Goal: Task Accomplishment & Management: Manage account settings

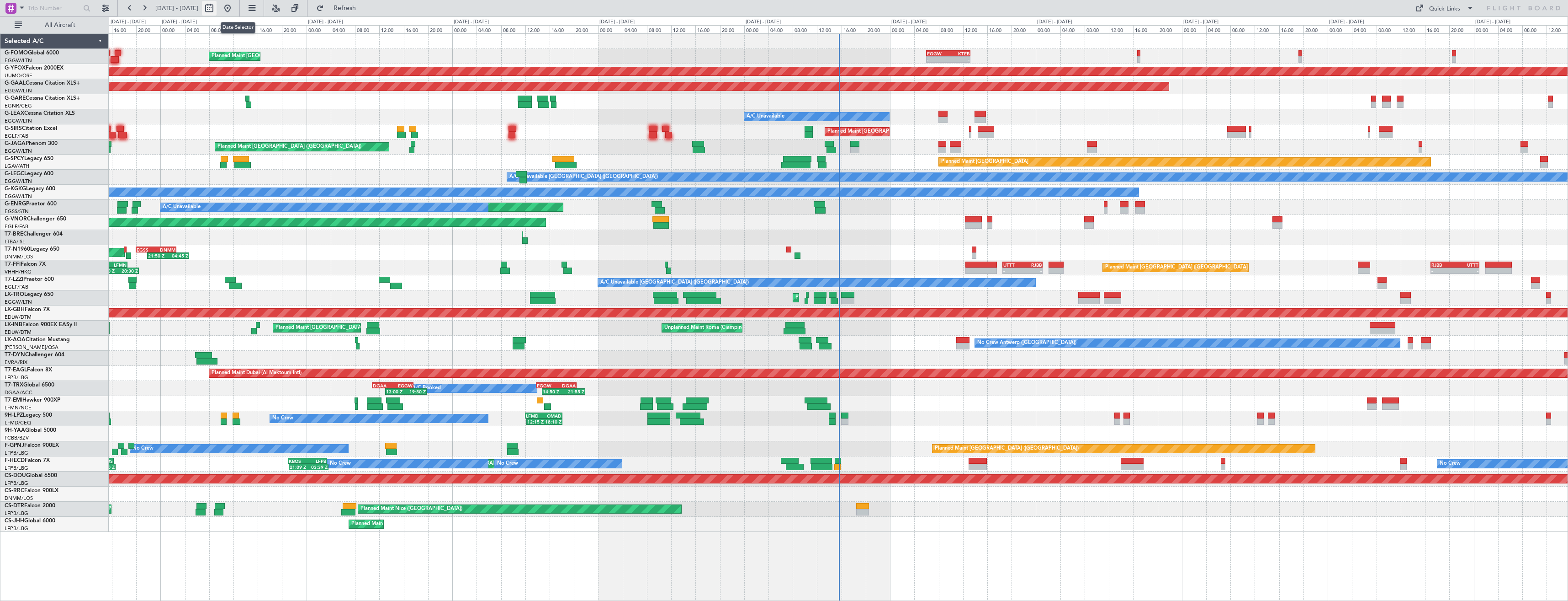
click at [216, 8] on button at bounding box center [209, 8] width 15 height 15
select select "9"
select select "2025"
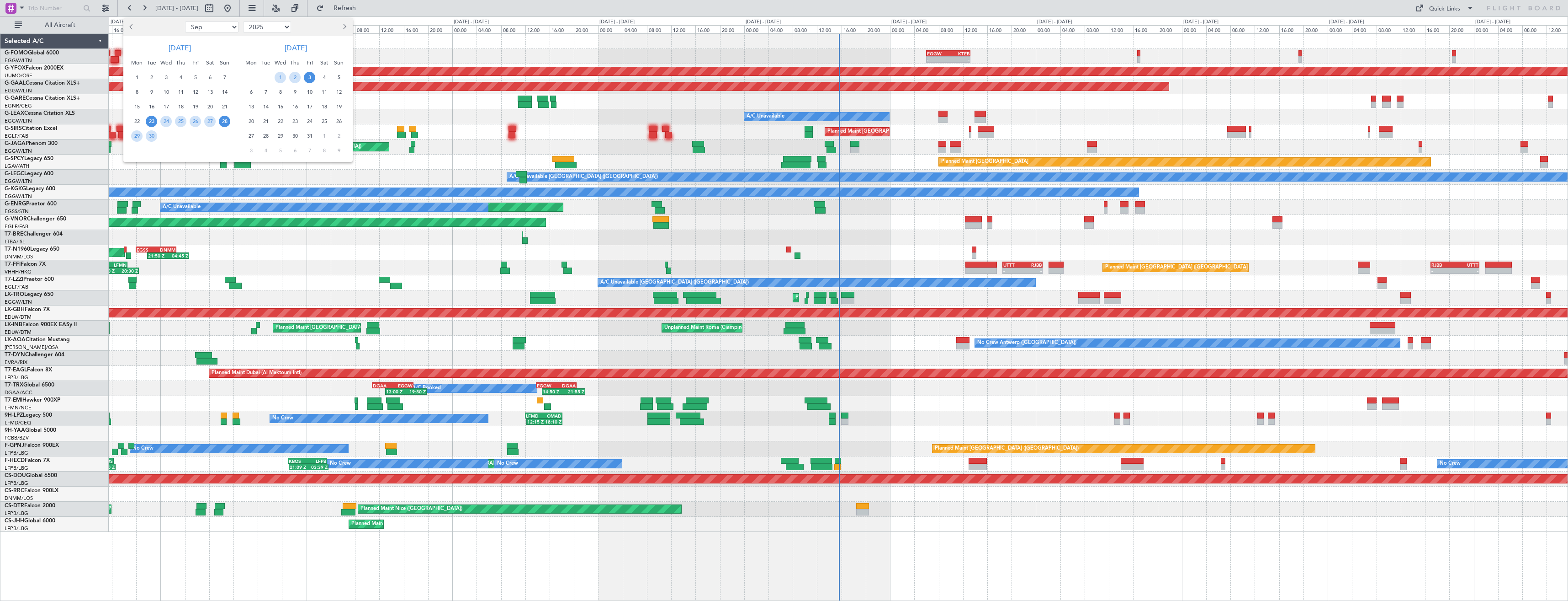
click at [227, 120] on span "28" at bounding box center [224, 121] width 11 height 11
click at [335, 91] on span "12" at bounding box center [339, 92] width 11 height 11
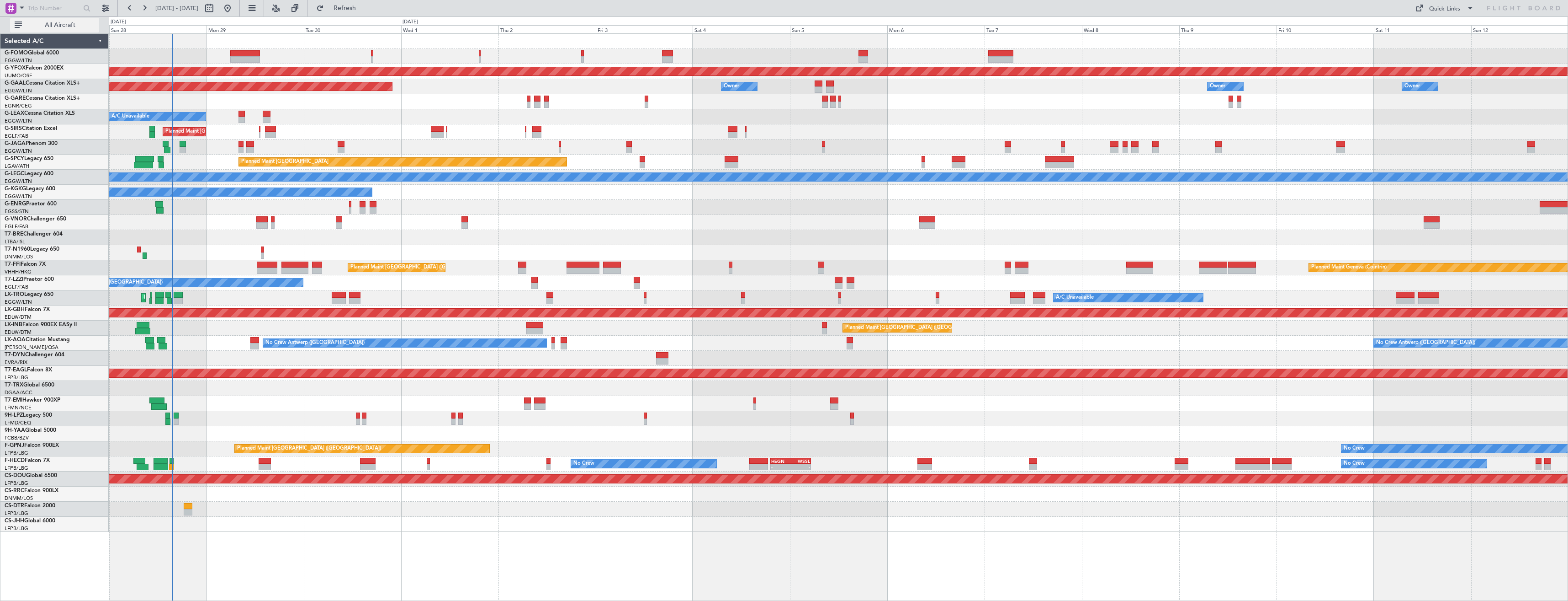
click at [42, 29] on button "All Aircraft" at bounding box center [54, 25] width 89 height 15
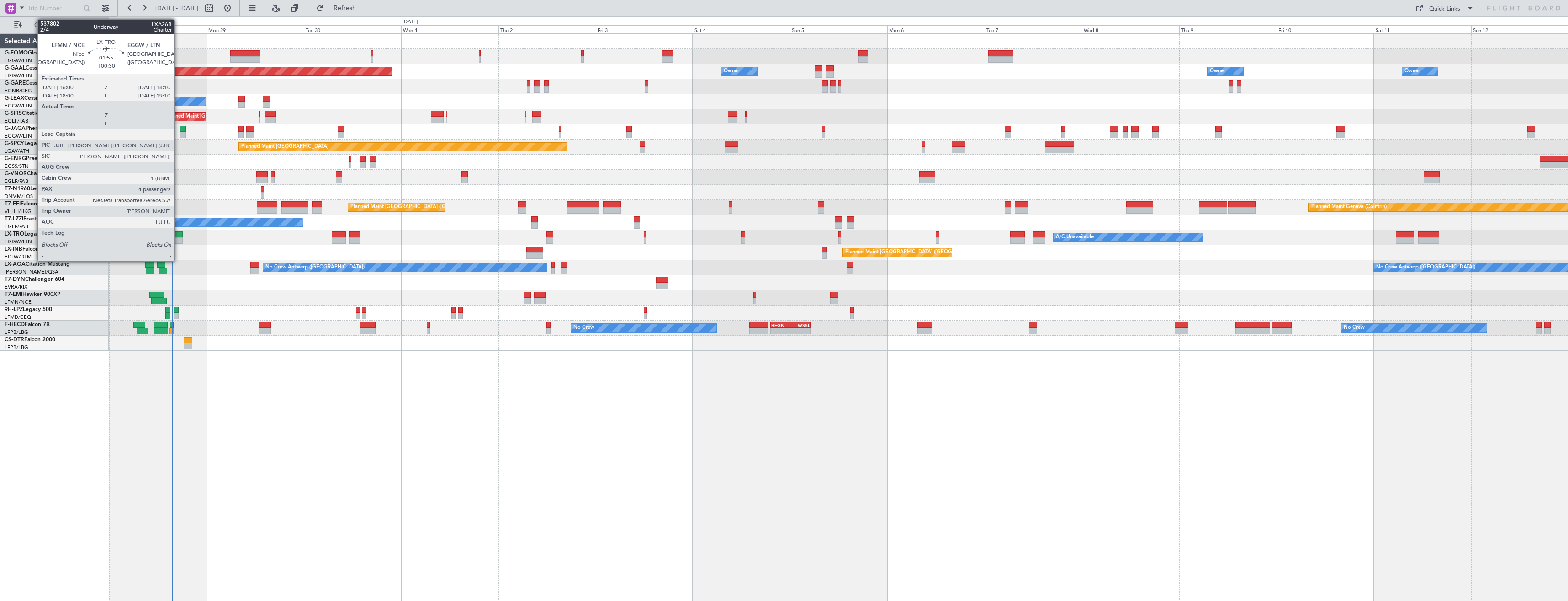
click at [178, 240] on div at bounding box center [177, 240] width 9 height 6
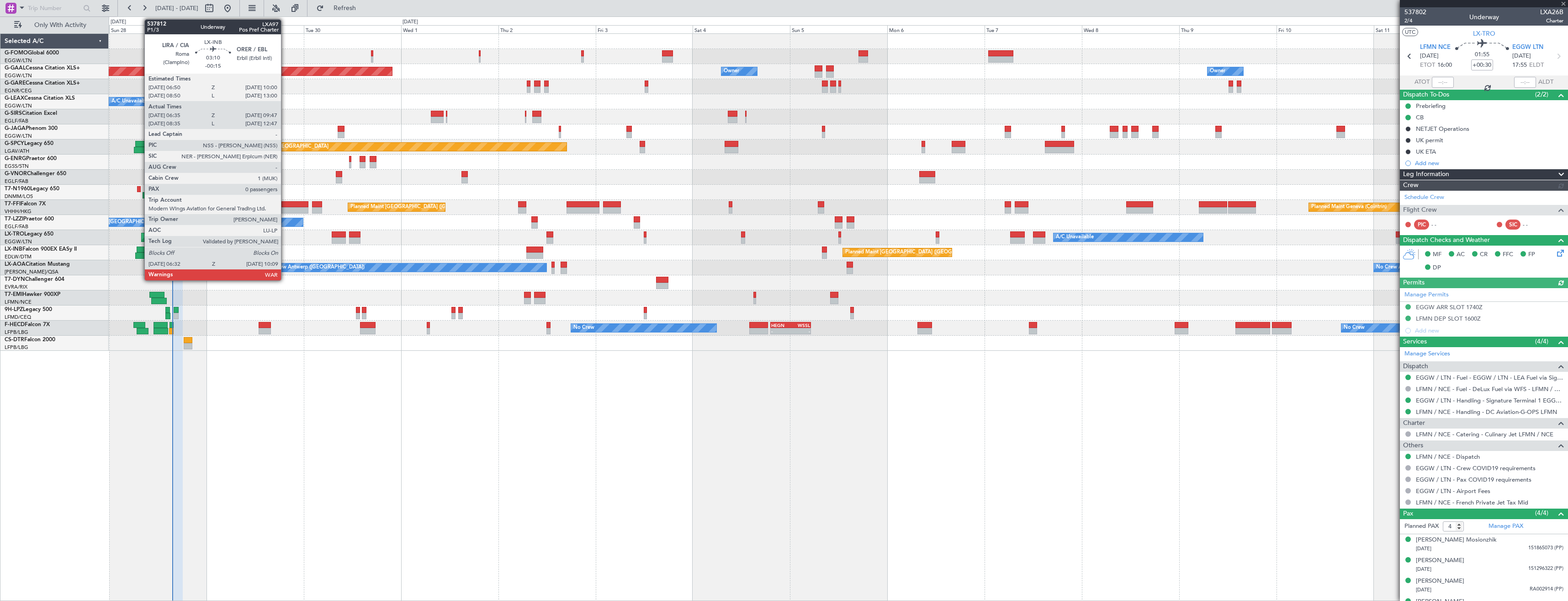
click at [140, 253] on div at bounding box center [143, 255] width 15 height 6
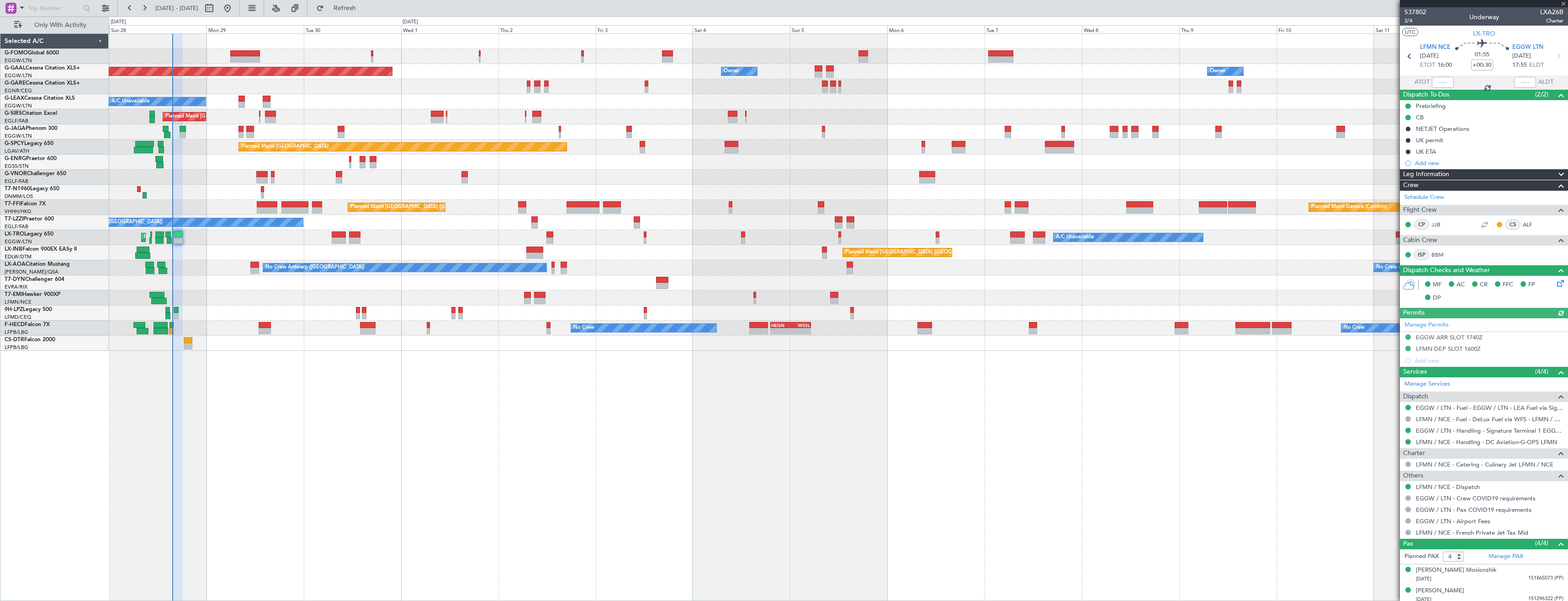
type input "-00:15"
type input "06:35"
type input "09:47"
type input "0"
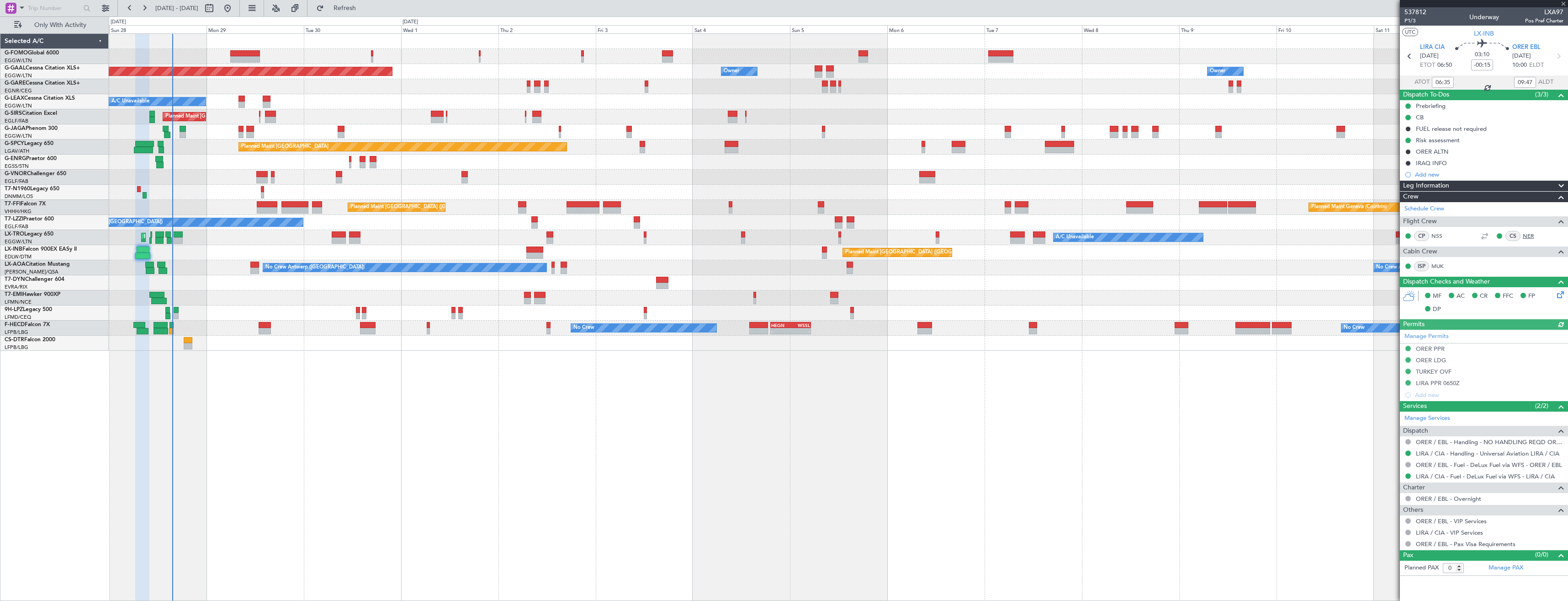
click at [1535, 235] on link "NER" at bounding box center [1533, 236] width 21 height 8
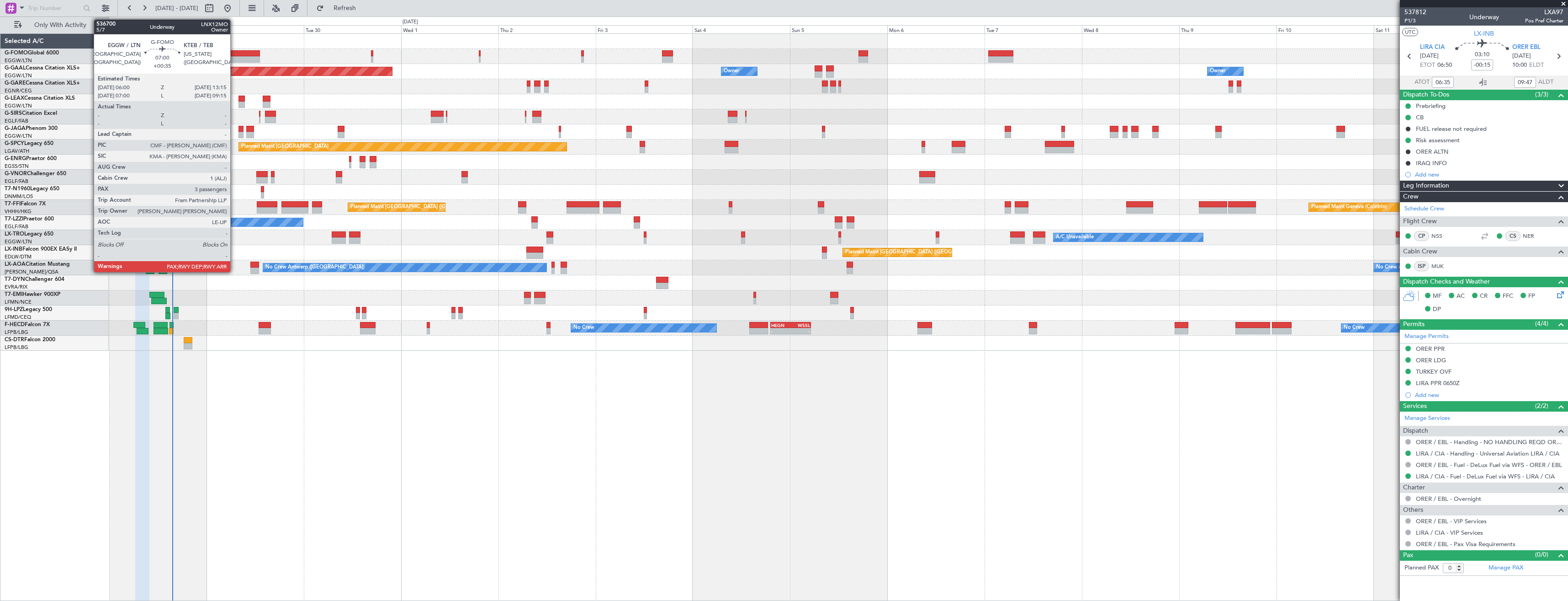
click at [239, 57] on div at bounding box center [245, 59] width 30 height 6
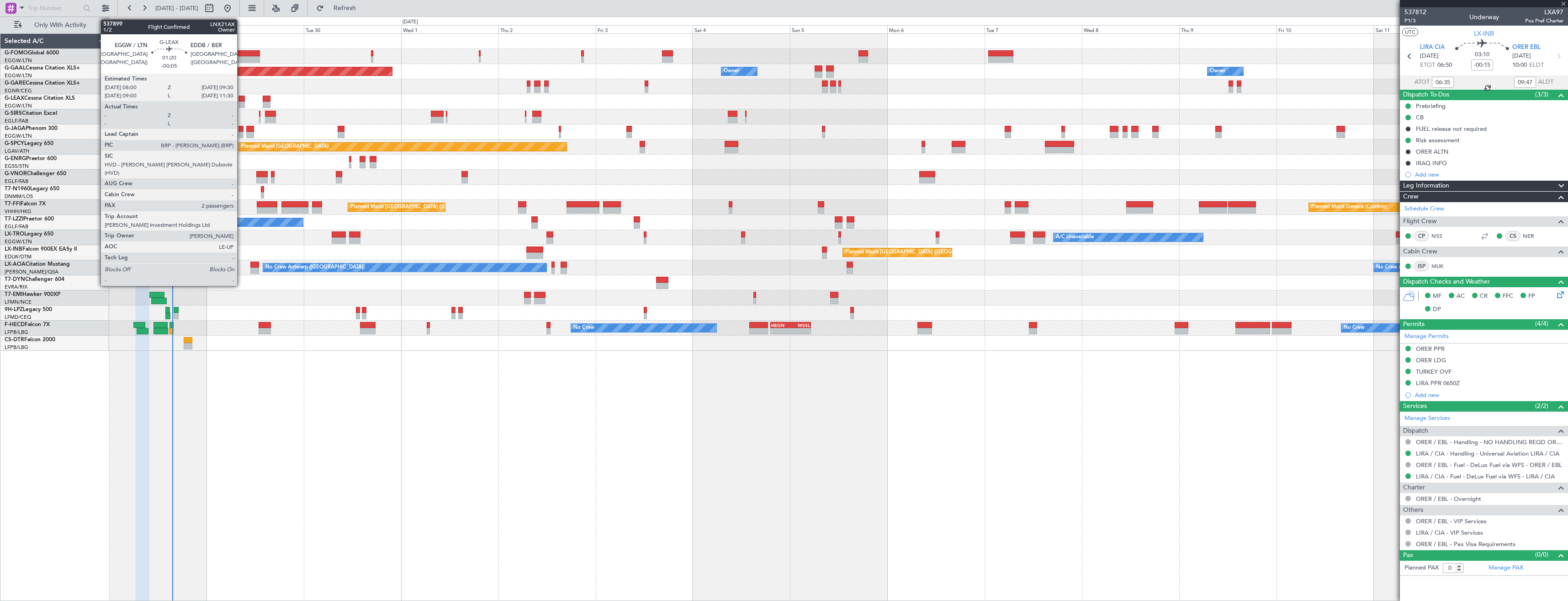
type input "+00:35"
type input "3"
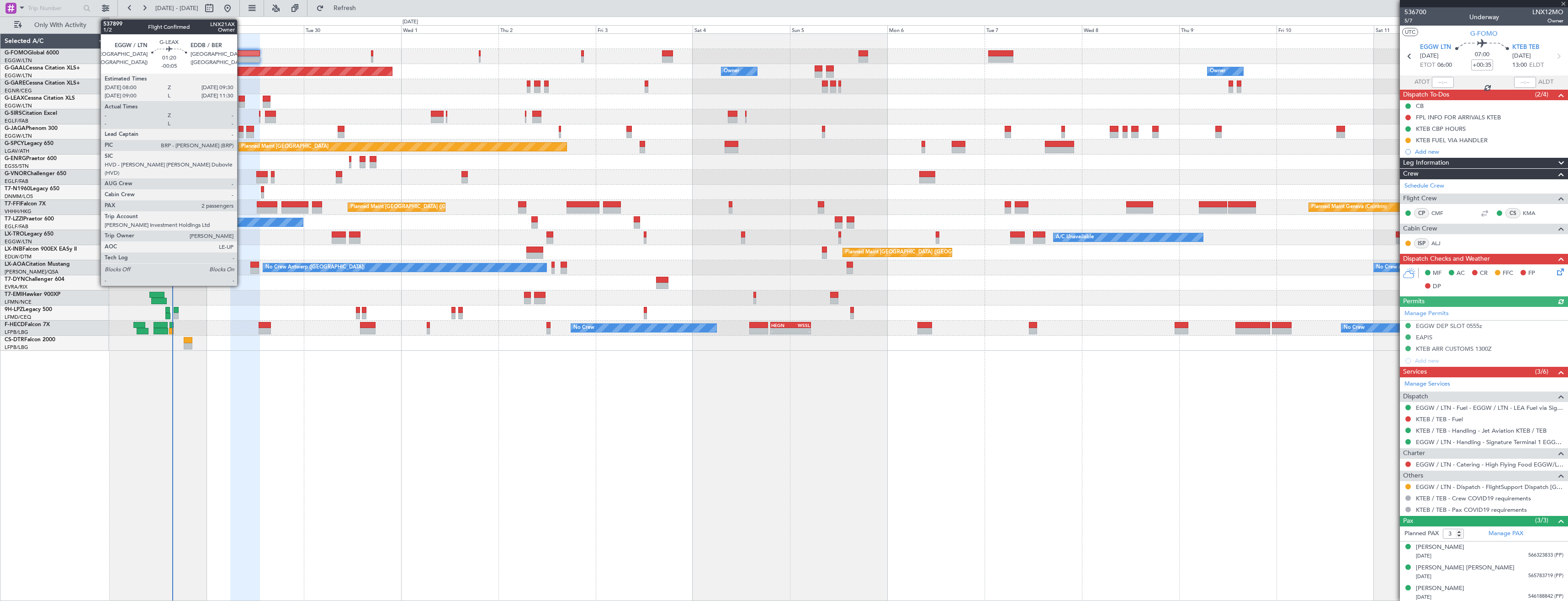
click at [241, 99] on div at bounding box center [241, 98] width 6 height 6
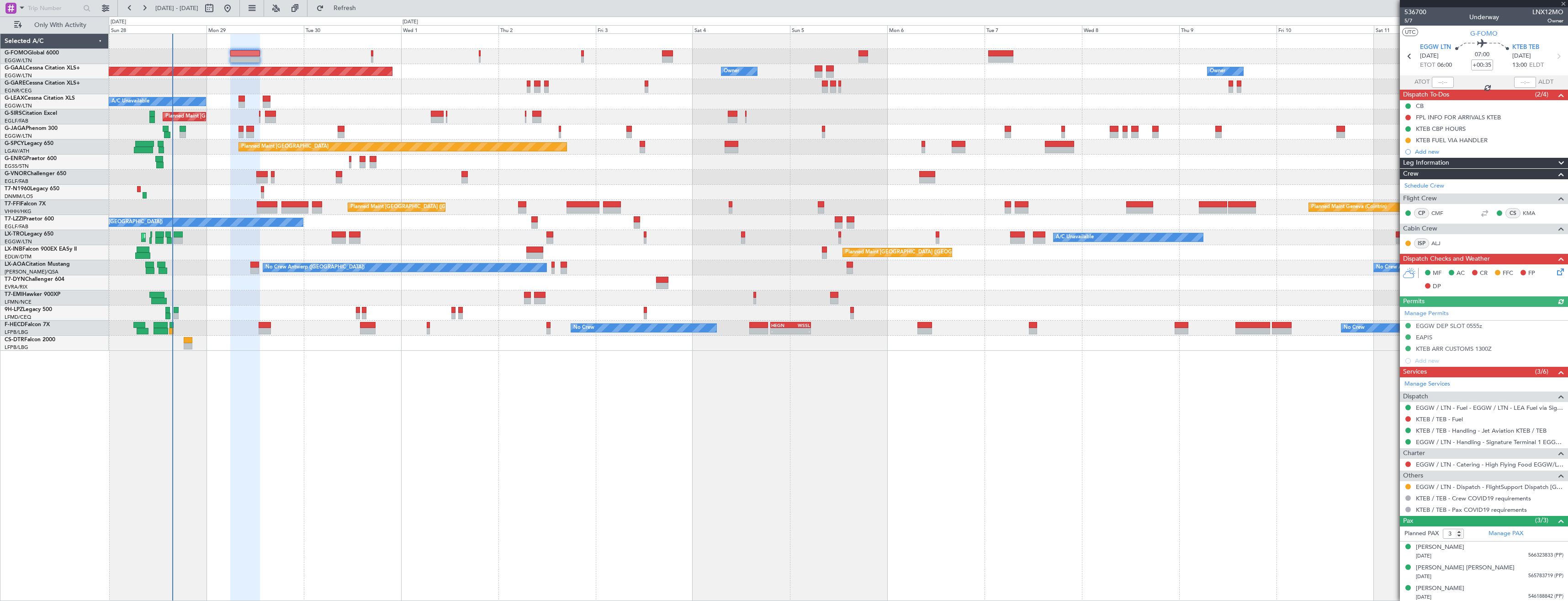
type input "-00:05"
type input "2"
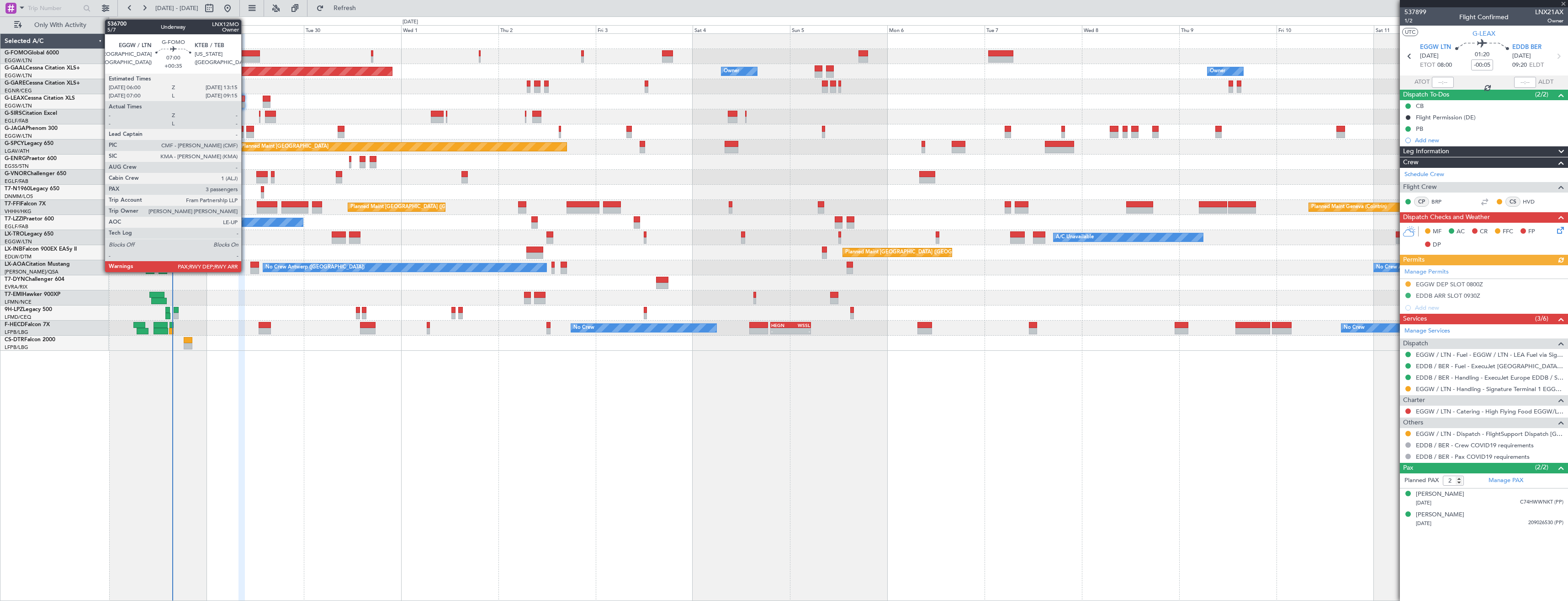
click at [246, 55] on div at bounding box center [245, 53] width 30 height 6
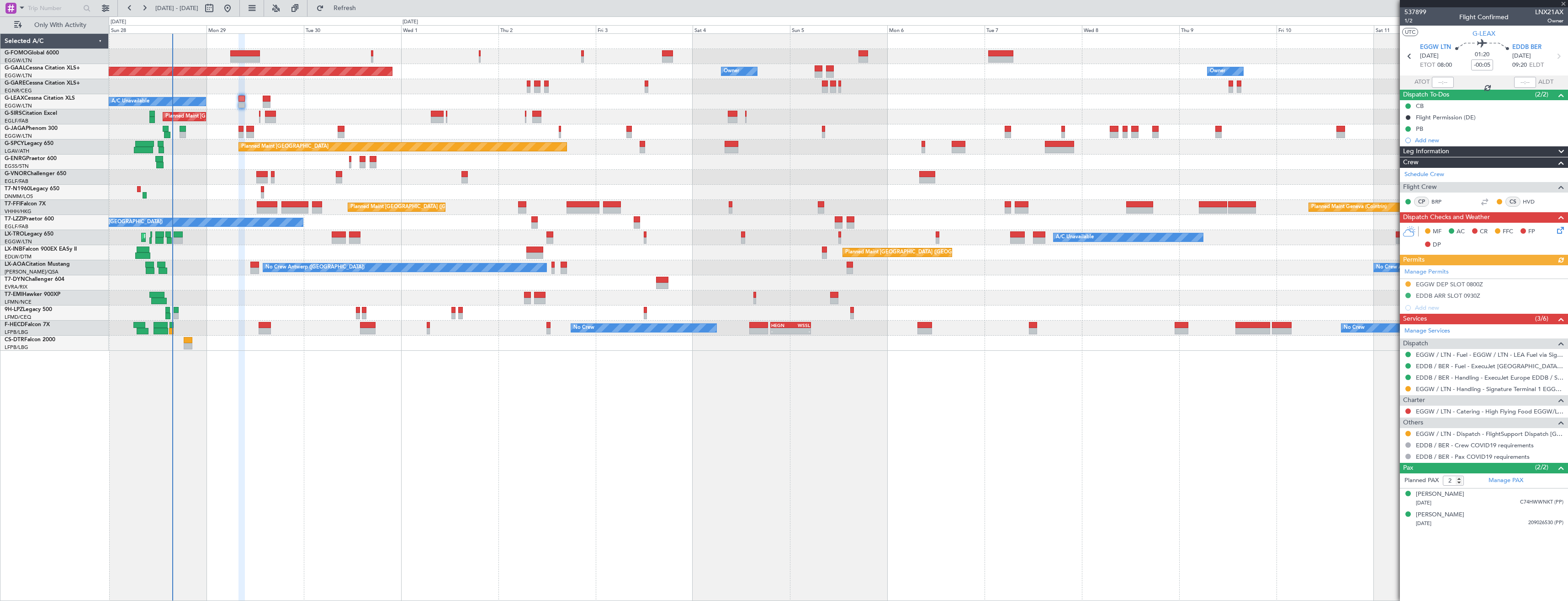
type input "+00:35"
type input "3"
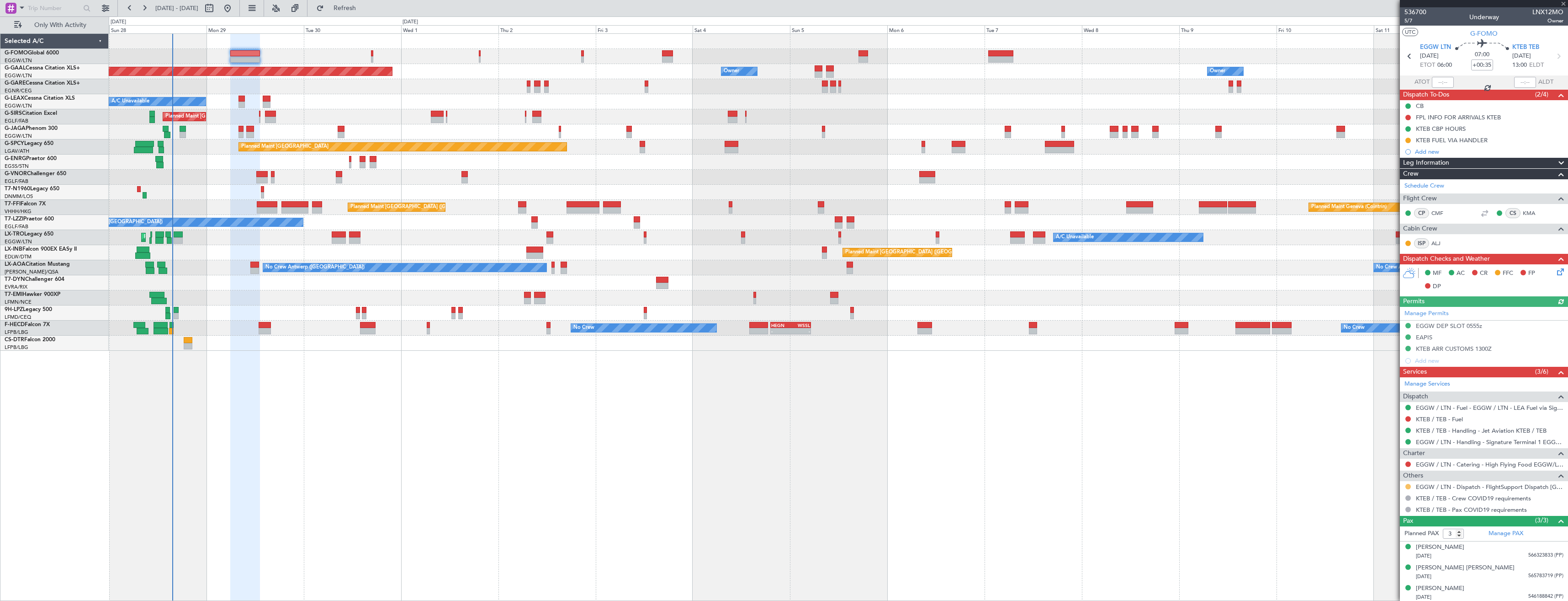
click at [1407, 485] on button at bounding box center [1408, 487] width 6 height 6
click at [1385, 468] on li "Confirmed" at bounding box center [1408, 473] width 106 height 14
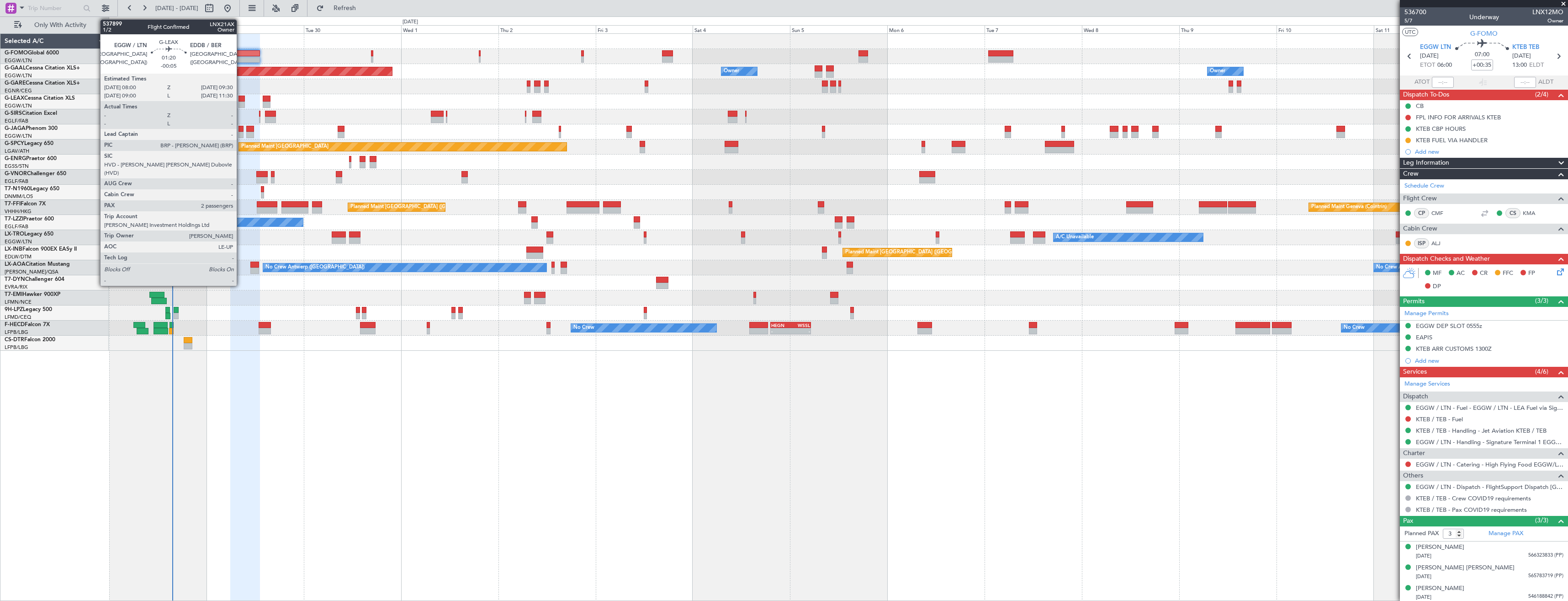
click at [241, 103] on div at bounding box center [241, 104] width 6 height 6
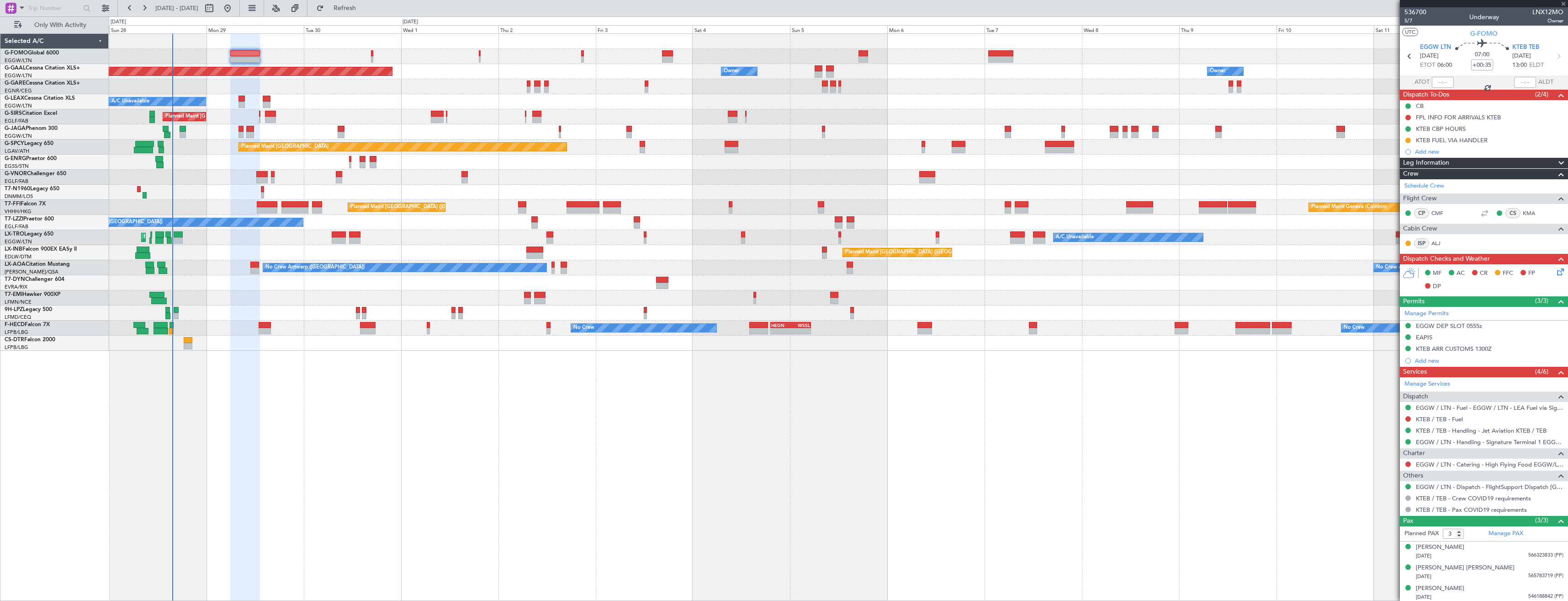
type input "-00:05"
type input "2"
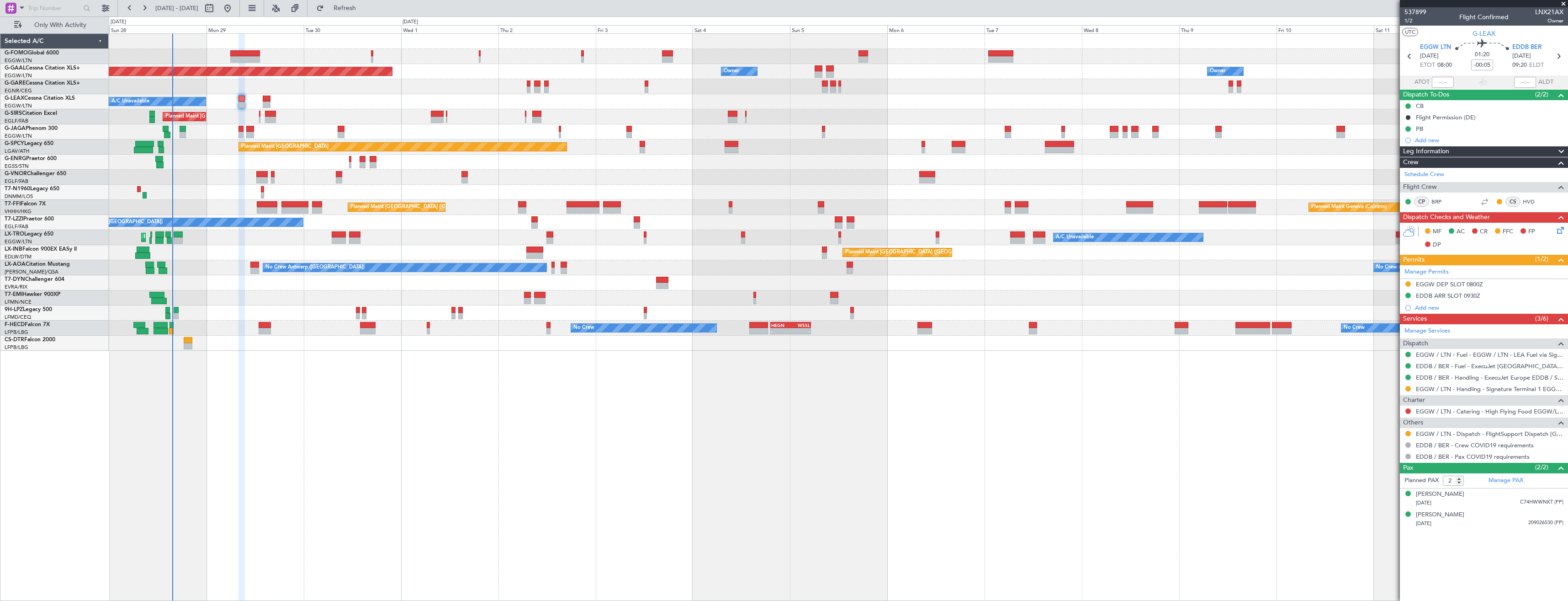
click at [1562, 231] on icon at bounding box center [1559, 228] width 8 height 8
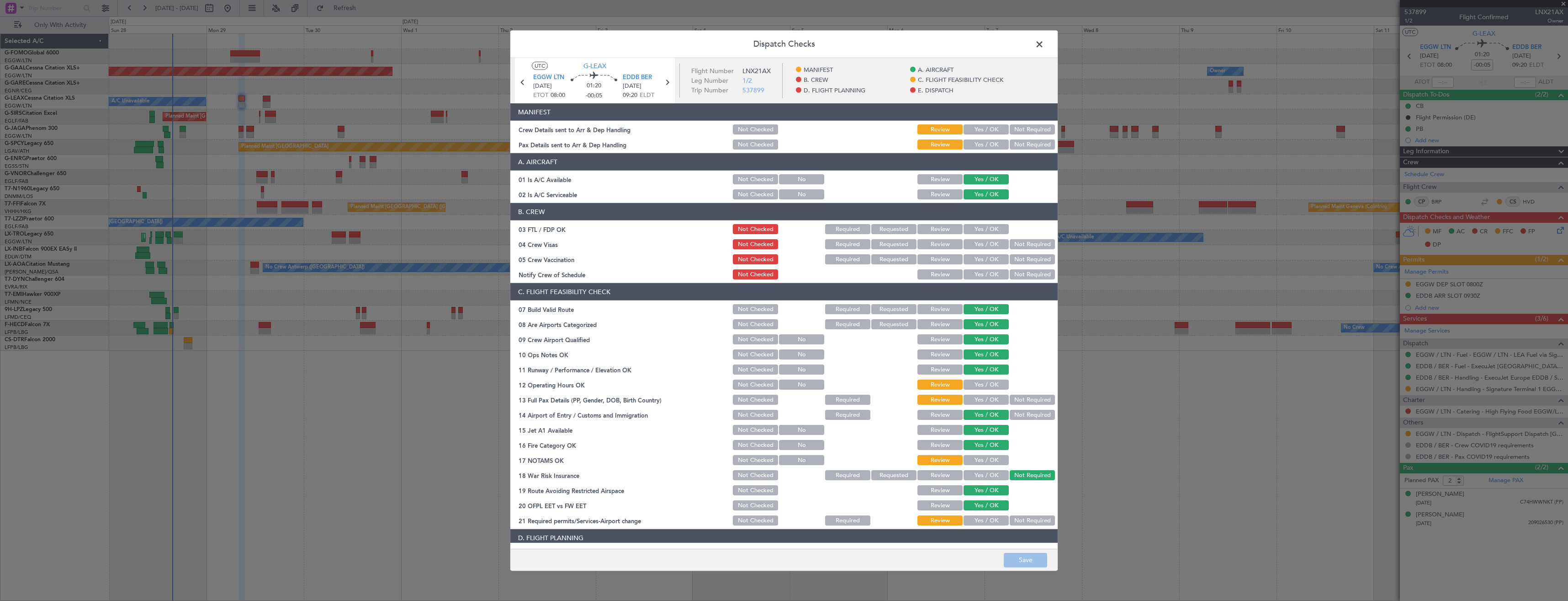
click at [1044, 46] on span at bounding box center [1044, 47] width 0 height 18
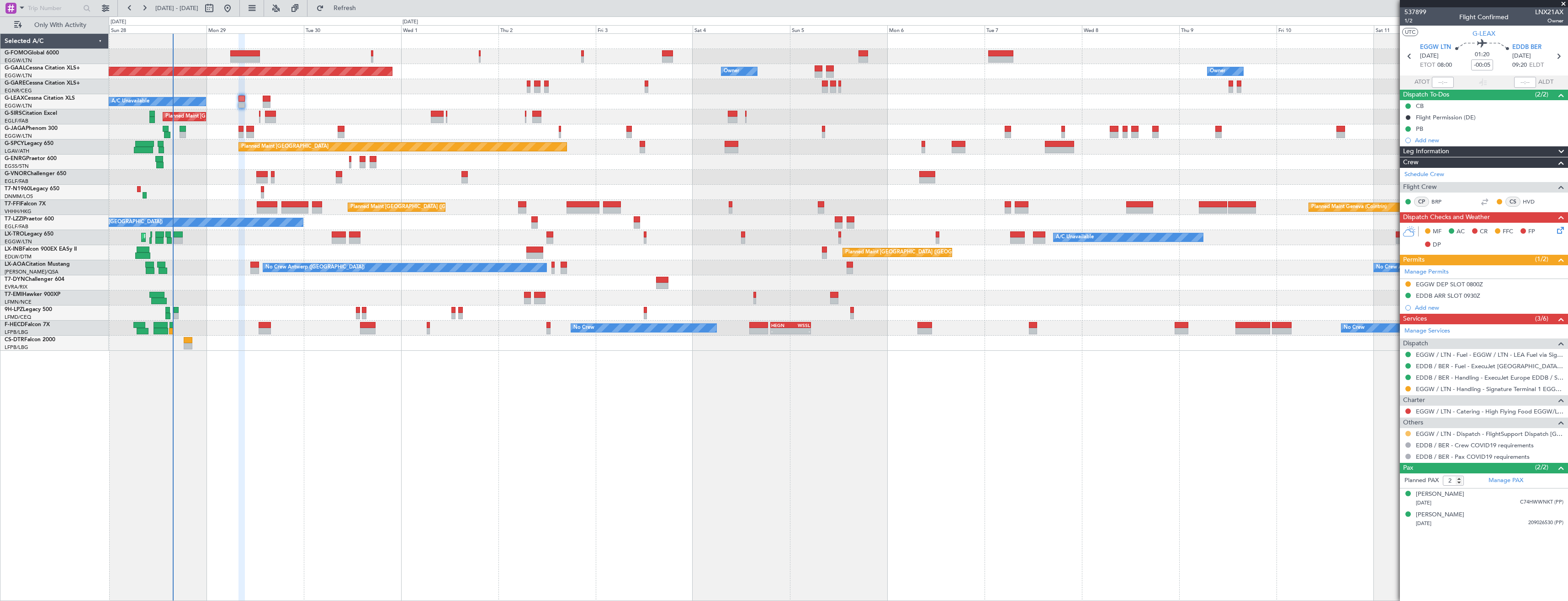
click at [1409, 434] on button at bounding box center [1408, 433] width 6 height 6
click at [1384, 543] on span "Confirmed" at bounding box center [1382, 542] width 29 height 9
click at [1560, 231] on icon at bounding box center [1559, 228] width 8 height 8
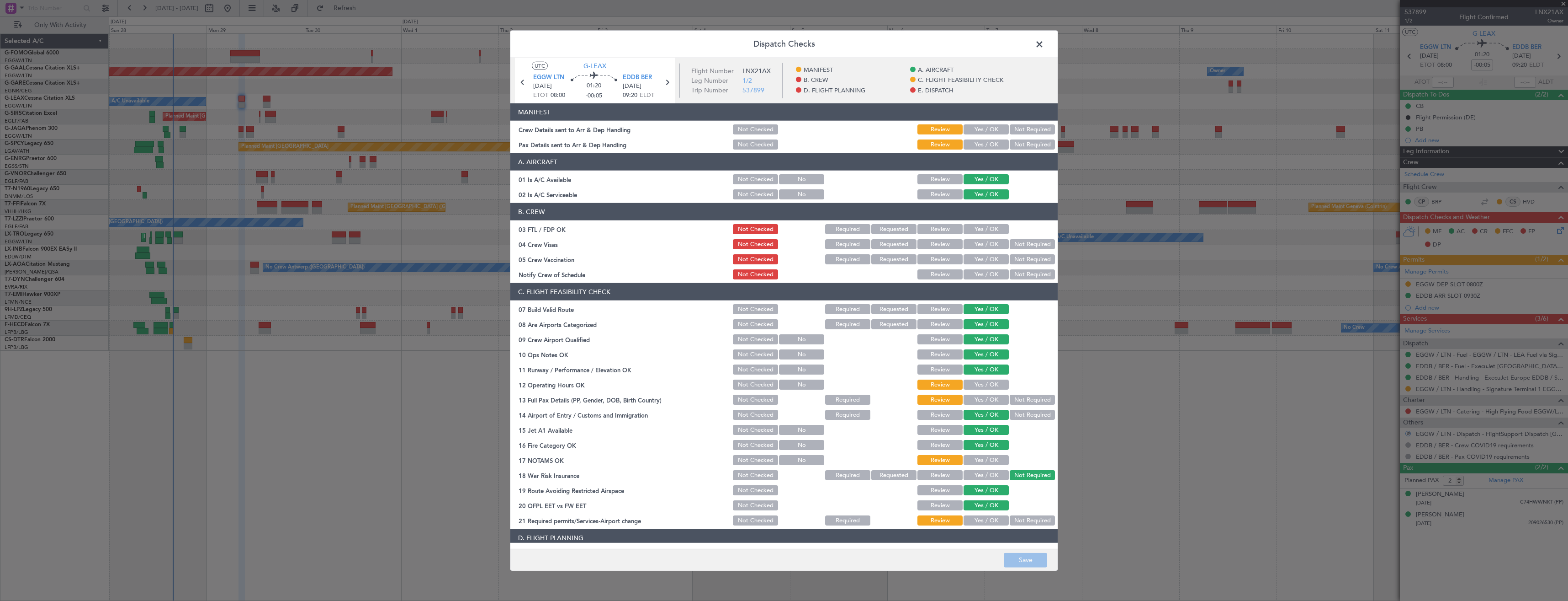
drag, startPoint x: 976, startPoint y: 147, endPoint x: 974, endPoint y: 131, distance: 16.1
click at [976, 143] on button "Yes / OK" at bounding box center [986, 144] width 45 height 10
click at [974, 131] on button "Yes / OK" at bounding box center [986, 130] width 45 height 10
click at [1025, 554] on button "Save" at bounding box center [1025, 559] width 43 height 15
click at [1044, 47] on span at bounding box center [1044, 47] width 0 height 18
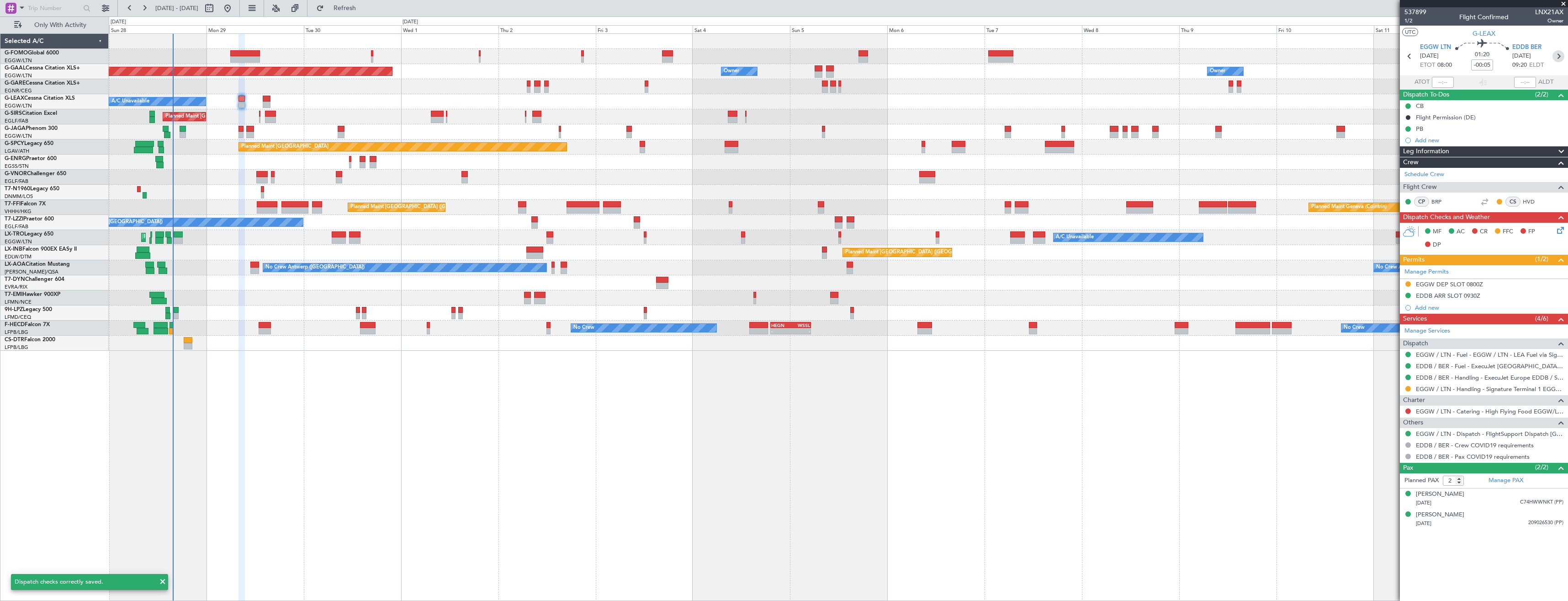
click at [1558, 58] on icon at bounding box center [1558, 56] width 12 height 12
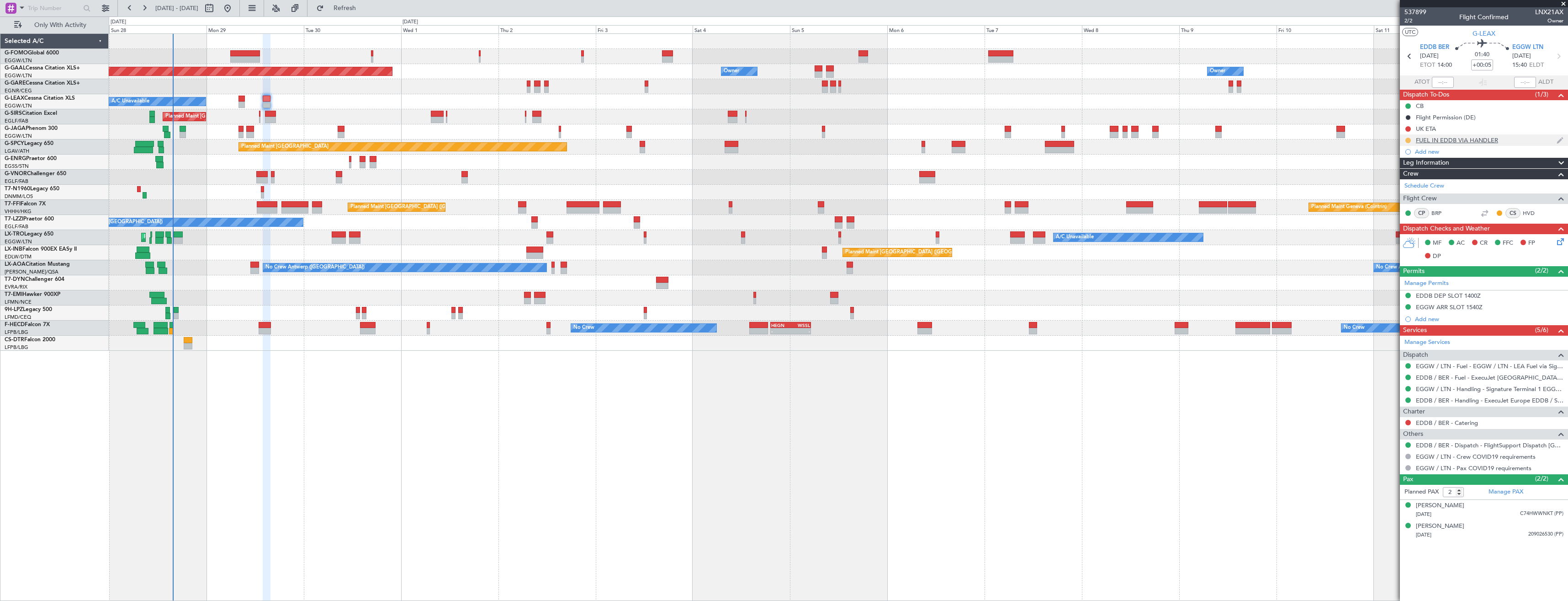
click at [1411, 141] on button at bounding box center [1408, 141] width 6 height 6
drag, startPoint x: 1404, startPoint y: 180, endPoint x: 1408, endPoint y: 115, distance: 65.1
click at [1404, 180] on span "Completed" at bounding box center [1411, 180] width 30 height 9
click at [1407, 55] on icon at bounding box center [1409, 56] width 12 height 12
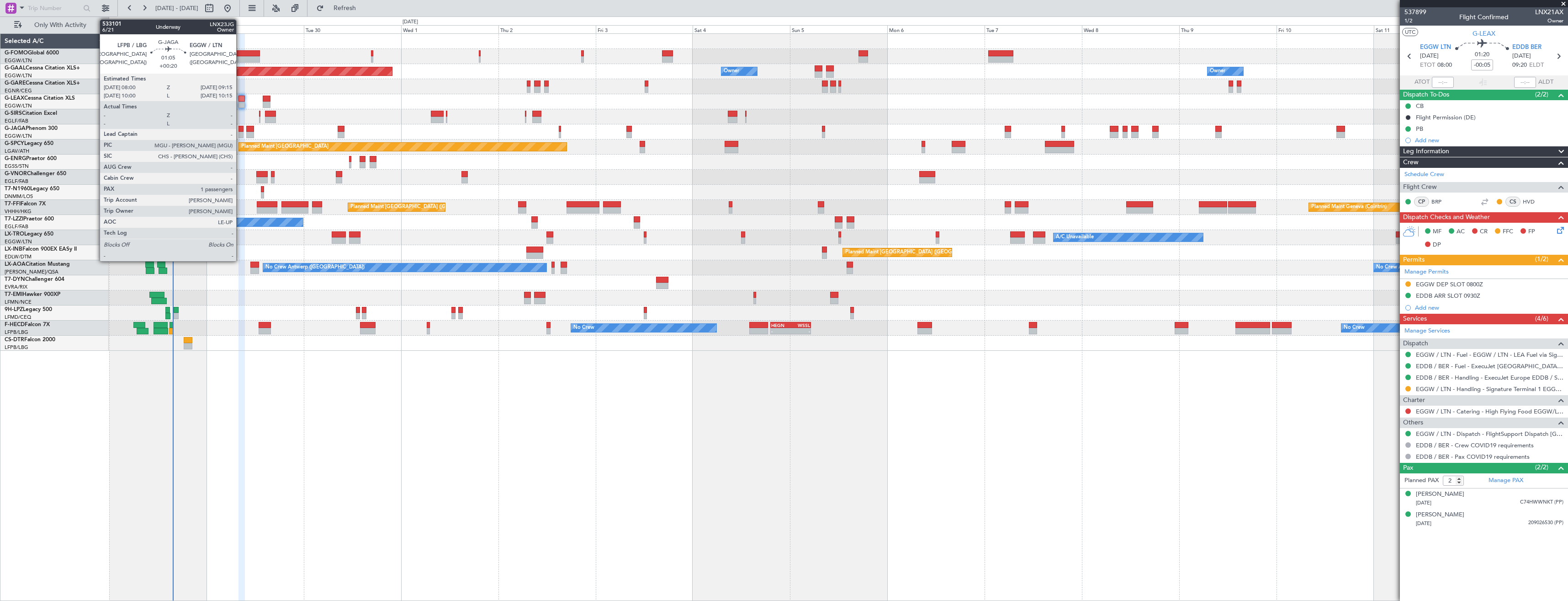
click at [240, 131] on div at bounding box center [241, 129] width 6 height 6
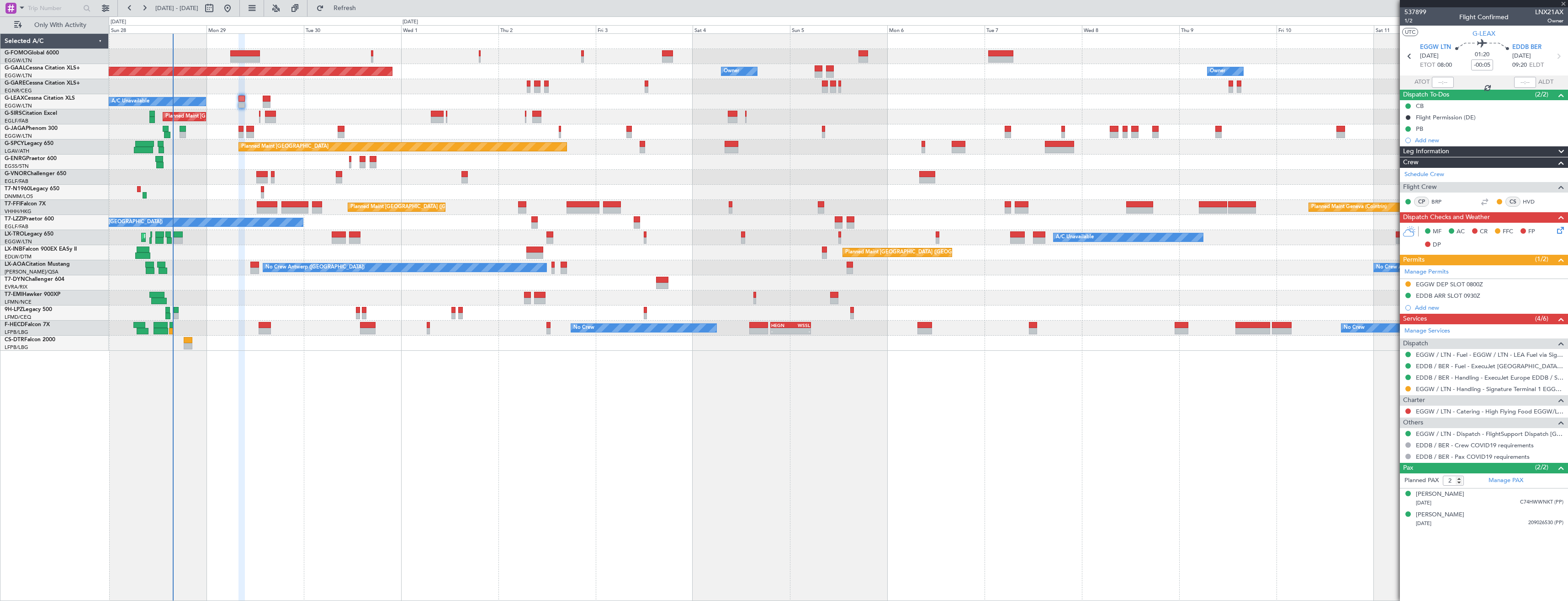
type input "+00:20"
type input "1"
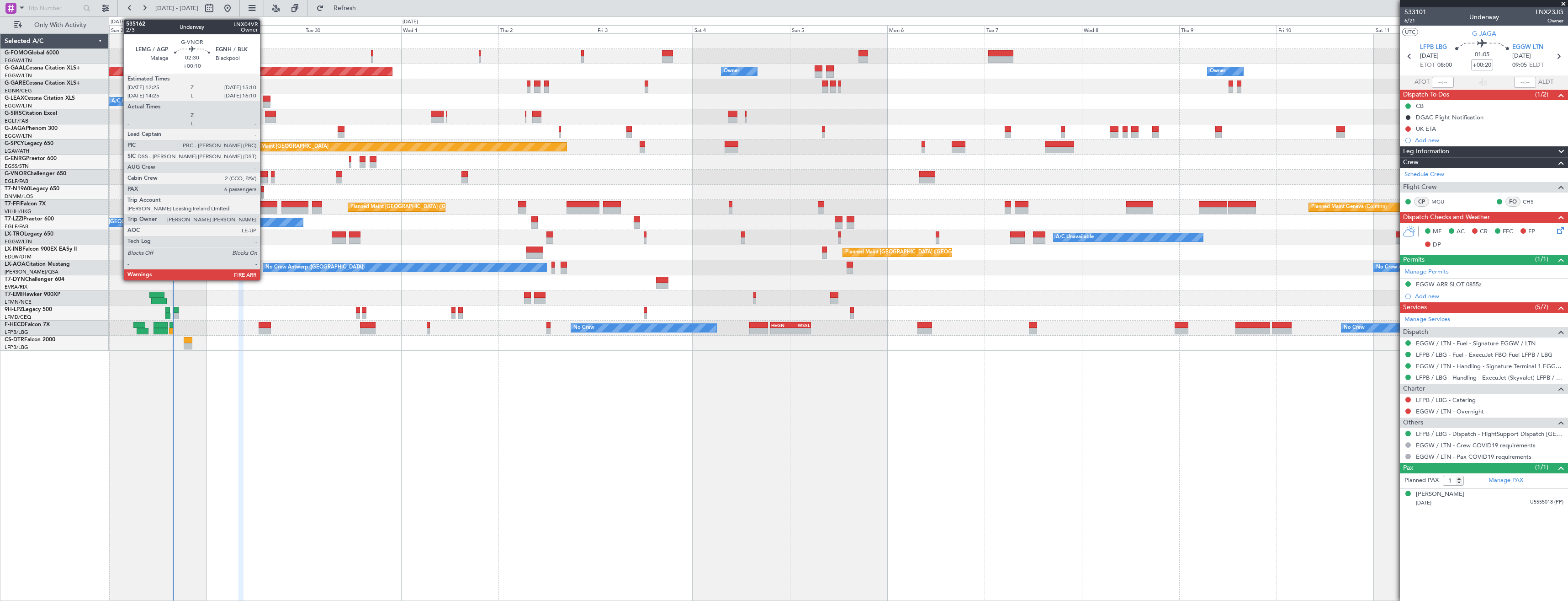
click at [264, 178] on div at bounding box center [262, 180] width 11 height 6
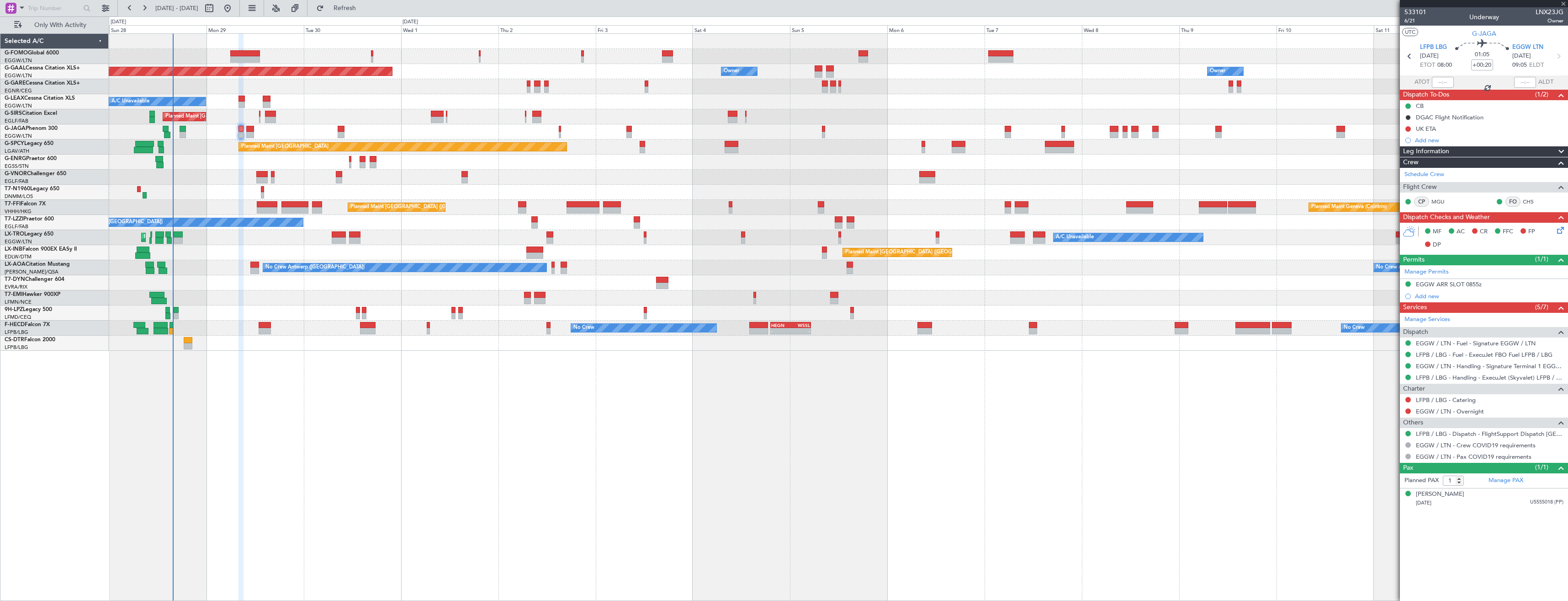
type input "+00:10"
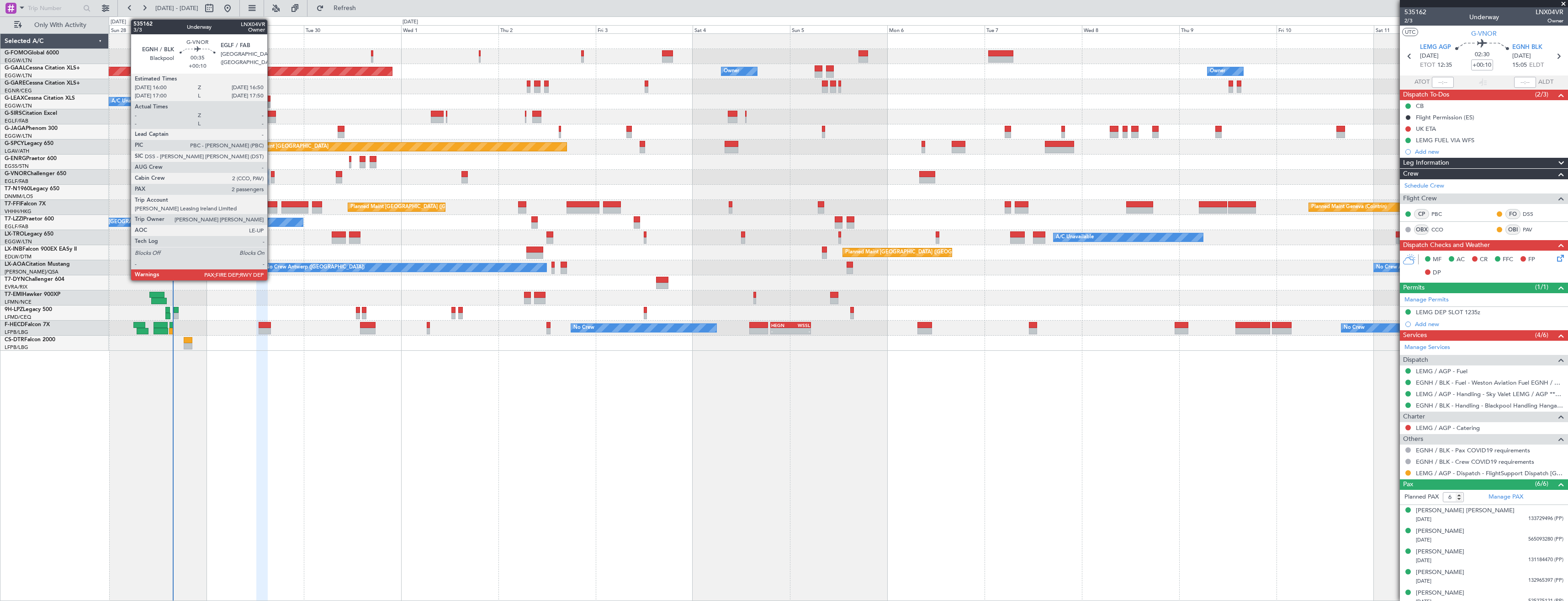
click at [271, 179] on div at bounding box center [272, 180] width 3 height 6
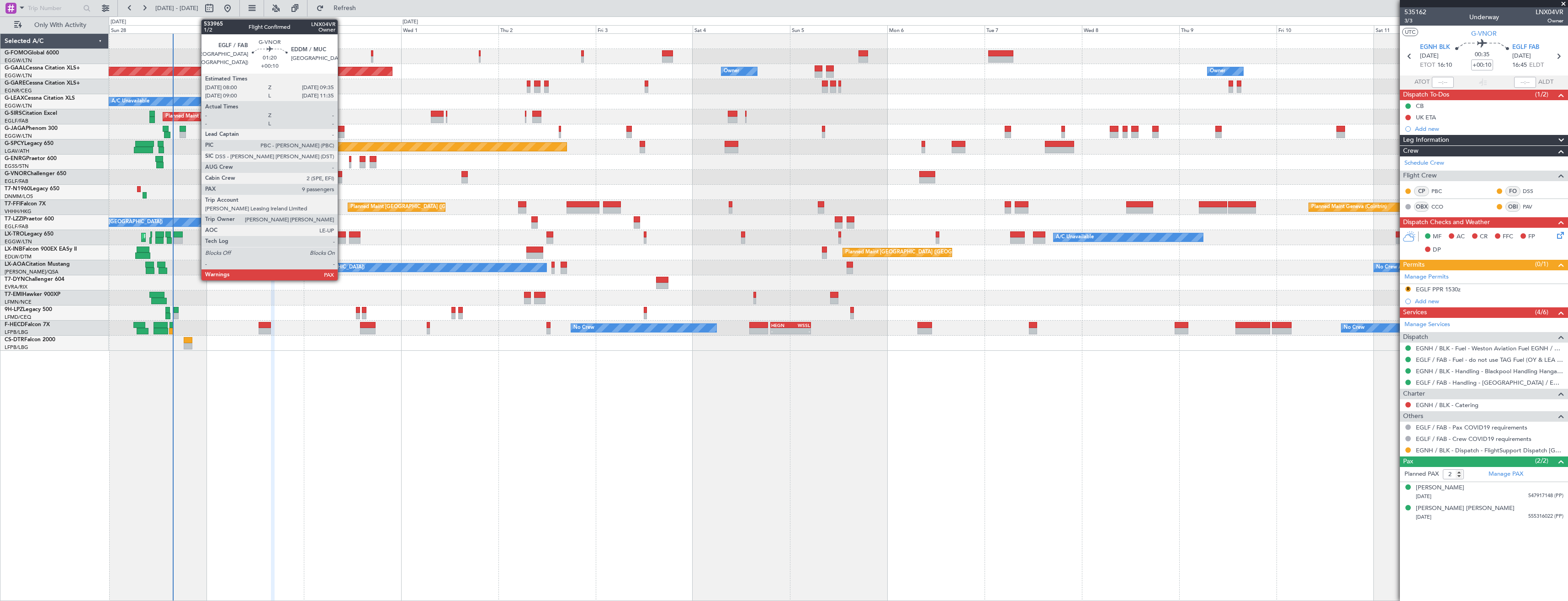
click at [342, 179] on div at bounding box center [340, 180] width 7 height 6
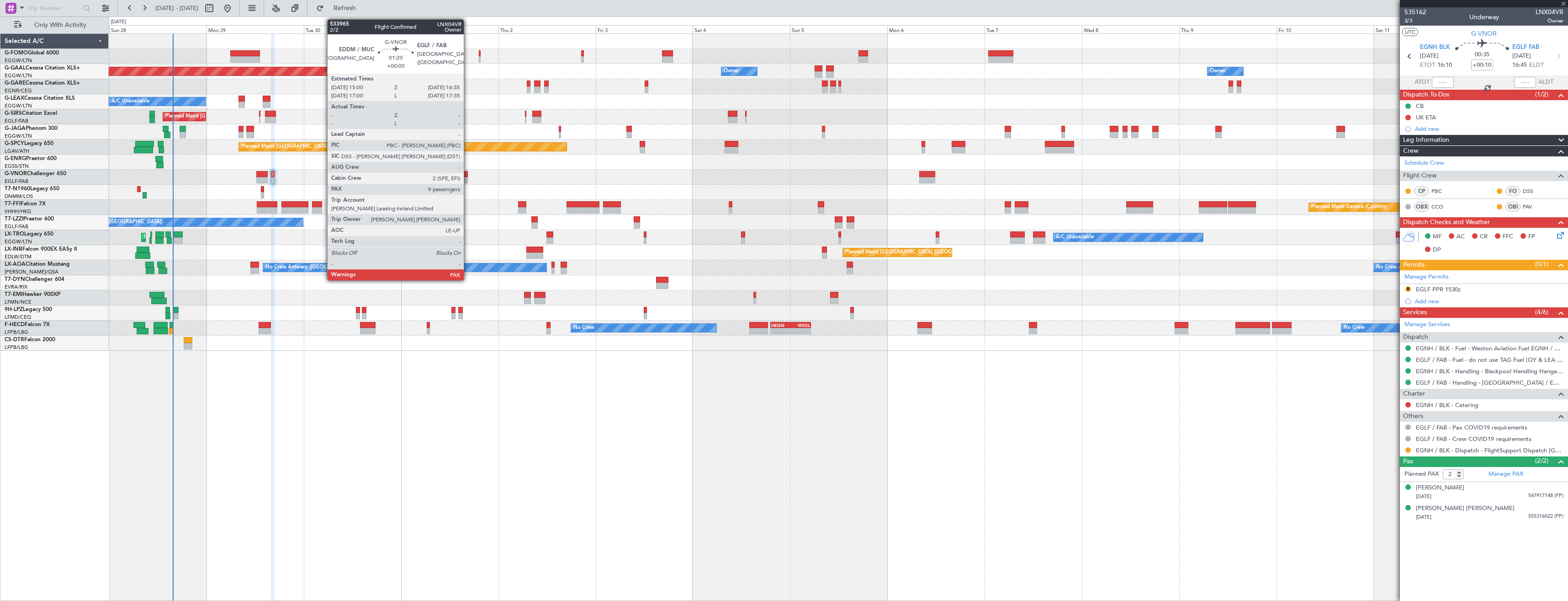
type input "10"
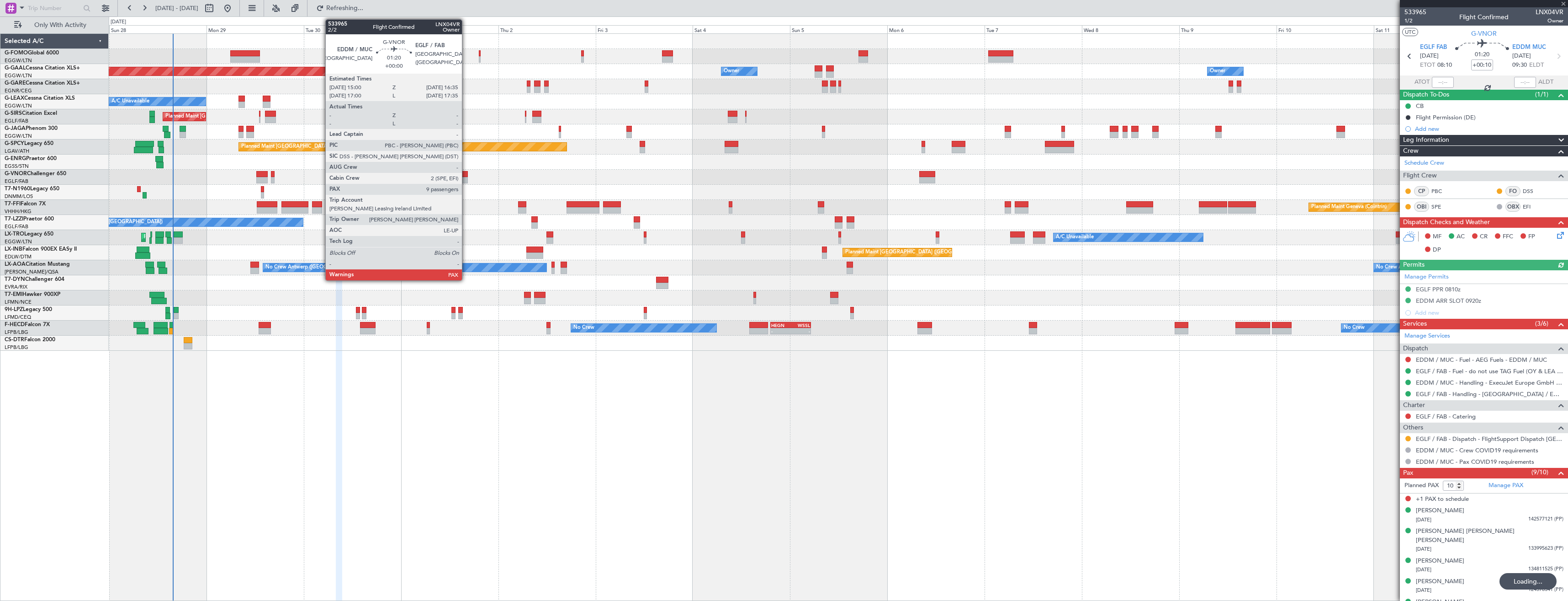
click at [466, 178] on div at bounding box center [465, 180] width 7 height 6
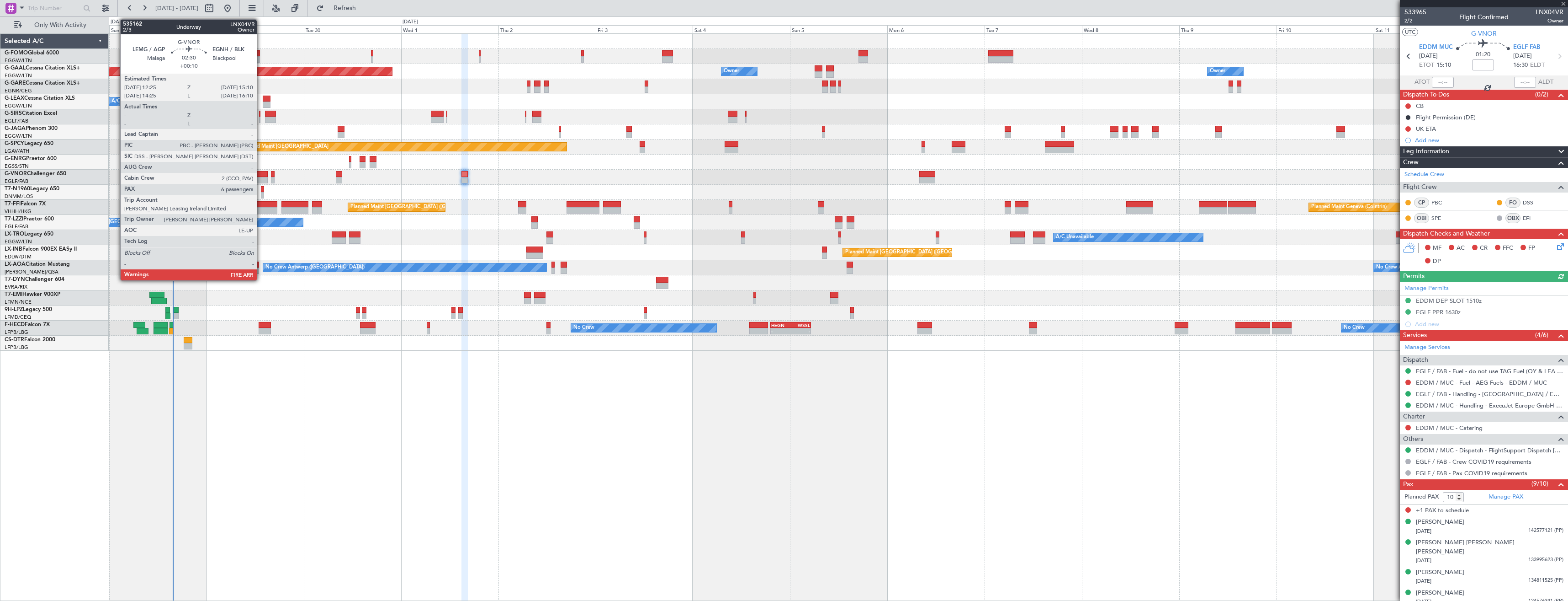
click at [261, 181] on div at bounding box center [262, 180] width 11 height 6
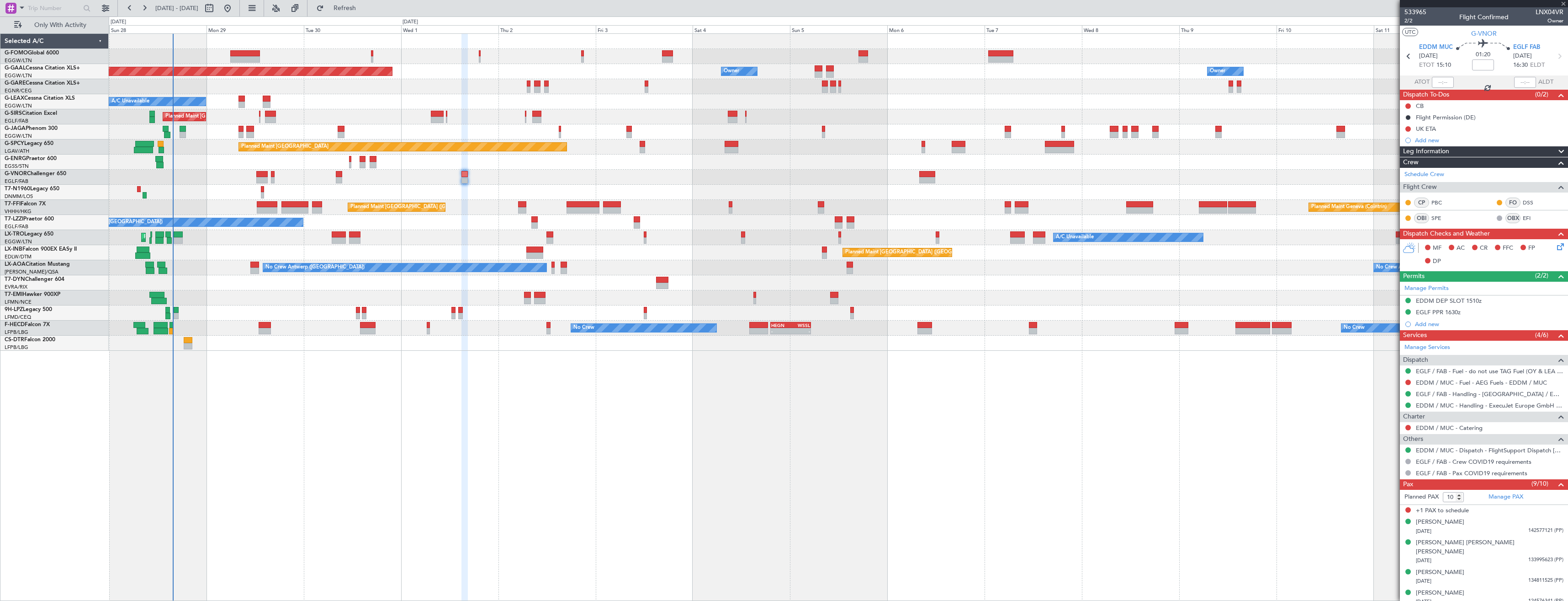
type input "+00:10"
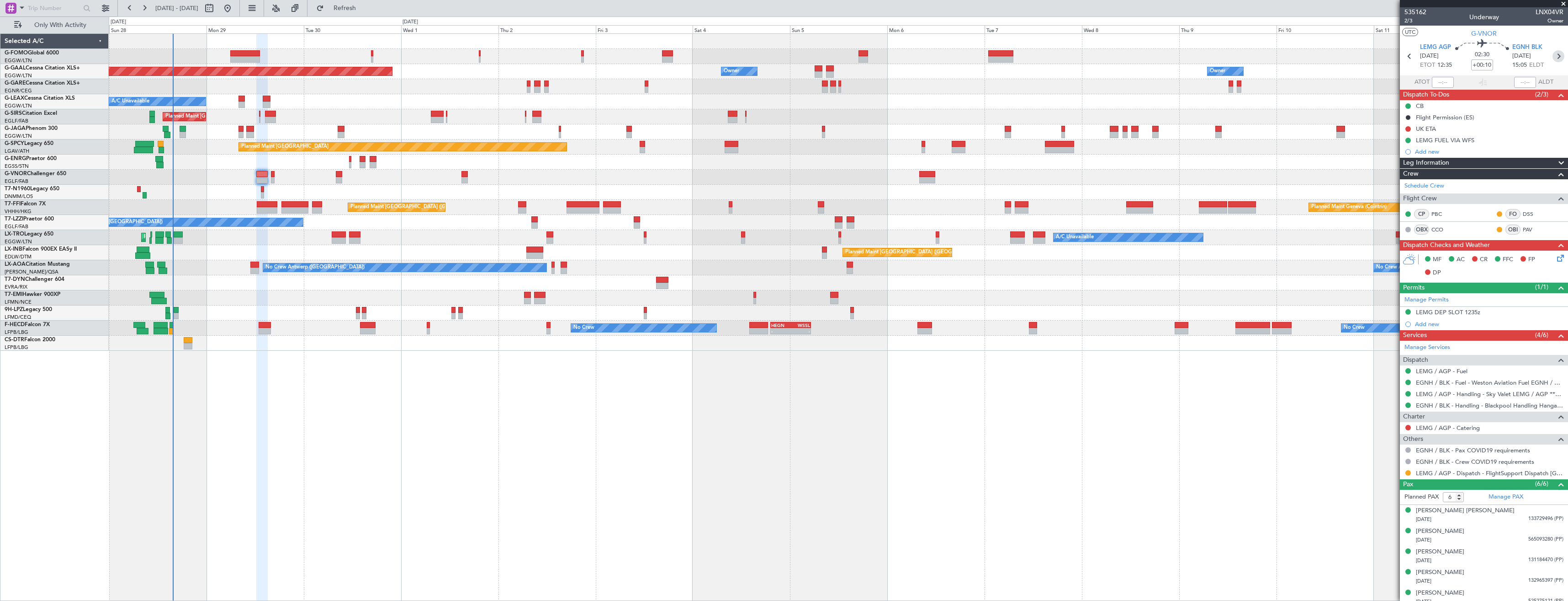
click at [1555, 60] on icon at bounding box center [1558, 56] width 12 height 12
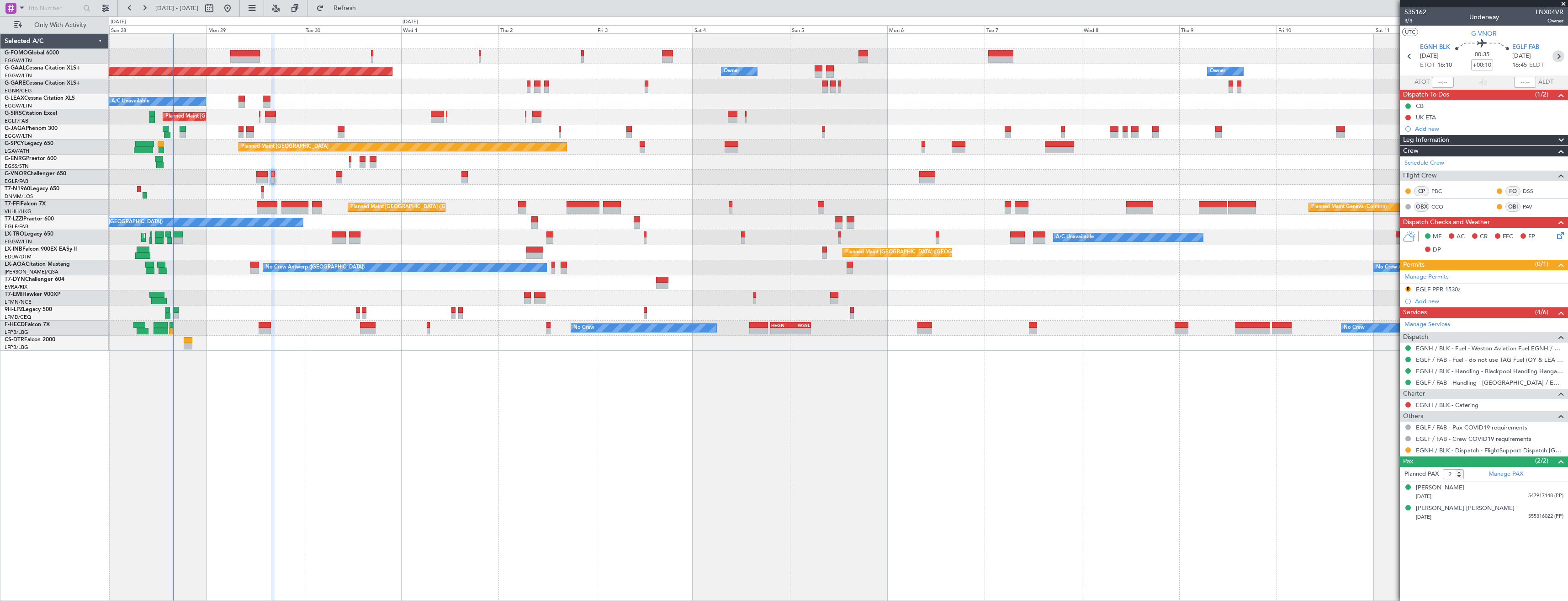
click at [1560, 56] on icon at bounding box center [1558, 56] width 12 height 12
type input "10"
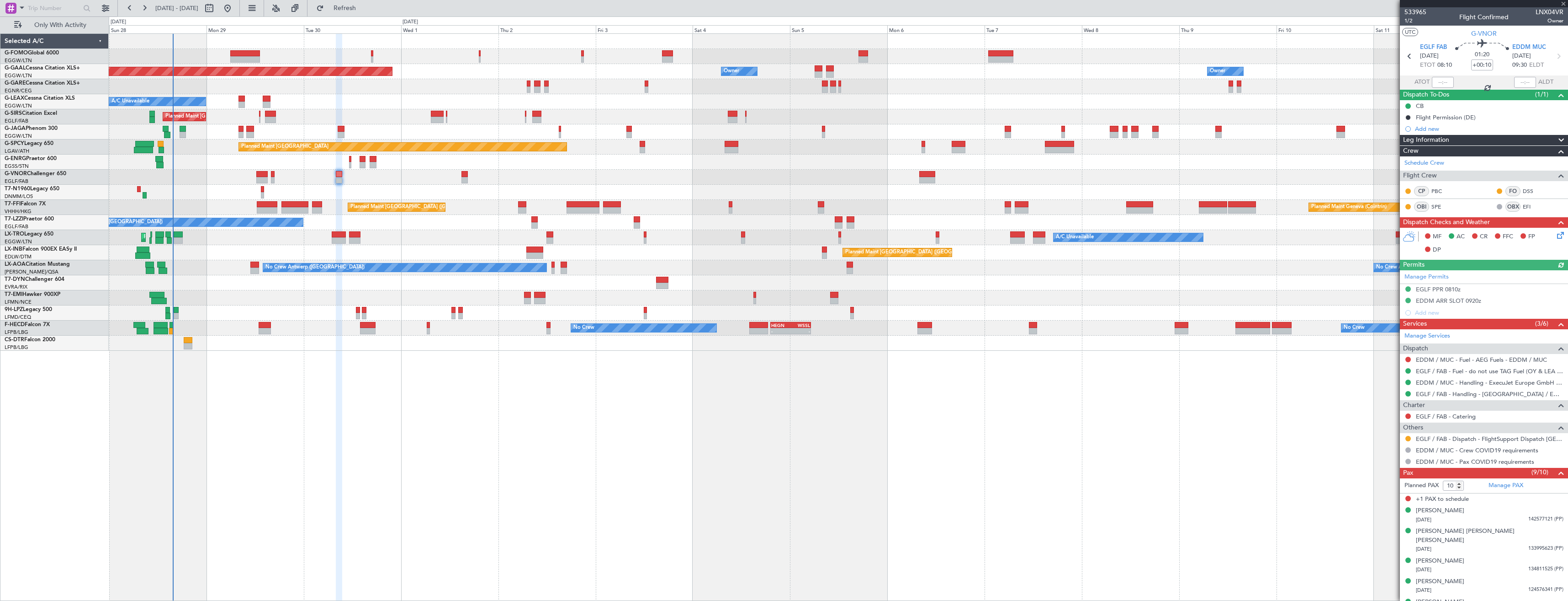
click at [1411, 437] on div at bounding box center [1408, 438] width 8 height 8
click at [1411, 437] on button at bounding box center [1408, 439] width 6 height 6
click at [1399, 547] on li "Confirmed" at bounding box center [1408, 547] width 106 height 14
click at [1452, 130] on div "Add new" at bounding box center [1485, 128] width 141 height 8
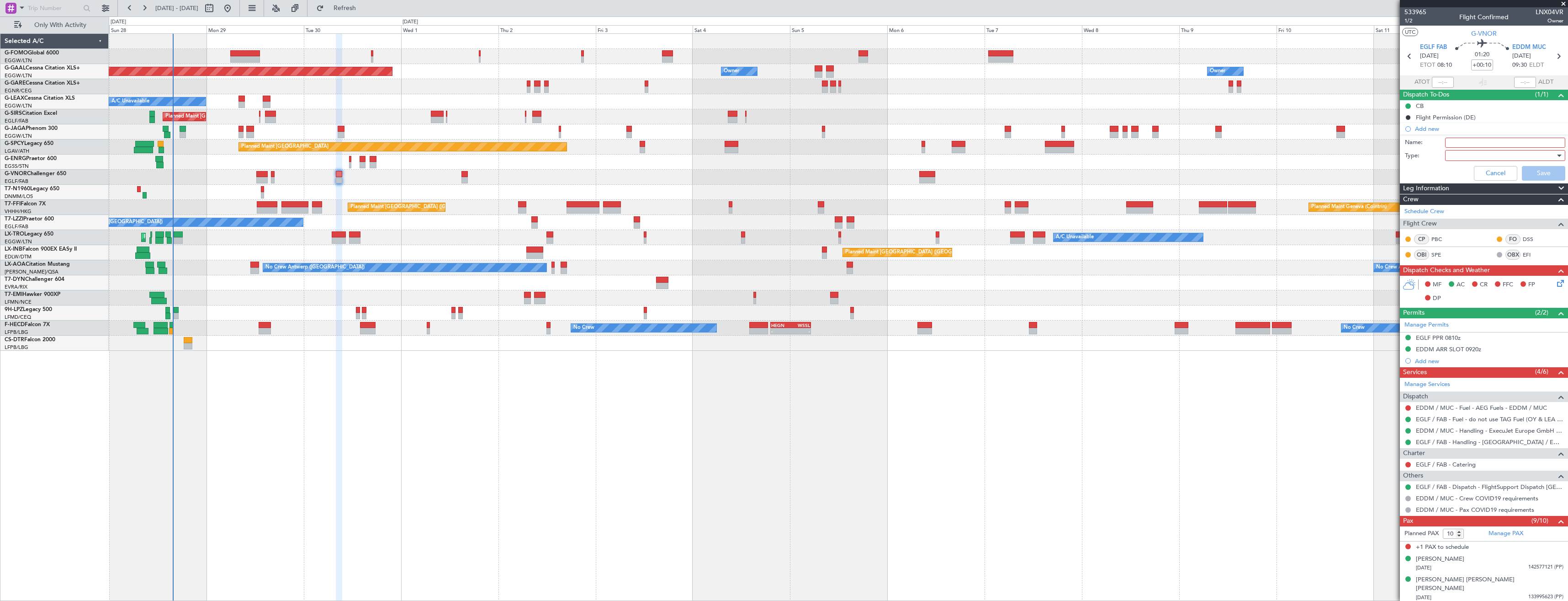
click at [1457, 144] on input "Name:" at bounding box center [1505, 143] width 120 height 10
click at [1508, 141] on input "EDDM FUEL VIA HABDLER" at bounding box center [1505, 143] width 120 height 10
type input "EDDM FUEL VIA HANDLER"
click at [1507, 157] on div at bounding box center [1502, 155] width 106 height 14
click at [1478, 175] on span "Generic" at bounding box center [1501, 174] width 107 height 14
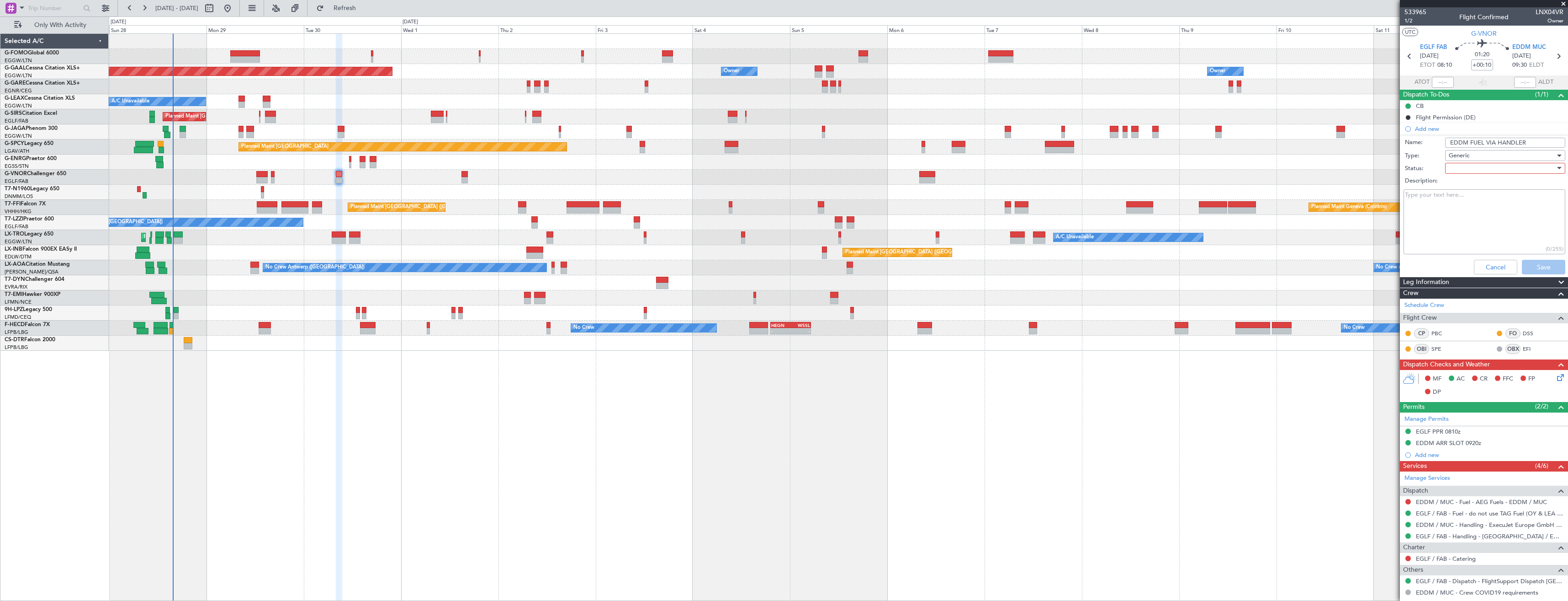
click at [1478, 164] on div at bounding box center [1502, 169] width 106 height 14
click at [1472, 203] on span "In Progress" at bounding box center [1501, 201] width 107 height 14
click at [1536, 270] on button "Save" at bounding box center [1544, 267] width 43 height 15
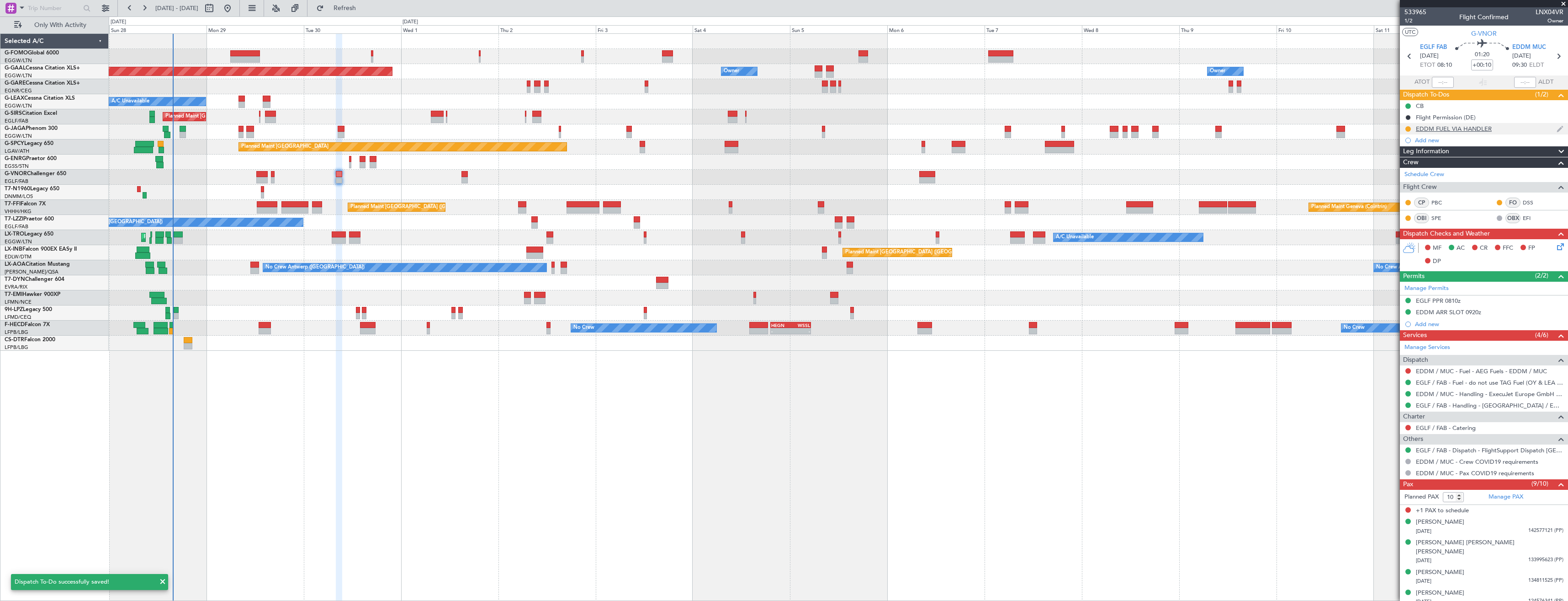
copy div "EDDM FUEL VIA HANDLER"
drag, startPoint x: 1489, startPoint y: 130, endPoint x: 1415, endPoint y: 126, distance: 74.1
click at [1415, 126] on div "EDDM FUEL VIA HANDLER" at bounding box center [1484, 129] width 168 height 11
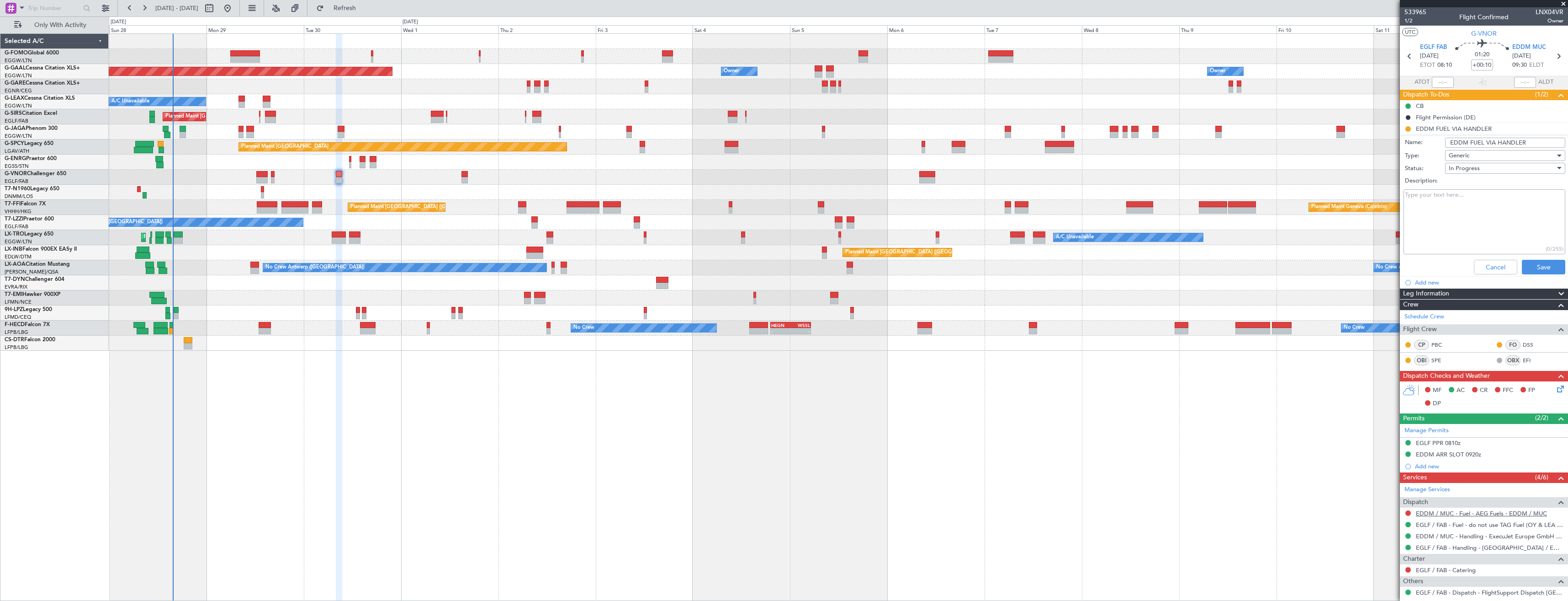
click at [1446, 513] on link "EDDM / MUC - Fuel - AEG Fuels - EDDM / MUC" at bounding box center [1482, 513] width 131 height 8
click at [364, 5] on span "Refresh" at bounding box center [345, 8] width 38 height 6
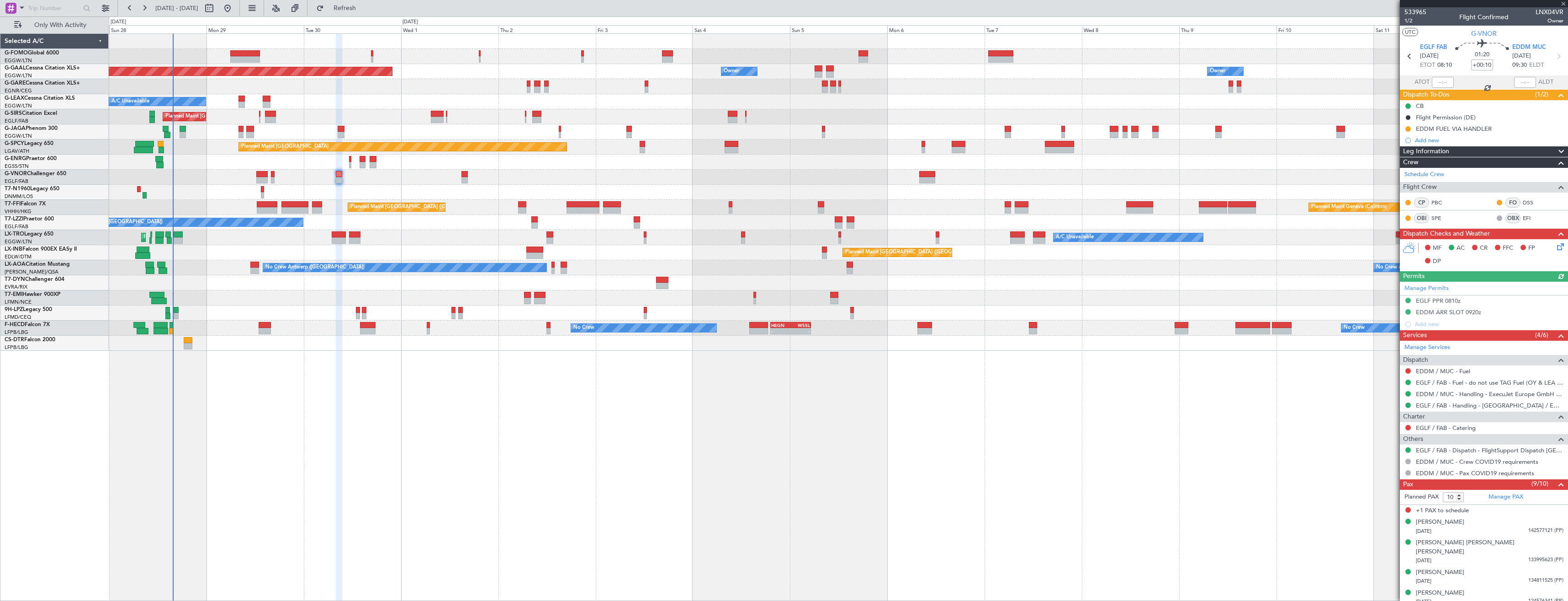
click at [1554, 56] on icon at bounding box center [1558, 56] width 12 height 12
click at [1408, 372] on button at bounding box center [1408, 371] width 6 height 6
click at [1383, 481] on span "Confirmed" at bounding box center [1382, 479] width 29 height 9
click at [1408, 372] on button at bounding box center [1408, 371] width 6 height 6
click at [1386, 424] on span "Requested" at bounding box center [1382, 424] width 29 height 9
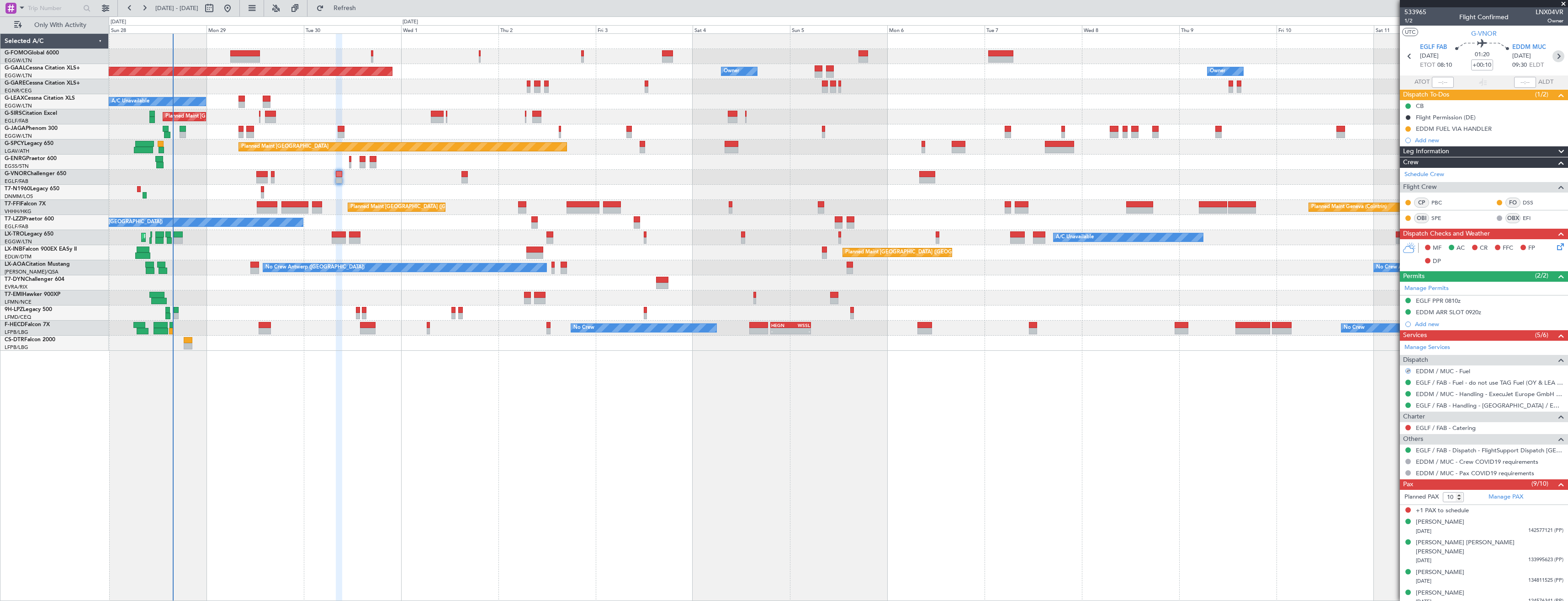
click at [1554, 58] on icon at bounding box center [1558, 56] width 12 height 12
click at [1444, 382] on link "EDDM / MUC - Fuel - AEG Fuels - EDDM / MUC" at bounding box center [1482, 382] width 131 height 8
click at [356, 7] on span "Refresh" at bounding box center [345, 8] width 38 height 6
click at [1459, 143] on div "Add new" at bounding box center [1485, 140] width 141 height 8
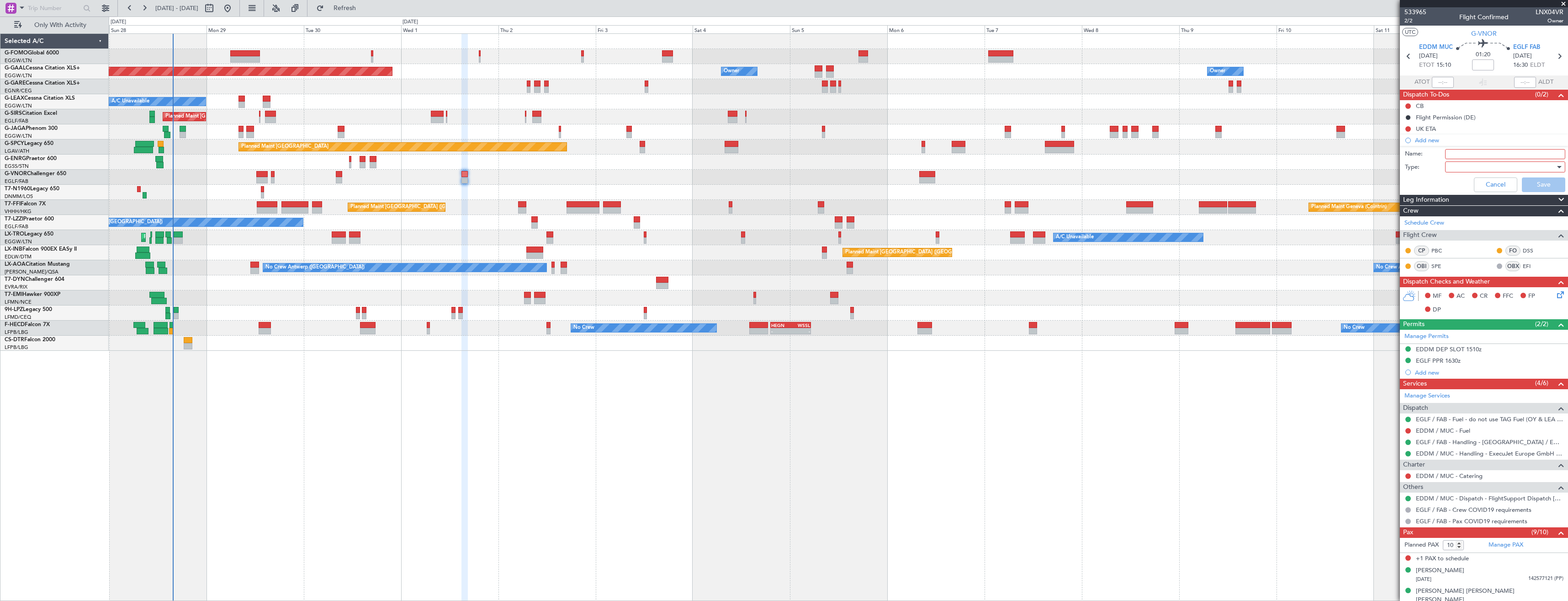
click at [1467, 155] on input "Name:" at bounding box center [1505, 154] width 120 height 10
paste input "EDDM FUEL VIA HANDLER"
type input "EDDM FUEL VIA HANDLER"
click at [1468, 171] on div at bounding box center [1502, 167] width 106 height 14
click at [1468, 182] on span "Generic" at bounding box center [1501, 186] width 107 height 14
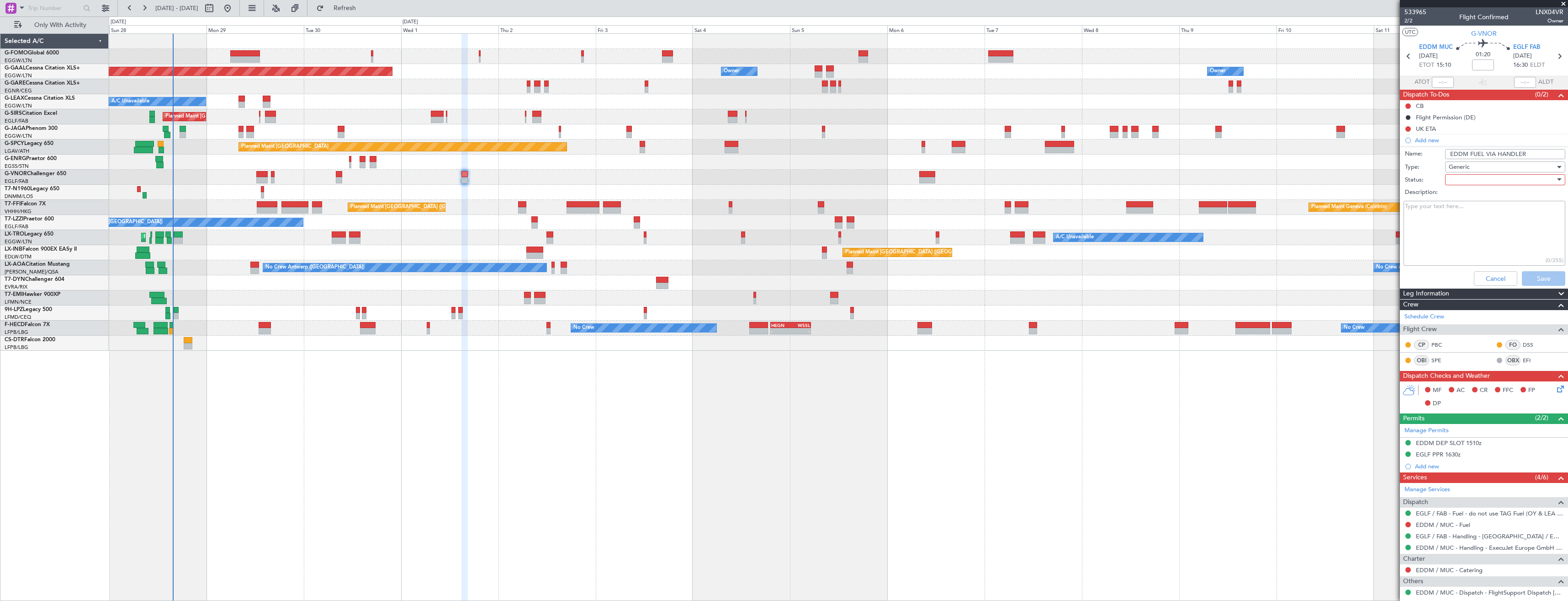
click at [1468, 174] on div at bounding box center [1502, 180] width 106 height 14
drag, startPoint x: 1466, startPoint y: 217, endPoint x: 1489, endPoint y: 228, distance: 25.5
click at [1466, 217] on span "In Progress" at bounding box center [1501, 212] width 107 height 14
click at [1522, 275] on button "Save" at bounding box center [1544, 278] width 43 height 15
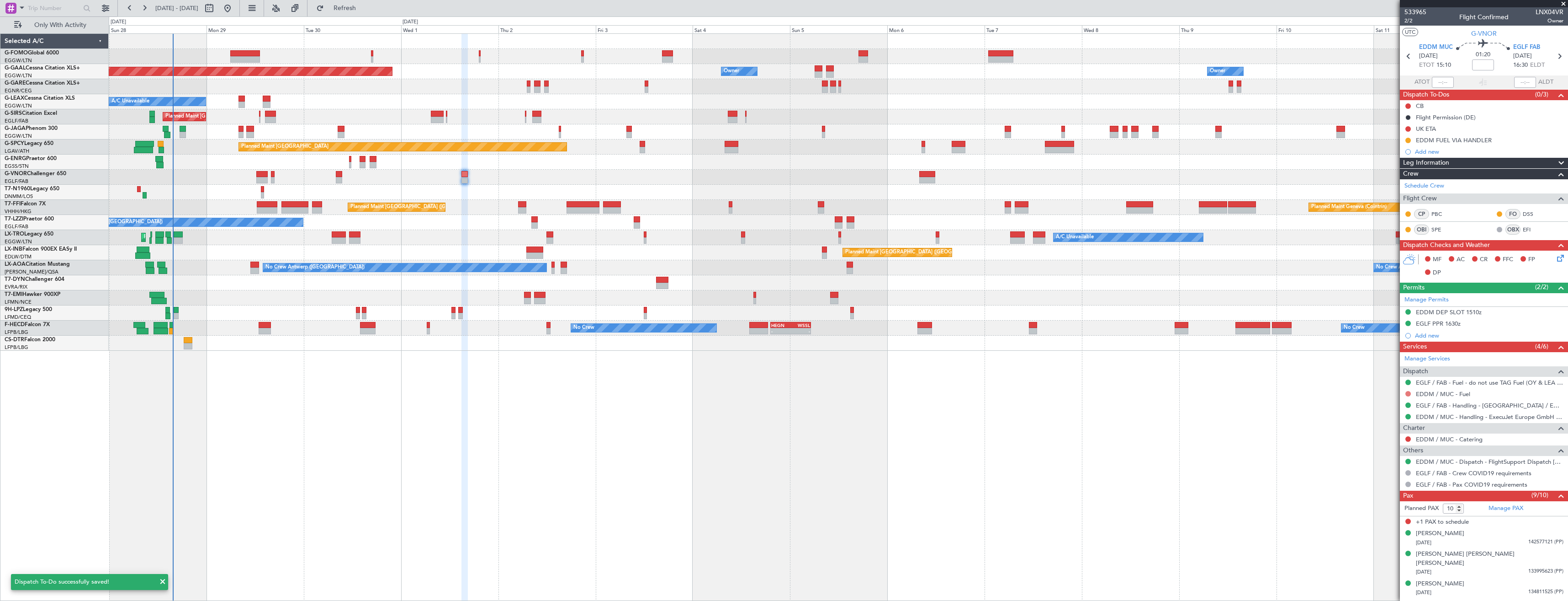
click at [1406, 393] on button at bounding box center [1408, 393] width 6 height 6
click at [1384, 446] on span "Requested" at bounding box center [1382, 447] width 29 height 9
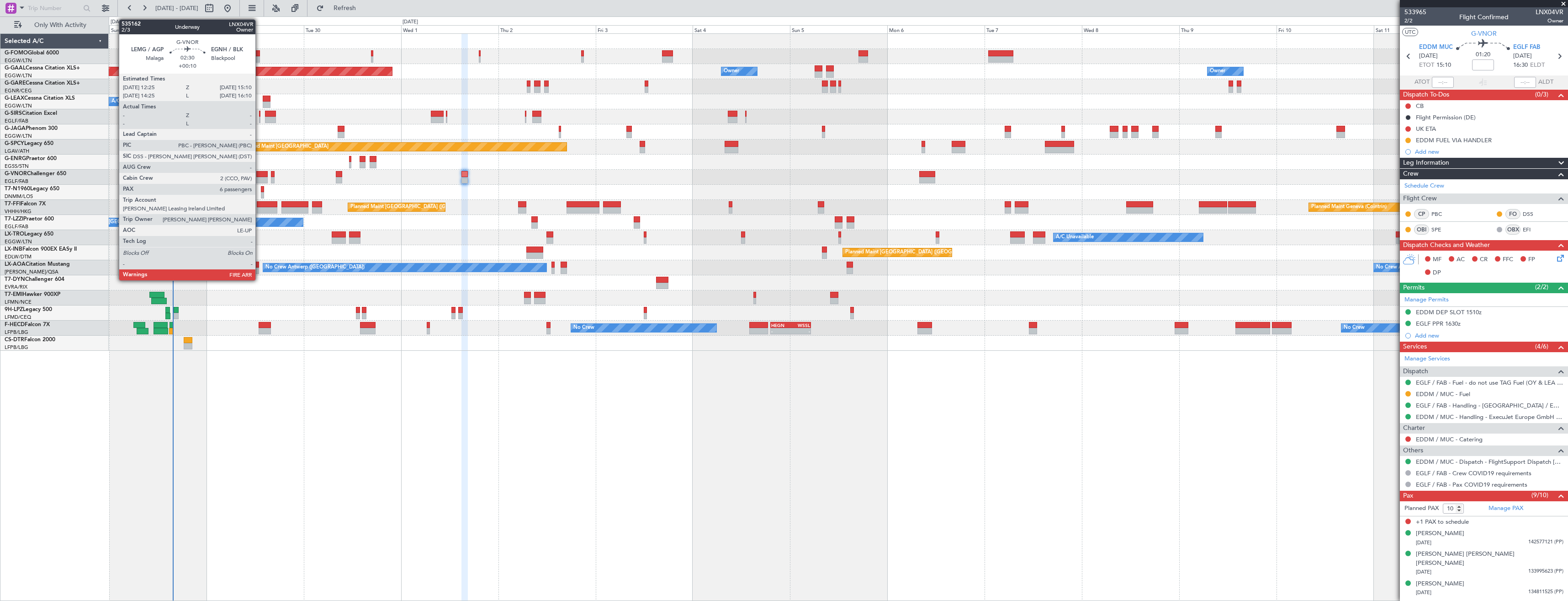
click at [260, 176] on div at bounding box center [262, 174] width 11 height 6
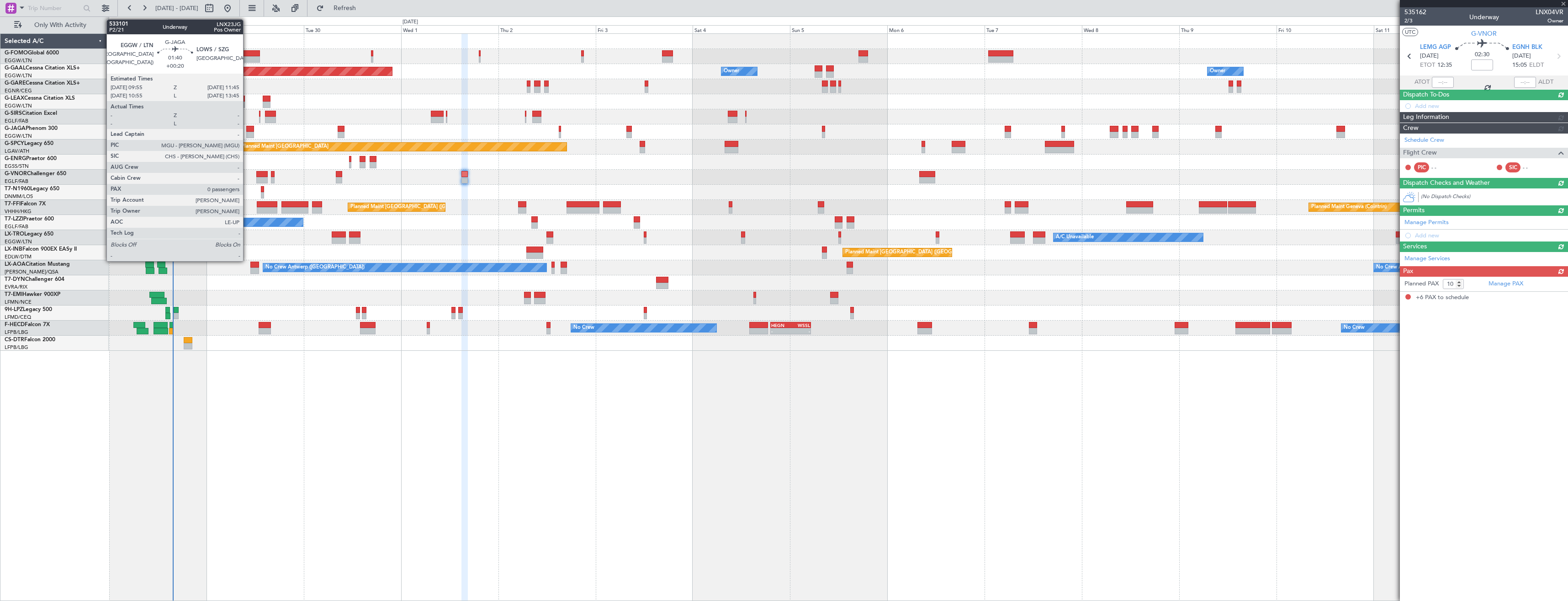
type input "+00:10"
type input "6"
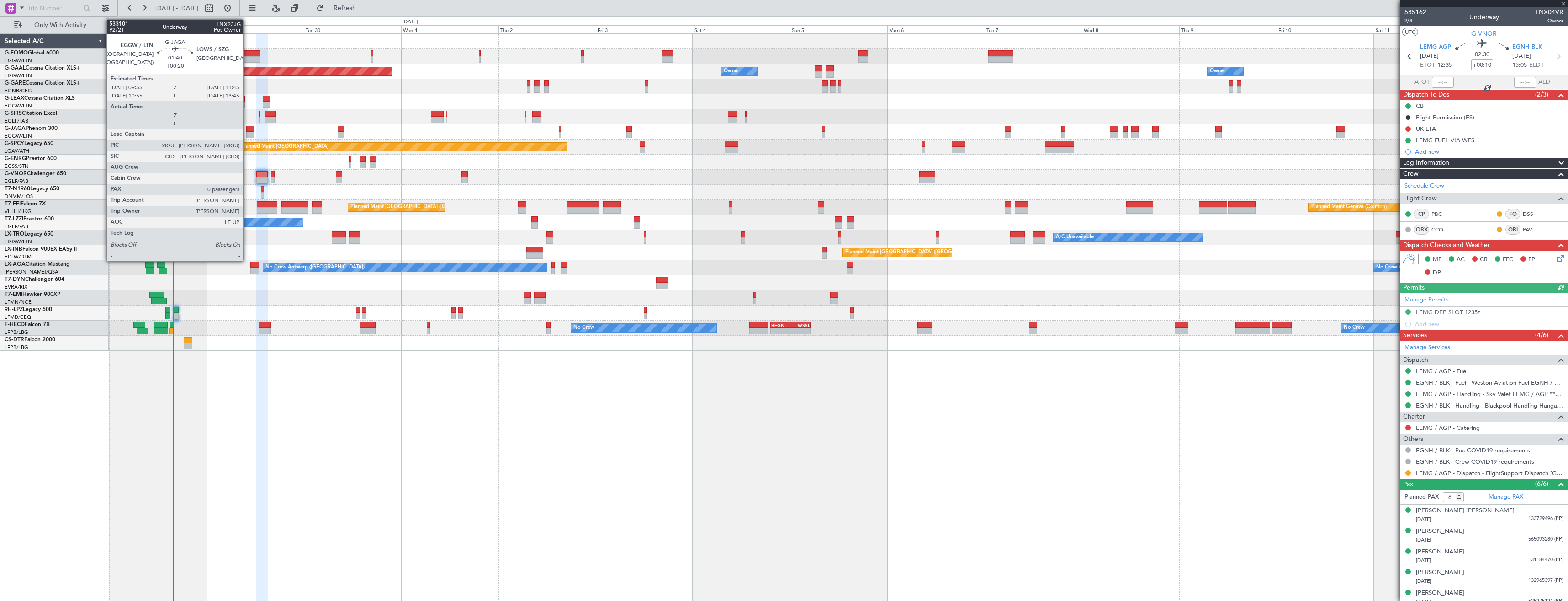
click at [247, 129] on div at bounding box center [250, 129] width 8 height 6
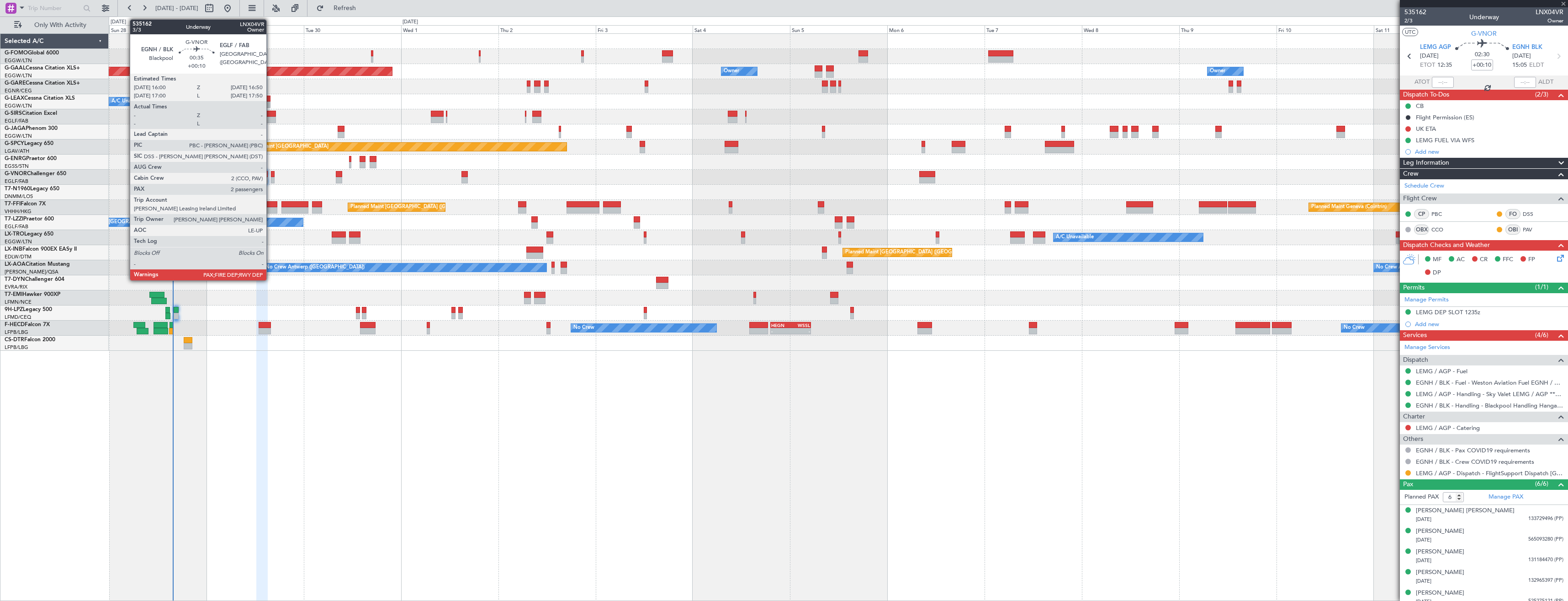
type input "+00:20"
type input "0"
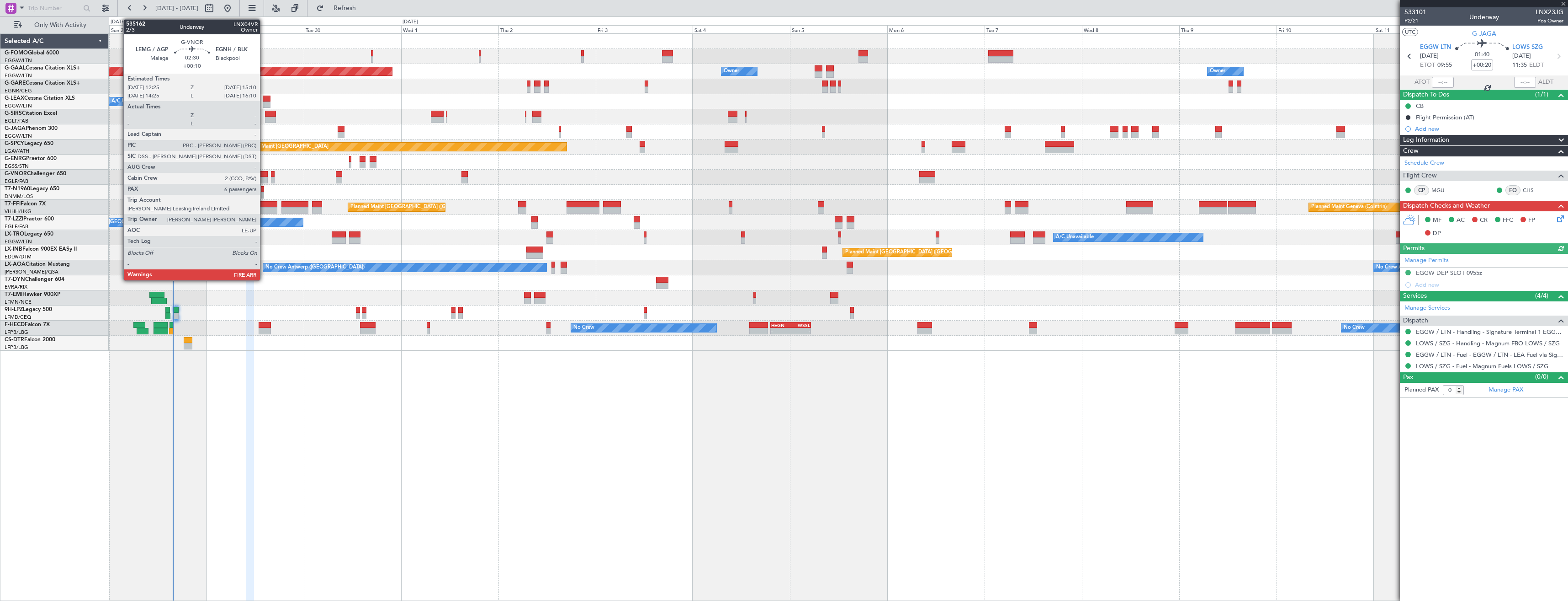
click at [264, 178] on div at bounding box center [262, 180] width 11 height 6
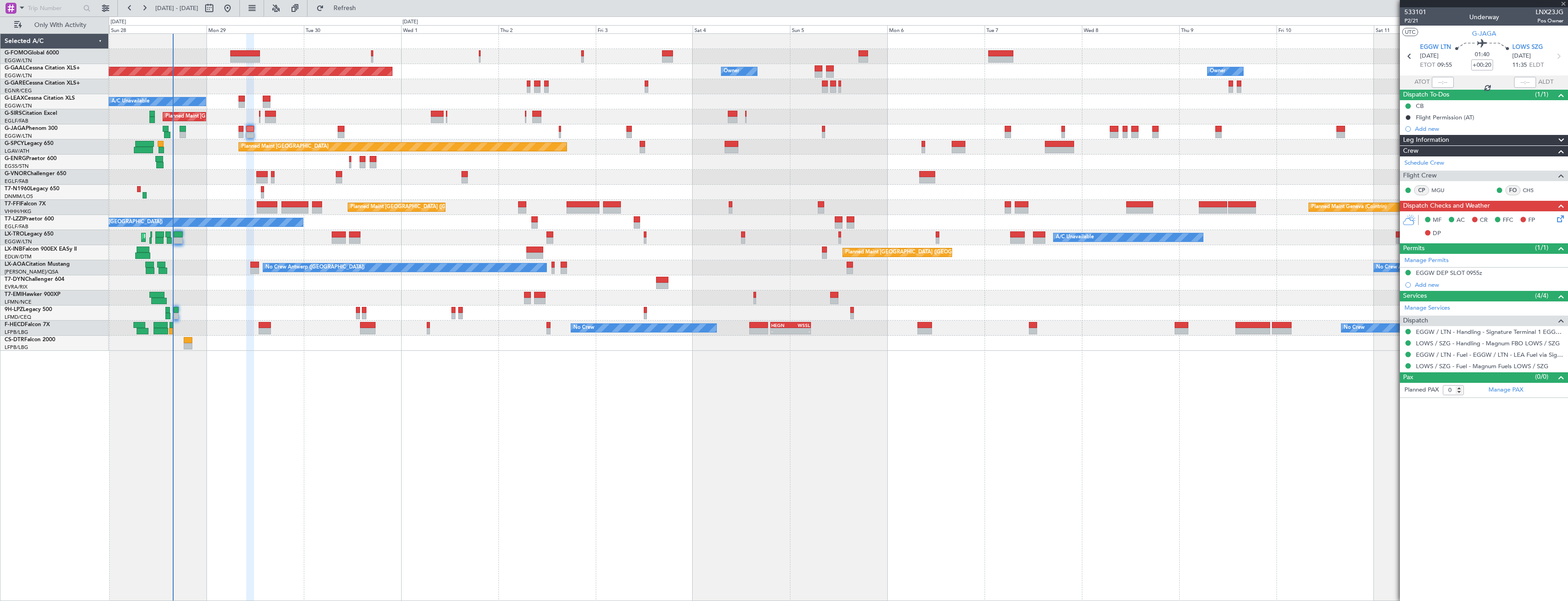
type input "+00:10"
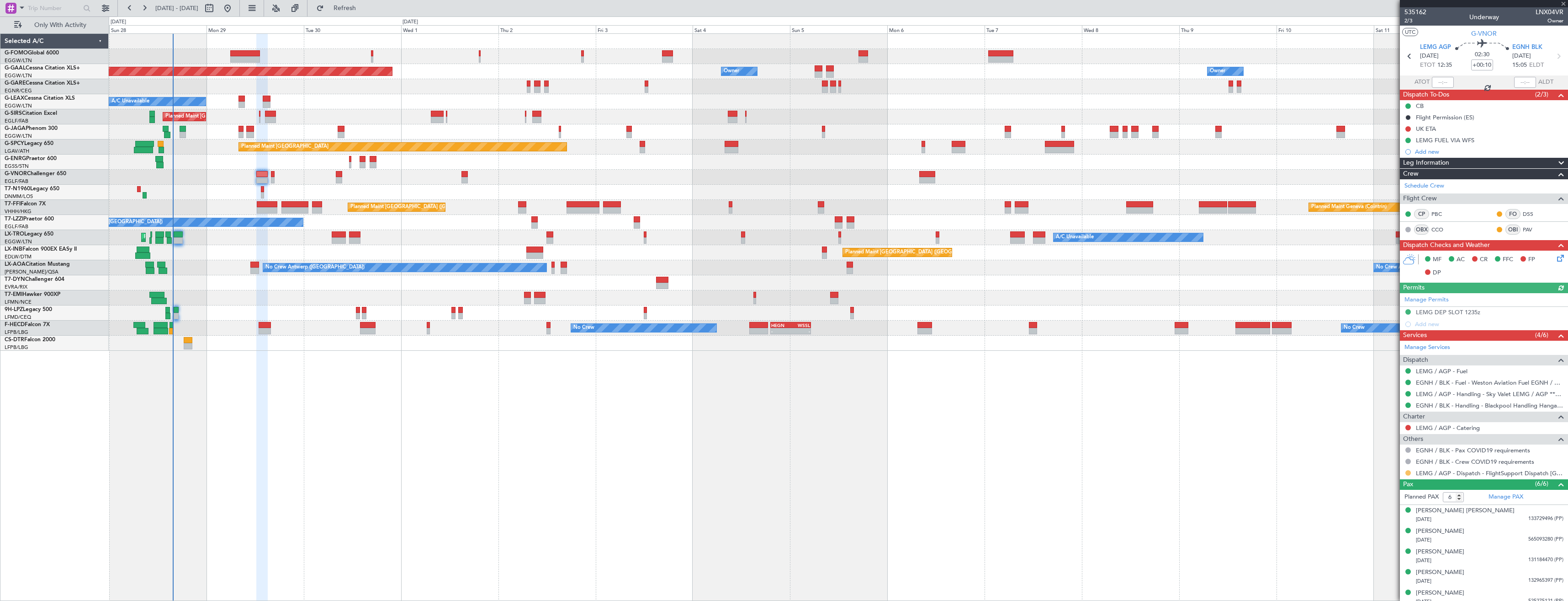
click at [1407, 472] on button at bounding box center [1408, 473] width 6 height 6
click at [1383, 584] on span "Confirmed" at bounding box center [1382, 582] width 29 height 9
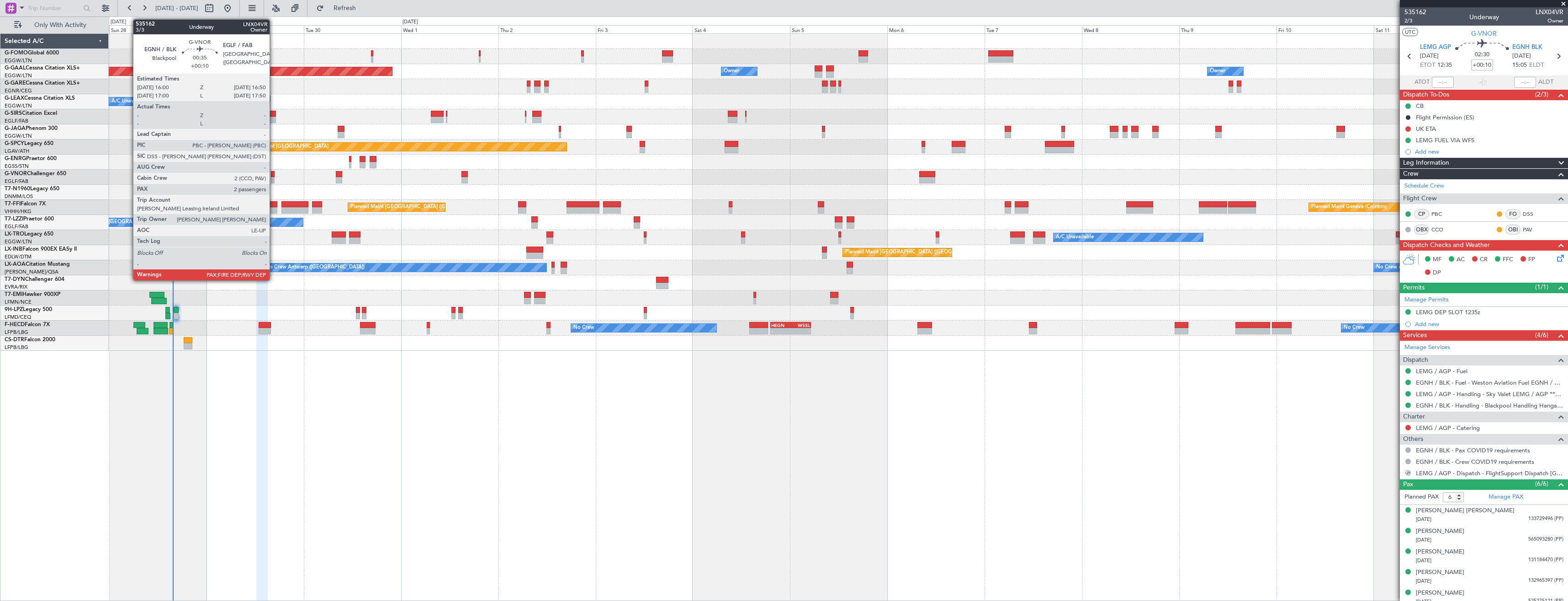
click at [274, 175] on div at bounding box center [272, 174] width 3 height 6
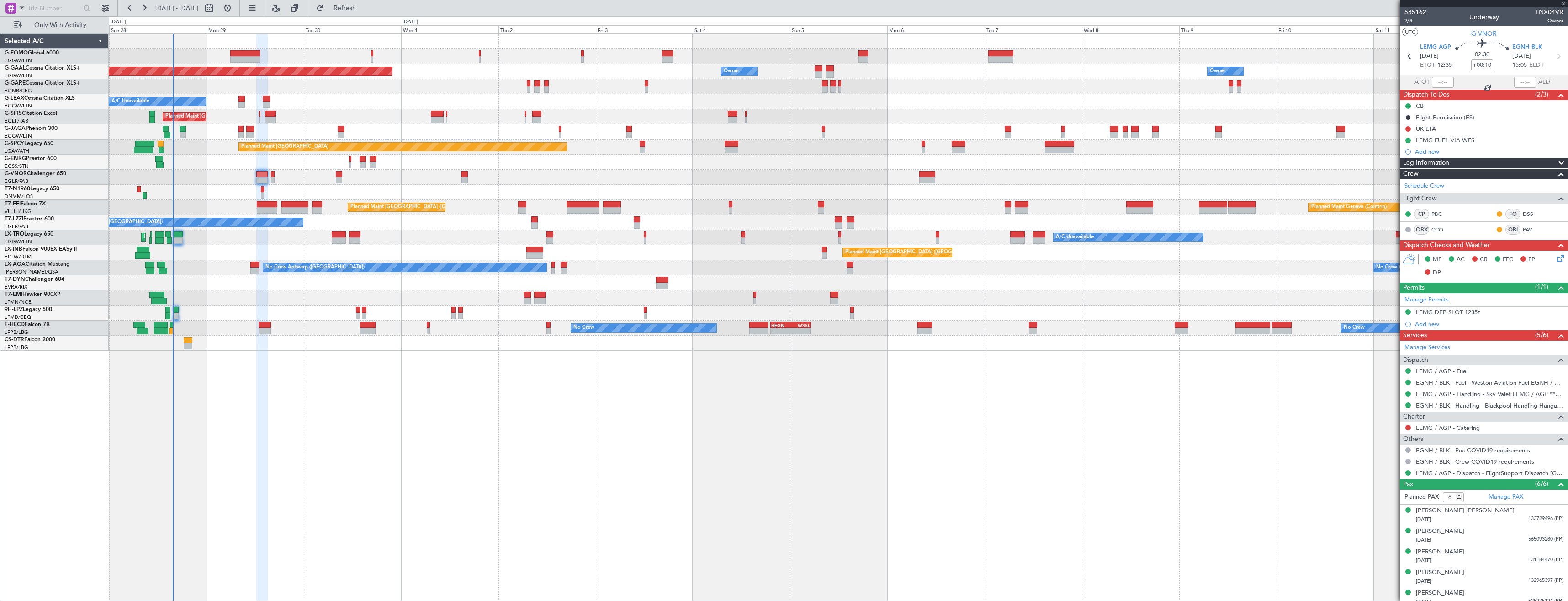
type input "2"
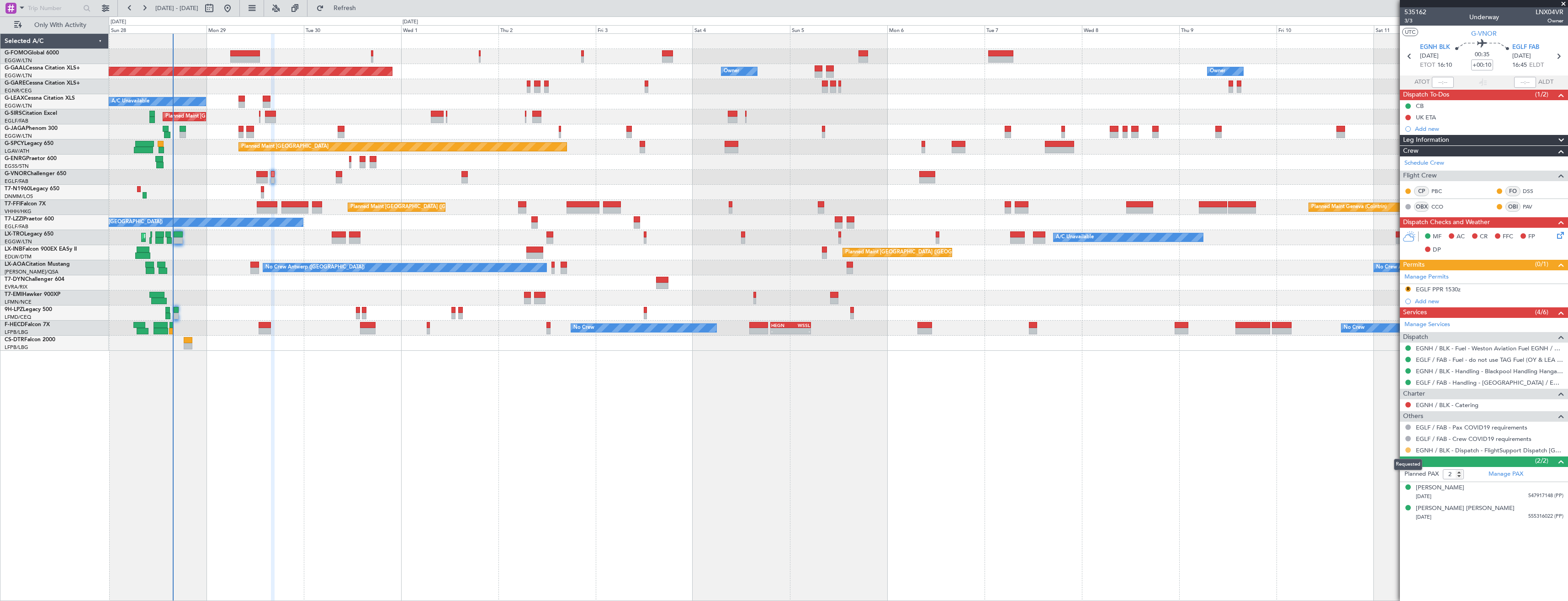
click at [1405, 448] on button at bounding box center [1408, 450] width 6 height 6
click at [1393, 559] on span "Confirmed" at bounding box center [1382, 559] width 29 height 9
click at [1471, 287] on div "R EGLF PPR 1530z" at bounding box center [1484, 290] width 168 height 11
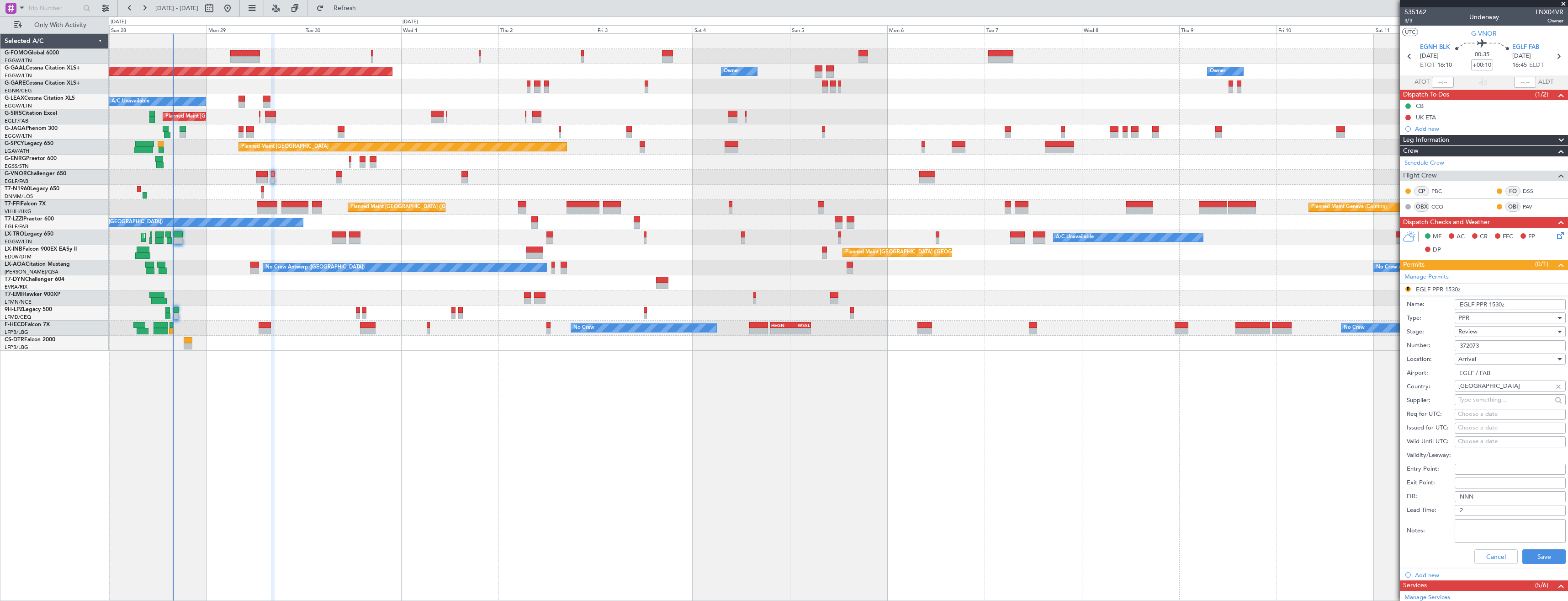
click at [1498, 302] on input "EGLF PPR 1530z" at bounding box center [1510, 304] width 111 height 11
type input "EGLF PPR 1645Z"
click at [1498, 335] on div "Review" at bounding box center [1507, 331] width 97 height 14
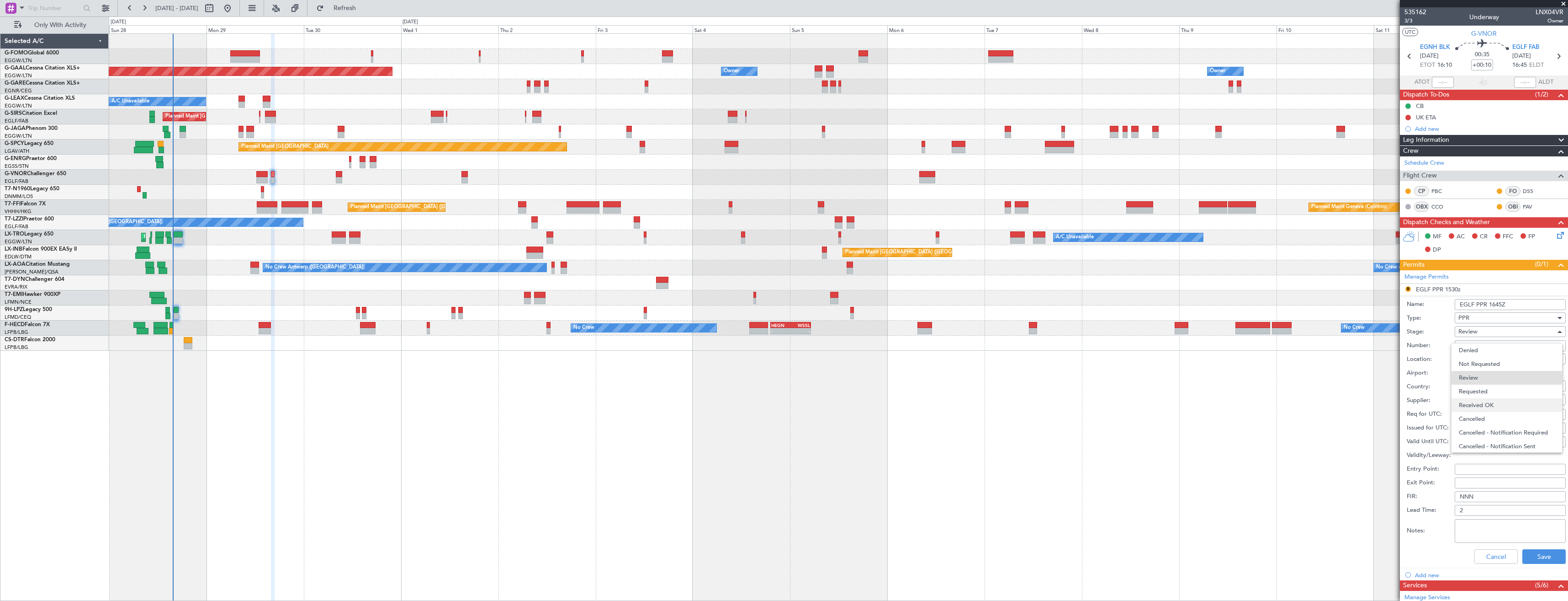
click at [1500, 401] on span "Received OK" at bounding box center [1507, 405] width 96 height 14
click at [1536, 556] on button "Save" at bounding box center [1544, 556] width 43 height 15
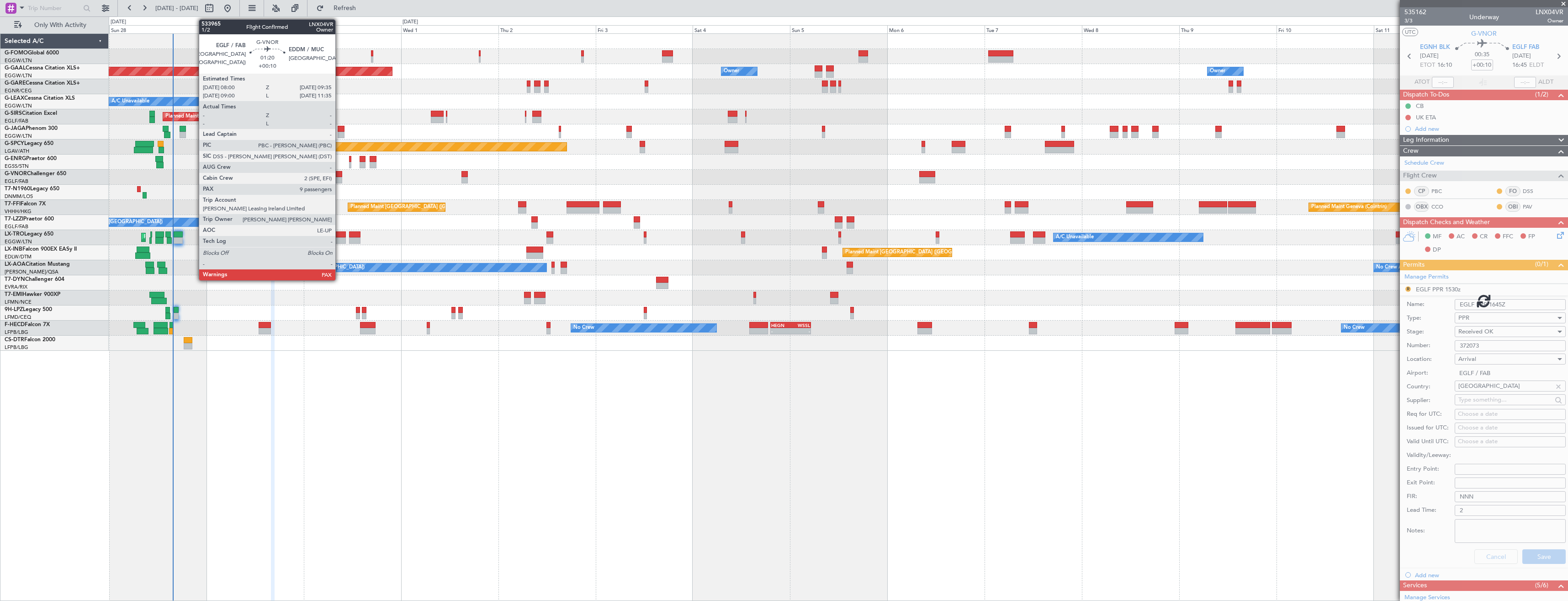
click at [340, 176] on div at bounding box center [340, 174] width 7 height 6
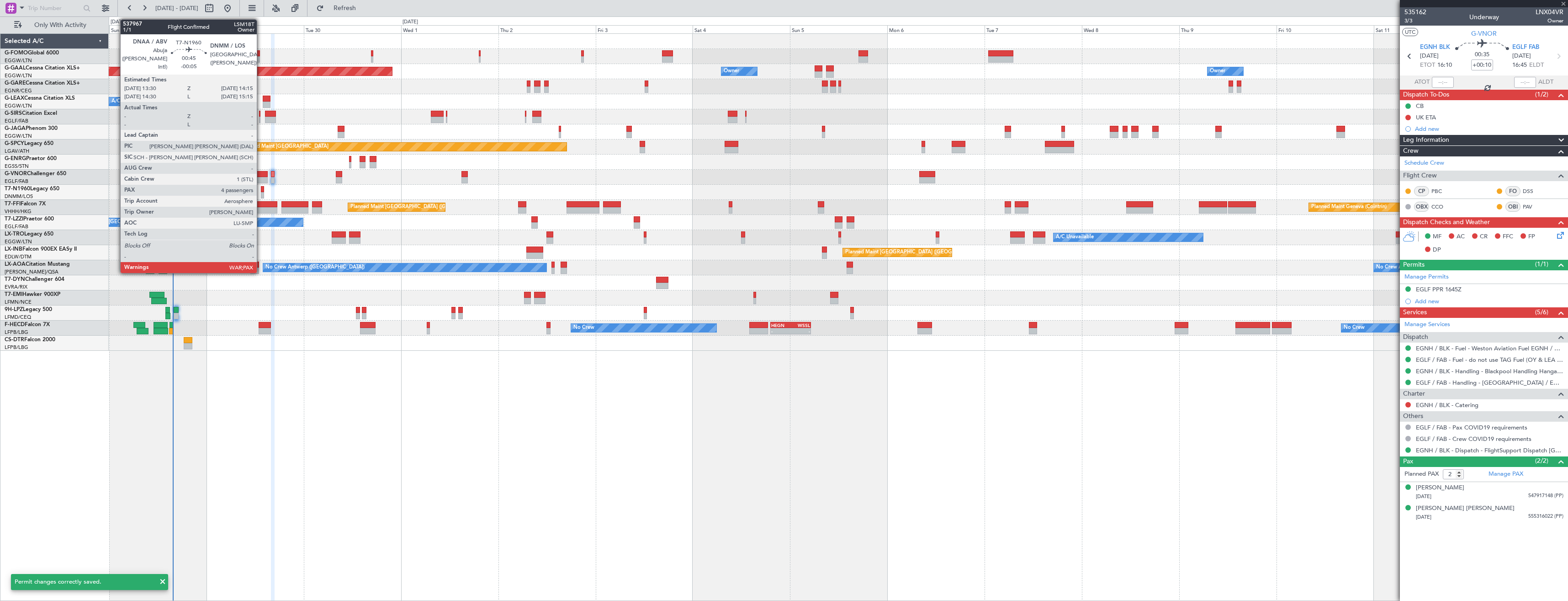
type input "10"
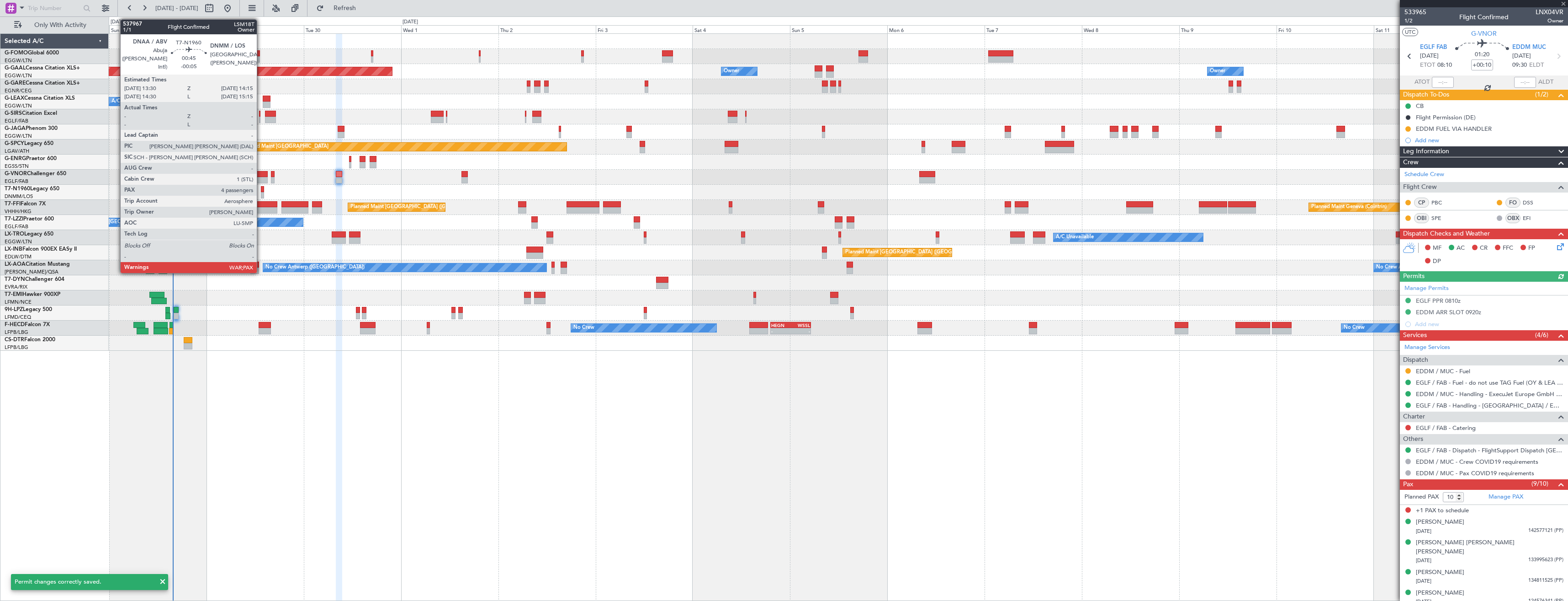
click at [261, 196] on div at bounding box center [262, 195] width 3 height 6
type input "-00:05"
type input "4"
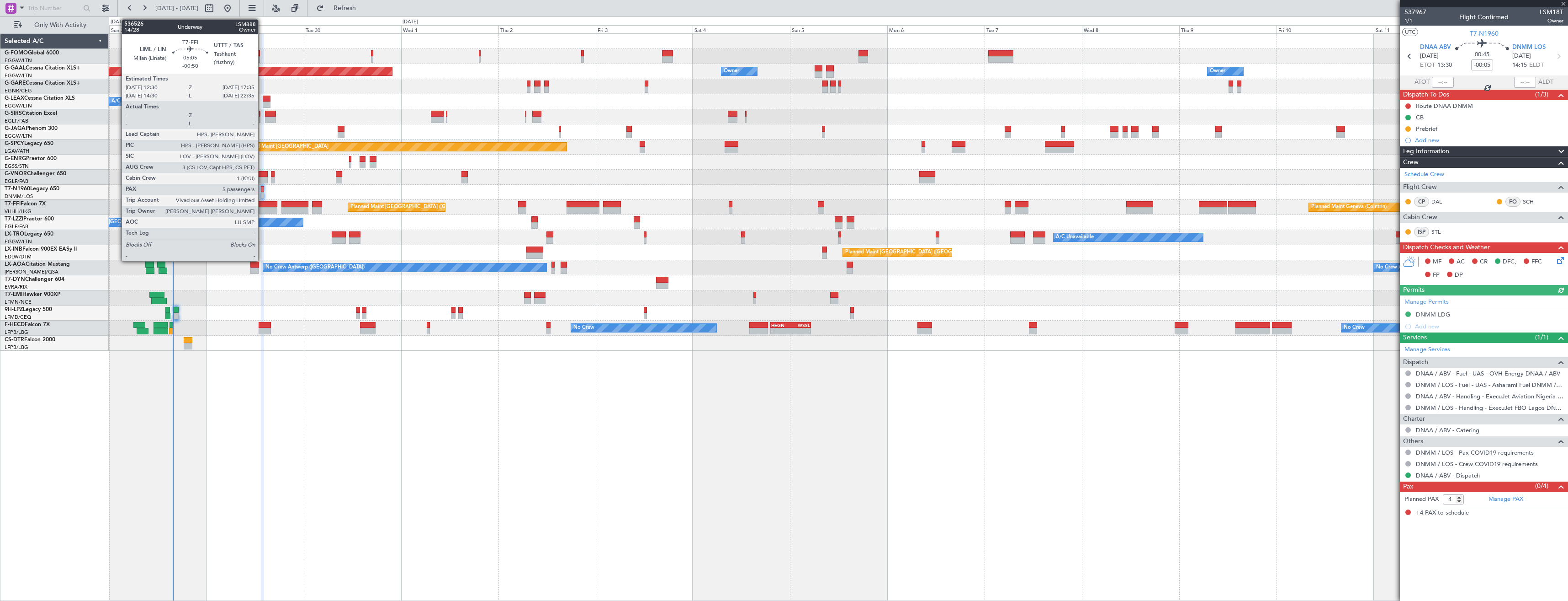
click at [262, 206] on div at bounding box center [267, 204] width 21 height 6
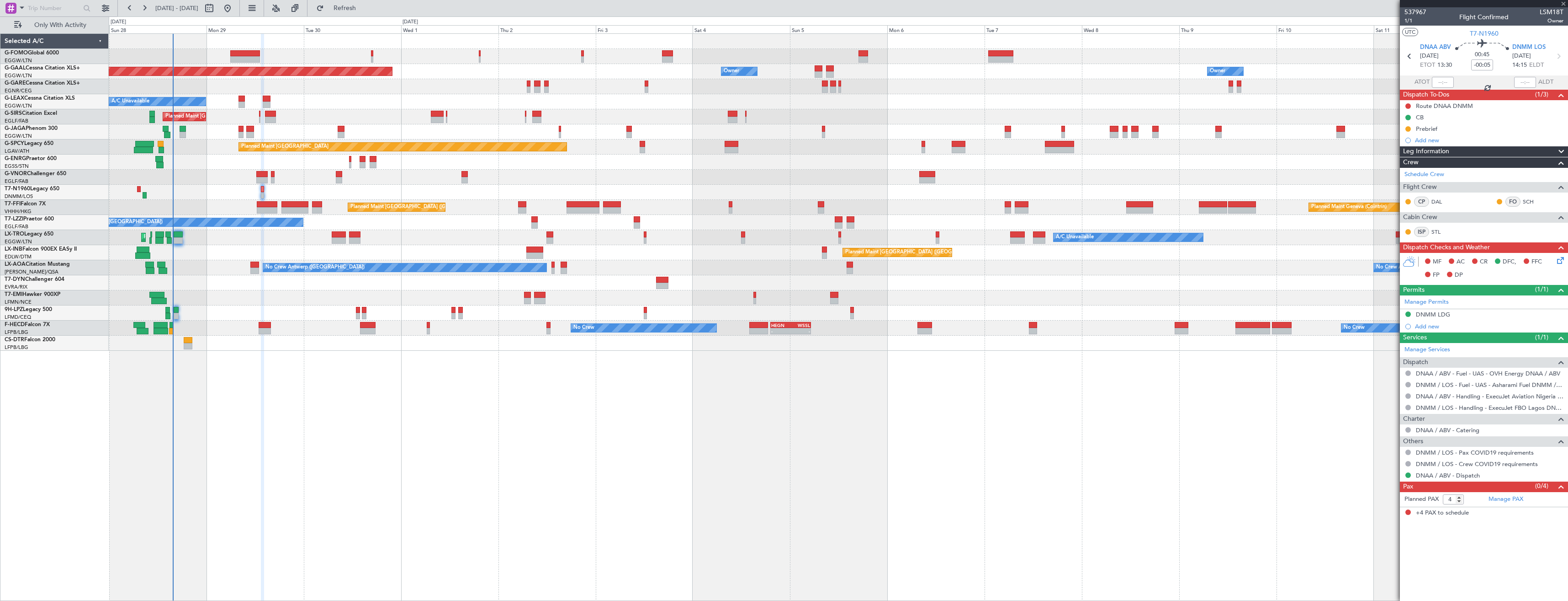
type input "-00:50"
type input "5"
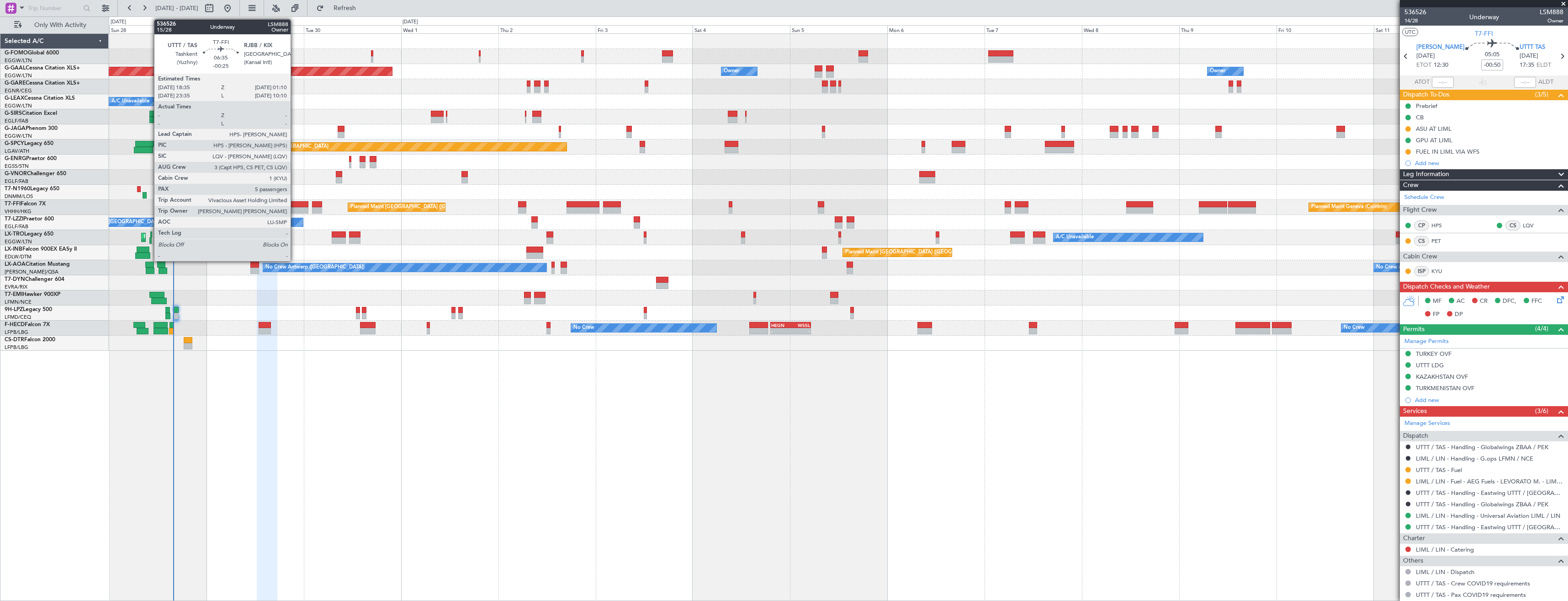
click at [294, 208] on div at bounding box center [294, 210] width 27 height 6
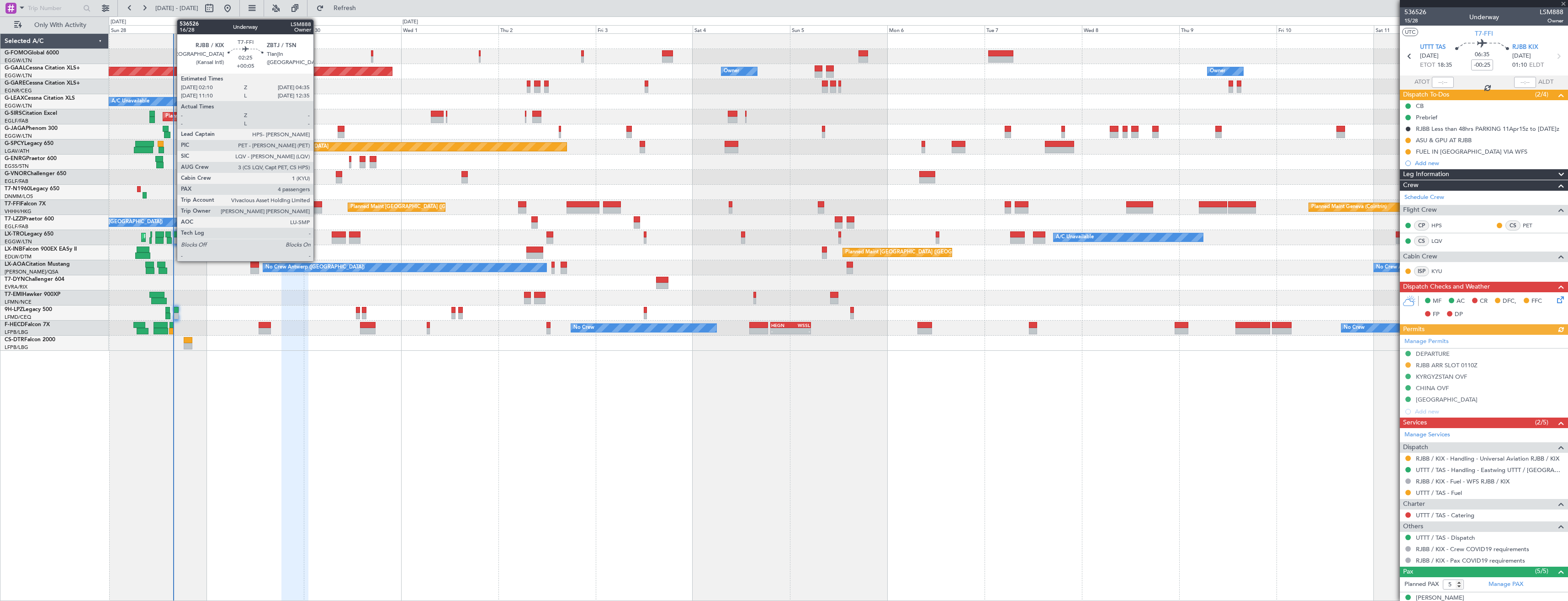
click at [317, 208] on div at bounding box center [317, 210] width 10 height 6
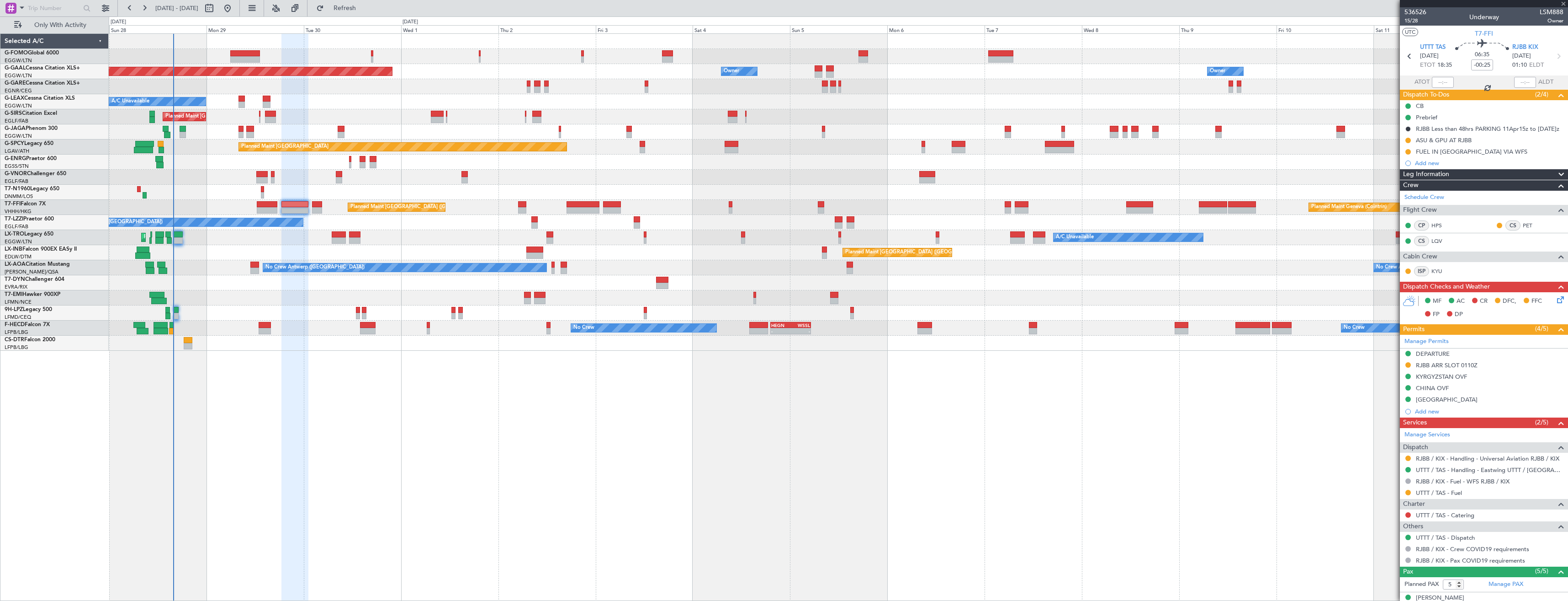
type input "+00:05"
type input "4"
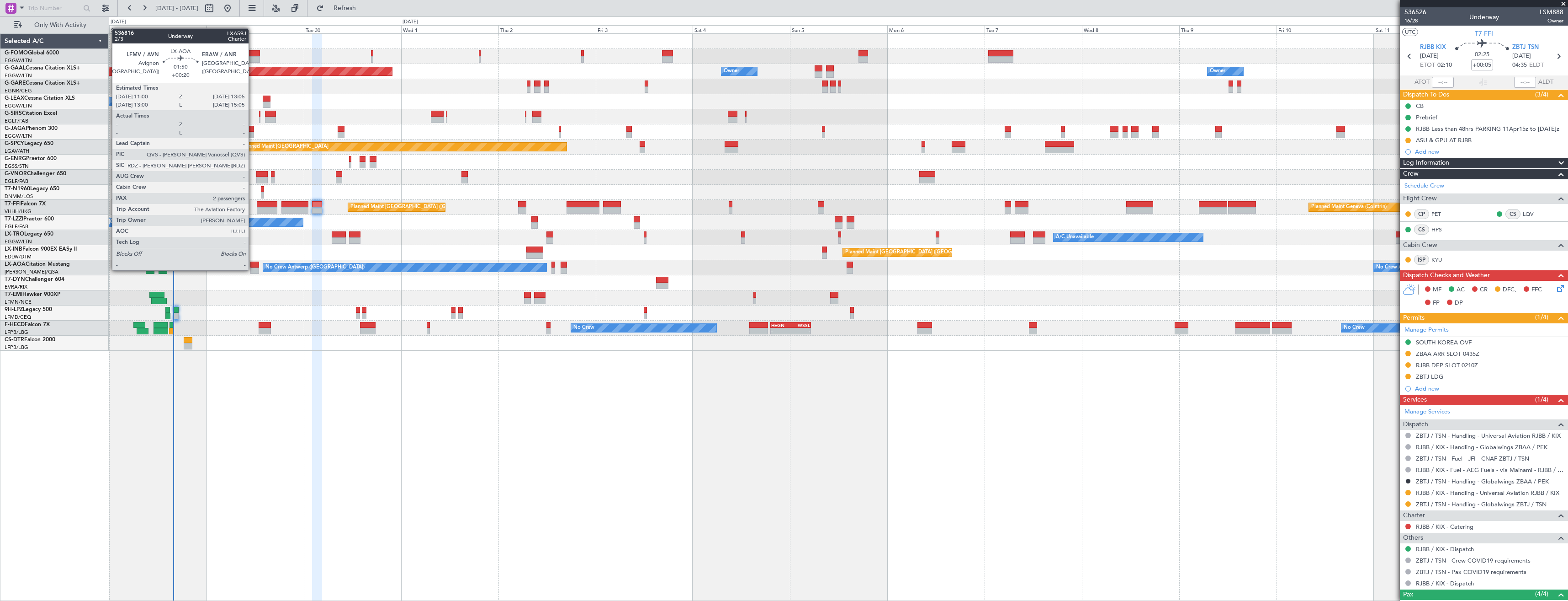
click at [253, 270] on div at bounding box center [255, 270] width 8 height 6
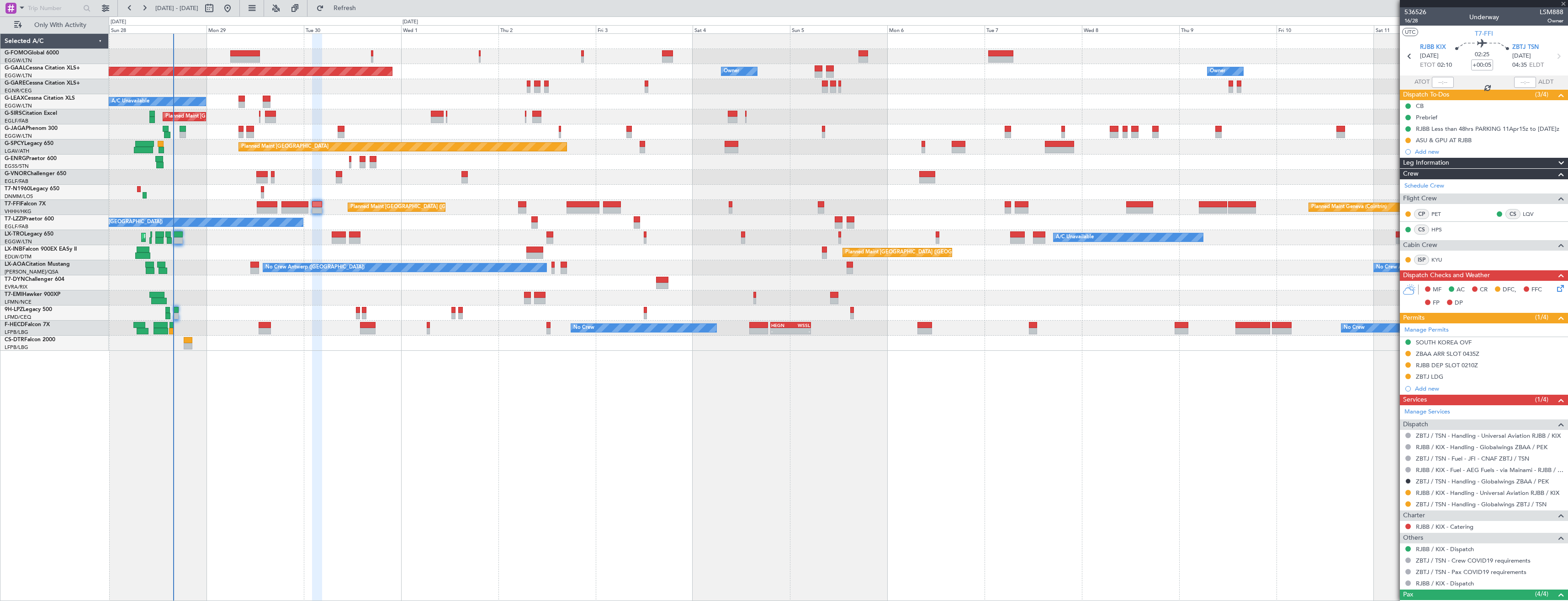
type input "+00:20"
type input "2"
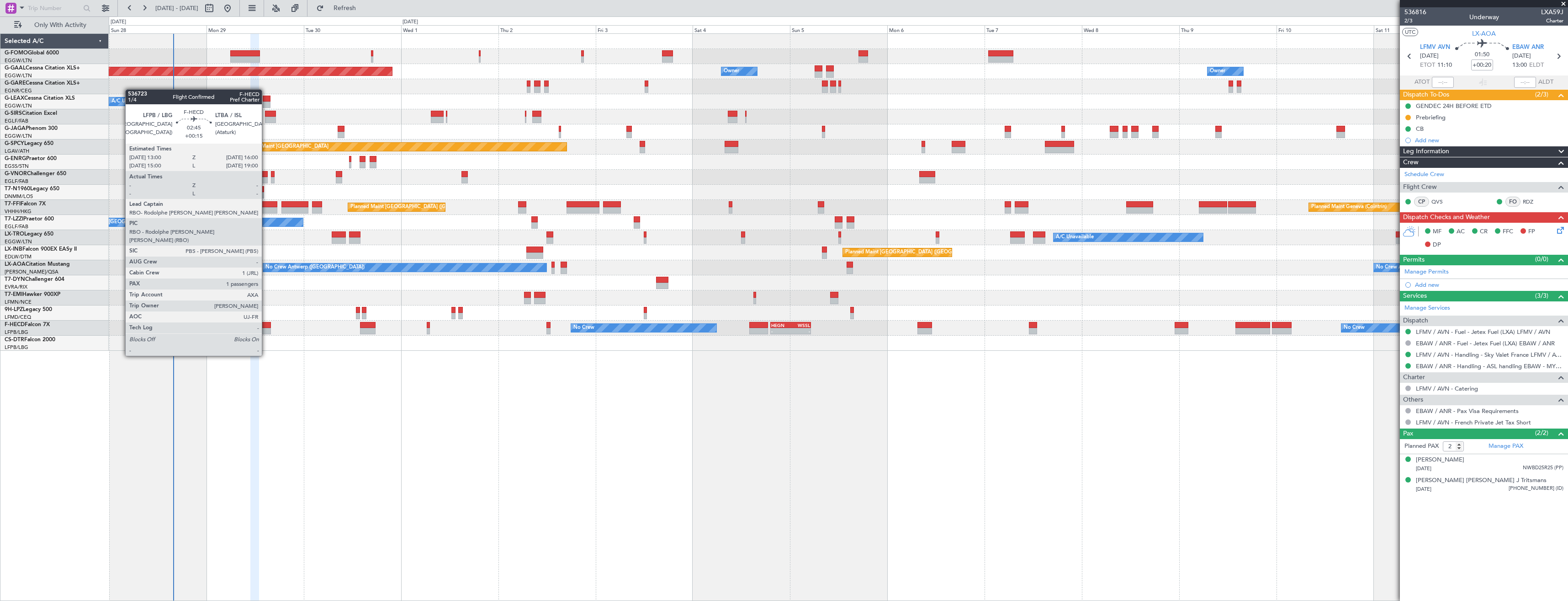
click at [266, 330] on div at bounding box center [265, 331] width 13 height 6
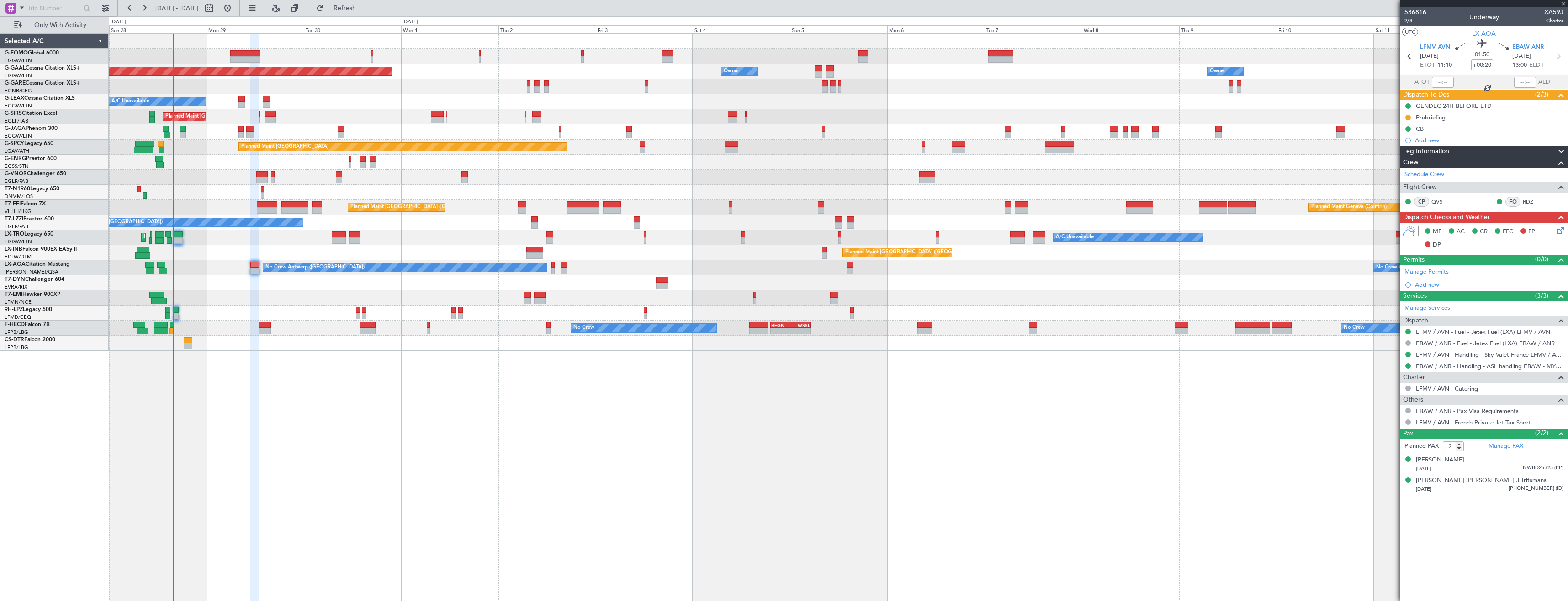
type input "+00:15"
type input "1"
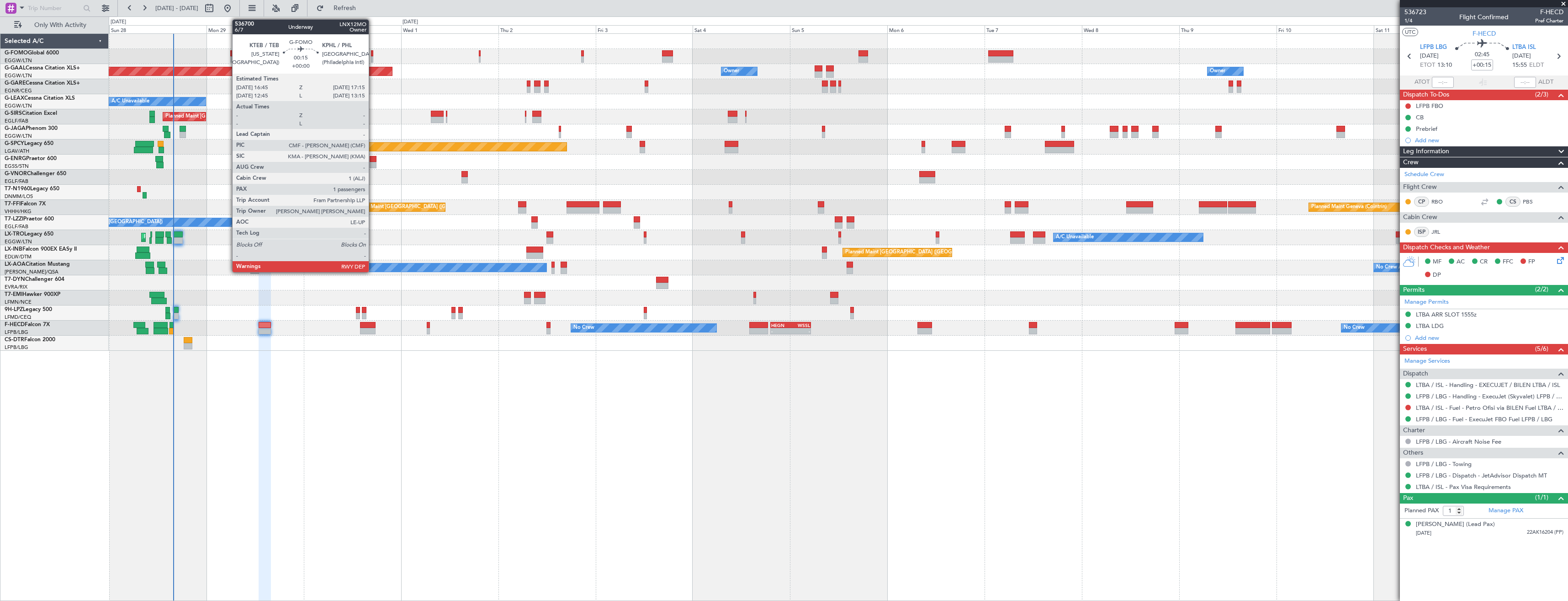
click at [373, 57] on div at bounding box center [372, 59] width 2 height 6
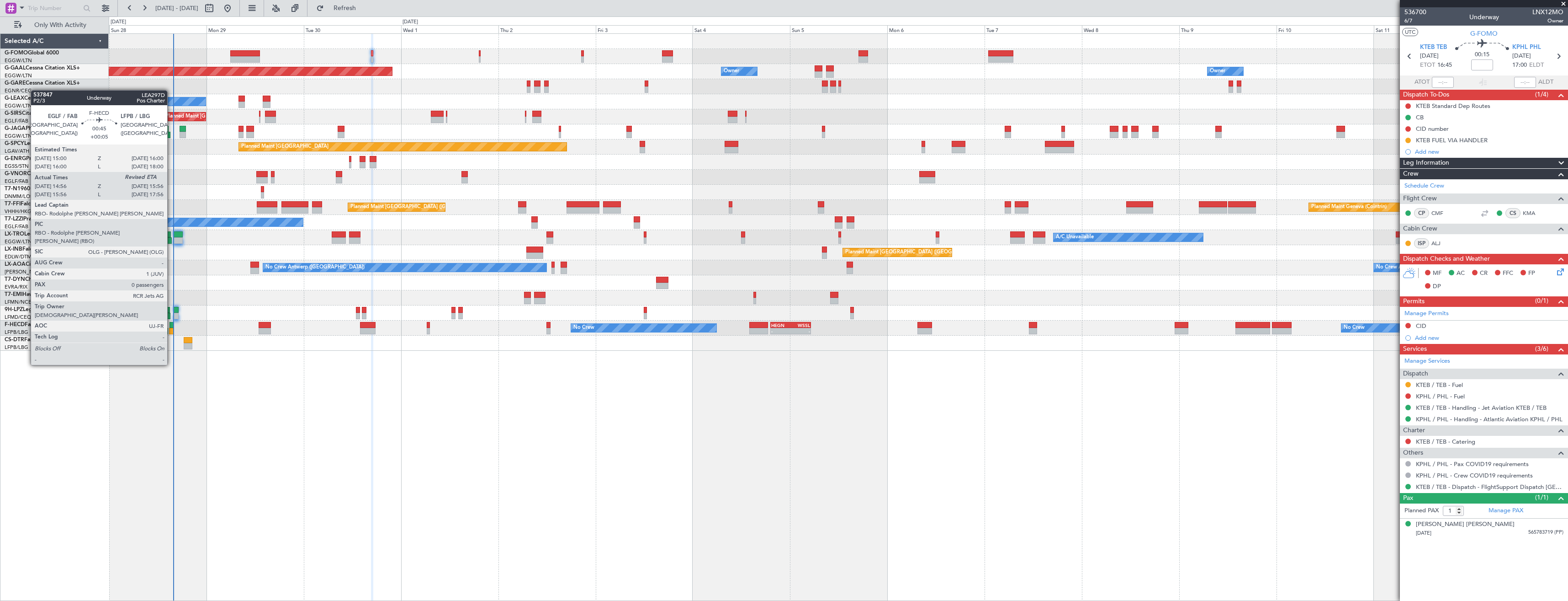
click at [172, 331] on div at bounding box center [171, 331] width 4 height 6
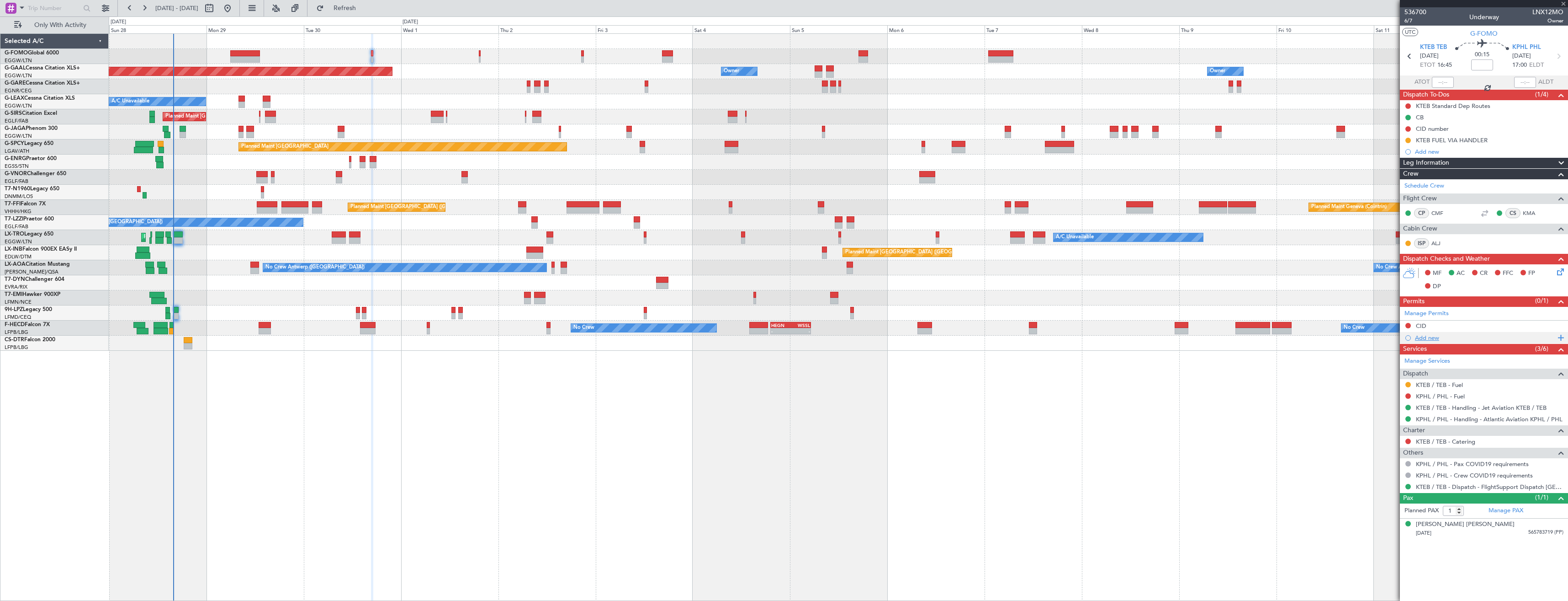
type input "+00:05"
type input "15:06"
type input "0"
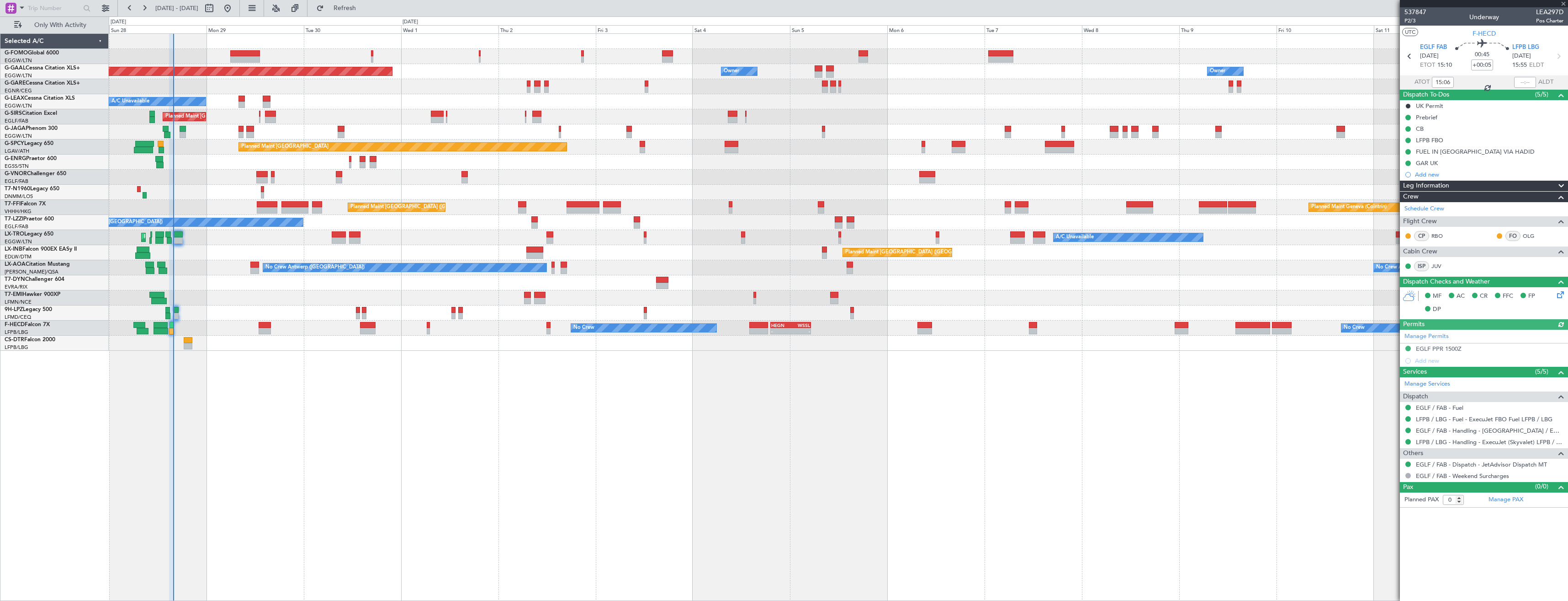
click at [1532, 81] on div at bounding box center [1526, 82] width 22 height 11
click at [1530, 81] on input "text" at bounding box center [1526, 82] width 22 height 11
type input "15:45"
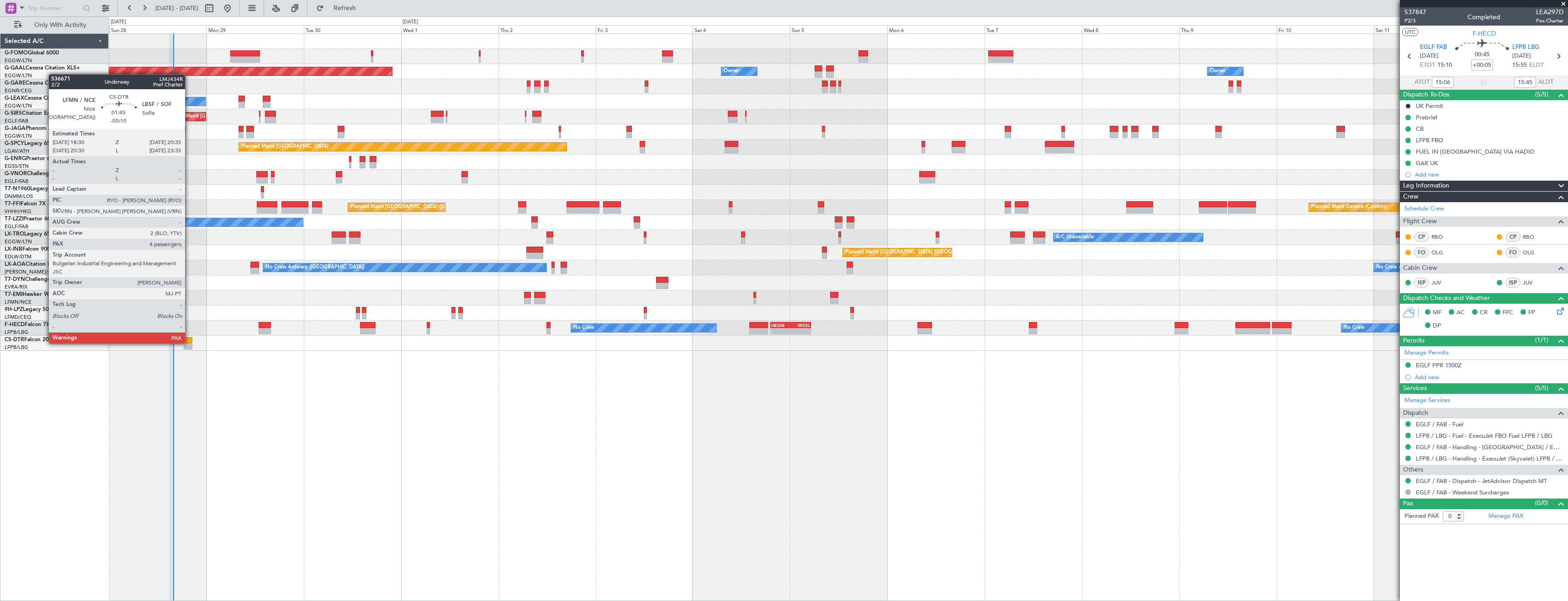
click at [189, 343] on div at bounding box center [188, 340] width 8 height 6
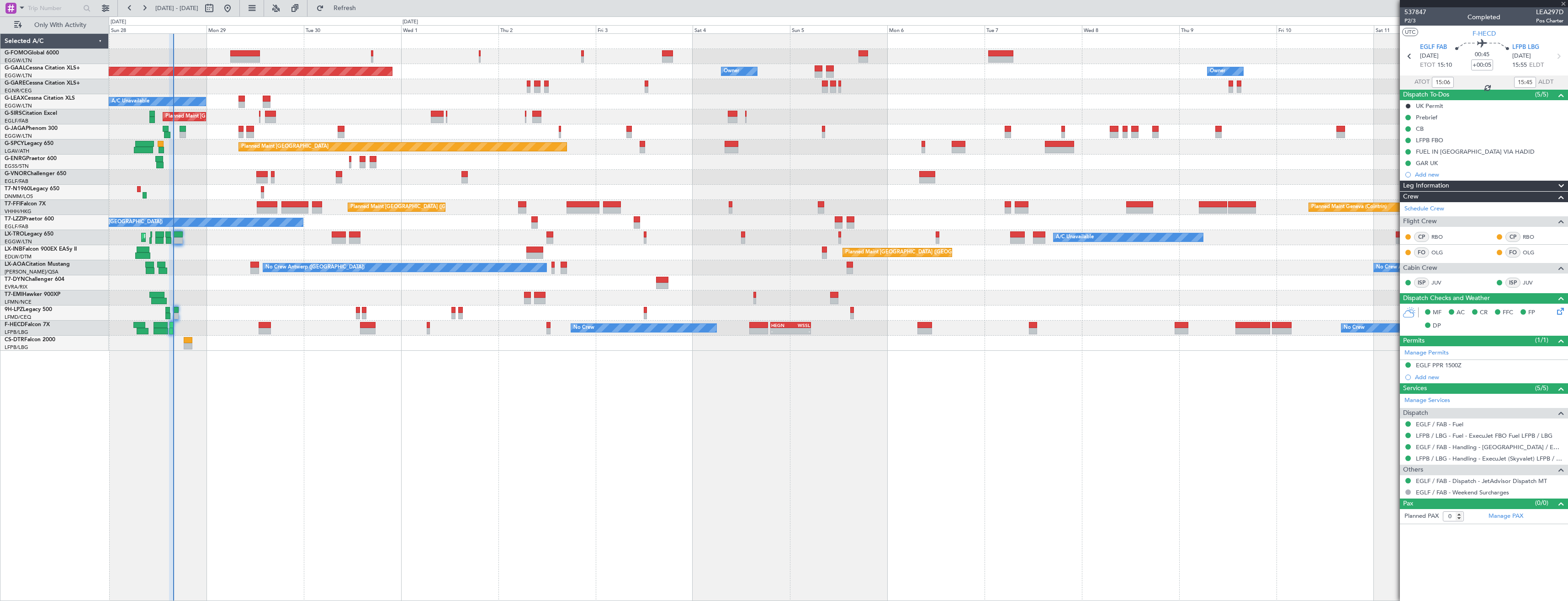
type input "-00:10"
type input "4"
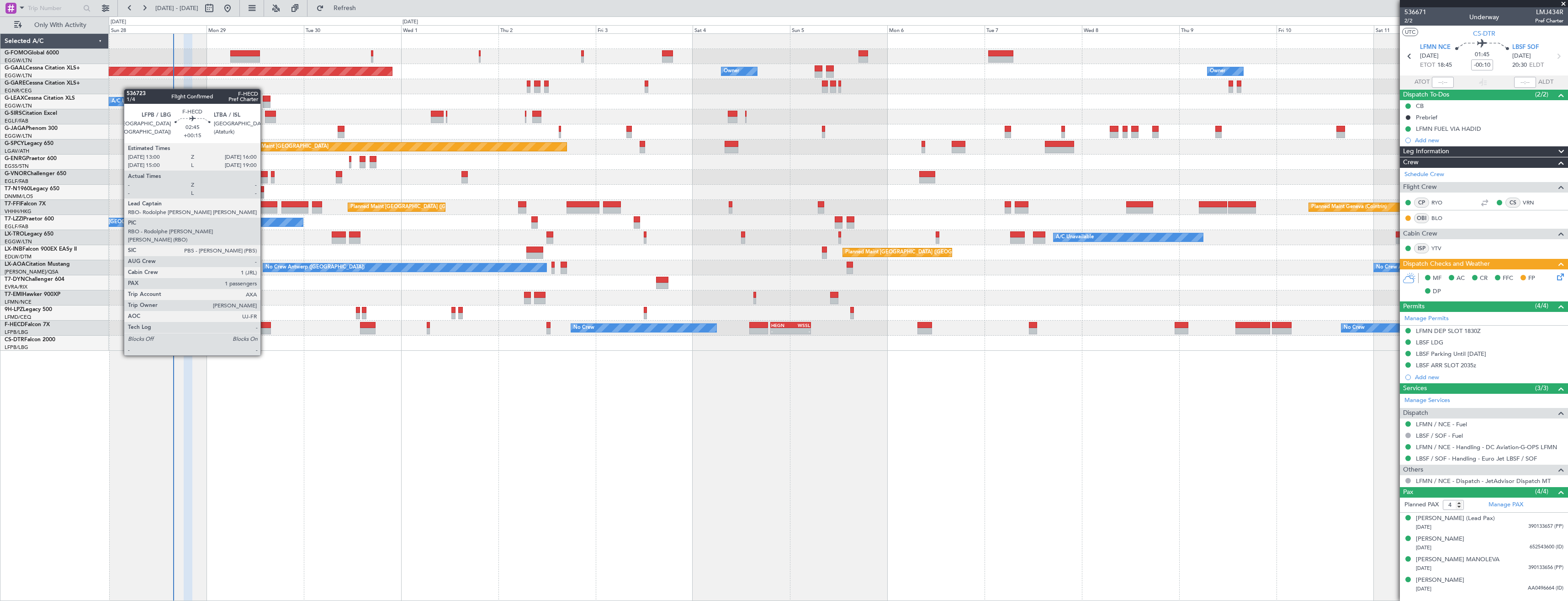
click at [264, 329] on div at bounding box center [265, 331] width 13 height 6
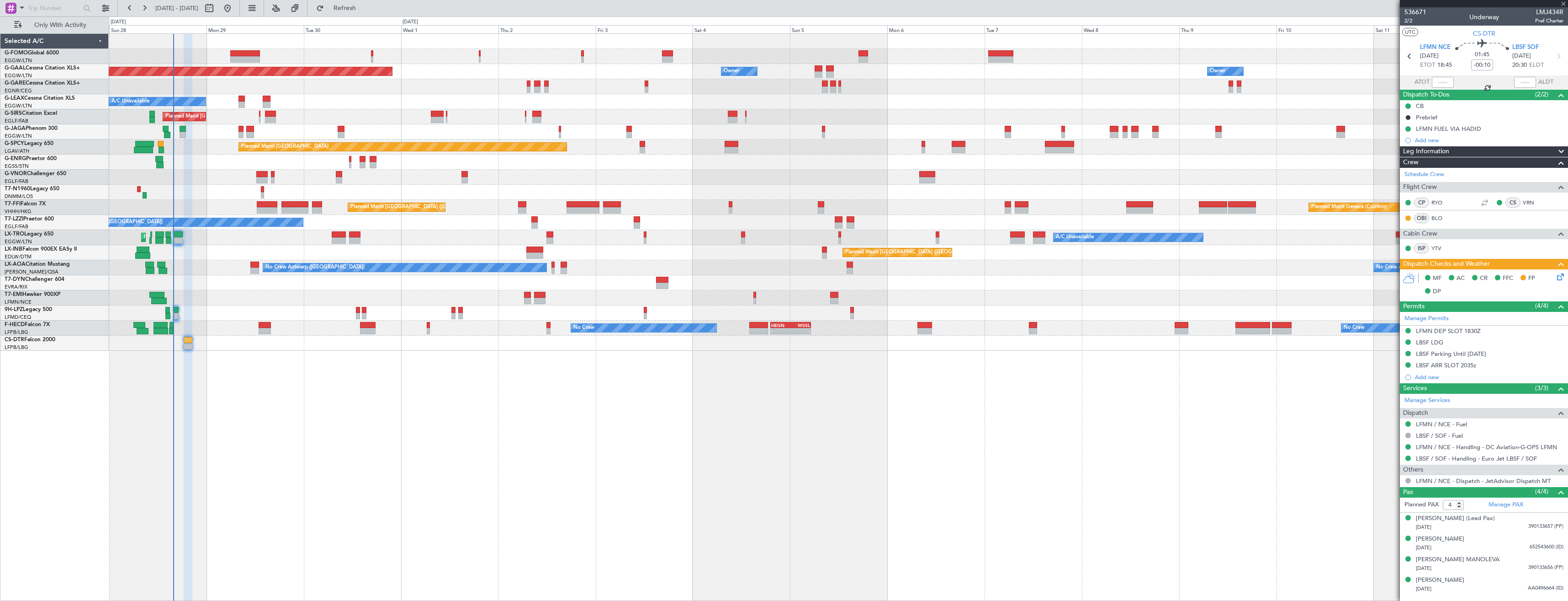
type input "+00:15"
type input "1"
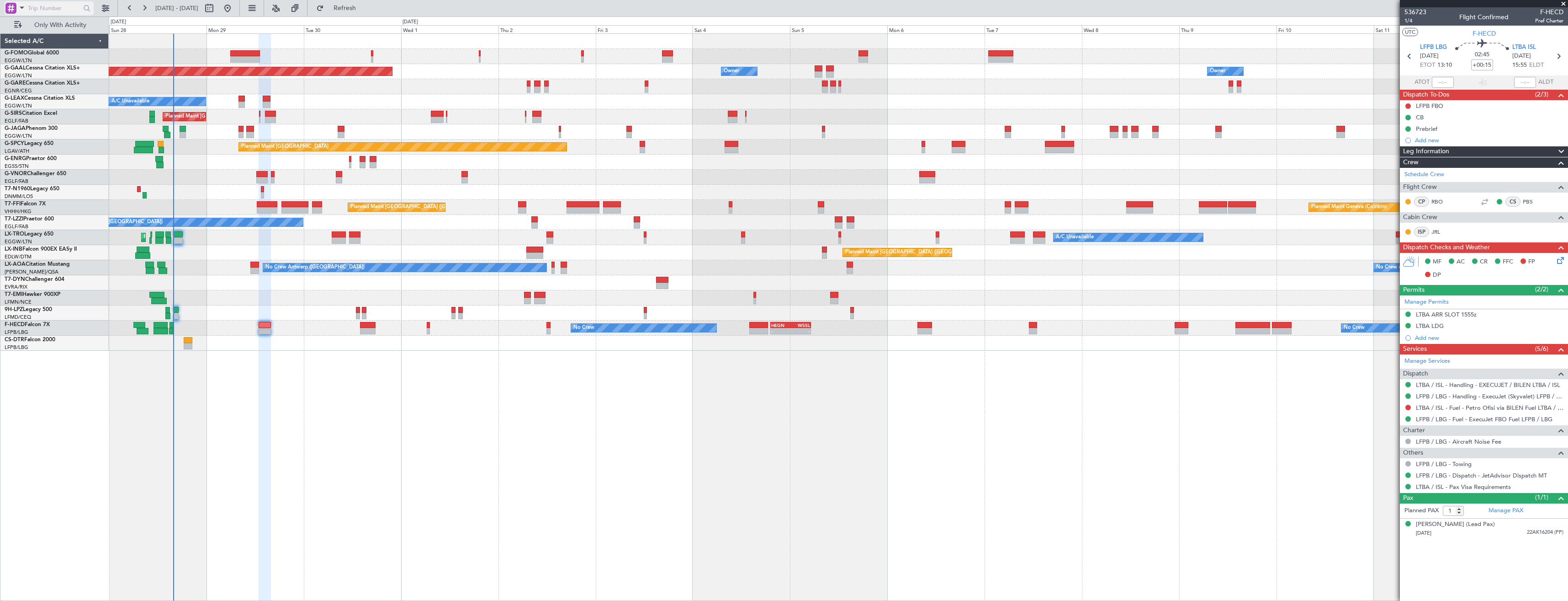
click at [17, 6] on span at bounding box center [22, 8] width 11 height 11
drag, startPoint x: 45, startPoint y: 76, endPoint x: 35, endPoint y: 33, distance: 44.1
click at [46, 73] on div "Airport" at bounding box center [64, 73] width 118 height 17
click at [38, 8] on input "text" at bounding box center [54, 8] width 53 height 14
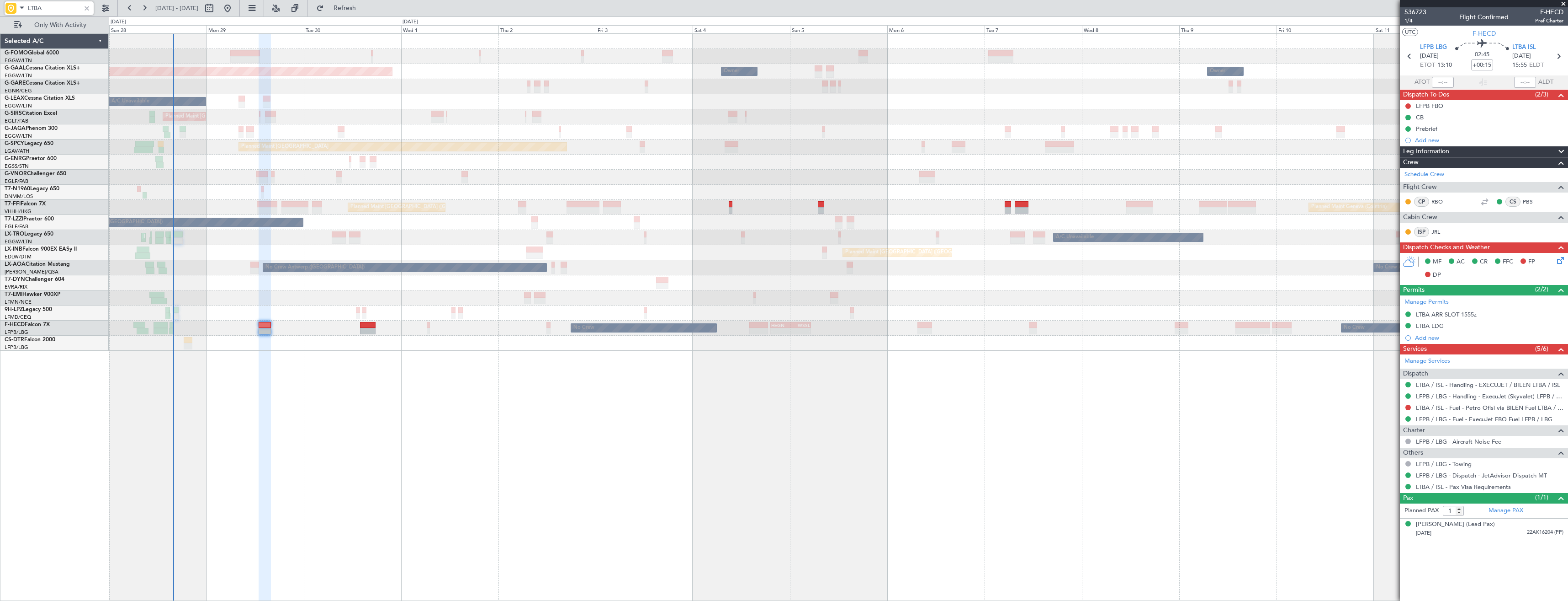
type input "LTBA"
click at [976, 249] on div "Planned Maint [GEOGRAPHIC_DATA] ([GEOGRAPHIC_DATA]) Planned [GEOGRAPHIC_DATA] O…" at bounding box center [838, 192] width 1459 height 317
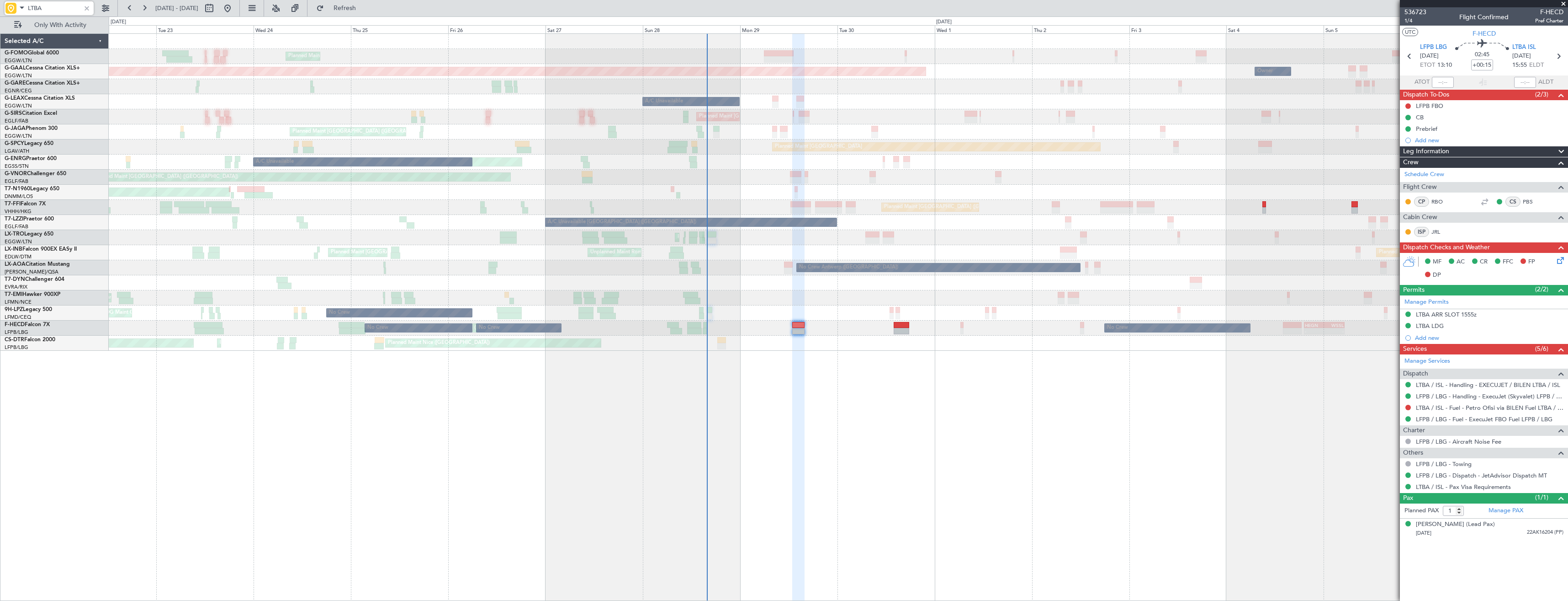
click at [1074, 247] on div "Planned Maint [GEOGRAPHIC_DATA] ([GEOGRAPHIC_DATA]) Unplanned Maint [GEOGRAPHIC…" at bounding box center [838, 253] width 1459 height 15
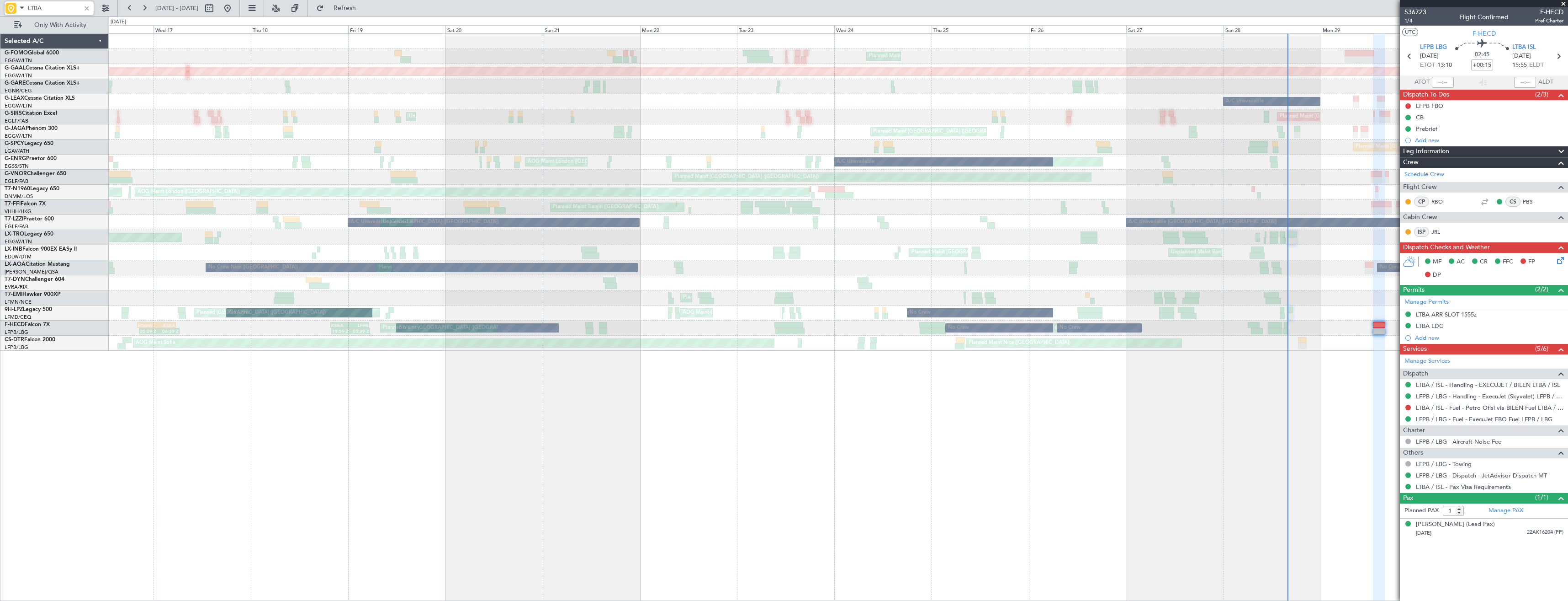
click at [905, 236] on div "Planned Maint [GEOGRAPHIC_DATA] ([GEOGRAPHIC_DATA]) Unplanned Maint [GEOGRAPHIC…" at bounding box center [838, 237] width 1459 height 15
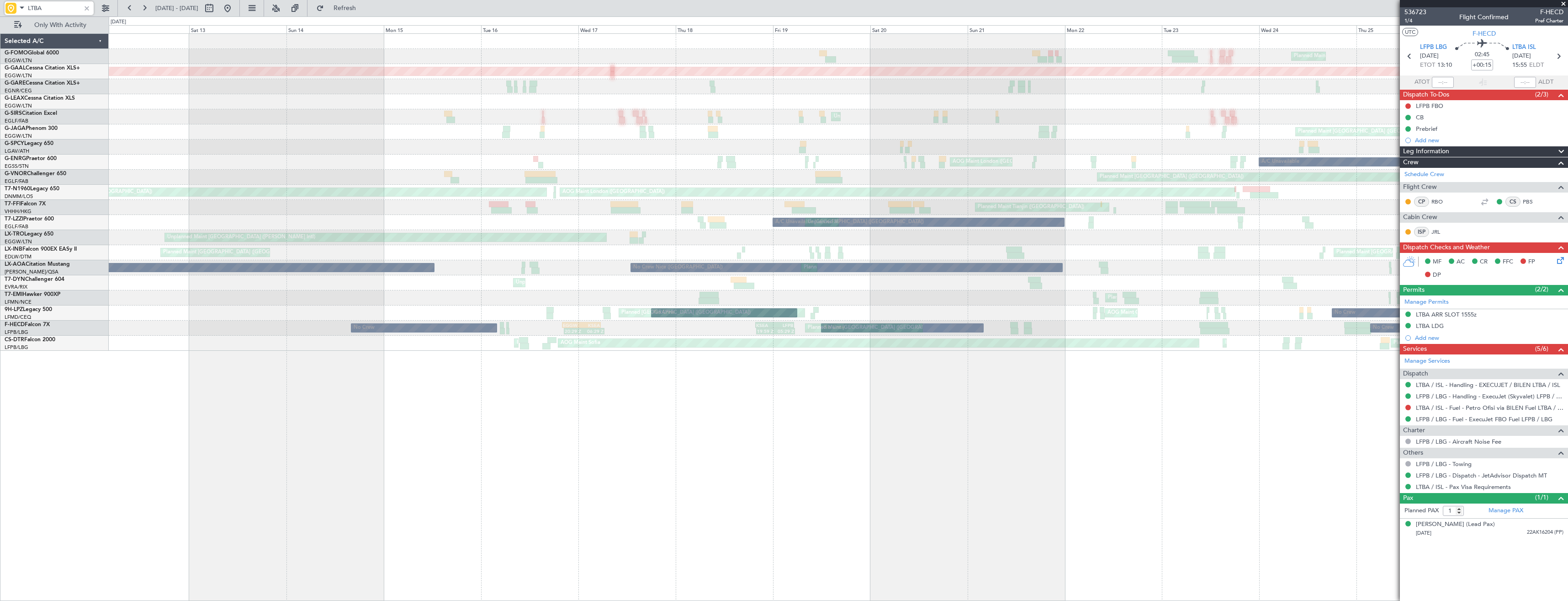
click at [606, 238] on div "Unplanned Maint [GEOGRAPHIC_DATA] ([PERSON_NAME] Intl)" at bounding box center [386, 237] width 441 height 8
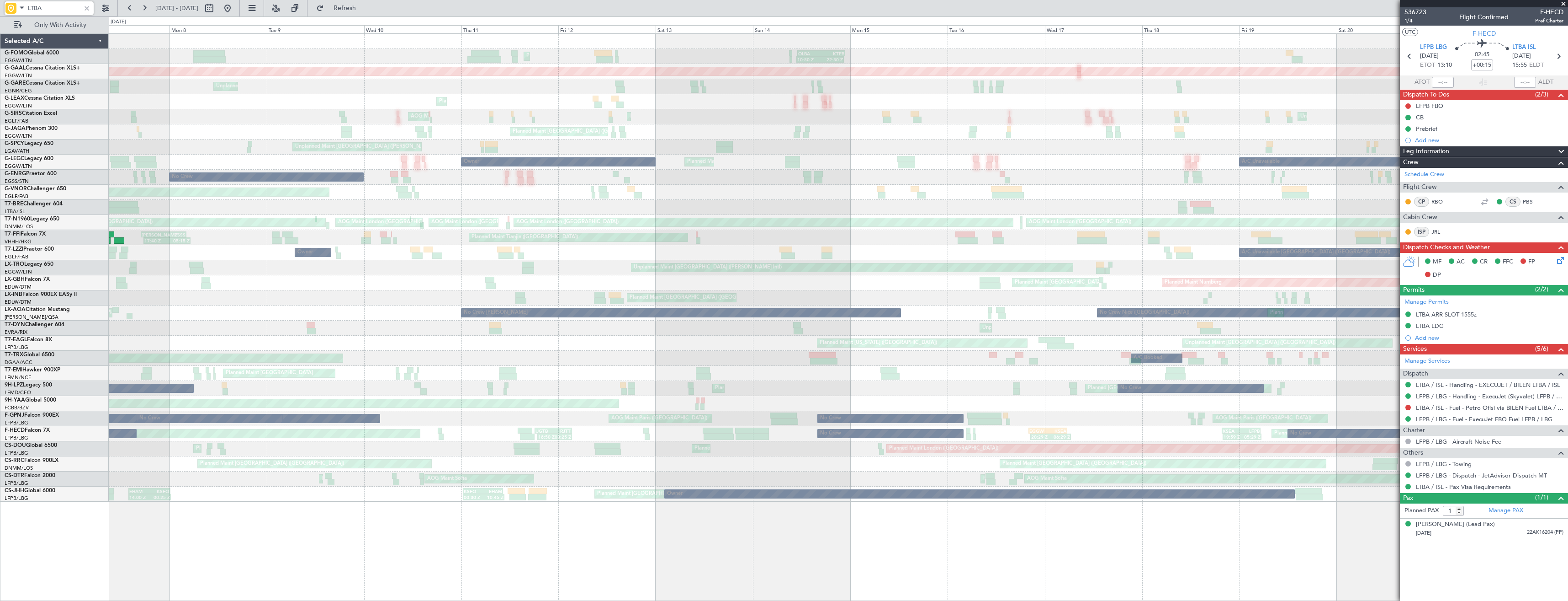
click at [654, 472] on div "Planned Maint [GEOGRAPHIC_DATA] ([GEOGRAPHIC_DATA]) 10:50 Z 22:30 Z OLBA 11:00 …" at bounding box center [838, 268] width 1459 height 468
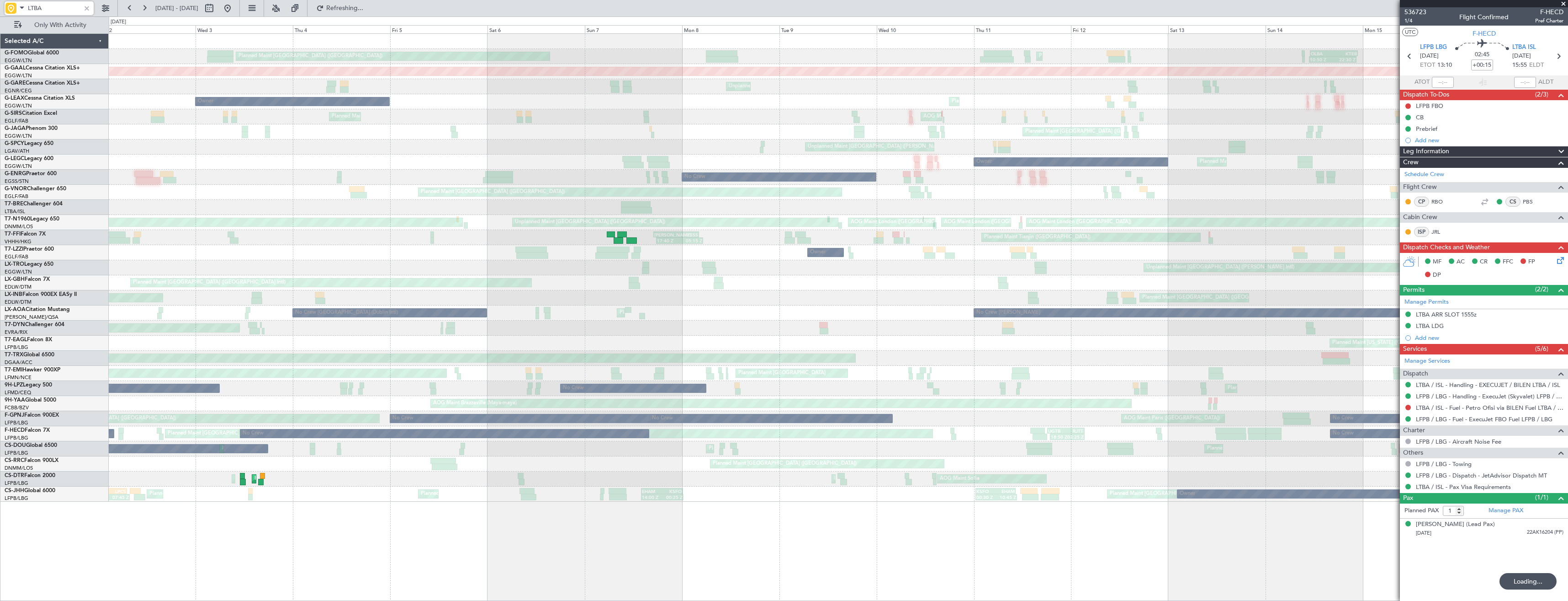
click at [269, 465] on div "Planned Maint [GEOGRAPHIC_DATA] ([GEOGRAPHIC_DATA]) Planned Maint [GEOGRAPHIC_D…" at bounding box center [838, 464] width 1459 height 15
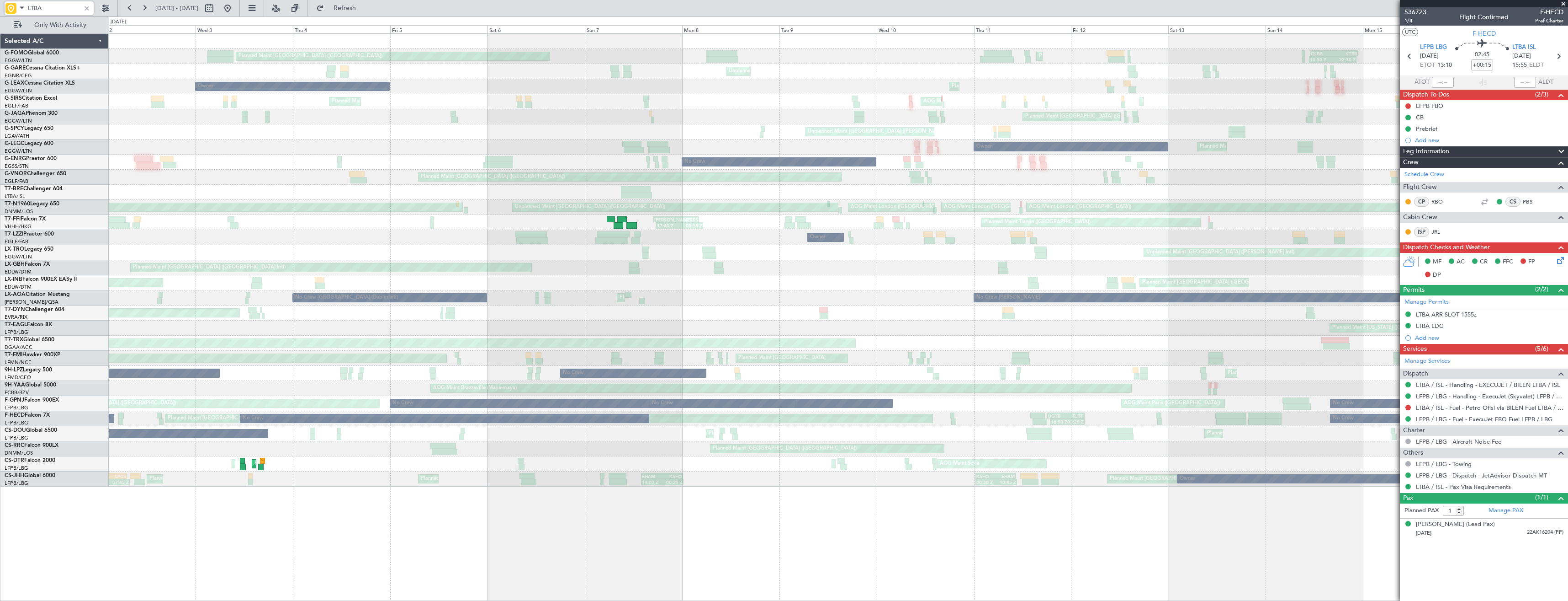
click at [243, 476] on div "Planned Maint [GEOGRAPHIC_DATA] ([GEOGRAPHIC_DATA]) Owner Planned Maint [GEOGRA…" at bounding box center [838, 479] width 1459 height 15
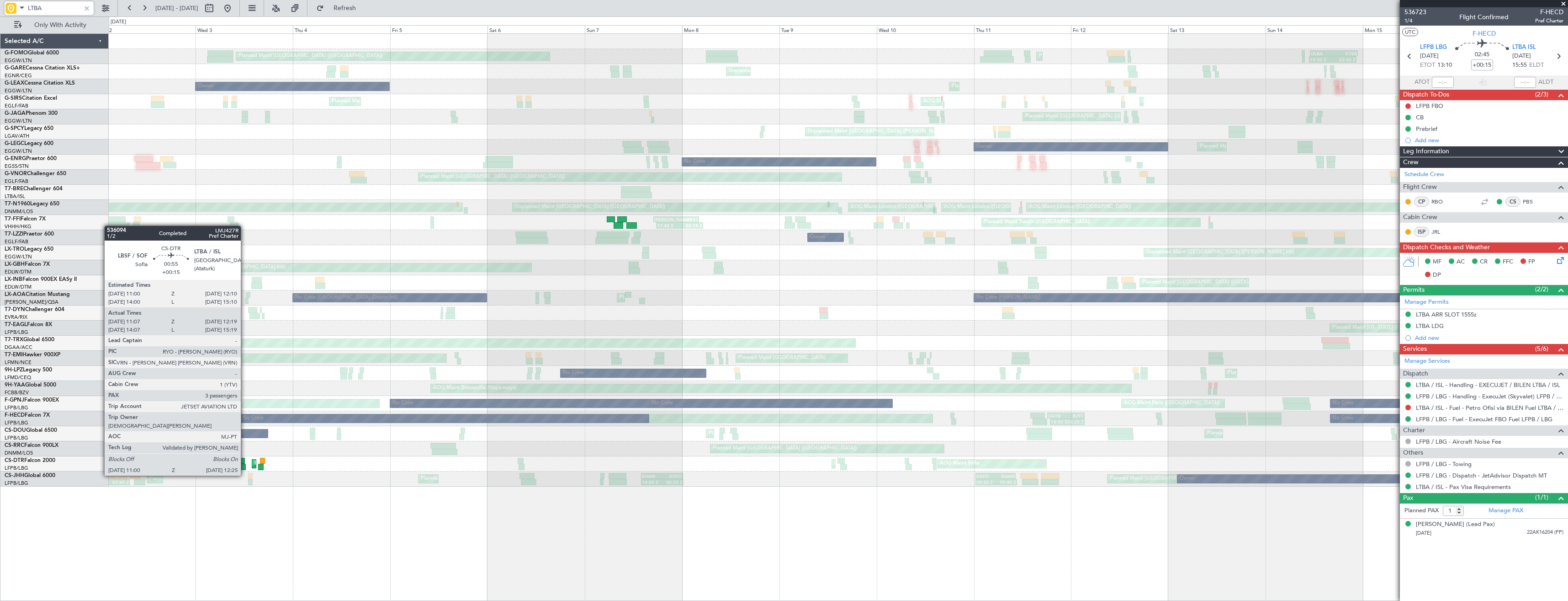
click at [245, 467] on div at bounding box center [243, 467] width 6 height 6
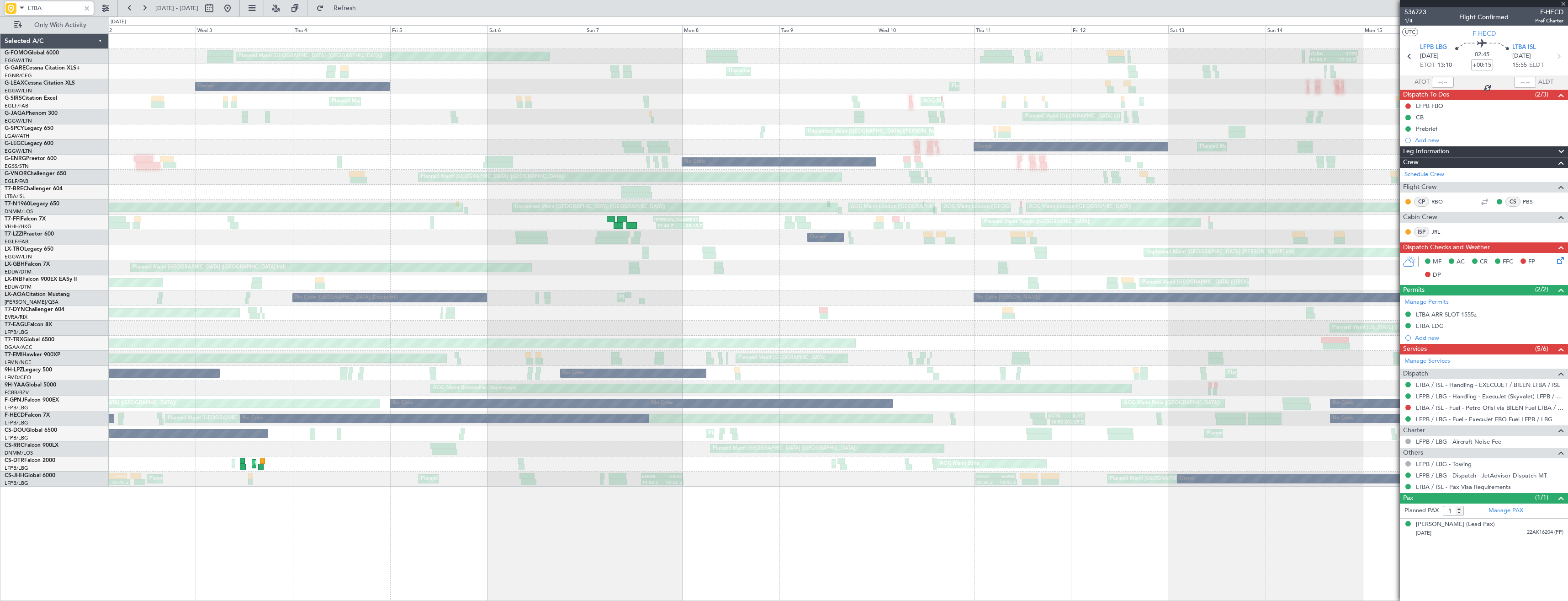
type input "11:17"
type input "12:14"
type input "3"
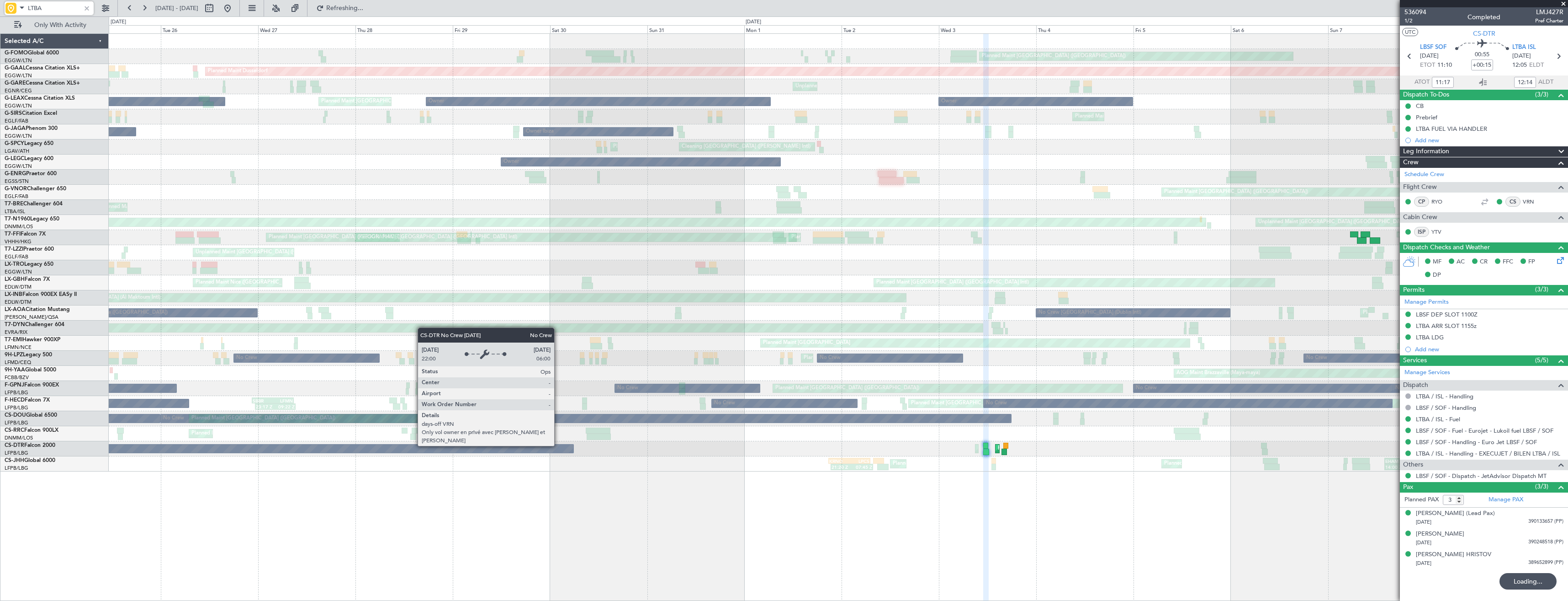
click at [1020, 416] on div "Planned Maint [GEOGRAPHIC_DATA] ([GEOGRAPHIC_DATA]) Planned Maint [GEOGRAPHIC_D…" at bounding box center [838, 253] width 1459 height 437
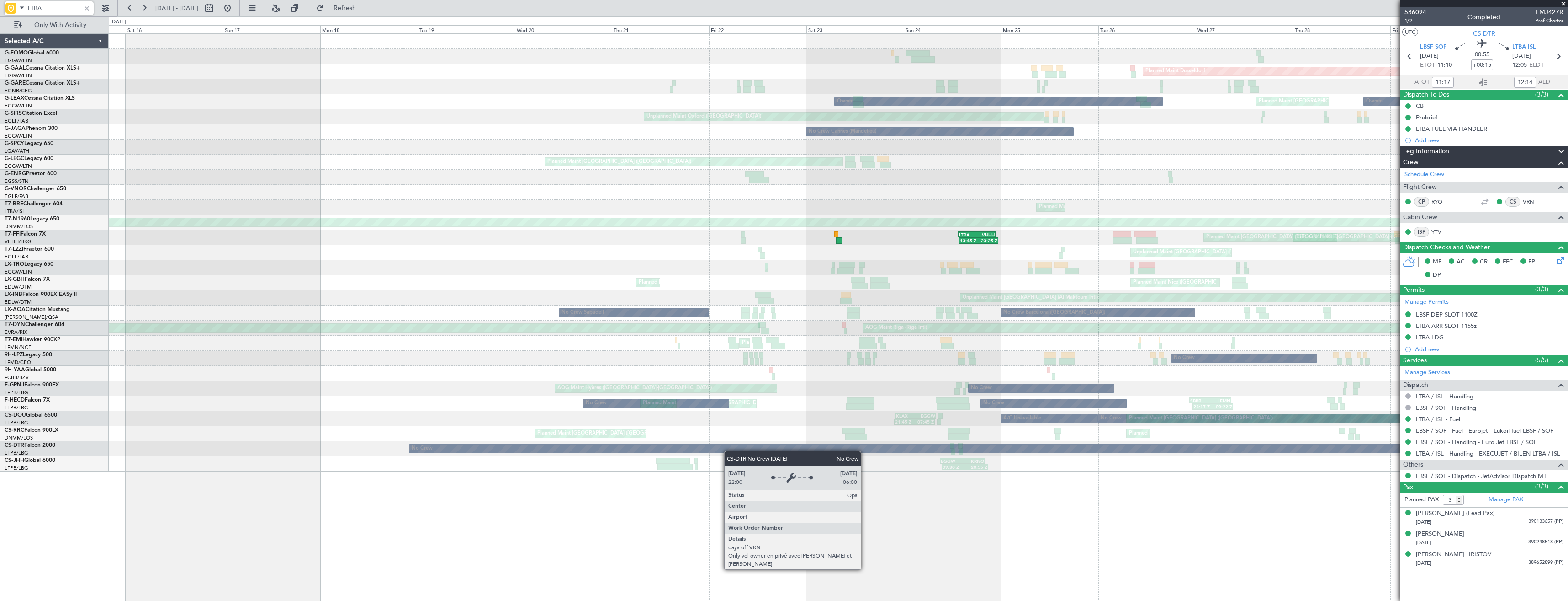
click at [940, 445] on div "No Crew Planned Maint Sofia" at bounding box center [838, 449] width 1459 height 15
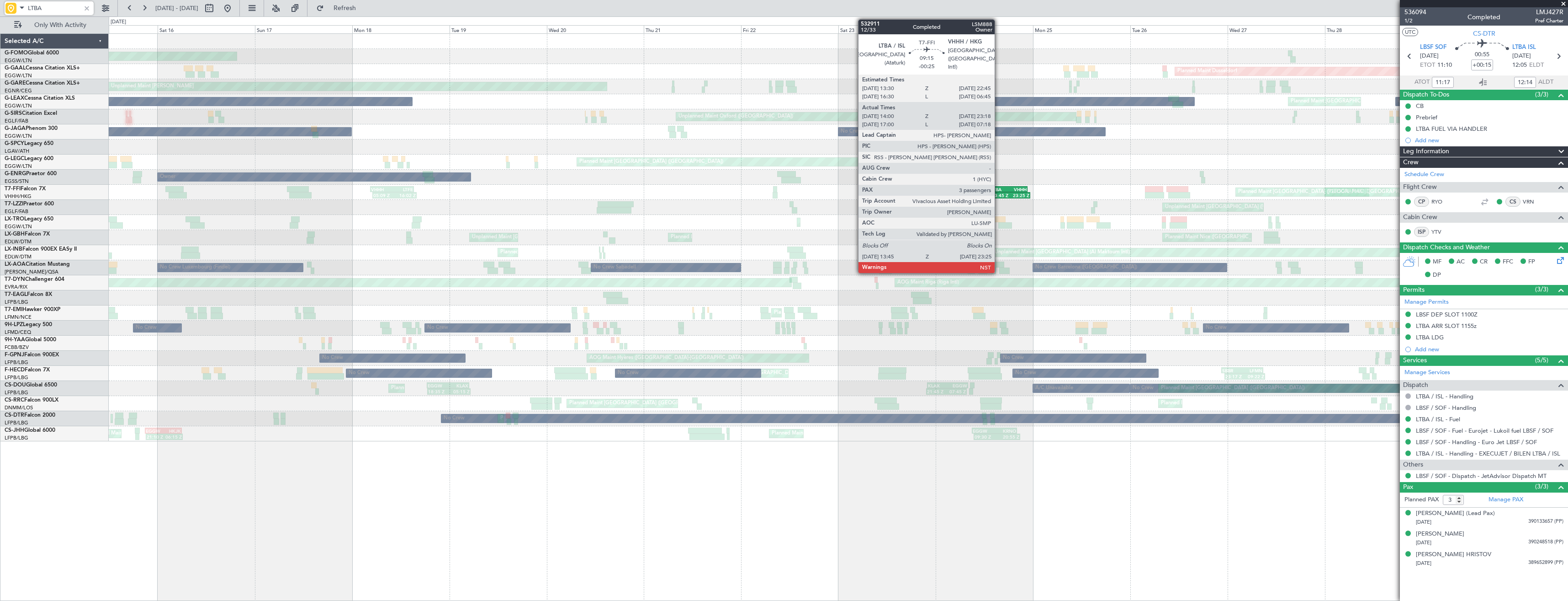
click at [999, 194] on div "13:45 Z" at bounding box center [1001, 195] width 19 height 6
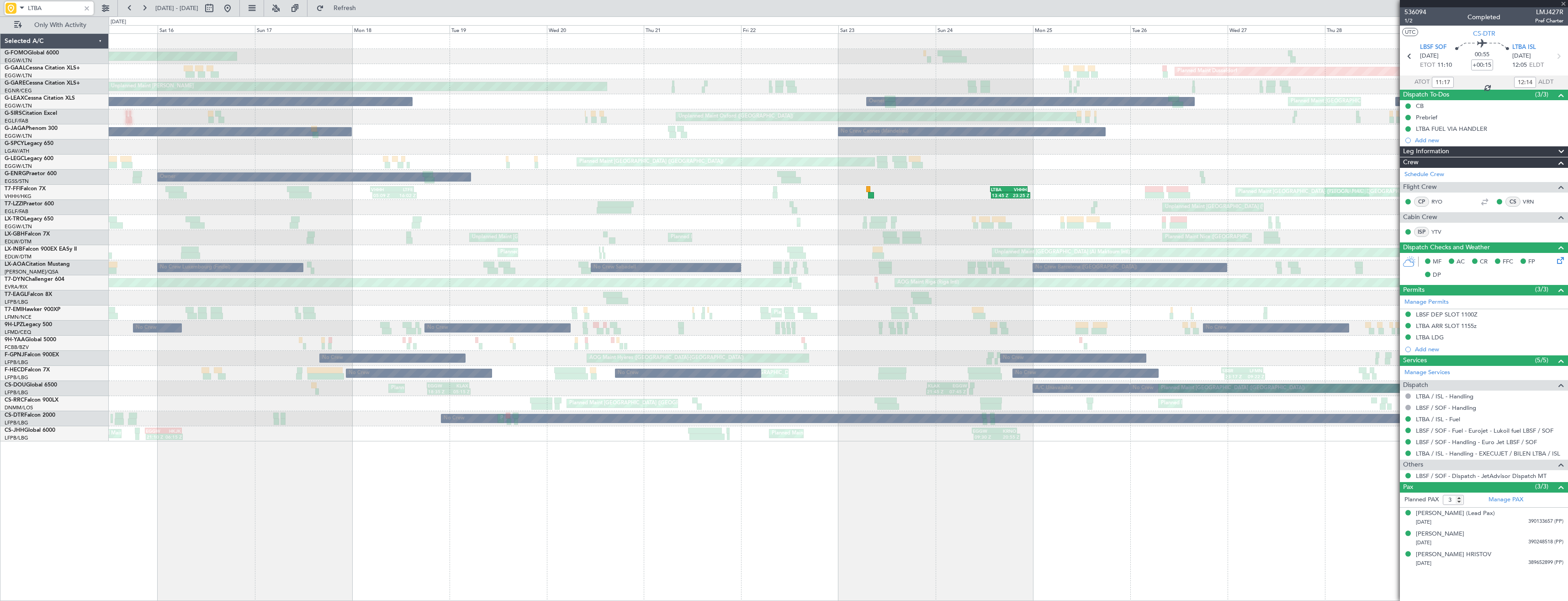
type input "-00:25"
type input "14:00"
type input "23:18"
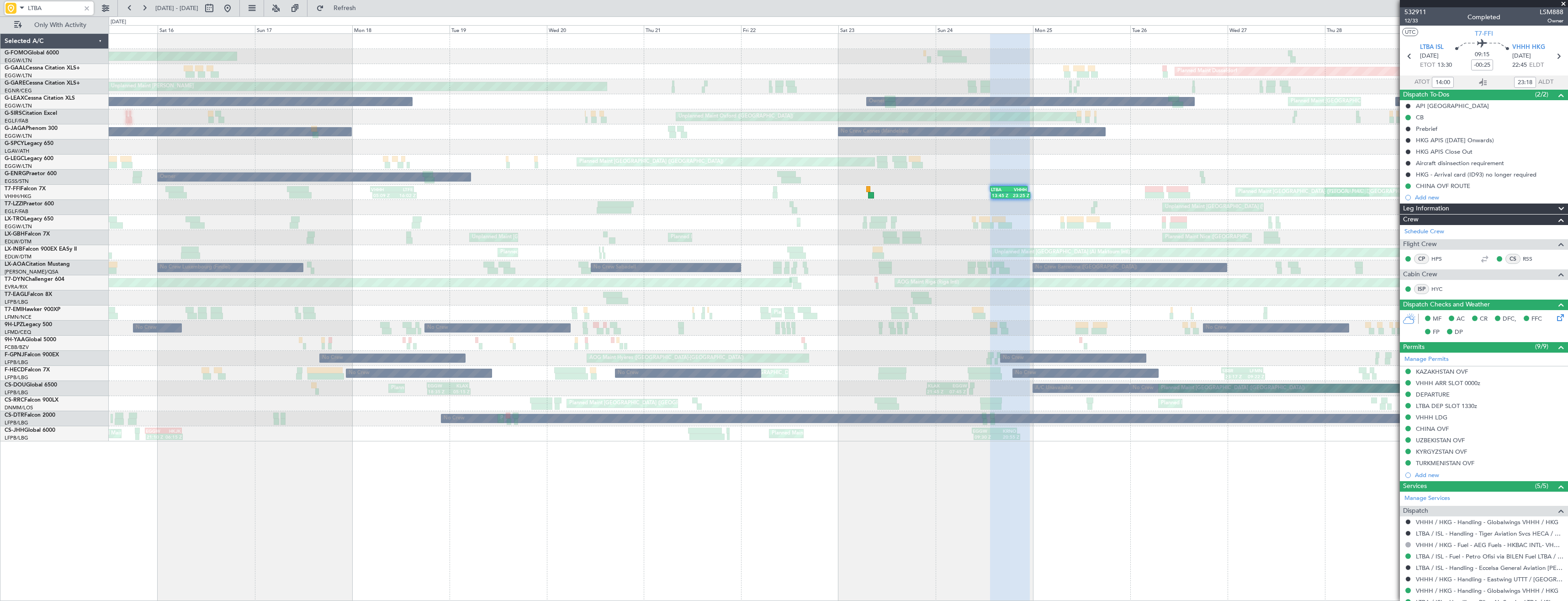
click at [925, 467] on div "Planned Maint Windsor Locks ([PERSON_NAME] Intl) Planned [GEOGRAPHIC_DATA] Plan…" at bounding box center [838, 317] width 1459 height 568
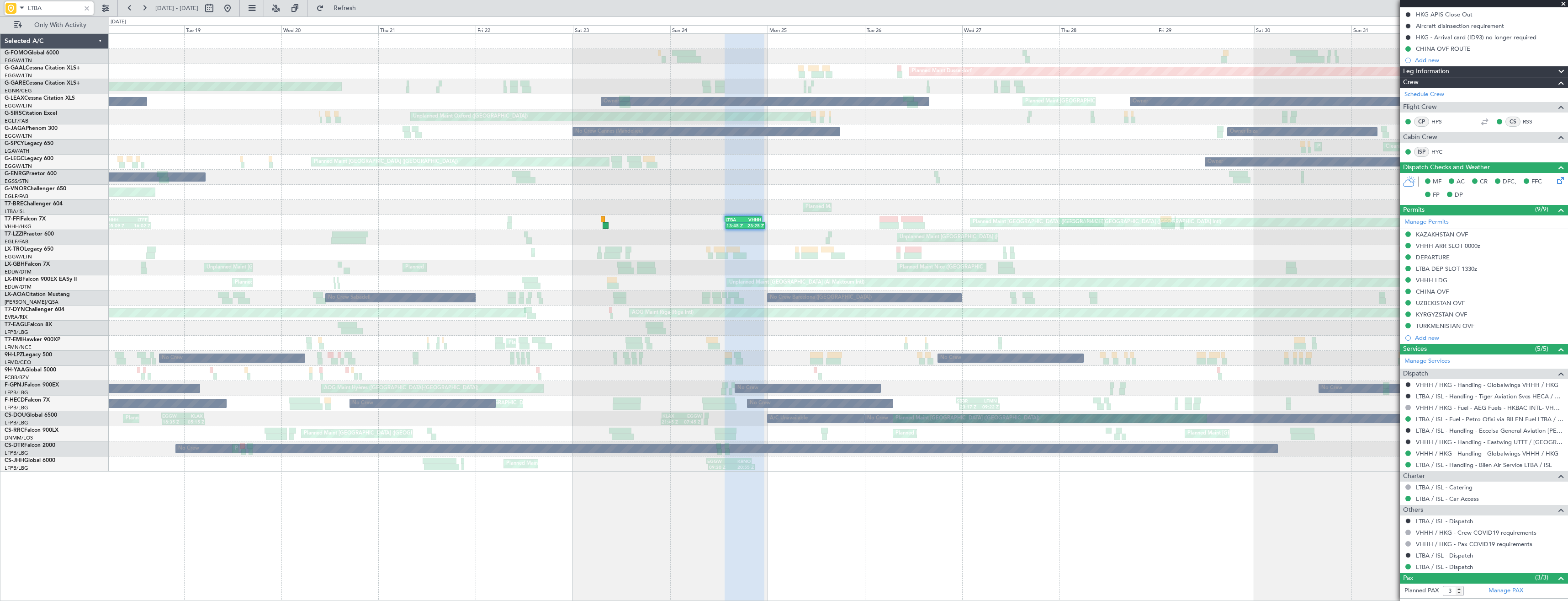
scroll to position [183, 0]
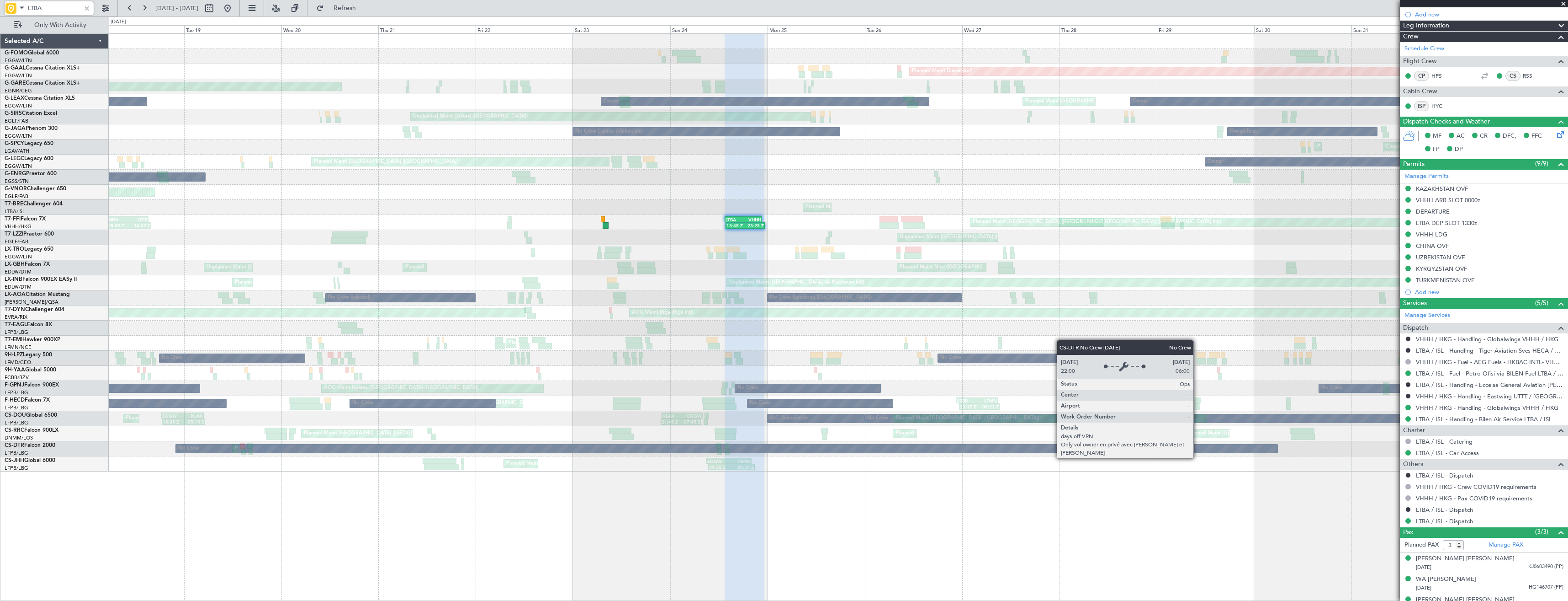
click at [732, 433] on div "Planned Maint [GEOGRAPHIC_DATA] ([GEOGRAPHIC_DATA]) Planned Maint Windsor Locks…" at bounding box center [838, 253] width 1459 height 437
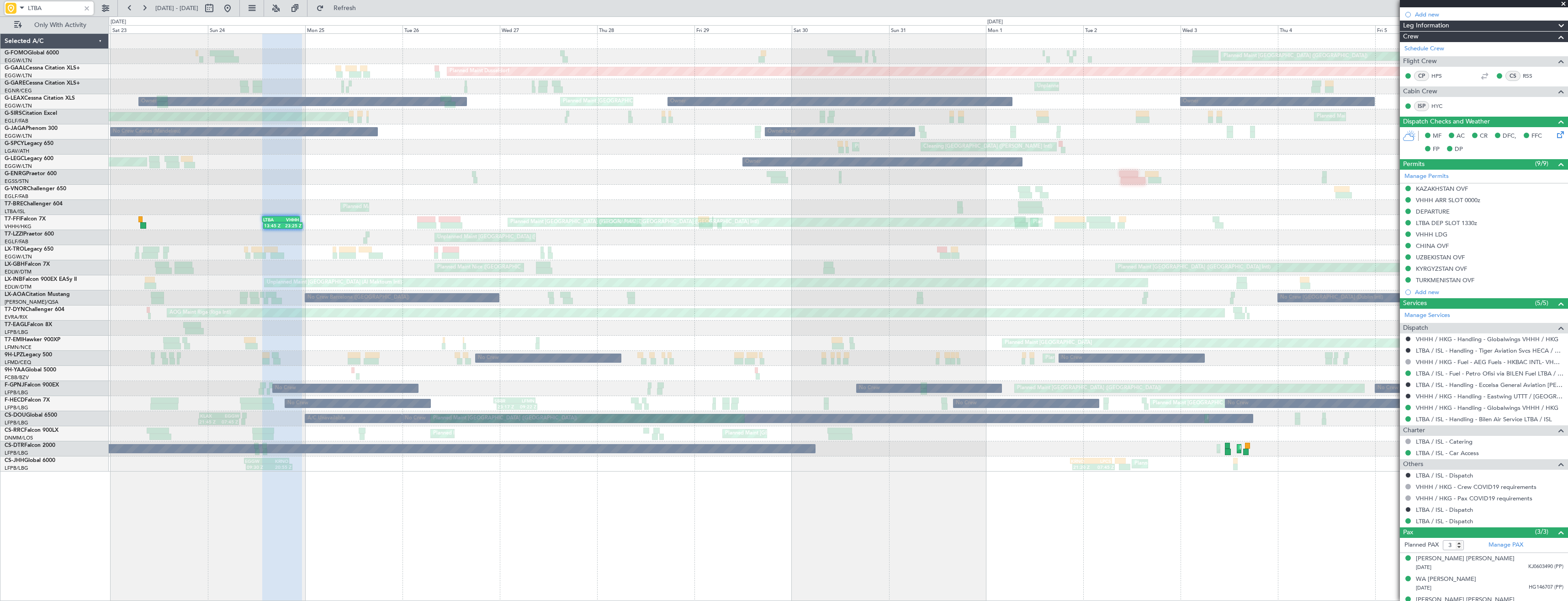
click at [711, 421] on div "Planned Maint [GEOGRAPHIC_DATA] ([GEOGRAPHIC_DATA]) Planned [GEOGRAPHIC_DATA] U…" at bounding box center [838, 253] width 1459 height 437
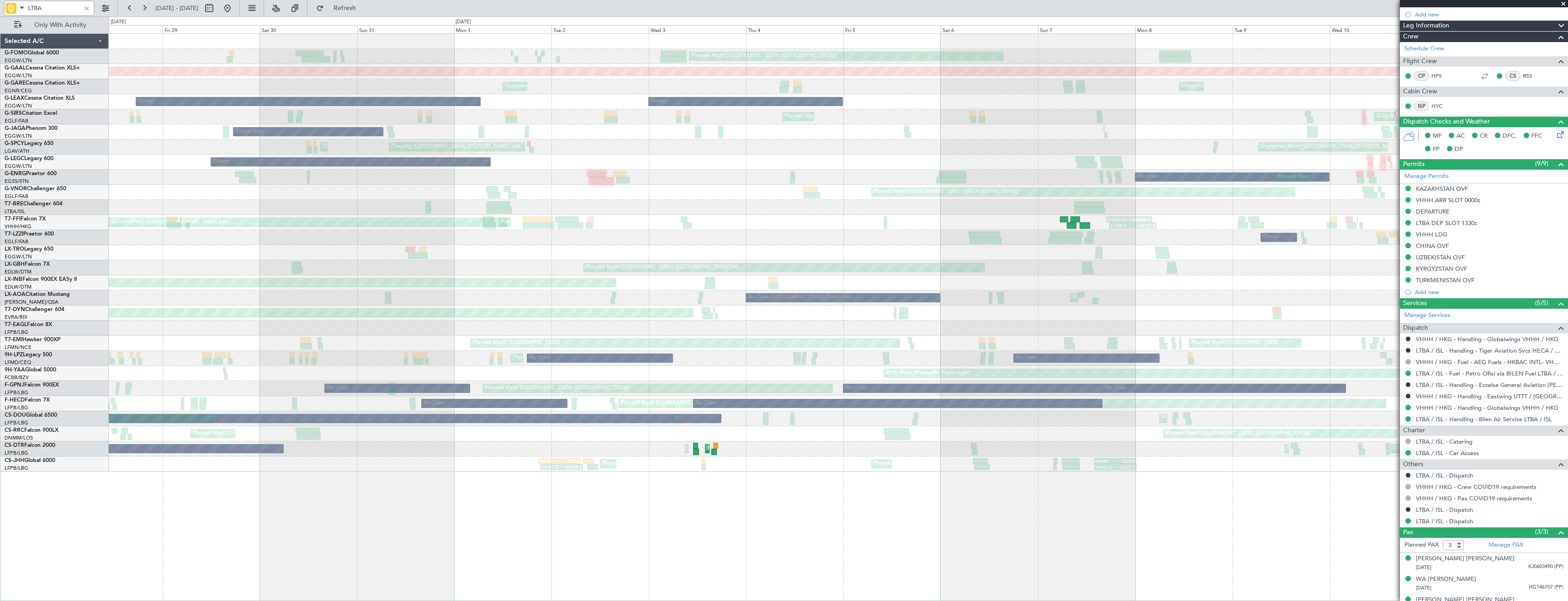
click at [626, 407] on div "Planned Maint [GEOGRAPHIC_DATA] ([GEOGRAPHIC_DATA]) Planned Maint [GEOGRAPHIC_D…" at bounding box center [838, 253] width 1459 height 437
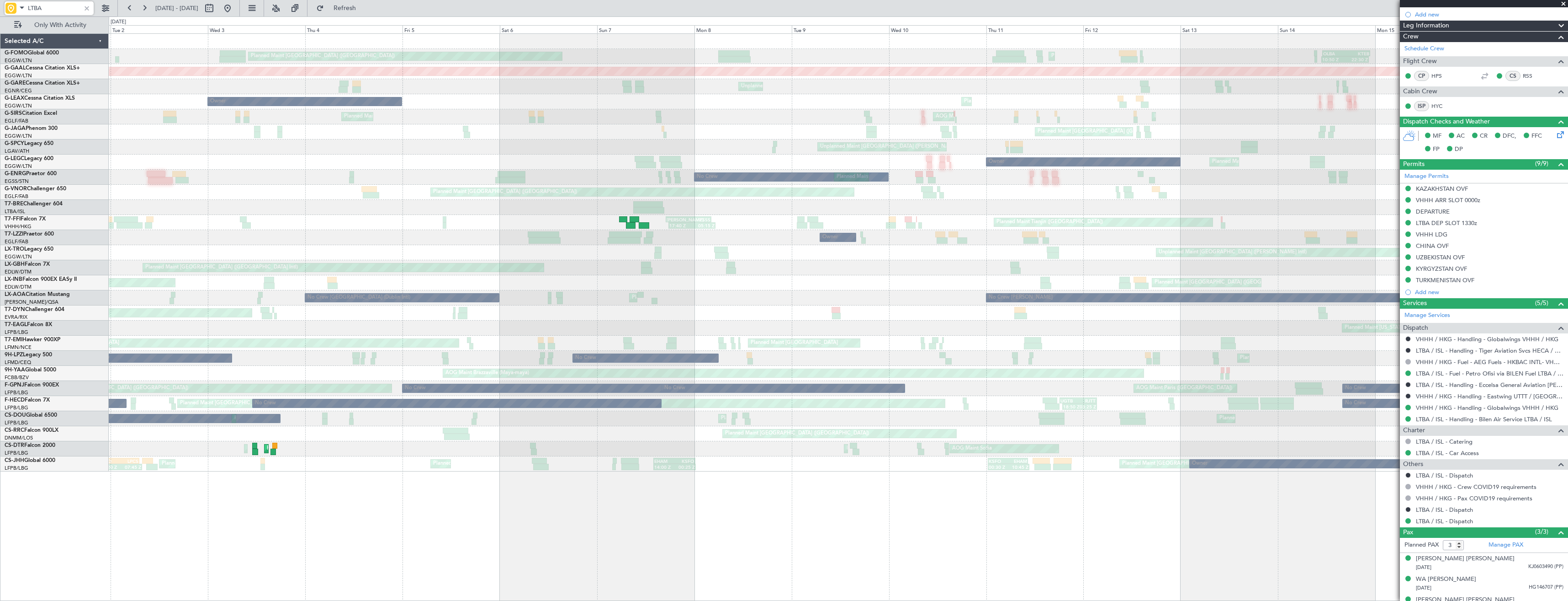
click at [103, 369] on div "Planned Maint [GEOGRAPHIC_DATA] ([GEOGRAPHIC_DATA]) Planned Maint [GEOGRAPHIC_D…" at bounding box center [784, 309] width 1568 height 584
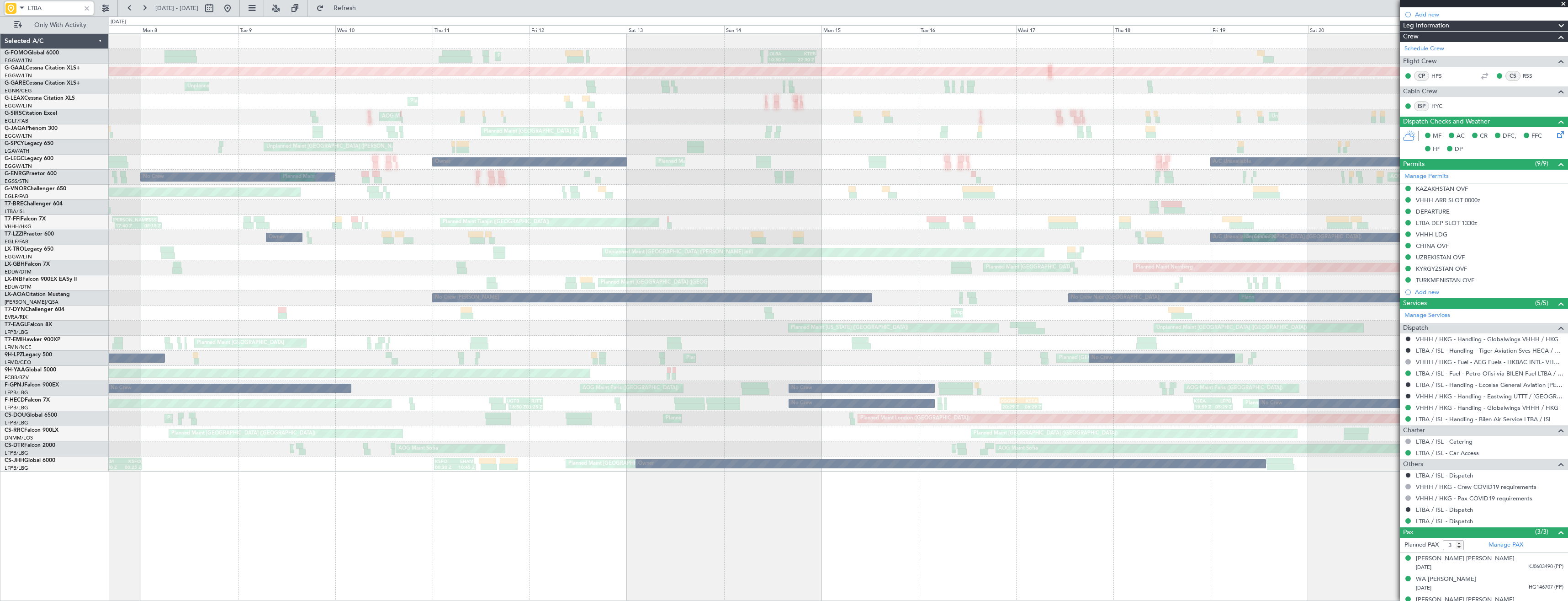
click at [0, 366] on html "LTBA [DATE] - [DATE] Refresh Quick Links Only With Activity Planned Maint [GEOG…" at bounding box center [784, 300] width 1568 height 601
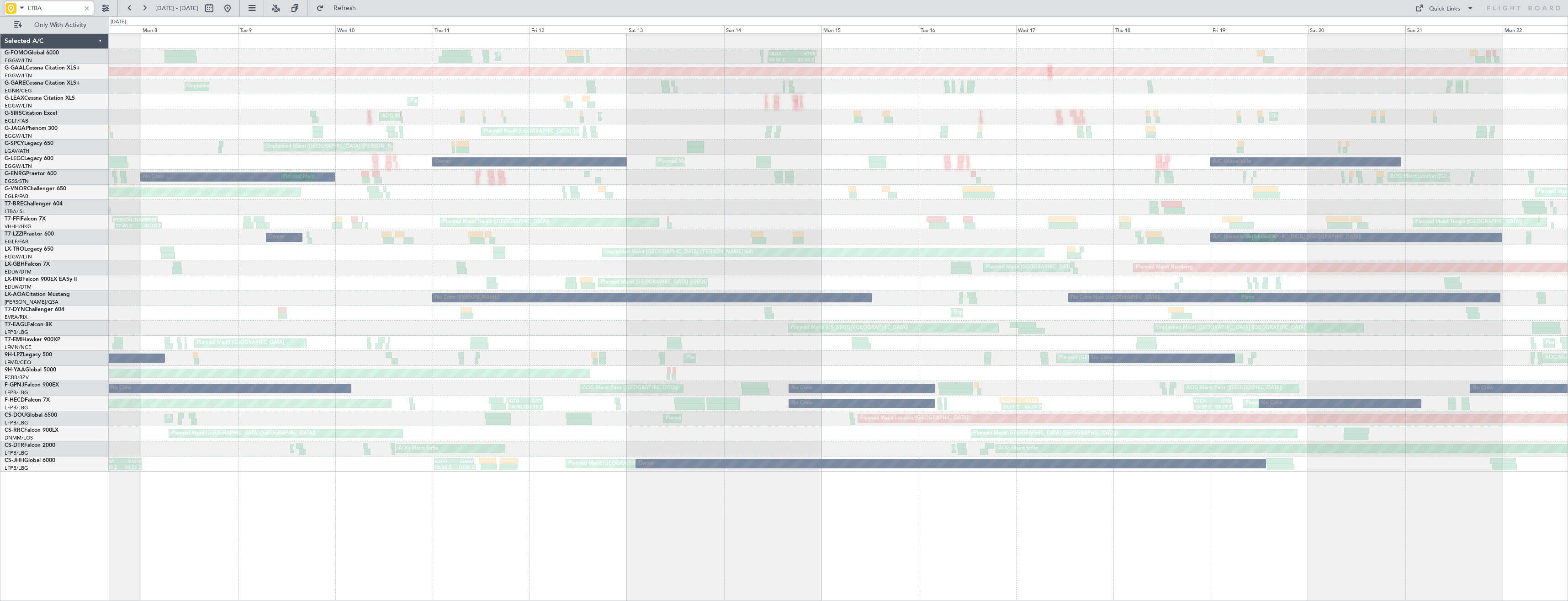
click at [0, 316] on html "LTBA [DATE] - [DATE] Refresh Quick Links Only With Activity Planned Maint [GEOG…" at bounding box center [784, 300] width 1568 height 601
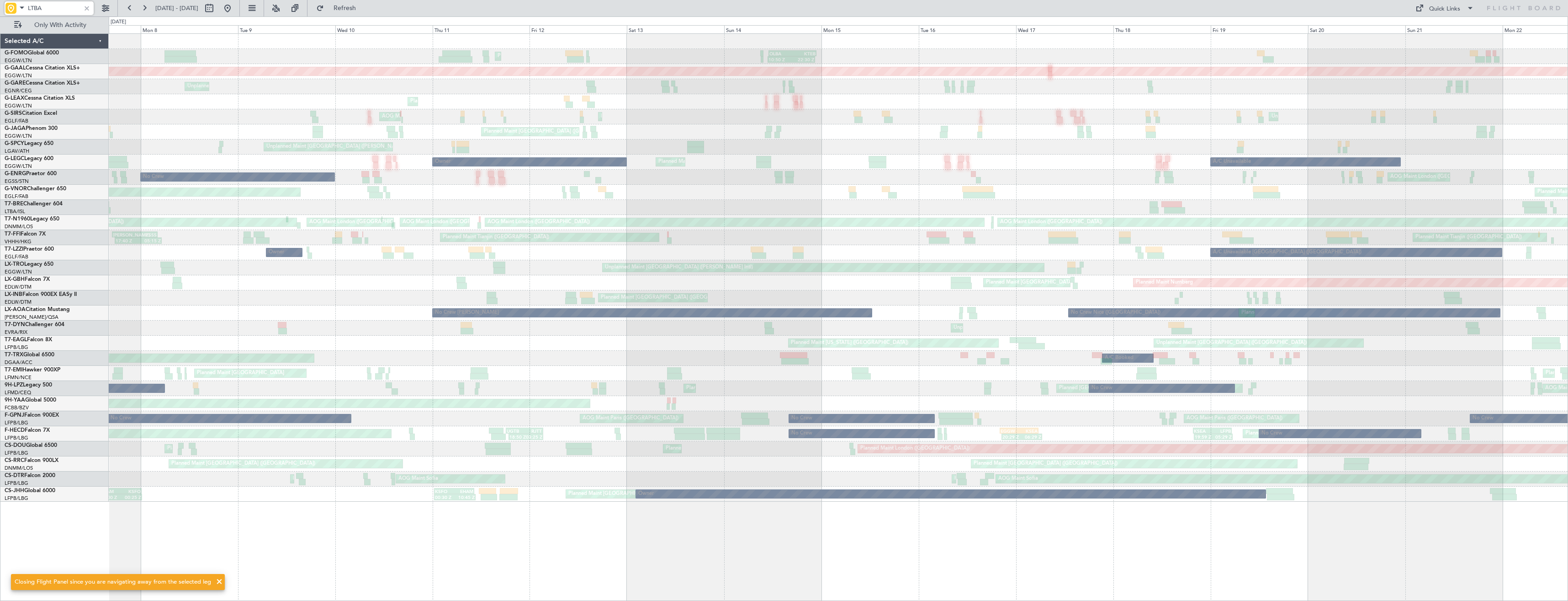
click at [489, 324] on div "Planned Maint [GEOGRAPHIC_DATA] ([GEOGRAPHIC_DATA]) 10:50 Z 22:30 Z OLBA 11:00 …" at bounding box center [838, 268] width 1459 height 468
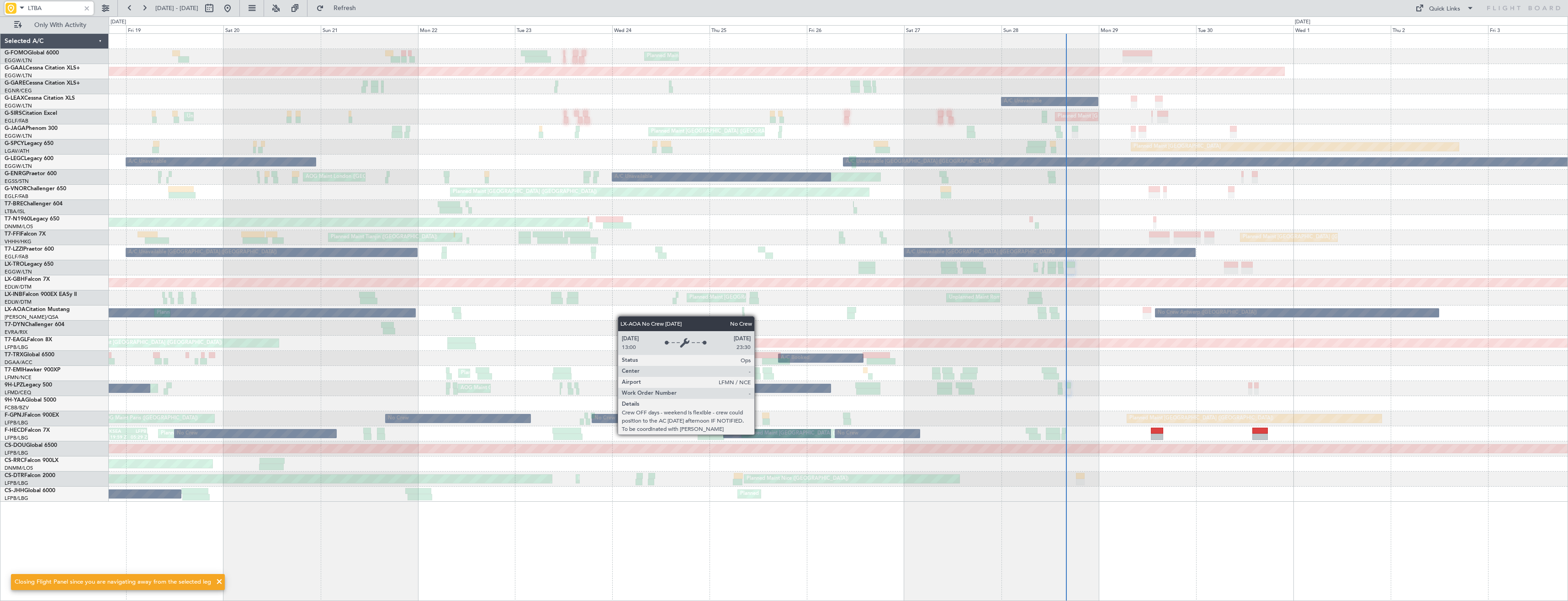
click at [359, 313] on div "No Crew Nice ([GEOGRAPHIC_DATA]) No Crew [GEOGRAPHIC_DATA] ([GEOGRAPHIC_DATA]) …" at bounding box center [838, 313] width 1459 height 15
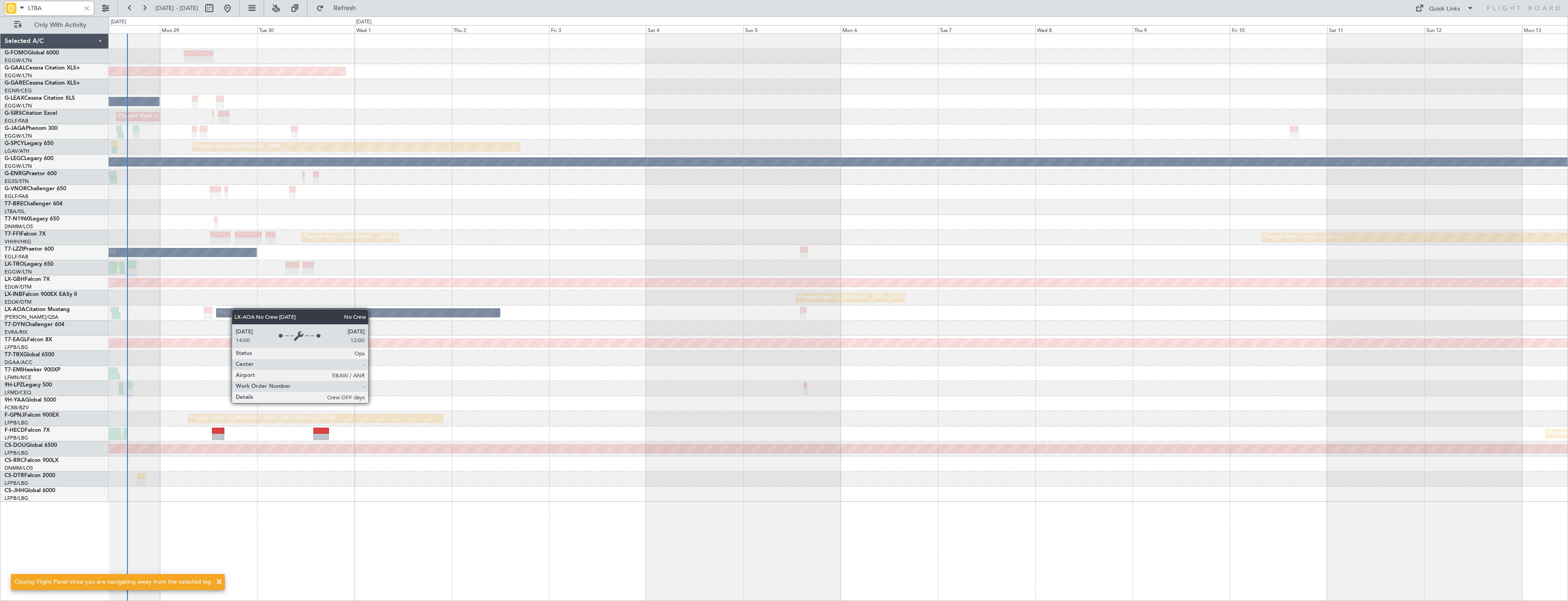
click at [236, 309] on div "No Crew Antwerp ([GEOGRAPHIC_DATA])" at bounding box center [268, 313] width 99 height 14
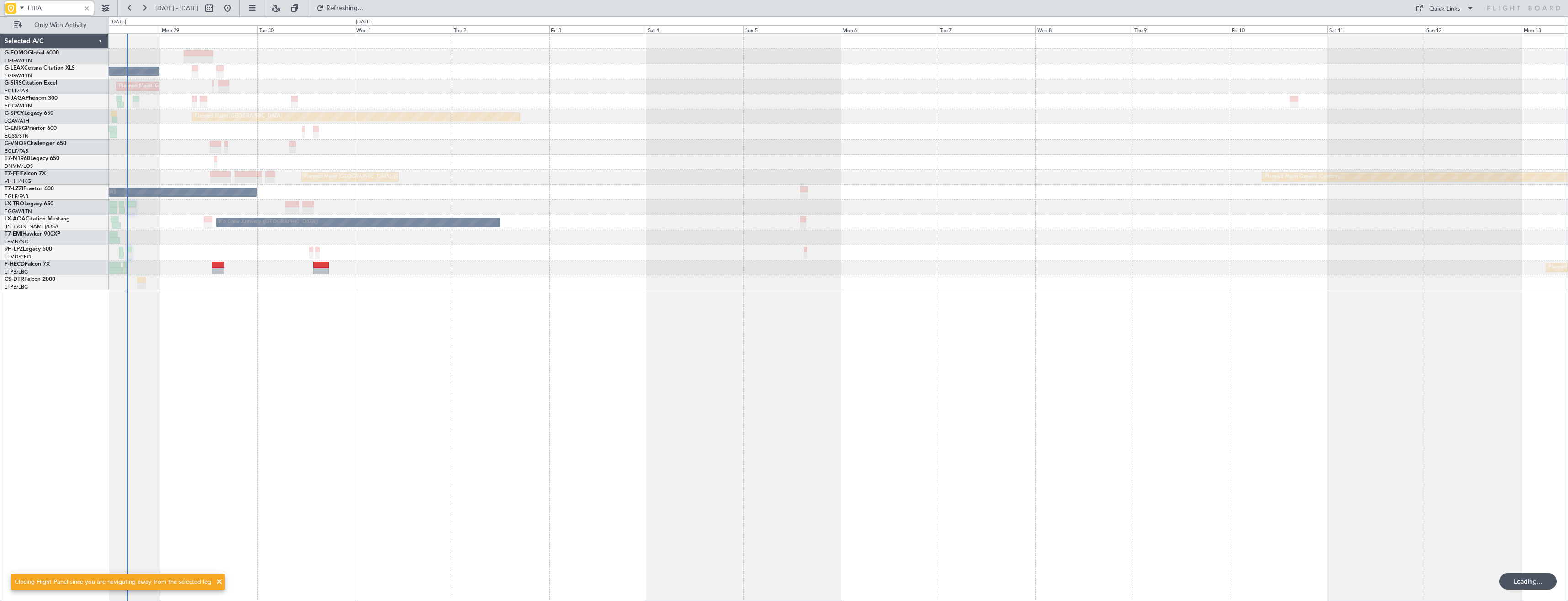
click at [90, 8] on div at bounding box center [87, 8] width 10 height 10
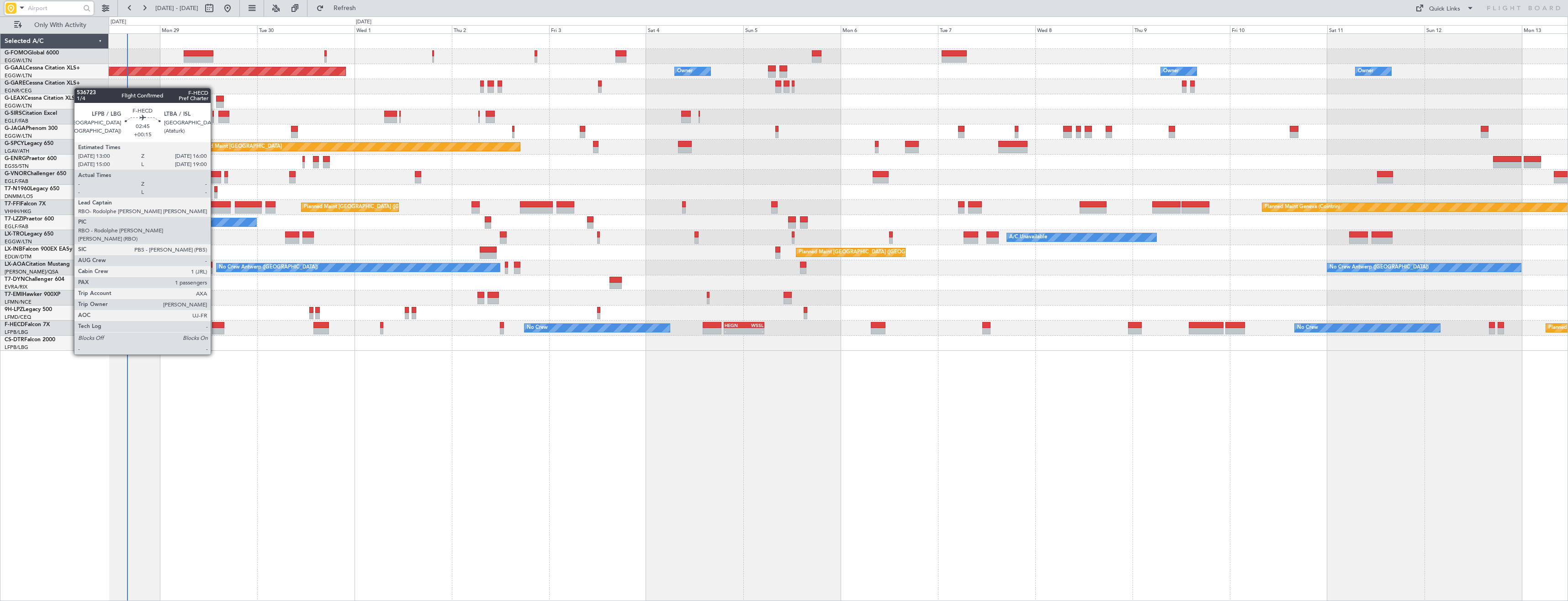
click at [215, 329] on div at bounding box center [219, 331] width 13 height 6
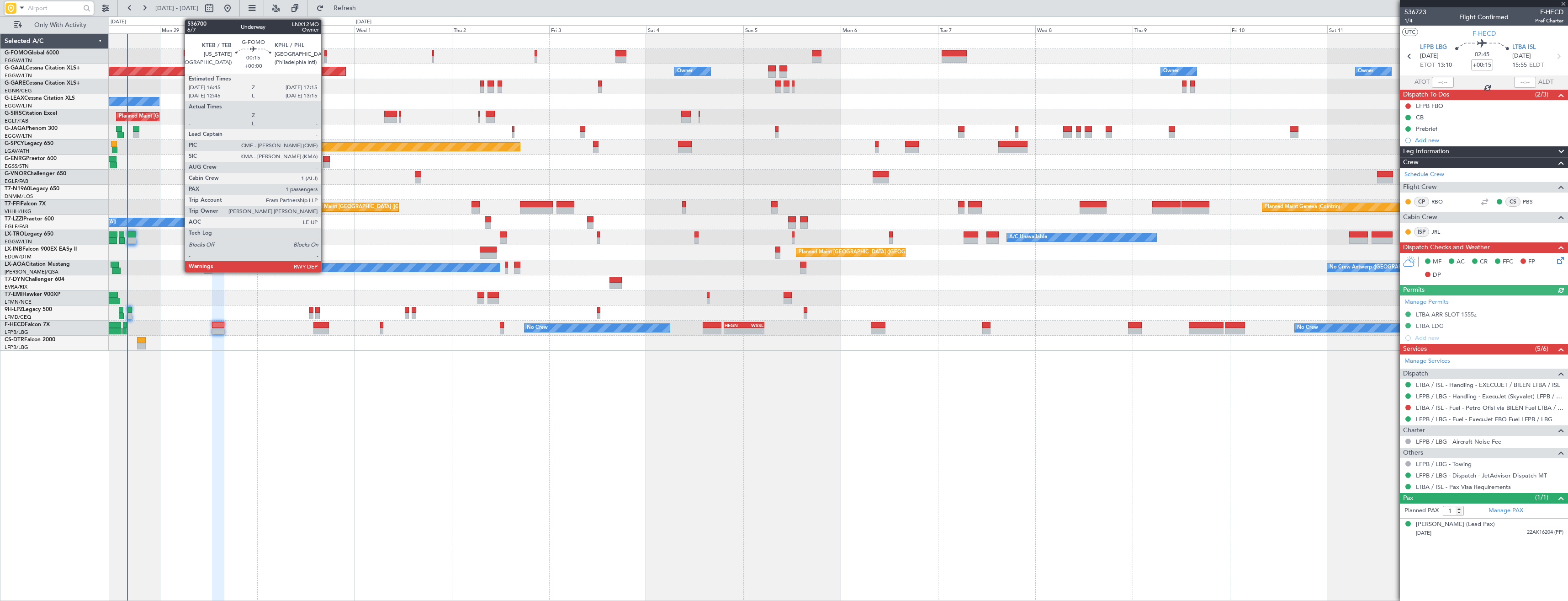
click at [325, 59] on div at bounding box center [325, 59] width 2 height 6
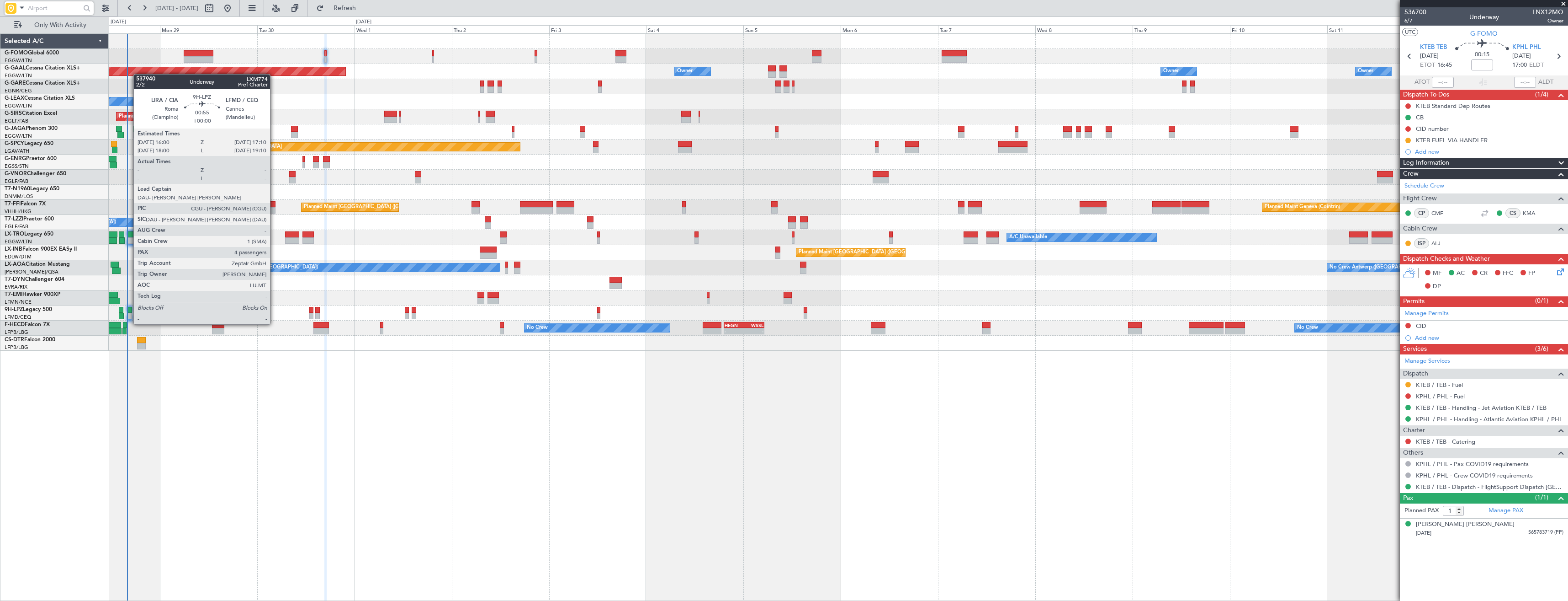
click at [129, 315] on div at bounding box center [129, 315] width 5 height 6
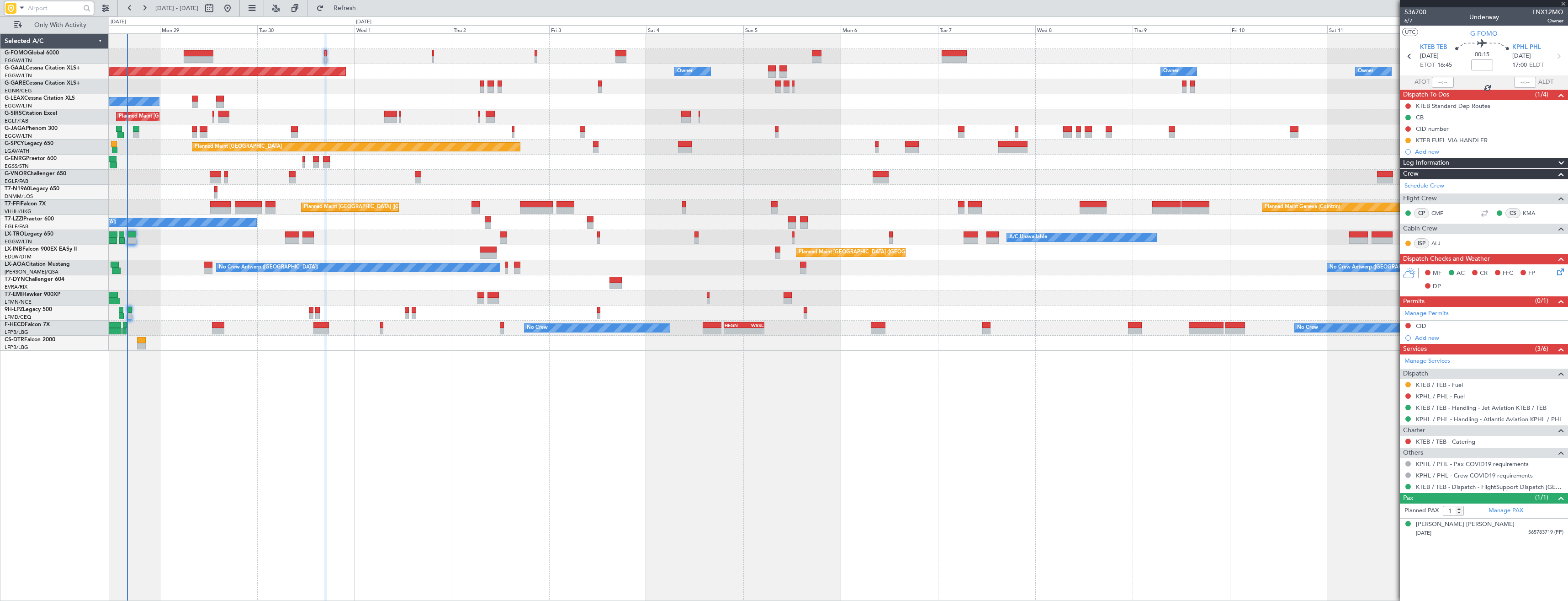
type input "4"
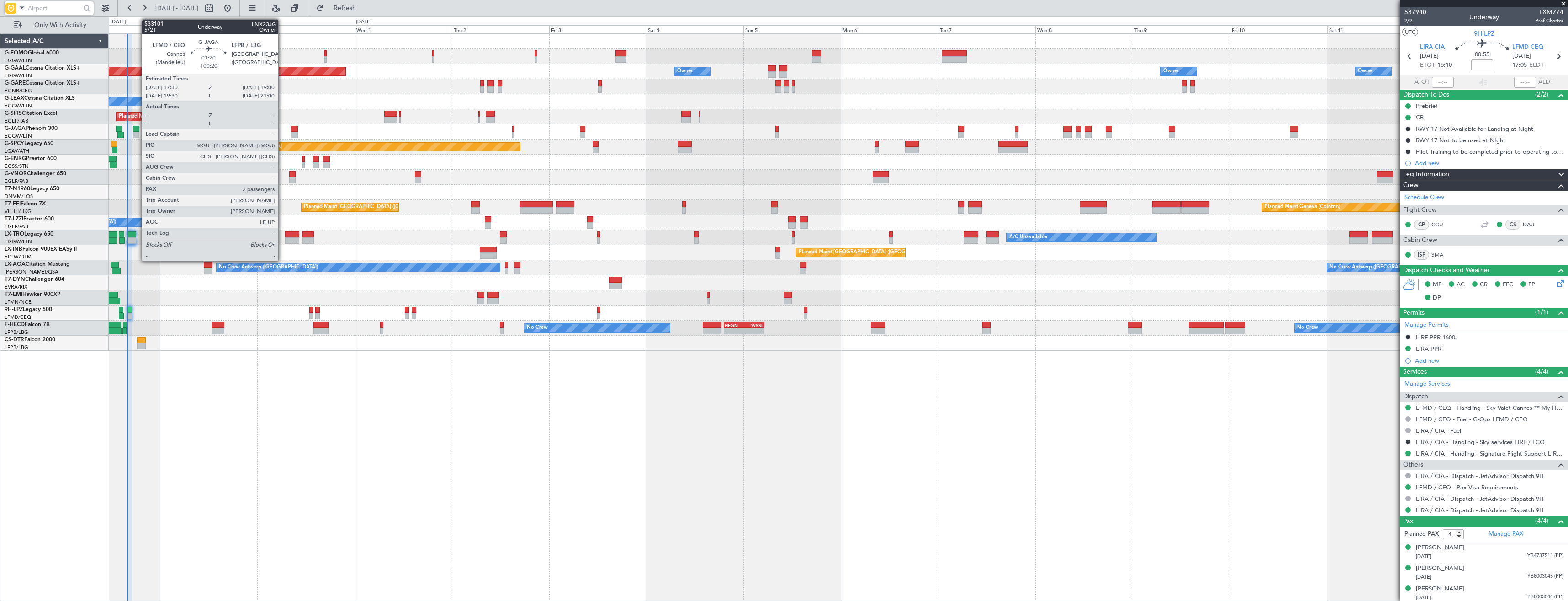
click at [137, 134] on div at bounding box center [136, 134] width 6 height 6
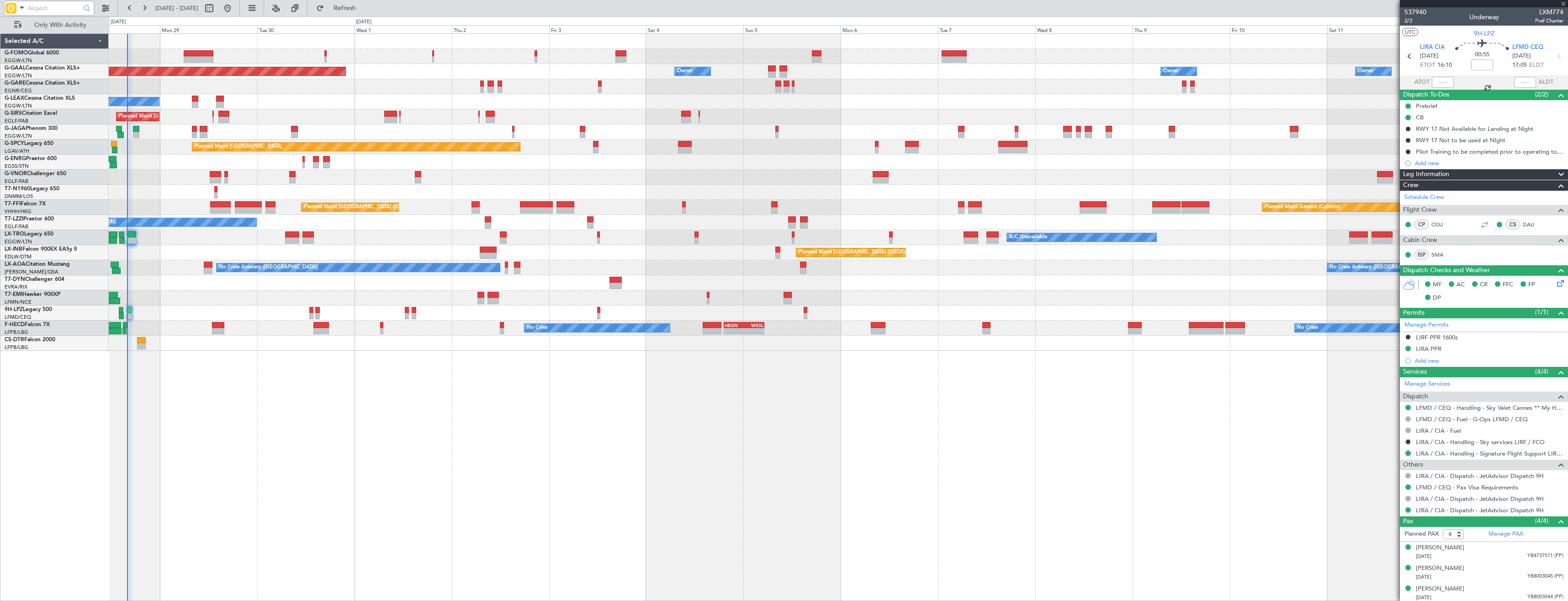
type input "+00:20"
type input "2"
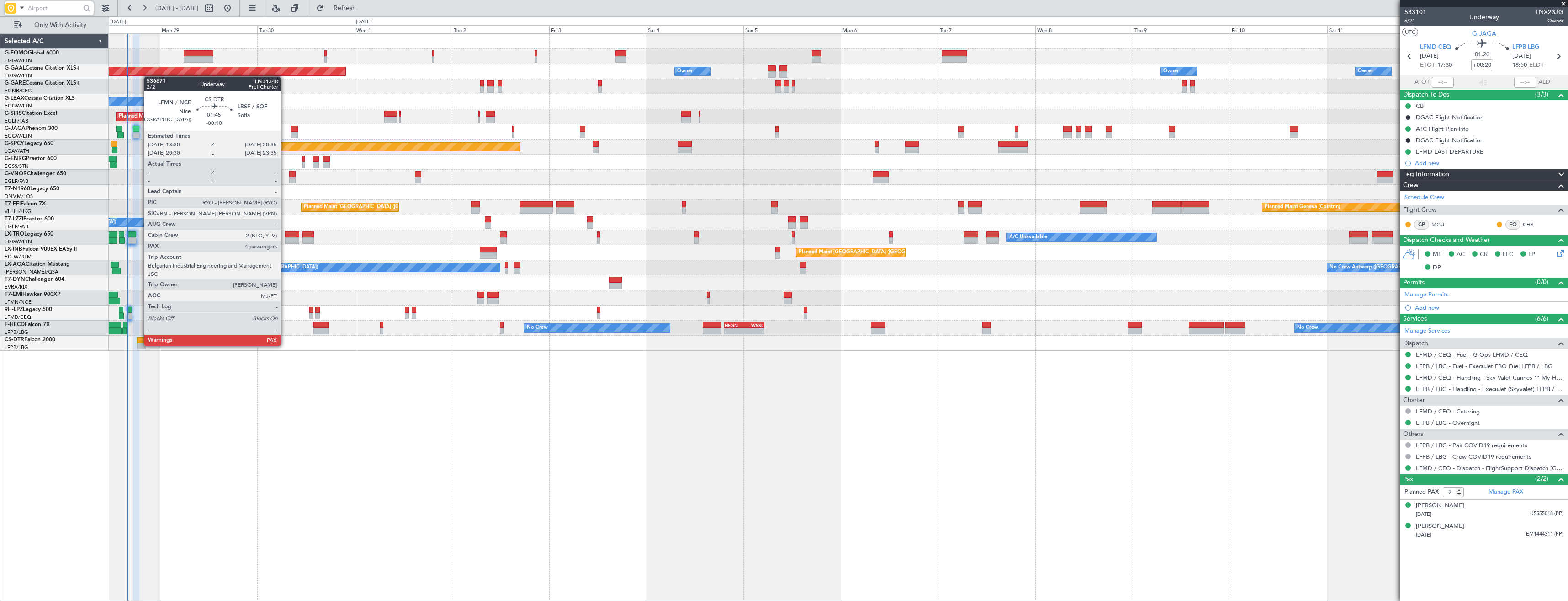
click at [139, 345] on div at bounding box center [141, 345] width 8 height 6
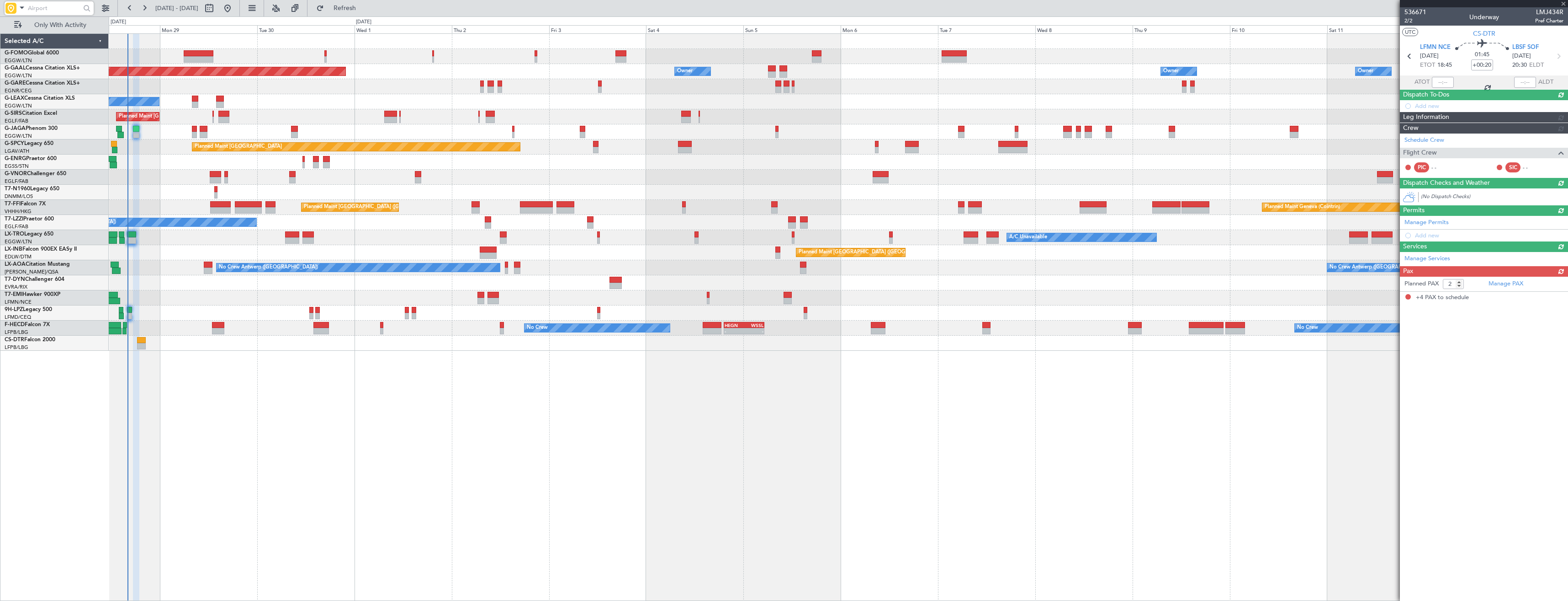
type input "-00:10"
type input "4"
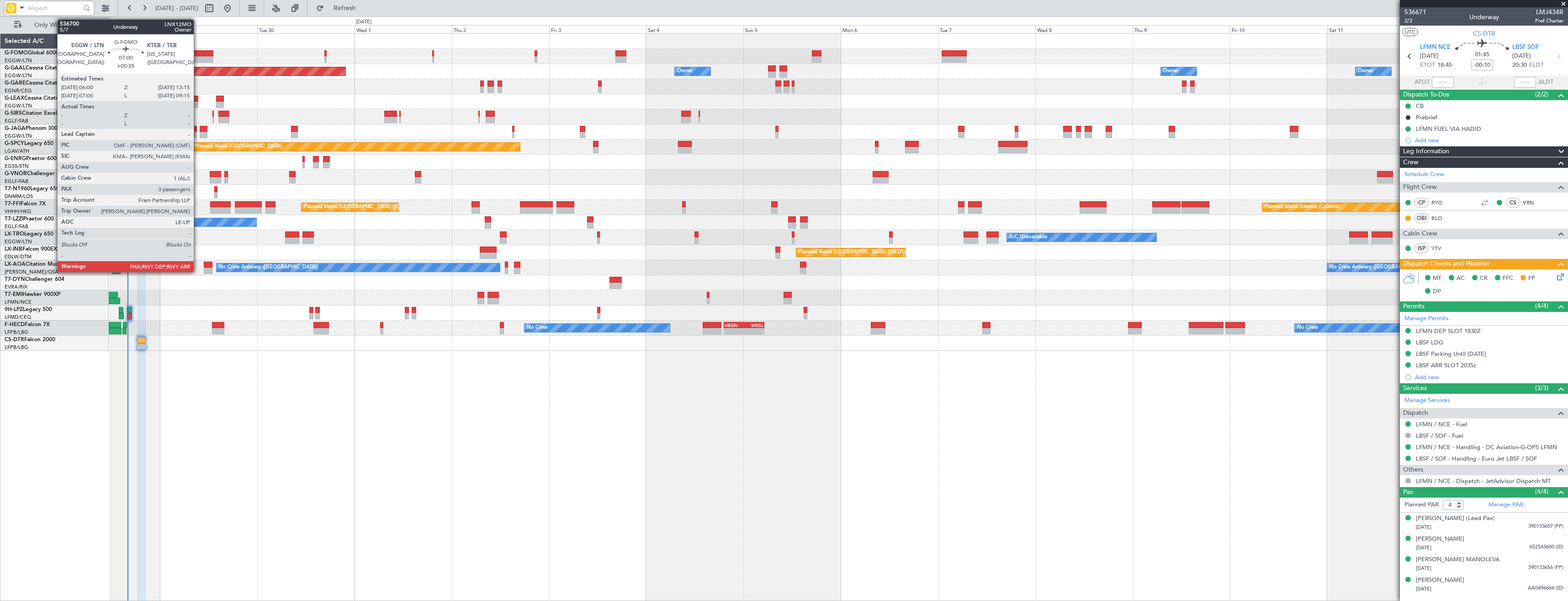
click at [198, 56] on div at bounding box center [198, 59] width 30 height 6
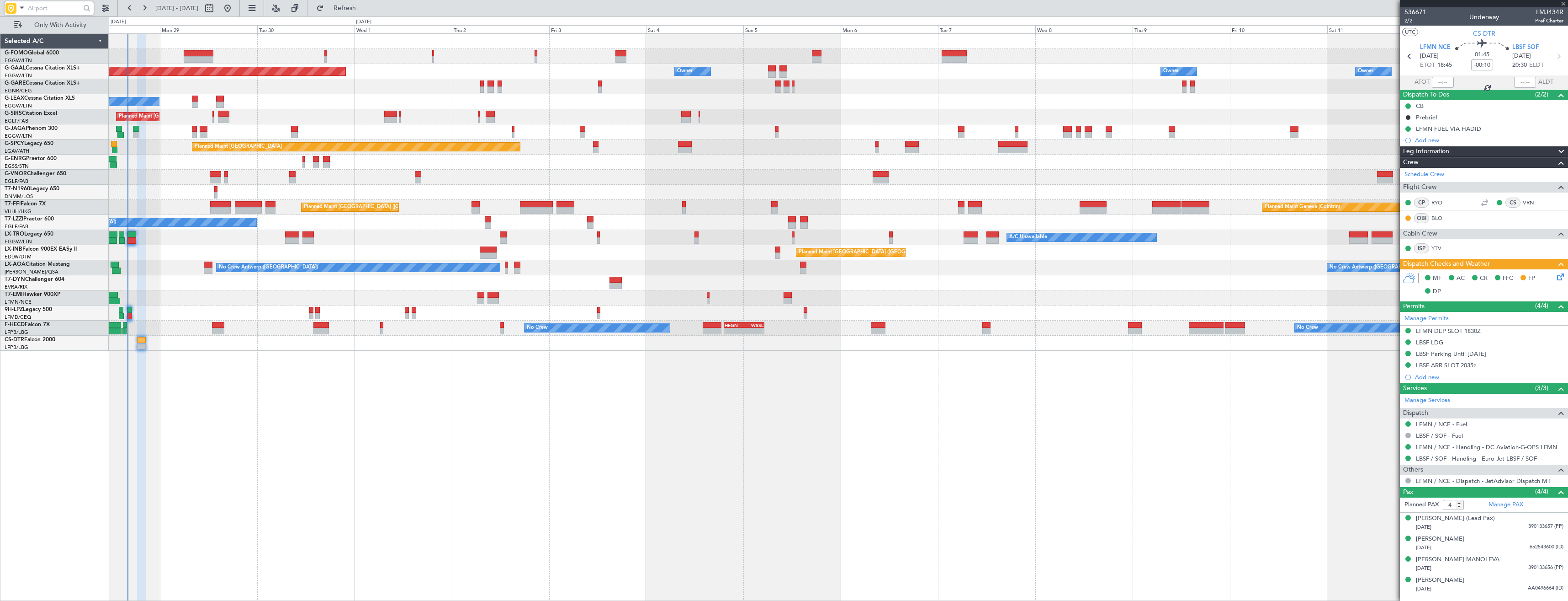
type input "+00:35"
type input "3"
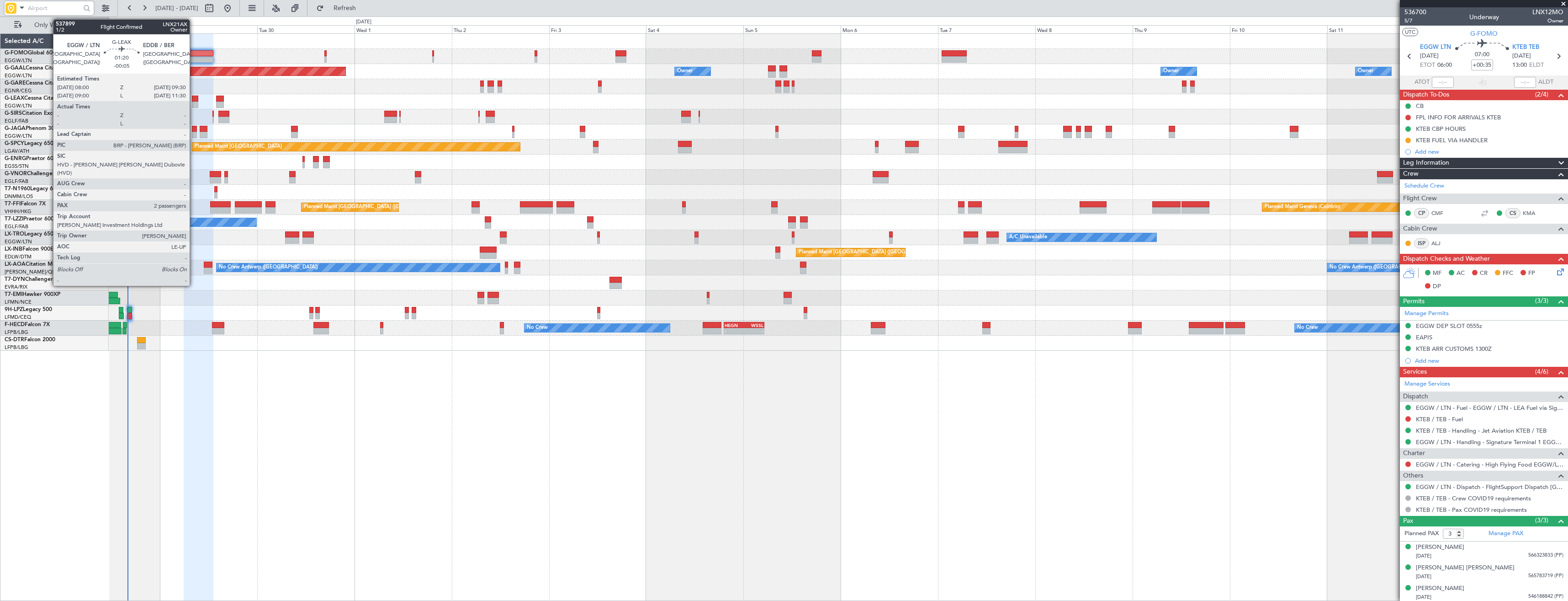
click at [193, 104] on div at bounding box center [195, 104] width 6 height 6
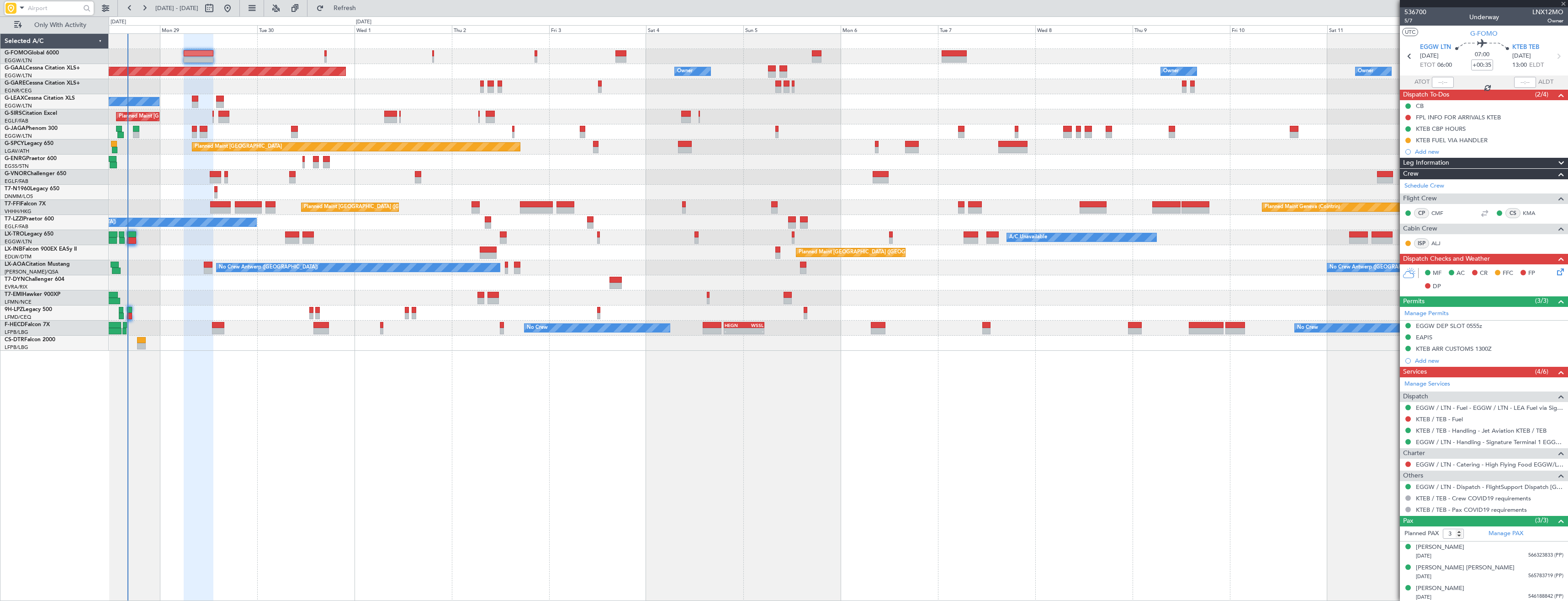
type input "-00:05"
type input "2"
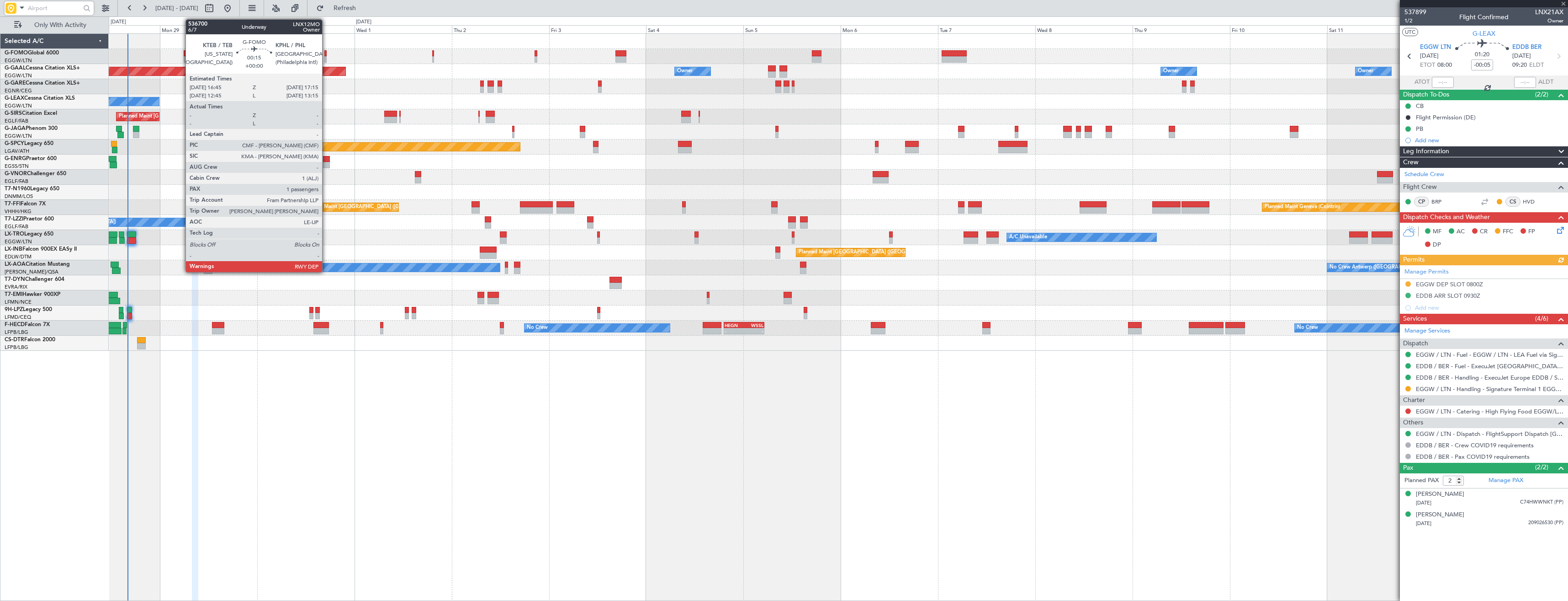
click at [326, 55] on div at bounding box center [325, 53] width 2 height 6
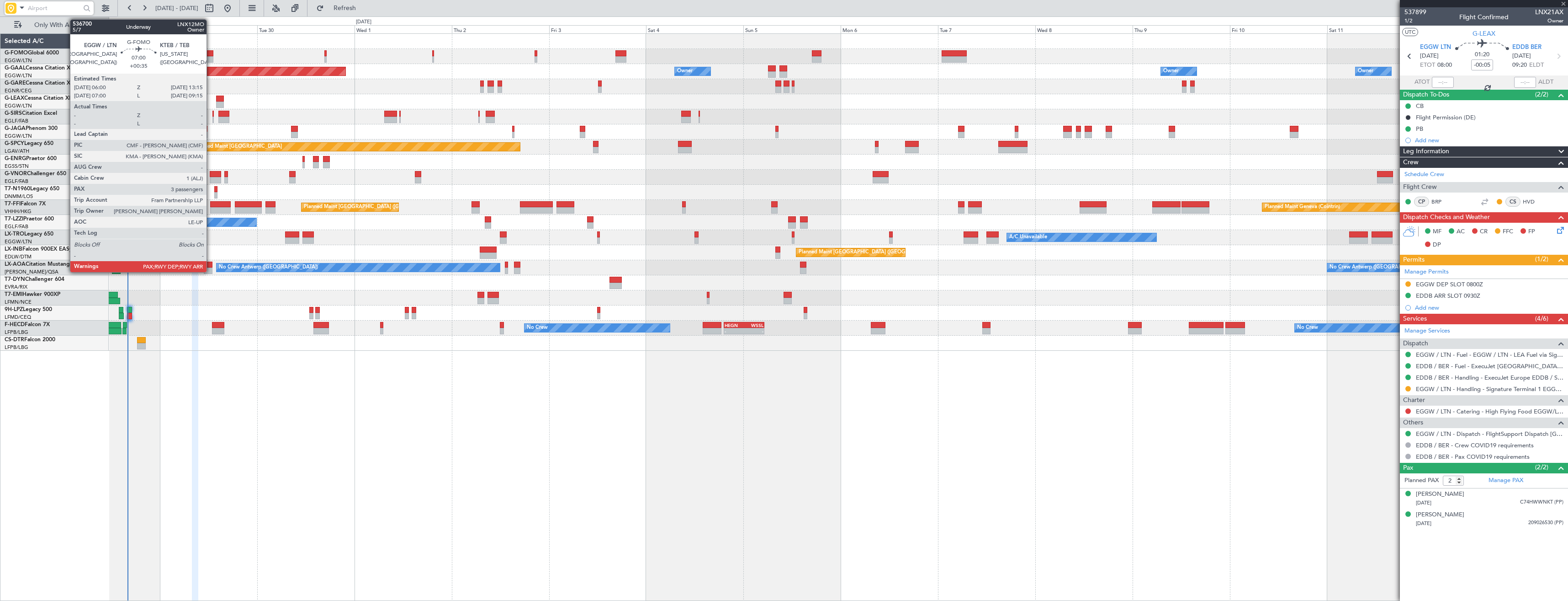
type input "1"
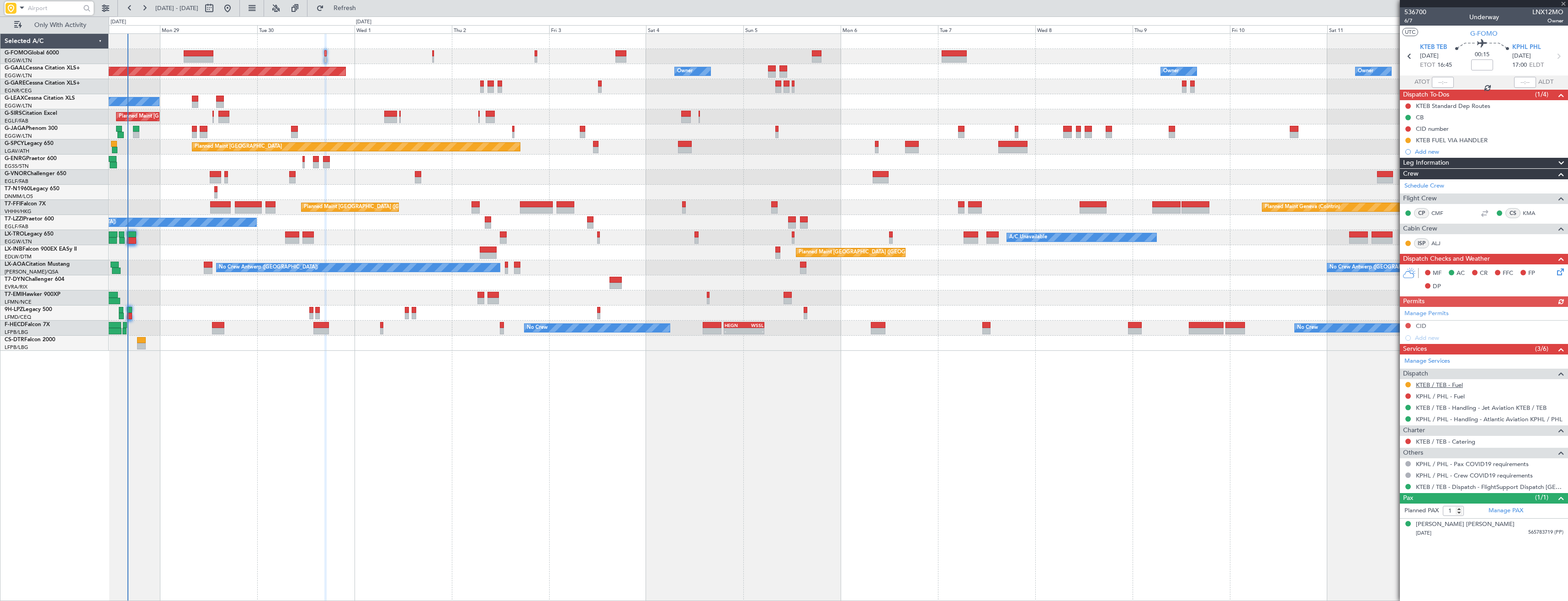
click at [1436, 383] on link "KTEB / TEB - Fuel" at bounding box center [1440, 384] width 47 height 8
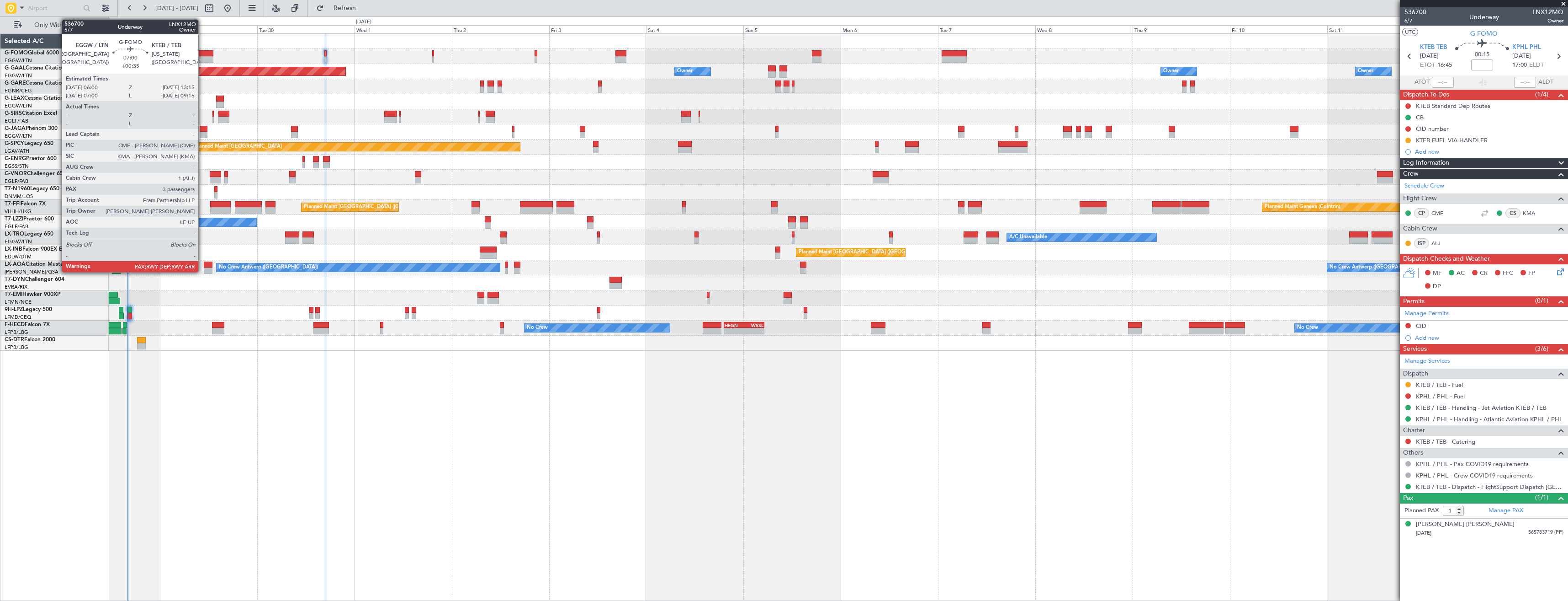
click at [203, 59] on div at bounding box center [198, 59] width 30 height 6
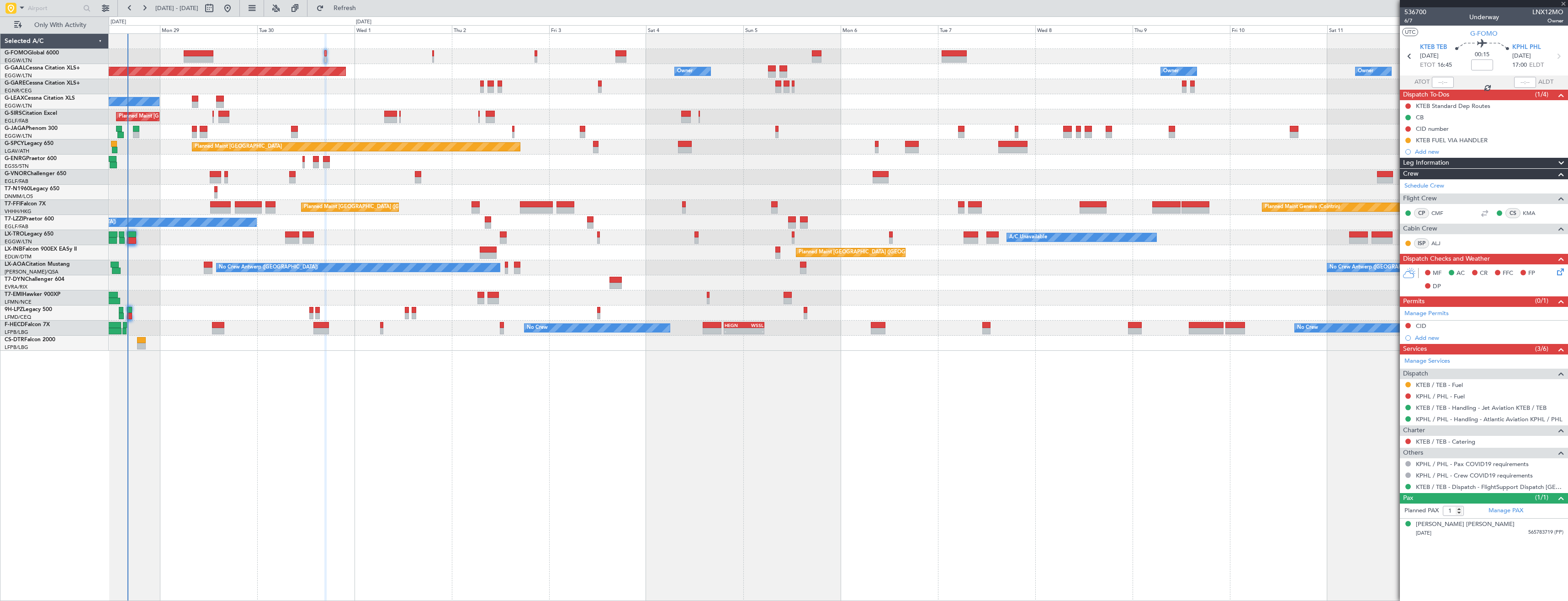
type input "+00:35"
type input "3"
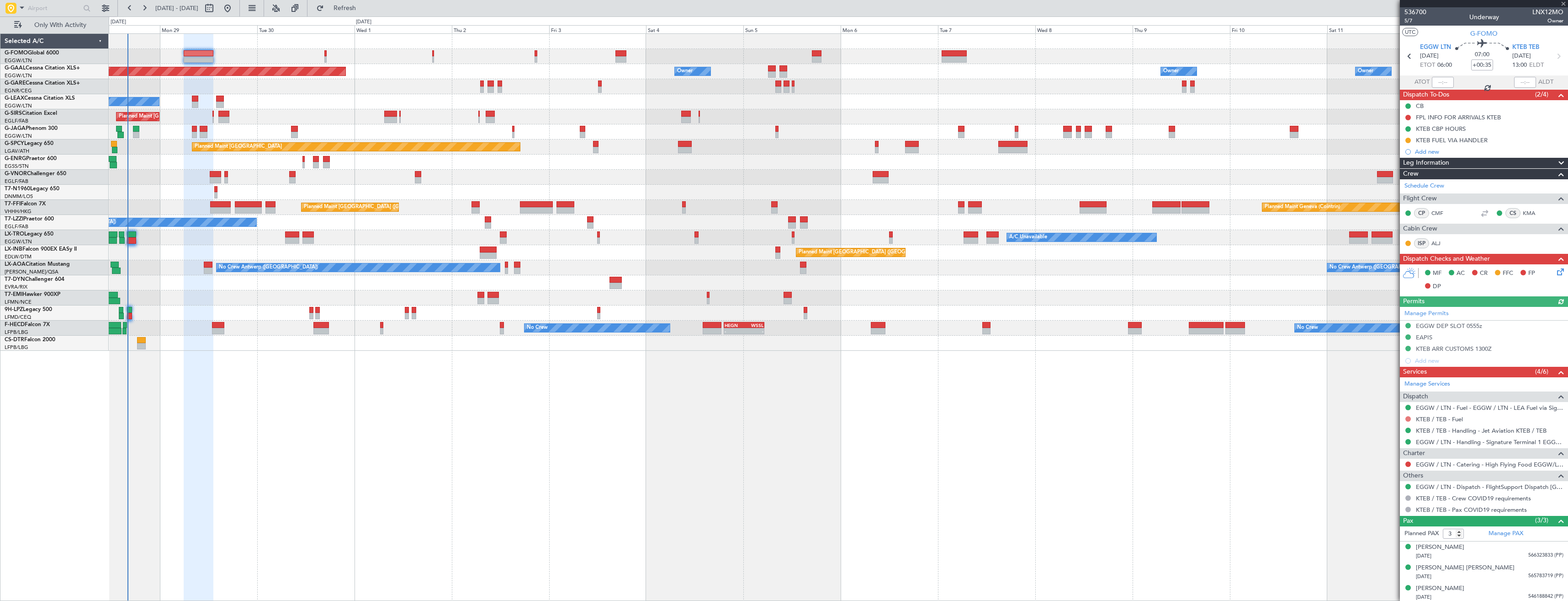
click at [1409, 419] on button at bounding box center [1408, 419] width 6 height 6
click at [1387, 472] on span "Requested" at bounding box center [1382, 472] width 29 height 9
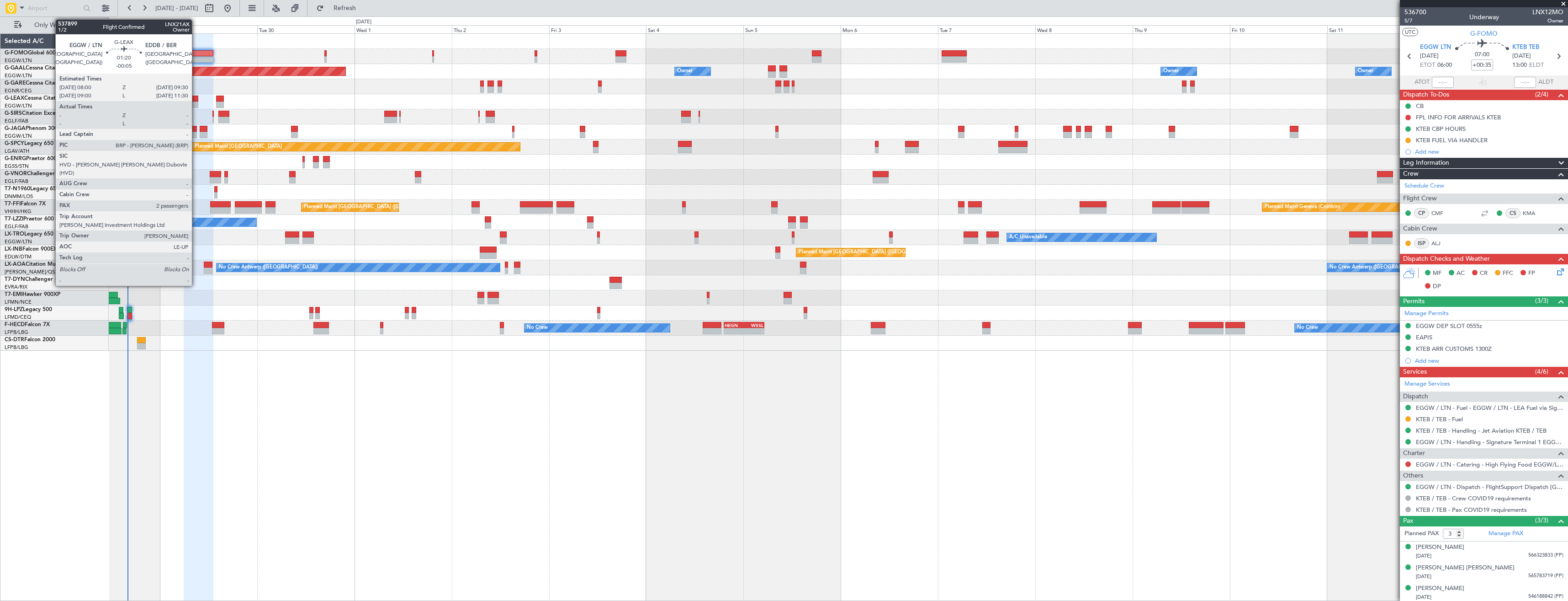
click at [196, 100] on div at bounding box center [195, 98] width 6 height 6
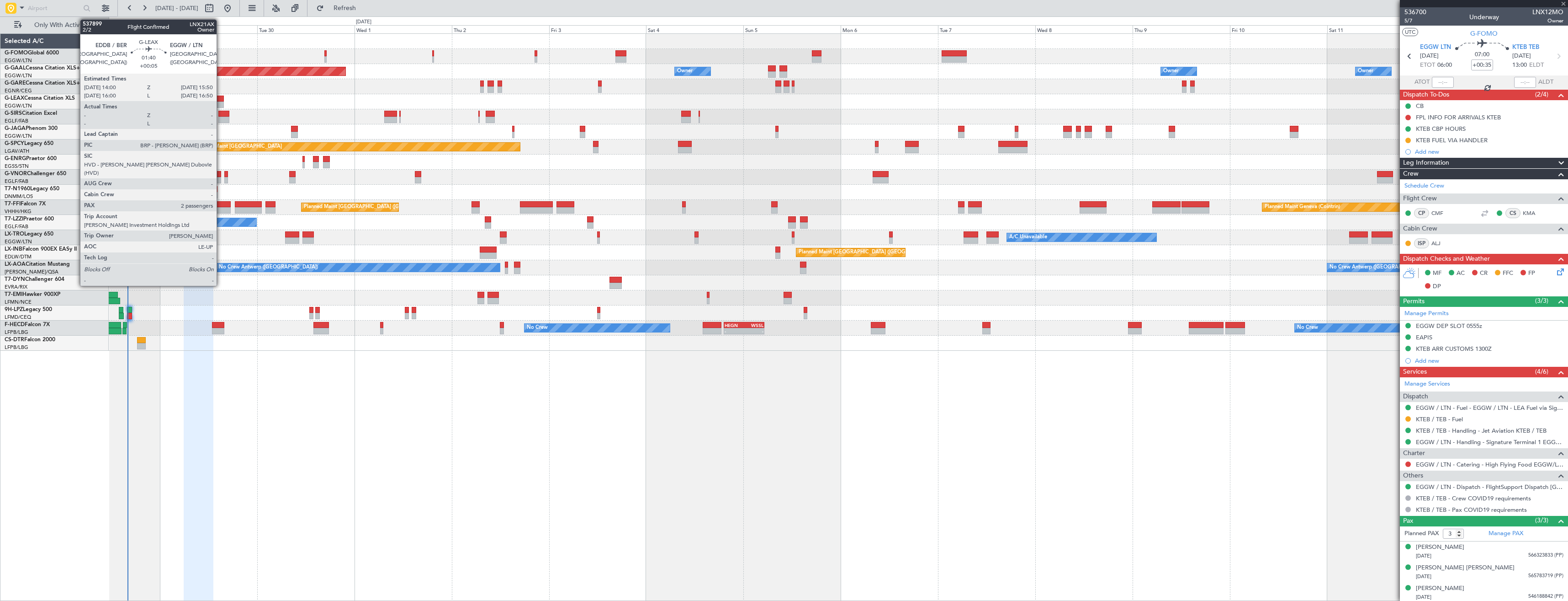
type input "-00:05"
type input "2"
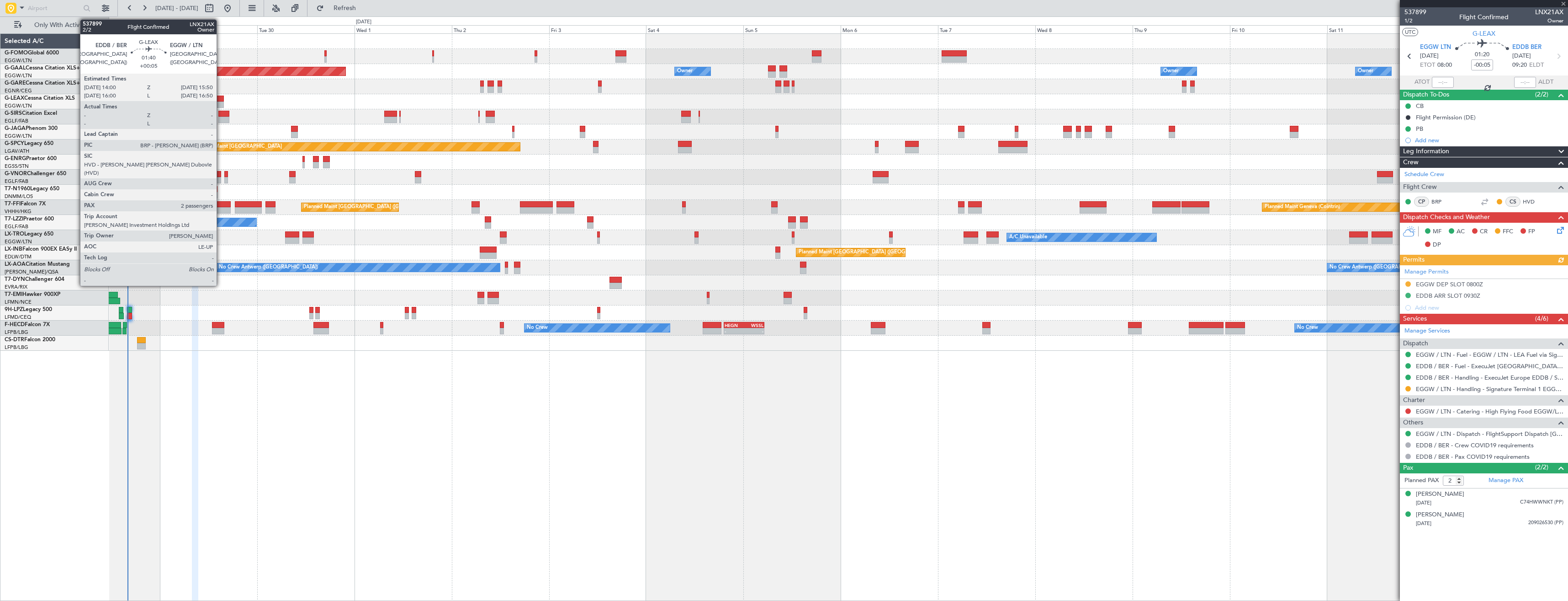
click at [221, 102] on div at bounding box center [220, 104] width 8 height 6
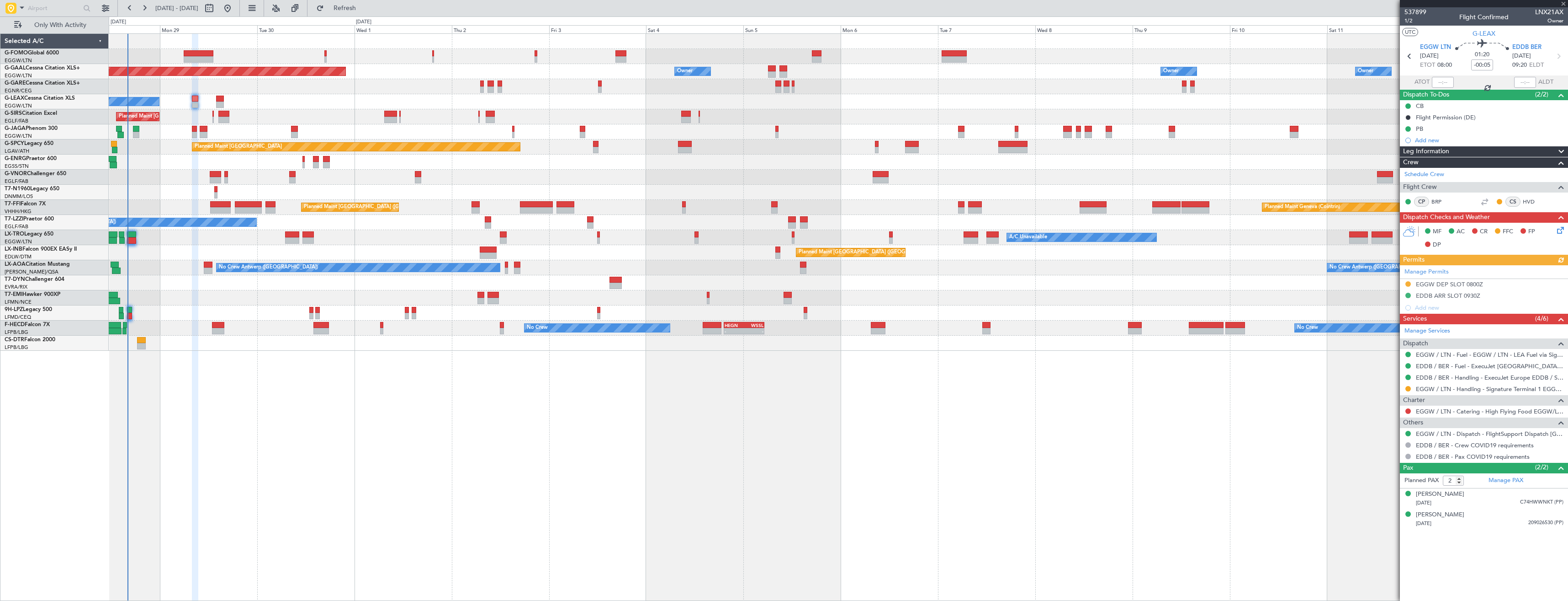
type input "+00:05"
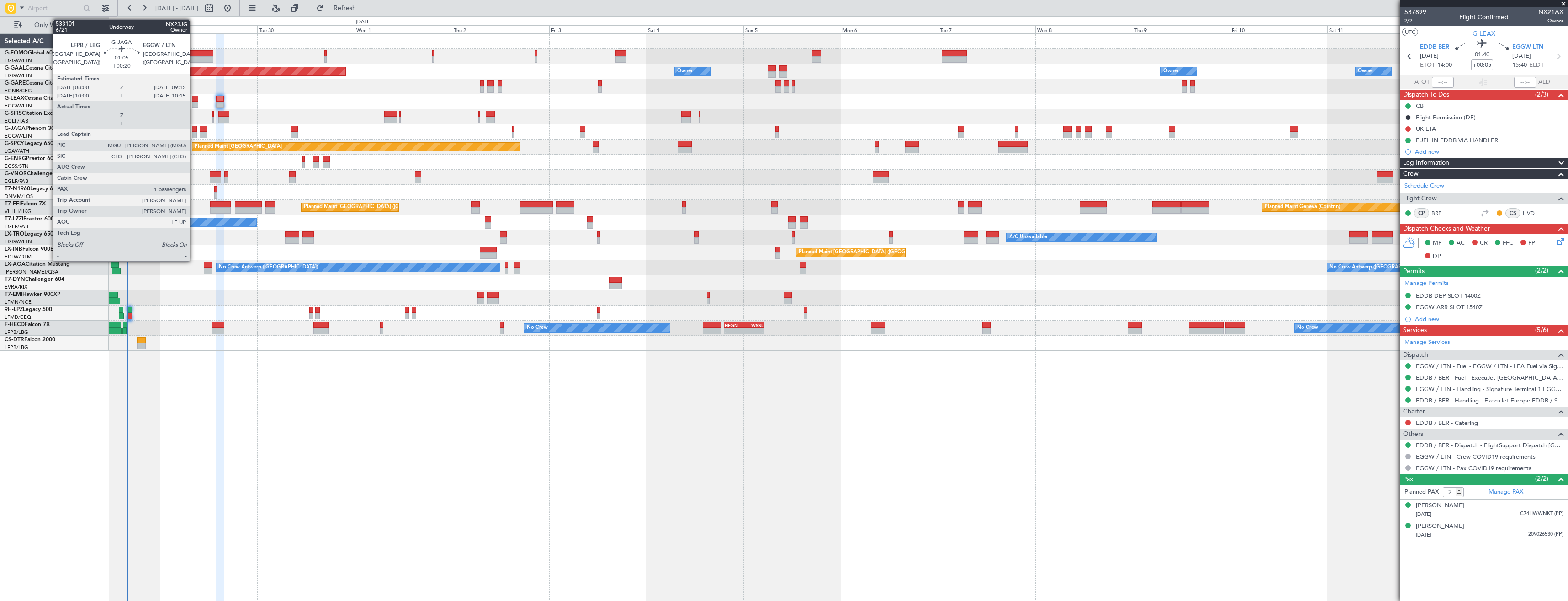
click at [193, 134] on div at bounding box center [195, 134] width 6 height 6
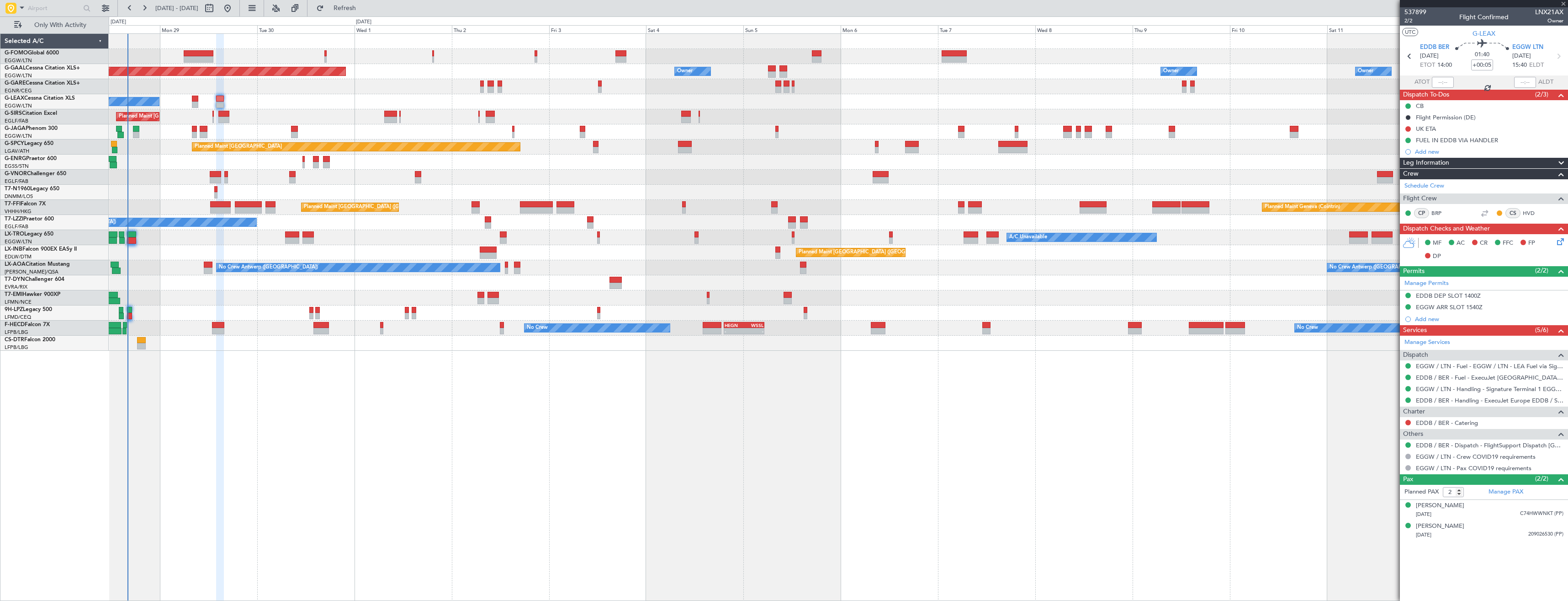
type input "+00:20"
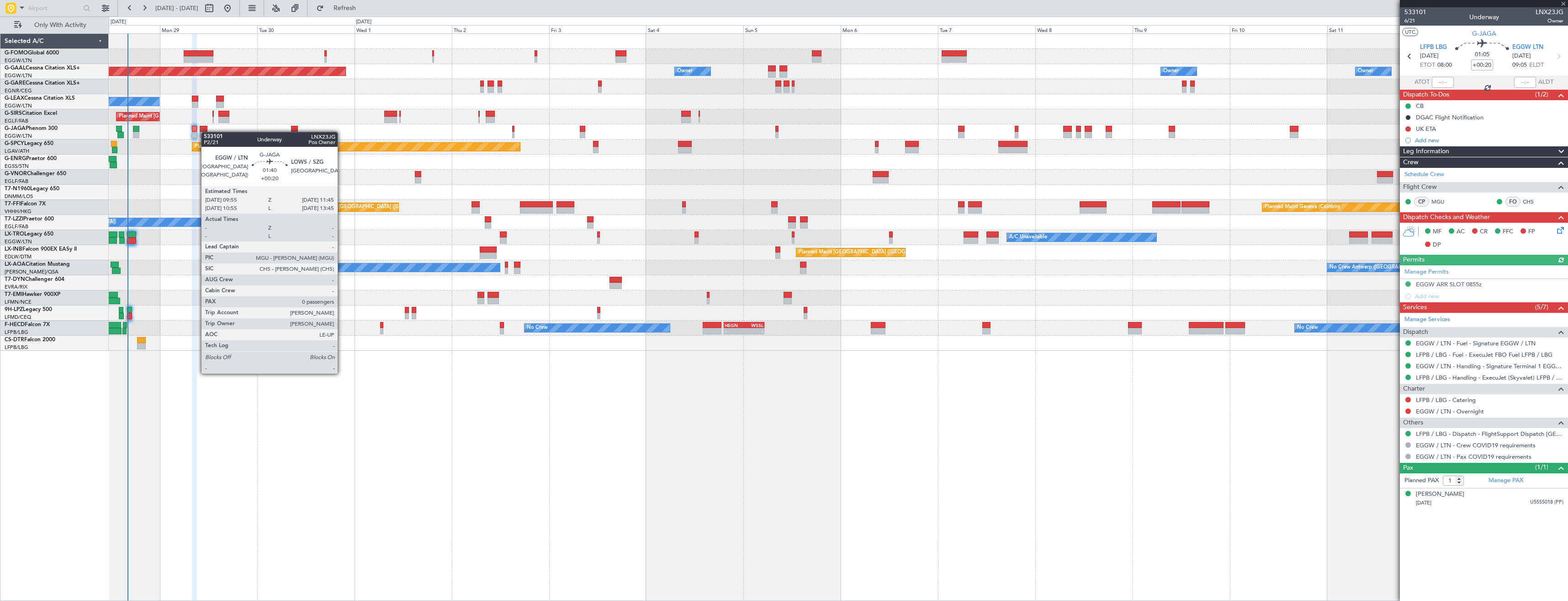
click at [205, 132] on div at bounding box center [203, 134] width 8 height 6
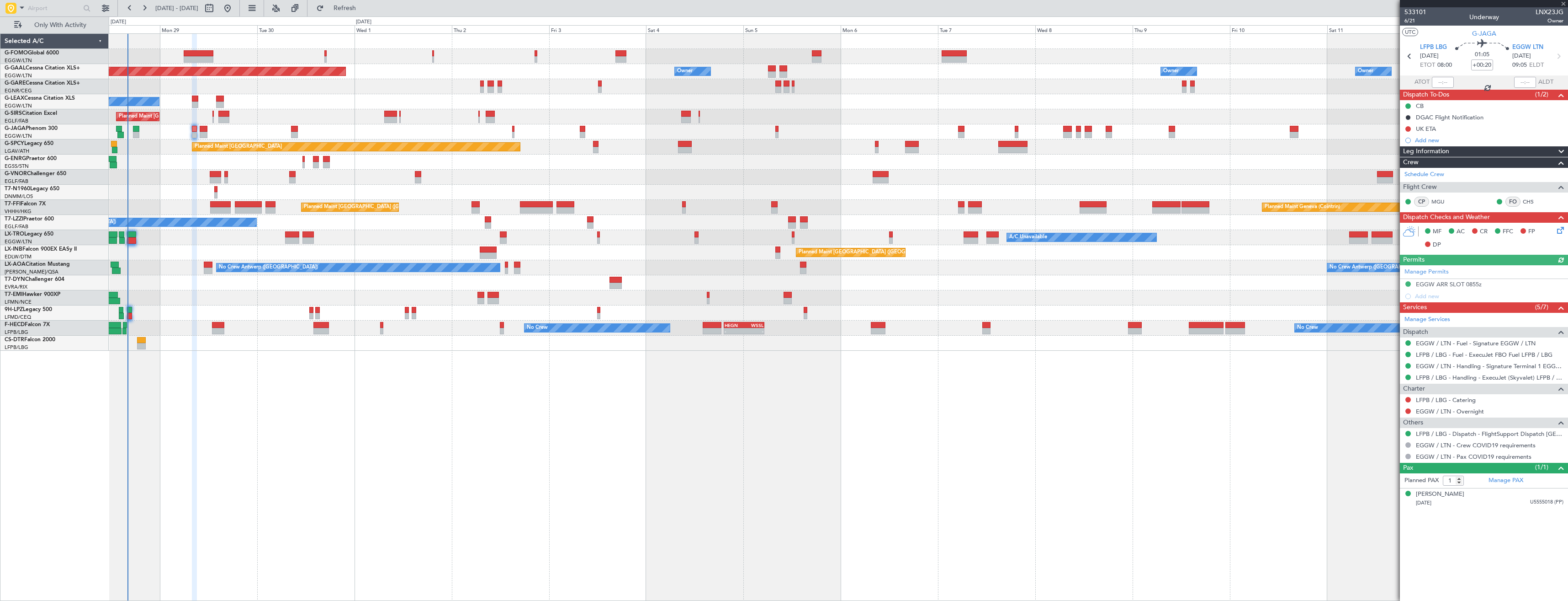
type input "0"
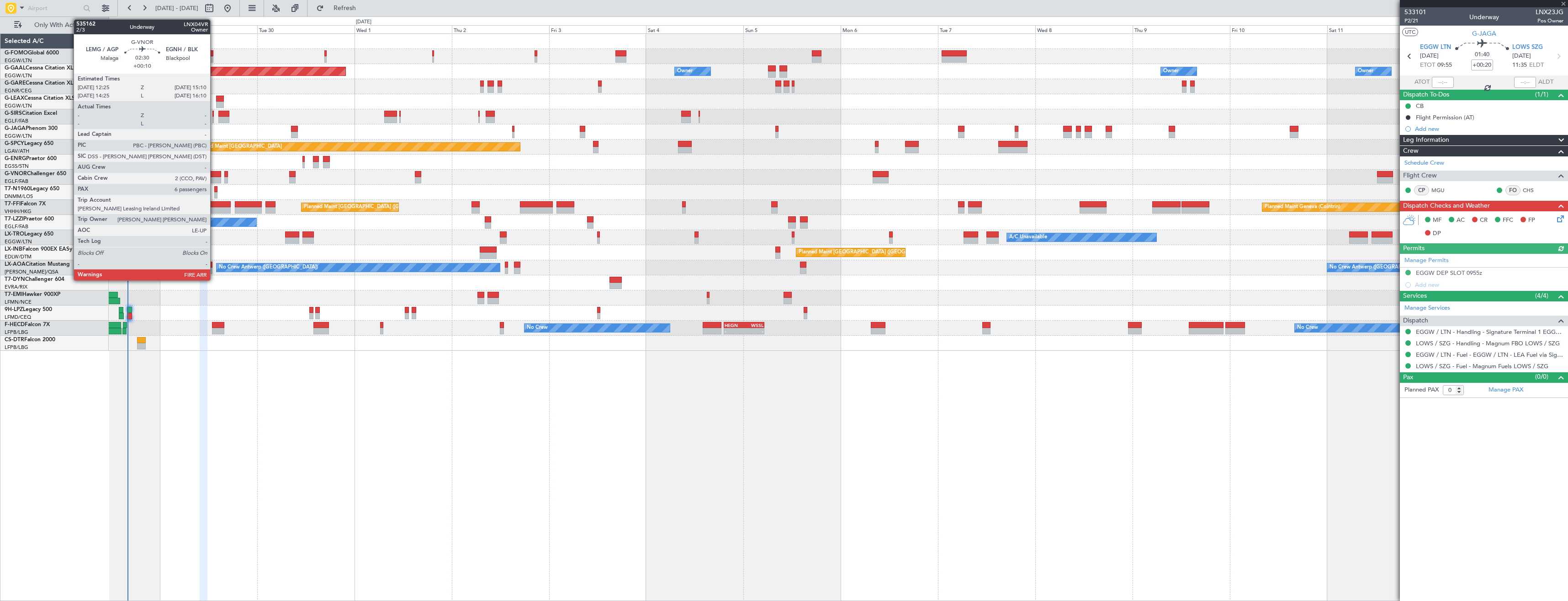
click at [214, 181] on div at bounding box center [215, 180] width 11 height 6
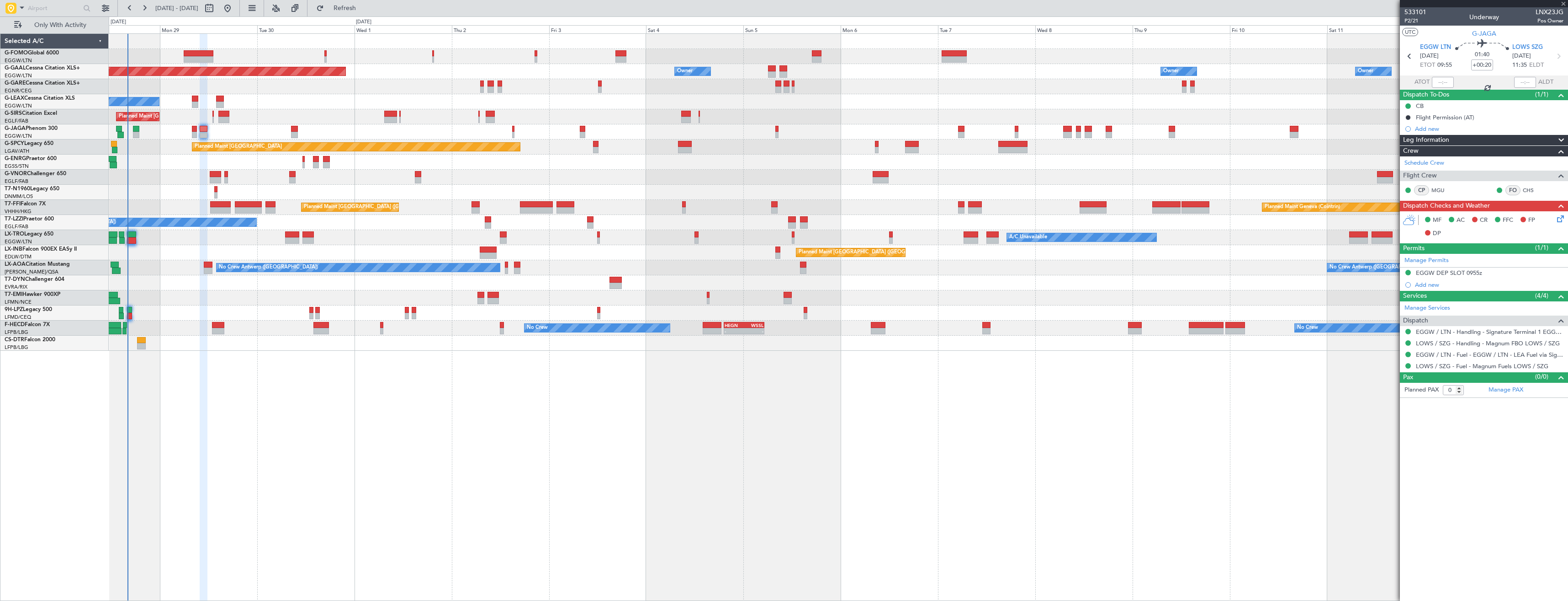
type input "+00:10"
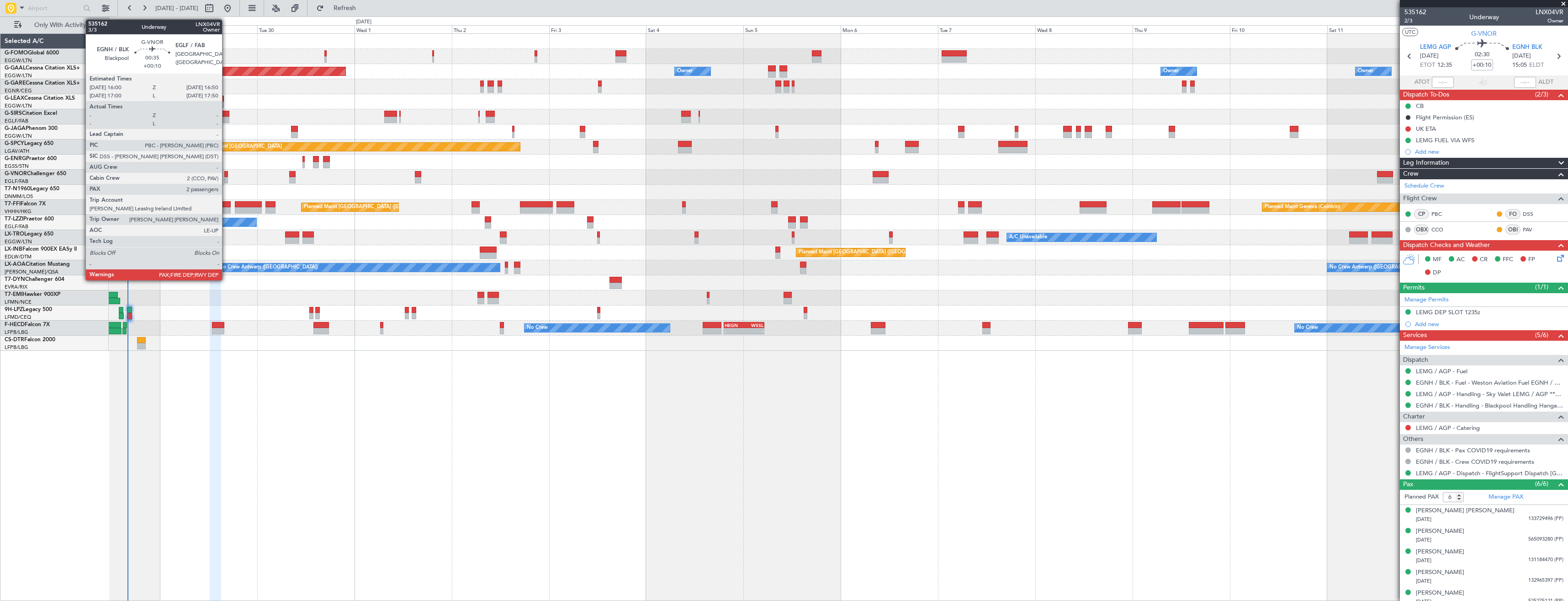
click at [226, 179] on div at bounding box center [225, 180] width 3 height 6
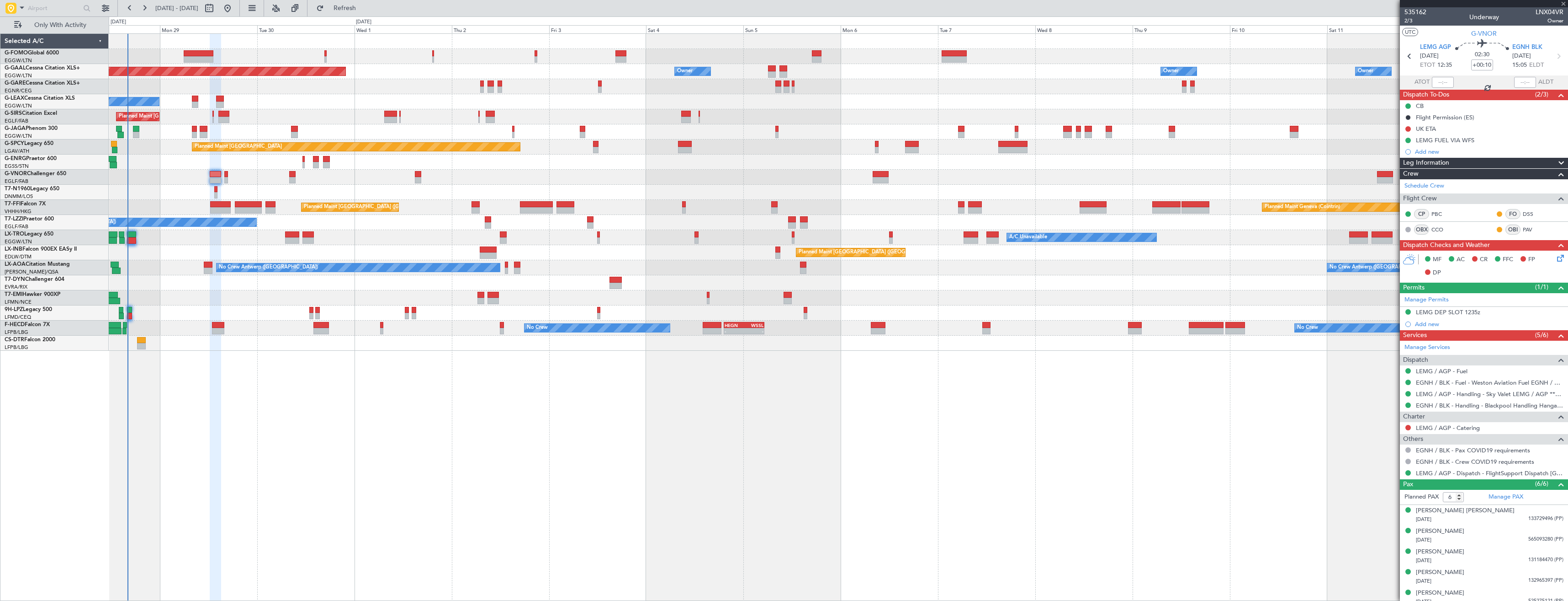
type input "2"
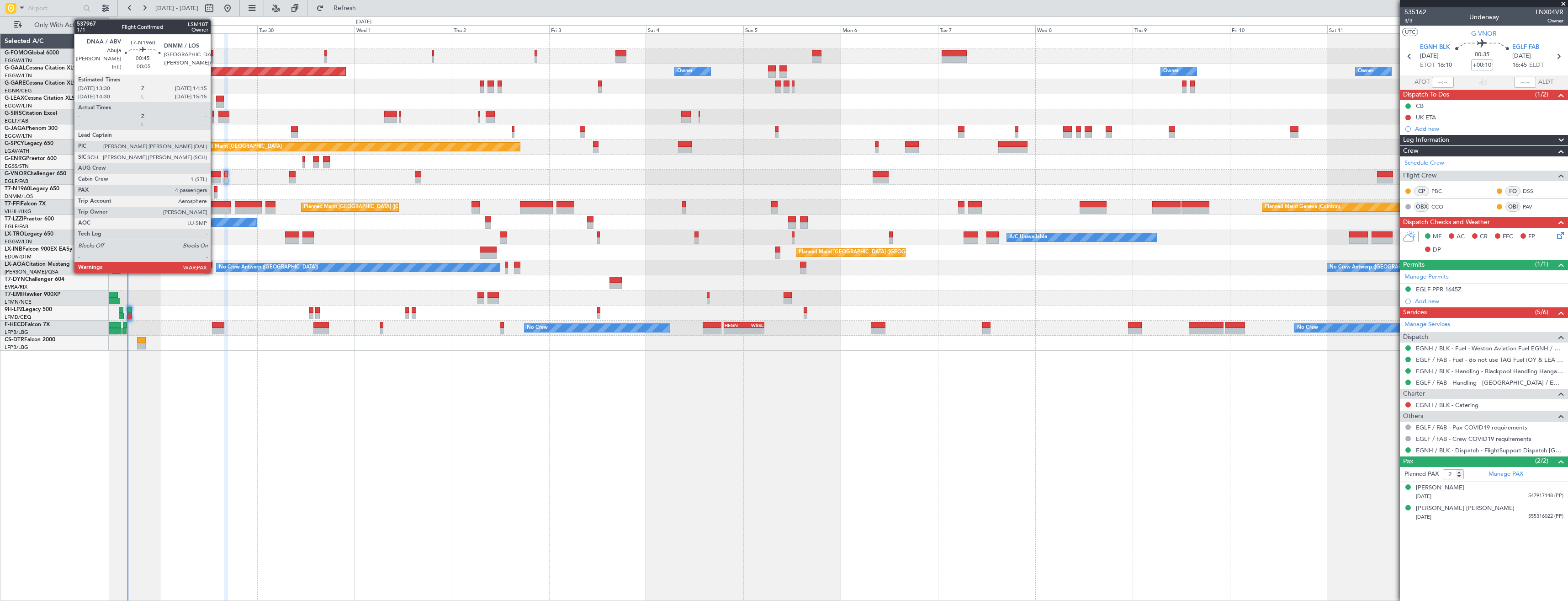
click at [215, 191] on div at bounding box center [216, 189] width 3 height 6
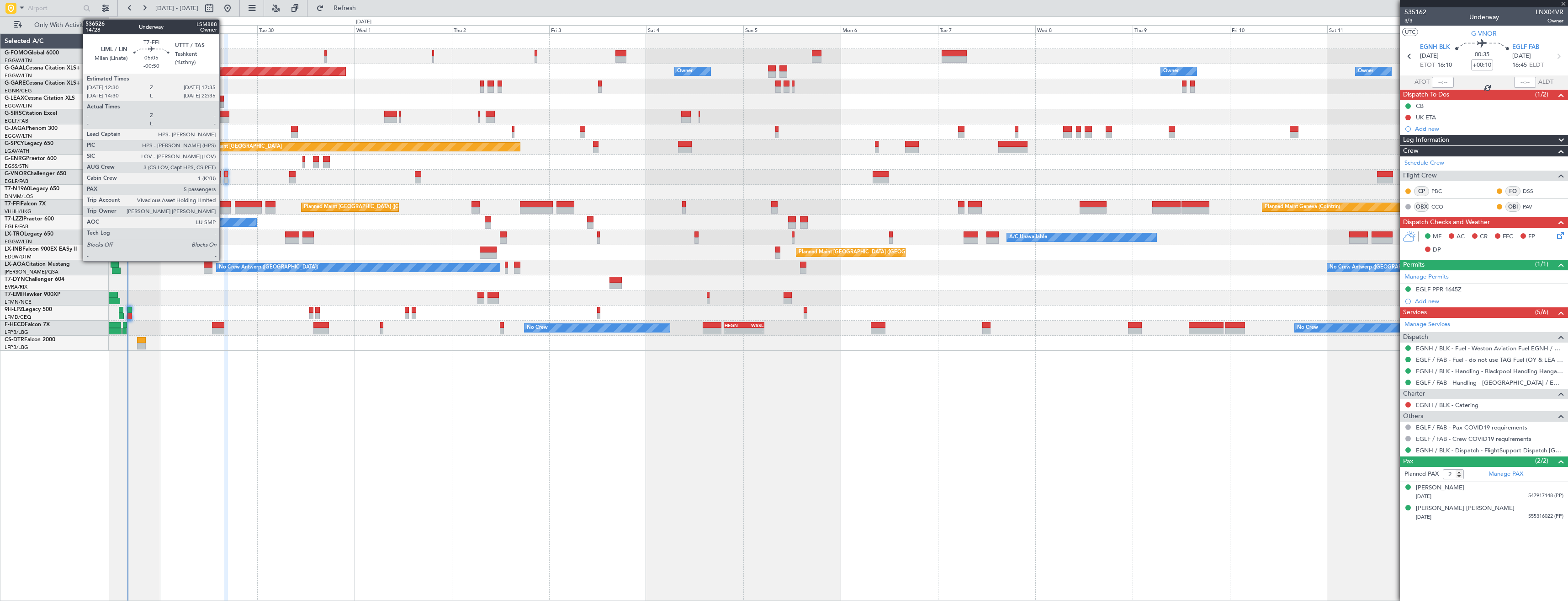
type input "-00:05"
type input "4"
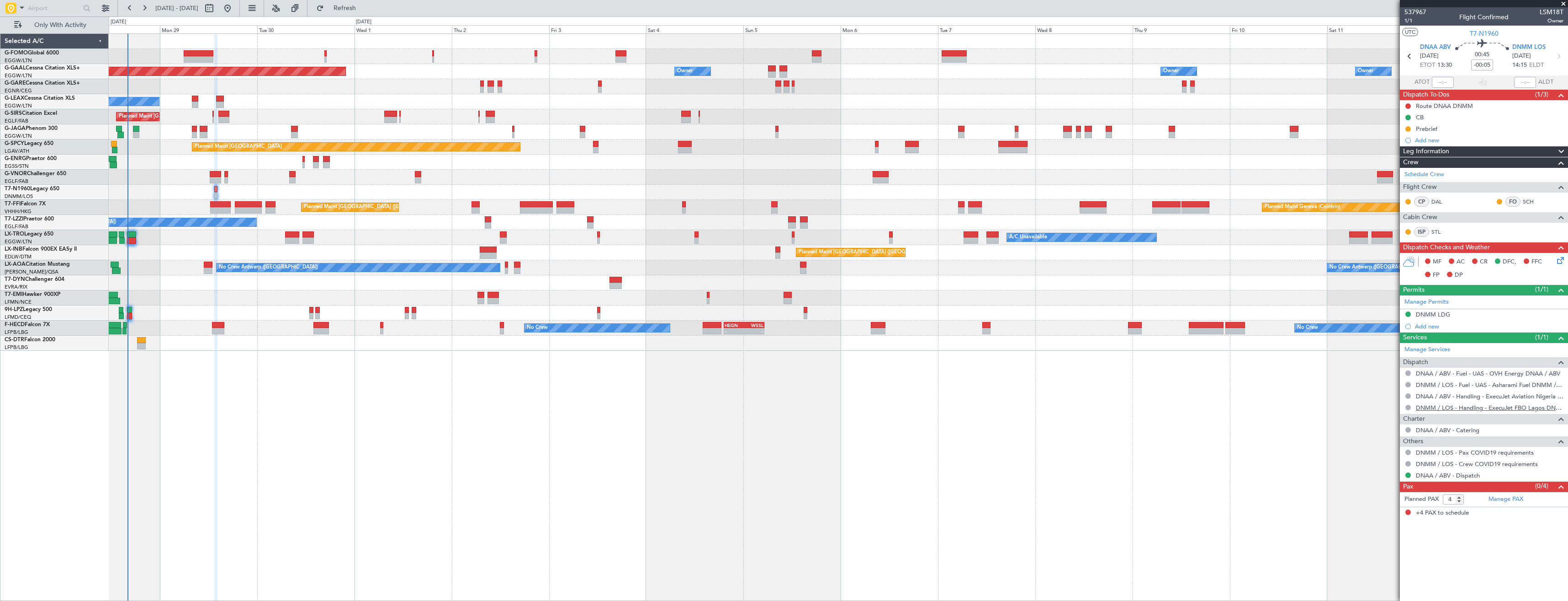
click at [1451, 406] on link "DNMM / LOS - Handling - ExecuJet FBO Lagos DNMM / LOS" at bounding box center [1490, 407] width 148 height 8
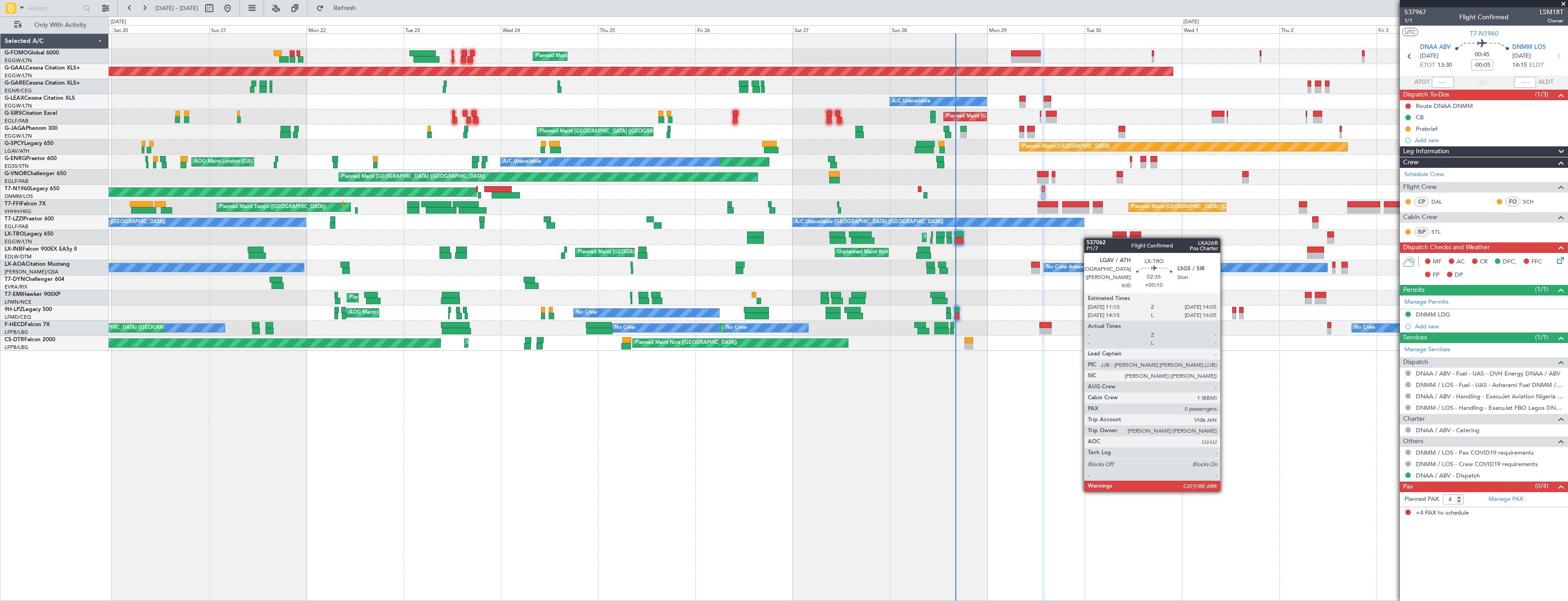
click at [1125, 240] on div "Planned Maint London (Luton) A/C Unavailable Unplanned Maint Athens (Eleftherio…" at bounding box center [838, 237] width 1459 height 15
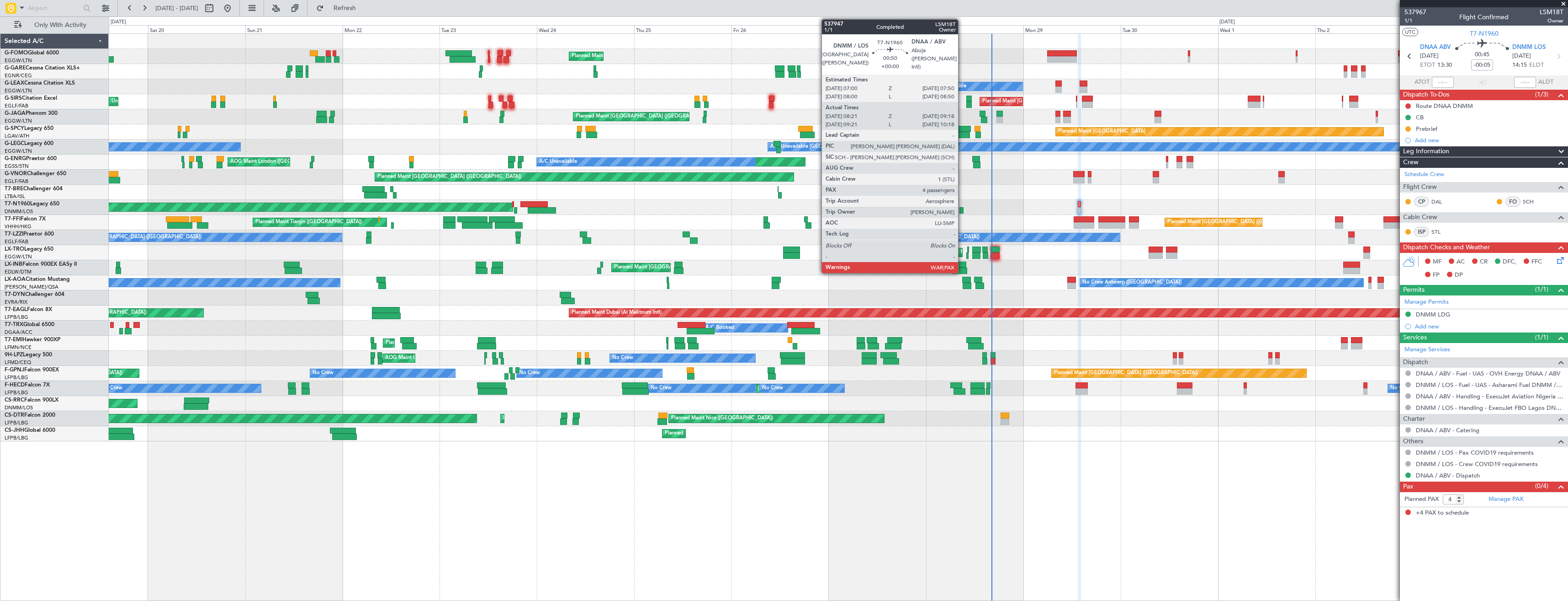
click at [963, 212] on div at bounding box center [962, 210] width 4 height 6
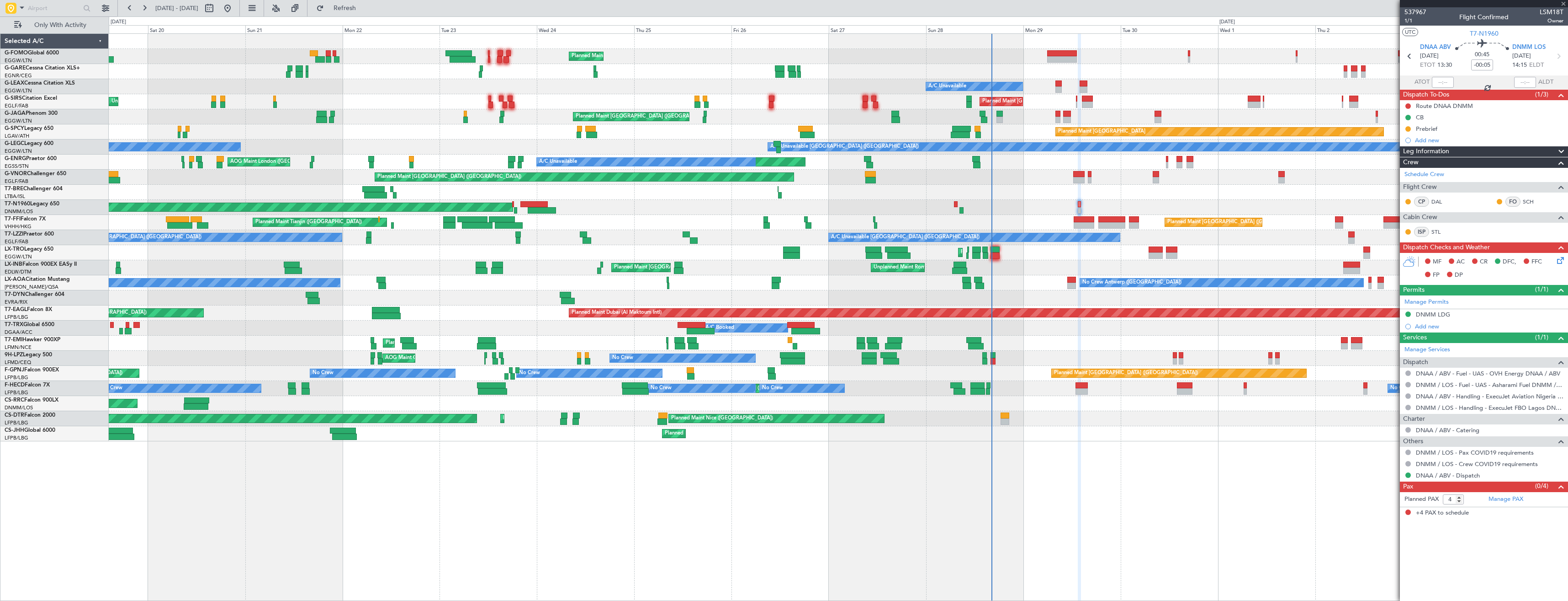
type input "08:21"
type input "09:18"
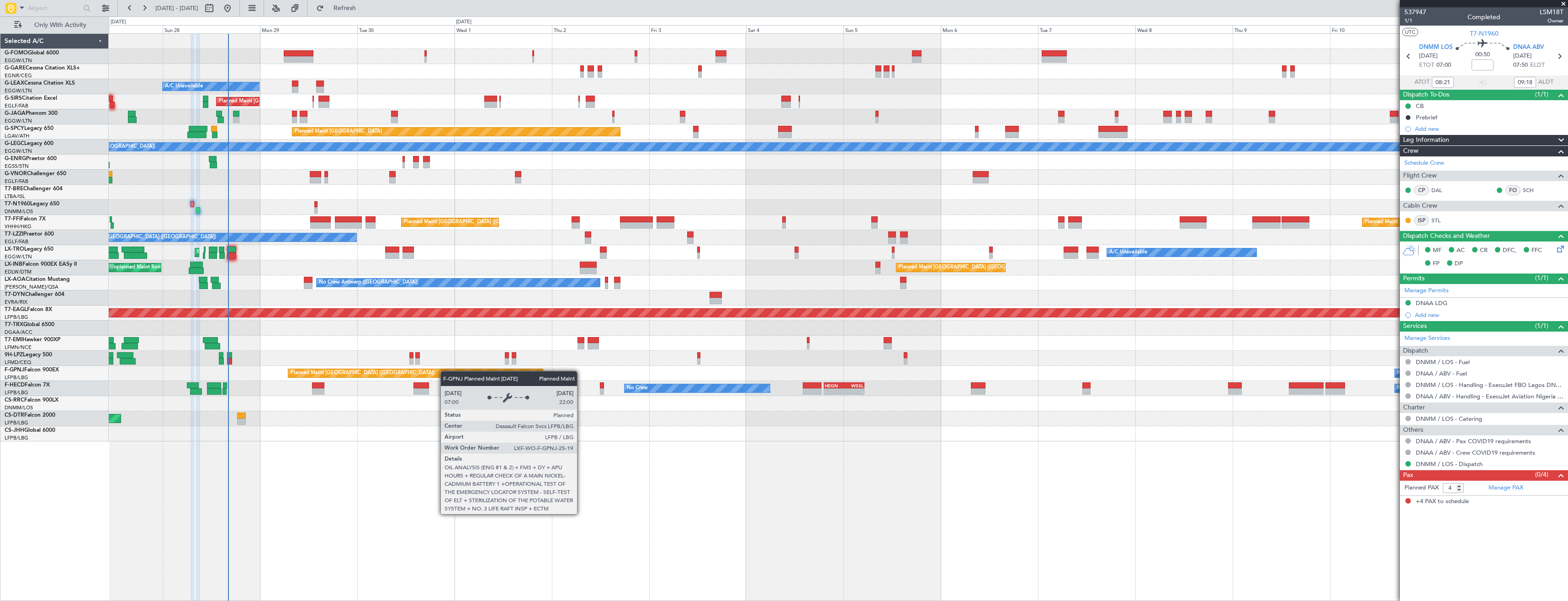
click at [369, 370] on div "Planned Maint London (Luton) A/C Unavailable Planned Maint London (Luton) Plann…" at bounding box center [838, 237] width 1459 height 407
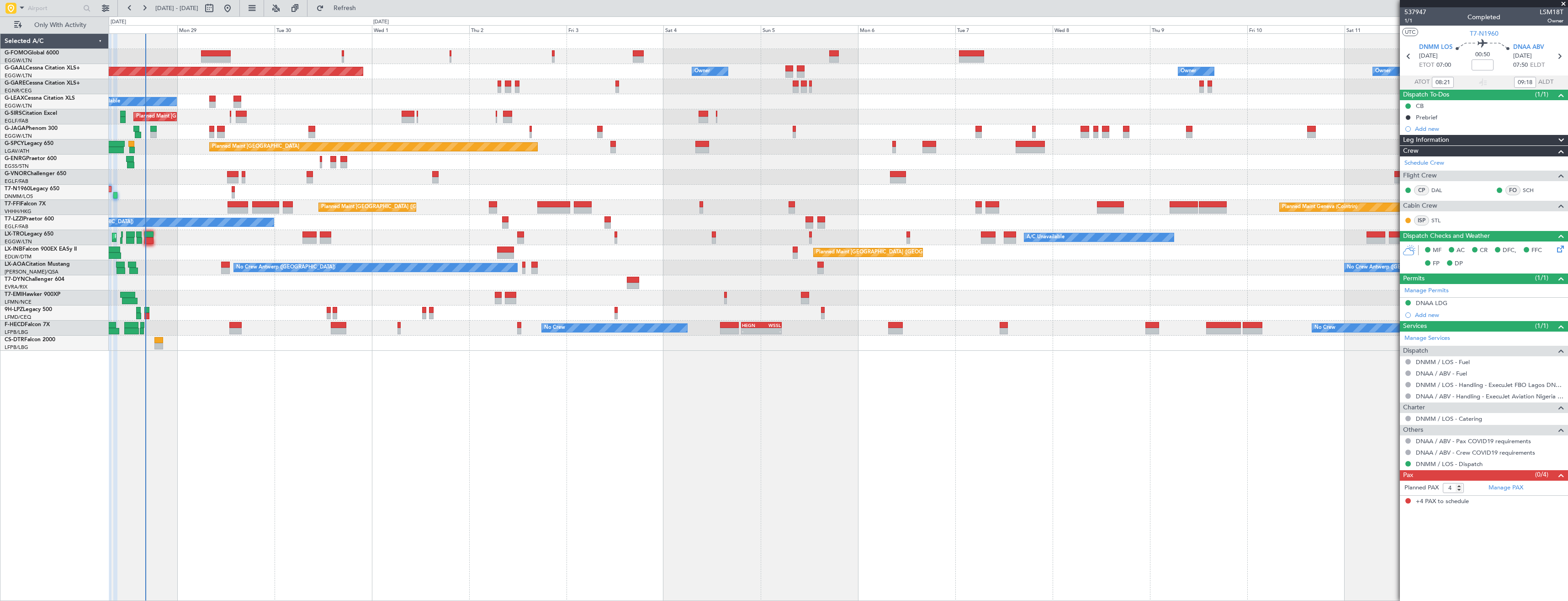
click at [170, 283] on div at bounding box center [838, 283] width 1459 height 15
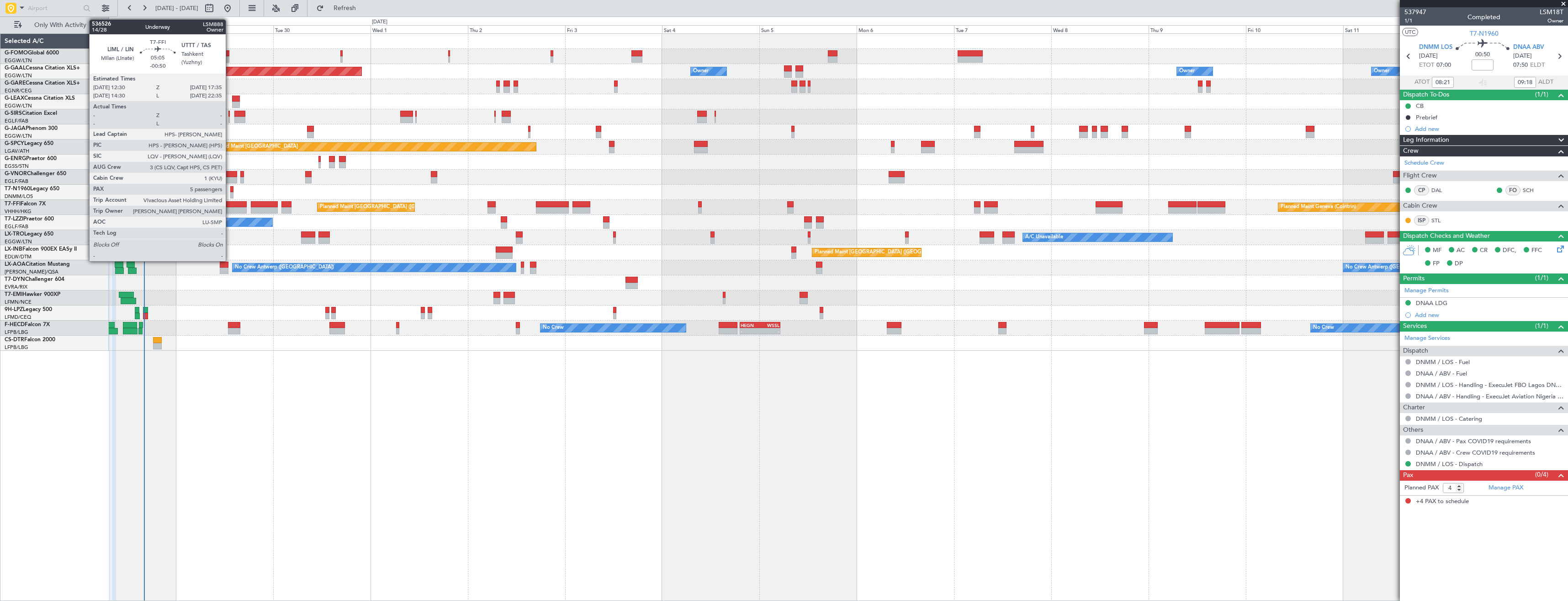
click at [230, 207] on div at bounding box center [237, 204] width 21 height 6
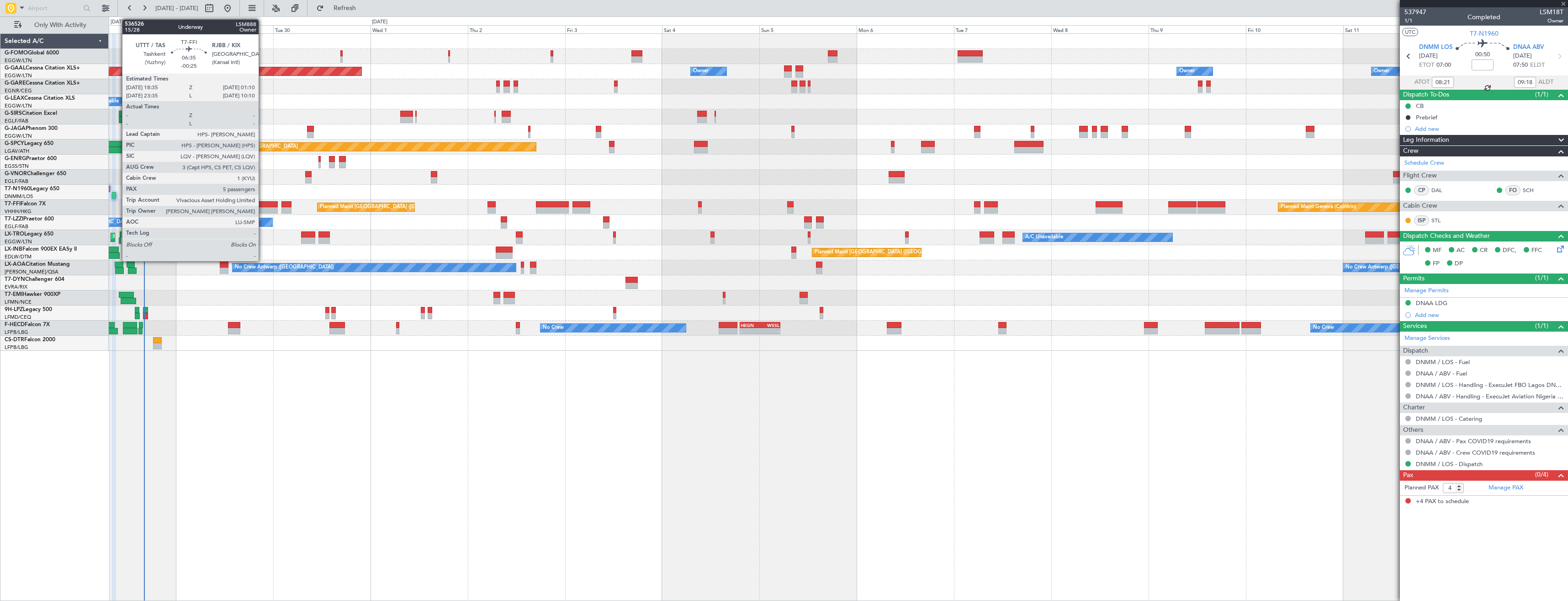
type input "-00:50"
type input "5"
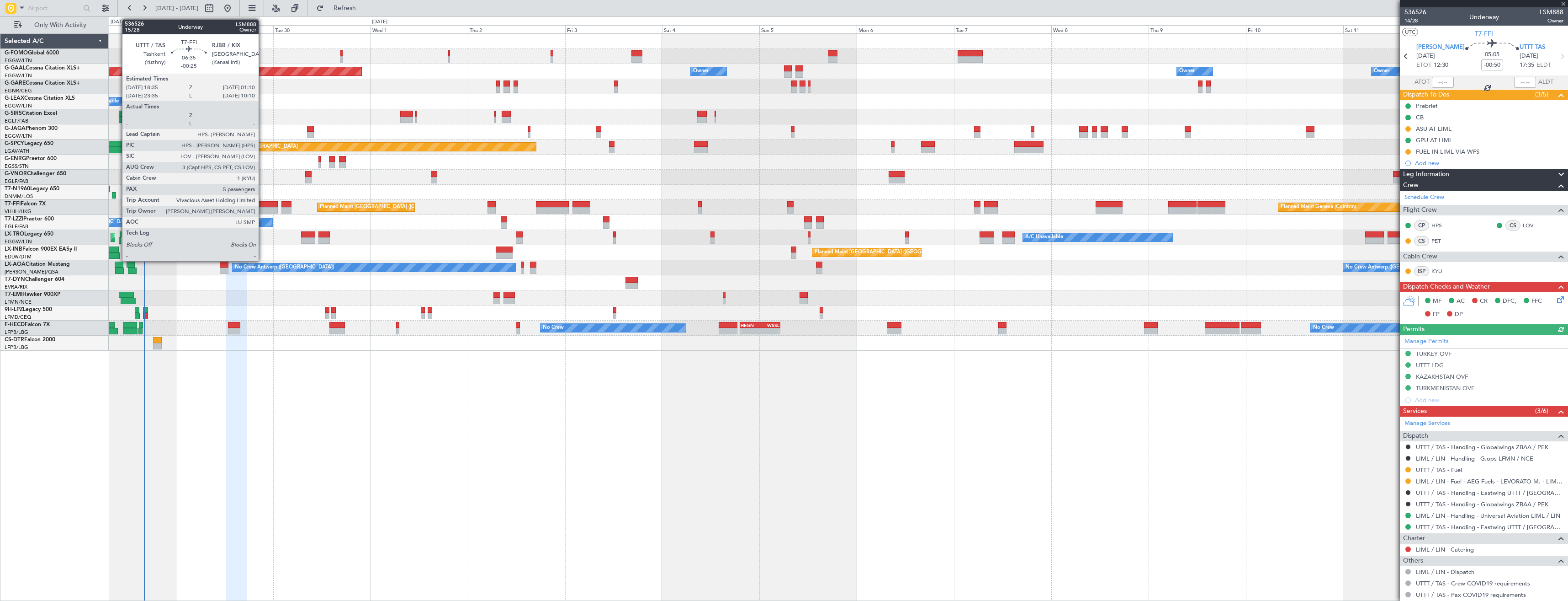
click at [263, 207] on div at bounding box center [264, 204] width 27 height 6
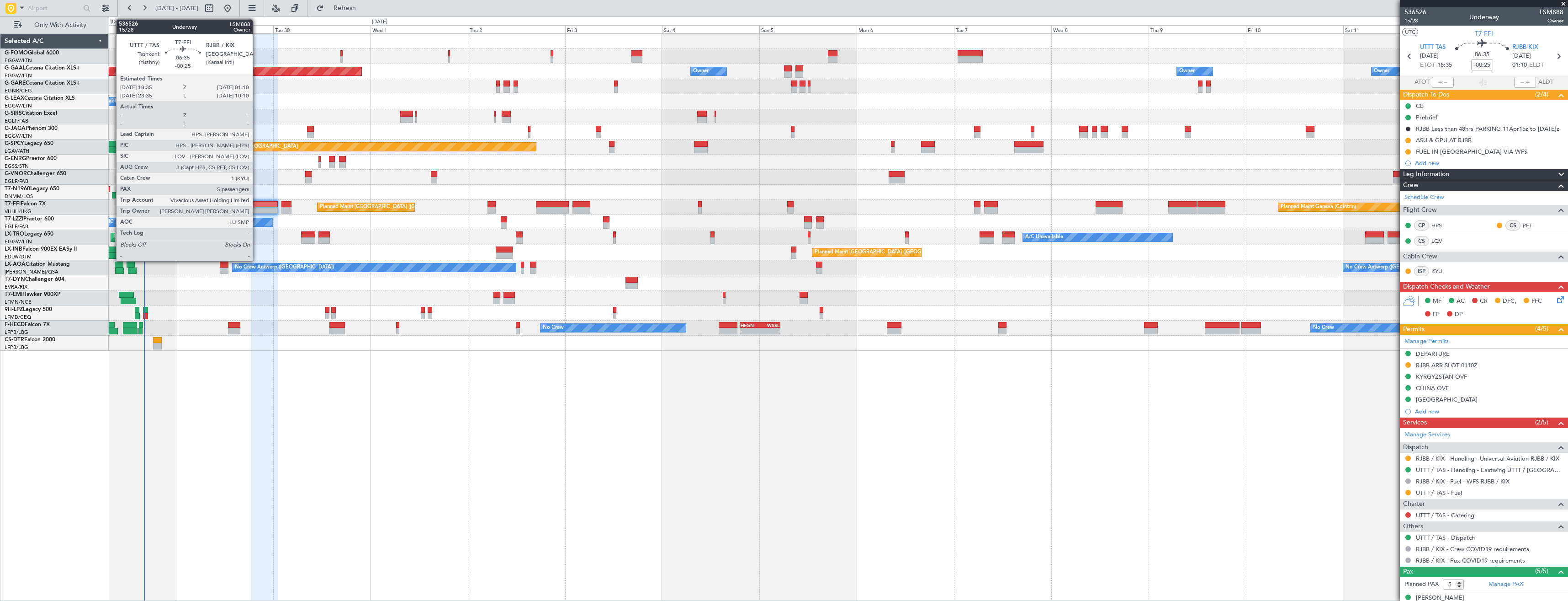
click at [257, 201] on div at bounding box center [264, 204] width 27 height 6
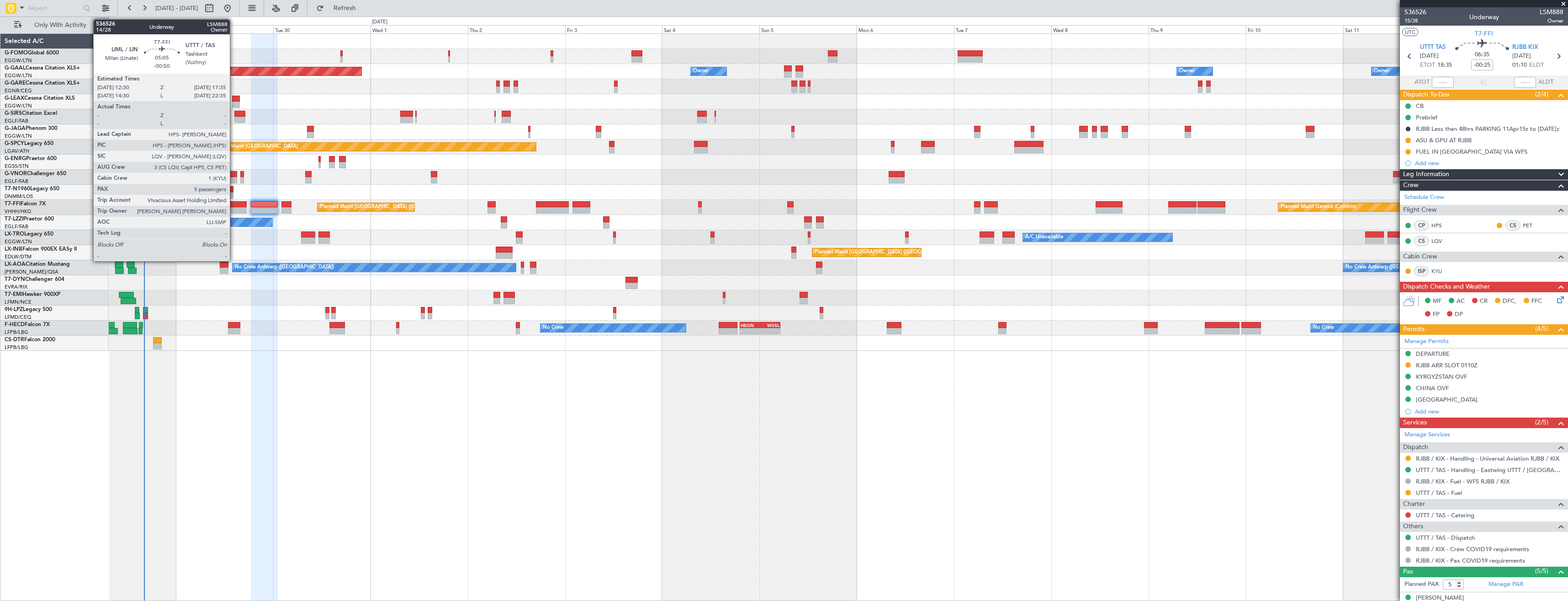
click at [234, 210] on div at bounding box center [237, 210] width 21 height 6
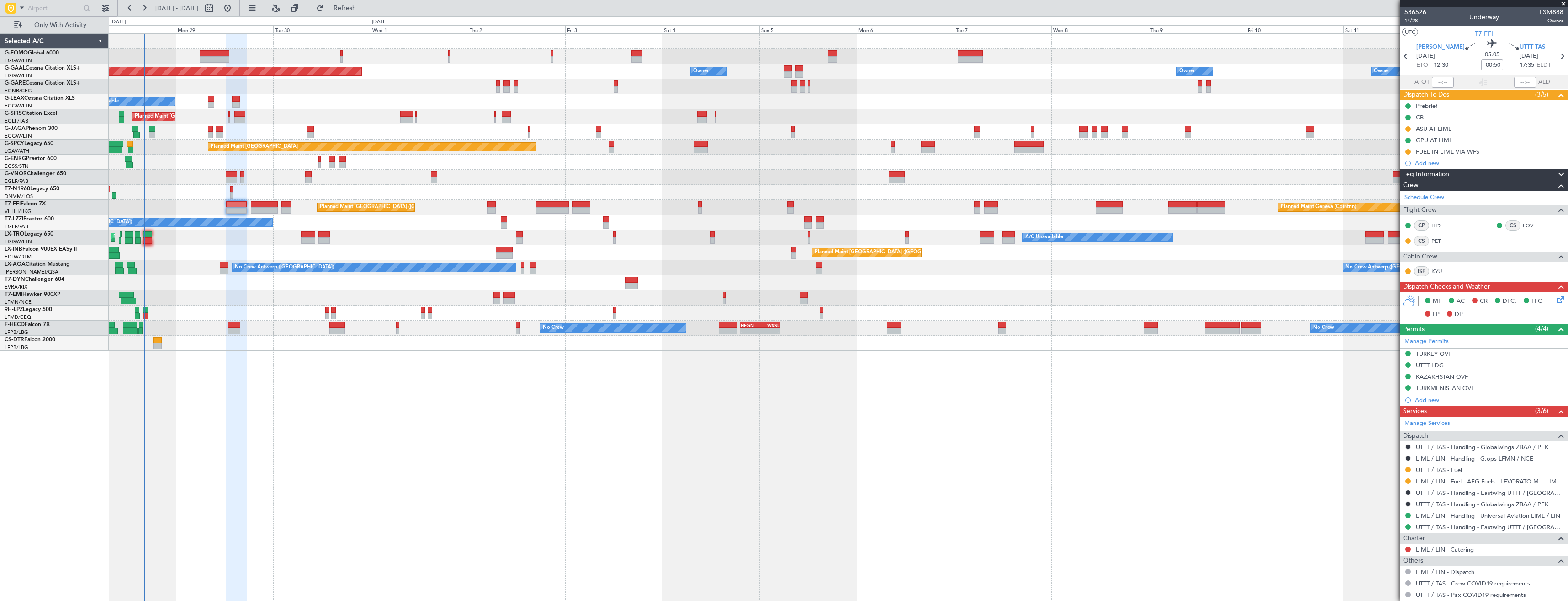
click at [1464, 481] on link "LIML / LIN - Fuel - AEG Fuels - LEVORATO M. - LIML / LIN" at bounding box center [1490, 481] width 148 height 8
click at [1556, 61] on icon at bounding box center [1562, 56] width 12 height 12
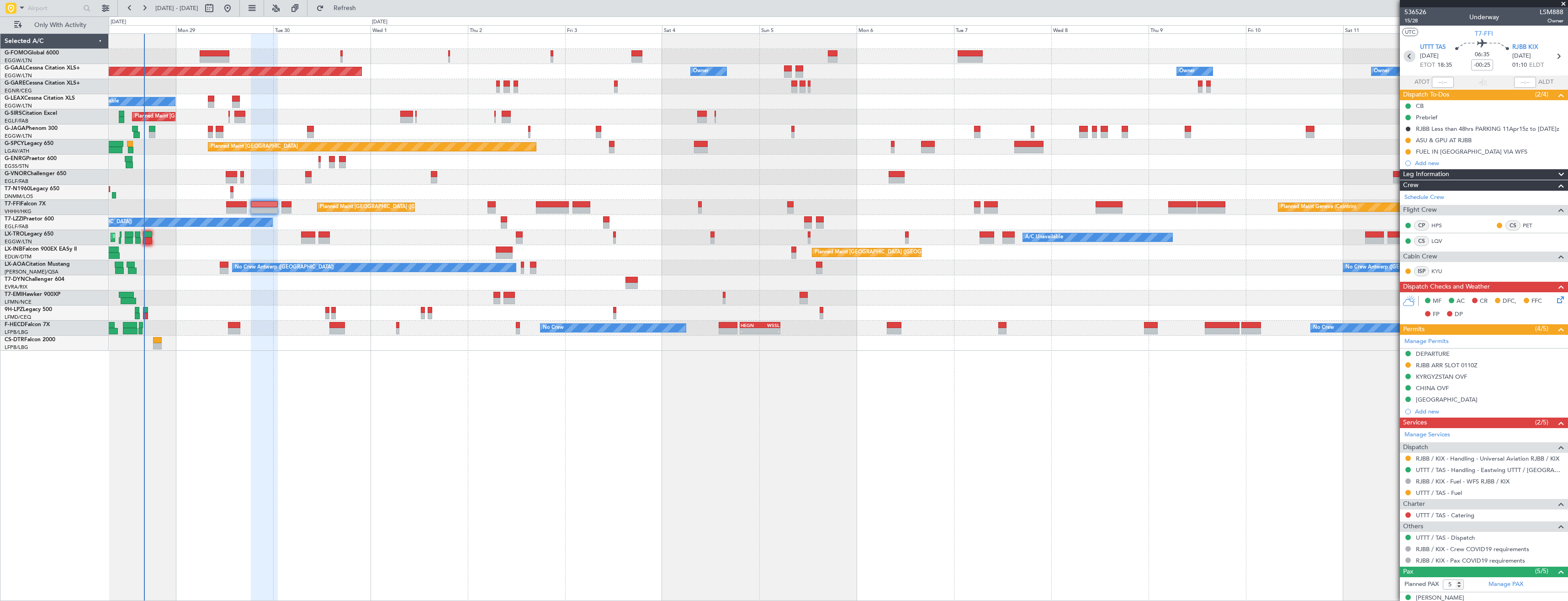
click at [1409, 59] on icon at bounding box center [1409, 56] width 12 height 12
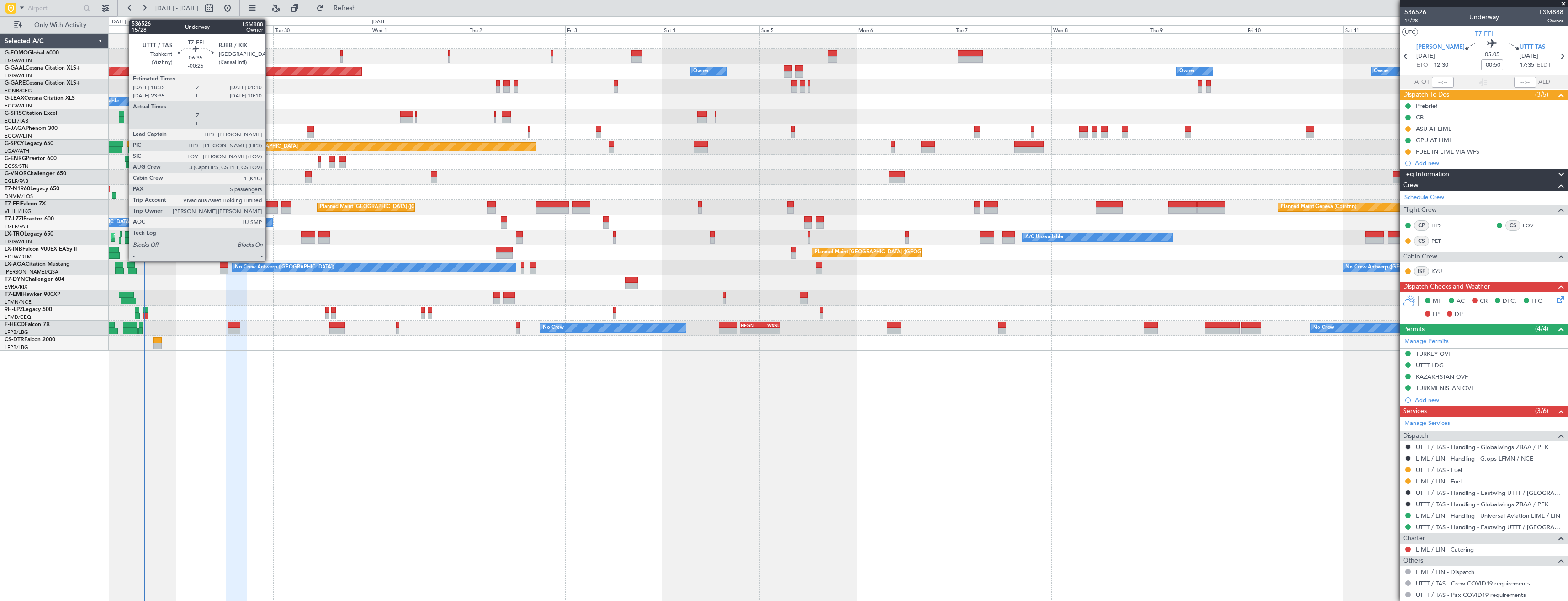
click at [269, 206] on div at bounding box center [264, 204] width 27 height 6
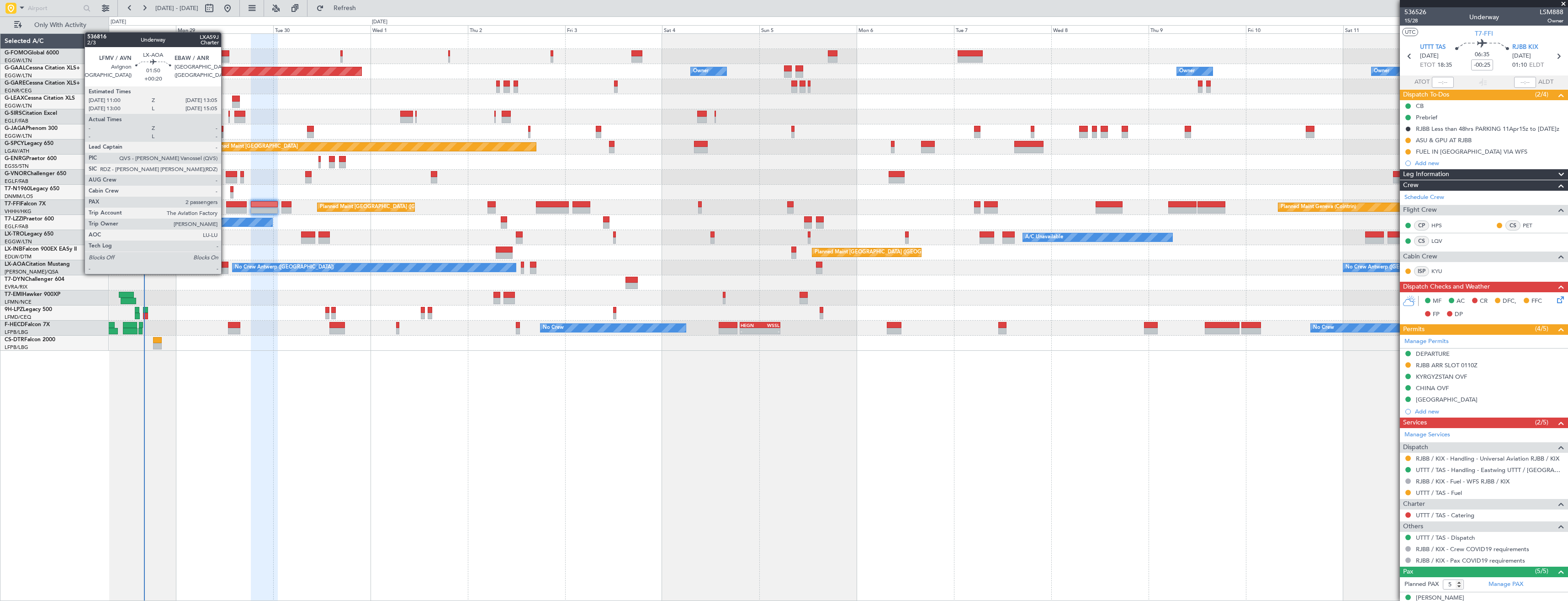
click at [225, 273] on div at bounding box center [224, 270] width 8 height 6
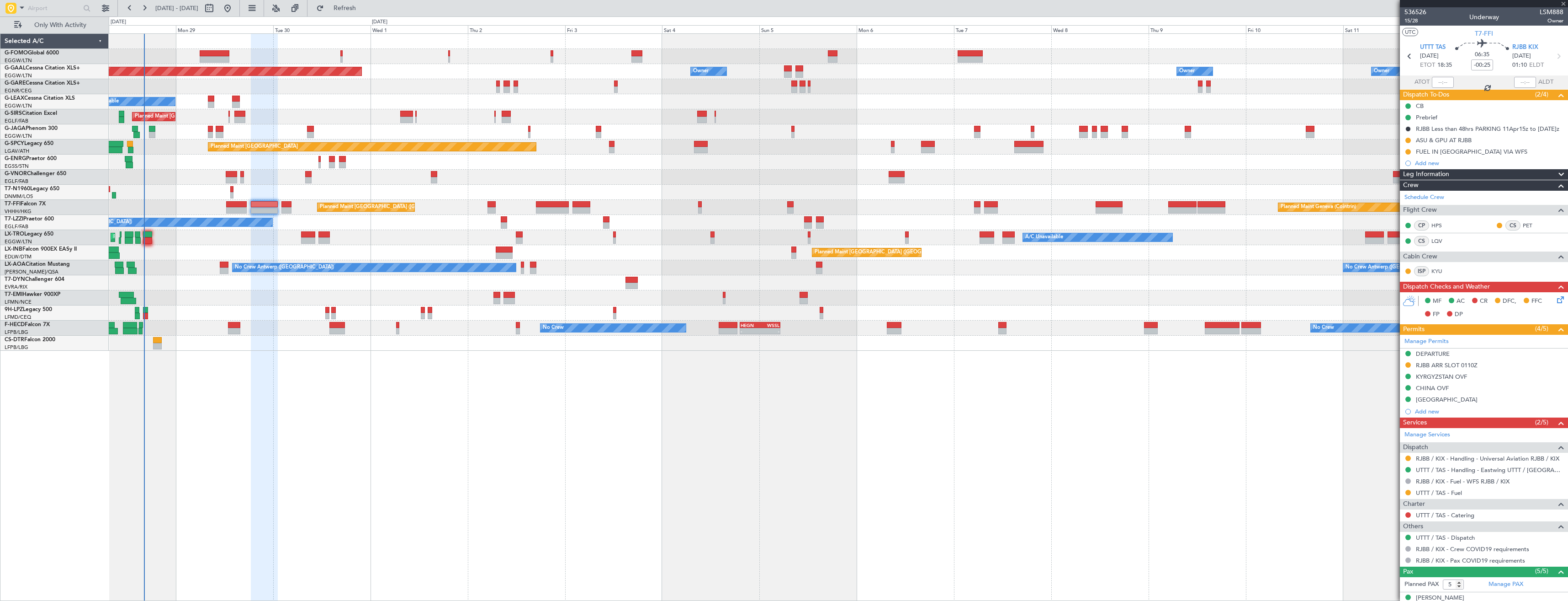
type input "+00:20"
type input "2"
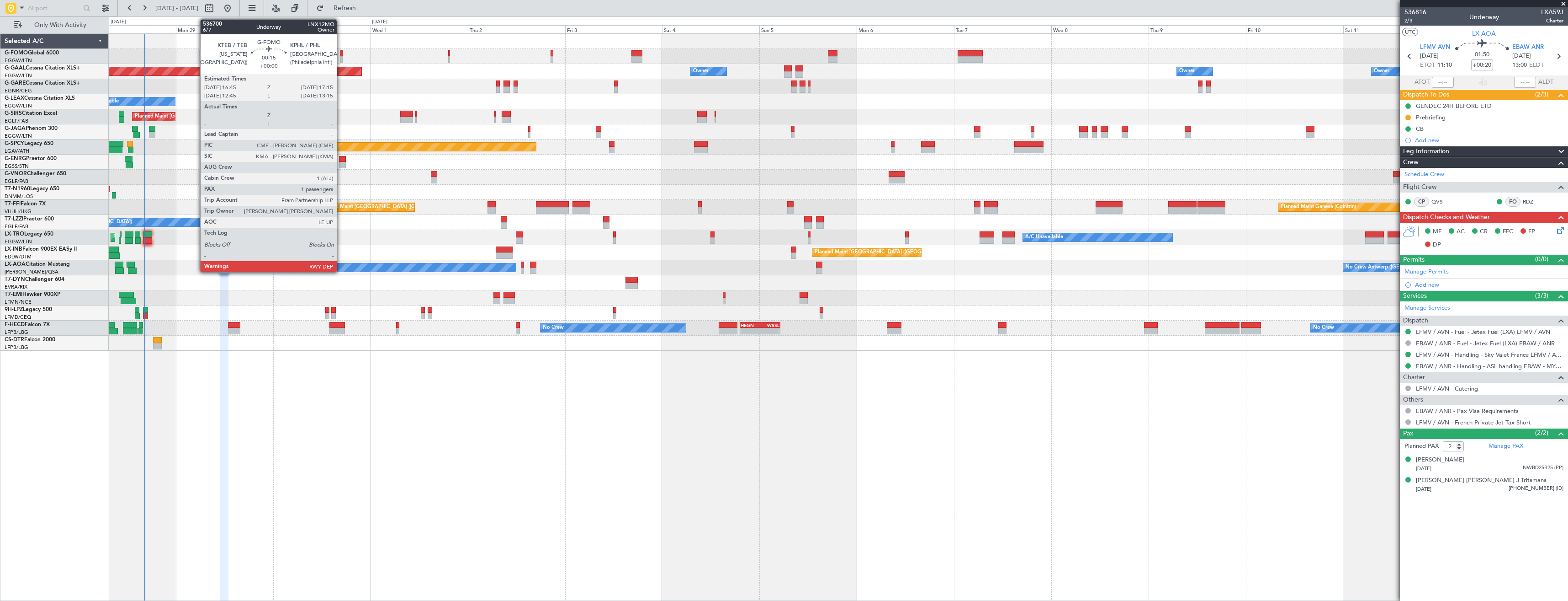
click at [341, 54] on div at bounding box center [341, 53] width 2 height 6
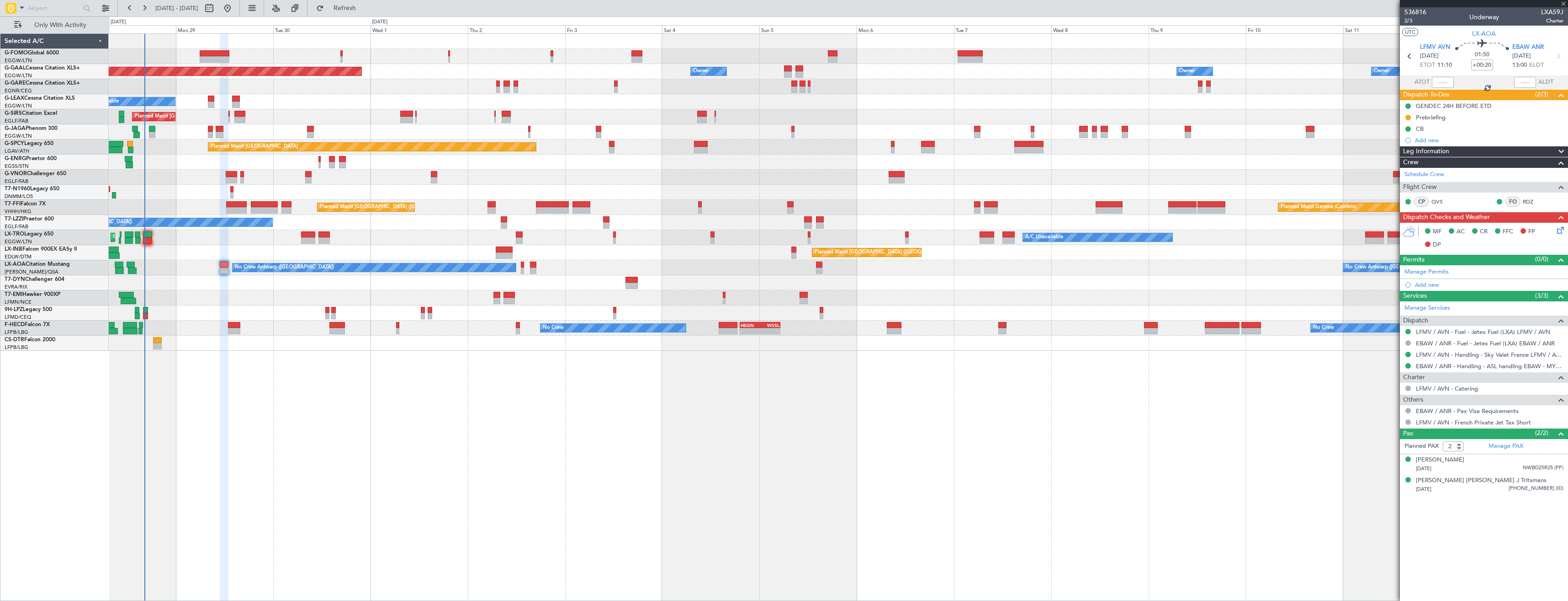
type input "1"
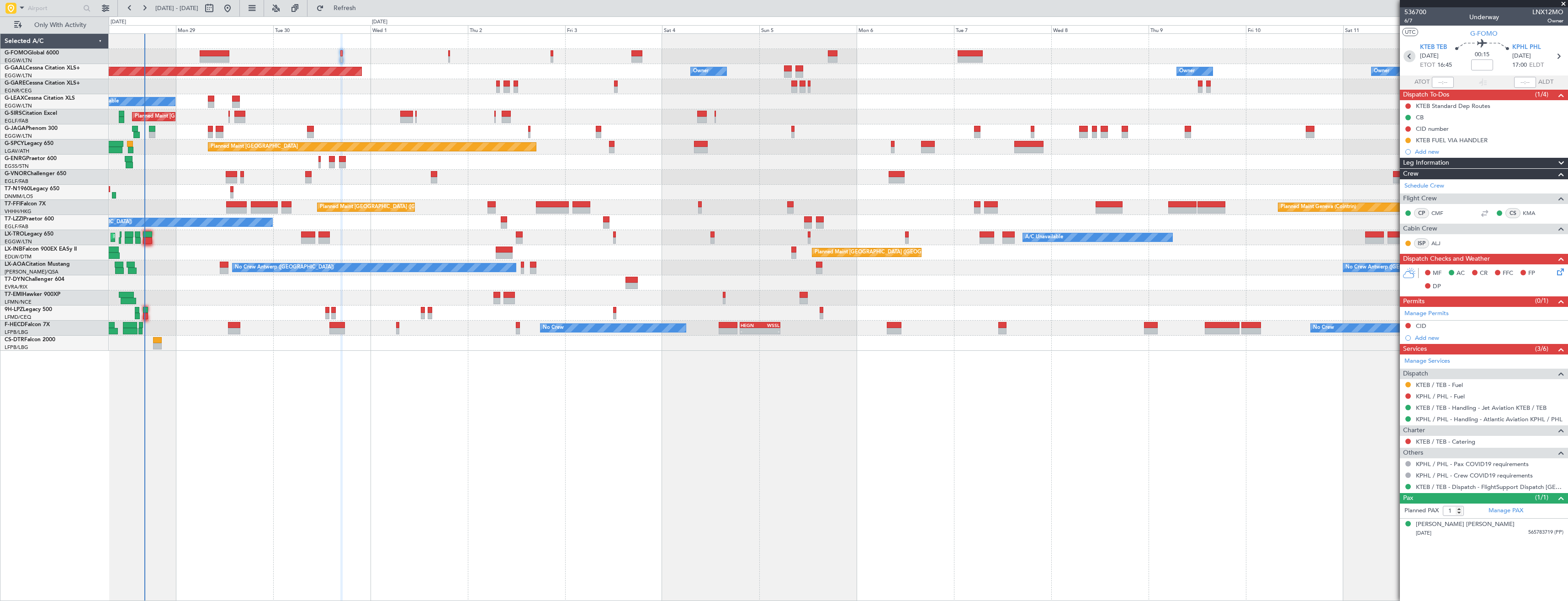
click at [1407, 59] on icon at bounding box center [1409, 56] width 12 height 12
type input "+00:35"
type input "3"
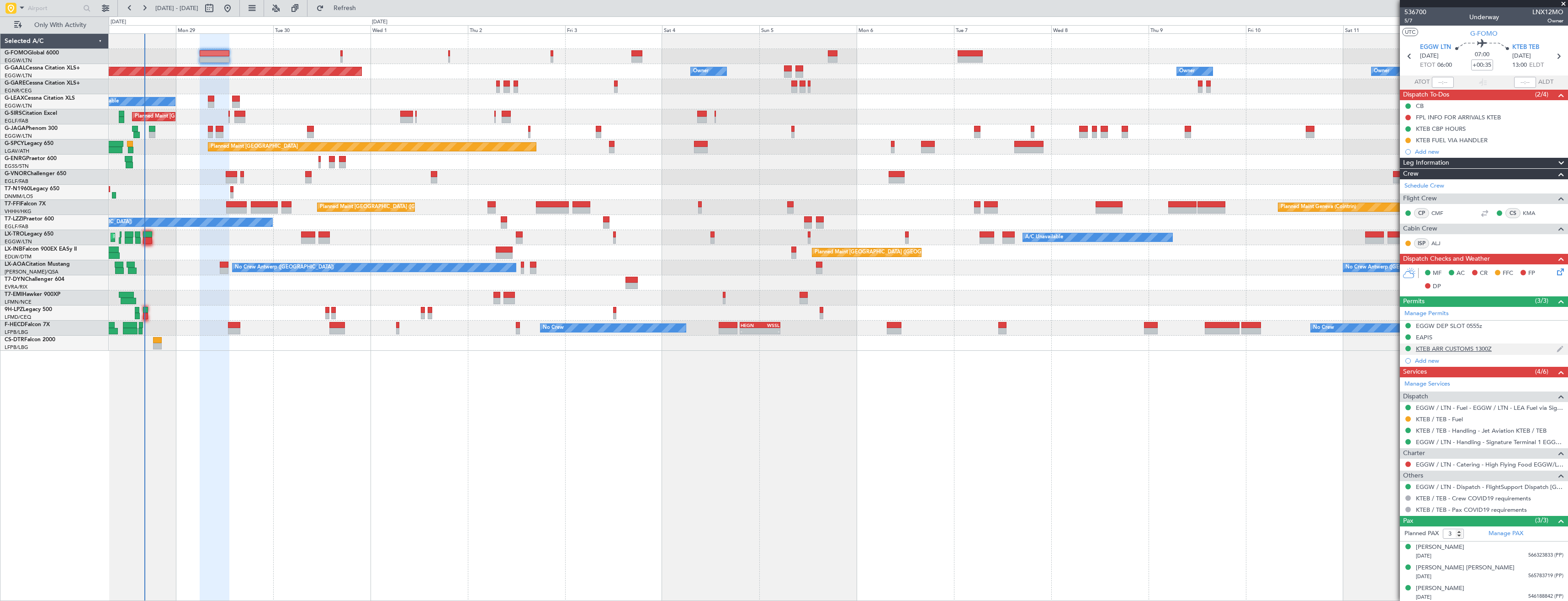
click at [1505, 348] on div "KTEB ARR CUSTOMS 1300Z" at bounding box center [1484, 349] width 168 height 11
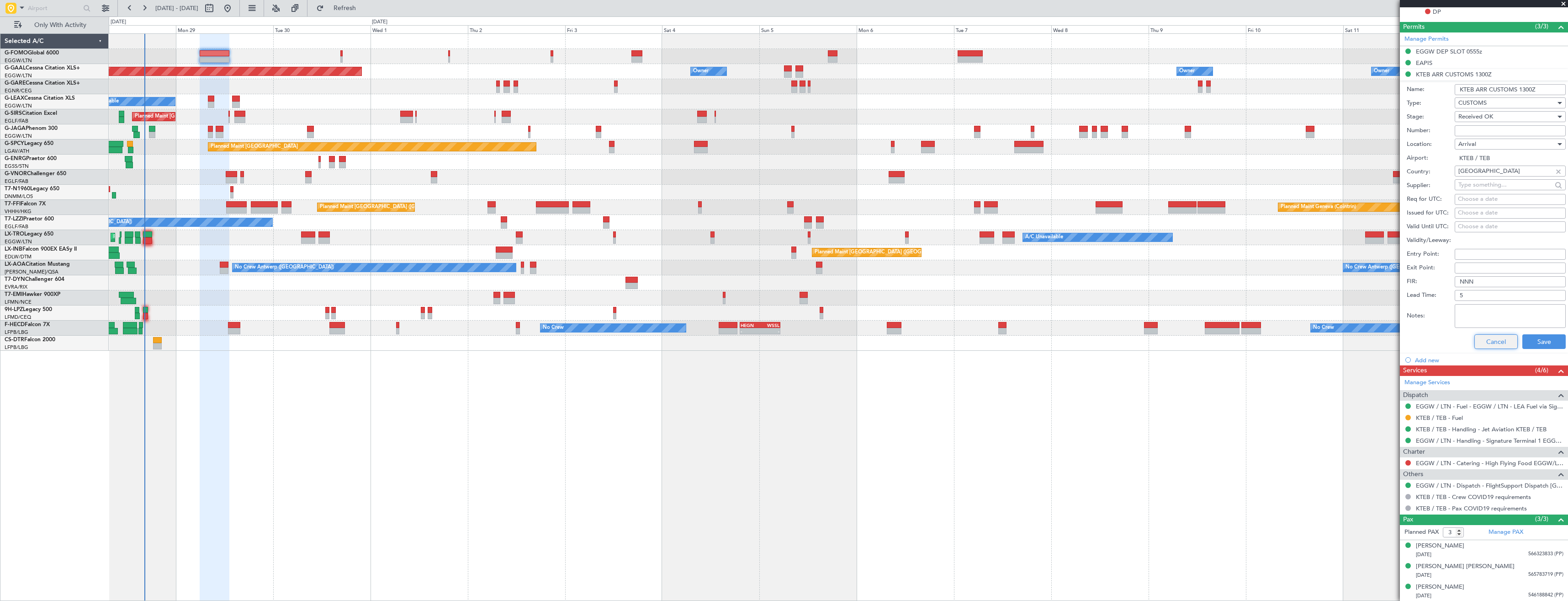
click at [1491, 341] on button "Cancel" at bounding box center [1496, 341] width 43 height 15
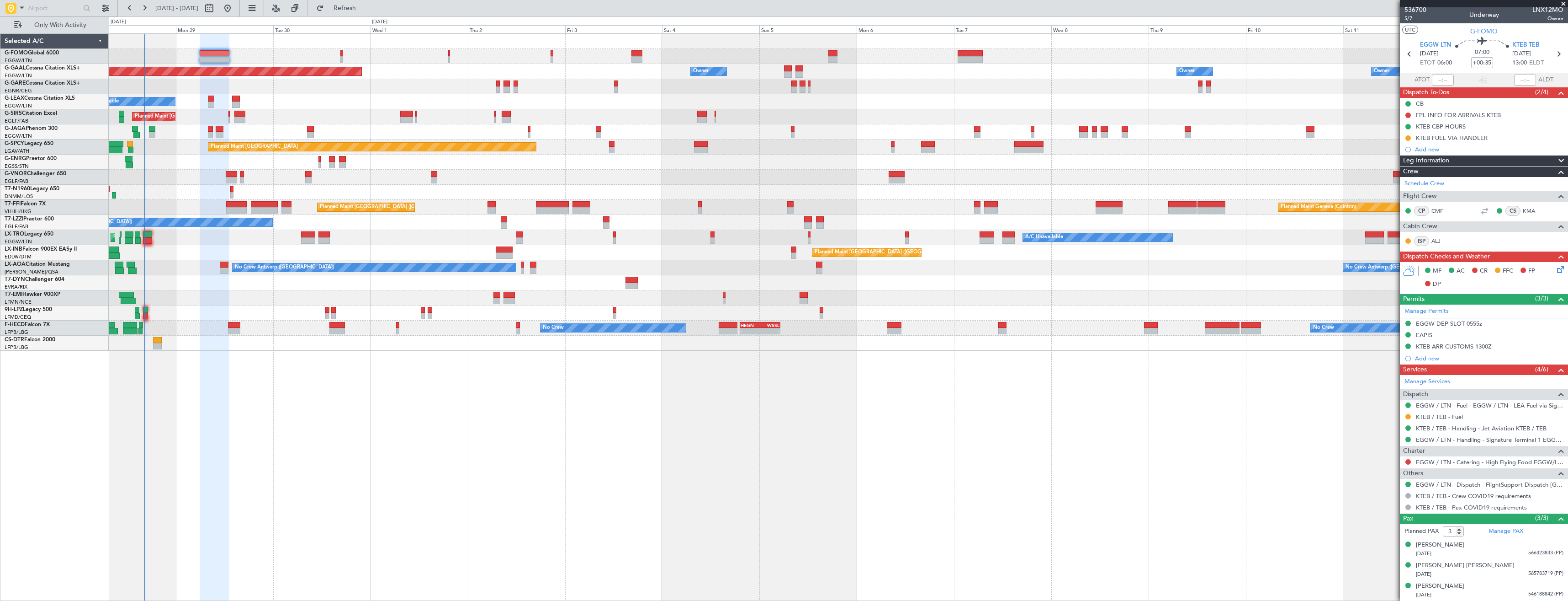
scroll to position [2, 0]
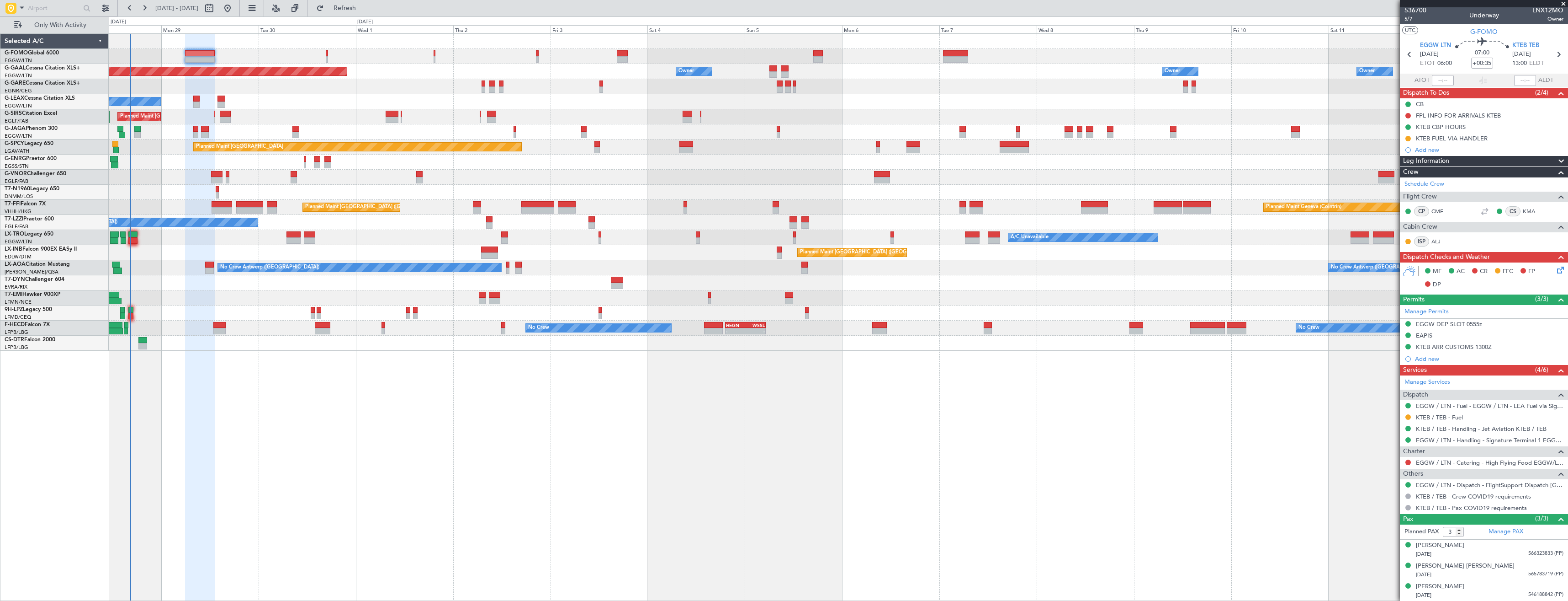
click at [273, 169] on div "Unplanned Maint London (Stansted) A/C Unavailable" at bounding box center [838, 162] width 1459 height 15
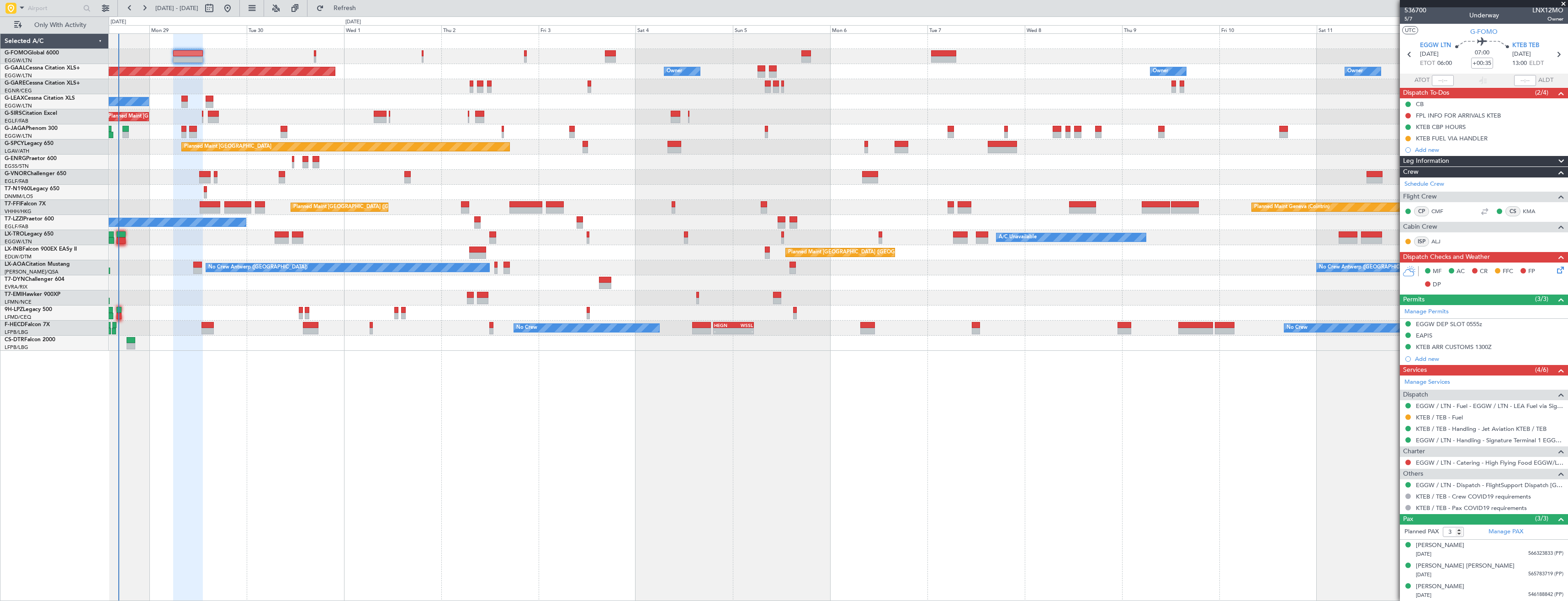
click at [221, 56] on div at bounding box center [838, 56] width 1459 height 15
click at [1376, 373] on div "Planned Maint Dusseldorf Owner Owner Owner Owner Owner No Crew A/C Unavailable …" at bounding box center [838, 317] width 1459 height 568
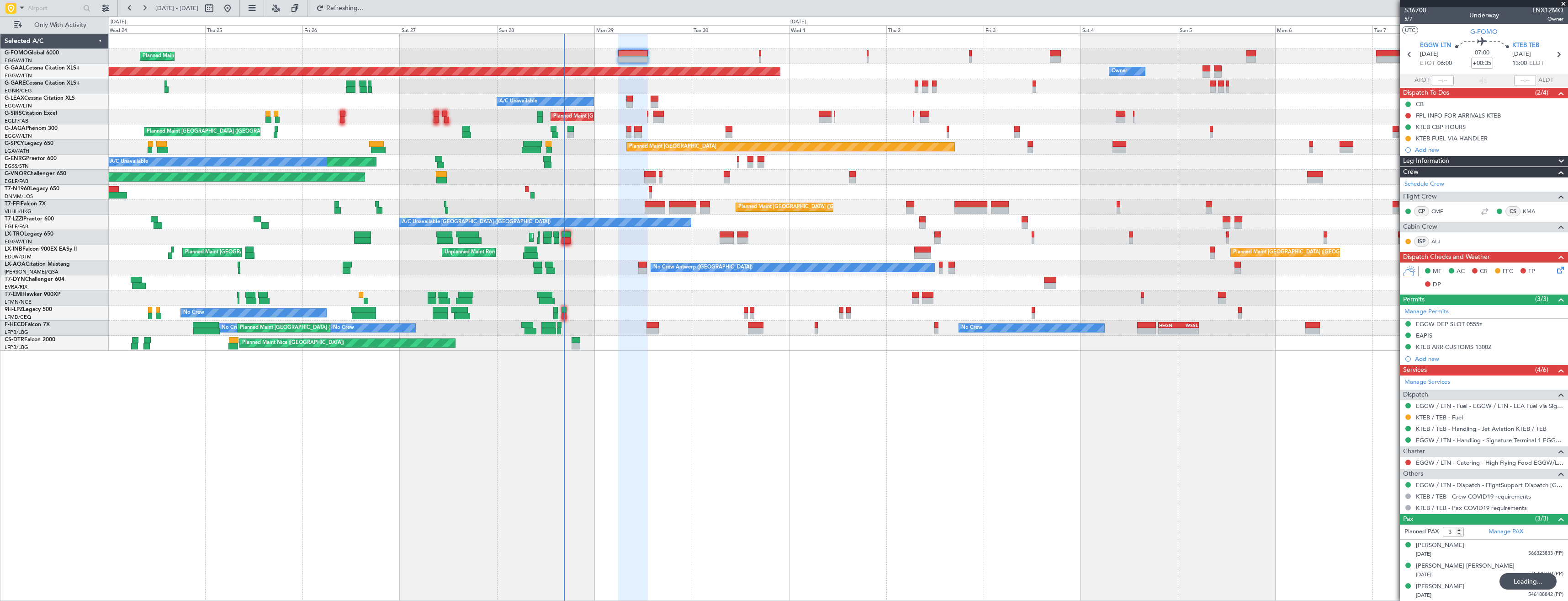
click at [1050, 382] on div "Planned Maint London (Luton) Planned Maint Dusseldorf Owner Owner Owner A/C Una…" at bounding box center [838, 317] width 1459 height 568
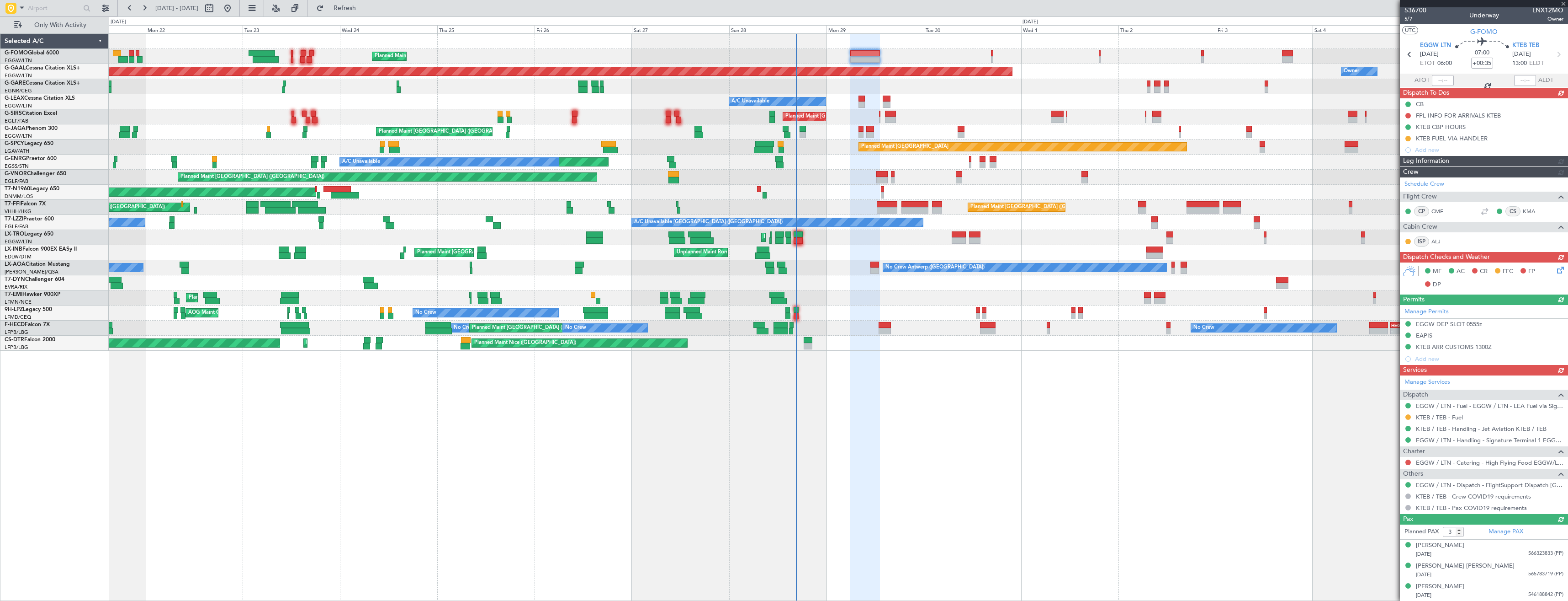
click at [903, 421] on div "Planned Maint London (Luton) Planned Maint Dusseldorf Owner Owner A/C Unavailab…" at bounding box center [838, 317] width 1459 height 568
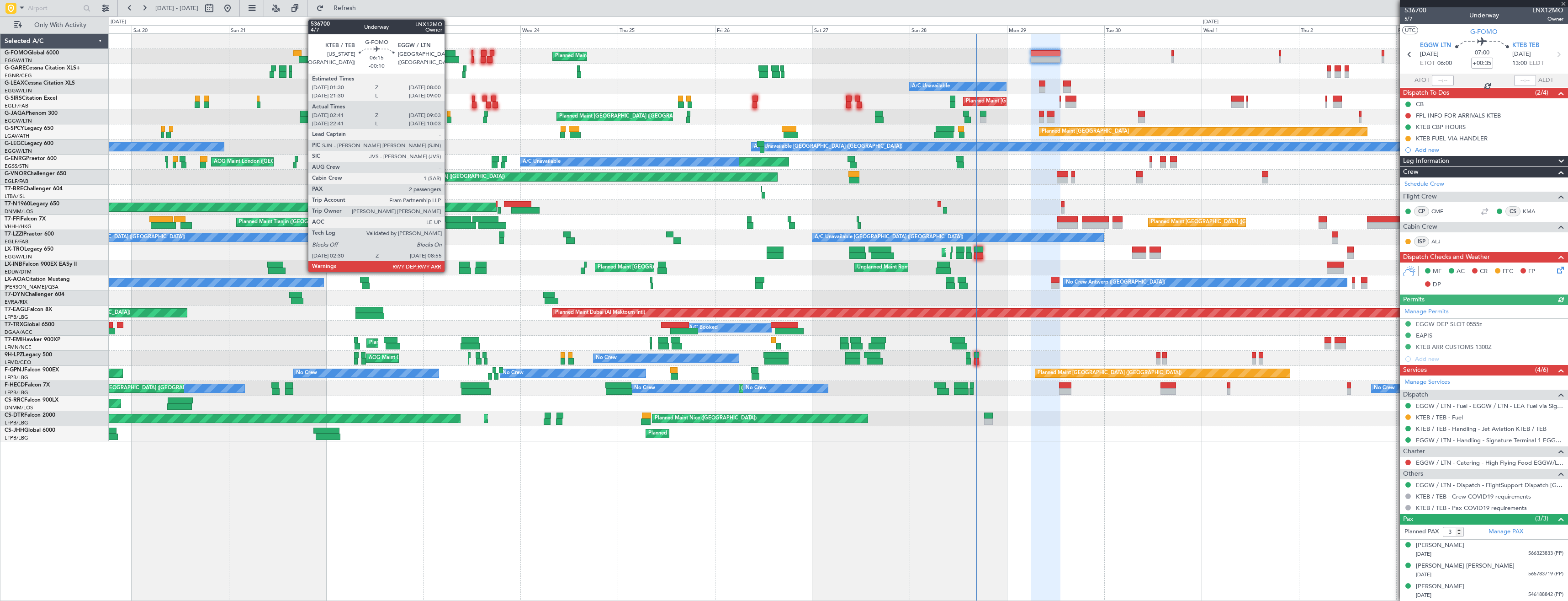
click at [449, 61] on div at bounding box center [445, 59] width 26 height 6
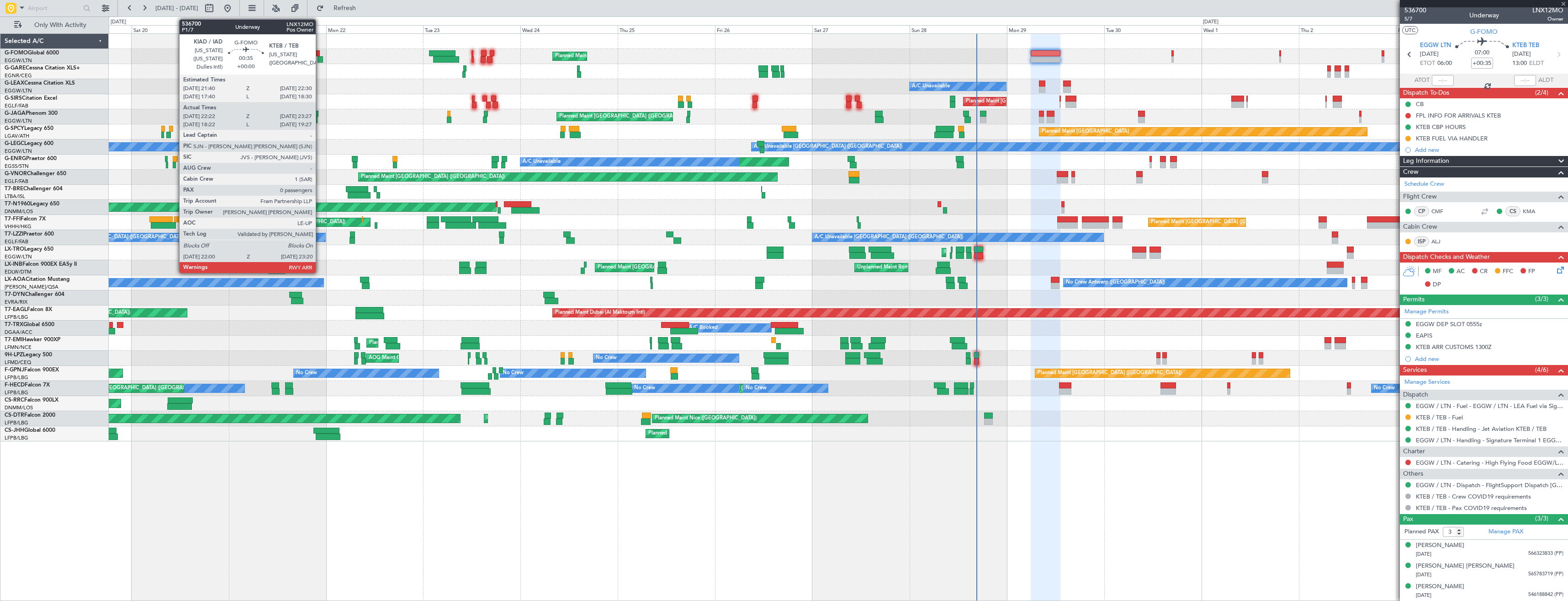
type input "-00:10"
type input "02:41"
type input "08:48"
type input "2"
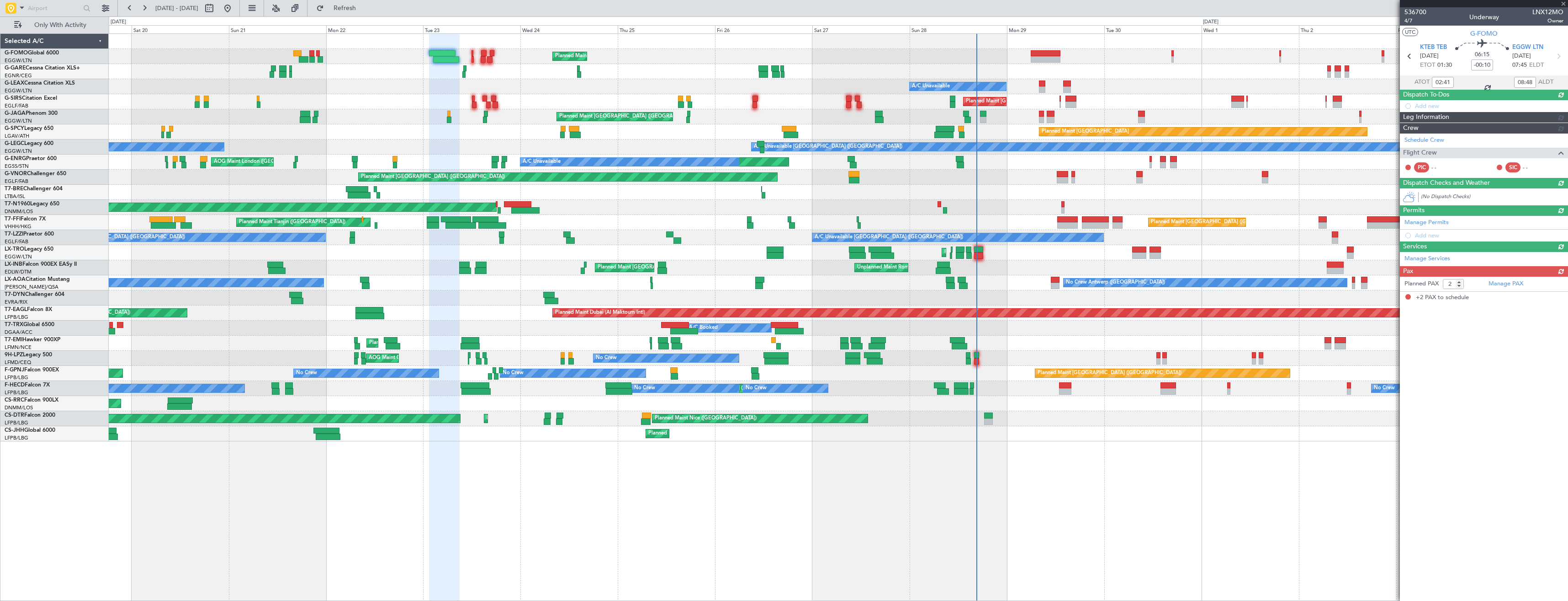
scroll to position [0, 0]
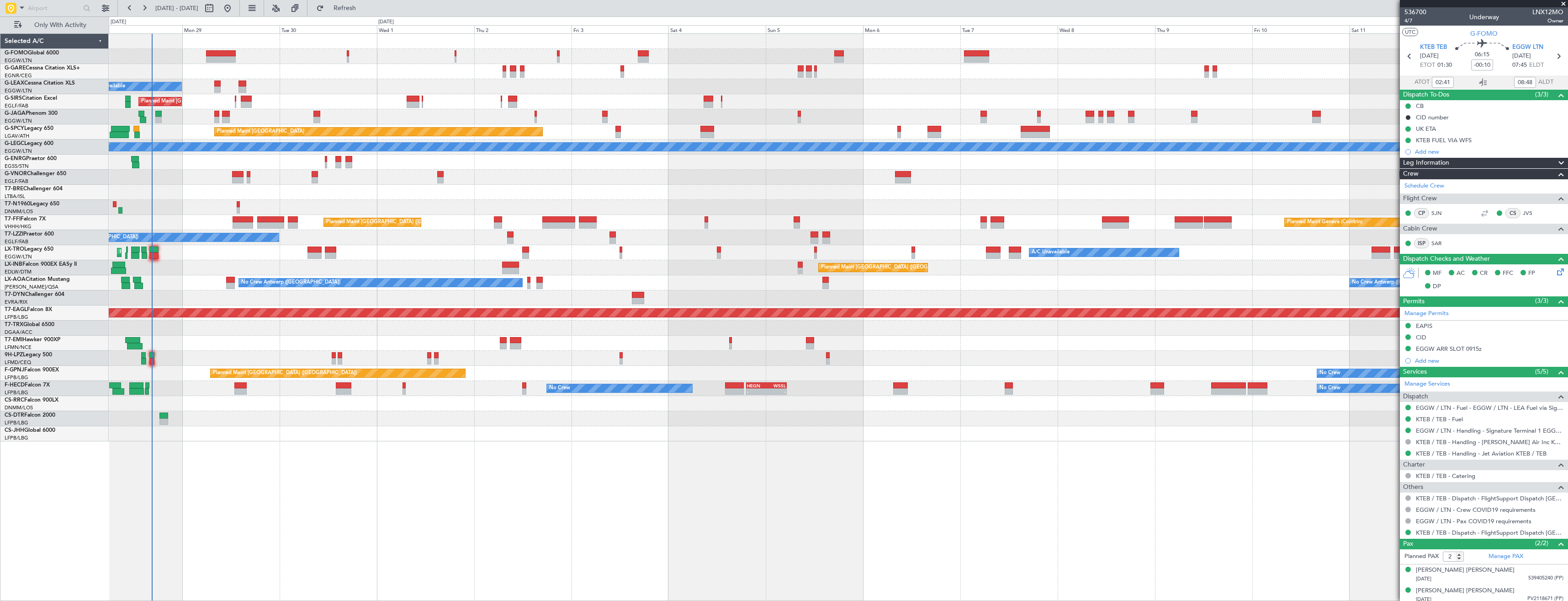
click at [172, 162] on div "Planned Maint London (Luton) A/C Unavailable Planned Maint London (Luton) Plann…" at bounding box center [838, 237] width 1459 height 407
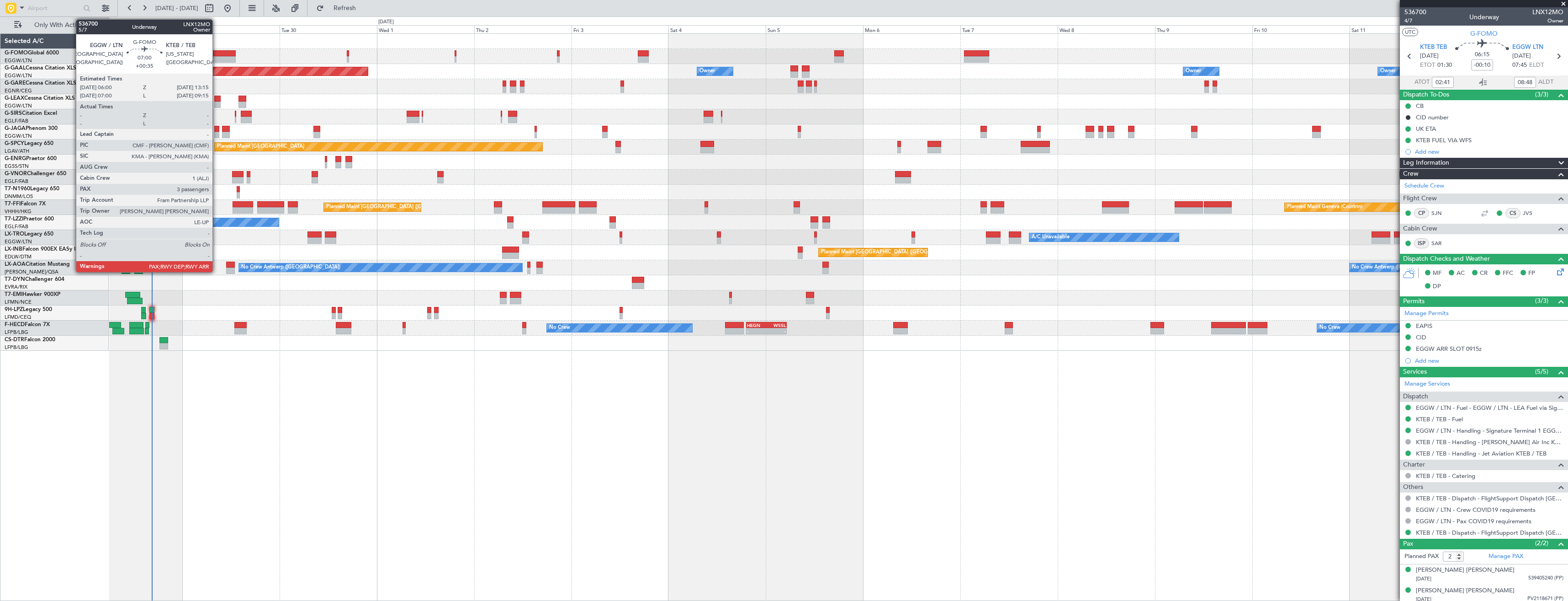
click at [216, 60] on div at bounding box center [221, 59] width 30 height 6
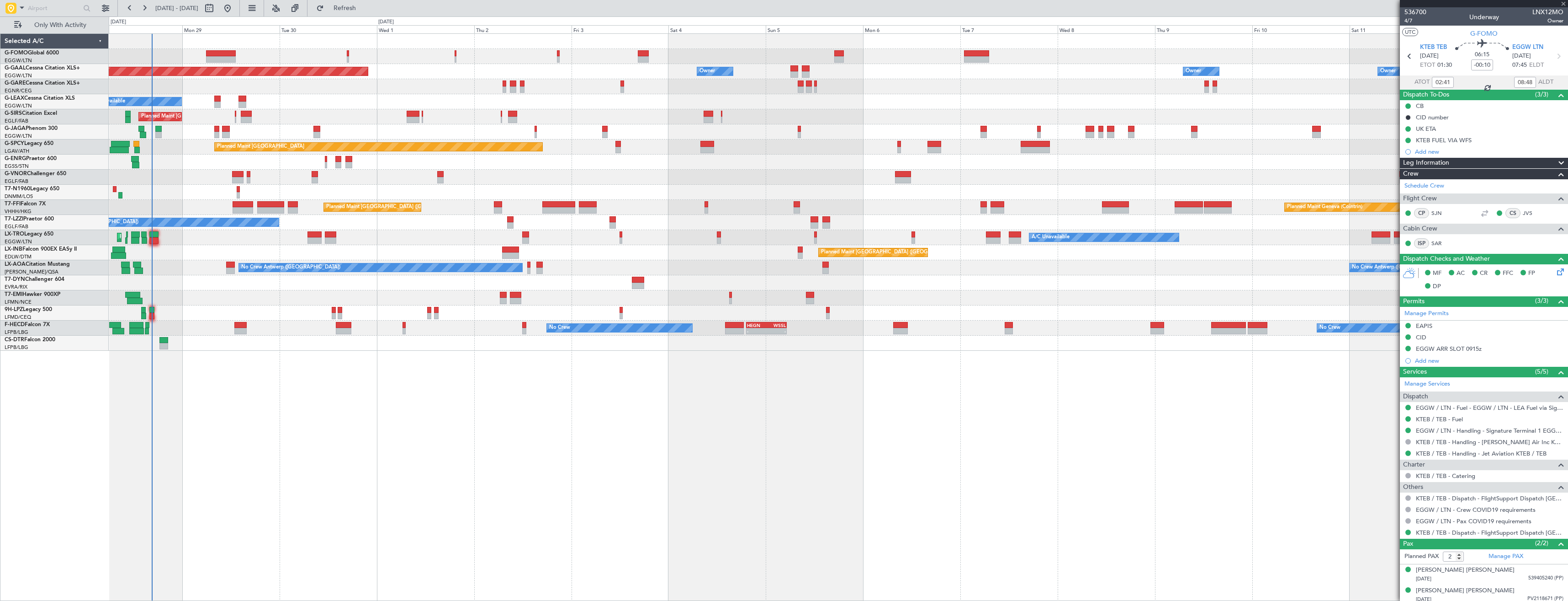
type input "+00:35"
type input "3"
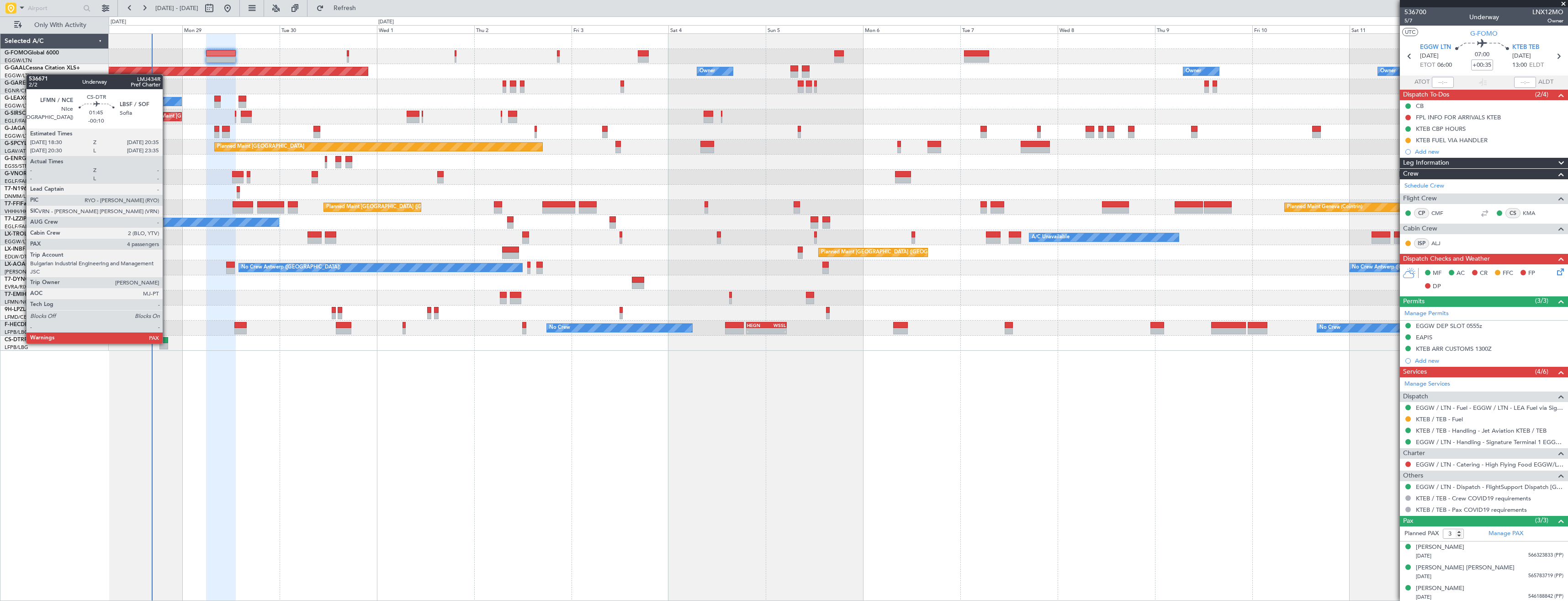
click at [167, 343] on div at bounding box center [164, 340] width 8 height 6
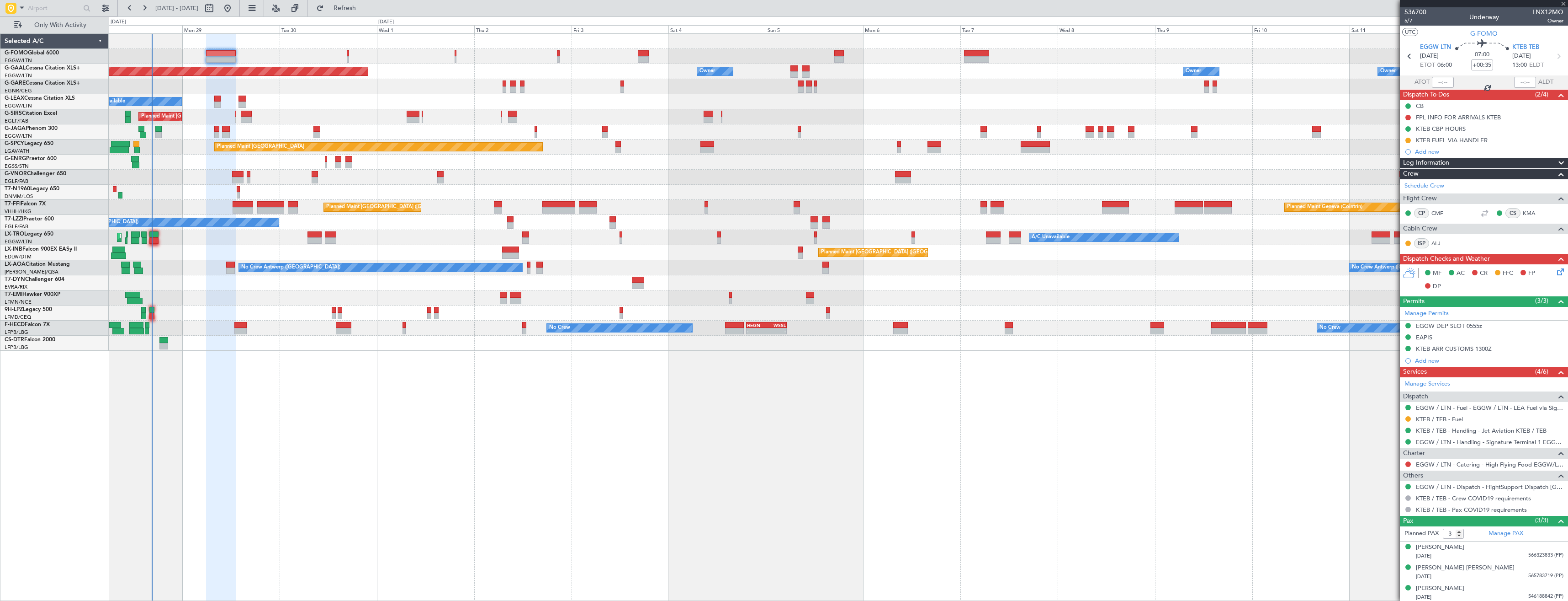
type input "-00:10"
type input "4"
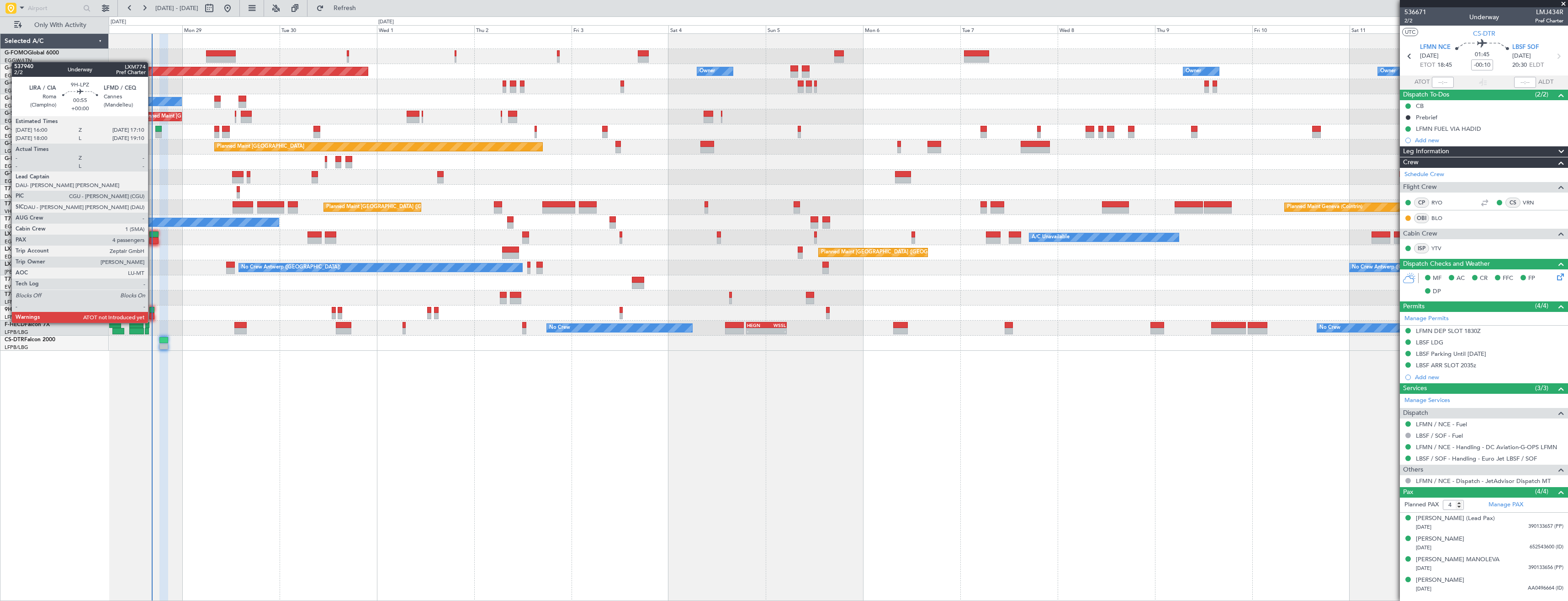
click at [152, 313] on div at bounding box center [152, 315] width 5 height 6
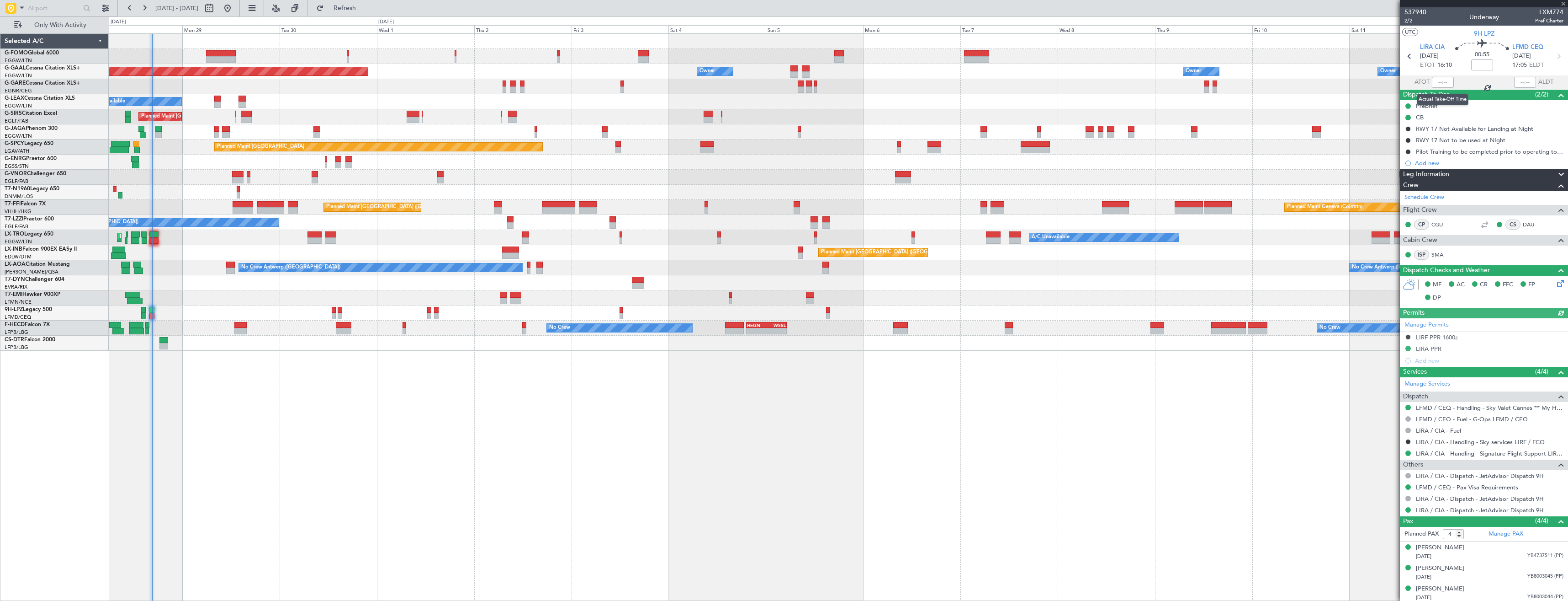
click at [1444, 82] on div at bounding box center [1443, 82] width 22 height 11
click at [1443, 82] on input "text" at bounding box center [1443, 82] width 22 height 11
type input "16:32"
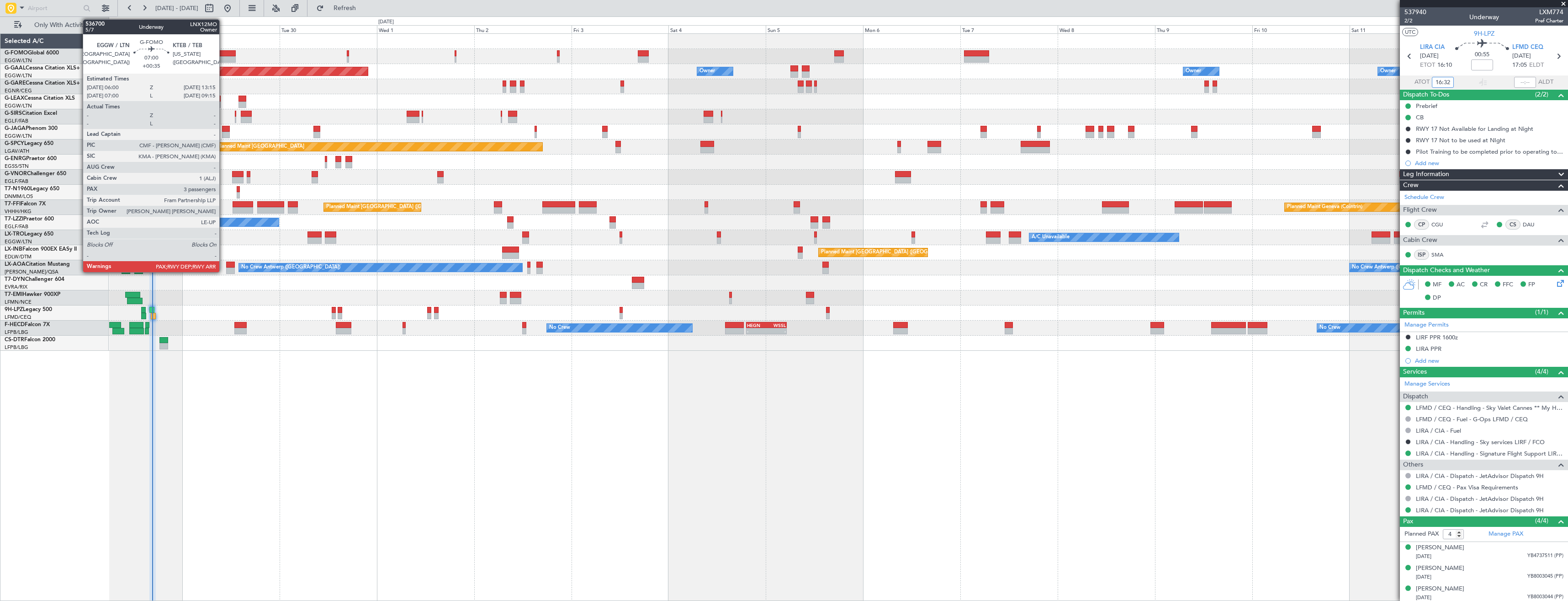
click at [223, 56] on div at bounding box center [221, 53] width 30 height 6
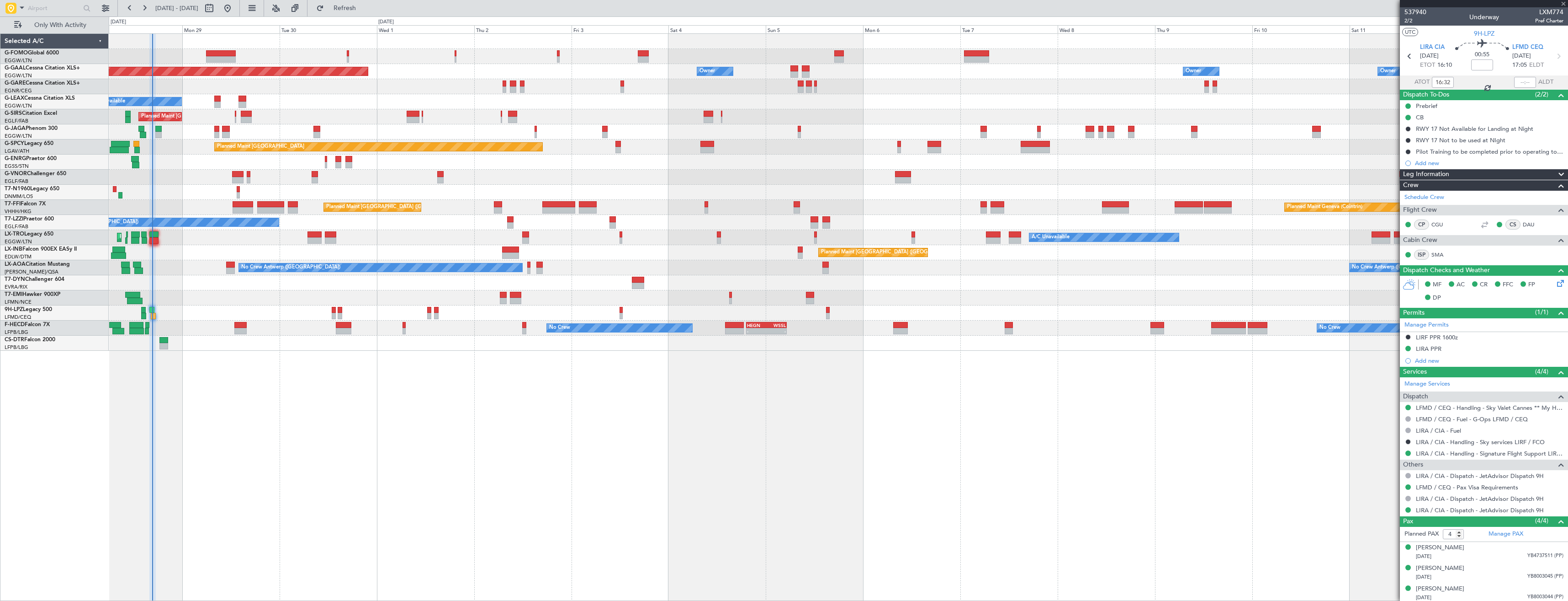
type input "+00:35"
type input "3"
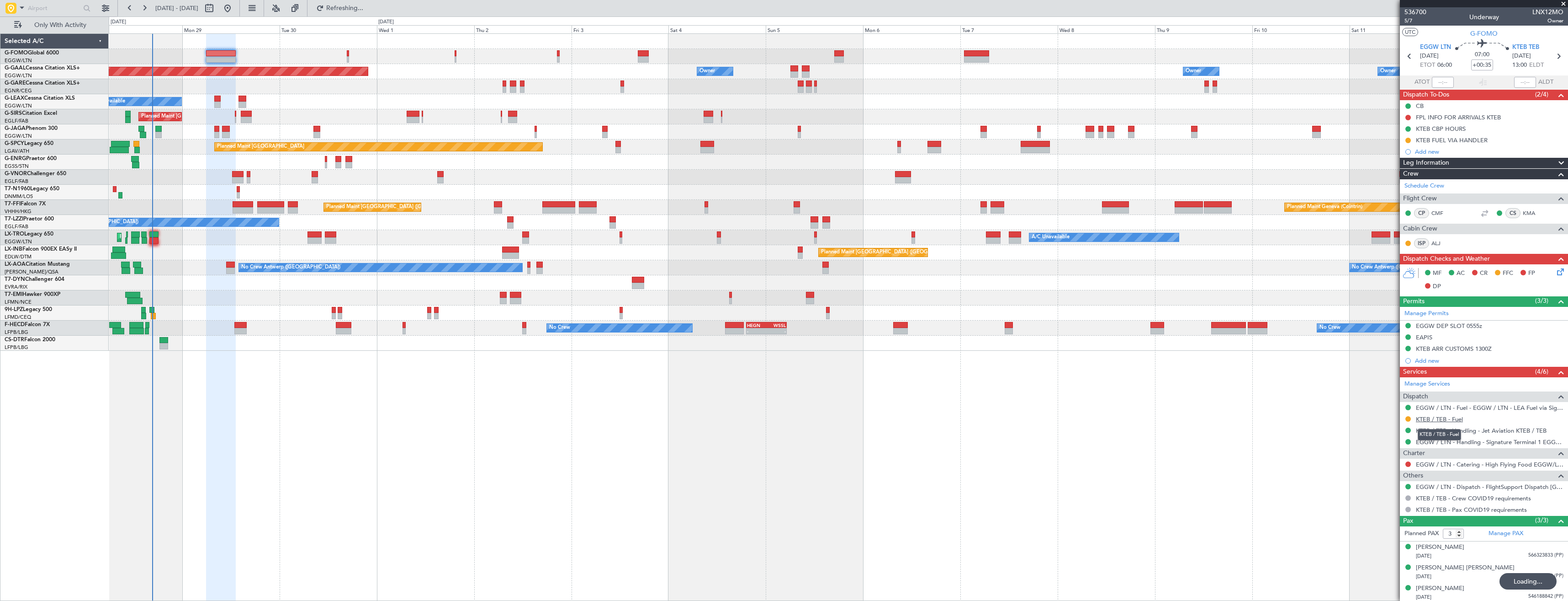
click at [1447, 421] on link "KTEB / TEB - Fuel" at bounding box center [1440, 419] width 47 height 8
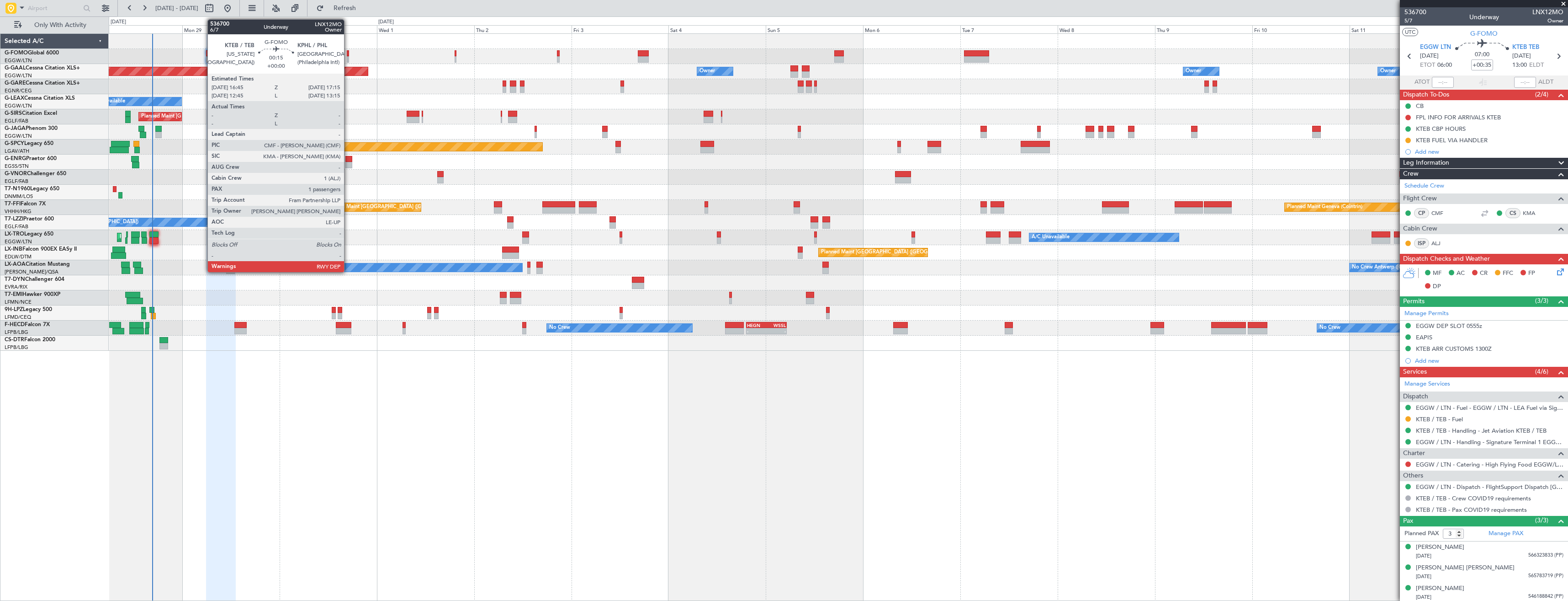
click at [348, 58] on div at bounding box center [347, 59] width 2 height 6
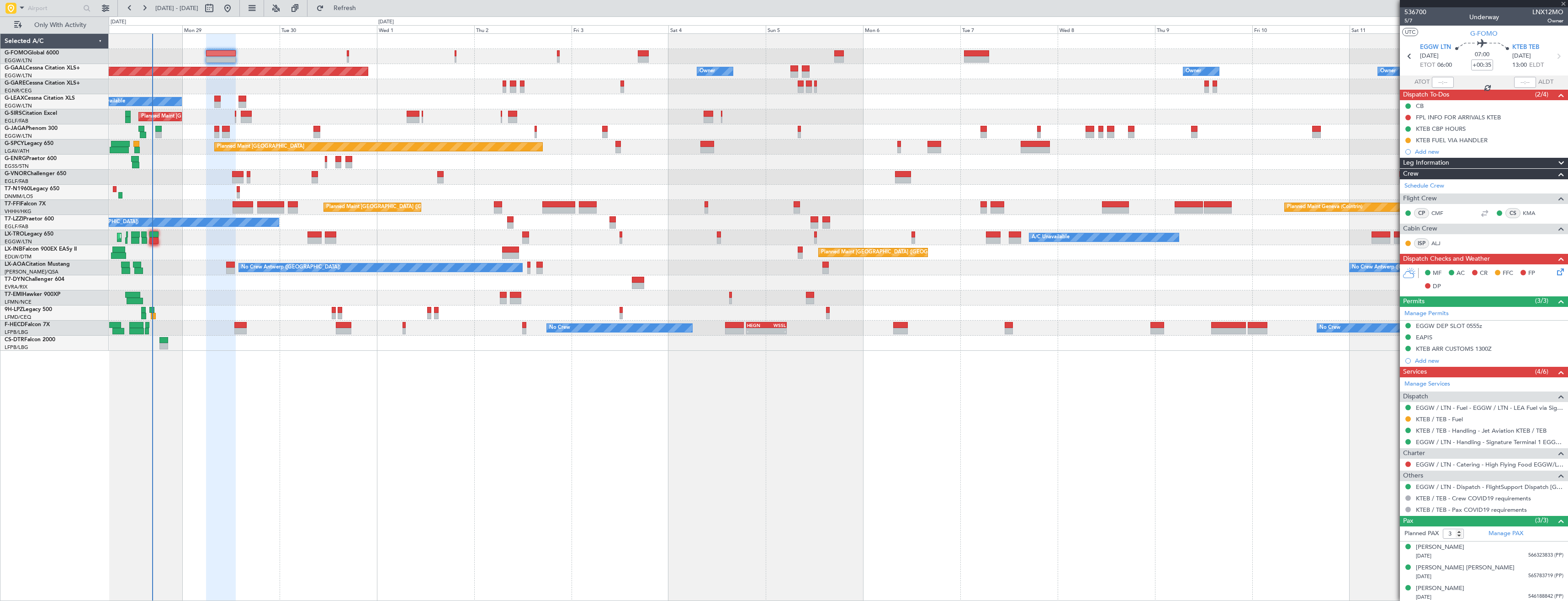
type input "1"
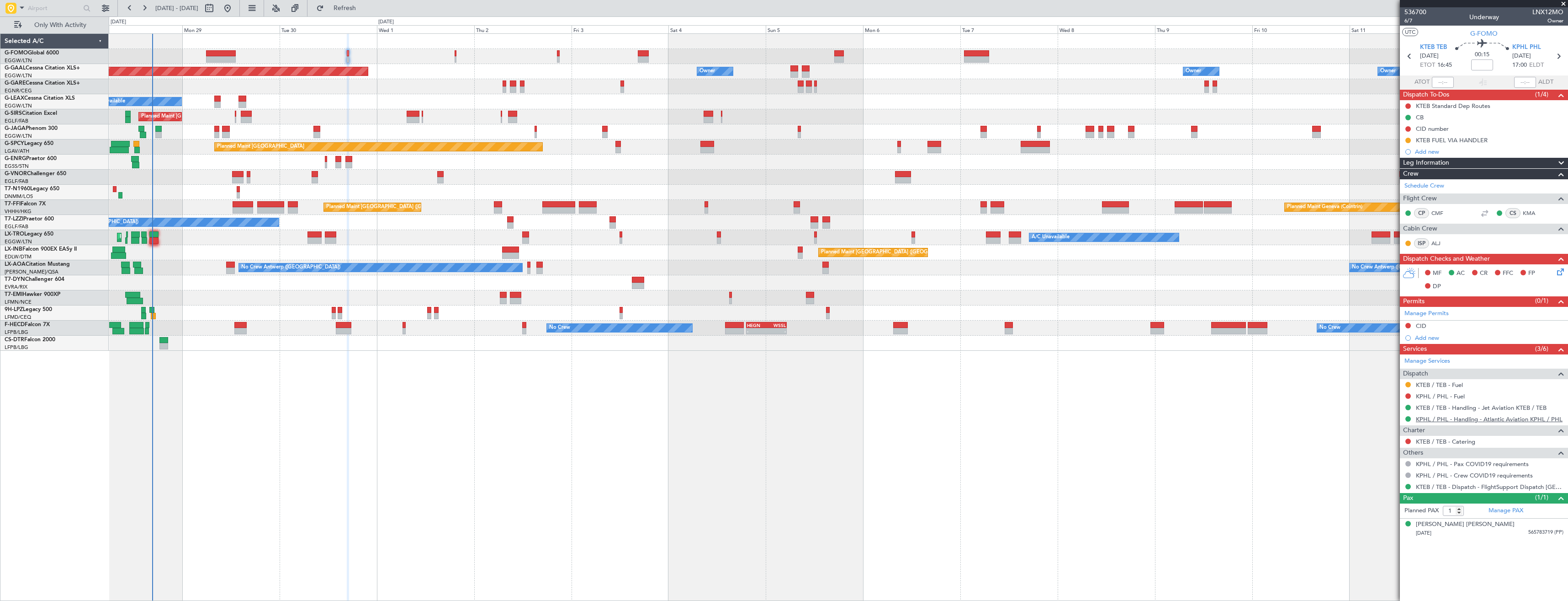
click at [1448, 419] on link "KPHL / PHL - Handling - Atlantic Aviation KPHL / PHL" at bounding box center [1489, 419] width 147 height 8
click at [1411, 23] on span "6/7" at bounding box center [1416, 20] width 22 height 8
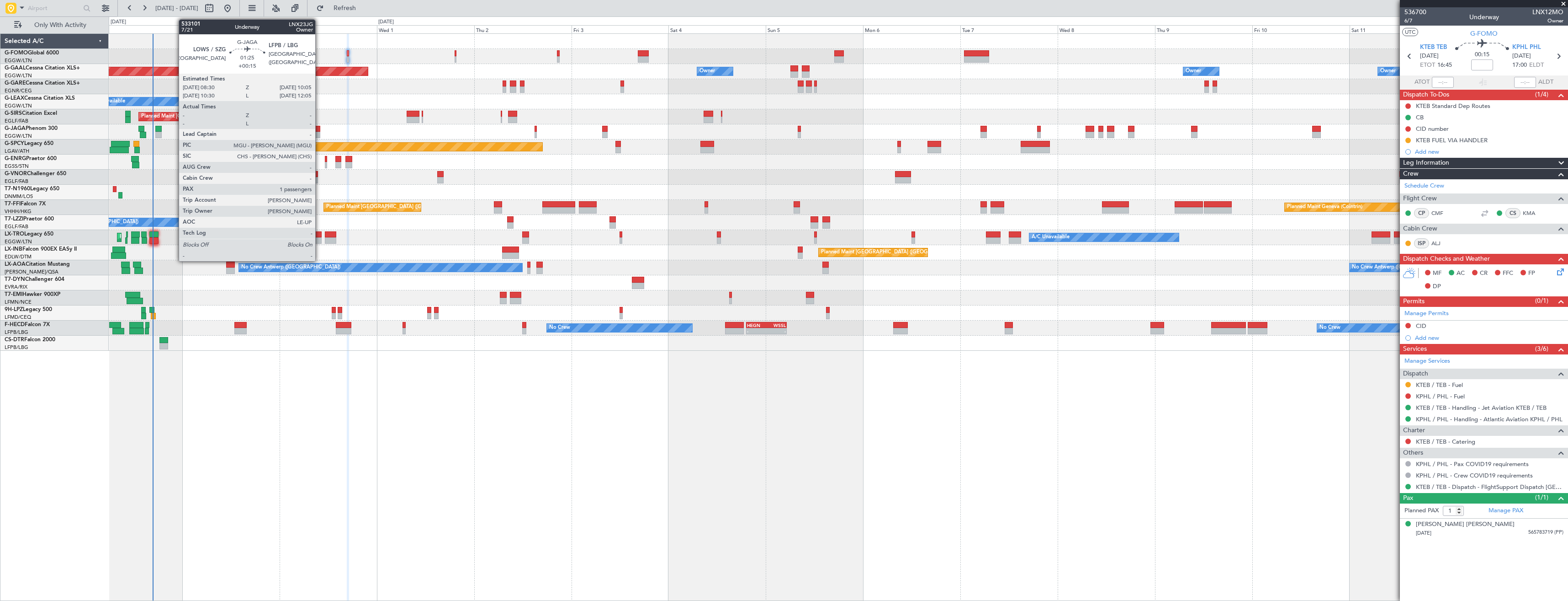
click at [319, 136] on div at bounding box center [317, 134] width 7 height 6
type input "+00:15"
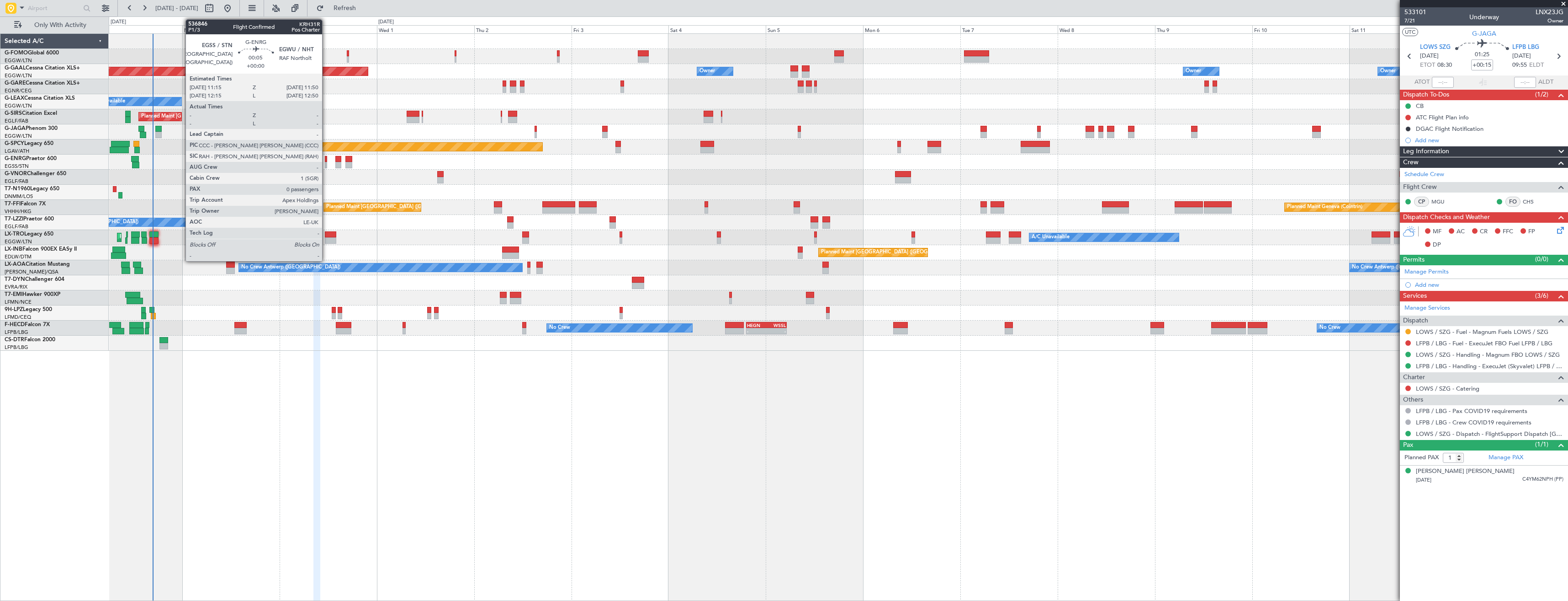
click at [326, 161] on div at bounding box center [326, 159] width 3 height 6
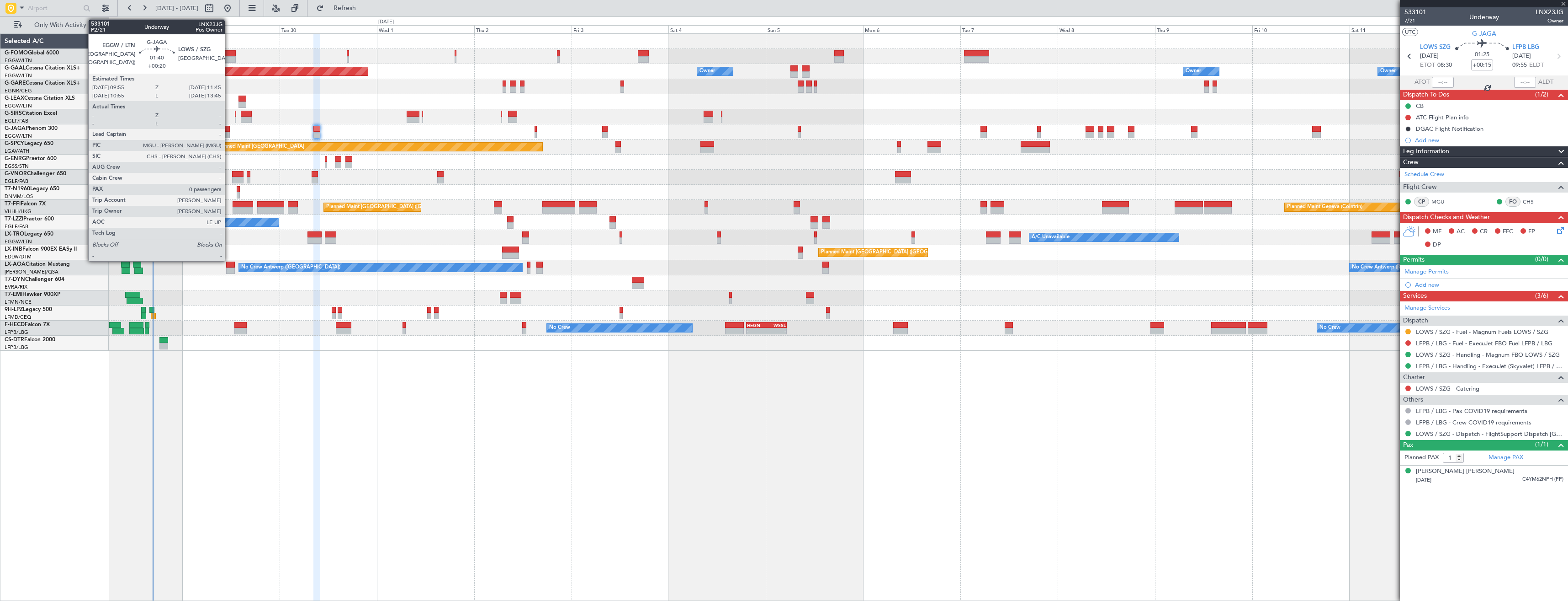
type input "0"
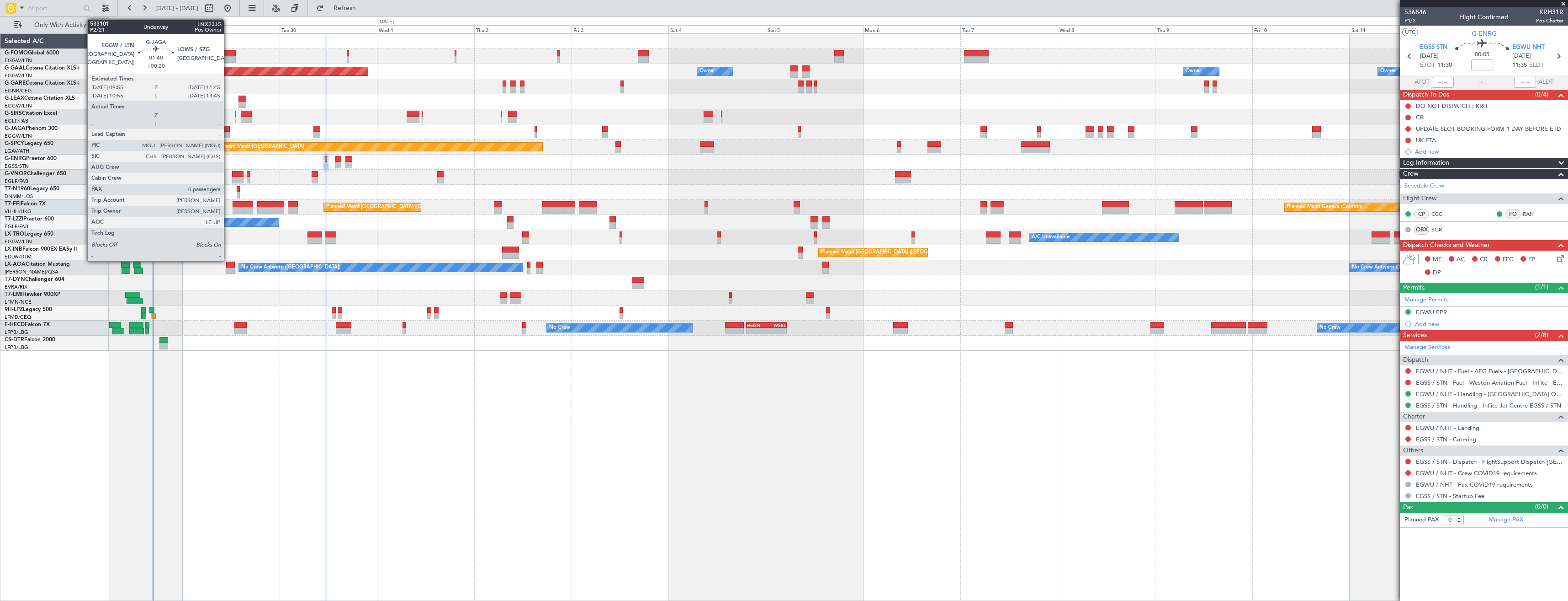
click at [228, 134] on div at bounding box center [225, 134] width 8 height 6
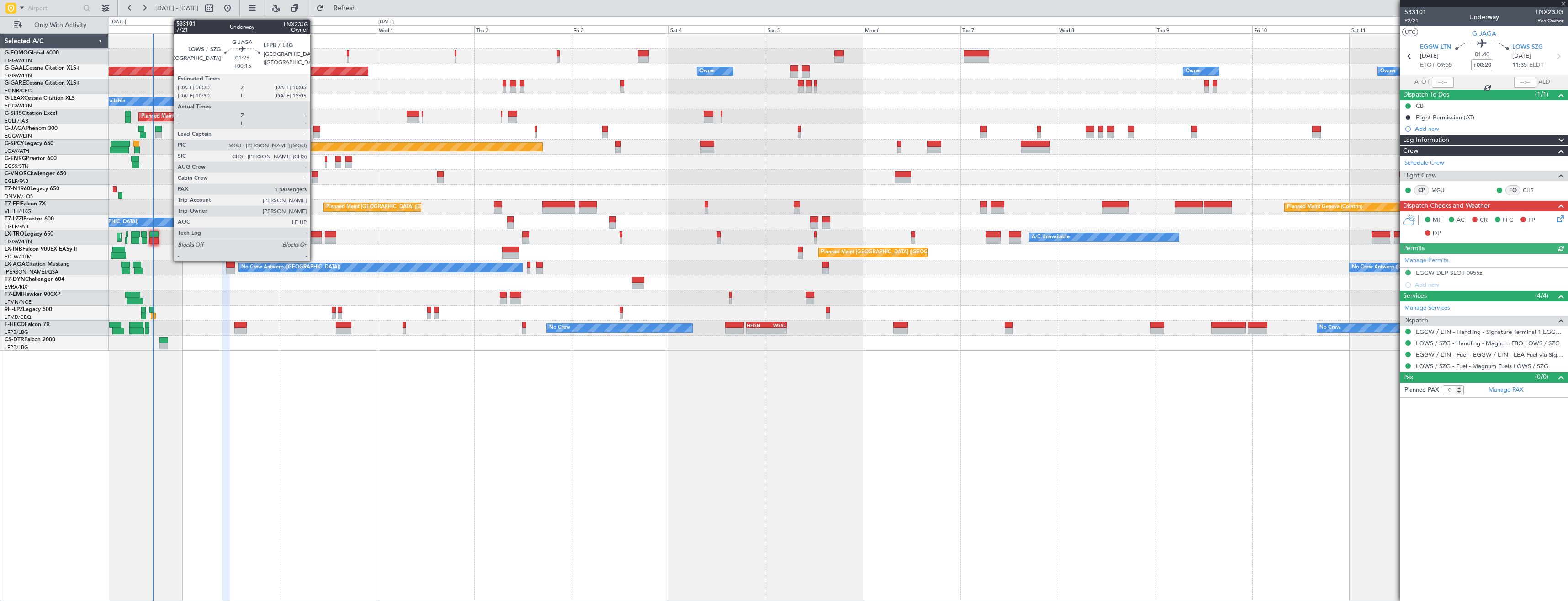
click at [315, 132] on div at bounding box center [317, 134] width 7 height 6
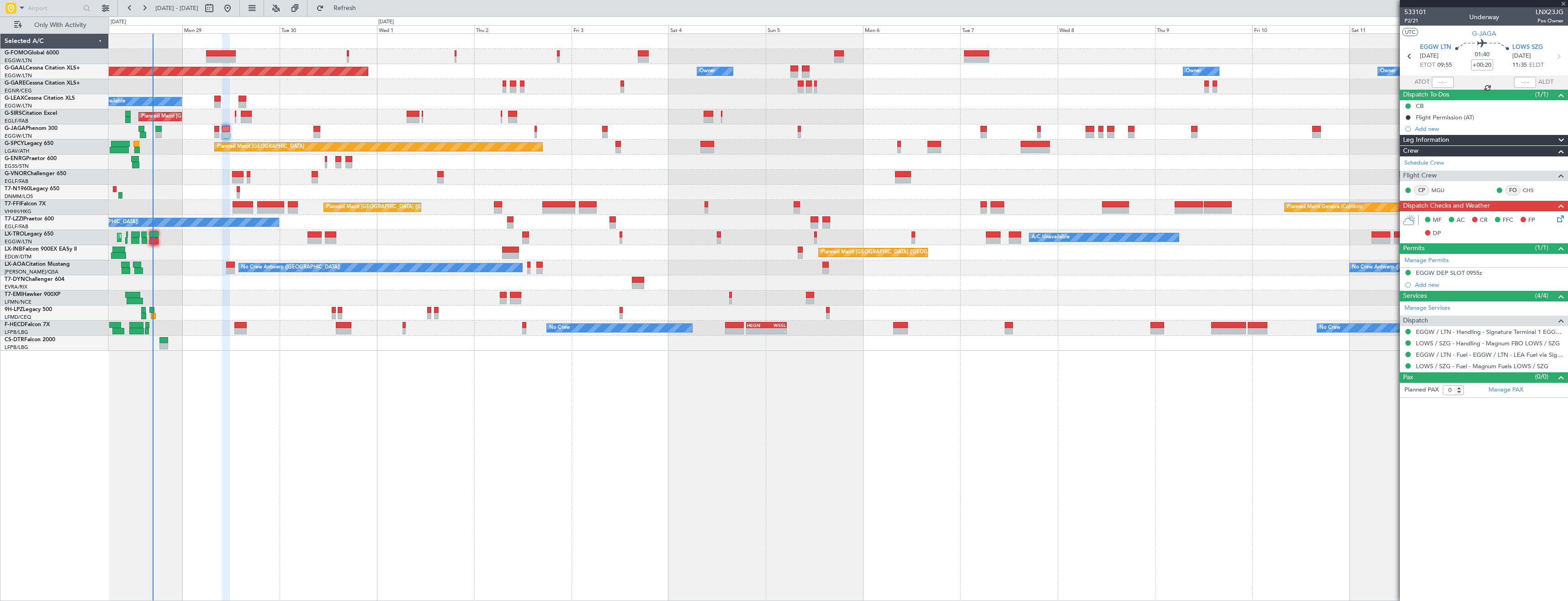
type input "+00:15"
type input "1"
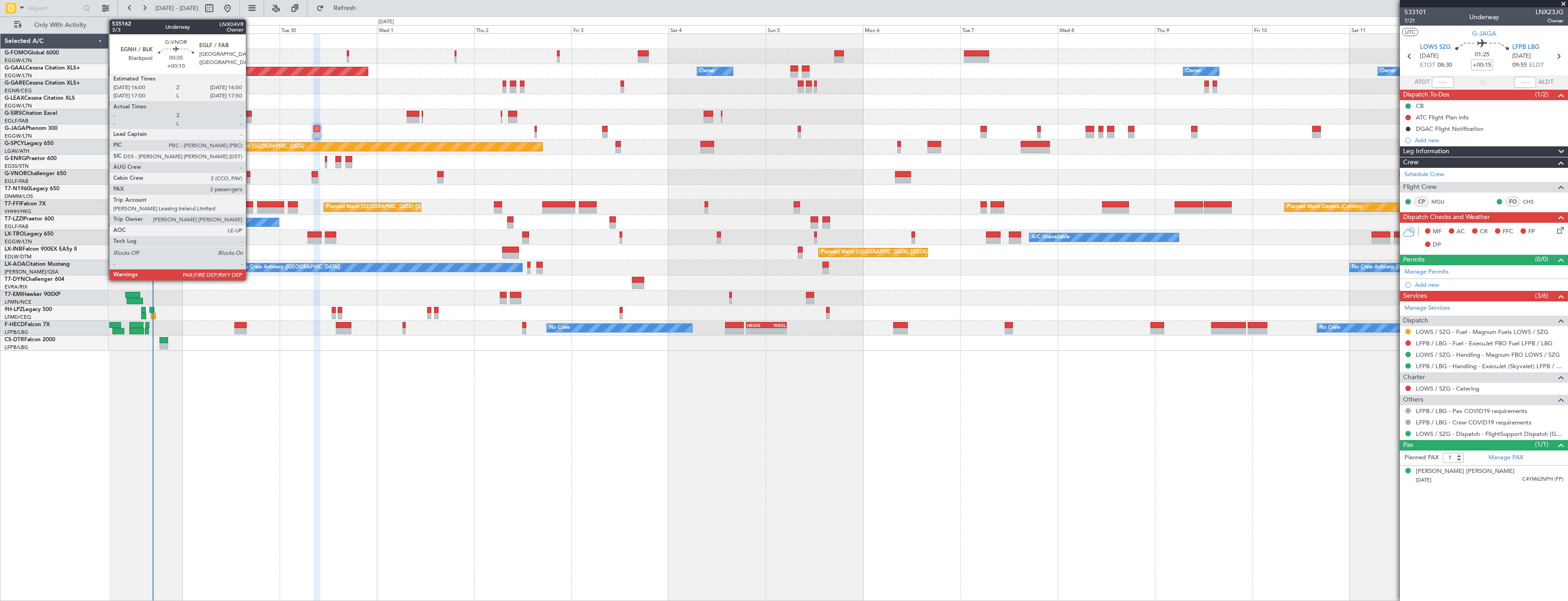
click at [250, 176] on div at bounding box center [248, 174] width 3 height 6
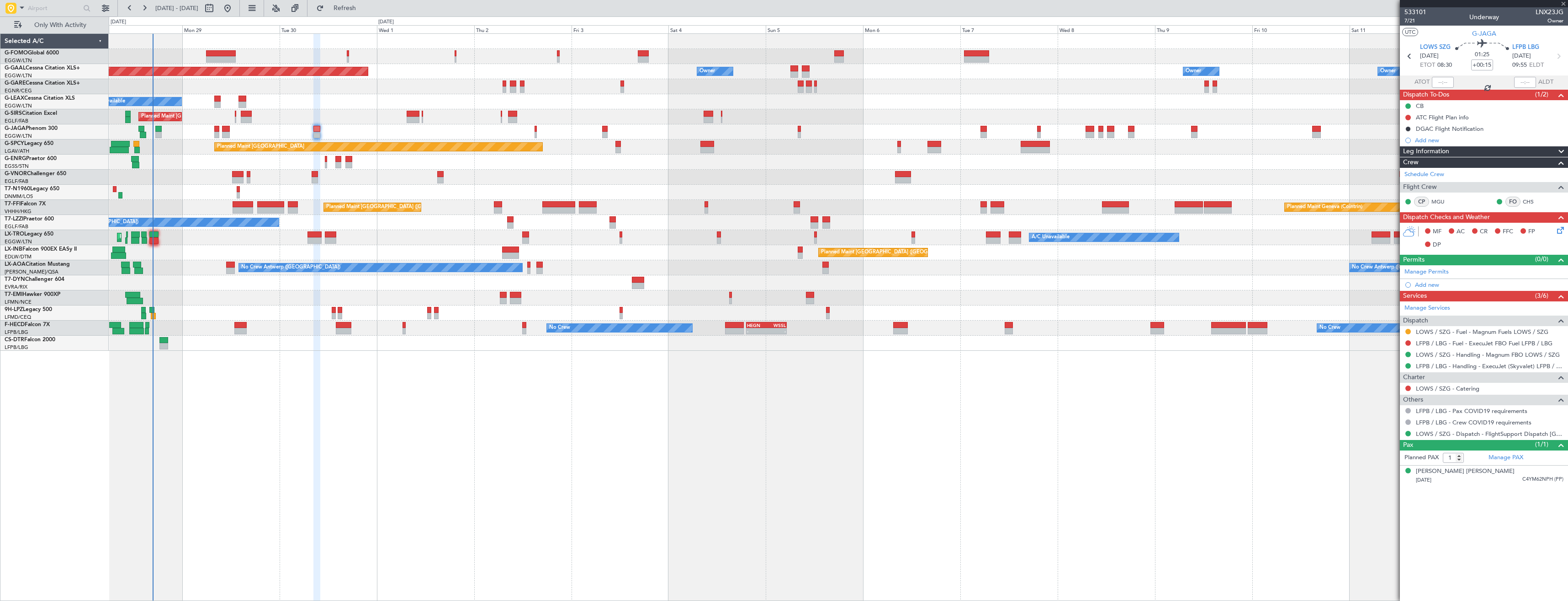
type input "+00:10"
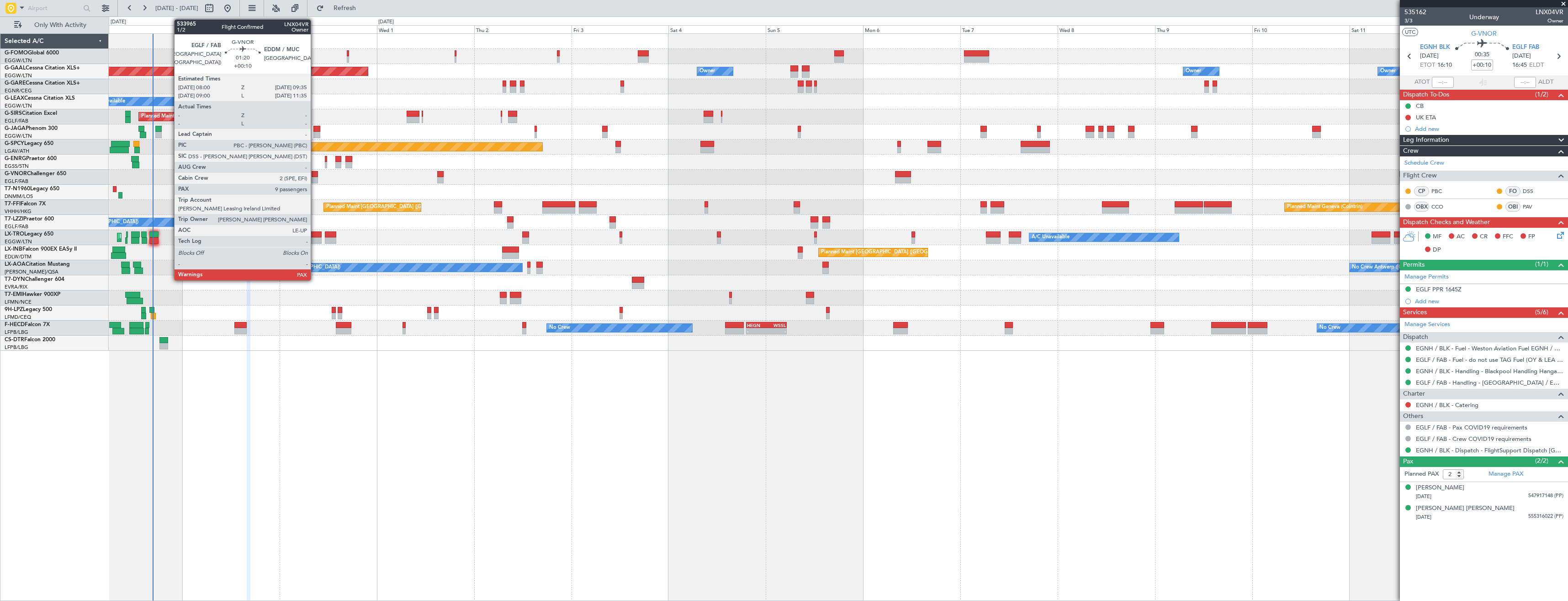
click at [315, 174] on div at bounding box center [315, 174] width 7 height 6
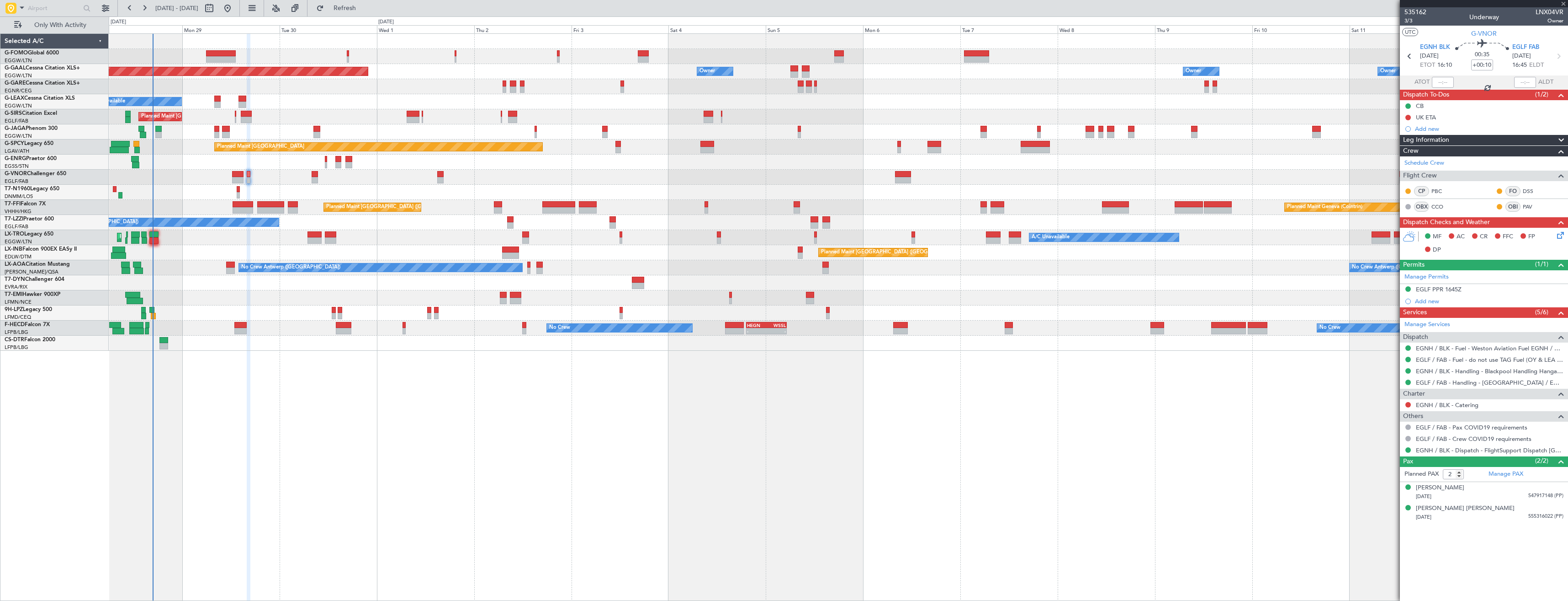
type input "10"
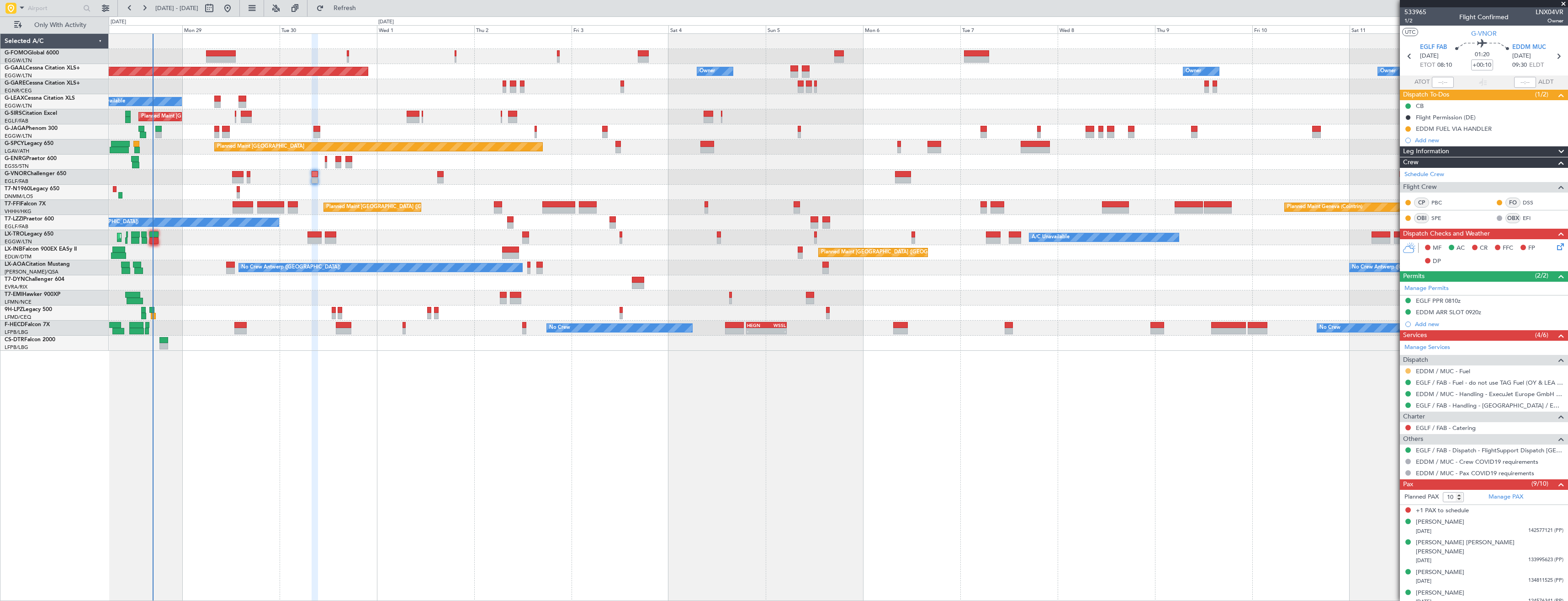
click at [1409, 369] on button at bounding box center [1408, 371] width 6 height 6
click at [1395, 478] on span "Confirmed" at bounding box center [1382, 479] width 29 height 9
click at [1408, 130] on button at bounding box center [1408, 129] width 6 height 6
click at [1405, 167] on span "Completed" at bounding box center [1411, 169] width 30 height 9
click at [1553, 58] on icon at bounding box center [1558, 56] width 12 height 12
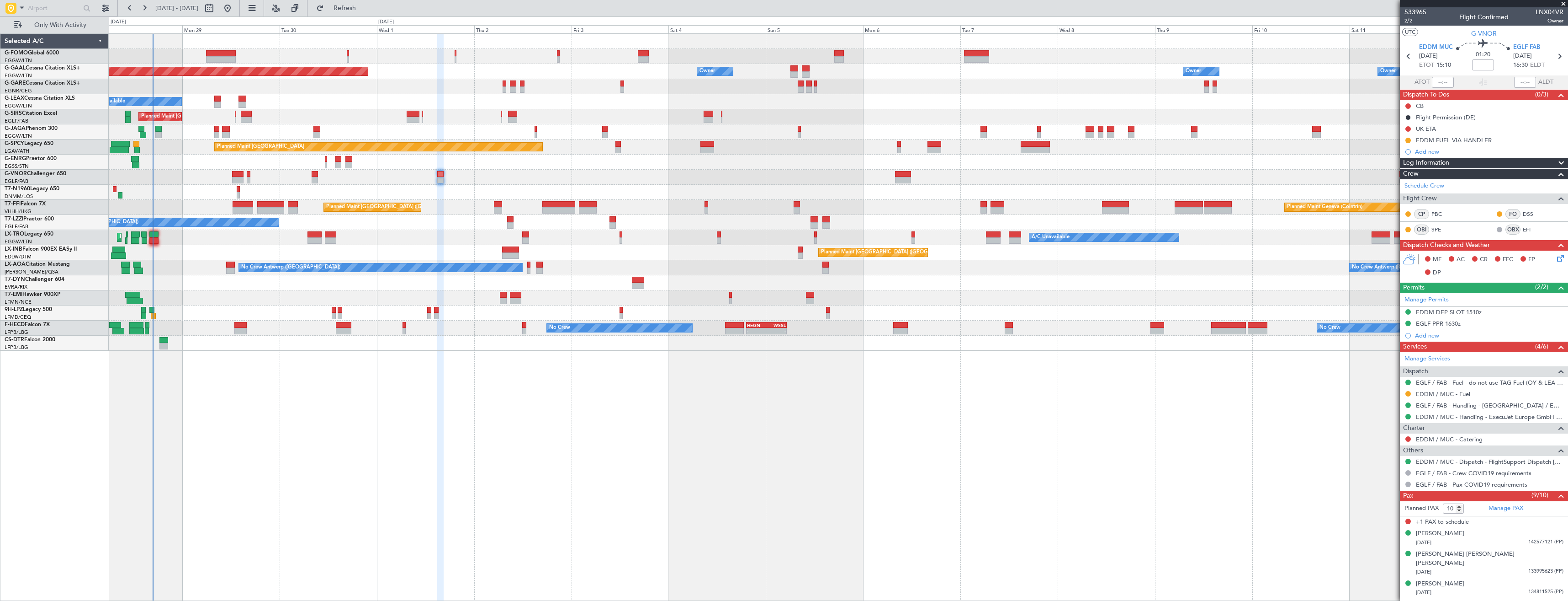
drag, startPoint x: 1408, startPoint y: 393, endPoint x: 1400, endPoint y: 408, distance: 17.0
click at [1408, 393] on button at bounding box center [1408, 393] width 6 height 6
click at [1372, 506] on span "Confirmed" at bounding box center [1382, 502] width 29 height 9
click at [1407, 141] on button at bounding box center [1408, 141] width 6 height 6
click at [1407, 182] on span "Completed" at bounding box center [1411, 180] width 30 height 9
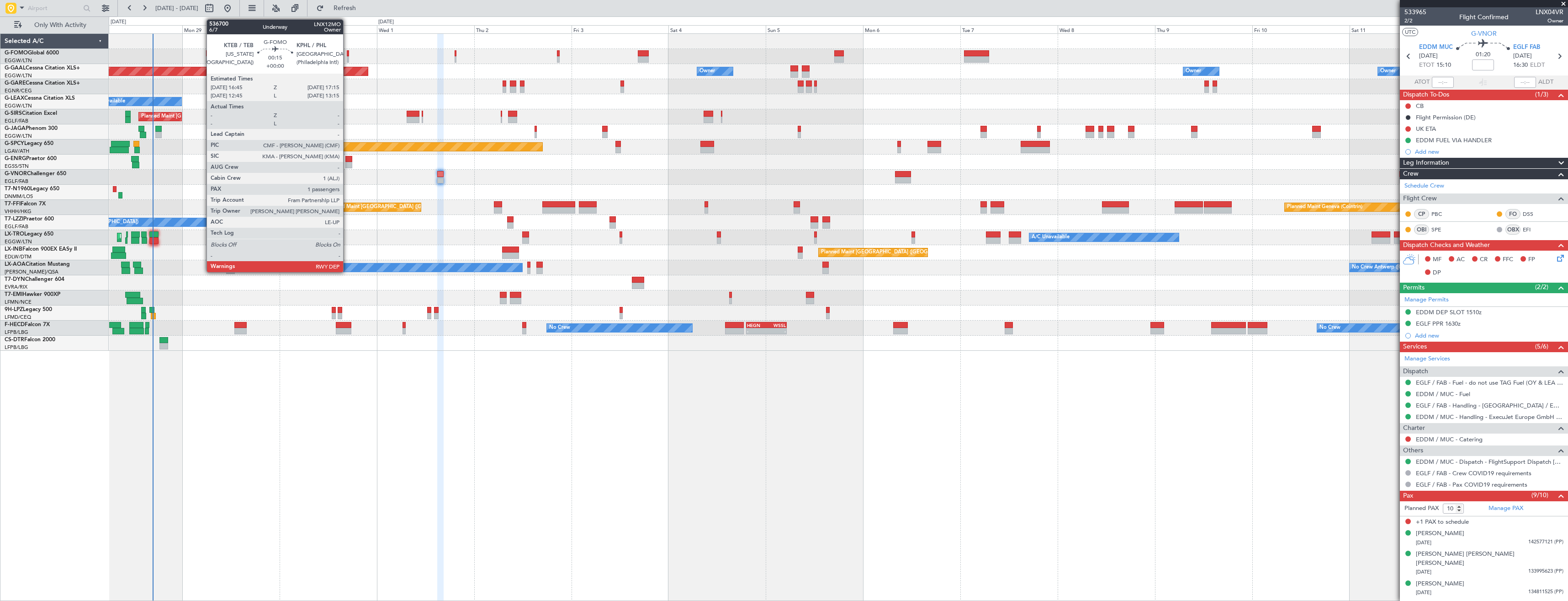
click at [347, 56] on div at bounding box center [347, 53] width 2 height 6
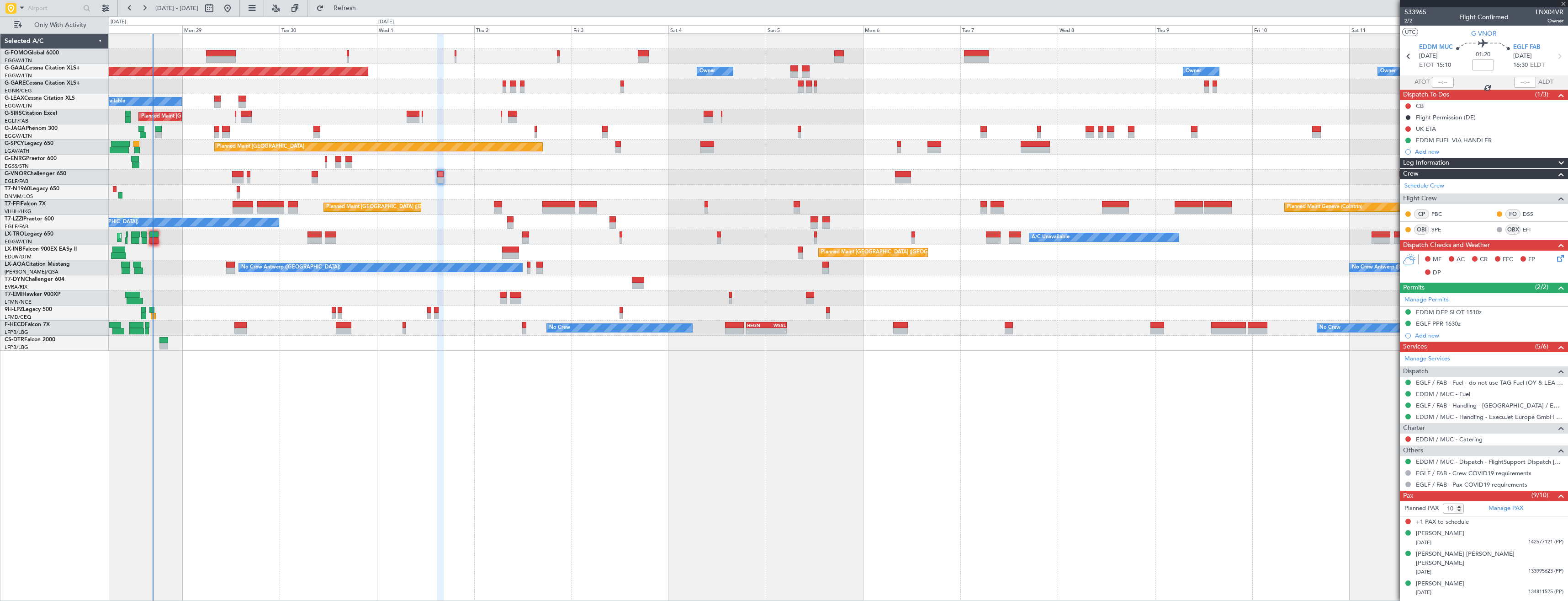
type input "1"
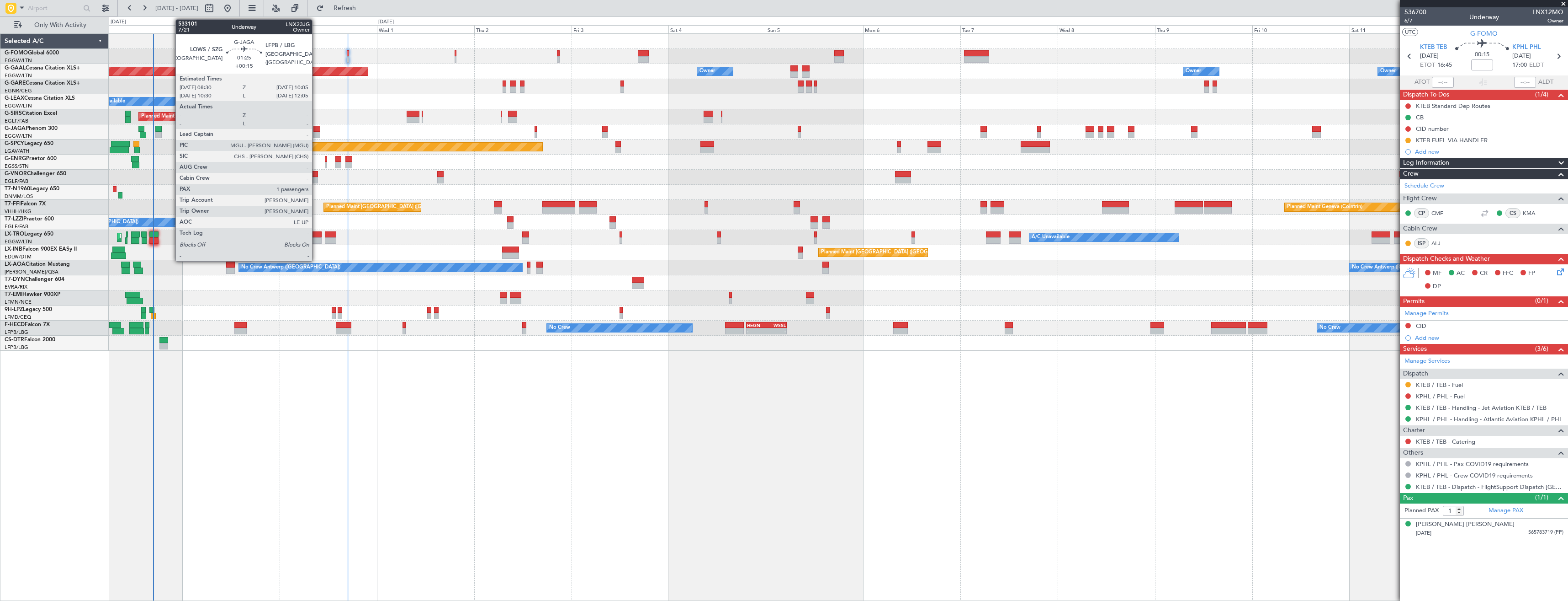
click at [316, 129] on div at bounding box center [317, 129] width 7 height 6
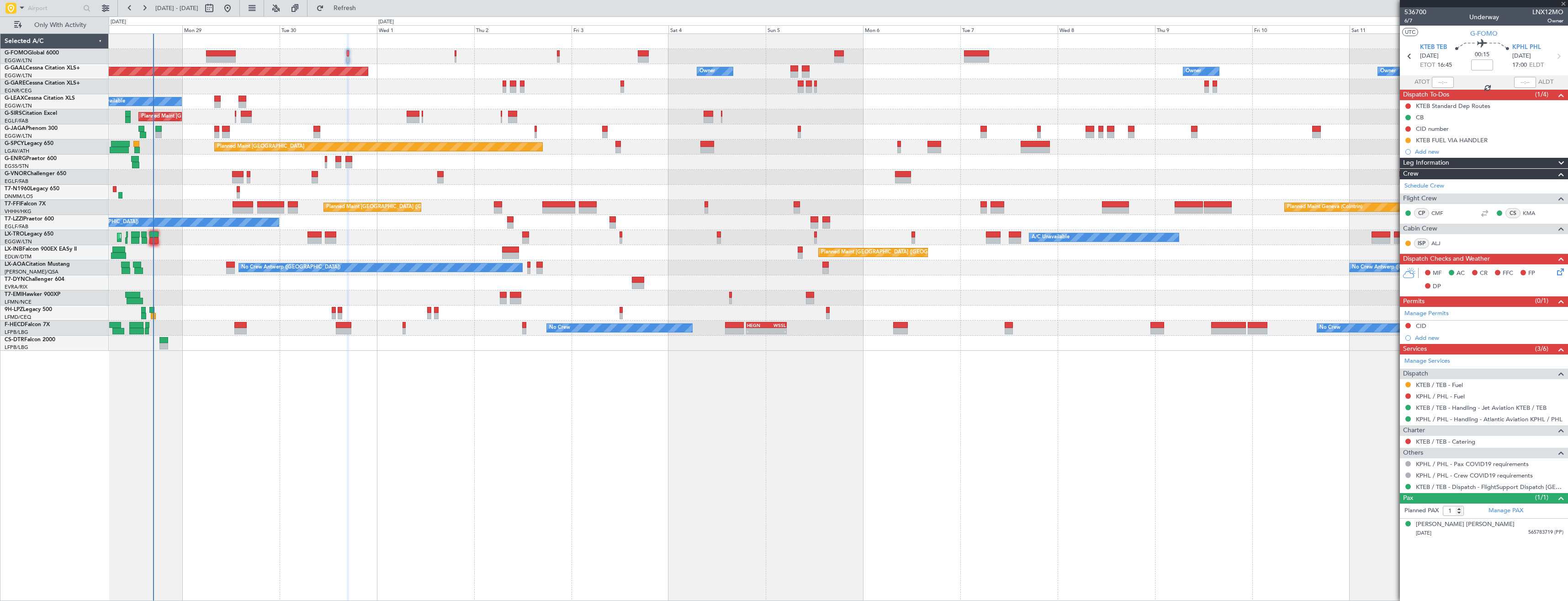
type input "+00:15"
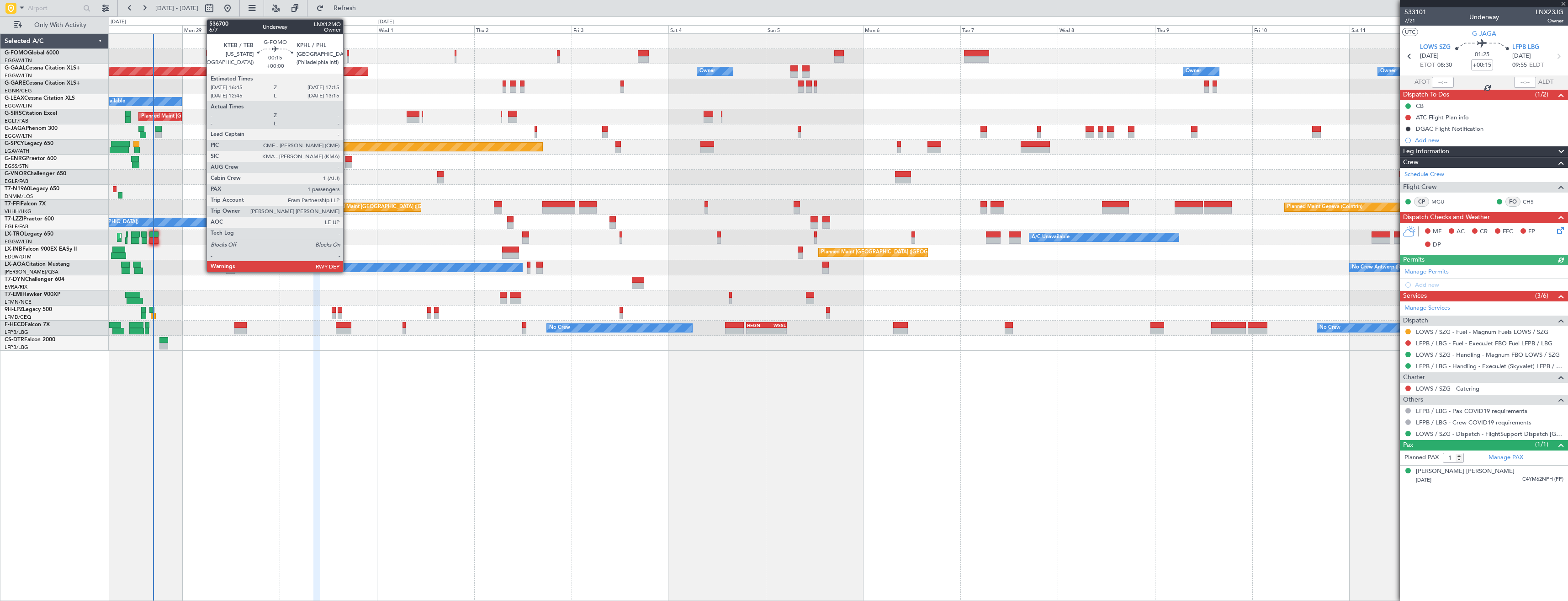
click at [347, 58] on div at bounding box center [347, 59] width 2 height 6
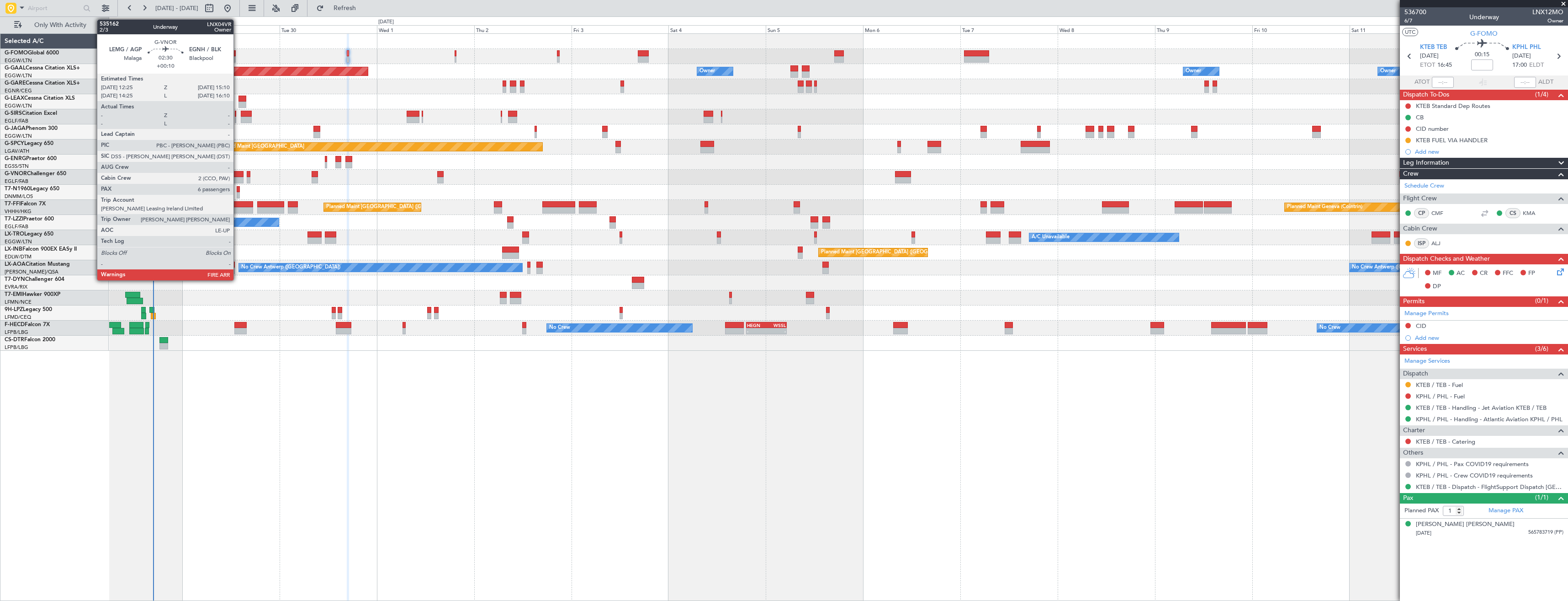
click at [237, 177] on div at bounding box center [238, 180] width 11 height 6
type input "+00:10"
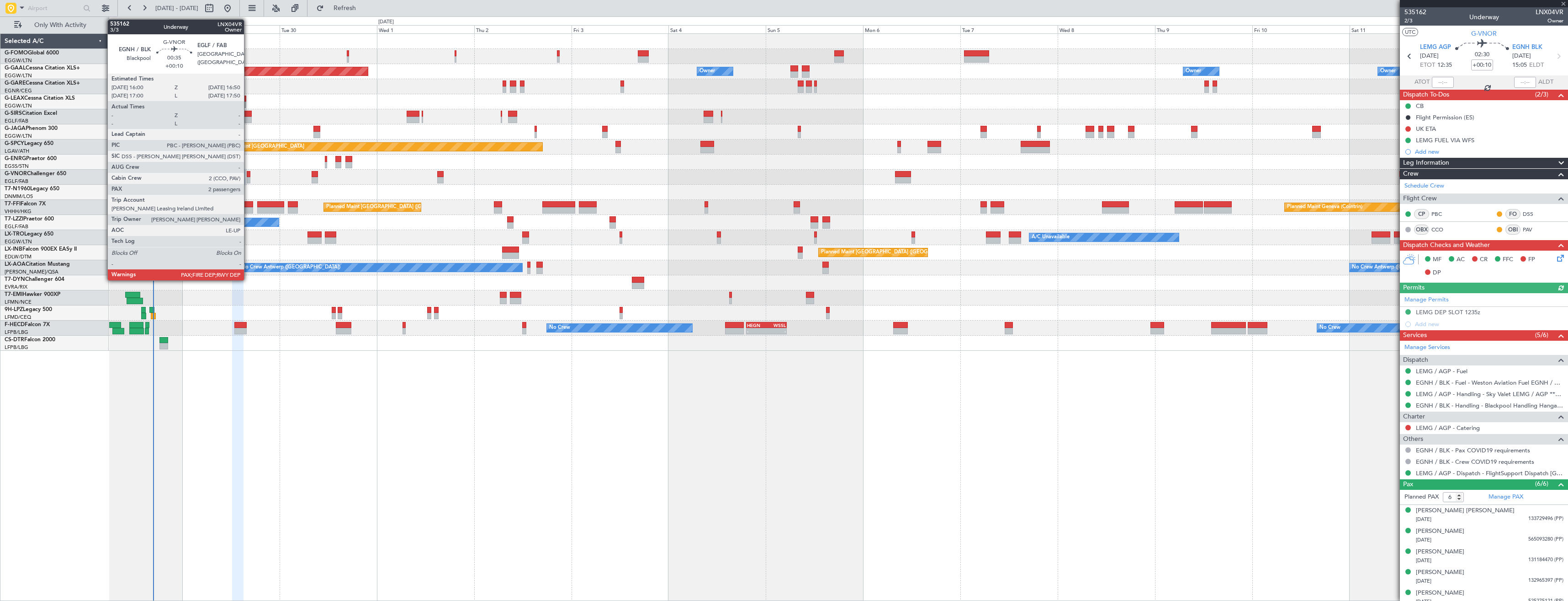
click at [248, 177] on div at bounding box center [248, 180] width 3 height 6
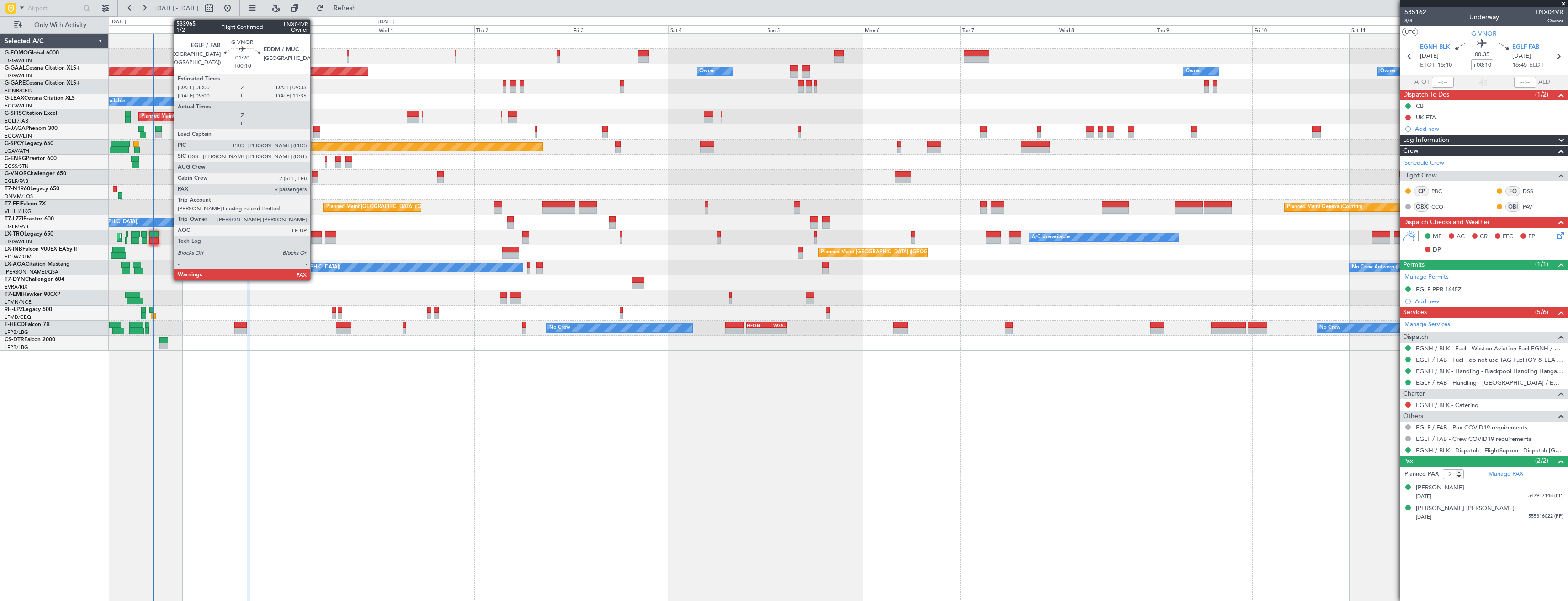
click at [315, 178] on div at bounding box center [315, 180] width 7 height 6
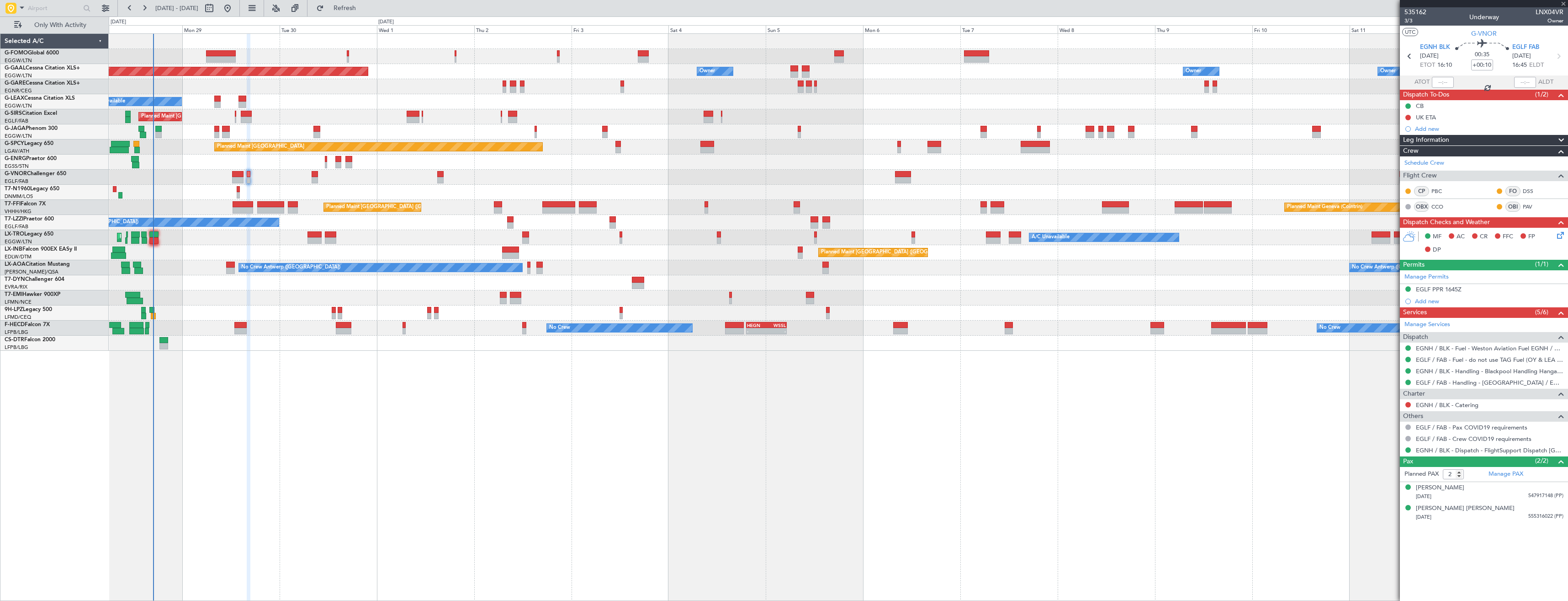
type input "10"
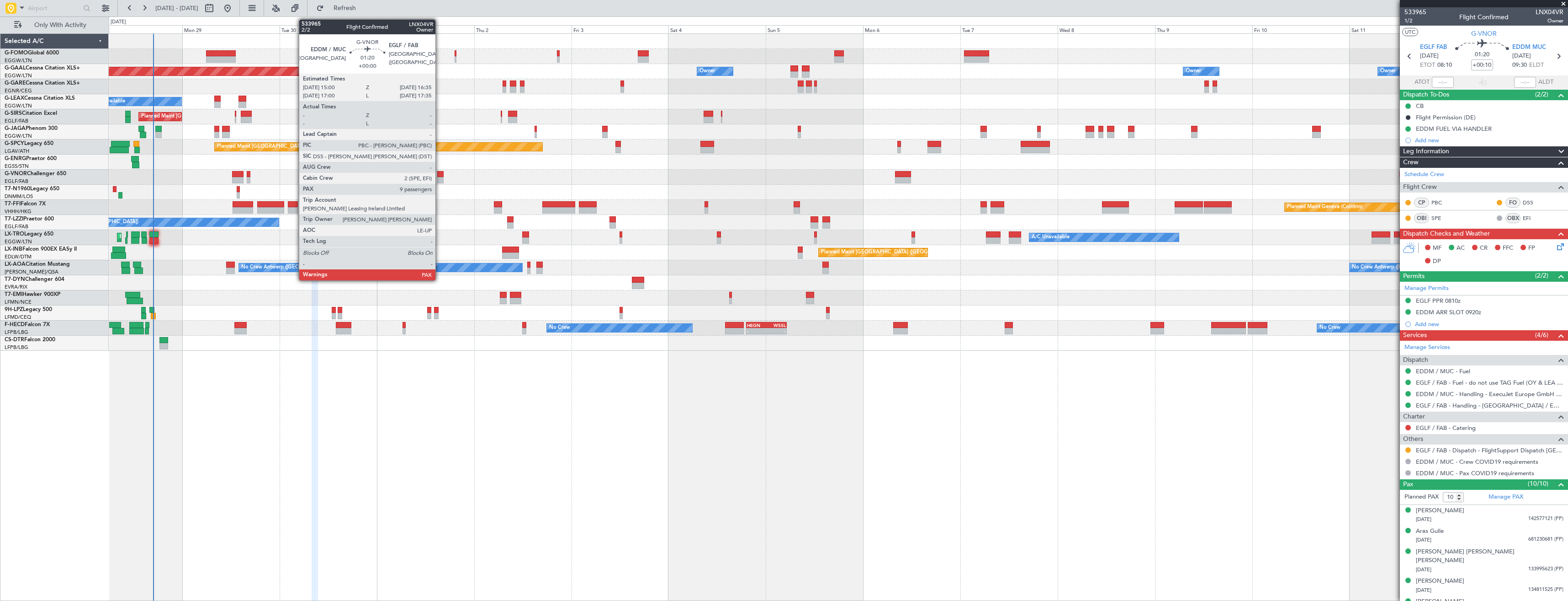
click at [440, 182] on div at bounding box center [441, 180] width 7 height 6
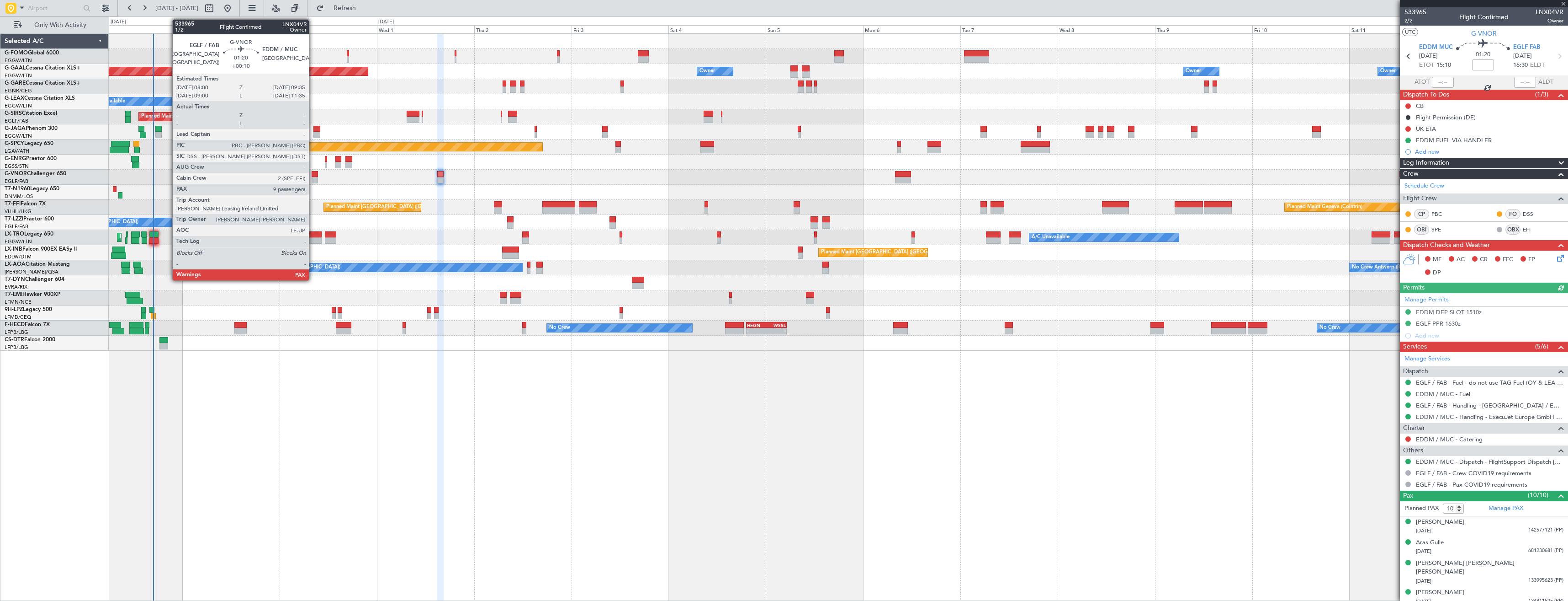
click at [313, 180] on div at bounding box center [315, 180] width 7 height 6
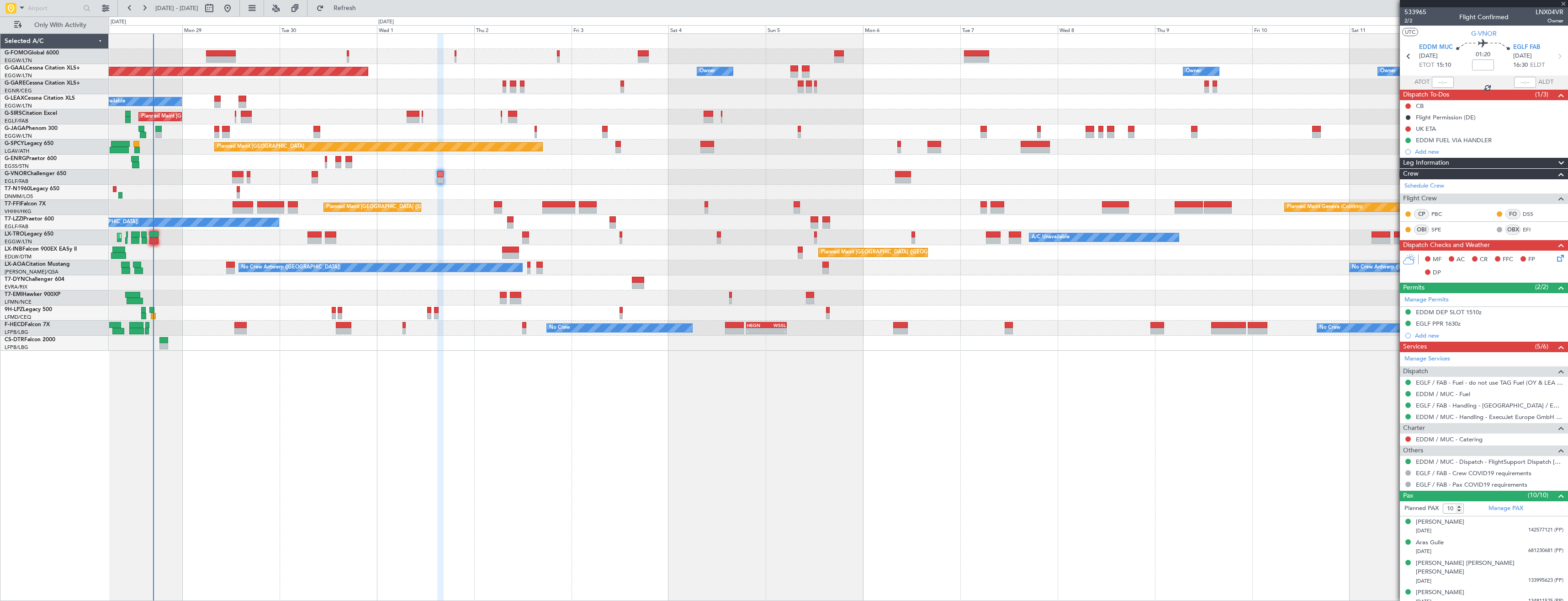
type input "+00:10"
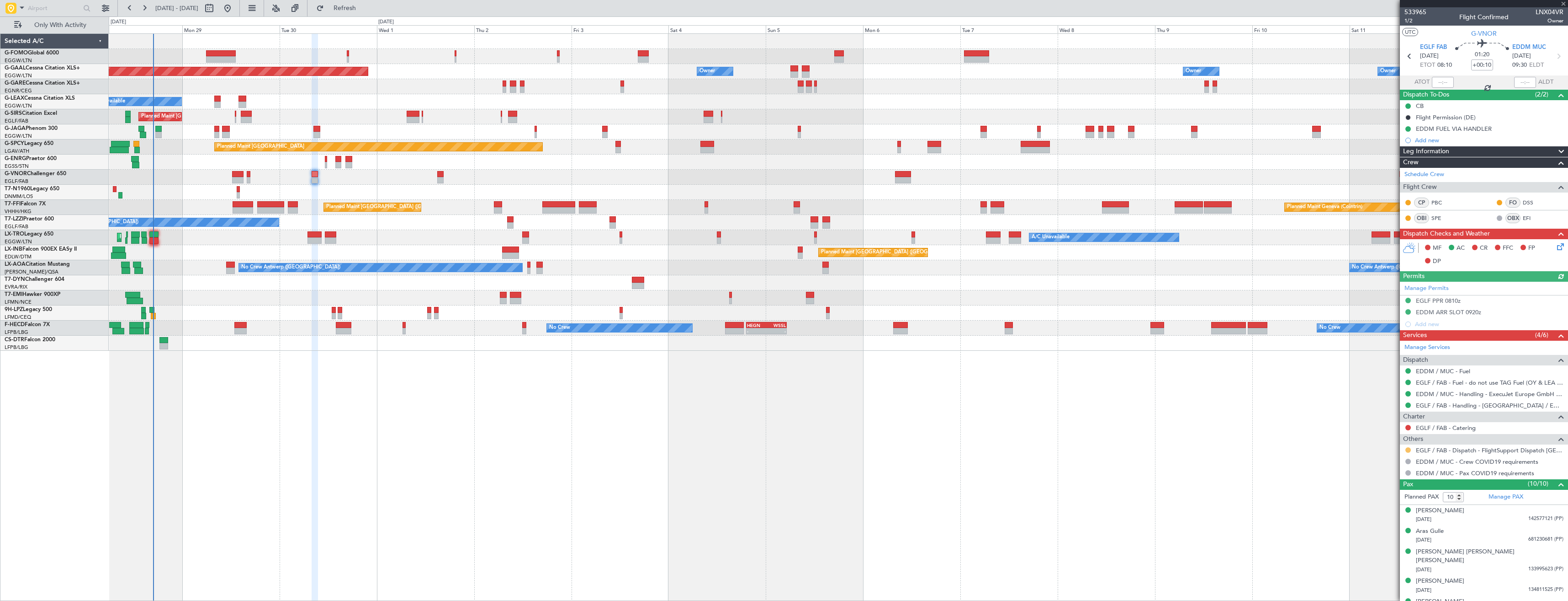
click at [1409, 448] on button at bounding box center [1408, 450] width 6 height 6
click at [1388, 557] on span "Confirmed" at bounding box center [1382, 559] width 29 height 9
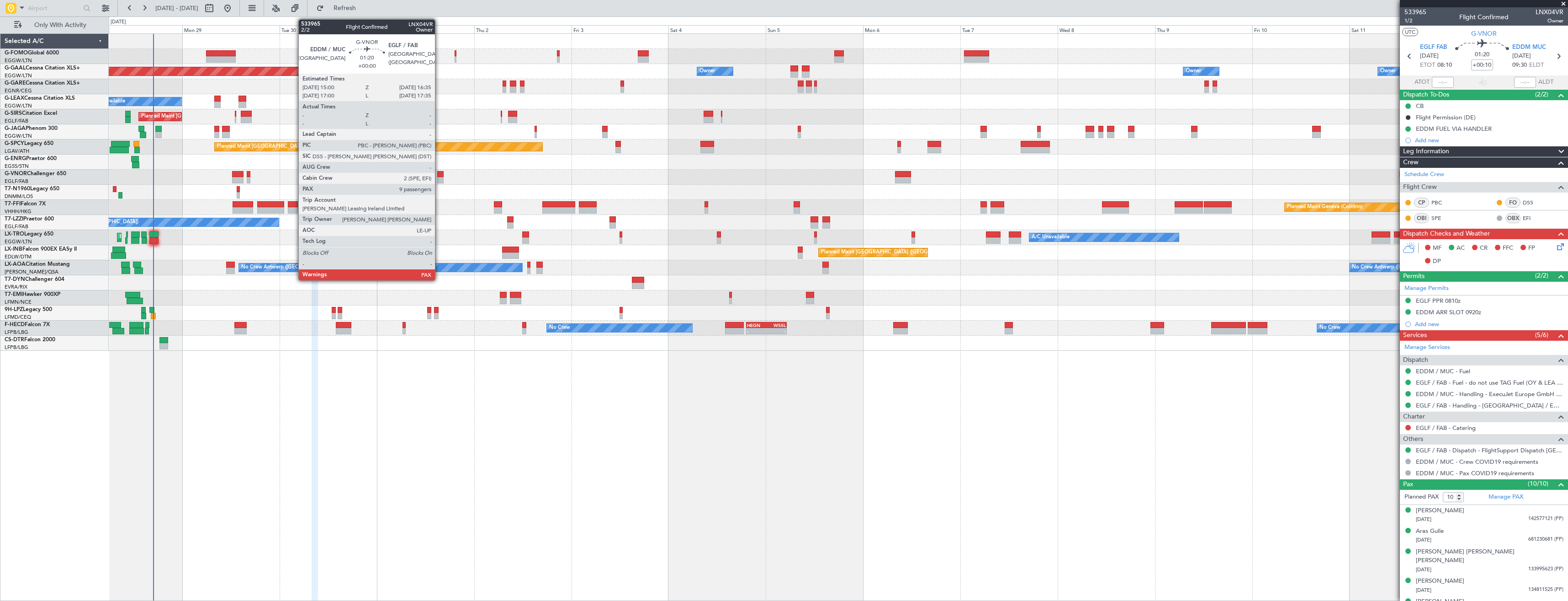
click at [439, 180] on div at bounding box center [441, 180] width 7 height 6
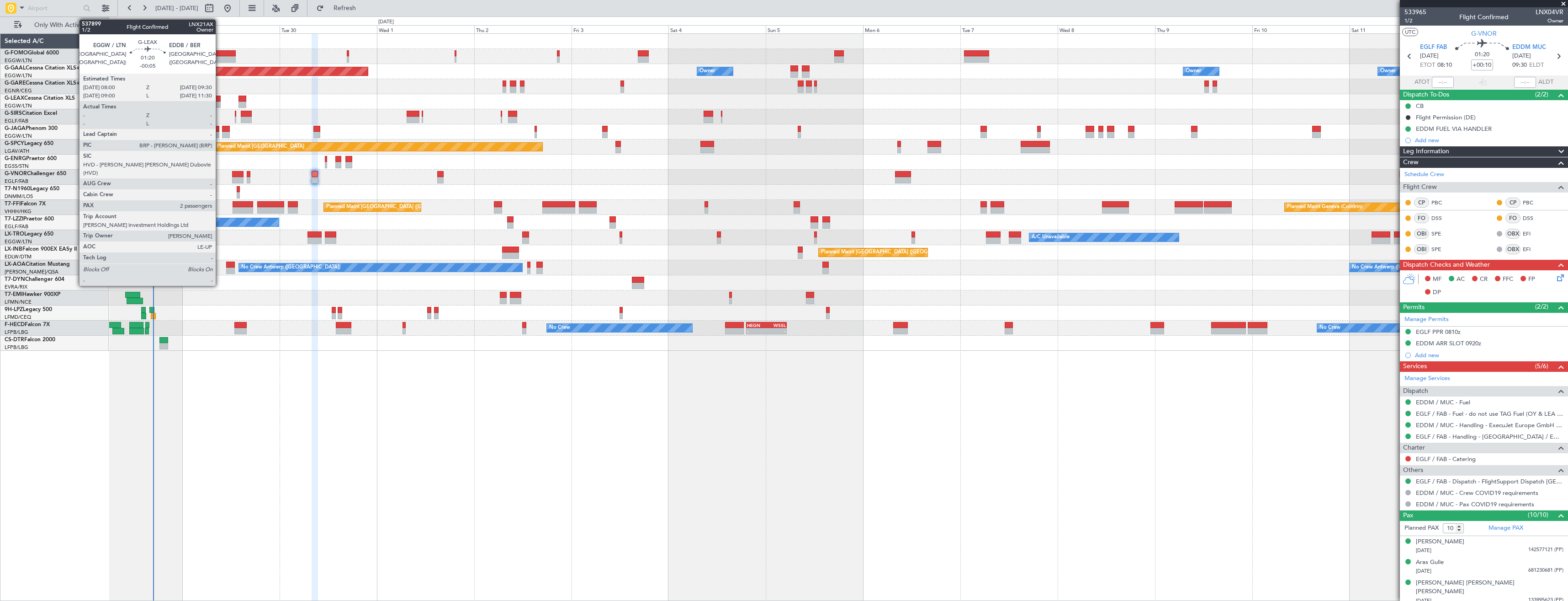
click at [220, 103] on div at bounding box center [217, 104] width 6 height 6
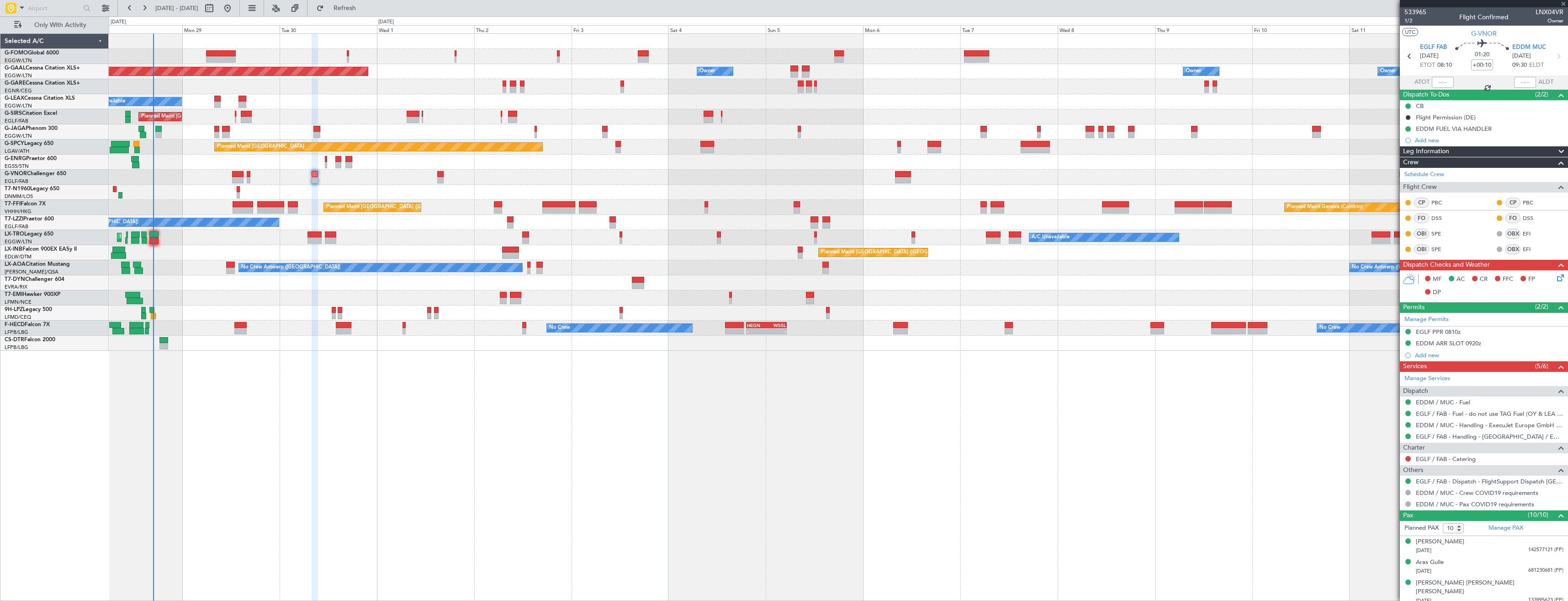
type input "-00:05"
type input "2"
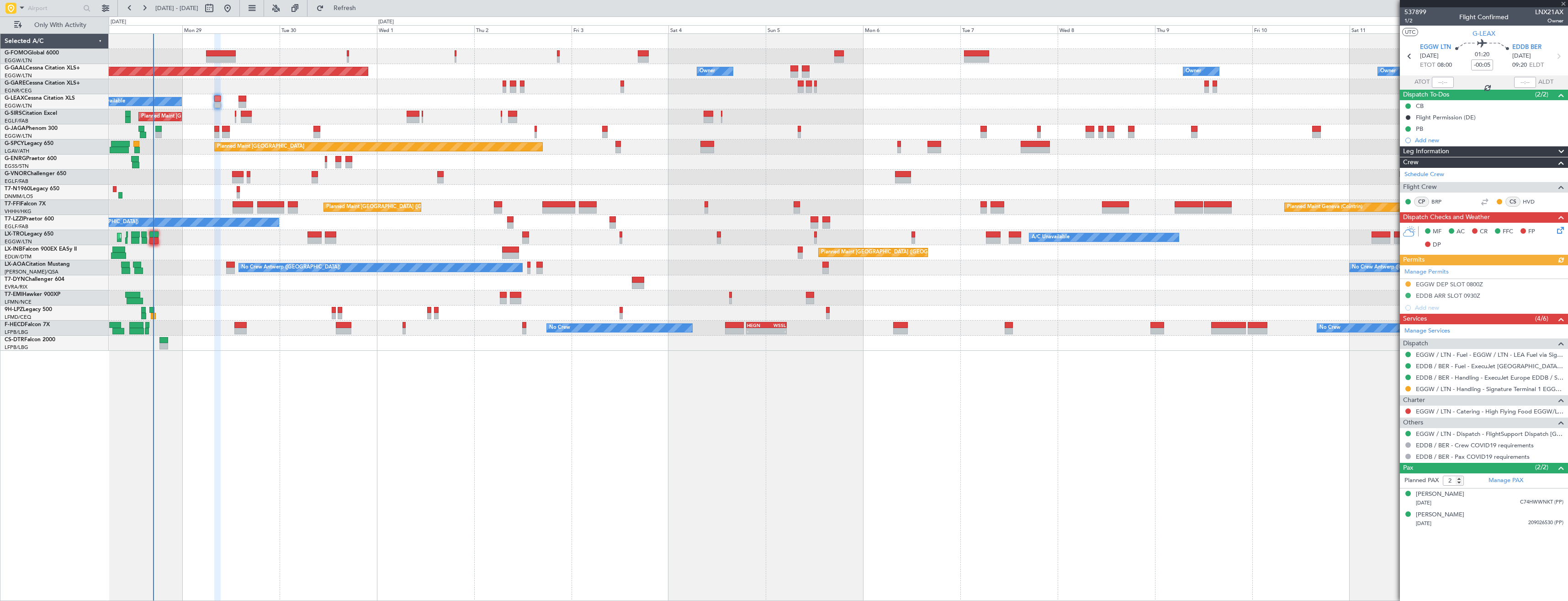
click at [1411, 387] on div at bounding box center [1408, 389] width 8 height 8
click at [1409, 388] on button at bounding box center [1408, 389] width 6 height 6
click at [1386, 499] on span "Confirmed" at bounding box center [1382, 497] width 29 height 9
click at [1409, 283] on button at bounding box center [1408, 284] width 6 height 6
click at [1391, 389] on span "Received OK" at bounding box center [1386, 392] width 35 height 9
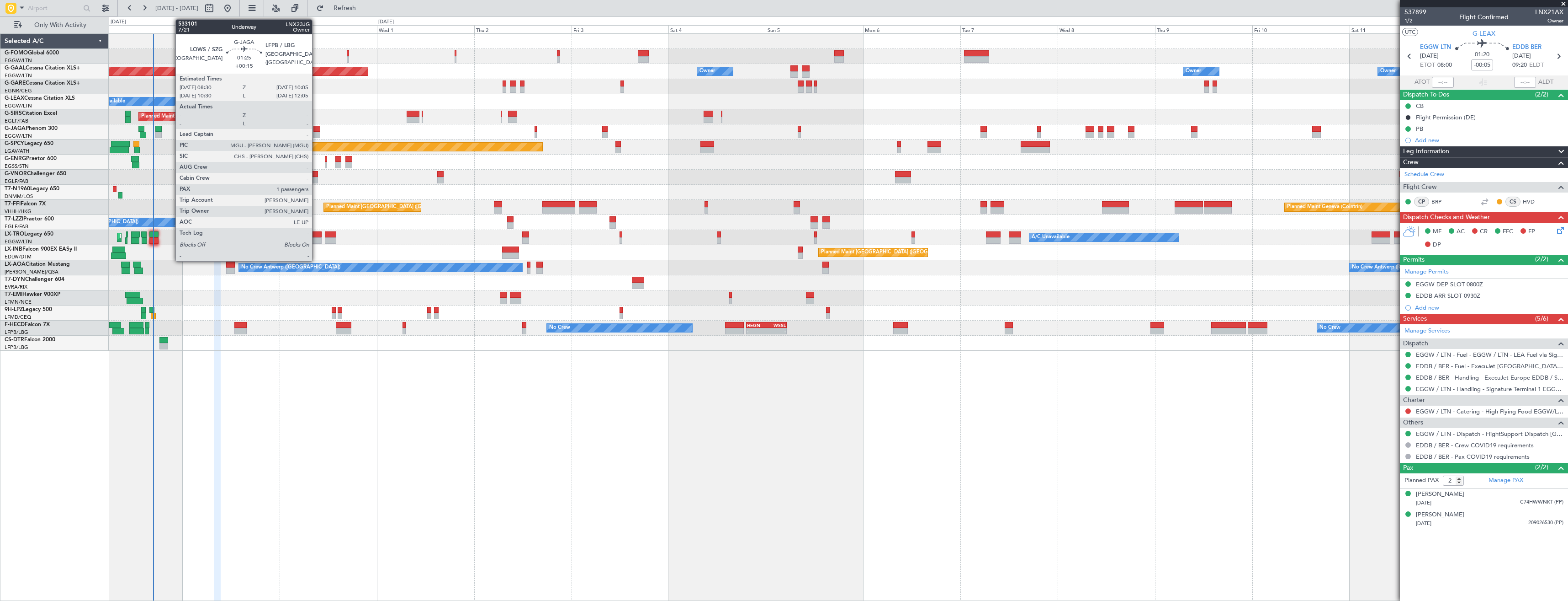
click at [316, 135] on div at bounding box center [317, 134] width 7 height 6
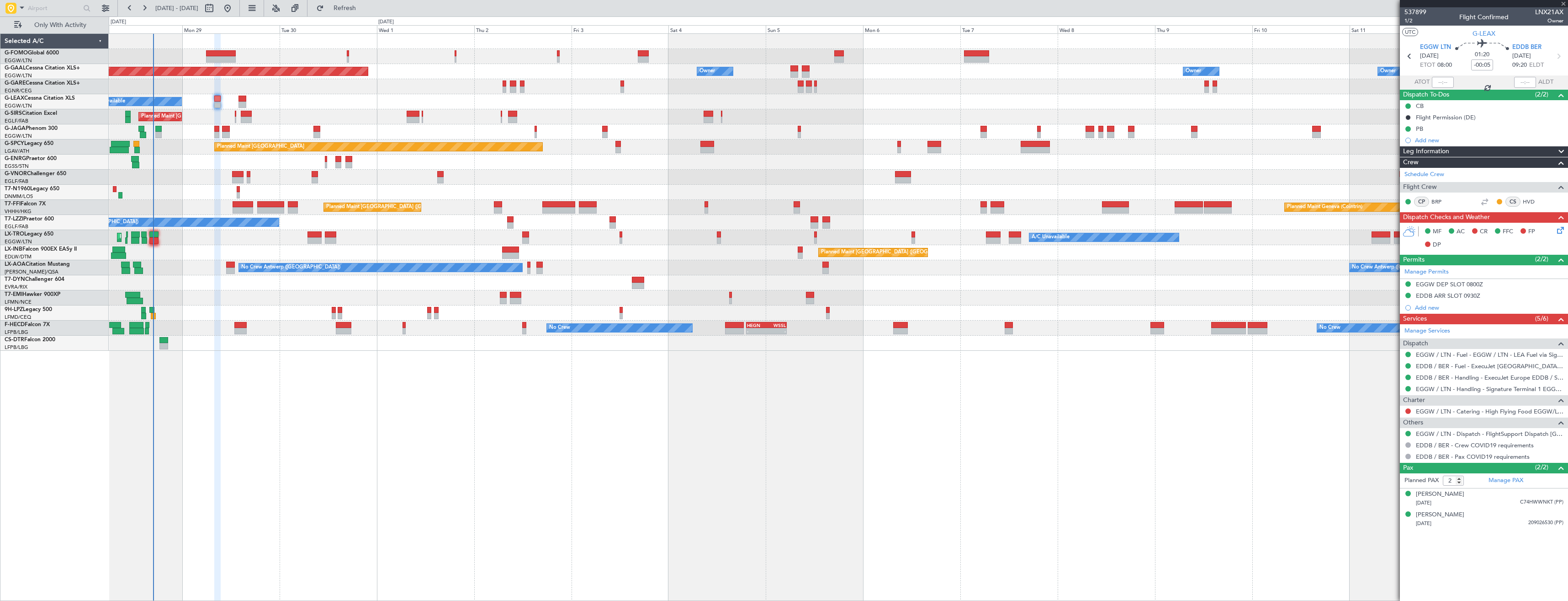
type input "+00:15"
type input "1"
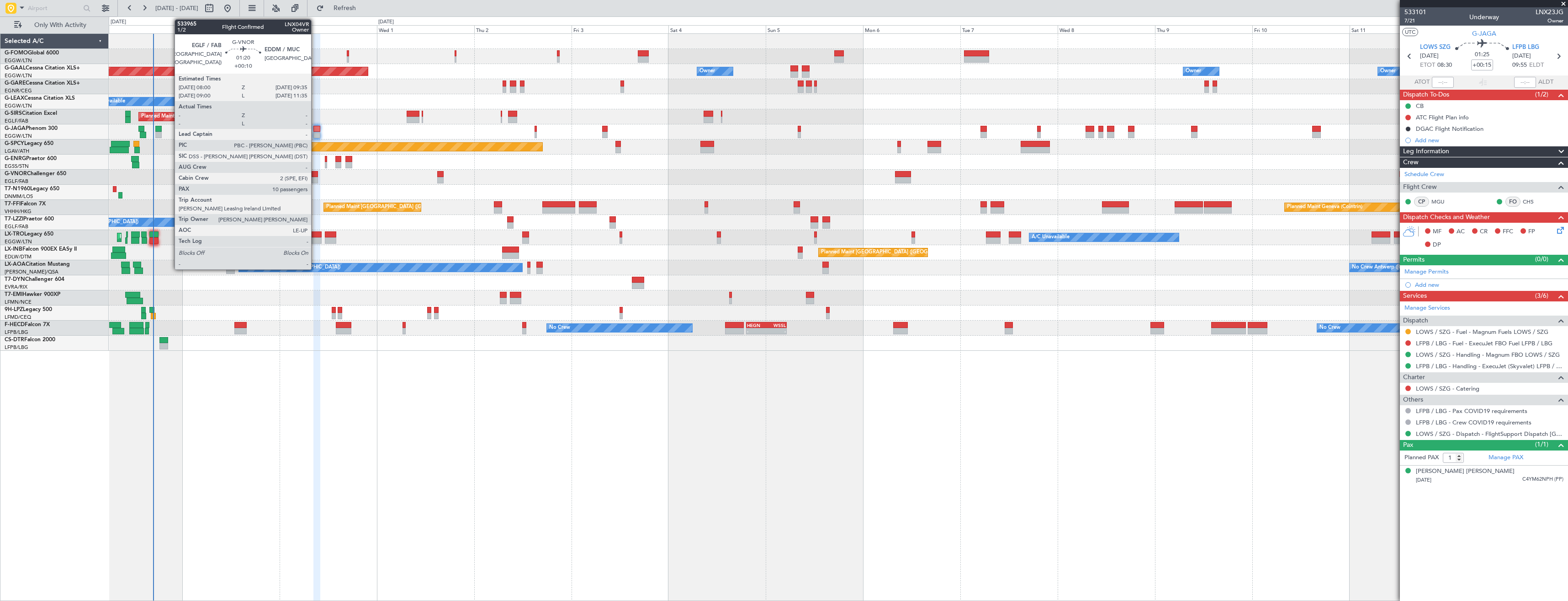
click at [317, 178] on div "Planned Maint [GEOGRAPHIC_DATA] ([GEOGRAPHIC_DATA])" at bounding box center [838, 178] width 1459 height 15
click at [313, 177] on div at bounding box center [315, 180] width 7 height 6
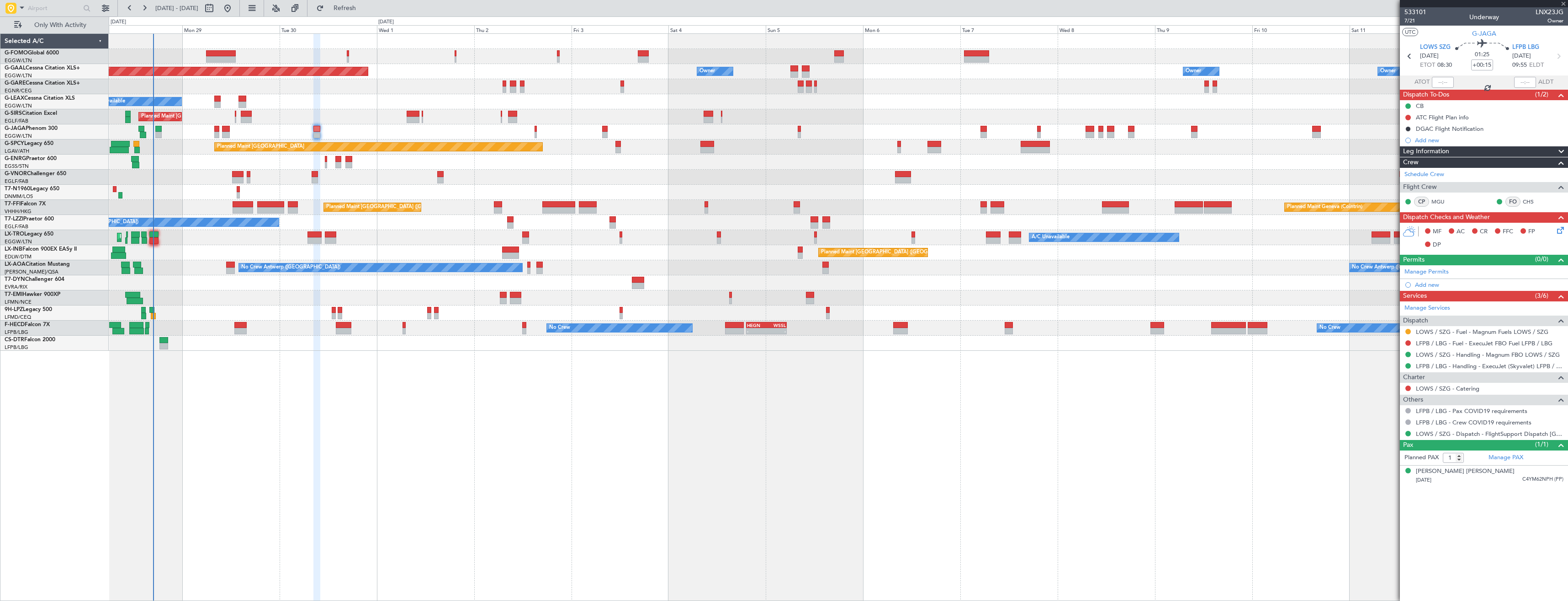
type input "+00:10"
type input "10"
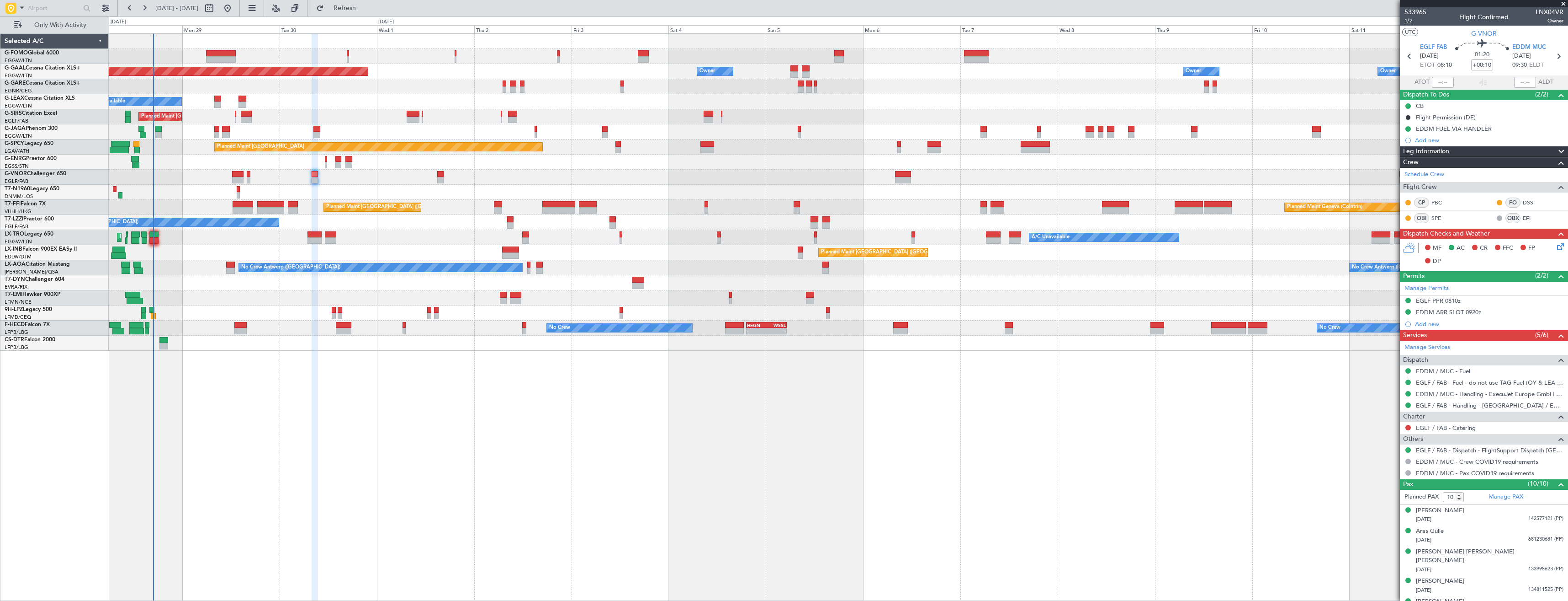
click at [1405, 20] on span "1/2" at bounding box center [1416, 20] width 22 height 8
click at [264, 95] on div "A/C Unavailable" at bounding box center [838, 102] width 1459 height 15
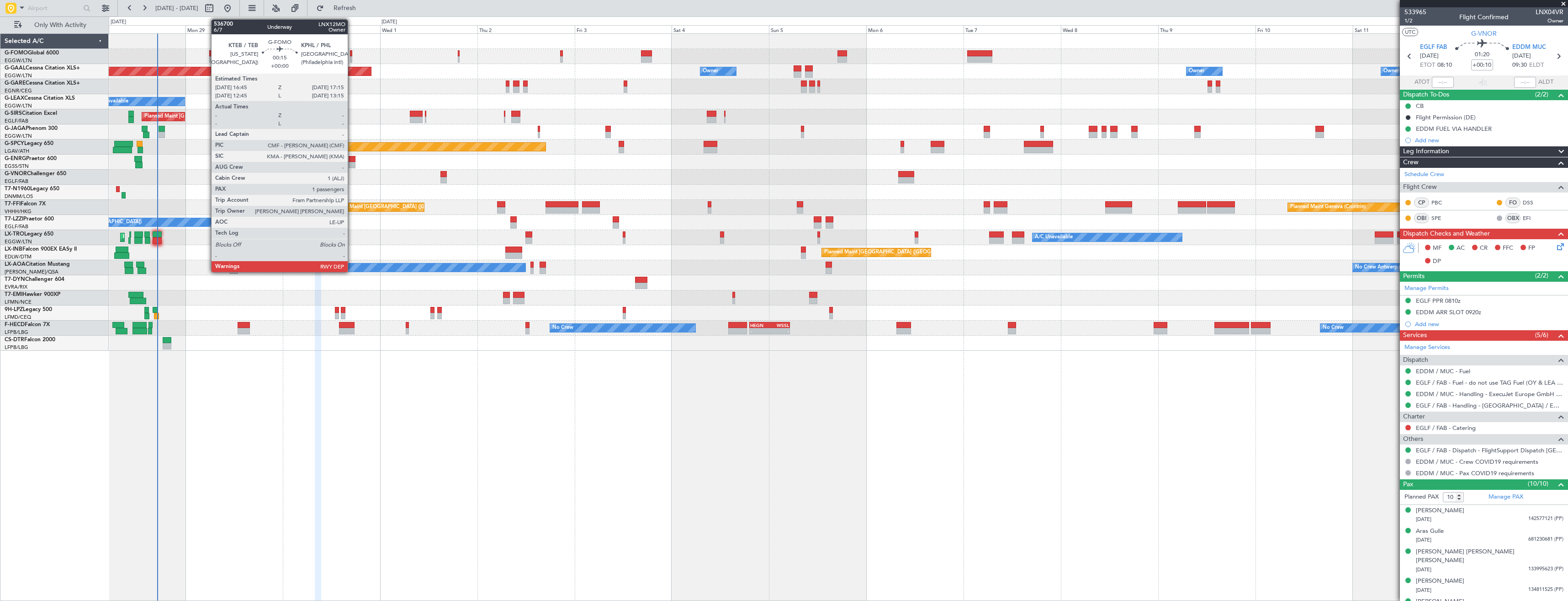
click at [352, 56] on div at bounding box center [351, 59] width 2 height 6
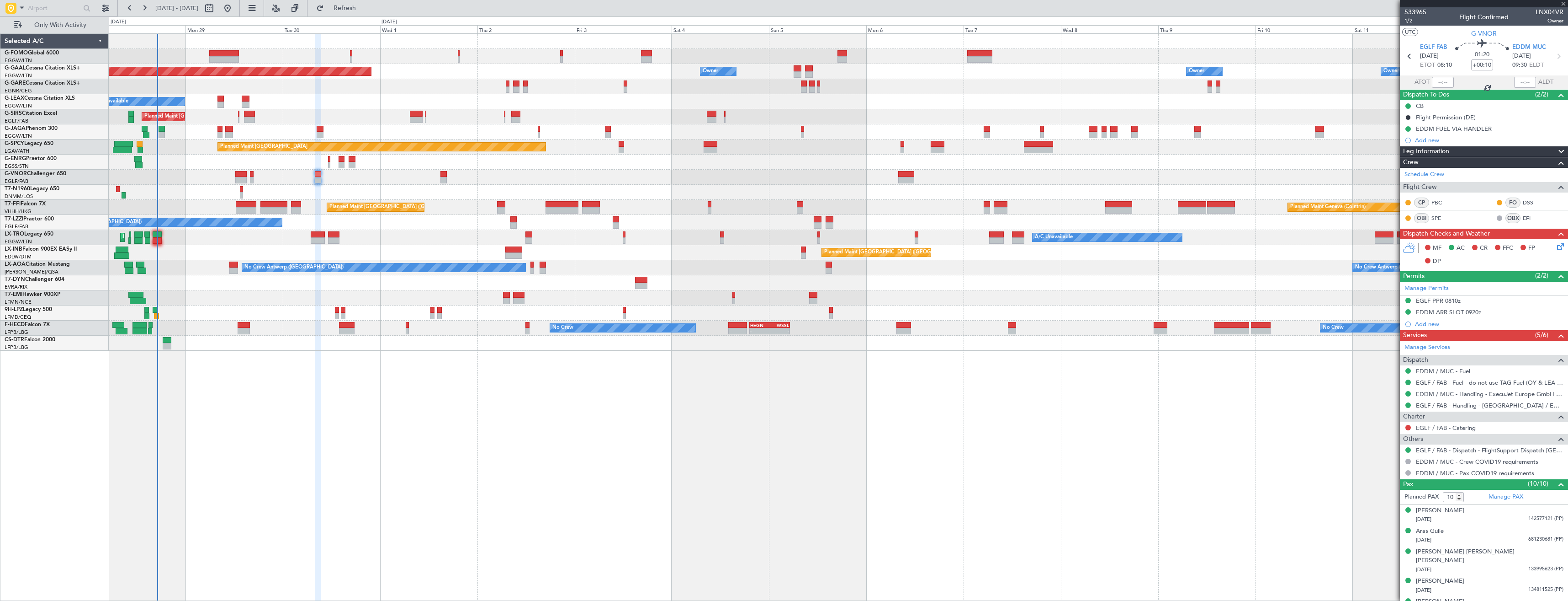
type input "1"
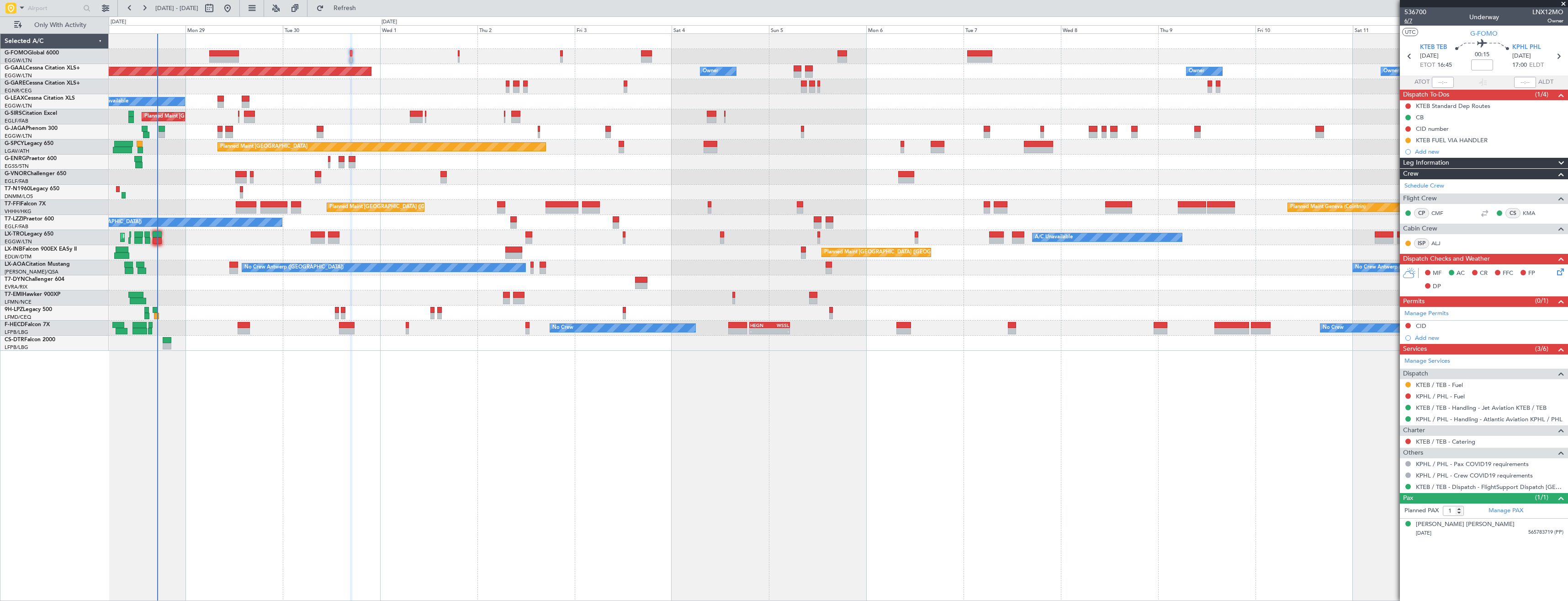
click at [1410, 19] on span "6/7" at bounding box center [1416, 20] width 22 height 8
click at [1557, 274] on icon at bounding box center [1559, 270] width 8 height 8
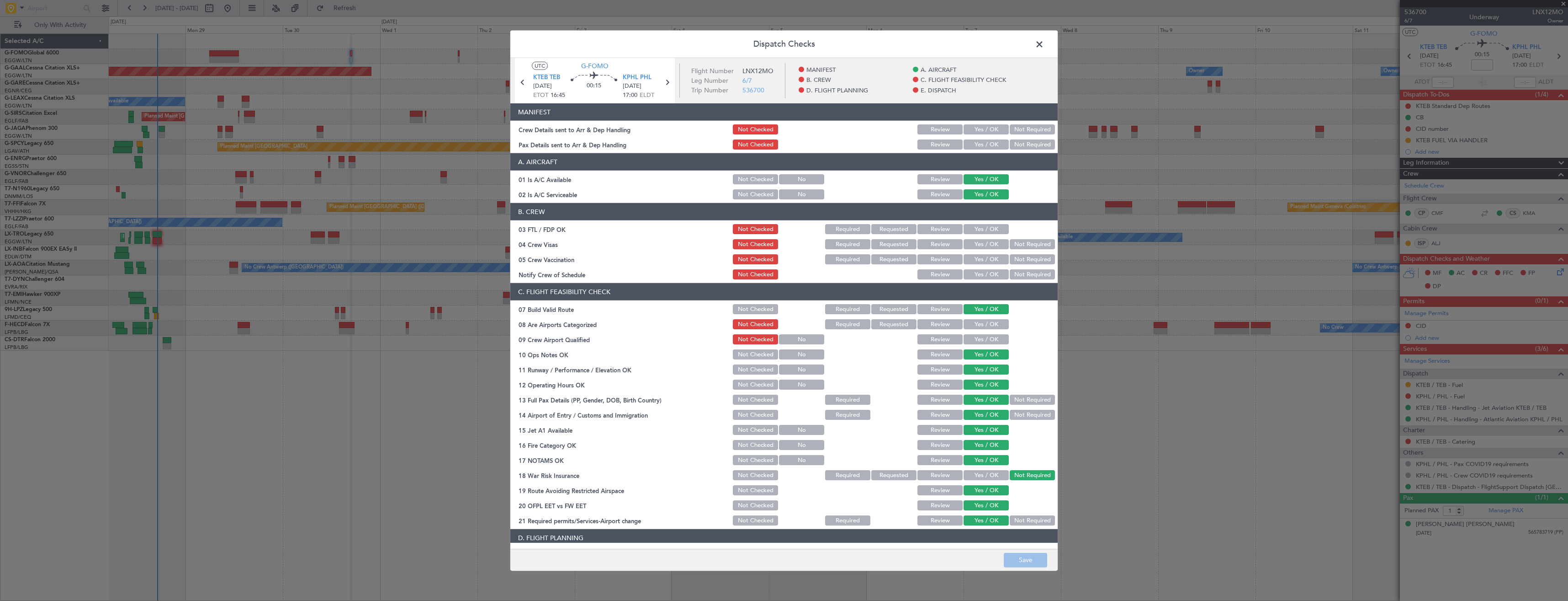
click at [983, 130] on button "Yes / OK" at bounding box center [986, 130] width 45 height 10
click at [978, 143] on button "Yes / OK" at bounding box center [986, 144] width 45 height 10
click at [1035, 564] on button "Save" at bounding box center [1025, 559] width 43 height 15
click at [1044, 45] on span at bounding box center [1044, 47] width 0 height 18
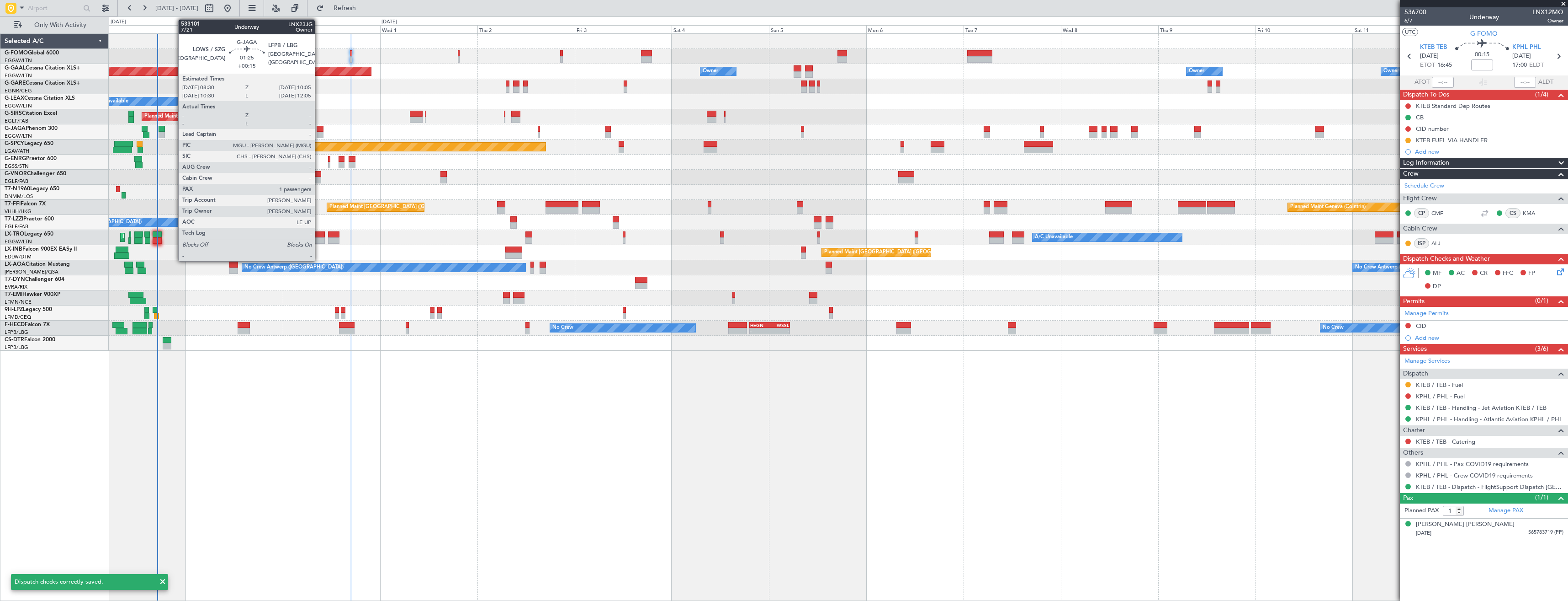
click at [319, 134] on div at bounding box center [320, 134] width 7 height 6
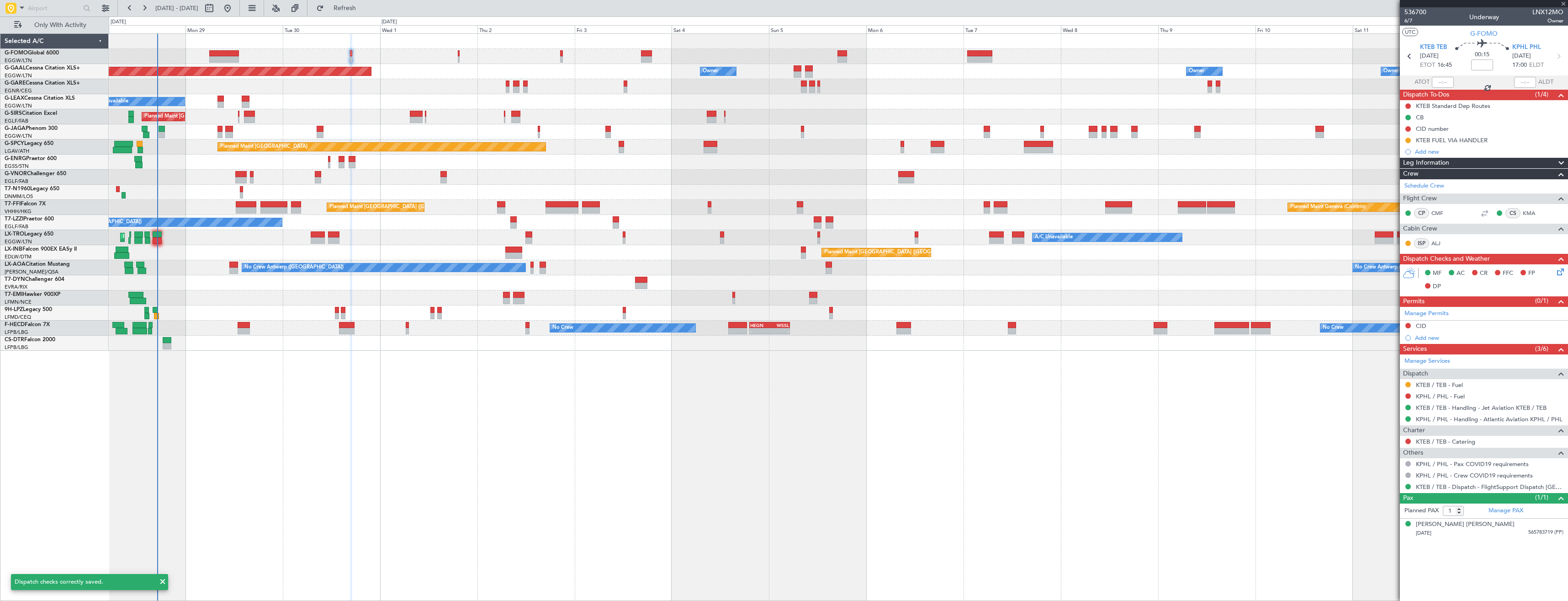
type input "+00:15"
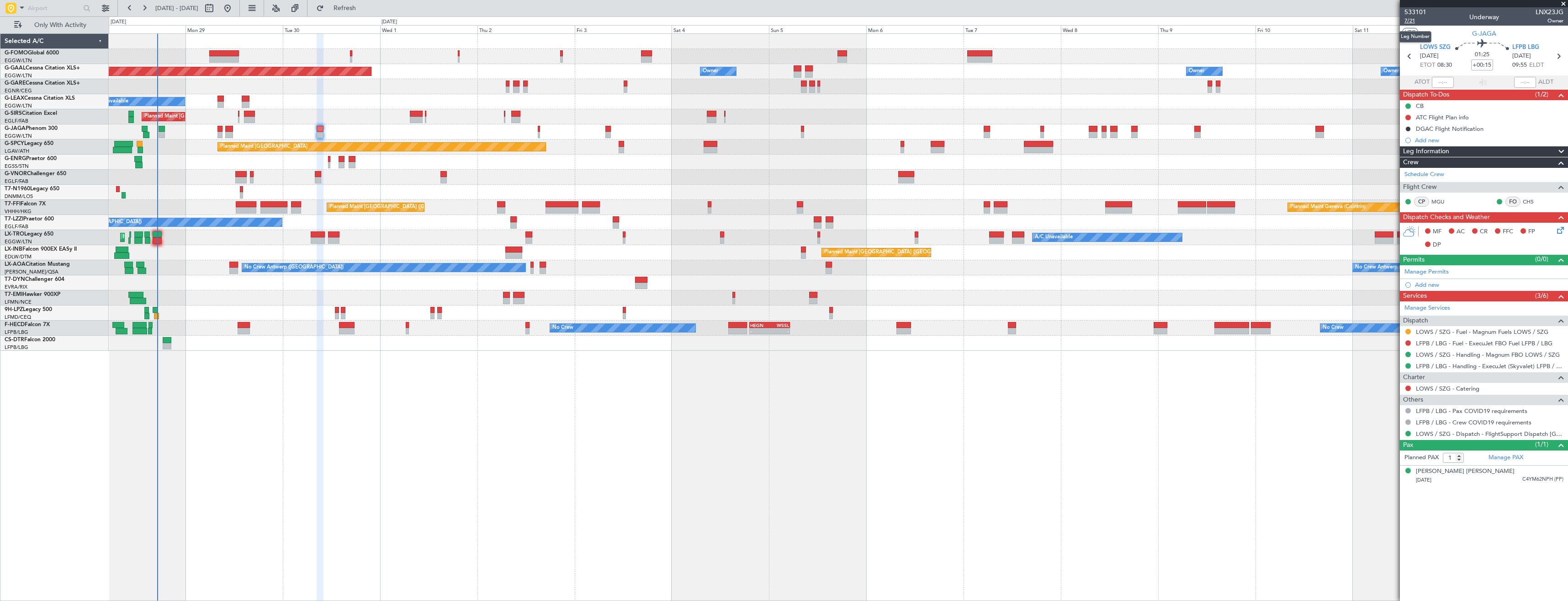
click at [1407, 22] on span "7/21" at bounding box center [1416, 20] width 22 height 8
click at [1561, 230] on icon at bounding box center [1559, 228] width 8 height 8
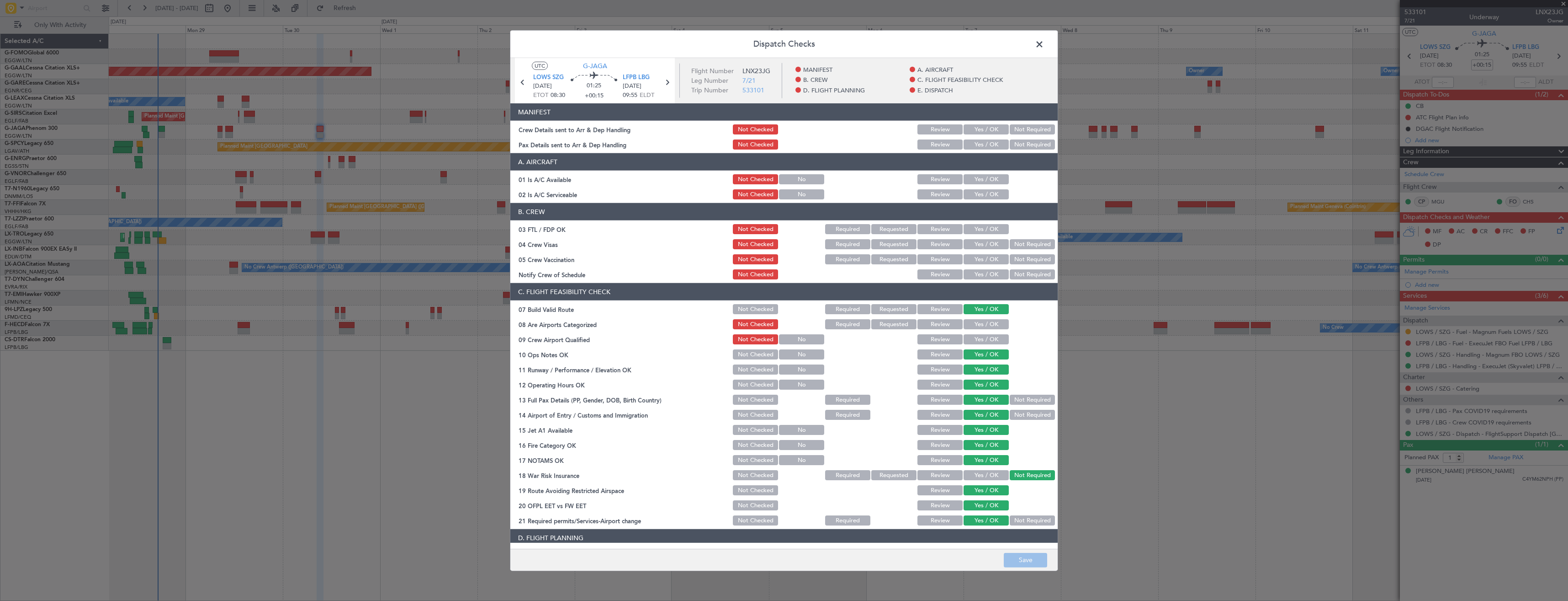
click at [969, 145] on button "Yes / OK" at bounding box center [986, 144] width 45 height 10
click at [972, 126] on button "Yes / OK" at bounding box center [986, 130] width 45 height 10
click at [1012, 563] on button "Save" at bounding box center [1025, 559] width 43 height 15
click at [1044, 43] on span at bounding box center [1044, 47] width 0 height 18
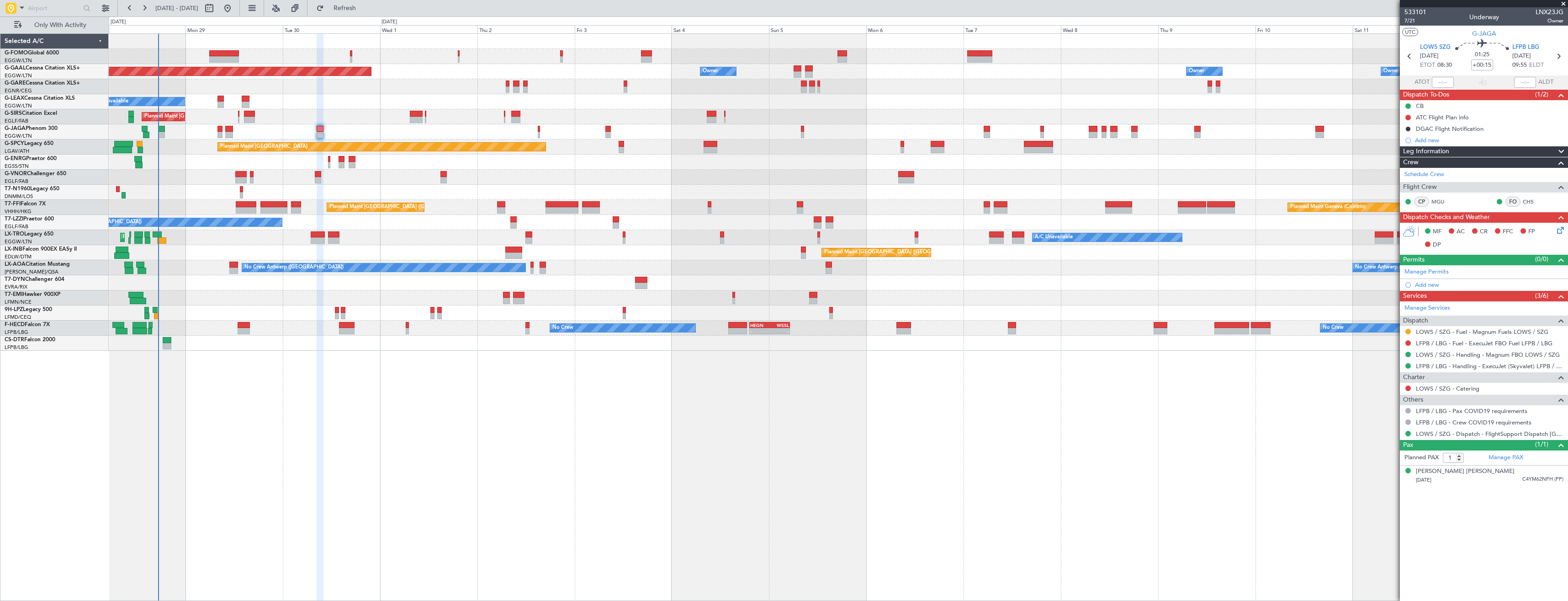
drag, startPoint x: 1408, startPoint y: 332, endPoint x: 1408, endPoint y: 345, distance: 13.0
click at [1408, 332] on button at bounding box center [1408, 331] width 6 height 6
click at [1393, 437] on span "Confirmed" at bounding box center [1382, 440] width 29 height 9
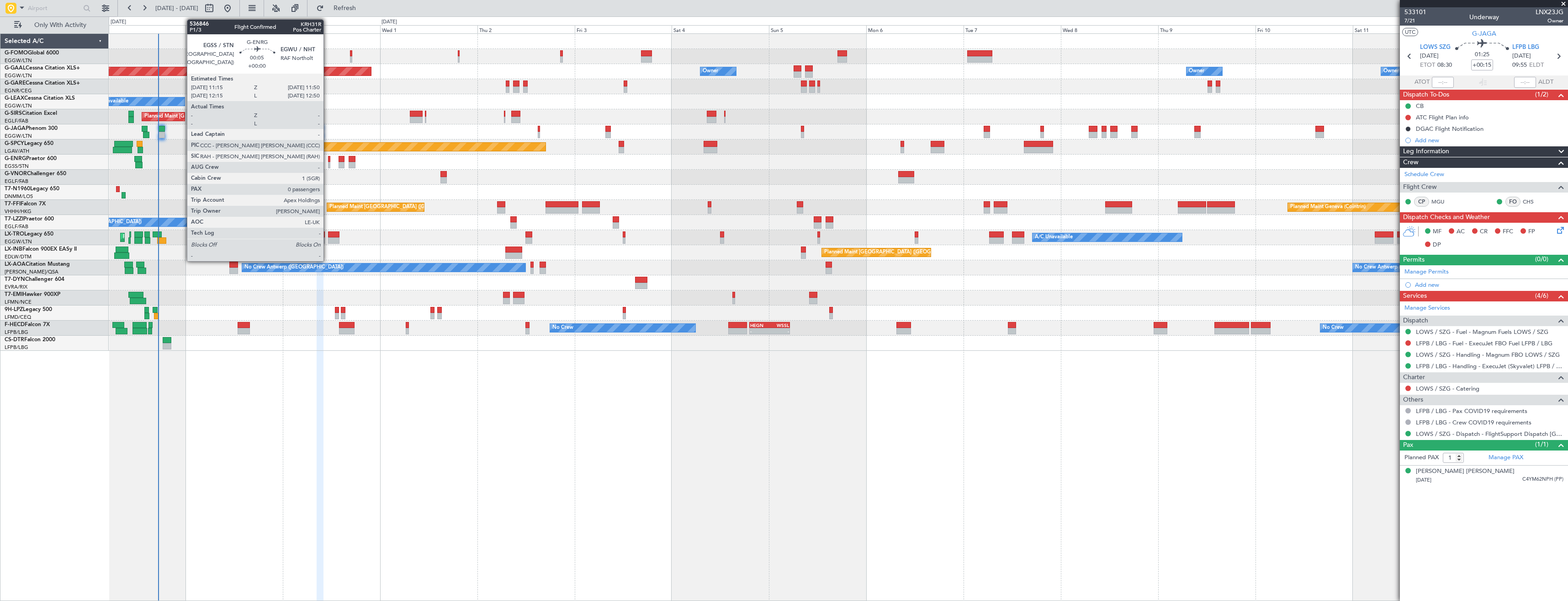
click at [328, 164] on div at bounding box center [329, 164] width 3 height 6
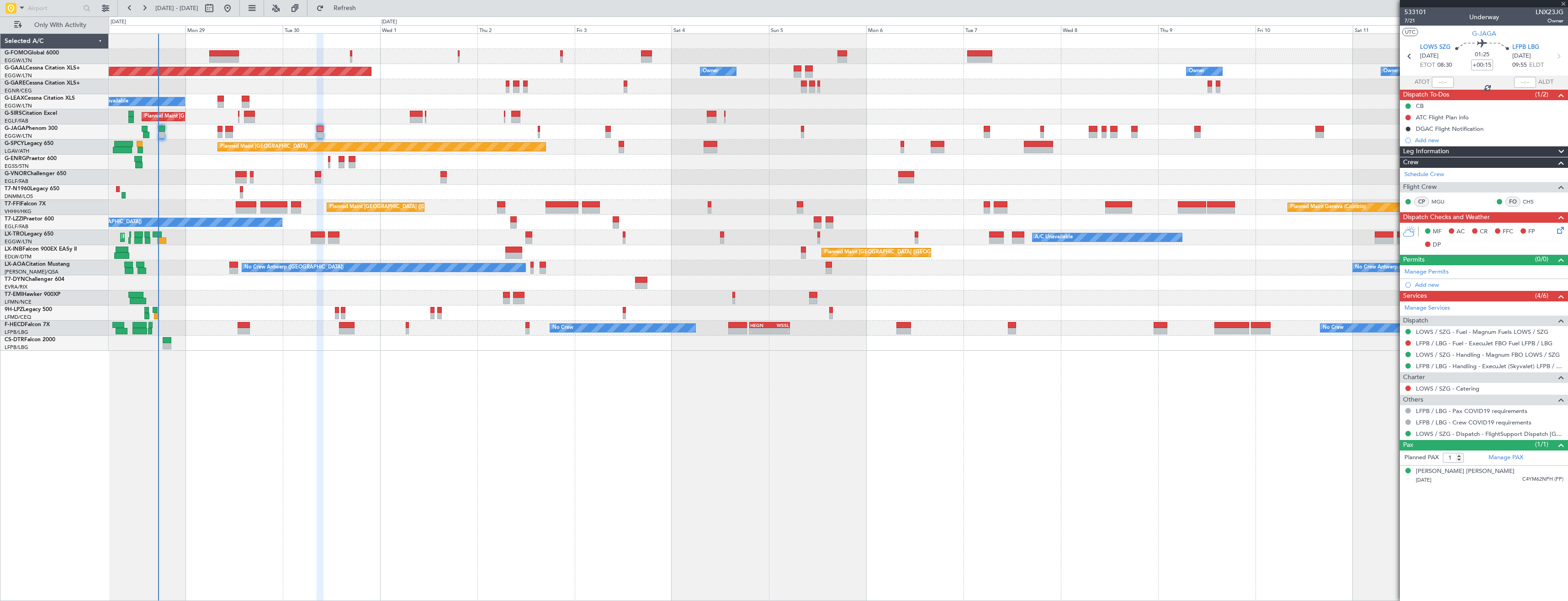
type input "0"
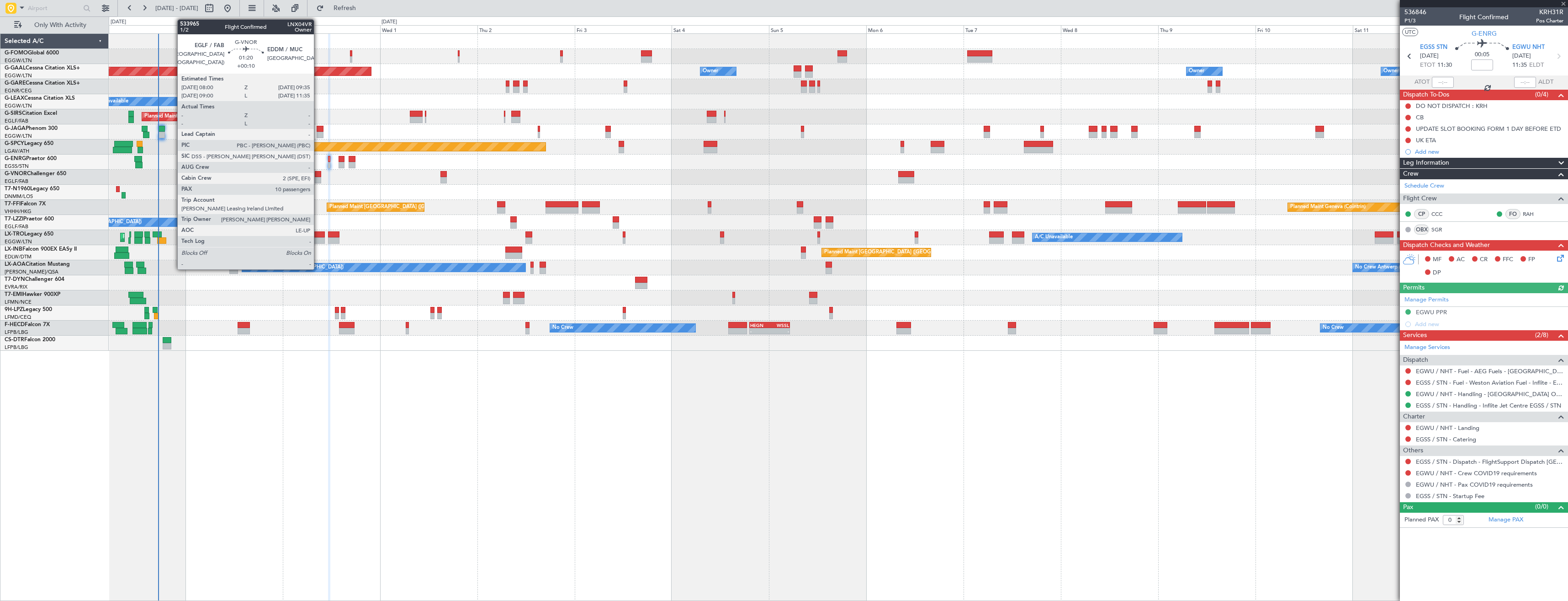
click at [318, 180] on div at bounding box center [318, 180] width 7 height 6
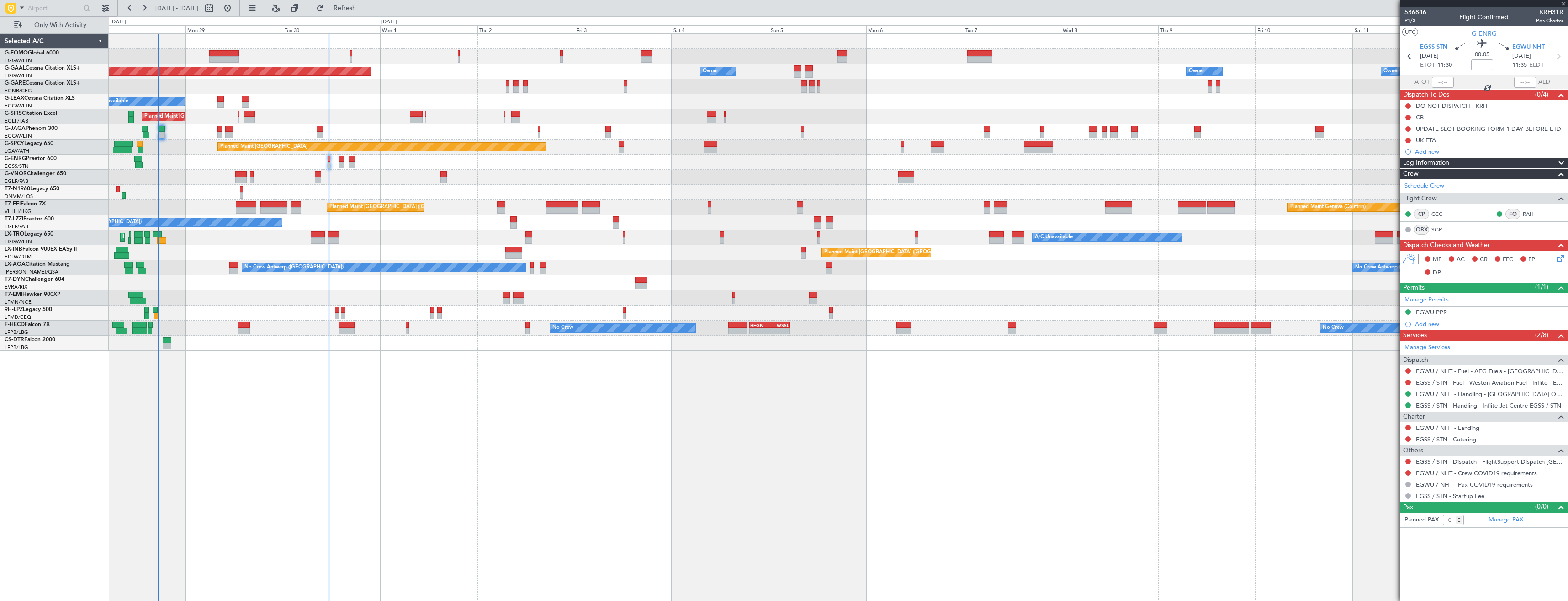
type input "+00:10"
type input "10"
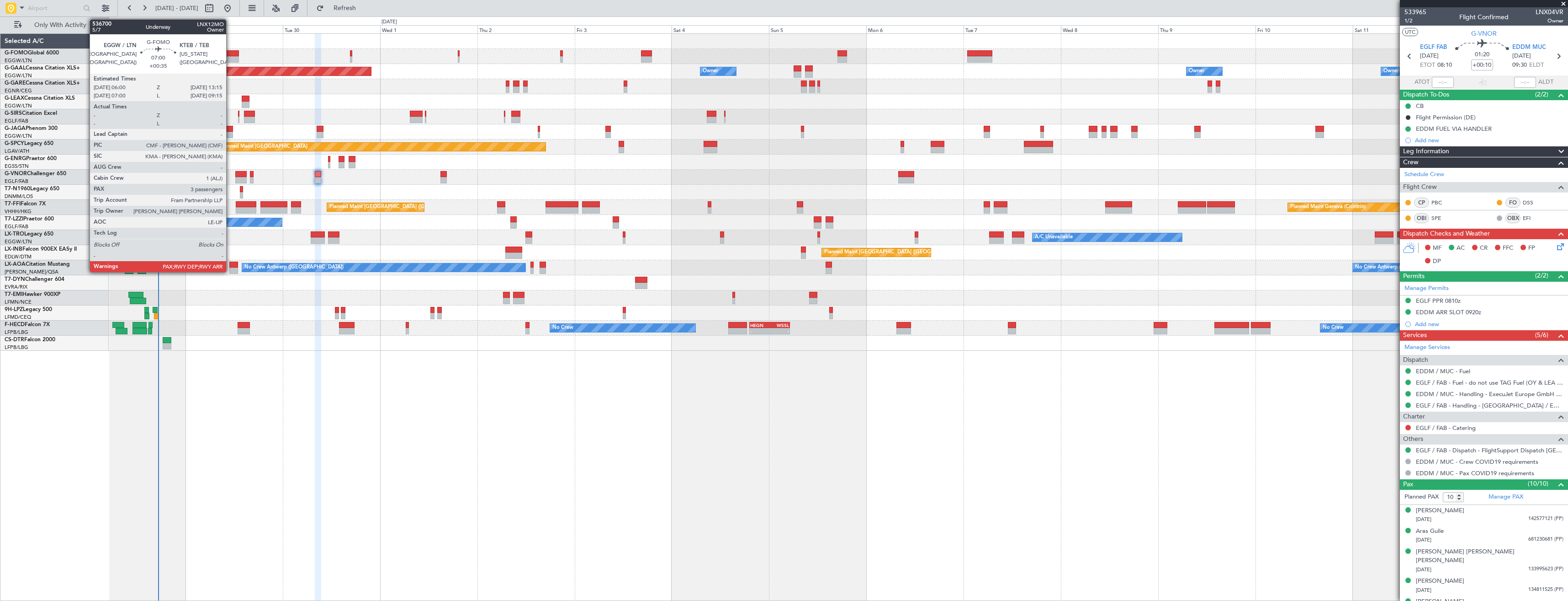
click at [230, 58] on div at bounding box center [224, 59] width 30 height 6
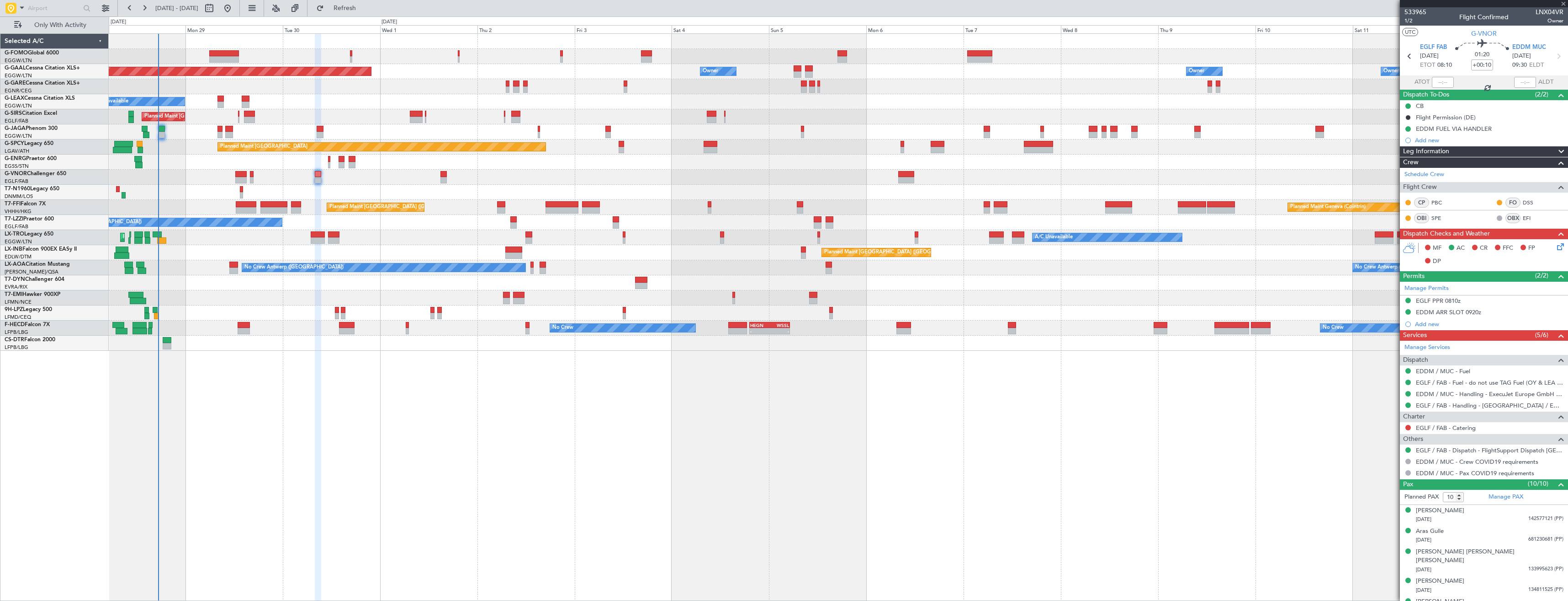
type input "+00:35"
type input "3"
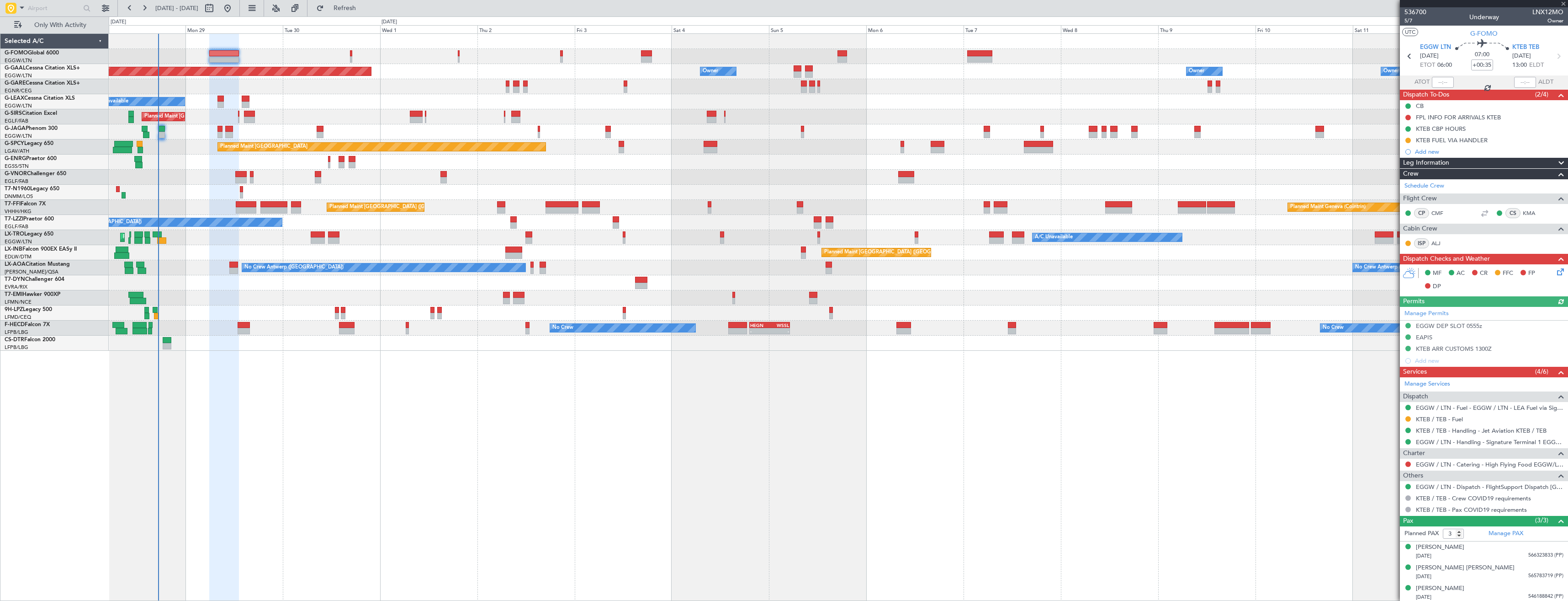
scroll to position [2, 0]
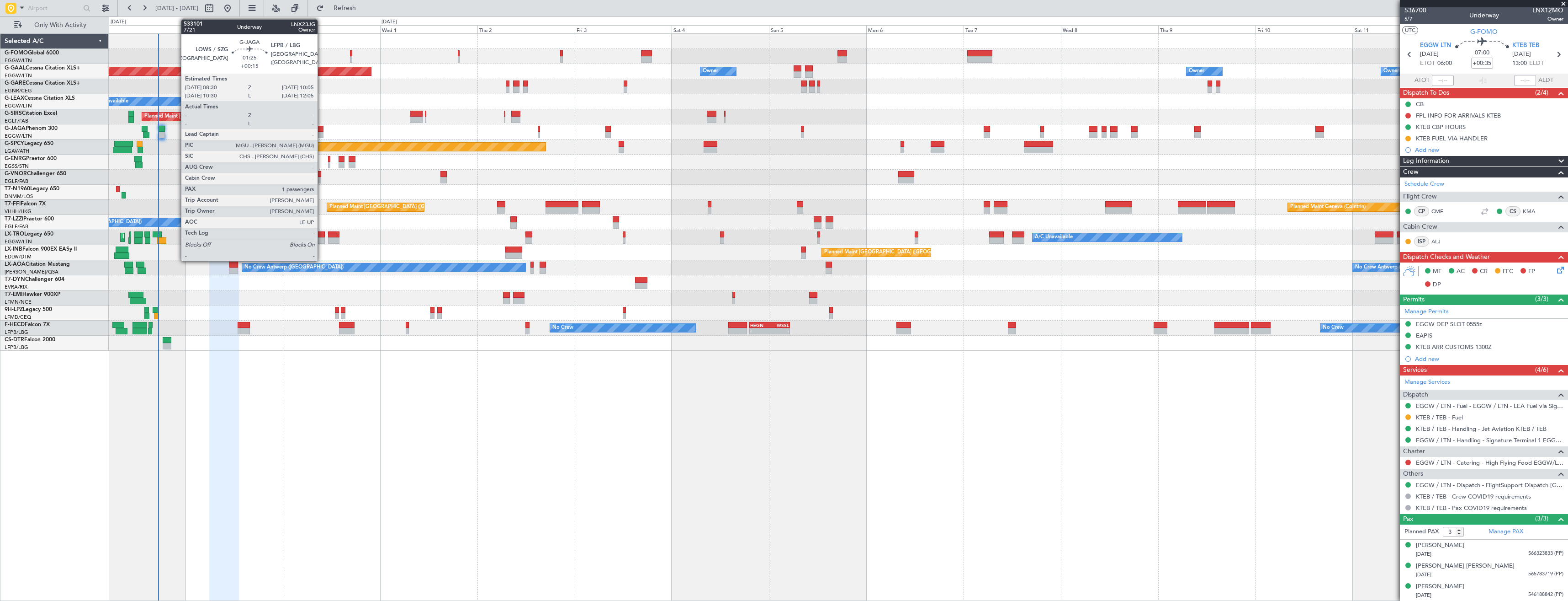
click at [322, 131] on div at bounding box center [320, 129] width 7 height 6
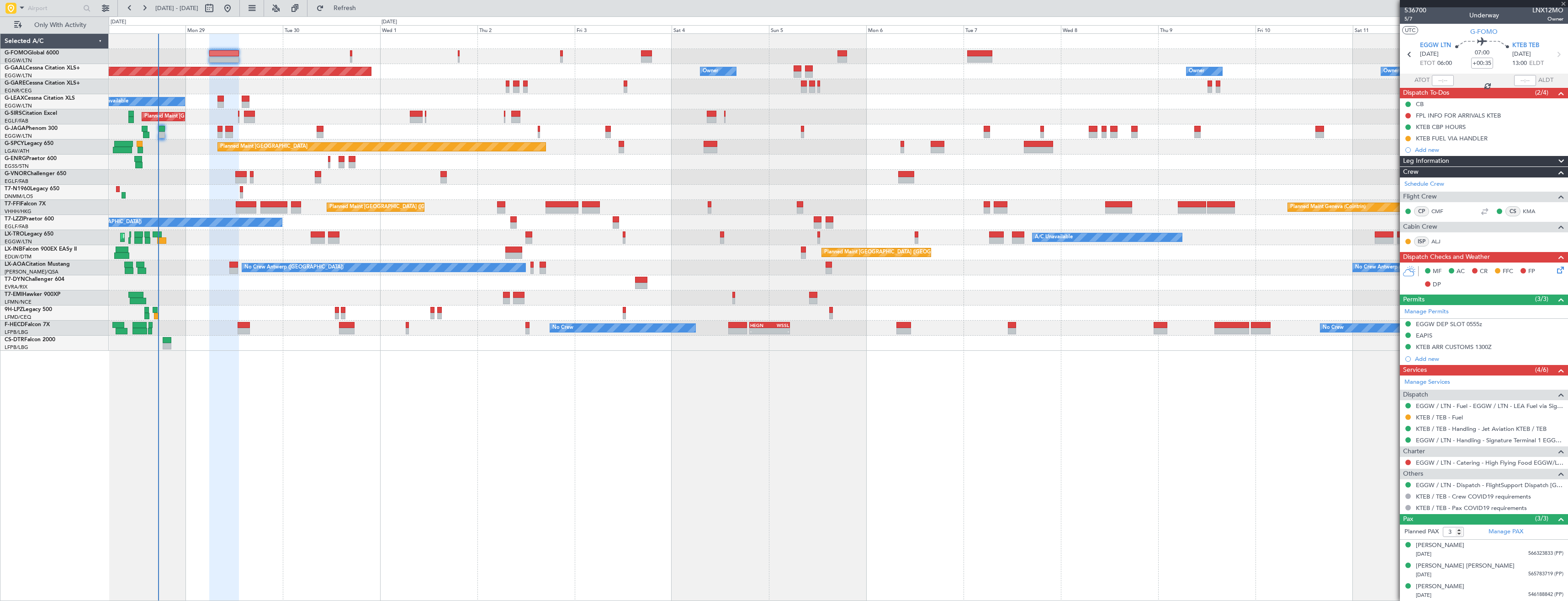
type input "+00:15"
type input "1"
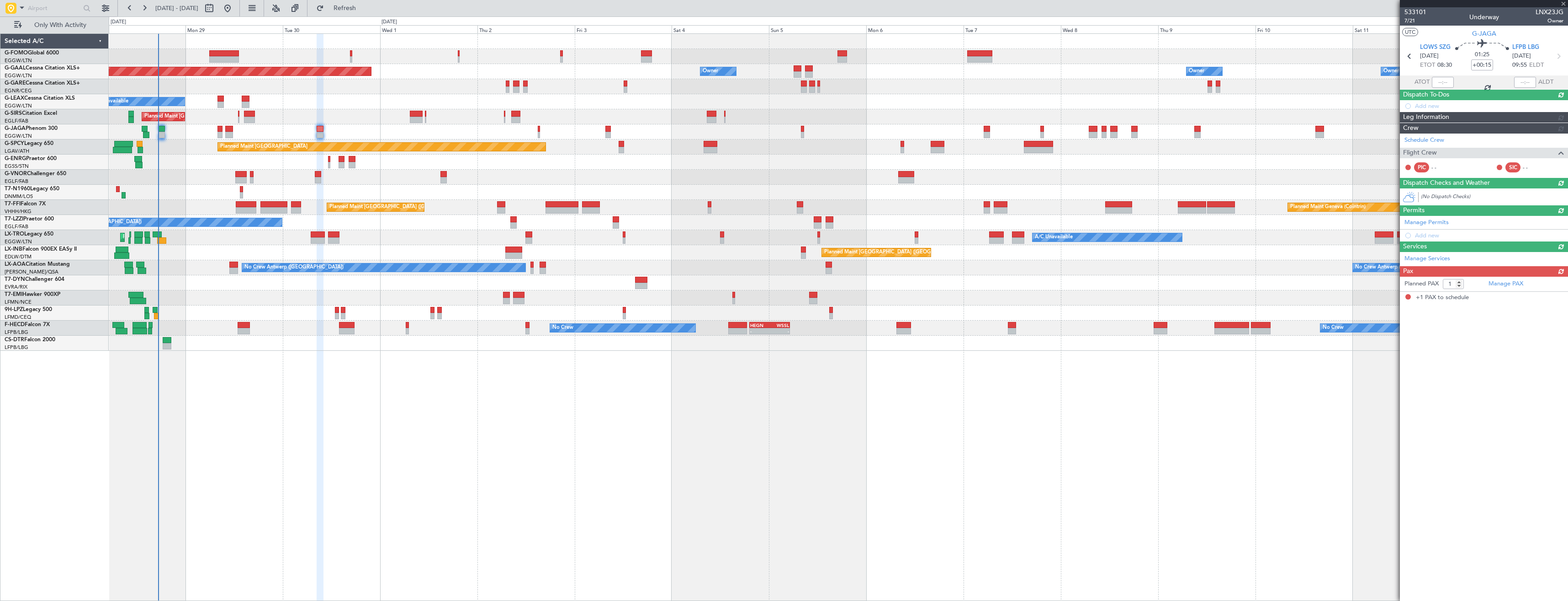
scroll to position [0, 0]
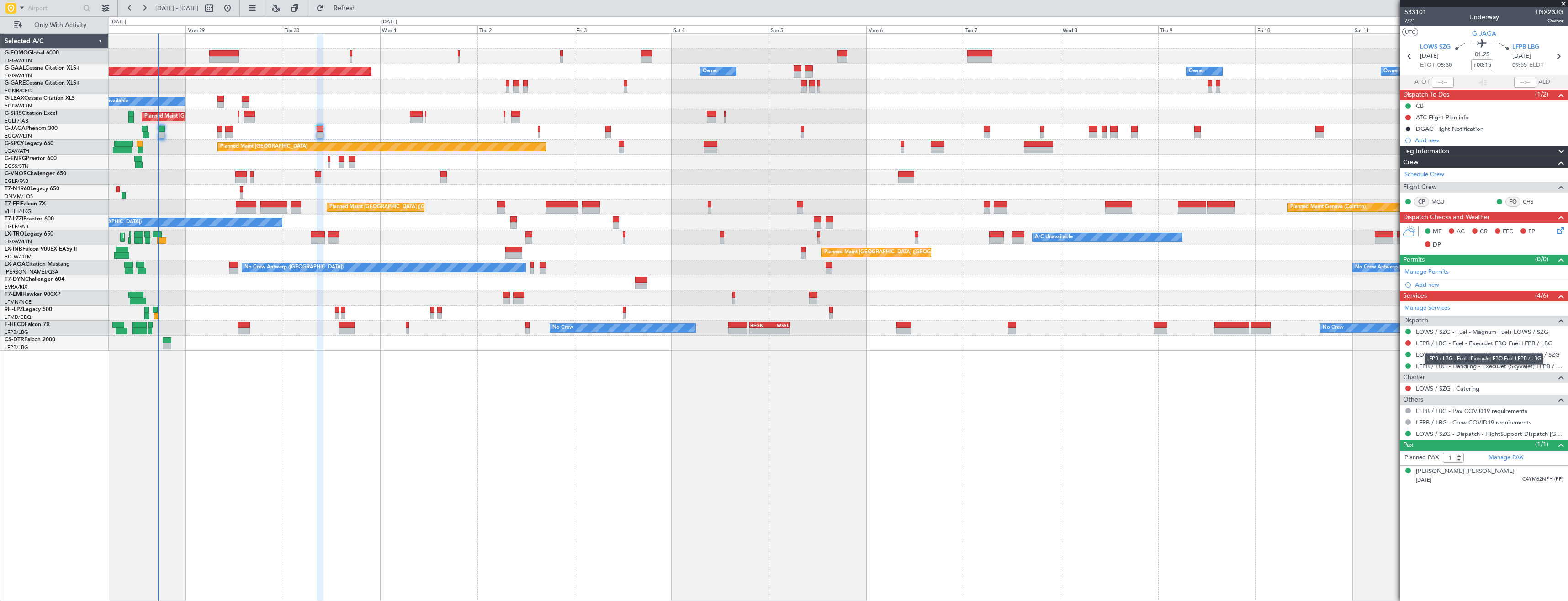
click at [1455, 341] on link "LFPB / LBG - Fuel - ExecuJet FBO Fuel LFPB / LBG" at bounding box center [1484, 343] width 136 height 8
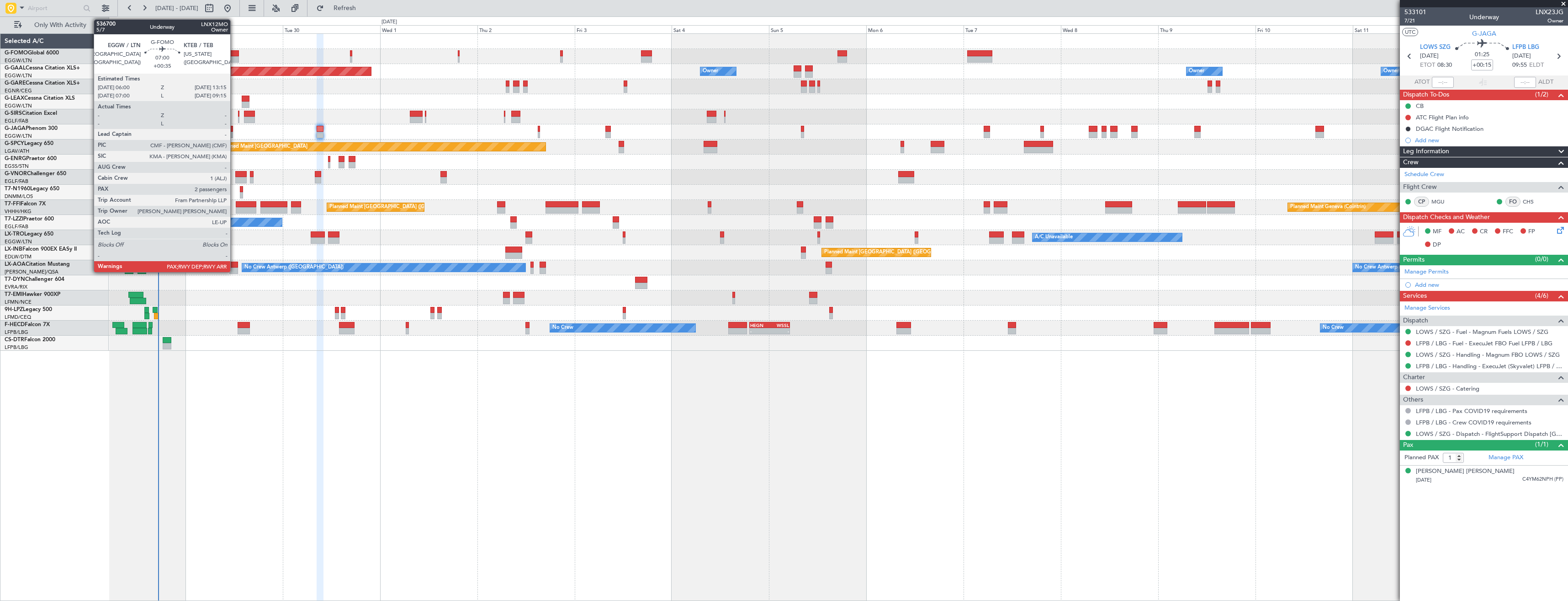
click at [235, 56] on div at bounding box center [224, 59] width 30 height 6
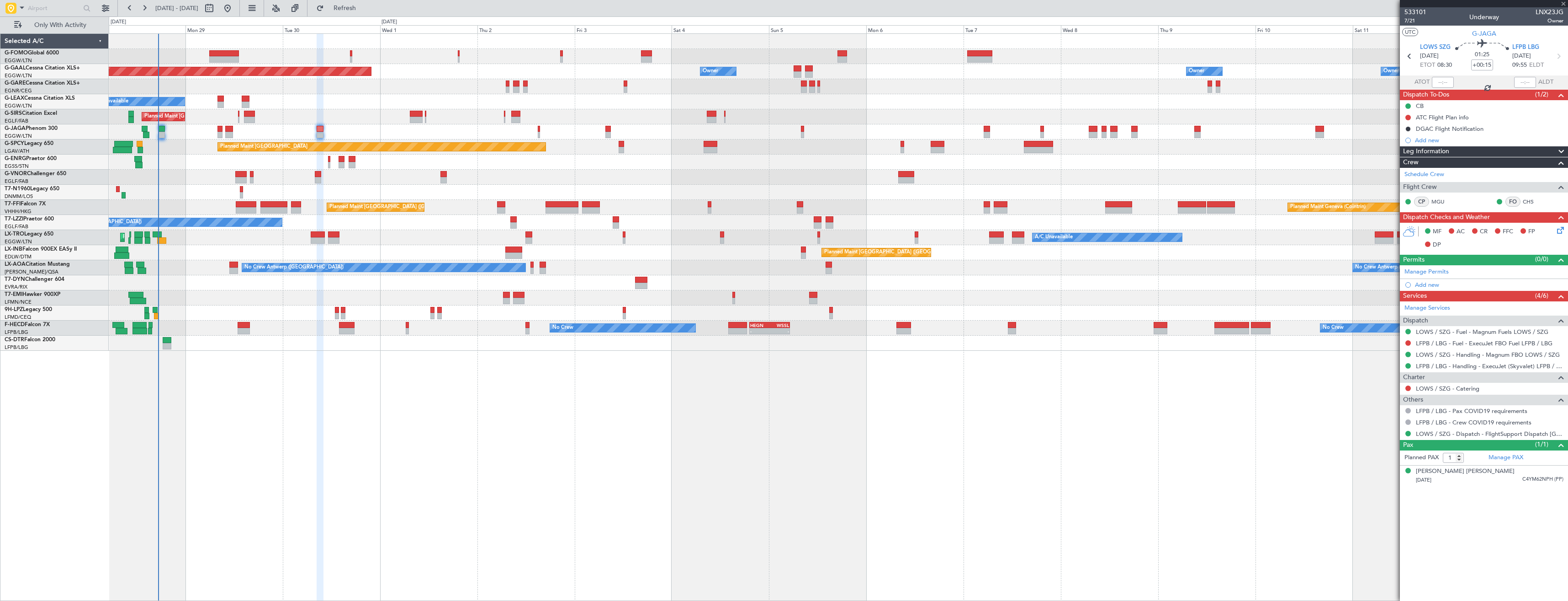
type input "+00:35"
type input "3"
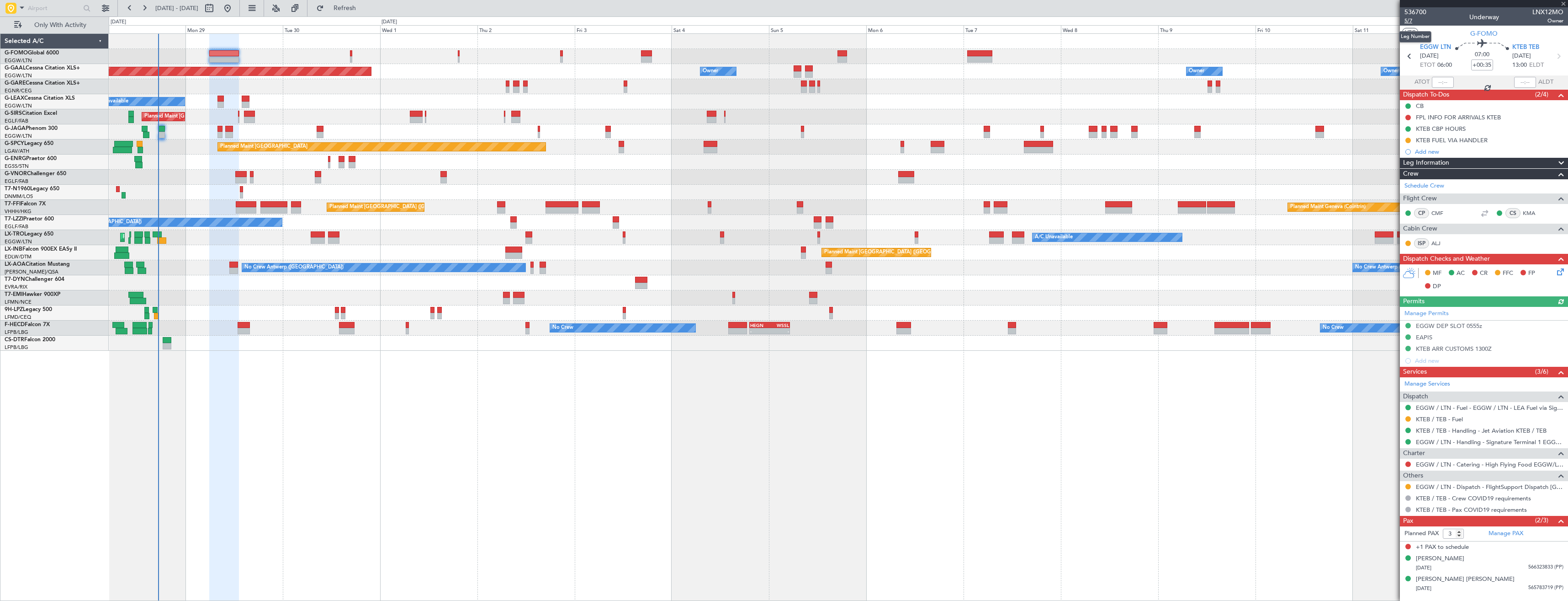
click at [1409, 22] on span "5/7" at bounding box center [1416, 20] width 22 height 8
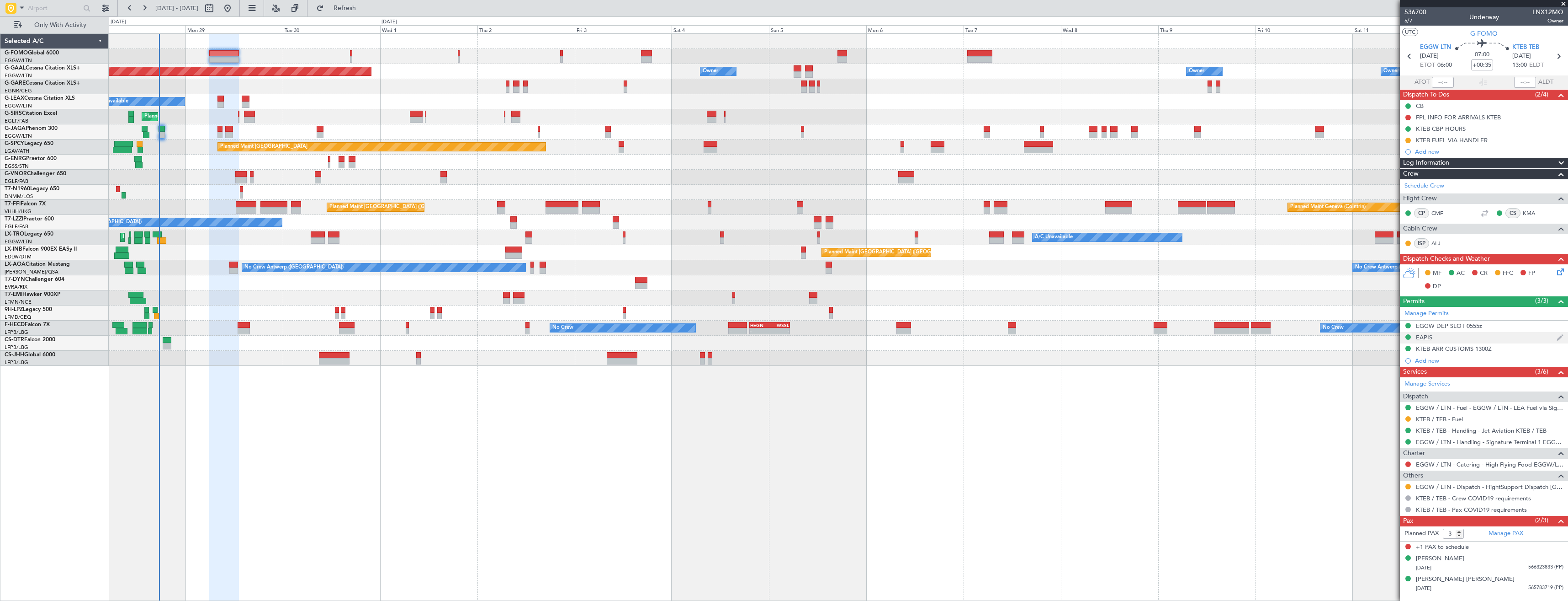
click at [1462, 338] on div "EAPIS" at bounding box center [1484, 338] width 168 height 11
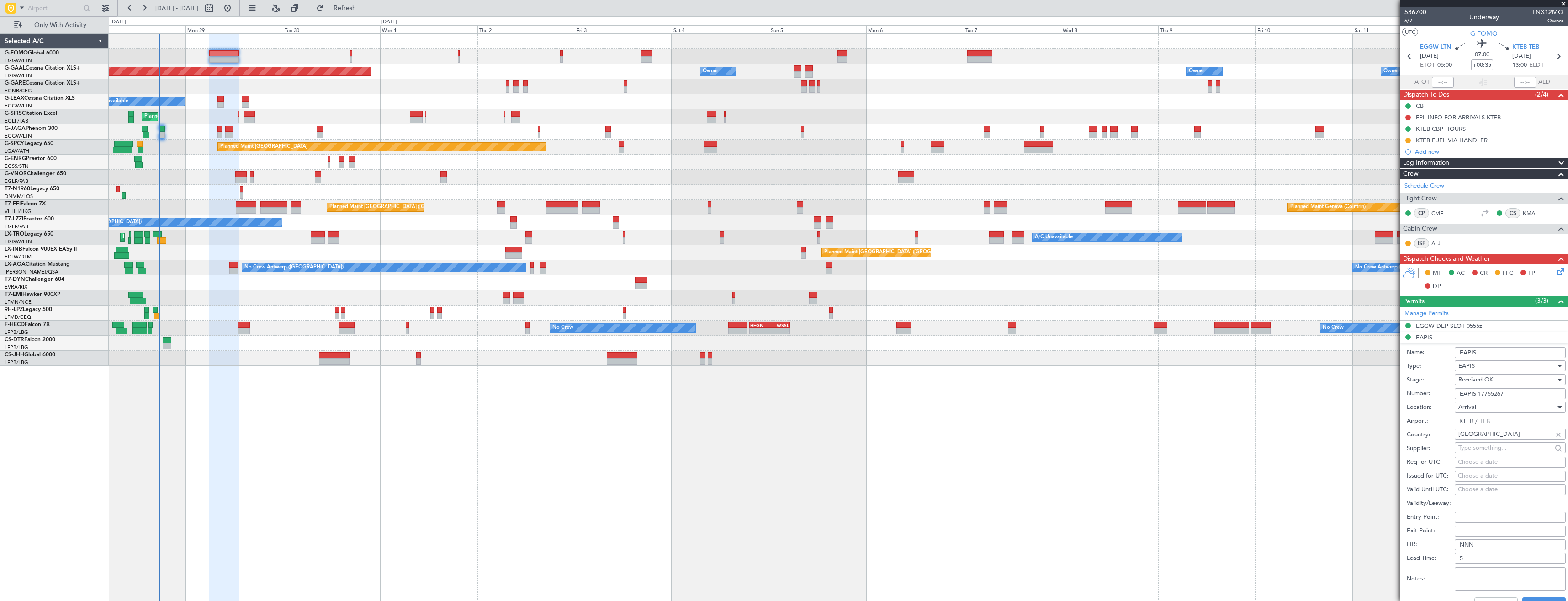
click at [1516, 391] on input "EAPIS-17755267" at bounding box center [1510, 393] width 111 height 11
paste input "6813"
type input "EAPIS-17756813"
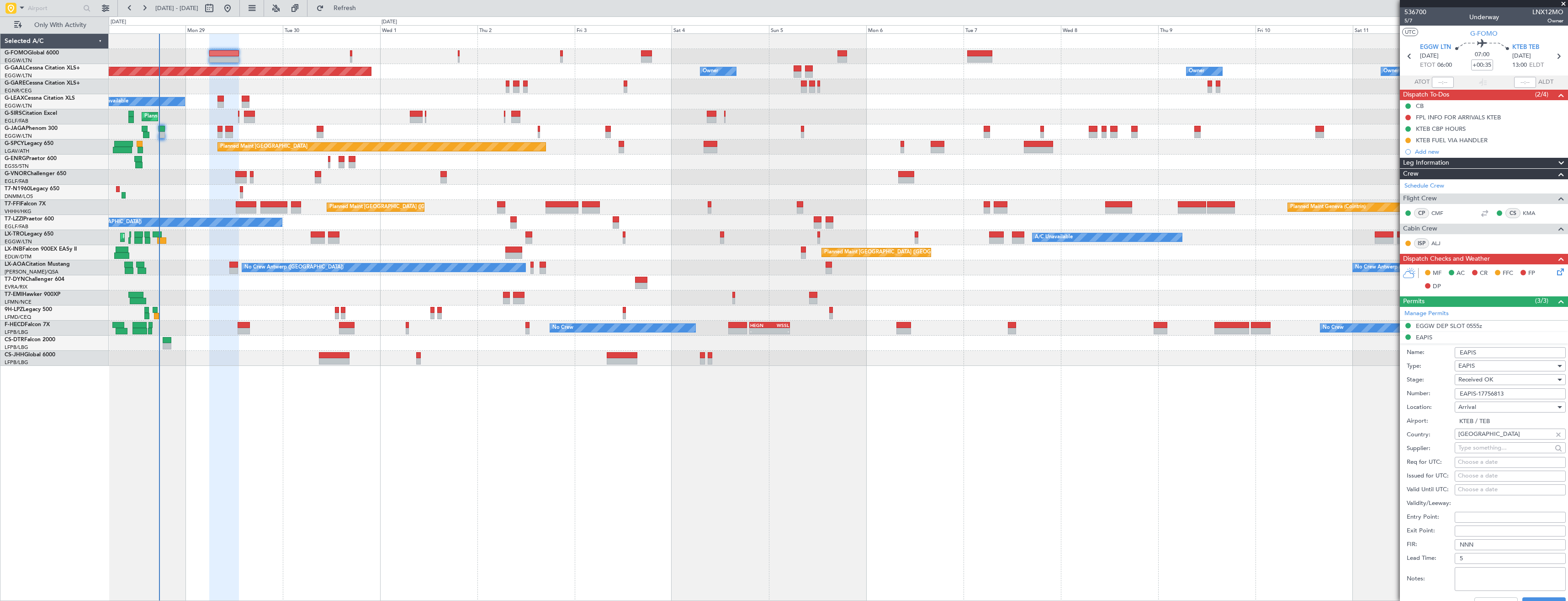
click at [1499, 382] on div "Received OK" at bounding box center [1507, 380] width 97 height 14
click at [1499, 380] on div at bounding box center [784, 300] width 1568 height 601
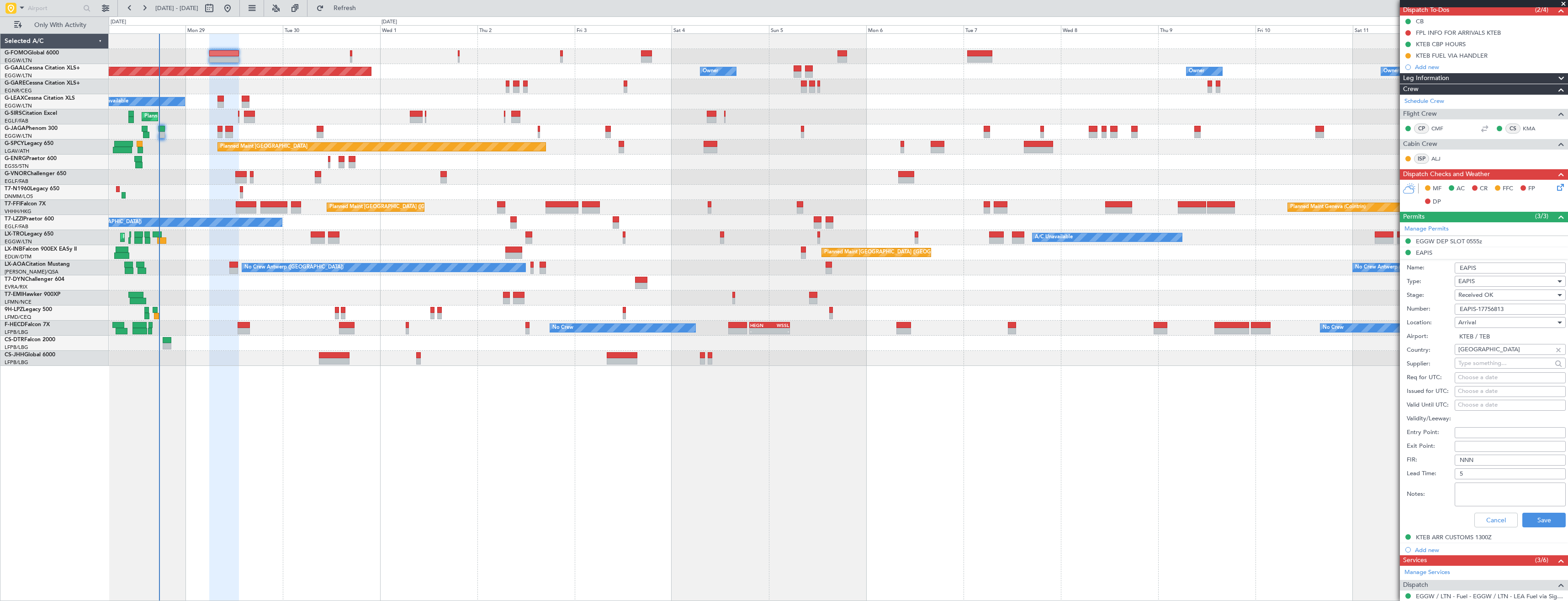
scroll to position [228, 0]
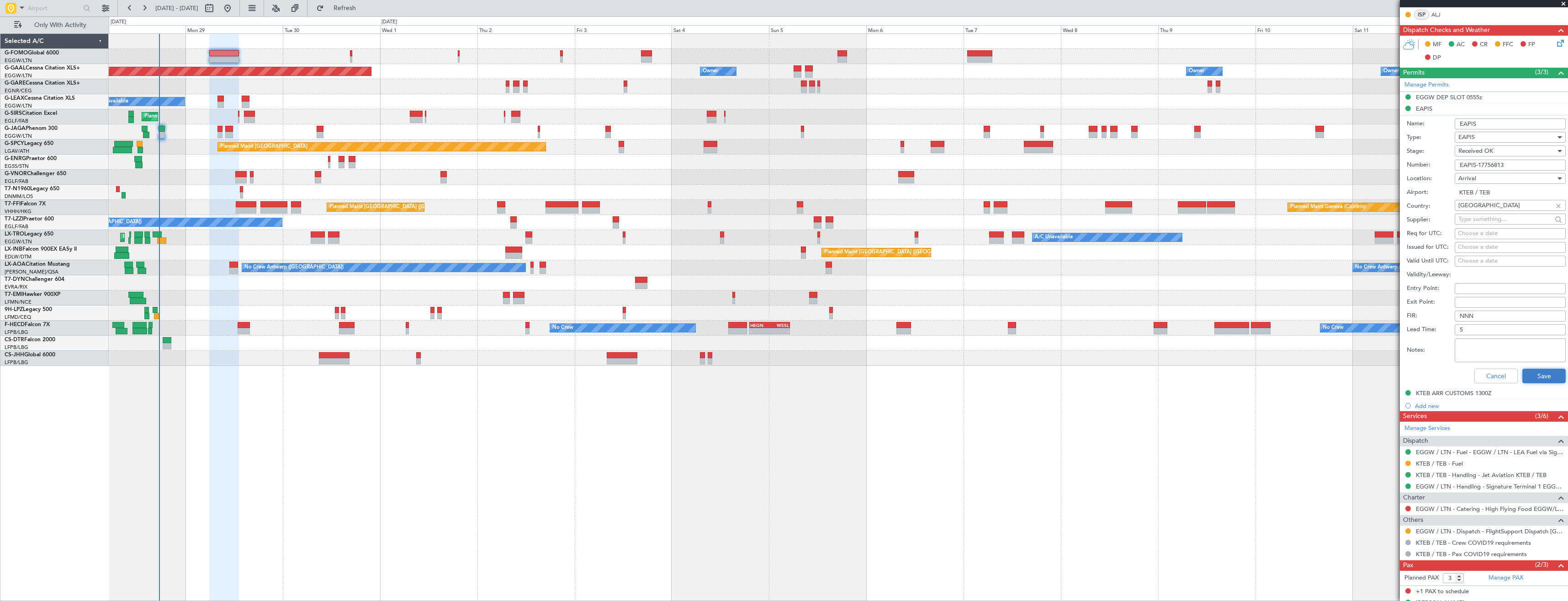
click at [1530, 379] on button "Save" at bounding box center [1544, 375] width 43 height 15
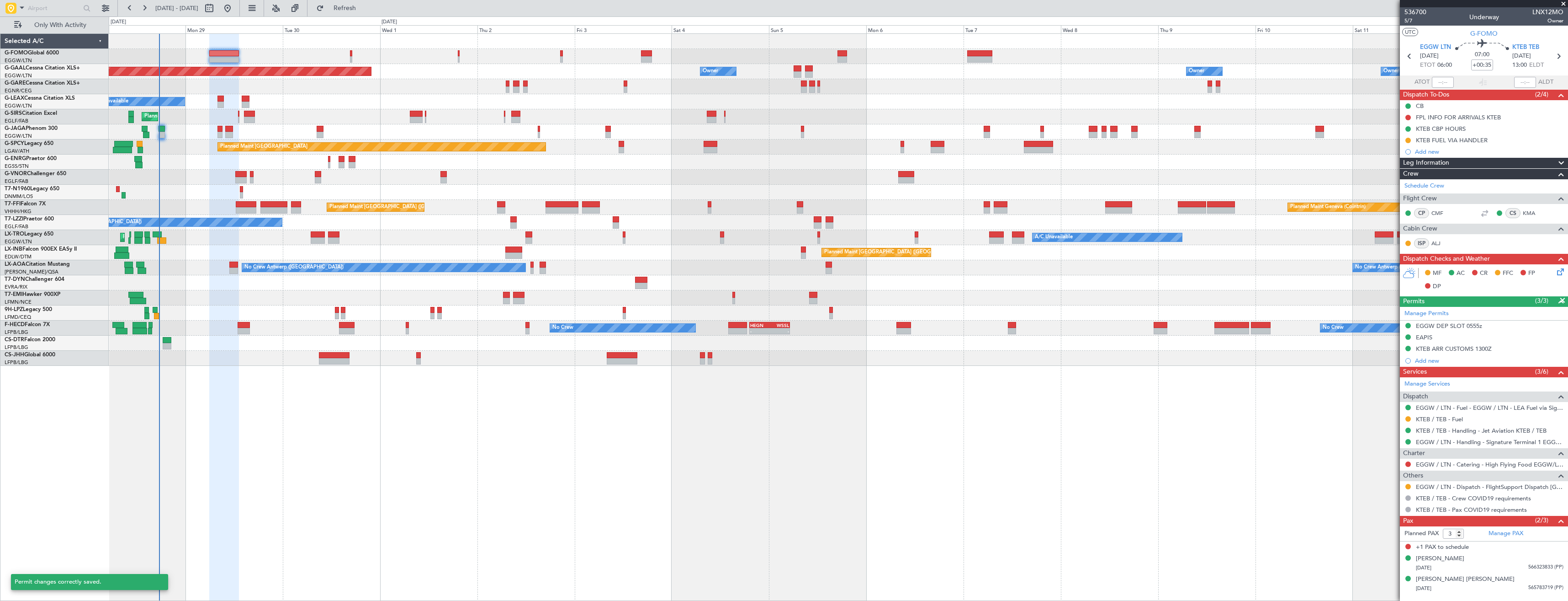
scroll to position [0, 0]
click at [1432, 442] on link "EGGW / LTN - Handling - Signature Terminal 1 EGGW / LTN" at bounding box center [1490, 442] width 148 height 8
drag, startPoint x: 1407, startPoint y: 348, endPoint x: 1407, endPoint y: 354, distance: 6.0
click at [1407, 348] on button at bounding box center [1408, 348] width 6 height 6
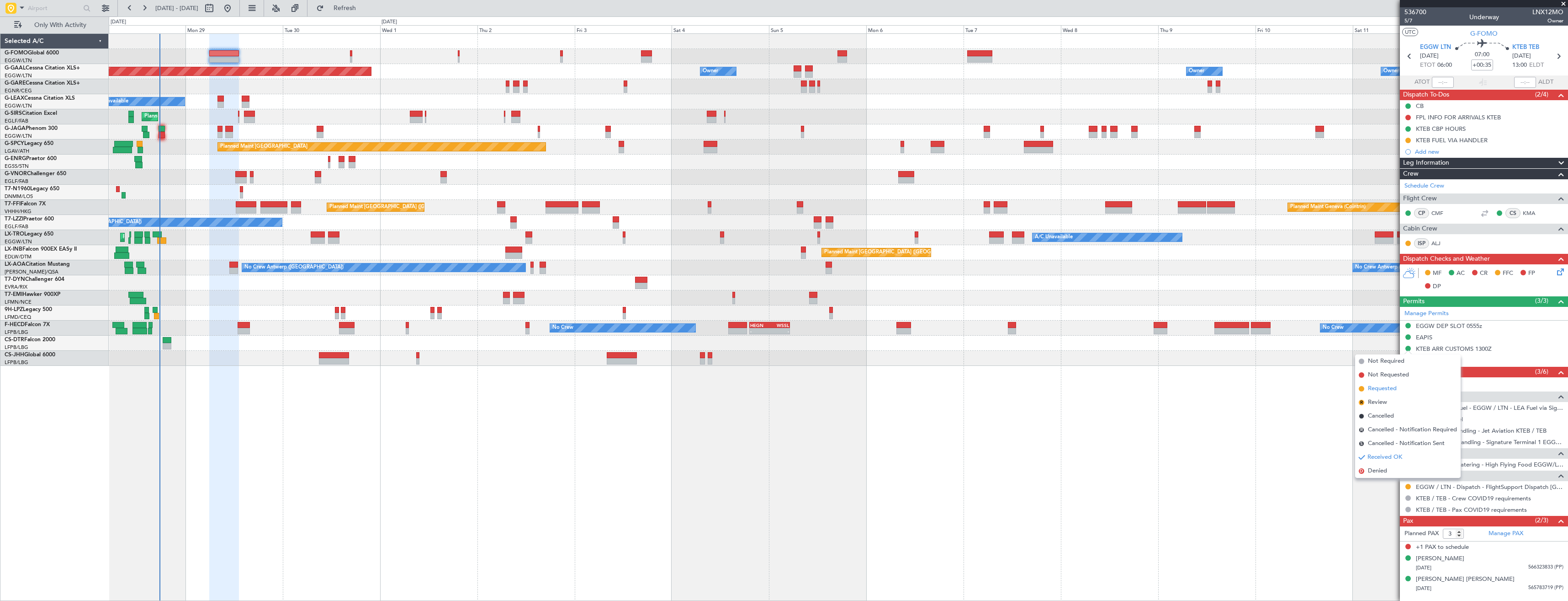
click at [1396, 389] on span "Requested" at bounding box center [1382, 388] width 29 height 9
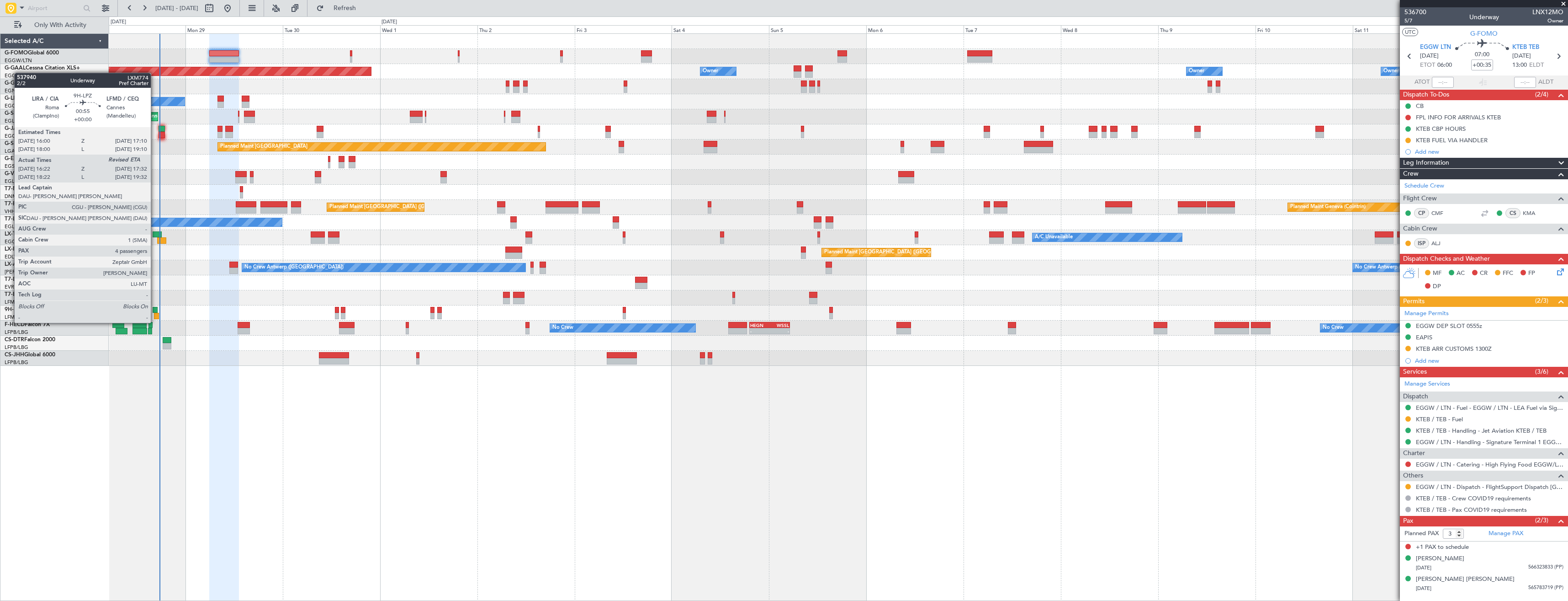
click at [156, 313] on div at bounding box center [156, 315] width 5 height 6
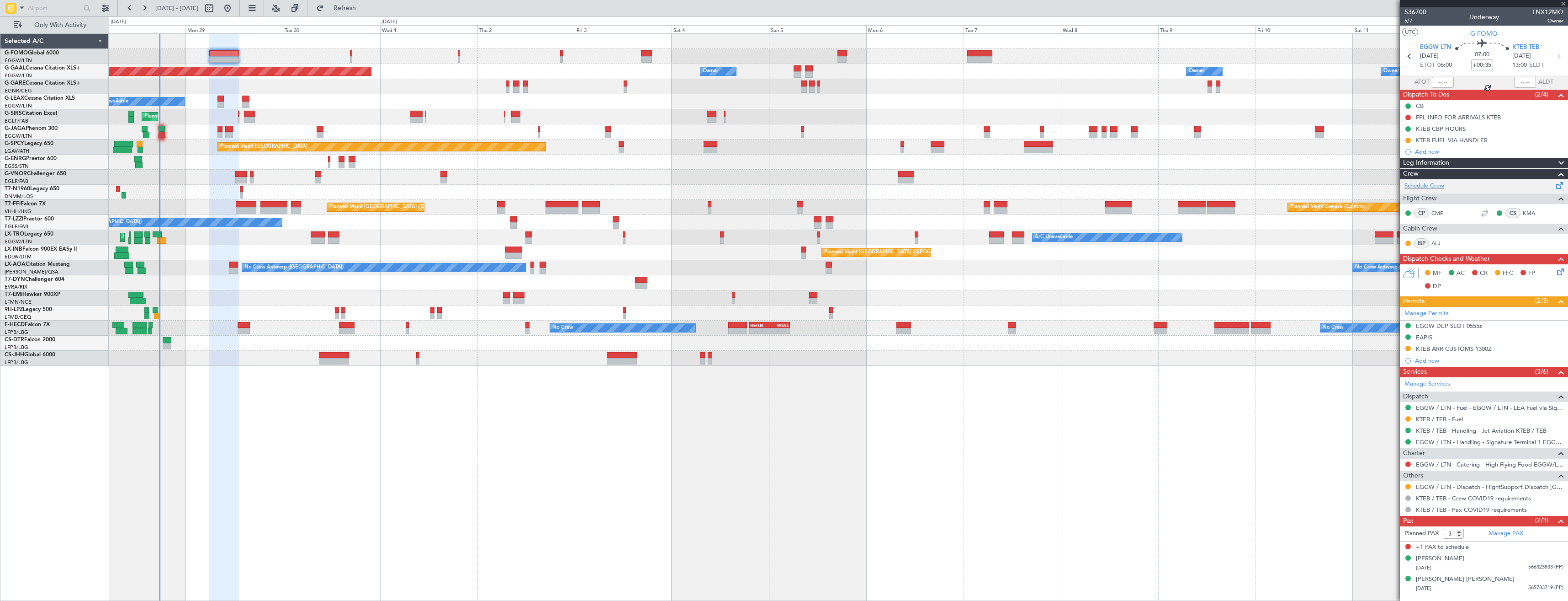
type input "16:32"
type input "4"
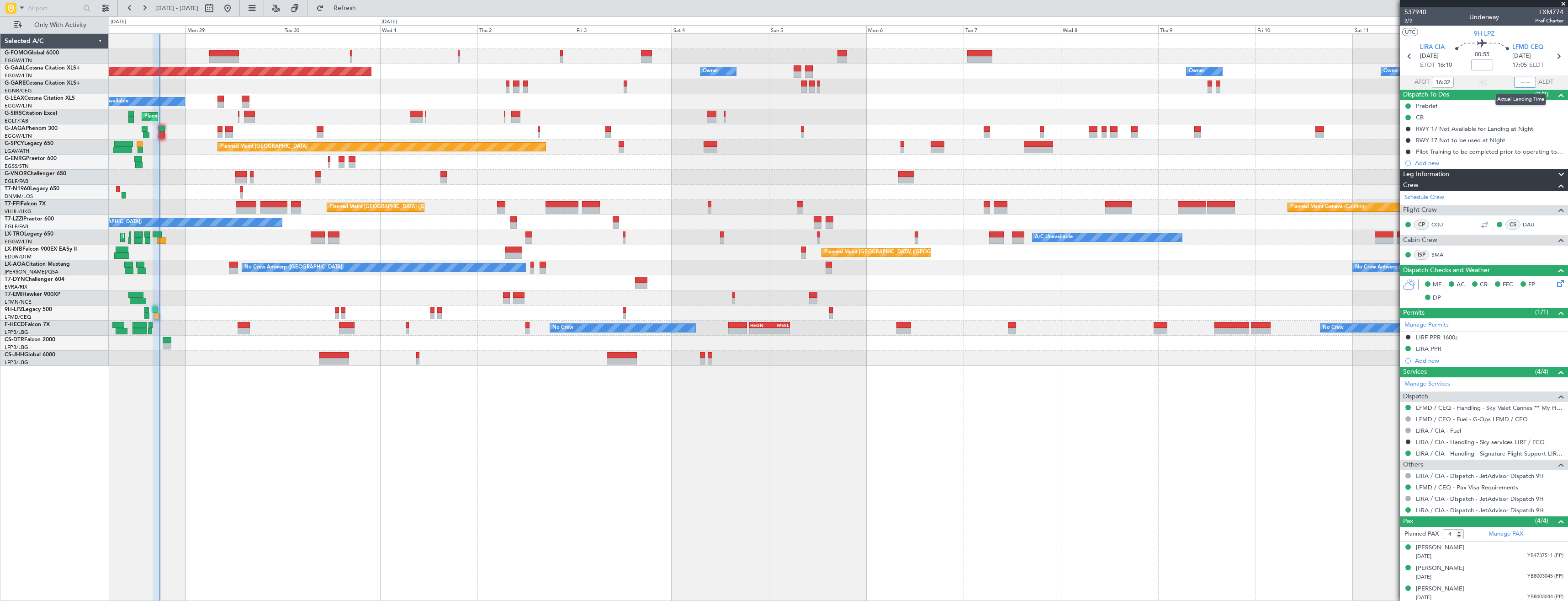
click at [1517, 83] on input "text" at bounding box center [1526, 82] width 22 height 11
type input "17:28"
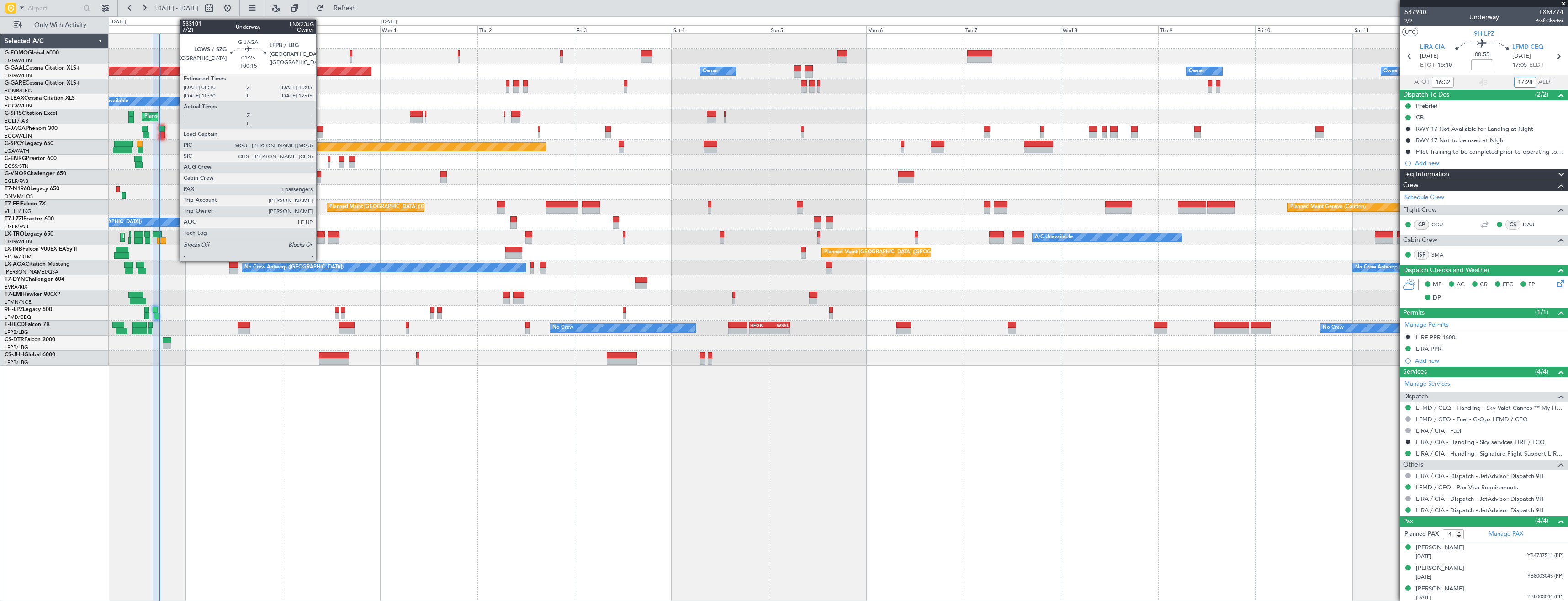
click at [320, 130] on div at bounding box center [320, 129] width 7 height 6
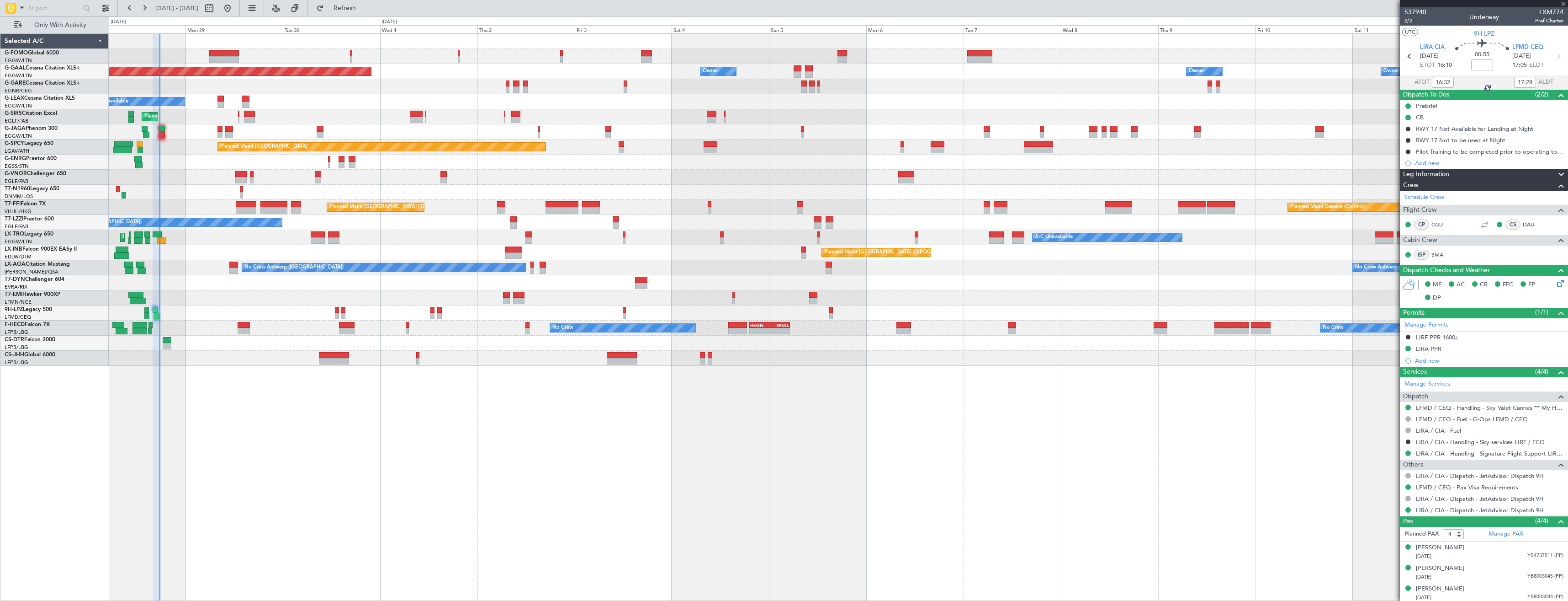
type input "+00:15"
type input "1"
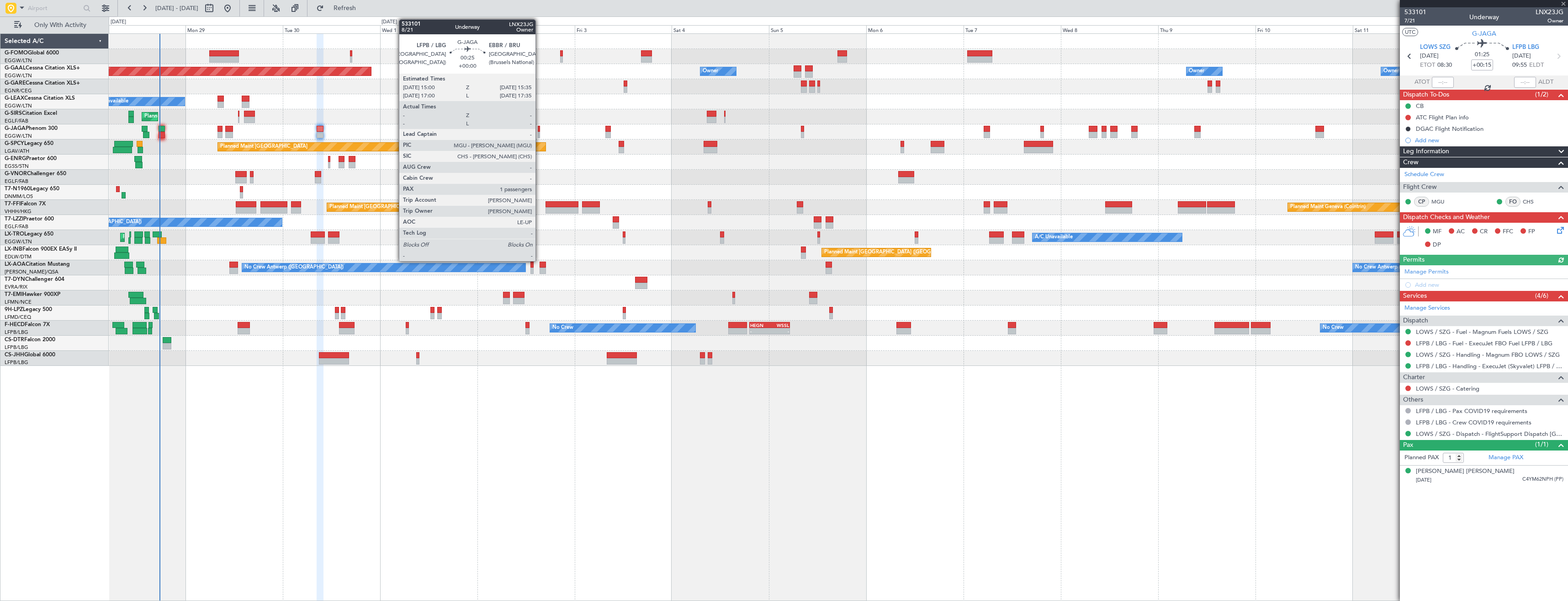
click at [539, 130] on div at bounding box center [539, 129] width 3 height 6
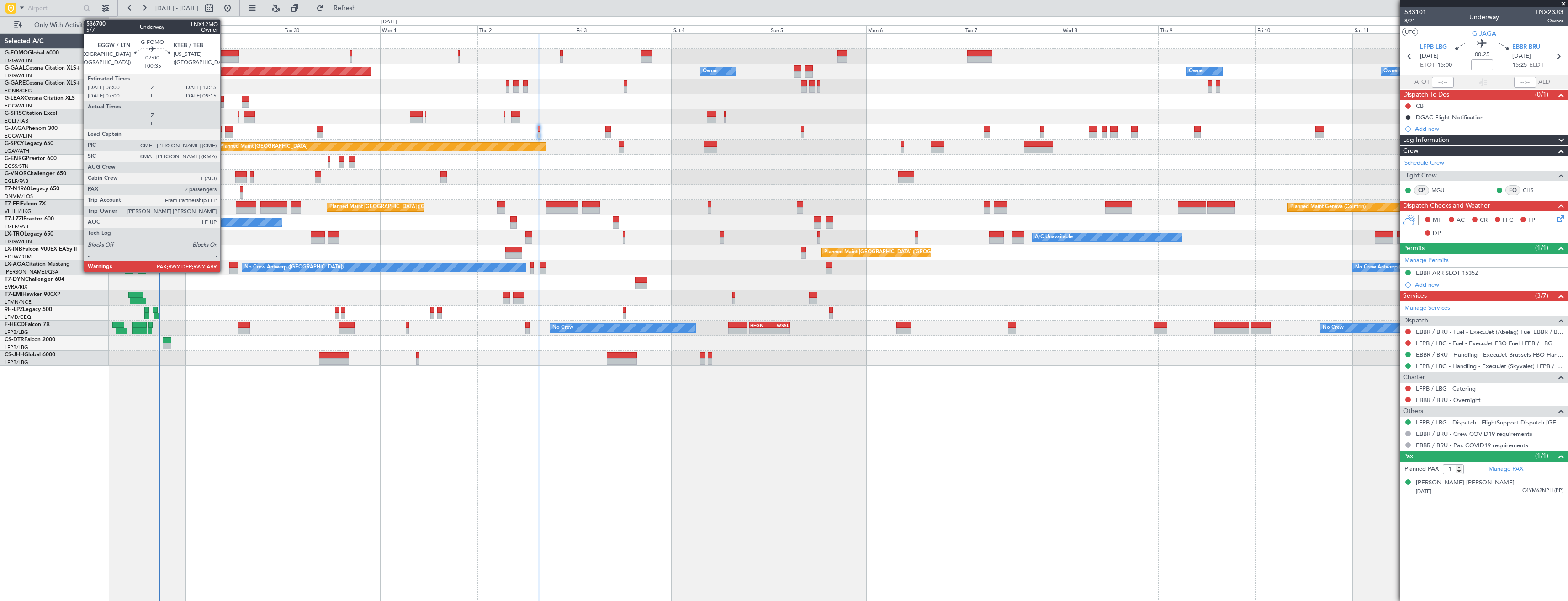
click at [223, 55] on div at bounding box center [224, 53] width 30 height 6
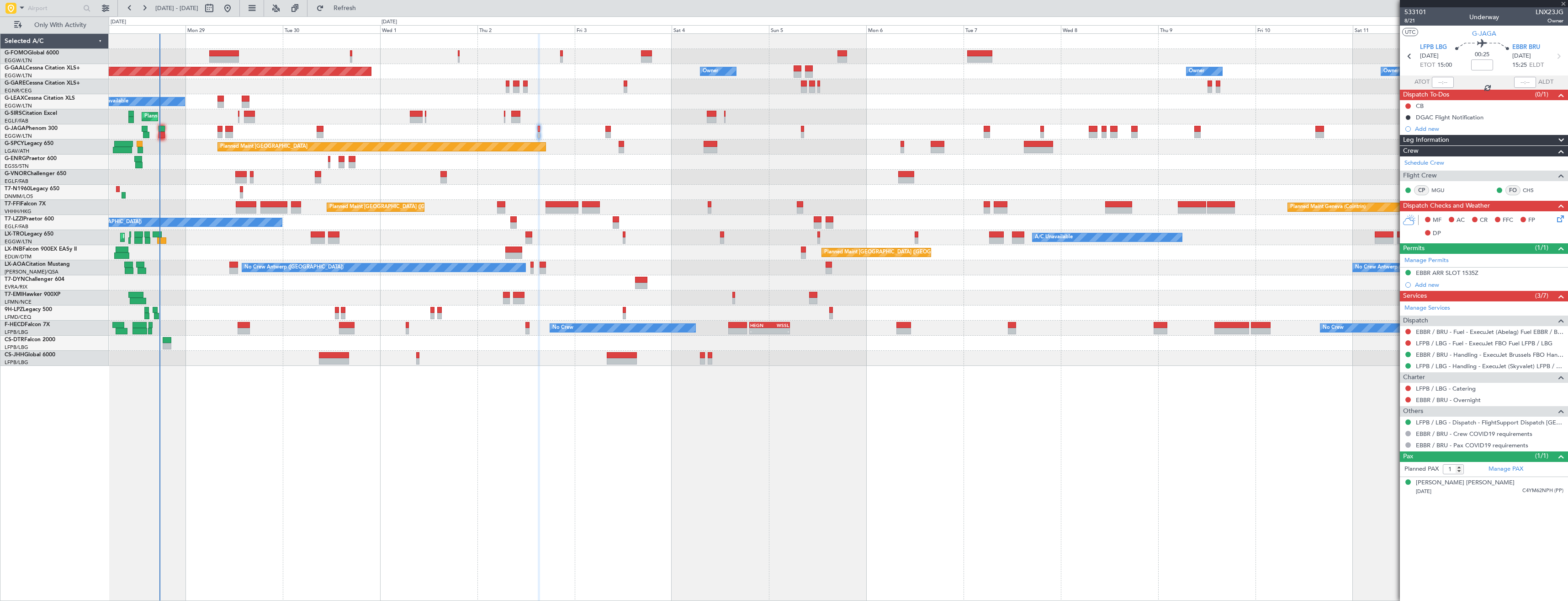
type input "+00:35"
type input "3"
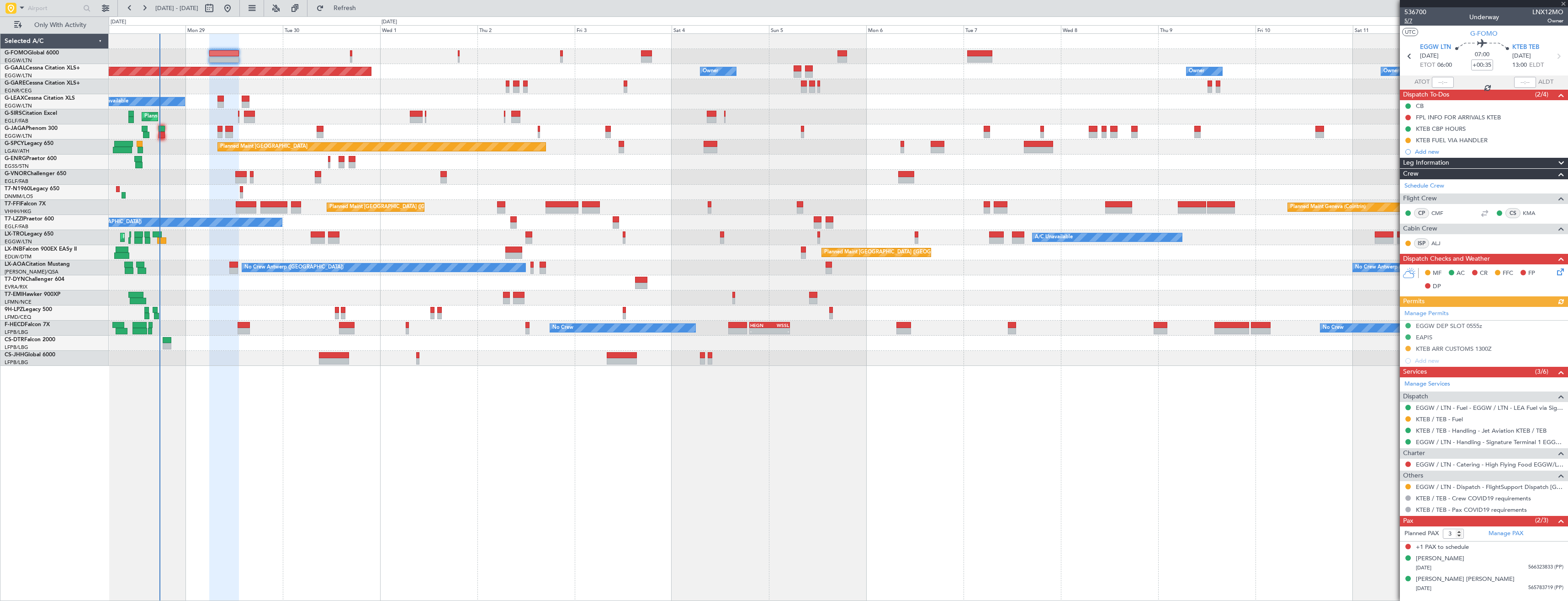
click at [1407, 22] on span "5/7" at bounding box center [1416, 20] width 22 height 8
click at [1561, 272] on icon at bounding box center [1559, 270] width 8 height 8
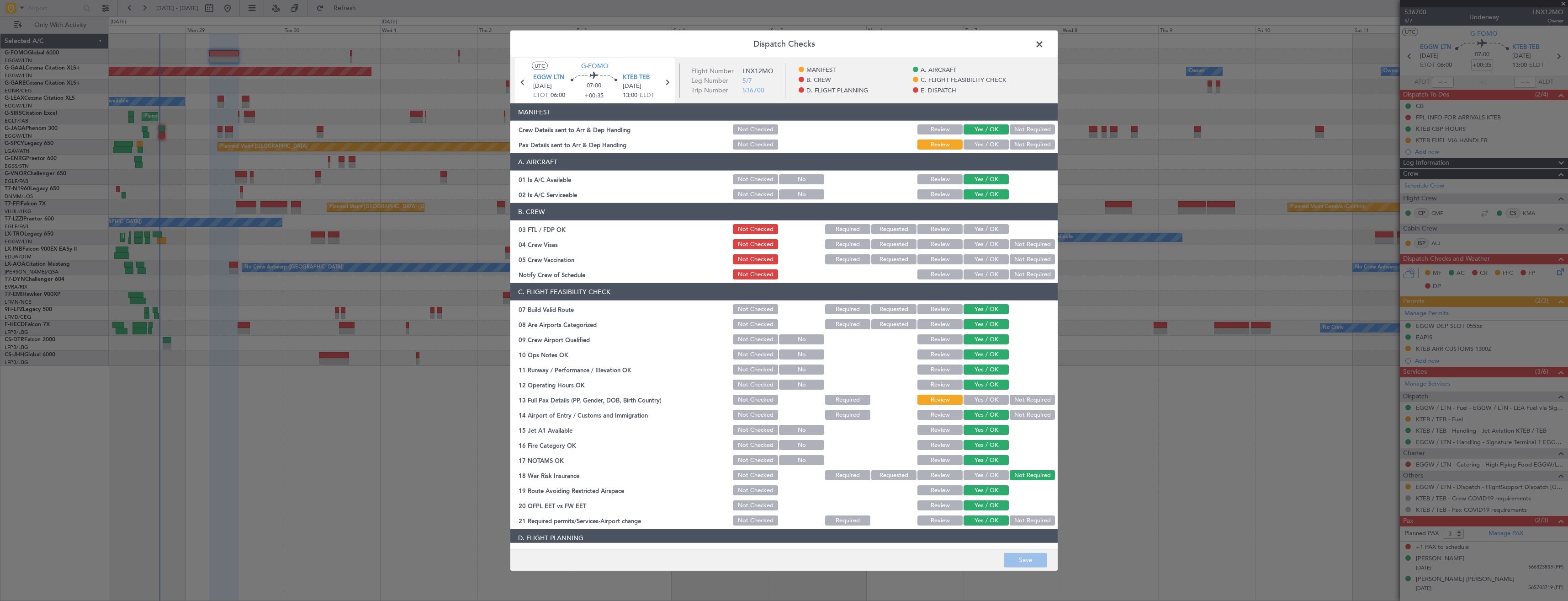
drag, startPoint x: 970, startPoint y: 142, endPoint x: 971, endPoint y: 151, distance: 9.1
click at [970, 142] on button "Yes / OK" at bounding box center [986, 144] width 45 height 10
click at [1010, 561] on button "Save" at bounding box center [1025, 559] width 43 height 15
click at [1044, 46] on span at bounding box center [1044, 47] width 0 height 18
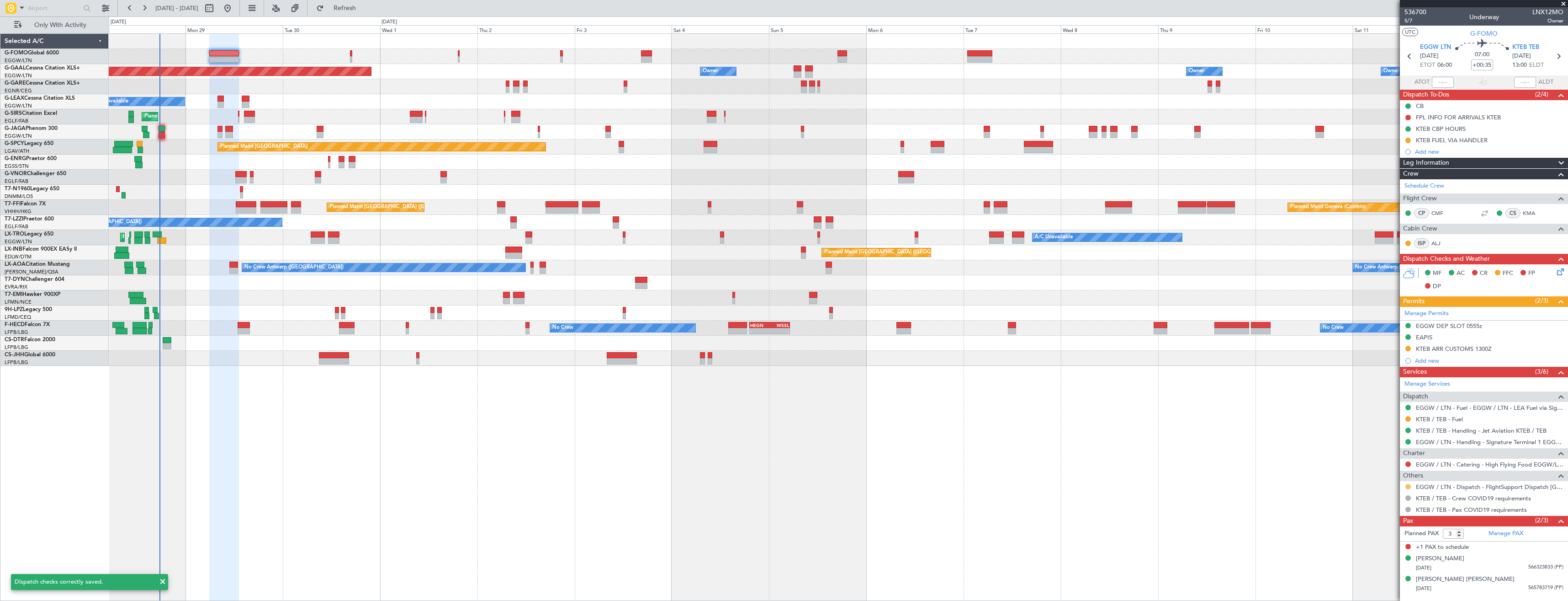
click at [1409, 487] on button at bounding box center [1408, 487] width 6 height 6
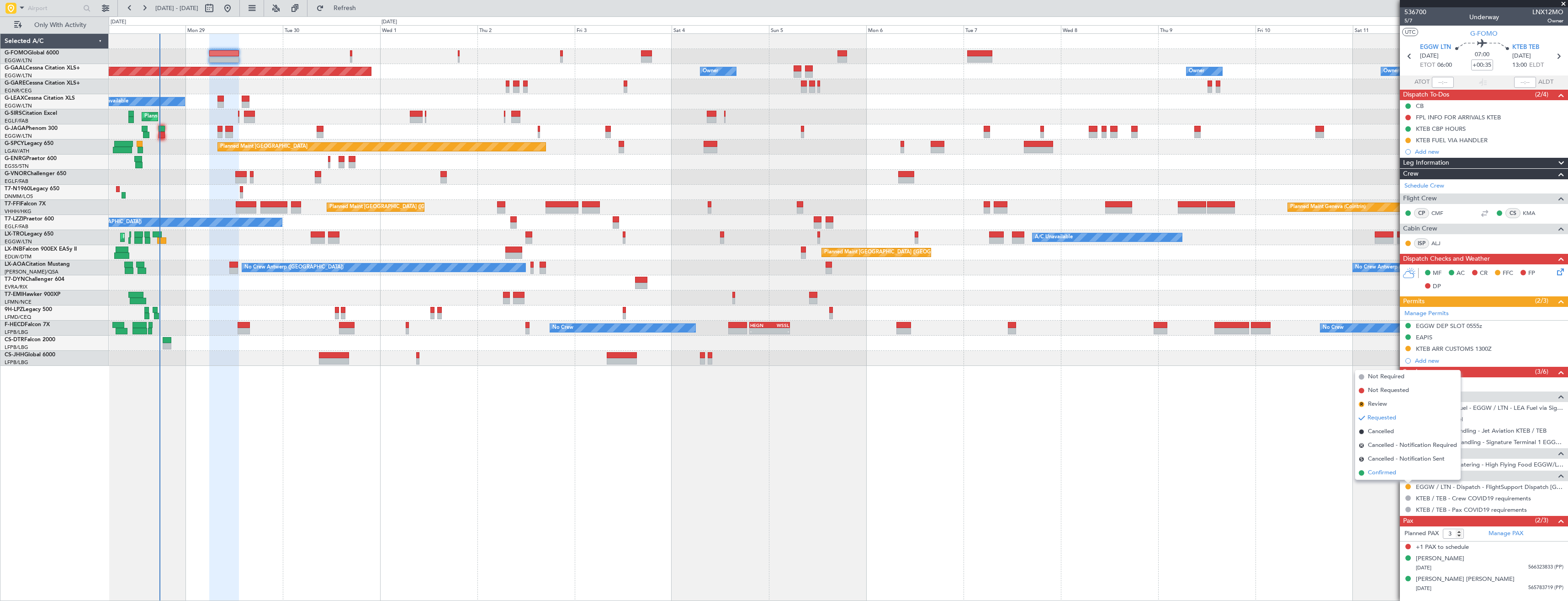
click at [1393, 467] on li "Confirmed" at bounding box center [1408, 473] width 106 height 14
drag, startPoint x: 1514, startPoint y: 344, endPoint x: 1514, endPoint y: 353, distance: 9.0
click at [1514, 344] on div "KTEB ARR CUSTOMS 1300Z" at bounding box center [1484, 349] width 168 height 11
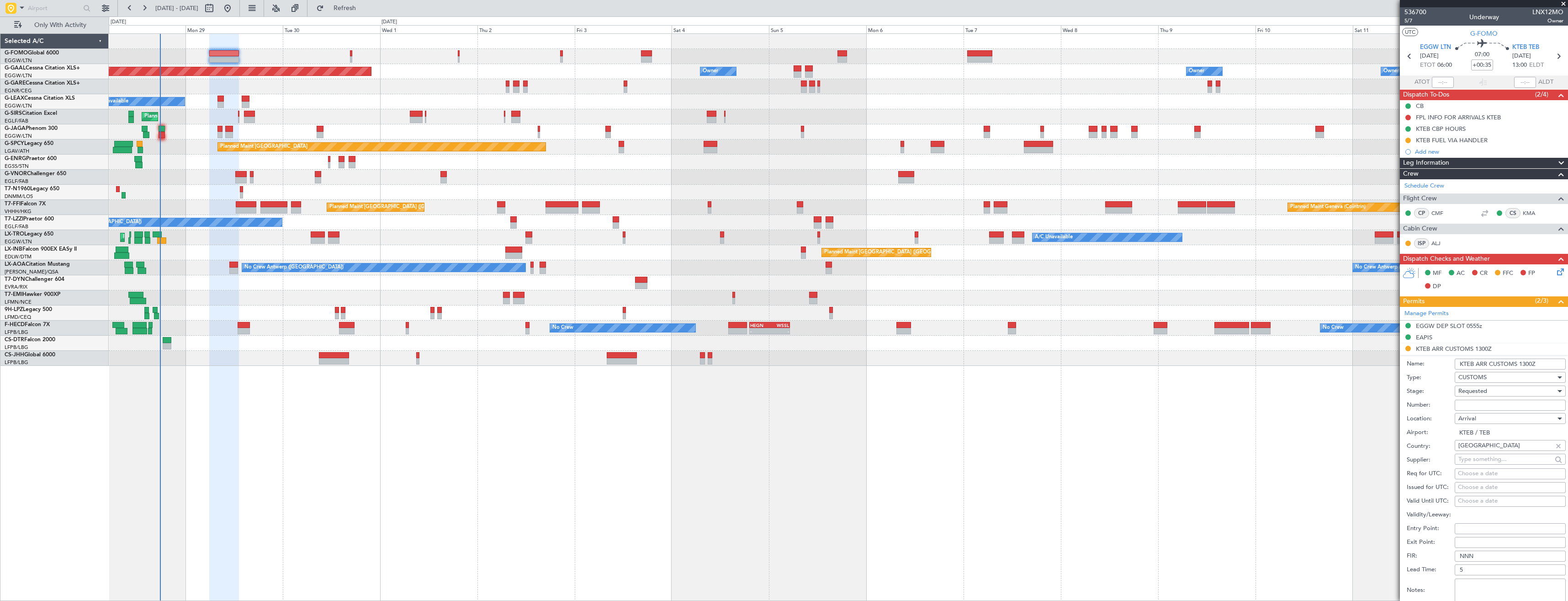
click at [1491, 403] on input "Number:" at bounding box center [1510, 405] width 111 height 11
type input "A.S"
click at [1487, 392] on span "Requested" at bounding box center [1473, 391] width 29 height 8
click at [1498, 459] on span "Received OK" at bounding box center [1507, 460] width 96 height 14
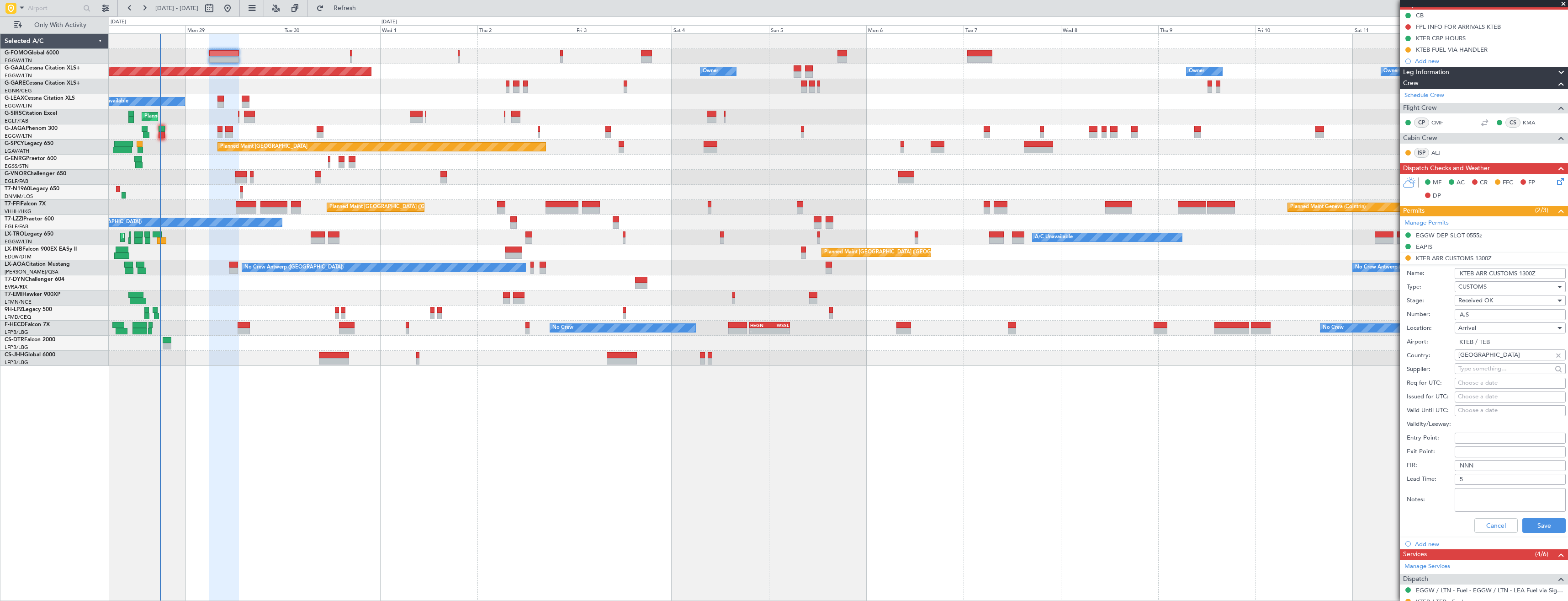
scroll to position [137, 0]
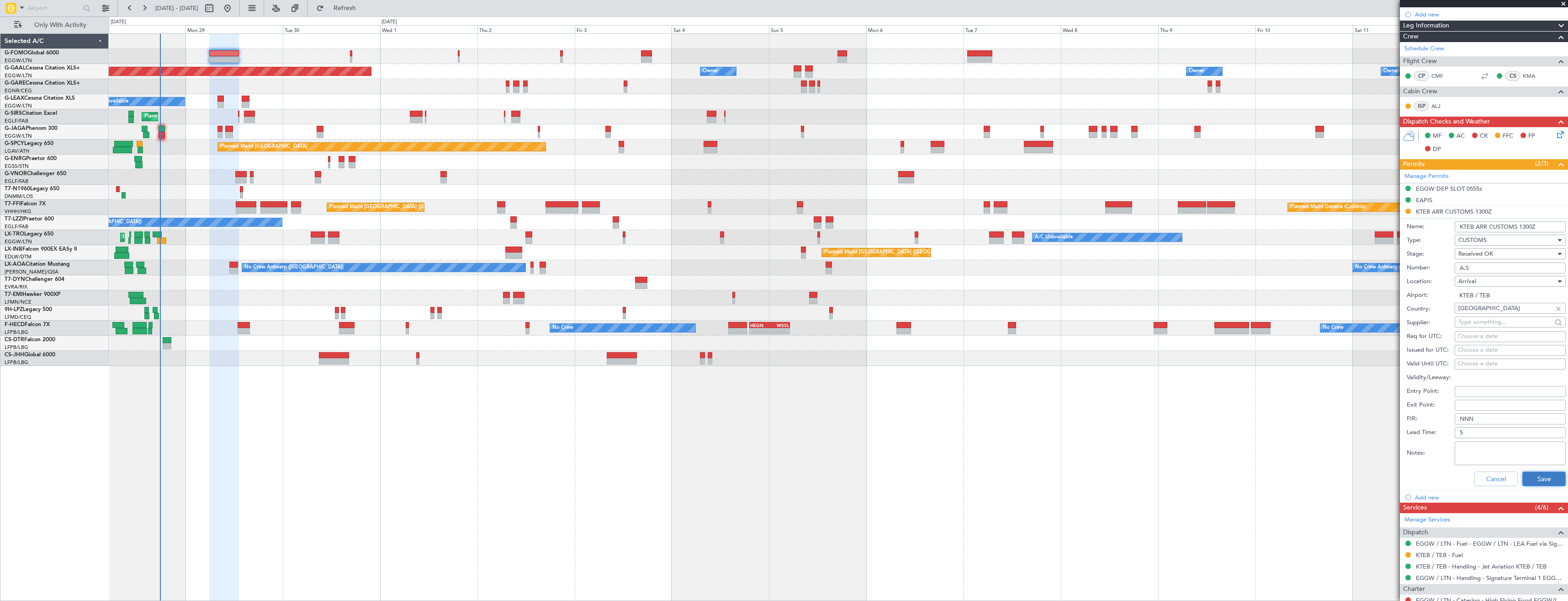
click at [1530, 478] on button "Save" at bounding box center [1544, 478] width 43 height 15
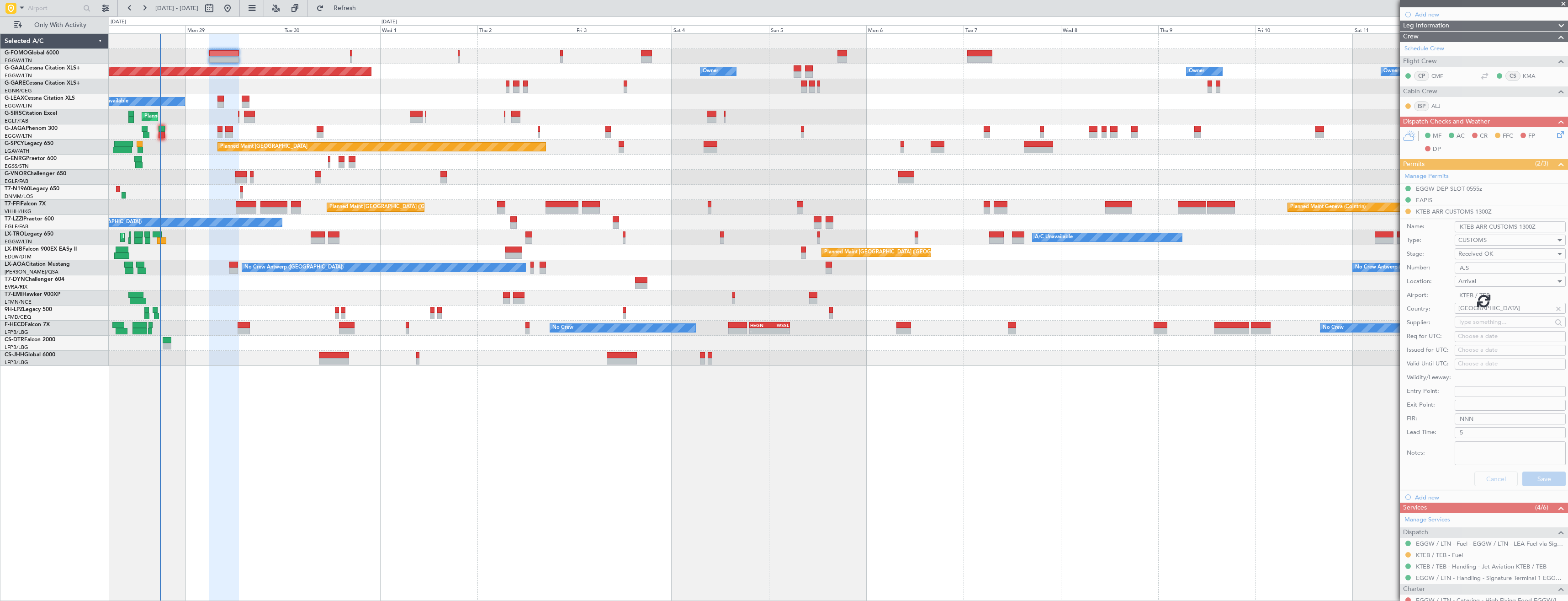
scroll to position [0, 0]
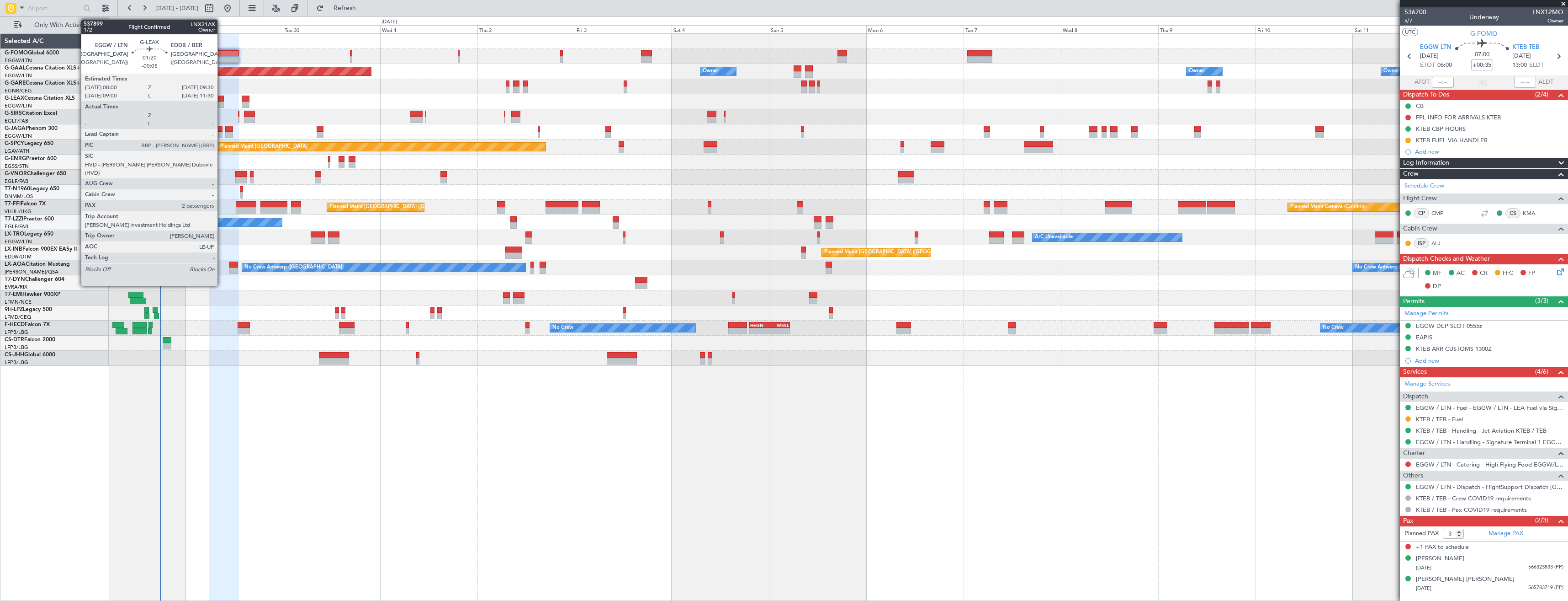
click at [221, 101] on div at bounding box center [221, 98] width 6 height 6
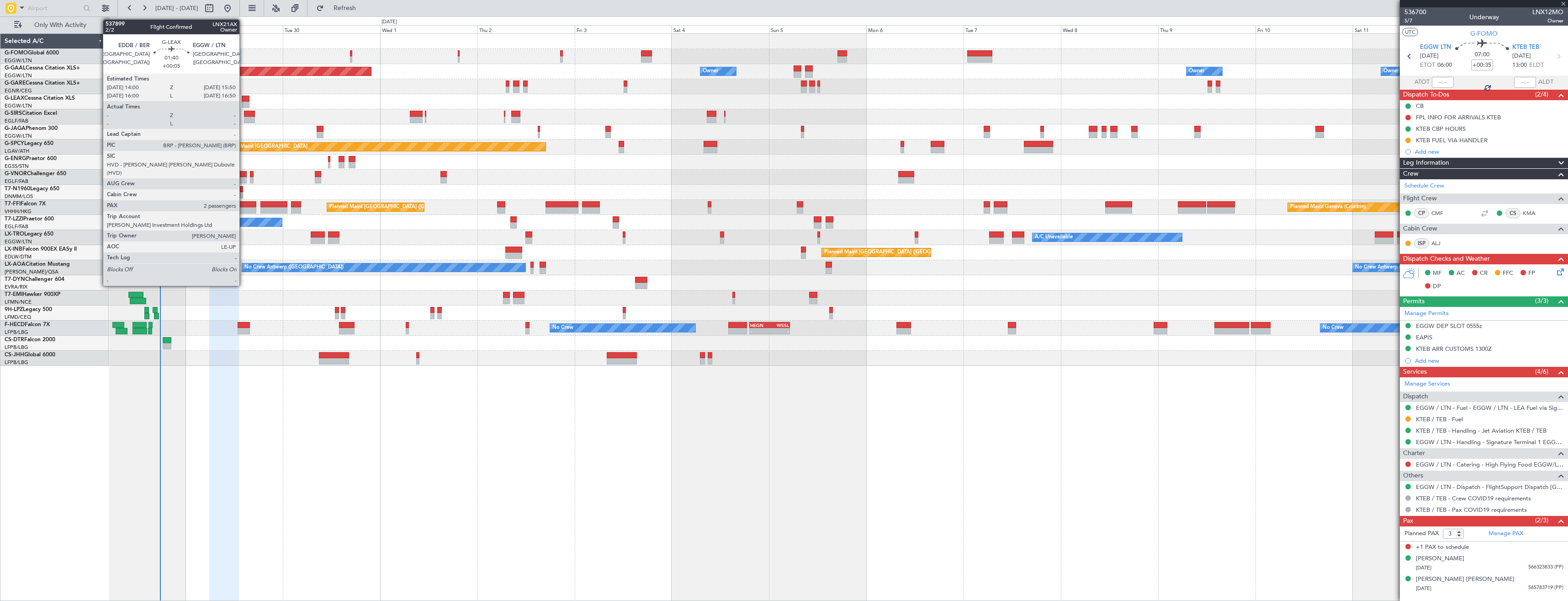
type input "-00:05"
type input "2"
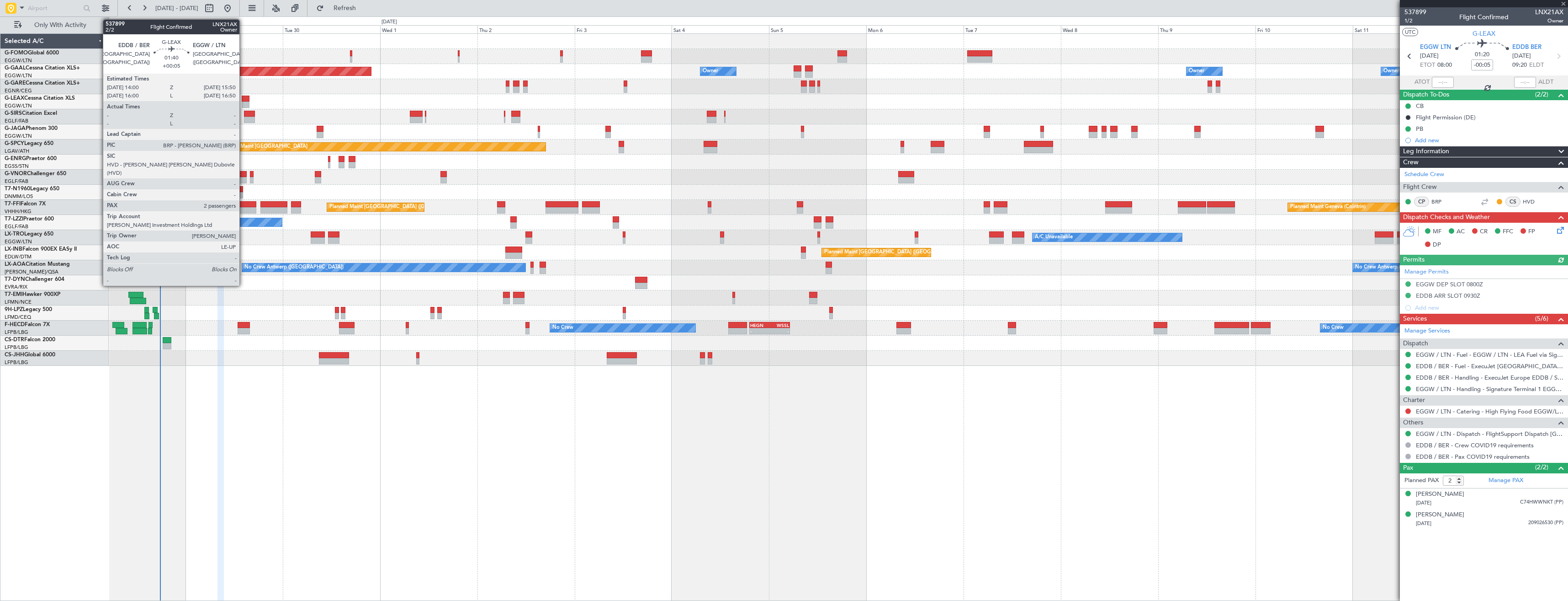
click at [244, 100] on div at bounding box center [245, 98] width 8 height 6
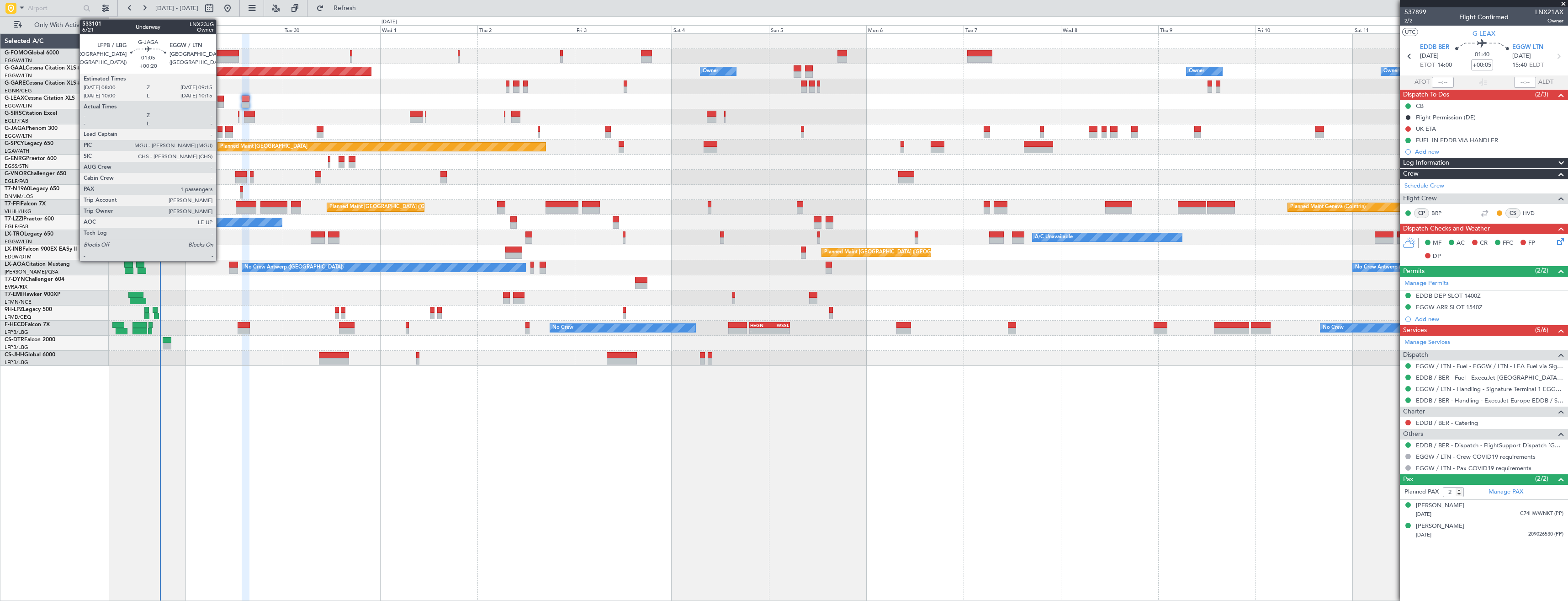
click at [220, 129] on div at bounding box center [221, 129] width 6 height 6
type input "+00:20"
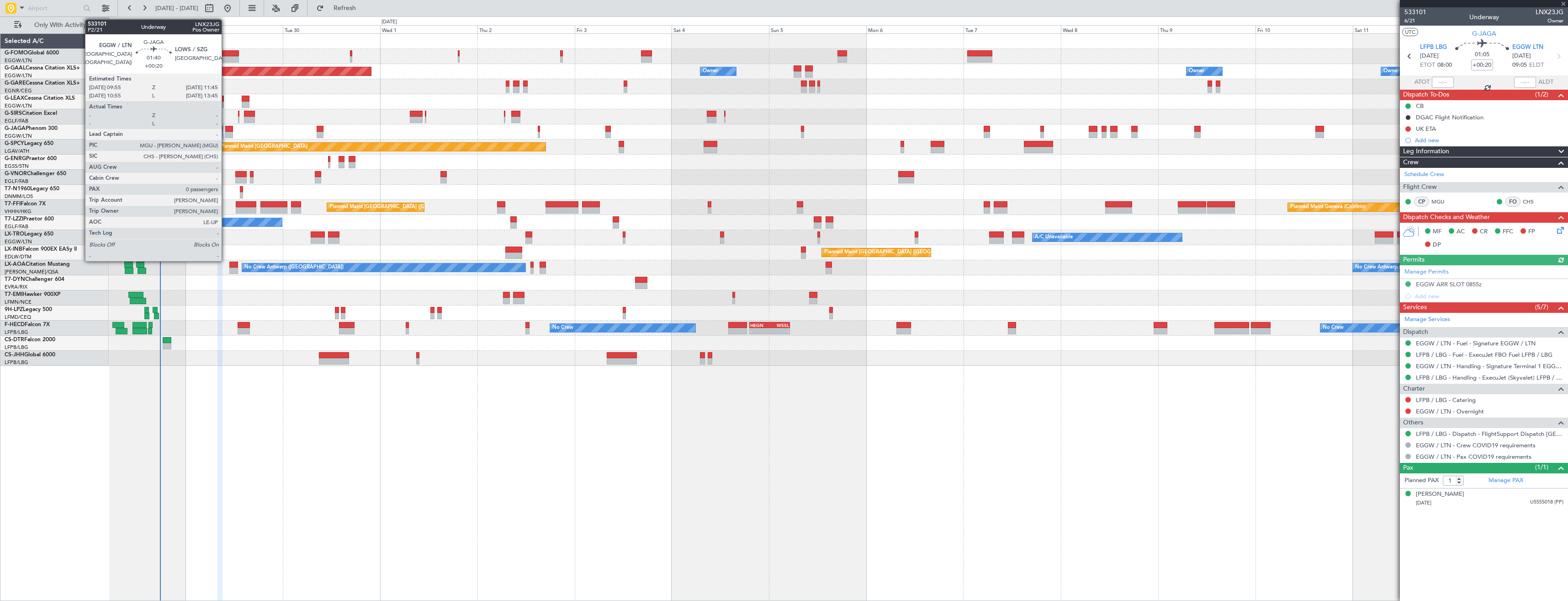
click at [225, 130] on div at bounding box center [229, 129] width 8 height 6
type input "0"
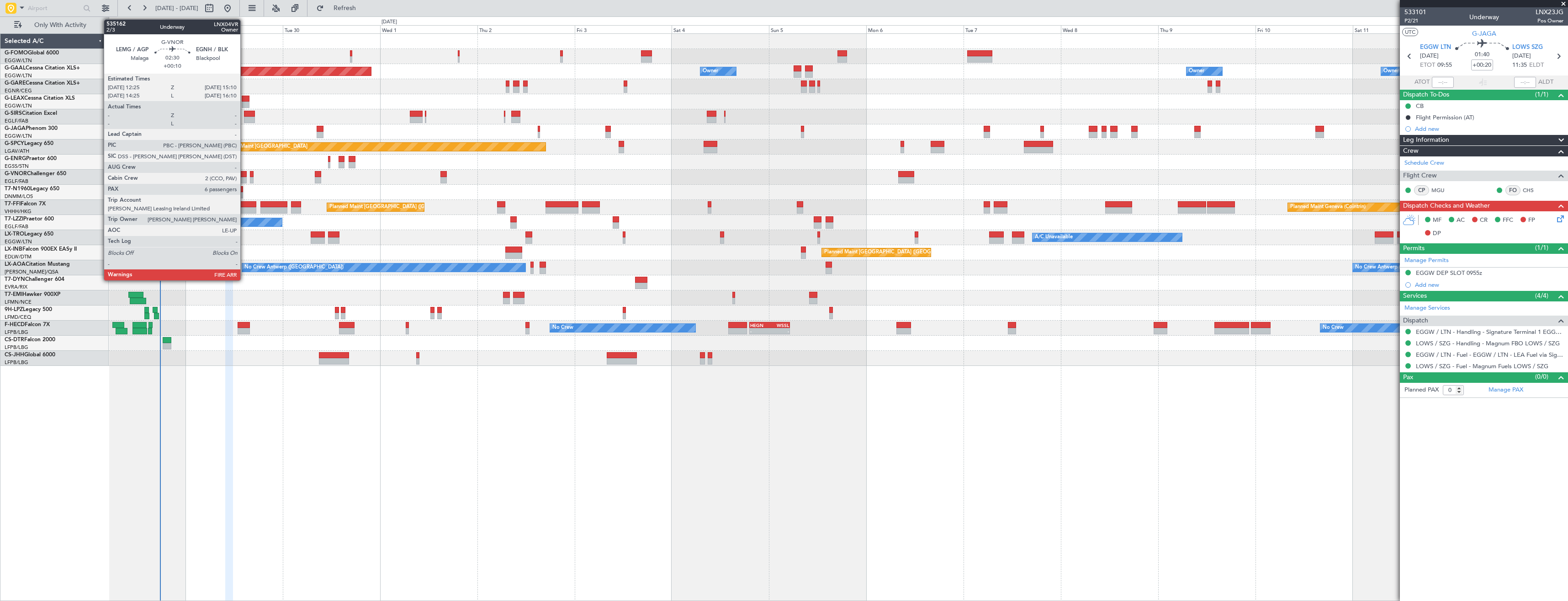
click at [244, 180] on div at bounding box center [241, 180] width 11 height 6
type input "+00:10"
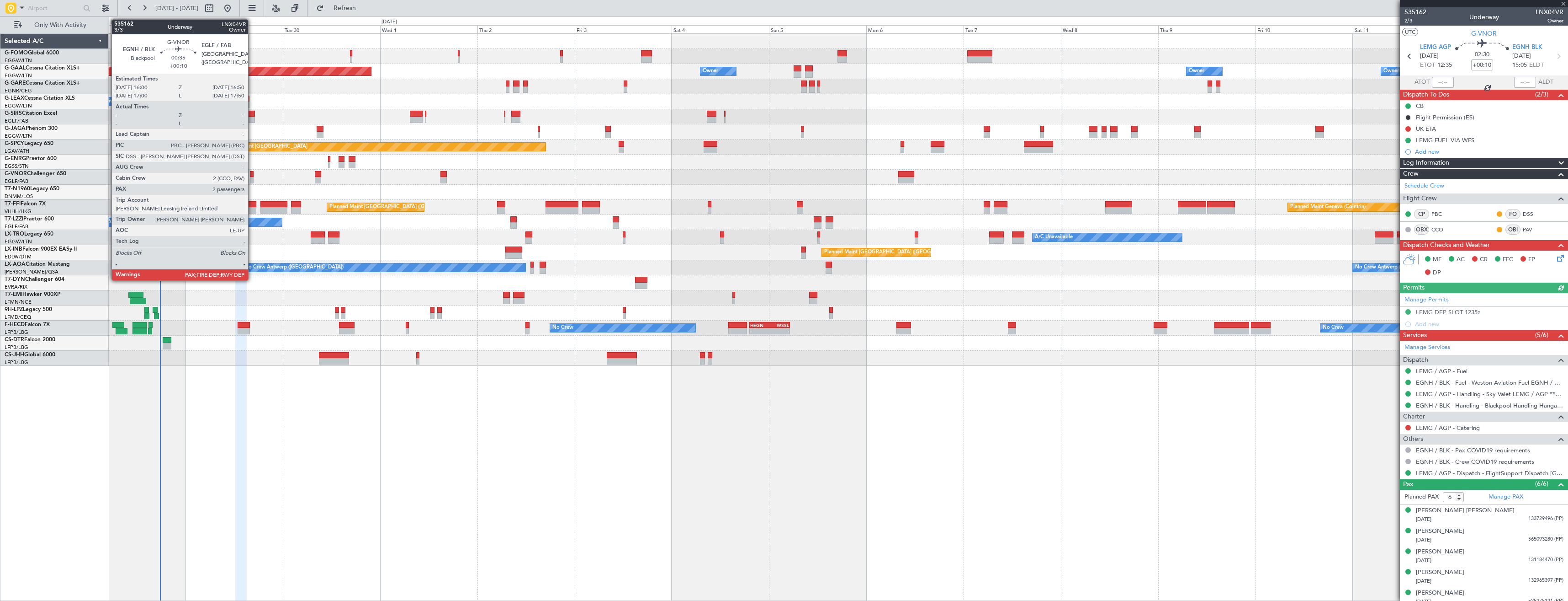
click at [252, 182] on div at bounding box center [251, 180] width 3 height 6
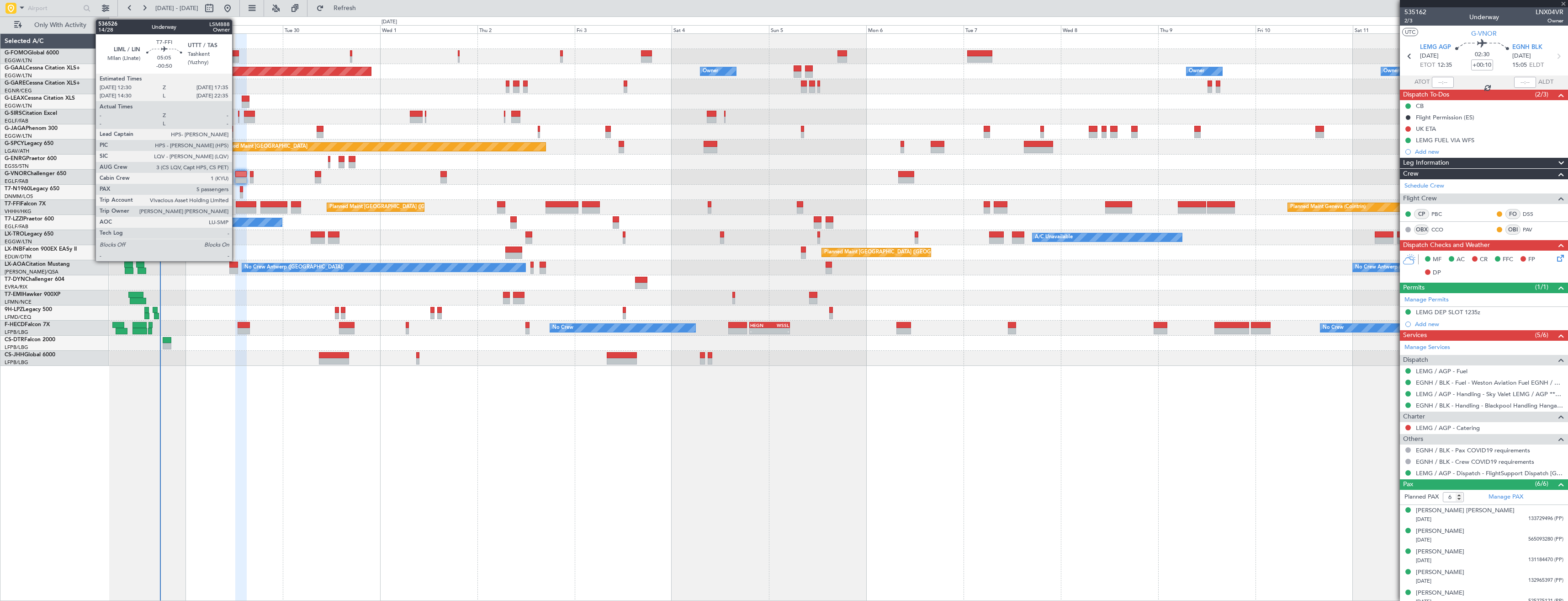
type input "2"
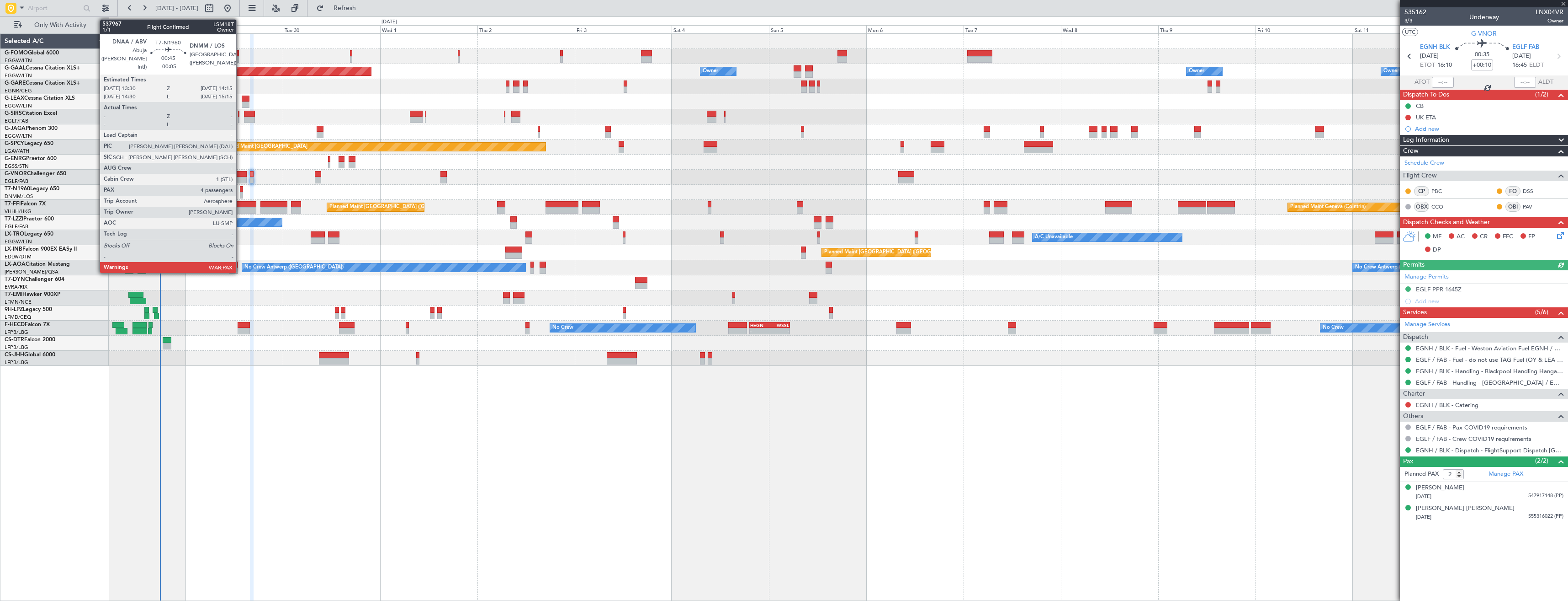
click at [240, 195] on div at bounding box center [241, 195] width 3 height 6
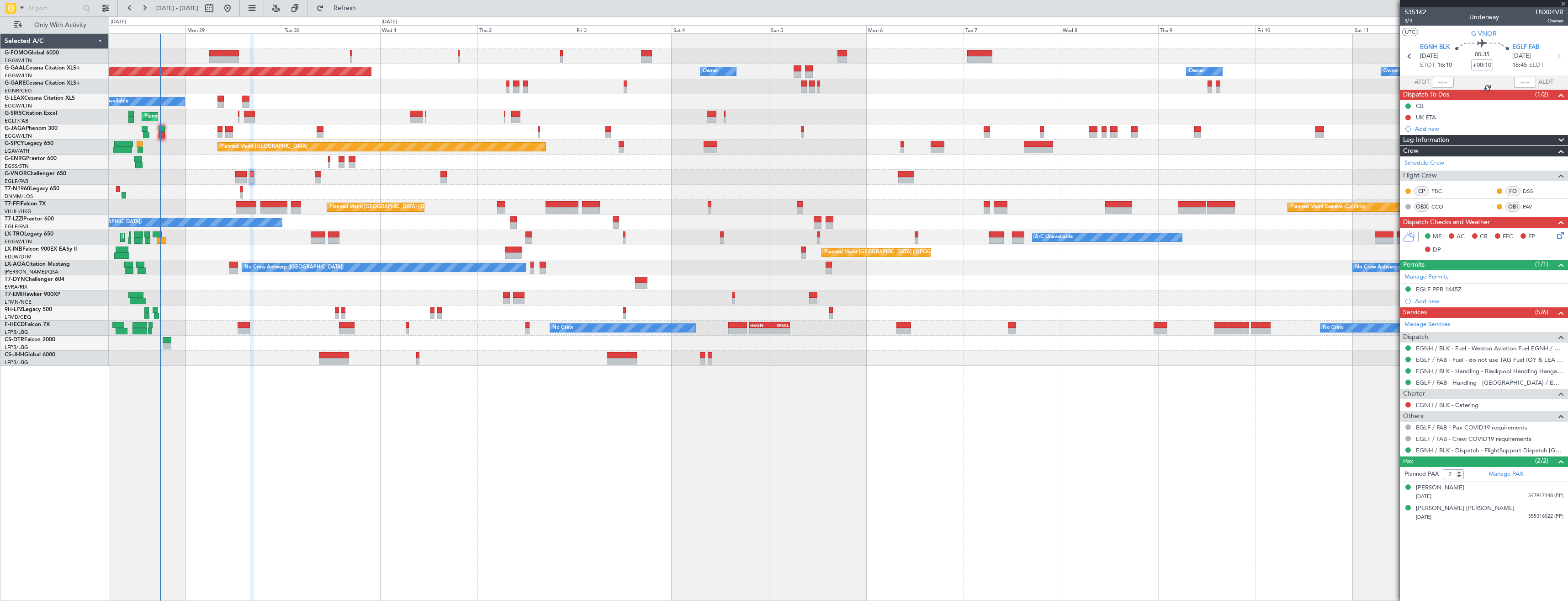
type input "-00:05"
type input "4"
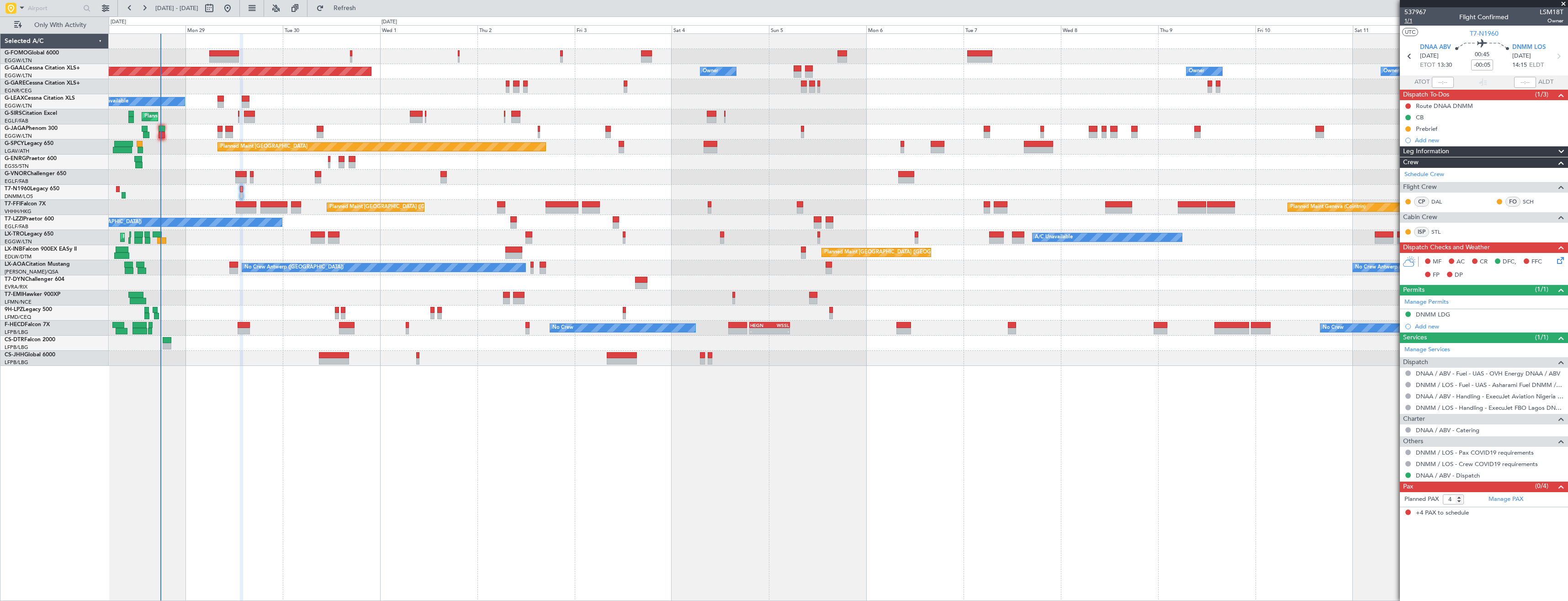
click at [1409, 22] on span "1/1" at bounding box center [1416, 20] width 22 height 8
click at [1453, 410] on link "DNMM / LOS - Handling - ExecuJet FBO Lagos DNMM / LOS" at bounding box center [1490, 407] width 148 height 8
click at [1558, 263] on icon at bounding box center [1559, 258] width 8 height 8
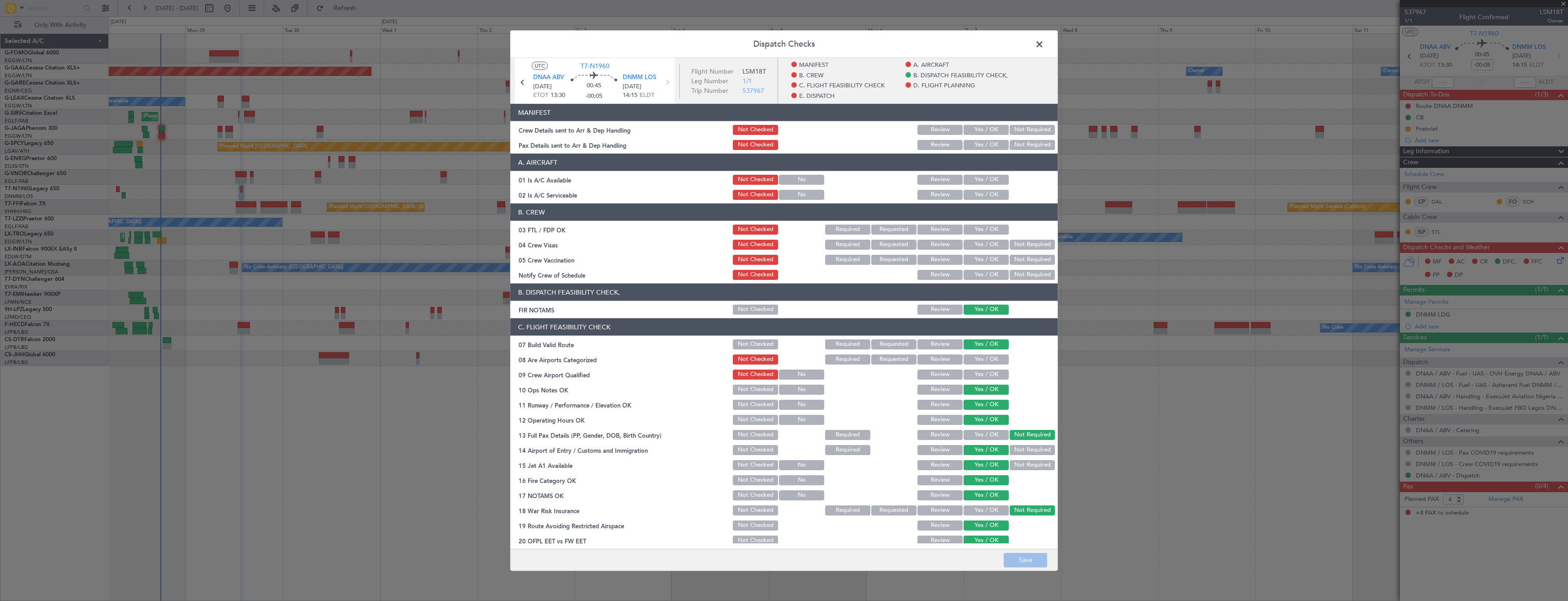
drag, startPoint x: 974, startPoint y: 141, endPoint x: 976, endPoint y: 131, distance: 10.2
click at [974, 139] on div "Yes / OK" at bounding box center [985, 145] width 46 height 13
drag, startPoint x: 976, startPoint y: 130, endPoint x: 974, endPoint y: 139, distance: 9.2
click at [976, 130] on button "Yes / OK" at bounding box center [986, 130] width 45 height 10
click at [976, 147] on button "Yes / OK" at bounding box center [986, 145] width 45 height 10
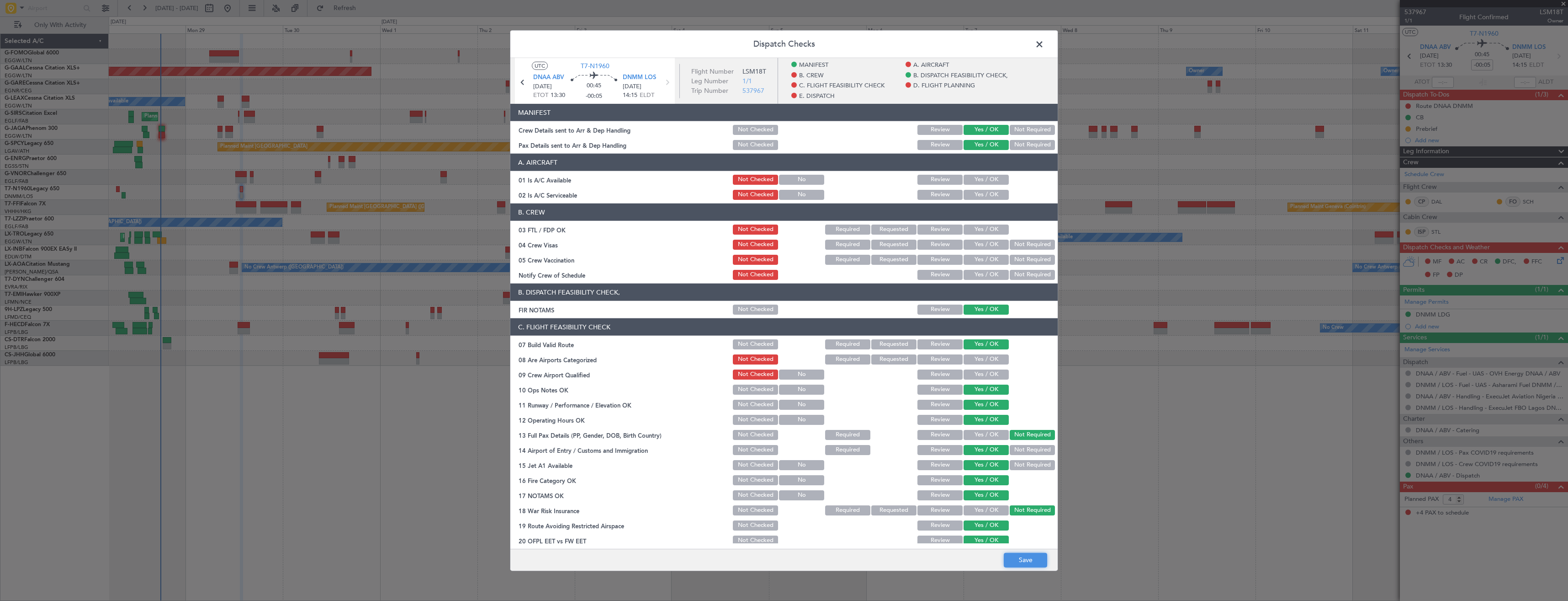
click at [1018, 560] on button "Save" at bounding box center [1025, 559] width 43 height 15
click at [1044, 46] on span at bounding box center [1044, 47] width 0 height 18
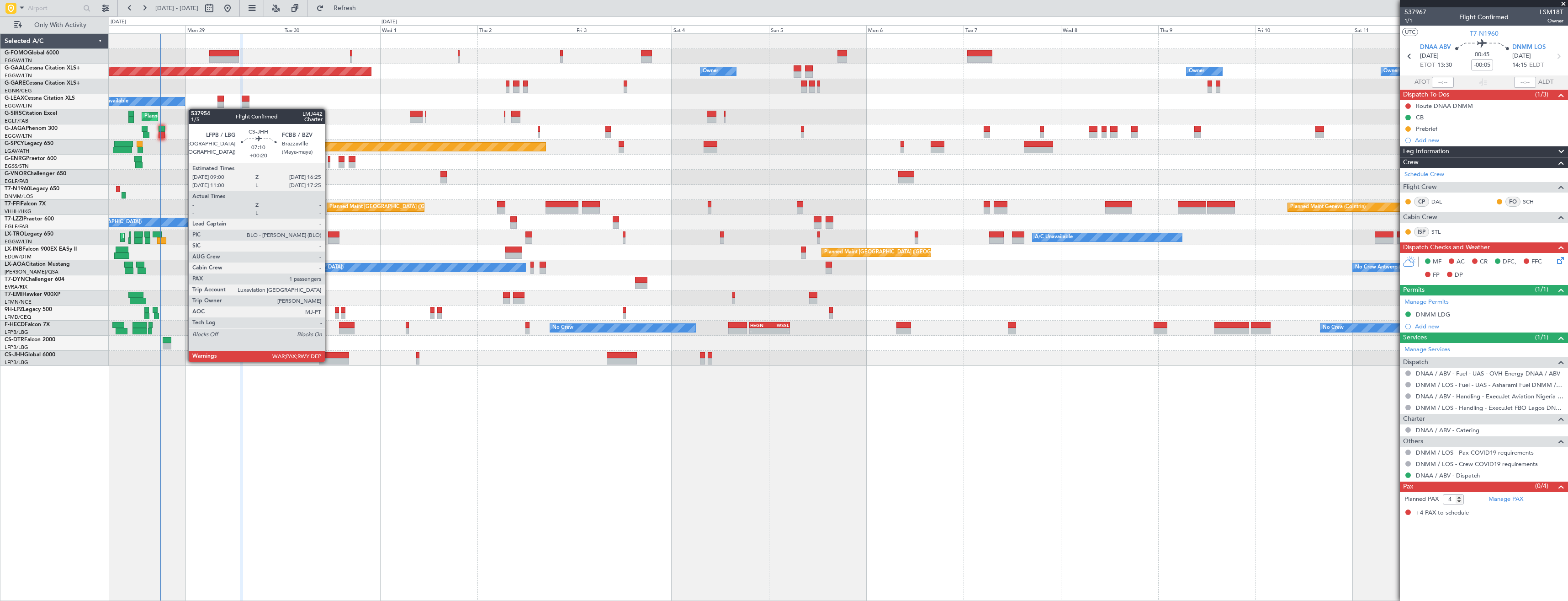
click at [329, 361] on div at bounding box center [333, 361] width 30 height 6
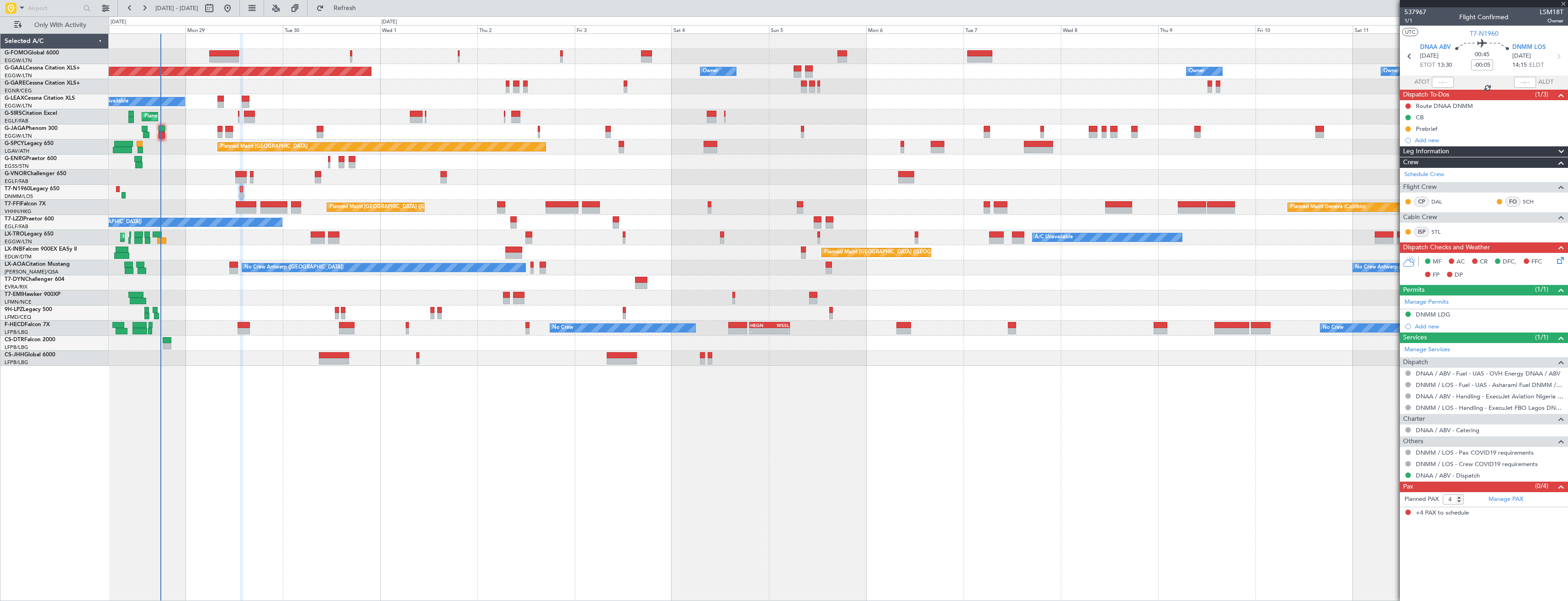
type input "+00:20"
type input "1"
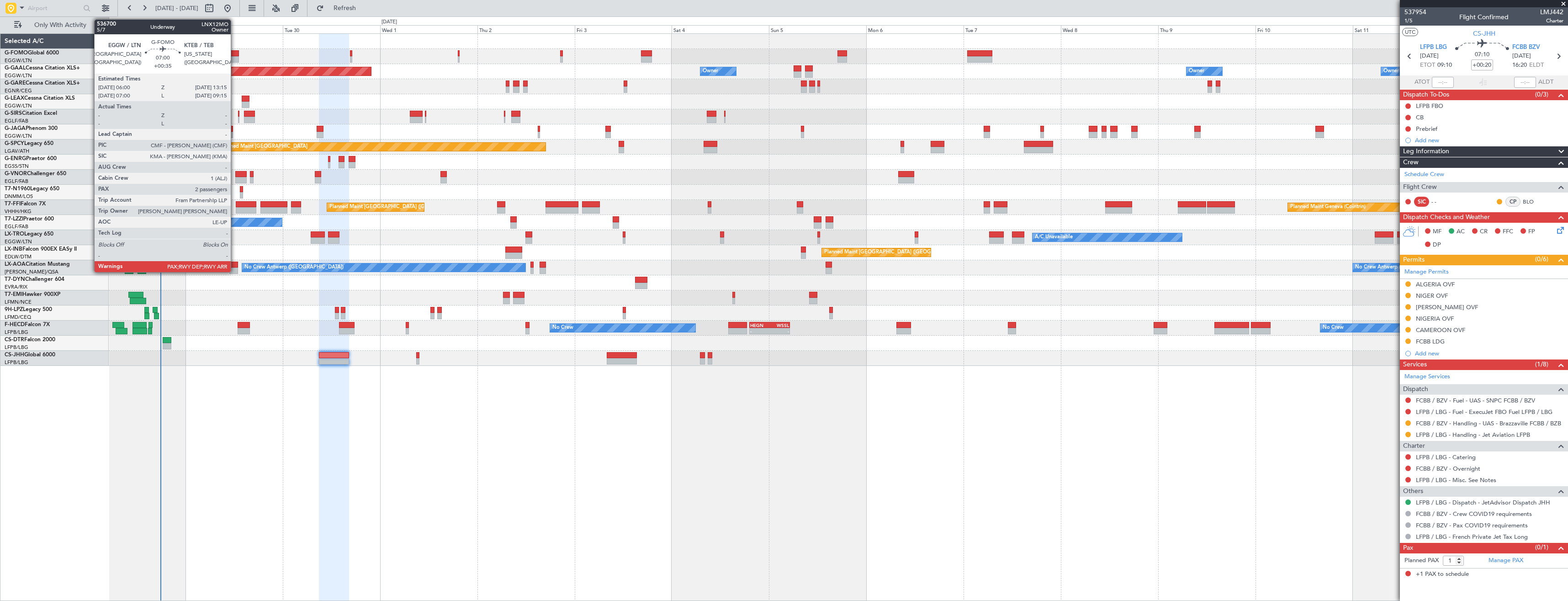
click at [235, 56] on div at bounding box center [224, 53] width 30 height 6
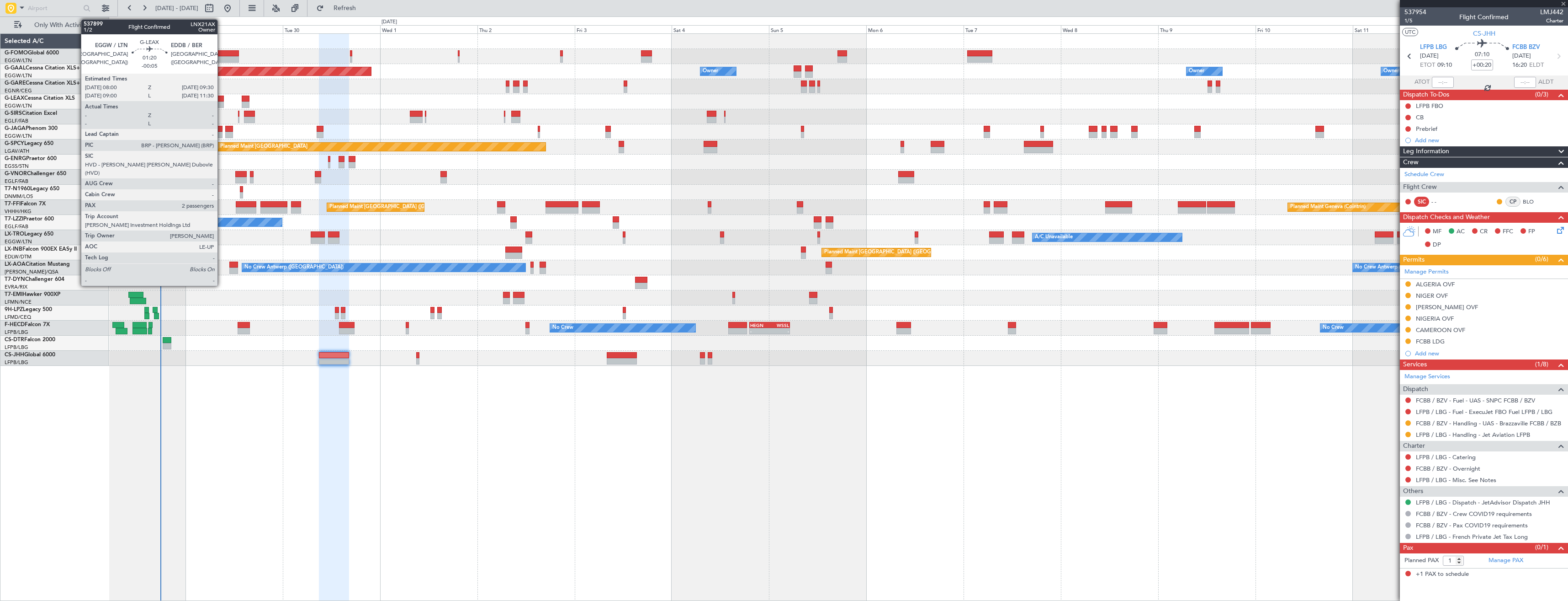
type input "+00:35"
type input "3"
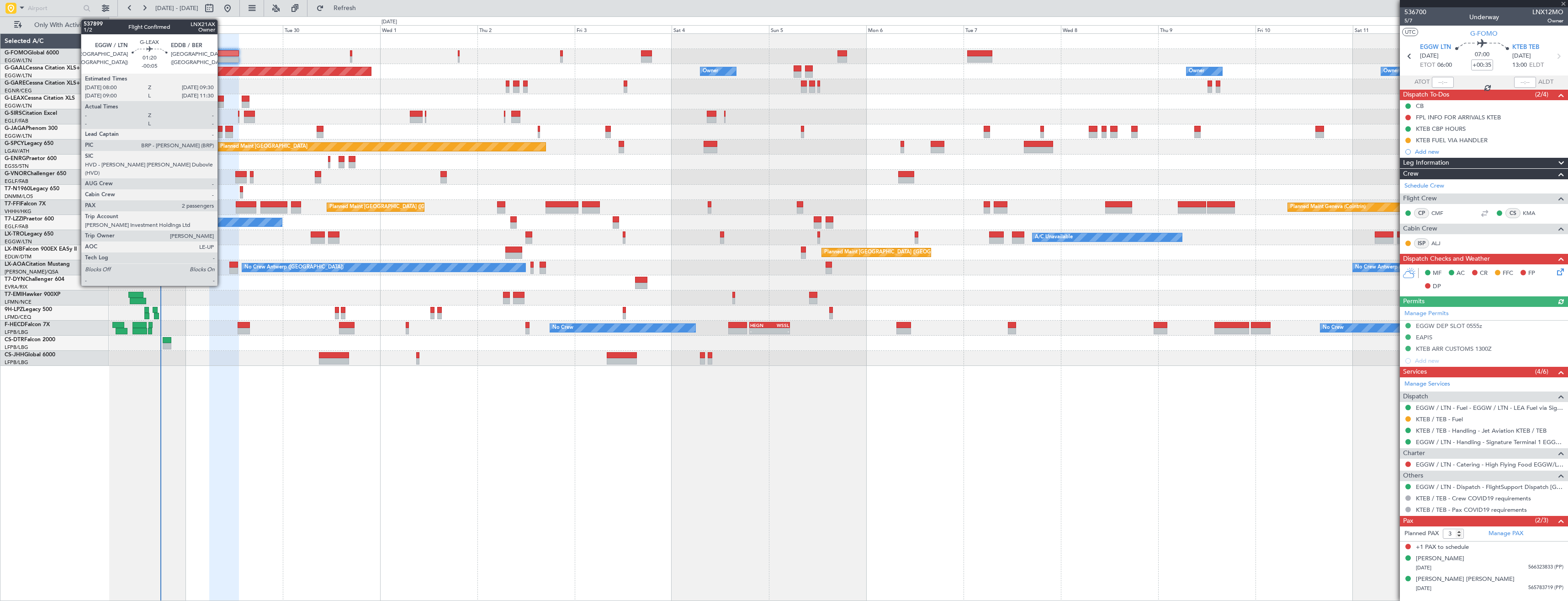
click at [221, 102] on div at bounding box center [221, 104] width 6 height 6
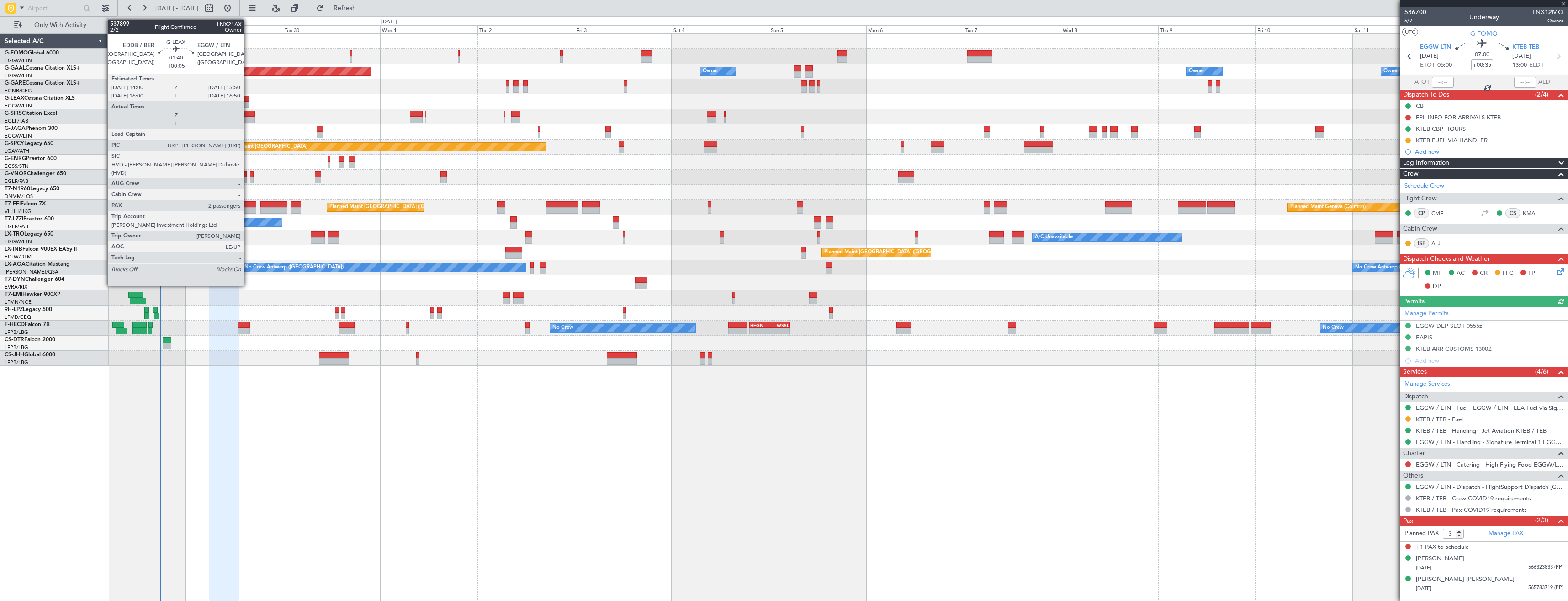
type input "-00:05"
type input "2"
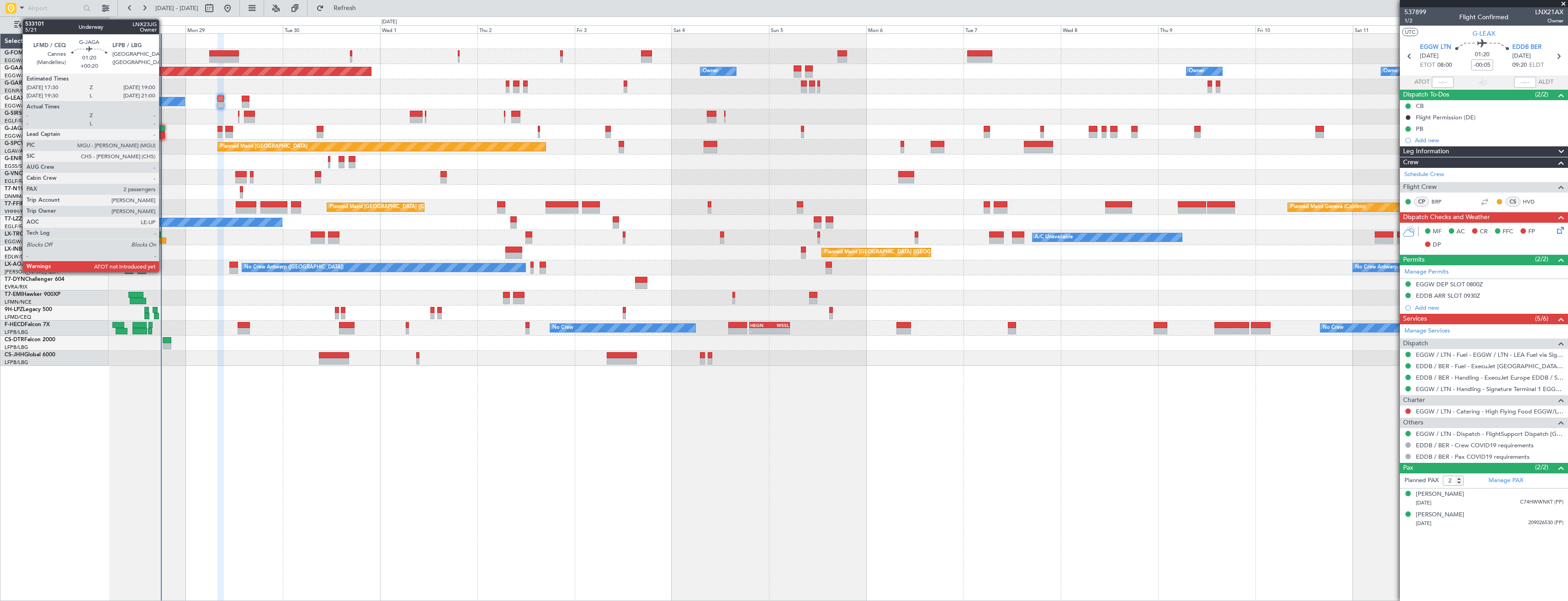
click at [163, 132] on div at bounding box center [161, 134] width 6 height 6
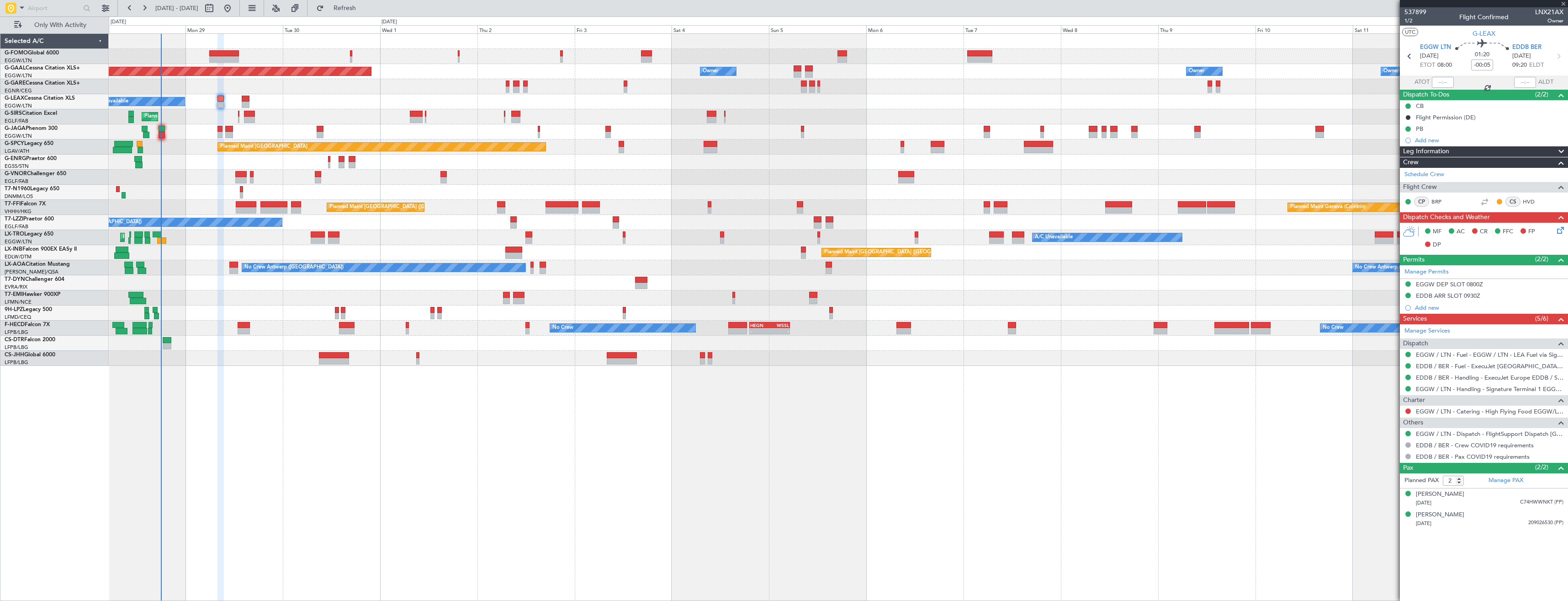
type input "+00:20"
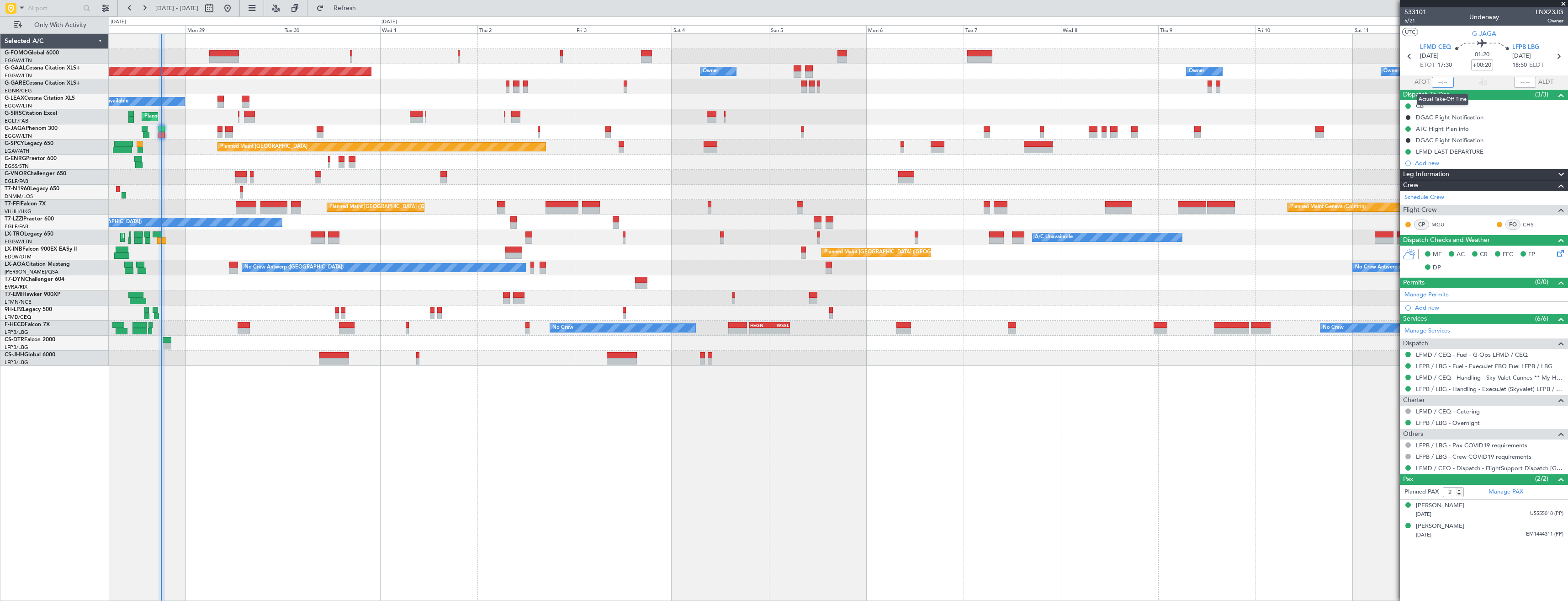
click at [1443, 82] on input "text" at bounding box center [1443, 82] width 22 height 11
type input "17:58"
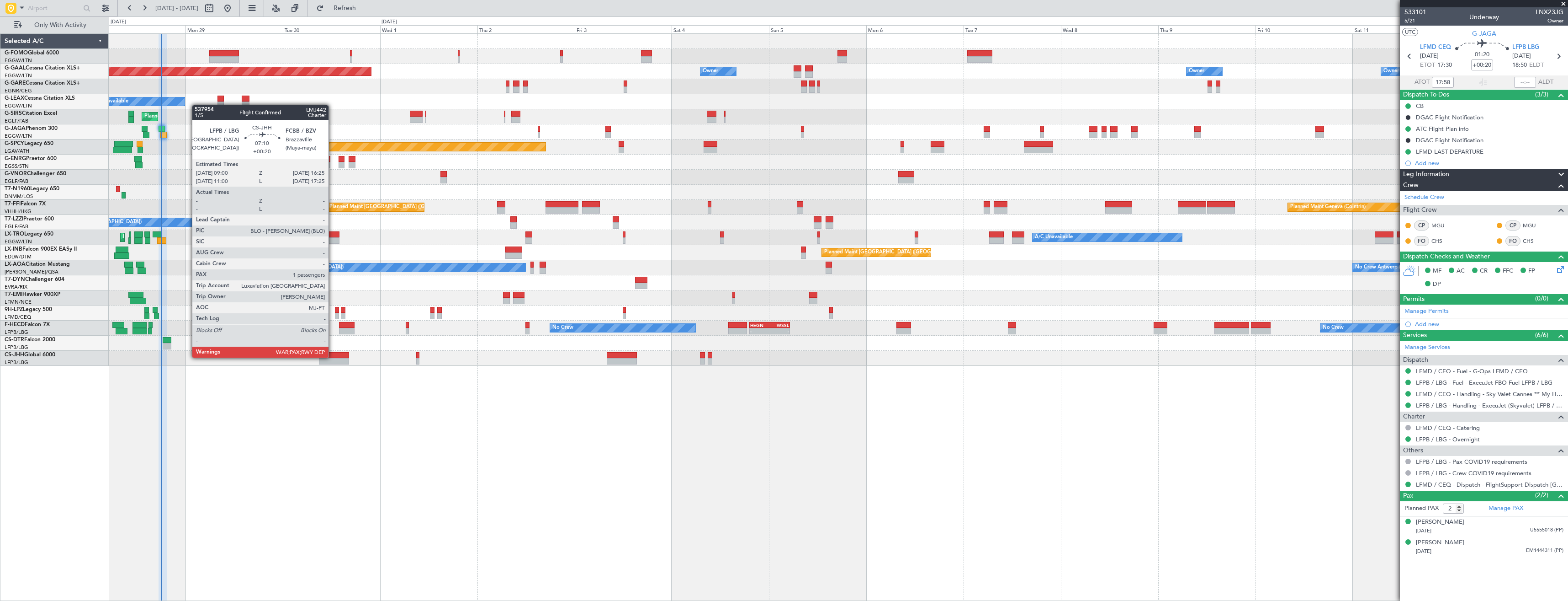
click at [333, 357] on div at bounding box center [333, 355] width 30 height 6
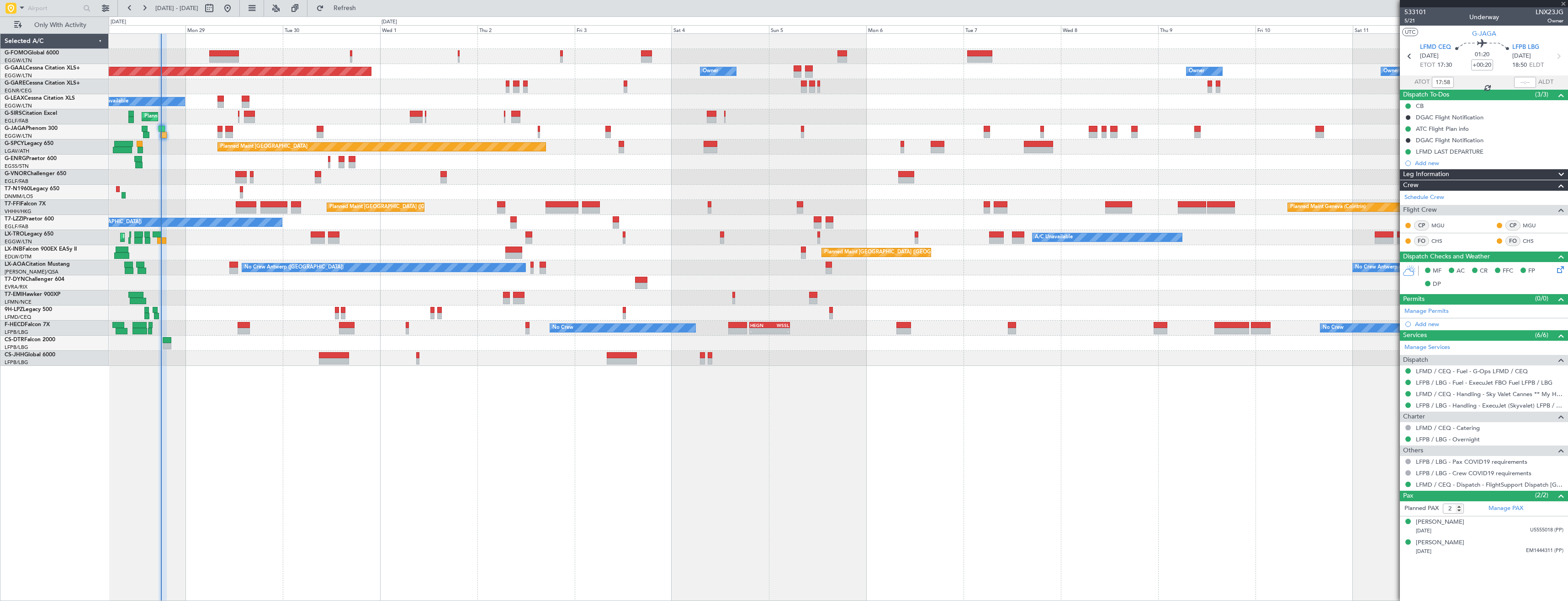
type input "1"
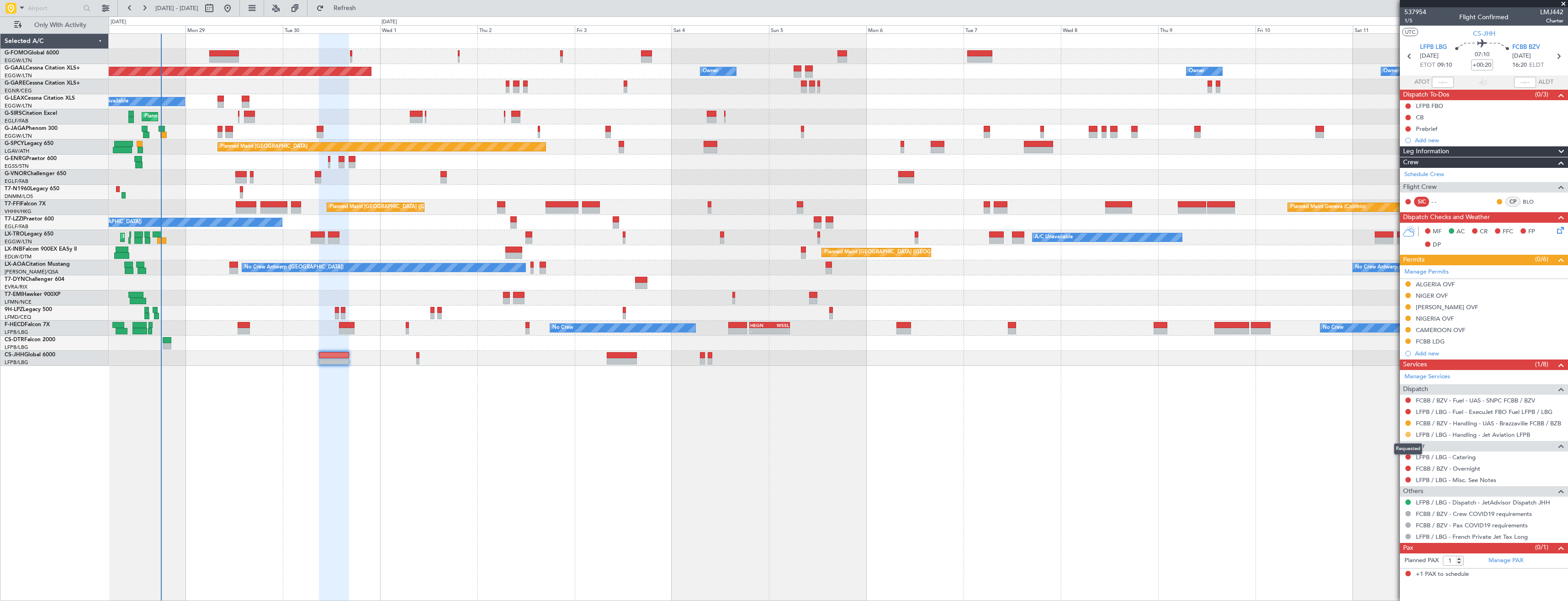
click at [1405, 433] on button at bounding box center [1408, 435] width 6 height 6
click at [1380, 540] on span "Confirmed" at bounding box center [1382, 543] width 29 height 9
click at [1557, 58] on icon at bounding box center [1558, 56] width 12 height 12
type input "-00:05"
type input "5"
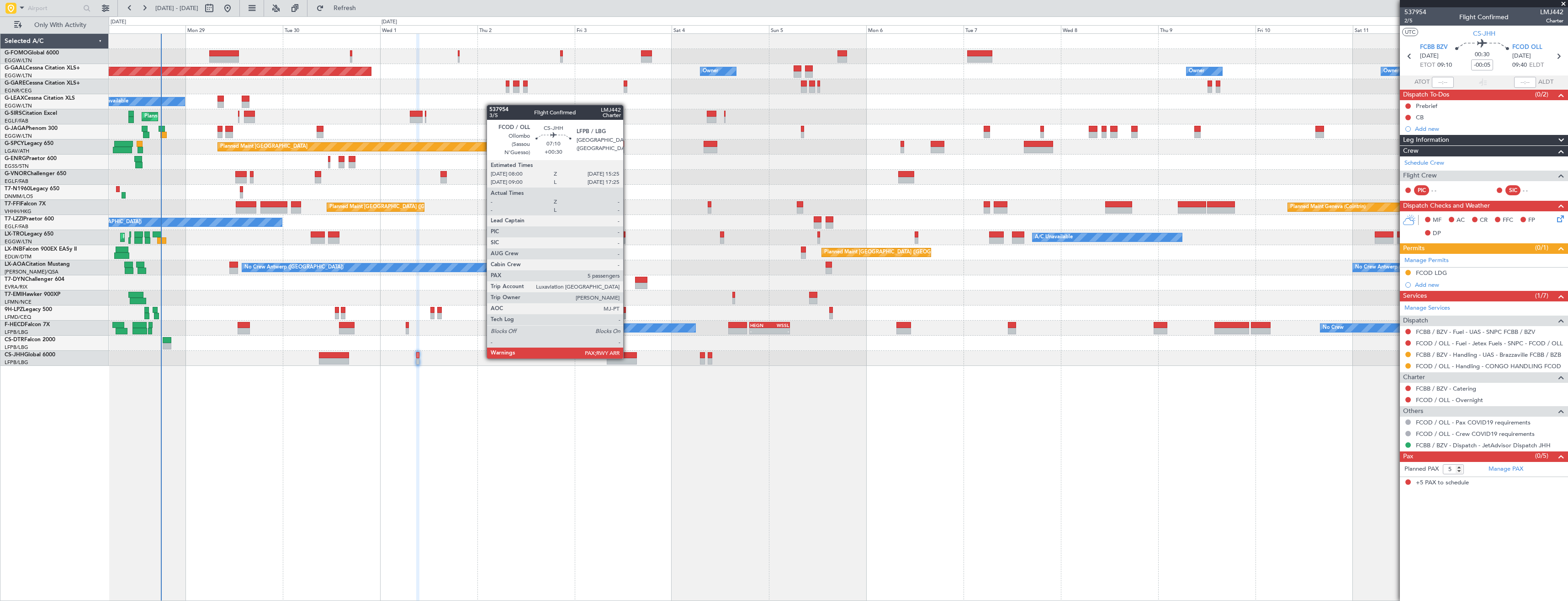
click at [627, 357] on div at bounding box center [621, 355] width 30 height 6
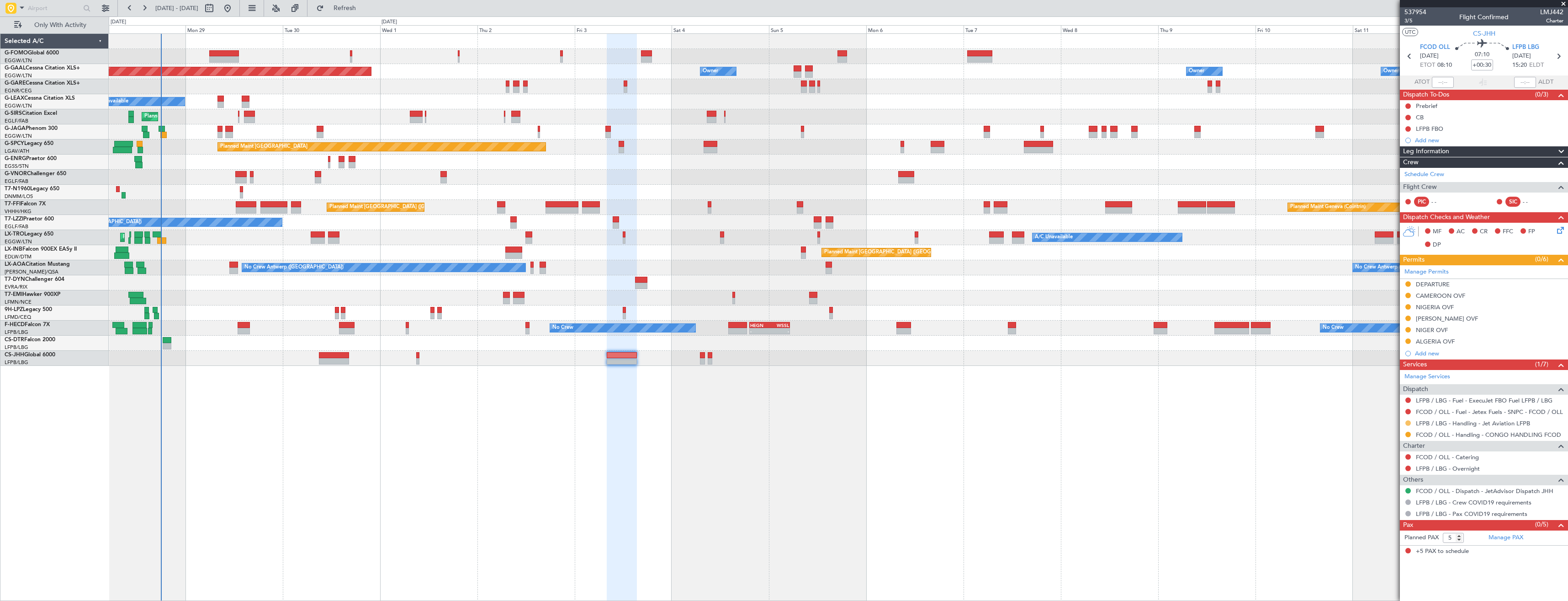
click at [1409, 423] on button at bounding box center [1408, 423] width 6 height 6
click at [1377, 533] on span "Confirmed" at bounding box center [1382, 531] width 29 height 9
click at [1560, 55] on icon at bounding box center [1558, 56] width 12 height 12
type input "+00:20"
type input "1"
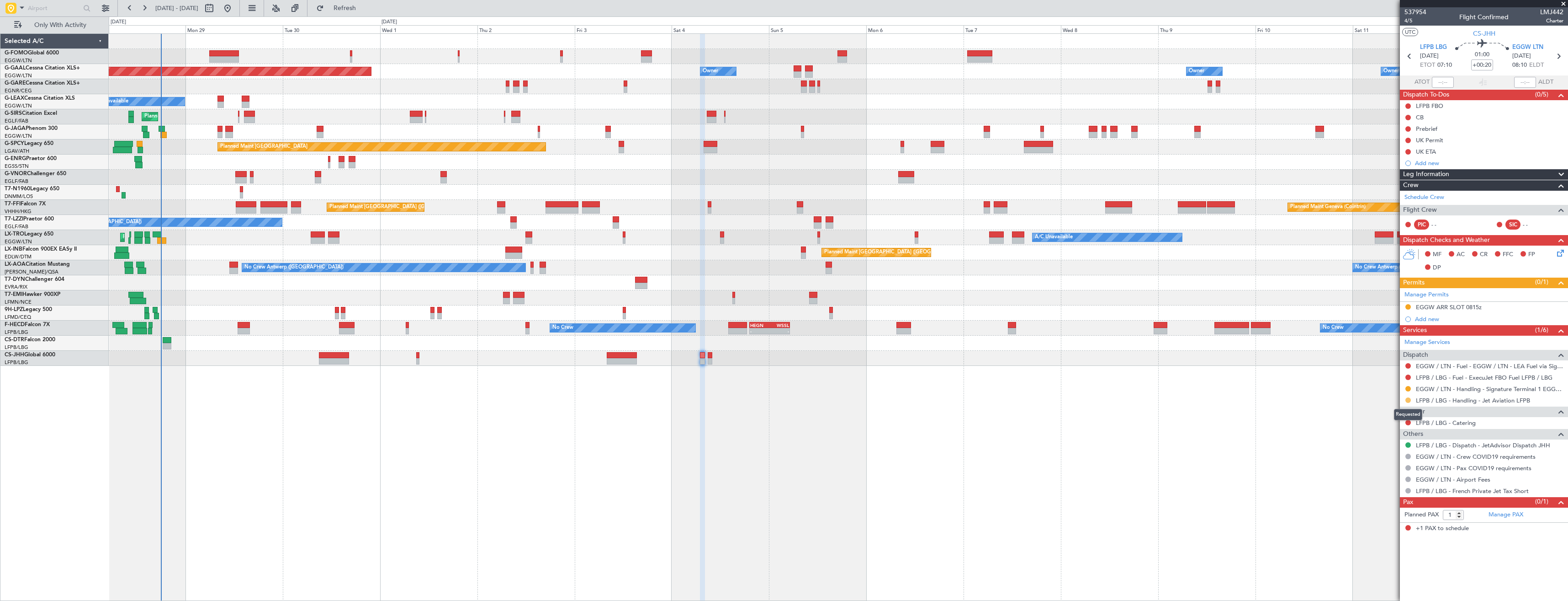
click at [1409, 400] on button at bounding box center [1408, 400] width 6 height 6
click at [1381, 509] on span "Confirmed" at bounding box center [1382, 508] width 29 height 9
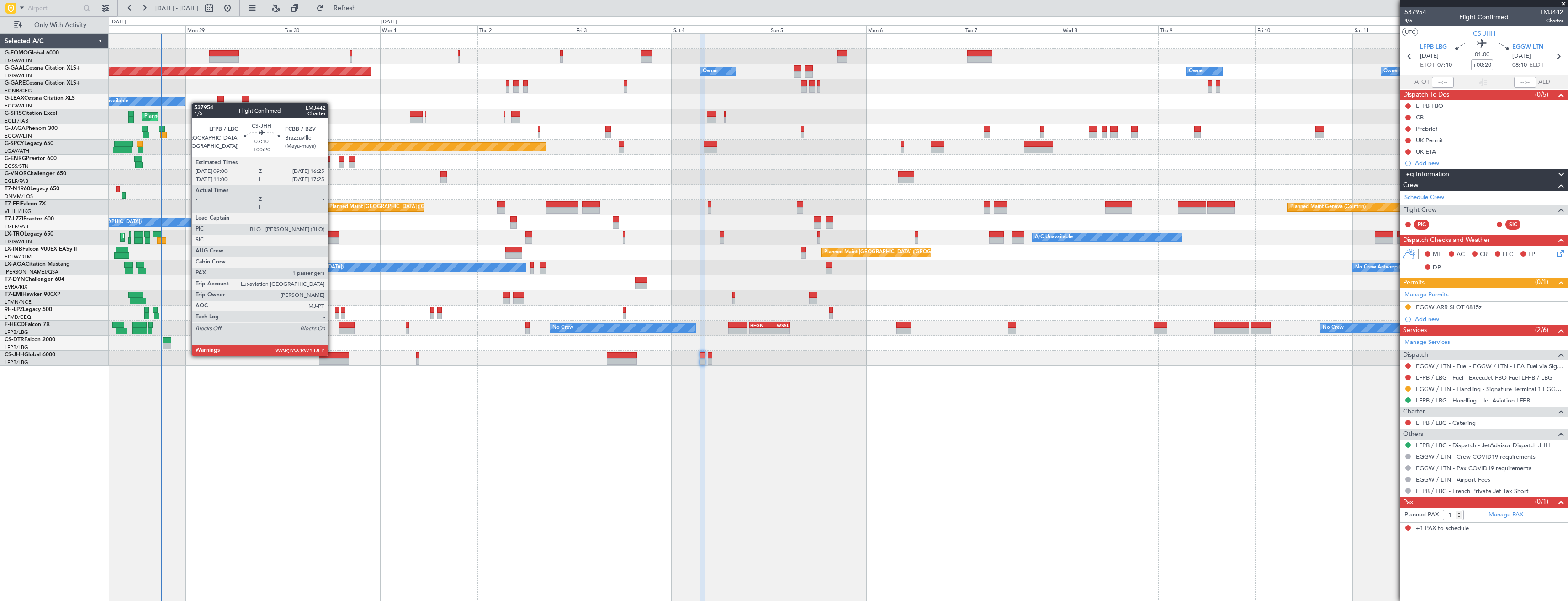
click at [332, 354] on div at bounding box center [333, 355] width 30 height 6
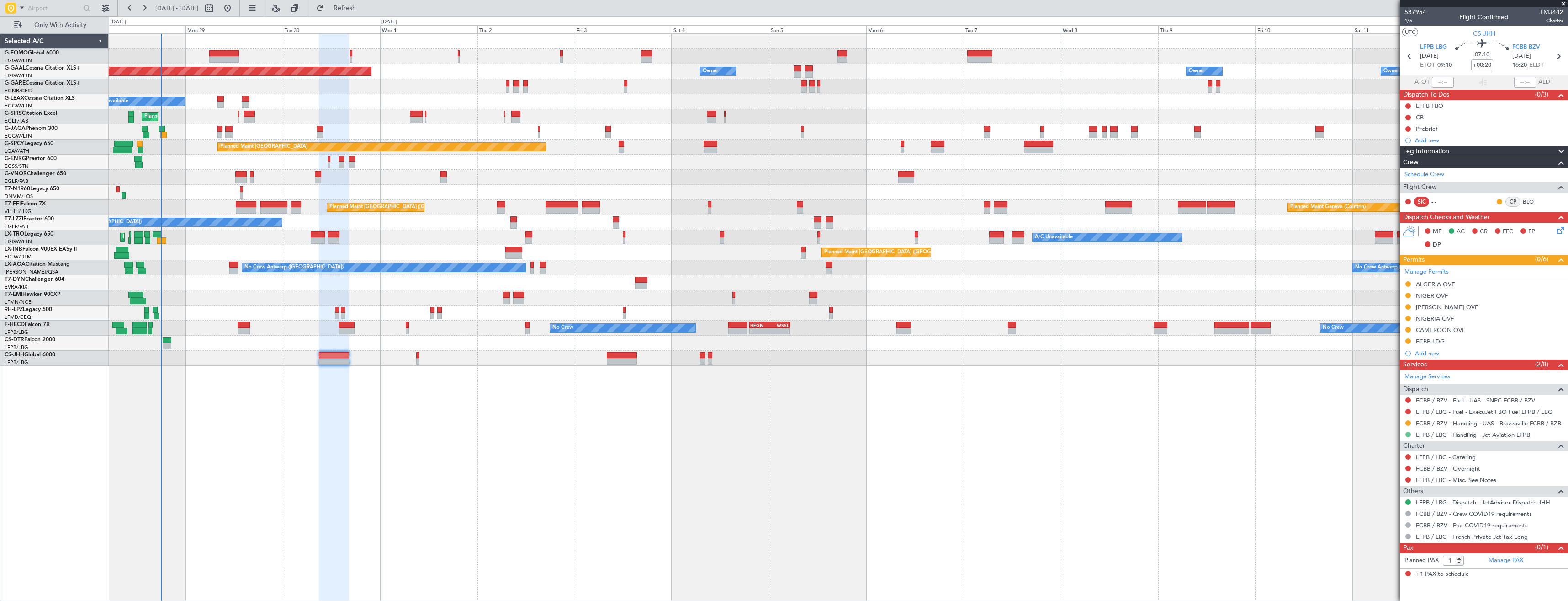
click at [1408, 432] on button at bounding box center [1408, 435] width 6 height 6
click at [1391, 488] on span "Requested" at bounding box center [1382, 488] width 29 height 9
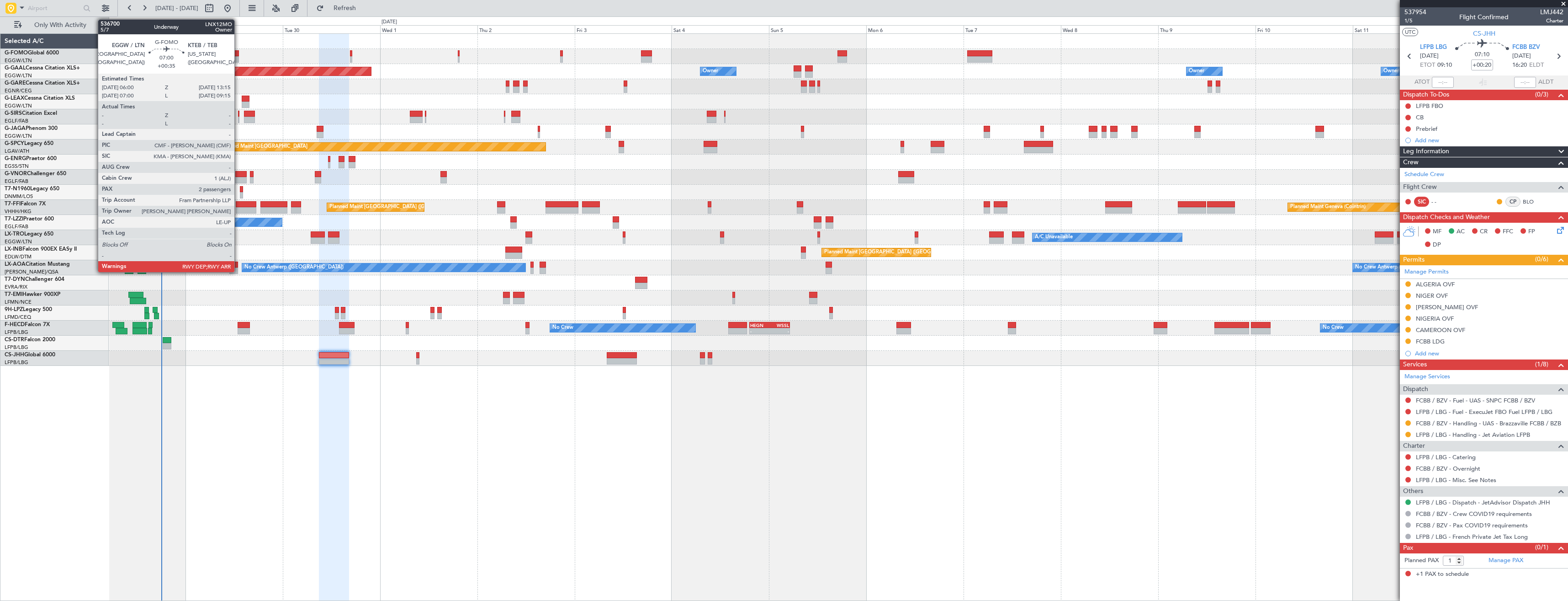
click at [239, 59] on div at bounding box center [224, 59] width 30 height 6
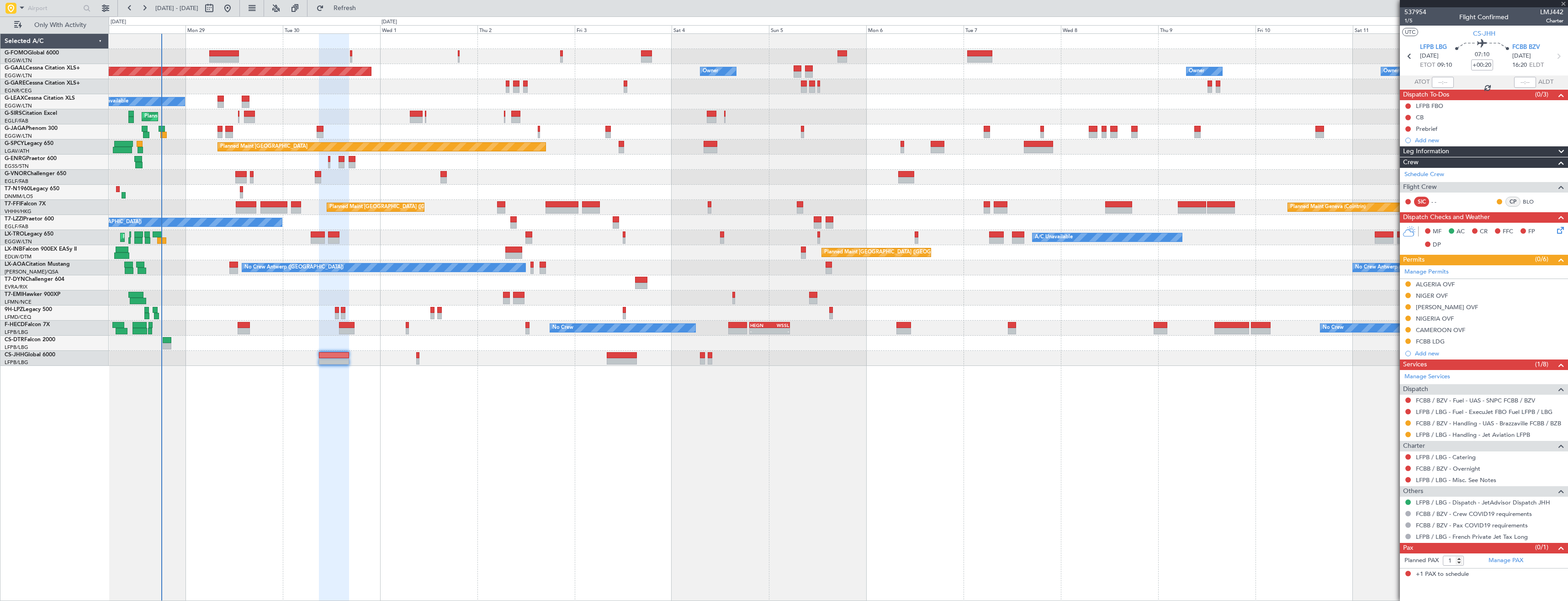
type input "+00:35"
type input "2"
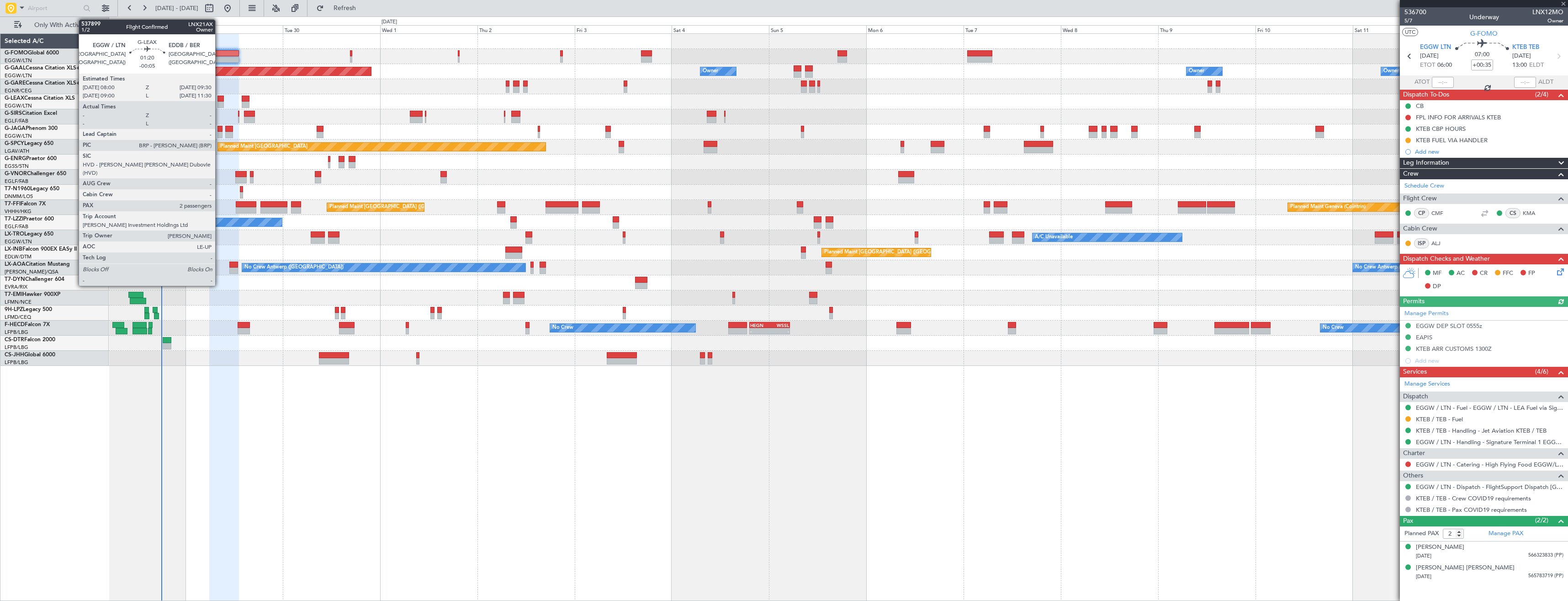
click at [219, 101] on div at bounding box center [221, 98] width 6 height 6
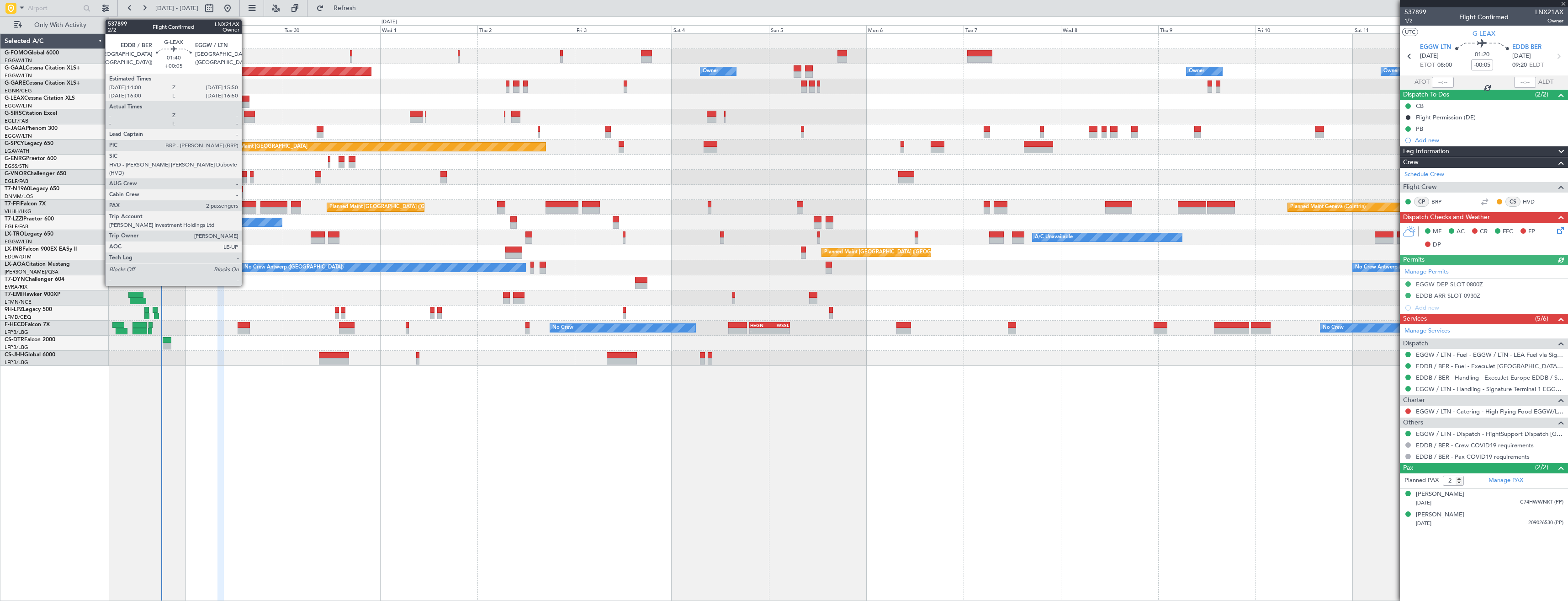
click at [246, 99] on div at bounding box center [245, 98] width 8 height 6
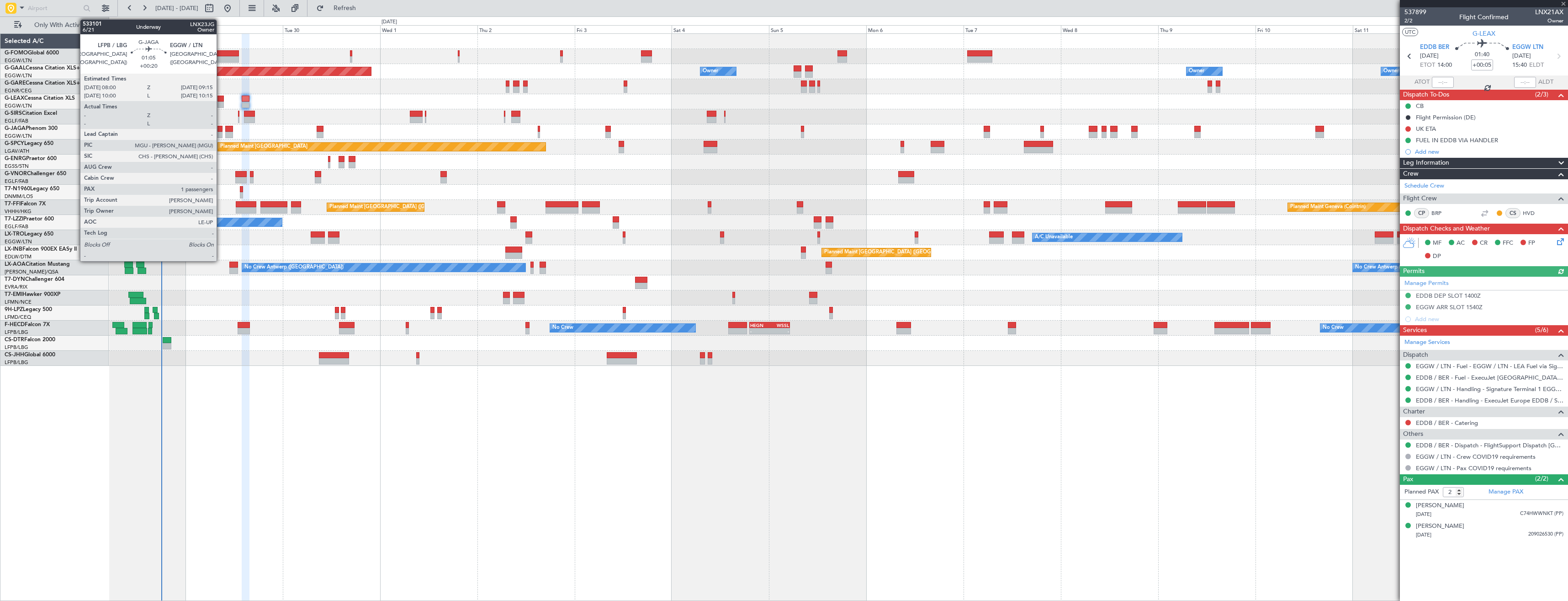
click at [221, 129] on div at bounding box center [221, 129] width 6 height 6
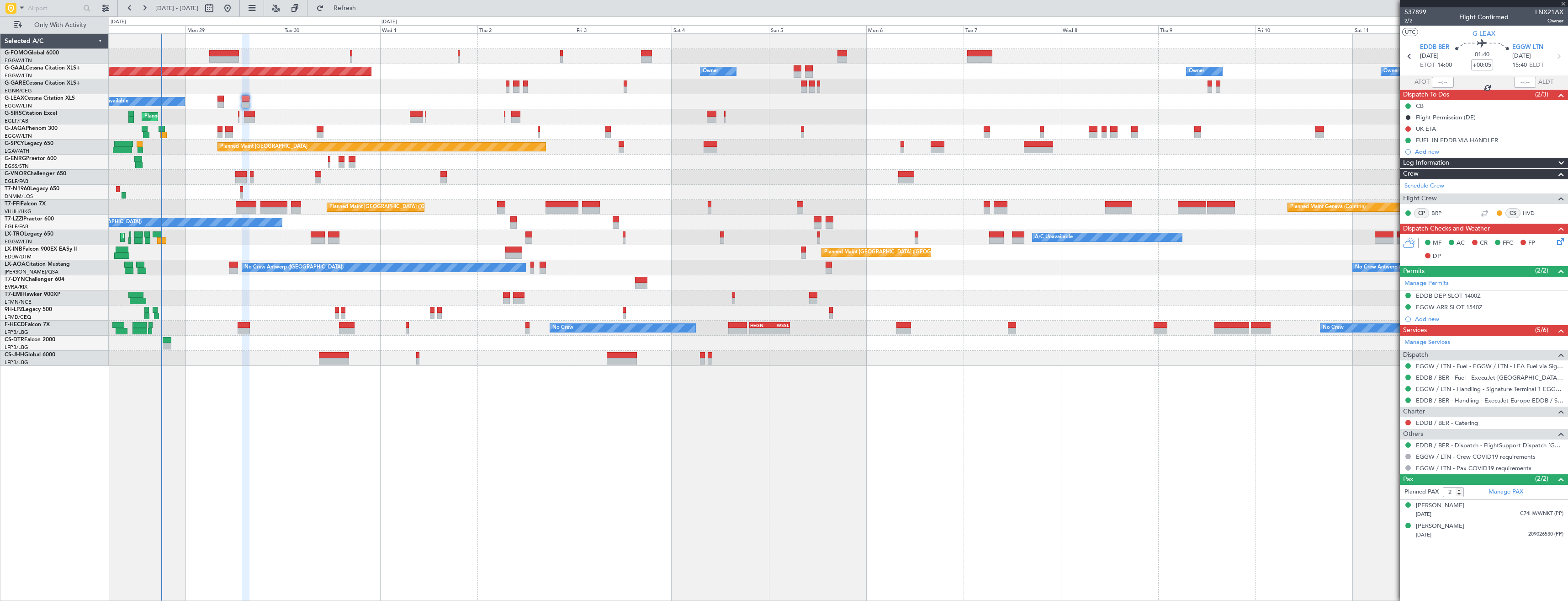
type input "+00:20"
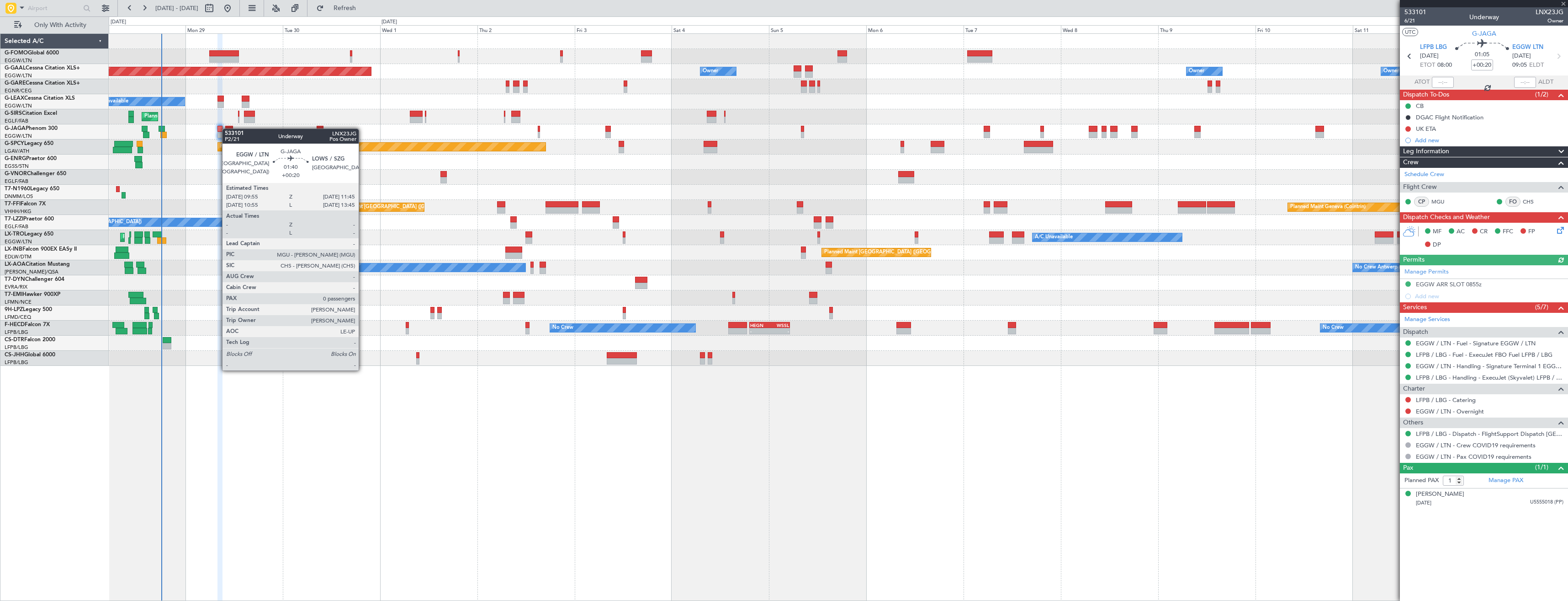
click at [227, 128] on div at bounding box center [229, 129] width 8 height 6
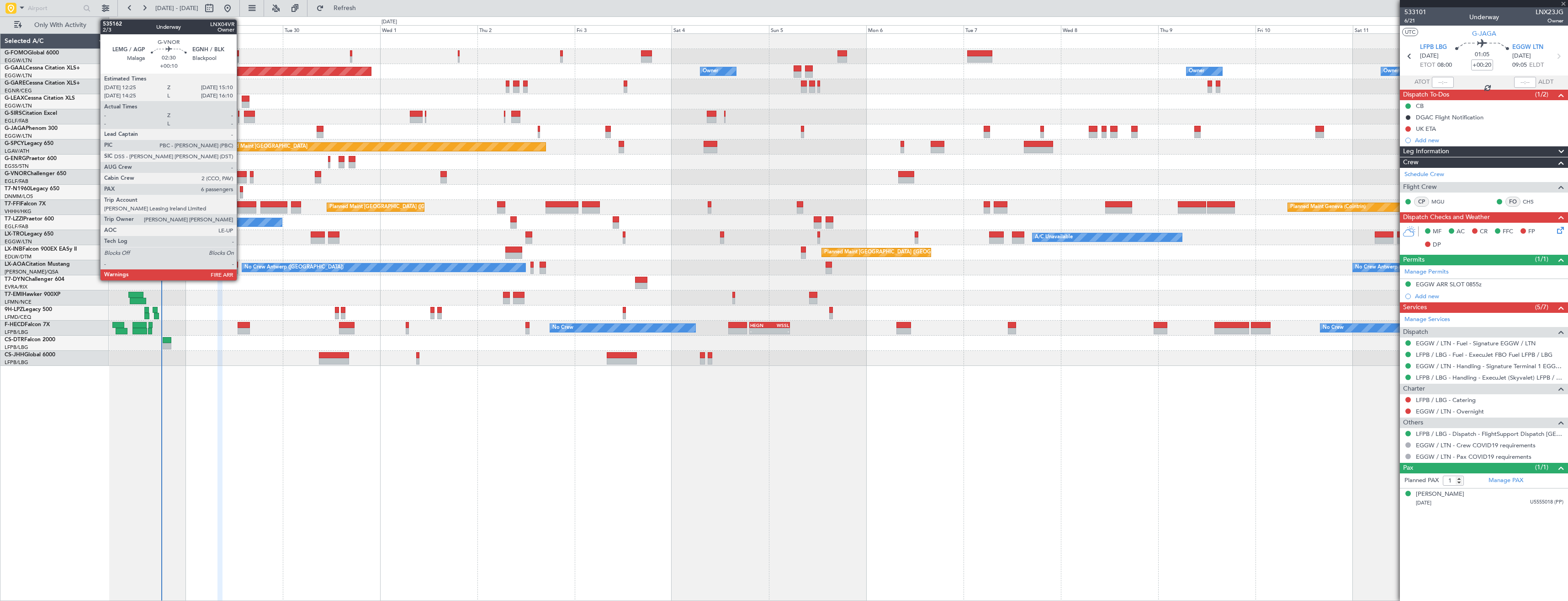
type input "0"
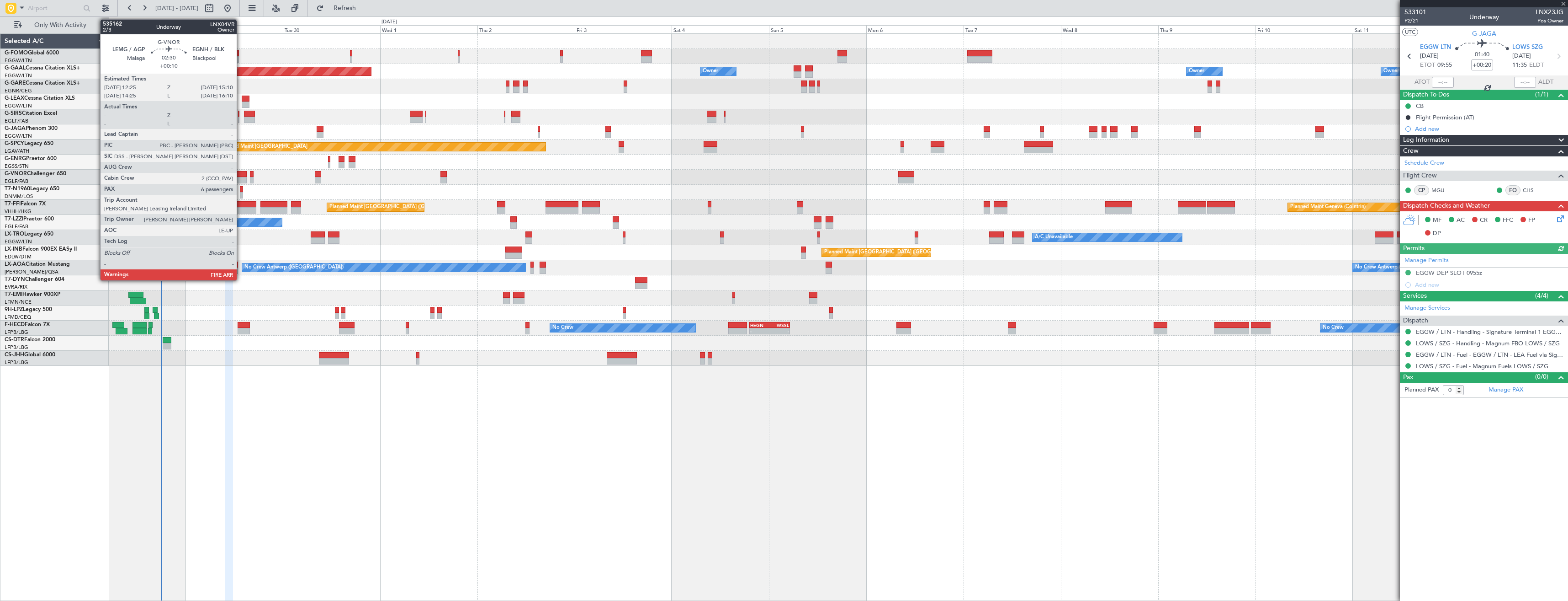
click at [241, 173] on div at bounding box center [241, 174] width 11 height 6
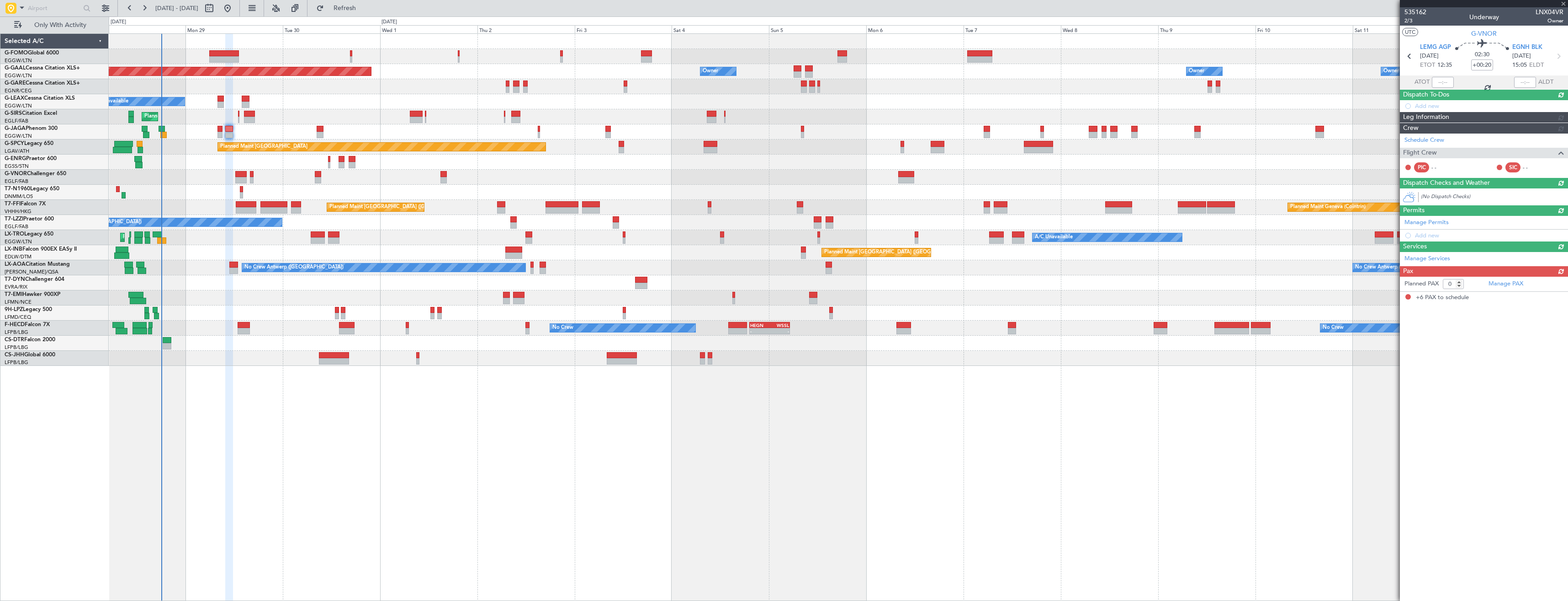
type input "+00:10"
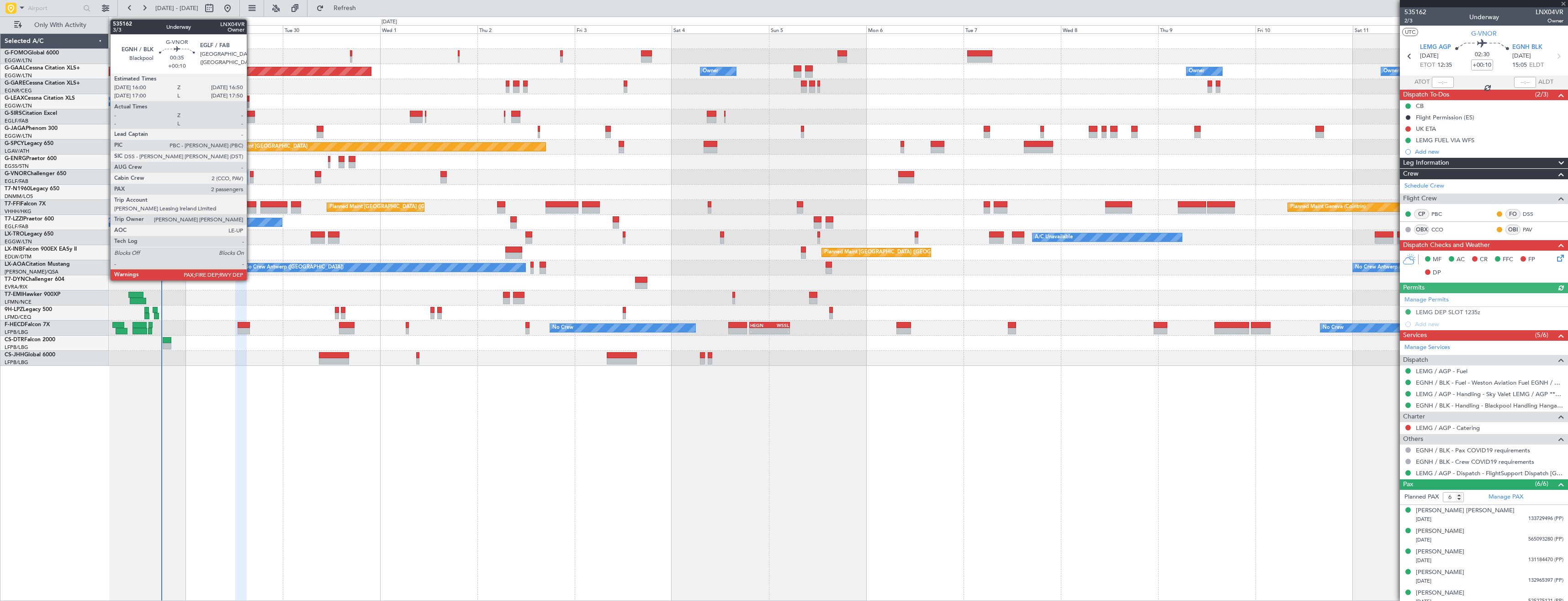
click at [251, 177] on div at bounding box center [251, 180] width 3 height 6
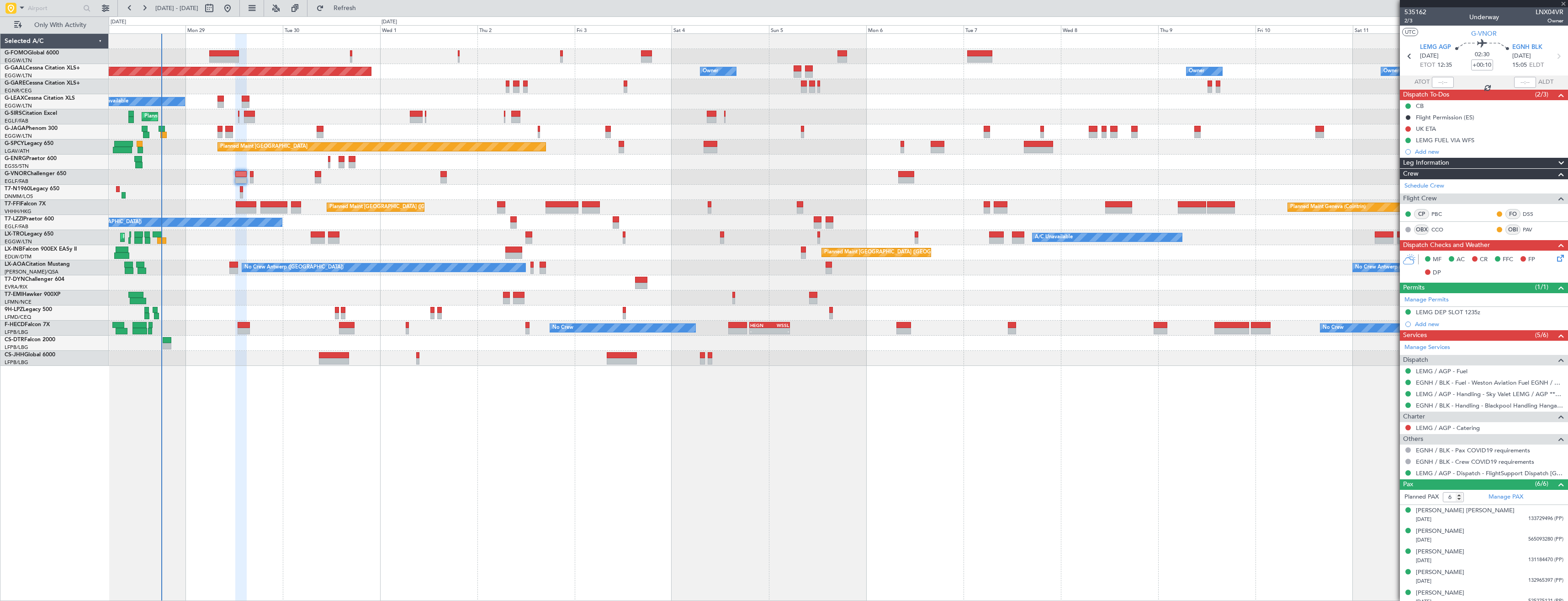
type input "2"
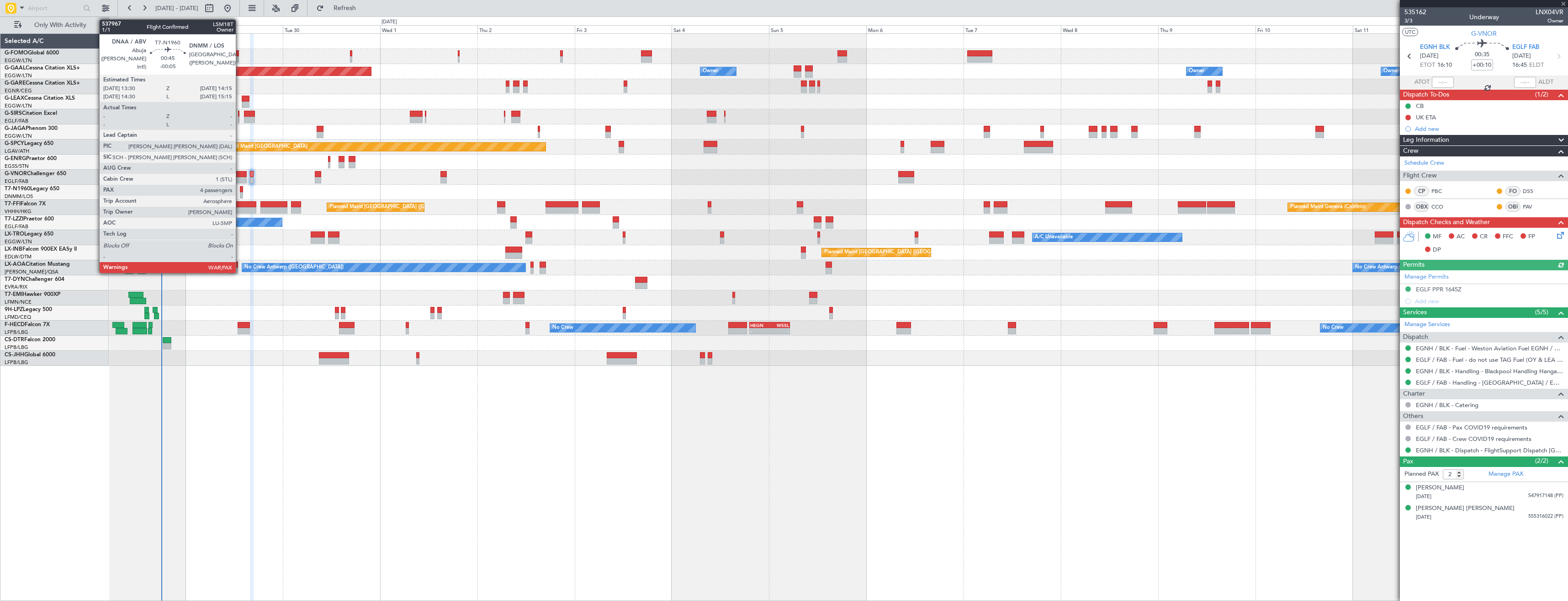
click at [240, 191] on div at bounding box center [241, 189] width 3 height 6
type input "-00:05"
type input "4"
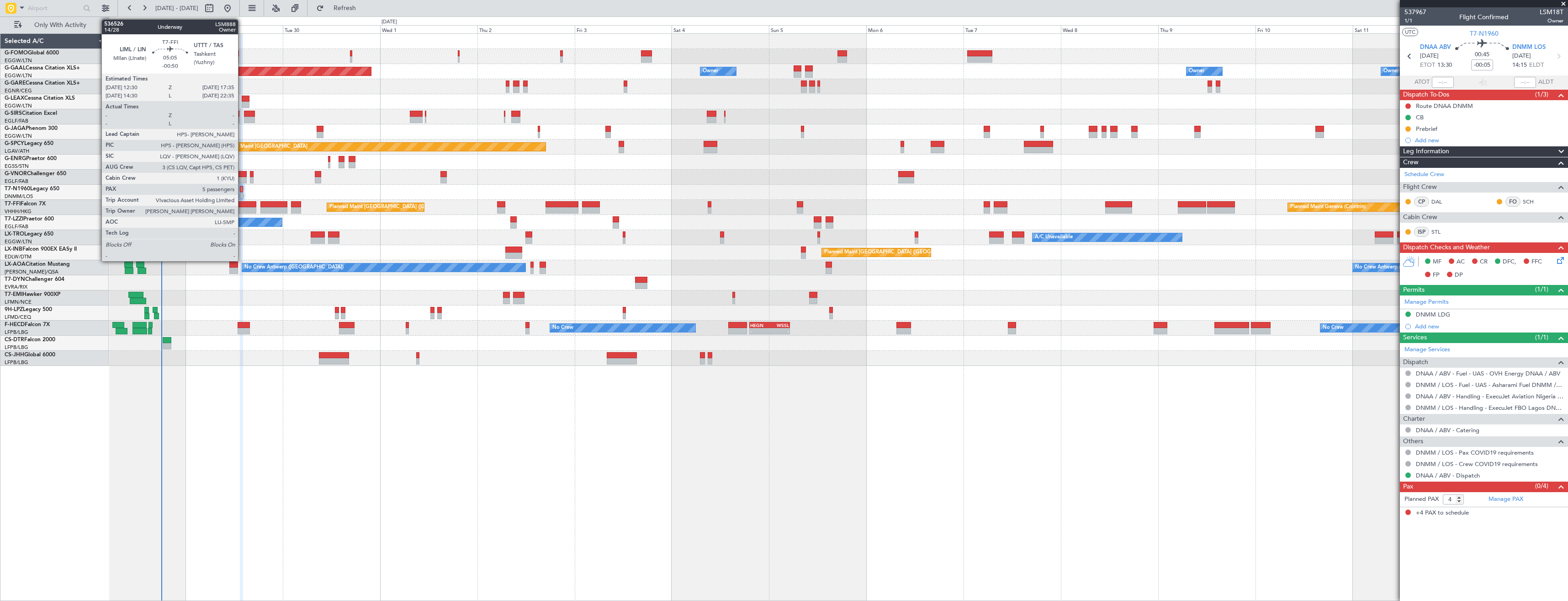
click at [242, 204] on div at bounding box center [246, 204] width 21 height 6
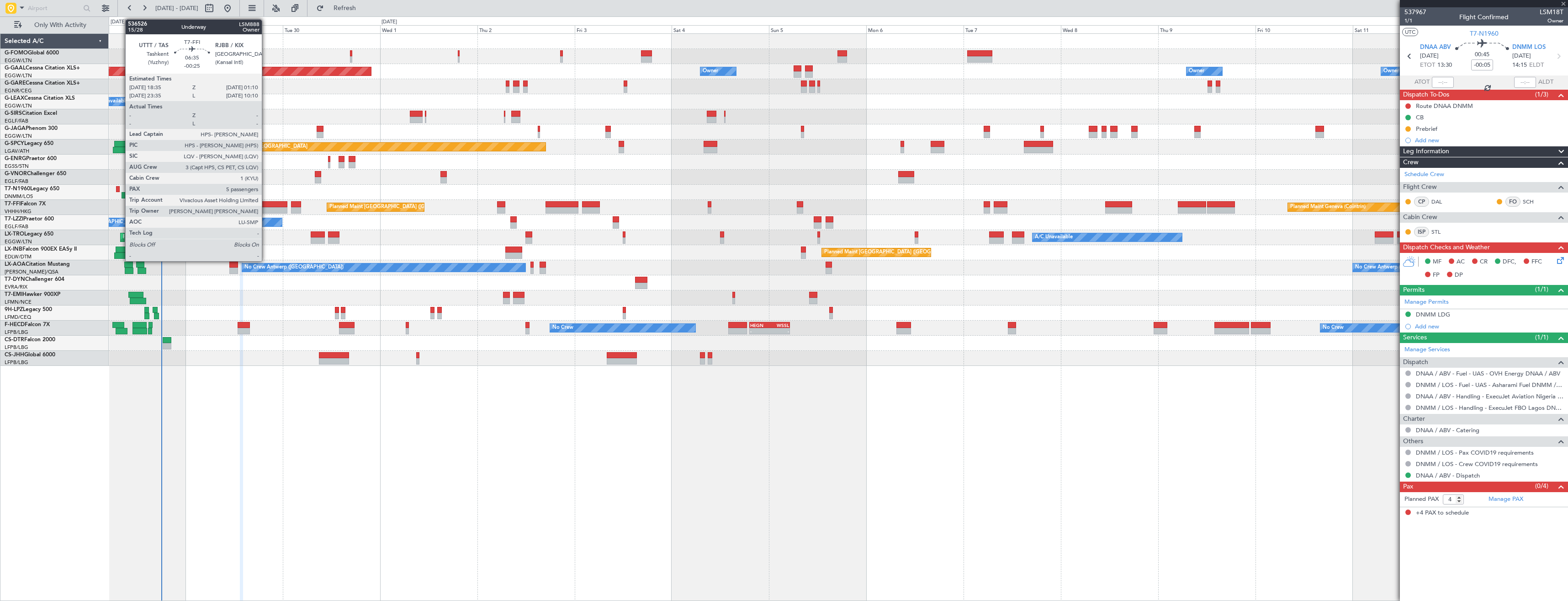
type input "-00:50"
type input "5"
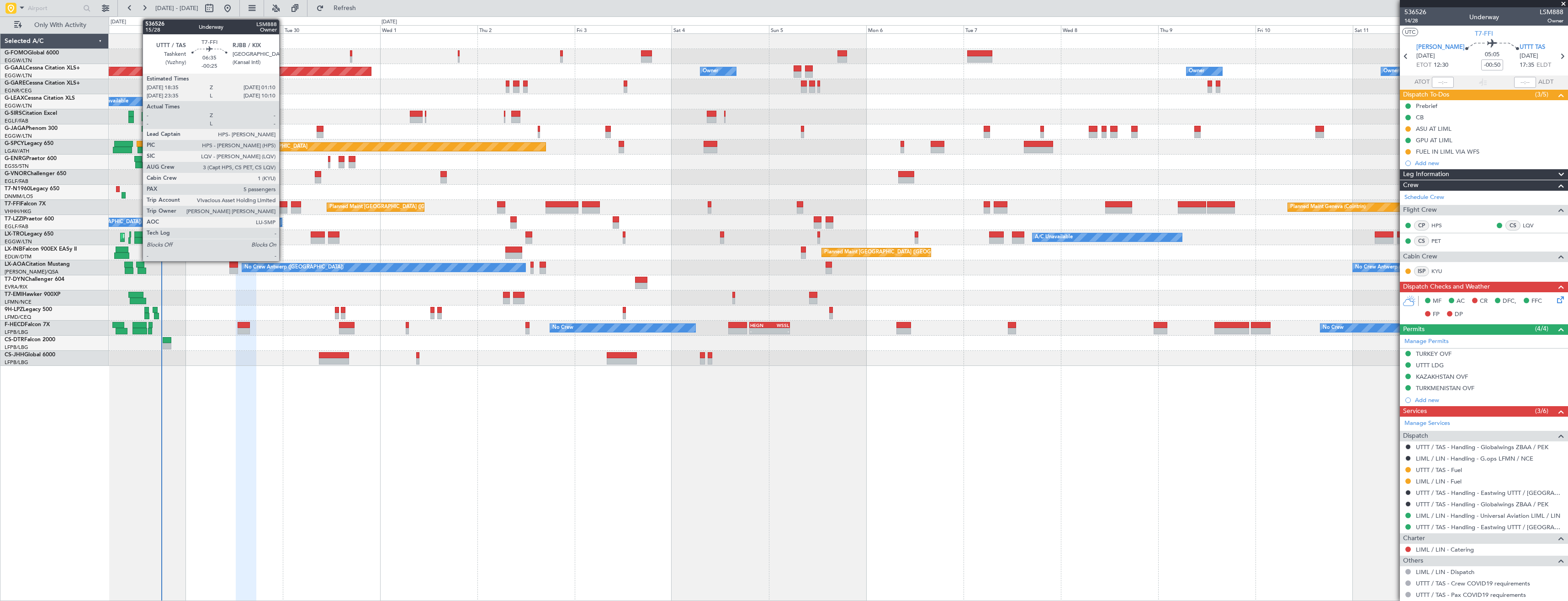
click at [283, 205] on div at bounding box center [274, 204] width 27 height 6
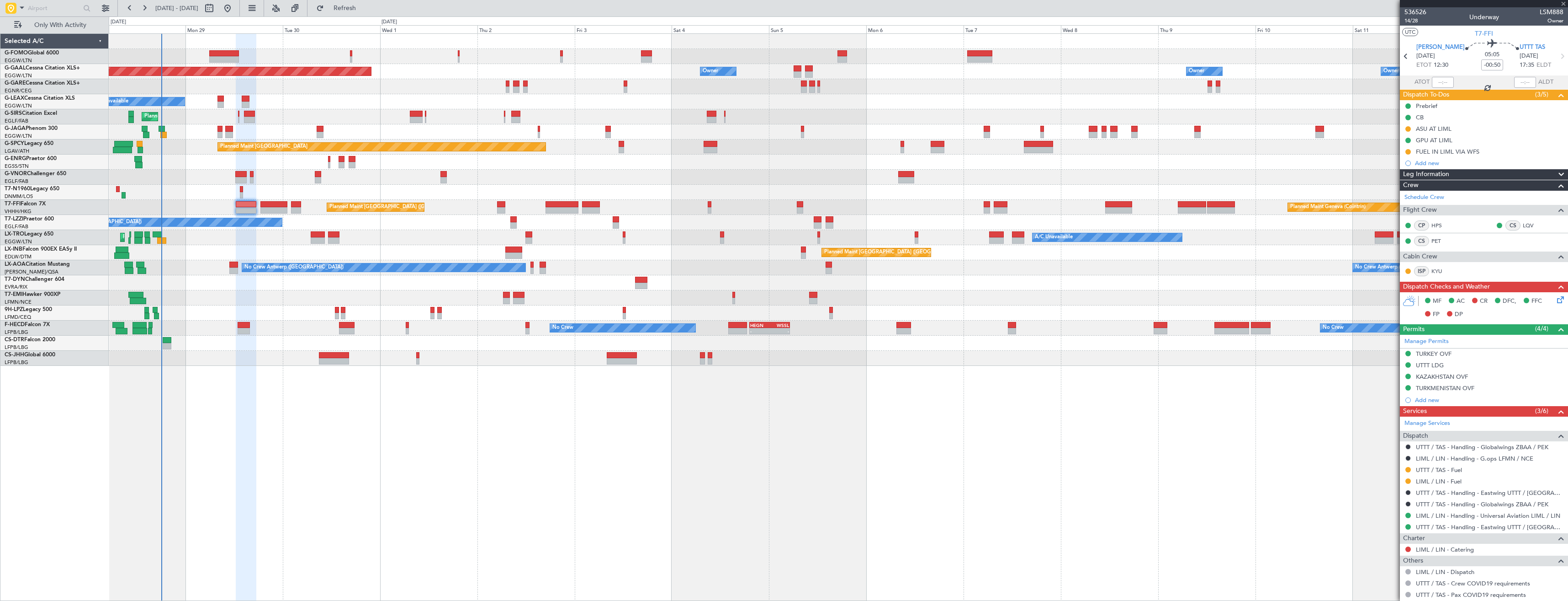
type input "-00:25"
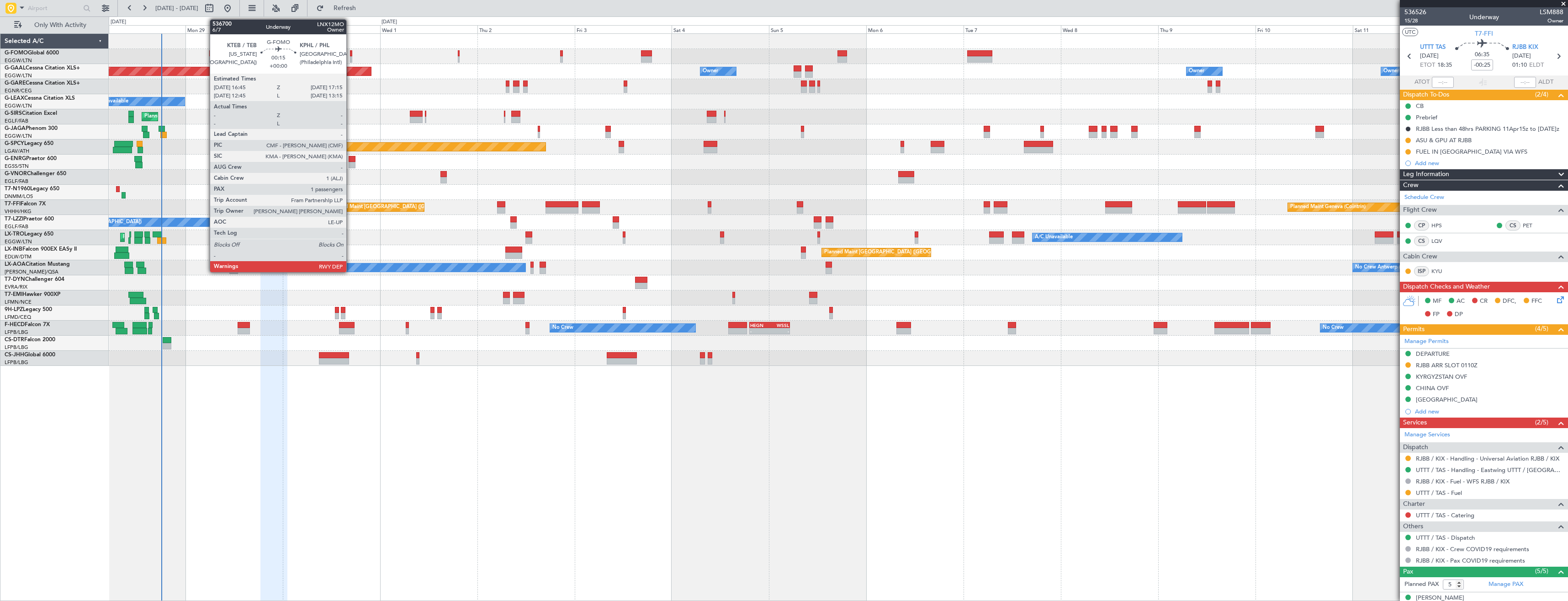
click at [351, 54] on div at bounding box center [351, 53] width 2 height 6
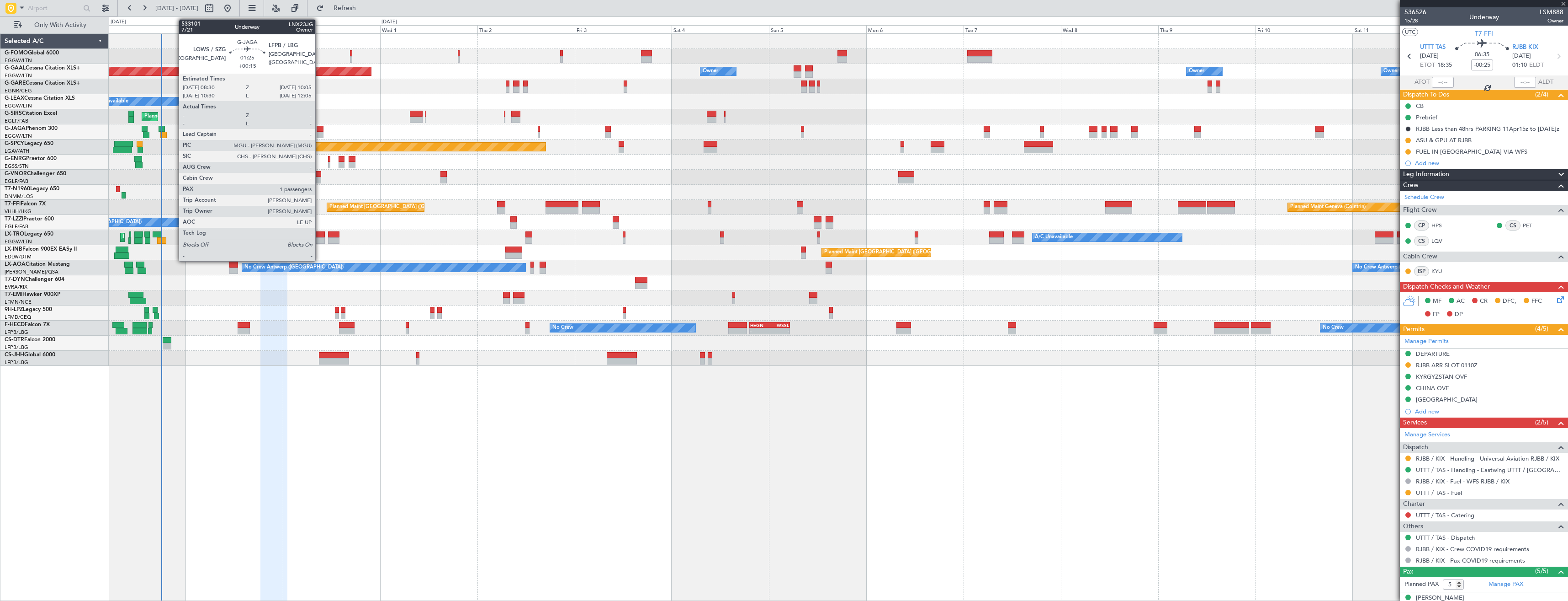
type input "1"
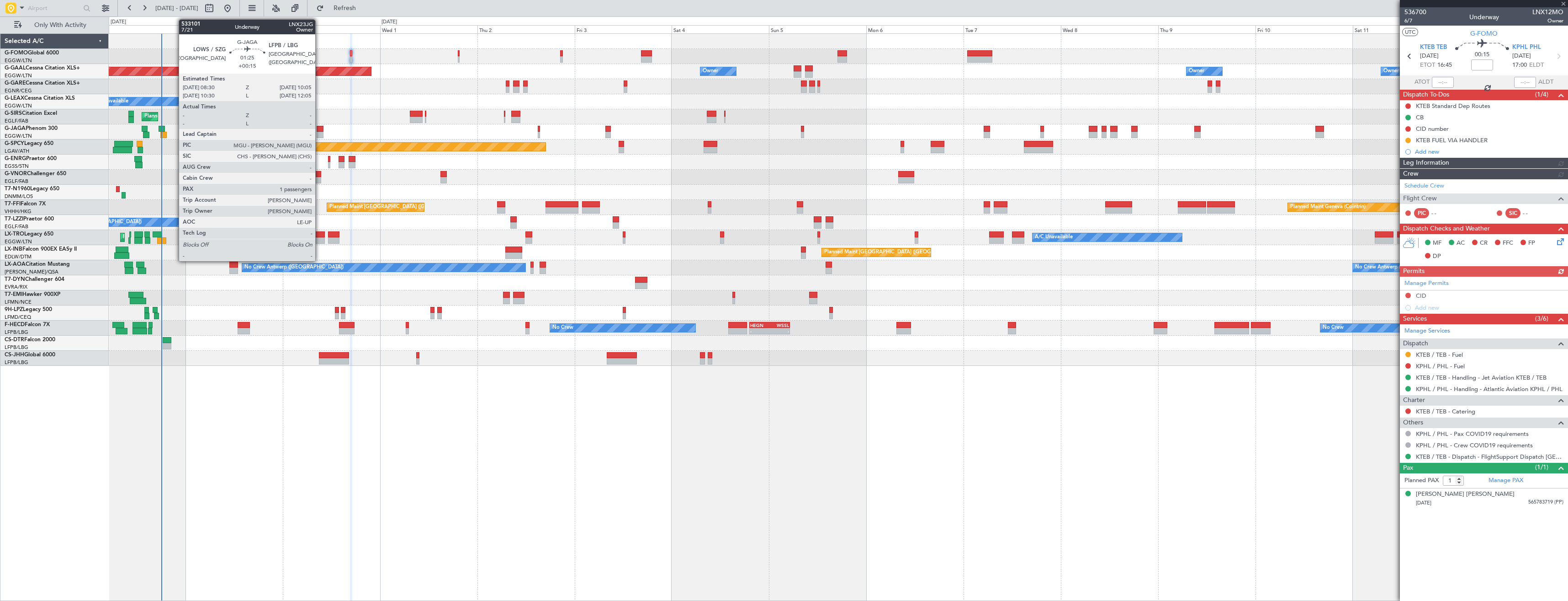
click at [319, 128] on div at bounding box center [320, 129] width 7 height 6
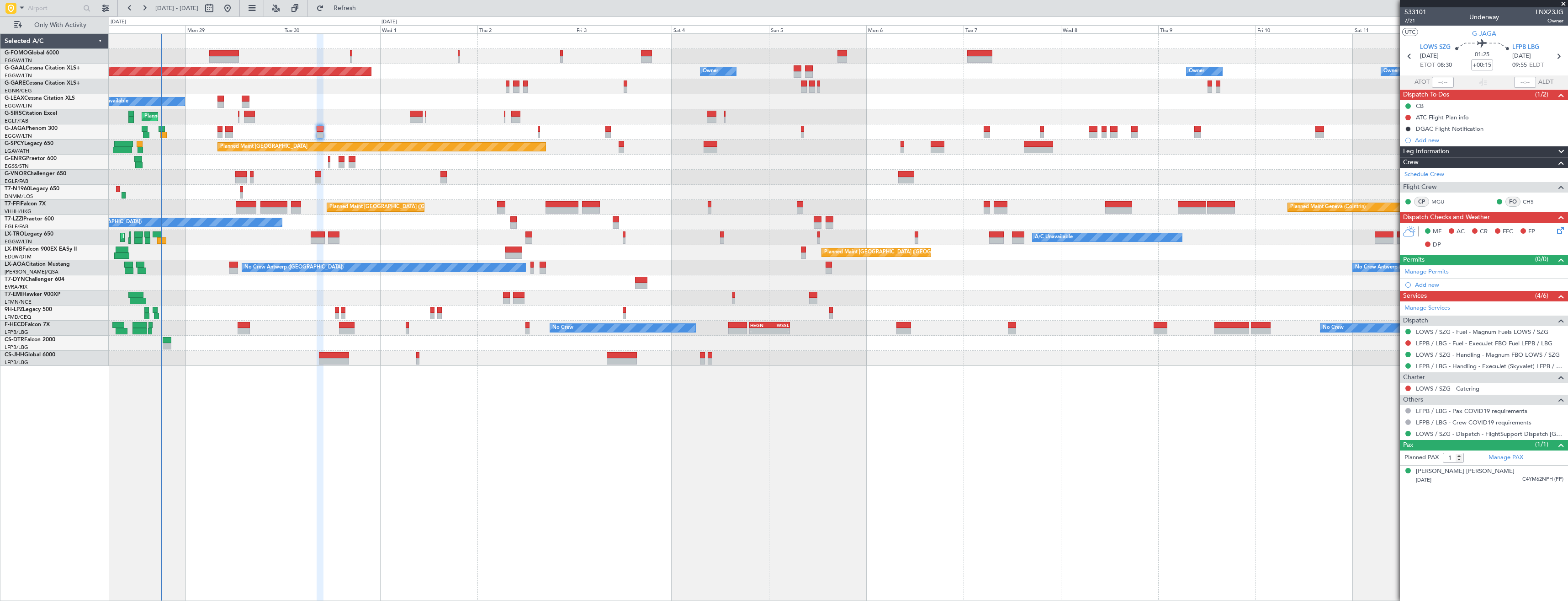
click at [1444, 338] on div "LFPB / LBG - Fuel - ExecuJet FBO Fuel LFPB / LBG" at bounding box center [1484, 343] width 168 height 11
click at [1446, 342] on link "LFPB / LBG - Fuel - ExecuJet FBO Fuel LFPB / LBG" at bounding box center [1484, 343] width 136 height 8
click at [364, 6] on span "Refresh" at bounding box center [345, 8] width 38 height 6
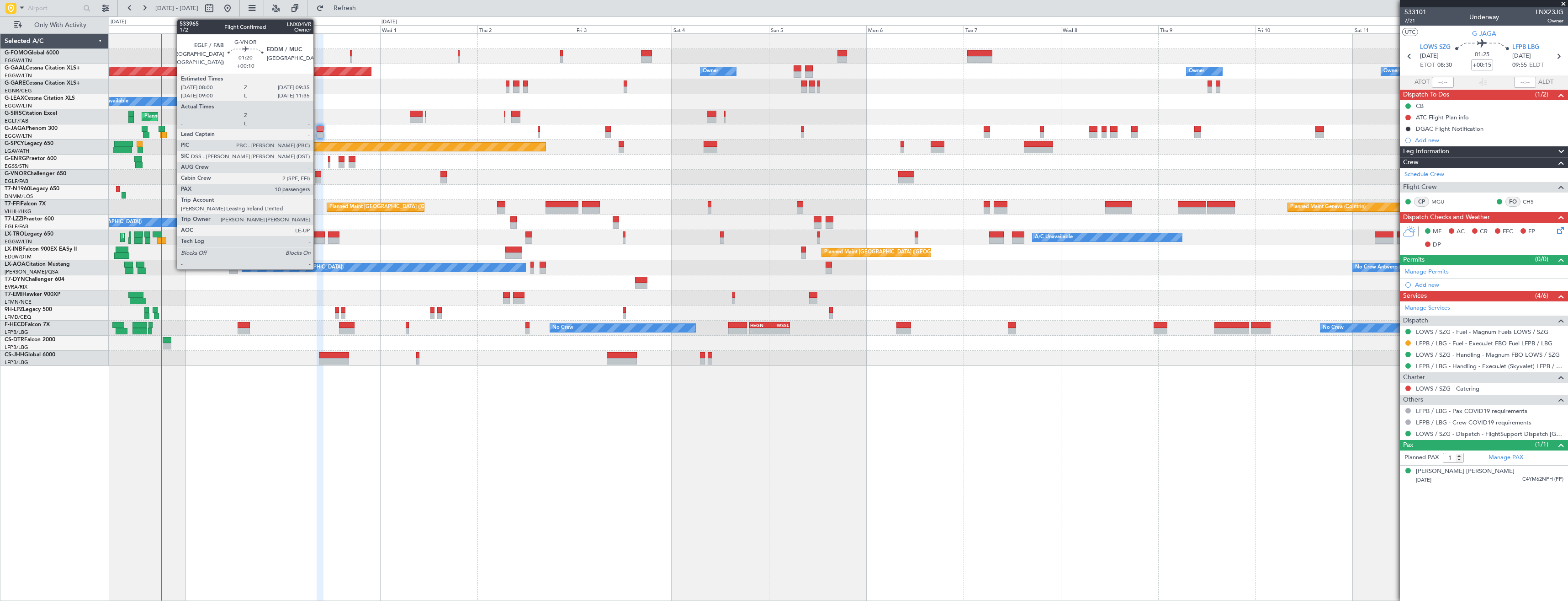
click at [317, 179] on div at bounding box center [318, 180] width 7 height 6
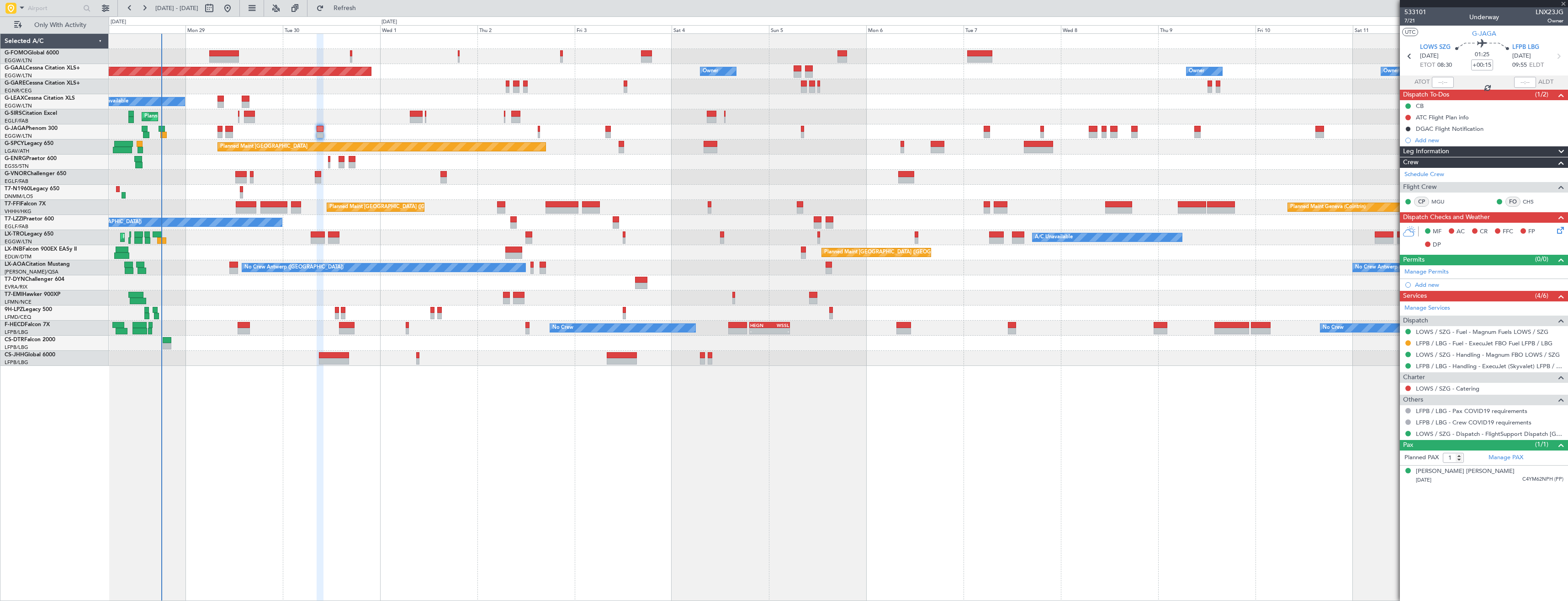
type input "+00:10"
type input "10"
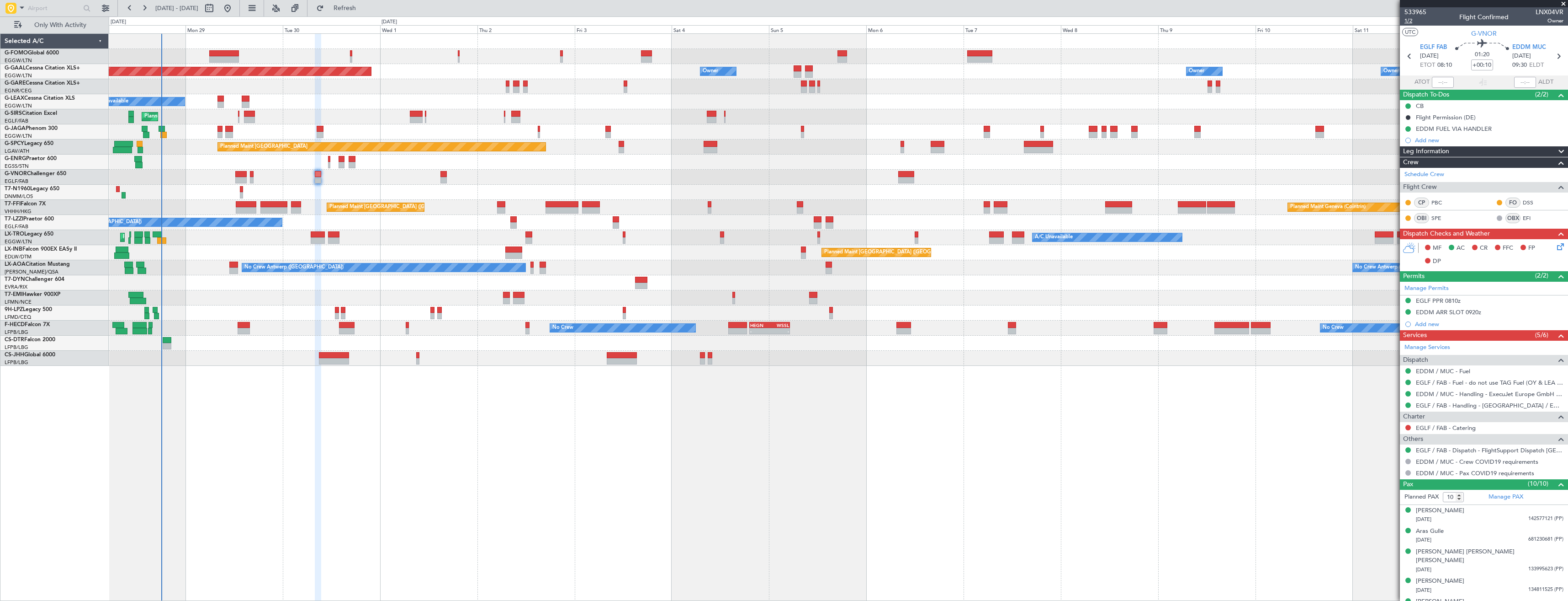
click at [1409, 22] on span "1/2" at bounding box center [1416, 20] width 22 height 8
click at [1555, 247] on icon at bounding box center [1559, 245] width 8 height 8
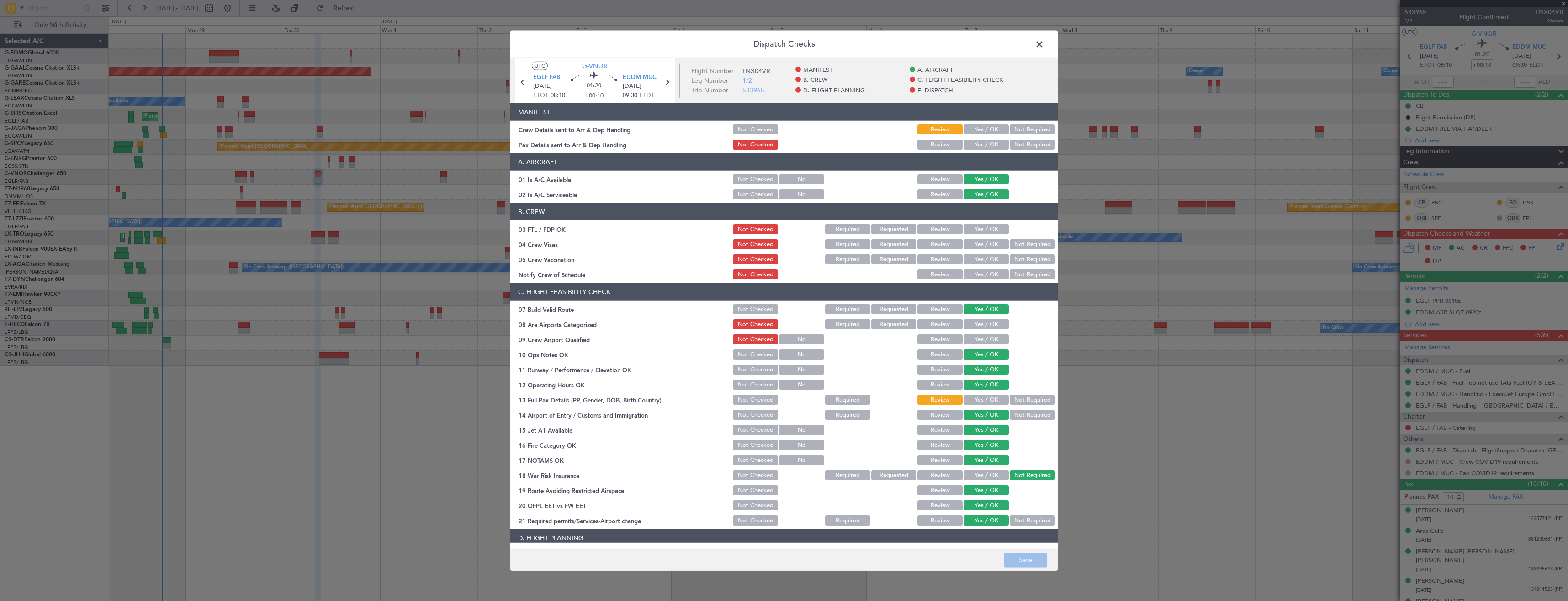
drag, startPoint x: 974, startPoint y: 131, endPoint x: 977, endPoint y: 144, distance: 13.3
click at [974, 132] on button "Yes / OK" at bounding box center [986, 130] width 45 height 10
drag, startPoint x: 977, startPoint y: 144, endPoint x: 979, endPoint y: 159, distance: 15.1
click at [978, 144] on button "Yes / OK" at bounding box center [986, 144] width 45 height 10
click at [1027, 559] on button "Save" at bounding box center [1025, 559] width 43 height 15
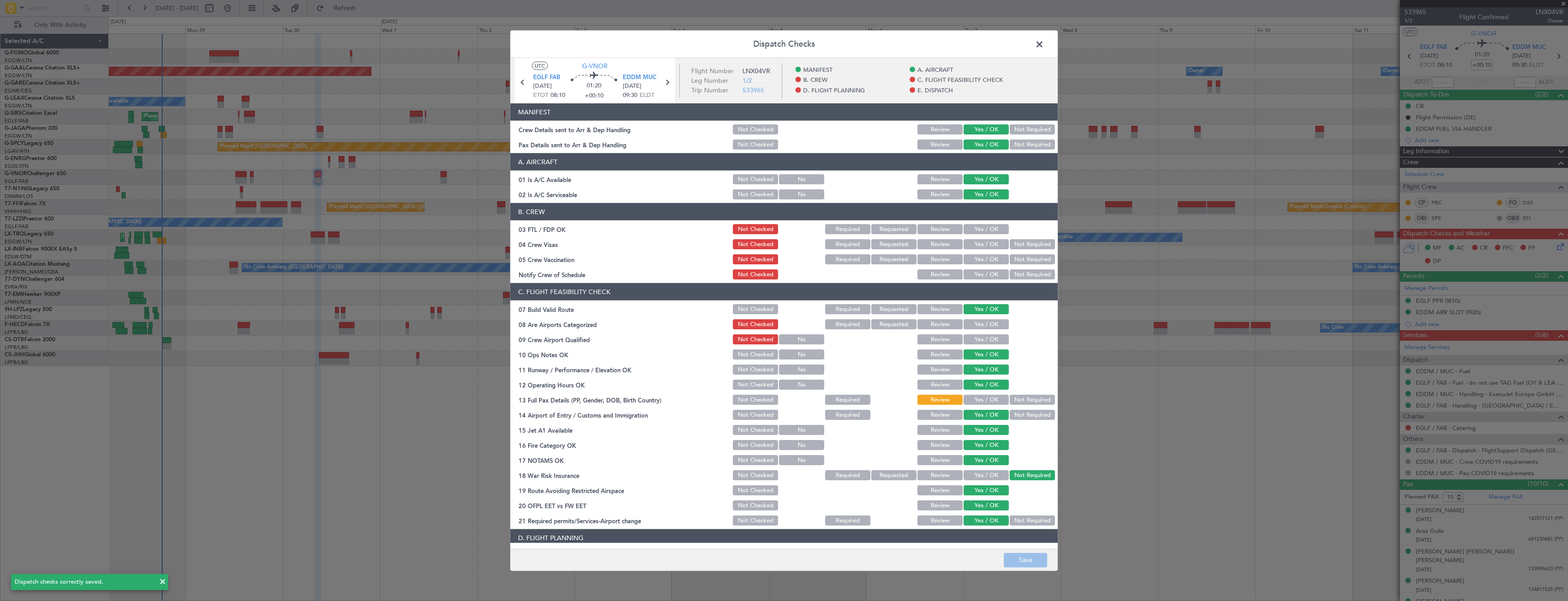
click at [1044, 43] on span at bounding box center [1044, 47] width 0 height 18
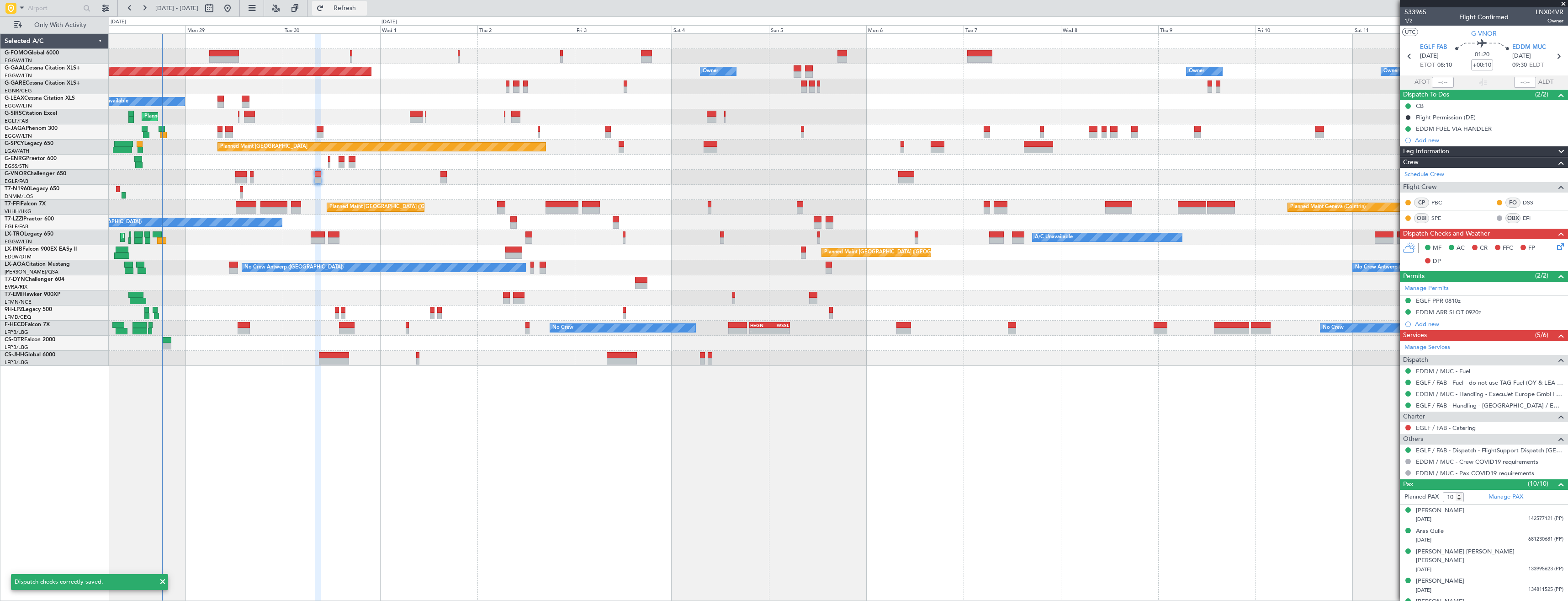
click at [364, 11] on span "Refresh" at bounding box center [345, 8] width 38 height 6
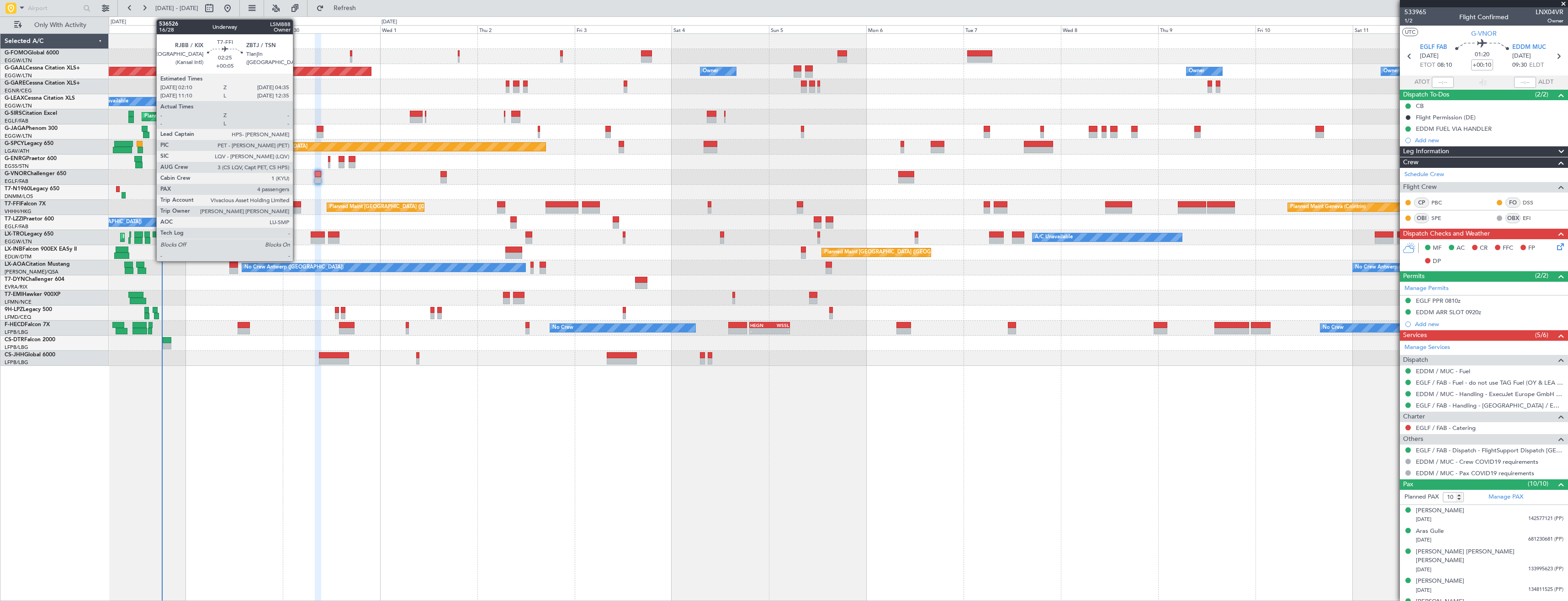
click at [297, 203] on div at bounding box center [296, 204] width 10 height 6
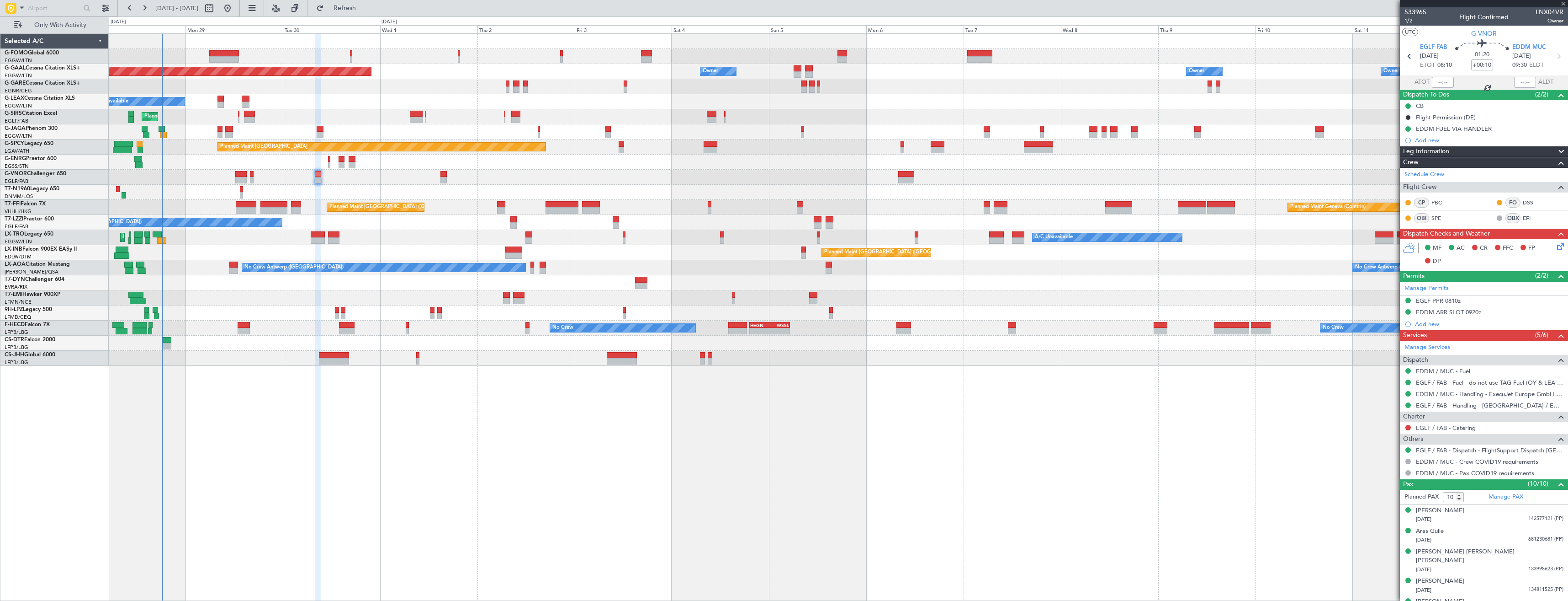
type input "+00:05"
type input "4"
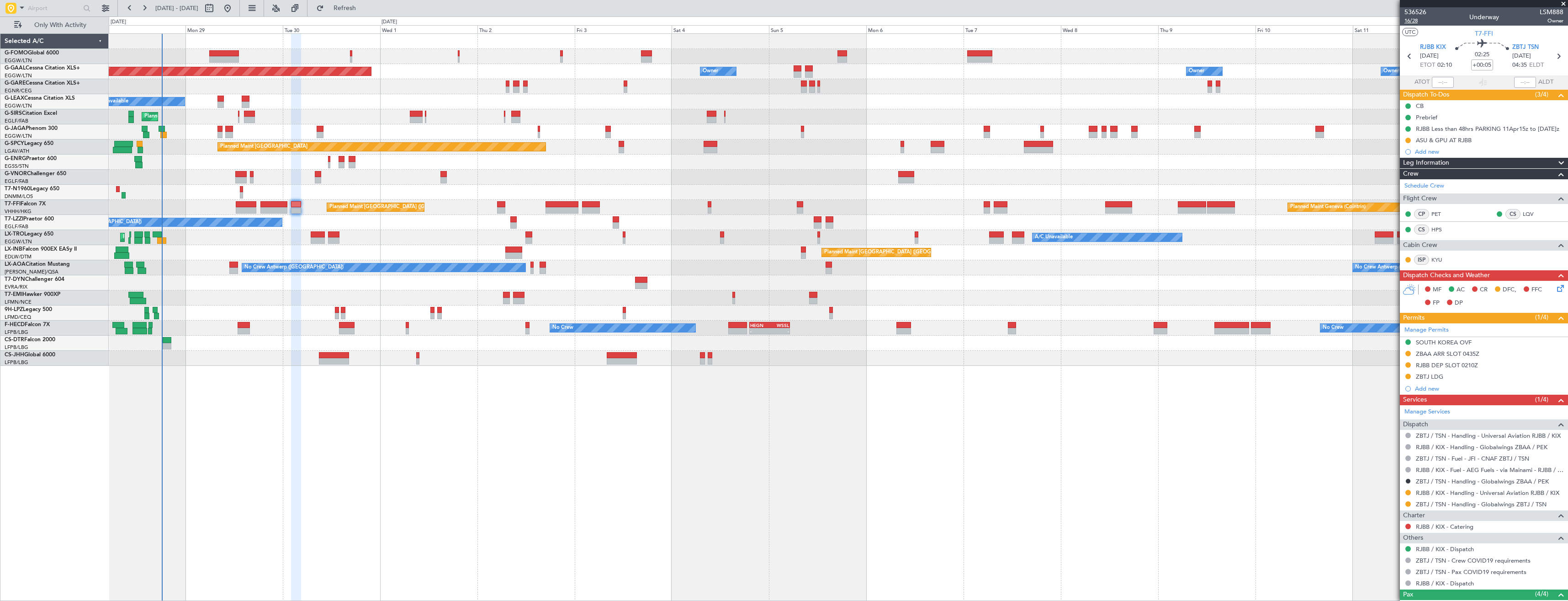
click at [1414, 20] on span "16/28" at bounding box center [1416, 20] width 22 height 8
click at [1555, 288] on icon at bounding box center [1559, 286] width 8 height 8
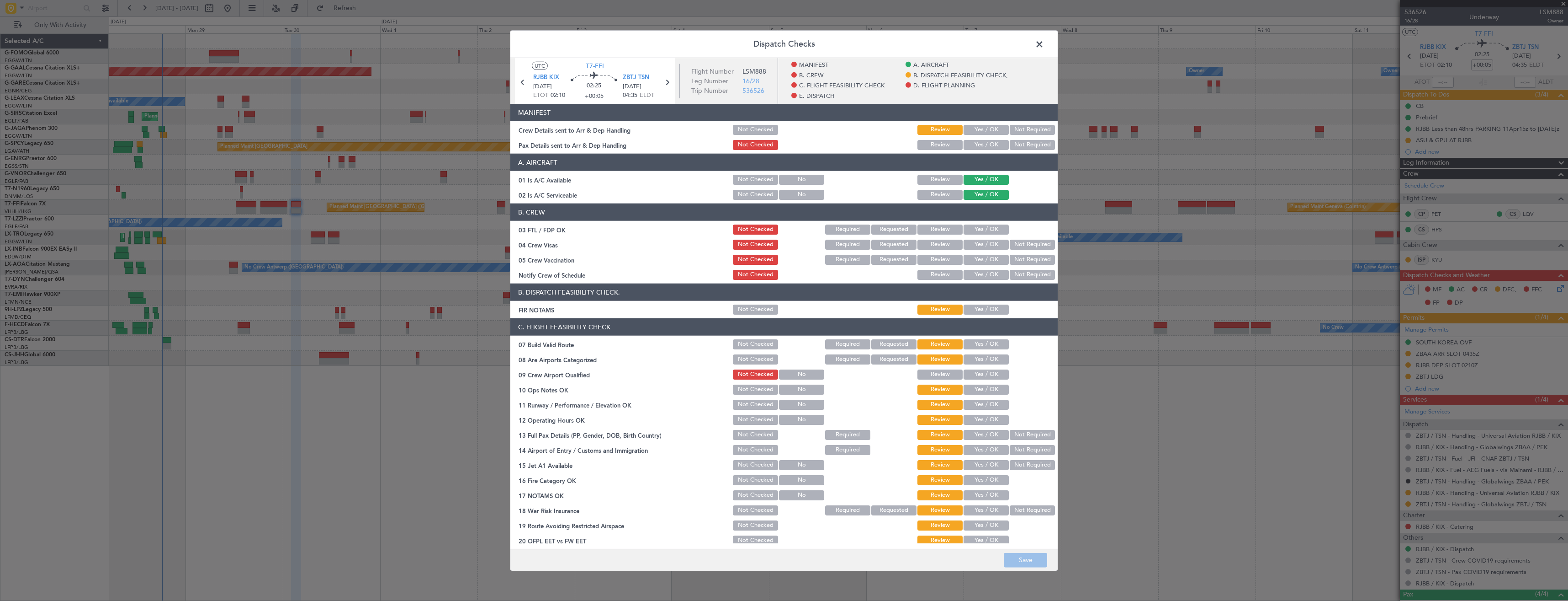
click at [971, 142] on button "Yes / OK" at bounding box center [986, 145] width 45 height 10
click at [967, 131] on button "Yes / OK" at bounding box center [986, 130] width 45 height 10
click at [1021, 558] on button "Save" at bounding box center [1025, 559] width 43 height 15
click at [1044, 43] on span at bounding box center [1044, 47] width 0 height 18
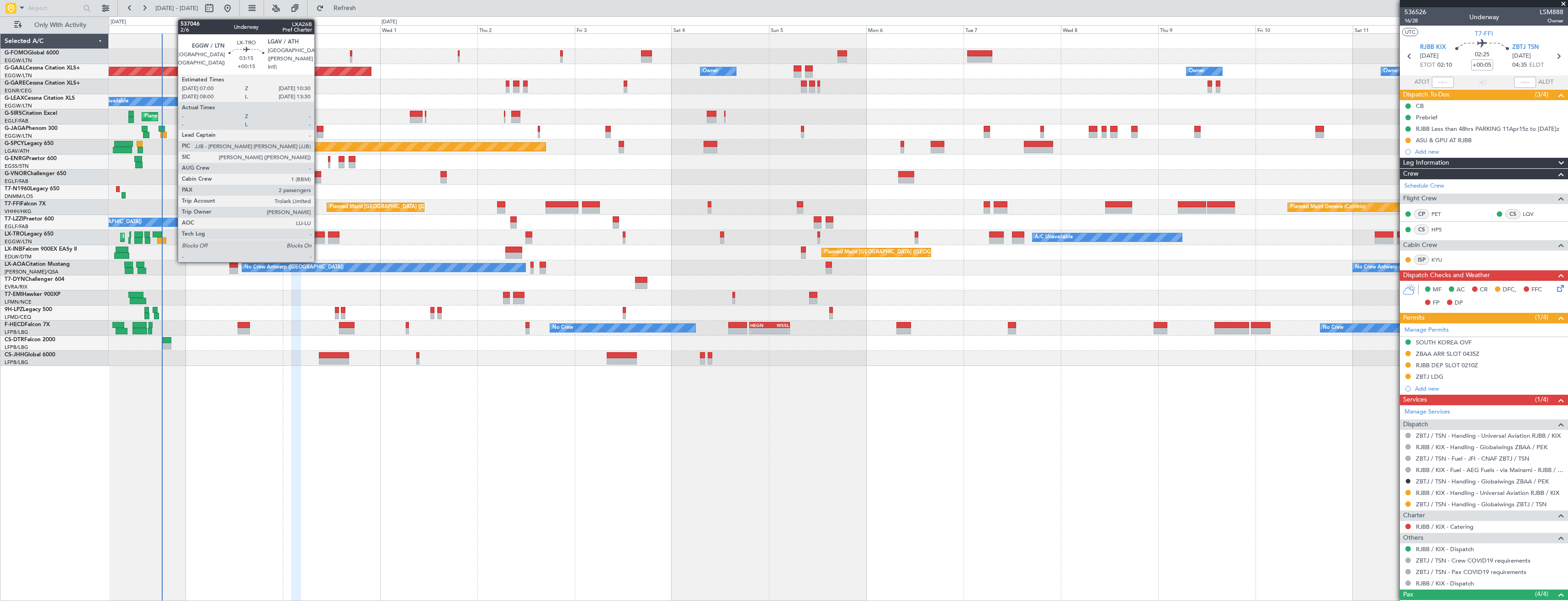
click at [319, 241] on div at bounding box center [317, 240] width 15 height 6
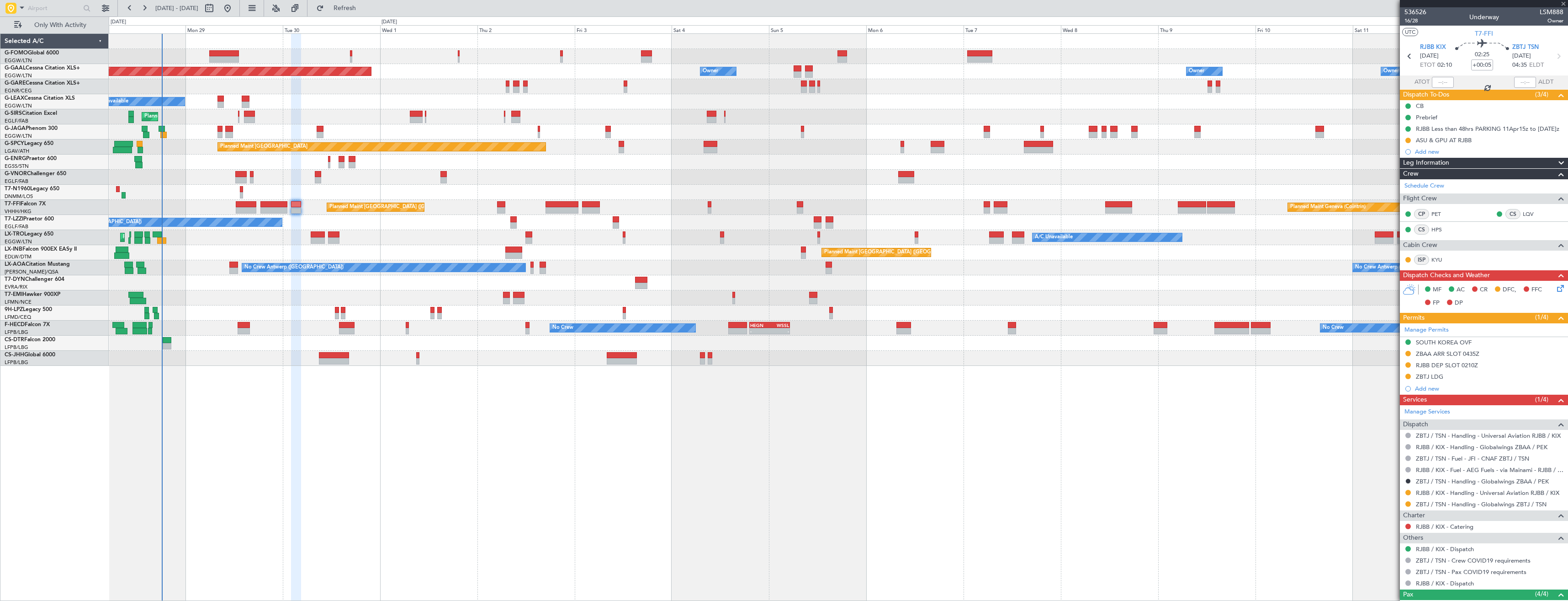
type input "+00:15"
type input "2"
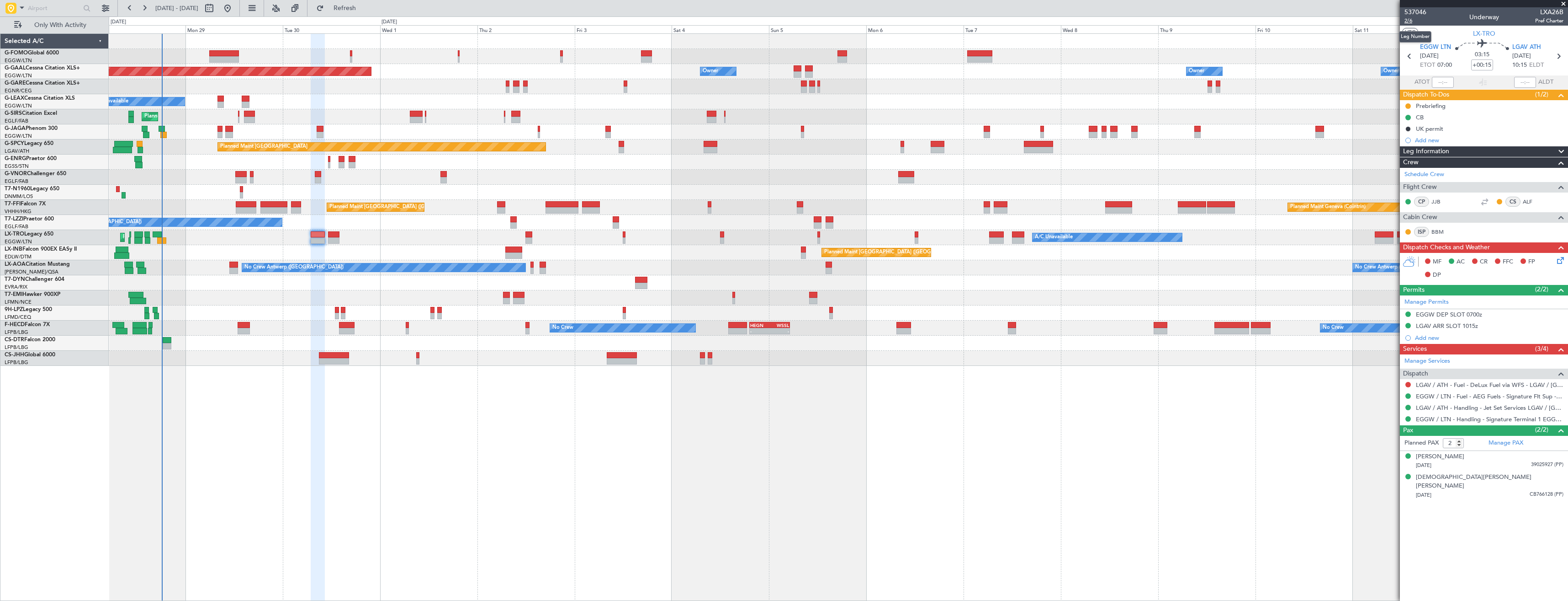
click at [1406, 20] on span "2/6" at bounding box center [1416, 20] width 22 height 8
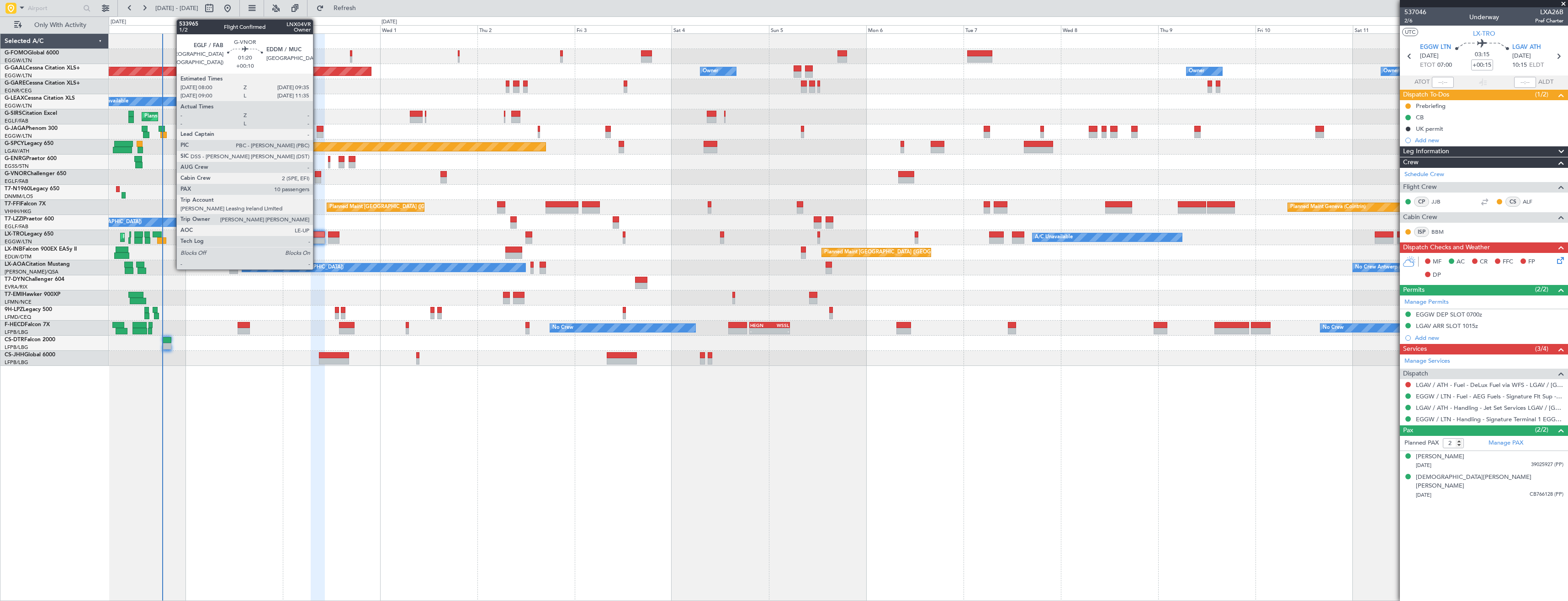
click at [317, 175] on div at bounding box center [318, 174] width 7 height 6
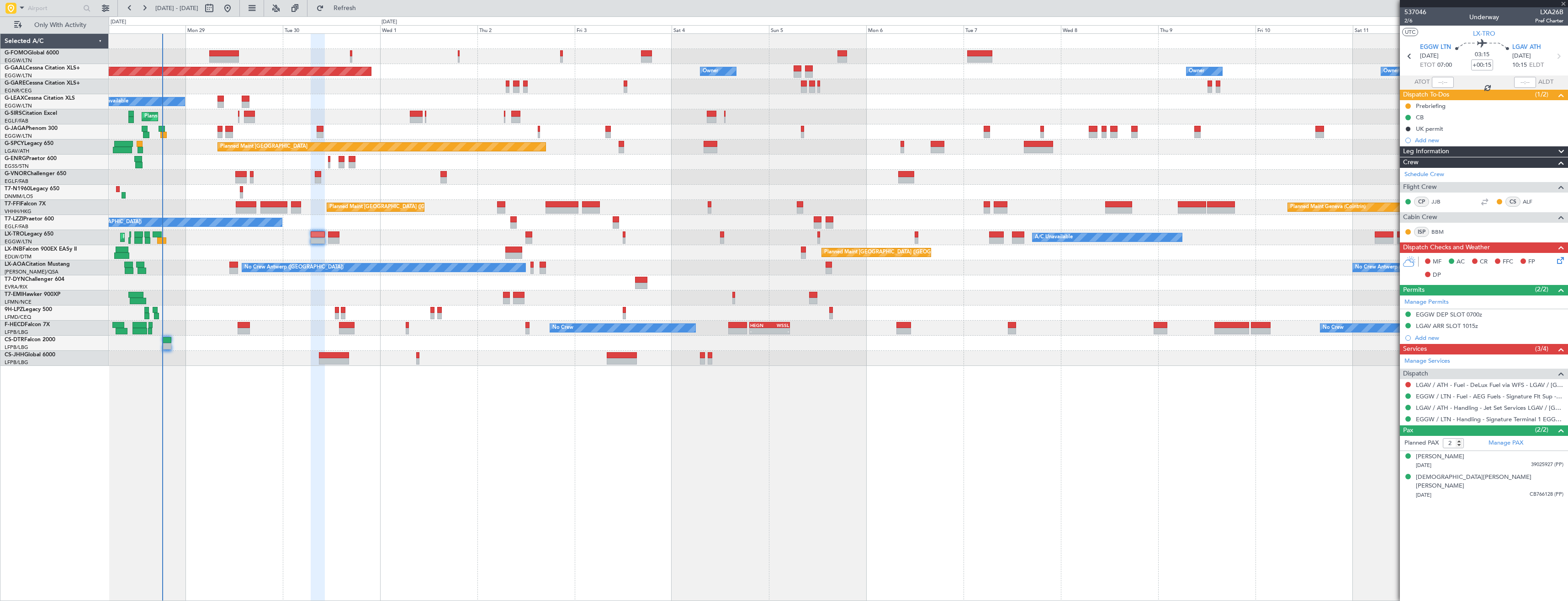
type input "+00:10"
type input "10"
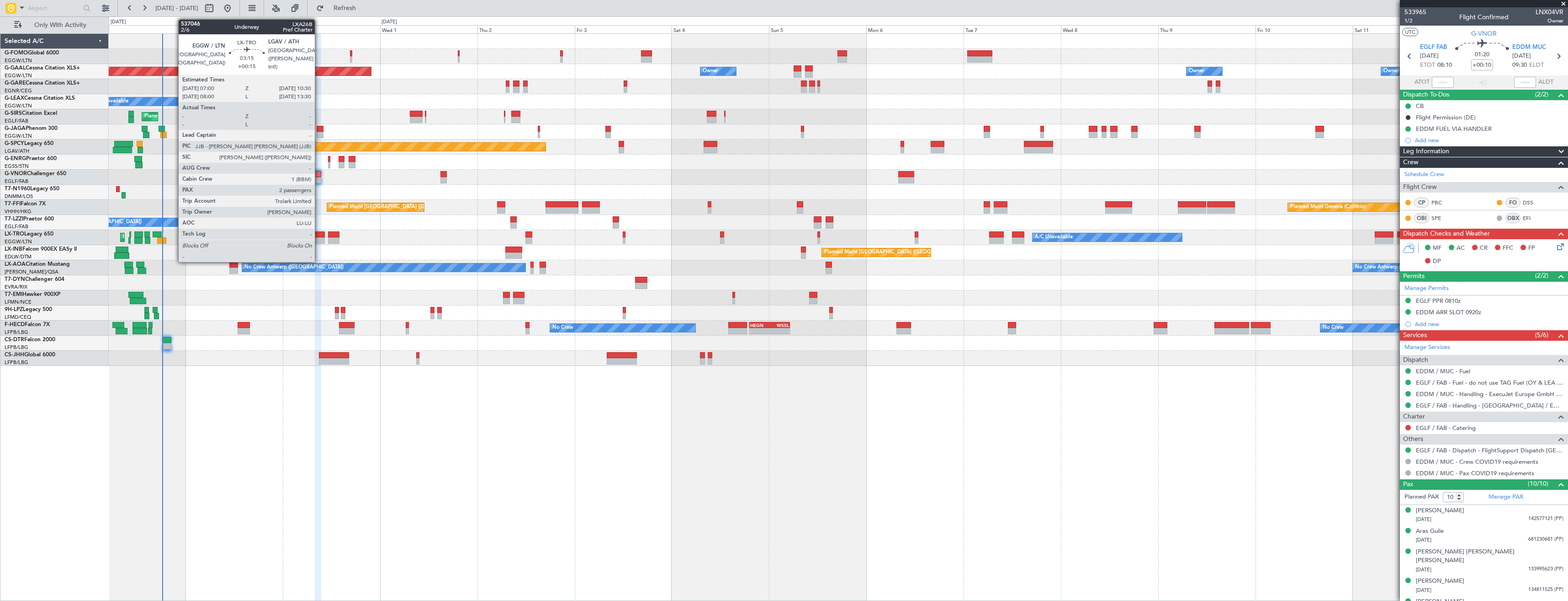
click at [319, 237] on div at bounding box center [317, 234] width 15 height 6
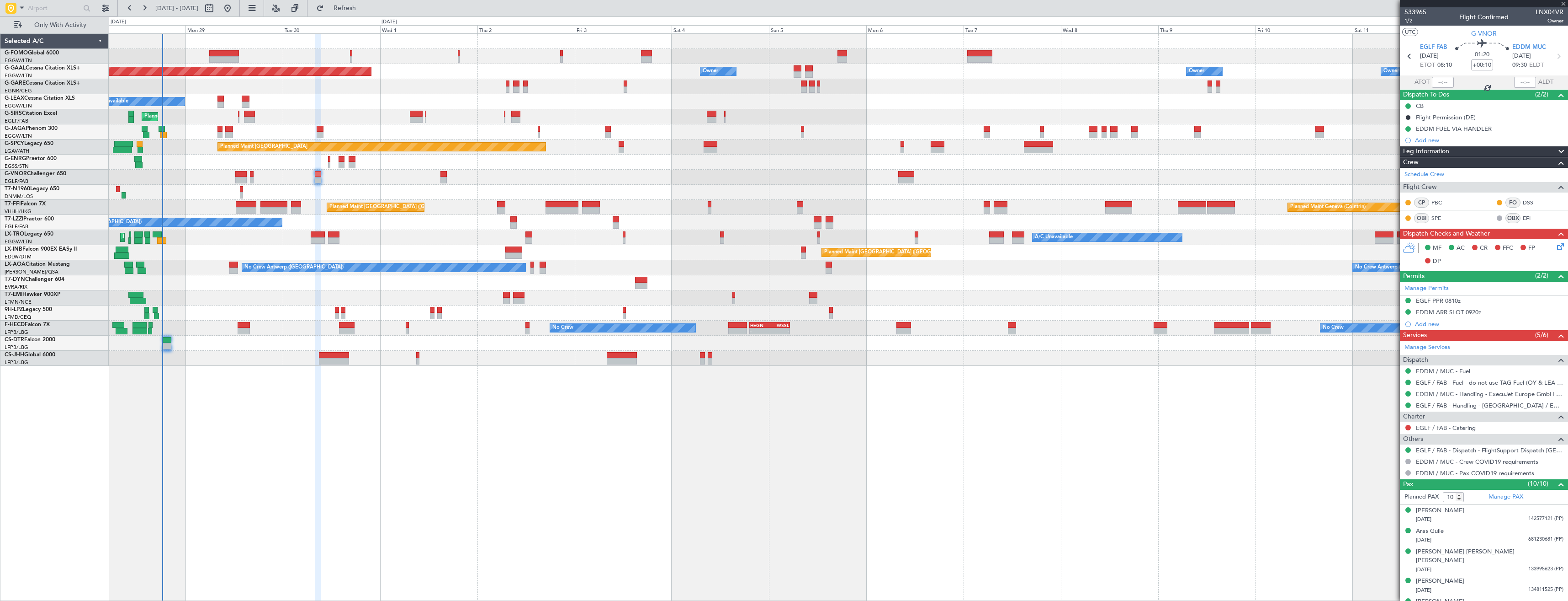
type input "+00:15"
type input "2"
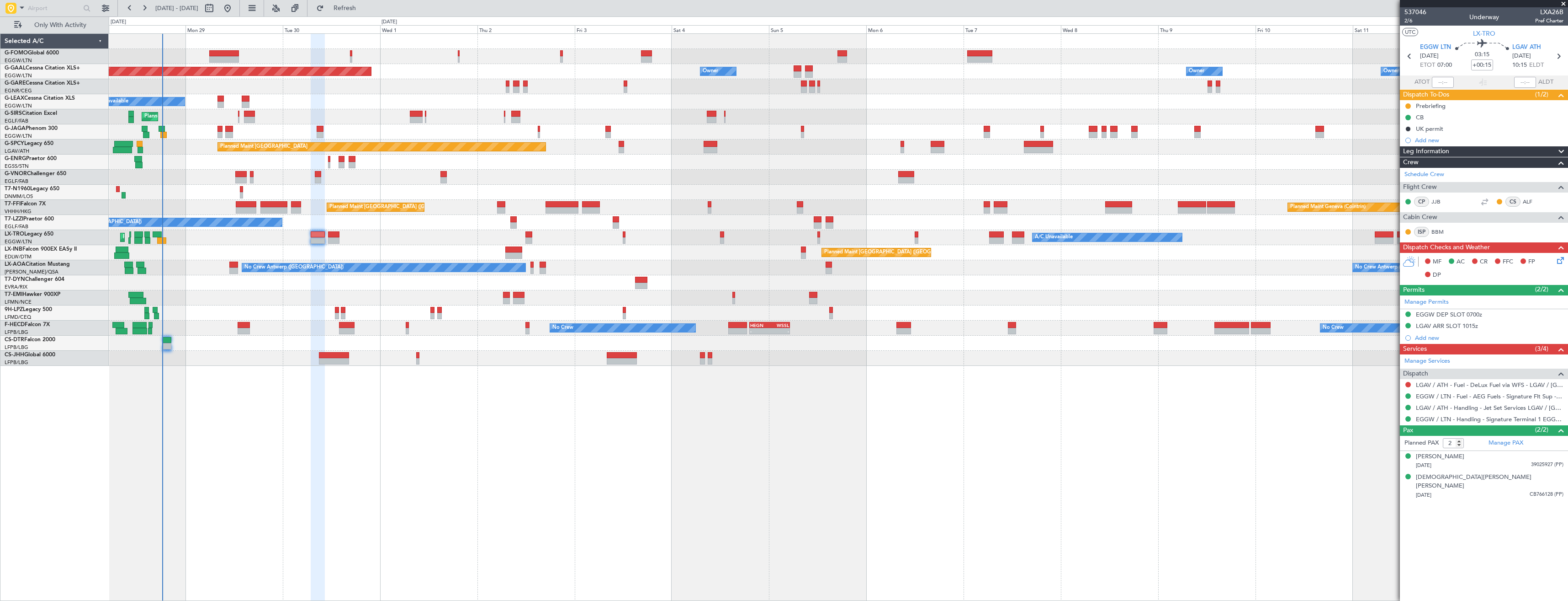
click at [1561, 261] on icon at bounding box center [1559, 258] width 8 height 8
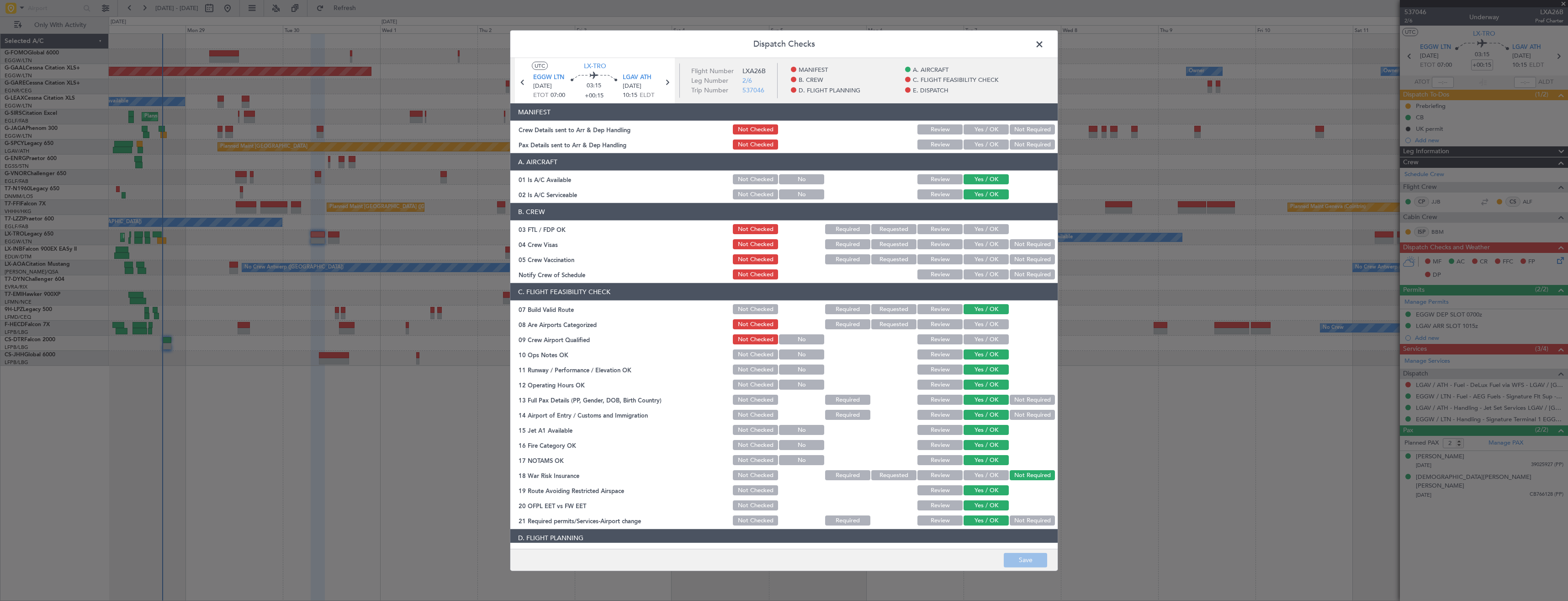
drag, startPoint x: 984, startPoint y: 142, endPoint x: 976, endPoint y: 130, distance: 14.4
click at [984, 139] on div "Yes / OK" at bounding box center [985, 144] width 46 height 13
click at [976, 130] on button "Yes / OK" at bounding box center [986, 130] width 45 height 10
click at [980, 144] on button "Yes / OK" at bounding box center [986, 144] width 45 height 10
click at [1020, 563] on button "Save" at bounding box center [1025, 559] width 43 height 15
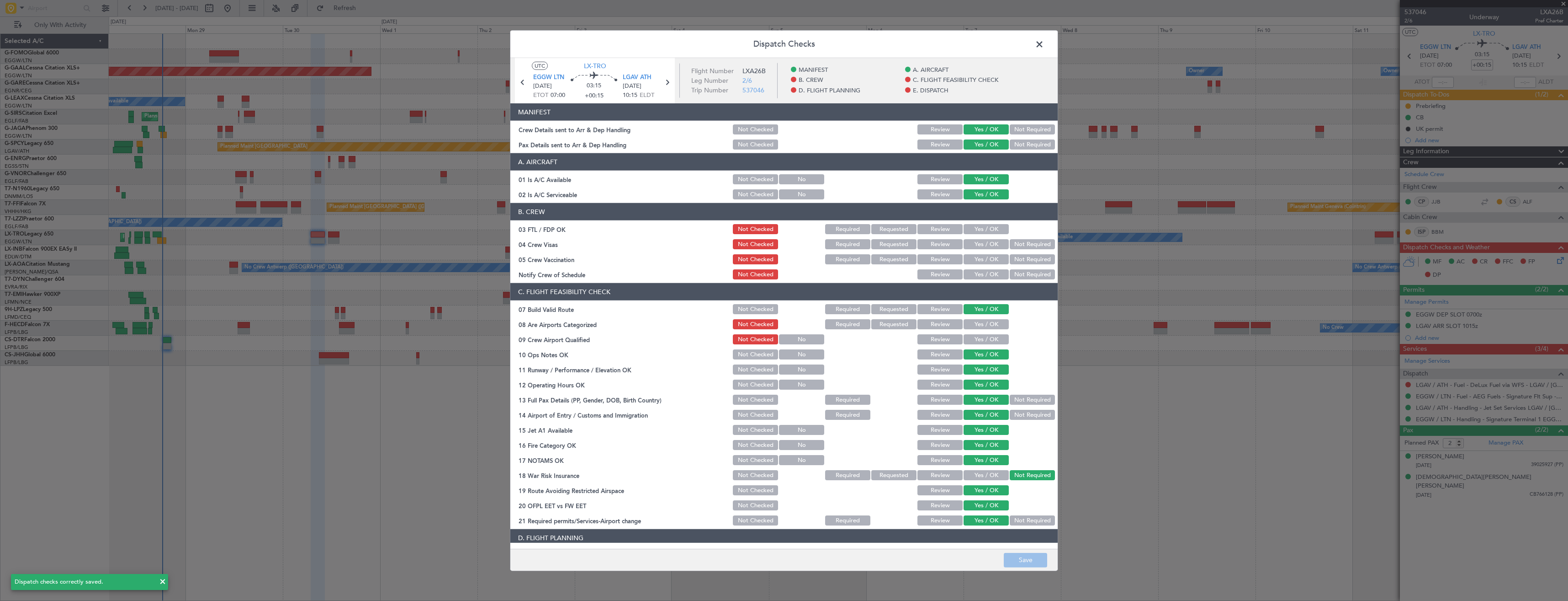
click at [1044, 42] on span at bounding box center [1044, 47] width 0 height 18
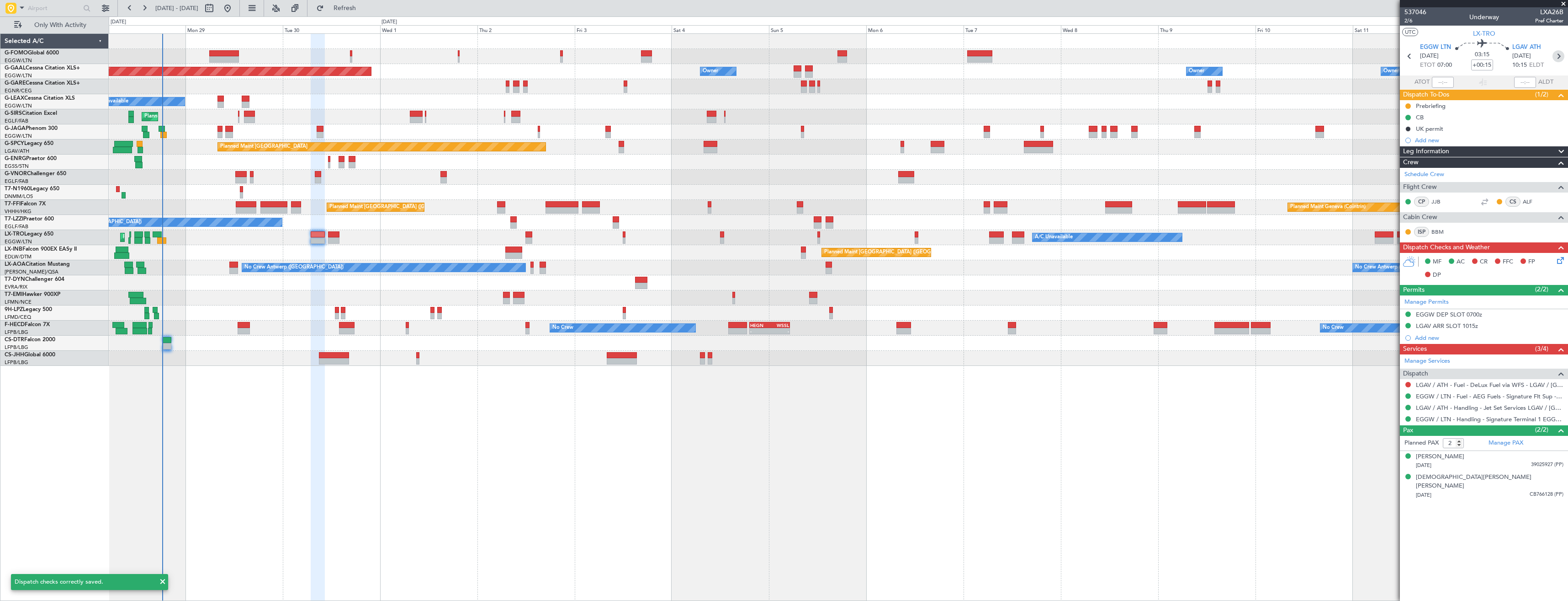
click at [1554, 54] on icon at bounding box center [1558, 56] width 12 height 12
type input "+00:10"
type input "0"
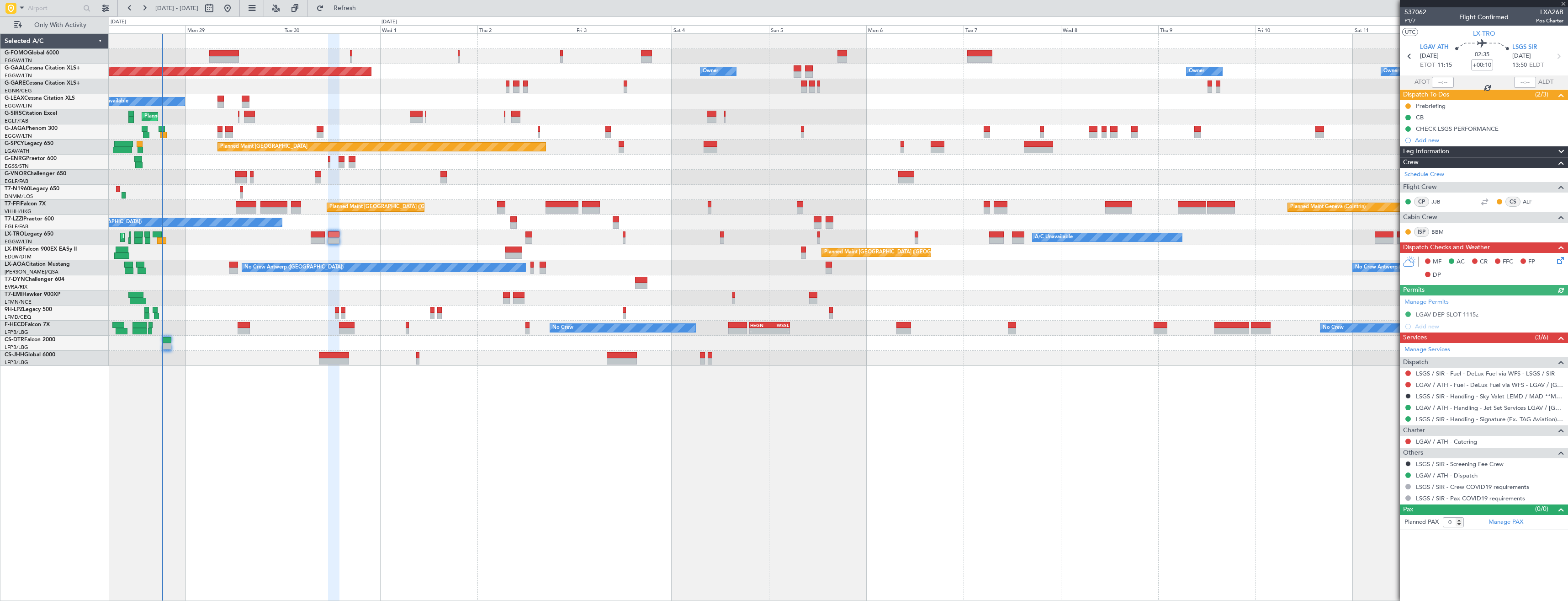
click at [1557, 262] on icon at bounding box center [1559, 258] width 8 height 8
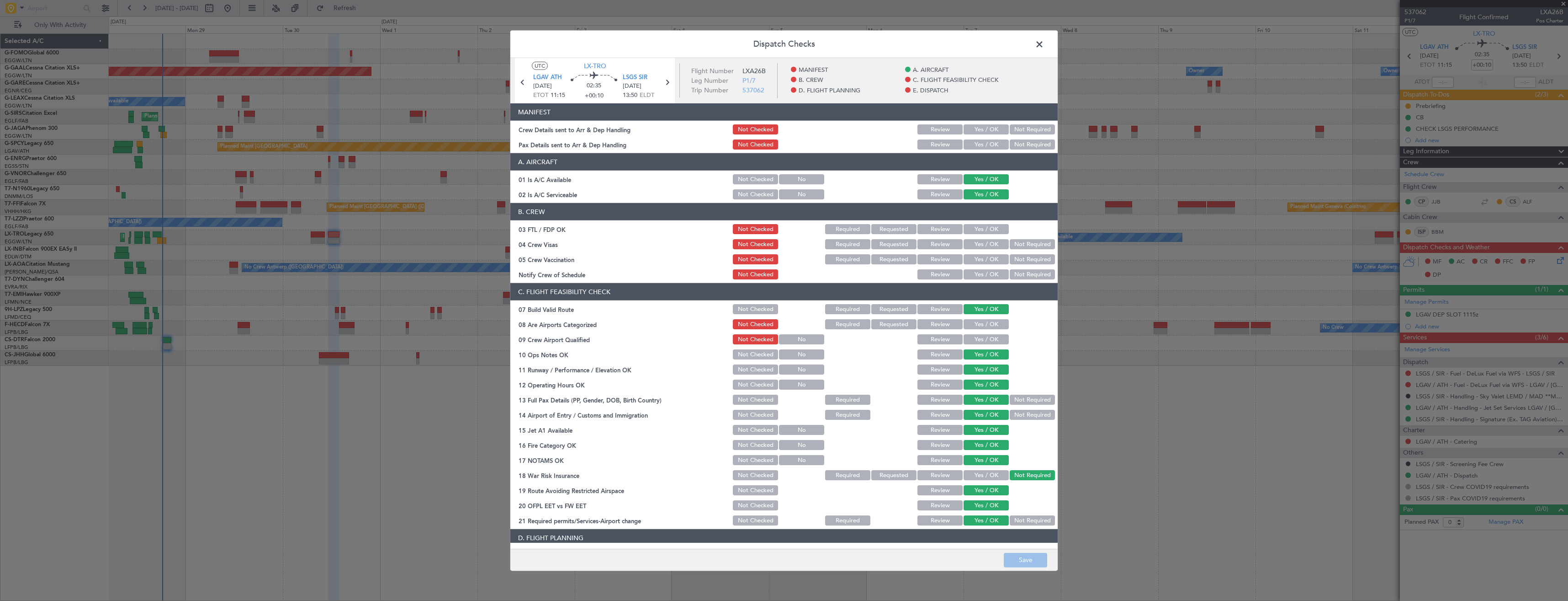
click at [973, 145] on button "Yes / OK" at bounding box center [986, 144] width 45 height 10
click at [973, 132] on button "Yes / OK" at bounding box center [986, 130] width 45 height 10
click at [1016, 561] on button "Save" at bounding box center [1025, 559] width 43 height 15
click at [1044, 45] on span at bounding box center [1044, 47] width 0 height 18
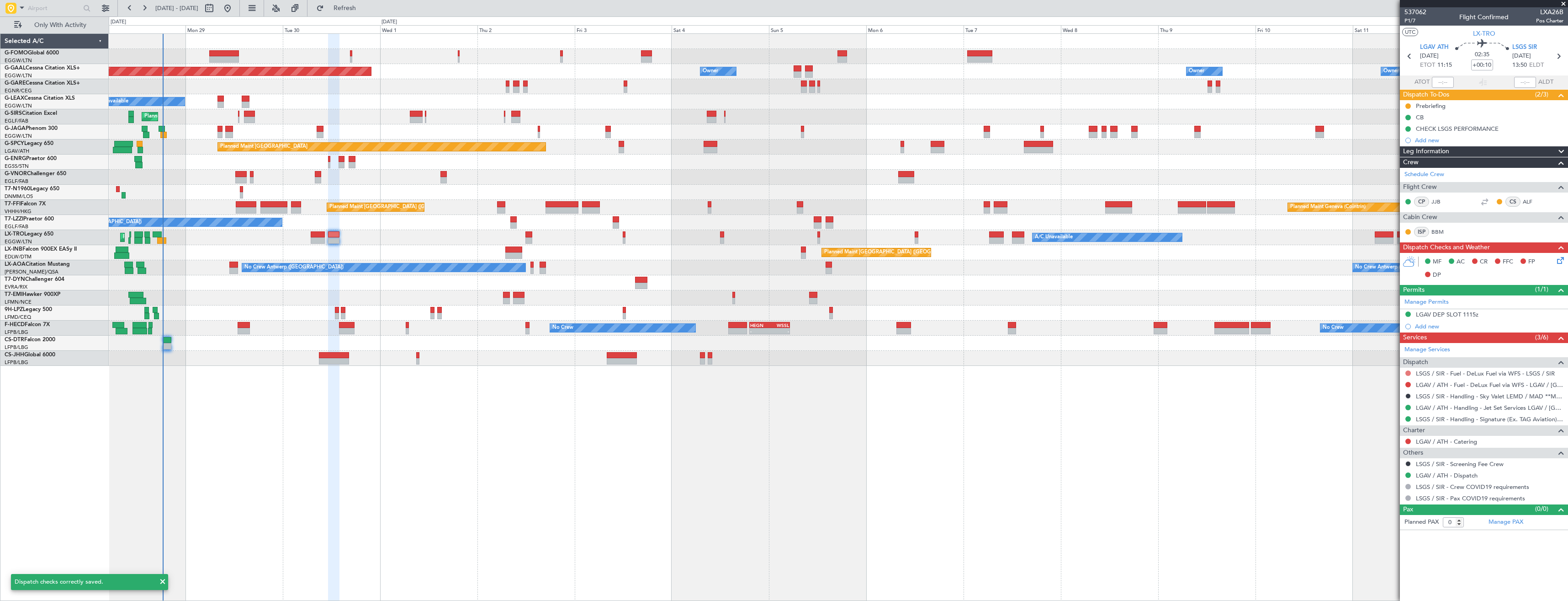
click at [1407, 372] on button at bounding box center [1408, 373] width 6 height 6
click at [1377, 387] on span "Not Required" at bounding box center [1386, 386] width 37 height 9
click at [1450, 386] on link "LGAV / ATH - Fuel - DeLux Fuel via WFS - LGAV / [GEOGRAPHIC_DATA]" at bounding box center [1490, 384] width 148 height 8
click at [1457, 409] on link "LGAV / ATH - Handling - Jet Set Services LGAV / [GEOGRAPHIC_DATA]" at bounding box center [1490, 407] width 148 height 8
click at [367, 13] on button "Refresh" at bounding box center [339, 8] width 55 height 15
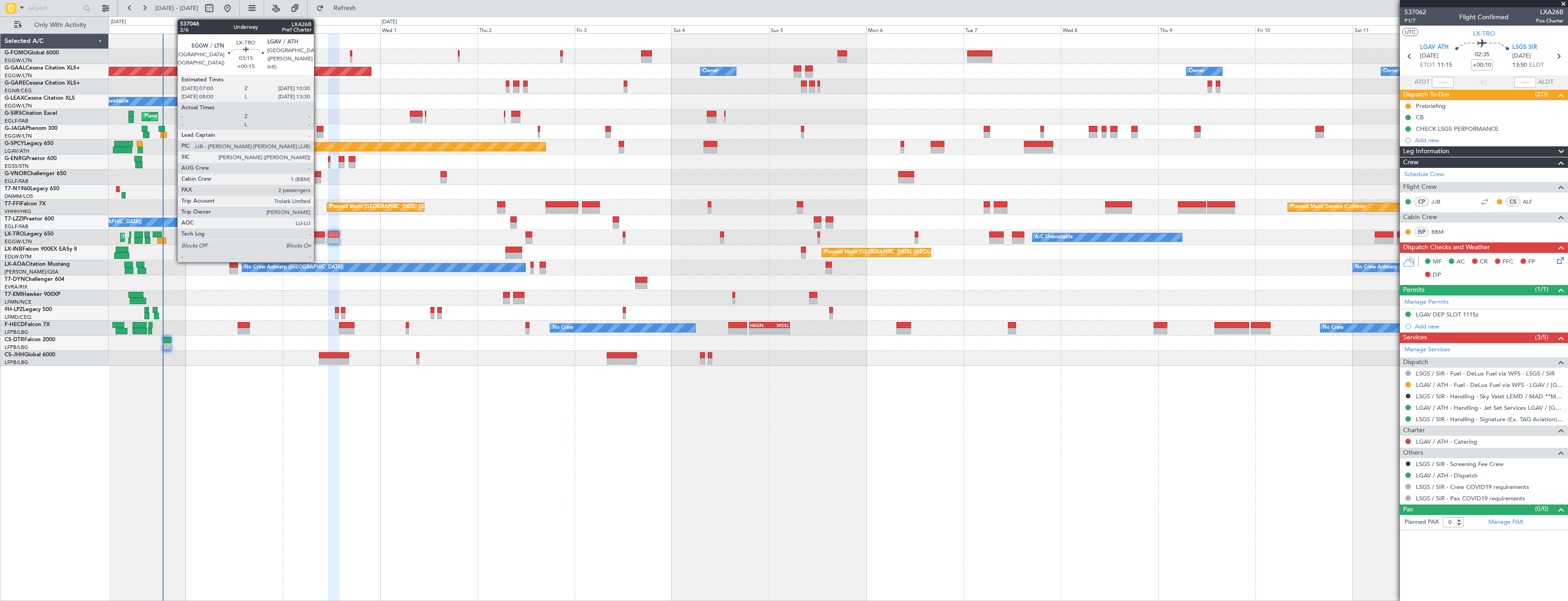
click at [318, 237] on div at bounding box center [317, 240] width 15 height 6
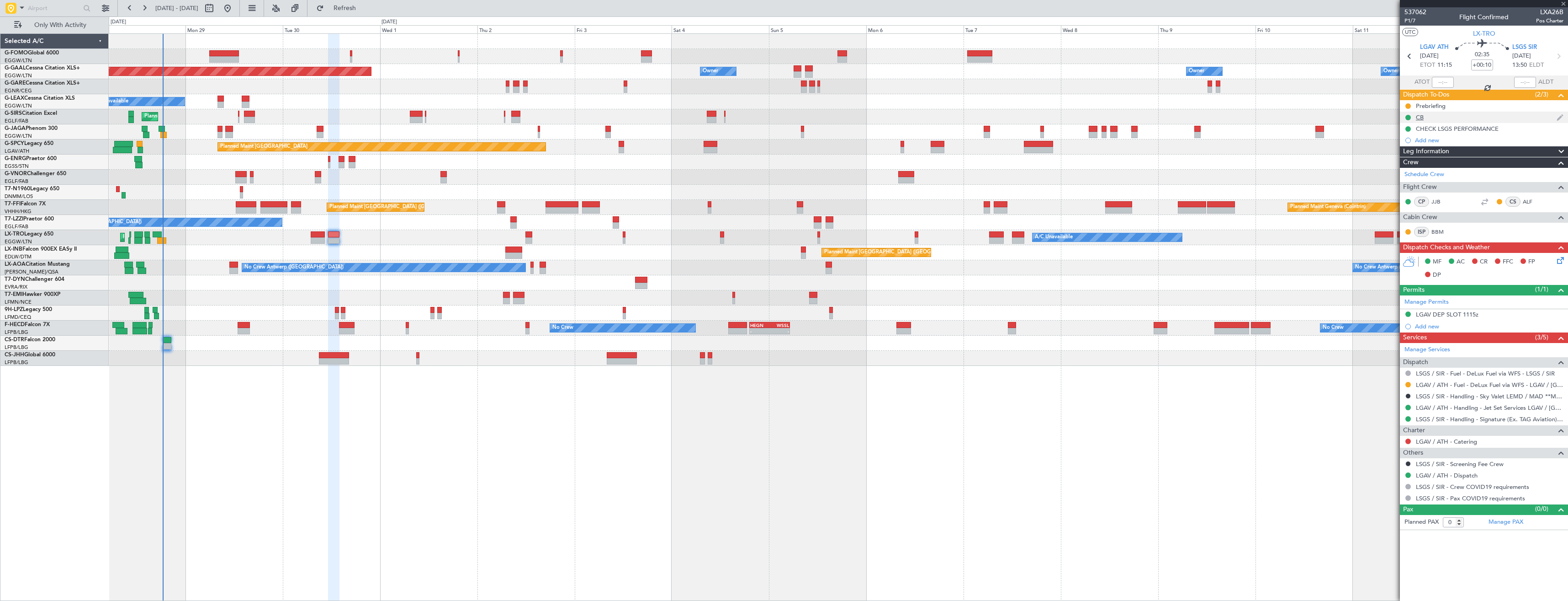
type input "+00:15"
type input "2"
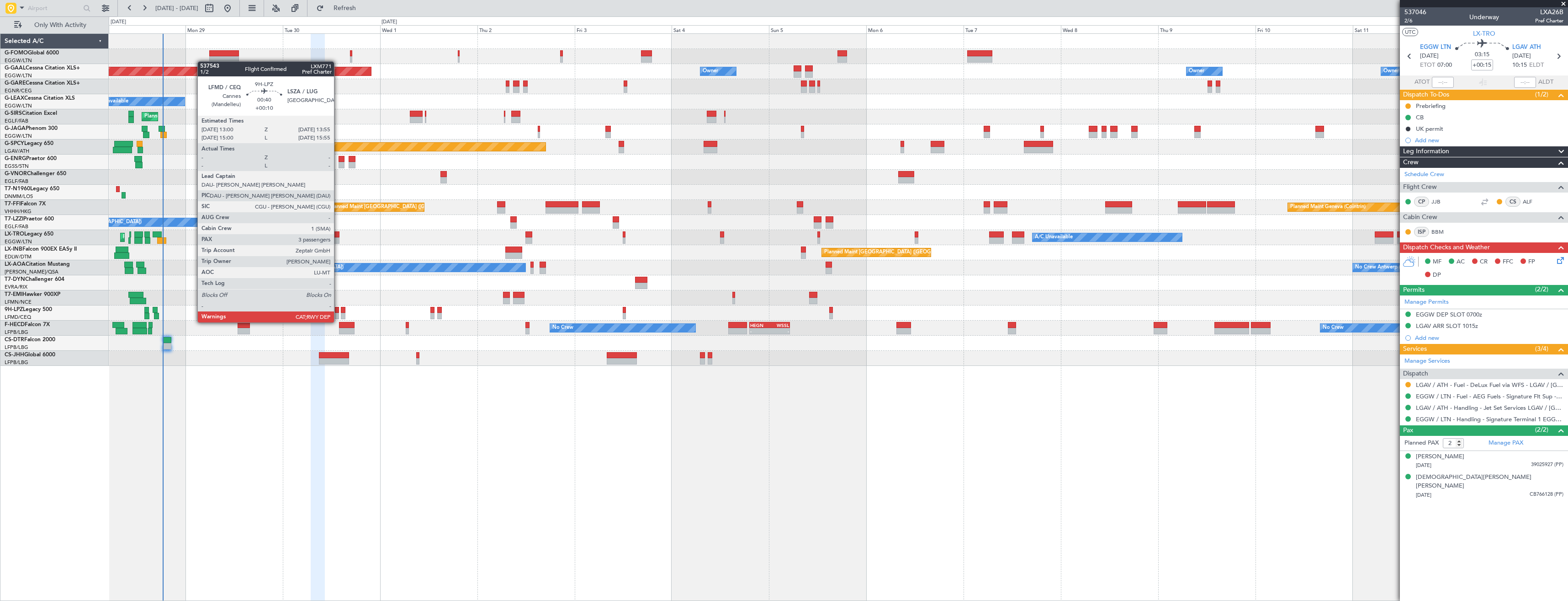
click at [338, 313] on div at bounding box center [337, 315] width 4 height 6
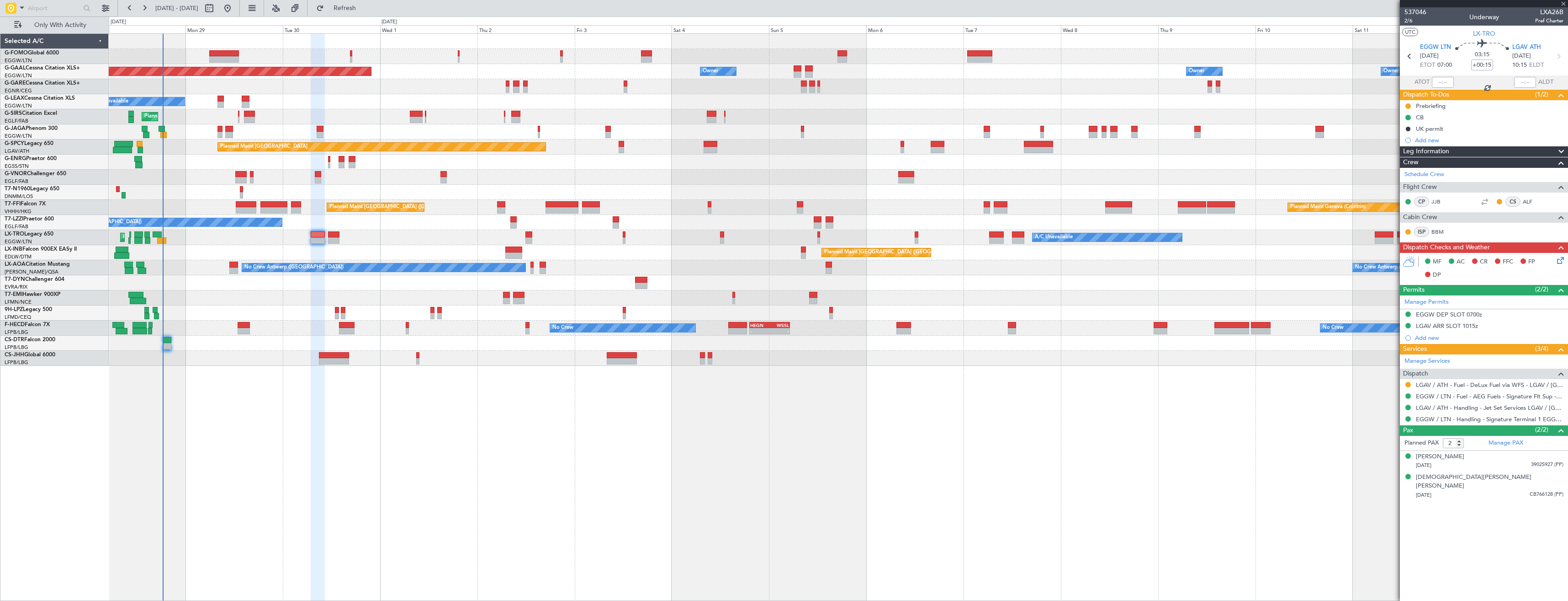
type input "+00:10"
type input "3"
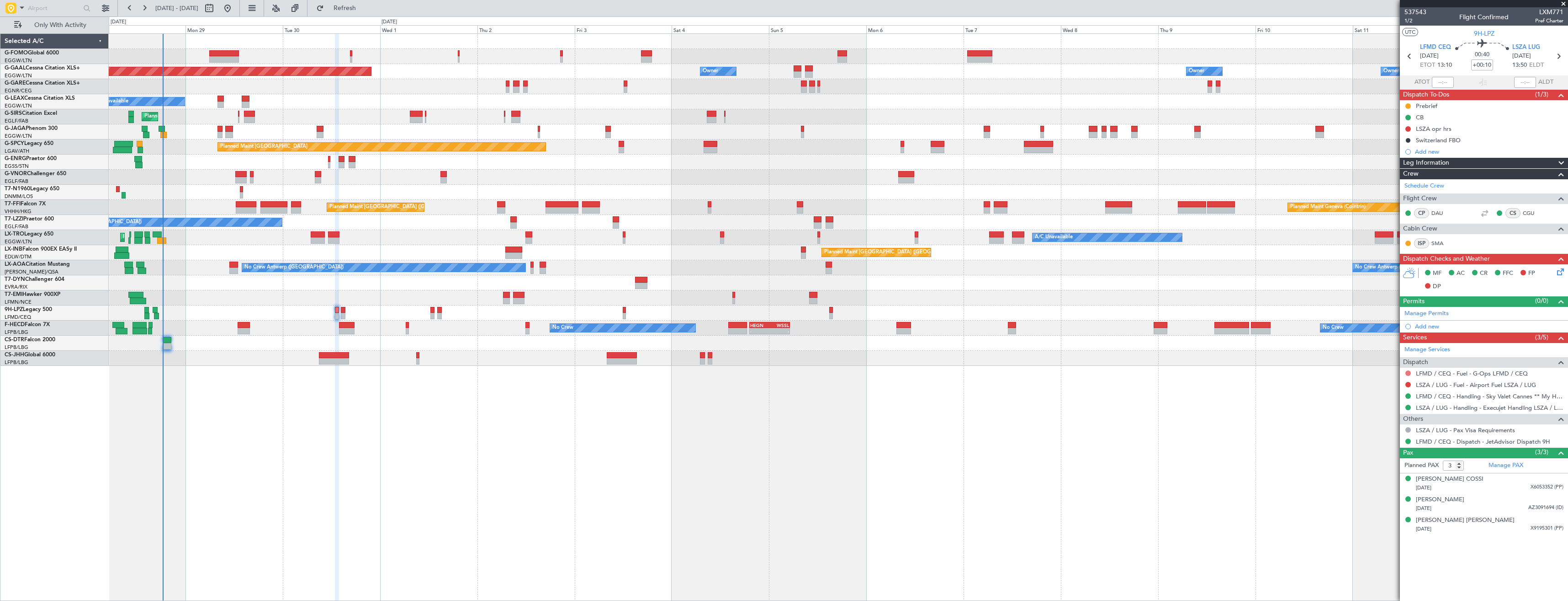
click at [1409, 372] on button at bounding box center [1408, 373] width 6 height 6
click at [1390, 384] on span "Not Required" at bounding box center [1386, 386] width 37 height 9
drag, startPoint x: 1409, startPoint y: 380, endPoint x: 1407, endPoint y: 385, distance: 5.4
click at [1408, 384] on div at bounding box center [1408, 384] width 8 height 8
click at [1407, 385] on button at bounding box center [1408, 384] width 6 height 6
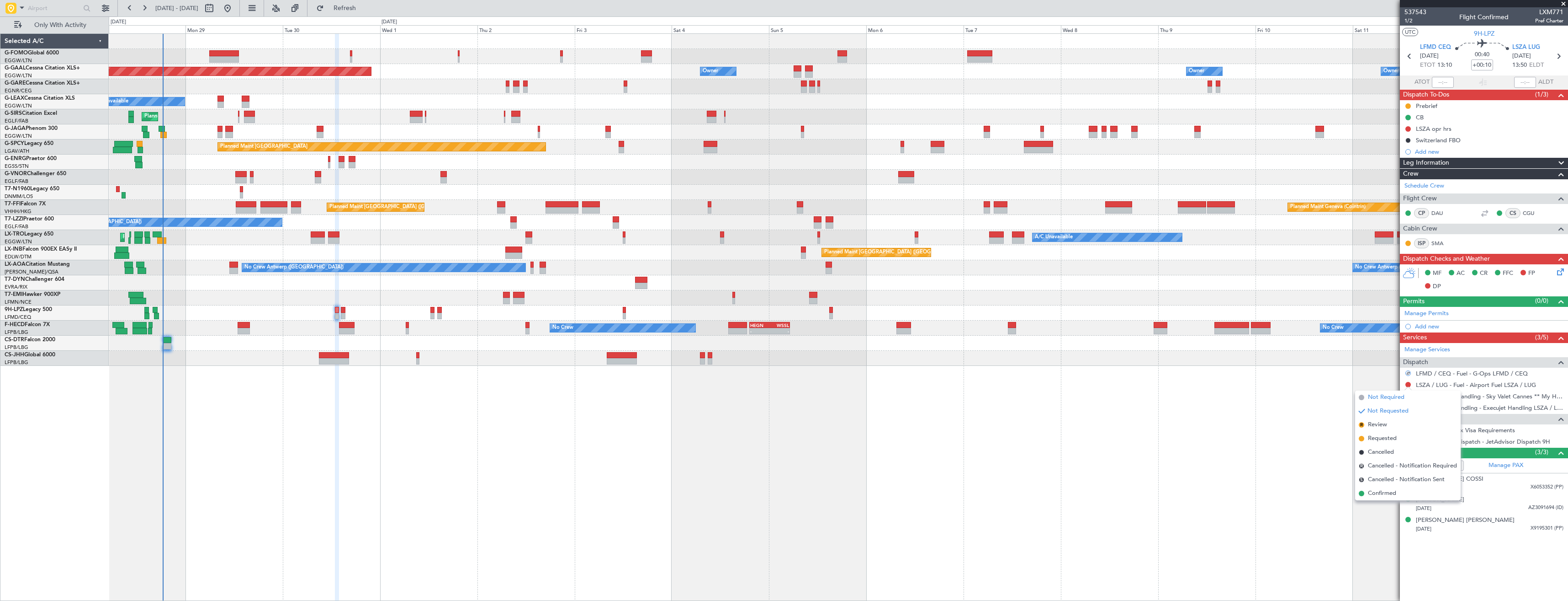
click at [1396, 395] on span "Not Required" at bounding box center [1386, 397] width 37 height 9
click at [1561, 52] on icon at bounding box center [1558, 56] width 12 height 12
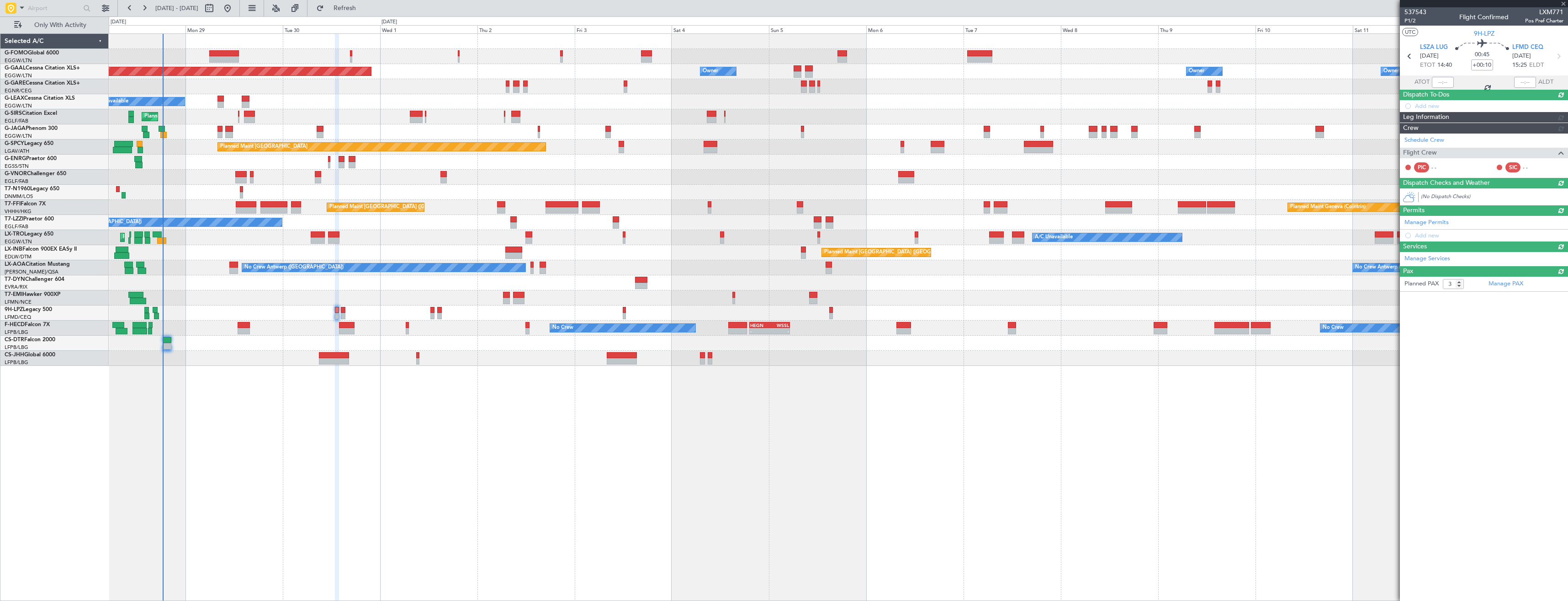
type input "+00:15"
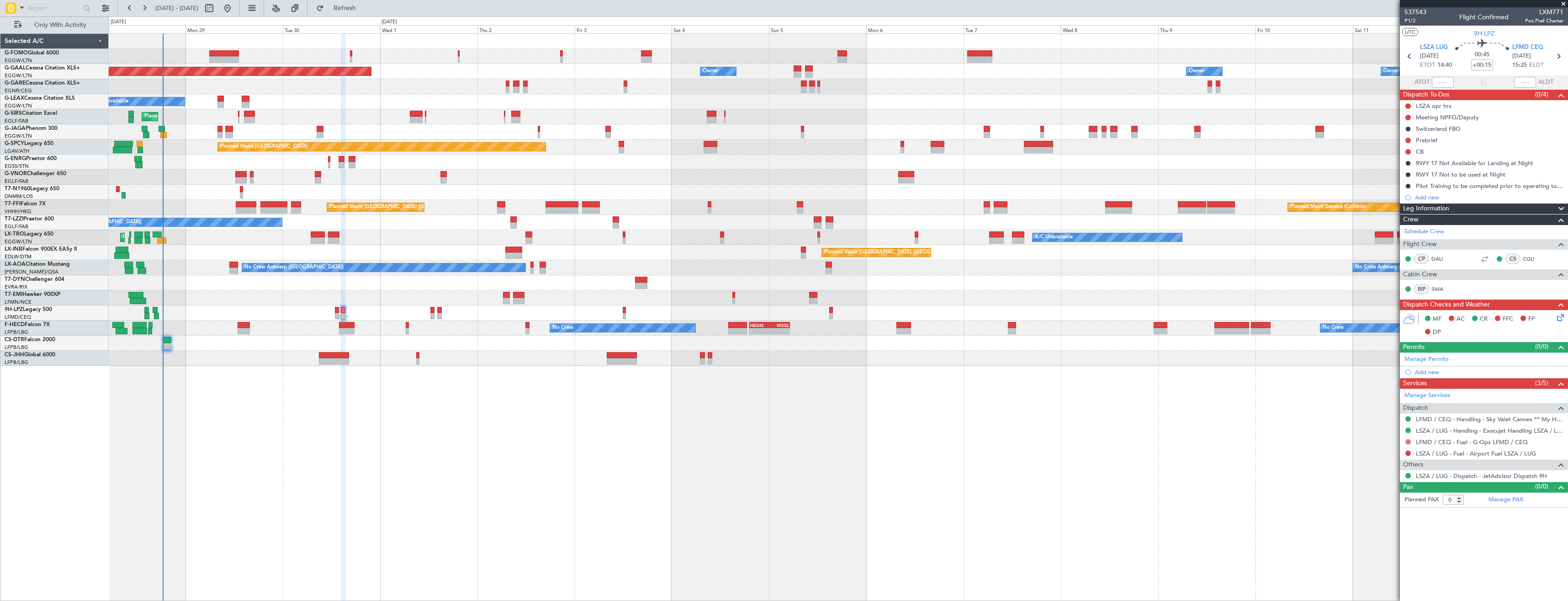
click at [1409, 442] on button at bounding box center [1408, 442] width 6 height 6
click at [1392, 455] on div "Not Requested" at bounding box center [1409, 456] width 39 height 11
click at [1408, 443] on button at bounding box center [1408, 442] width 6 height 6
click at [1376, 456] on span "Not Required" at bounding box center [1386, 454] width 37 height 9
click at [1409, 455] on button at bounding box center [1408, 453] width 6 height 6
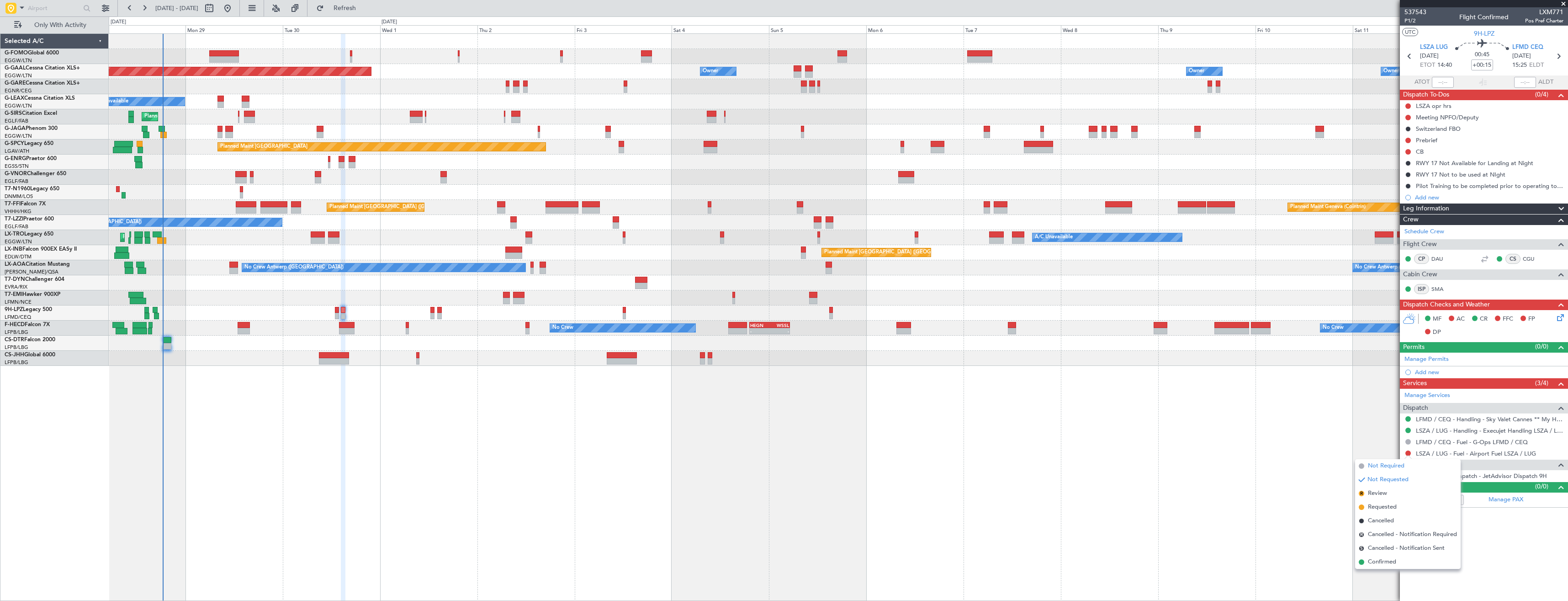
click at [1375, 465] on span "Not Required" at bounding box center [1386, 465] width 37 height 9
click at [354, 329] on div "No Crew No Crew - - HEGN 19:15 Z WSSL 05:10 Z No Crew Planned Maint Paris (Le B…" at bounding box center [838, 328] width 1459 height 15
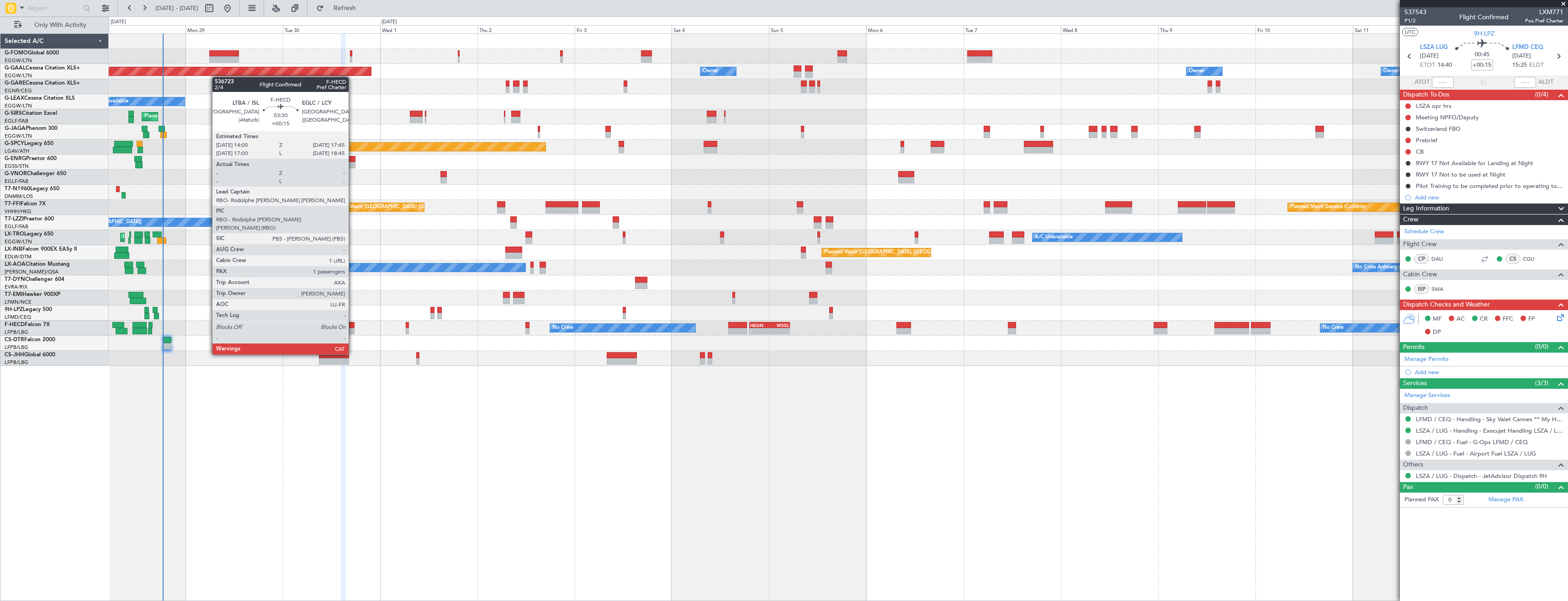
click at [353, 329] on div at bounding box center [347, 331] width 15 height 6
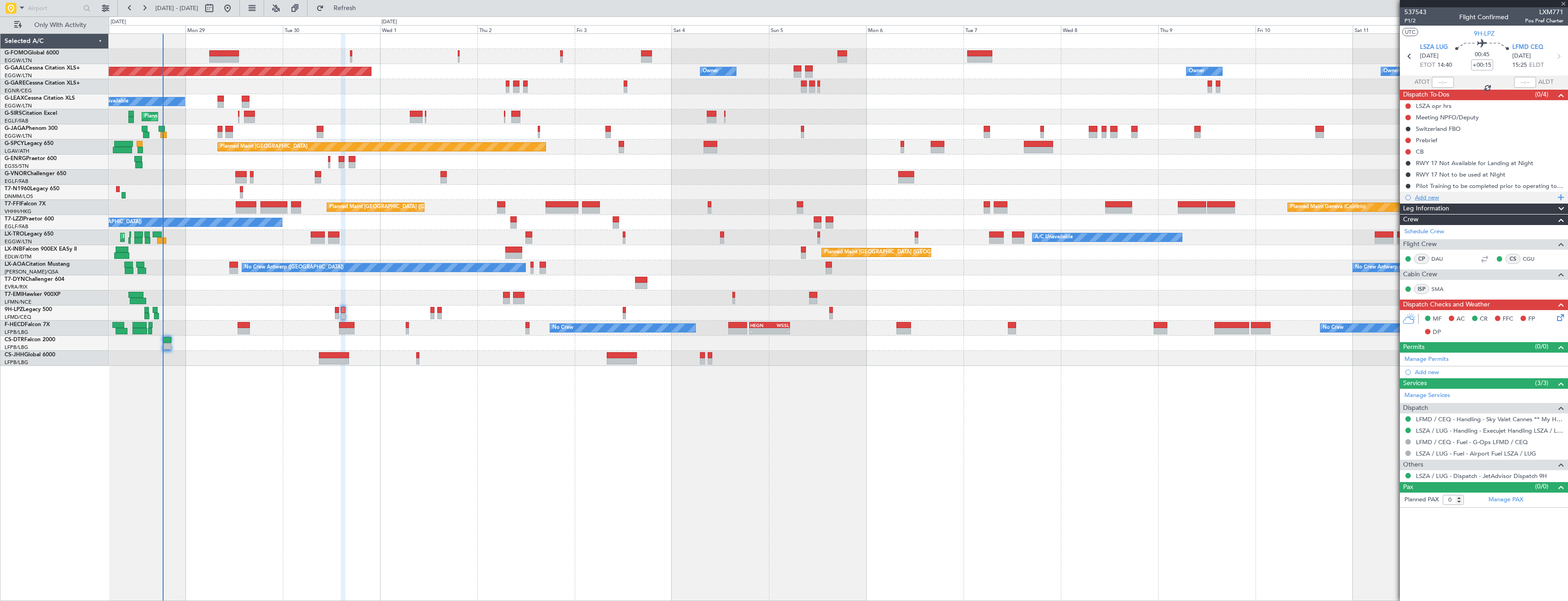
type input "1"
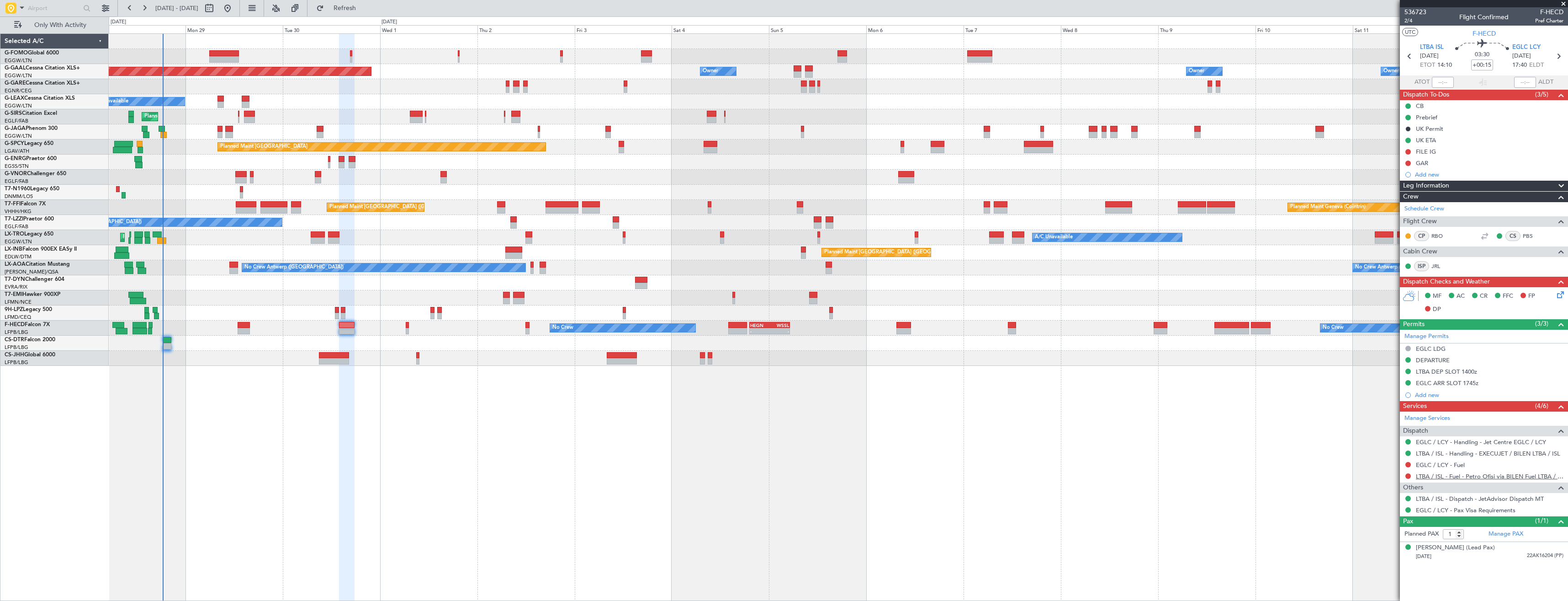
click at [1481, 477] on link "LTBA / ISL - Fuel - Petro Ofisi via BILEN Fuel LTBA / ISL" at bounding box center [1490, 476] width 148 height 8
click at [1468, 455] on link "LTBA / ISL - Handling - EXECUJET / BILEN LTBA / ISL" at bounding box center [1488, 453] width 144 height 8
click at [364, 8] on span "Refresh" at bounding box center [345, 8] width 38 height 6
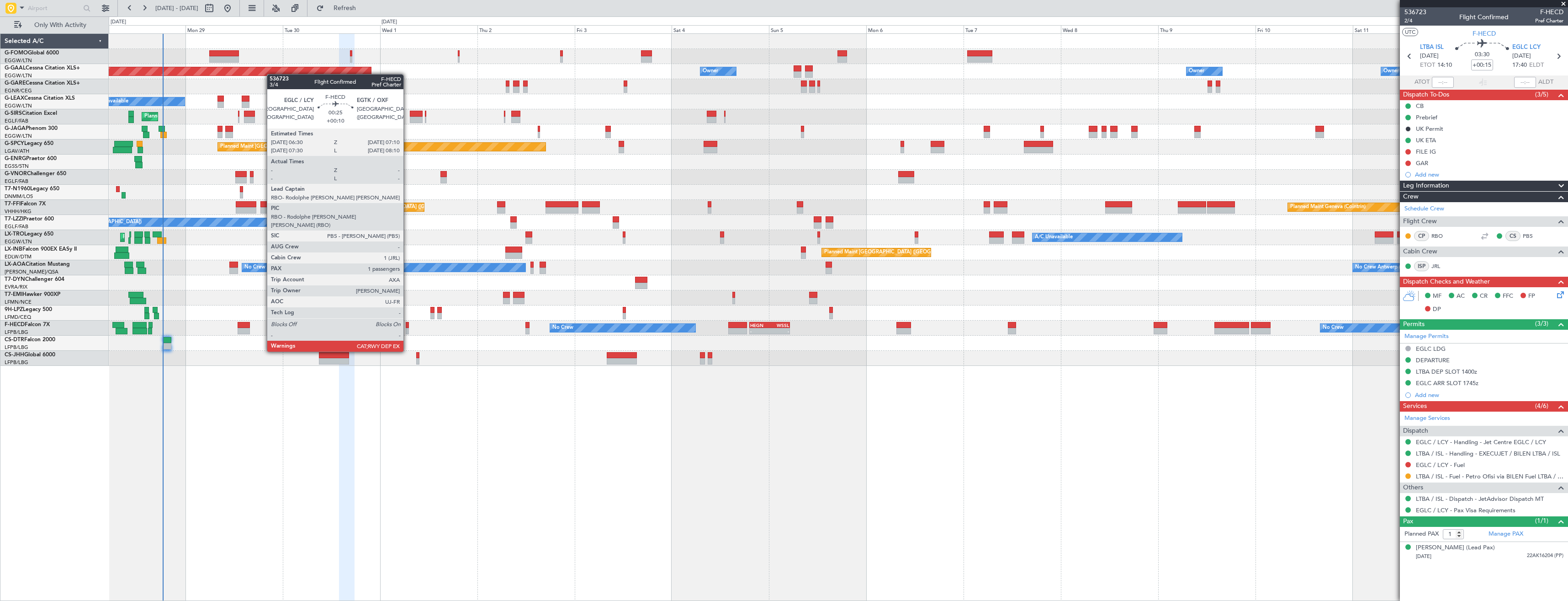
click at [408, 326] on div at bounding box center [407, 325] width 3 height 6
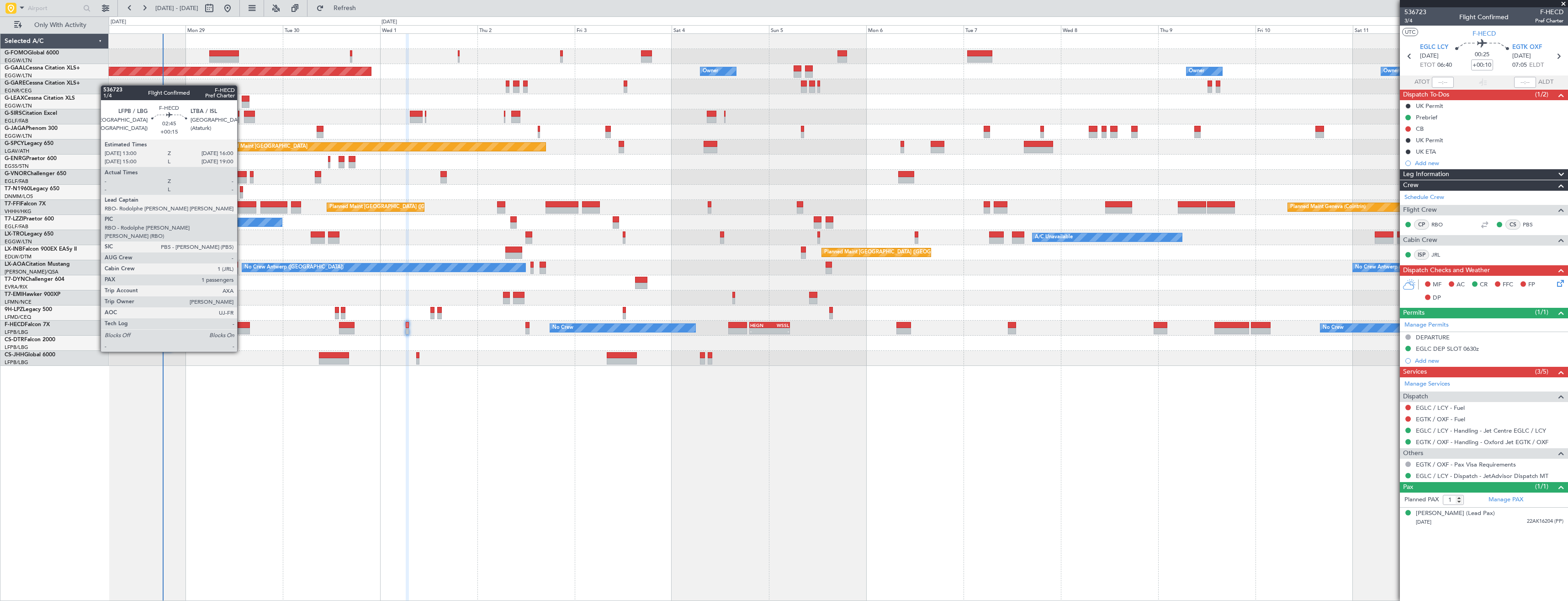
click at [241, 326] on div at bounding box center [244, 325] width 13 height 6
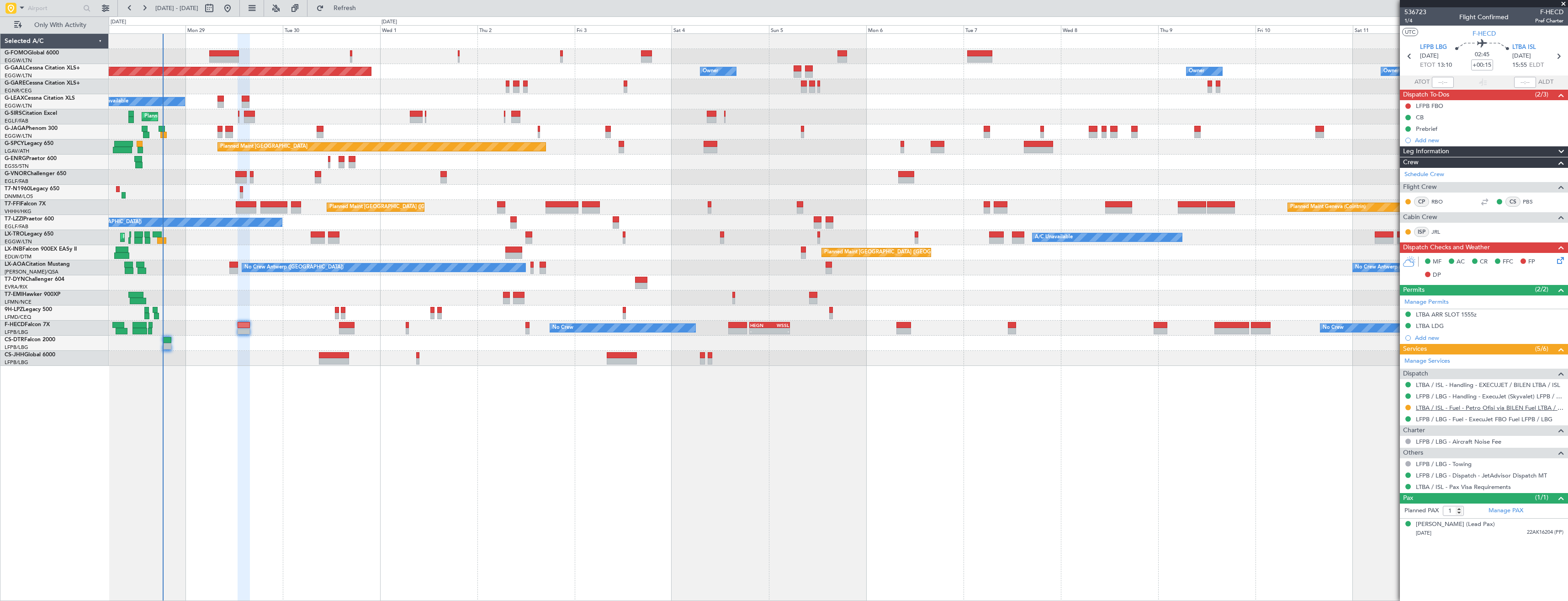
click at [1454, 408] on link "LTBA / ISL - Fuel - Petro Ofisi via BILEN Fuel LTBA / ISL" at bounding box center [1490, 407] width 148 height 8
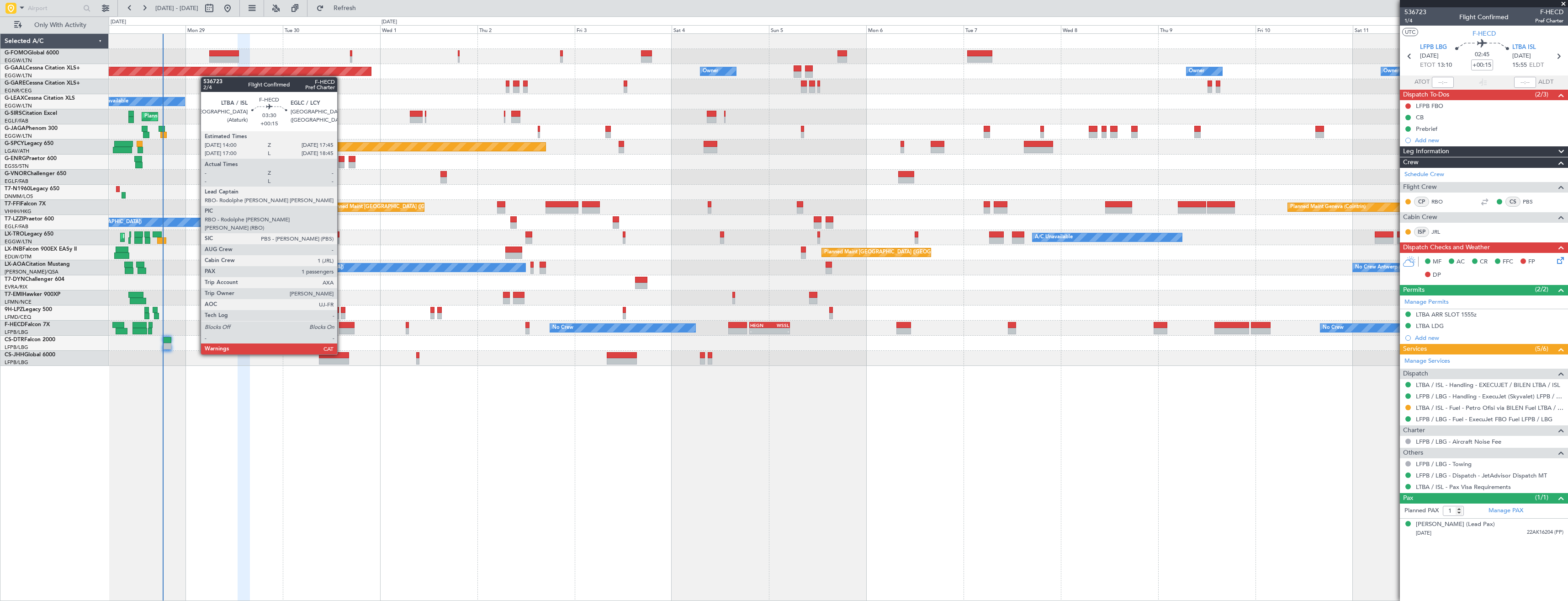
click at [341, 329] on div at bounding box center [347, 331] width 15 height 6
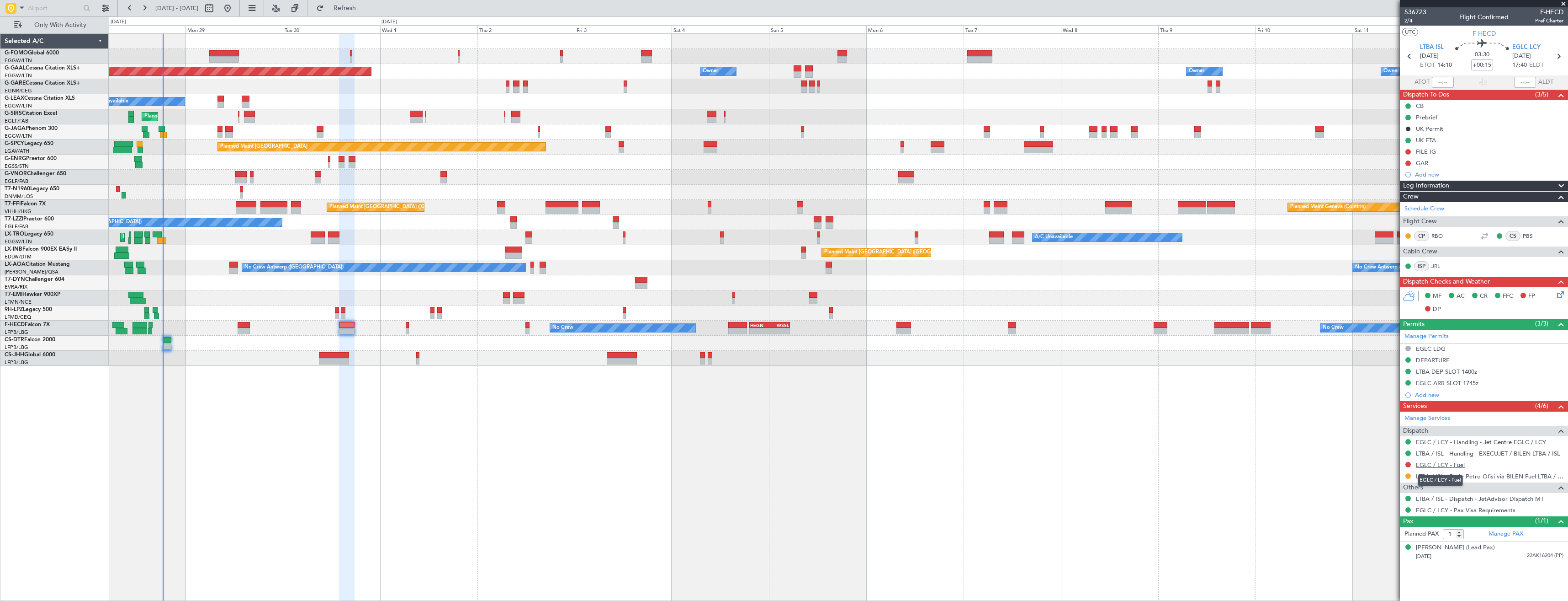
click at [1433, 464] on link "EGLC / LCY - Fuel" at bounding box center [1441, 465] width 49 height 8
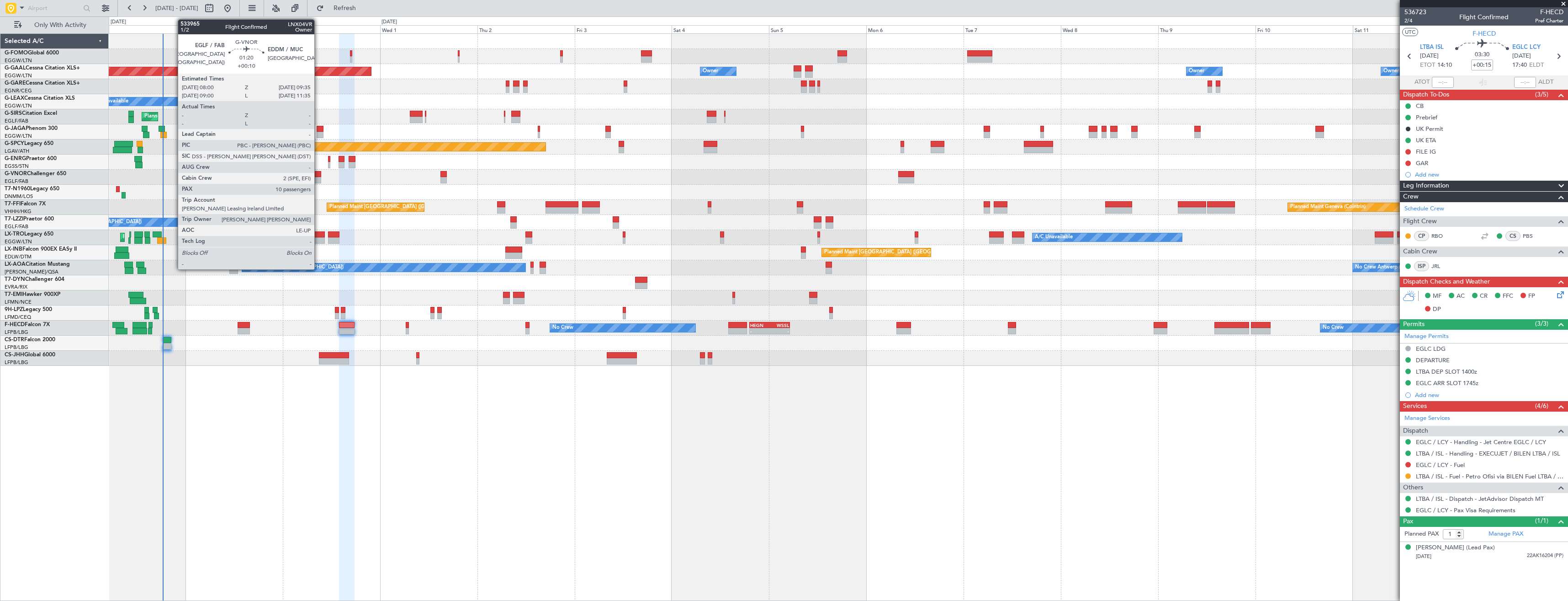
click at [319, 180] on div at bounding box center [318, 180] width 7 height 6
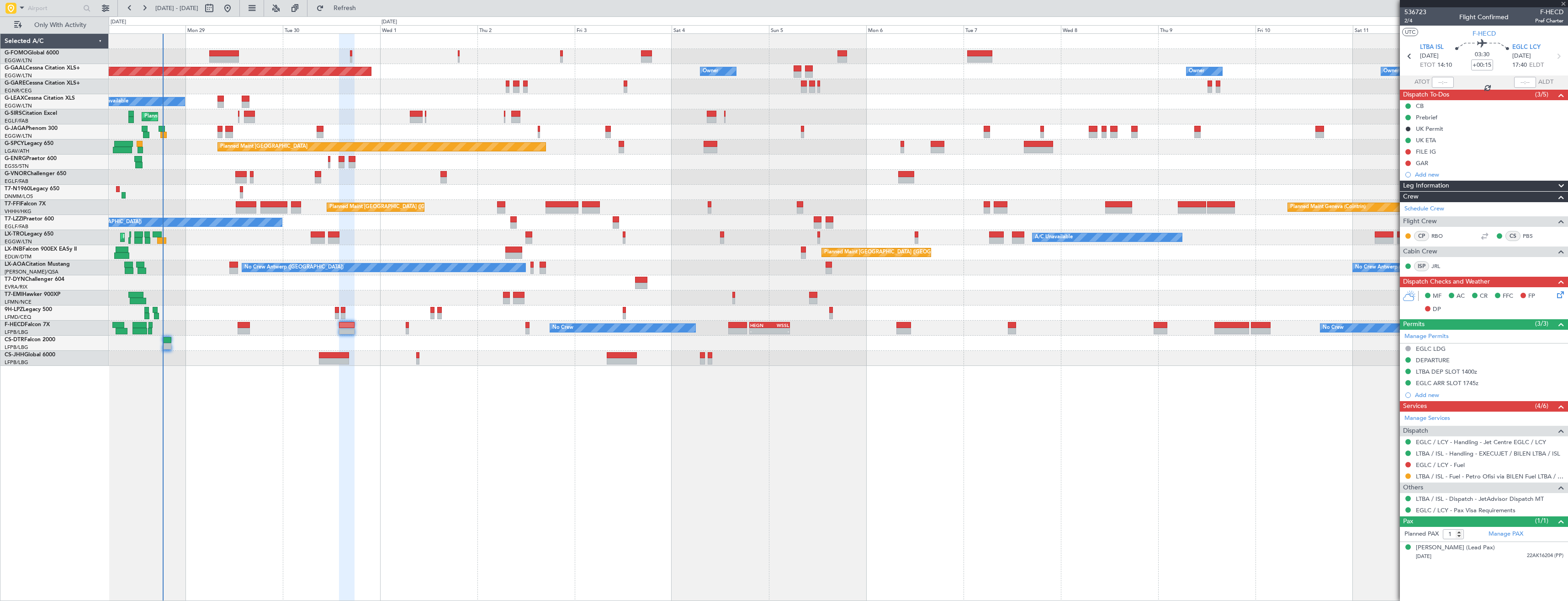
type input "+00:10"
type input "10"
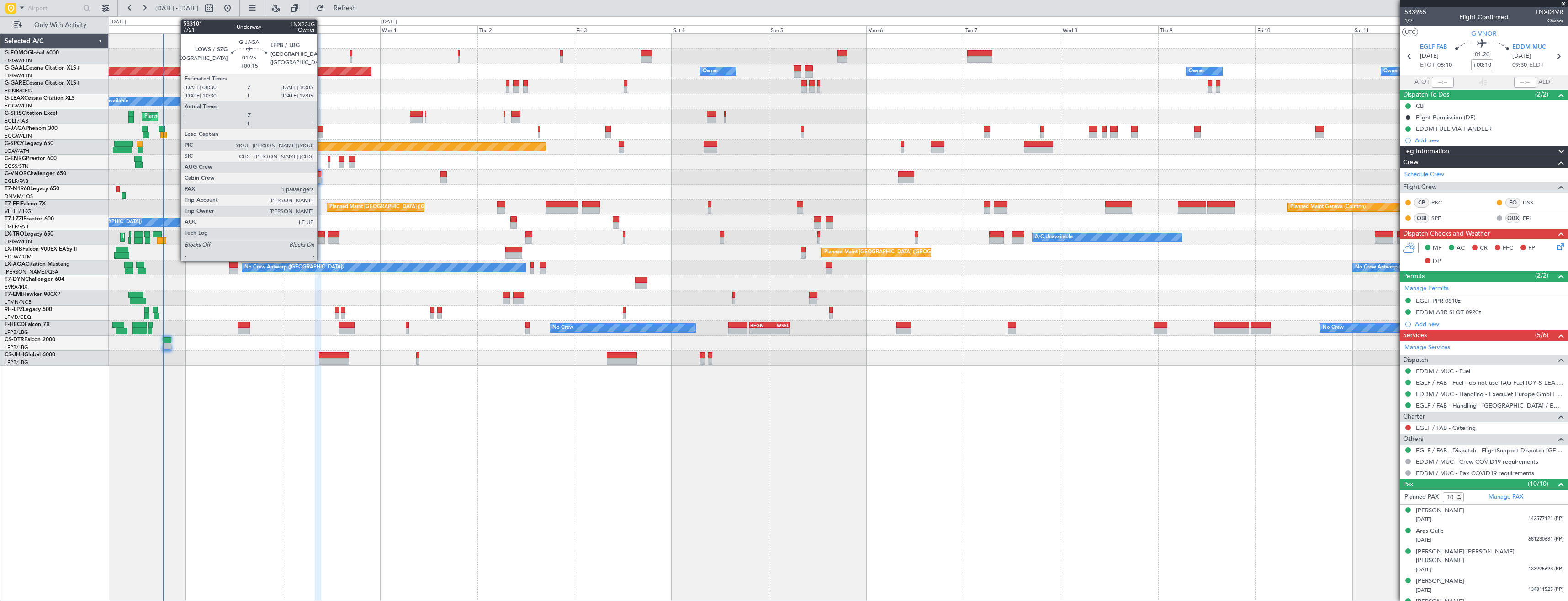
click at [322, 132] on div at bounding box center [320, 134] width 7 height 6
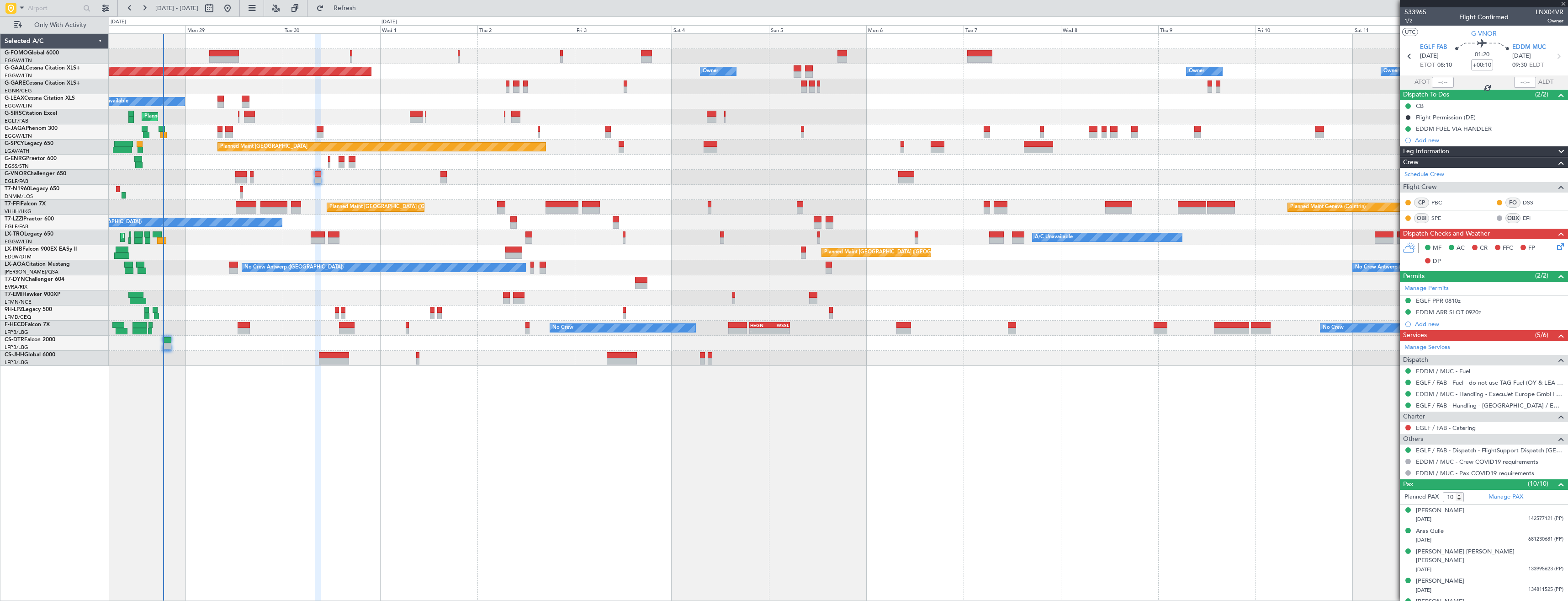
type input "+00:15"
type input "1"
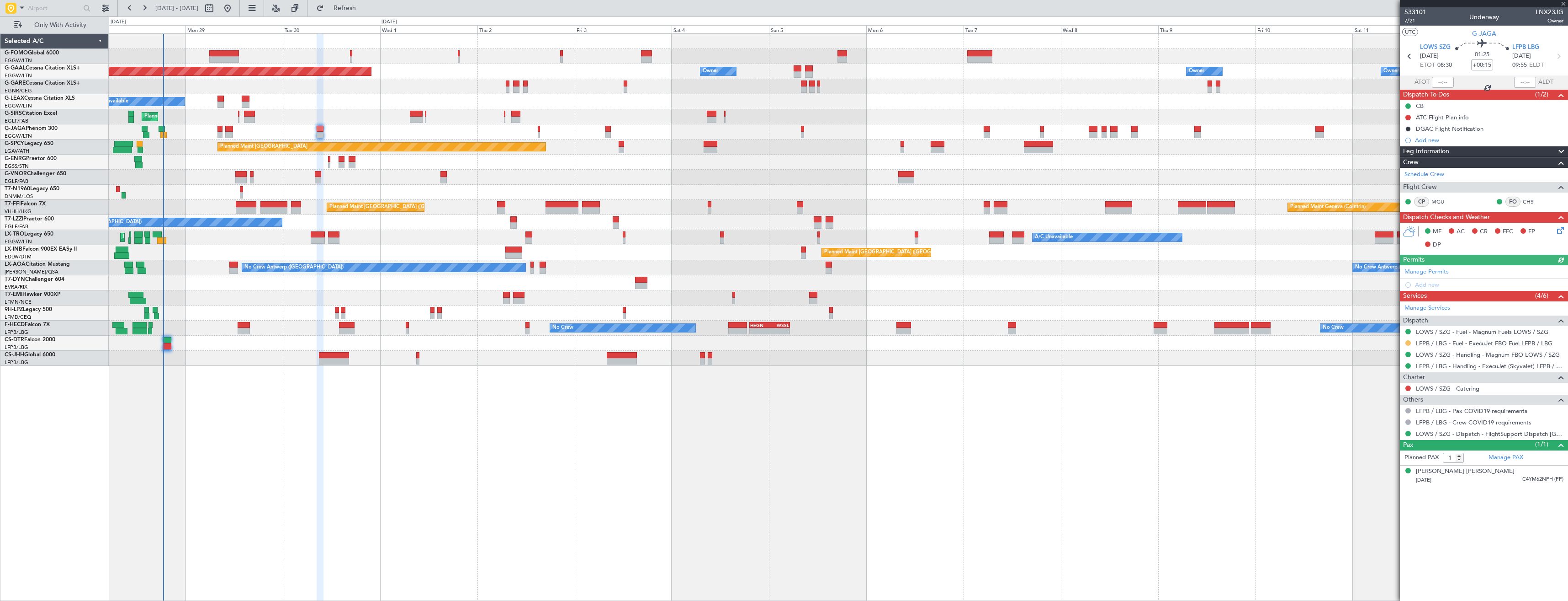
click at [1409, 341] on button at bounding box center [1408, 343] width 6 height 6
click at [1367, 453] on li "Confirmed" at bounding box center [1408, 452] width 106 height 14
click at [1562, 54] on icon at bounding box center [1558, 56] width 12 height 12
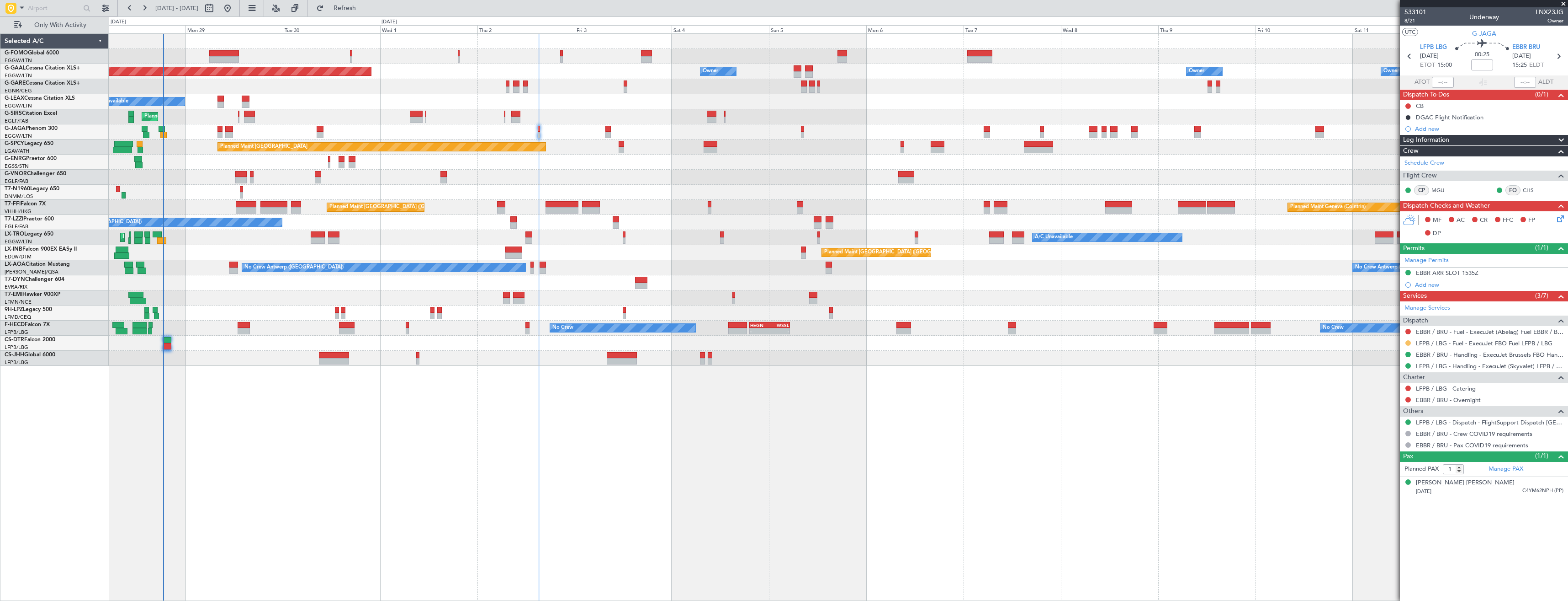
click at [1407, 343] on button at bounding box center [1408, 343] width 6 height 6
click at [1385, 451] on span "Confirmed" at bounding box center [1382, 451] width 29 height 9
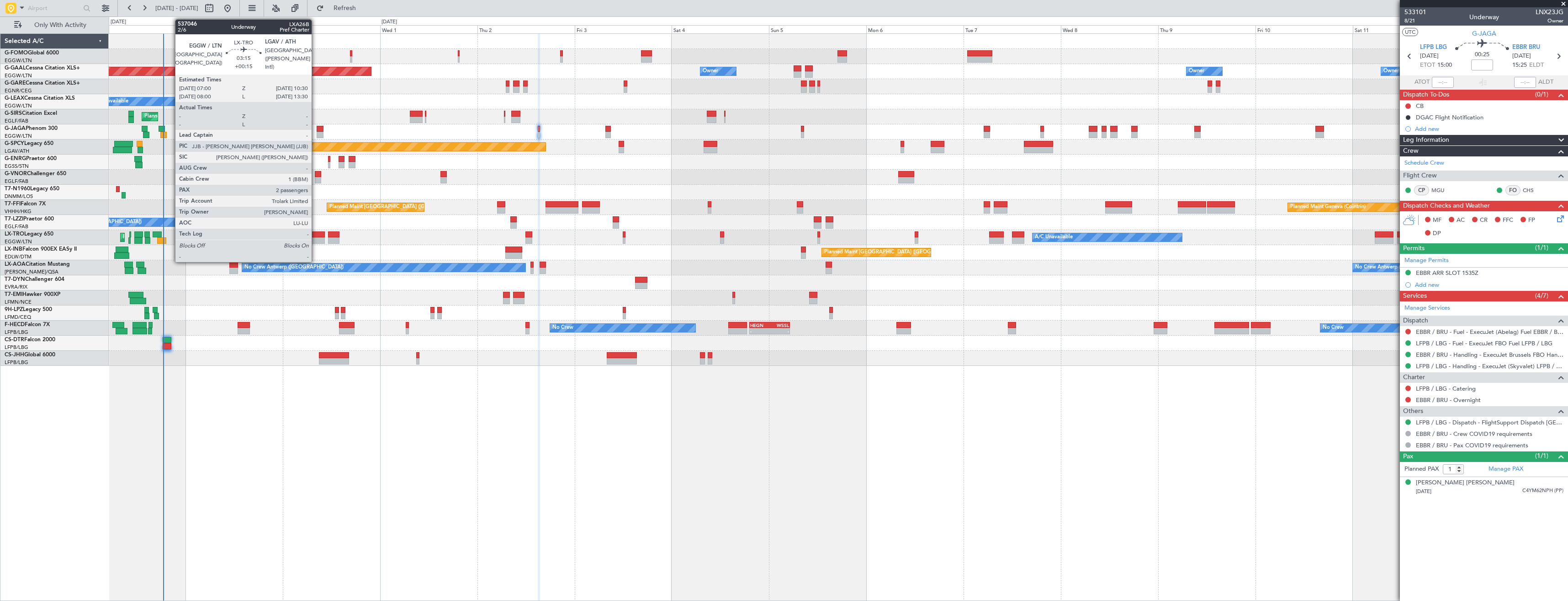
click at [316, 235] on div at bounding box center [317, 234] width 15 height 6
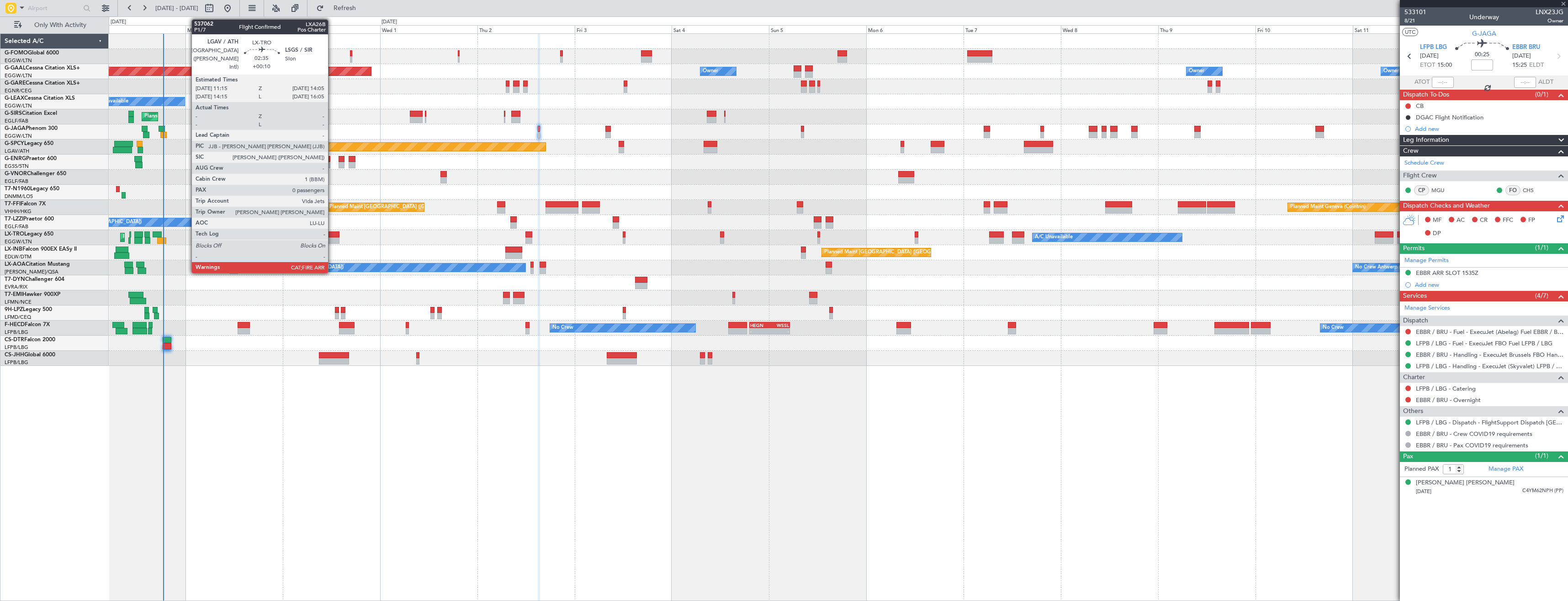
type input "+00:15"
type input "2"
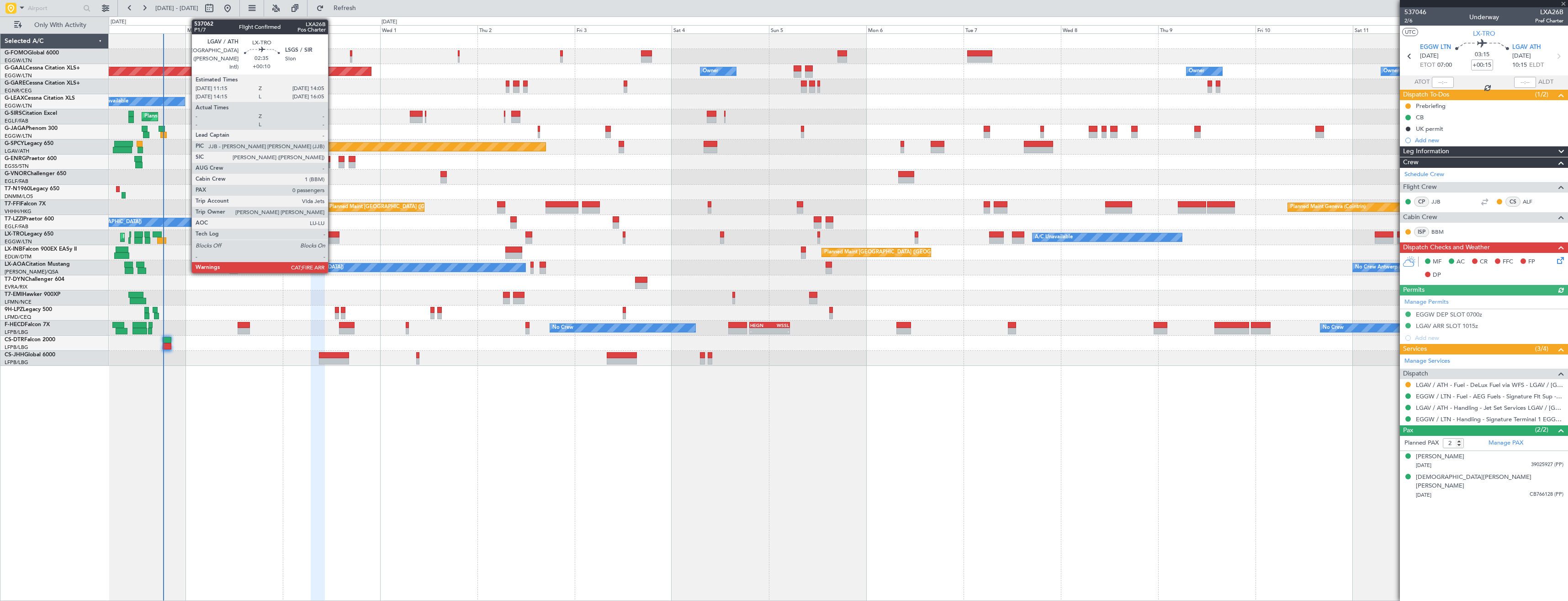
click at [332, 236] on div at bounding box center [333, 234] width 12 height 6
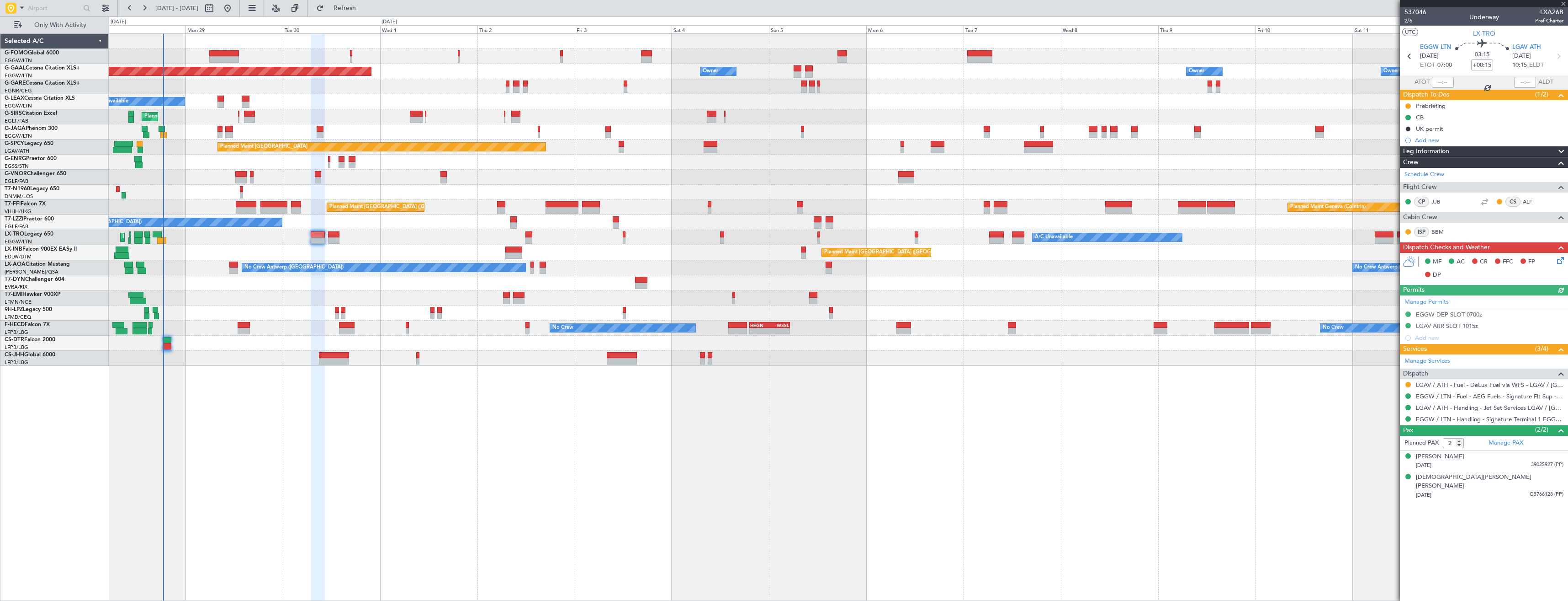
type input "+00:10"
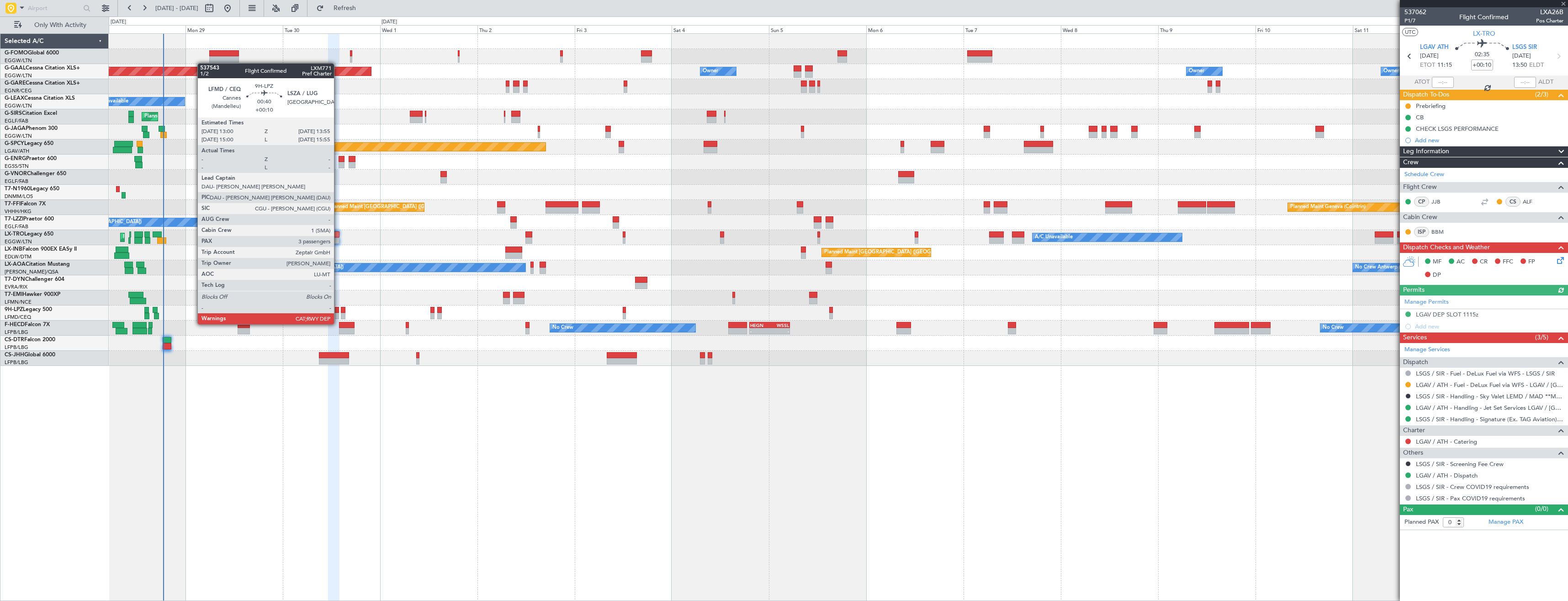
click at [338, 315] on div at bounding box center [337, 315] width 4 height 6
type input "3"
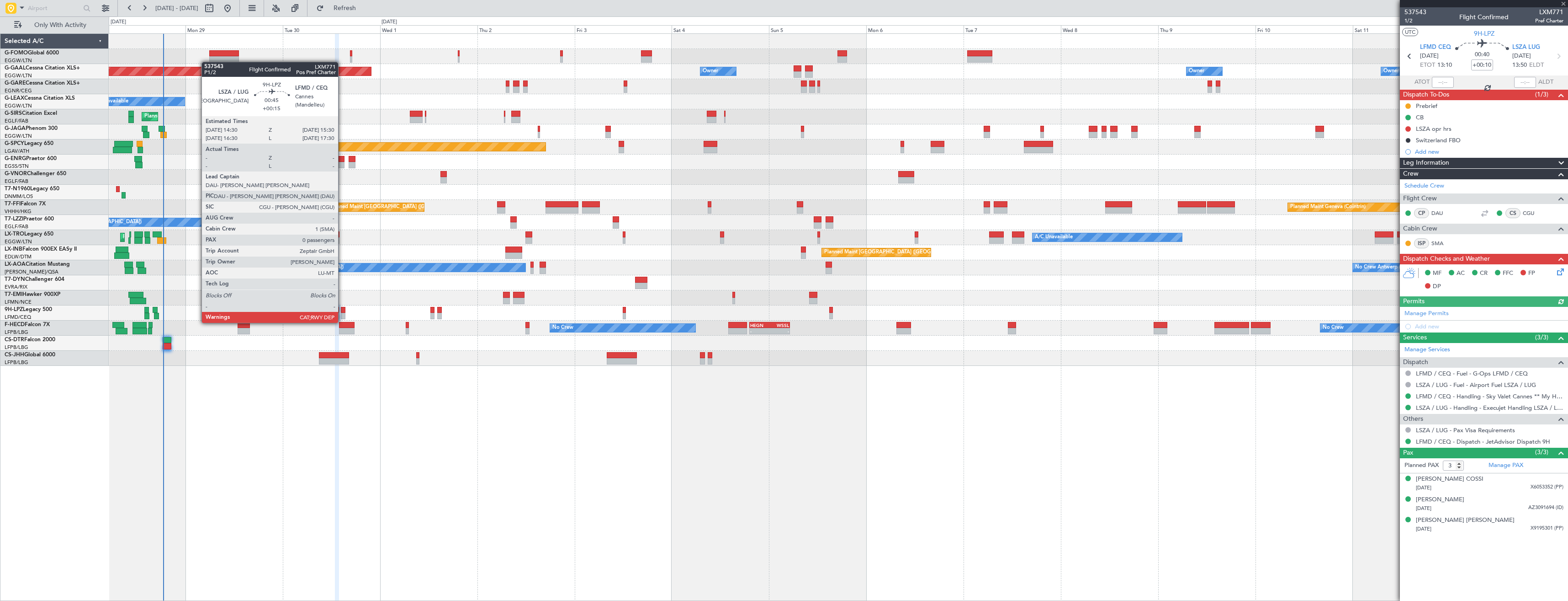
click at [342, 313] on div at bounding box center [343, 315] width 4 height 6
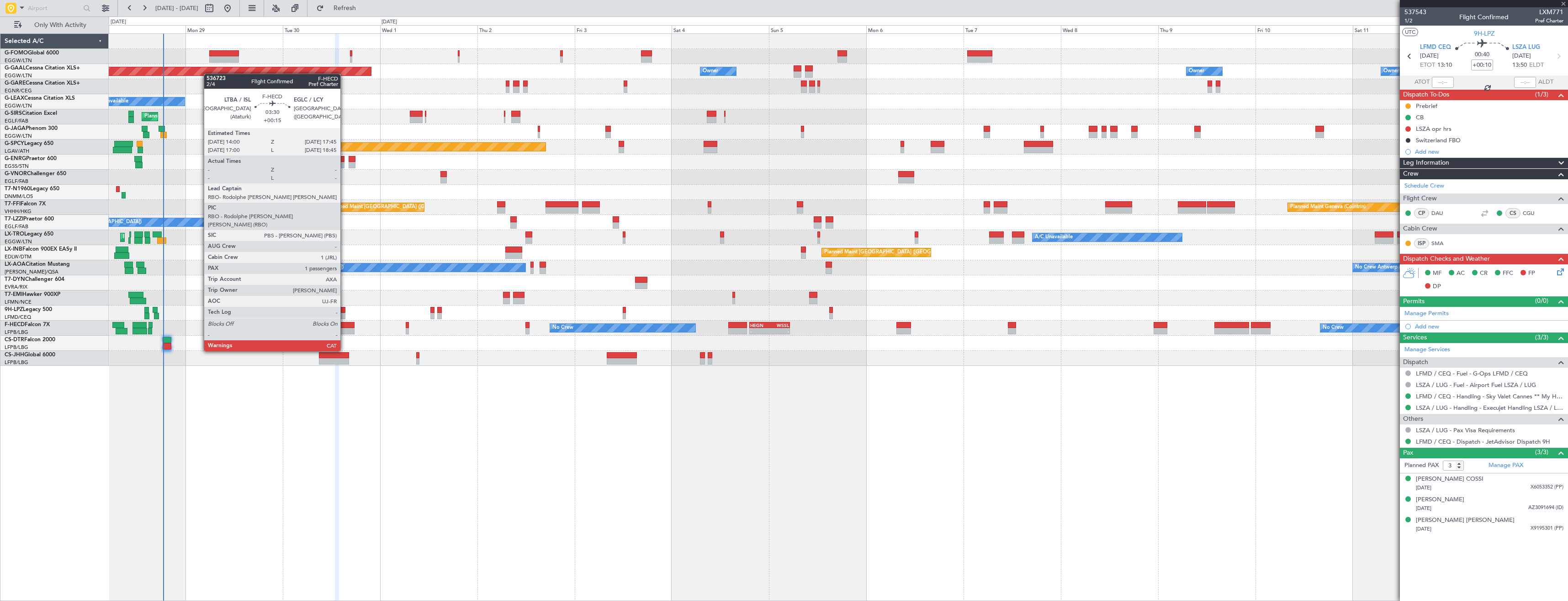
type input "+00:15"
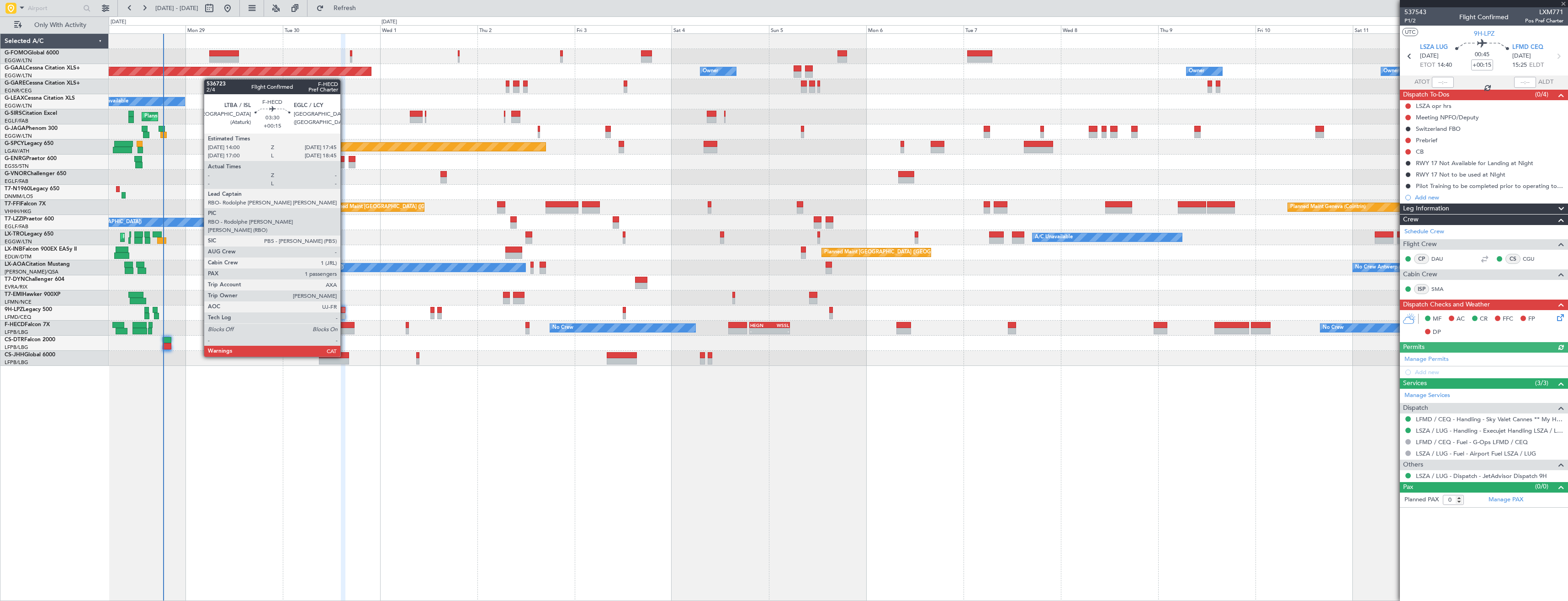
click at [345, 331] on div at bounding box center [347, 331] width 15 height 6
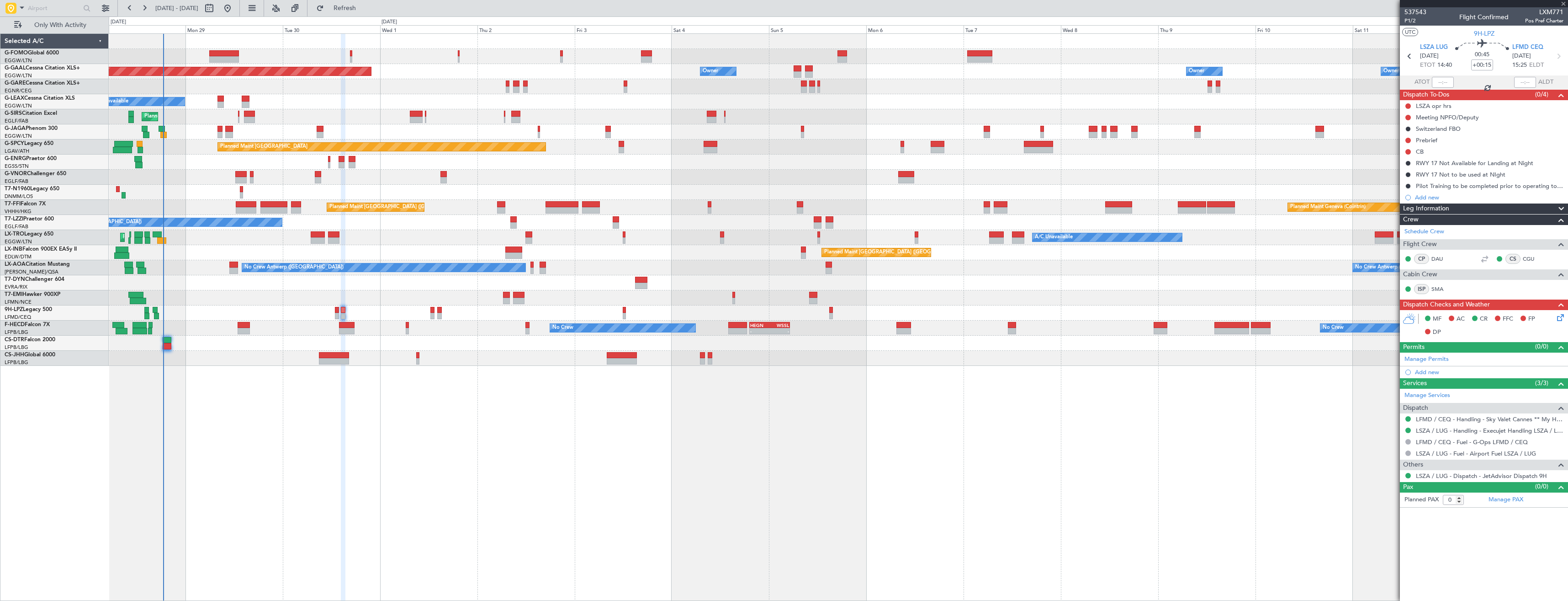
type input "1"
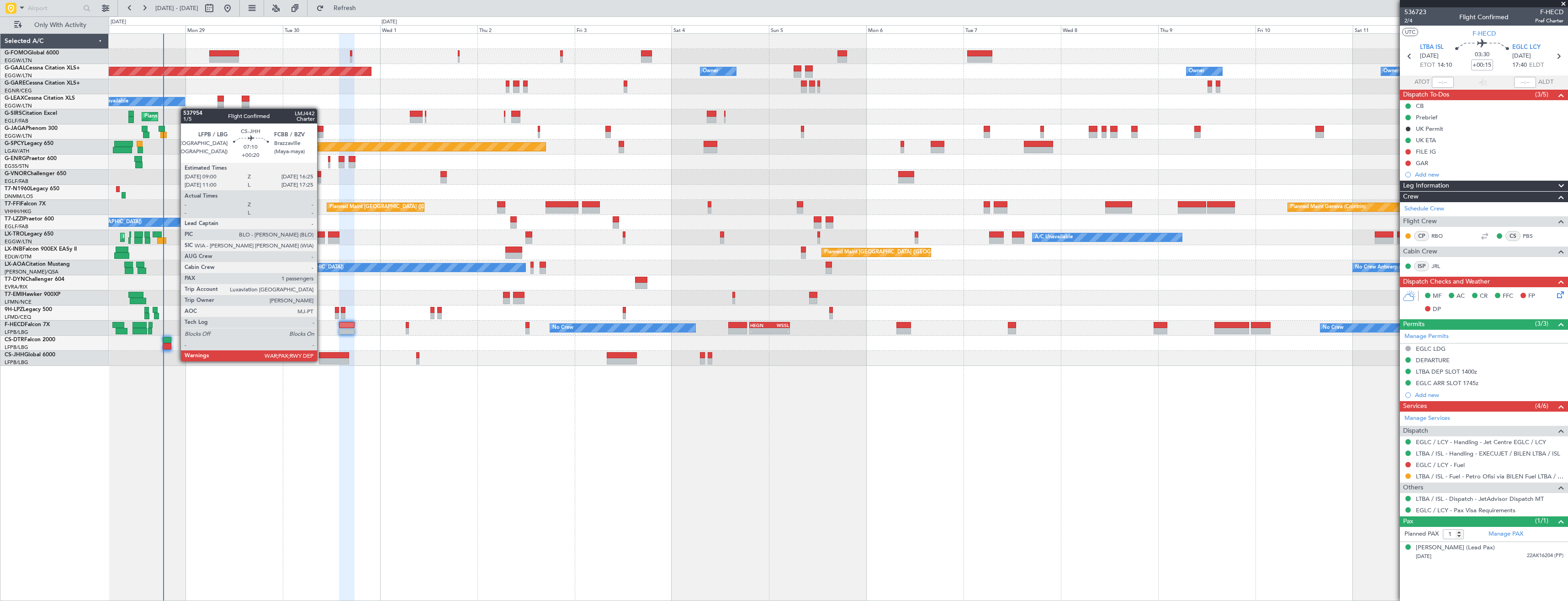
click at [324, 360] on div at bounding box center [333, 361] width 30 height 6
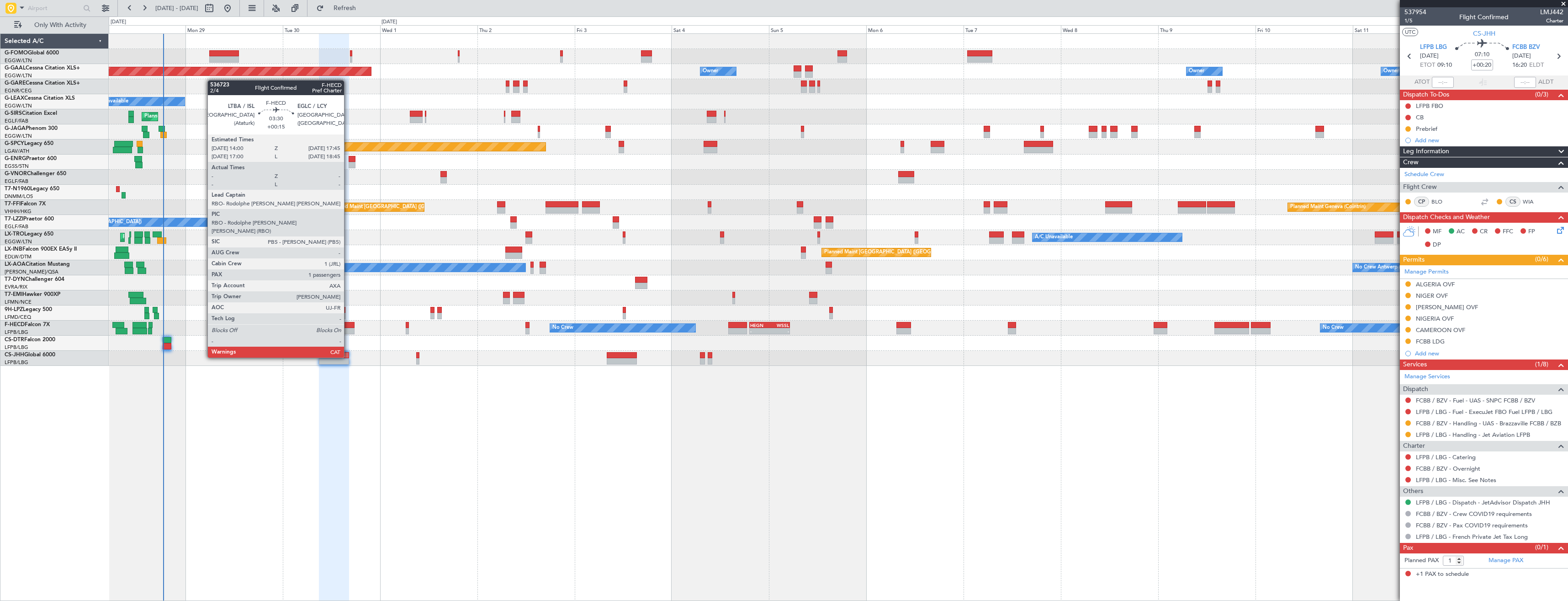
click at [348, 331] on div at bounding box center [347, 331] width 15 height 6
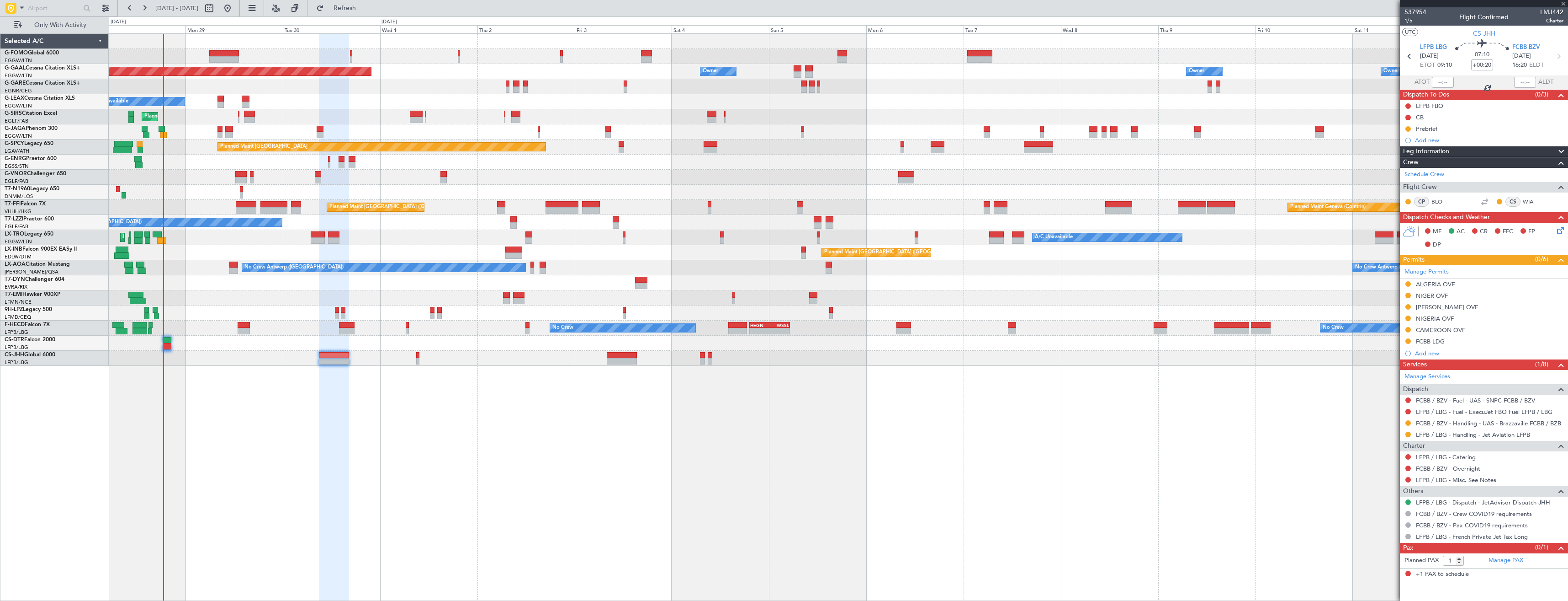
type input "+00:15"
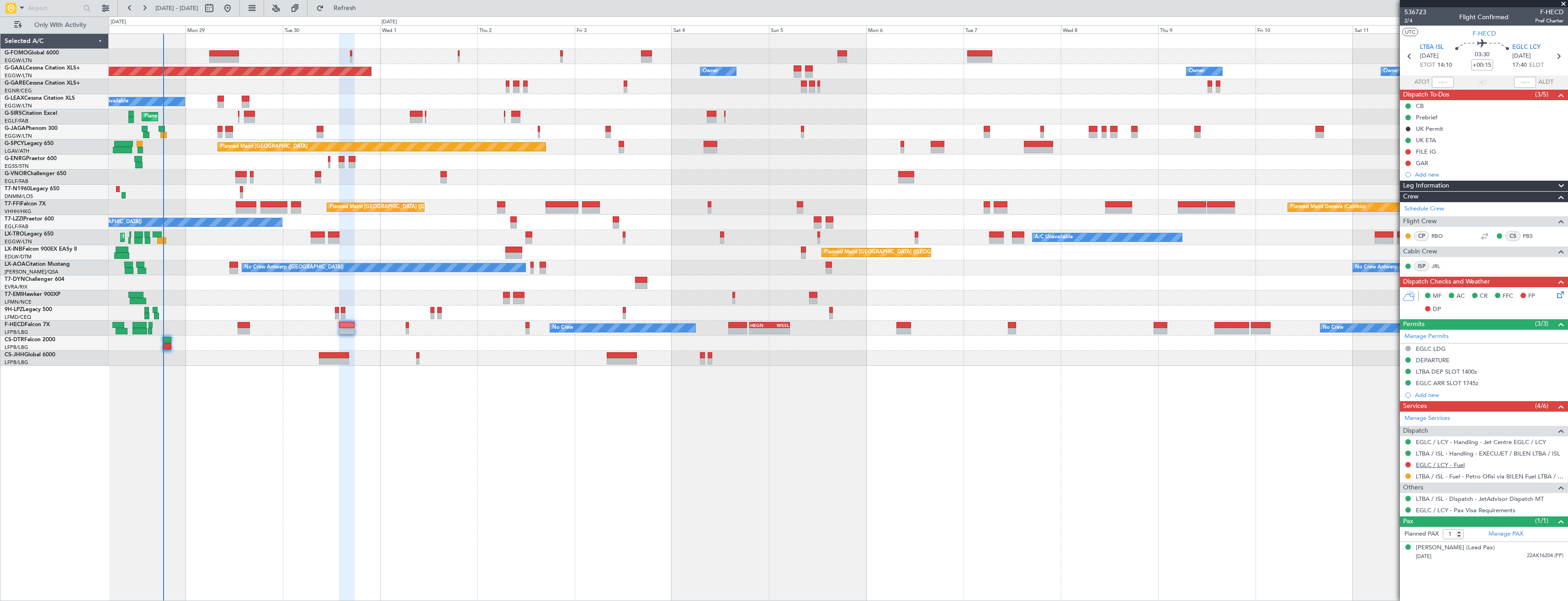
click at [1430, 463] on link "EGLC / LCY - Fuel" at bounding box center [1441, 465] width 49 height 8
click at [1461, 442] on link "EGLC / LCY - Handling - Jet Centre EGLC / LCY" at bounding box center [1481, 442] width 130 height 8
click at [364, 11] on span "Refresh" at bounding box center [345, 8] width 38 height 6
click at [1409, 463] on button at bounding box center [1408, 465] width 6 height 6
drag, startPoint x: 1386, startPoint y: 517, endPoint x: 1428, endPoint y: 452, distance: 77.4
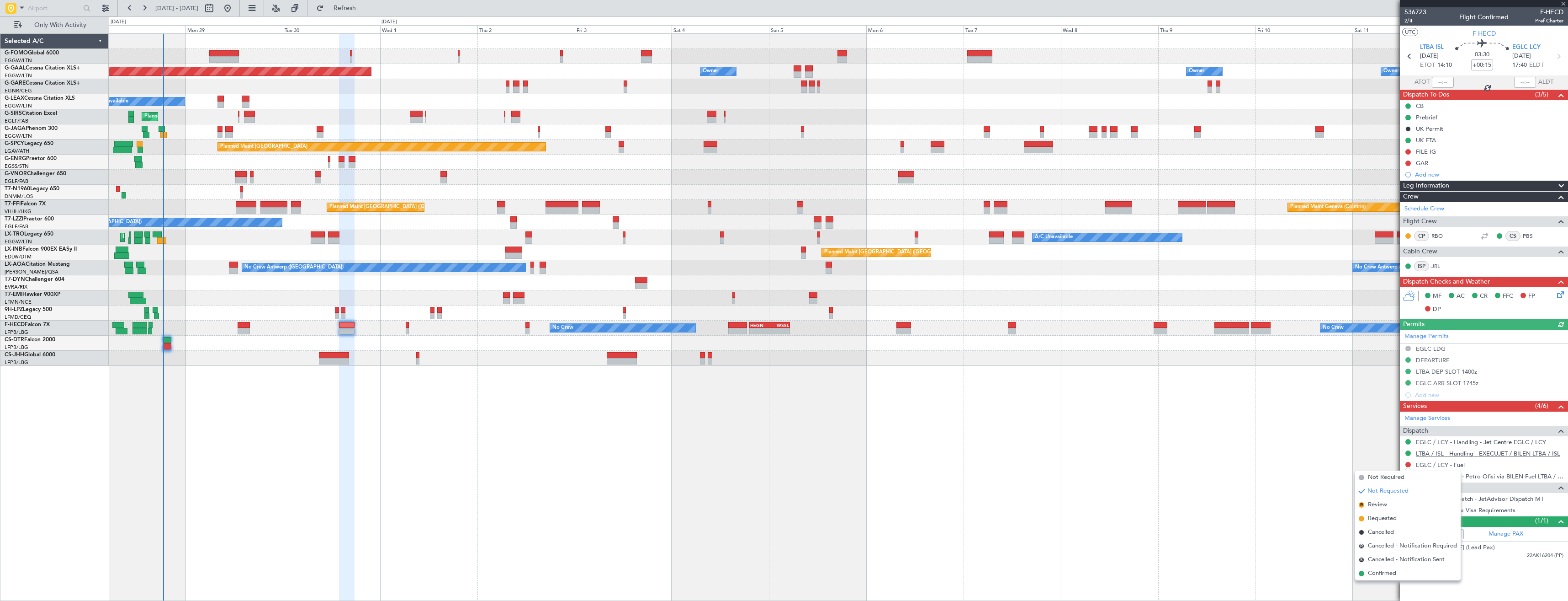
click at [1386, 517] on span "Requested" at bounding box center [1382, 518] width 29 height 9
click at [1451, 171] on div "Add new" at bounding box center [1485, 174] width 141 height 8
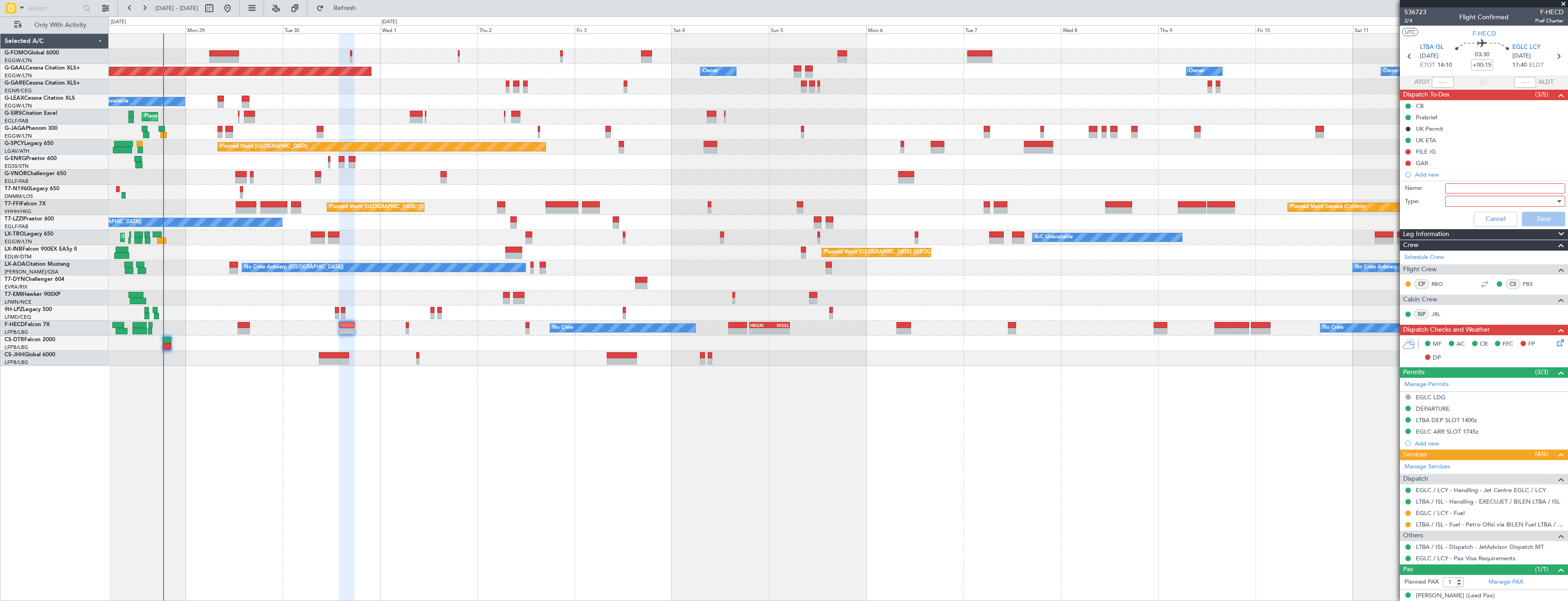
click at [1473, 189] on input "Name:" at bounding box center [1505, 188] width 120 height 10
type input "EGLC FUEL VIA HADID"
click at [1473, 201] on div at bounding box center [1502, 201] width 106 height 14
click at [1478, 215] on span "Generic" at bounding box center [1501, 220] width 107 height 14
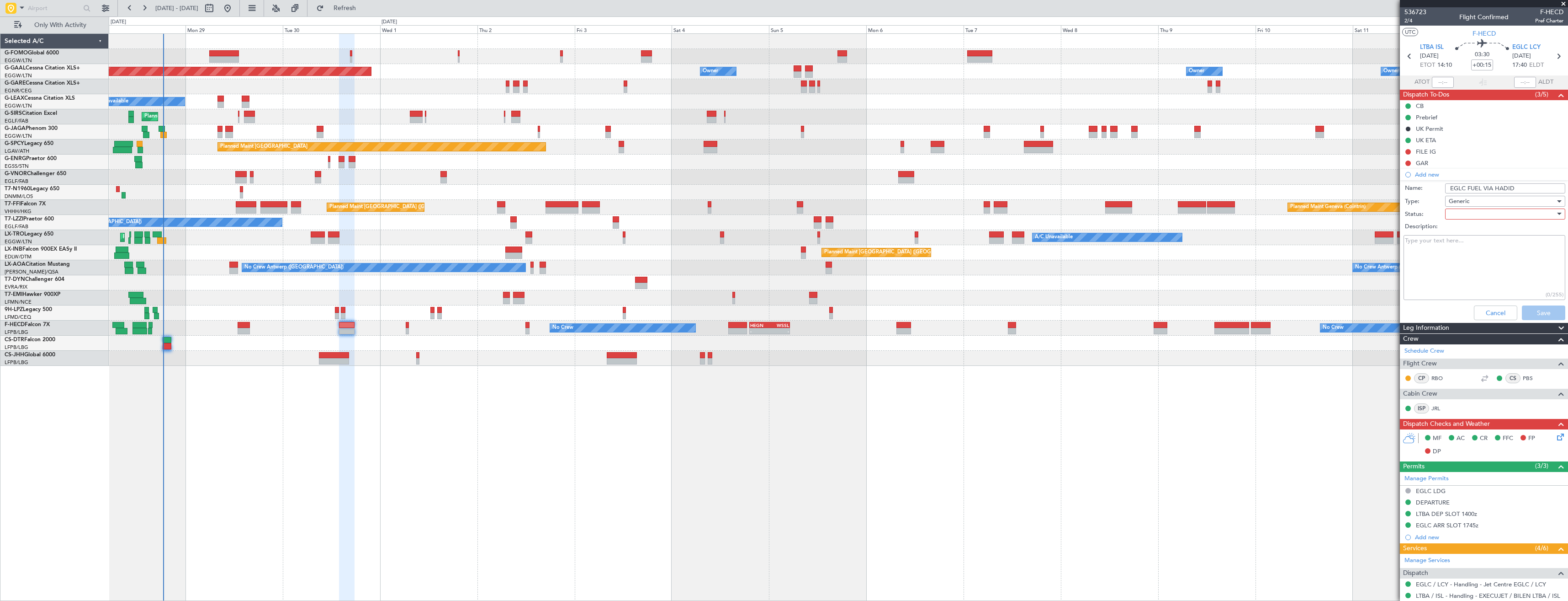
click at [1473, 214] on div at bounding box center [1502, 214] width 106 height 14
click at [1474, 242] on span "In Progress" at bounding box center [1501, 246] width 107 height 14
click at [1549, 315] on button "Save" at bounding box center [1544, 313] width 43 height 15
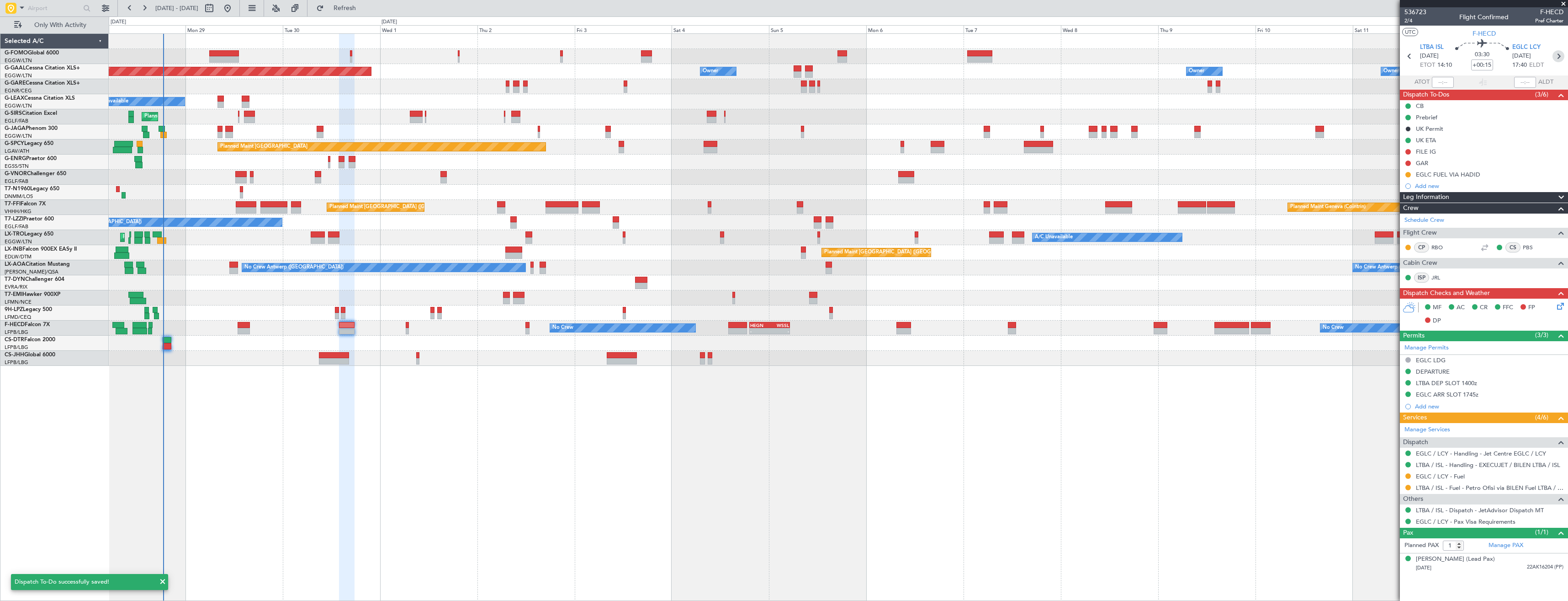
click at [1558, 54] on icon at bounding box center [1558, 56] width 12 height 12
type input "+00:10"
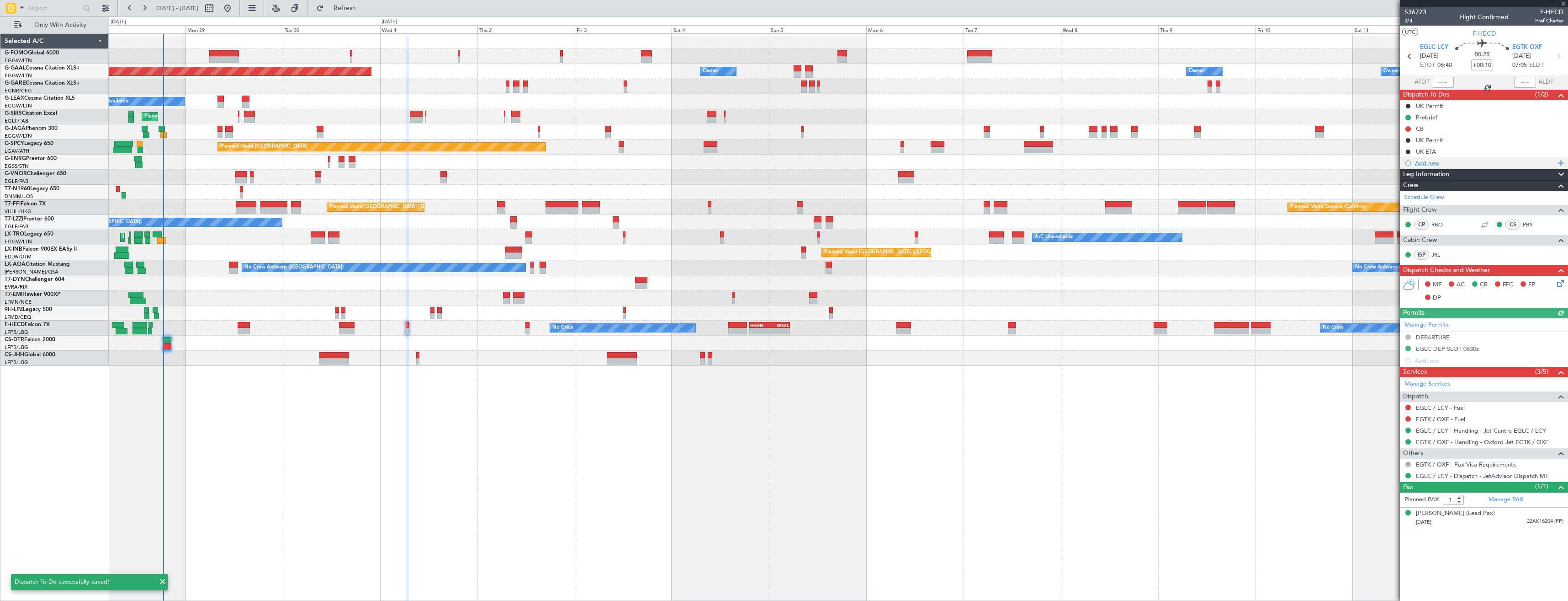
click at [1444, 163] on div "Add new" at bounding box center [1485, 162] width 141 height 8
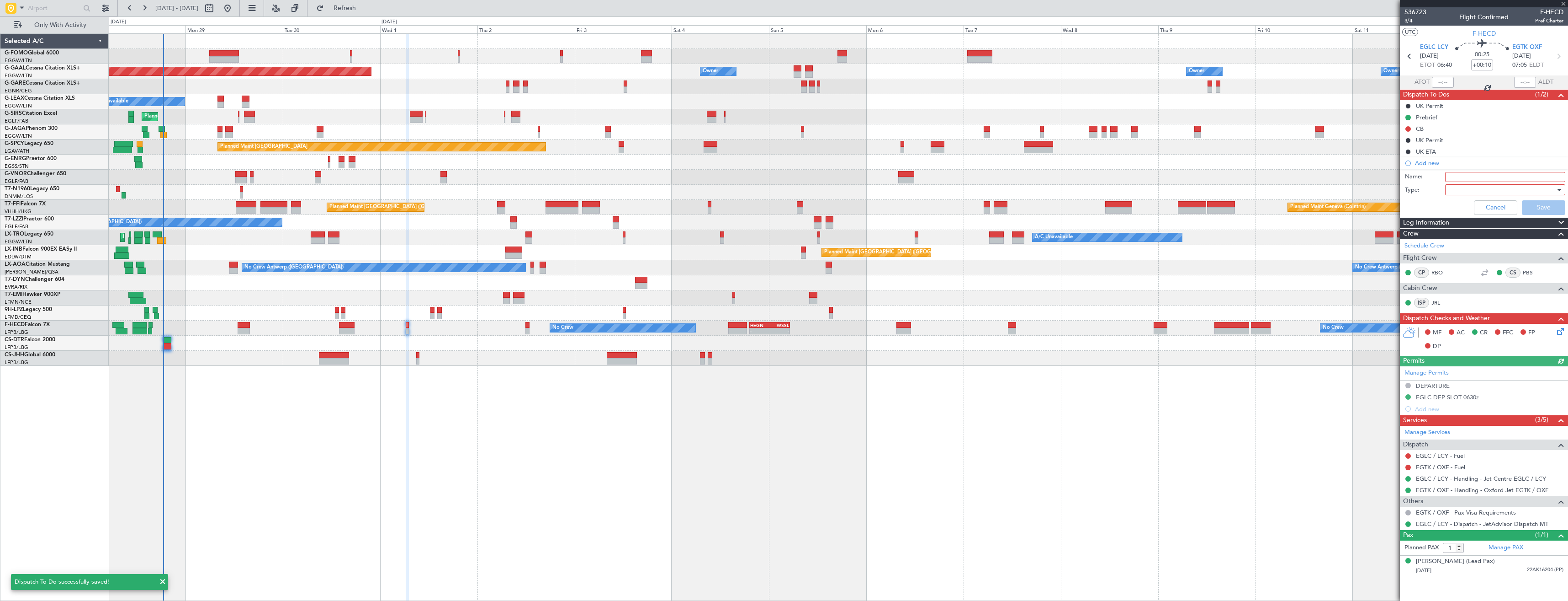
click at [1463, 177] on input "Name:" at bounding box center [1505, 177] width 120 height 10
type input "EGLC FUEL VIA HADID"
click at [1457, 192] on div at bounding box center [1502, 190] width 106 height 14
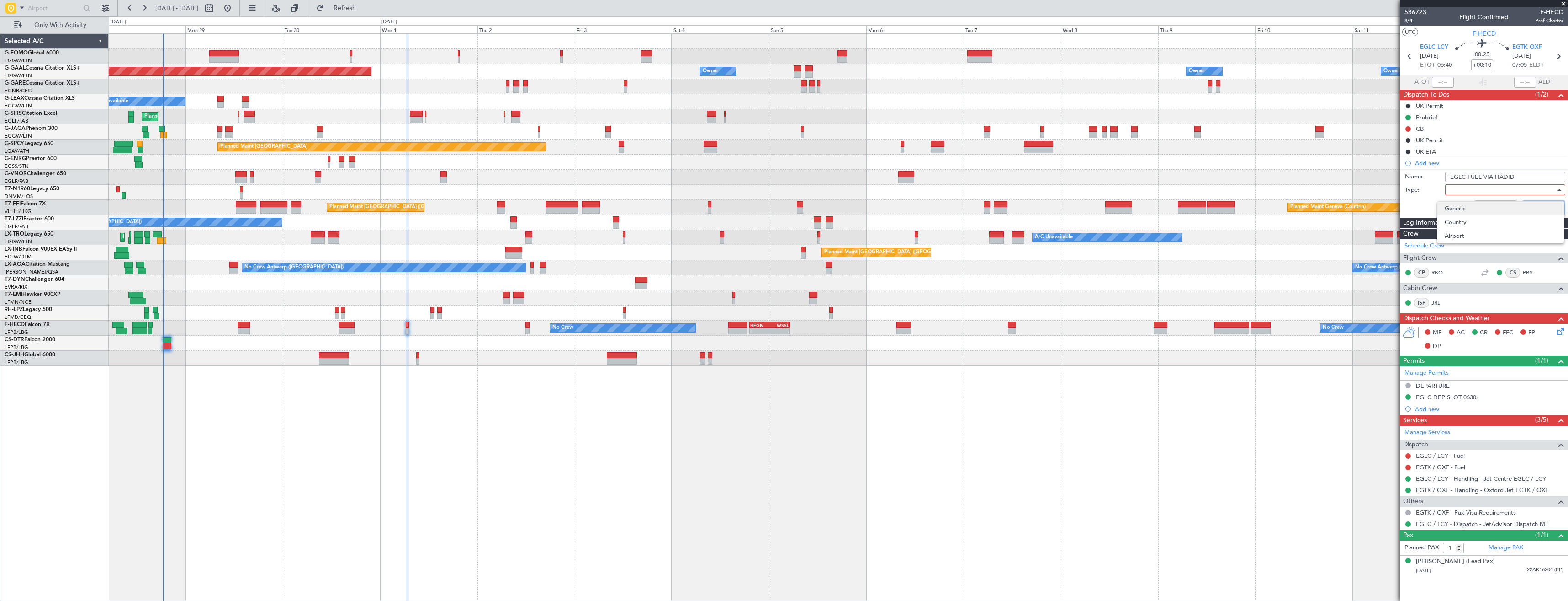
click at [1463, 210] on span "Generic" at bounding box center [1500, 209] width 112 height 14
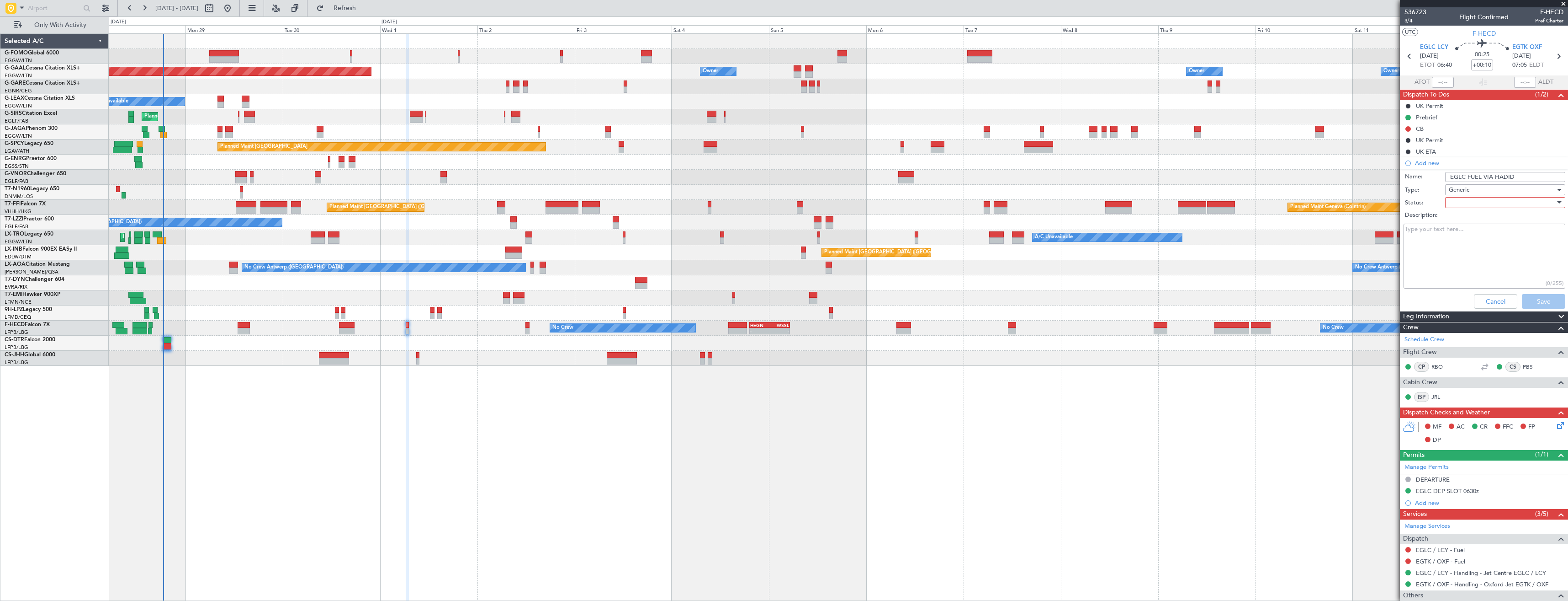
click at [1462, 204] on div at bounding box center [1502, 203] width 106 height 14
click at [1463, 233] on span "In Progress" at bounding box center [1501, 235] width 107 height 14
click at [1525, 300] on button "Save" at bounding box center [1544, 301] width 43 height 15
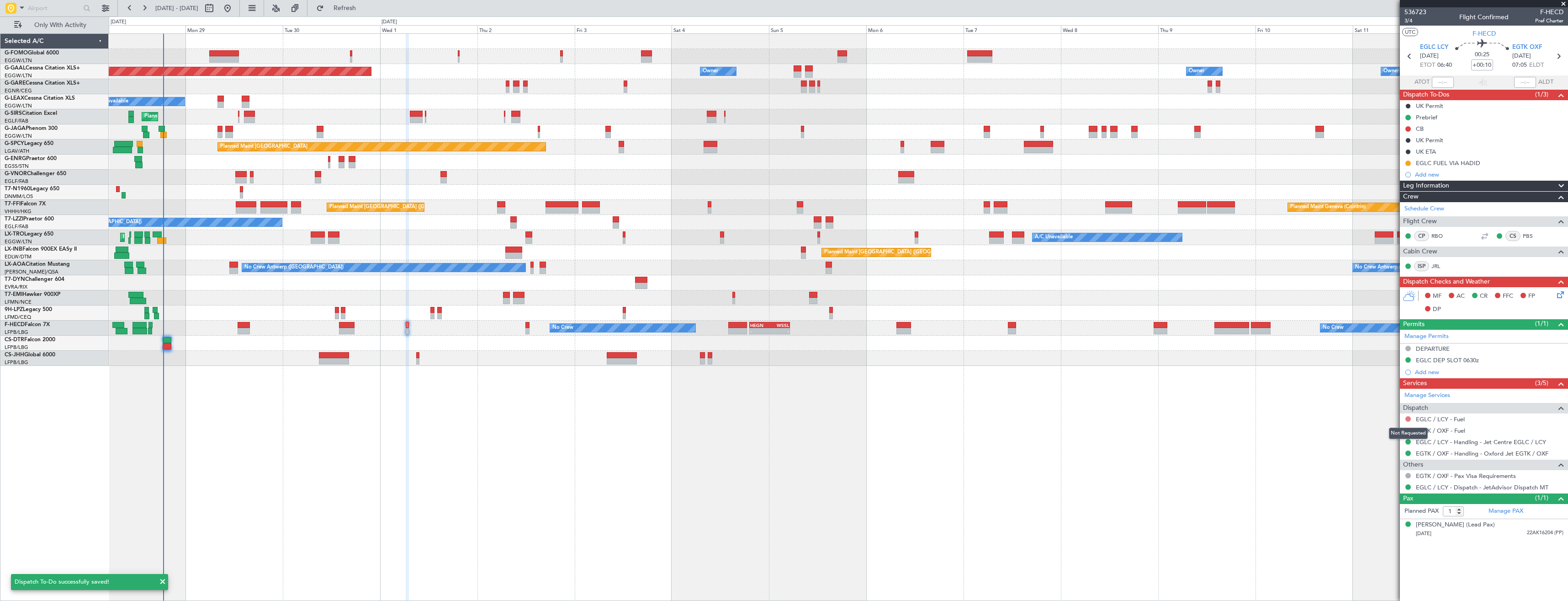
click at [1407, 419] on button at bounding box center [1408, 419] width 6 height 6
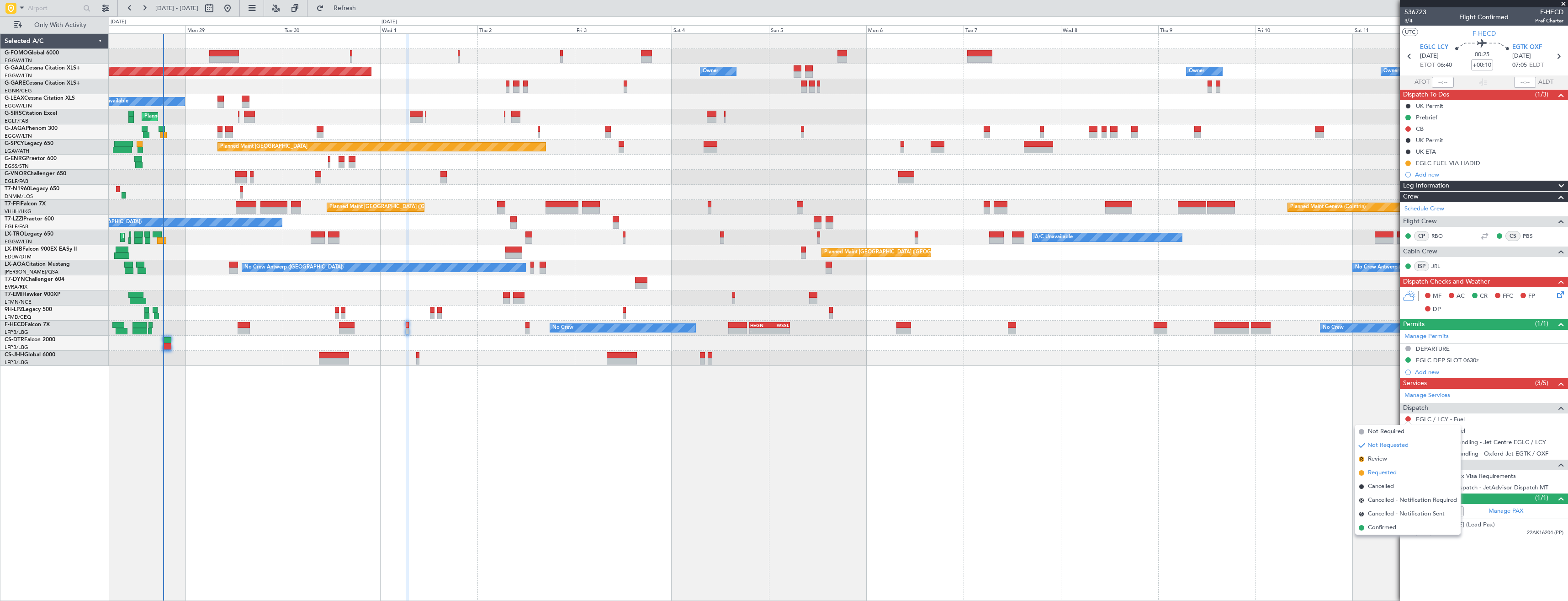
click at [1390, 471] on span "Requested" at bounding box center [1382, 472] width 29 height 9
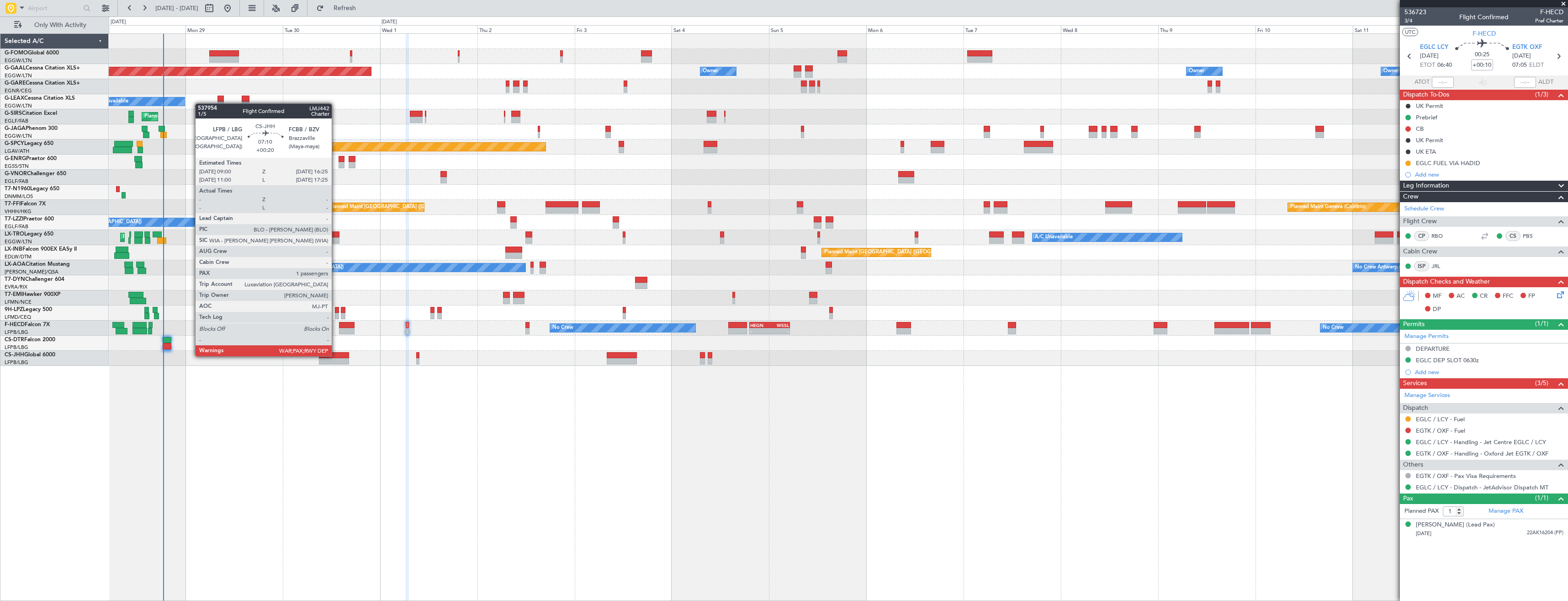
click at [336, 355] on div at bounding box center [333, 355] width 30 height 6
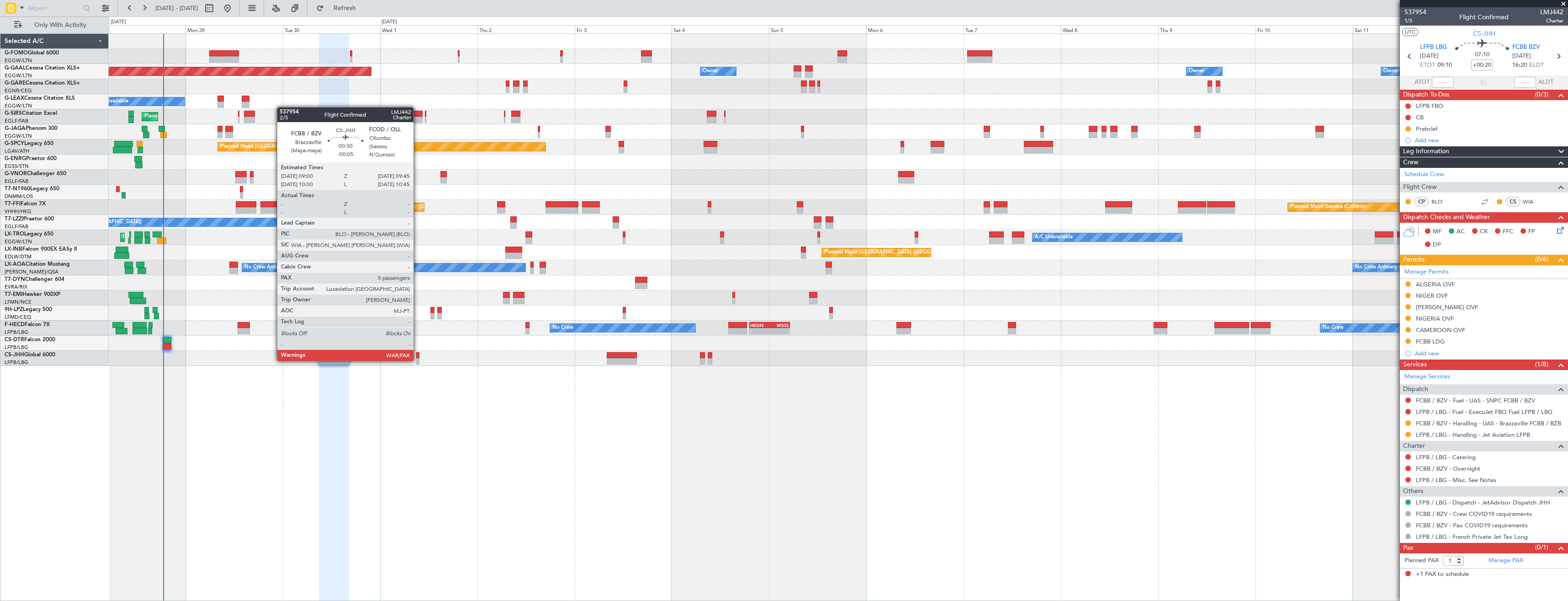
click at [418, 360] on div at bounding box center [418, 361] width 3 height 6
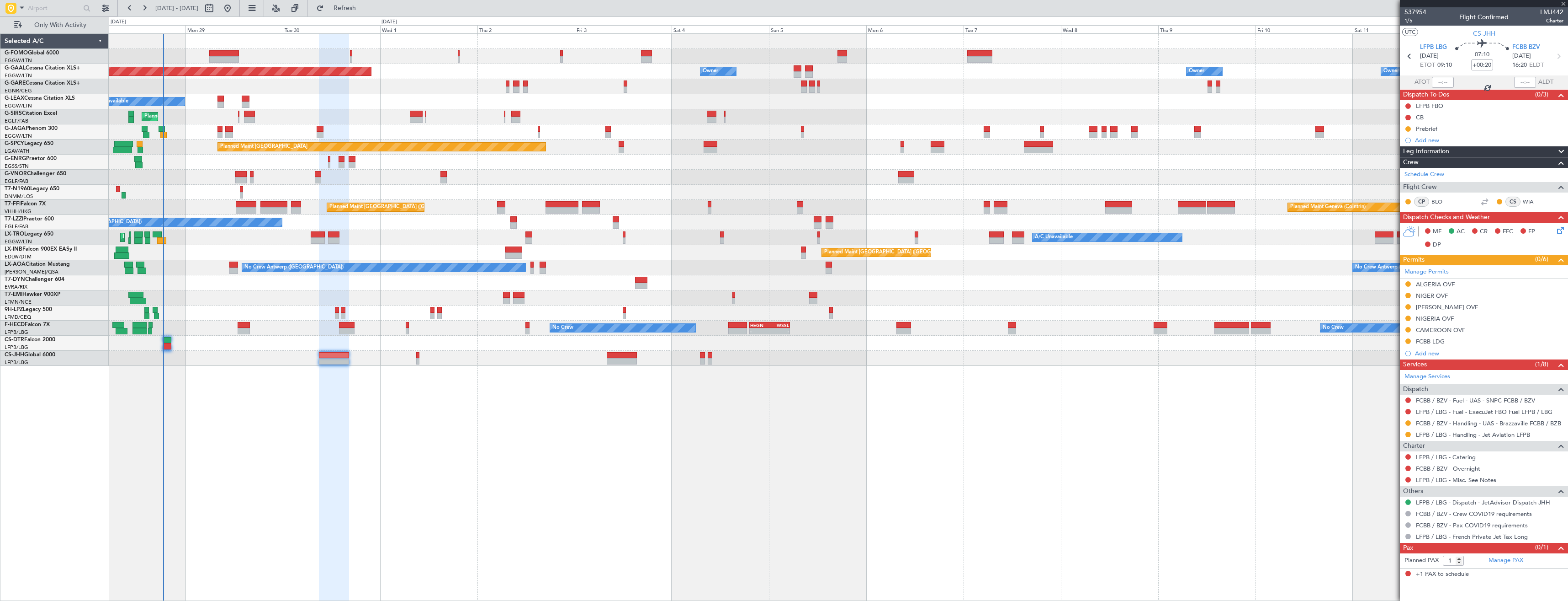
type input "-00:05"
type input "5"
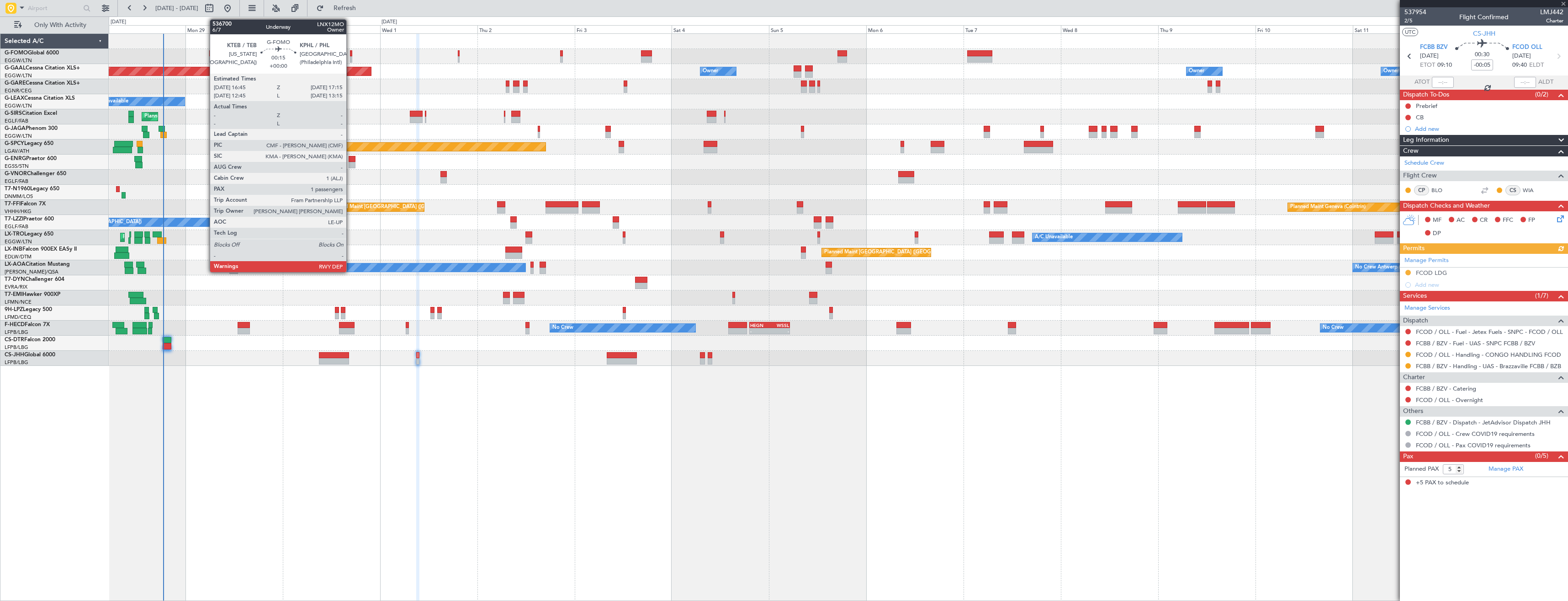
click at [351, 54] on div at bounding box center [351, 53] width 2 height 6
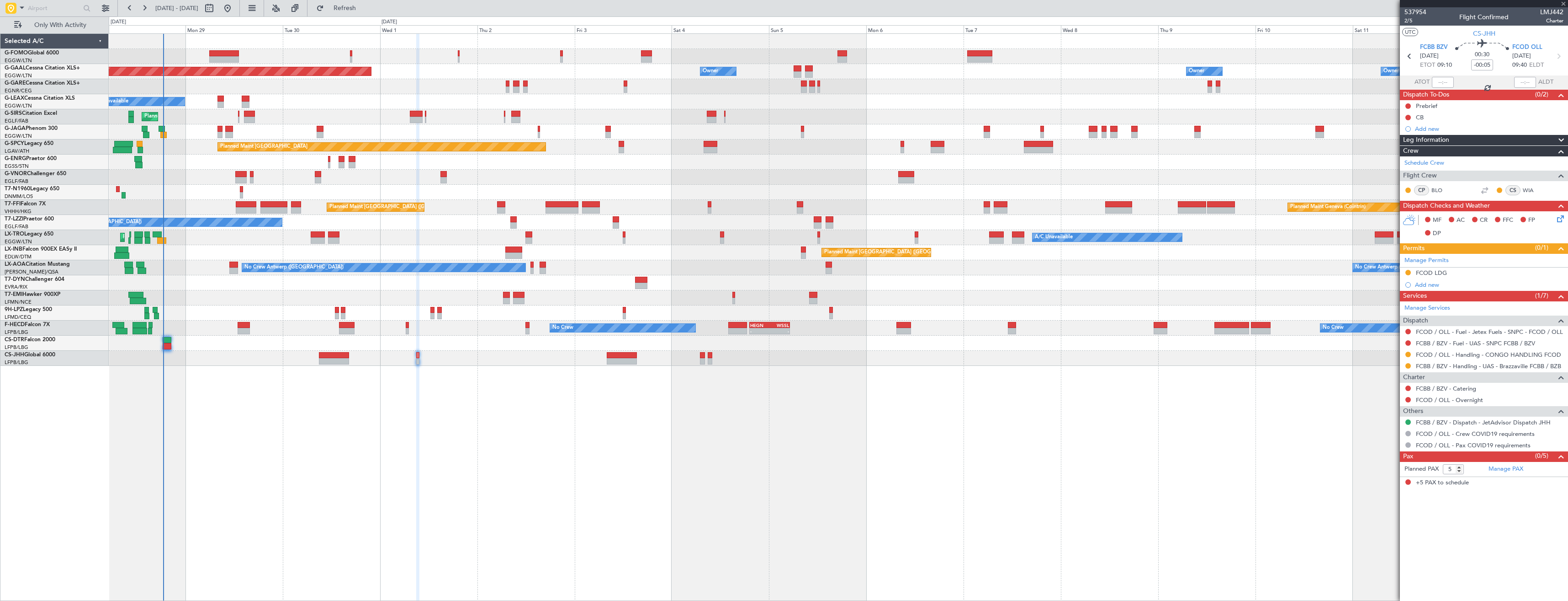
type input "1"
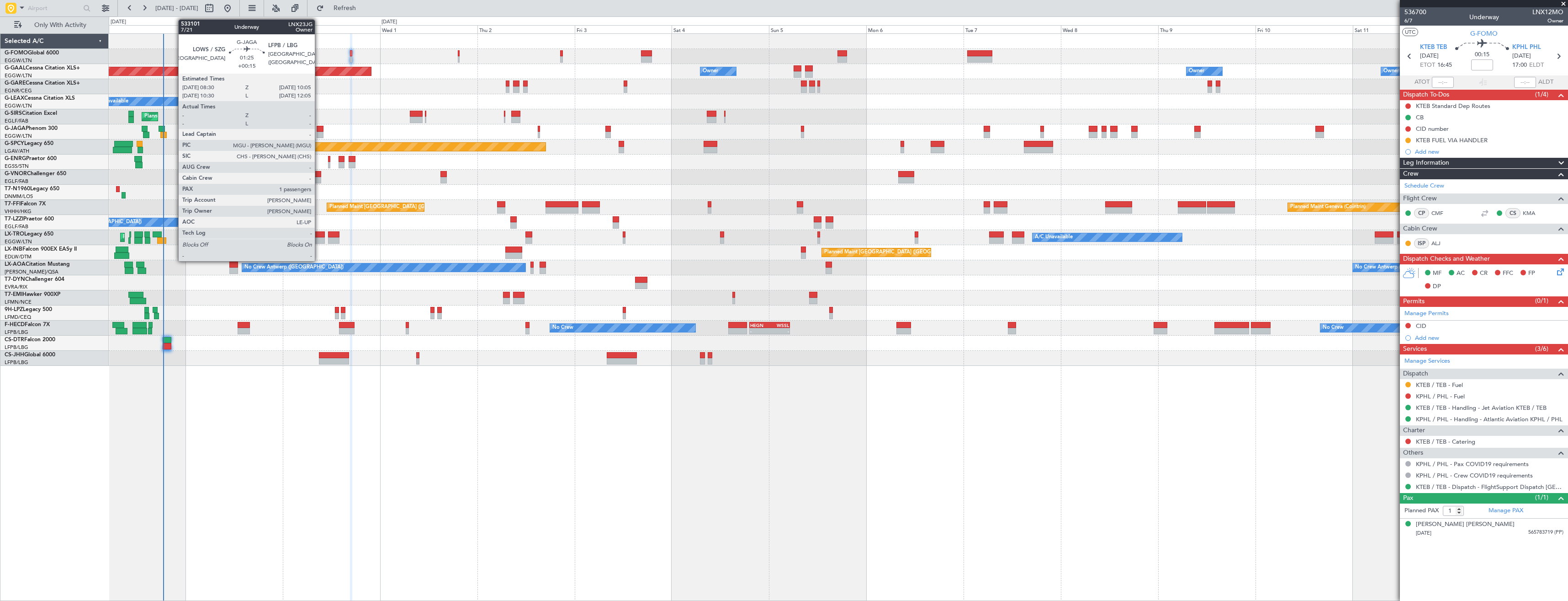
click at [319, 130] on div at bounding box center [320, 129] width 7 height 6
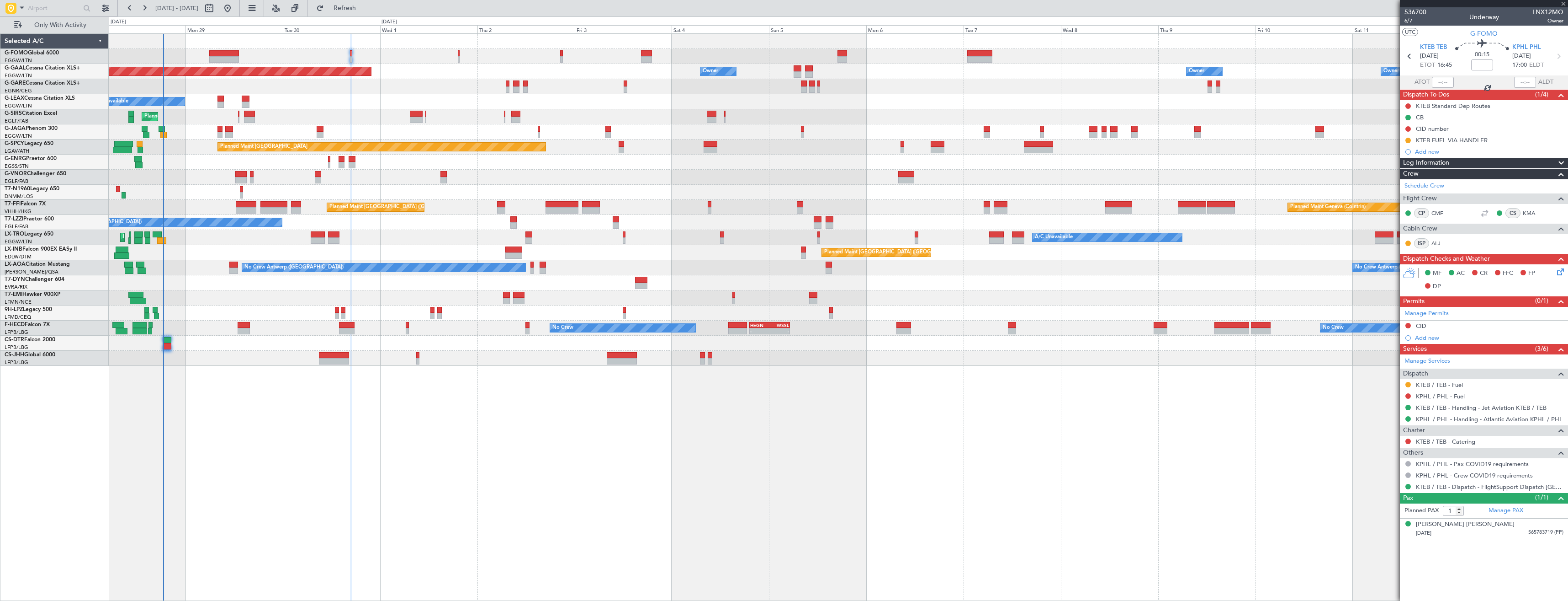
type input "+00:15"
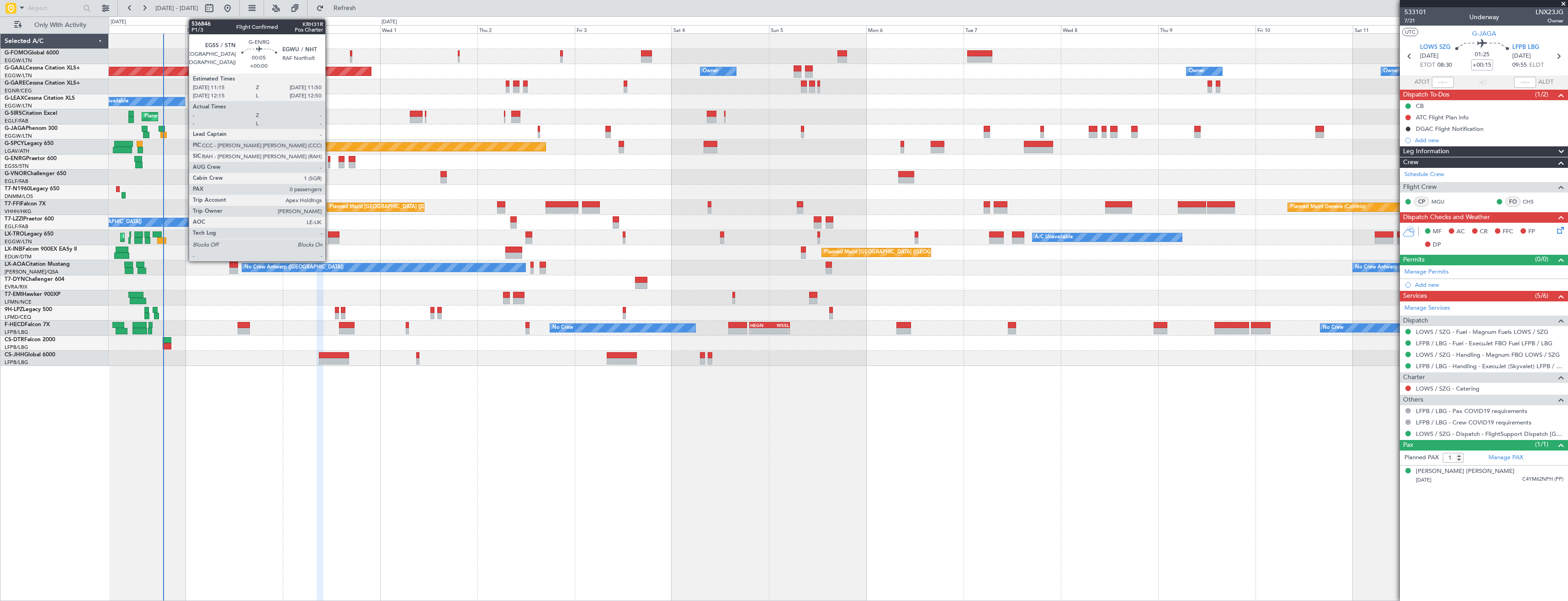
click at [329, 162] on div at bounding box center [329, 164] width 3 height 6
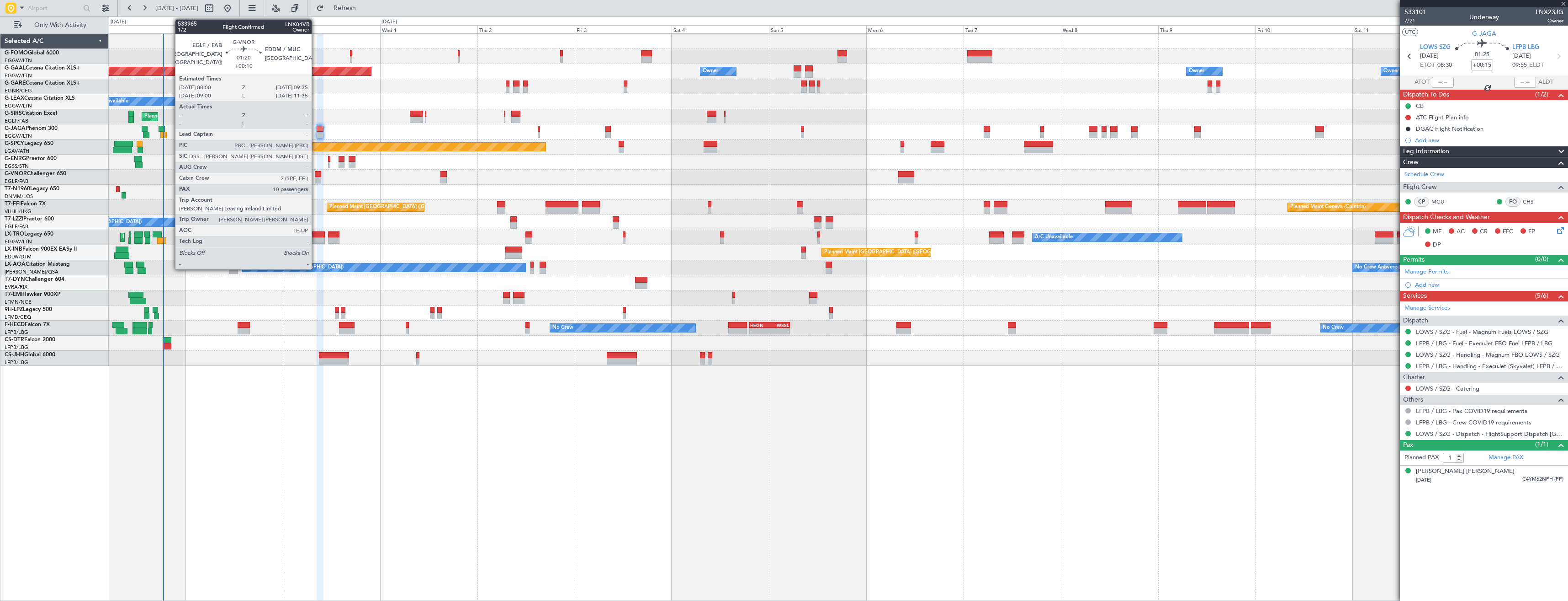
type input "0"
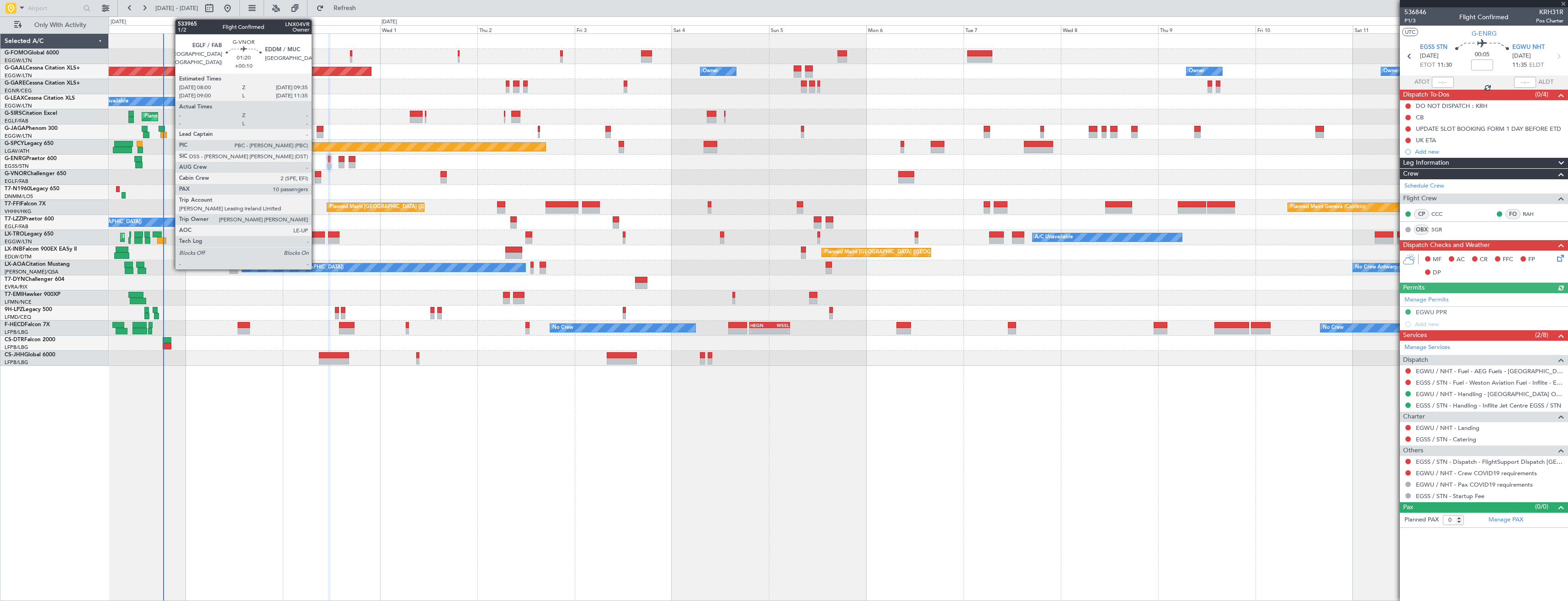
click at [316, 180] on div at bounding box center [318, 180] width 7 height 6
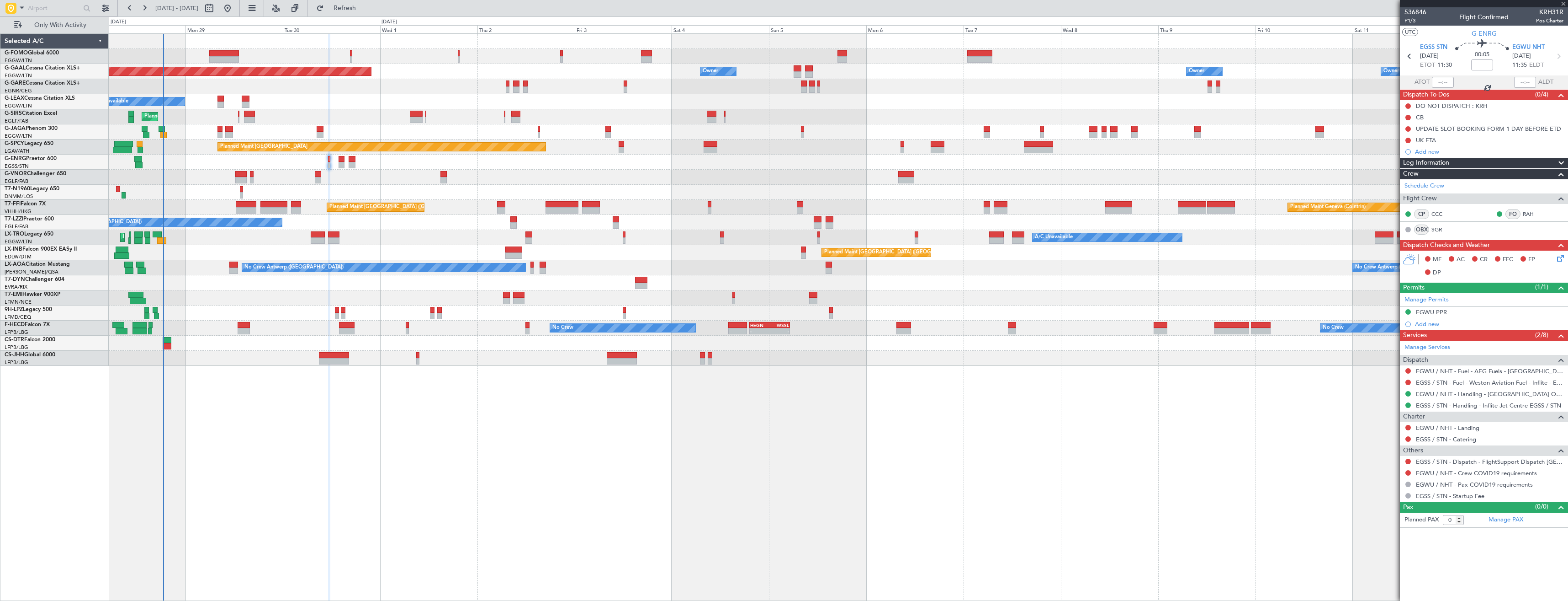
type input "+00:10"
type input "10"
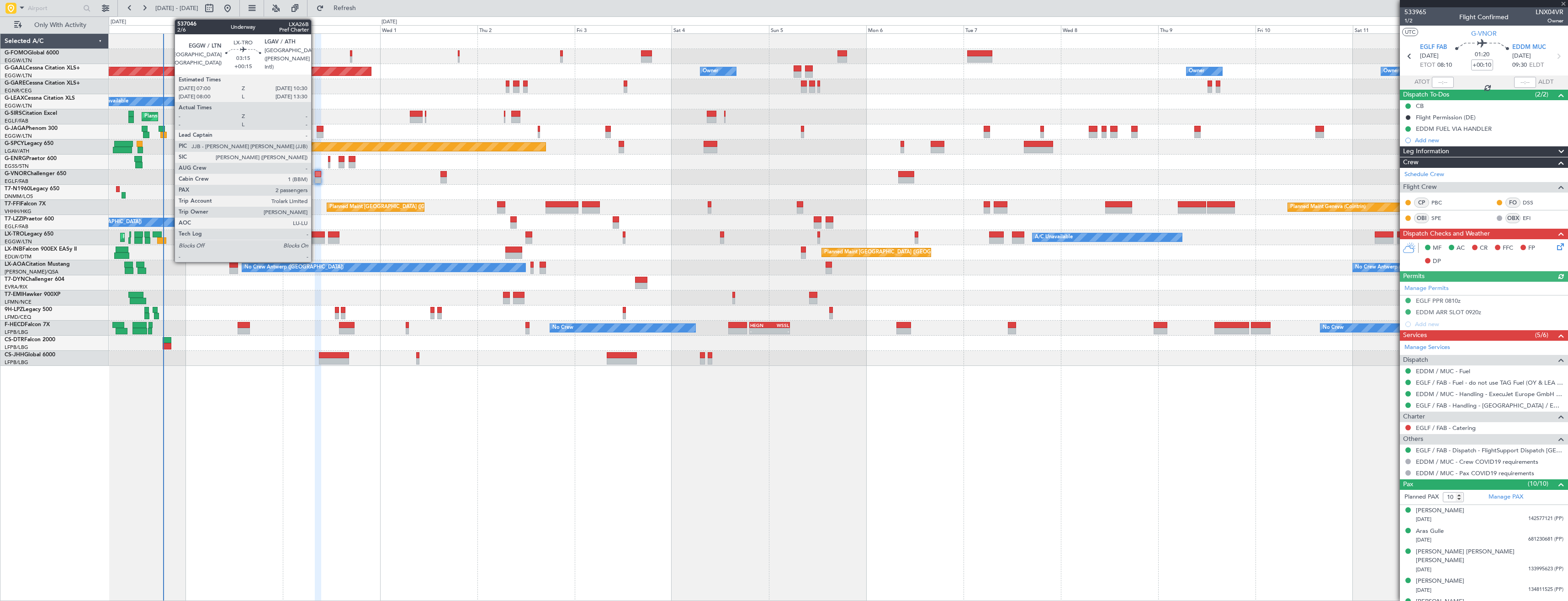
click at [315, 235] on div at bounding box center [317, 234] width 15 height 6
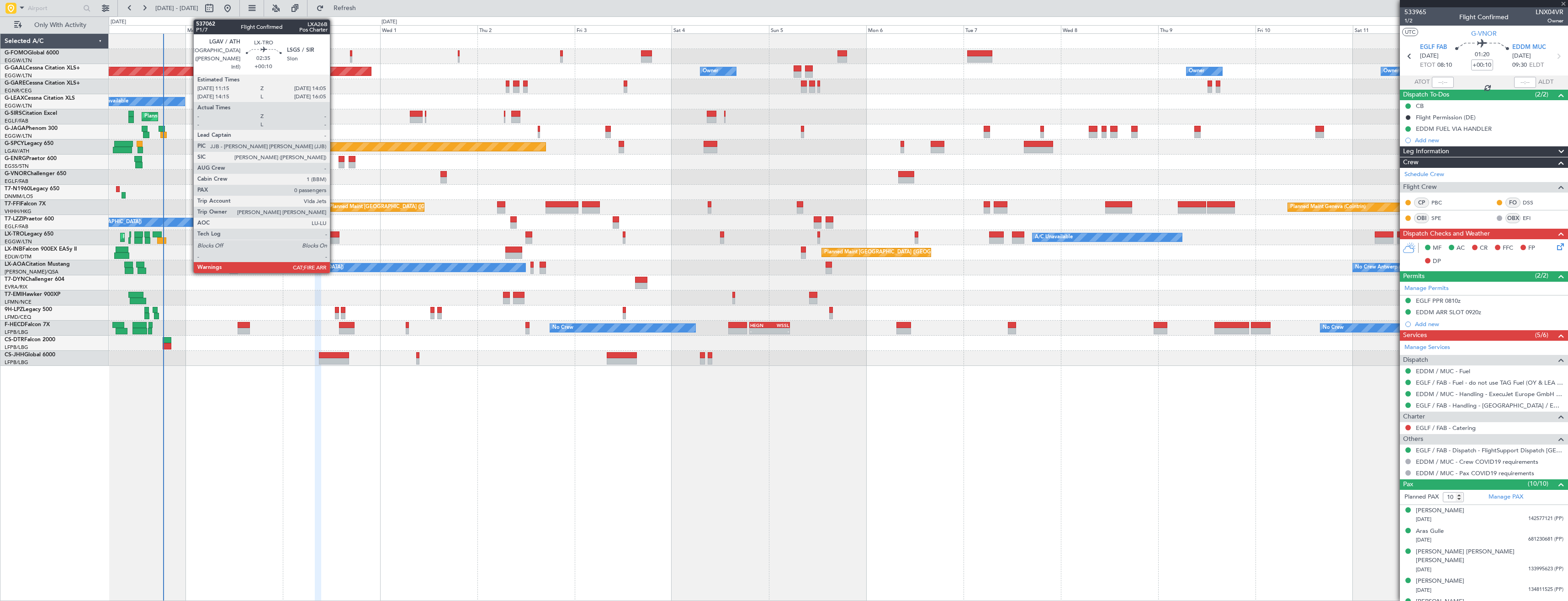
type input "+00:15"
type input "2"
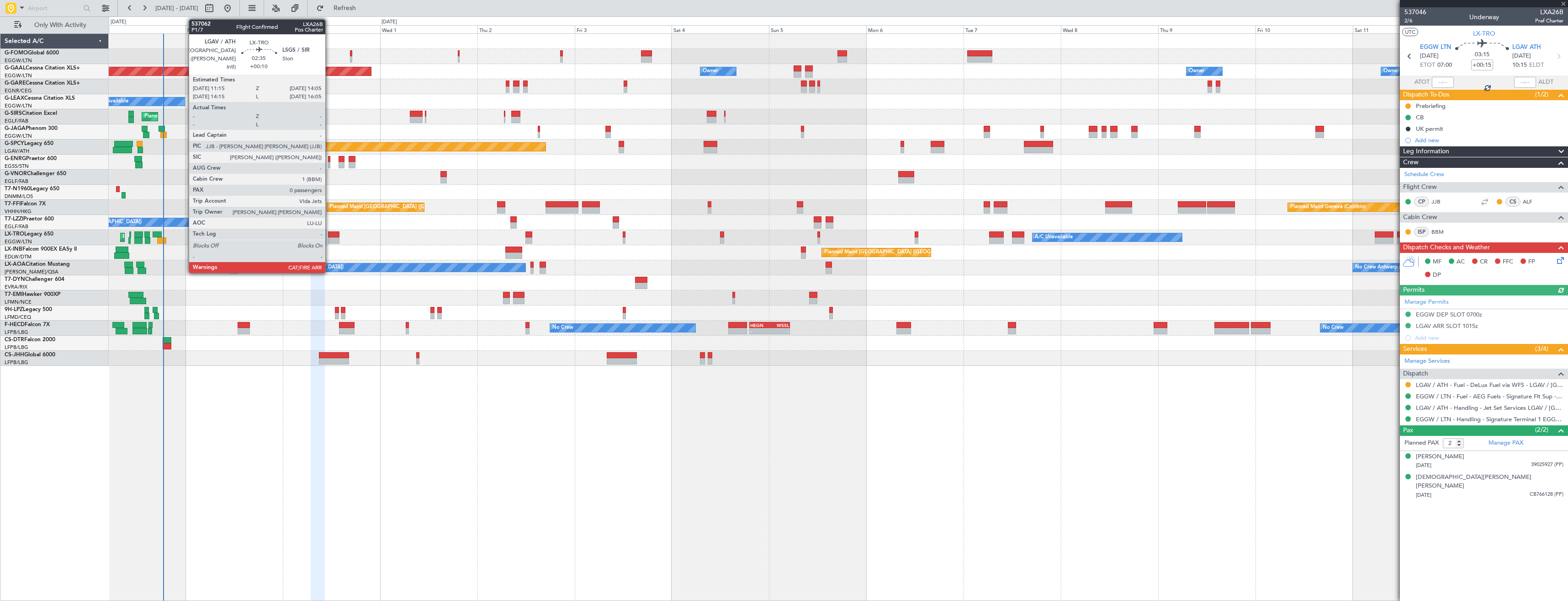
click at [329, 237] on div at bounding box center [333, 234] width 12 height 6
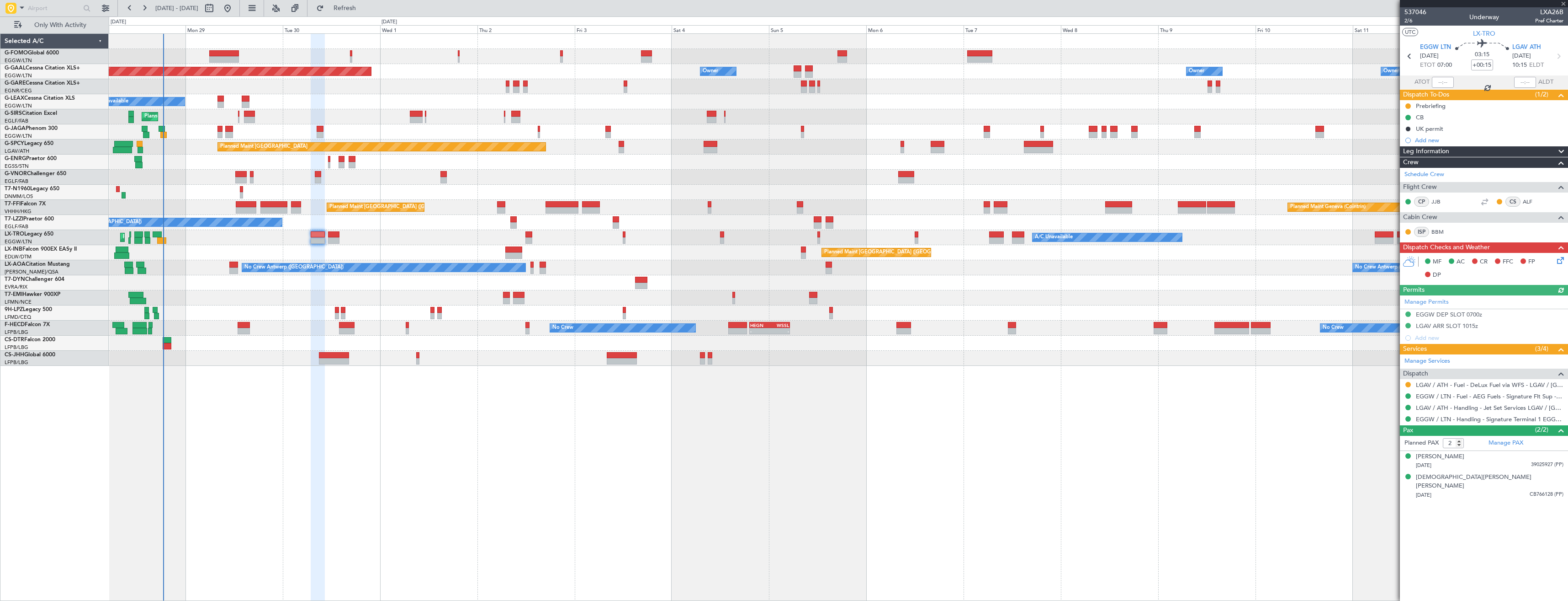
type input "+00:10"
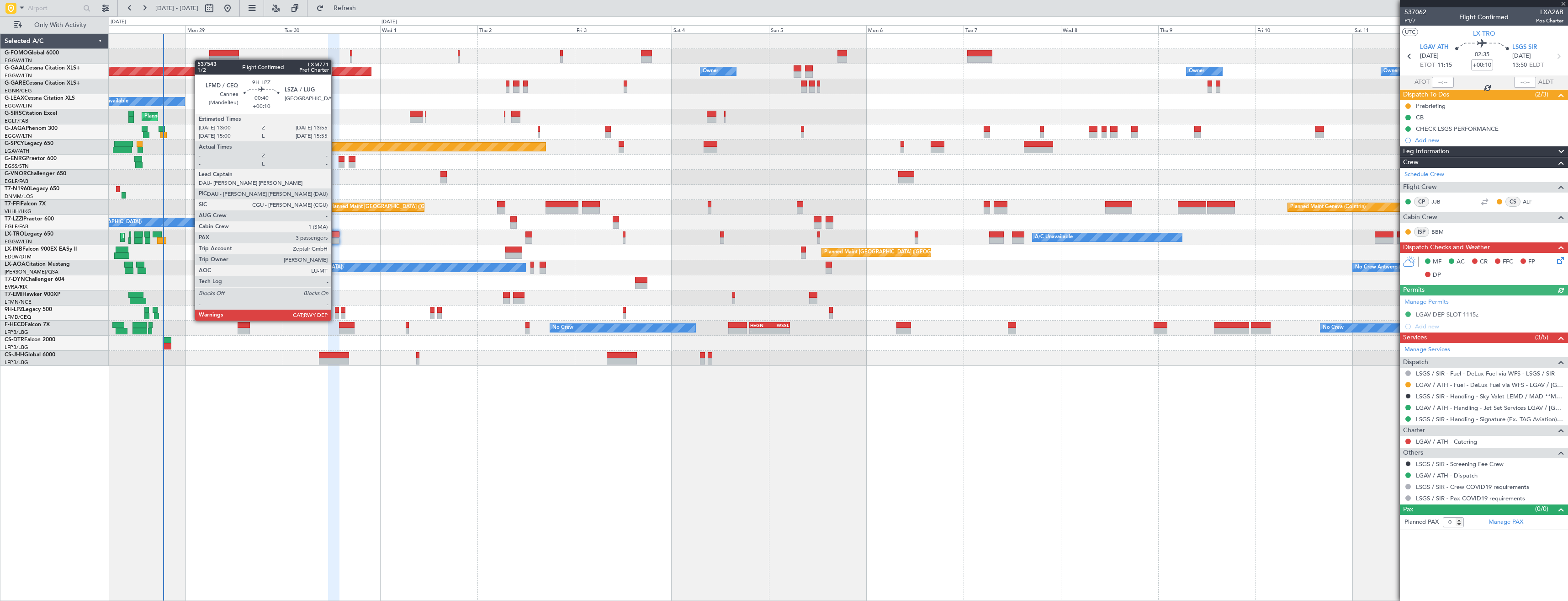
click at [335, 311] on div at bounding box center [337, 310] width 4 height 6
type input "3"
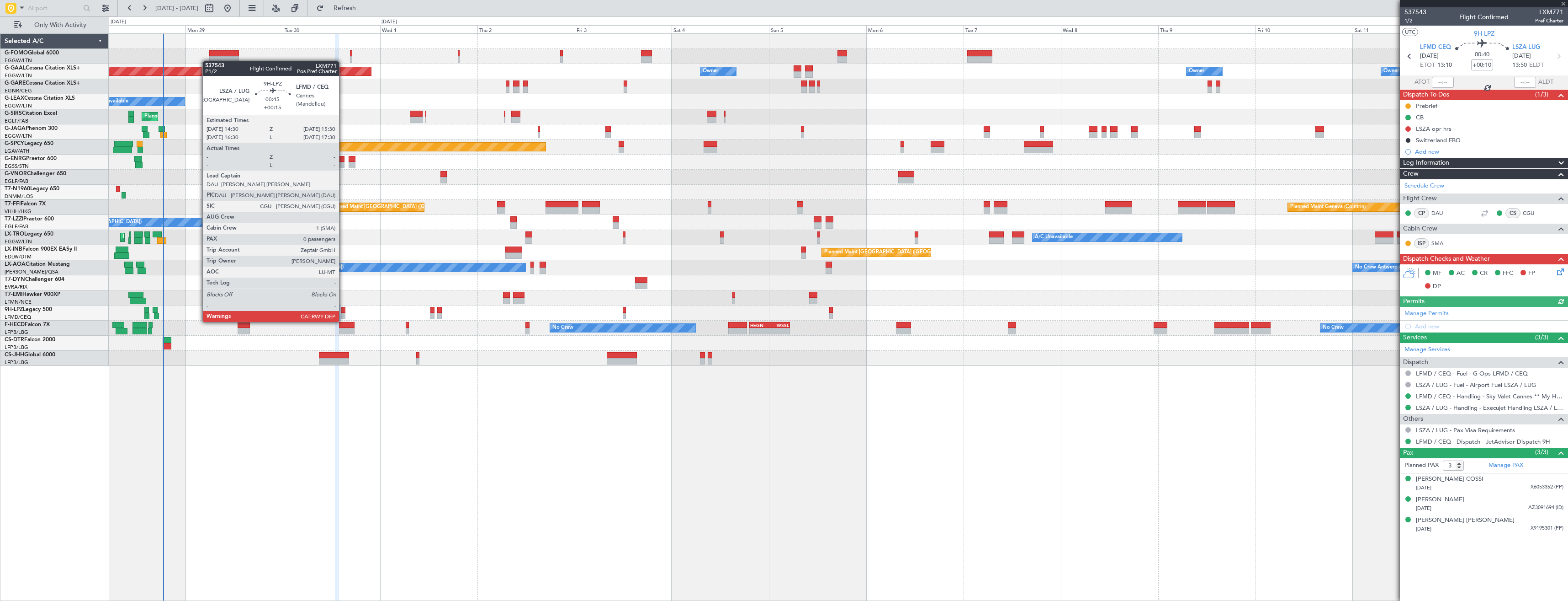
click at [343, 313] on div at bounding box center [343, 315] width 4 height 6
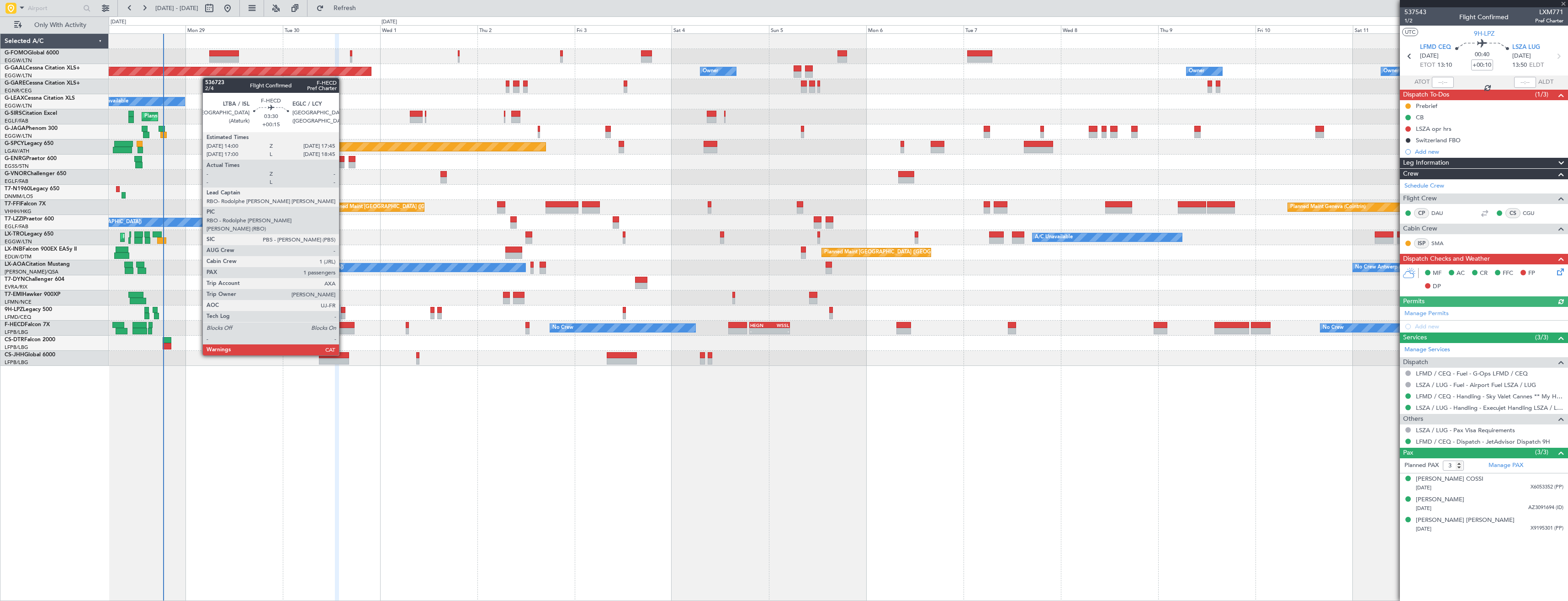
type input "+00:15"
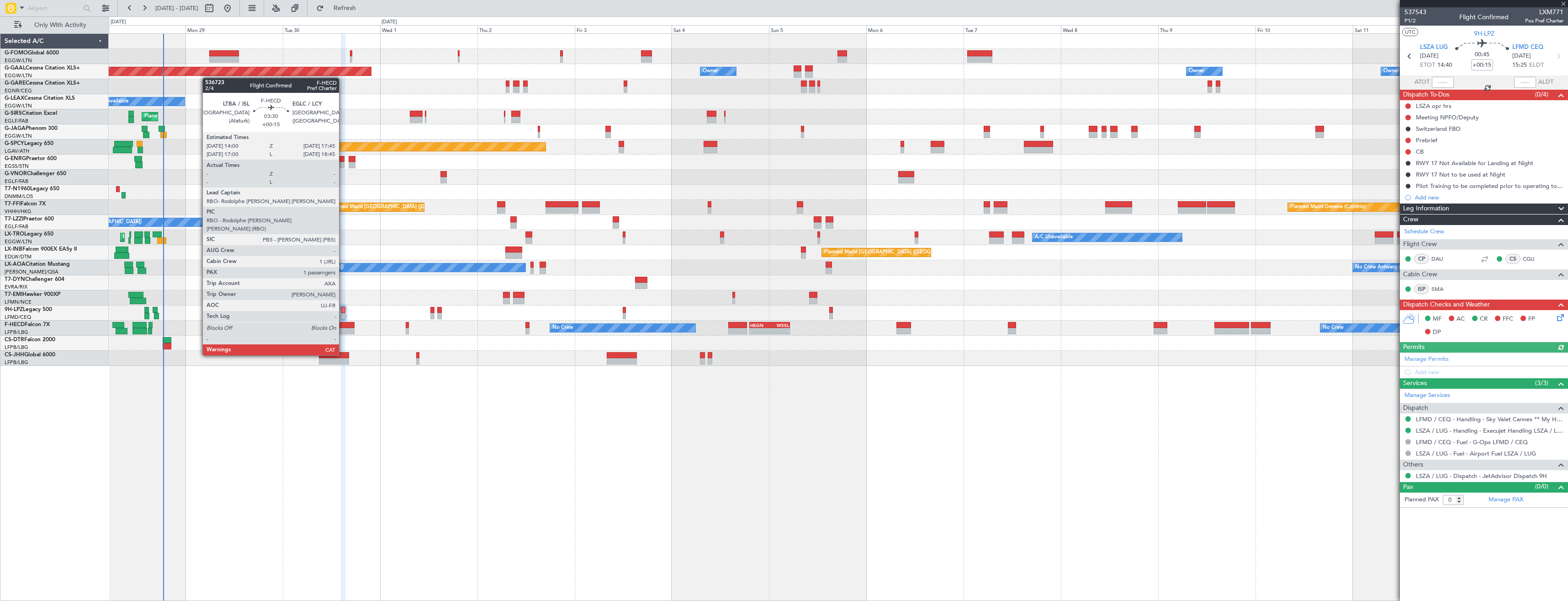
click at [343, 329] on div at bounding box center [347, 331] width 15 height 6
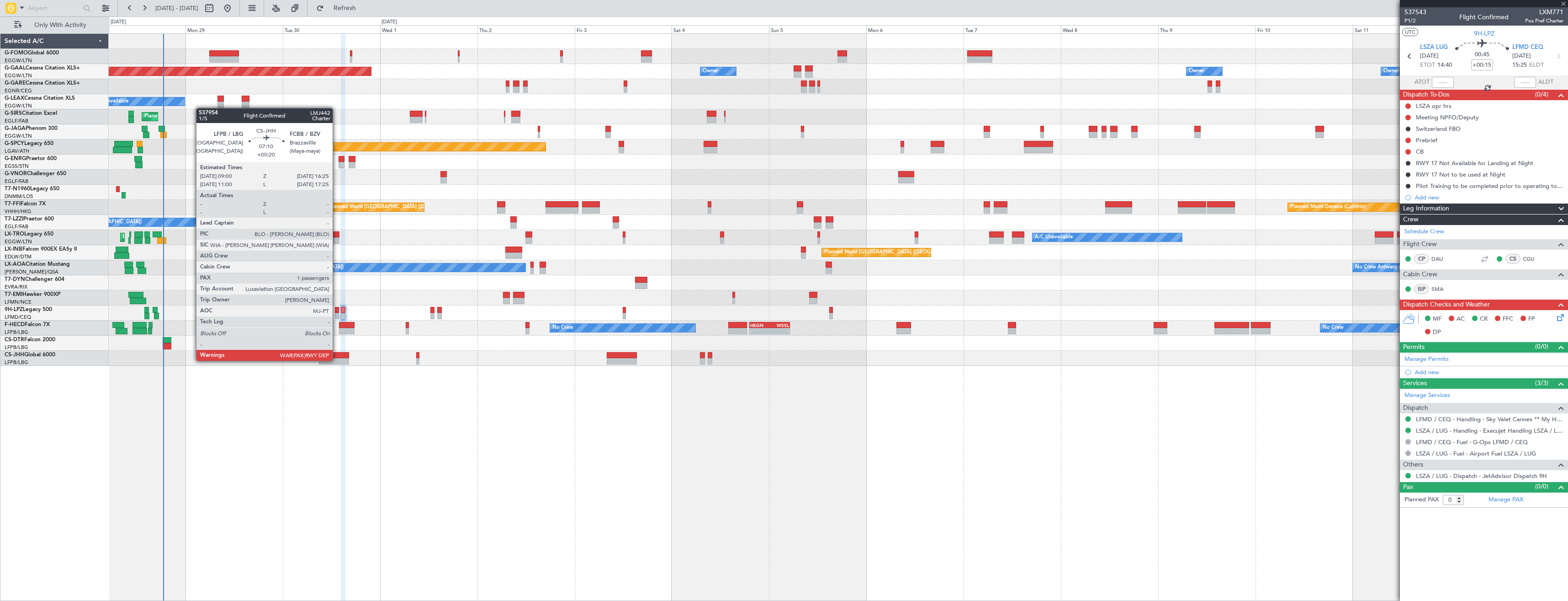
type input "1"
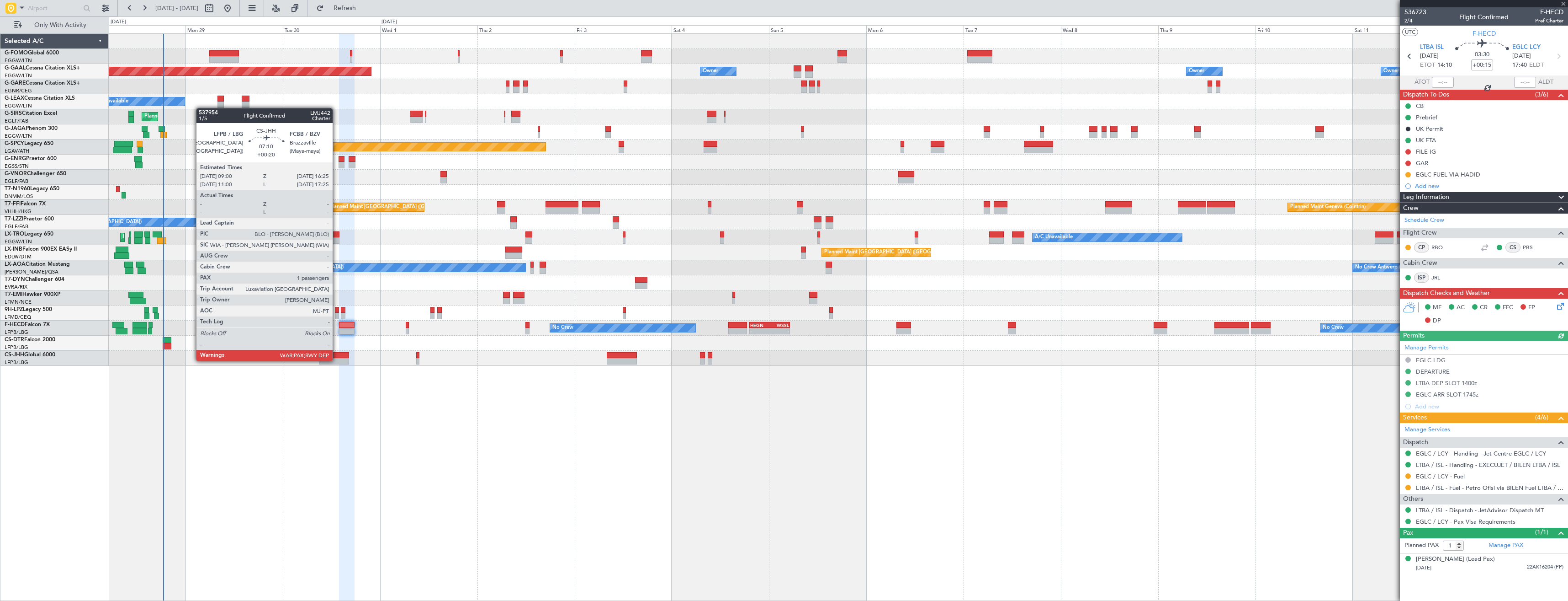
click at [337, 360] on div at bounding box center [333, 361] width 30 height 6
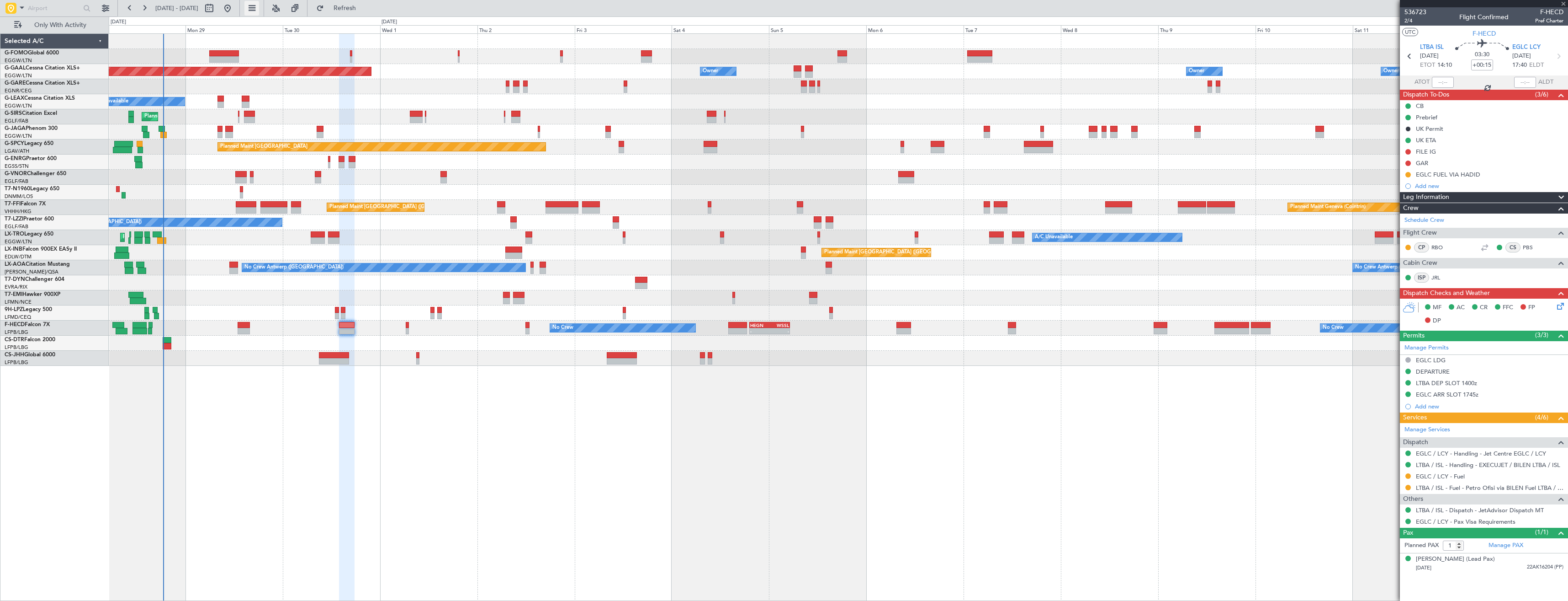
type input "+00:20"
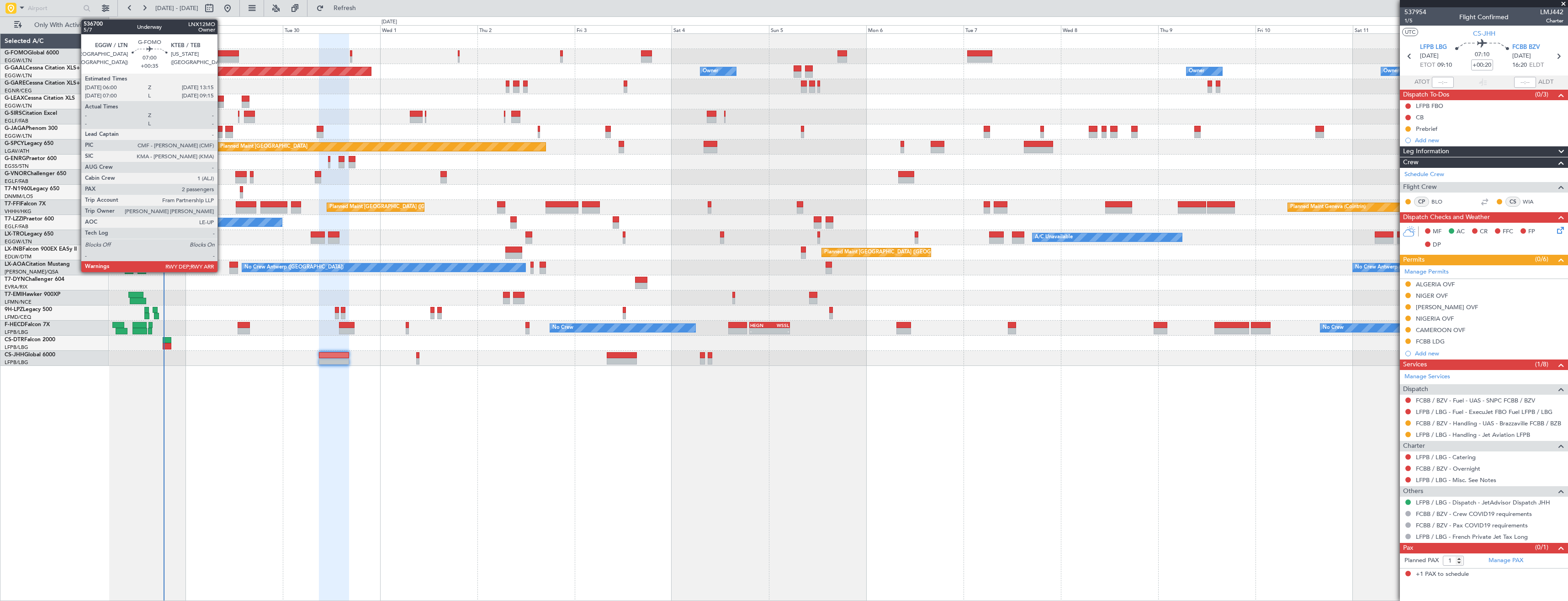
click at [221, 52] on div at bounding box center [224, 53] width 30 height 6
type input "+00:35"
type input "2"
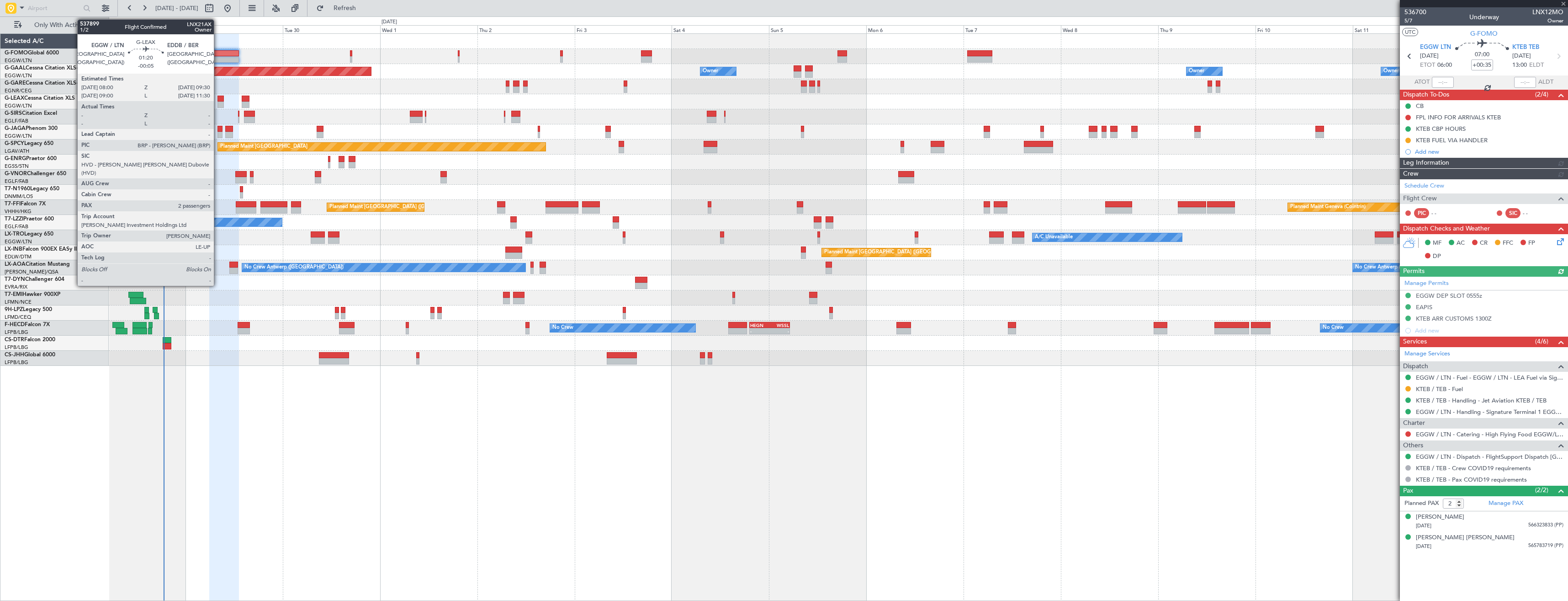
click at [218, 102] on div at bounding box center [221, 104] width 6 height 6
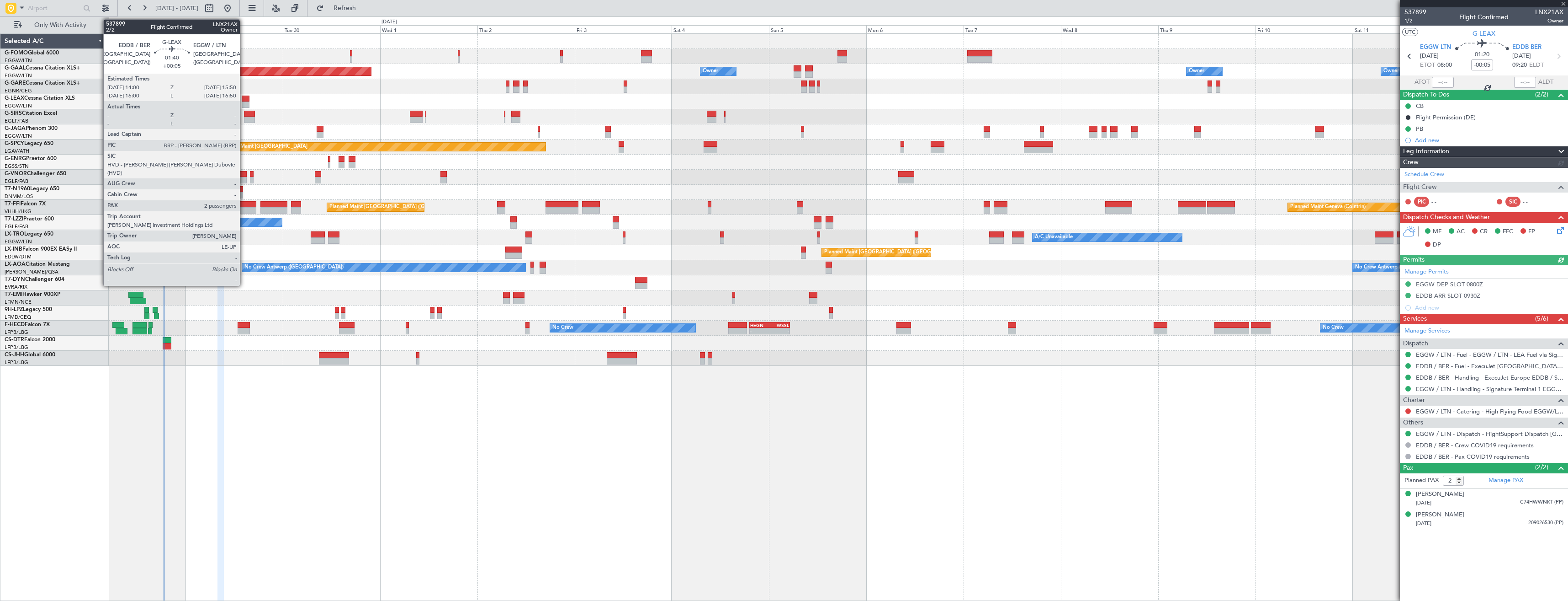
click at [244, 100] on div at bounding box center [245, 98] width 8 height 6
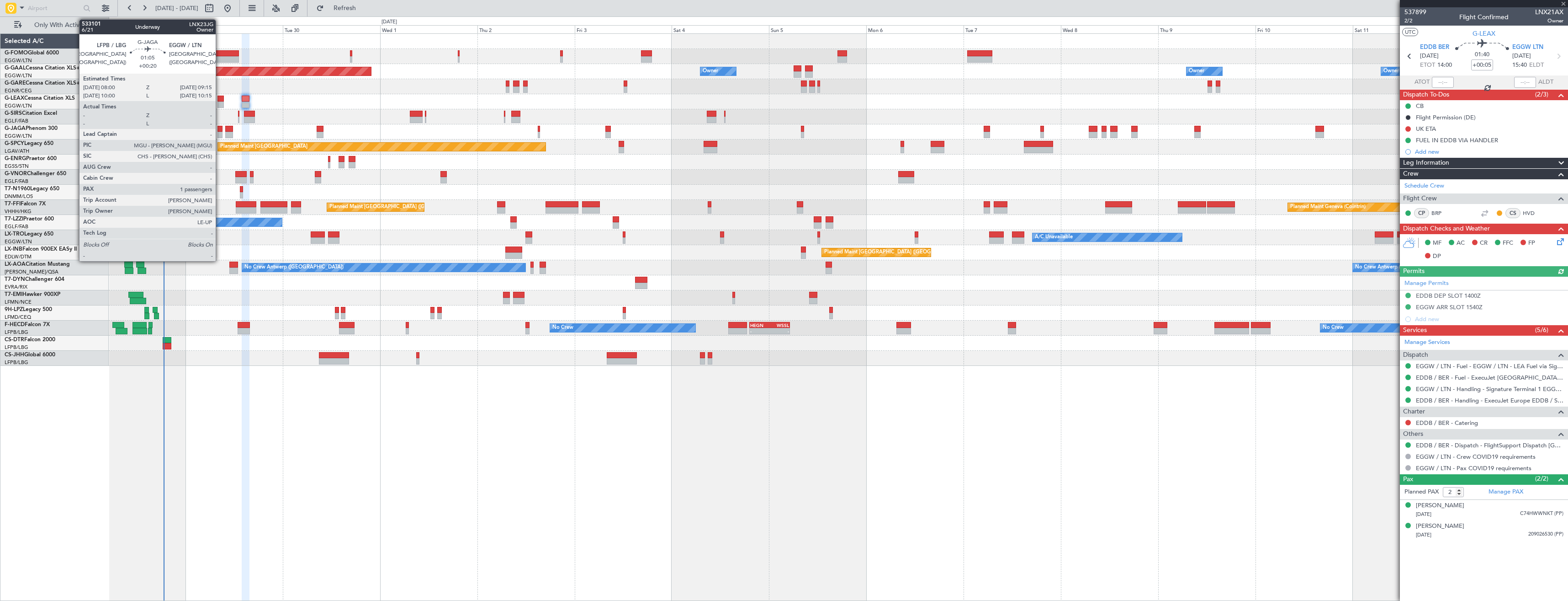
click at [220, 133] on div at bounding box center [221, 134] width 6 height 6
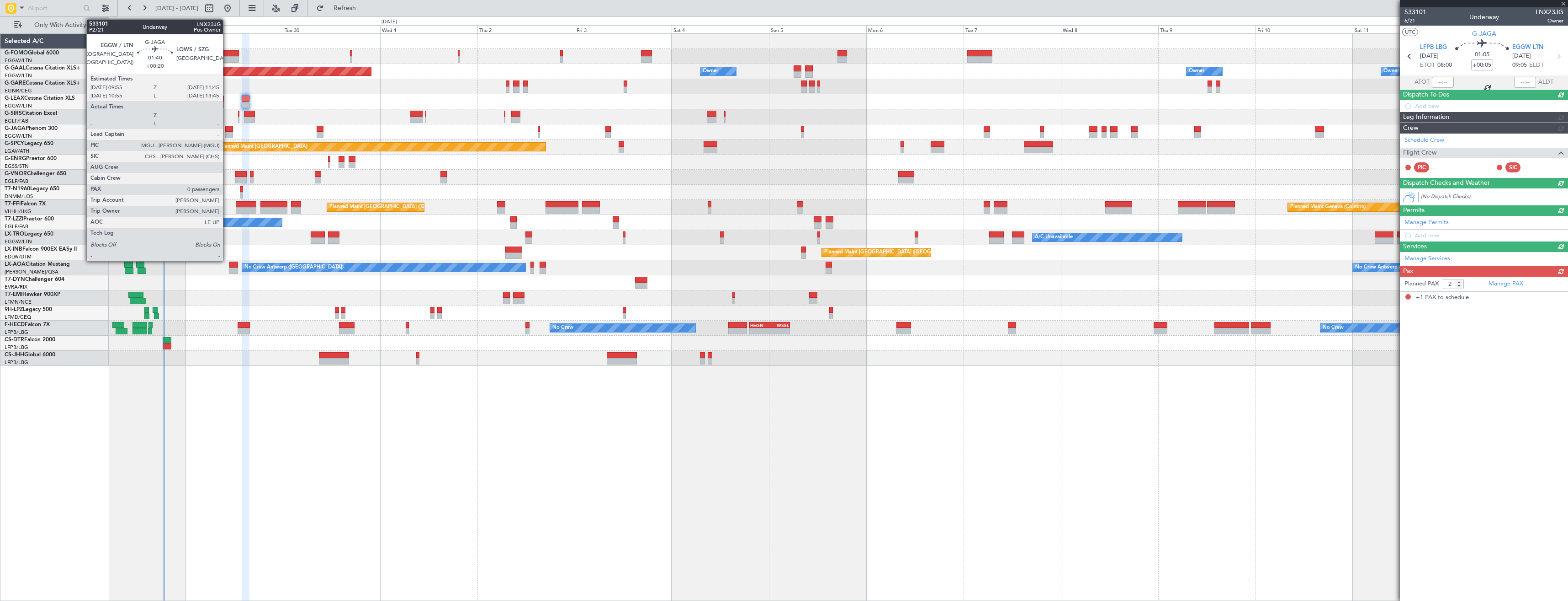
type input "+00:20"
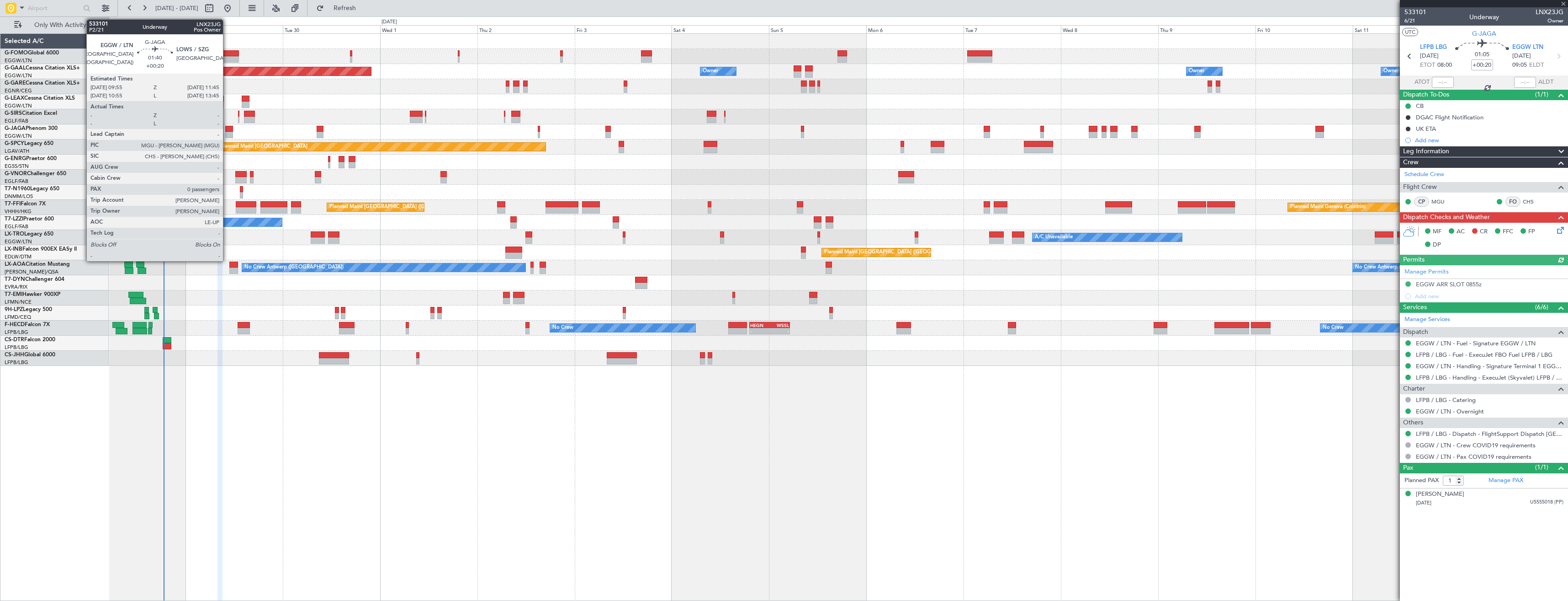
click at [227, 134] on div at bounding box center [229, 134] width 8 height 6
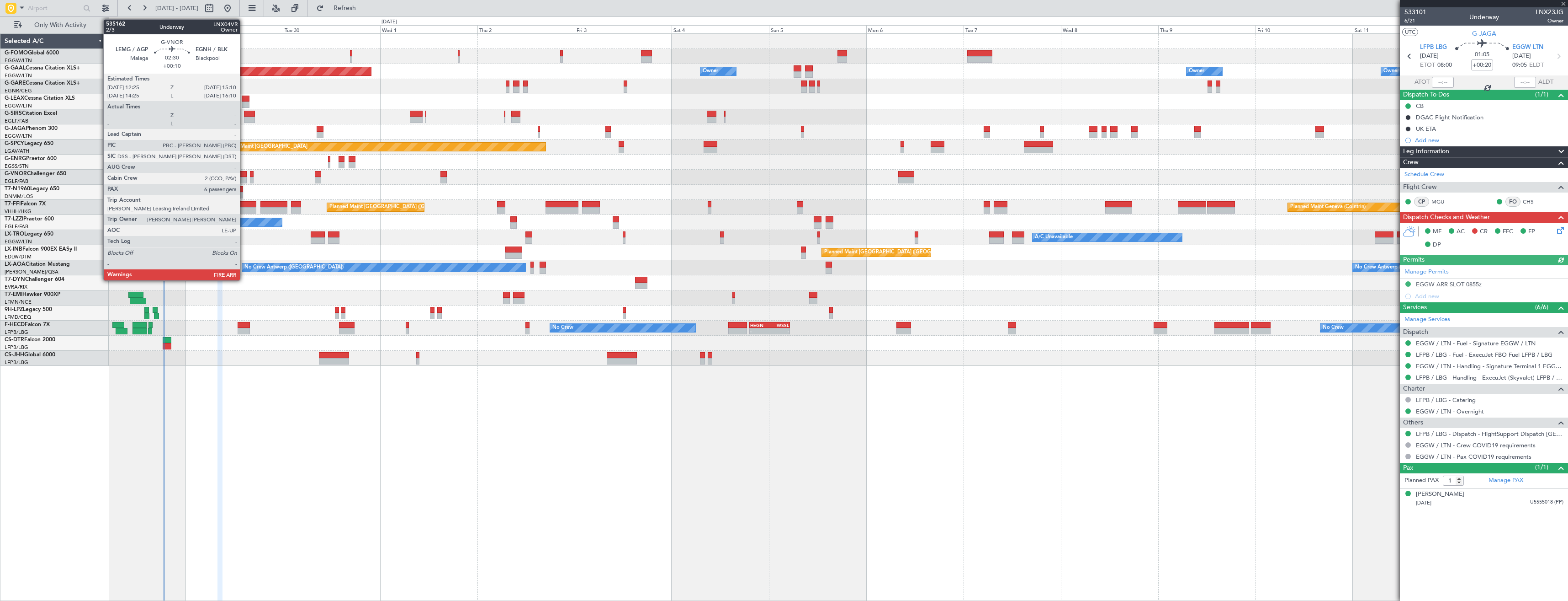
type input "0"
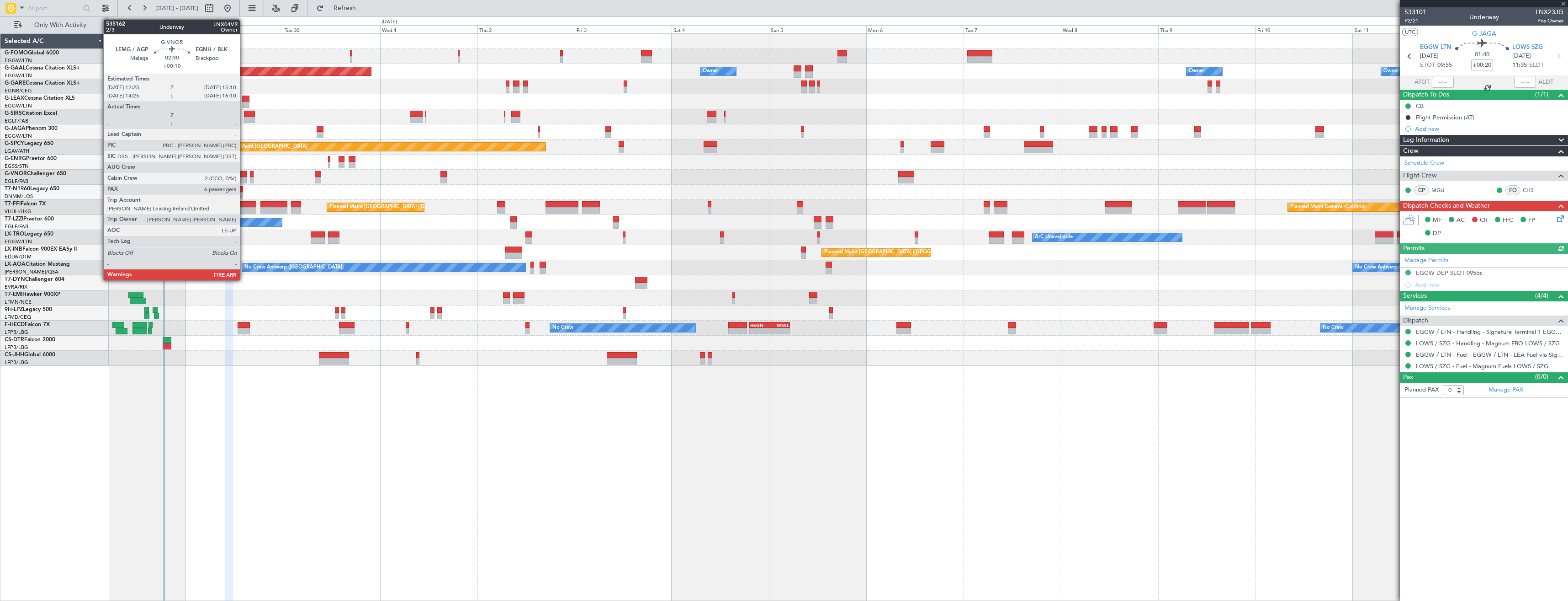
click at [244, 178] on div at bounding box center [241, 180] width 11 height 6
type input "+00:10"
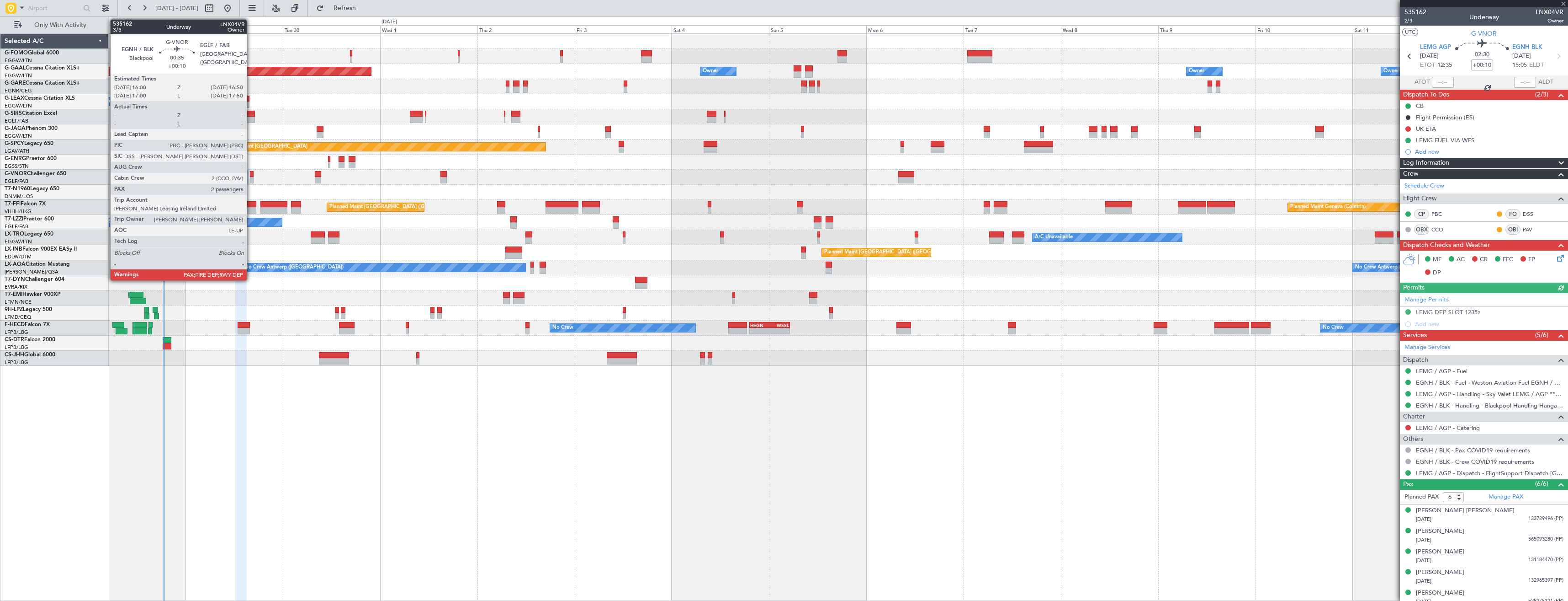
click at [251, 179] on div at bounding box center [251, 180] width 3 height 6
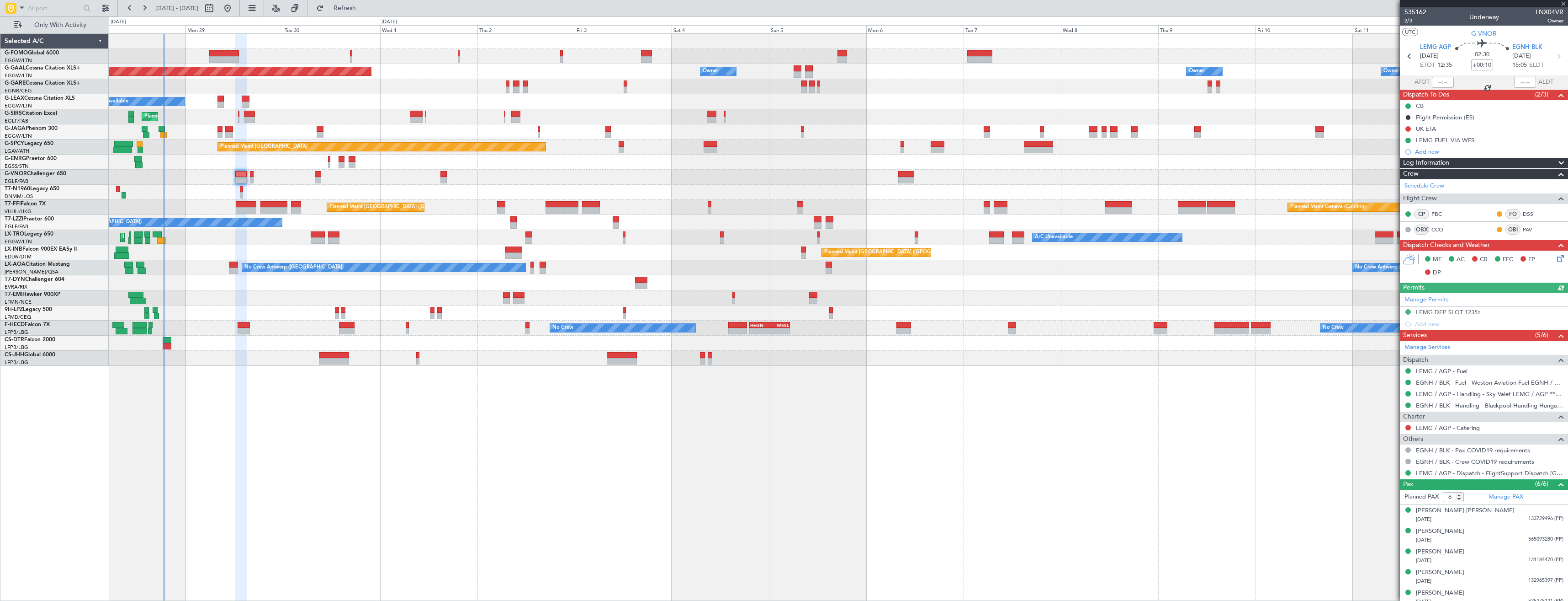
type input "2"
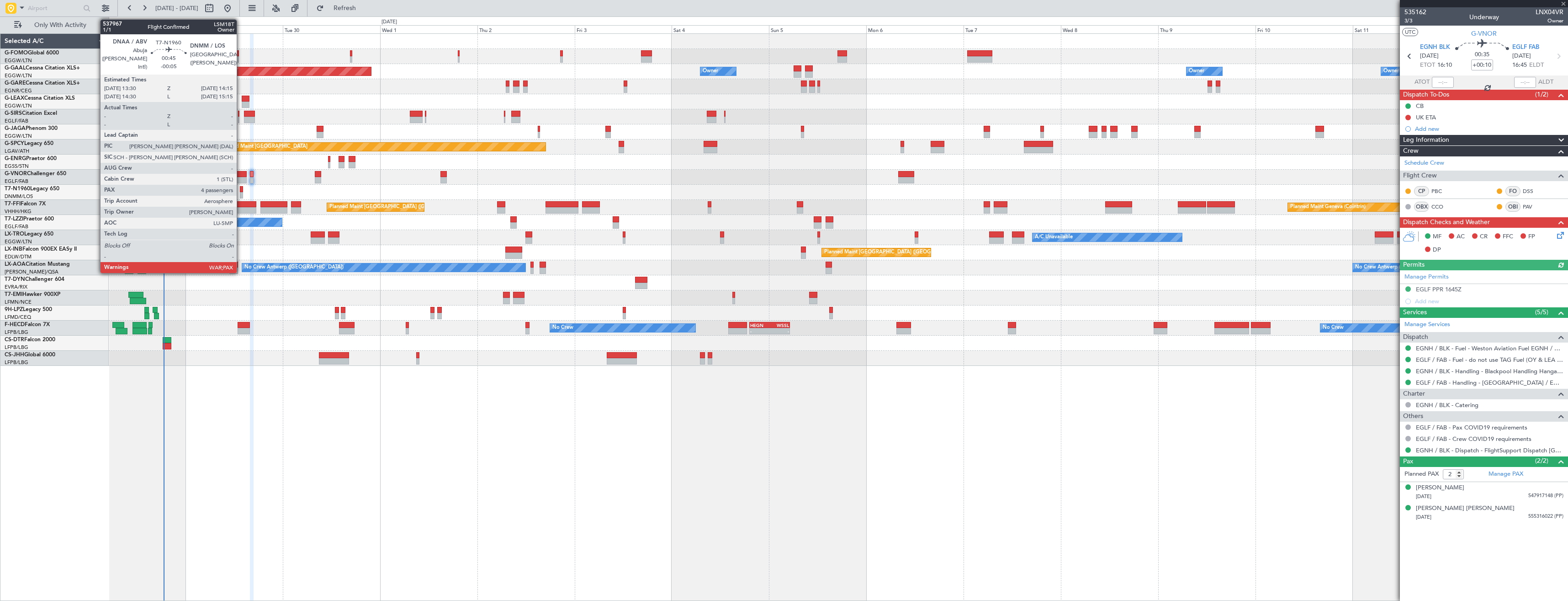
click at [241, 192] on div at bounding box center [241, 195] width 3 height 6
type input "-00:05"
type input "4"
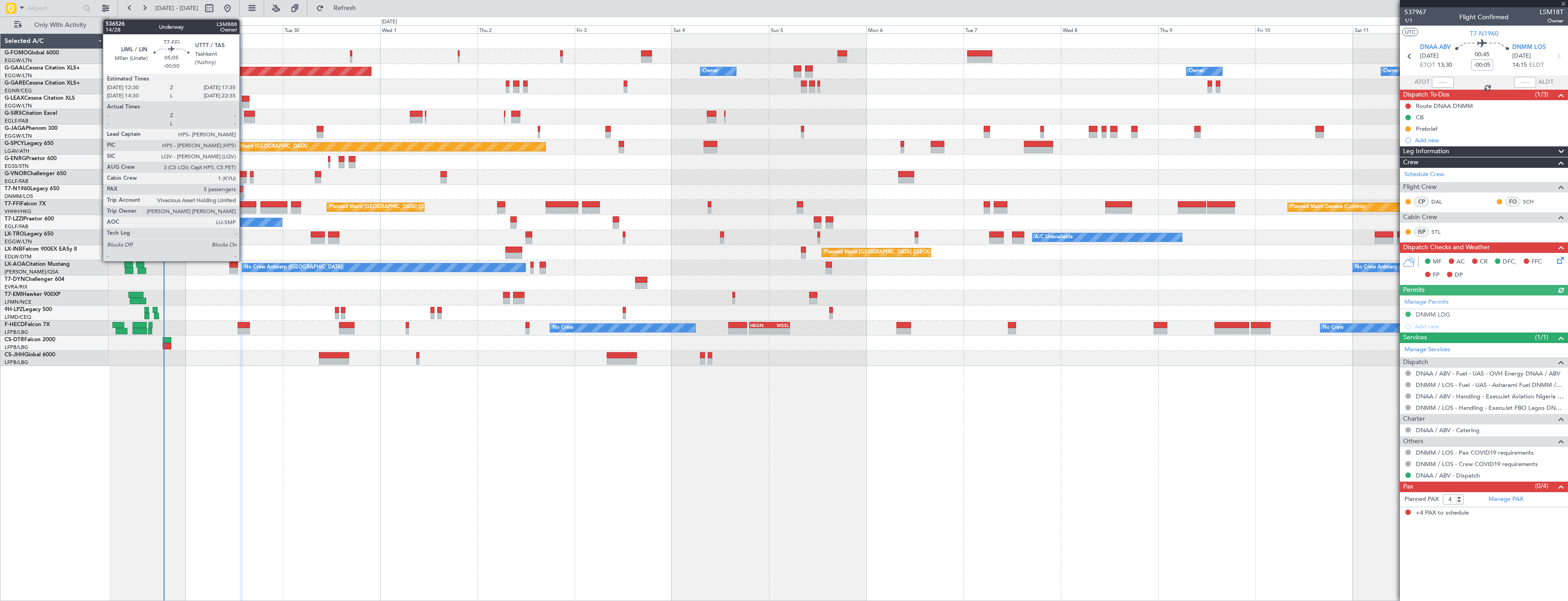
click at [244, 208] on div at bounding box center [246, 210] width 21 height 6
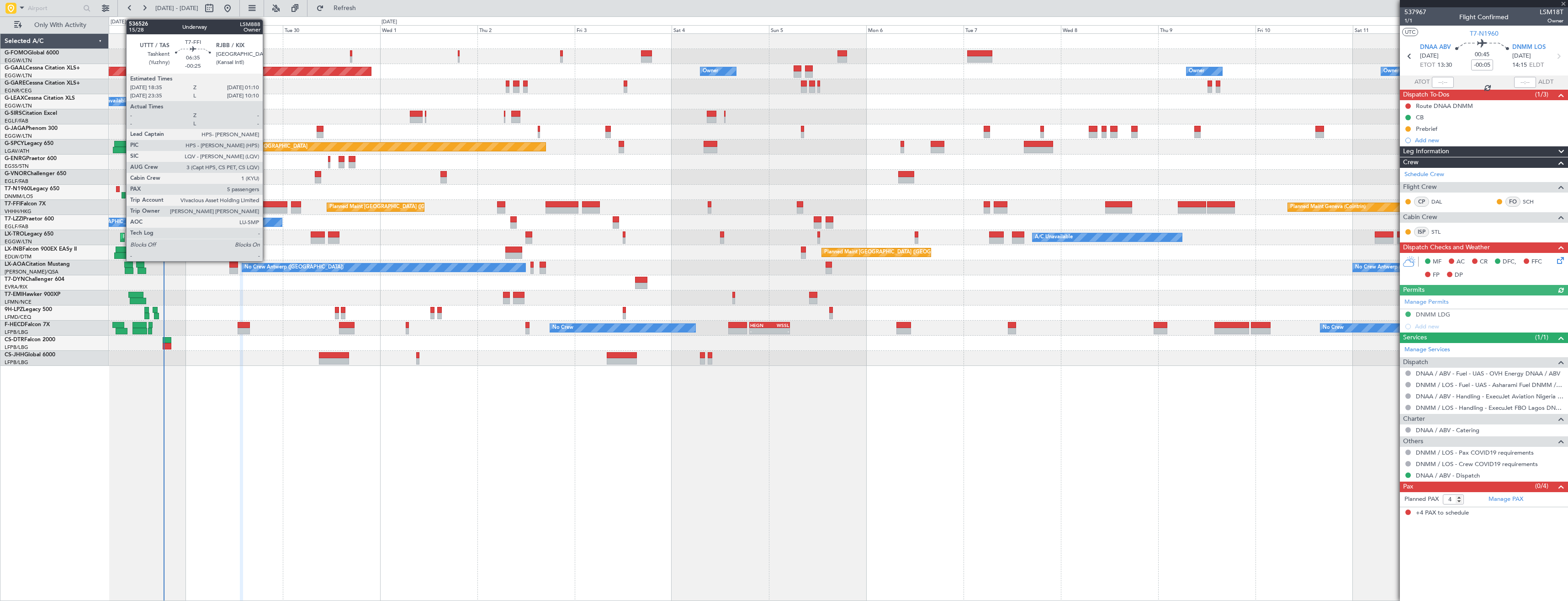
type input "-00:50"
type input "5"
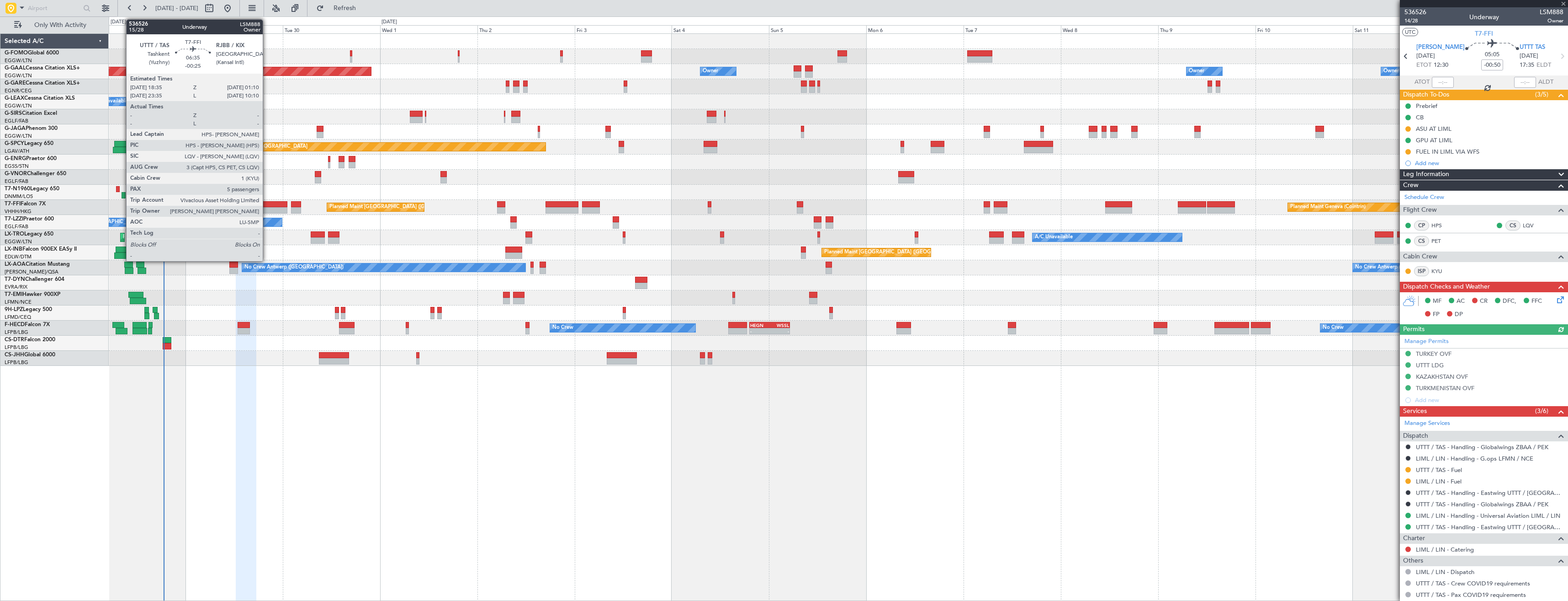
click at [267, 210] on div at bounding box center [274, 210] width 27 height 6
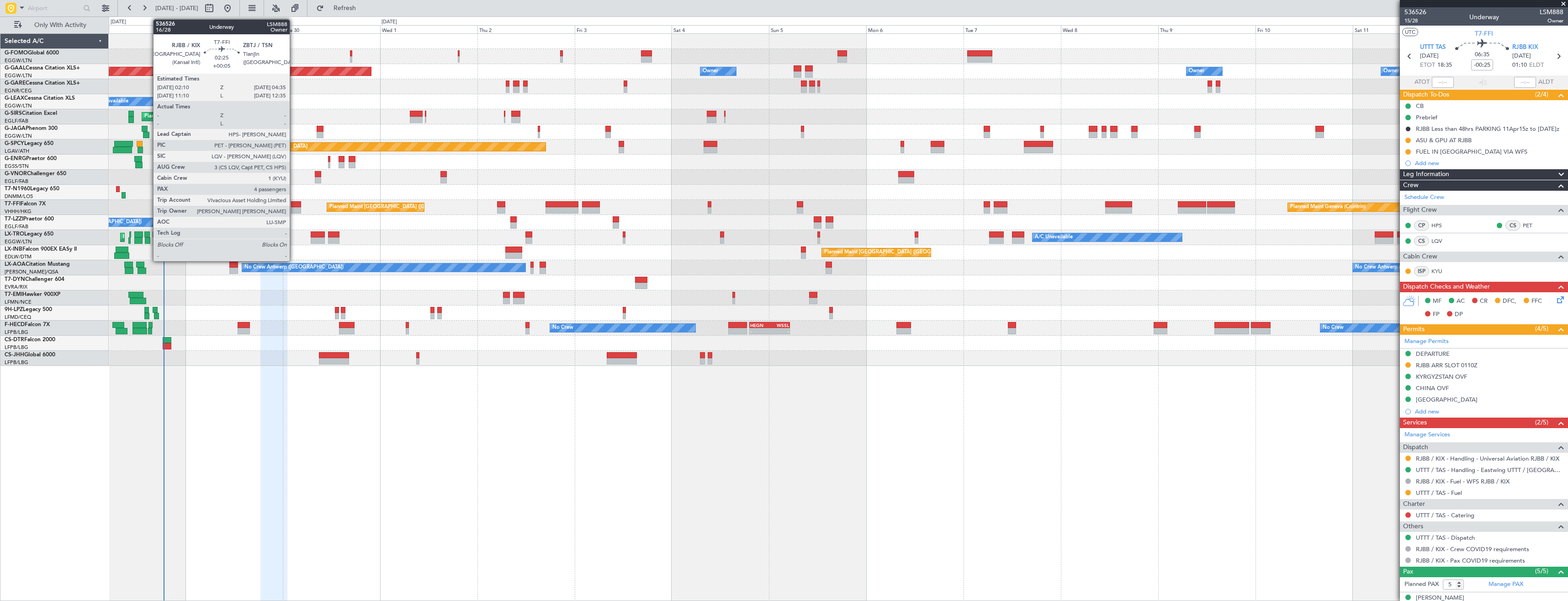
click at [294, 206] on div at bounding box center [296, 204] width 10 height 6
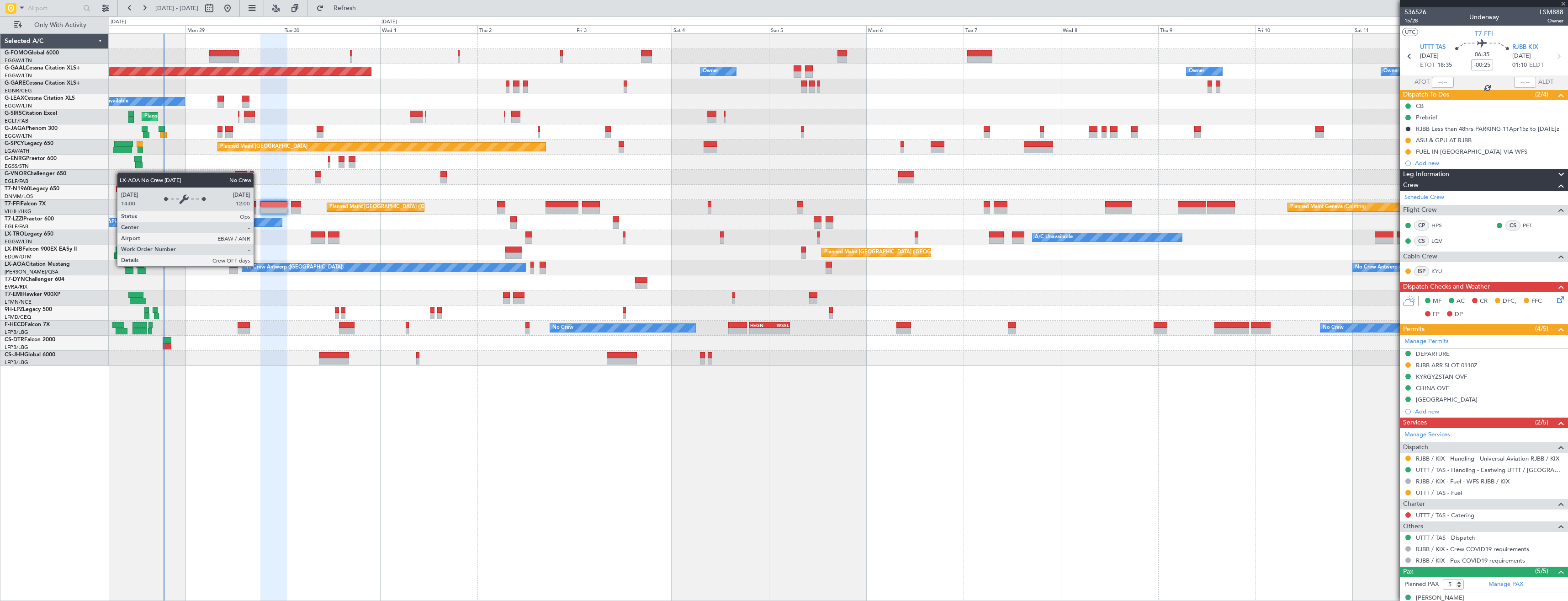
type input "+00:05"
type input "4"
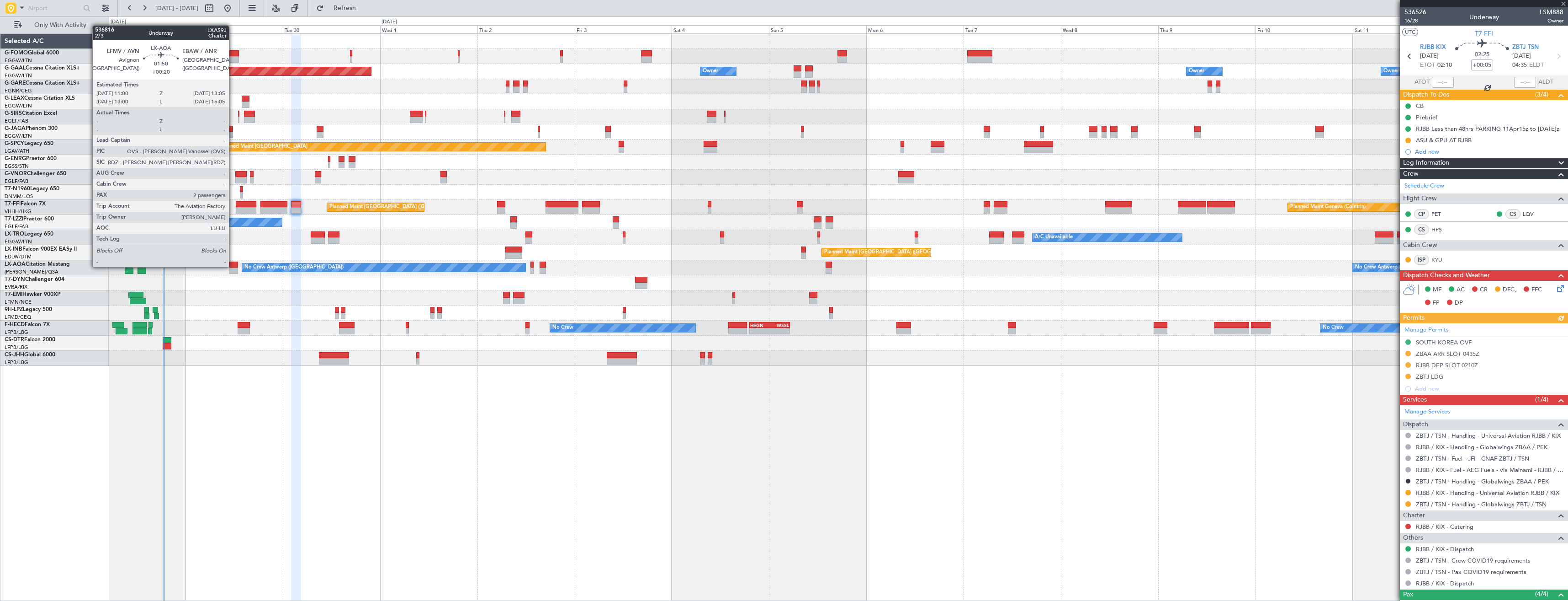
click at [233, 266] on div at bounding box center [234, 265] width 8 height 6
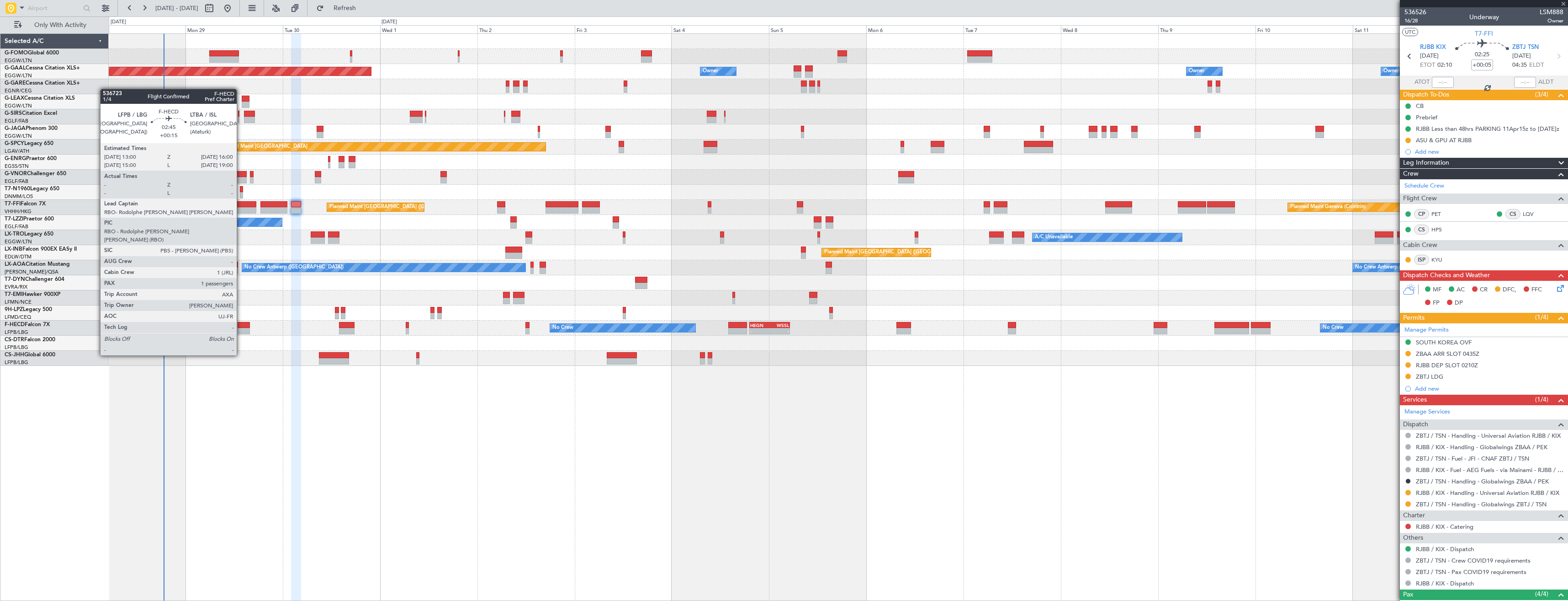
type input "+00:20"
type input "2"
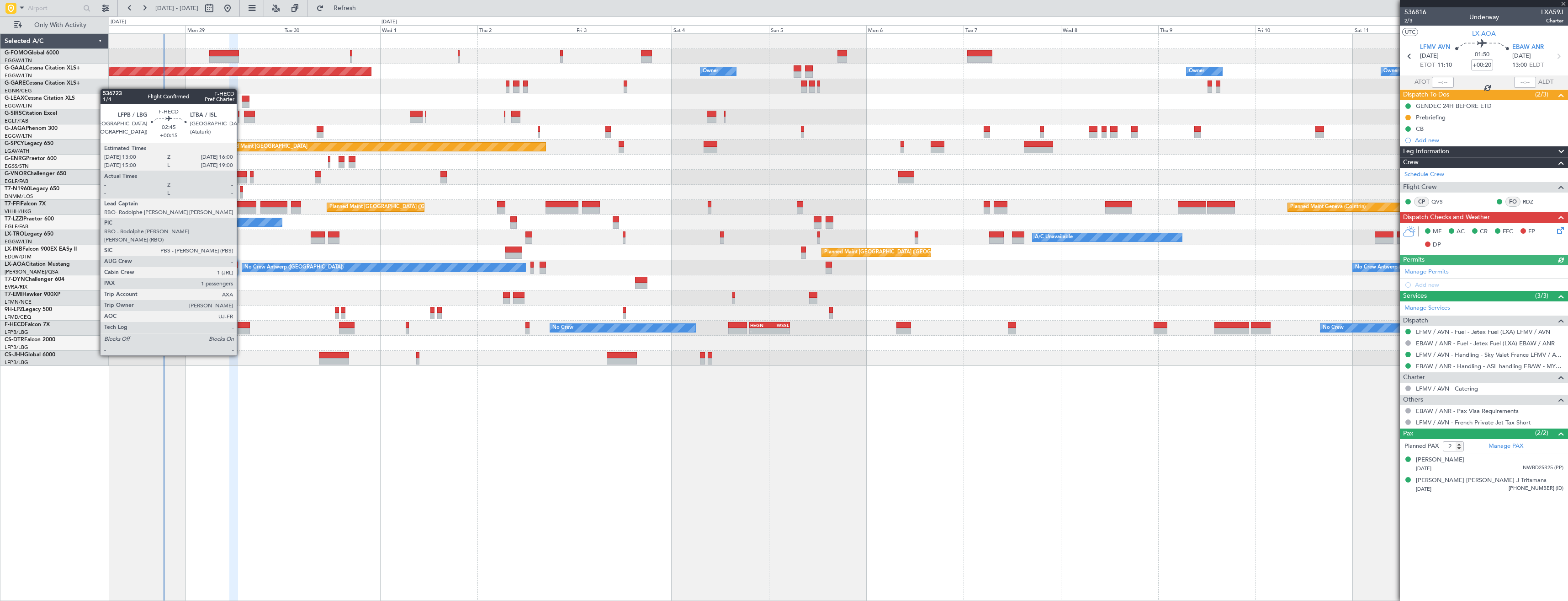
click at [241, 329] on div at bounding box center [244, 331] width 13 height 6
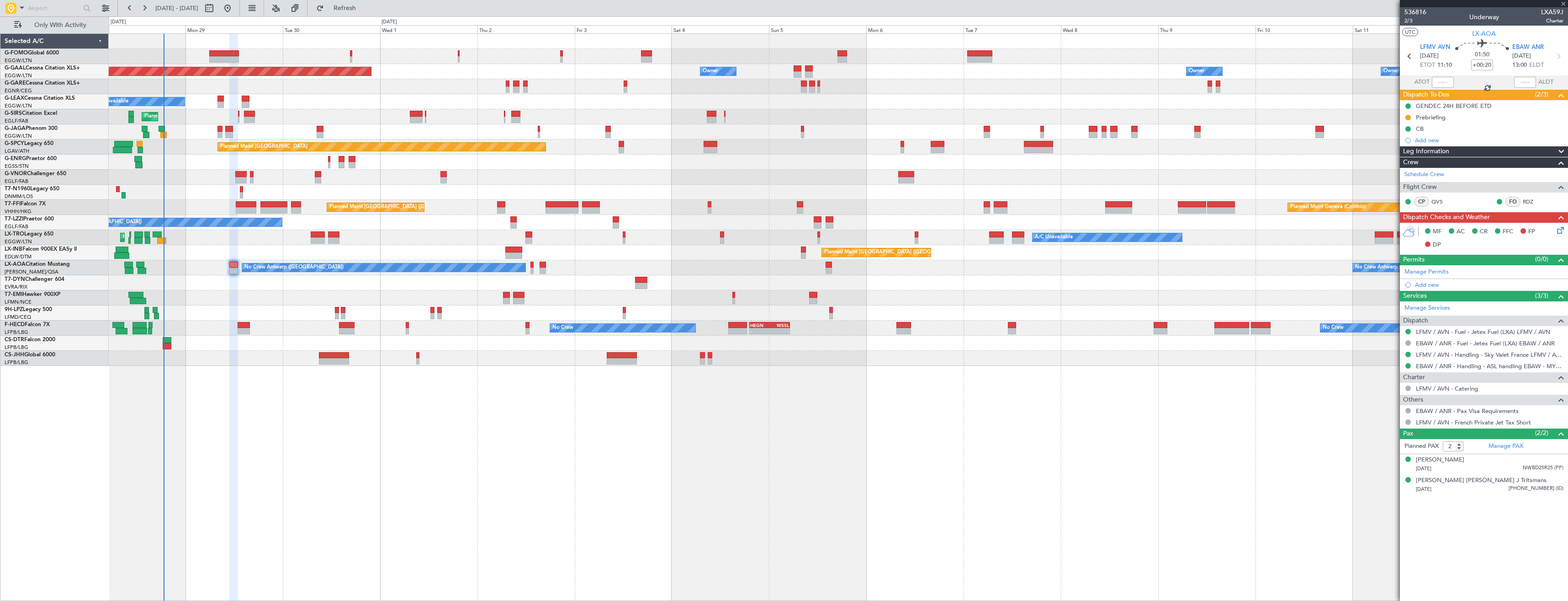
type input "+00:15"
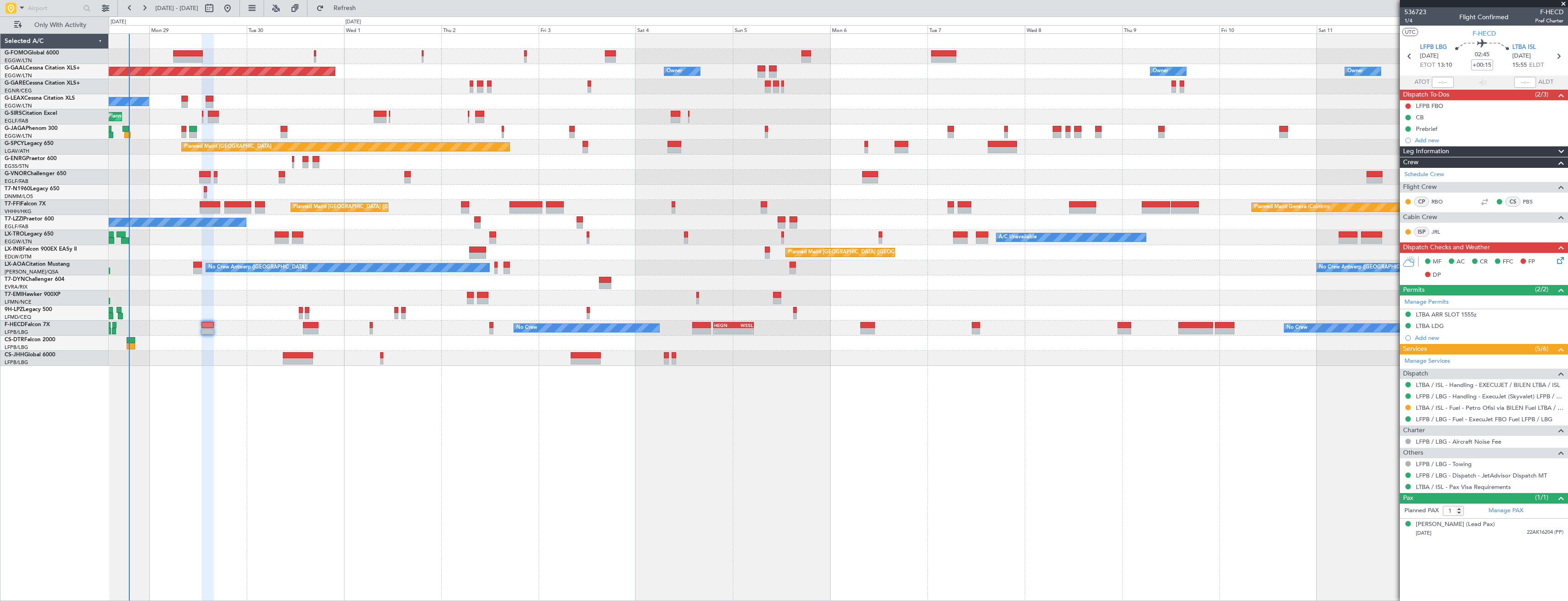
click at [332, 279] on div "Owner Owner Planned [GEOGRAPHIC_DATA] Owner Owner Owner No Crew A/C Unavailable…" at bounding box center [838, 200] width 1459 height 332
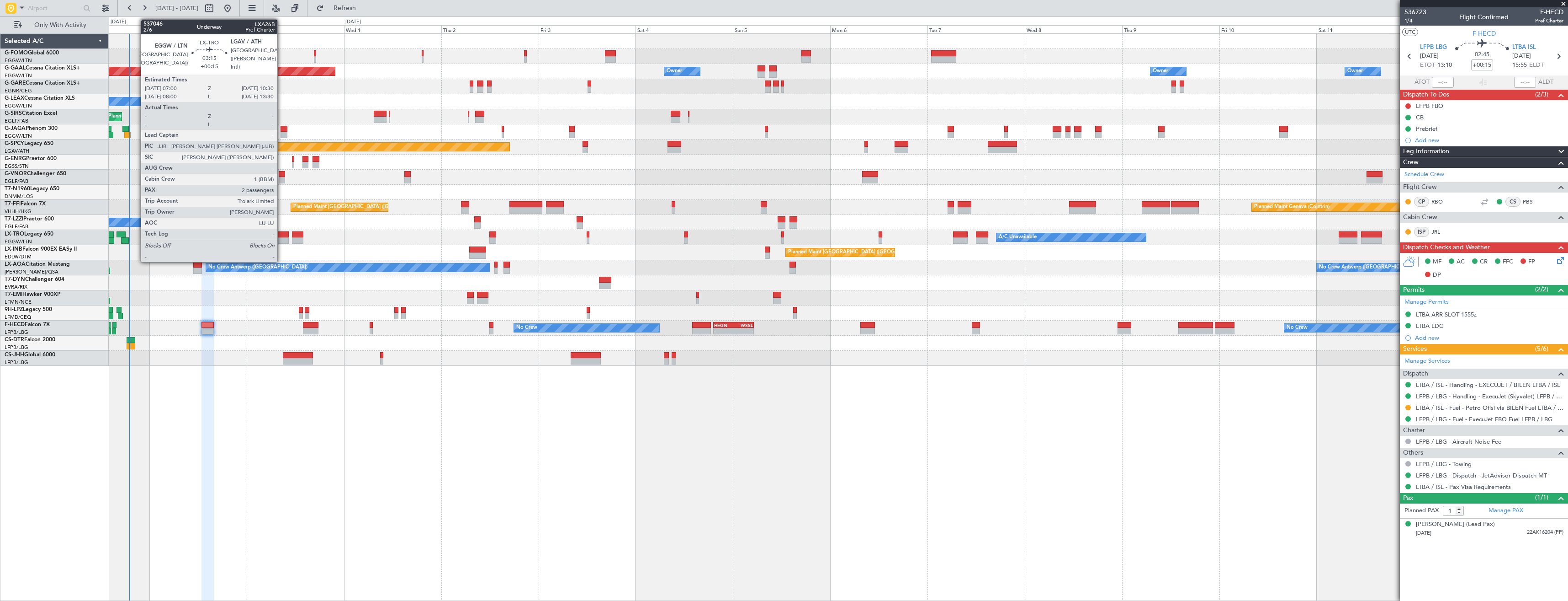
click at [281, 237] on div at bounding box center [282, 234] width 15 height 6
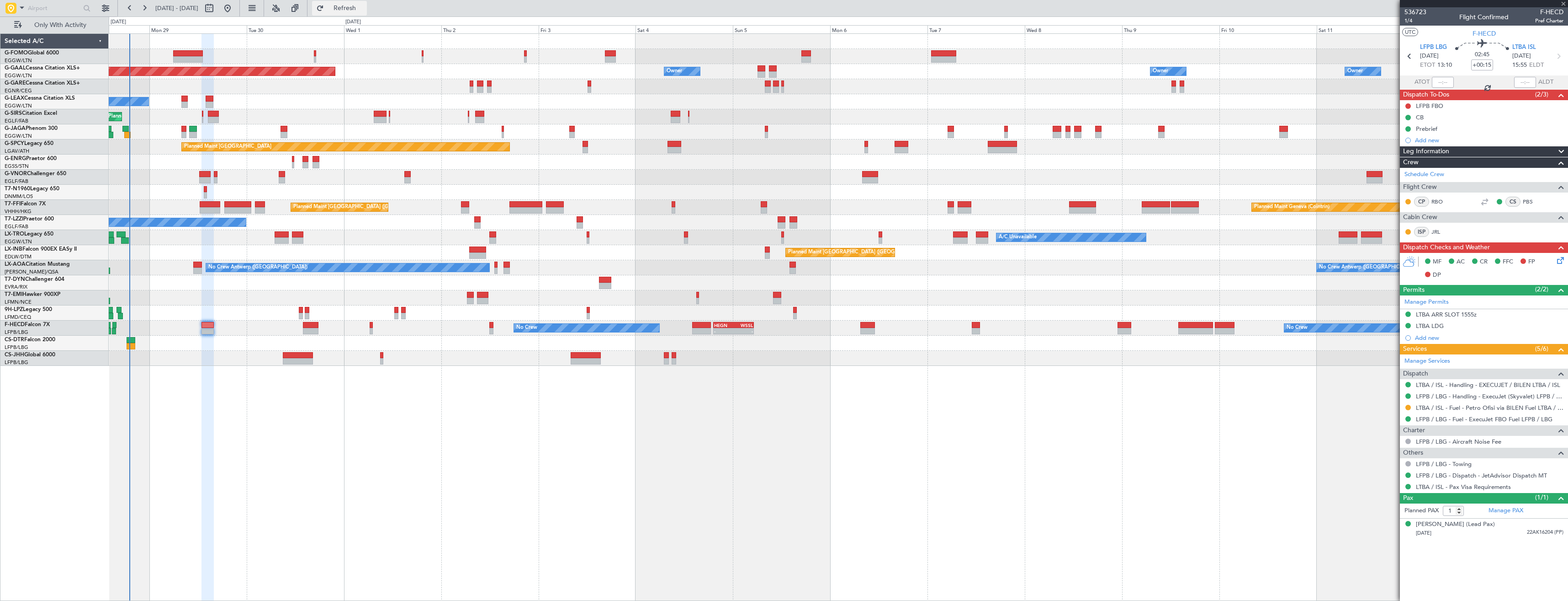
type input "2"
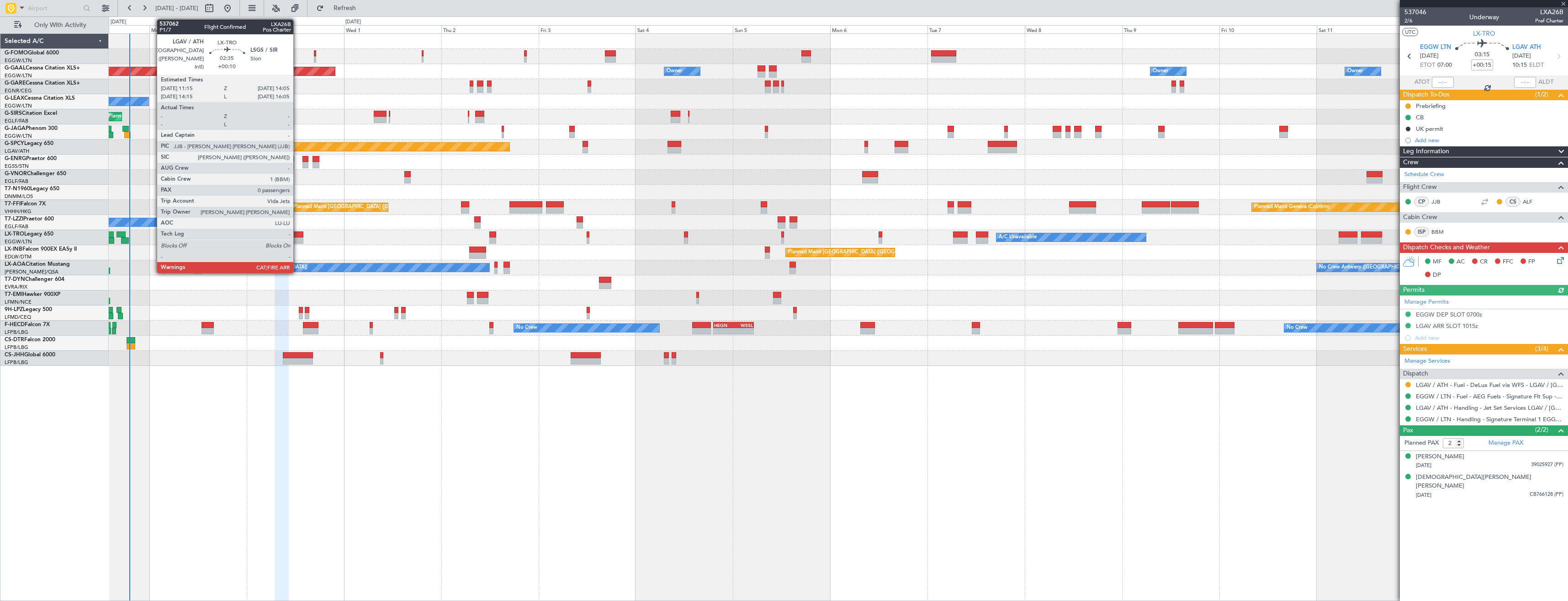
click at [297, 242] on div at bounding box center [298, 240] width 12 height 6
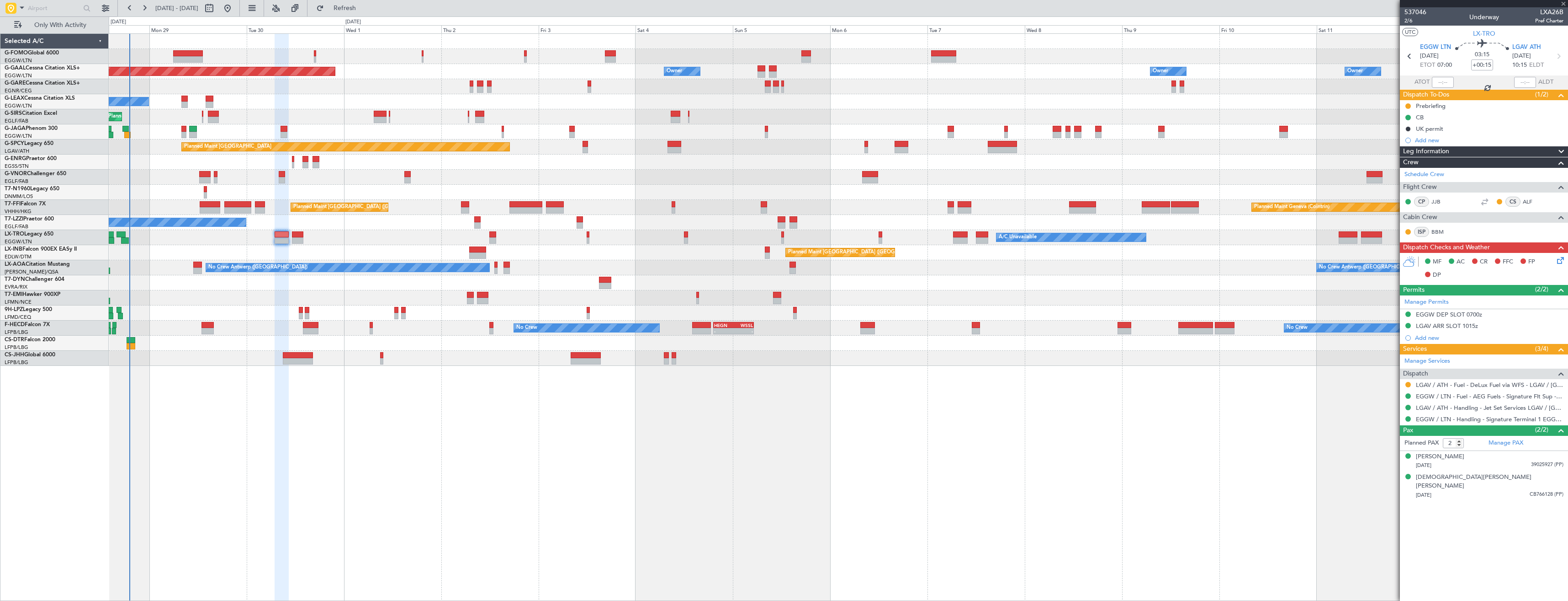
type input "+00:10"
type input "0"
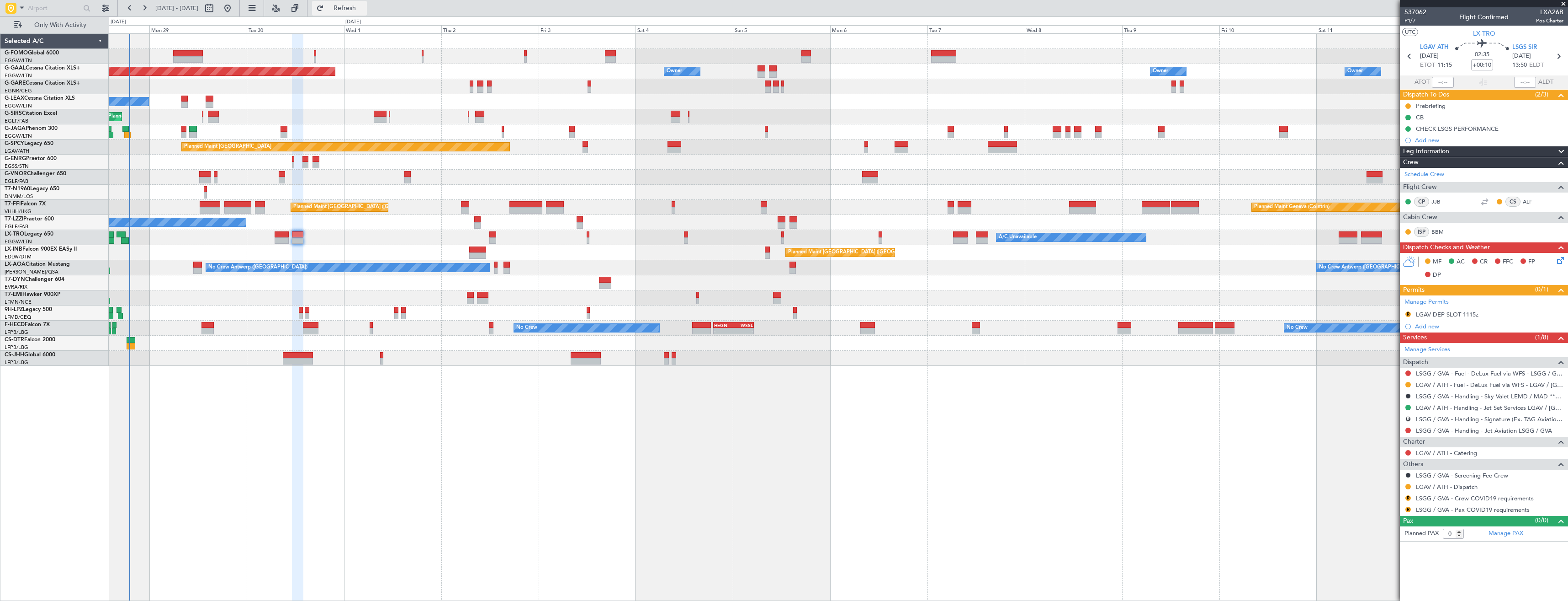
click at [356, 10] on span "Refresh" at bounding box center [345, 8] width 38 height 6
click at [1409, 485] on button at bounding box center [1408, 487] width 6 height 6
click at [1377, 472] on span "Confirmed" at bounding box center [1382, 472] width 29 height 9
click at [1407, 497] on button "R" at bounding box center [1408, 498] width 6 height 6
click at [1384, 387] on span "Not Required" at bounding box center [1386, 388] width 37 height 9
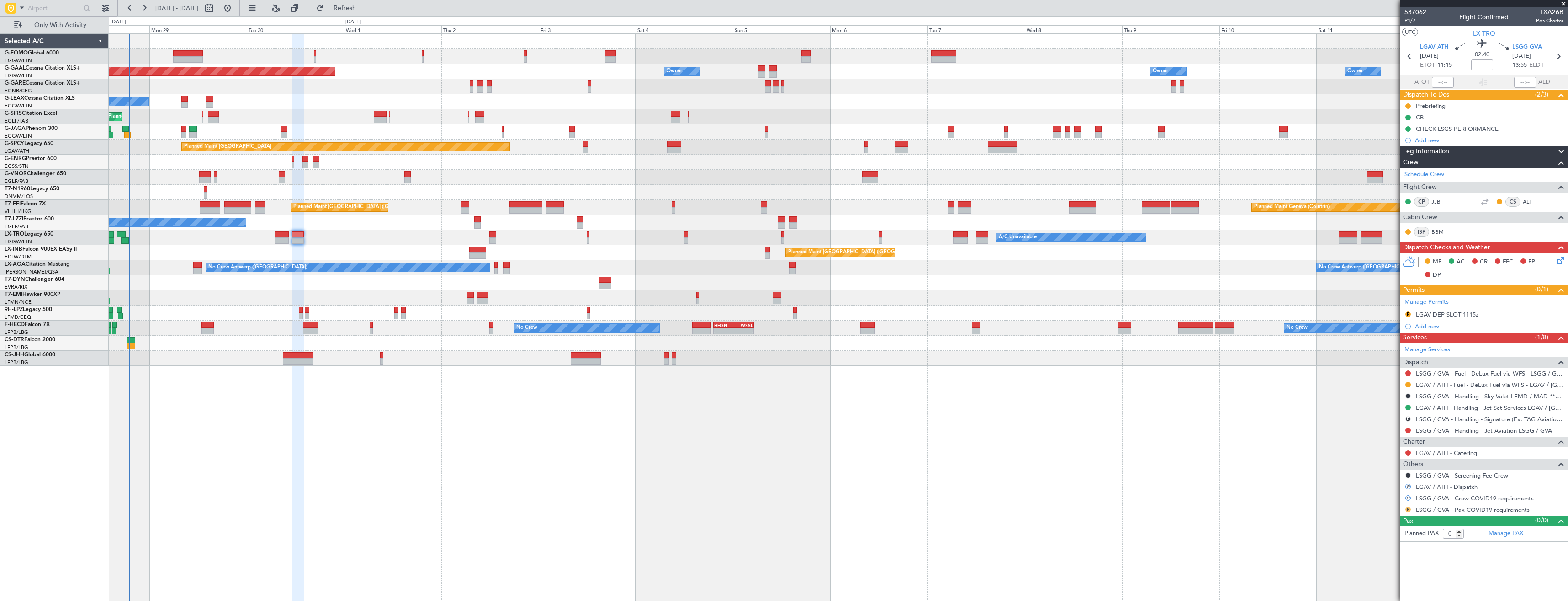
click at [1407, 508] on button "R" at bounding box center [1408, 509] width 6 height 6
click at [1369, 401] on span "Not Required" at bounding box center [1386, 399] width 37 height 9
click at [1485, 432] on link "LSGG / GVA - Handling - Jet Aviation LSGG / GVA" at bounding box center [1484, 430] width 136 height 8
click at [364, 11] on span "Refresh" at bounding box center [345, 8] width 38 height 6
click at [1408, 416] on button "R" at bounding box center [1408, 419] width 6 height 6
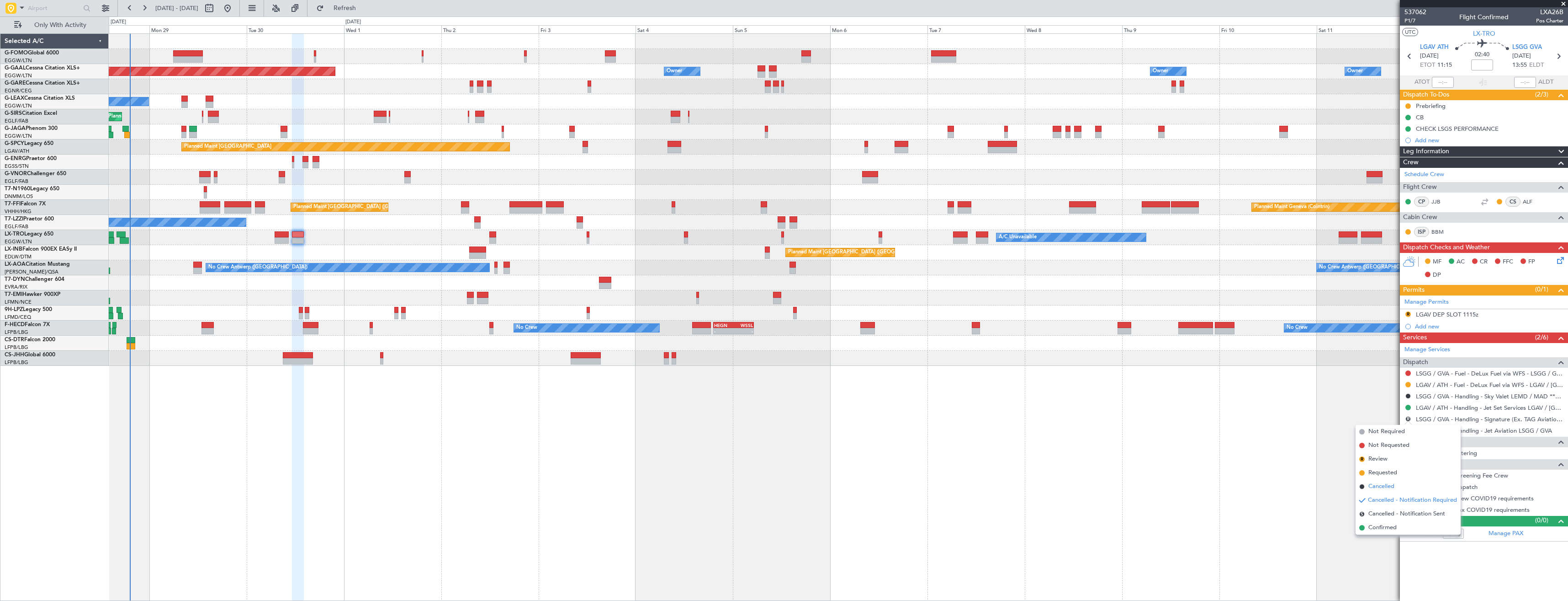
click at [1390, 483] on span "Cancelled" at bounding box center [1381, 486] width 26 height 9
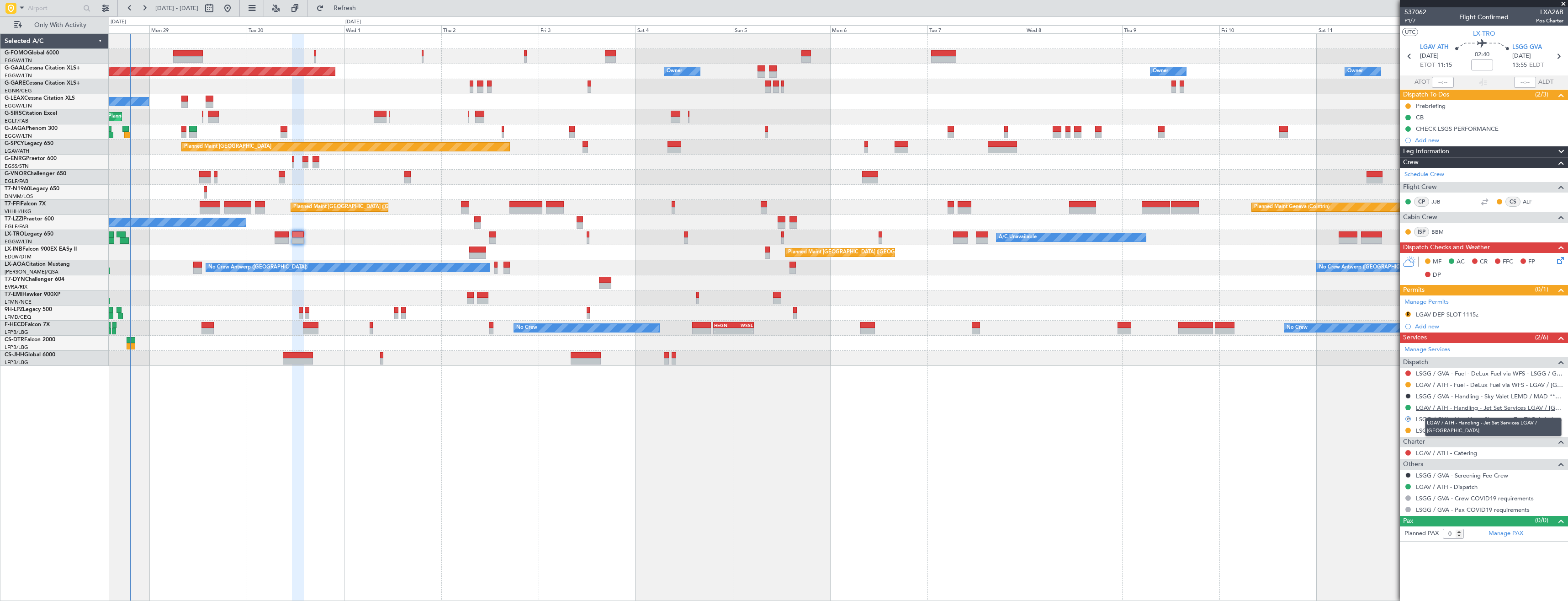
click at [1443, 409] on link "LGAV / ATH - Handling - Jet Set Services LGAV / [GEOGRAPHIC_DATA]" at bounding box center [1490, 407] width 148 height 8
click at [364, 8] on span "Refresh" at bounding box center [345, 8] width 38 height 6
click at [1410, 54] on icon at bounding box center [1409, 56] width 12 height 12
type input "+00:15"
type input "2"
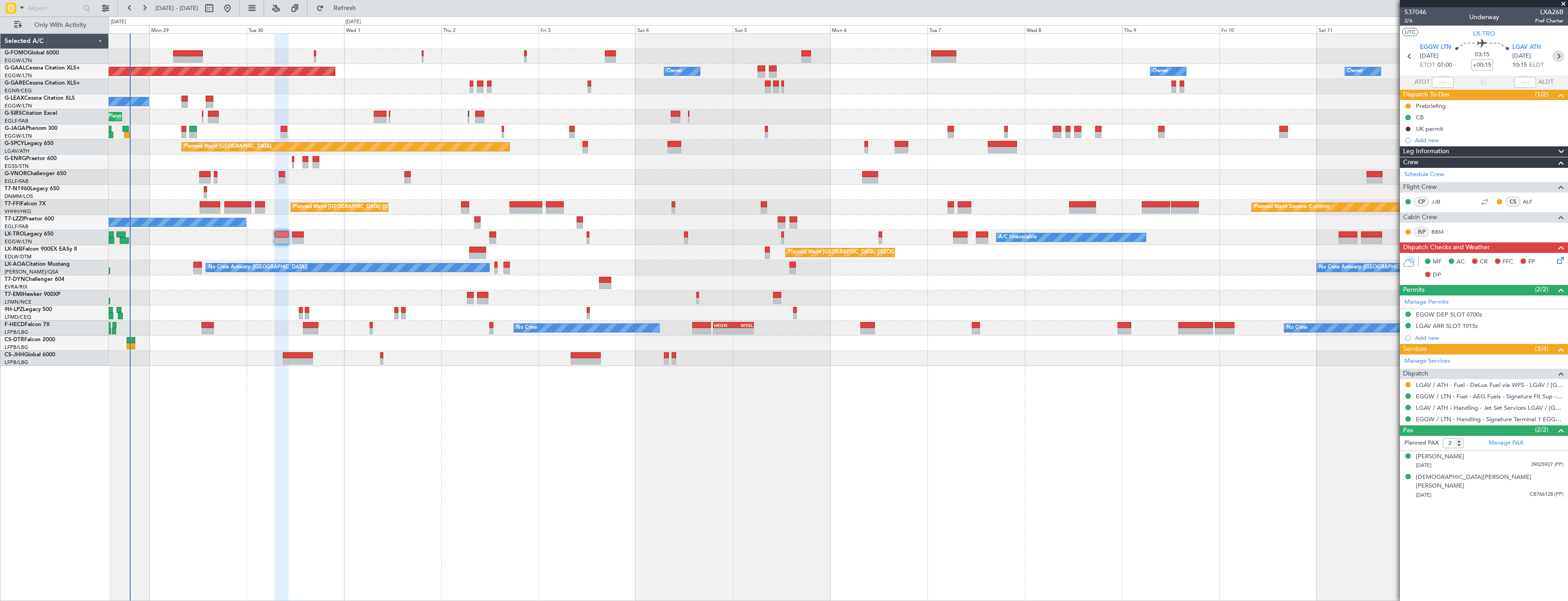
click at [1559, 55] on icon at bounding box center [1558, 56] width 12 height 12
type input "0"
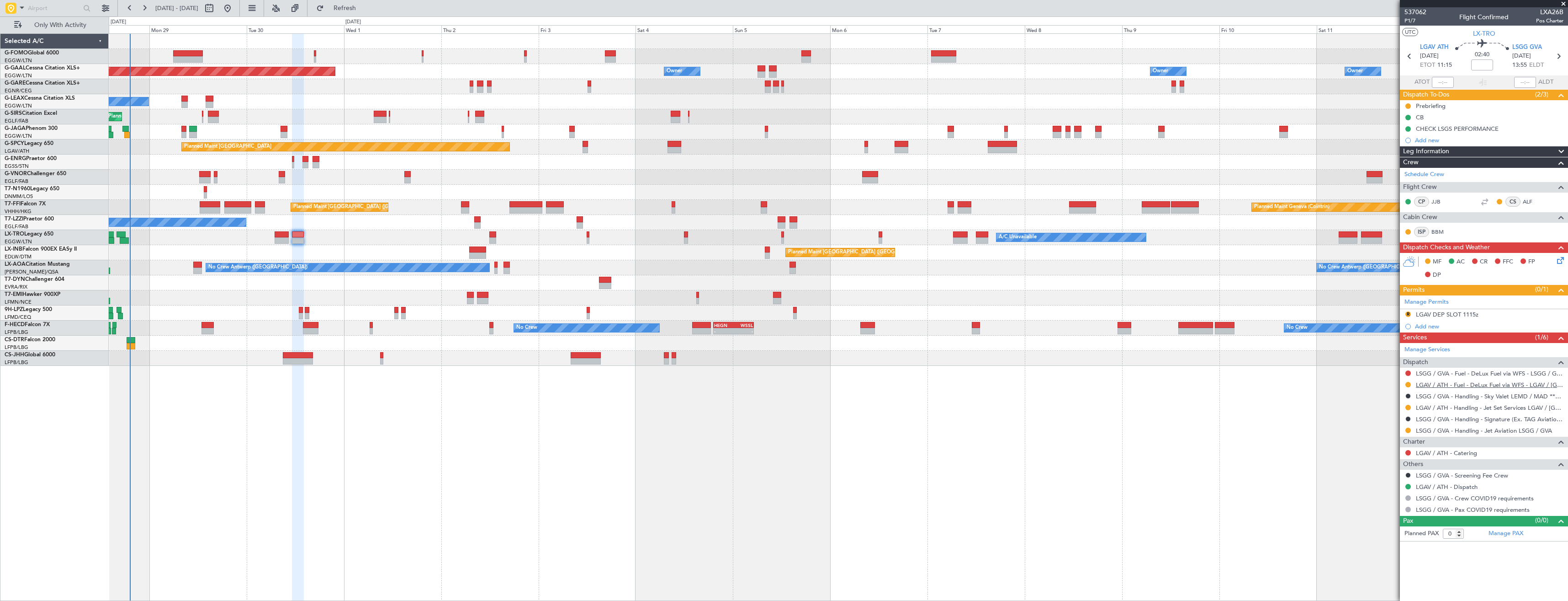
click at [1430, 385] on link "LGAV / ATH - Fuel - DeLux Fuel via WFS - LGAV / [GEOGRAPHIC_DATA]" at bounding box center [1490, 384] width 148 height 8
click at [356, 13] on button "Refresh" at bounding box center [339, 8] width 55 height 15
click at [1447, 300] on link "Manage Permits" at bounding box center [1427, 302] width 45 height 9
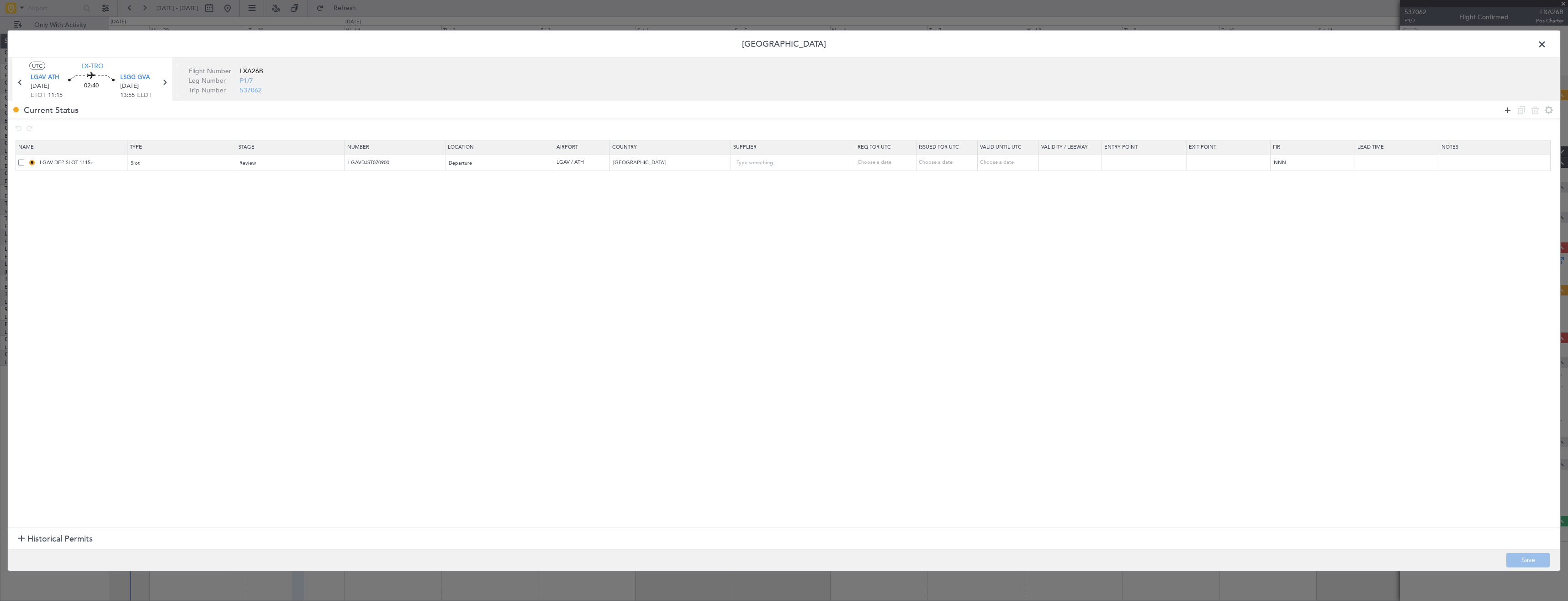
click at [1504, 109] on icon at bounding box center [1508, 110] width 11 height 11
click at [300, 183] on div "Select an option" at bounding box center [287, 180] width 95 height 14
click at [143, 179] on div at bounding box center [784, 300] width 1568 height 601
click at [144, 183] on div "Type" at bounding box center [178, 180] width 95 height 14
click at [169, 272] on span "PPR" at bounding box center [184, 272] width 102 height 14
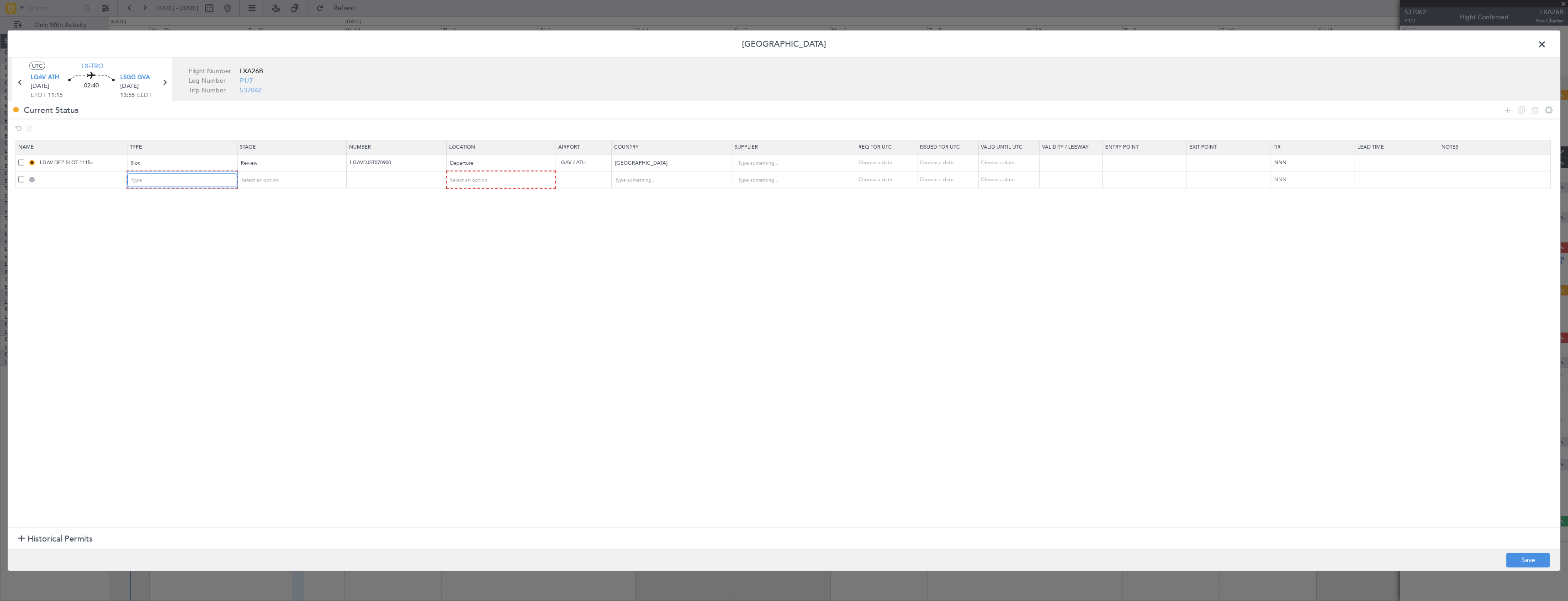
scroll to position [230, 0]
click at [276, 180] on span "Select an option" at bounding box center [259, 180] width 38 height 7
click at [274, 240] on span "Requested" at bounding box center [294, 240] width 102 height 14
click at [473, 183] on div "Select an option" at bounding box center [497, 180] width 96 height 14
click at [475, 222] on span "Arrival" at bounding box center [505, 227] width 102 height 14
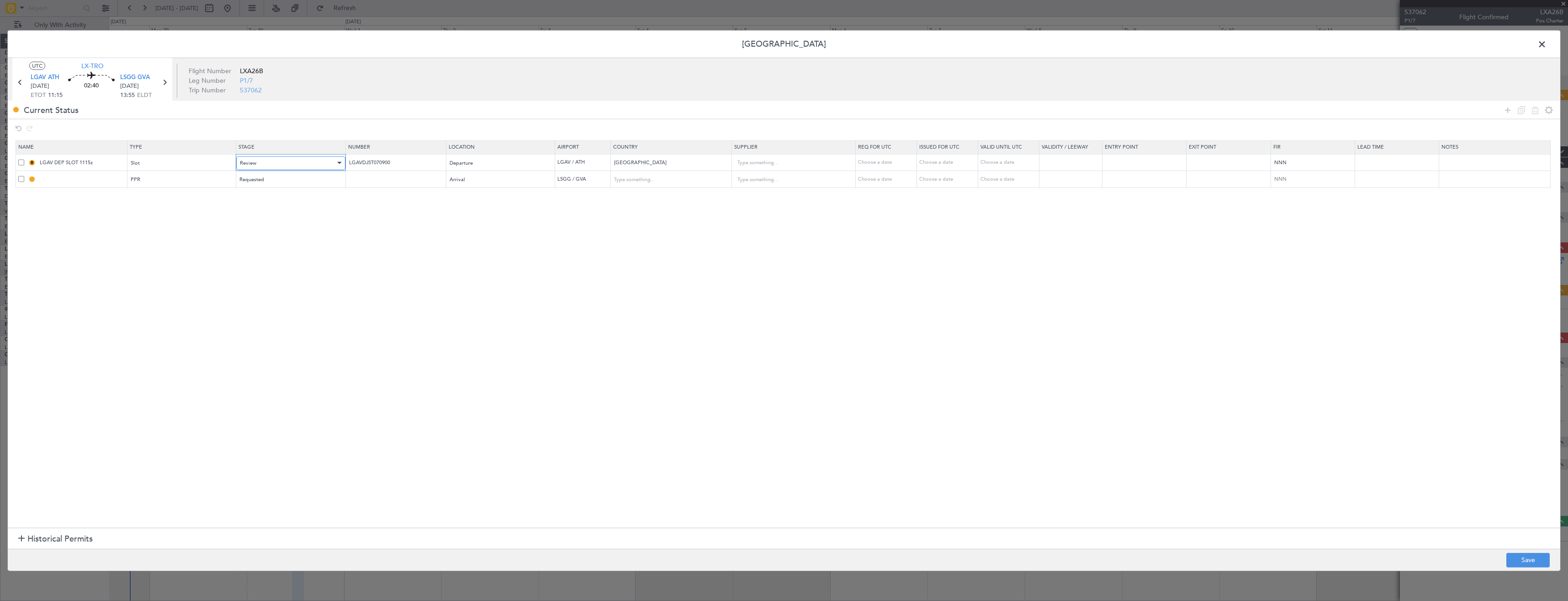
click at [265, 167] on div "Review" at bounding box center [287, 163] width 95 height 14
click at [287, 224] on span "Requested" at bounding box center [294, 224] width 102 height 14
click at [1530, 557] on button "Save" at bounding box center [1528, 559] width 43 height 15
type input "LSGG PPR"
type input "[GEOGRAPHIC_DATA]"
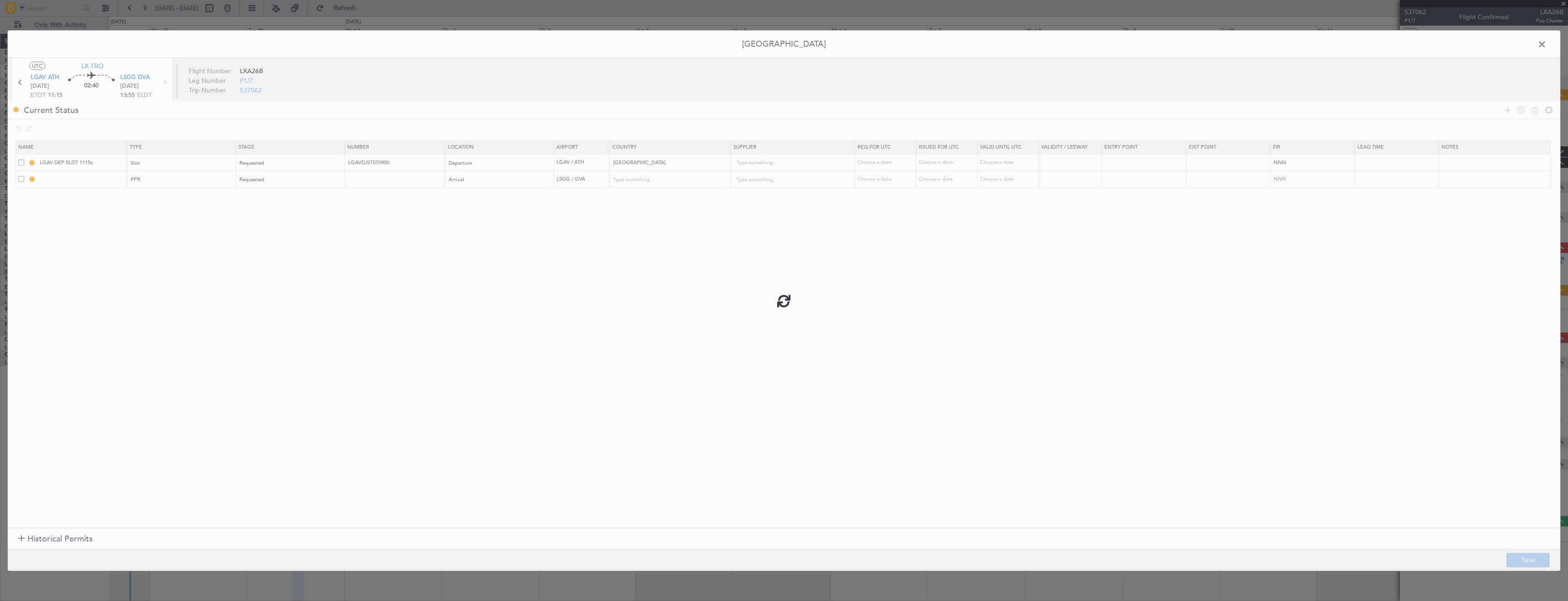
type input "NNN"
click at [93, 182] on input "LSGG PPR" at bounding box center [81, 178] width 88 height 8
type input "LSGG PPR 1355z"
click at [1521, 562] on button "Save" at bounding box center [1528, 559] width 43 height 15
click at [1546, 47] on span at bounding box center [1546, 47] width 0 height 18
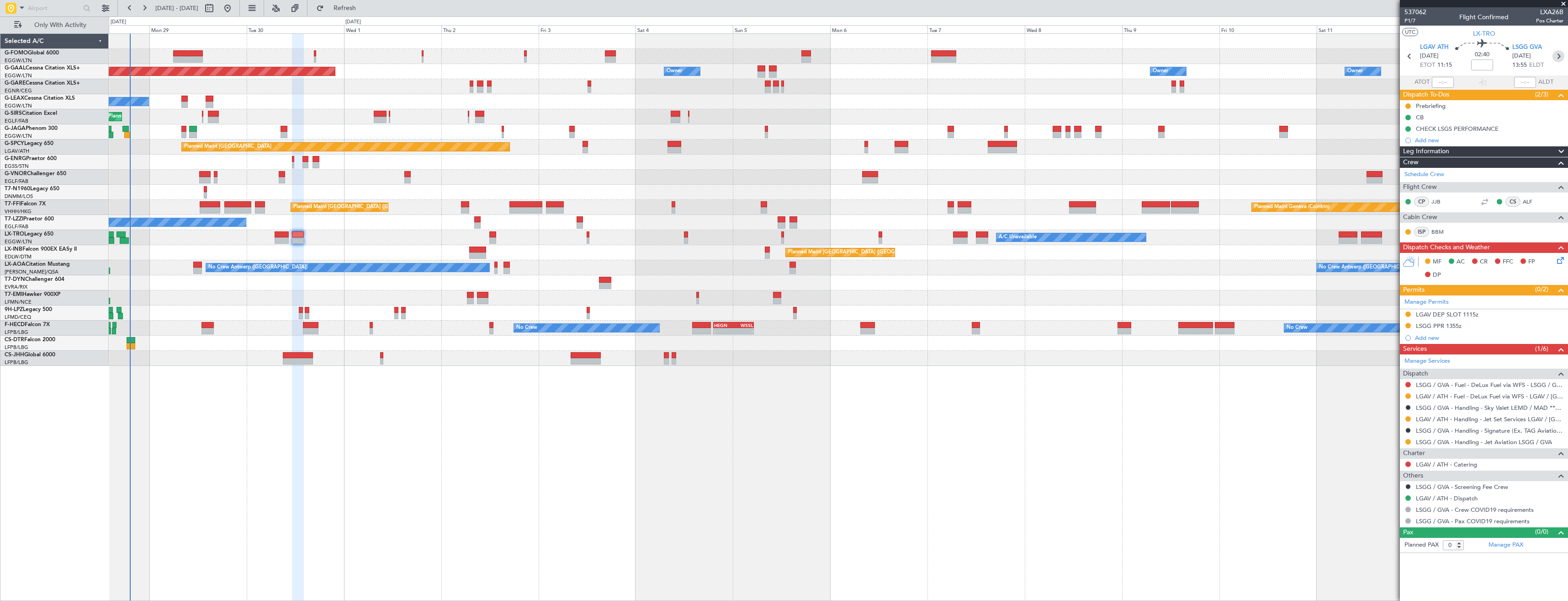
click at [1562, 61] on icon at bounding box center [1558, 56] width 12 height 12
type input "10"
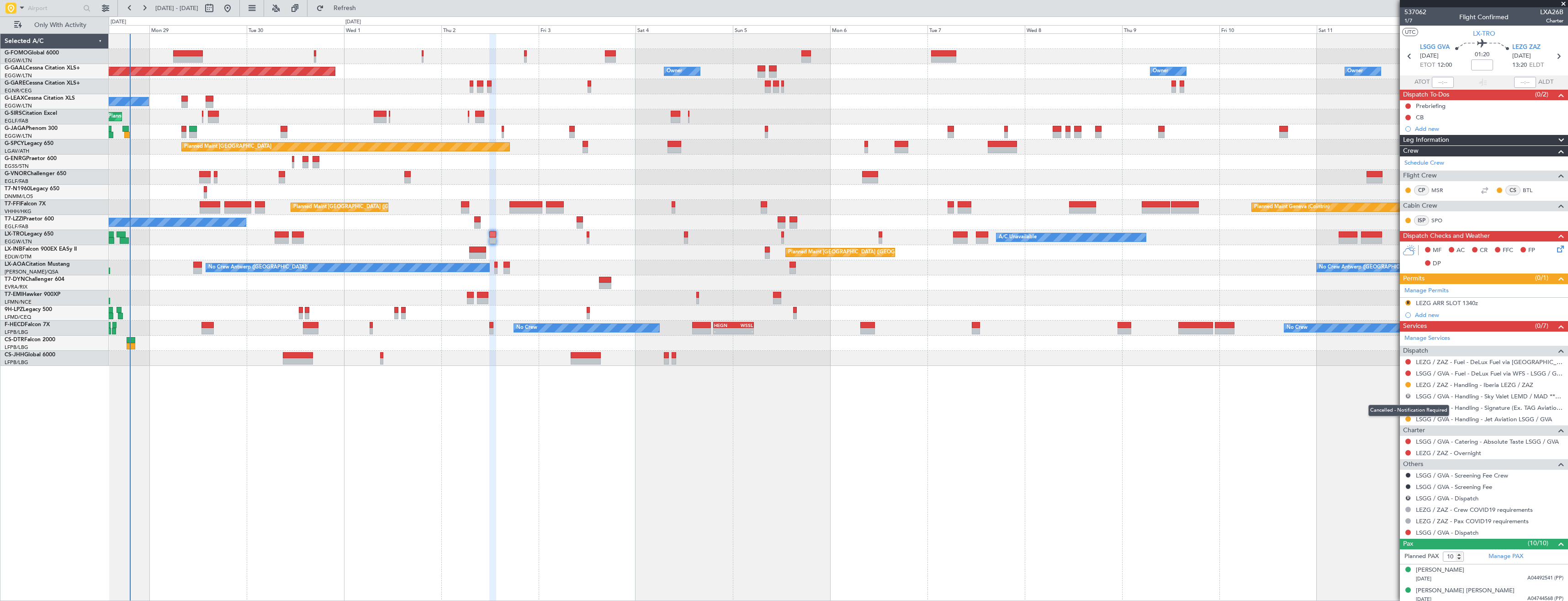
click at [1411, 396] on button "R" at bounding box center [1408, 396] width 6 height 6
click at [1387, 464] on span "Cancelled" at bounding box center [1381, 463] width 26 height 9
click at [1408, 405] on button "R" at bounding box center [1408, 407] width 6 height 6
click at [1384, 473] on span "Cancelled" at bounding box center [1381, 475] width 26 height 9
click at [1409, 497] on button "R" at bounding box center [1408, 498] width 6 height 6
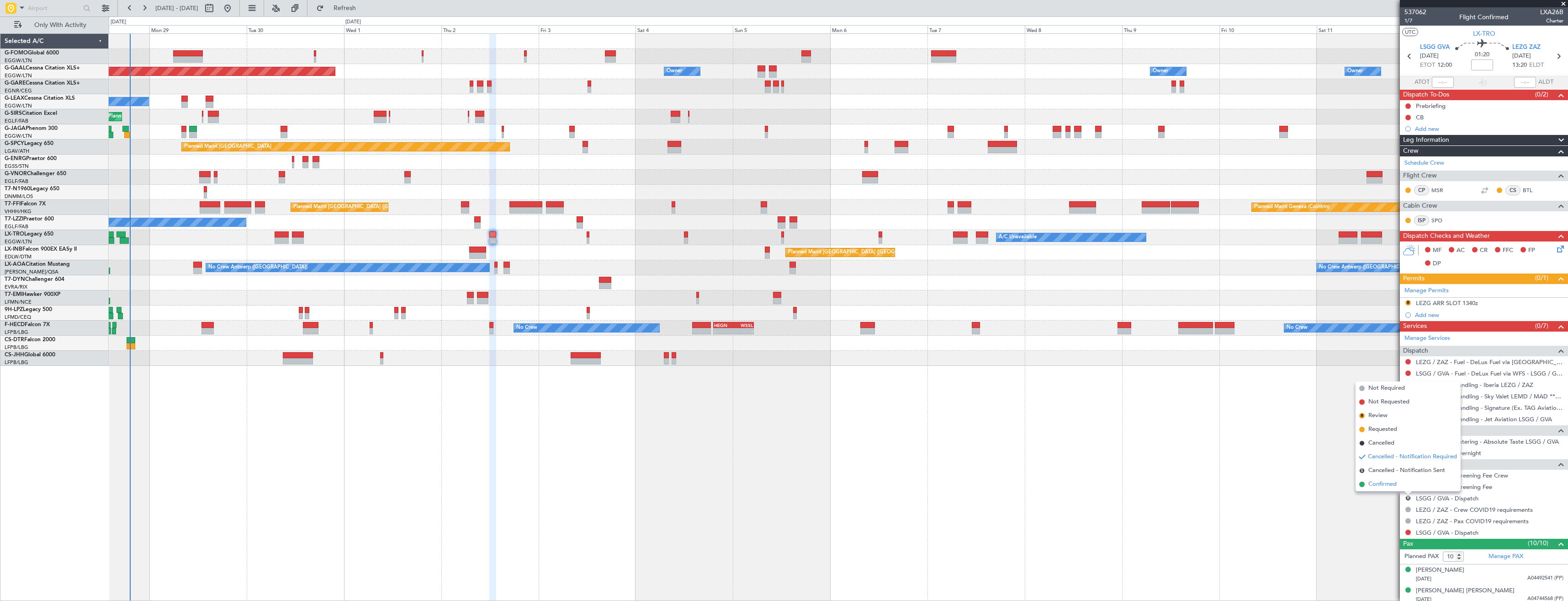
click at [1388, 483] on span "Confirmed" at bounding box center [1382, 484] width 29 height 9
click at [1409, 533] on button at bounding box center [1408, 532] width 6 height 6
click at [1391, 519] on span "Confirmed" at bounding box center [1382, 518] width 29 height 9
click at [1442, 292] on link "Manage Permits" at bounding box center [1427, 290] width 45 height 9
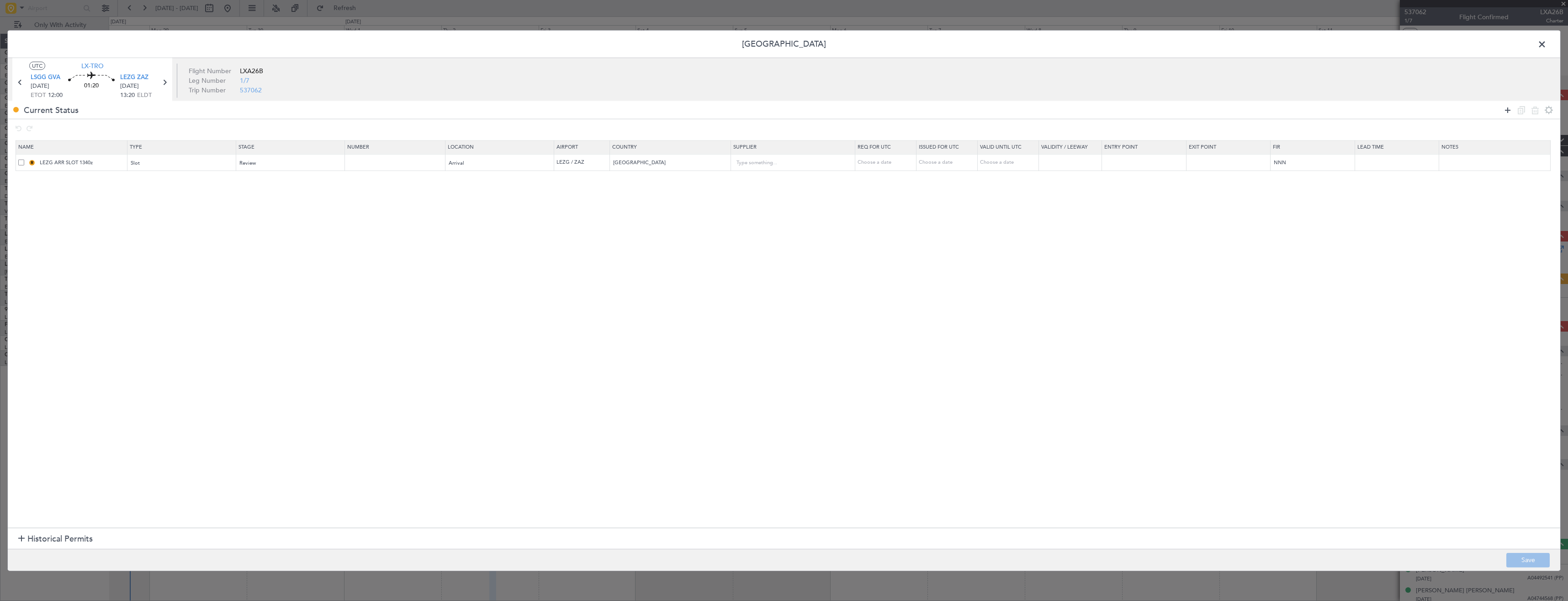
click at [1505, 110] on icon at bounding box center [1508, 110] width 11 height 11
click at [269, 166] on div "Review" at bounding box center [287, 164] width 95 height 14
click at [274, 227] on span "Requested" at bounding box center [294, 224] width 102 height 14
click at [211, 180] on div "Type" at bounding box center [178, 180] width 95 height 14
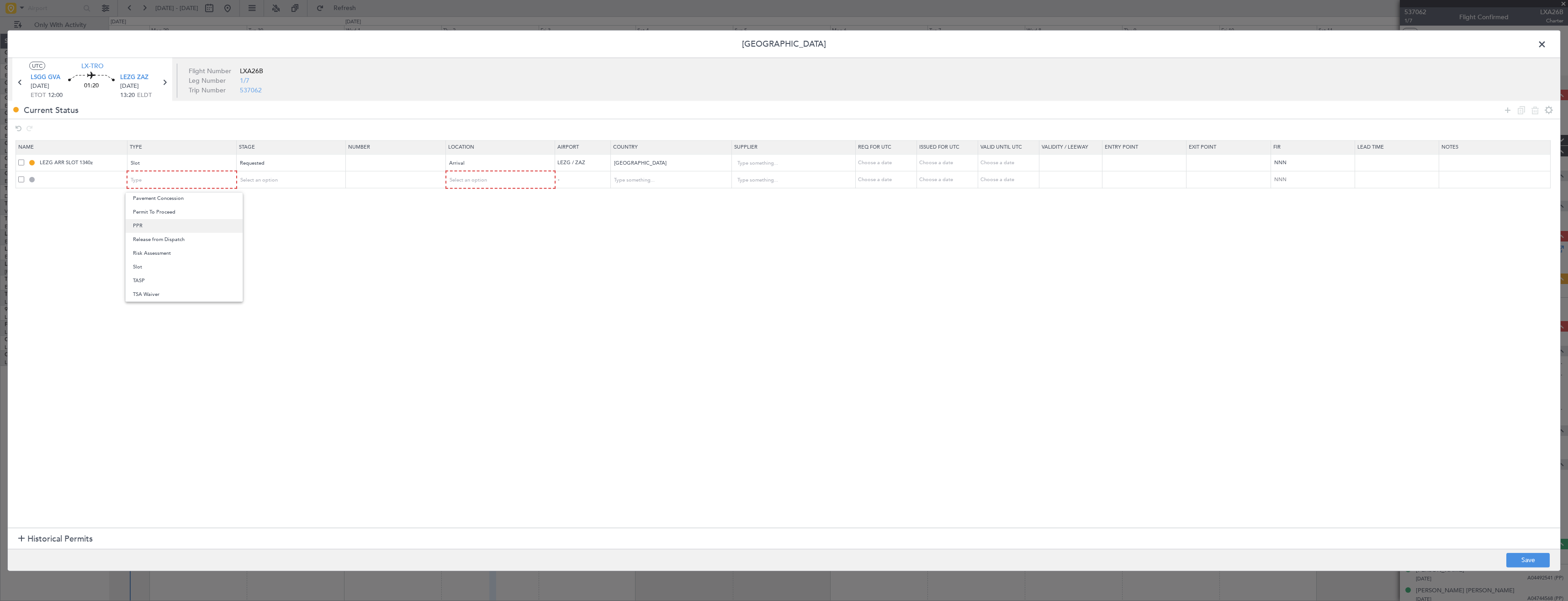
click at [147, 224] on span "PPR" at bounding box center [184, 226] width 102 height 14
click at [271, 184] on div "Select an option" at bounding box center [287, 180] width 95 height 14
click at [274, 238] on span "Requested" at bounding box center [294, 240] width 102 height 14
click at [525, 178] on div "Select an option" at bounding box center [497, 180] width 96 height 14
click at [498, 199] on span "Departure" at bounding box center [505, 199] width 102 height 14
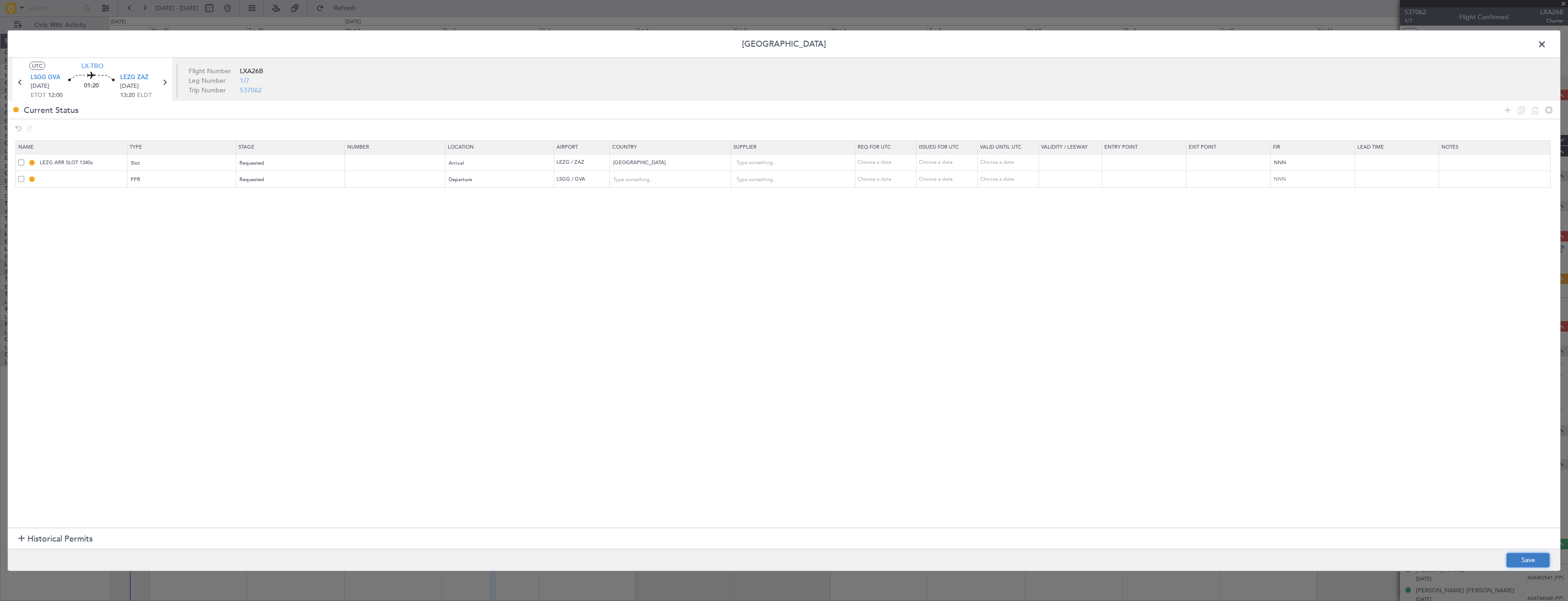
click at [1526, 558] on button "Save" at bounding box center [1528, 559] width 43 height 15
type input "LSGG PPR"
type input "Switzerland"
type input "NNN"
click at [88, 185] on mat-tooltip-component "LSGG PPR" at bounding box center [84, 195] width 41 height 24
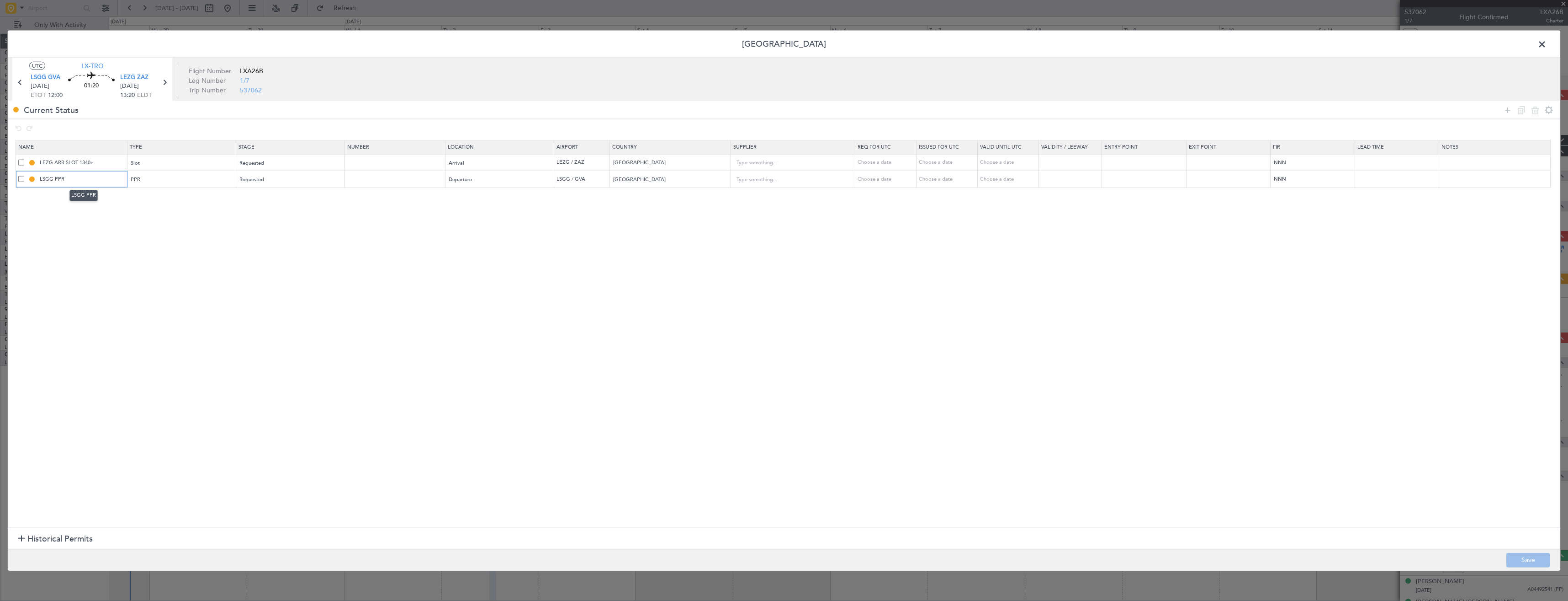
click at [90, 180] on input "LSGG PPR" at bounding box center [81, 178] width 88 height 8
type input "LSGG PPR 1200z"
click at [1526, 559] on button "Save" at bounding box center [1528, 559] width 43 height 15
click at [1546, 43] on span at bounding box center [1546, 47] width 0 height 18
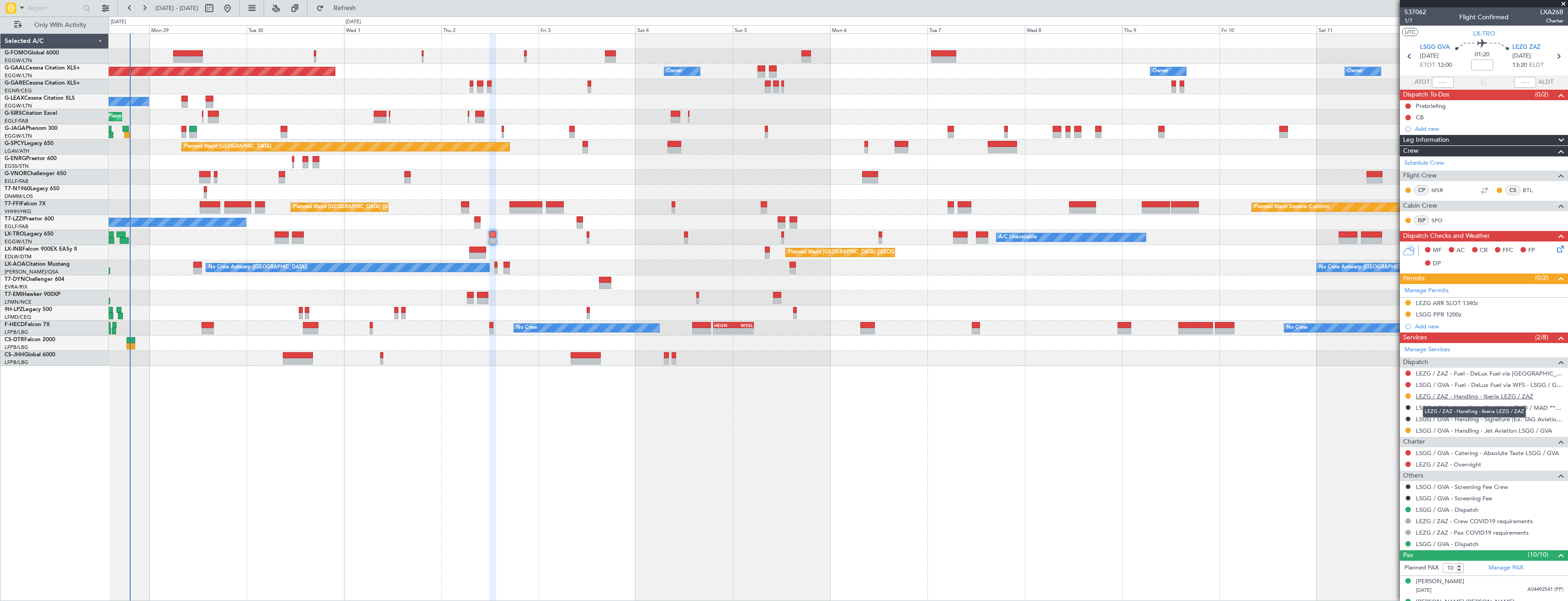
click at [1441, 395] on link "LEZG / ZAZ - Handling - Iberia LEZG / ZAZ" at bounding box center [1475, 396] width 118 height 8
click at [360, 14] on button "Refresh" at bounding box center [339, 8] width 55 height 15
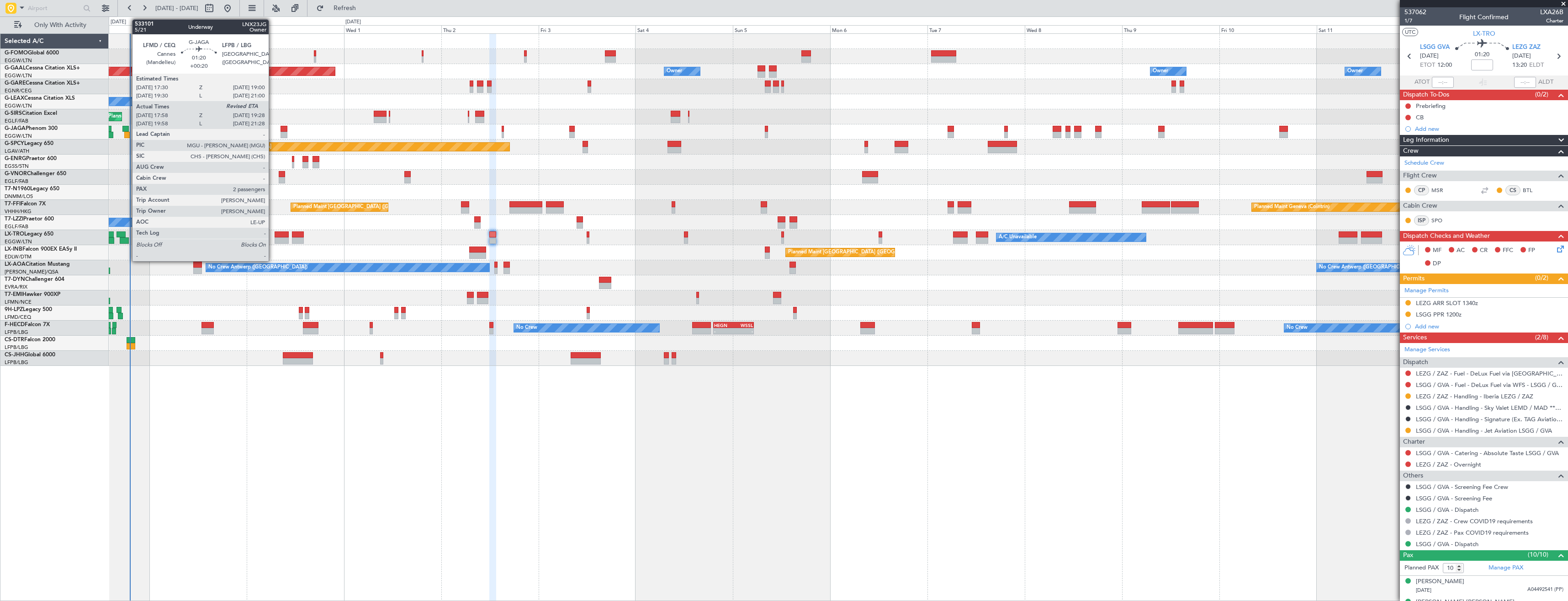
click at [127, 133] on div at bounding box center [127, 134] width 6 height 6
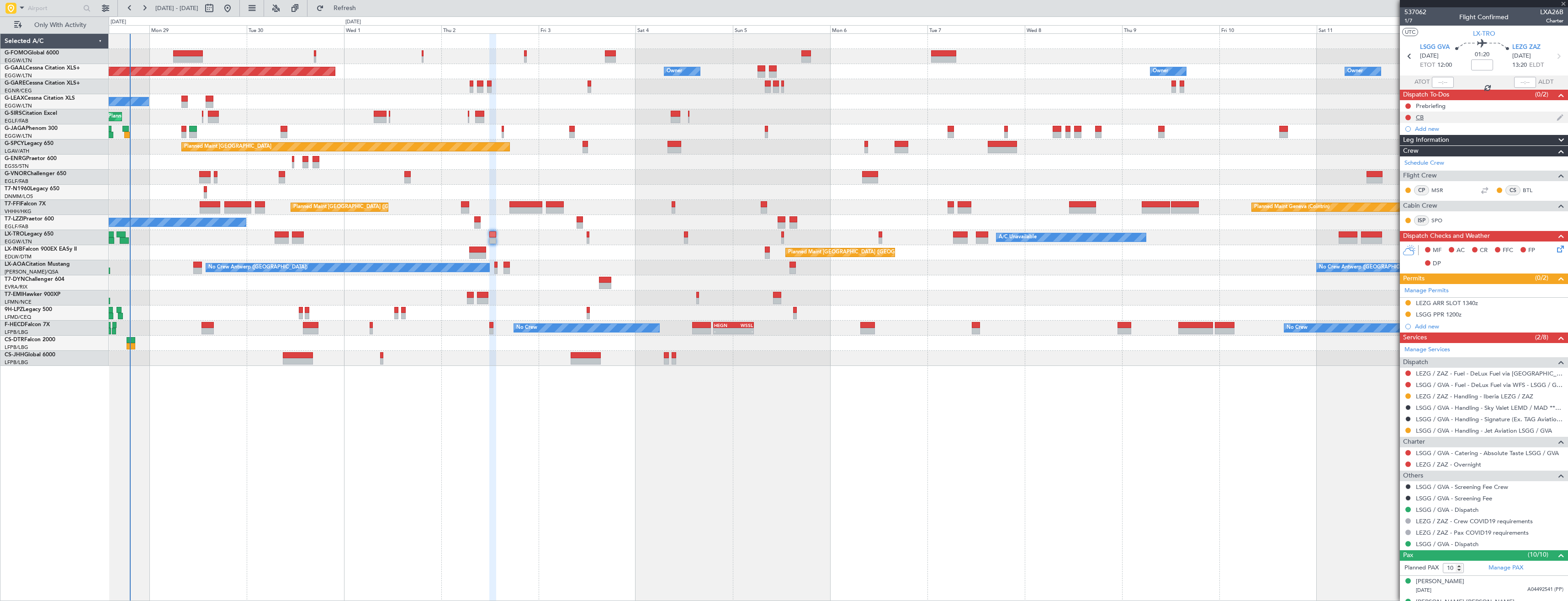
type input "+00:20"
type input "17:58"
type input "2"
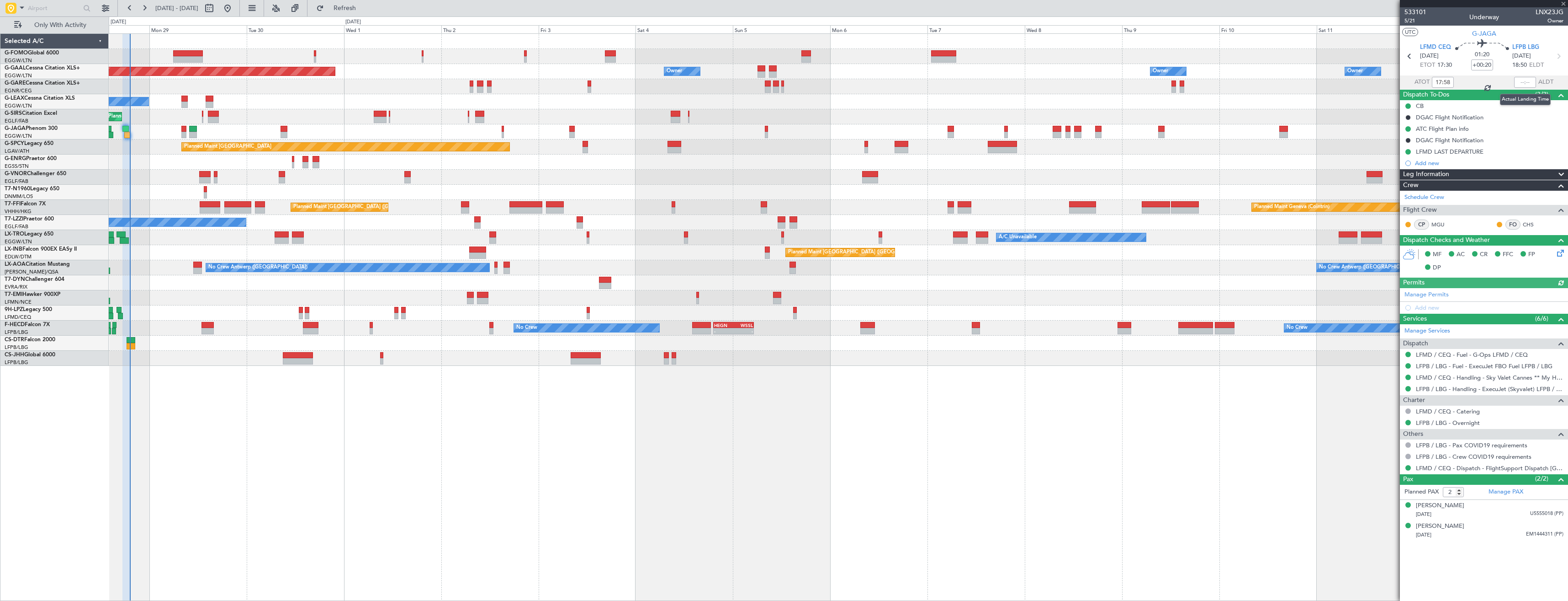
click at [1533, 82] on div at bounding box center [1526, 82] width 22 height 11
click at [1529, 82] on input "text" at bounding box center [1526, 82] width 22 height 11
type input "19:14"
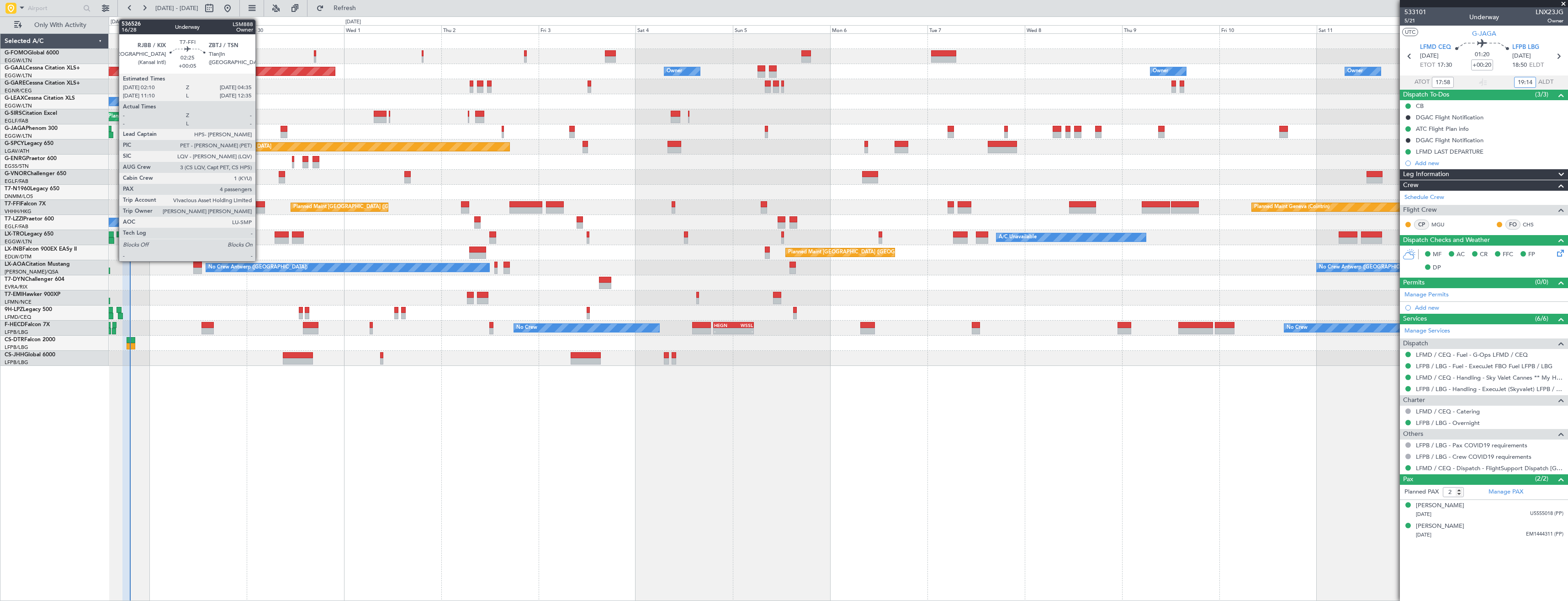
click at [260, 201] on div at bounding box center [260, 204] width 10 height 6
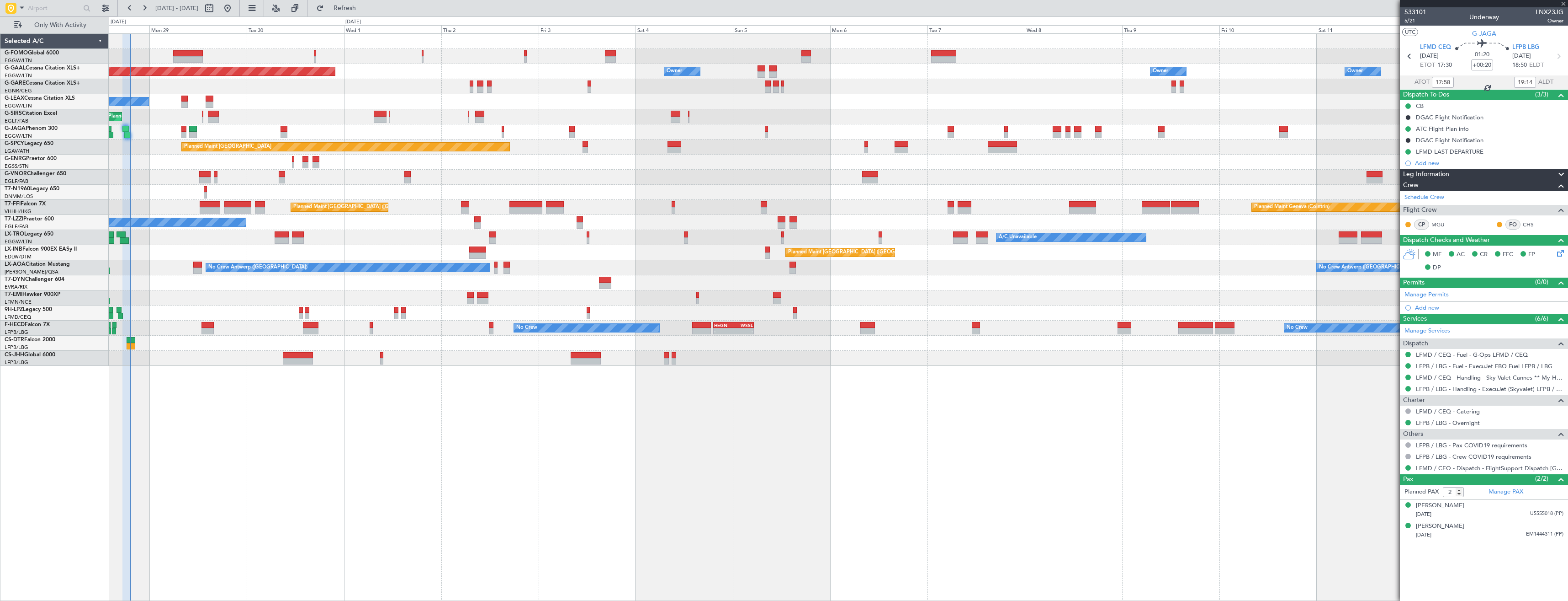
type input "+00:05"
type input "4"
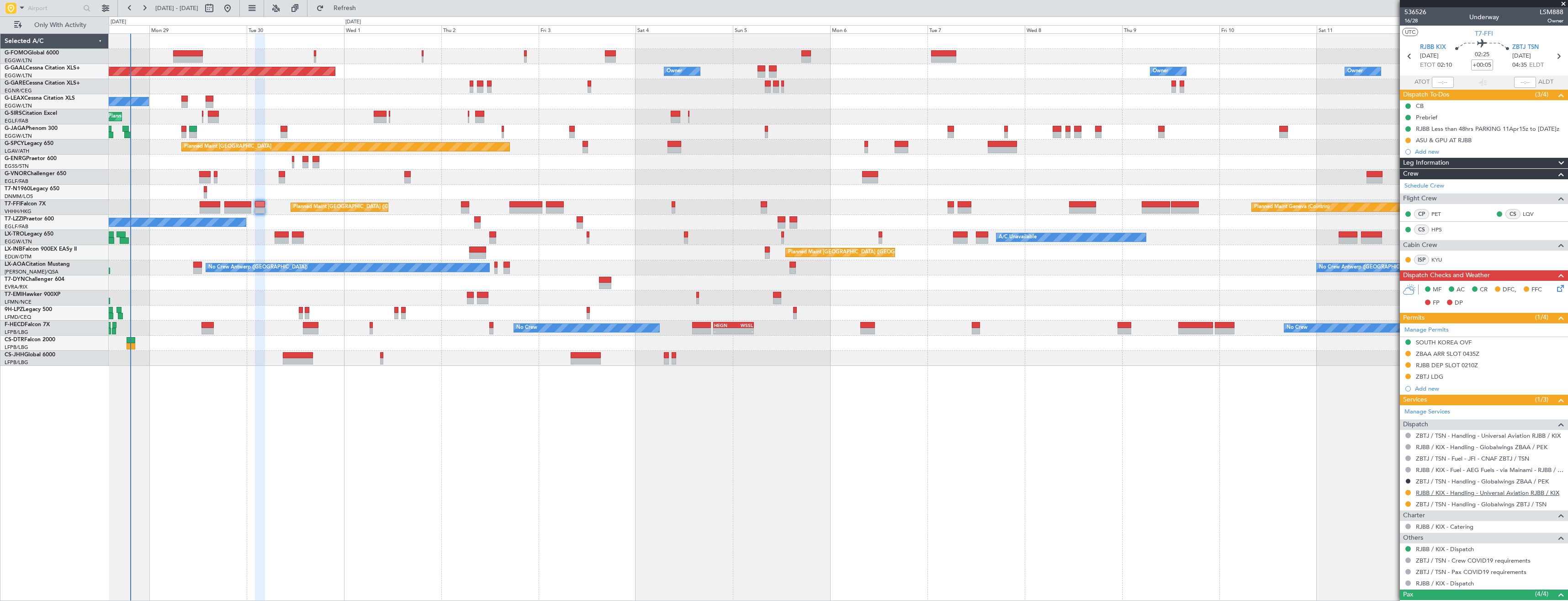
click at [1454, 493] on link "RJBB / KIX - Handling - Universal Aviation RJBB / KIX" at bounding box center [1488, 492] width 143 height 8
click at [1479, 493] on link "RJBB / KIX - Handling - Universal Aviation RJBB / KIX" at bounding box center [1488, 492] width 143 height 8
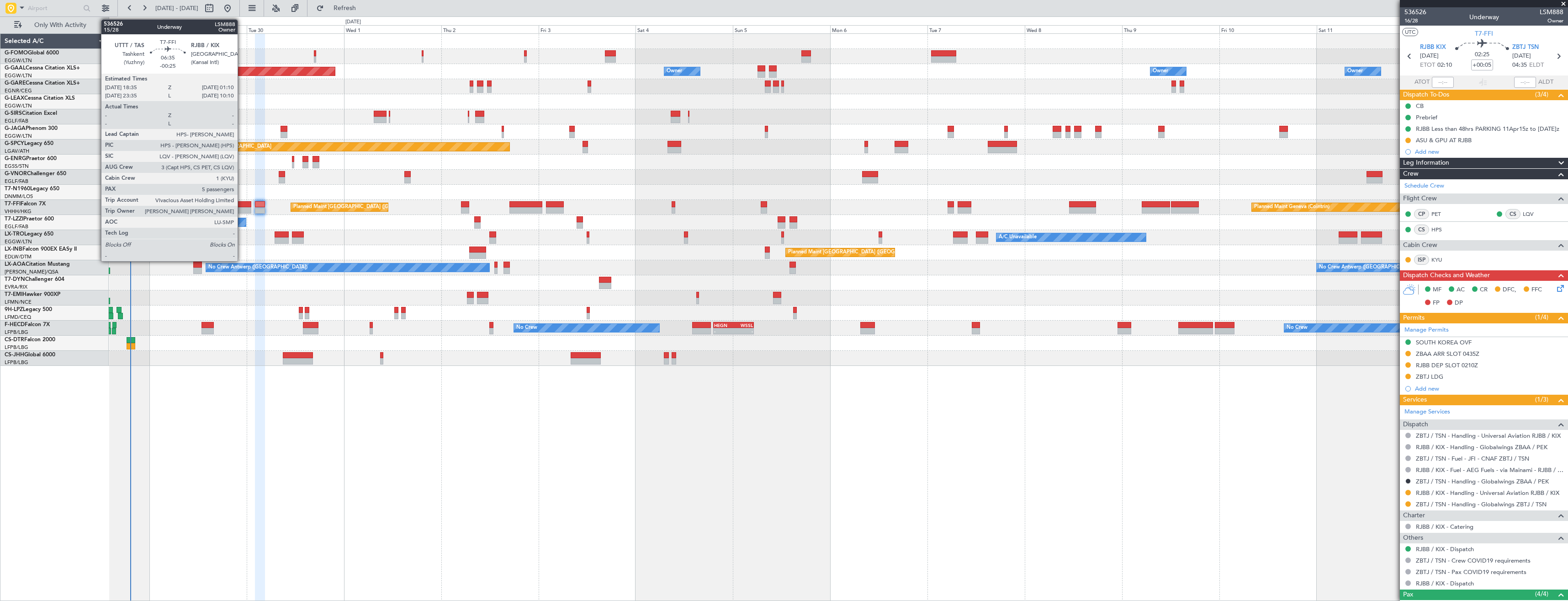
click at [241, 212] on div at bounding box center [237, 210] width 27 height 6
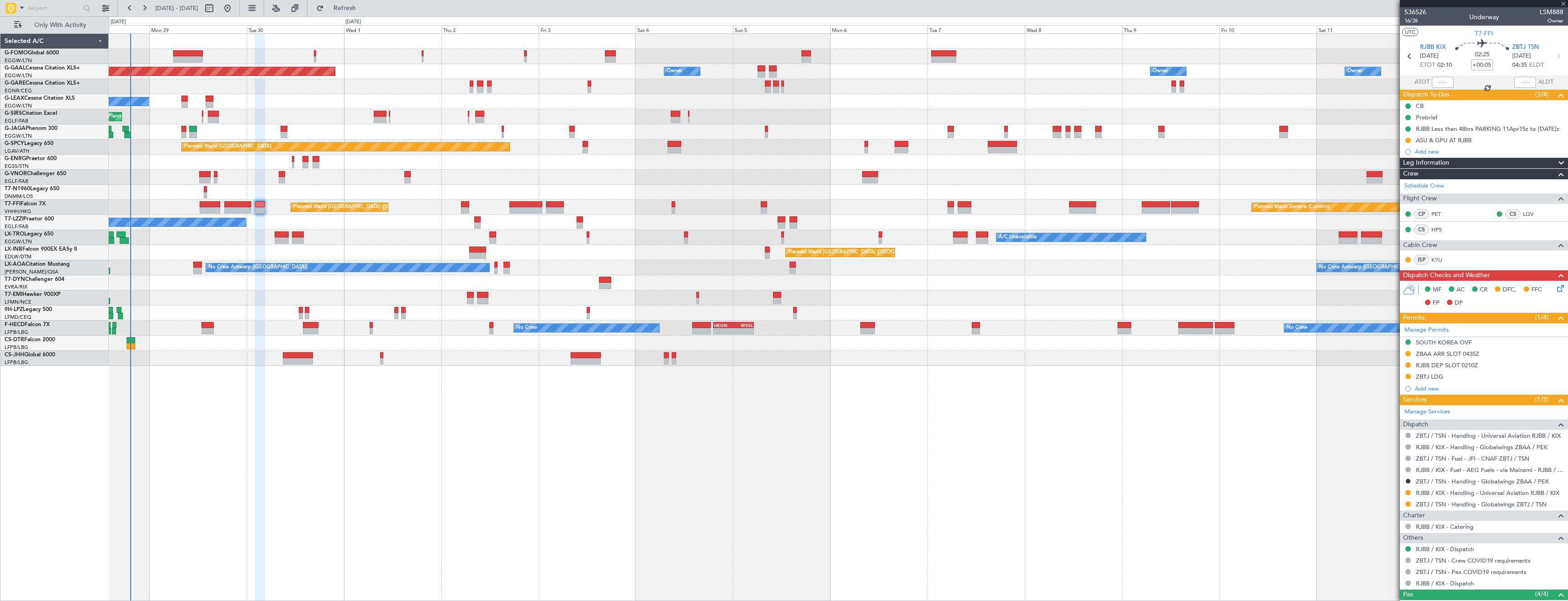
type input "-00:25"
type input "5"
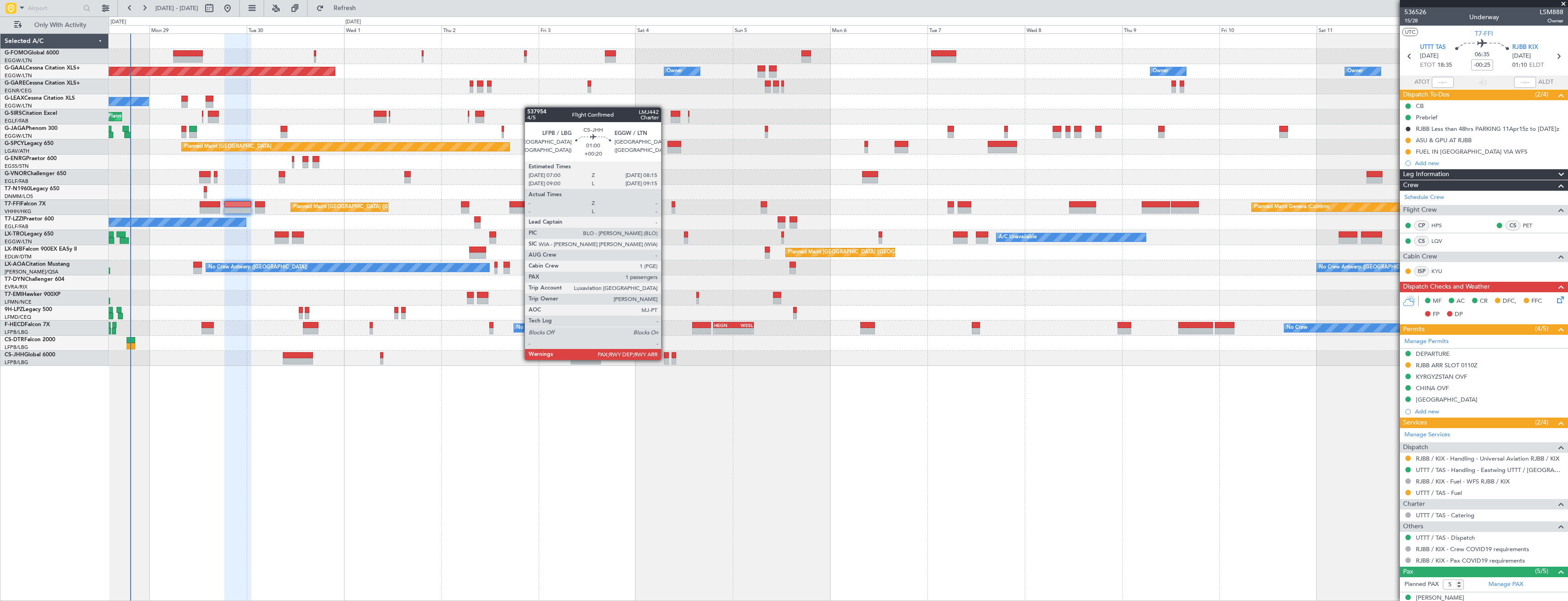
click at [665, 359] on div at bounding box center [667, 361] width 6 height 6
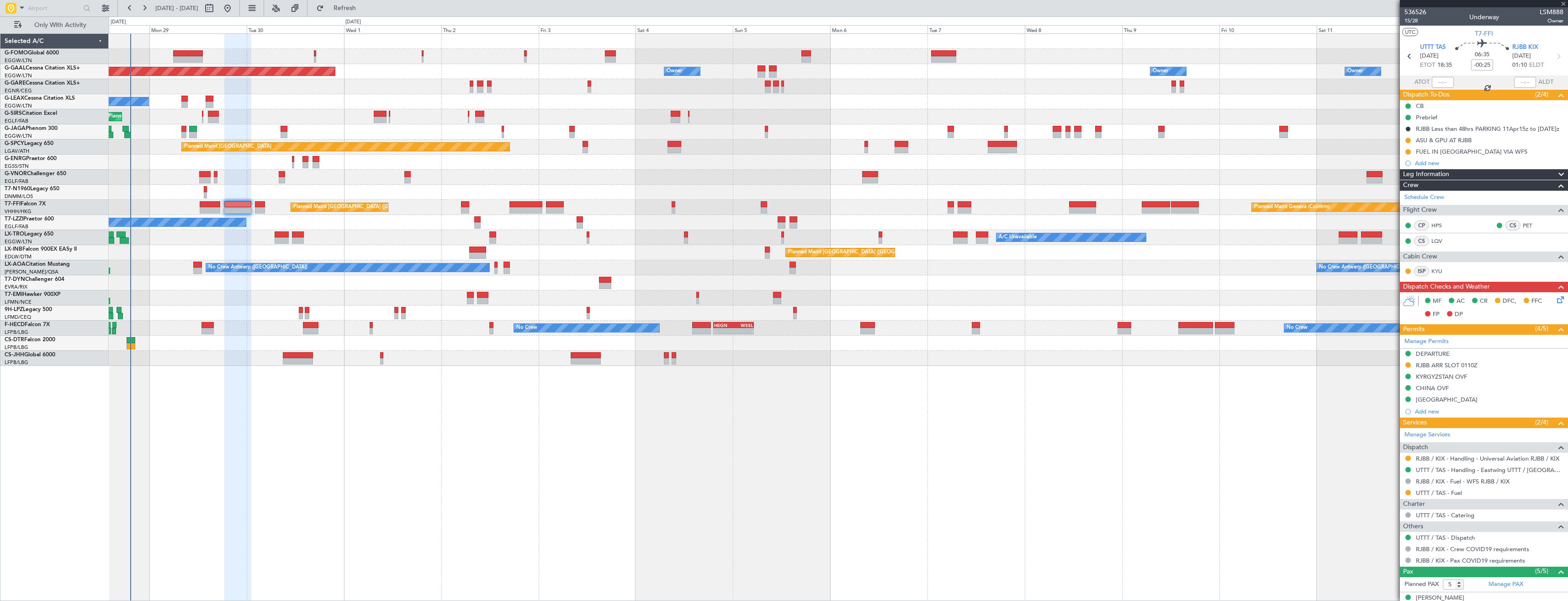
type input "+00:20"
type input "1"
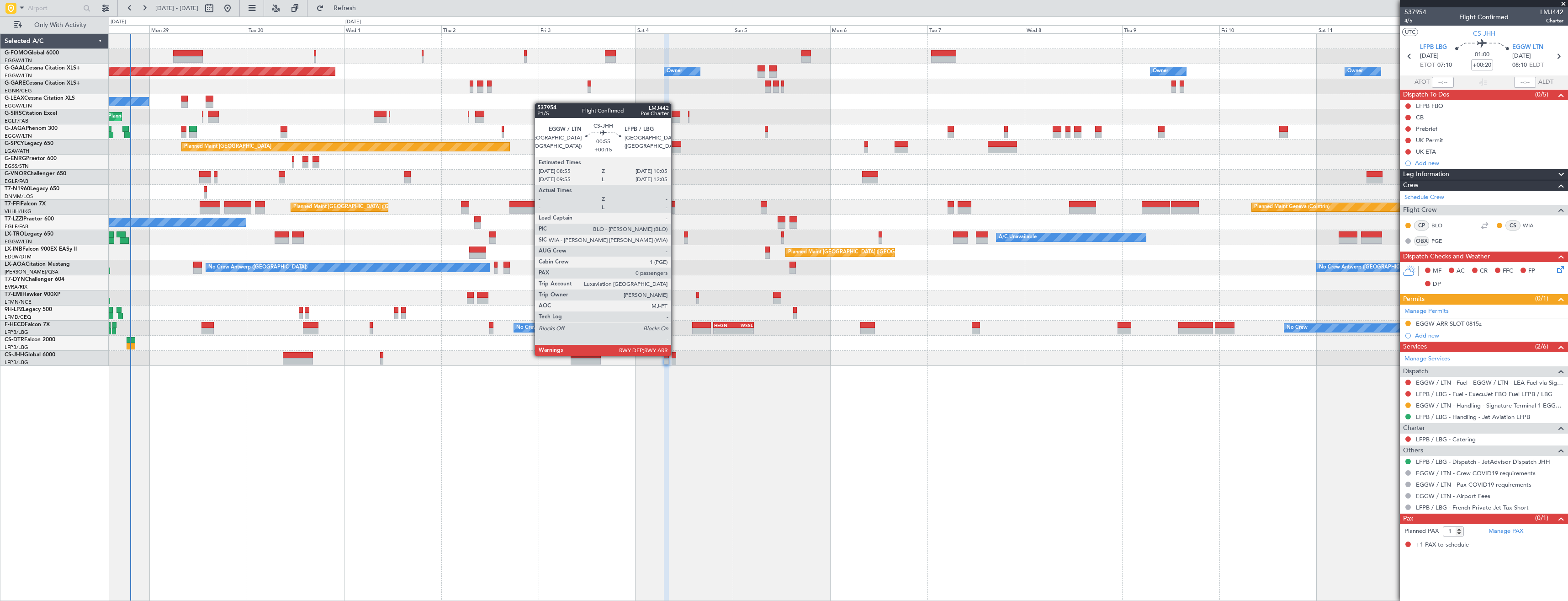
click at [675, 354] on div at bounding box center [674, 355] width 5 height 6
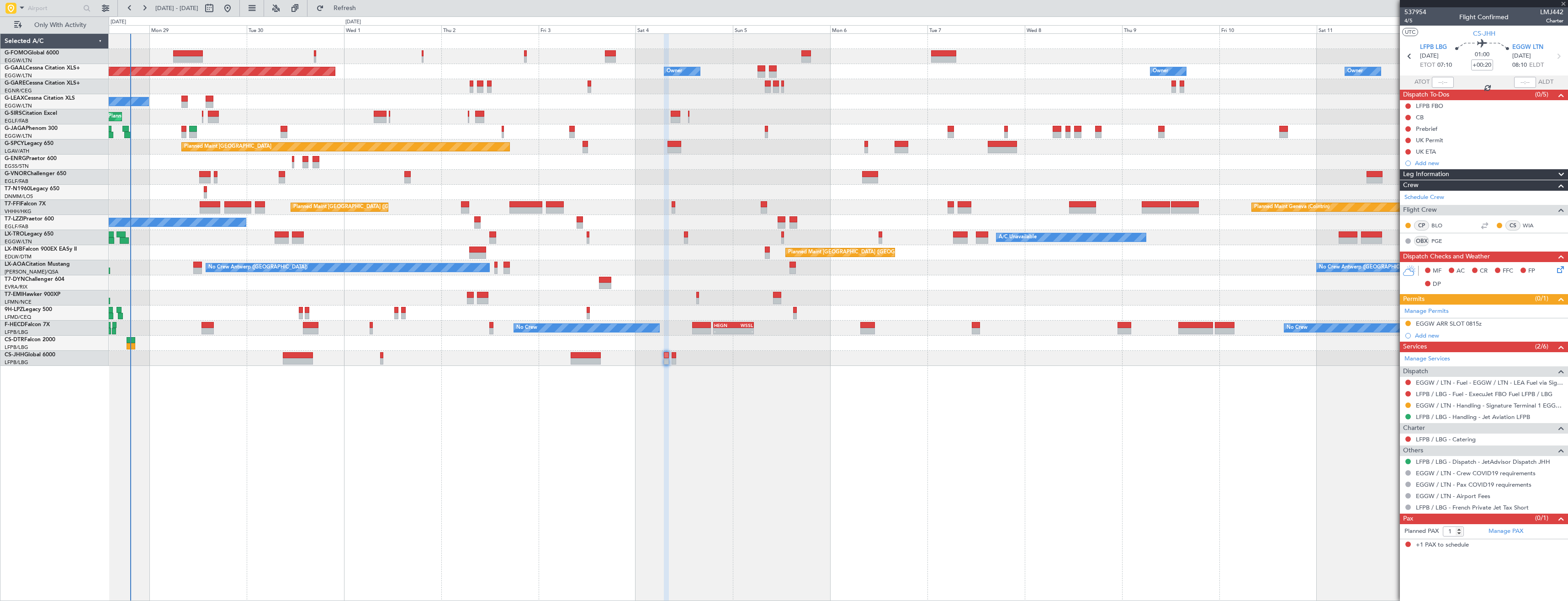
type input "+00:15"
type input "0"
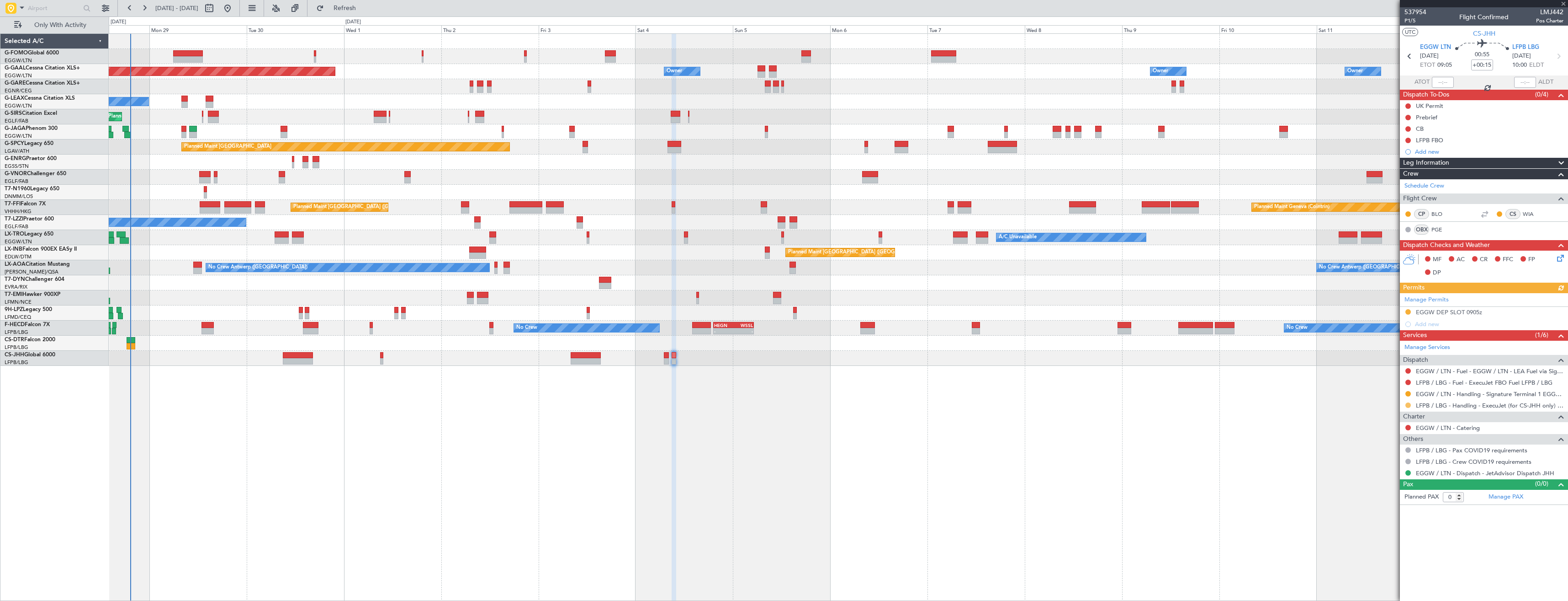
click at [1408, 404] on button at bounding box center [1408, 405] width 6 height 6
click at [1372, 511] on span "Confirmed" at bounding box center [1382, 513] width 29 height 9
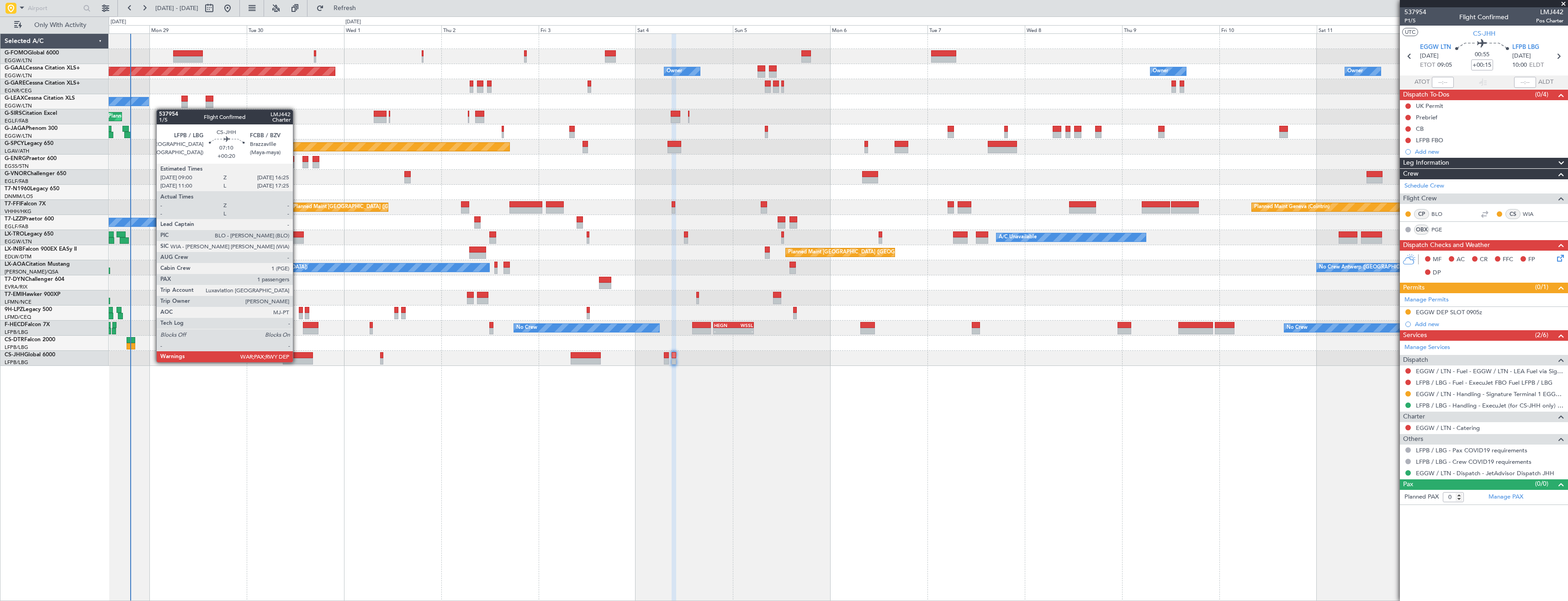
click at [297, 361] on div at bounding box center [297, 361] width 30 height 6
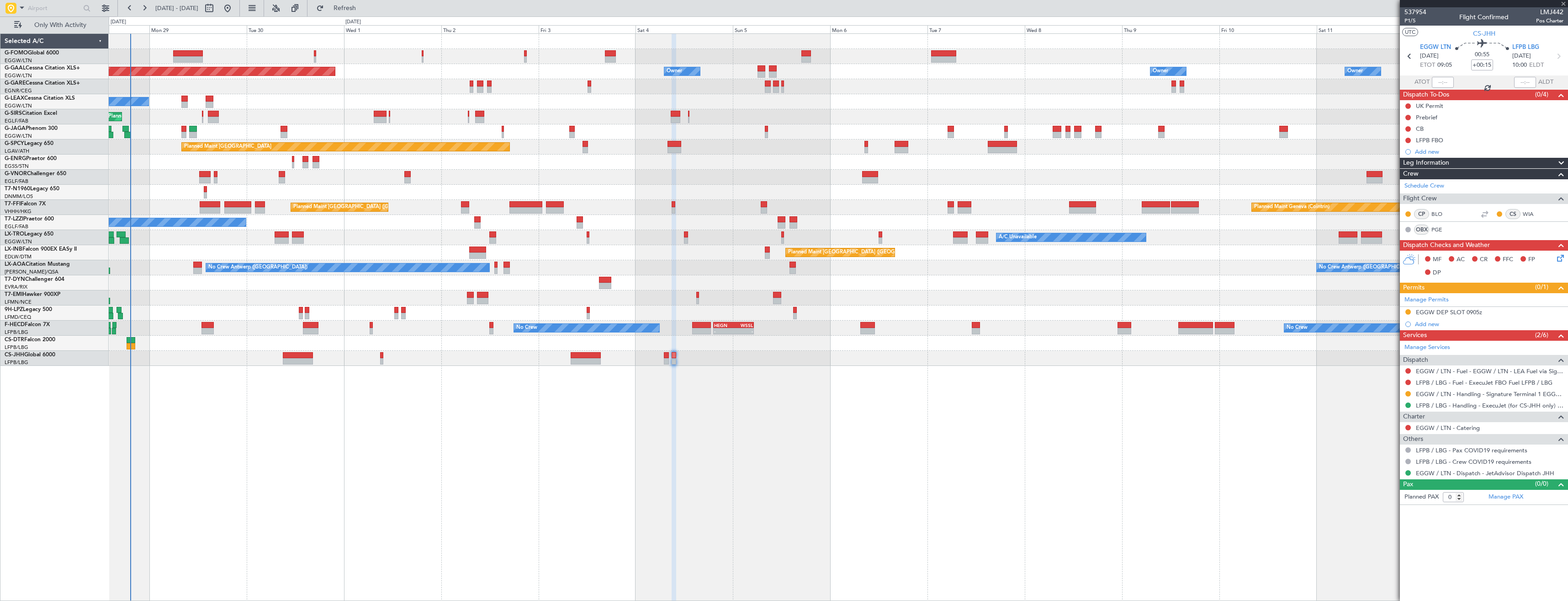
type input "+00:20"
type input "1"
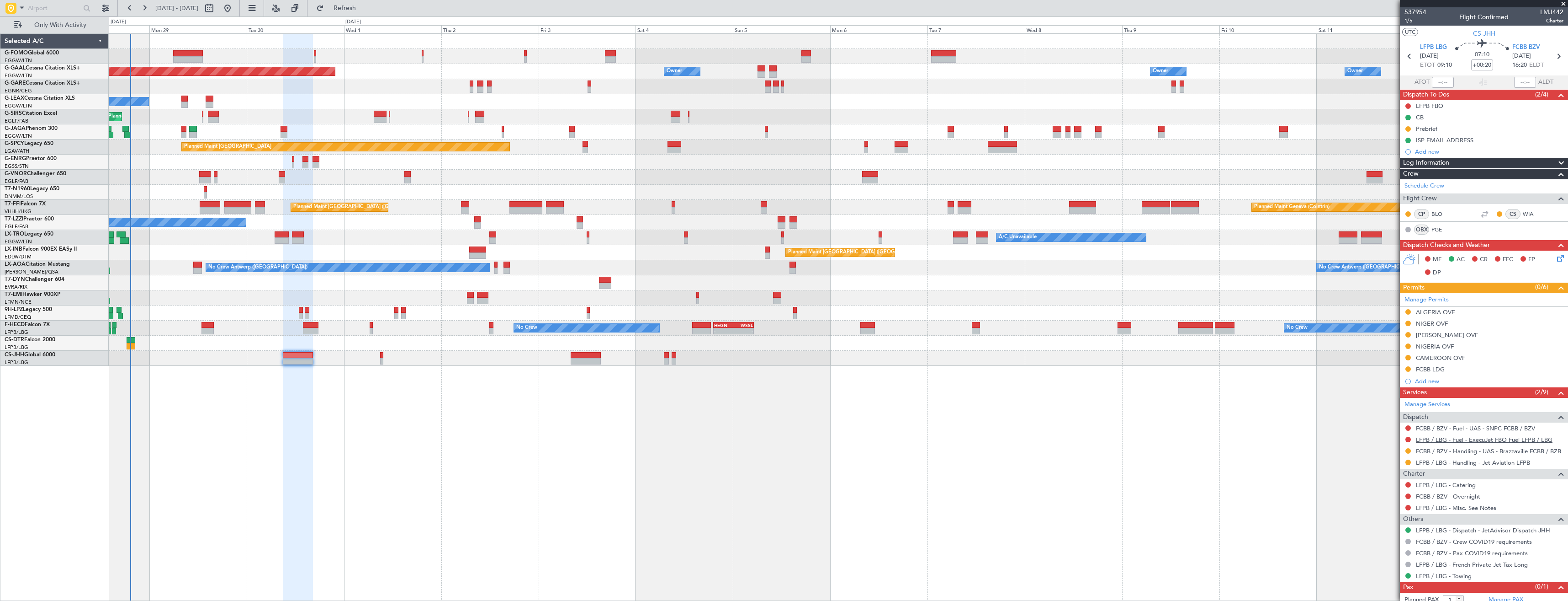
click at [1428, 440] on link "LFPB / LBG - Fuel - ExecuJet FBO Fuel LFPB / LBG" at bounding box center [1484, 439] width 136 height 8
click at [354, 6] on button "Refresh" at bounding box center [339, 8] width 55 height 15
click at [1459, 432] on mat-tooltip-component "FCBB / BZV - Fuel - UAS - SNPC FCBB / BZV" at bounding box center [1475, 444] width 118 height 24
click at [1457, 429] on link "FCBB / BZV - Fuel - UAS - SNPC FCBB / BZV" at bounding box center [1475, 428] width 119 height 8
click at [1449, 453] on link "FCBB / BZV - Handling - UAS - Brazzaville FCBB / BZB" at bounding box center [1489, 451] width 145 height 8
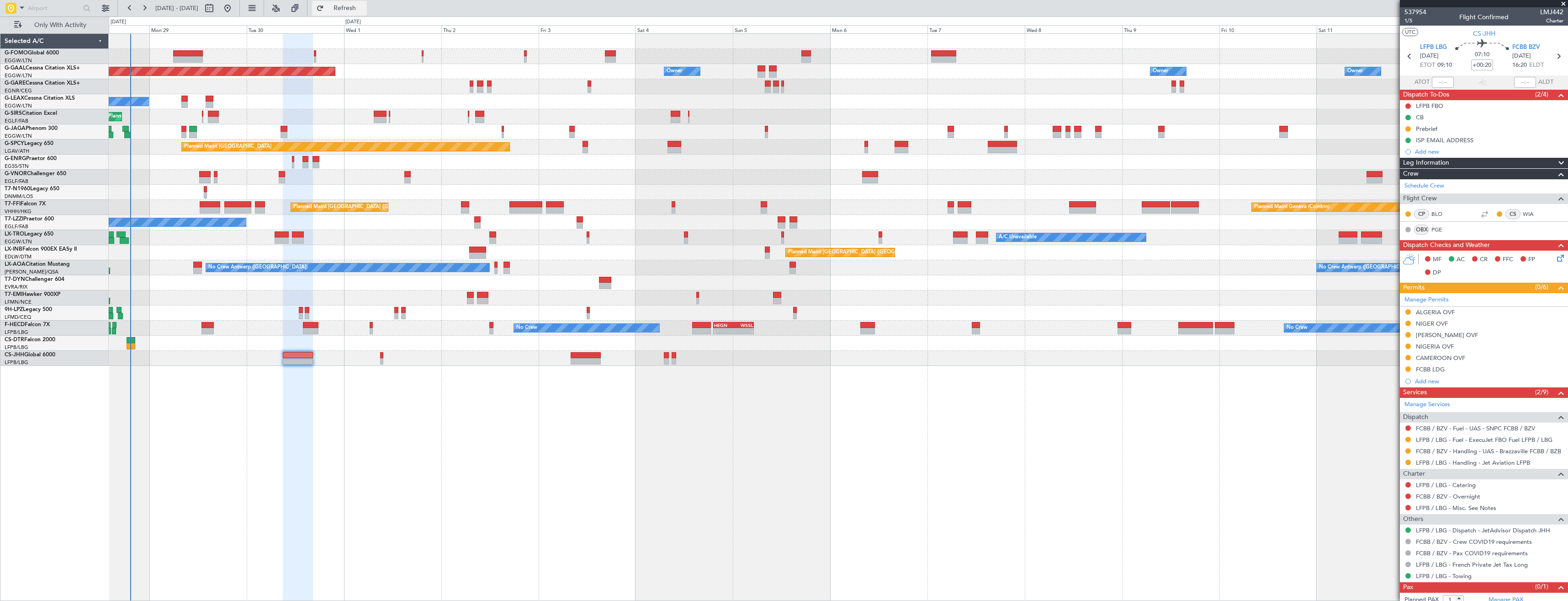
click at [354, 14] on button "Refresh" at bounding box center [339, 8] width 55 height 15
click at [1408, 437] on button at bounding box center [1408, 439] width 6 height 6
click at [1397, 547] on li "Confirmed" at bounding box center [1408, 548] width 106 height 14
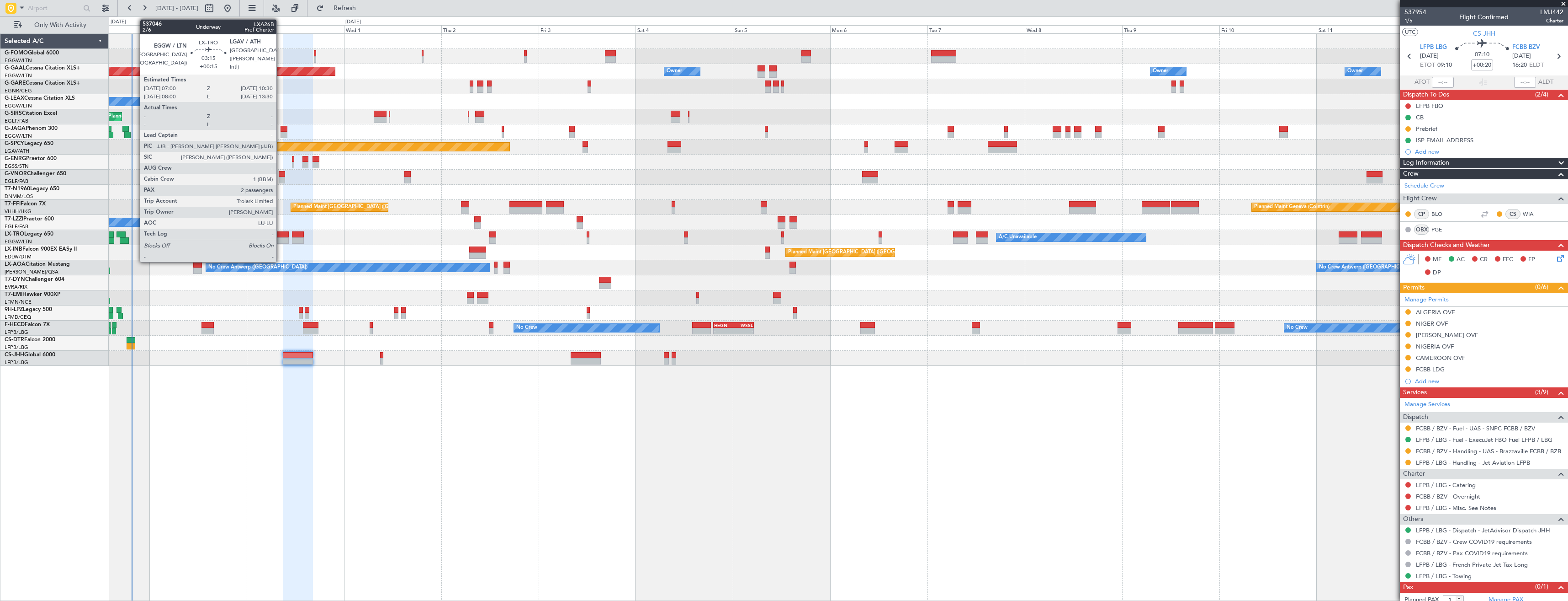
click at [280, 236] on div at bounding box center [282, 234] width 15 height 6
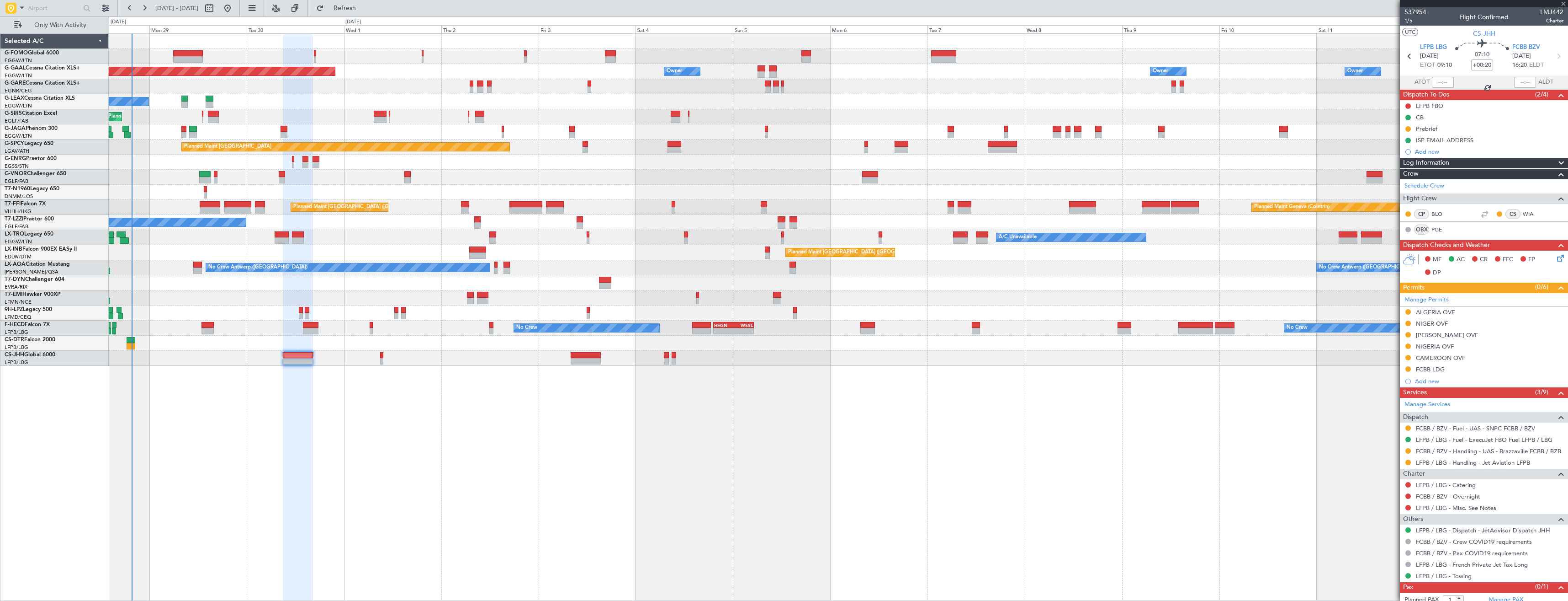
type input "+00:15"
type input "2"
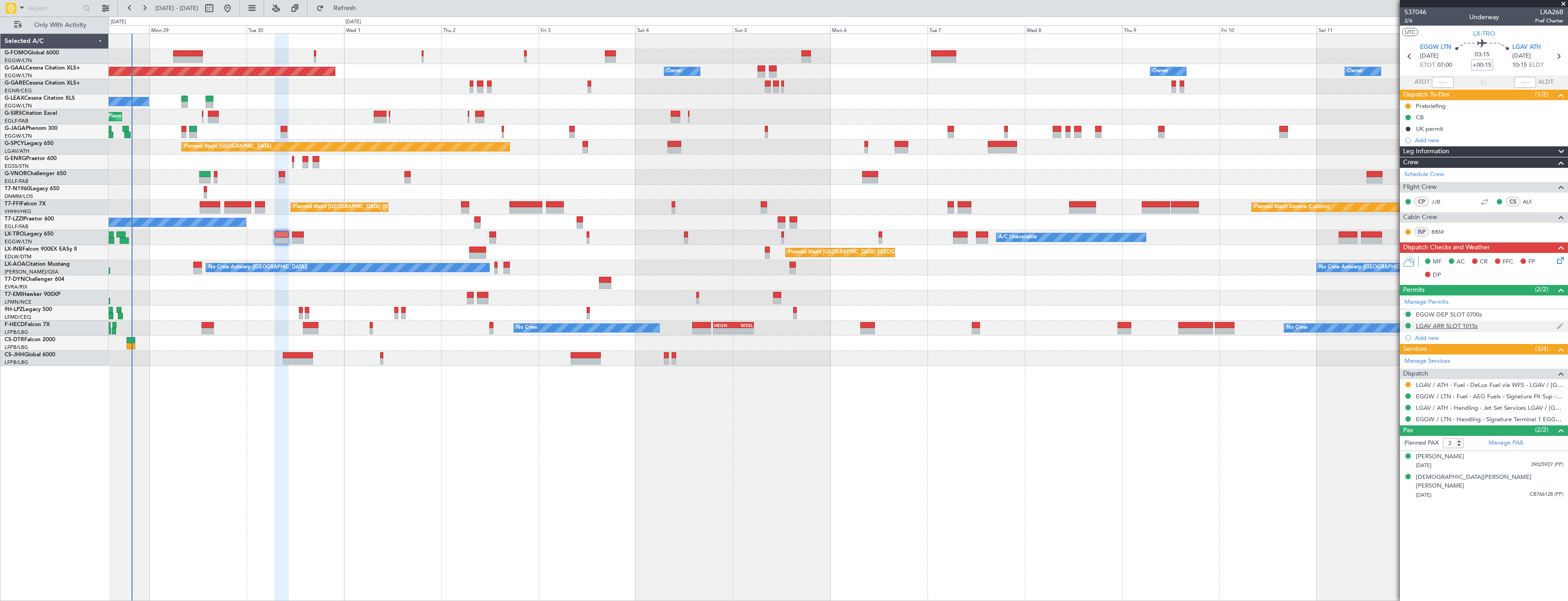
click at [1496, 325] on div "LGAV ARR SLOT 1015z" at bounding box center [1484, 326] width 168 height 11
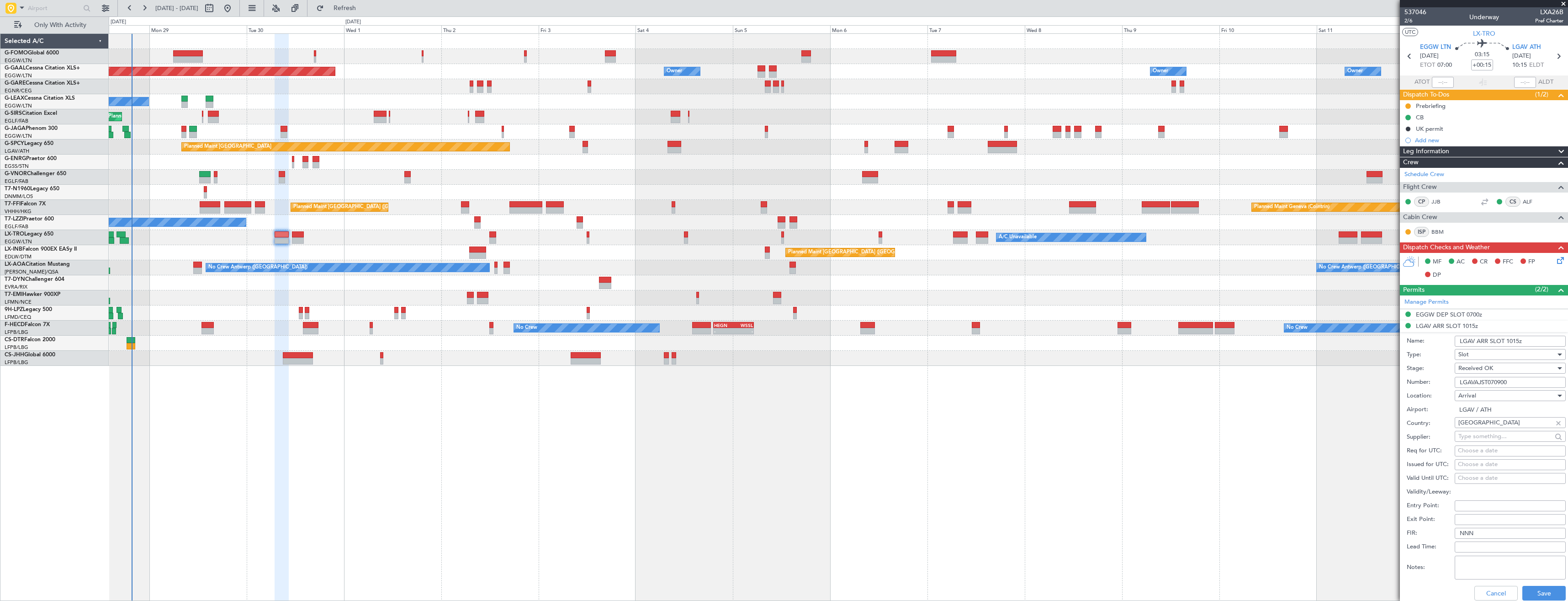
click at [1515, 341] on input "LGAV ARR SLOT 1015z" at bounding box center [1510, 341] width 111 height 11
click at [1519, 340] on input "LGAV ARR SLOT 1015z" at bounding box center [1510, 341] width 111 height 11
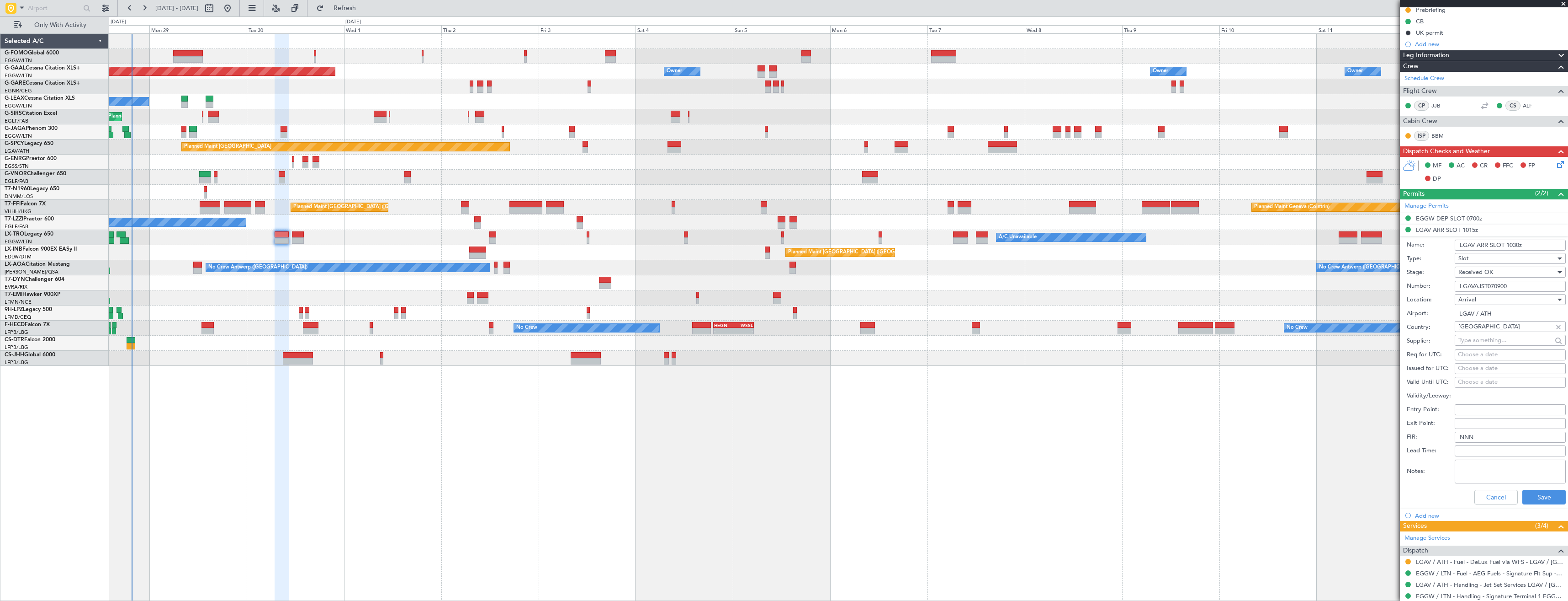
scroll to position [137, 0]
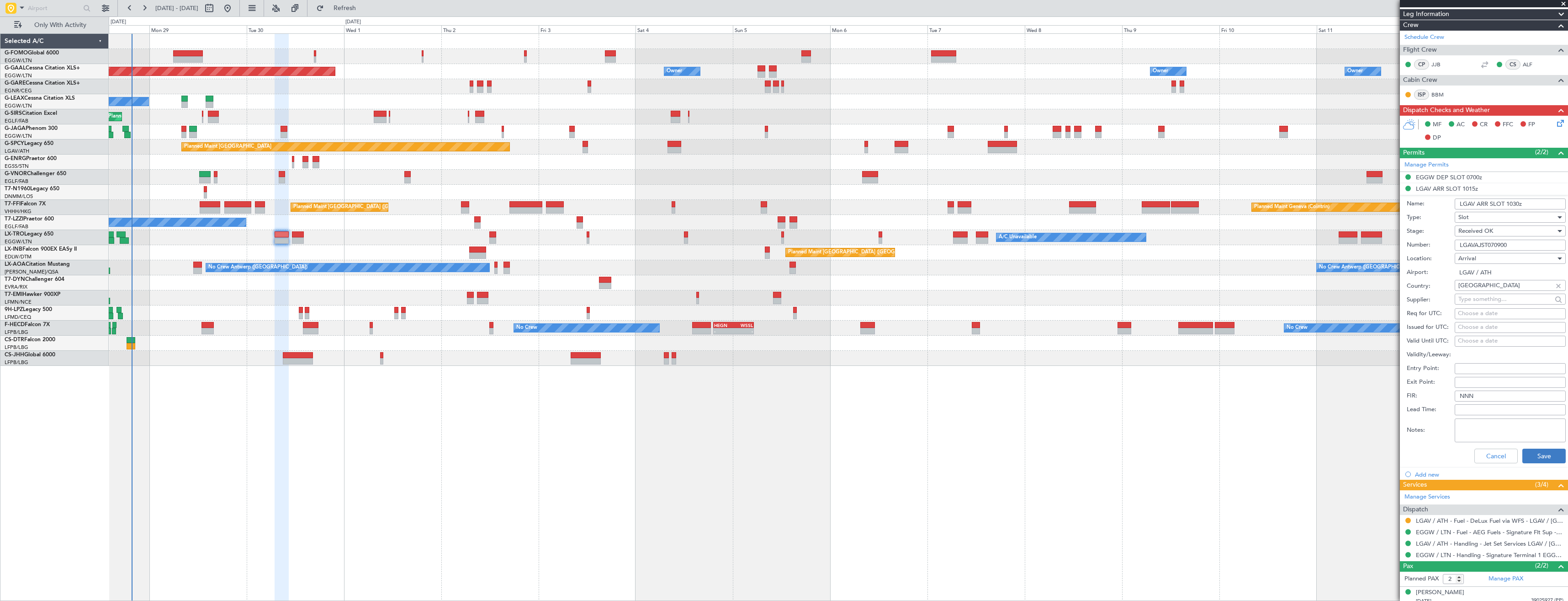
type input "LGAV ARR SLOT 1030z"
click at [1544, 460] on button "Save" at bounding box center [1544, 455] width 43 height 15
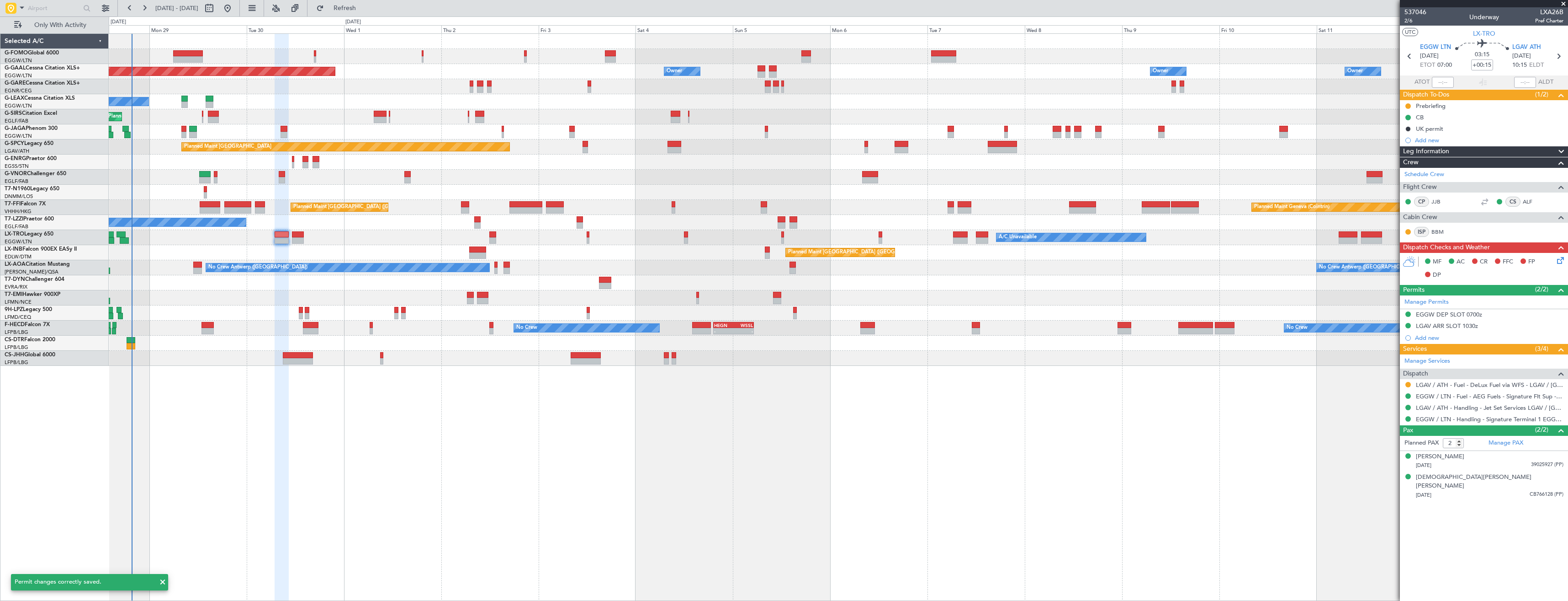
scroll to position [0, 0]
click at [1555, 58] on icon at bounding box center [1558, 56] width 12 height 12
type input "0"
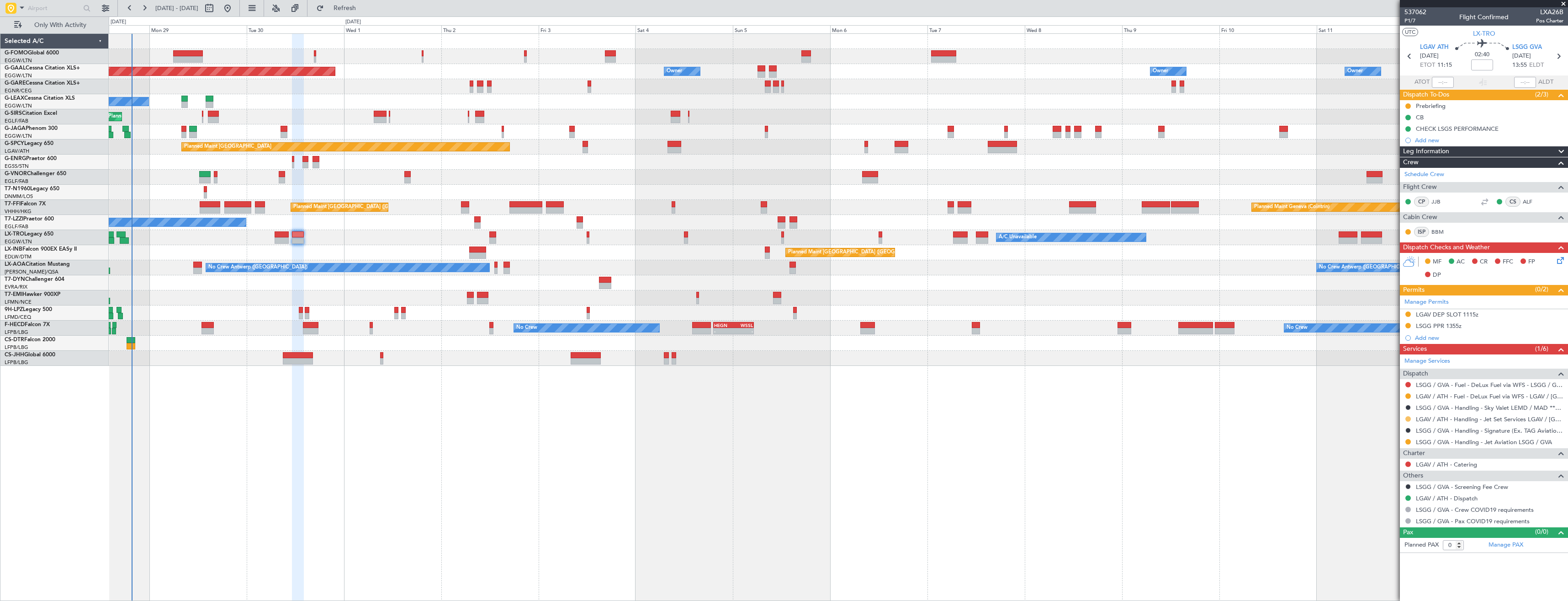
click at [1408, 418] on button at bounding box center [1408, 419] width 6 height 6
drag, startPoint x: 1400, startPoint y: 526, endPoint x: 1399, endPoint y: 519, distance: 7.1
click at [1400, 525] on li "Confirmed" at bounding box center [1408, 528] width 106 height 14
click at [1496, 317] on div "LGAV DEP SLOT 1115z" at bounding box center [1484, 315] width 168 height 11
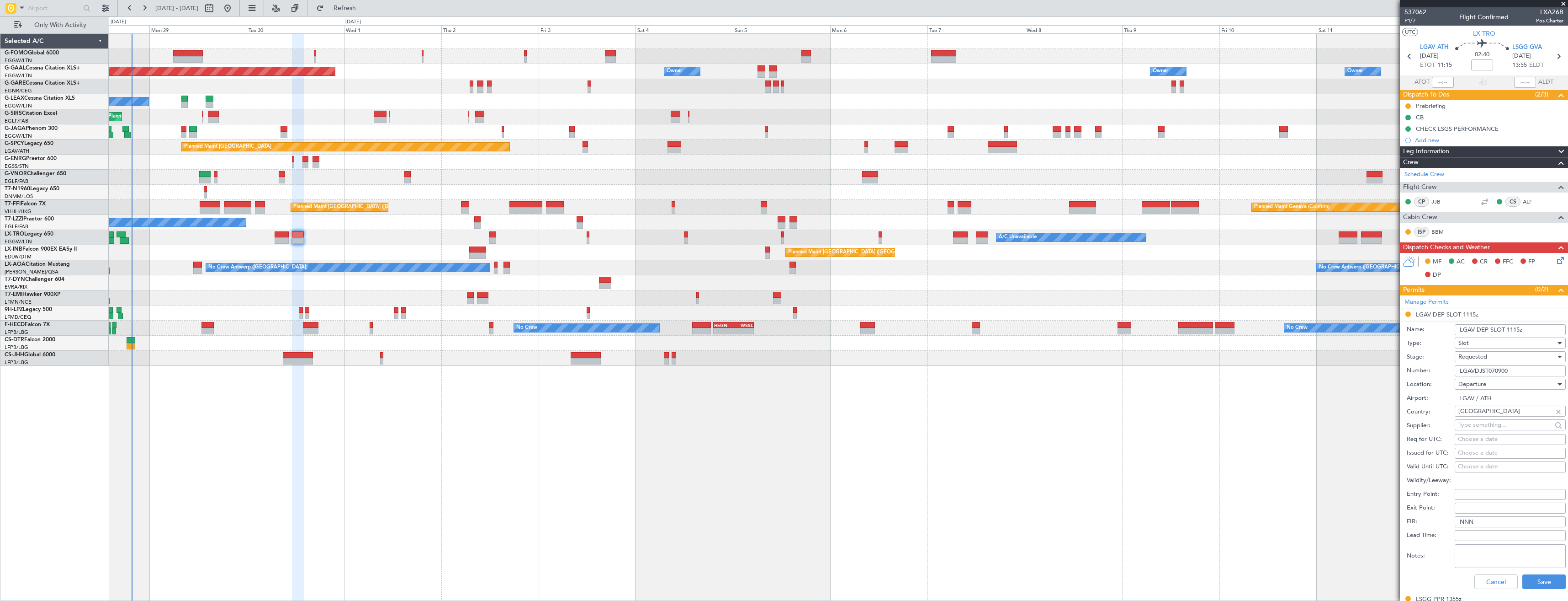
click at [1488, 359] on div "Requested" at bounding box center [1507, 357] width 97 height 14
click at [1497, 425] on span "Received OK" at bounding box center [1507, 426] width 96 height 14
click at [1528, 582] on button "Save" at bounding box center [1544, 582] width 43 height 15
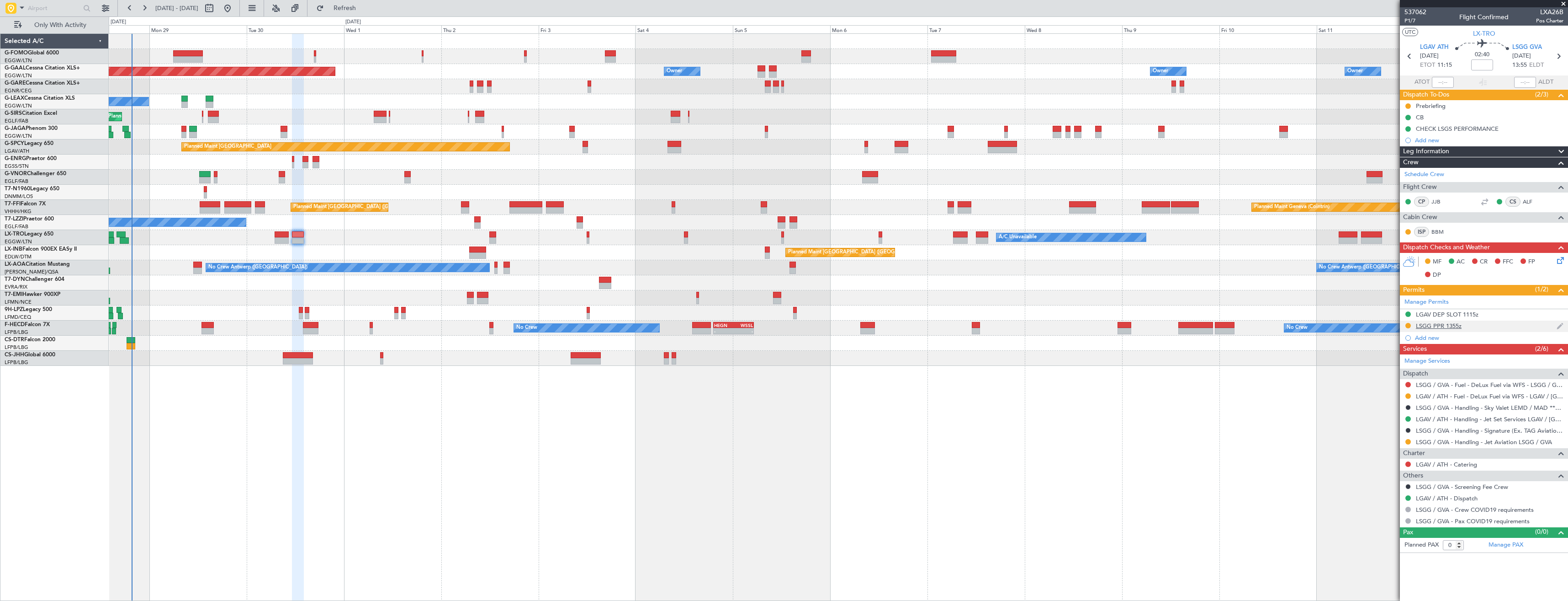
click at [1488, 329] on div "LSGG PPR 1355z" at bounding box center [1484, 326] width 168 height 11
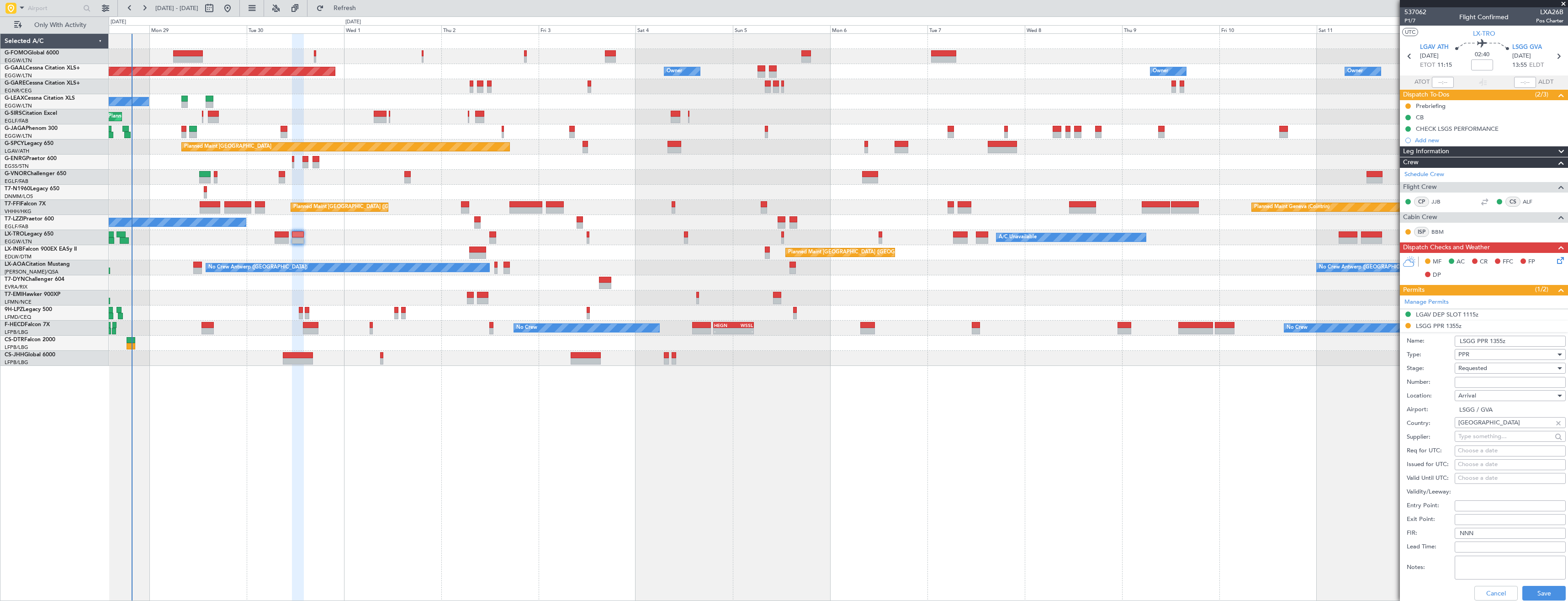
click at [1491, 380] on input "Number:" at bounding box center [1510, 382] width 111 height 11
paste input "093013310A"
type input "093013310A"
click at [1488, 367] on div "Requested" at bounding box center [1507, 368] width 97 height 14
click at [1494, 433] on span "Received OK" at bounding box center [1507, 437] width 96 height 14
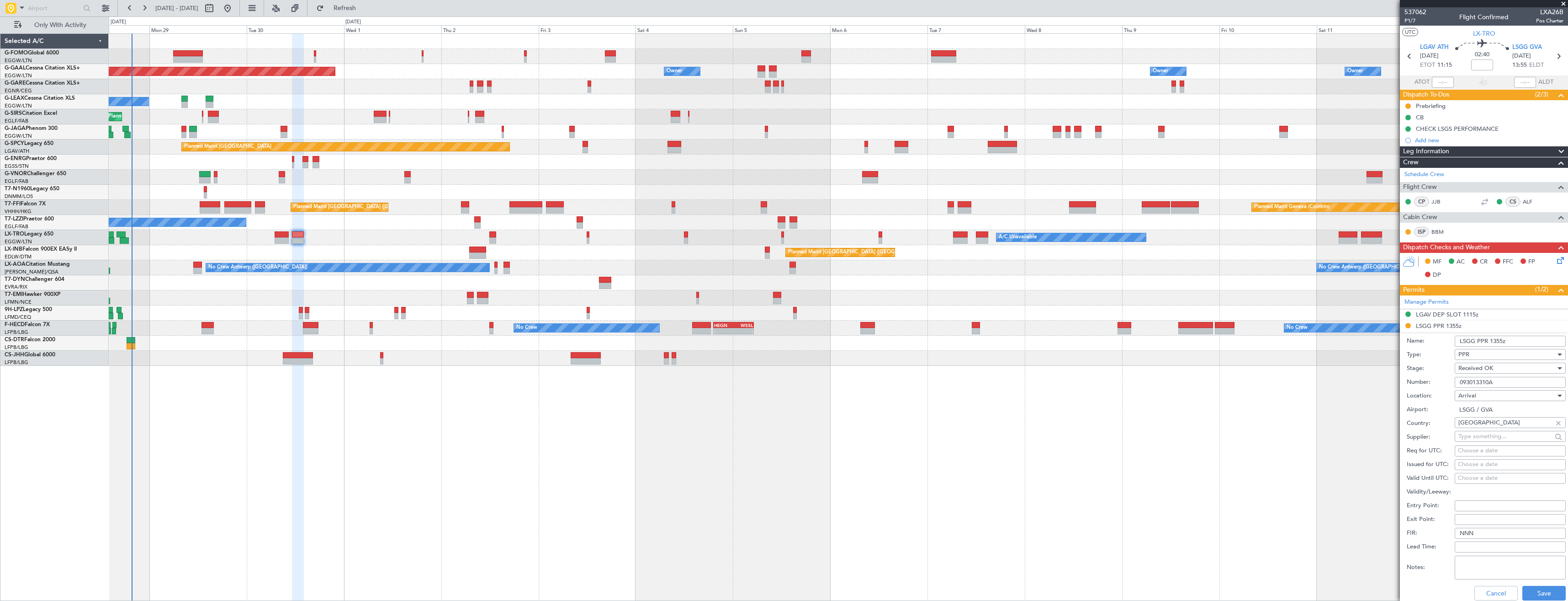
scroll to position [183, 0]
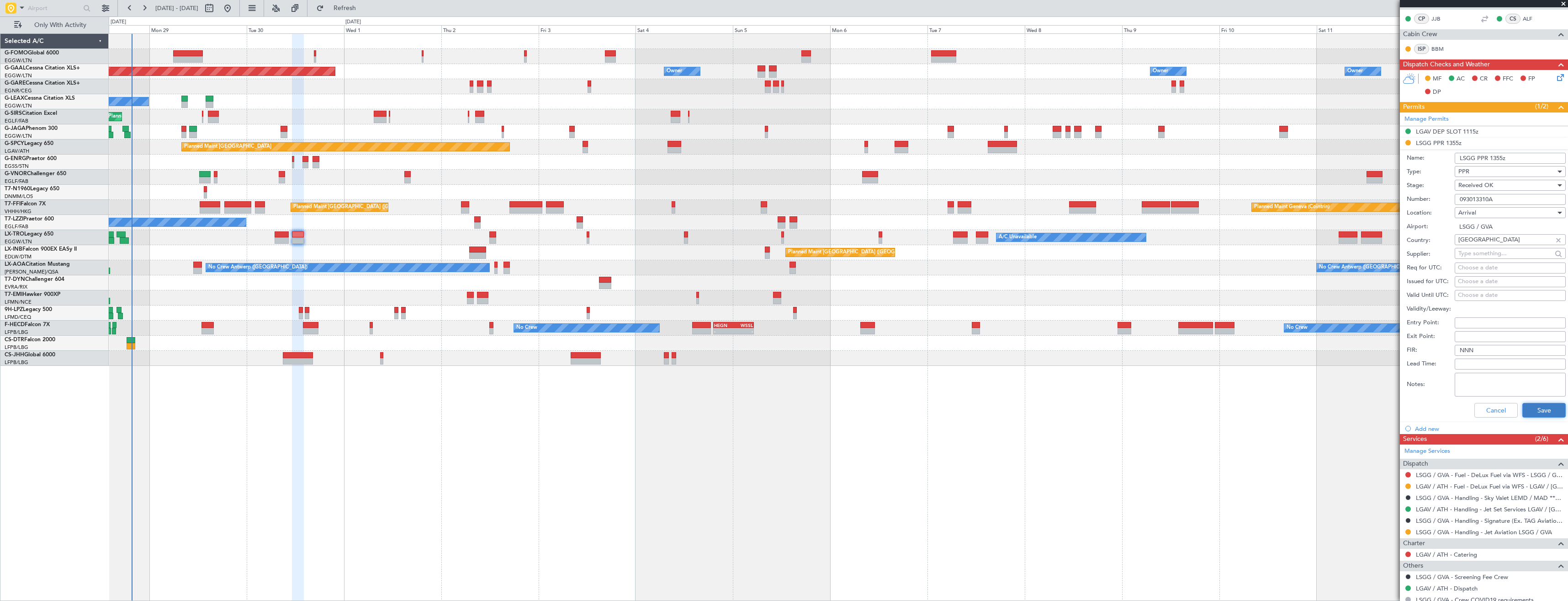
click at [1523, 410] on button "Save" at bounding box center [1544, 409] width 43 height 15
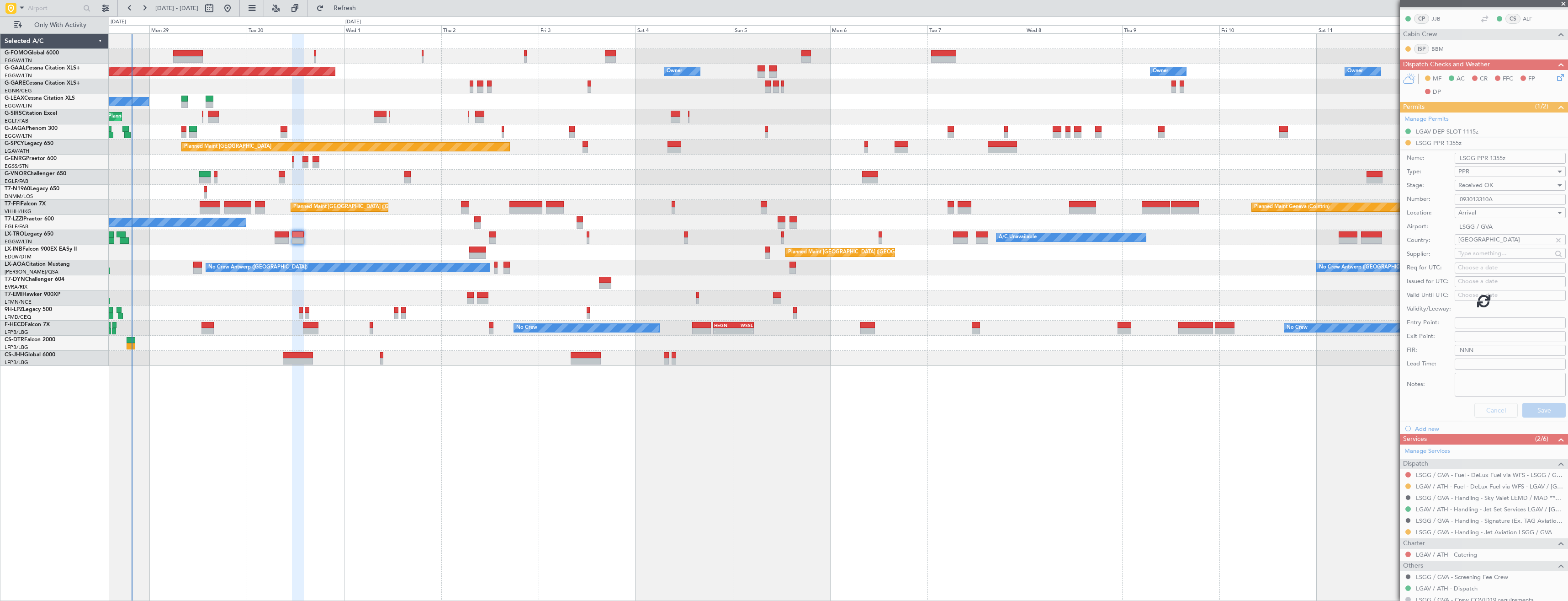
scroll to position [0, 0]
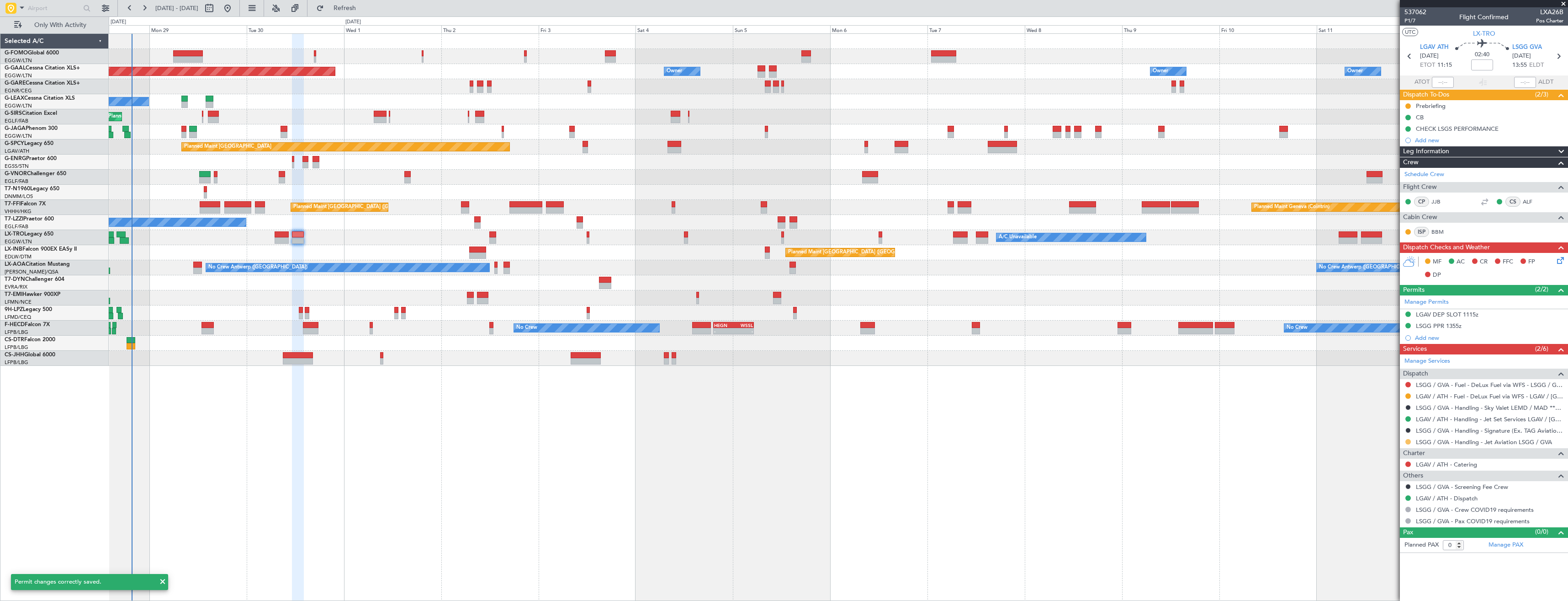
click at [1410, 439] on button at bounding box center [1408, 442] width 6 height 6
click at [1379, 549] on span "Confirmed" at bounding box center [1382, 550] width 29 height 9
click at [1555, 59] on icon at bounding box center [1558, 56] width 12 height 12
type input "10"
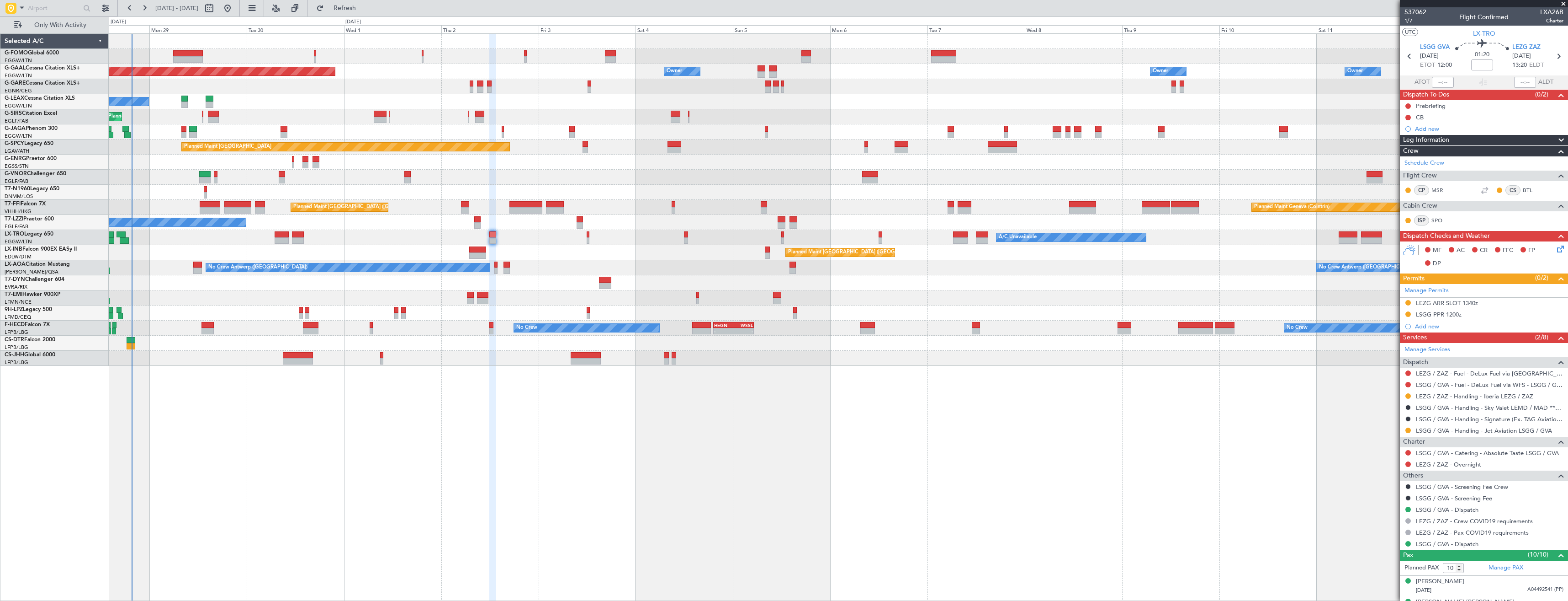
drag, startPoint x: 1471, startPoint y: 314, endPoint x: 1467, endPoint y: 319, distance: 6.4
click at [1471, 314] on div "LSGG PPR 1200z" at bounding box center [1484, 315] width 168 height 11
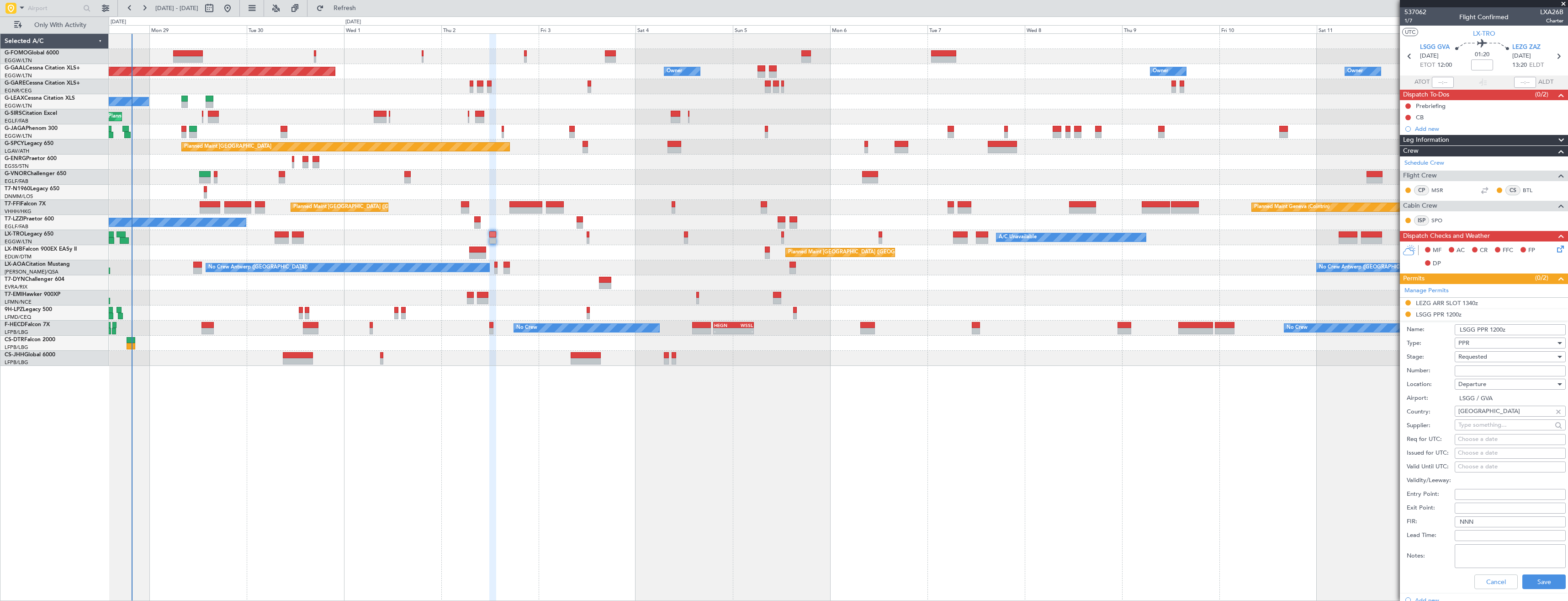
click at [1480, 370] on input "Number:" at bounding box center [1510, 371] width 111 height 11
paste input "100212104D"
type input "100212104D"
click at [1480, 353] on span "Requested" at bounding box center [1473, 357] width 29 height 8
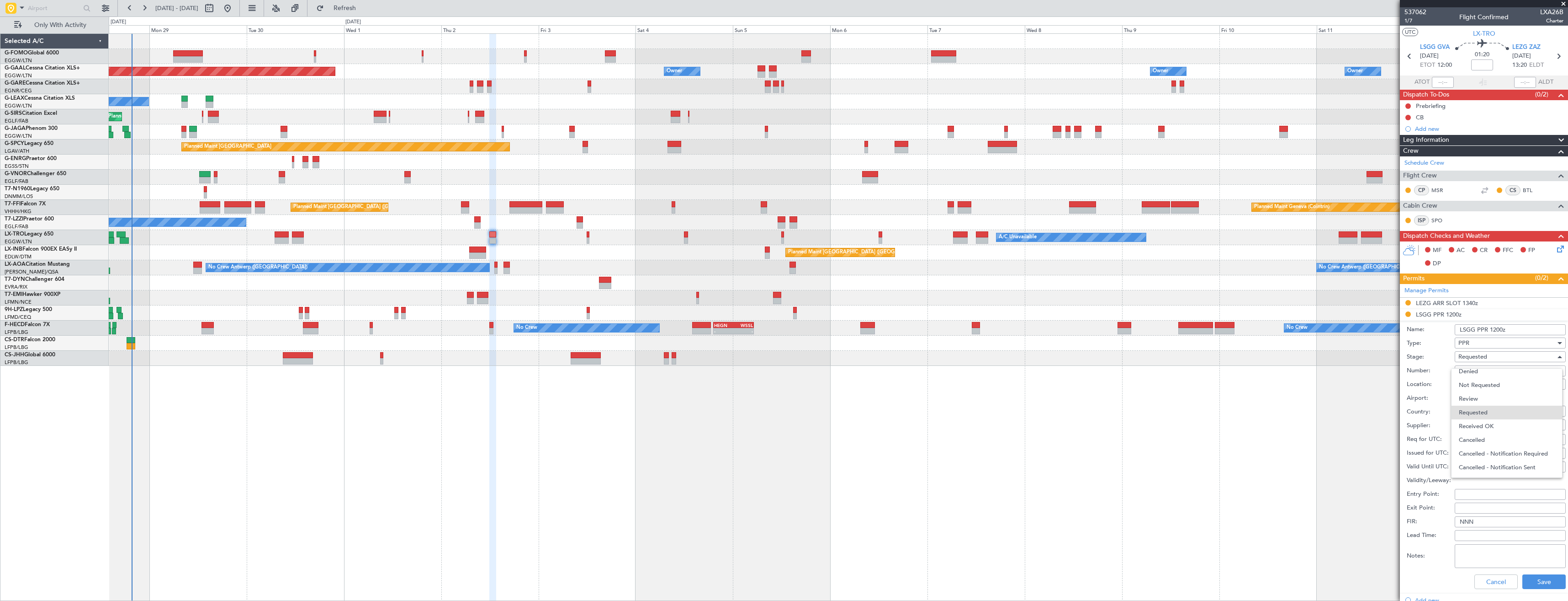
click at [1482, 425] on span "Received OK" at bounding box center [1507, 426] width 96 height 14
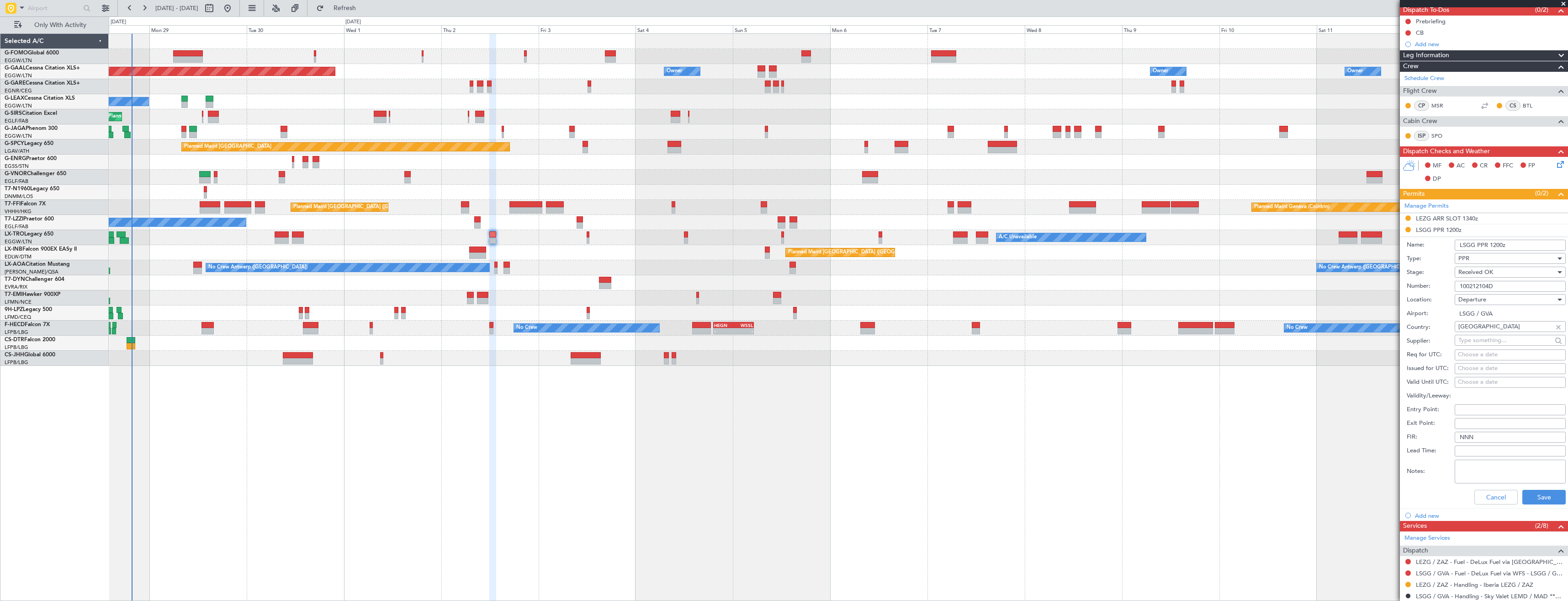
scroll to position [183, 0]
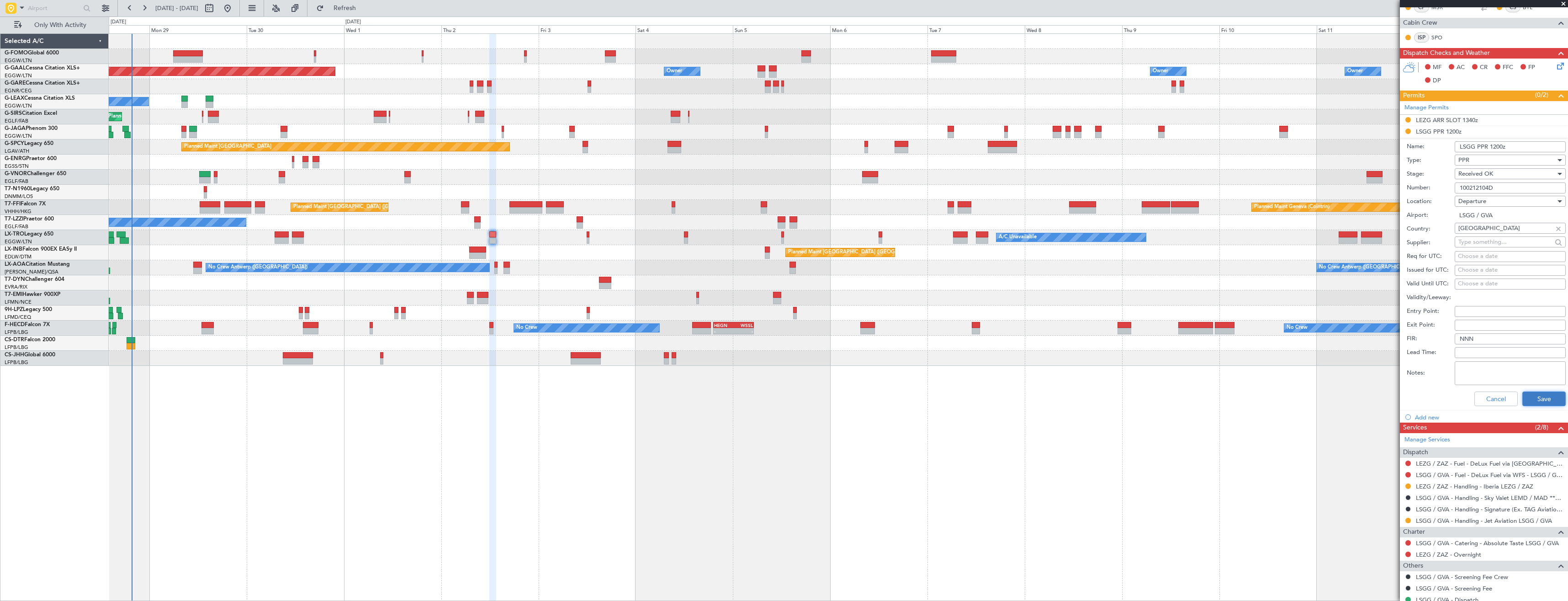
click at [1533, 401] on button "Save" at bounding box center [1544, 398] width 43 height 15
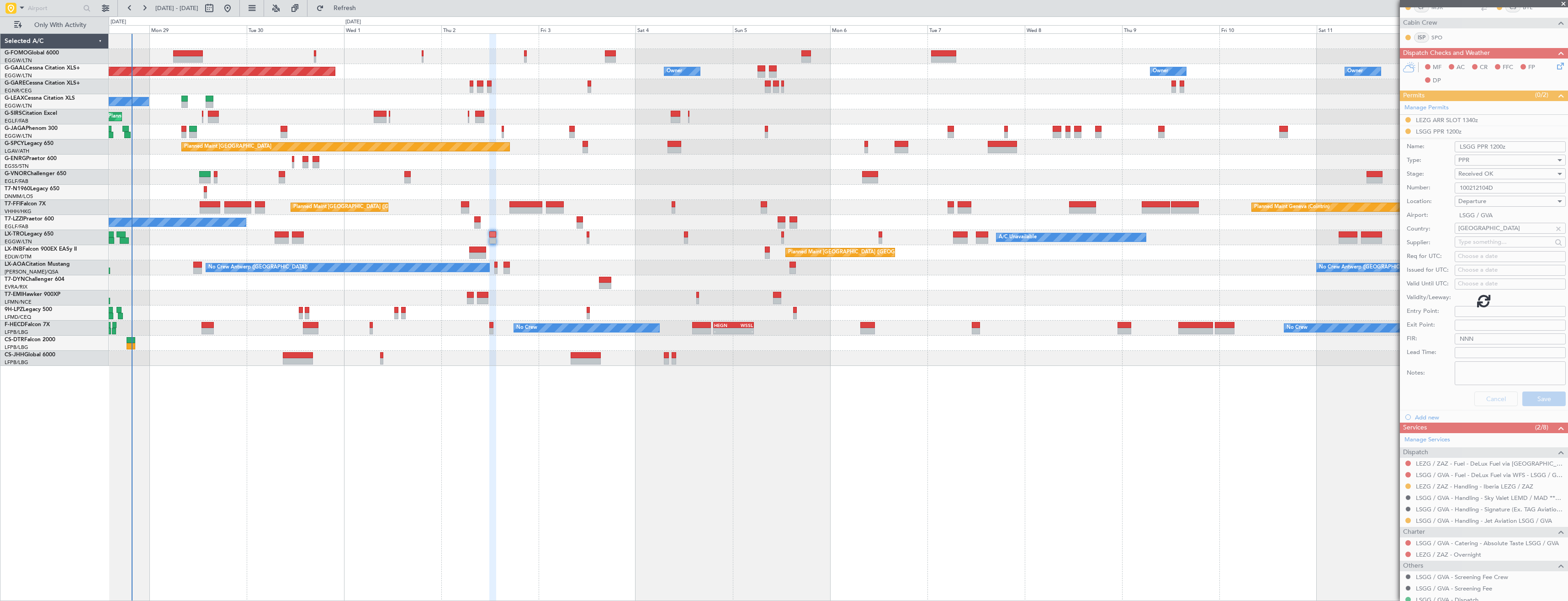
scroll to position [180, 0]
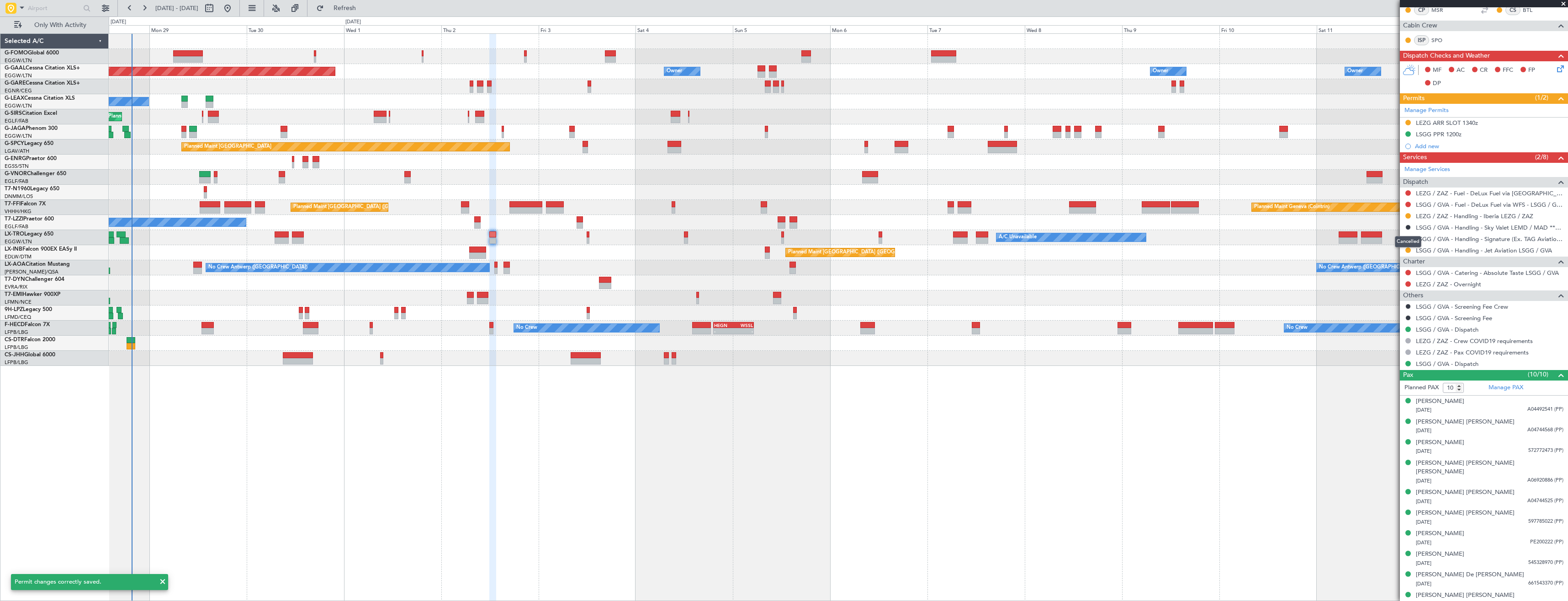
click at [1407, 249] on mat-tooltip-component "Cancelled" at bounding box center [1408, 242] width 39 height 24
click at [1407, 249] on button at bounding box center [1408, 250] width 6 height 6
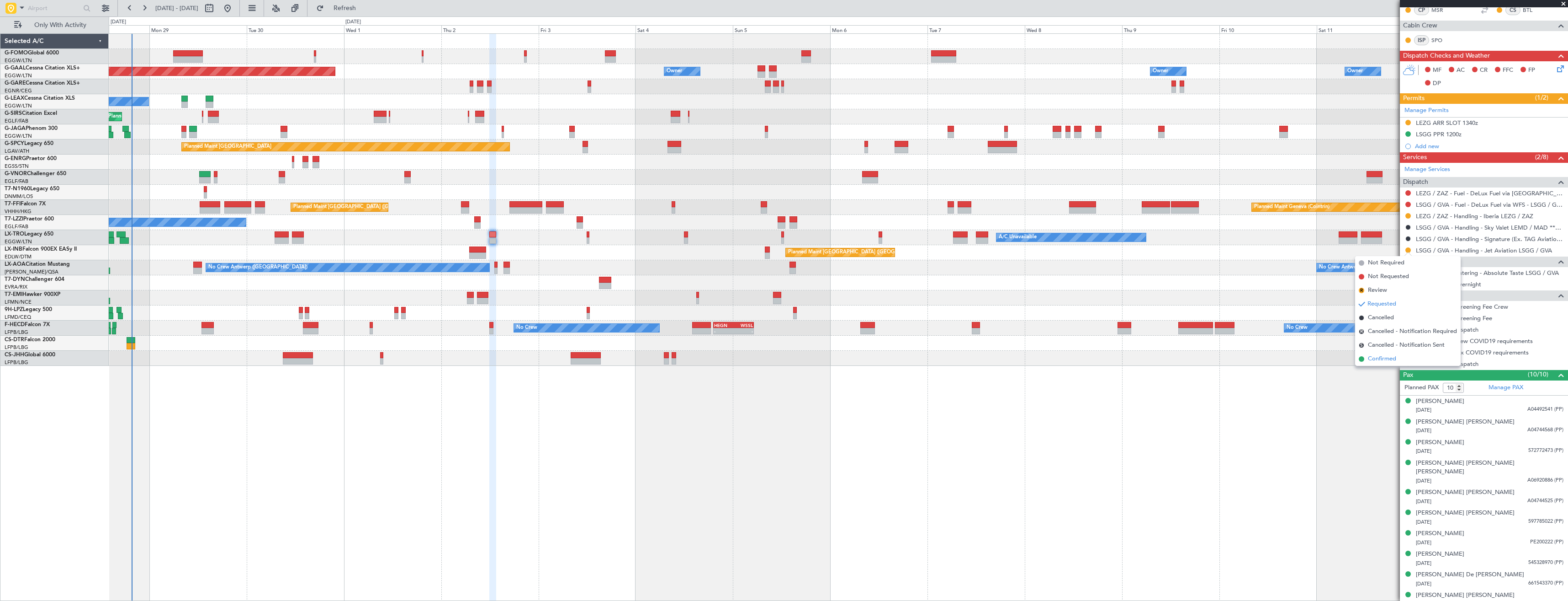
click at [1391, 359] on span "Confirmed" at bounding box center [1382, 359] width 29 height 9
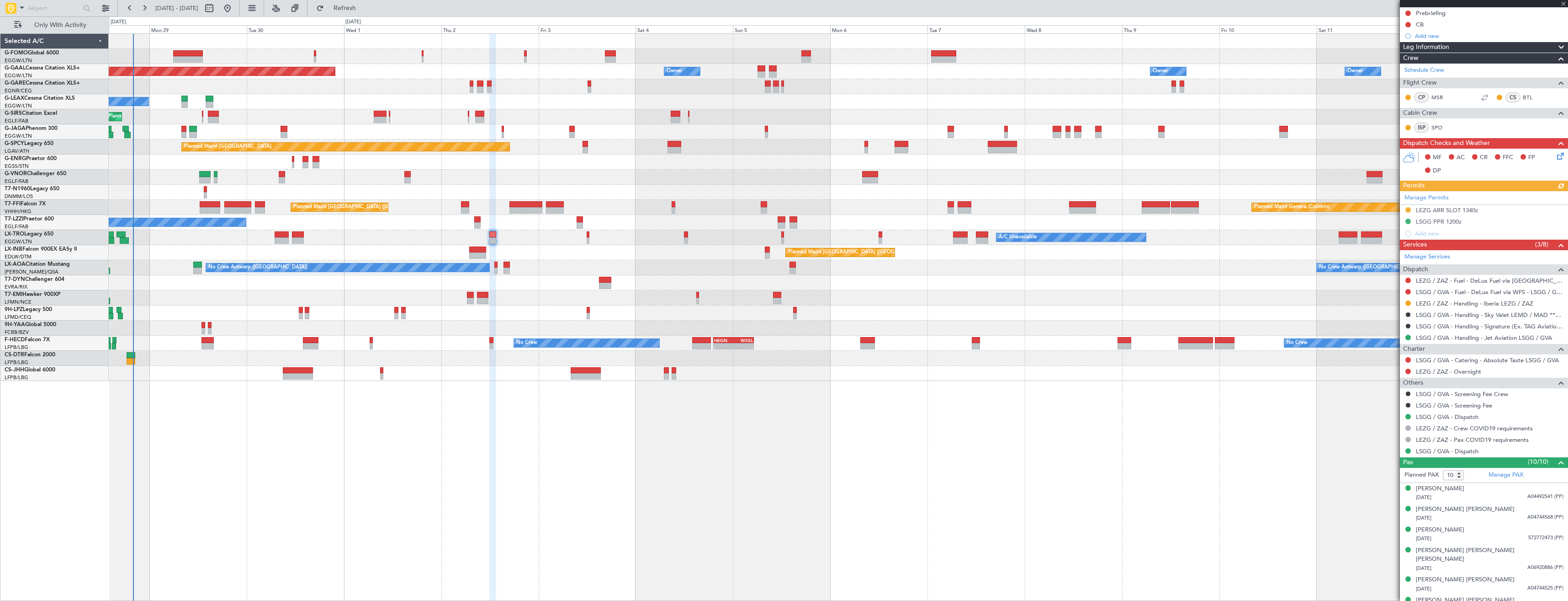
scroll to position [0, 0]
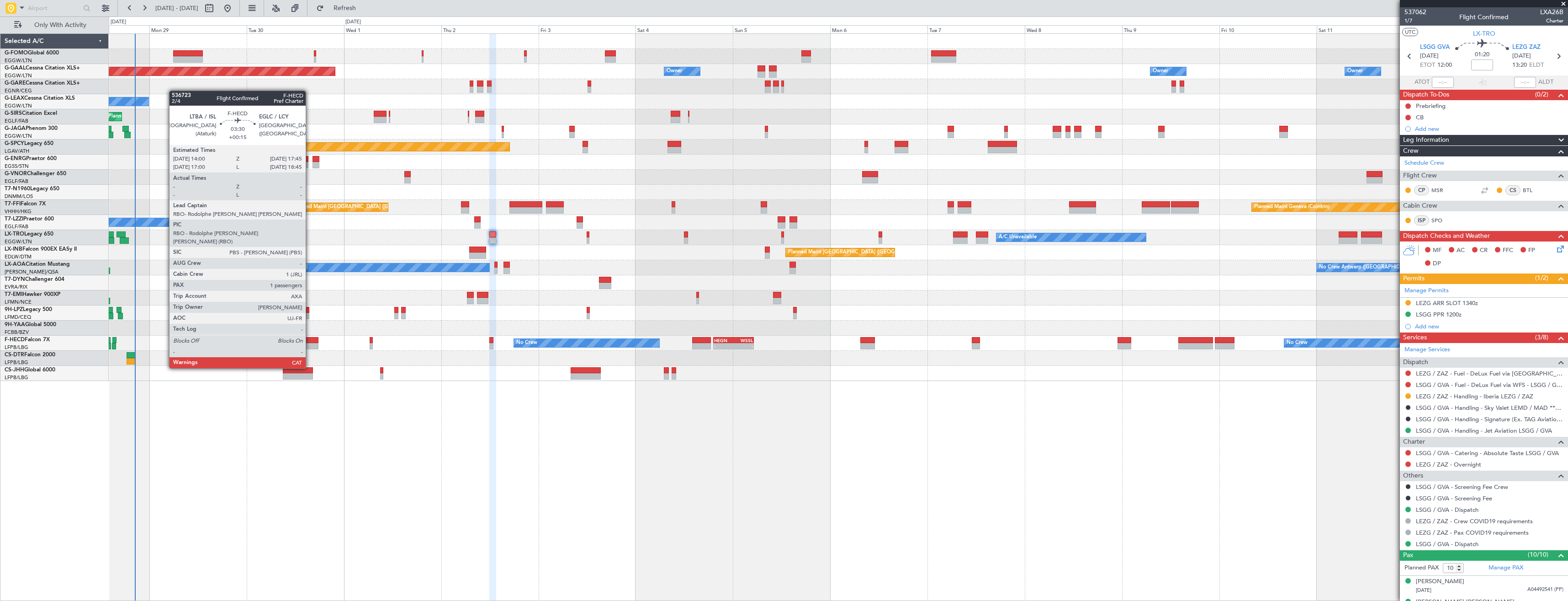
click at [310, 343] on div at bounding box center [310, 340] width 15 height 6
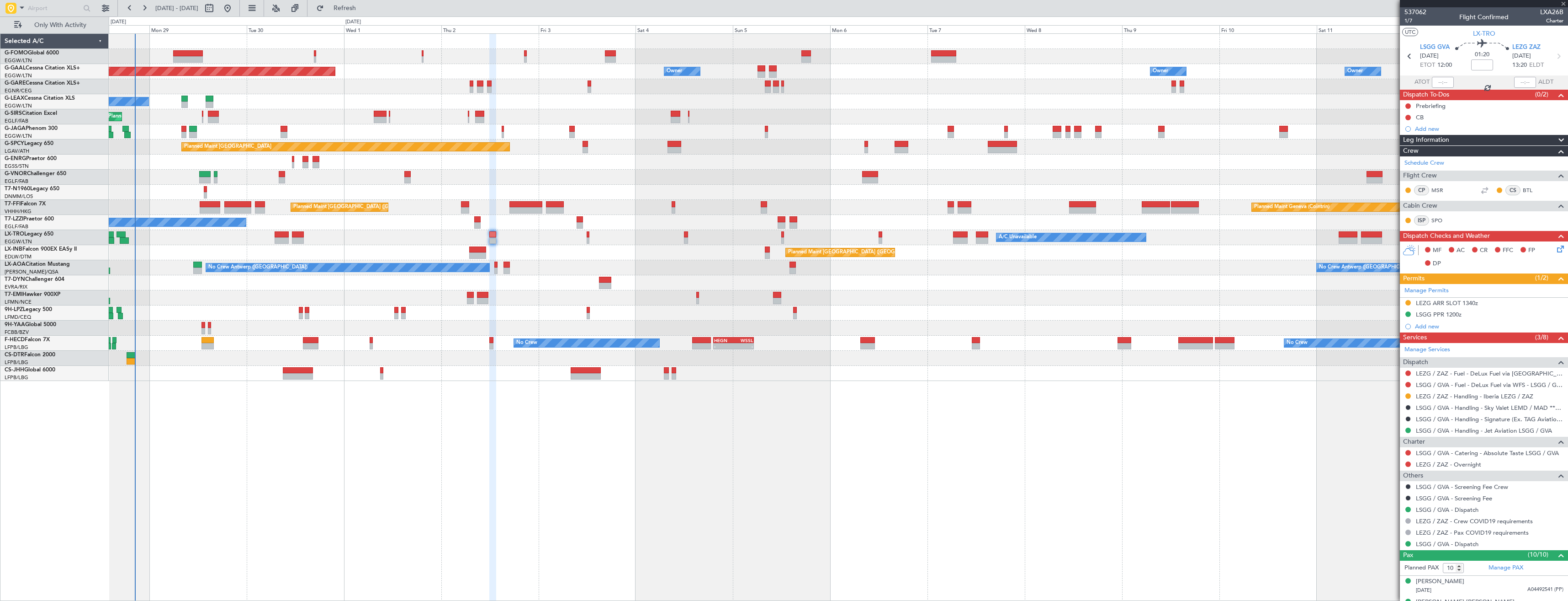
type input "+00:15"
type input "1"
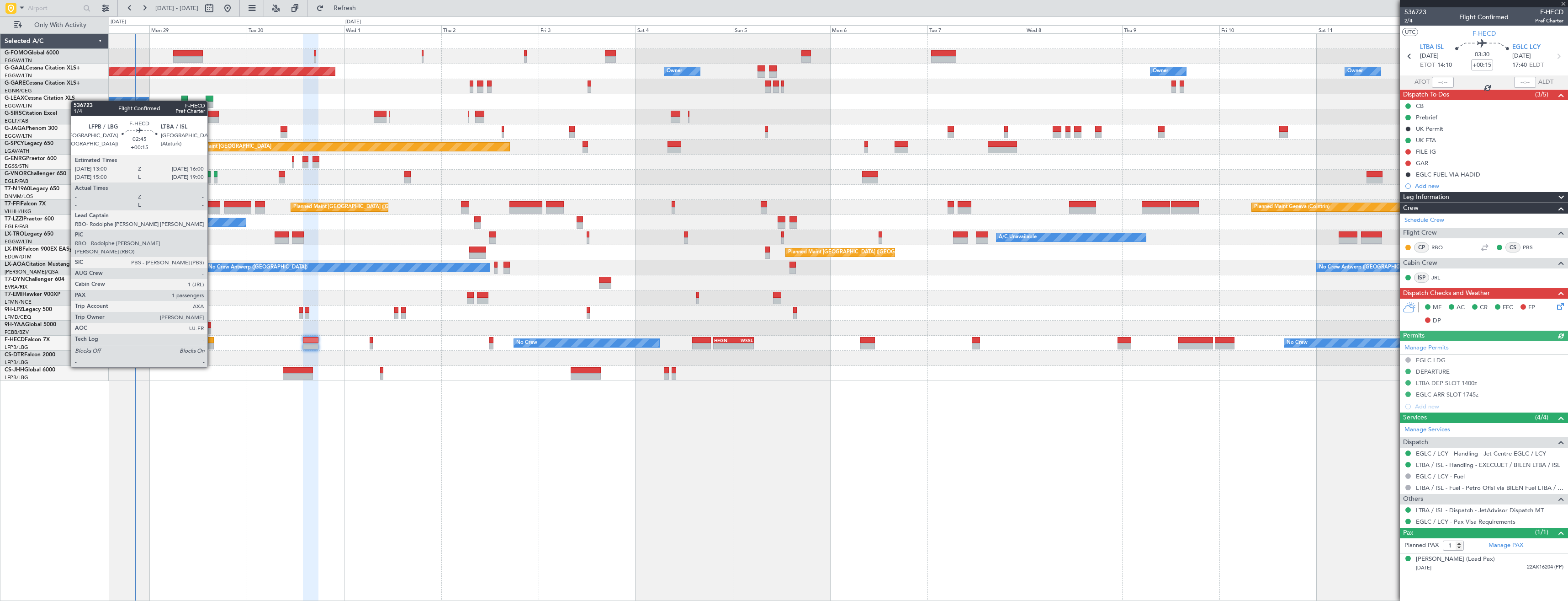
click at [212, 341] on div at bounding box center [208, 340] width 13 height 6
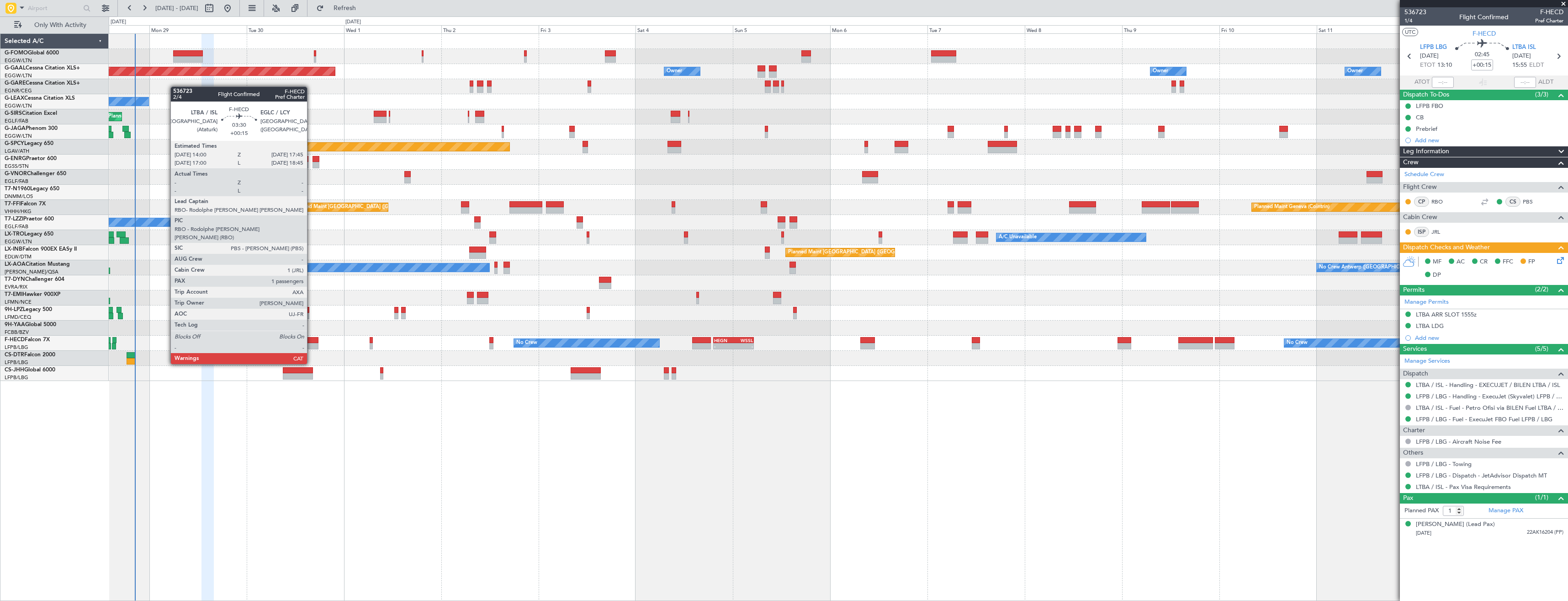
click at [311, 338] on div at bounding box center [310, 340] width 15 height 6
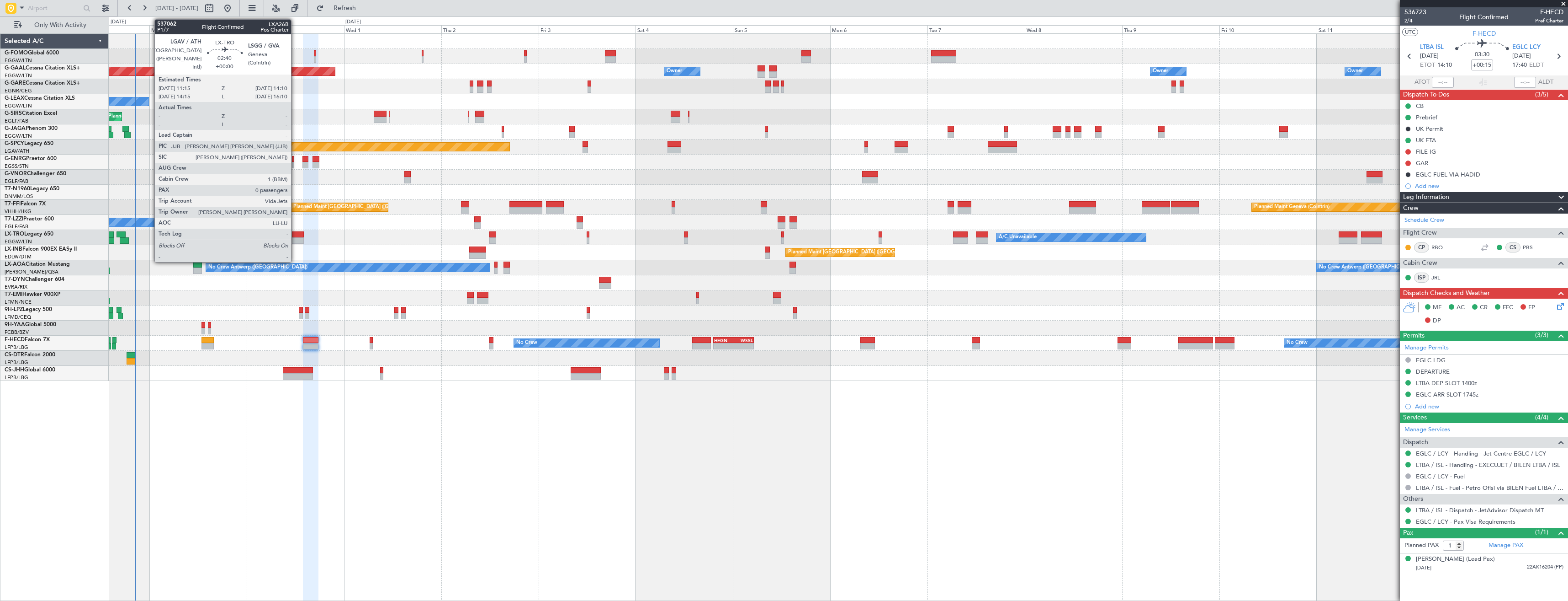
click at [298, 236] on div at bounding box center [298, 234] width 12 height 6
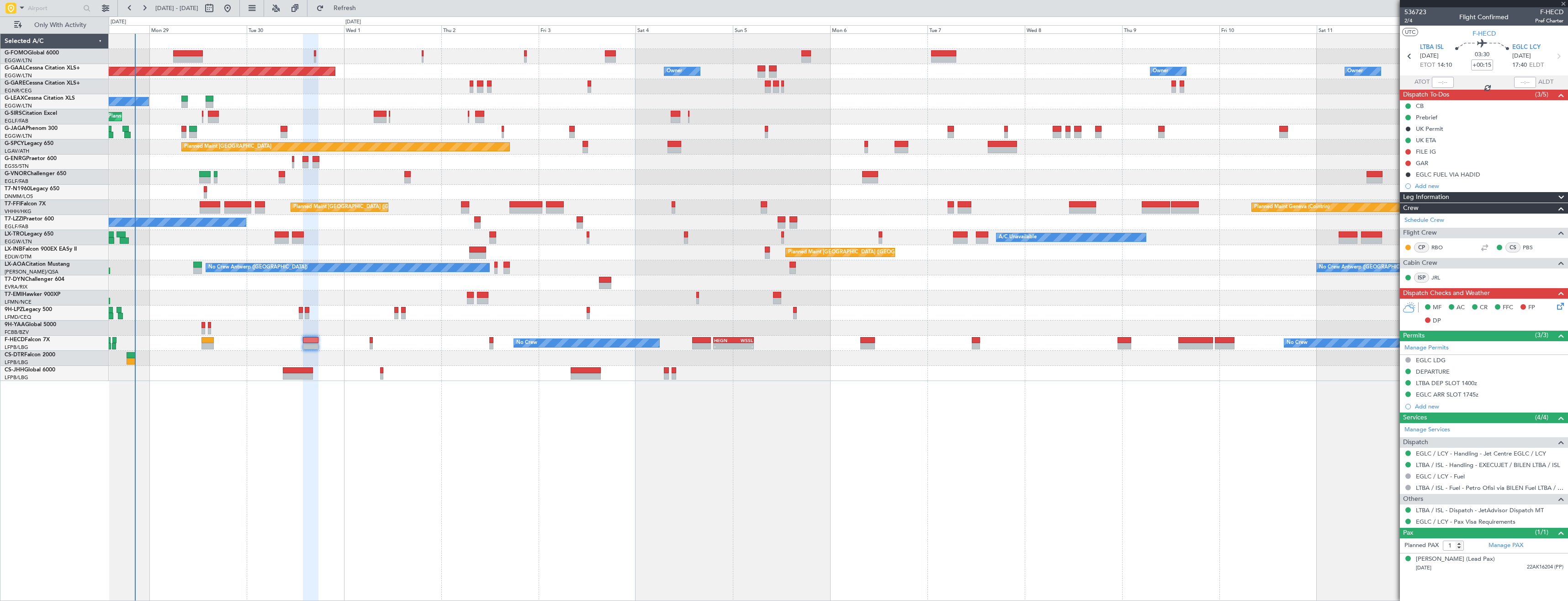
type input "0"
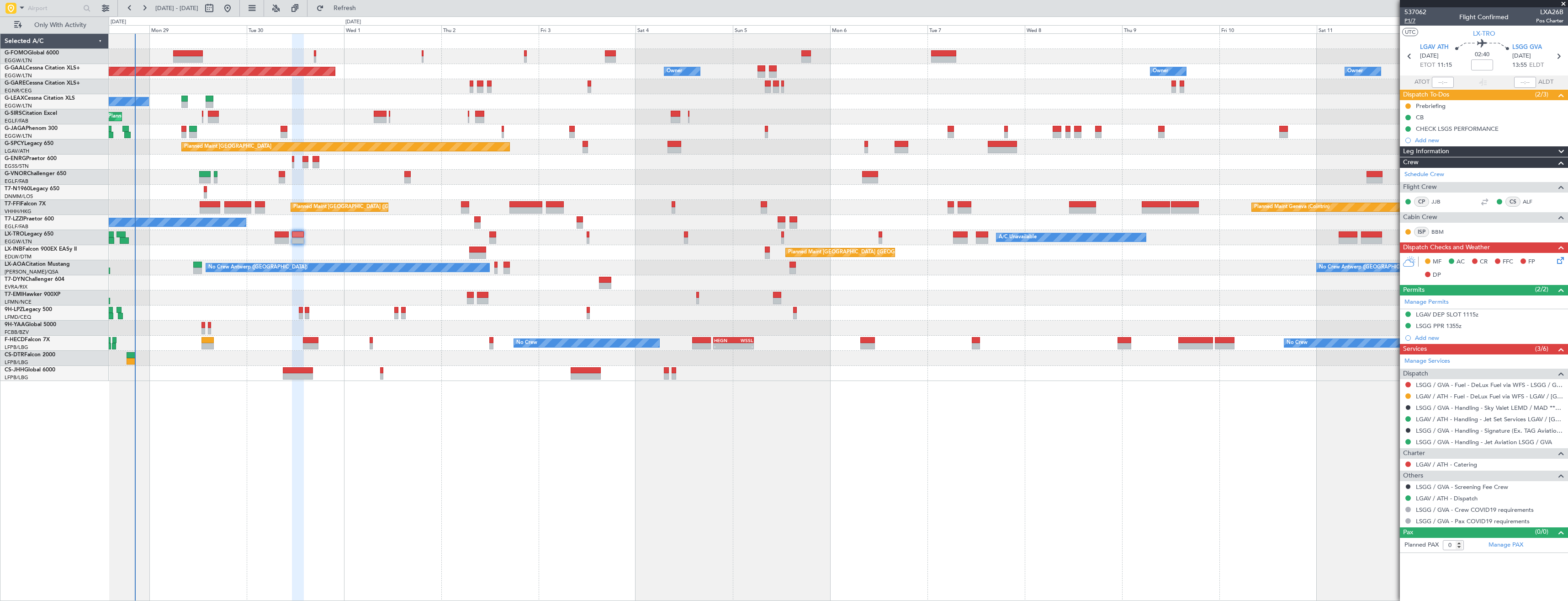
click at [1412, 22] on span "P1/7" at bounding box center [1416, 20] width 22 height 8
click at [1560, 258] on icon at bounding box center [1559, 258] width 8 height 8
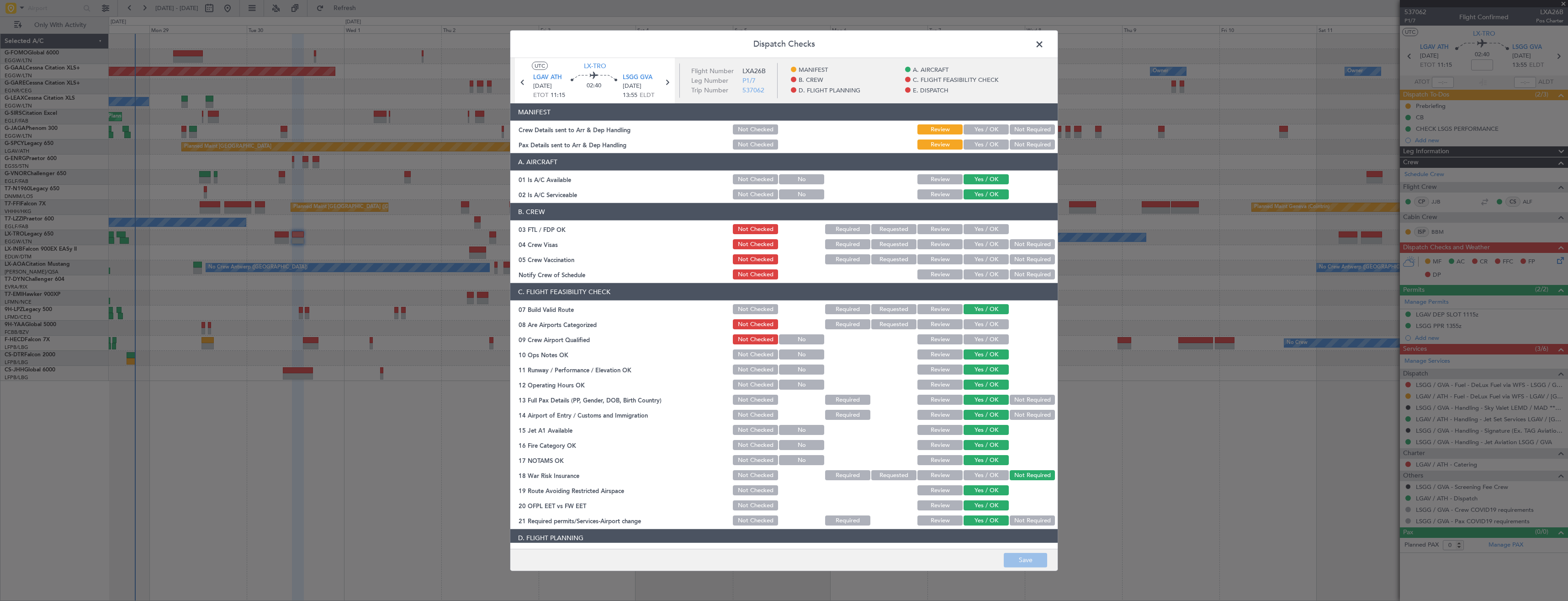
drag, startPoint x: 977, startPoint y: 142, endPoint x: 974, endPoint y: 135, distance: 7.6
click at [977, 141] on button "Yes / OK" at bounding box center [986, 144] width 45 height 10
click at [974, 130] on button "Yes / OK" at bounding box center [986, 130] width 45 height 10
click at [1011, 563] on button "Save" at bounding box center [1025, 559] width 43 height 15
click at [1044, 46] on span at bounding box center [1044, 47] width 0 height 18
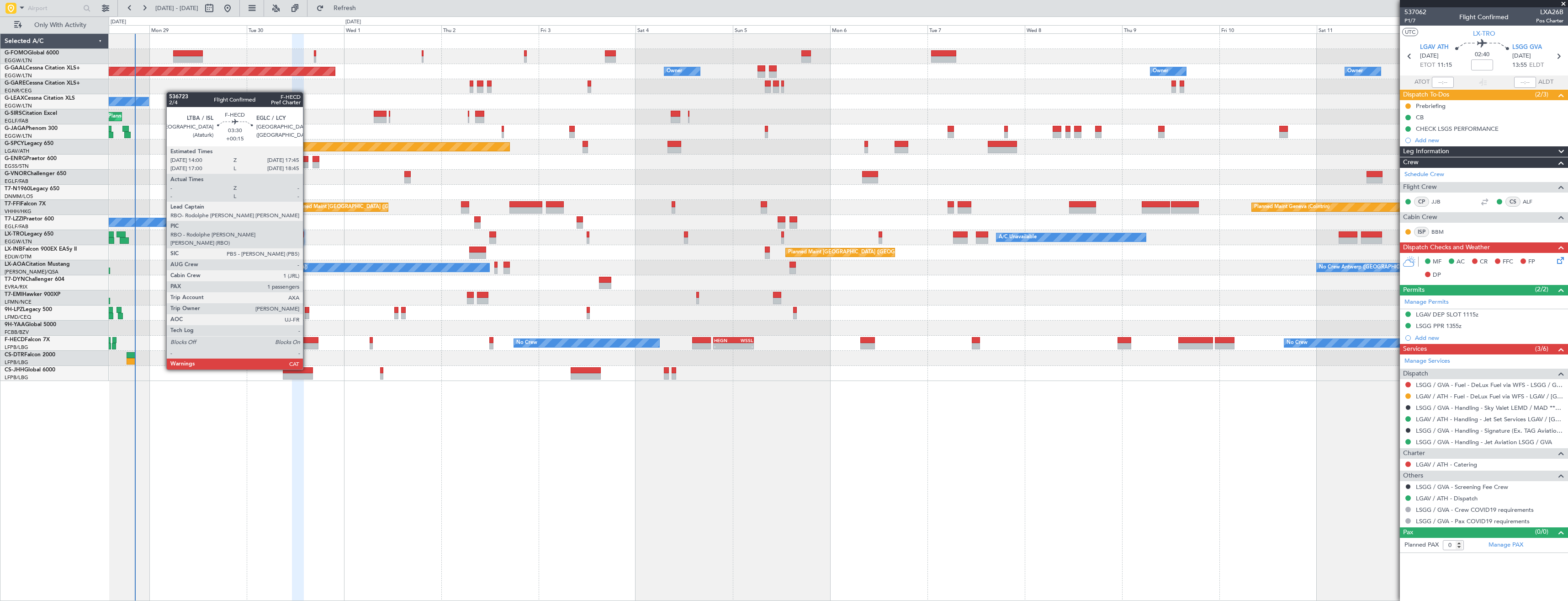
click at [307, 344] on div at bounding box center [310, 345] width 15 height 6
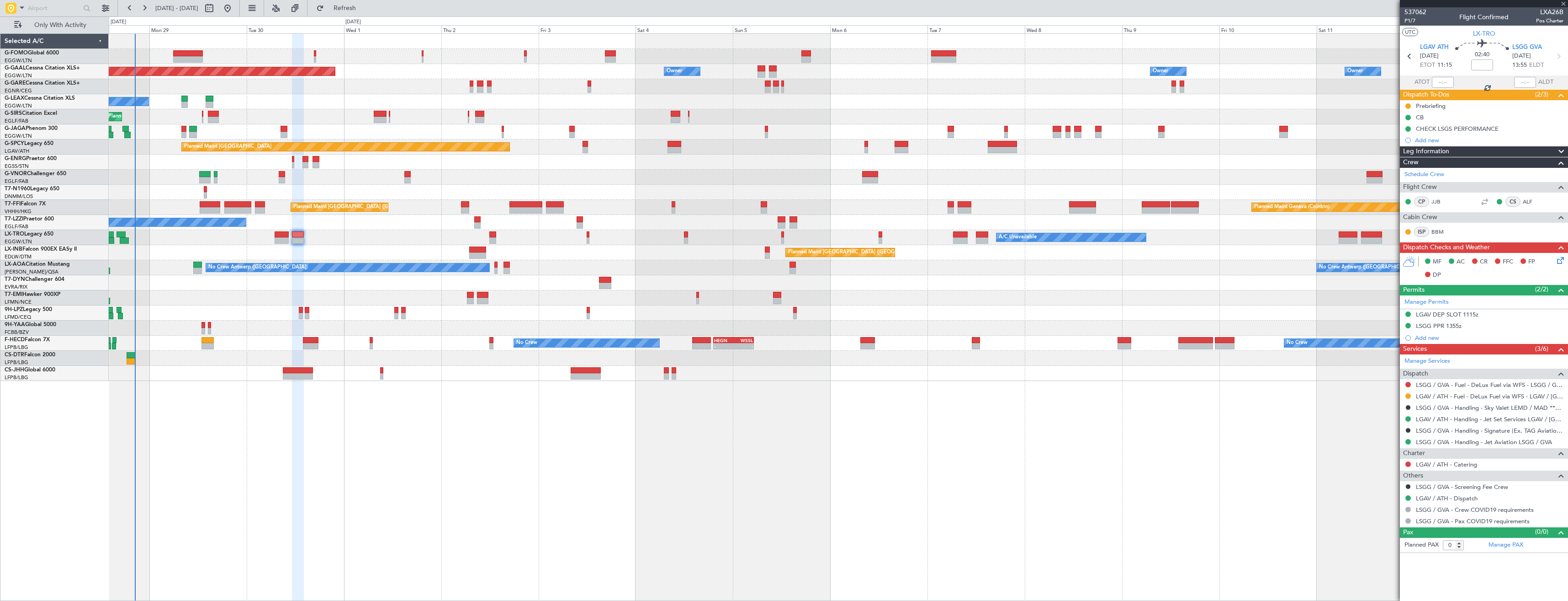
type input "+00:15"
type input "1"
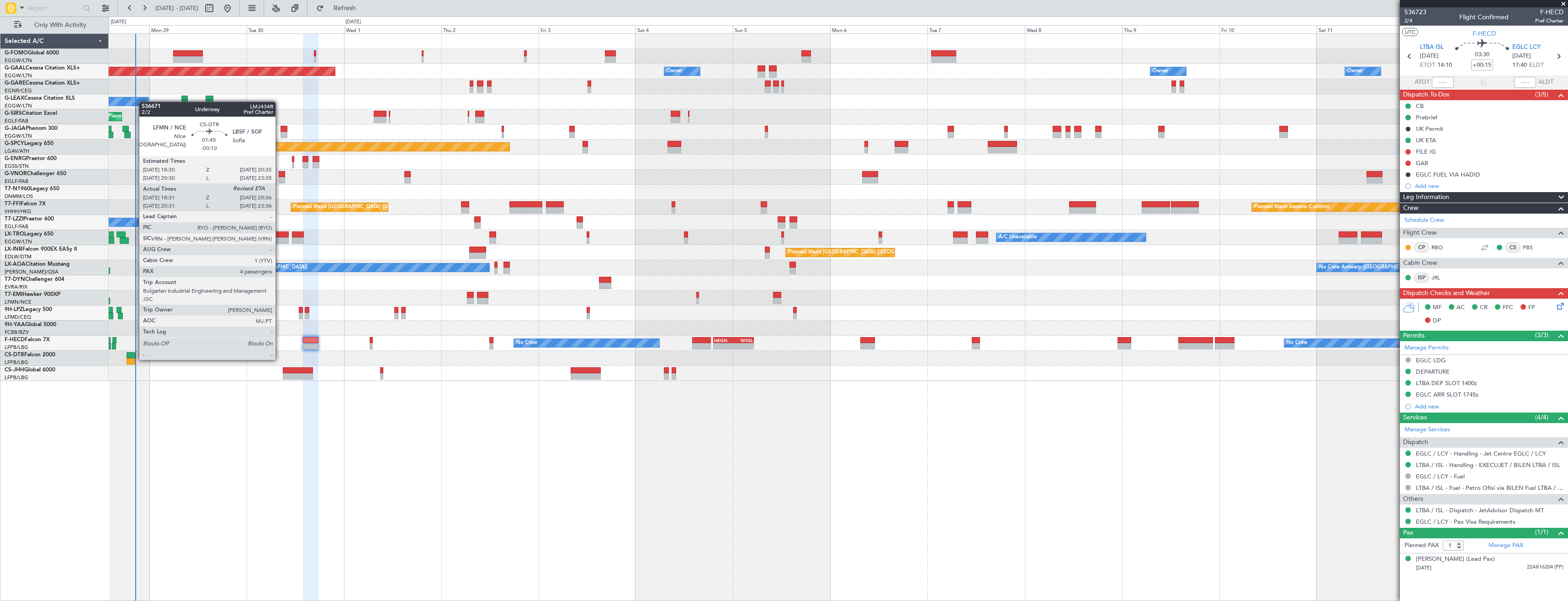
click at [134, 359] on div at bounding box center [131, 361] width 8 height 6
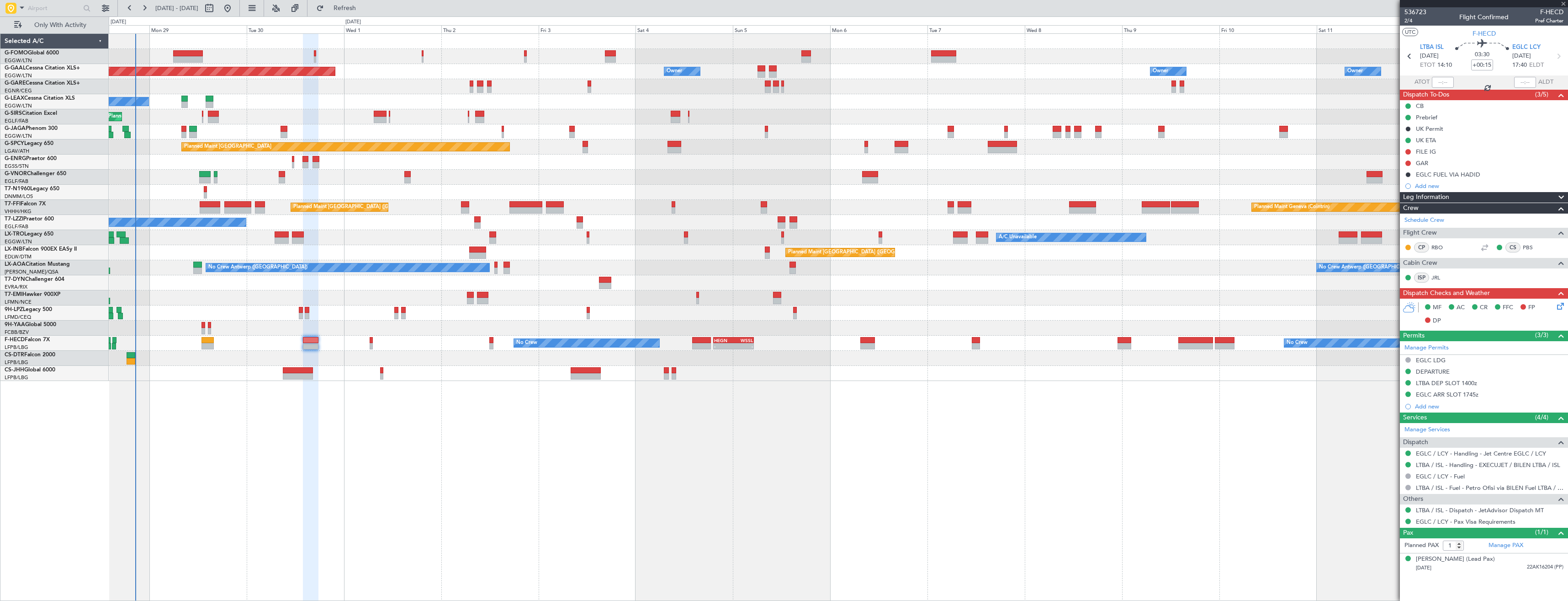
type input "-00:10"
type input "18:46"
type input "4"
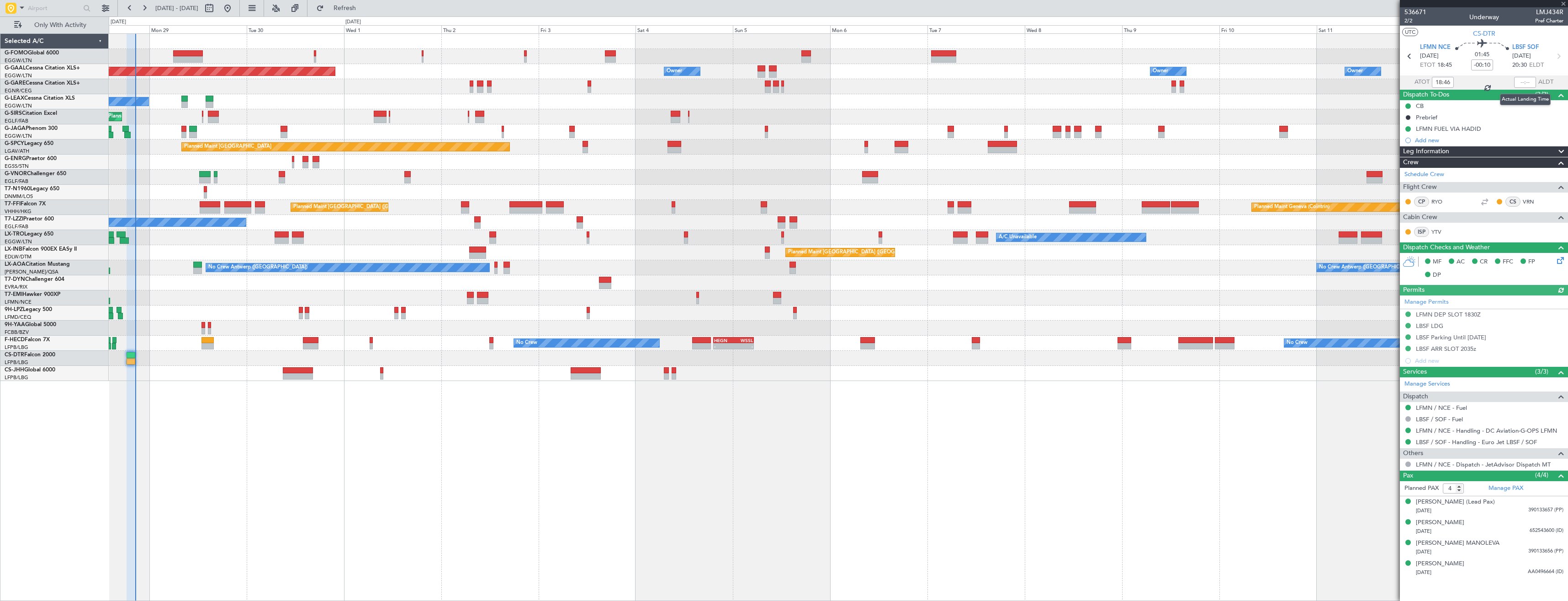
click at [1523, 83] on div at bounding box center [1526, 82] width 22 height 11
click at [1524, 80] on input "text" at bounding box center [1526, 82] width 22 height 11
type input "20:30"
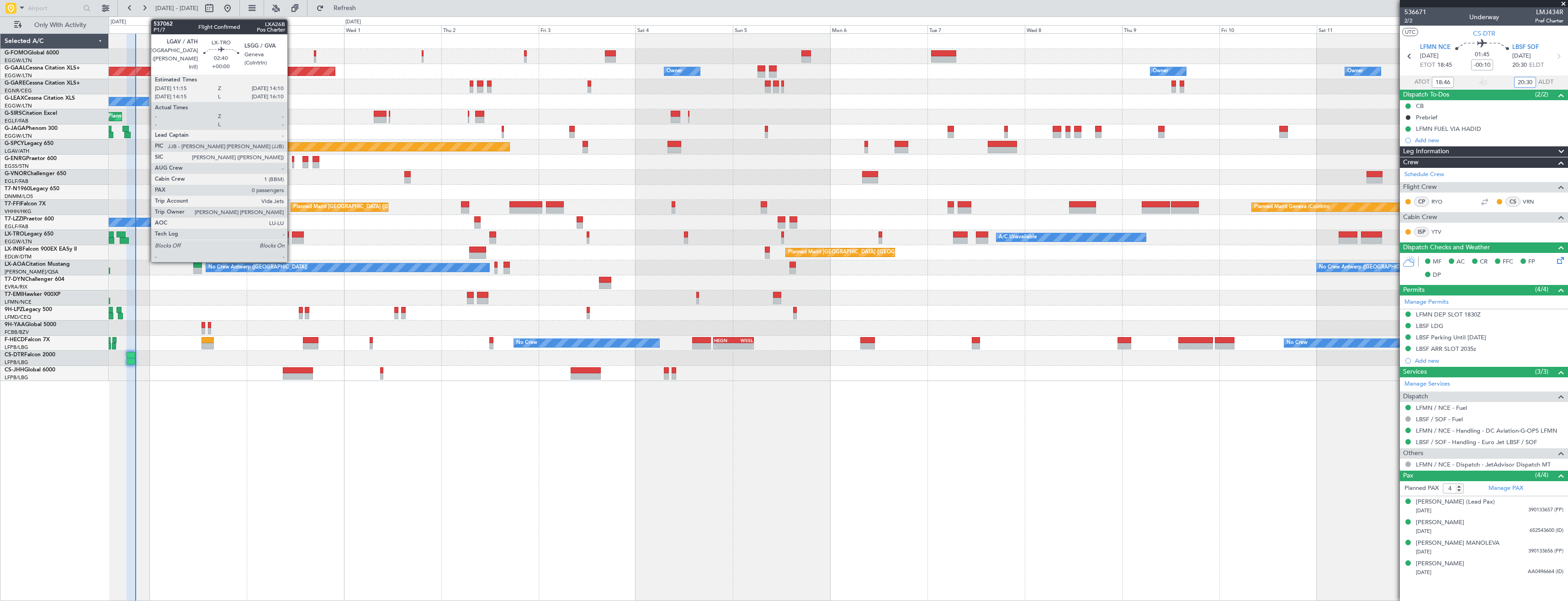
click at [292, 236] on div at bounding box center [298, 234] width 12 height 6
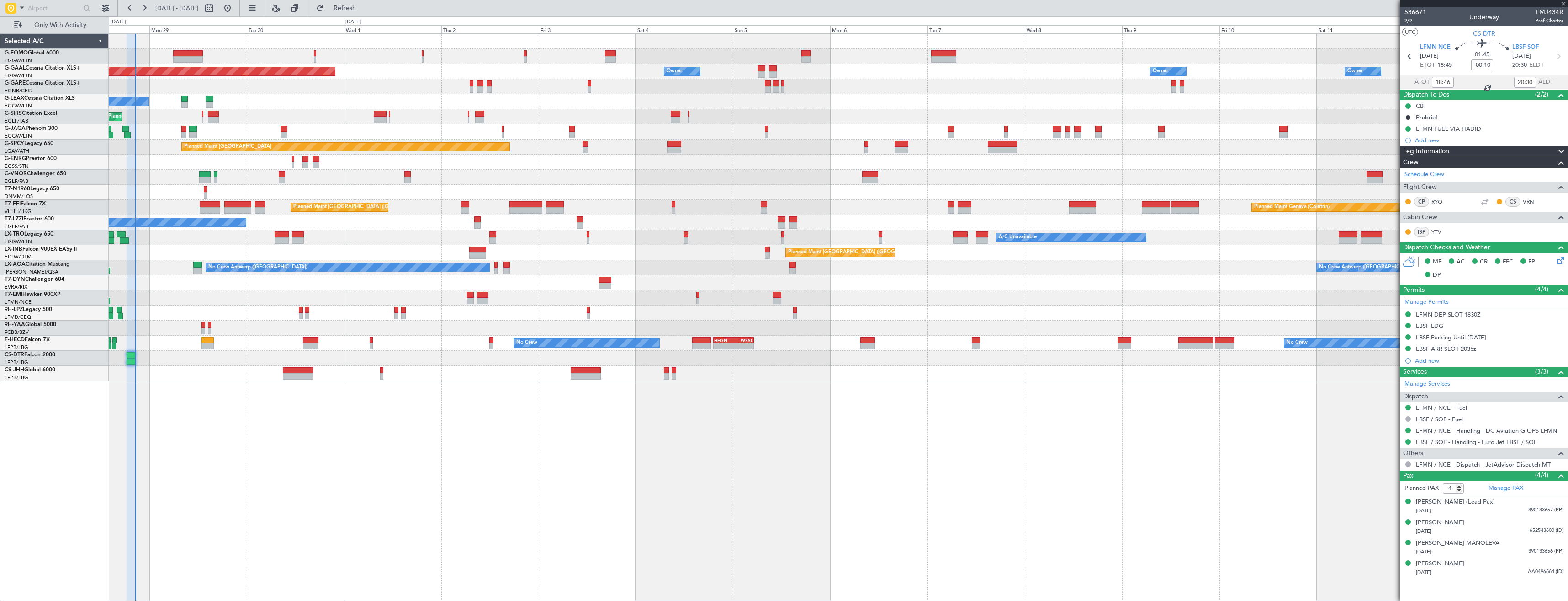
type input "0"
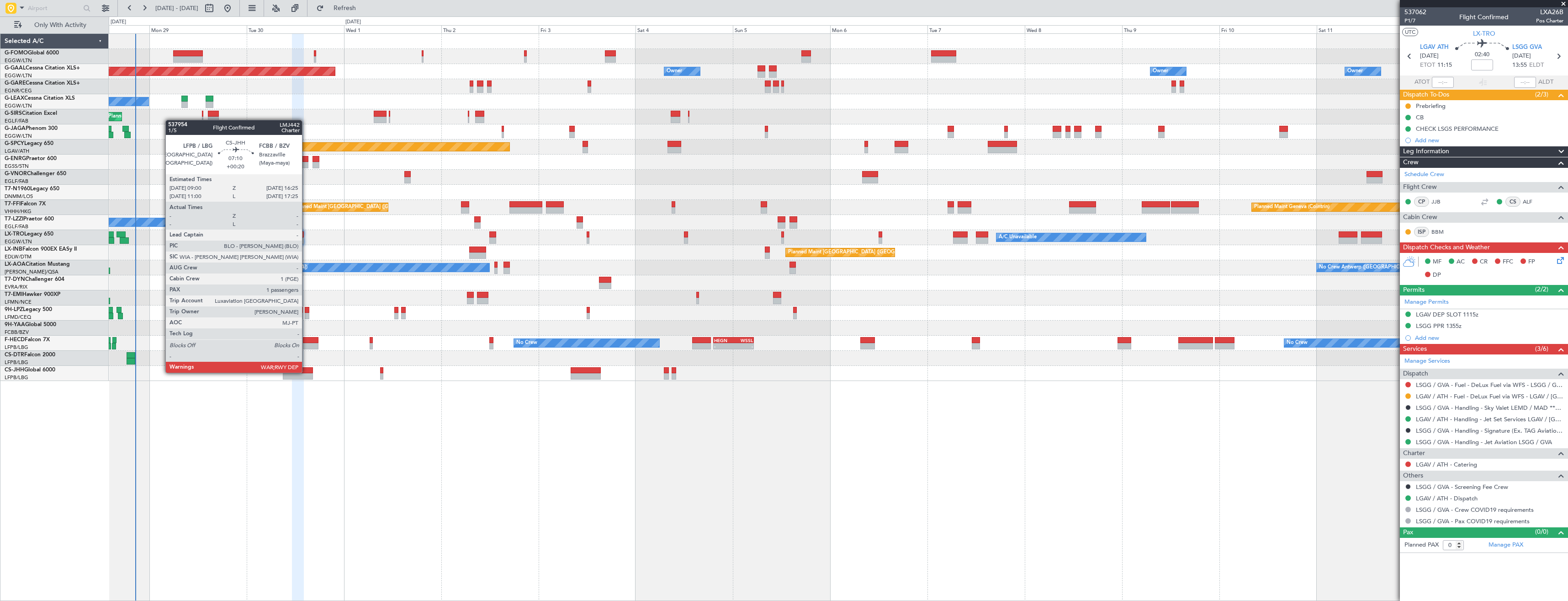
click at [306, 372] on div at bounding box center [297, 370] width 30 height 6
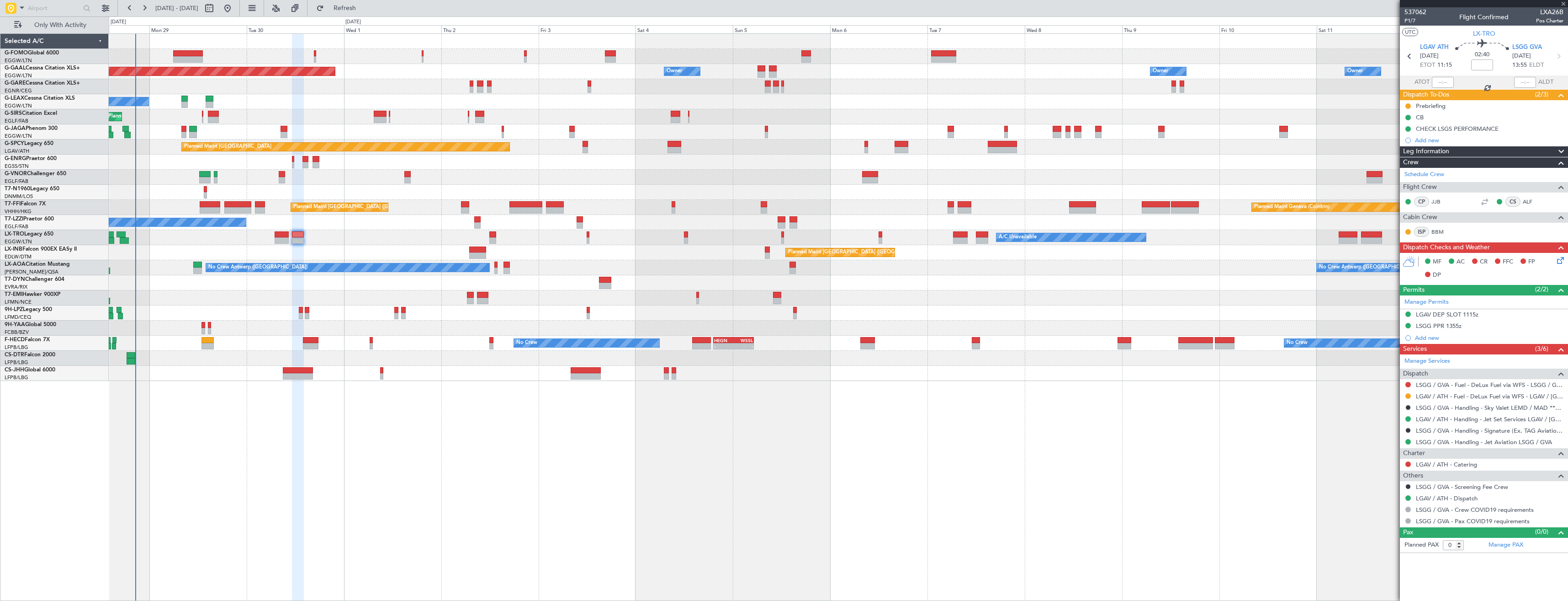
type input "+00:20"
type input "1"
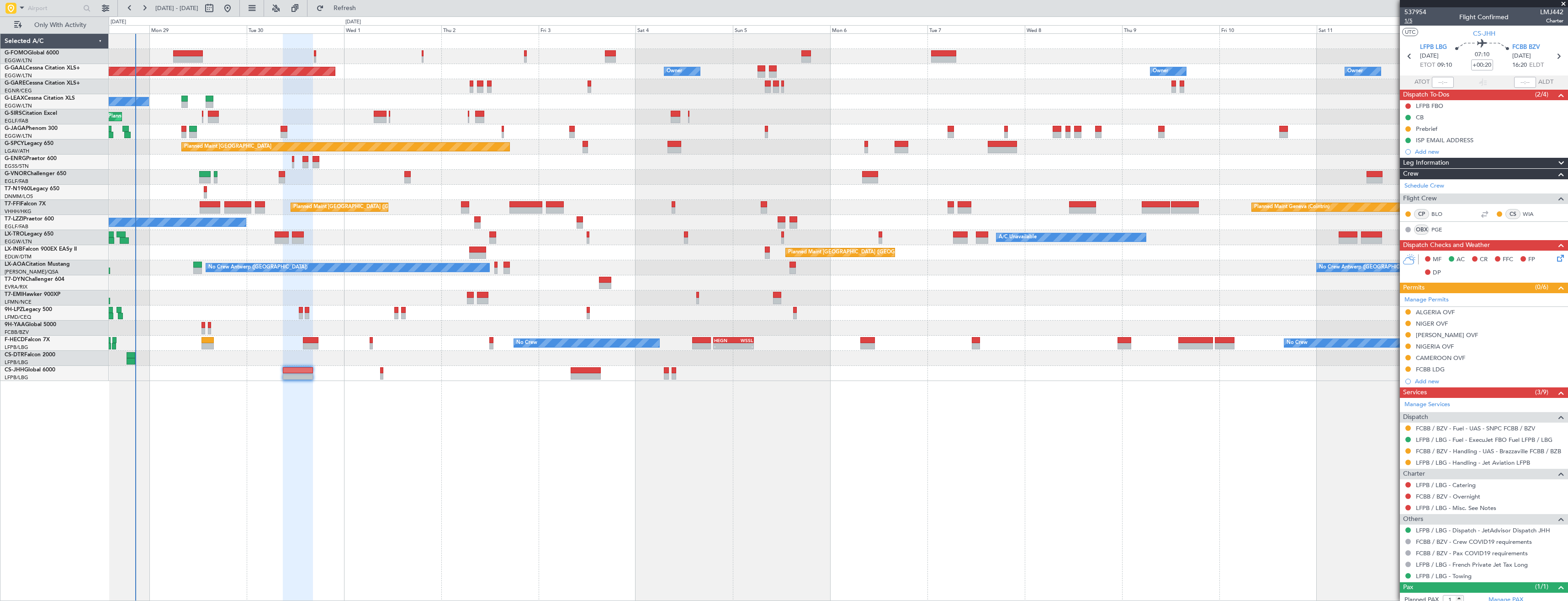
click at [1409, 19] on span "1/5" at bounding box center [1416, 20] width 22 height 8
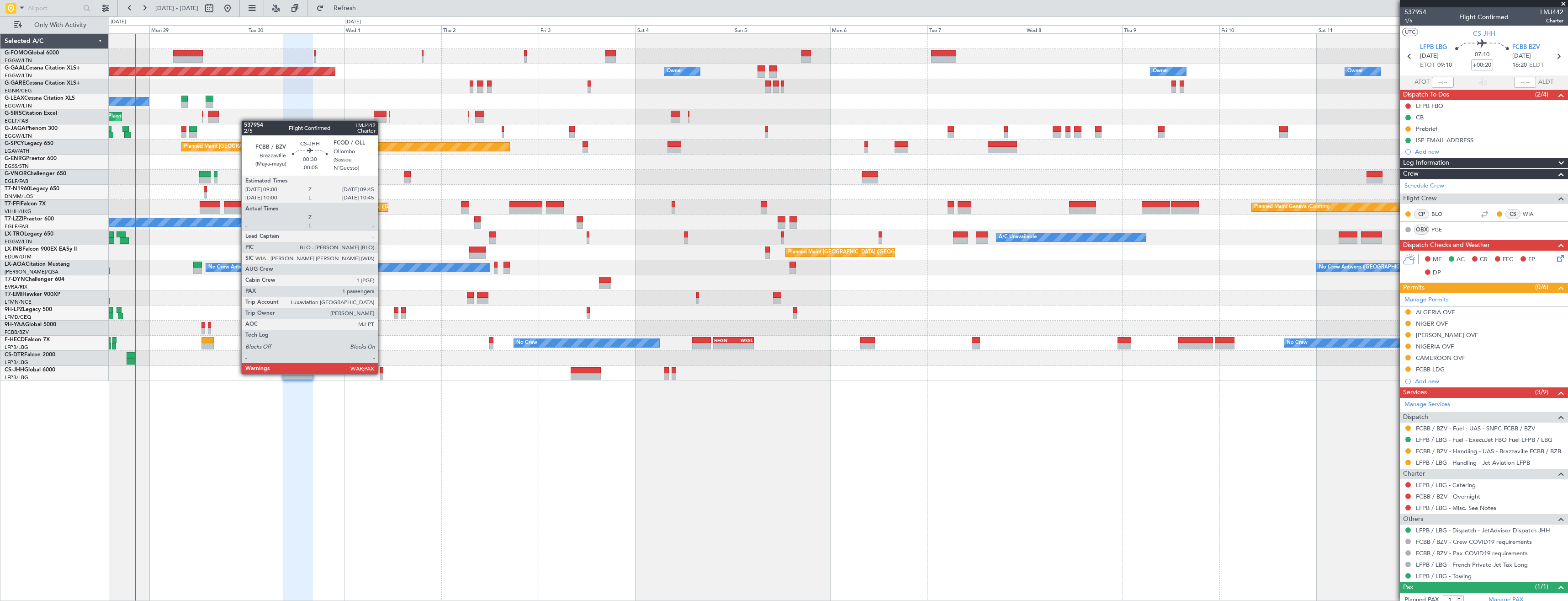
click at [382, 373] on div at bounding box center [381, 376] width 3 height 6
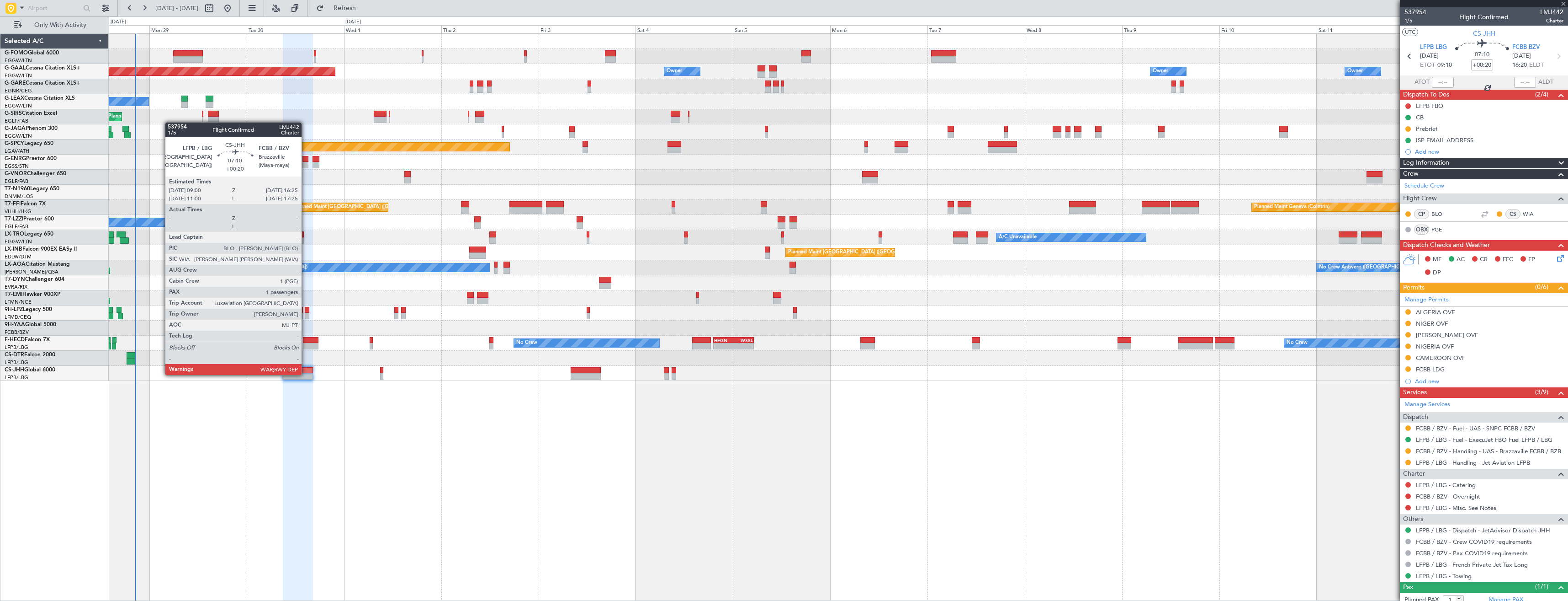
type input "-00:05"
type input "5"
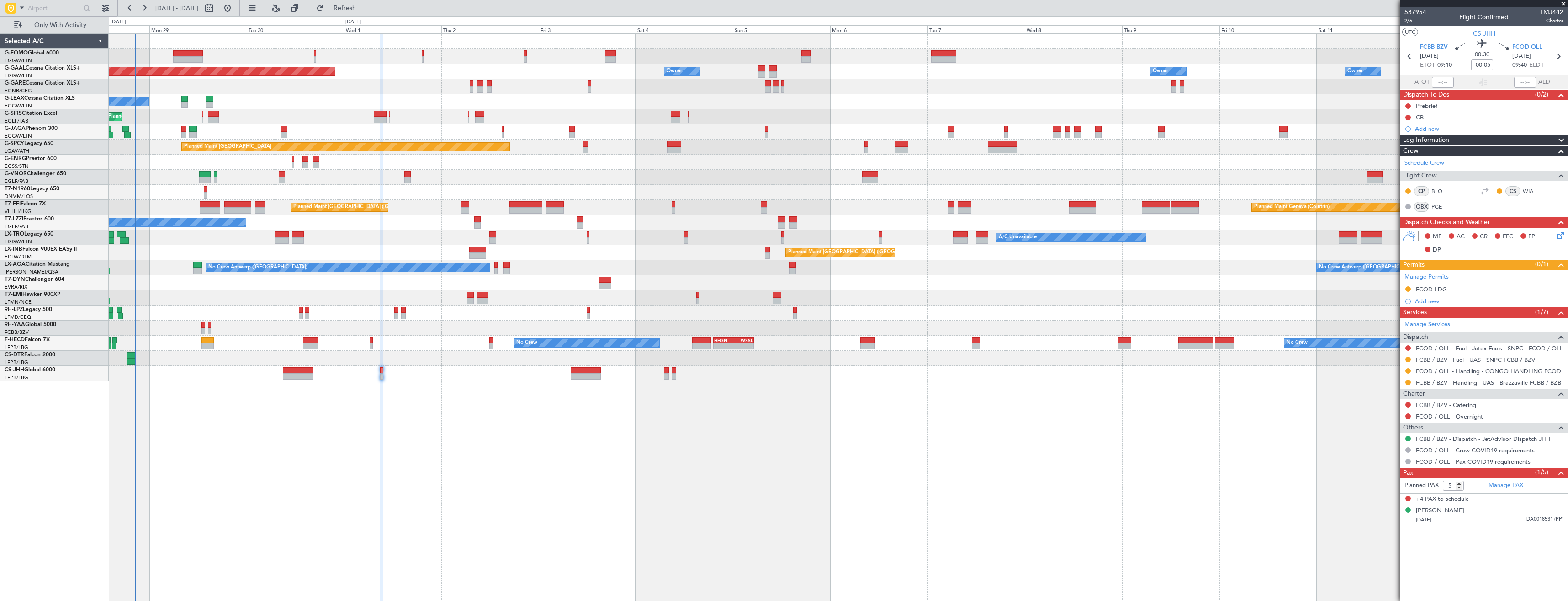
click at [1409, 22] on span "2/5" at bounding box center [1416, 20] width 22 height 8
click at [1562, 236] on icon at bounding box center [1559, 233] width 8 height 8
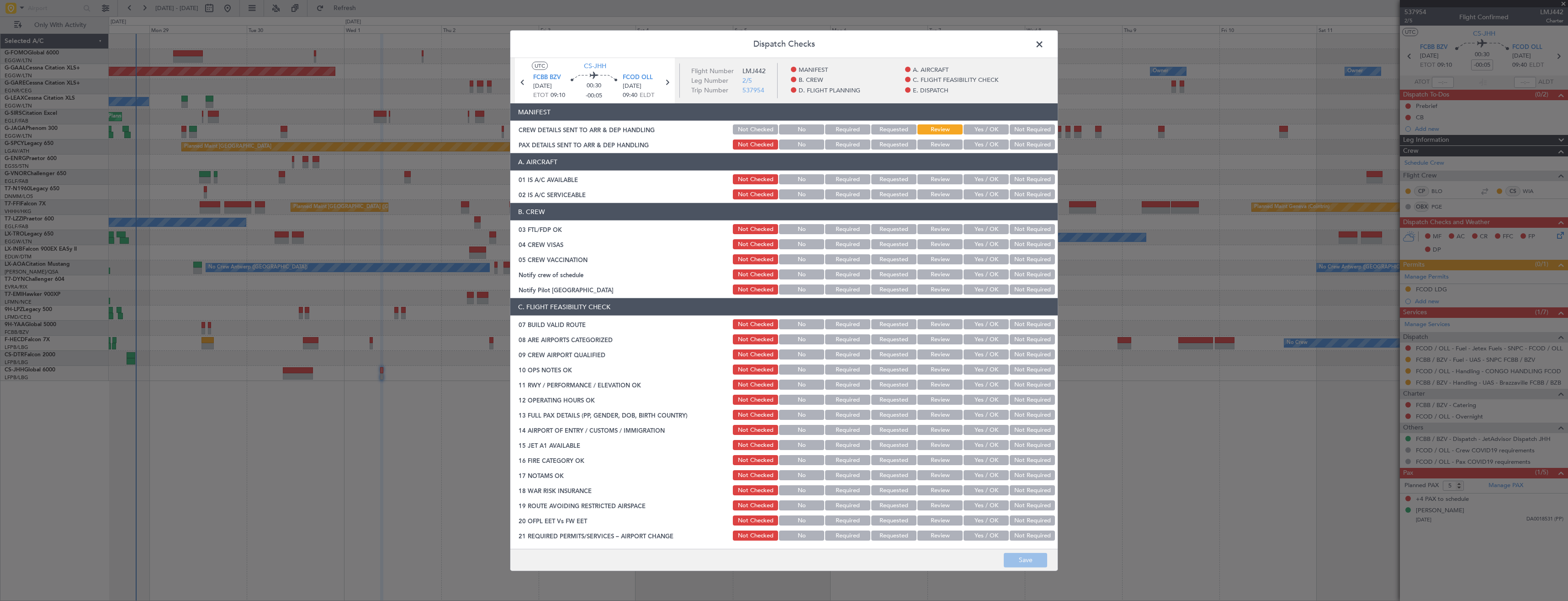
click at [972, 141] on button "Yes / OK" at bounding box center [986, 144] width 45 height 10
click at [967, 127] on button "Yes / OK" at bounding box center [986, 130] width 45 height 10
click at [1022, 553] on button "Save" at bounding box center [1025, 559] width 43 height 15
click at [1044, 44] on span at bounding box center [1044, 47] width 0 height 18
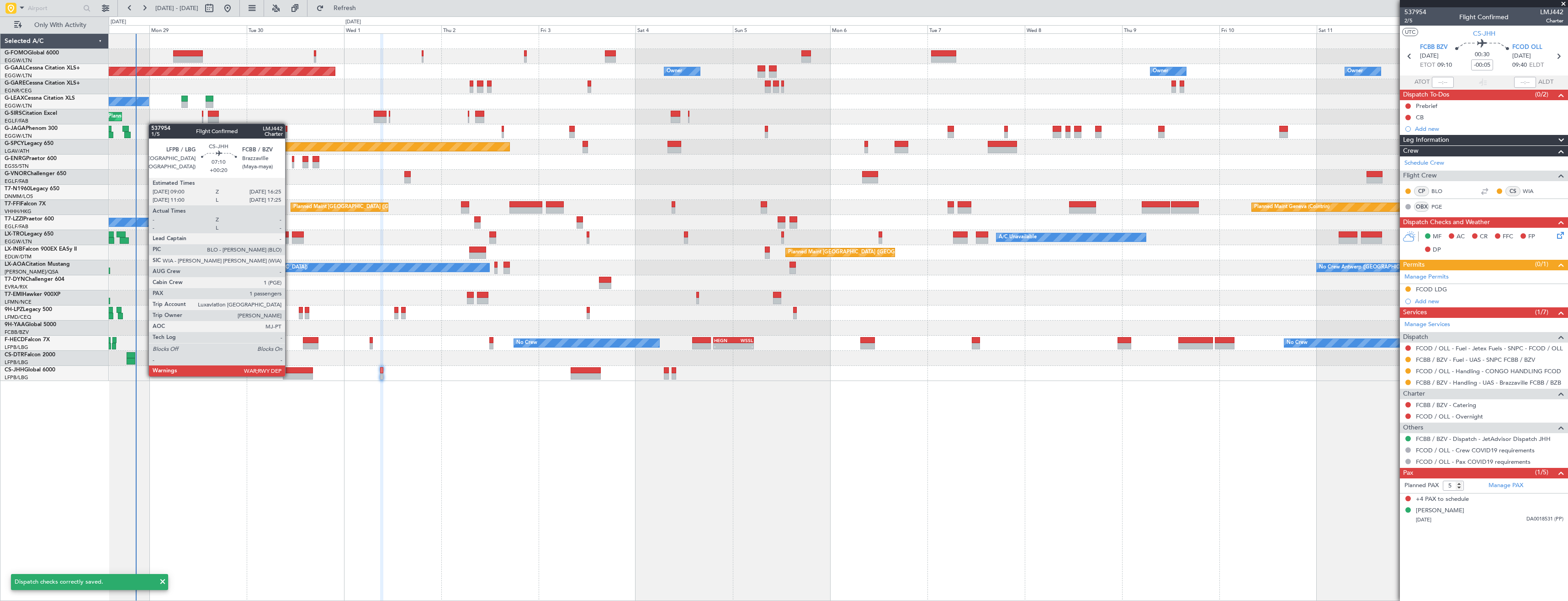
click at [290, 375] on div at bounding box center [297, 376] width 30 height 6
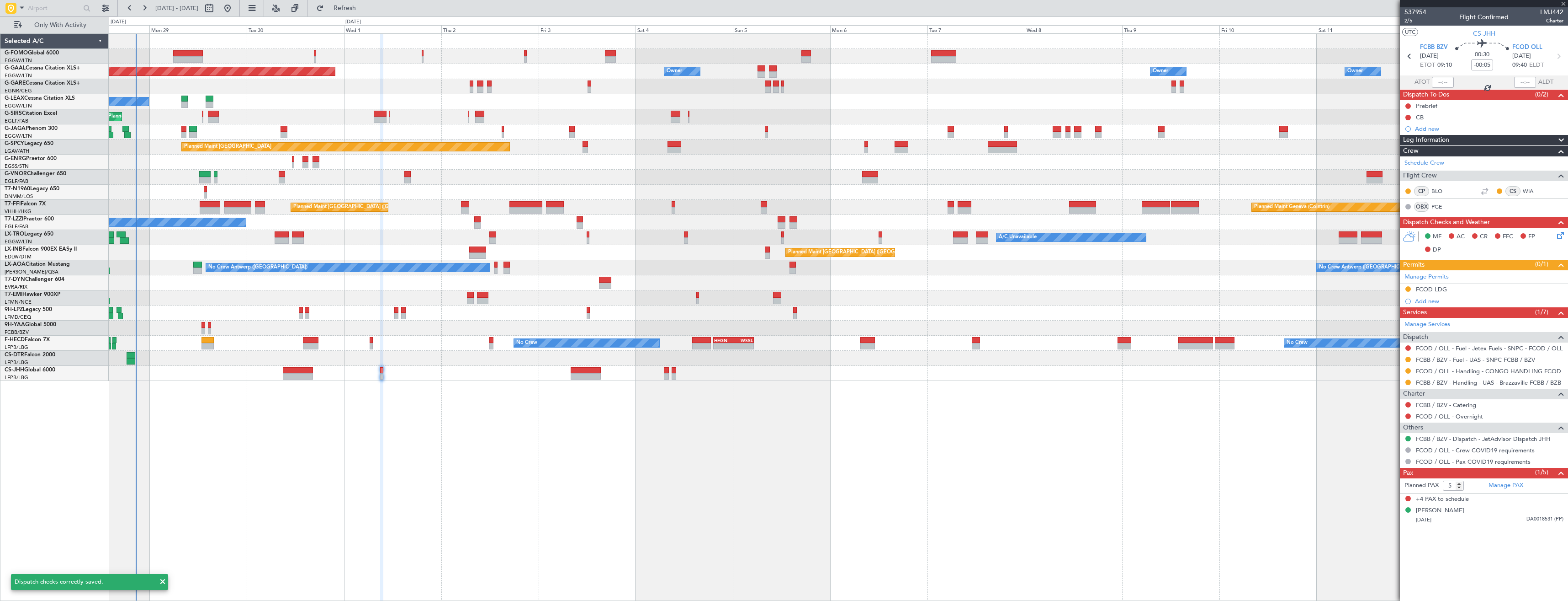
type input "+00:20"
type input "1"
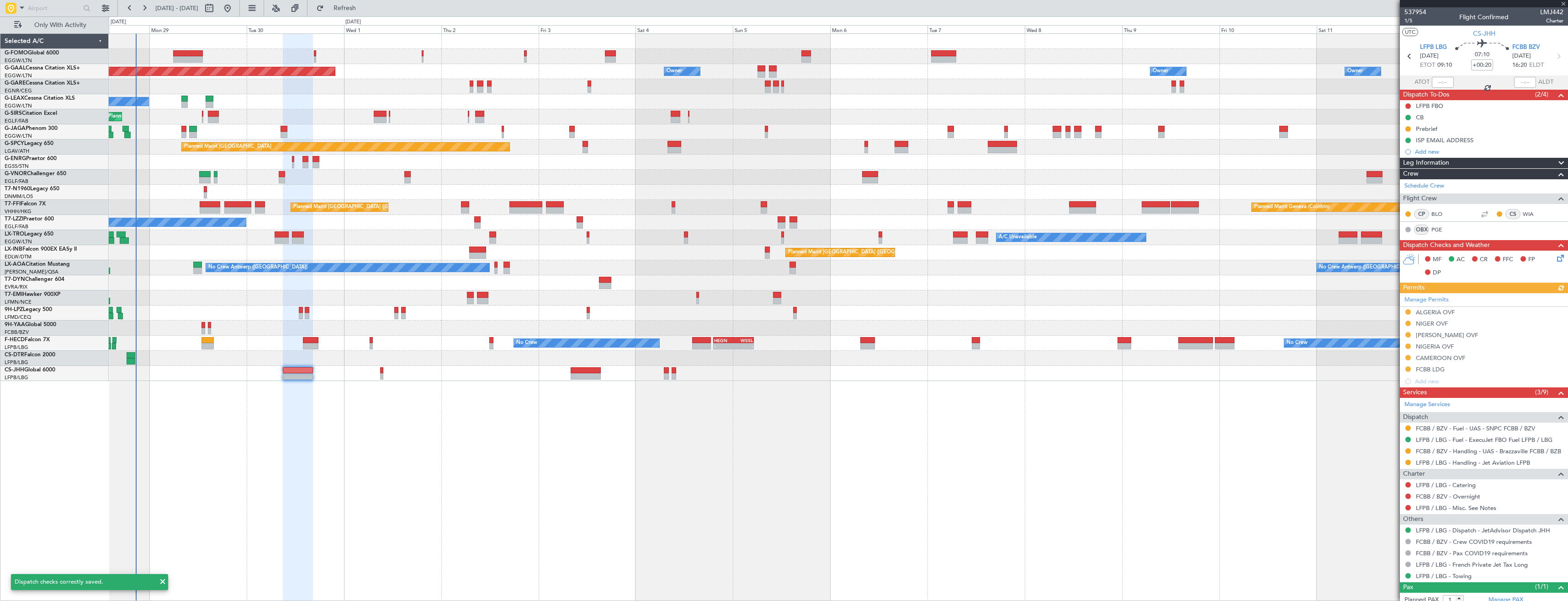
click at [1555, 258] on icon at bounding box center [1559, 256] width 8 height 8
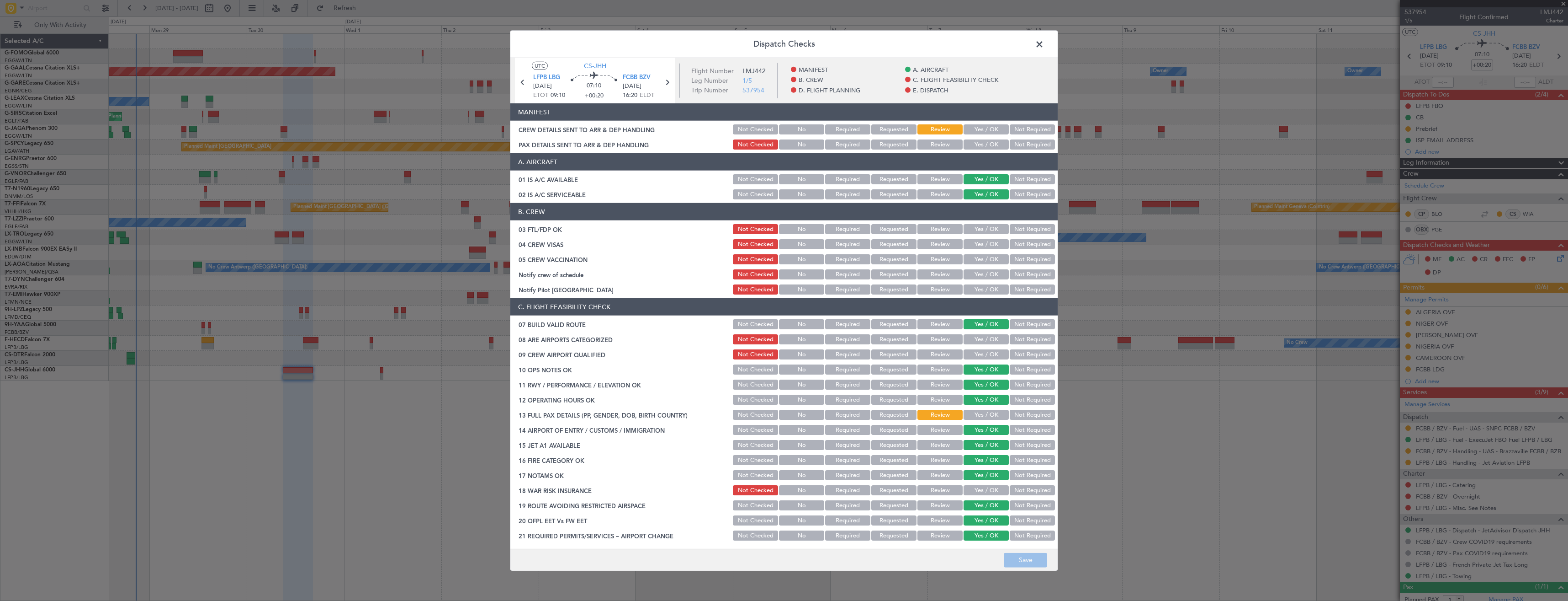
drag, startPoint x: 974, startPoint y: 144, endPoint x: 972, endPoint y: 130, distance: 14.1
click at [974, 144] on button "Yes / OK" at bounding box center [986, 144] width 45 height 10
click at [972, 130] on button "Yes / OK" at bounding box center [986, 130] width 45 height 10
click at [1027, 563] on button "Save" at bounding box center [1025, 559] width 43 height 15
click at [1044, 42] on span at bounding box center [1044, 47] width 0 height 18
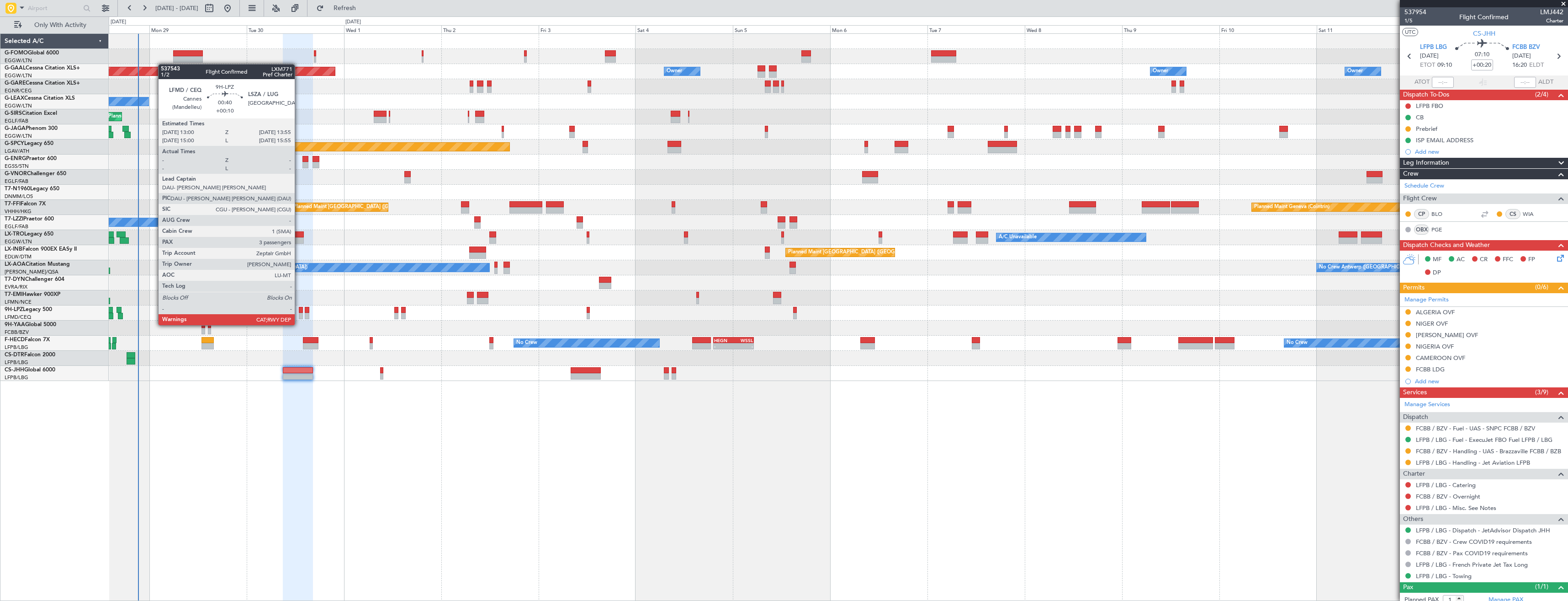
click at [299, 316] on div at bounding box center [301, 315] width 4 height 6
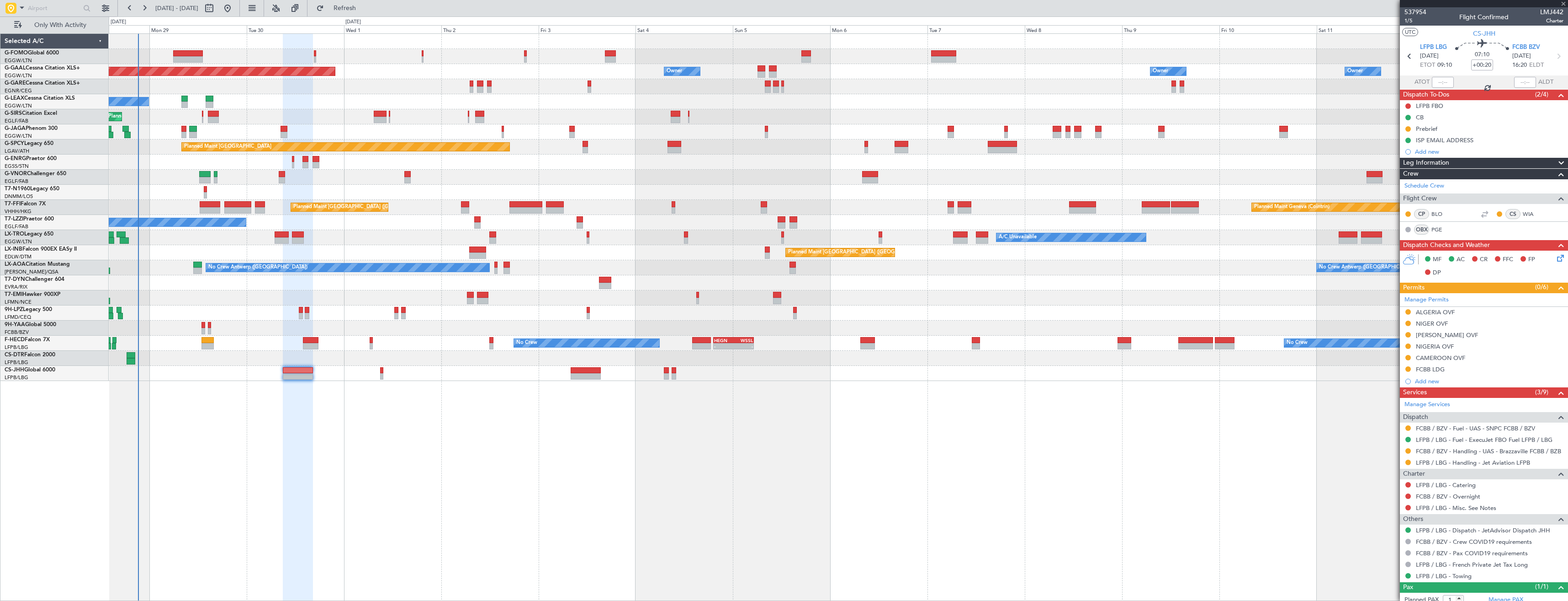
type input "+00:10"
type input "3"
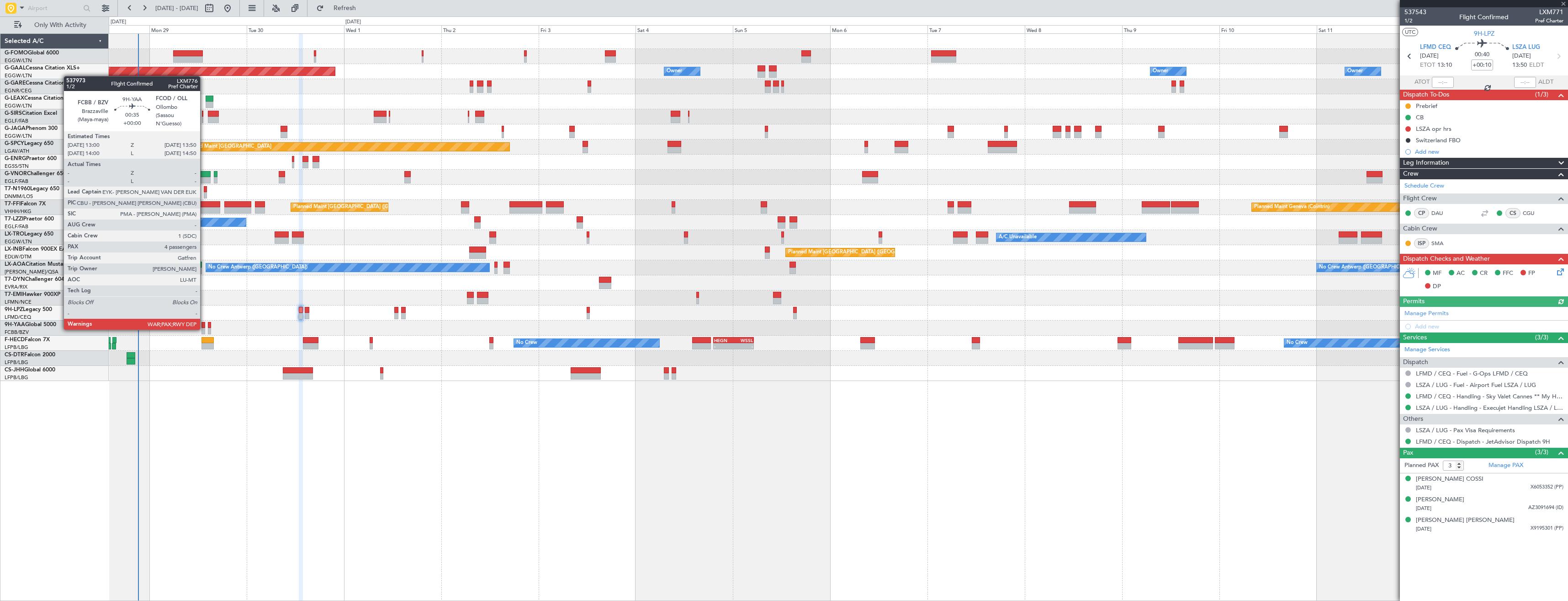
click at [204, 329] on div at bounding box center [203, 331] width 3 height 6
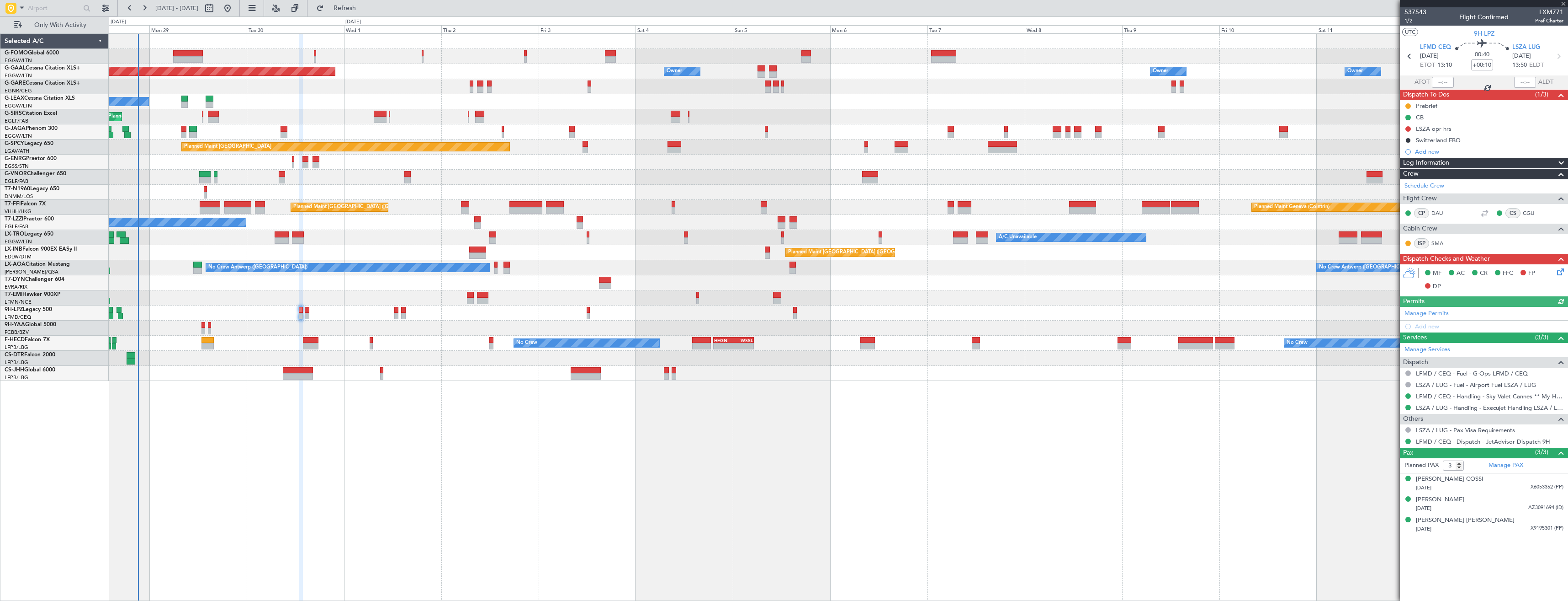
type input "4"
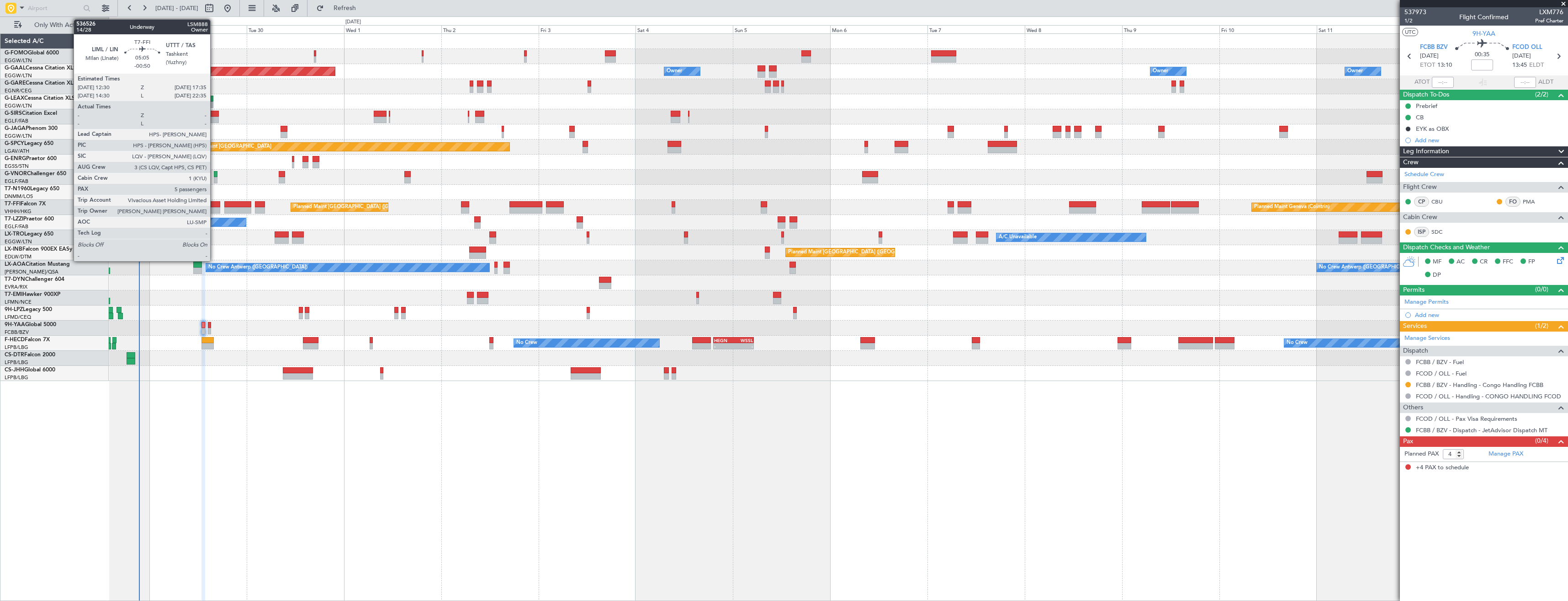
click at [214, 207] on div at bounding box center [210, 204] width 21 height 6
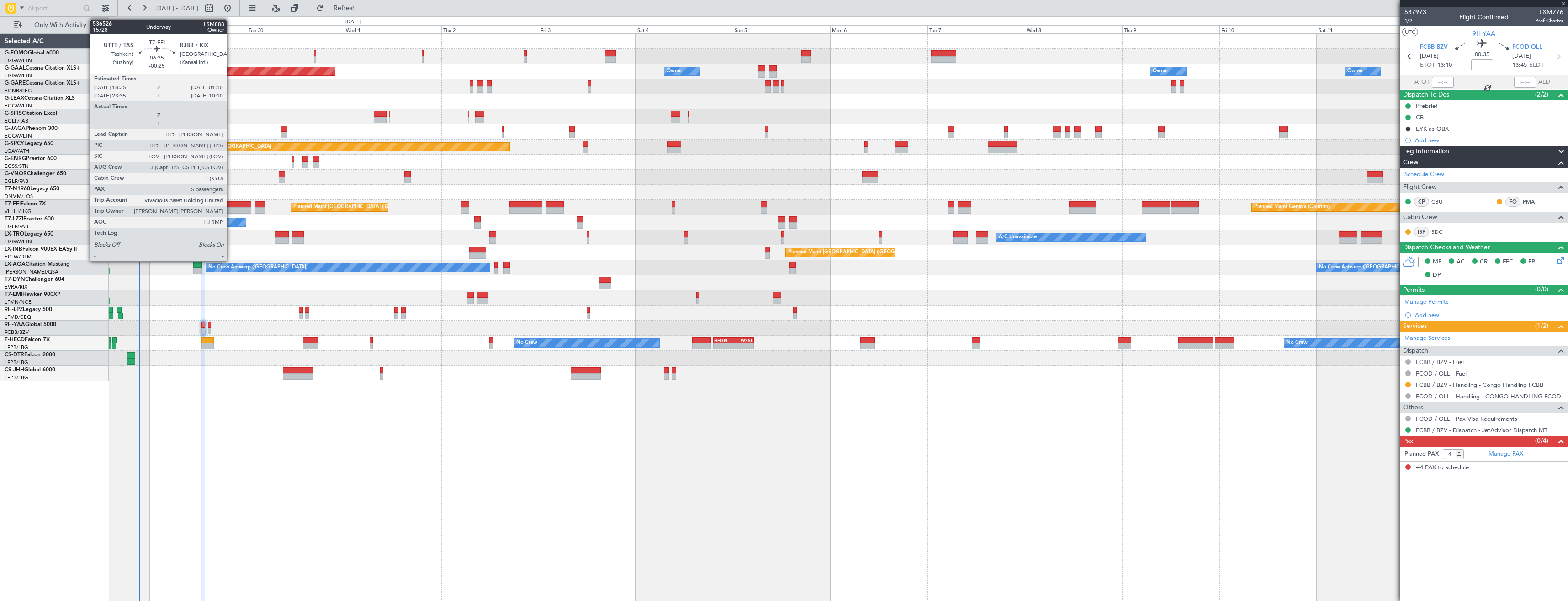
type input "-00:50"
type input "5"
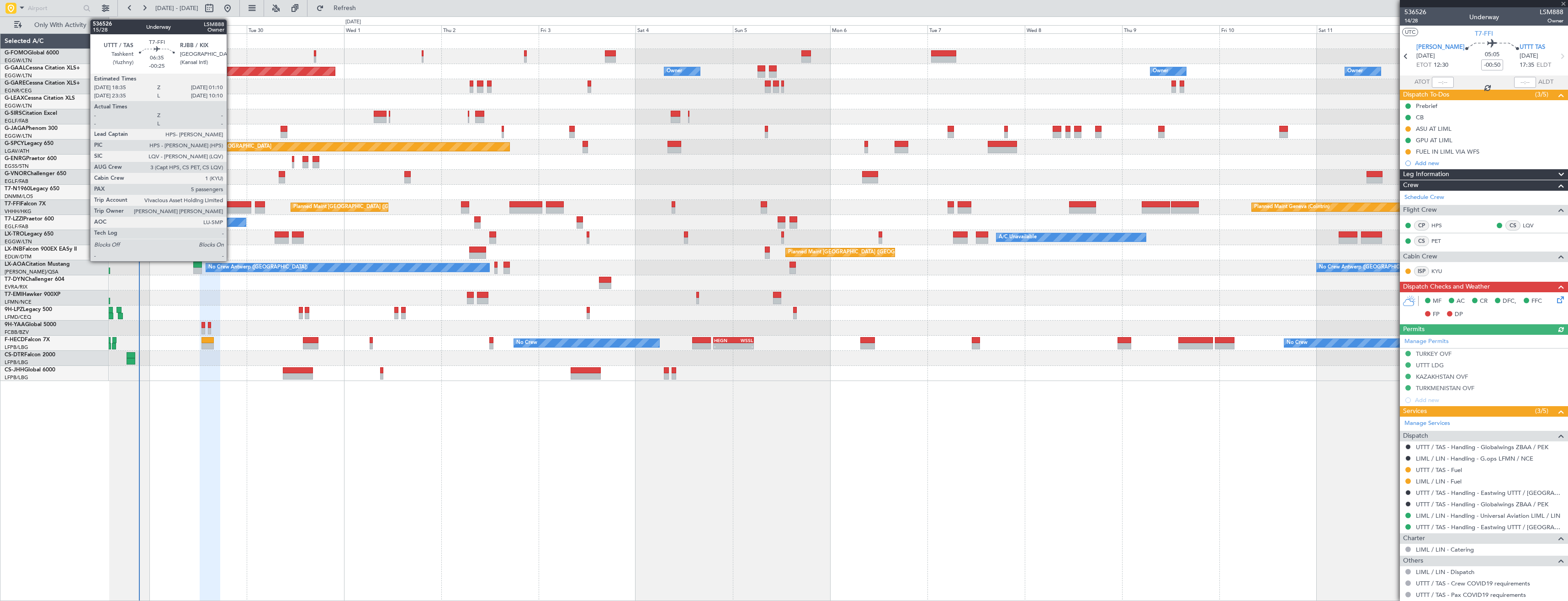
click at [231, 208] on div at bounding box center [237, 210] width 27 height 6
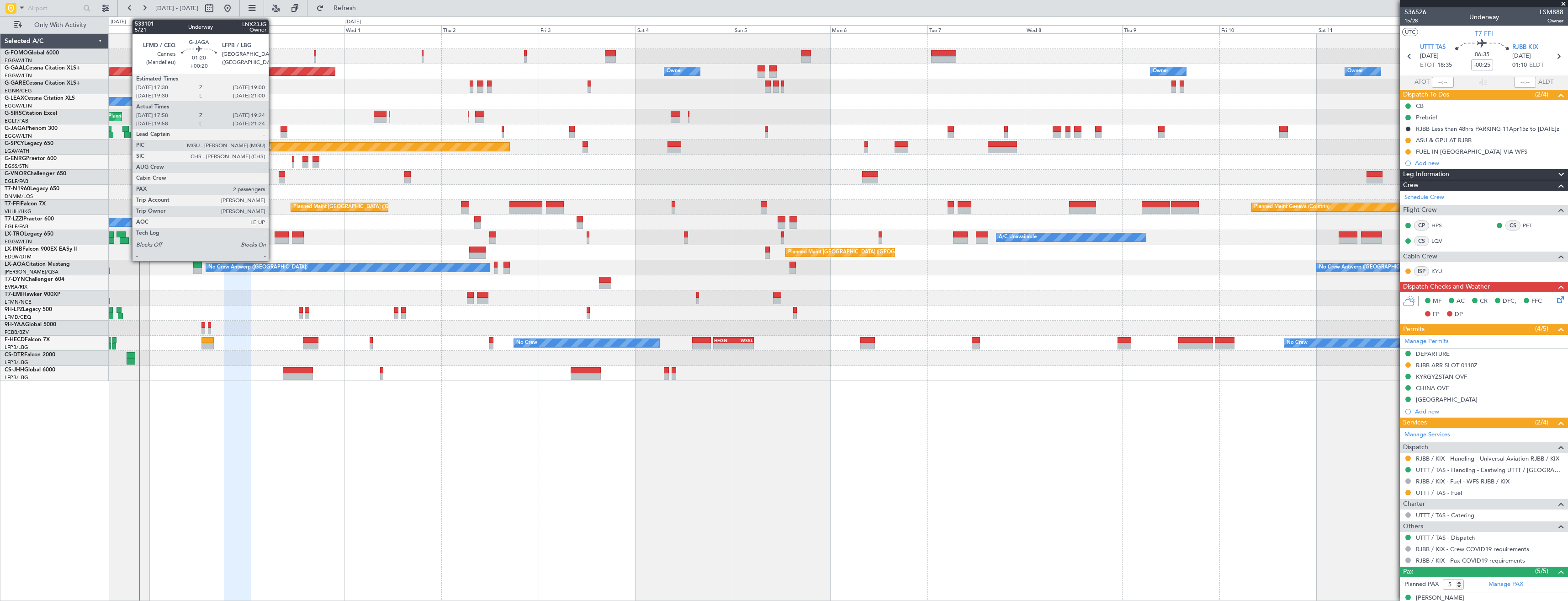
click at [127, 135] on div at bounding box center [127, 134] width 6 height 6
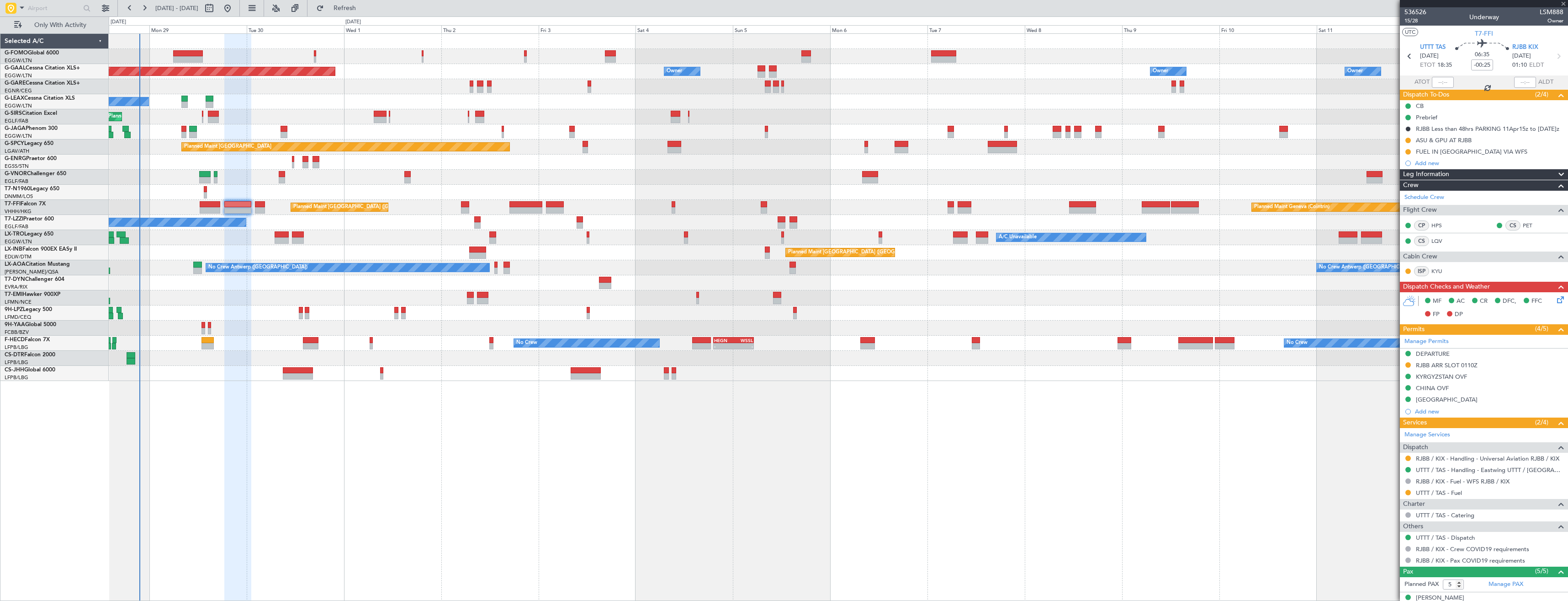
type input "+00:20"
type input "17:58"
type input "19:14"
type input "2"
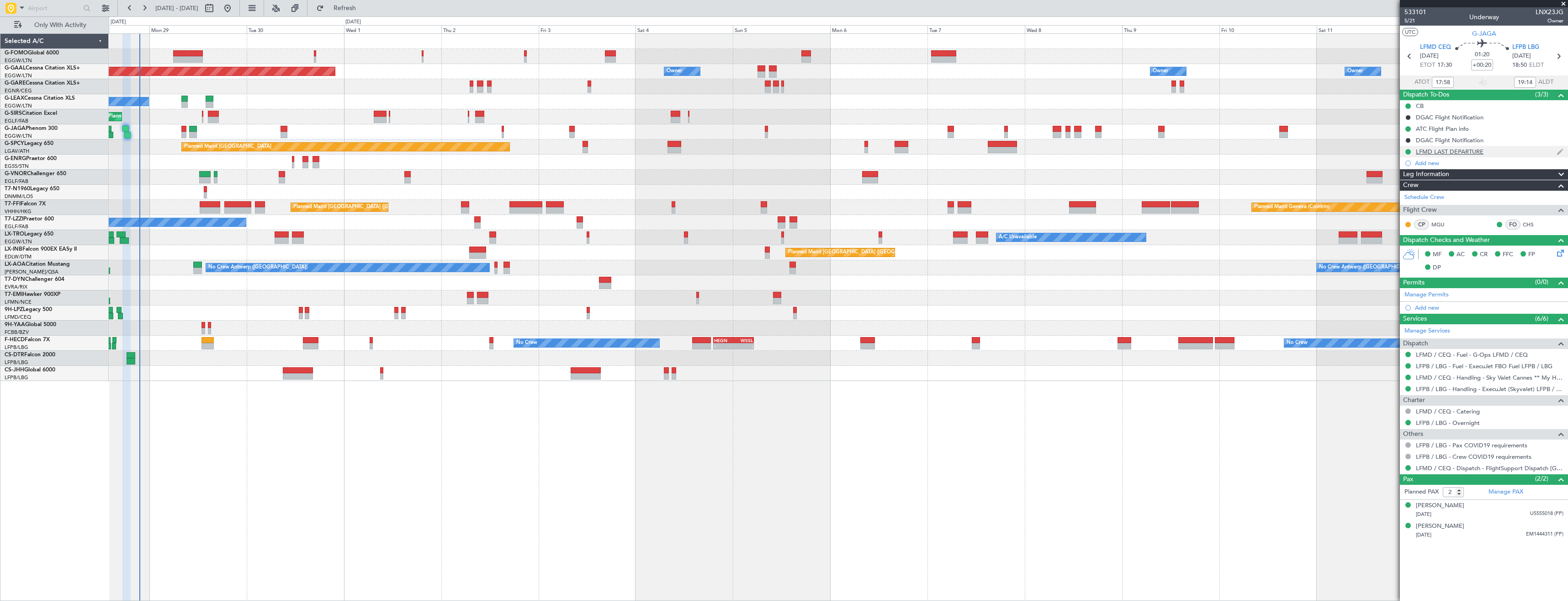
click at [1488, 151] on div "LFMD LAST DEPARTURE" at bounding box center [1484, 151] width 168 height 11
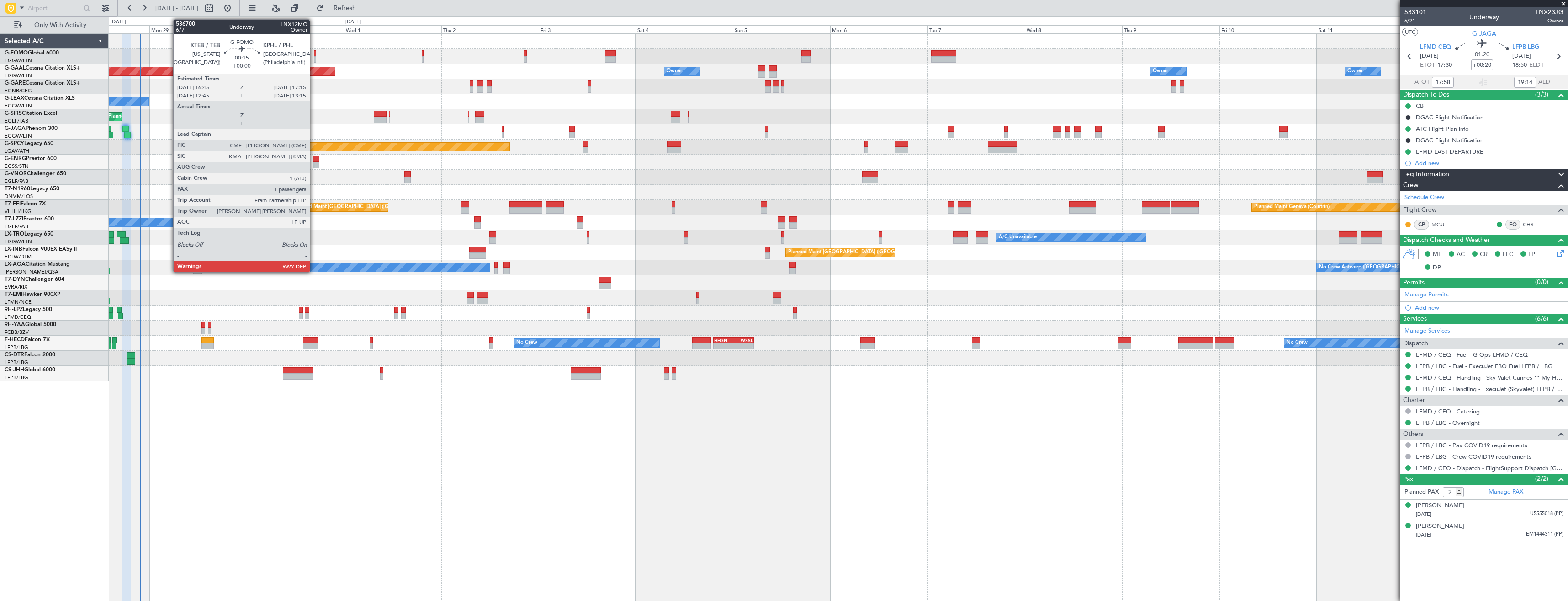
click at [314, 56] on div at bounding box center [315, 53] width 2 height 6
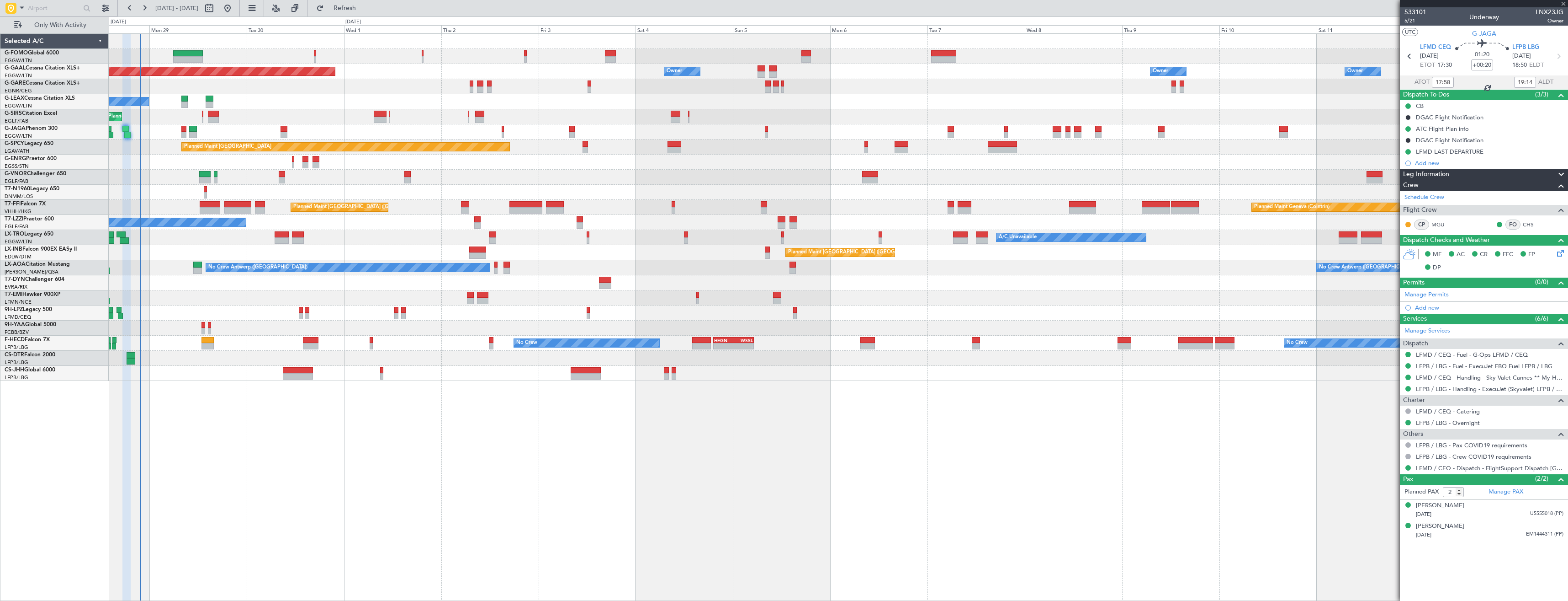
type input "1"
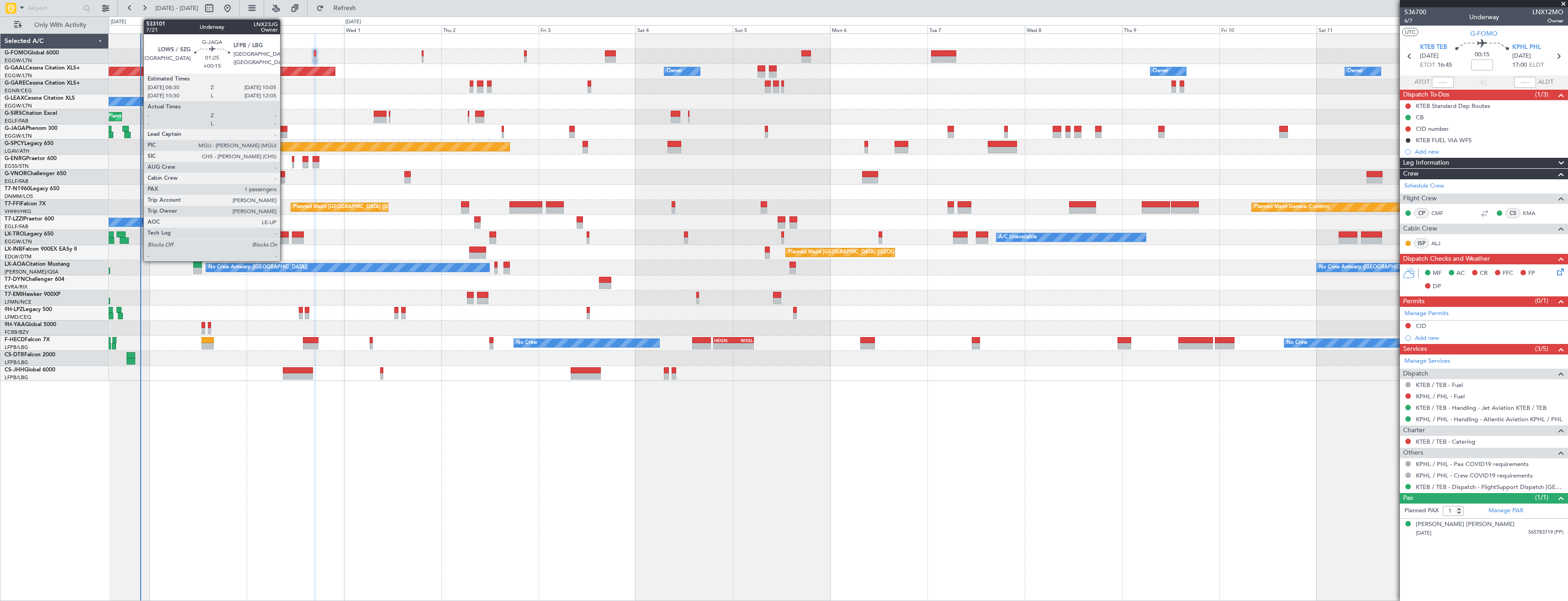
click at [284, 132] on div at bounding box center [284, 134] width 7 height 6
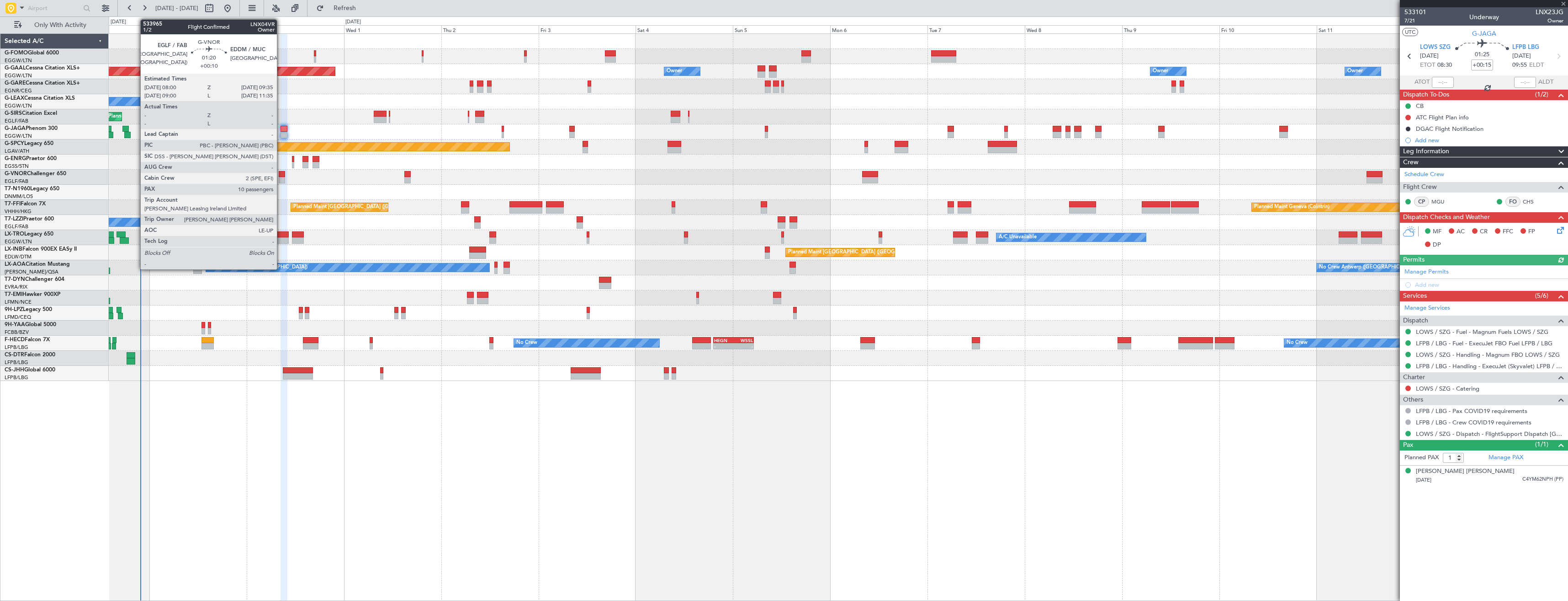
click at [281, 182] on div at bounding box center [282, 180] width 7 height 6
type input "+00:10"
type input "10"
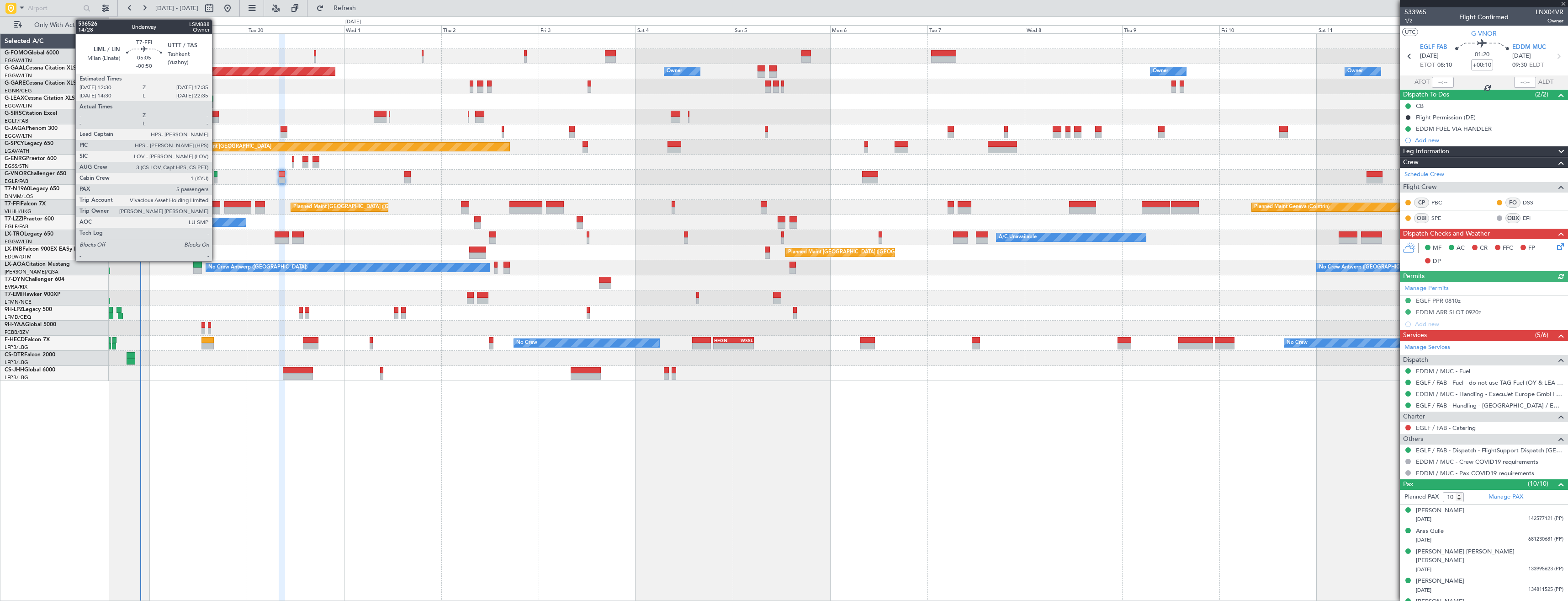
click at [216, 212] on div at bounding box center [210, 210] width 21 height 6
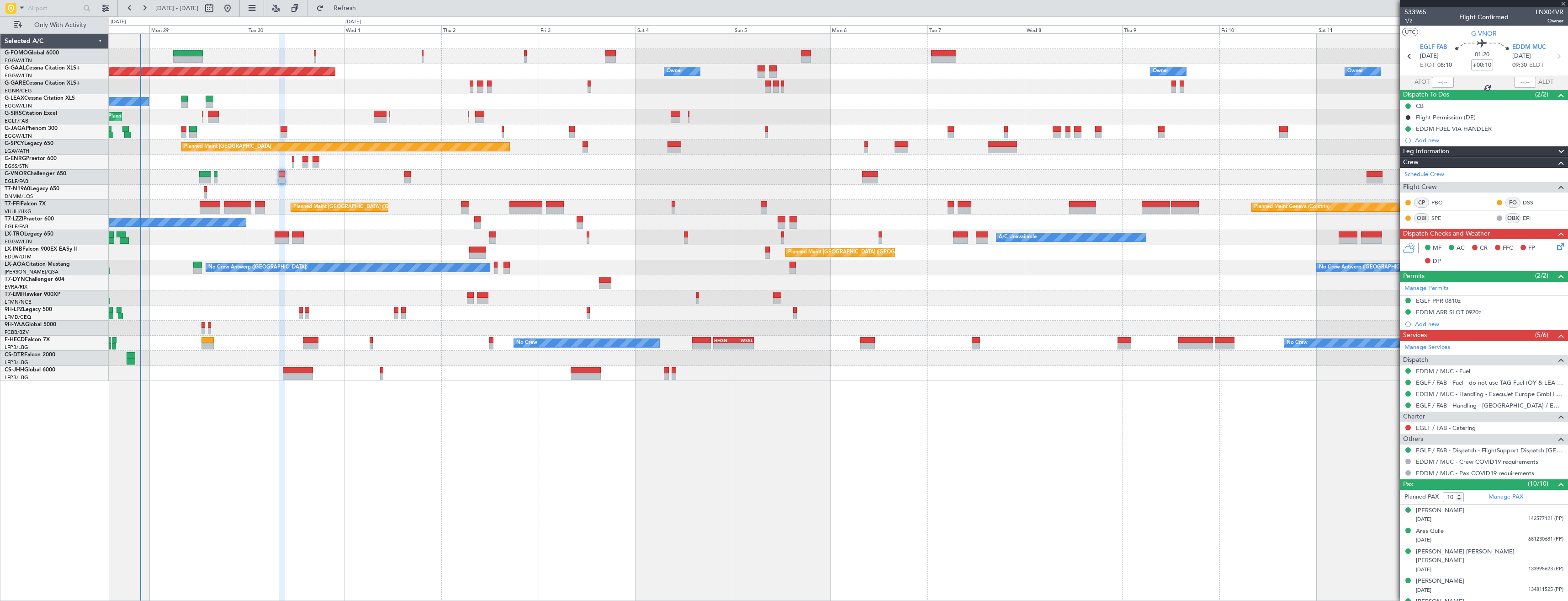
type input "-00:50"
type input "5"
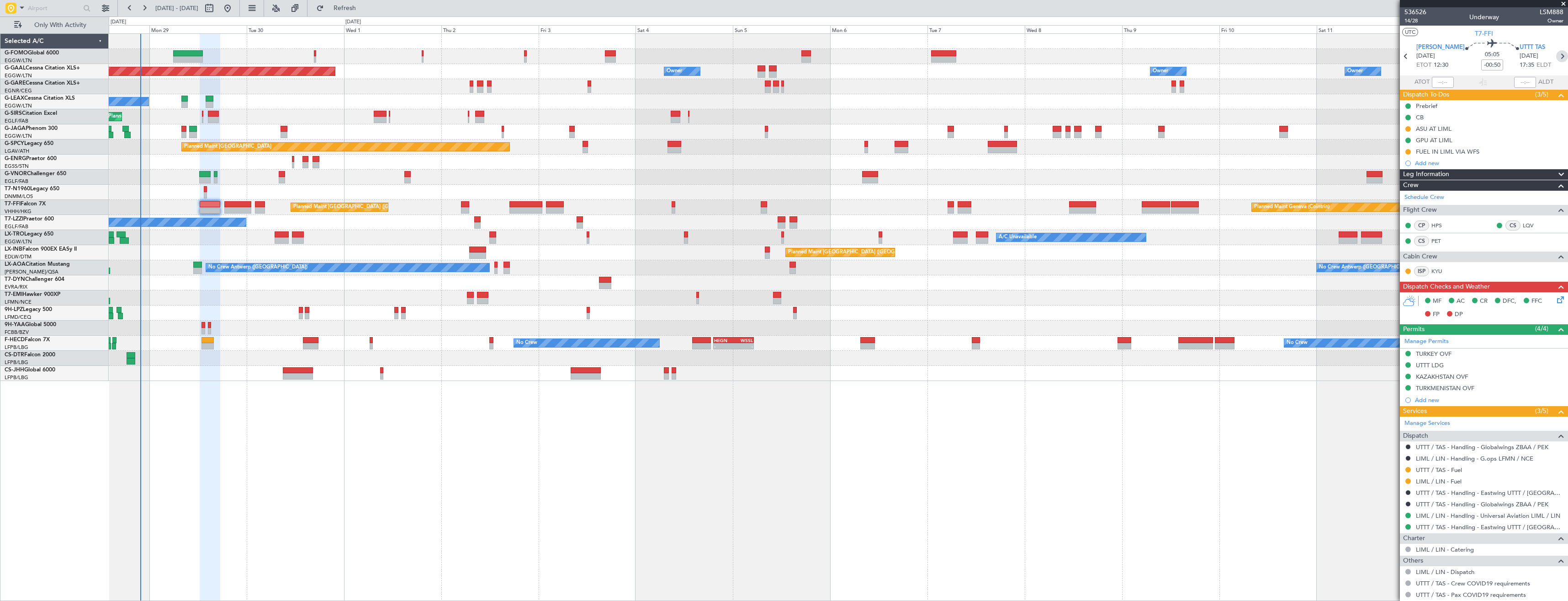
click at [1556, 60] on icon at bounding box center [1562, 56] width 12 height 12
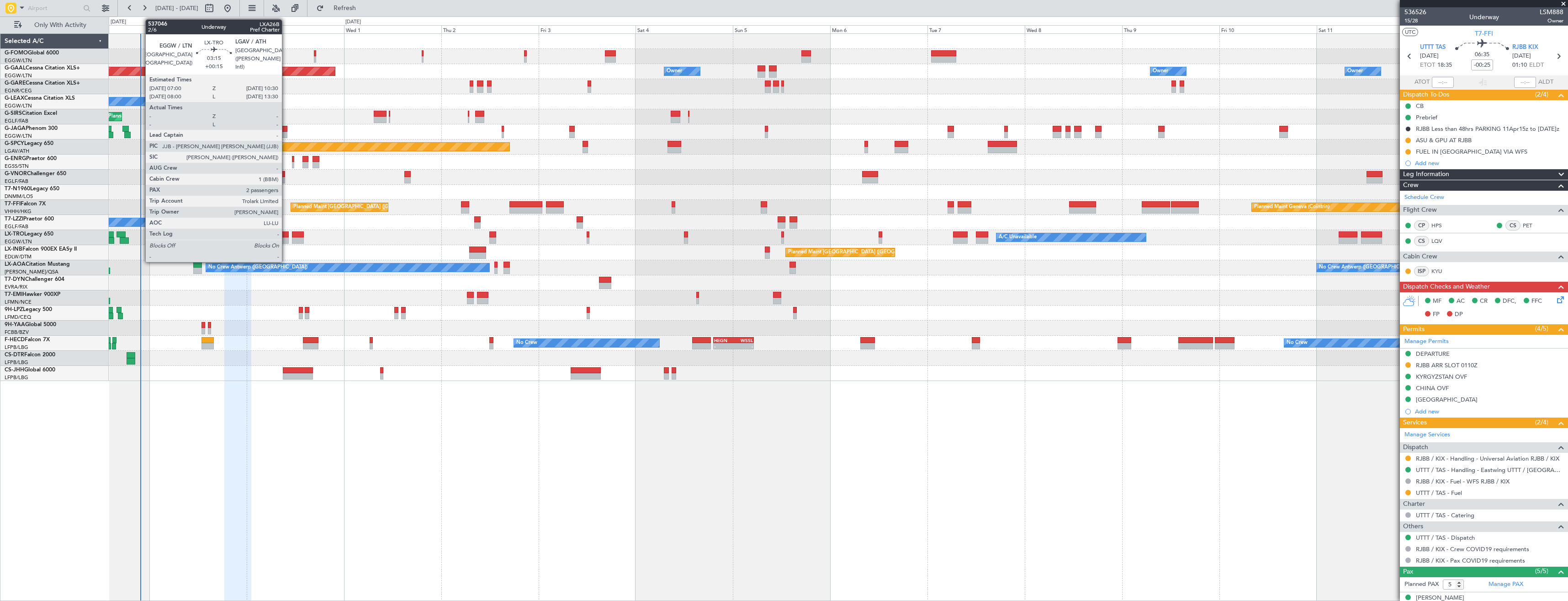
click at [286, 237] on div at bounding box center [282, 234] width 15 height 6
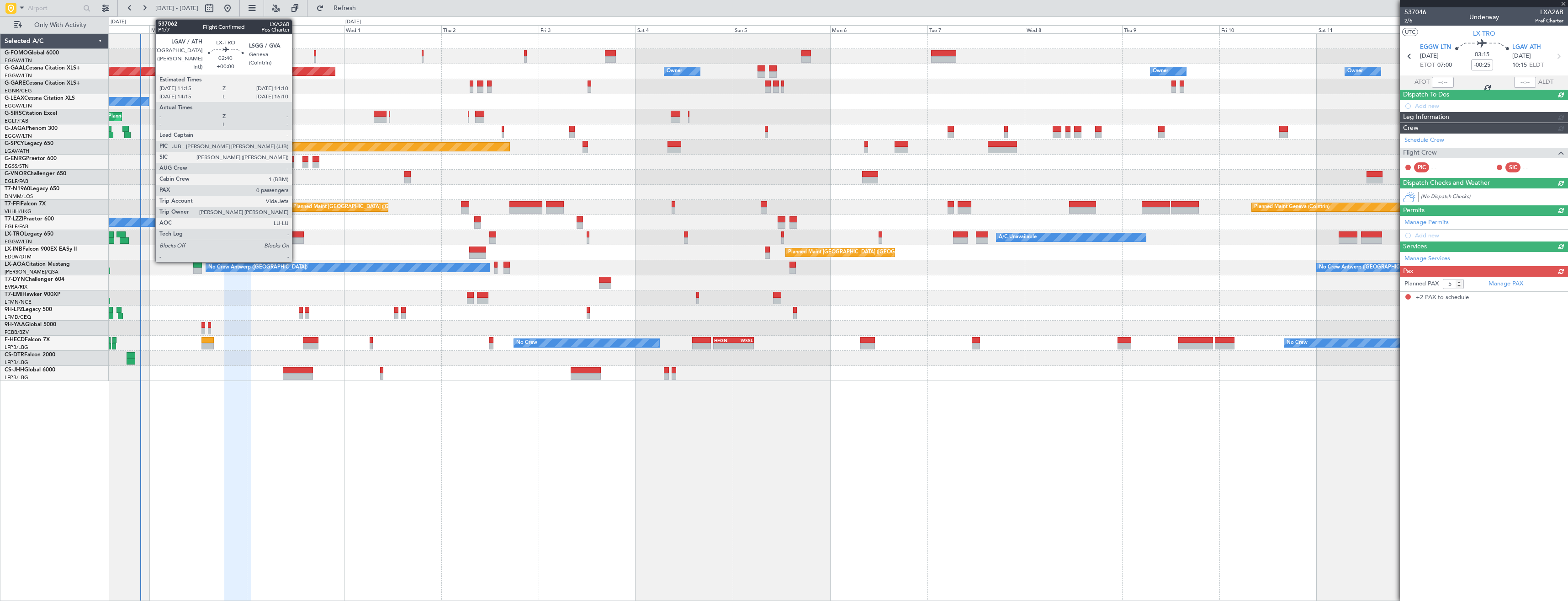
type input "+00:15"
type input "2"
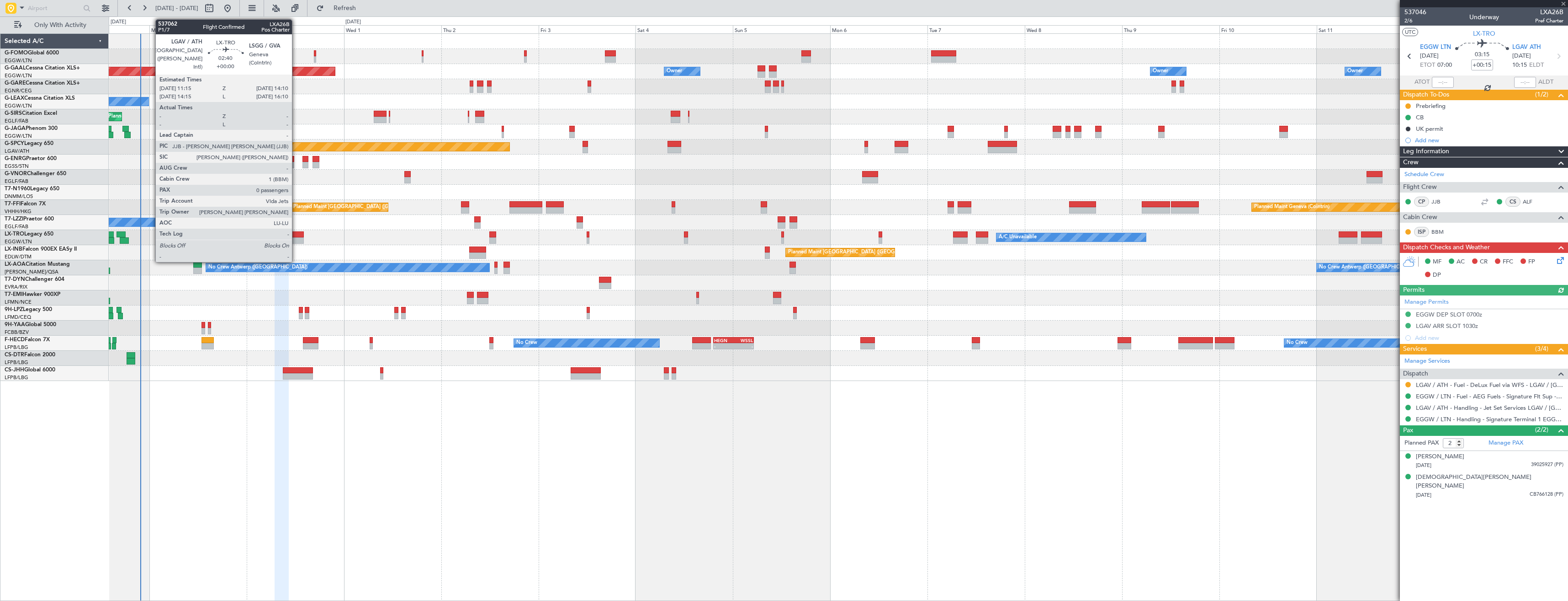
click at [296, 237] on div at bounding box center [298, 234] width 12 height 6
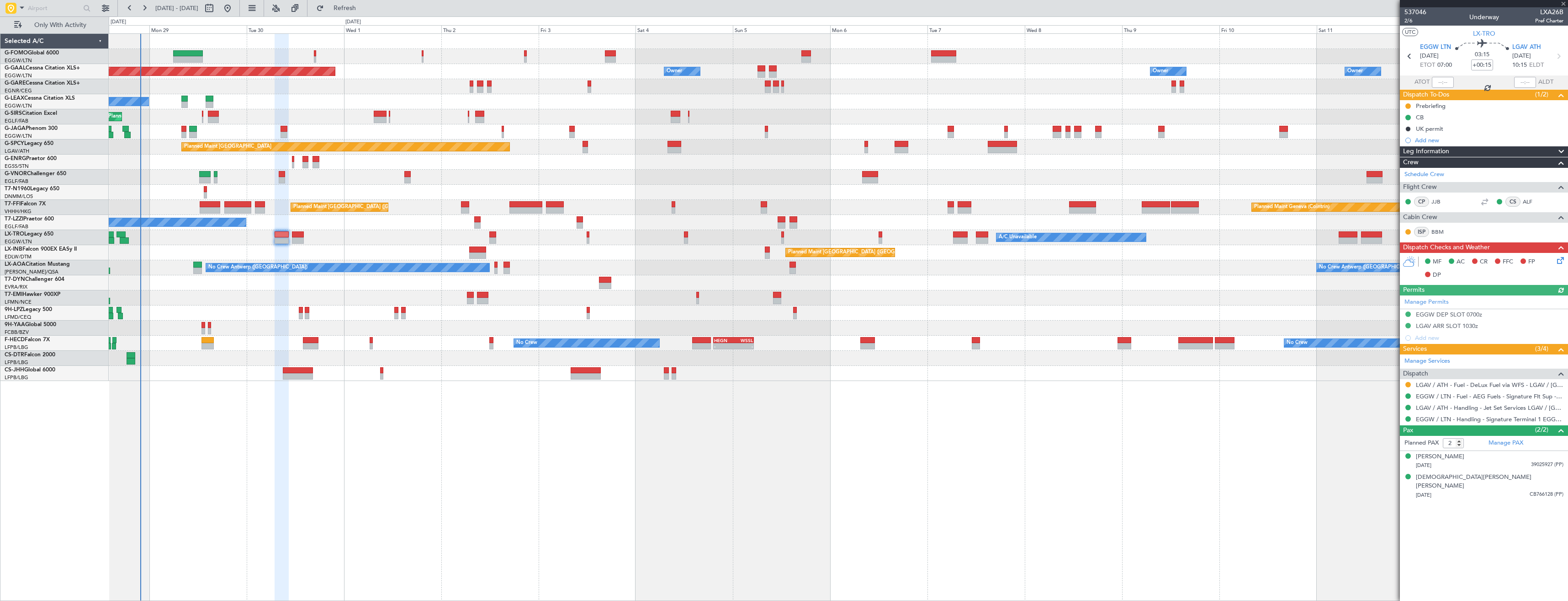
type input "0"
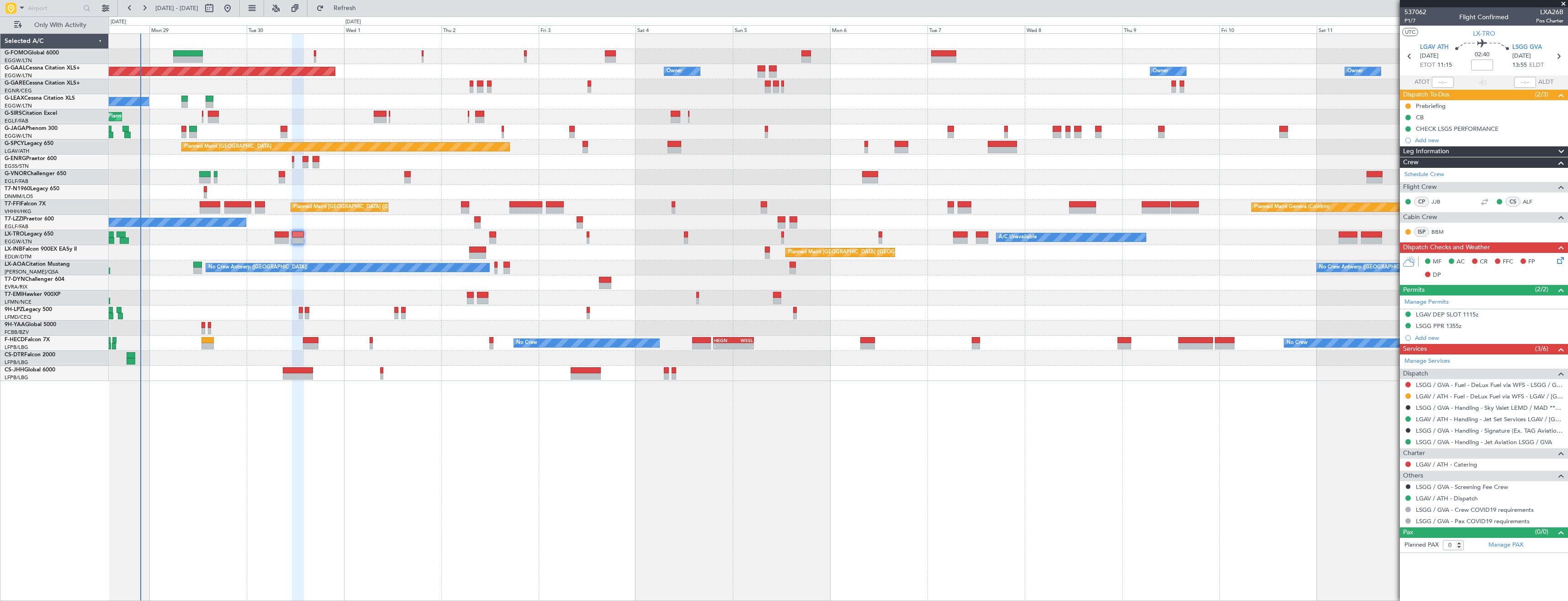
drag, startPoint x: 1409, startPoint y: 395, endPoint x: 1411, endPoint y: 414, distance: 19.1
click at [1410, 394] on button at bounding box center [1408, 396] width 6 height 6
click at [1395, 509] on li "Confirmed" at bounding box center [1408, 505] width 106 height 14
click at [1411, 53] on icon at bounding box center [1409, 56] width 12 height 12
type input "+00:15"
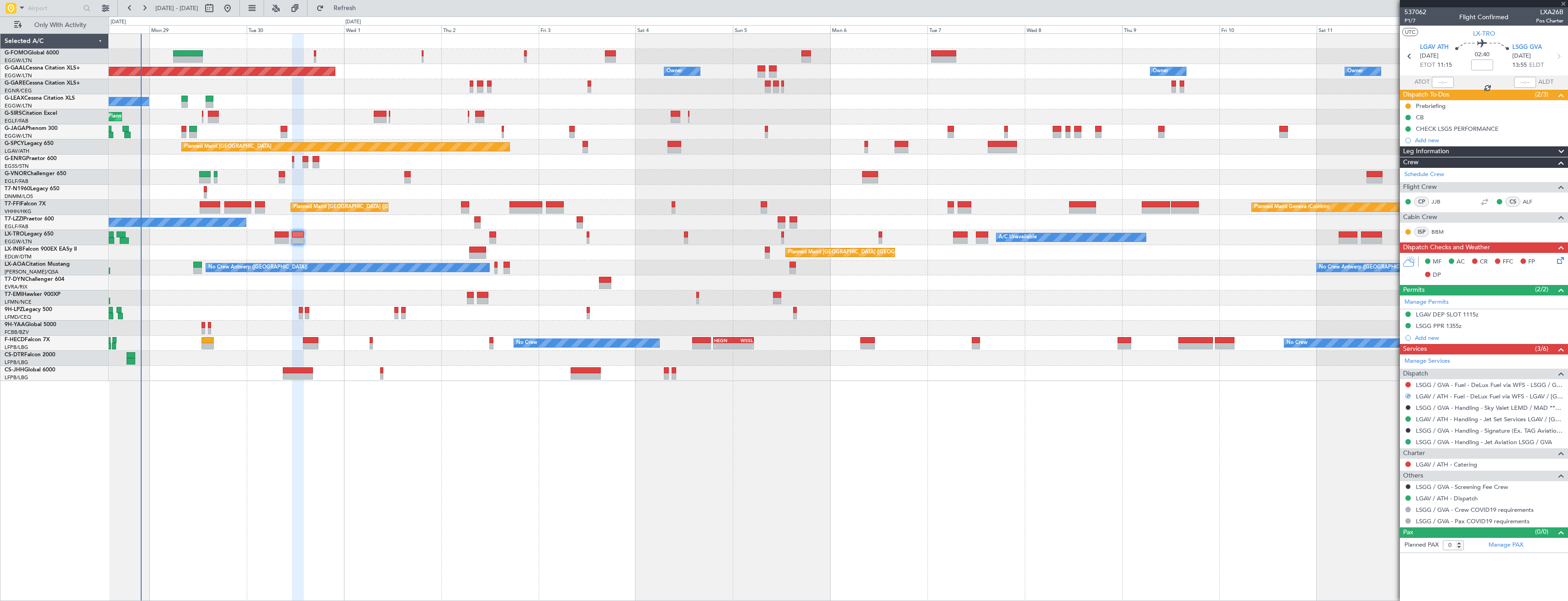
type input "2"
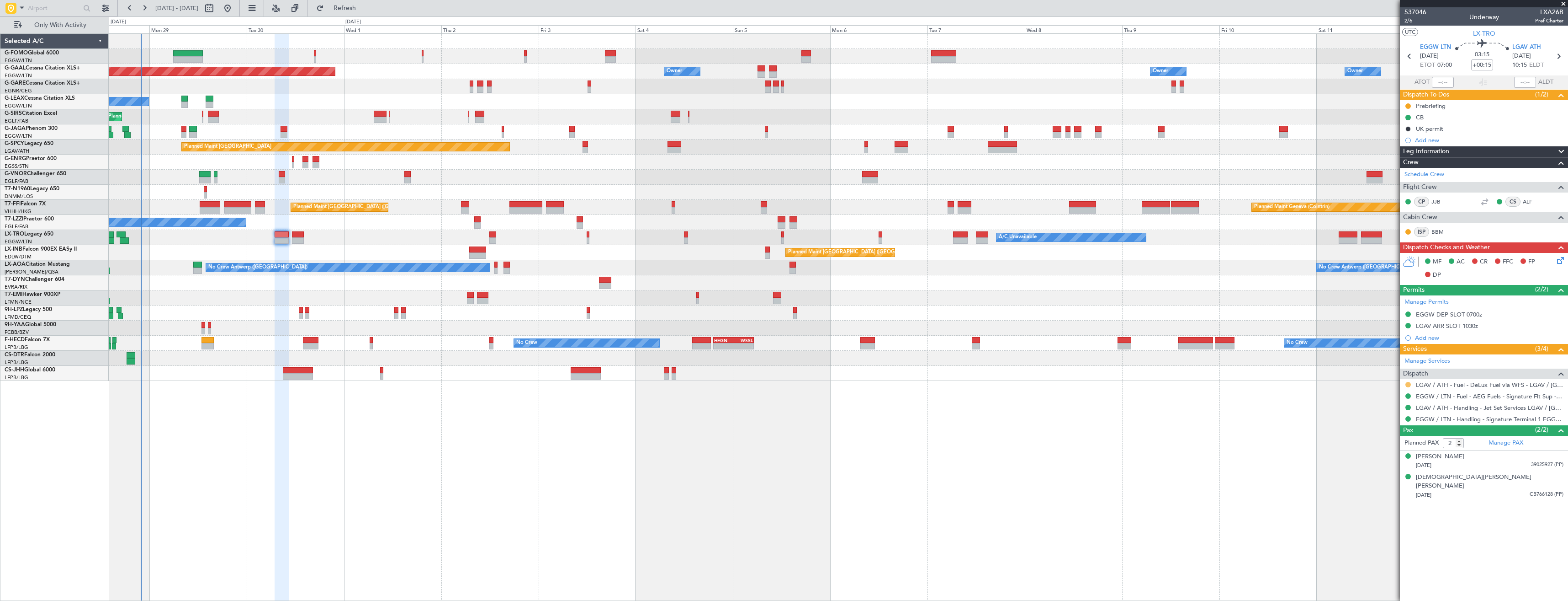
click at [1408, 384] on button at bounding box center [1408, 384] width 6 height 6
click at [1400, 494] on li "Confirmed" at bounding box center [1408, 494] width 106 height 14
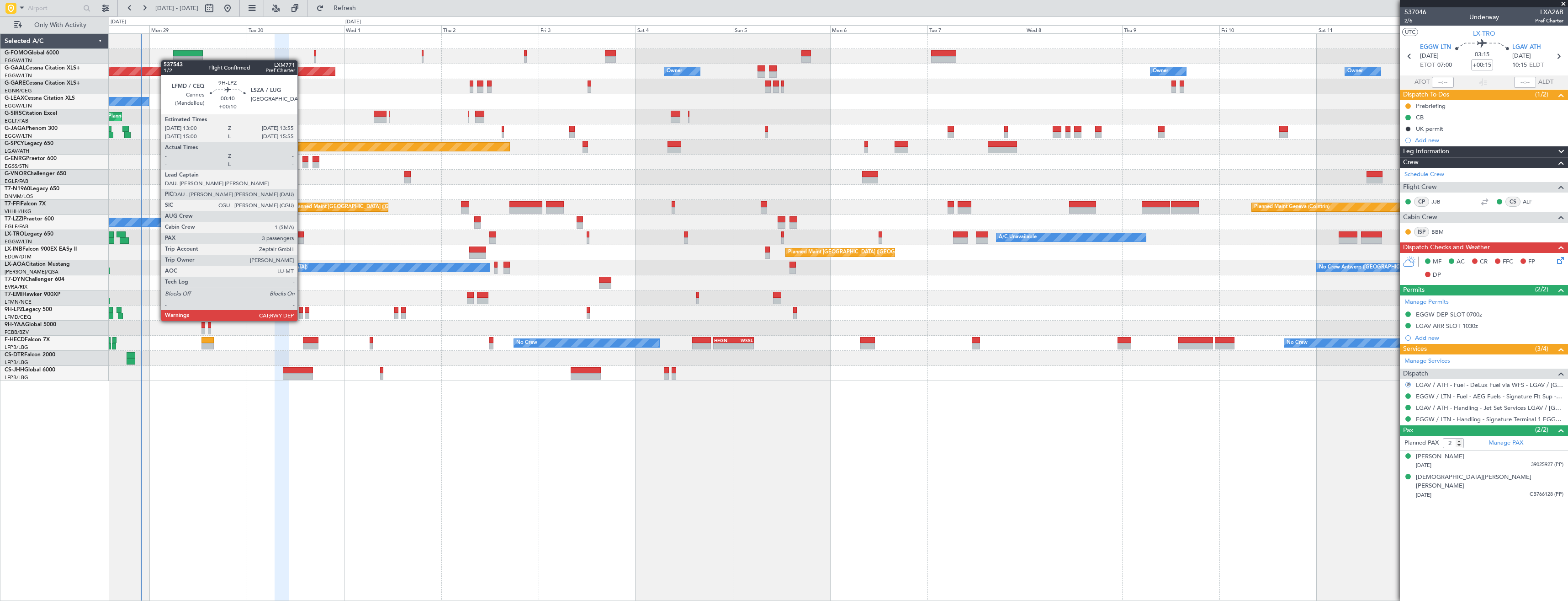
click at [301, 312] on div at bounding box center [301, 310] width 4 height 6
type input "+00:10"
type input "3"
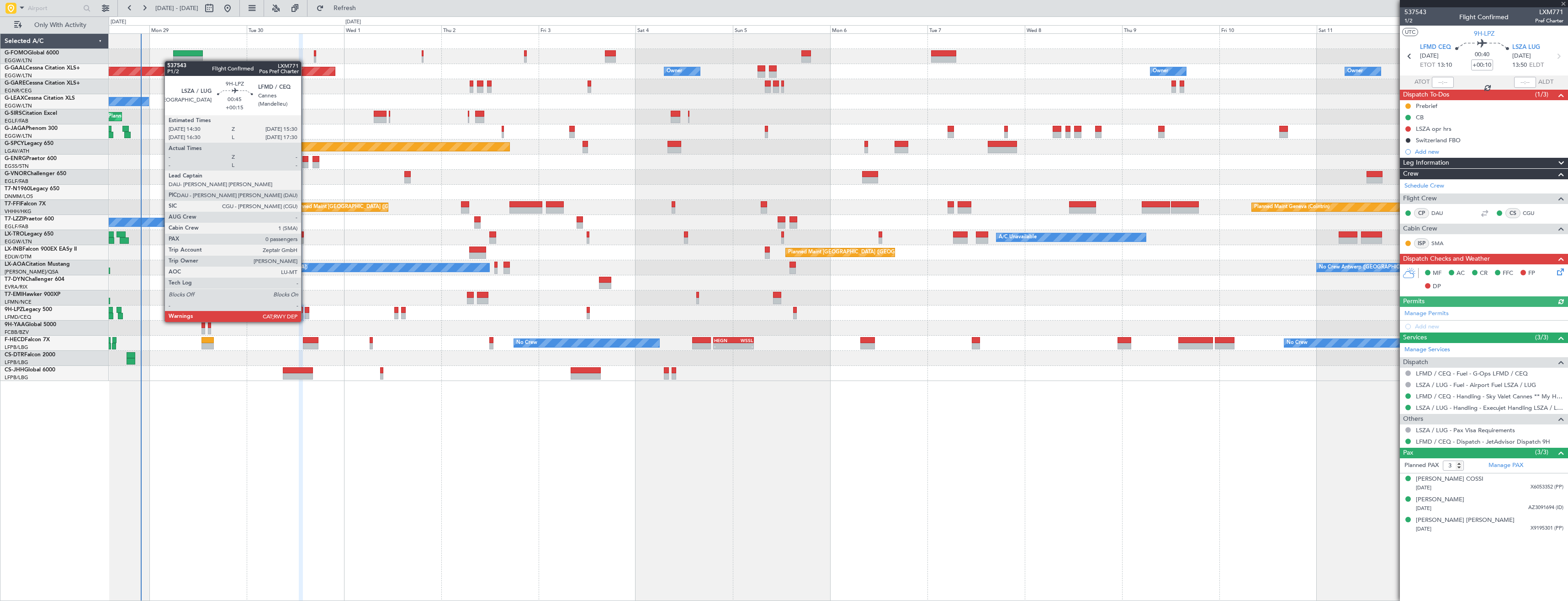
click at [306, 313] on div at bounding box center [307, 315] width 4 height 6
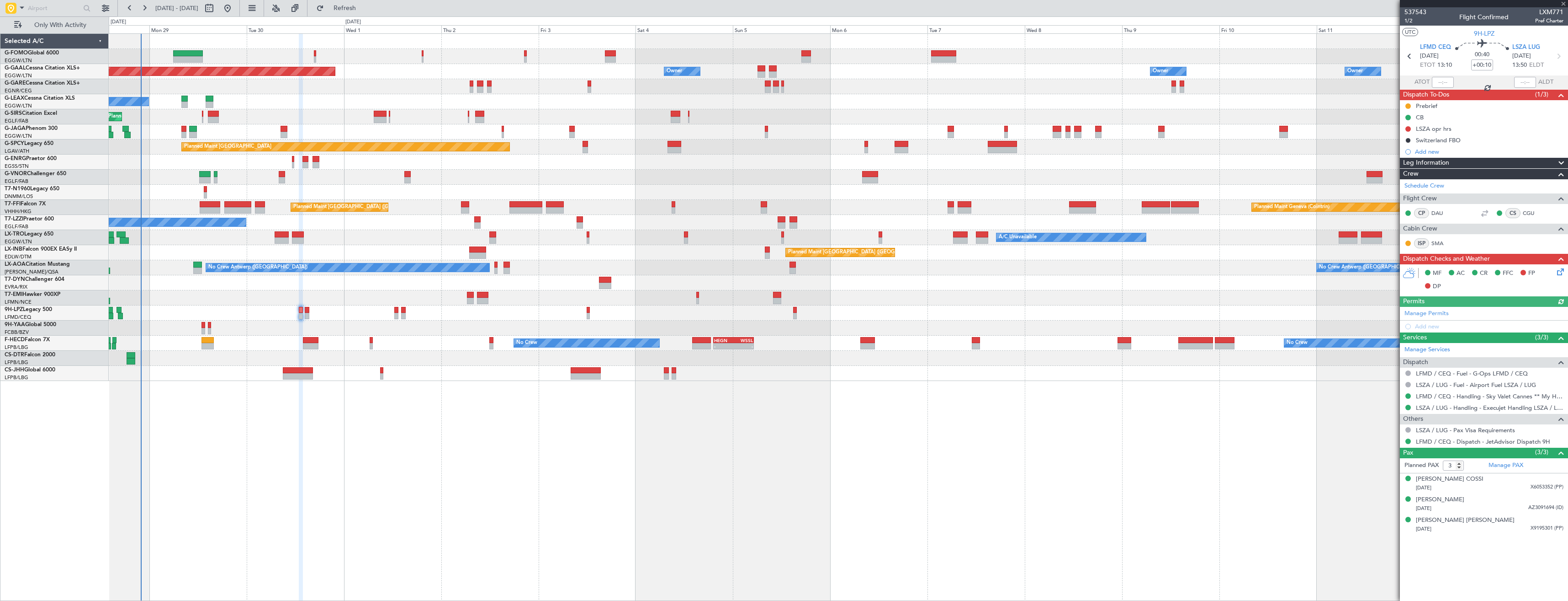
type input "+00:15"
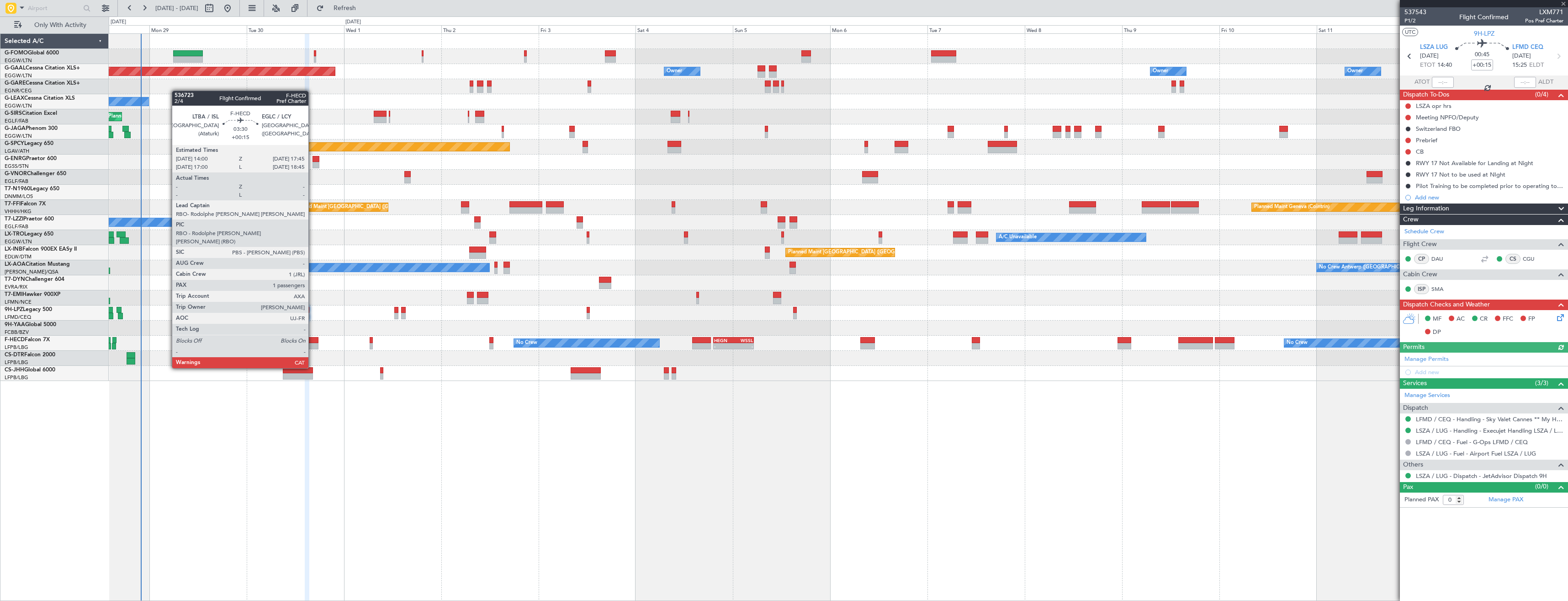
click at [312, 343] on div at bounding box center [310, 340] width 15 height 6
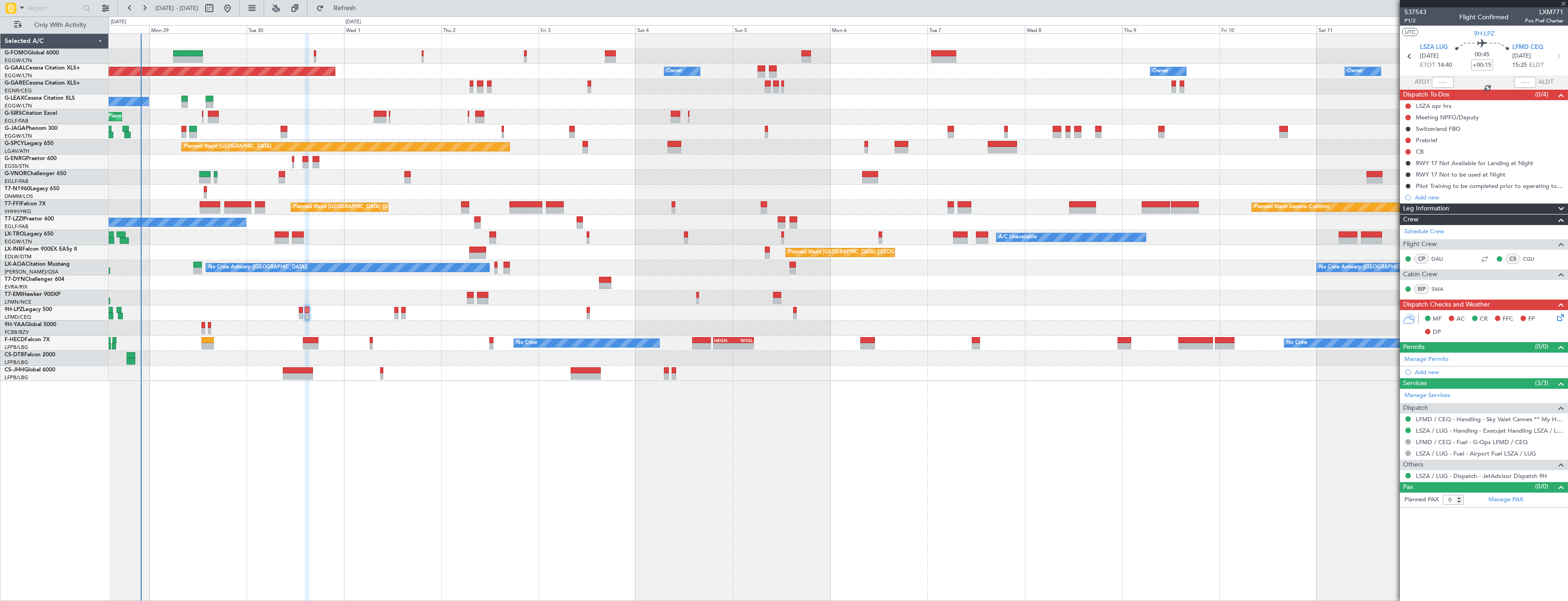
type input "1"
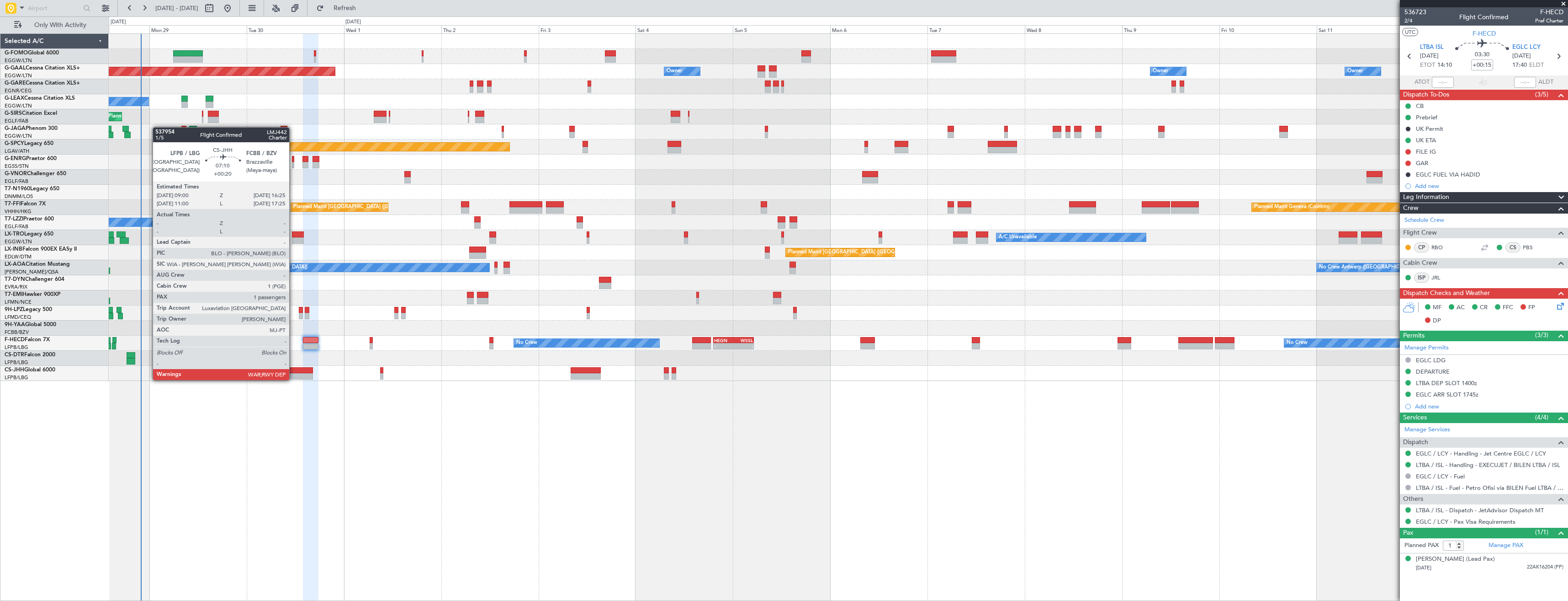
click at [293, 379] on div at bounding box center [297, 376] width 30 height 6
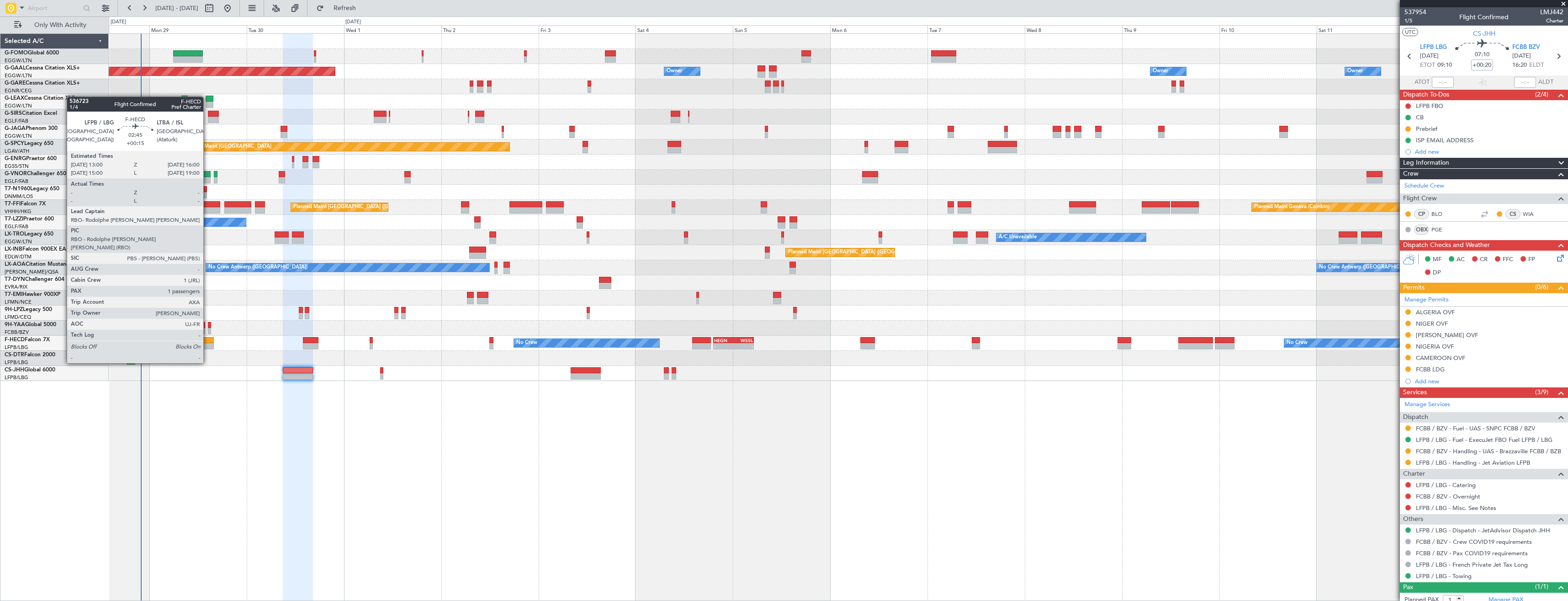
click at [207, 338] on div at bounding box center [208, 340] width 13 height 6
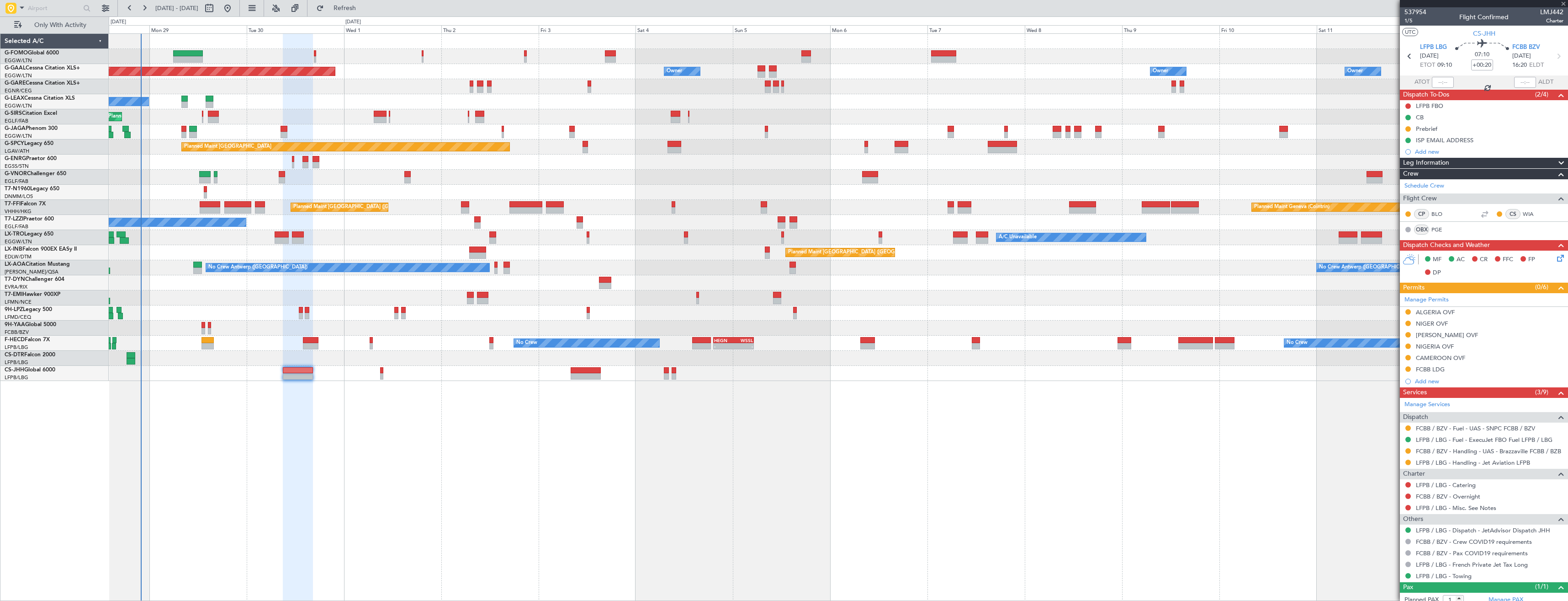
type input "+00:15"
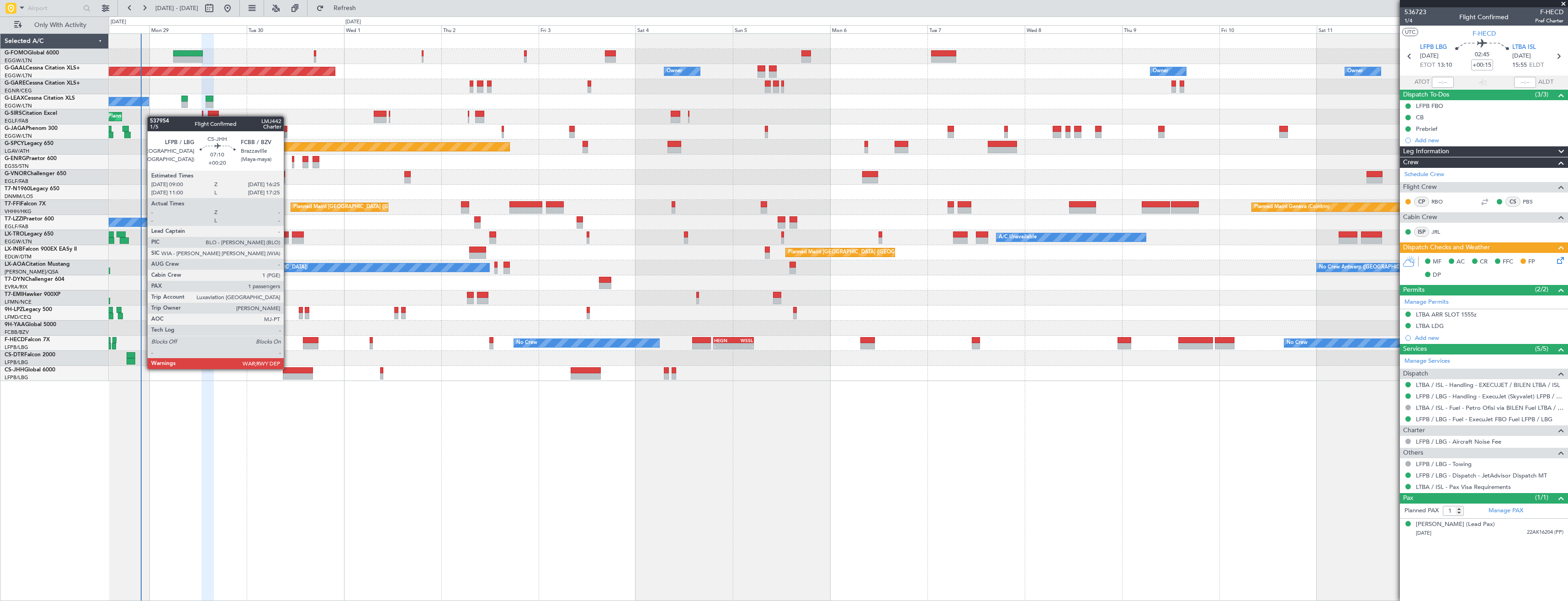
click at [288, 368] on div at bounding box center [297, 370] width 30 height 6
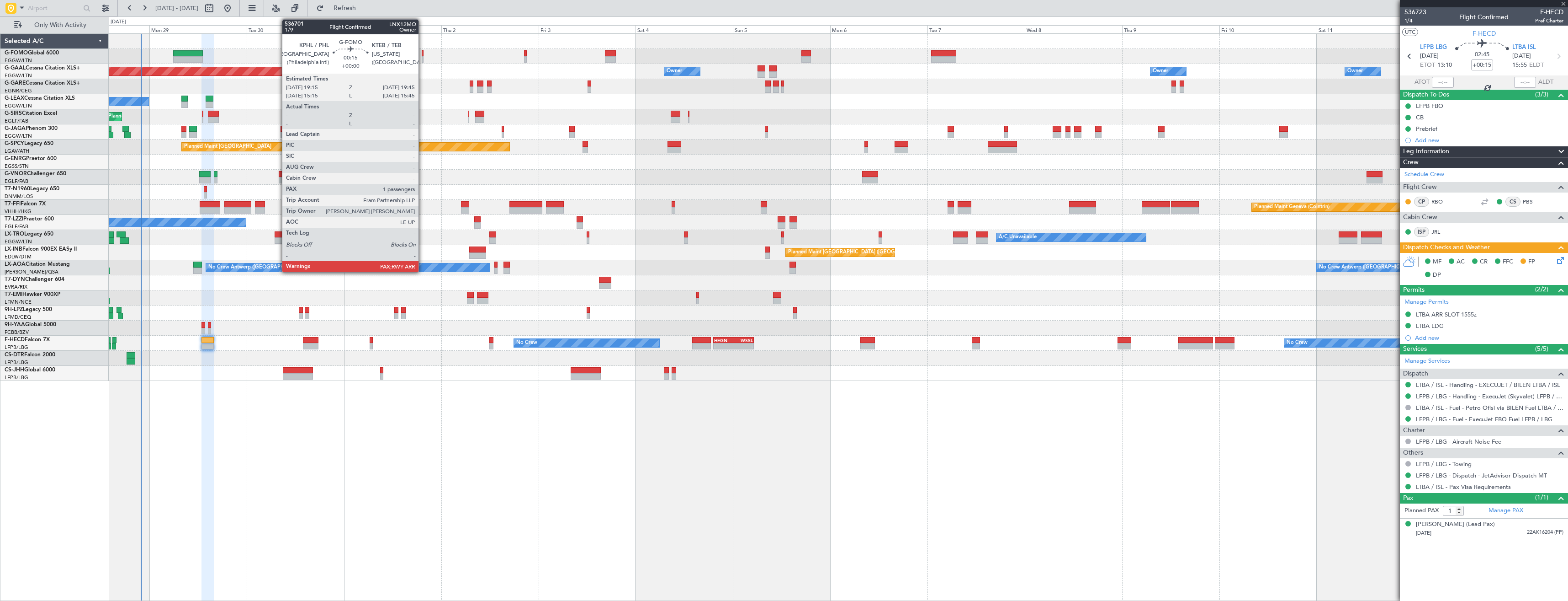
type input "+00:20"
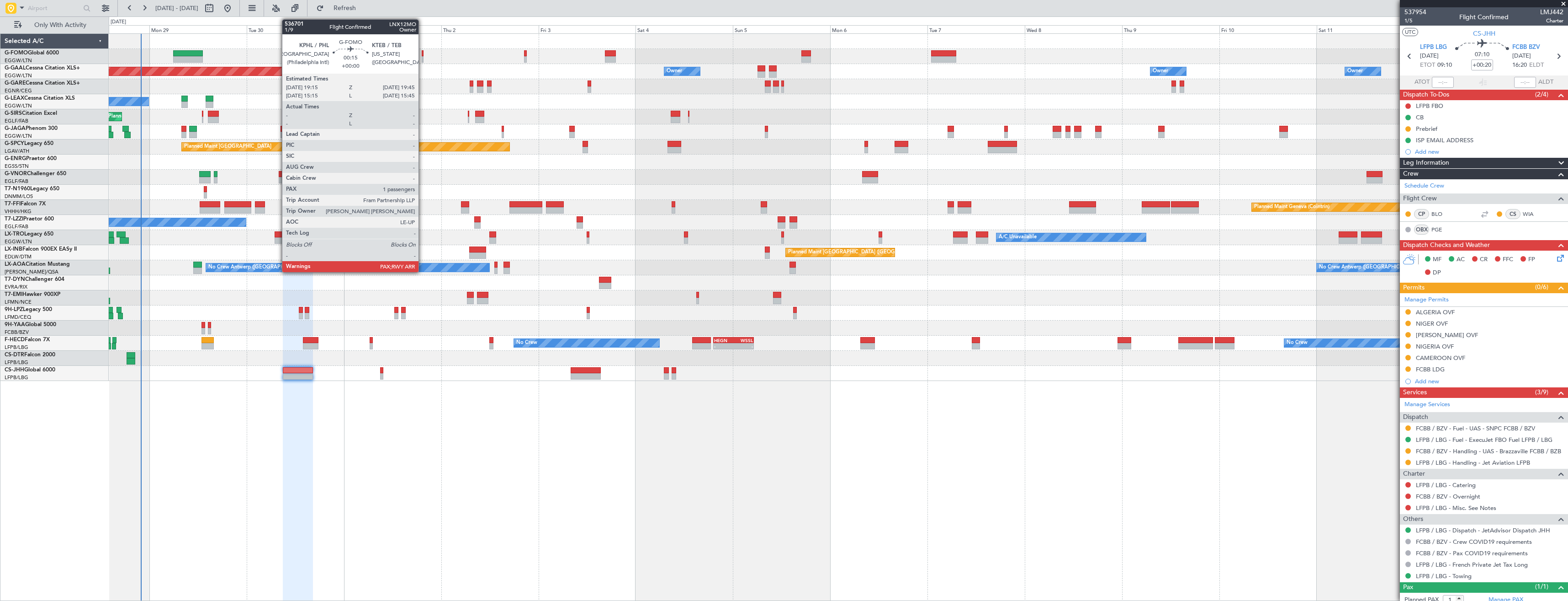
click at [422, 58] on div at bounding box center [422, 59] width 2 height 6
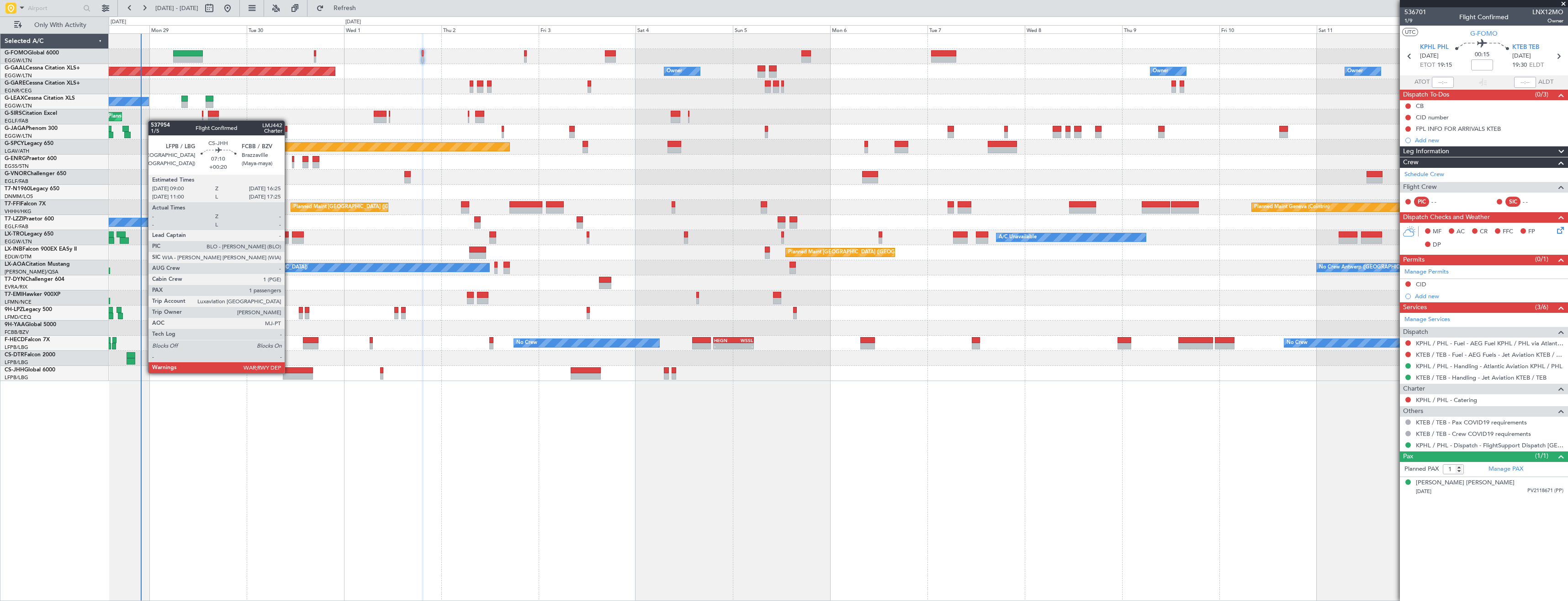
click at [289, 372] on div at bounding box center [297, 370] width 30 height 6
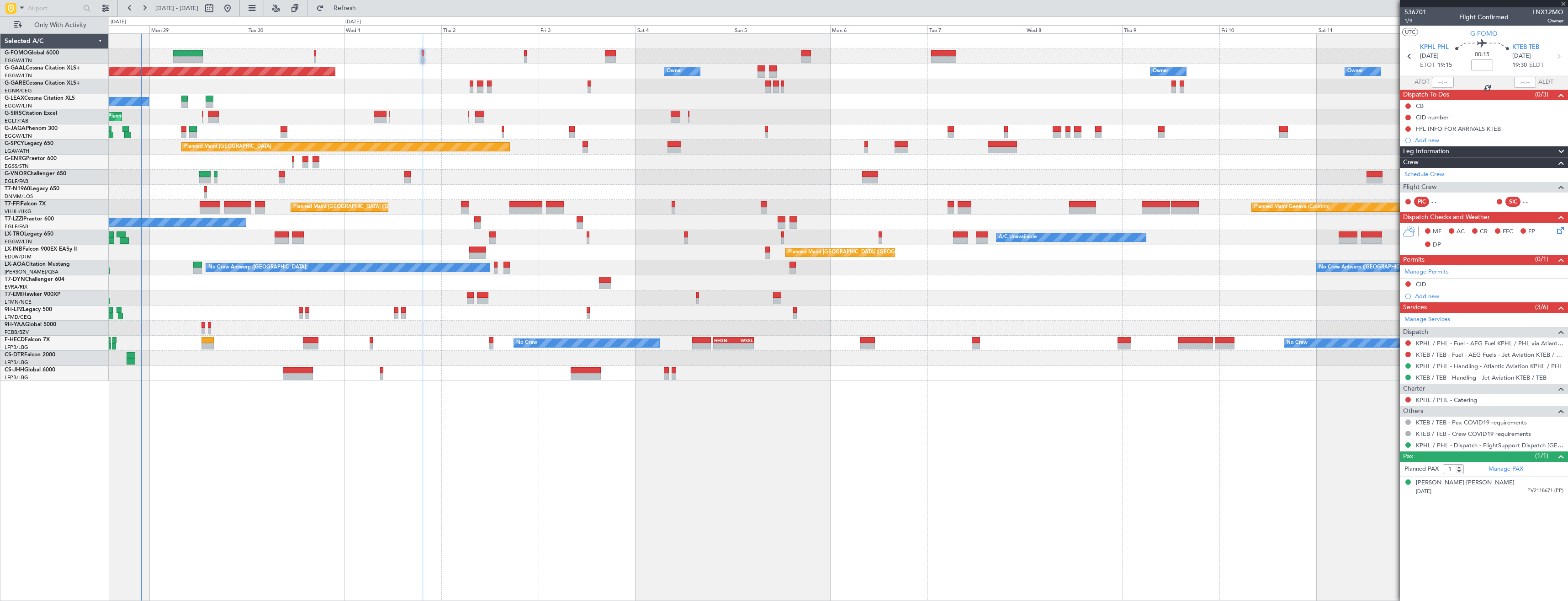
type input "+00:20"
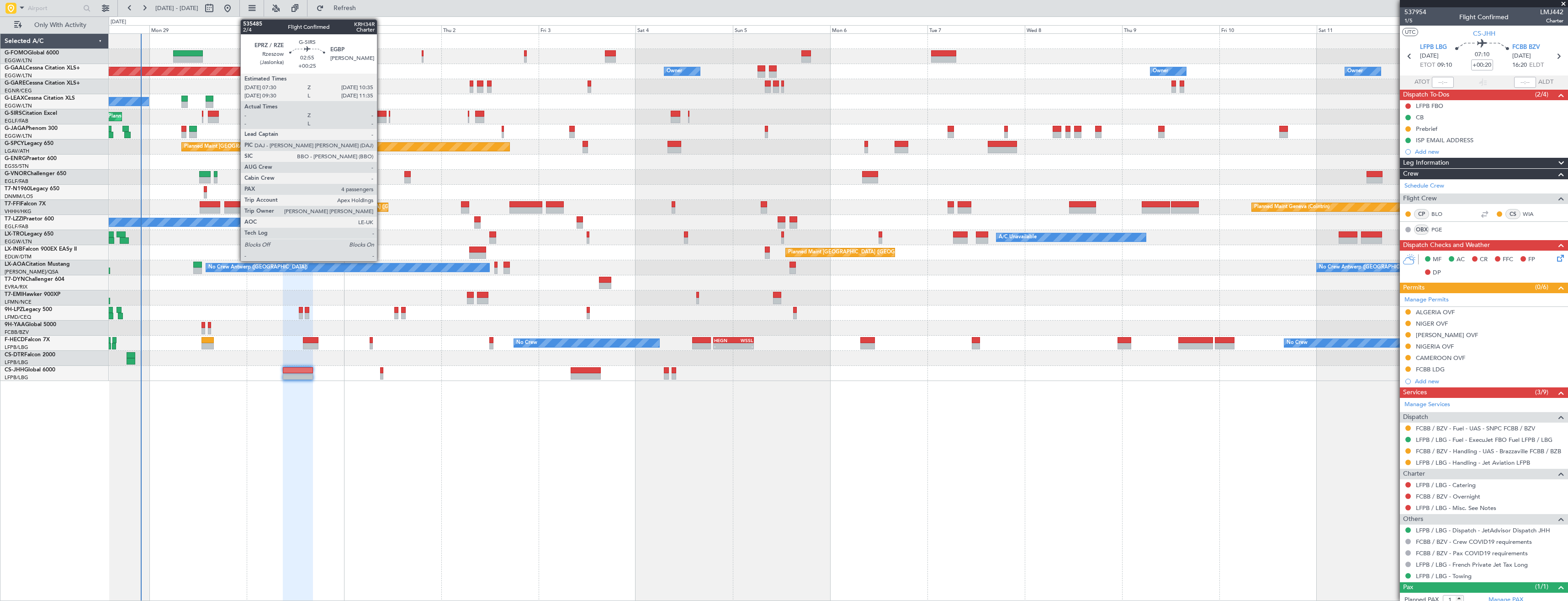
click at [381, 120] on div at bounding box center [380, 119] width 13 height 6
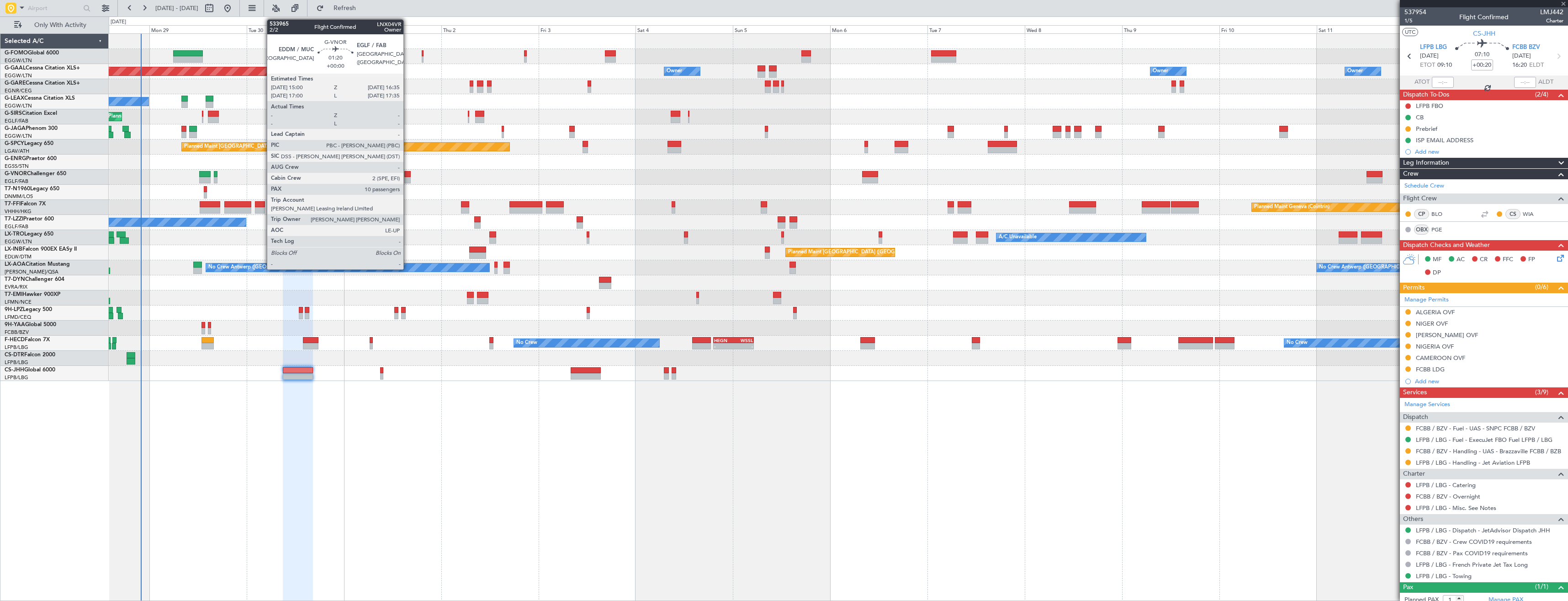
click at [408, 178] on div at bounding box center [408, 180] width 7 height 6
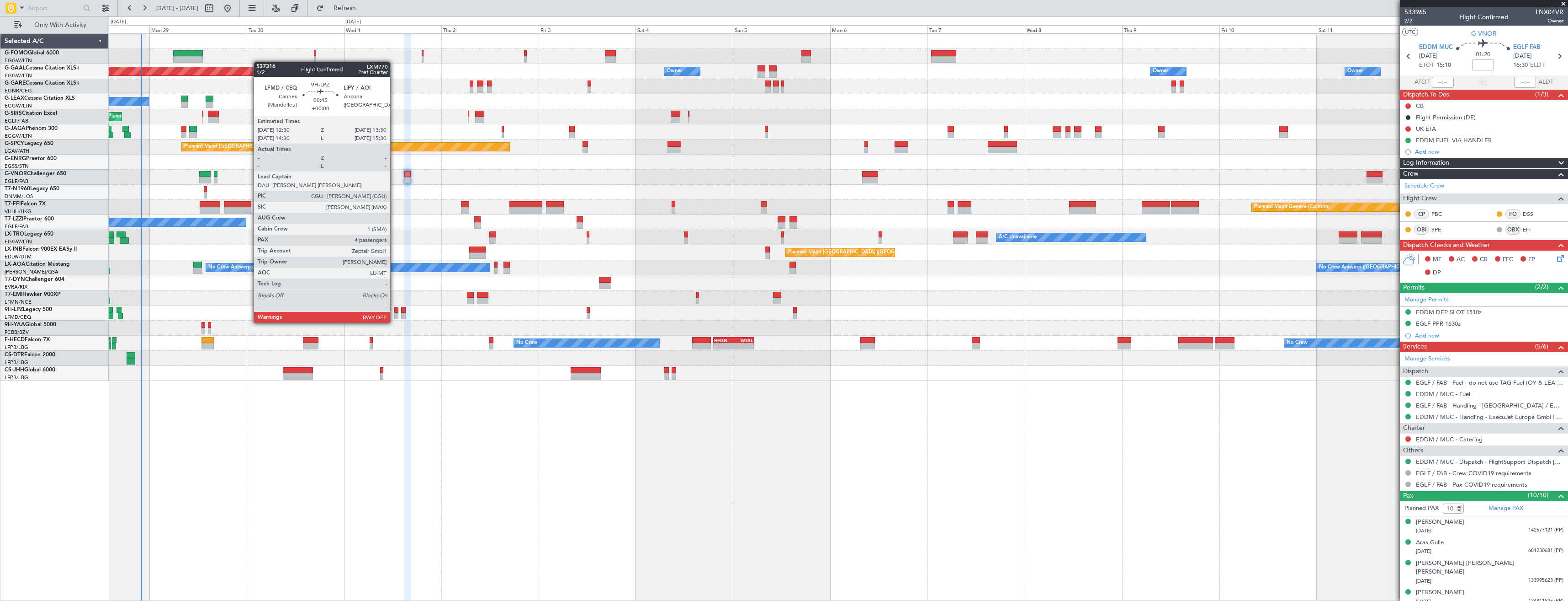
click at [395, 313] on div at bounding box center [397, 315] width 4 height 6
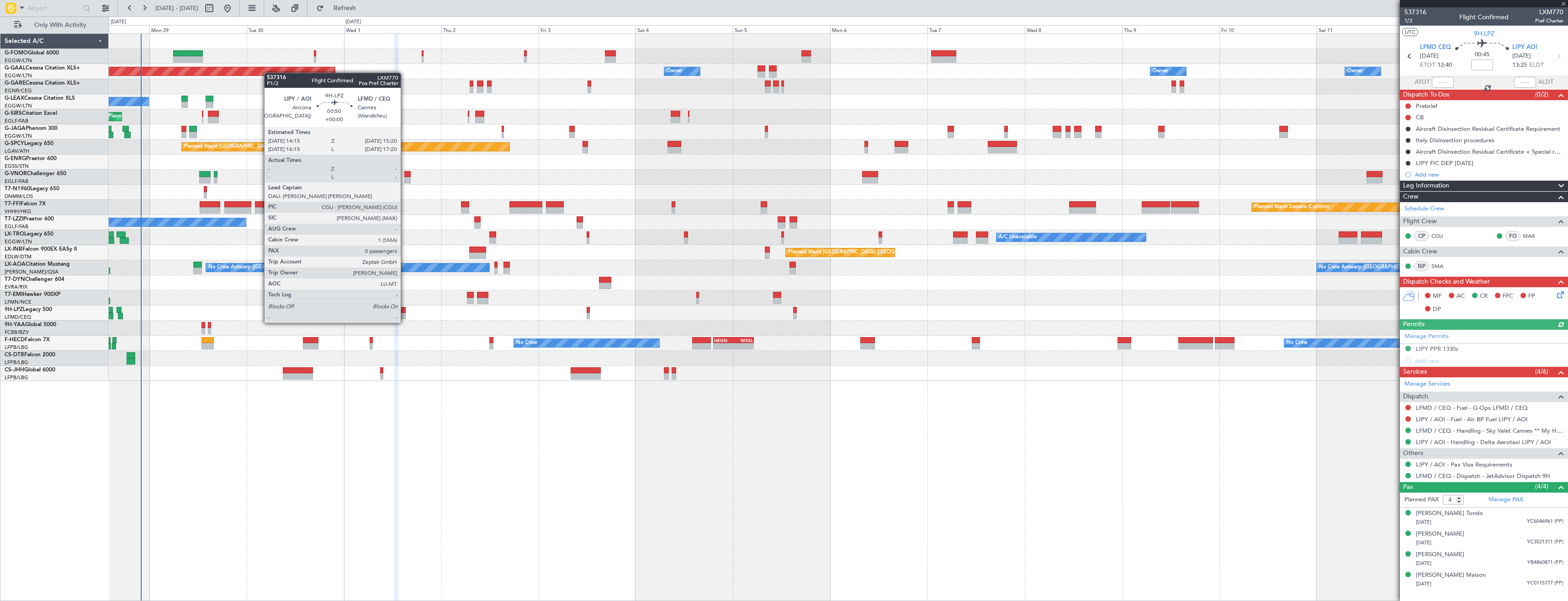
click at [405, 313] on div at bounding box center [403, 315] width 5 height 6
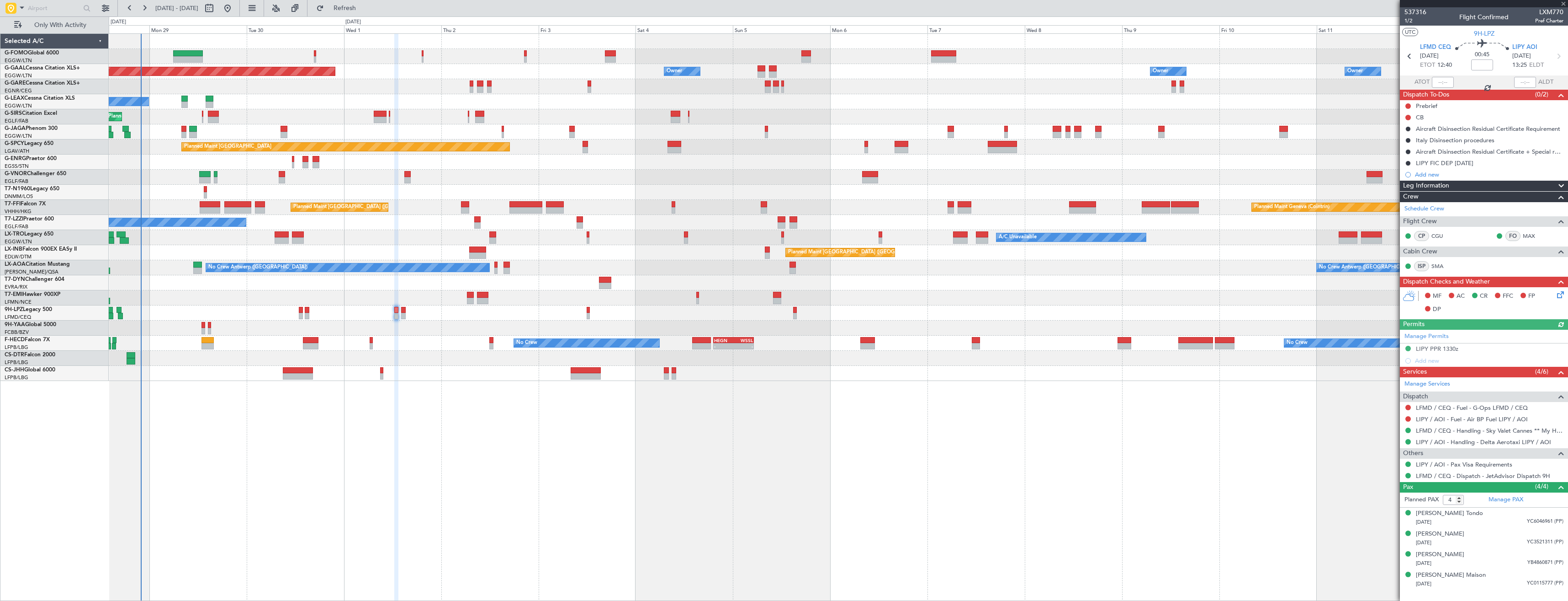
type input "0"
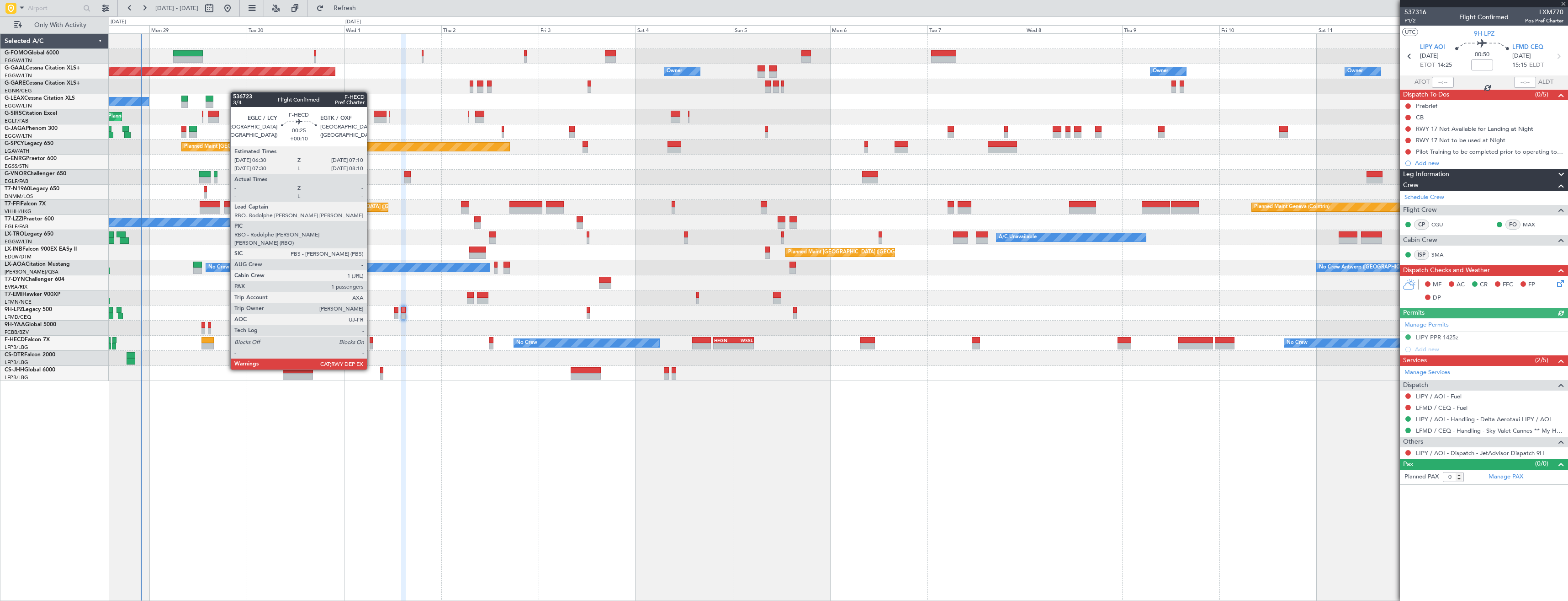
click at [371, 344] on div at bounding box center [371, 345] width 3 height 6
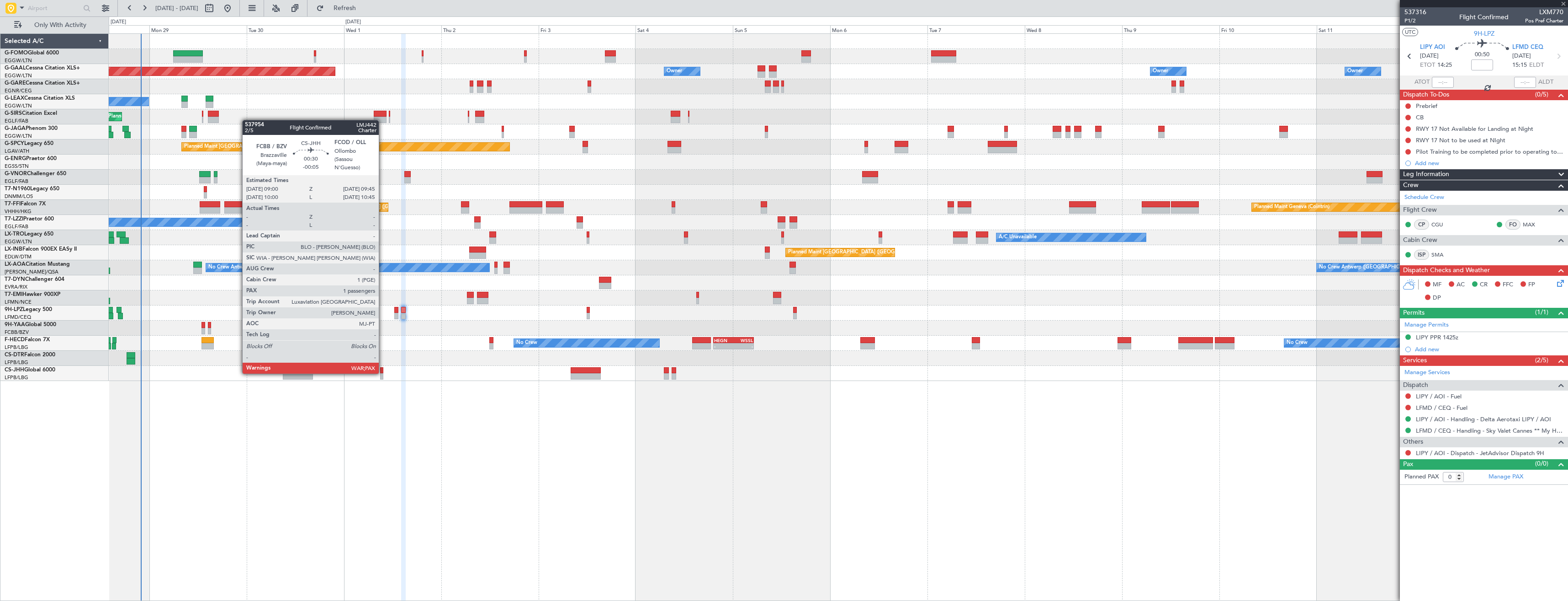
type input "+00:10"
type input "1"
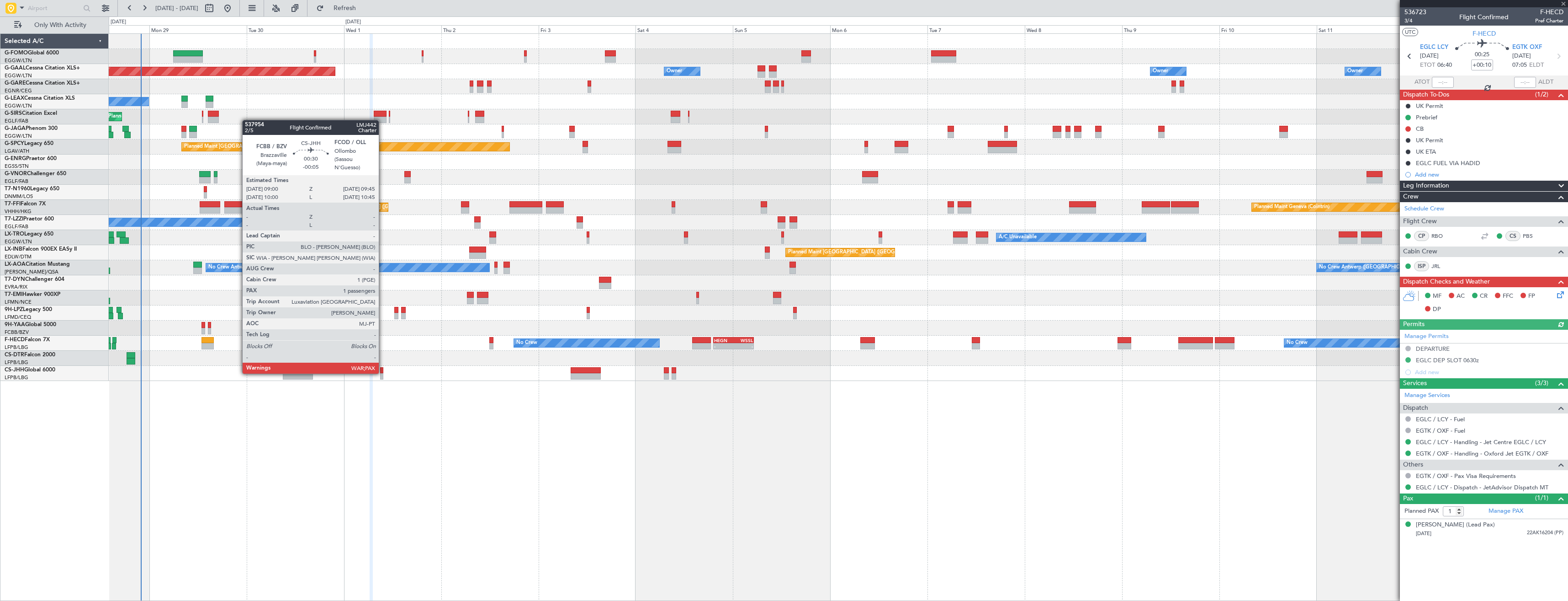
click at [383, 373] on div at bounding box center [381, 370] width 3 height 6
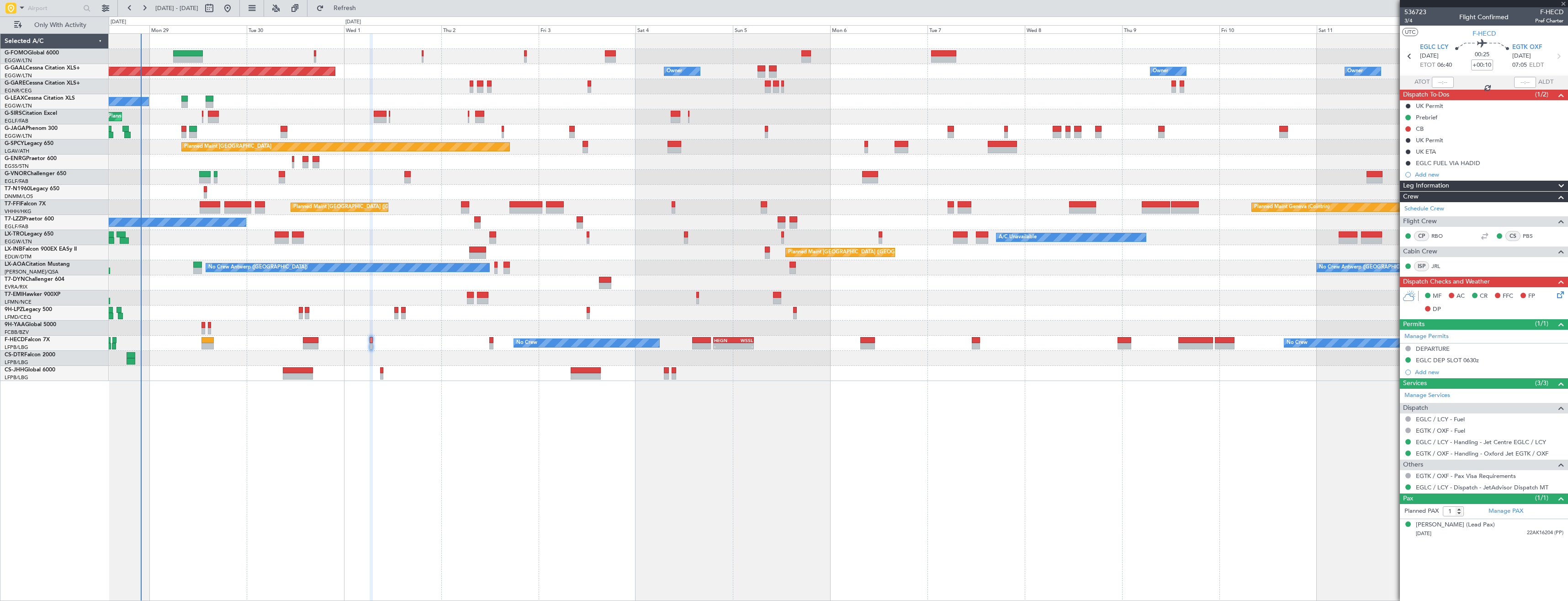
type input "-00:05"
type input "5"
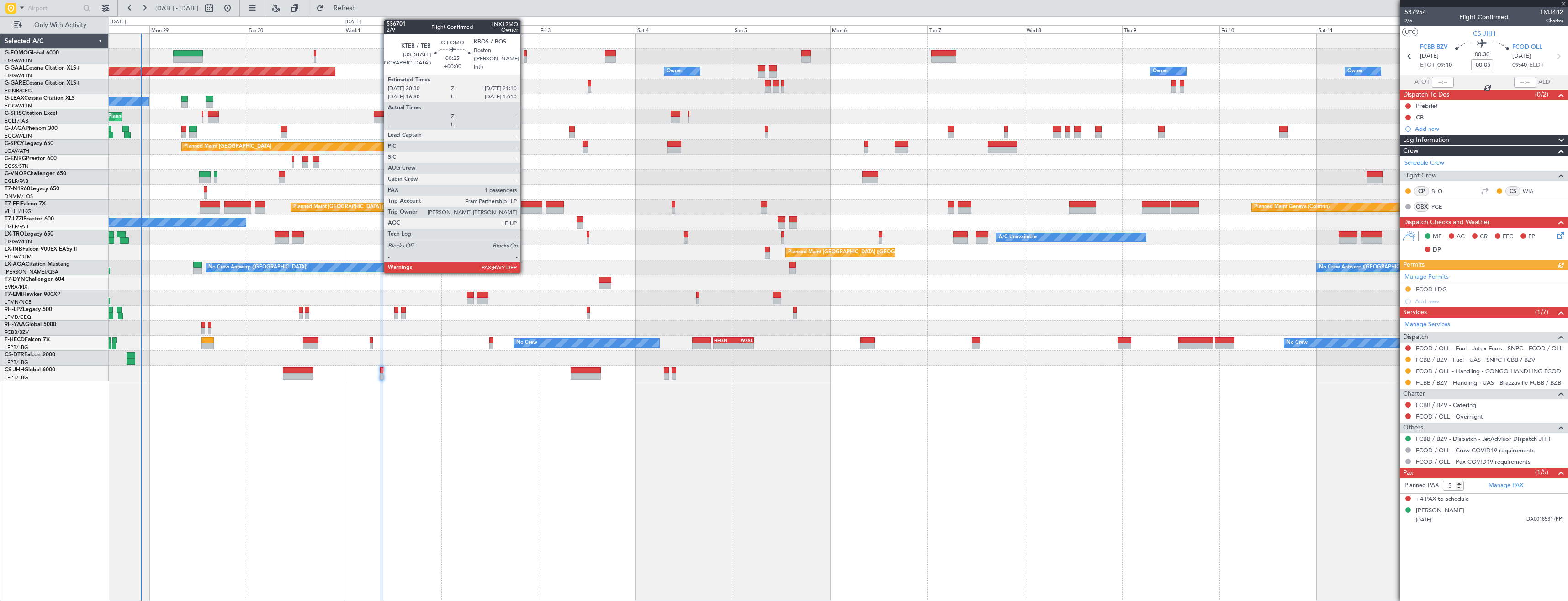
click at [525, 59] on div at bounding box center [525, 59] width 3 height 6
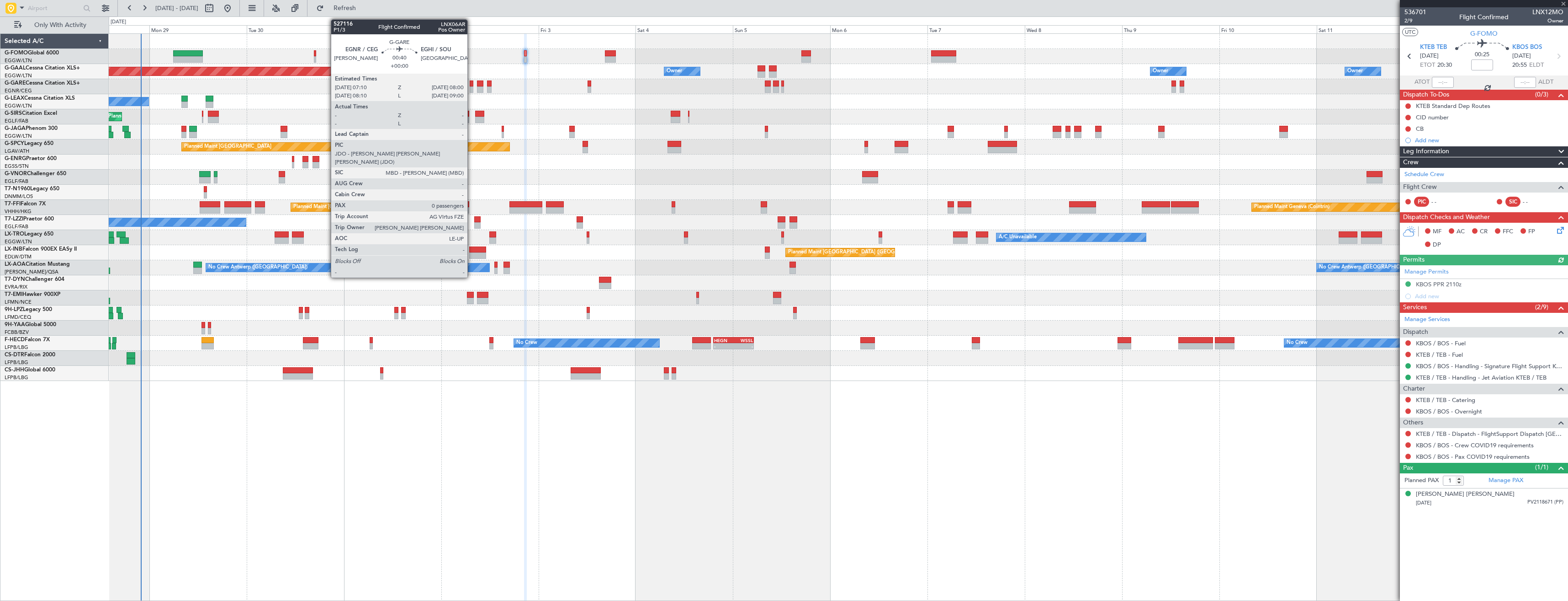
click at [472, 86] on div at bounding box center [471, 89] width 3 height 6
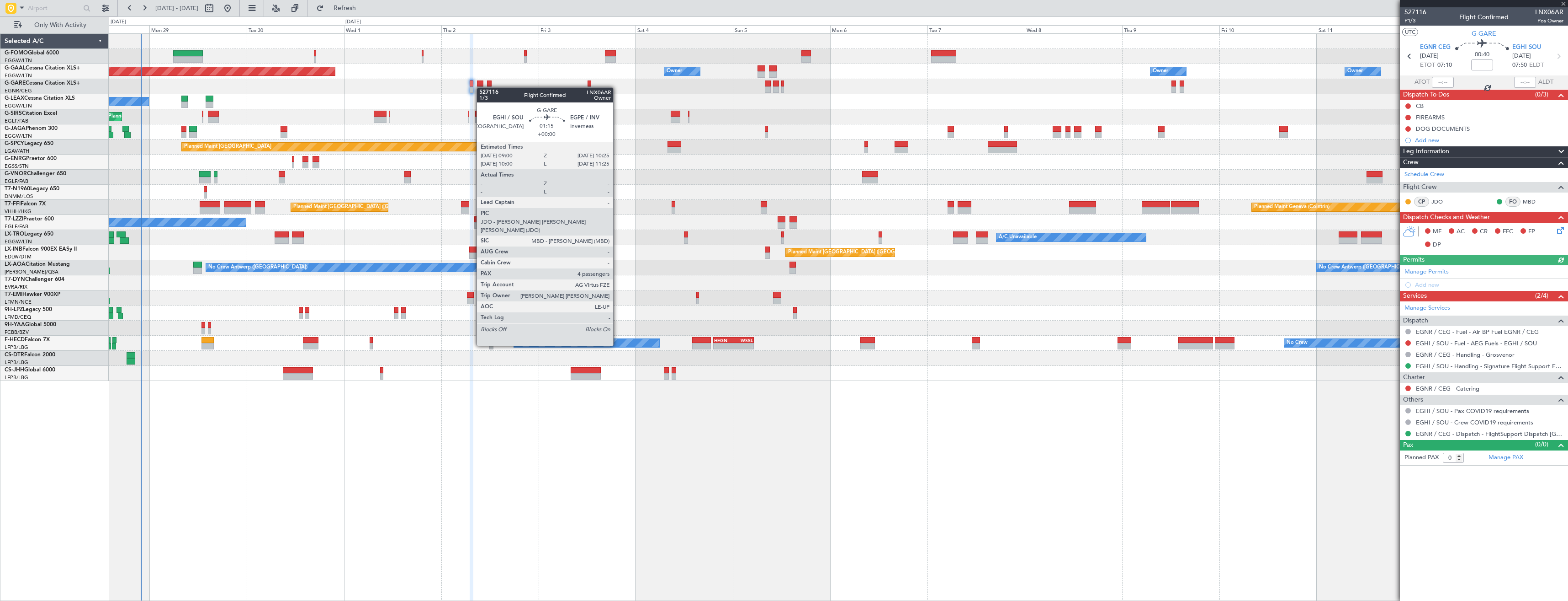
click at [481, 87] on div at bounding box center [480, 89] width 6 height 6
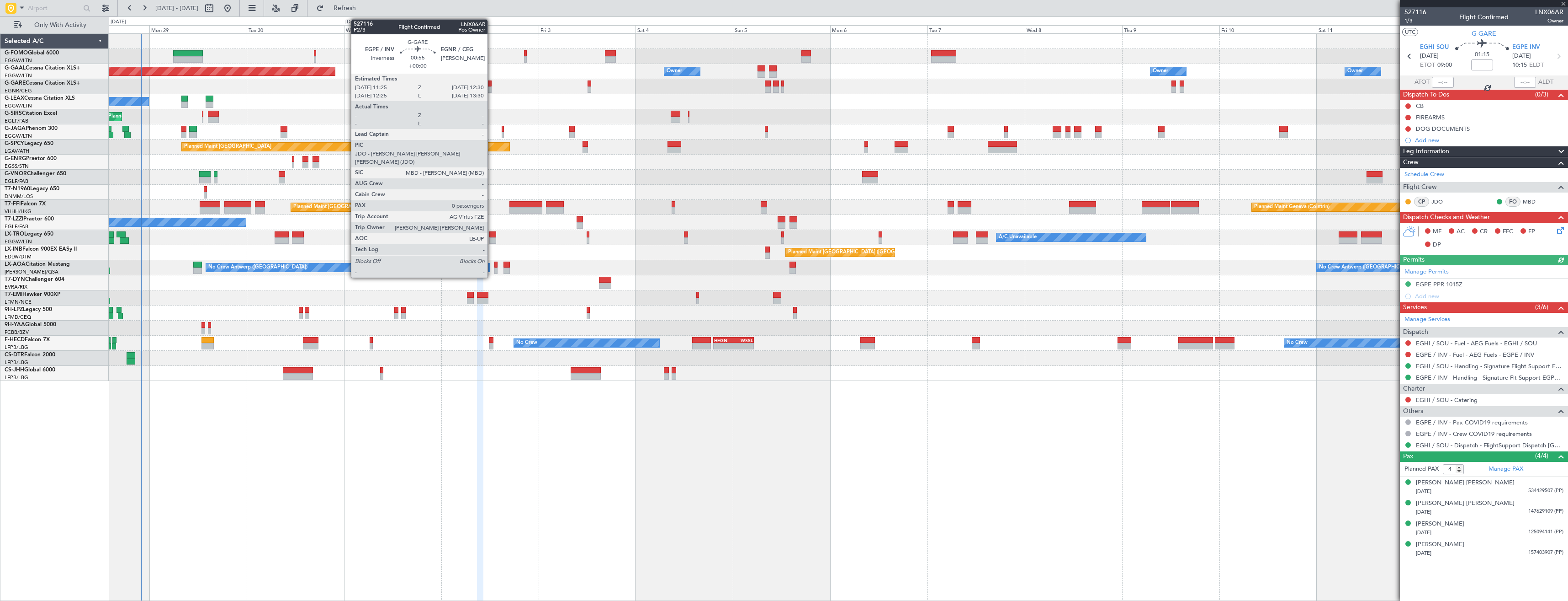
click at [491, 88] on div at bounding box center [489, 89] width 5 height 6
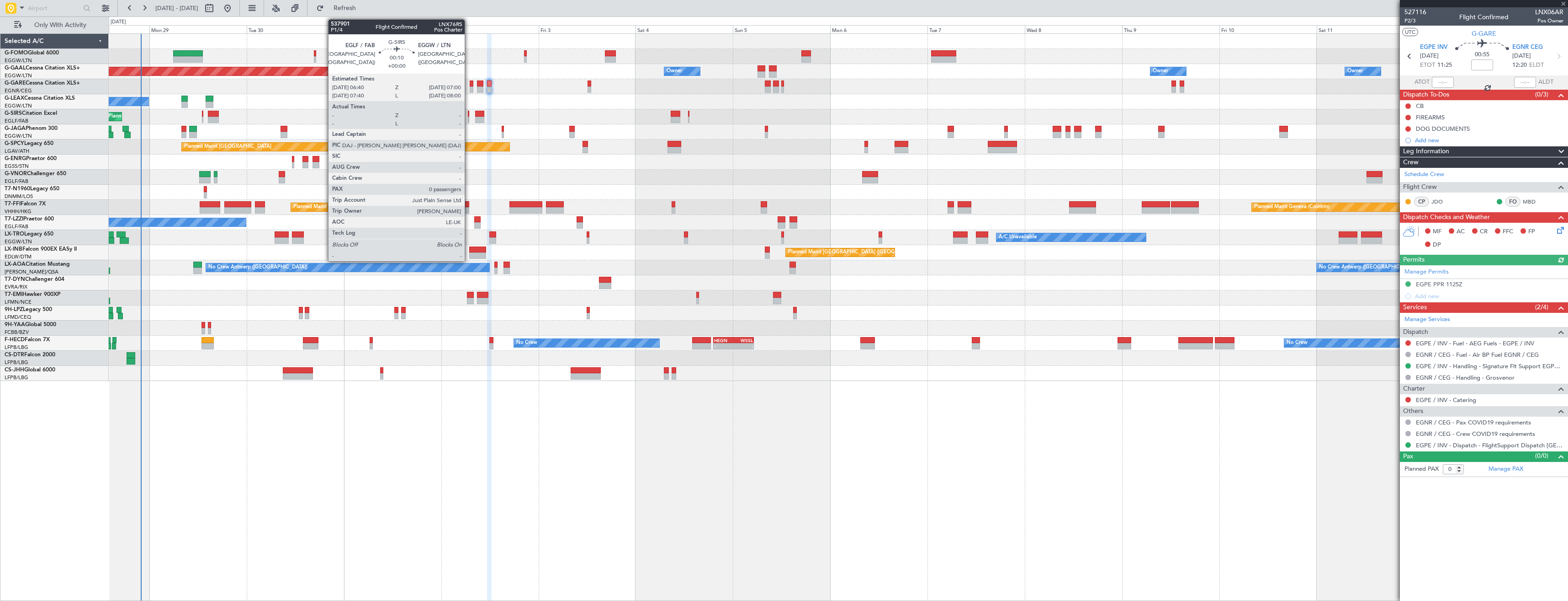
click at [469, 118] on div at bounding box center [468, 119] width 1 height 6
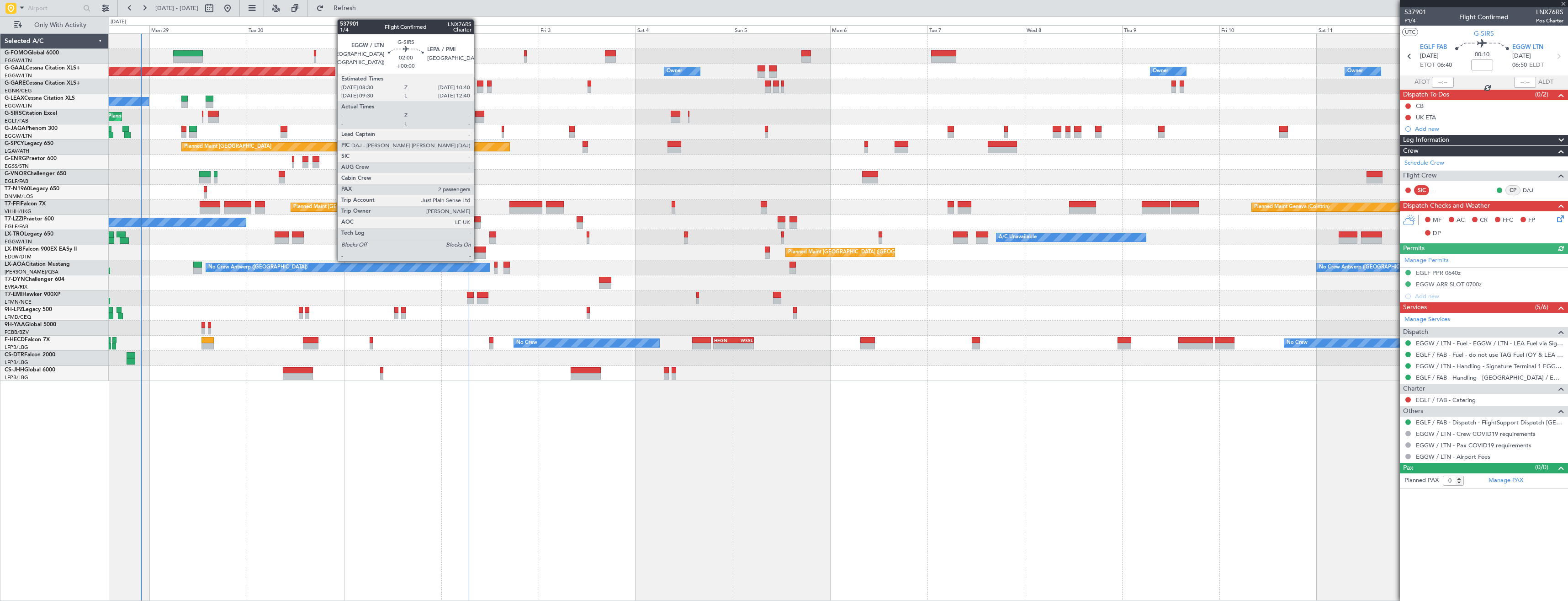
click at [478, 119] on div at bounding box center [480, 119] width 9 height 6
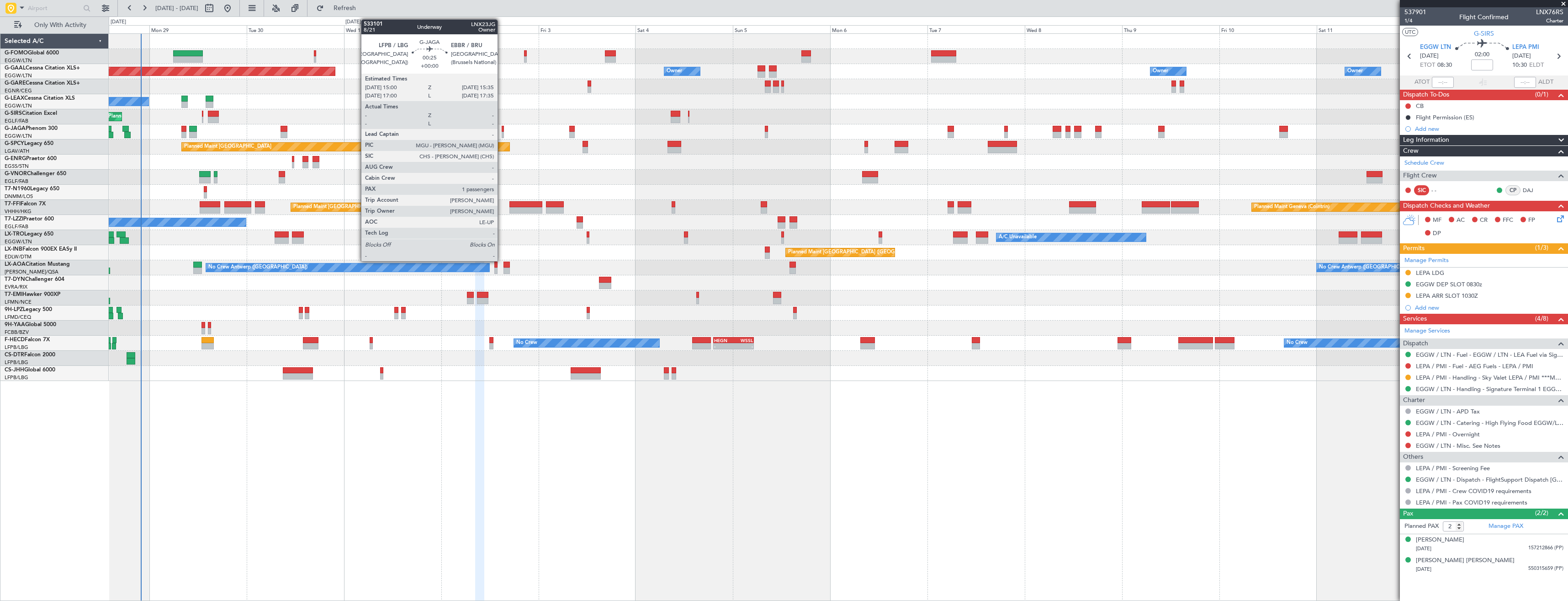
click at [502, 130] on div at bounding box center [503, 129] width 3 height 6
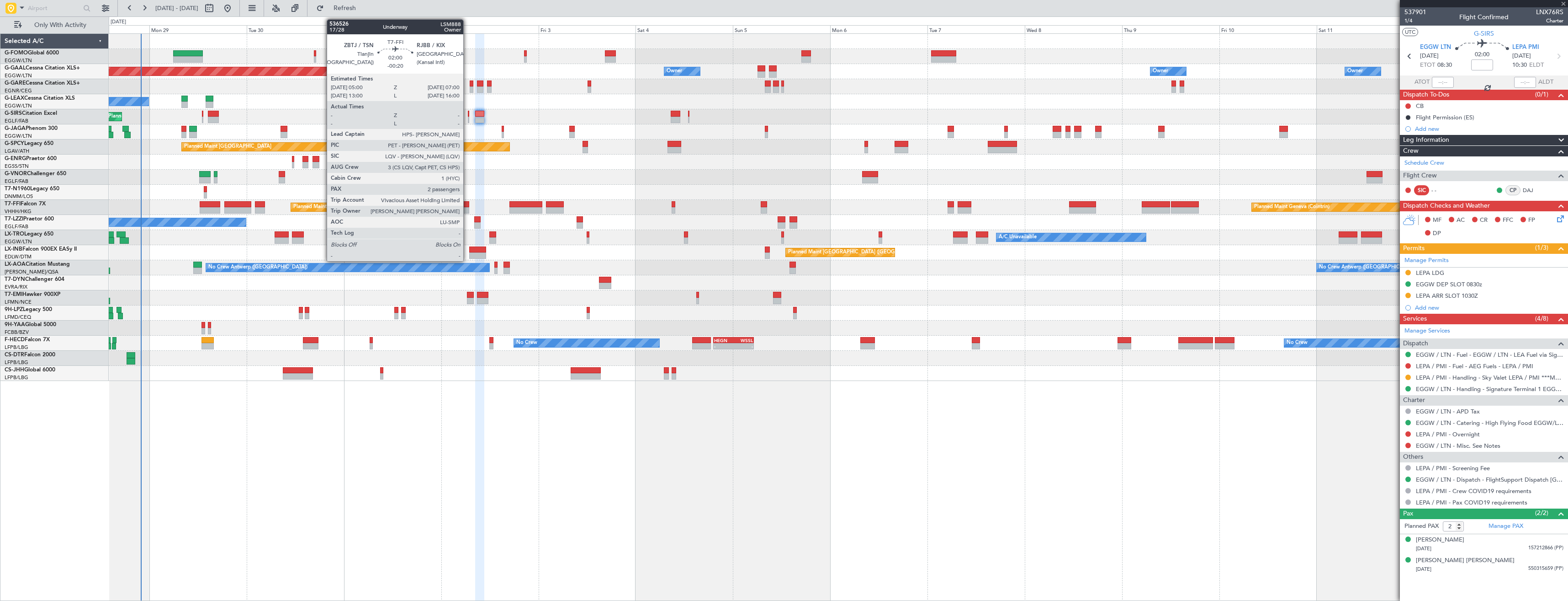
type input "1"
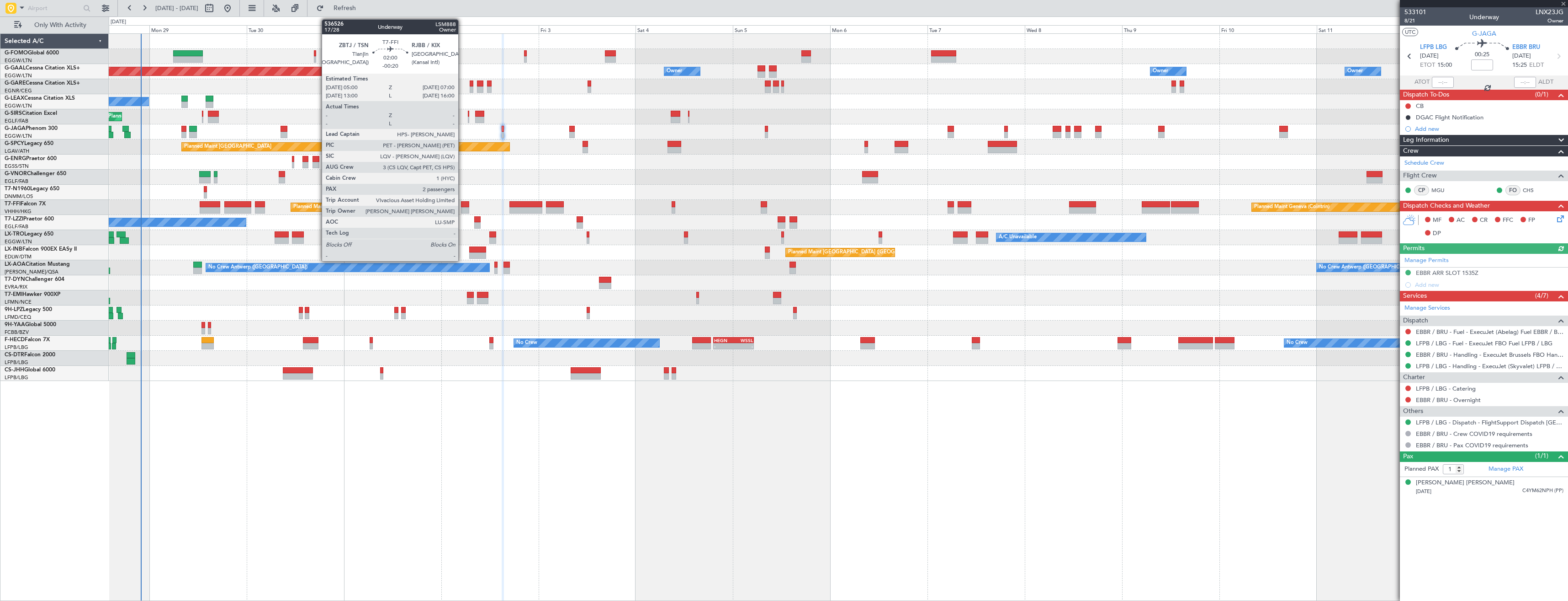
click at [462, 205] on div at bounding box center [465, 204] width 8 height 6
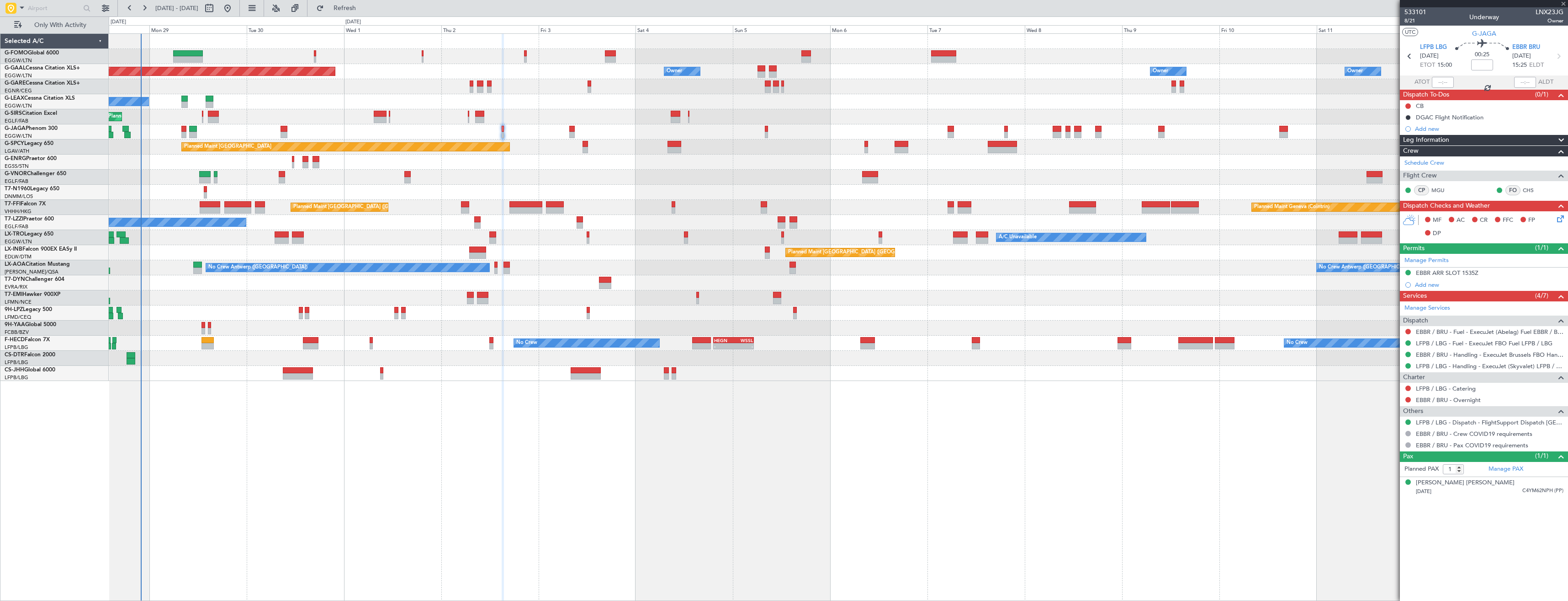
type input "-00:20"
type input "2"
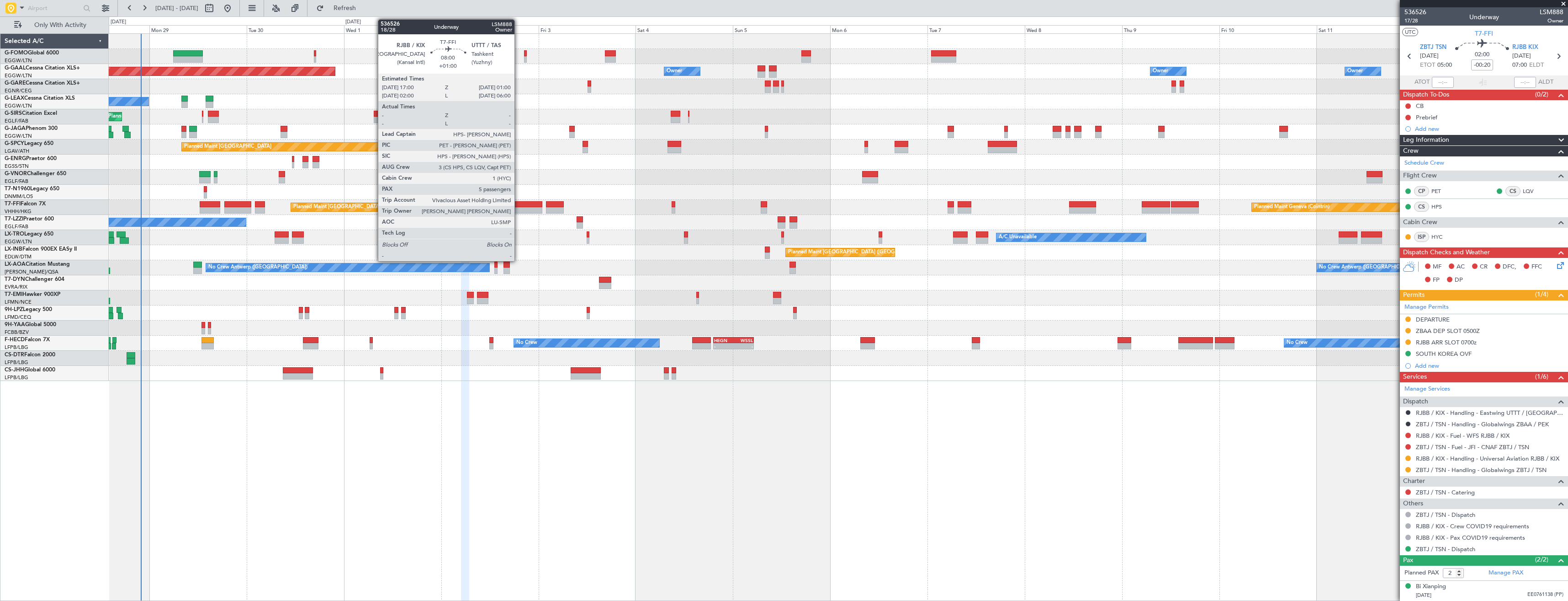
click at [518, 207] on div at bounding box center [525, 204] width 33 height 6
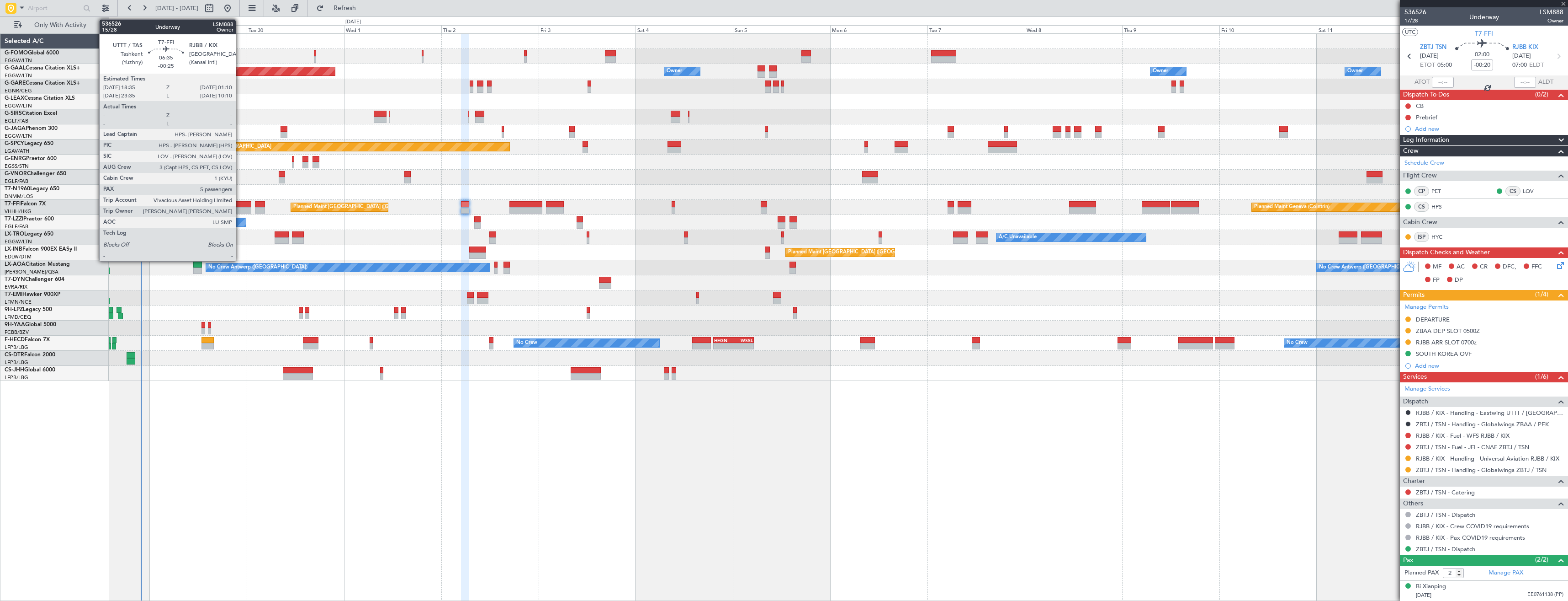
type input "+01:00"
type input "5"
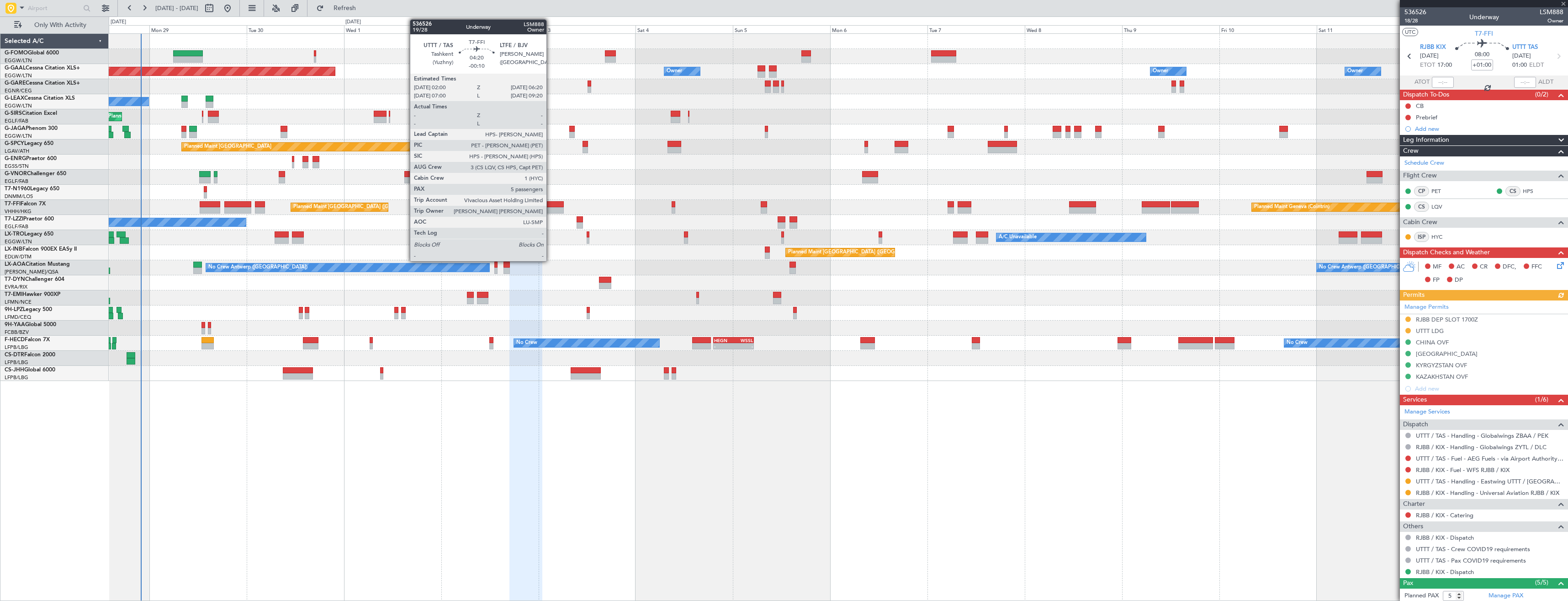
click at [551, 208] on div at bounding box center [555, 210] width 18 height 6
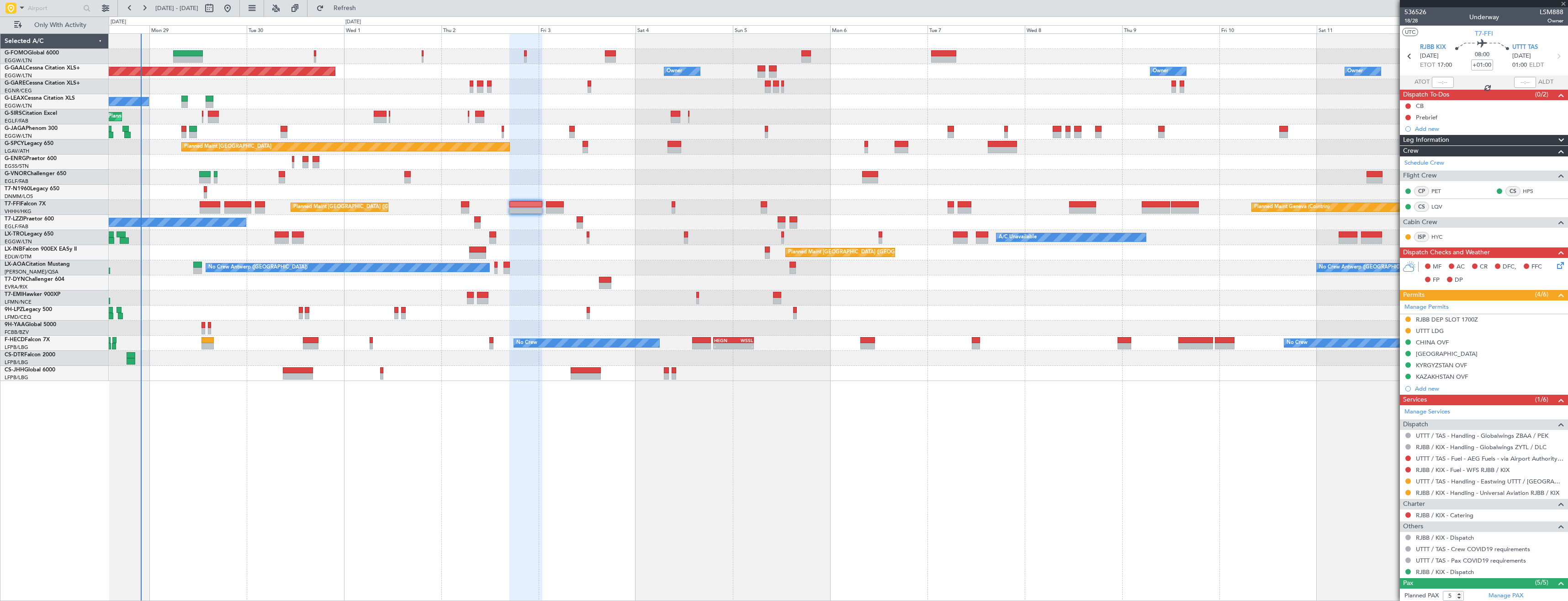
type input "-00:10"
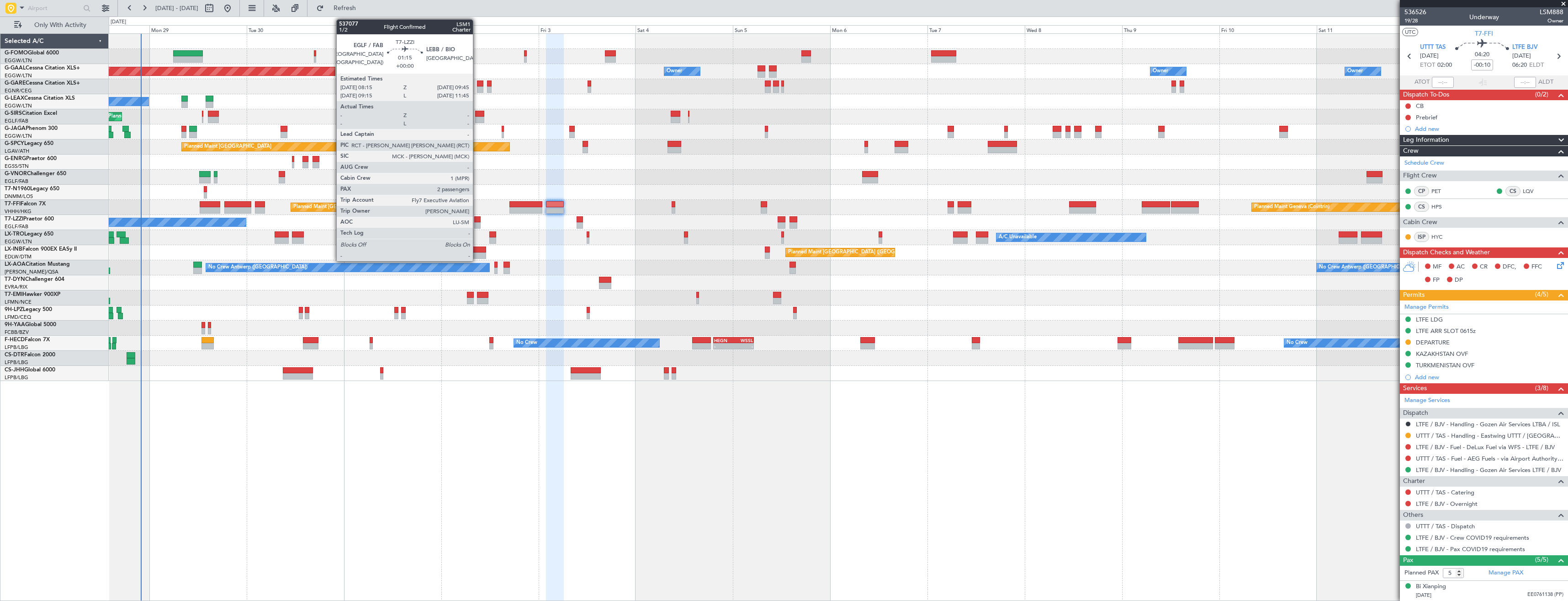
click at [477, 226] on div at bounding box center [477, 225] width 6 height 6
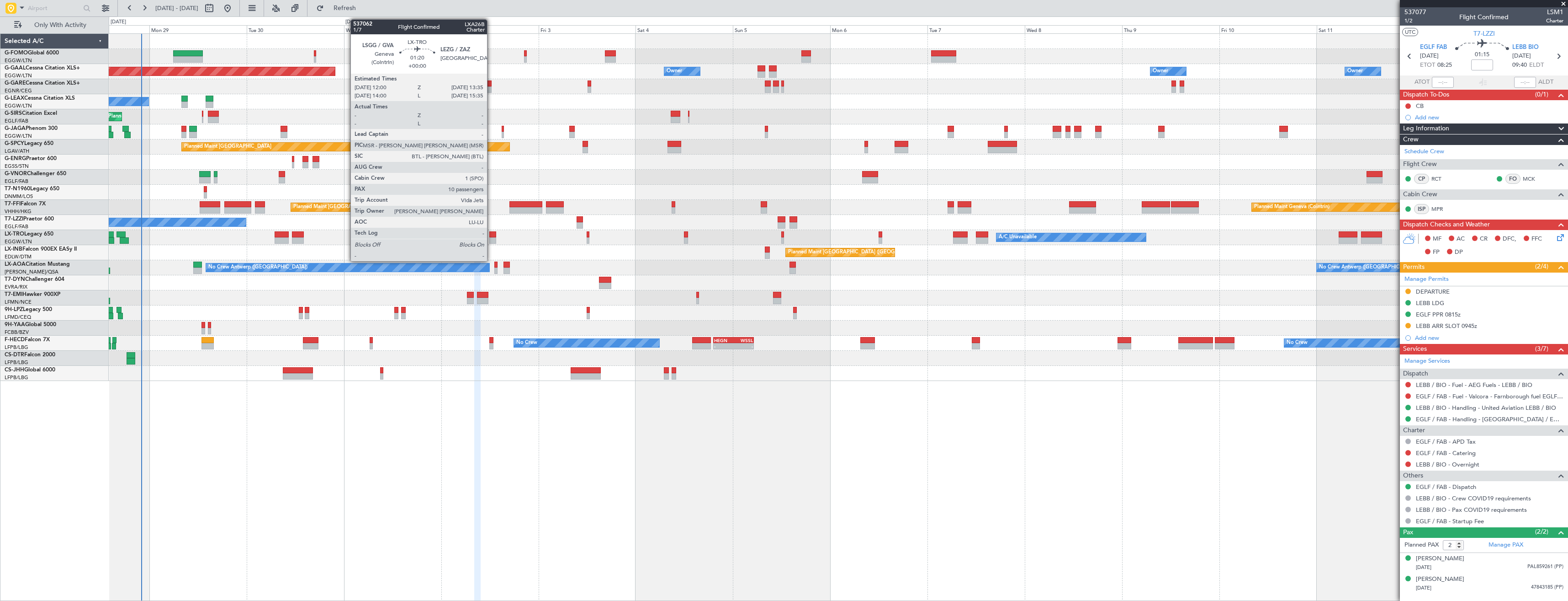
click at [491, 239] on div at bounding box center [493, 240] width 7 height 6
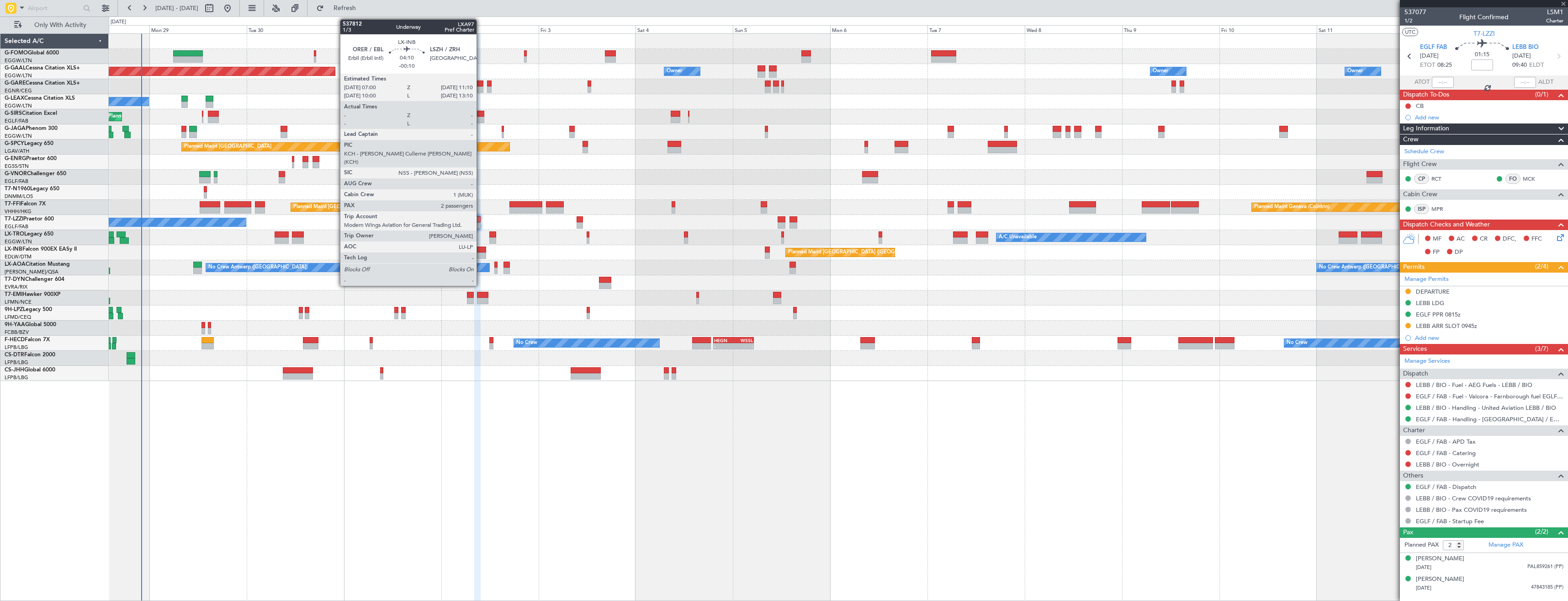
type input "10"
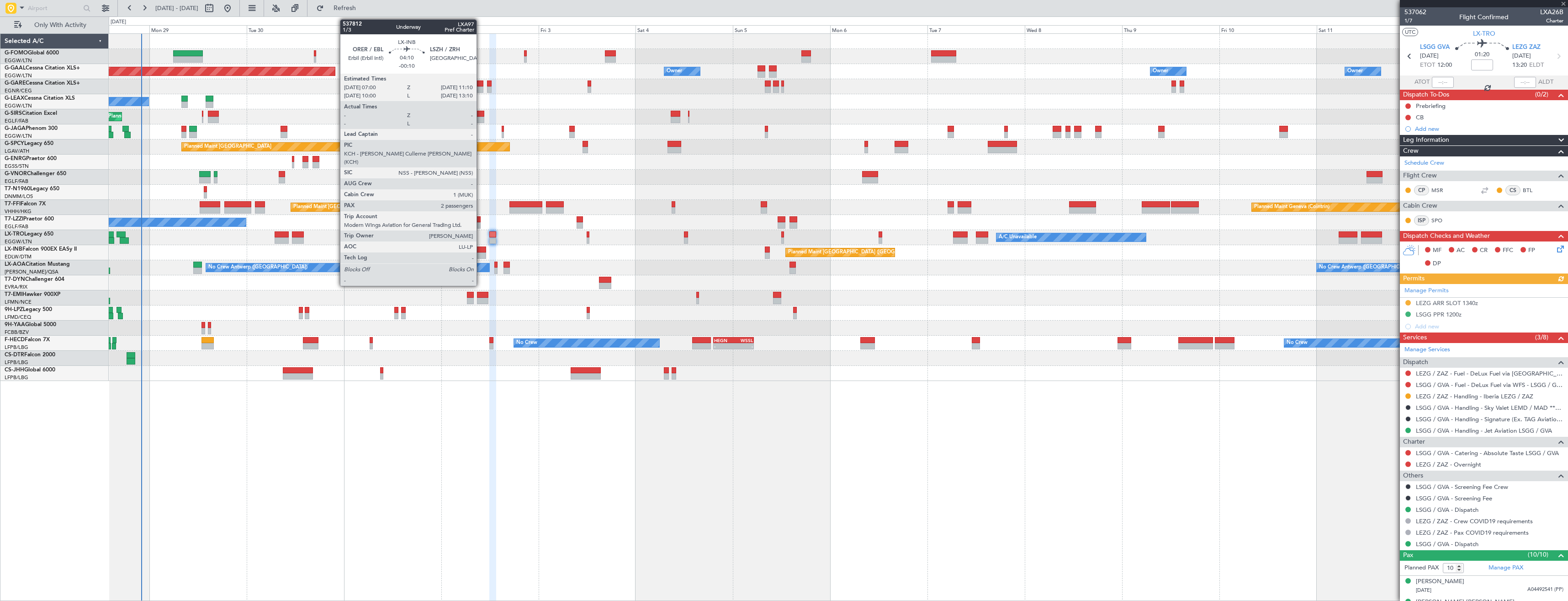
click at [481, 249] on div at bounding box center [477, 249] width 17 height 6
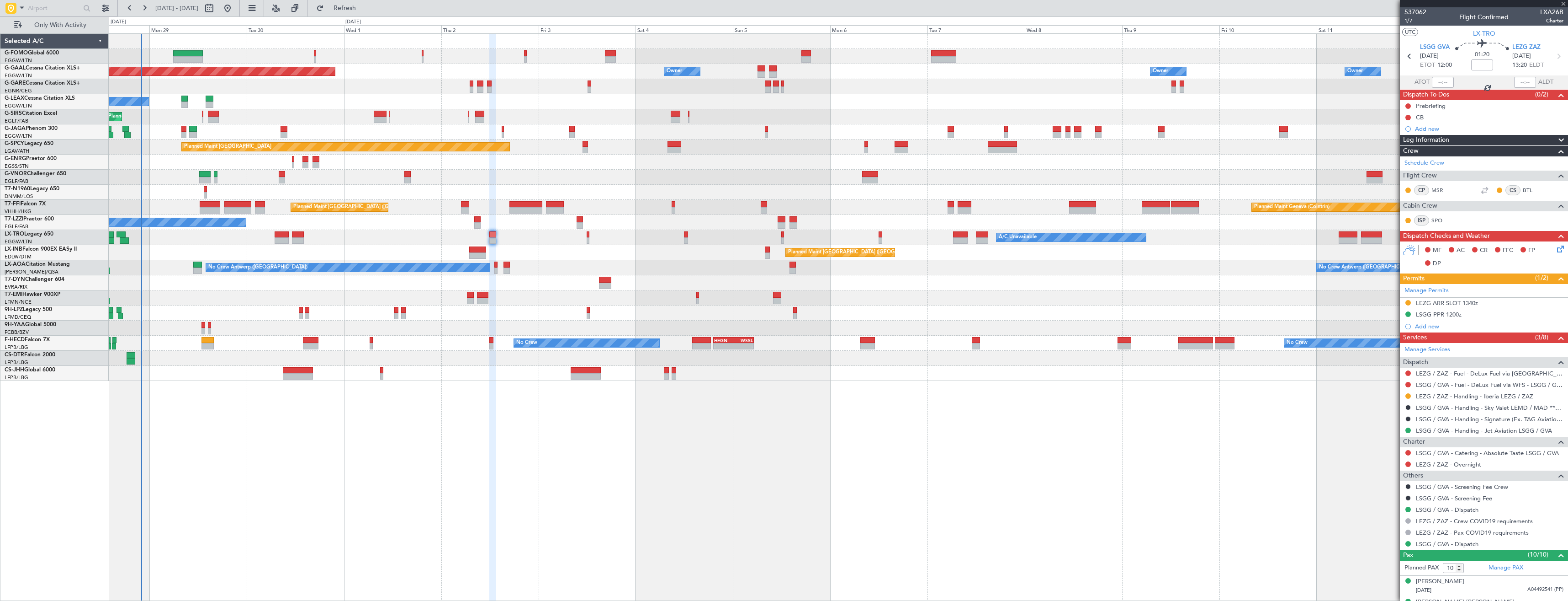
type input "-00:10"
type input "2"
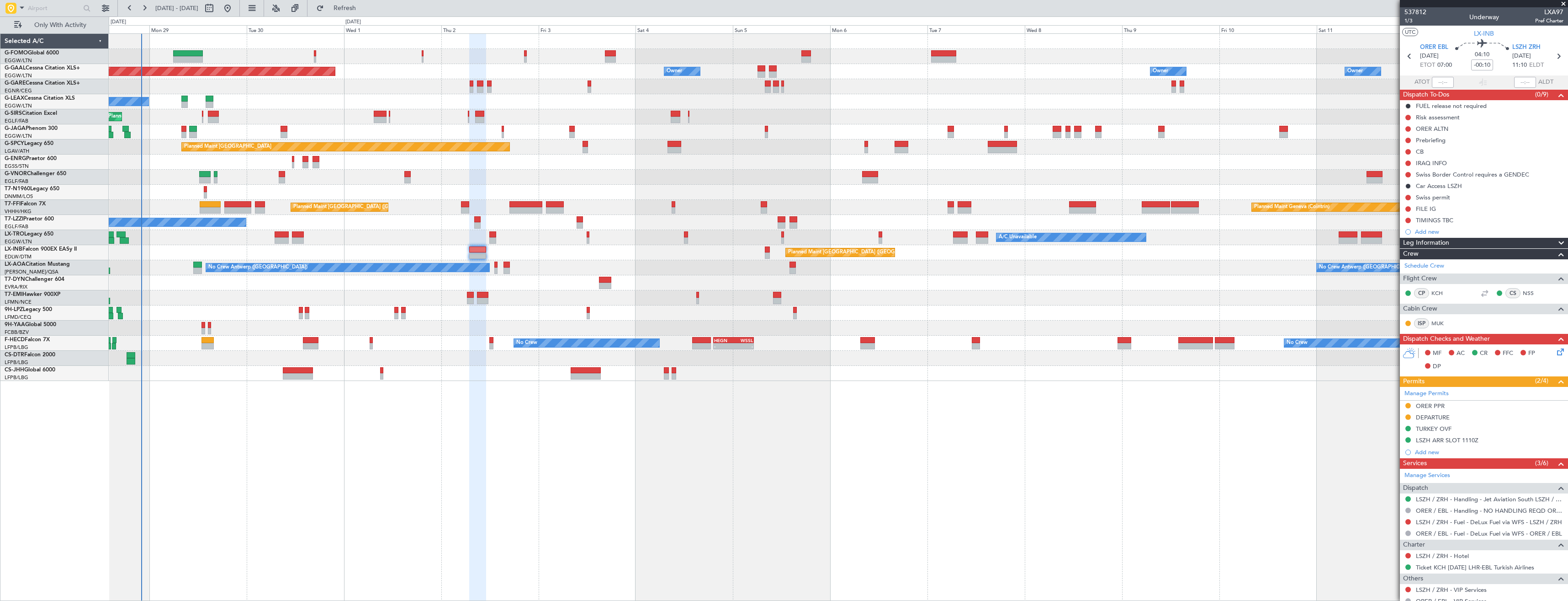
click at [764, 242] on div "A/C Unavailable Planned Maint London (Luton) Planned Maint Riga (Riga Intl)" at bounding box center [838, 237] width 1459 height 15
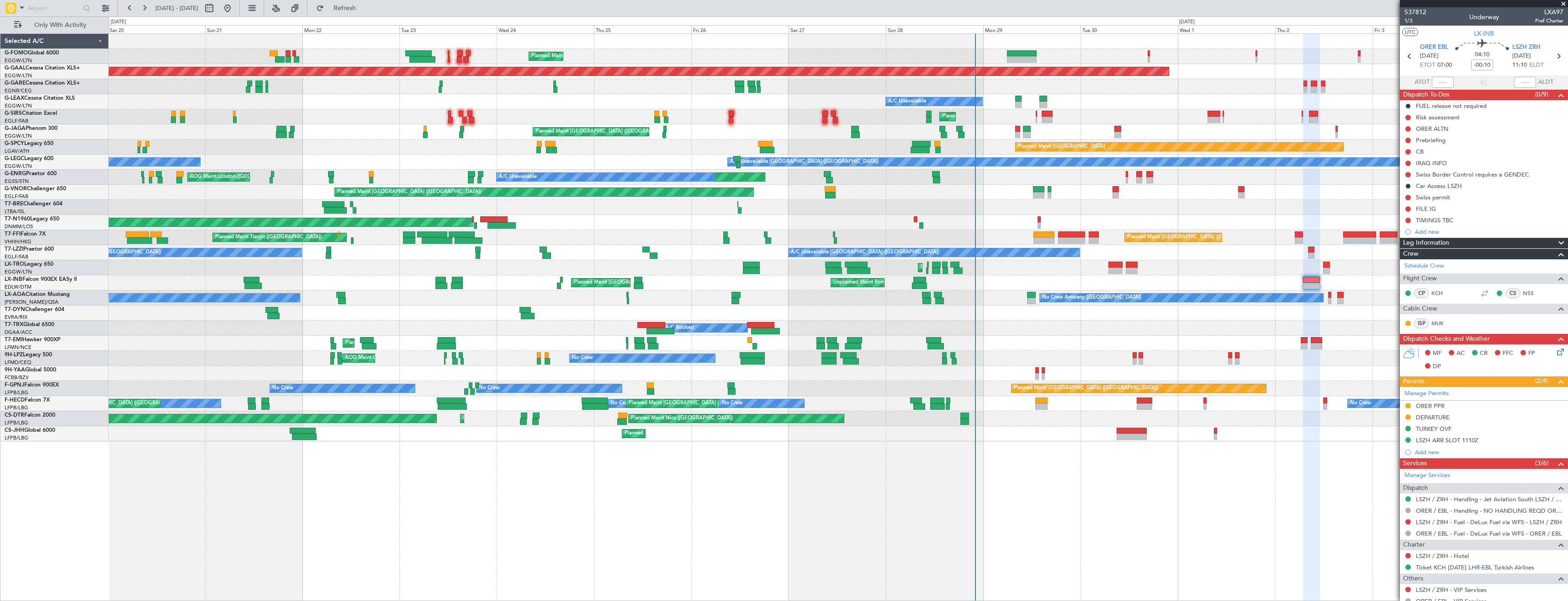
click at [905, 242] on div "Planned Maint Beijing (Beijing Capital) Planned Maint Tianjin (Binhai)" at bounding box center [838, 237] width 1459 height 15
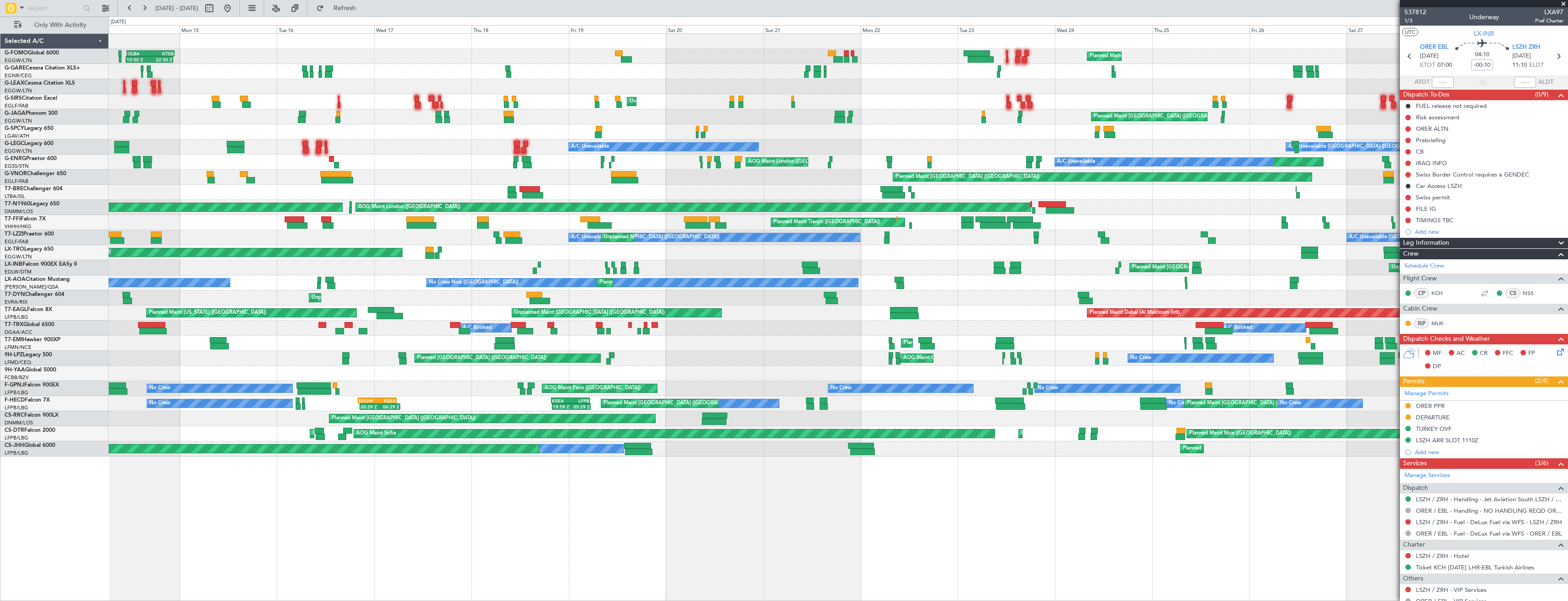
click at [980, 226] on div "Planned Maint London (Luton) OLBA 11:00 Z KTEB 22:45 Z 10:50 Z 22:30 Z Planned …" at bounding box center [838, 245] width 1459 height 423
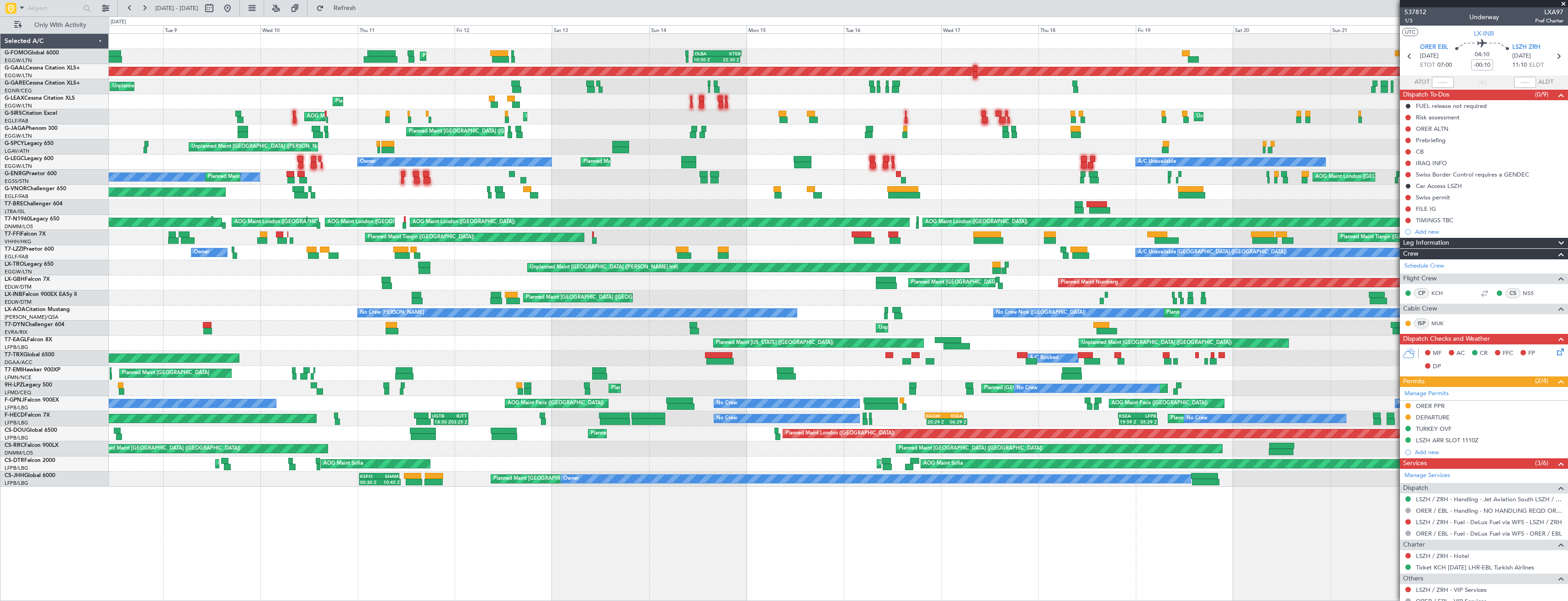
click at [824, 254] on div "10:50 Z 22:30 Z OLBA 11:00 Z KTEB 22:45 Z Planned Maint London (Luton) Planned …" at bounding box center [838, 260] width 1459 height 453
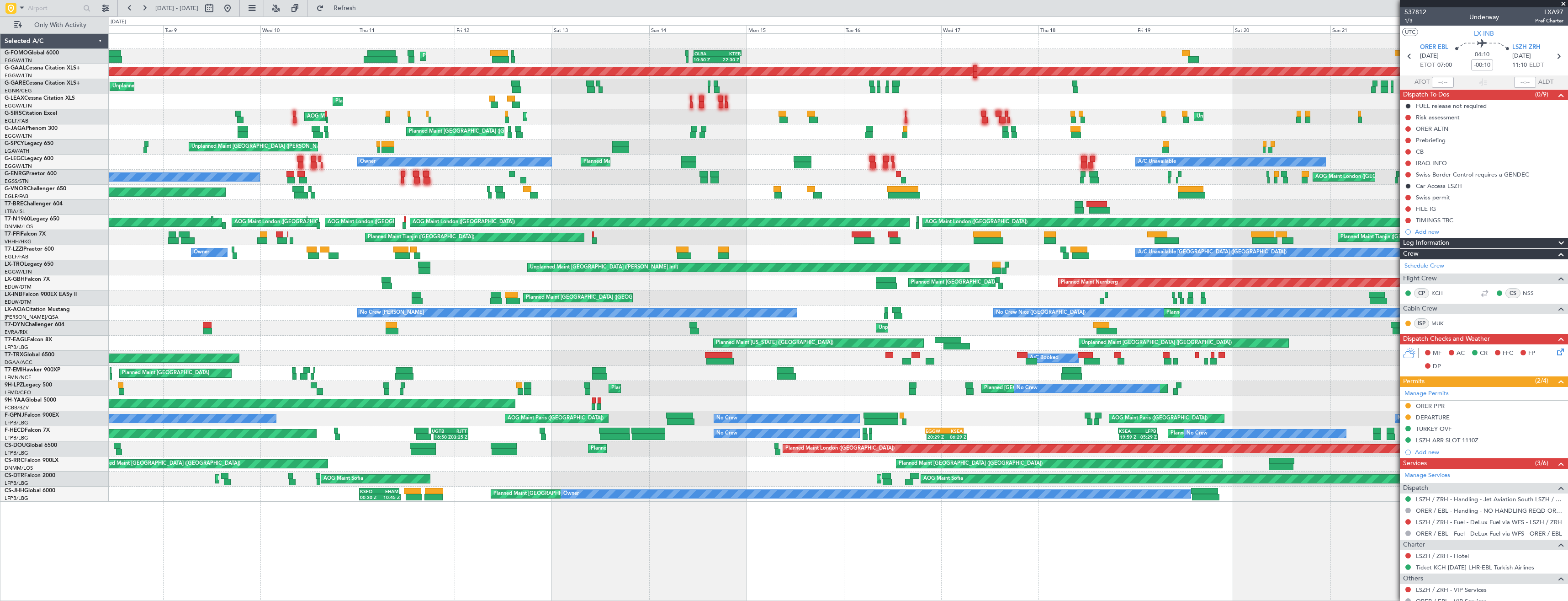
click at [981, 286] on div "Planned Maint London (Luton) 10:50 Z 22:30 Z OLBA 11:00 Z KTEB 22:45 Z Planned …" at bounding box center [838, 268] width 1459 height 468
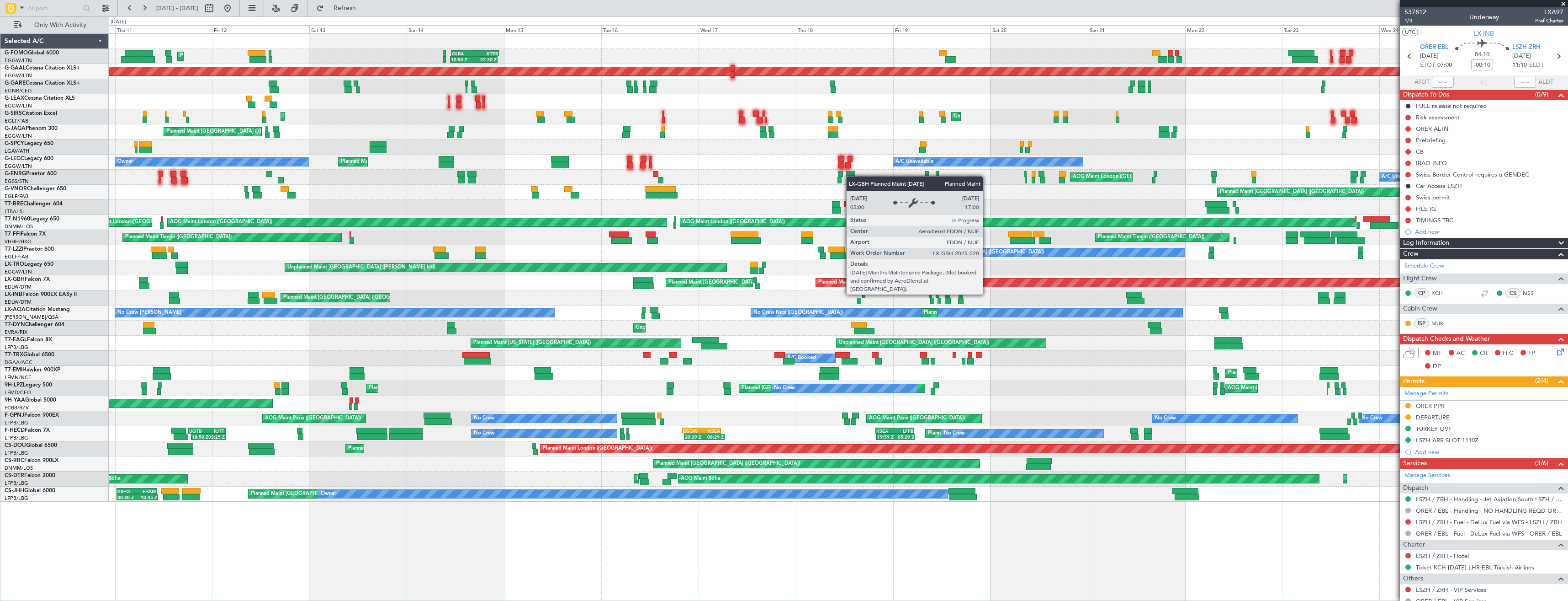
click at [509, 388] on div "Planned Maint London (Luton) 10:50 Z 22:30 Z OLBA 11:00 Z KTEB 22:45 Z Planned …" at bounding box center [838, 268] width 1459 height 468
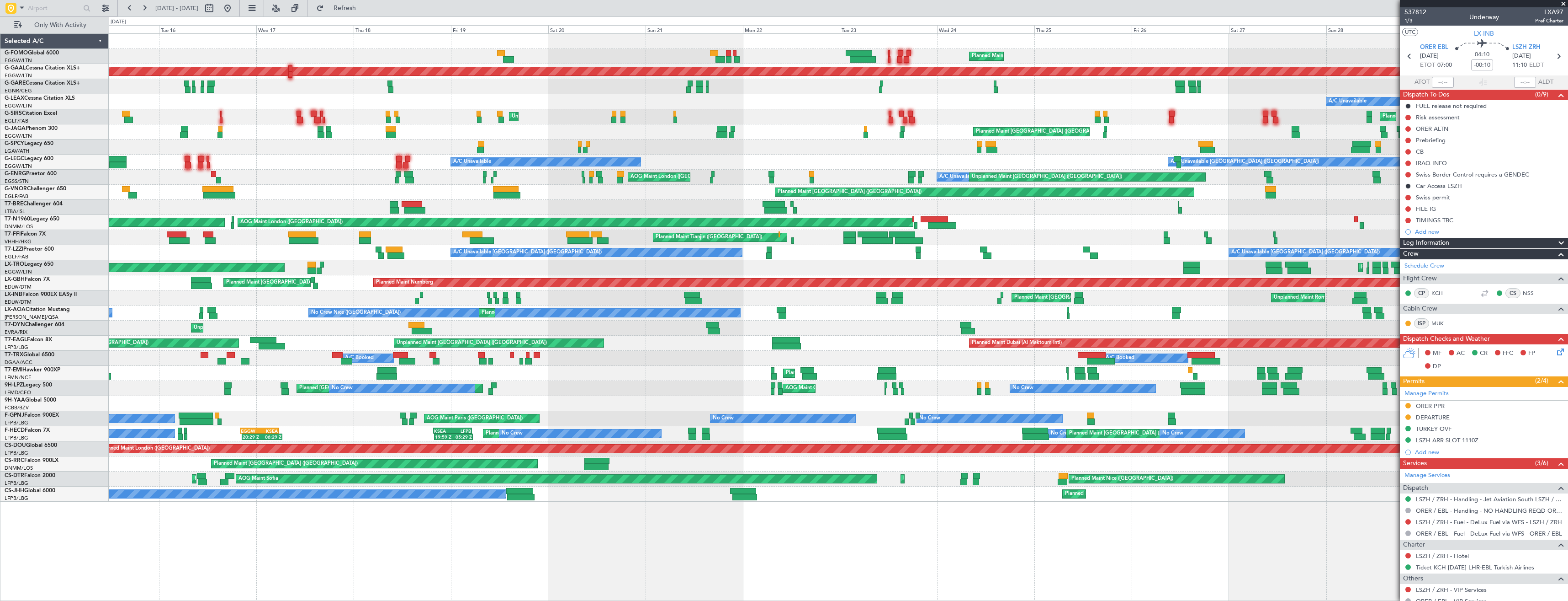
click at [161, 423] on div "Planned Maint London (Luton) OLBA 11:00 Z KTEB 22:45 Z 10:50 Z 22:30 Z Planned …" at bounding box center [838, 268] width 1459 height 468
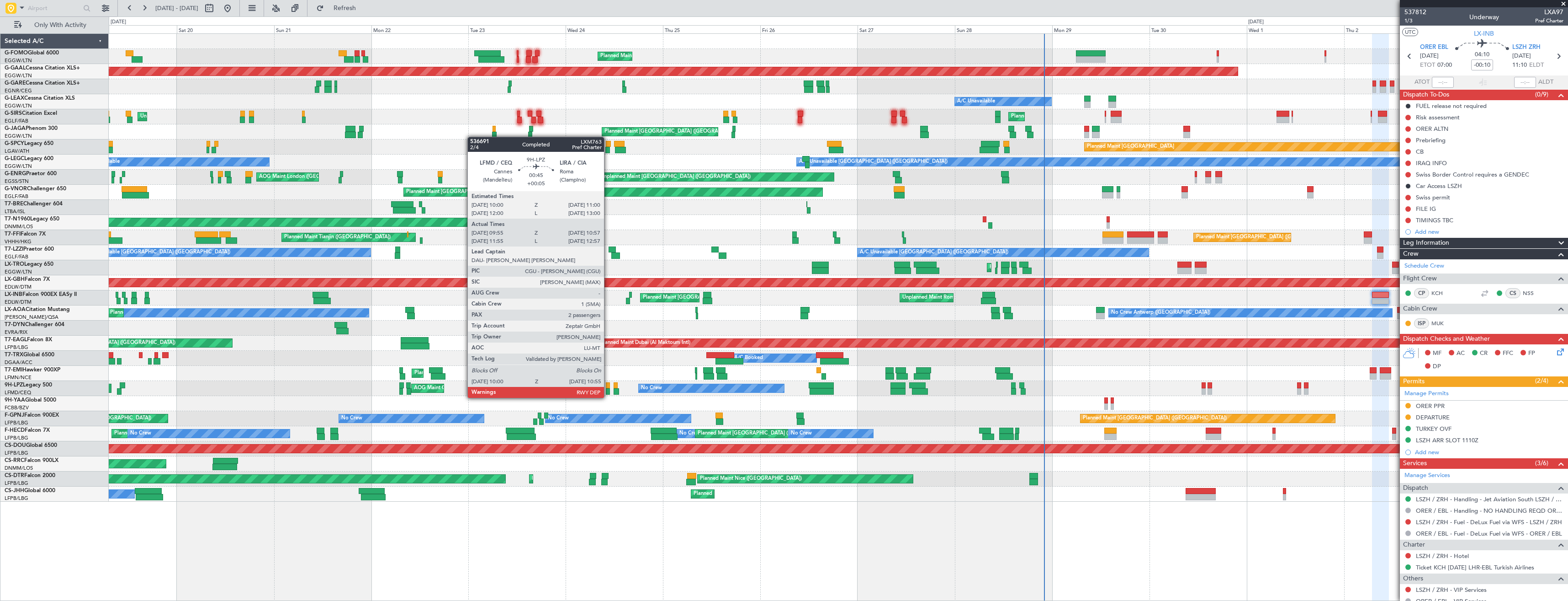
click at [303, 413] on div "Planned Maint London (Luton) Planned Maint Dusseldorf Owner A/C Unavailable Unp…" at bounding box center [838, 268] width 1459 height 468
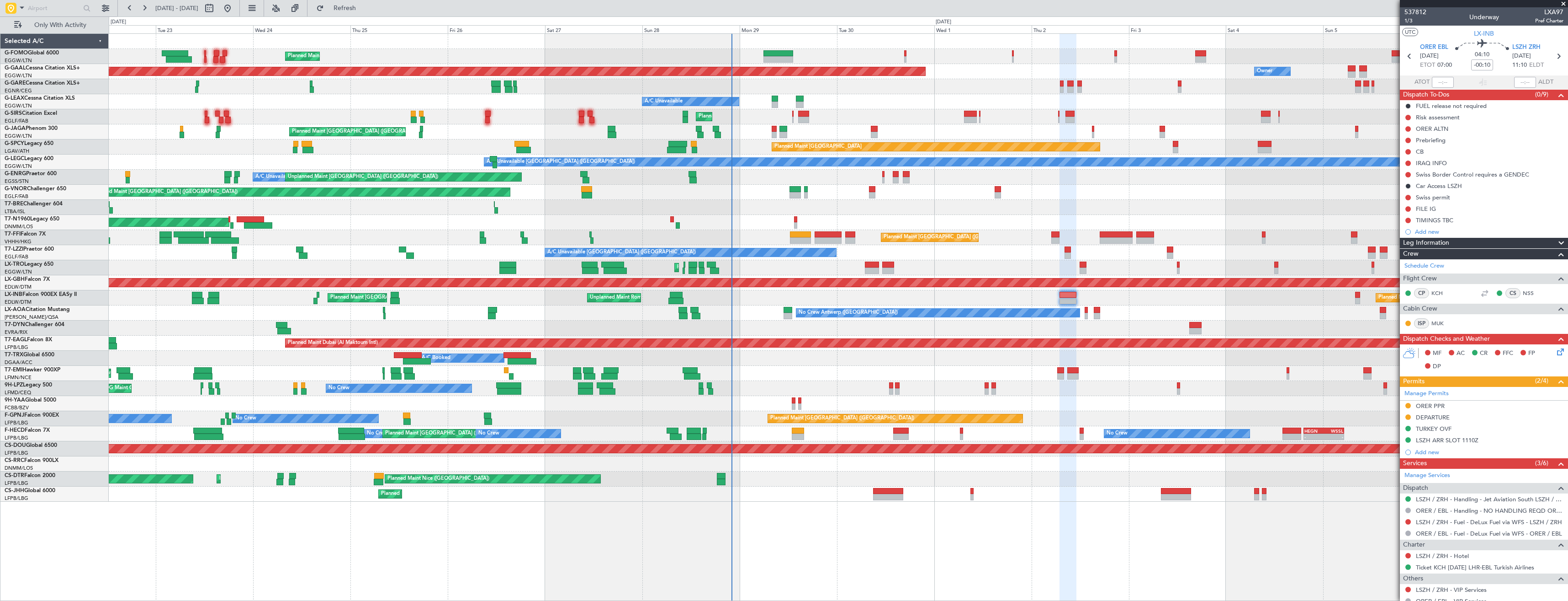
click at [368, 402] on div "Planned Maint London (Luton) Planned Maint Dusseldorf Owner Owner A/C Unavailab…" at bounding box center [838, 268] width 1459 height 468
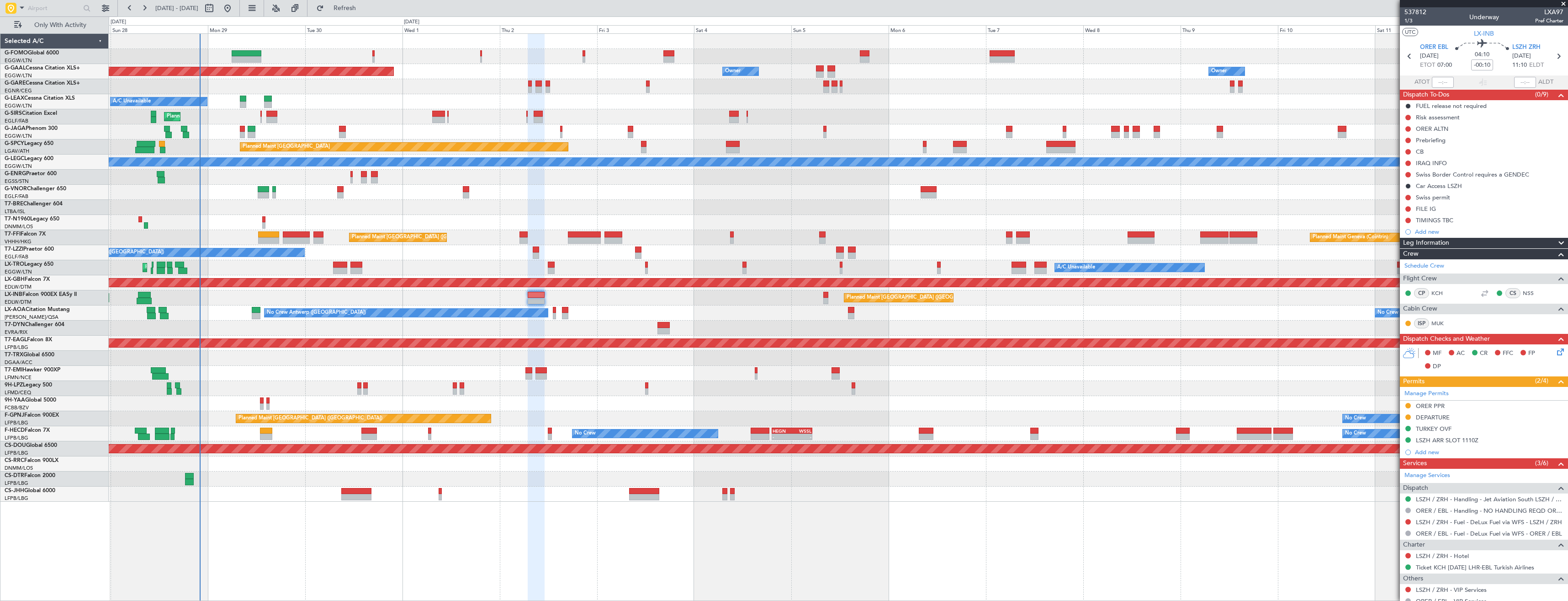
click at [338, 385] on div "No Crew" at bounding box center [838, 389] width 1459 height 15
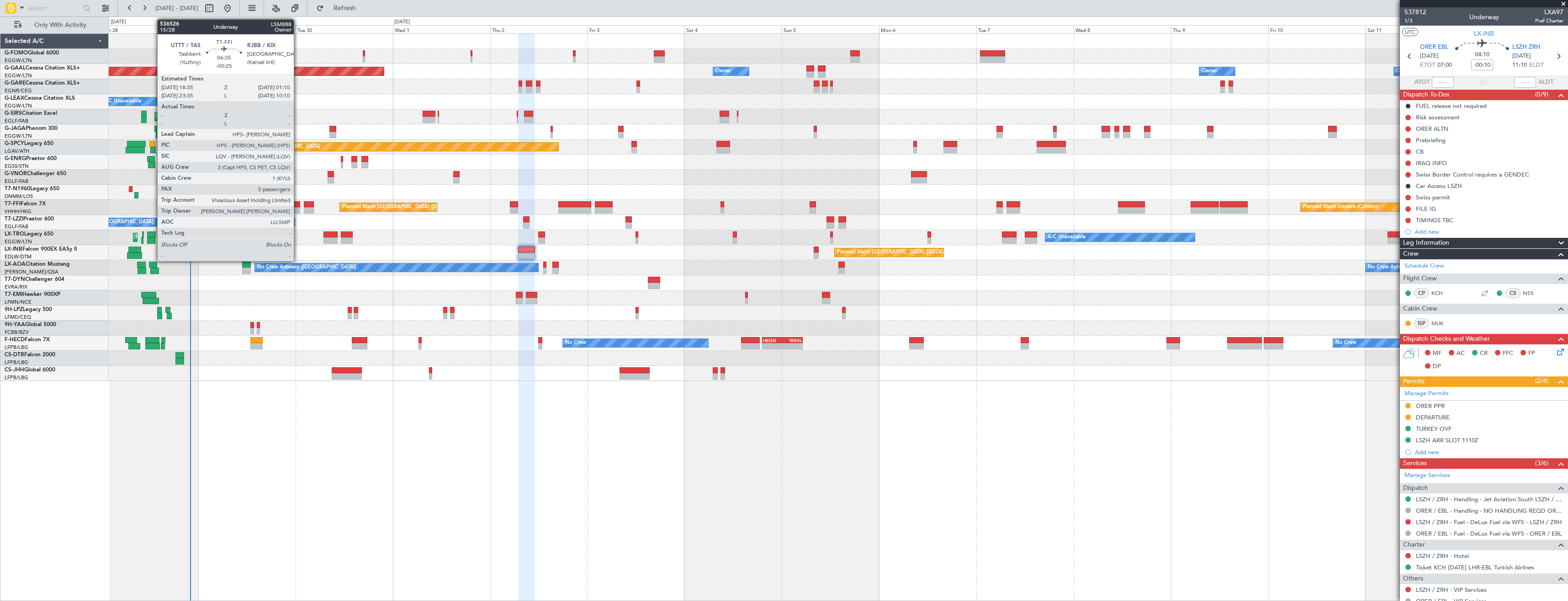
click at [298, 204] on div at bounding box center [287, 204] width 27 height 6
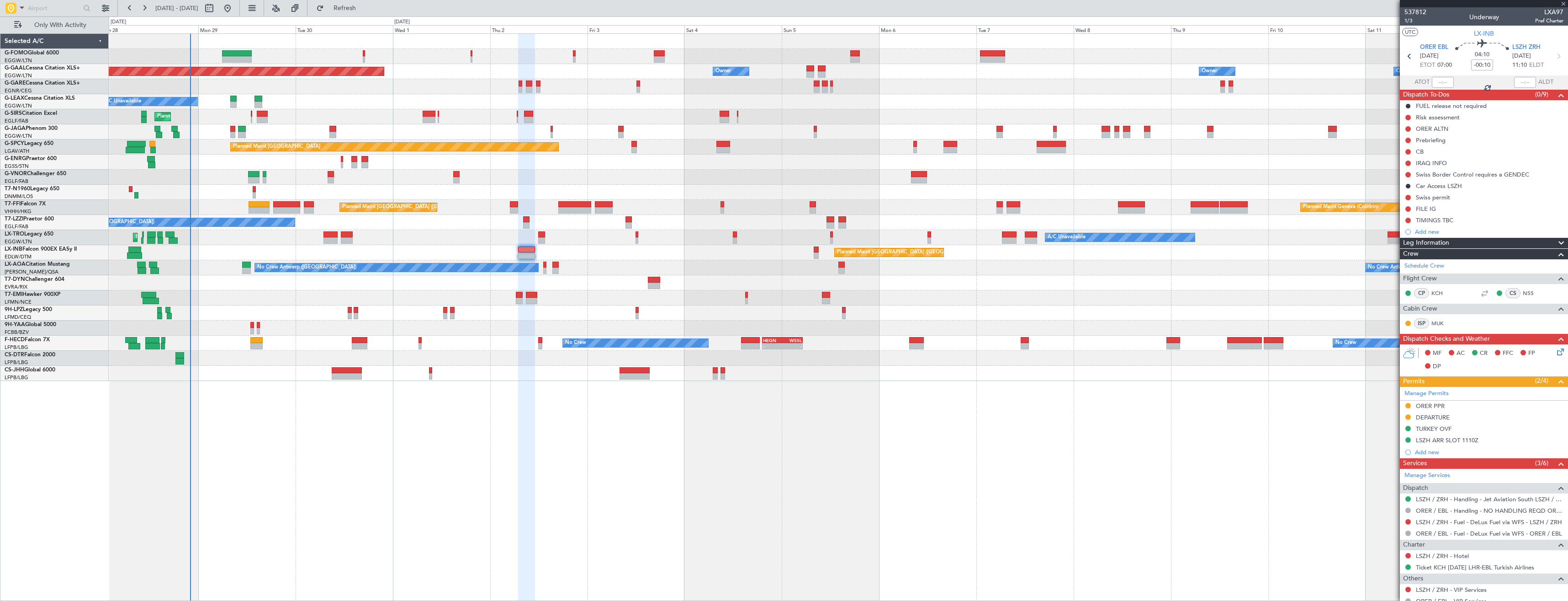
type input "-00:25"
type input "5"
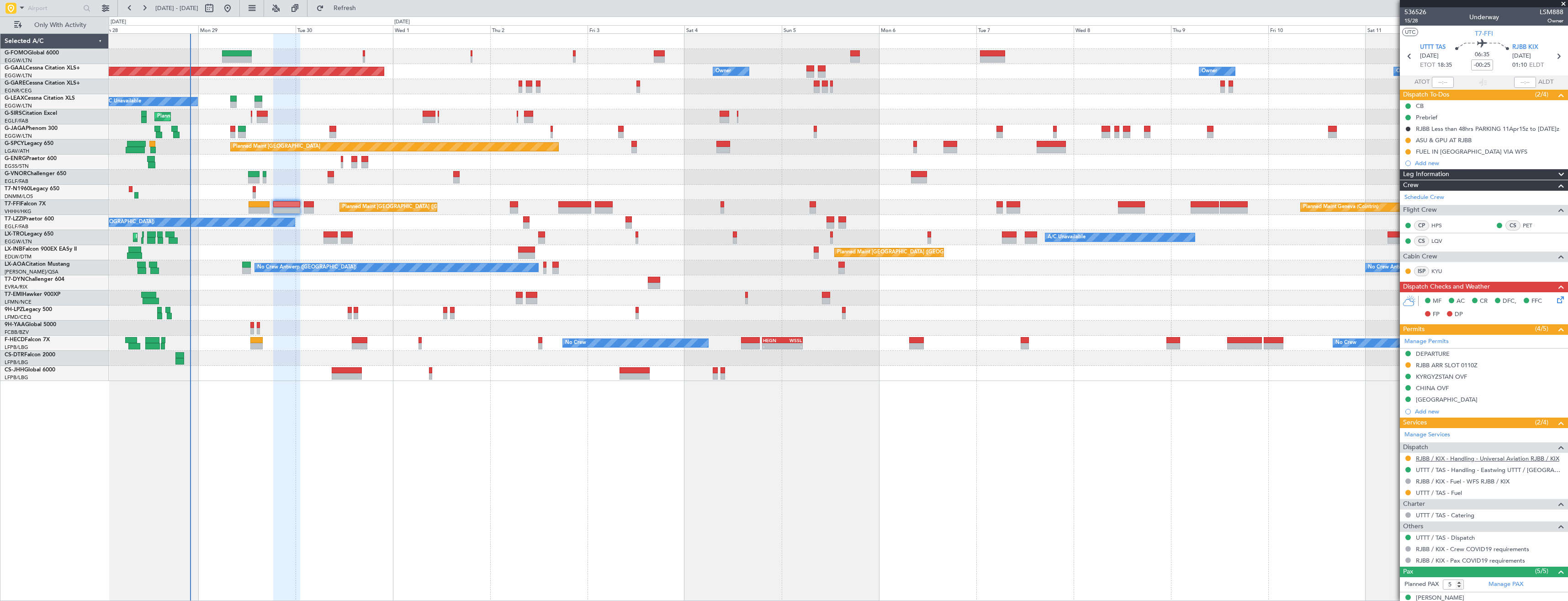
click at [1432, 455] on link "RJBB / KIX - Handling - Universal Aviation RJBB / KIX" at bounding box center [1488, 458] width 143 height 8
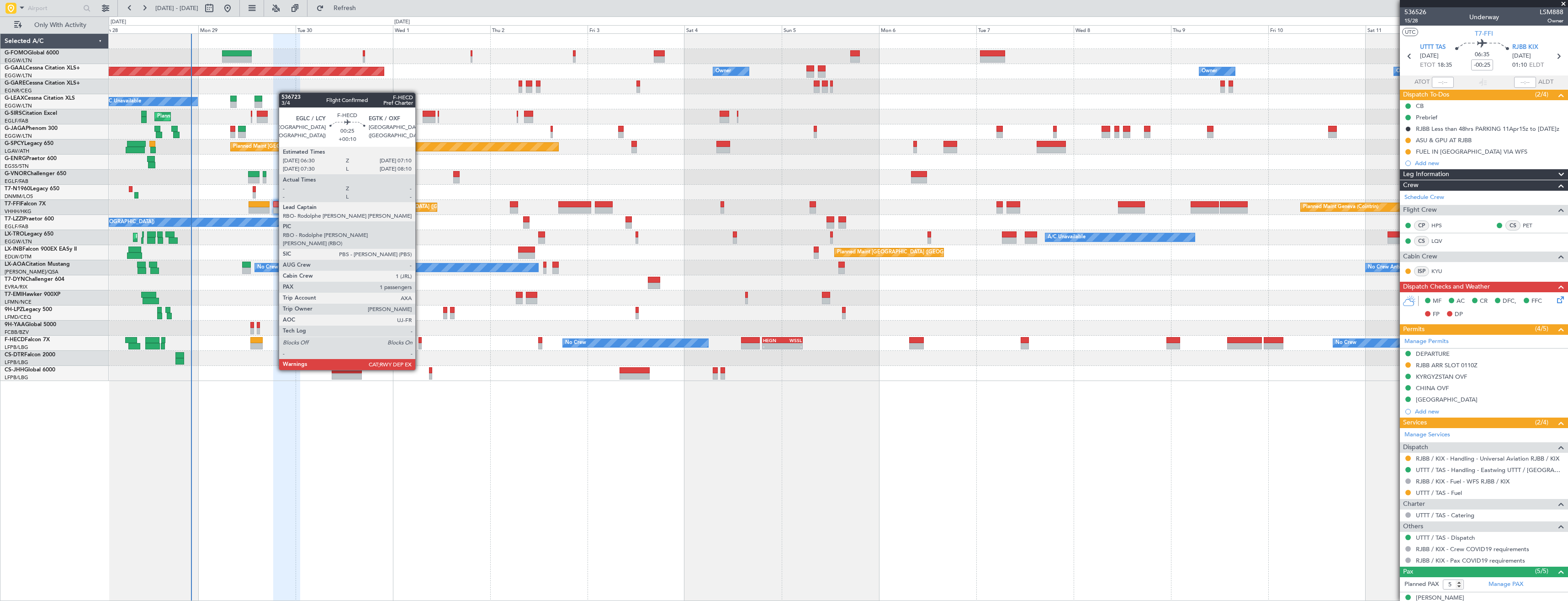
click at [420, 344] on div at bounding box center [420, 345] width 3 height 6
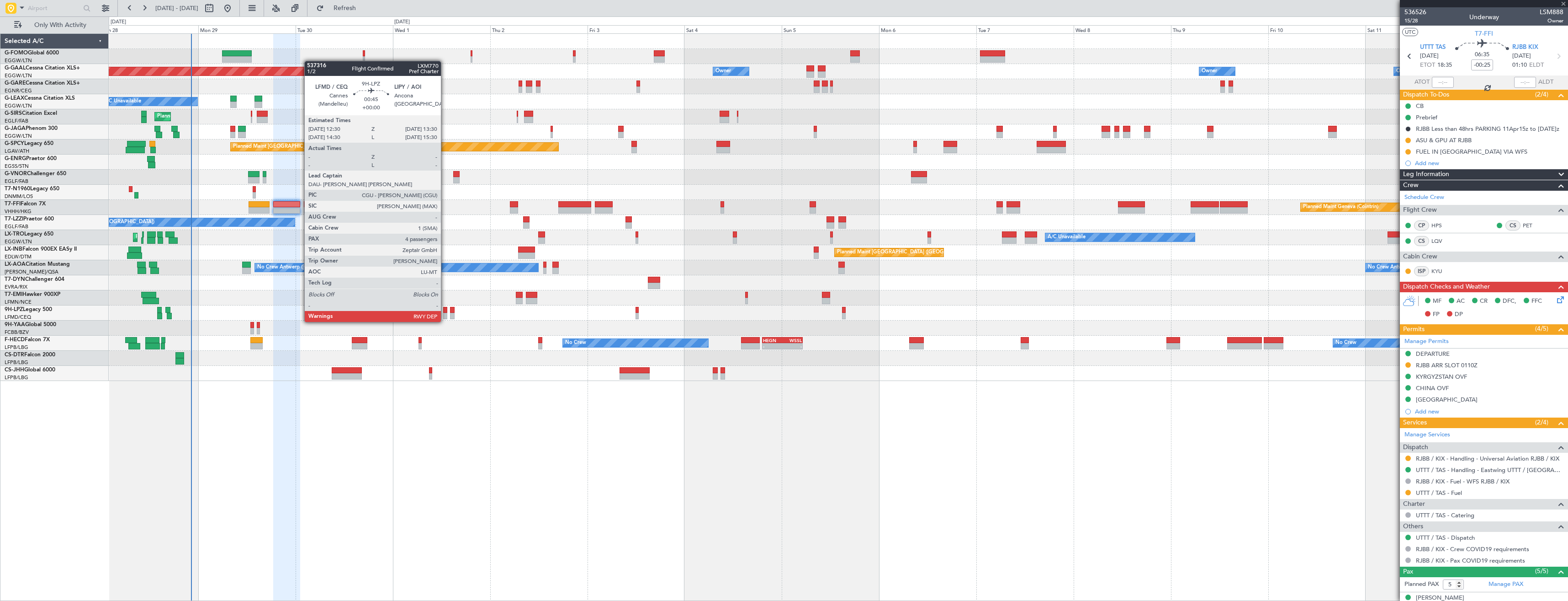
type input "+00:10"
type input "1"
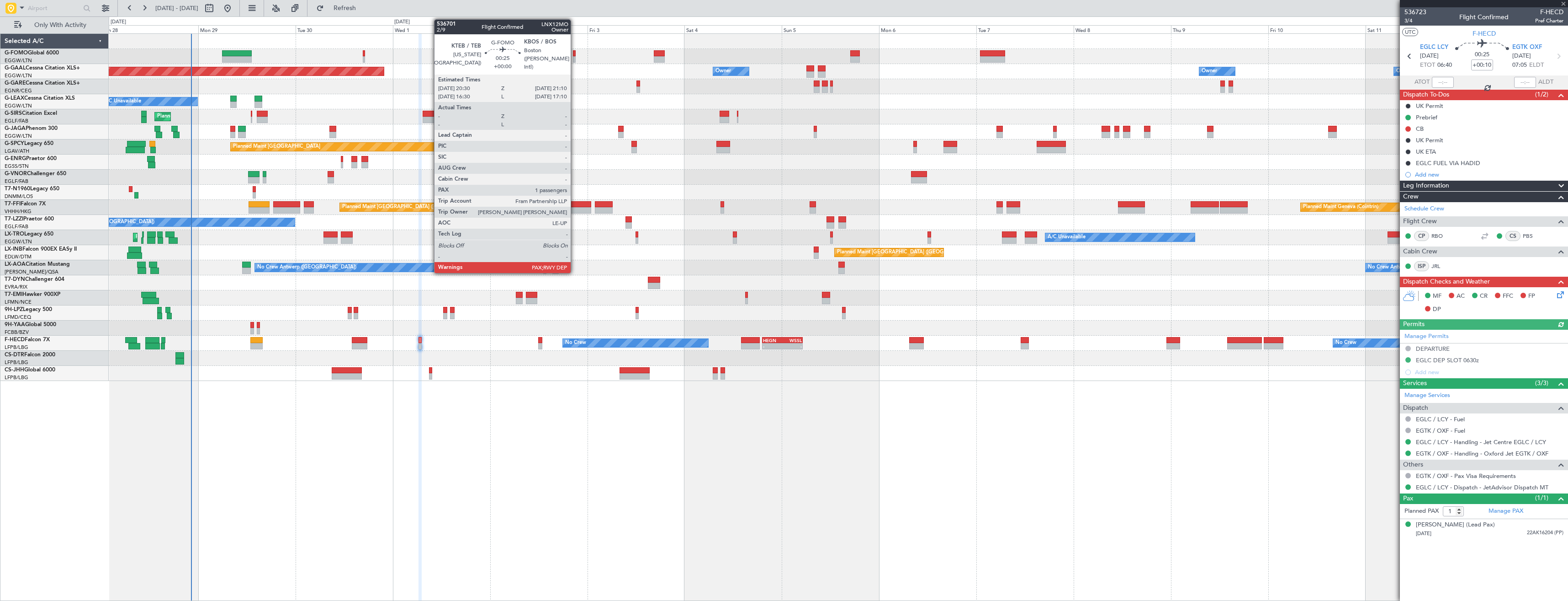
click at [575, 56] on div at bounding box center [574, 59] width 3 height 6
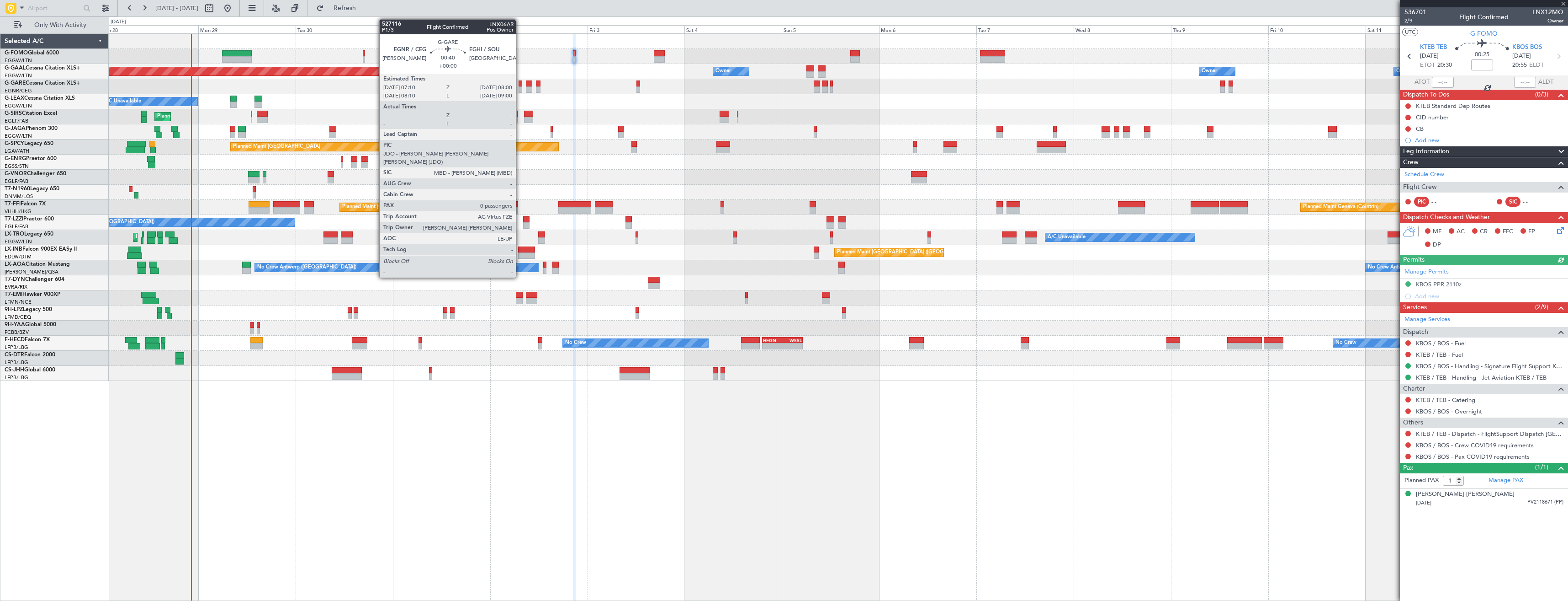
click at [520, 87] on div at bounding box center [520, 89] width 3 height 6
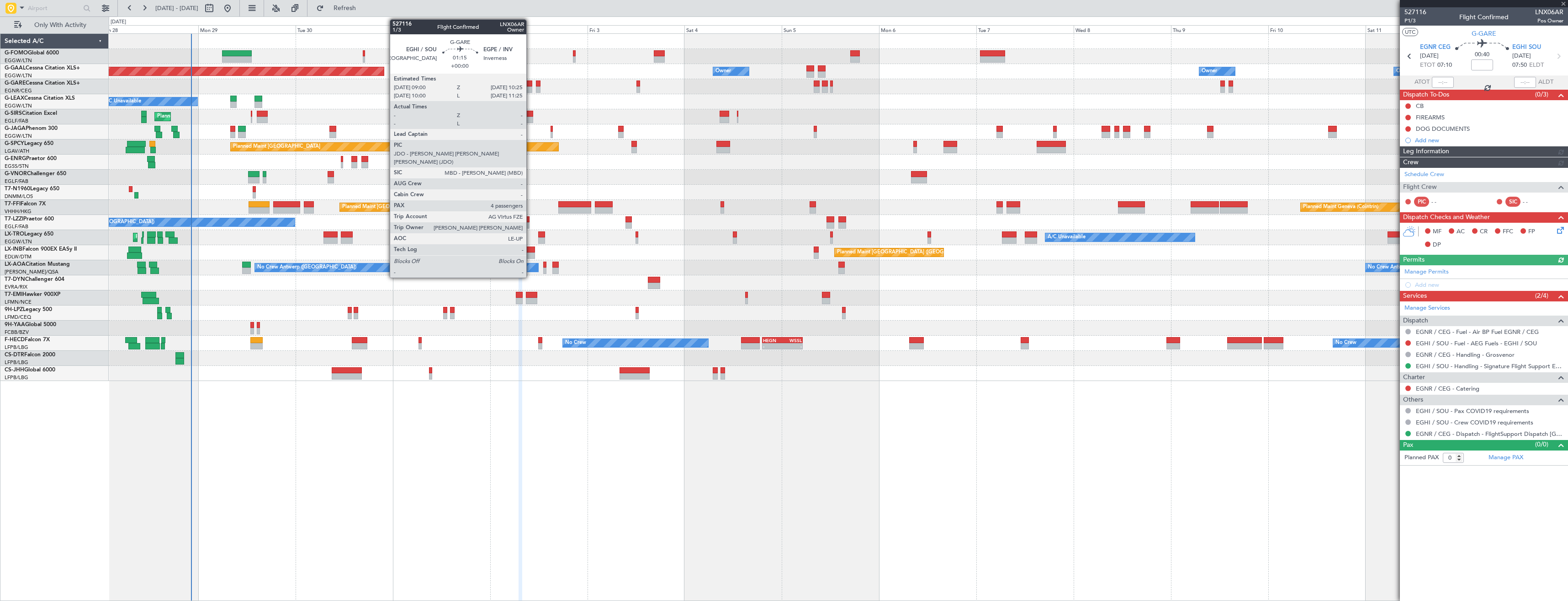
click at [530, 86] on div at bounding box center [529, 84] width 6 height 6
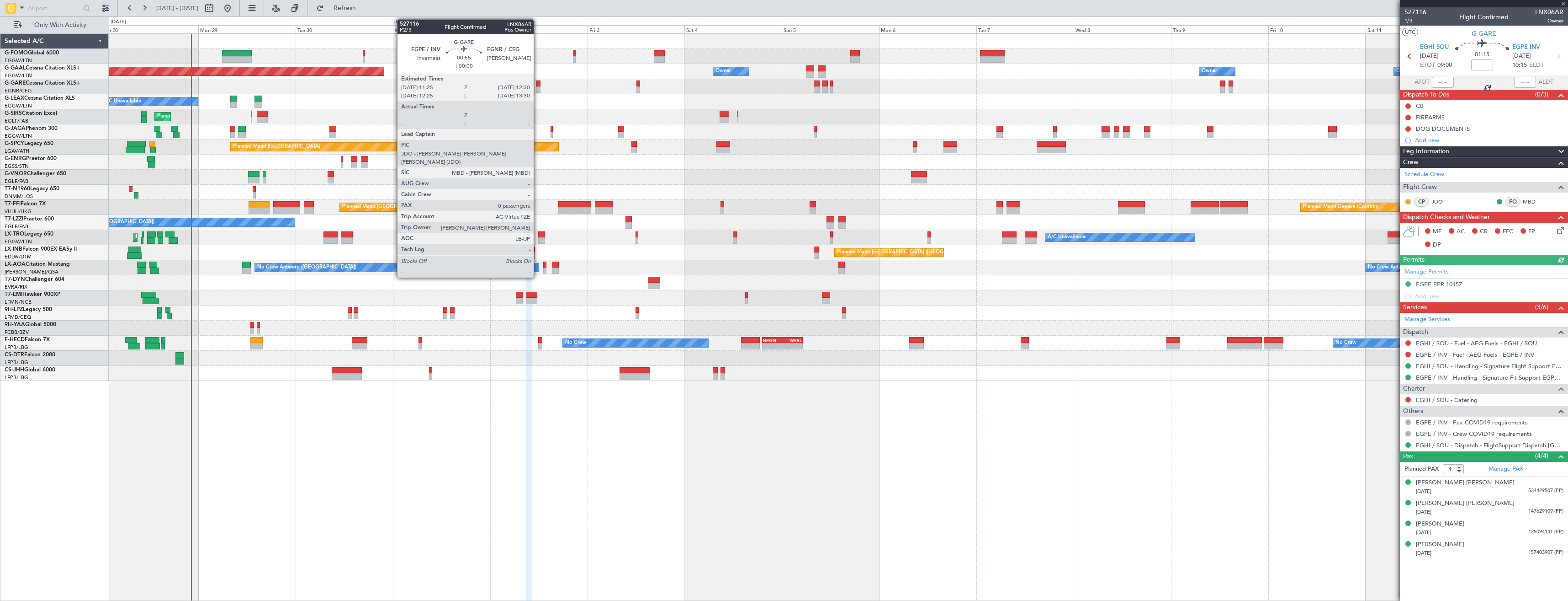
click at [538, 86] on div at bounding box center [538, 89] width 5 height 6
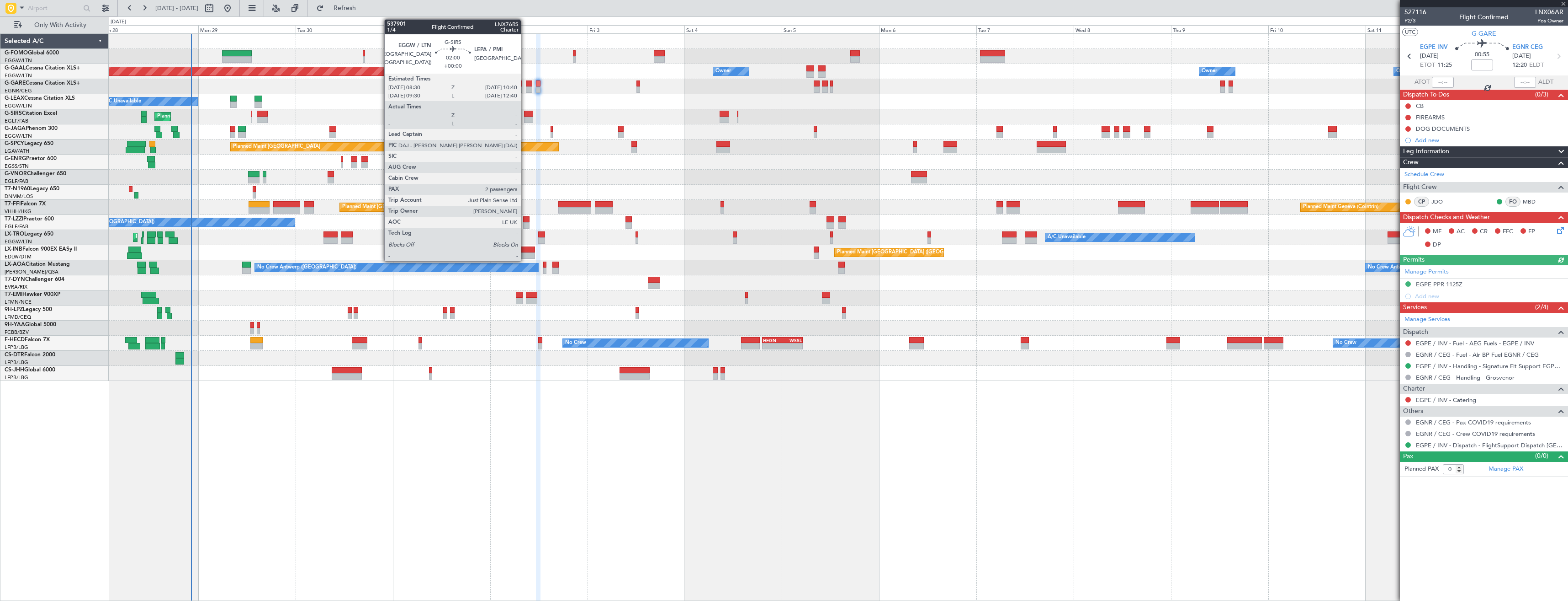
click at [525, 119] on div at bounding box center [528, 119] width 9 height 6
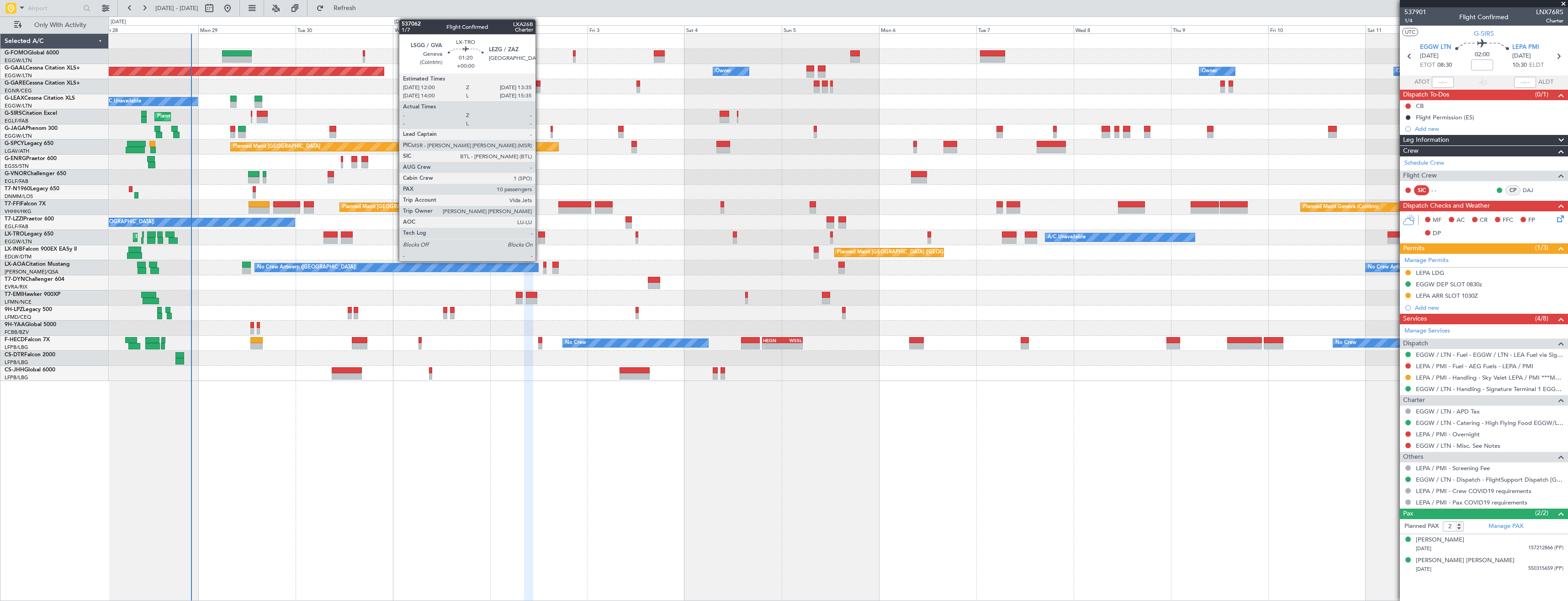
click at [539, 233] on div at bounding box center [541, 234] width 7 height 6
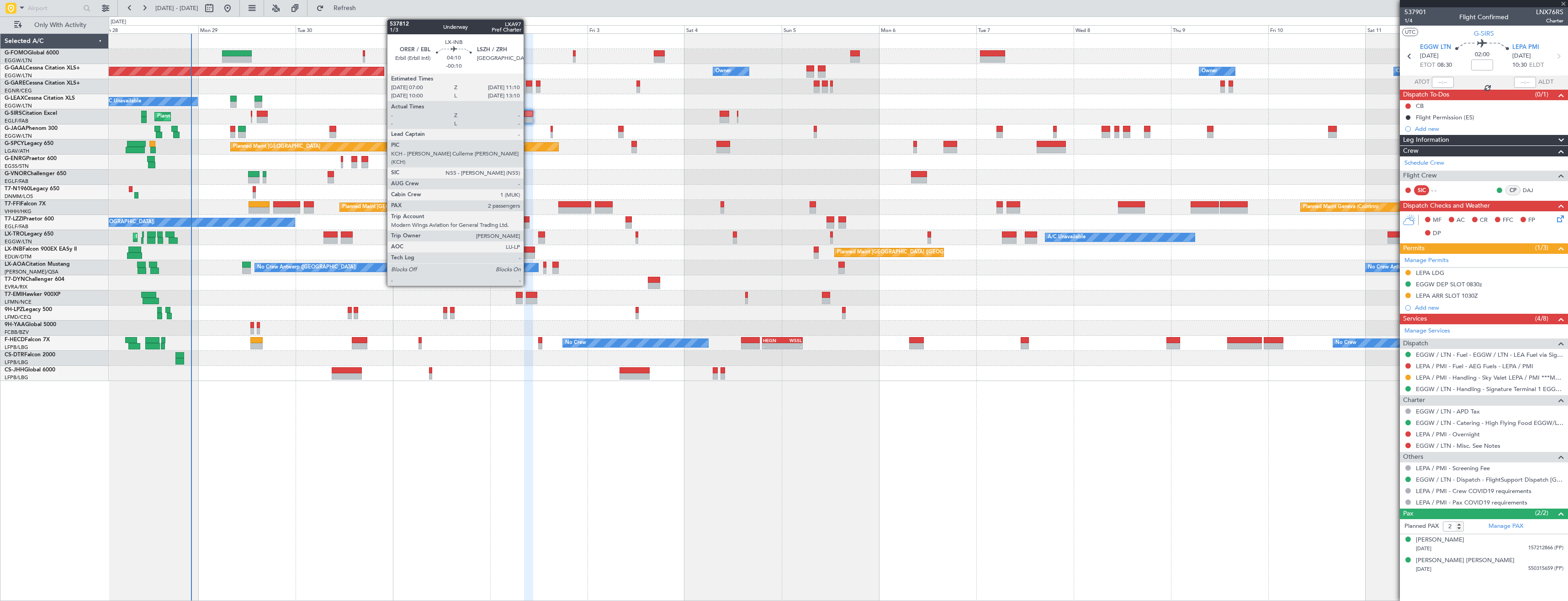
type input "10"
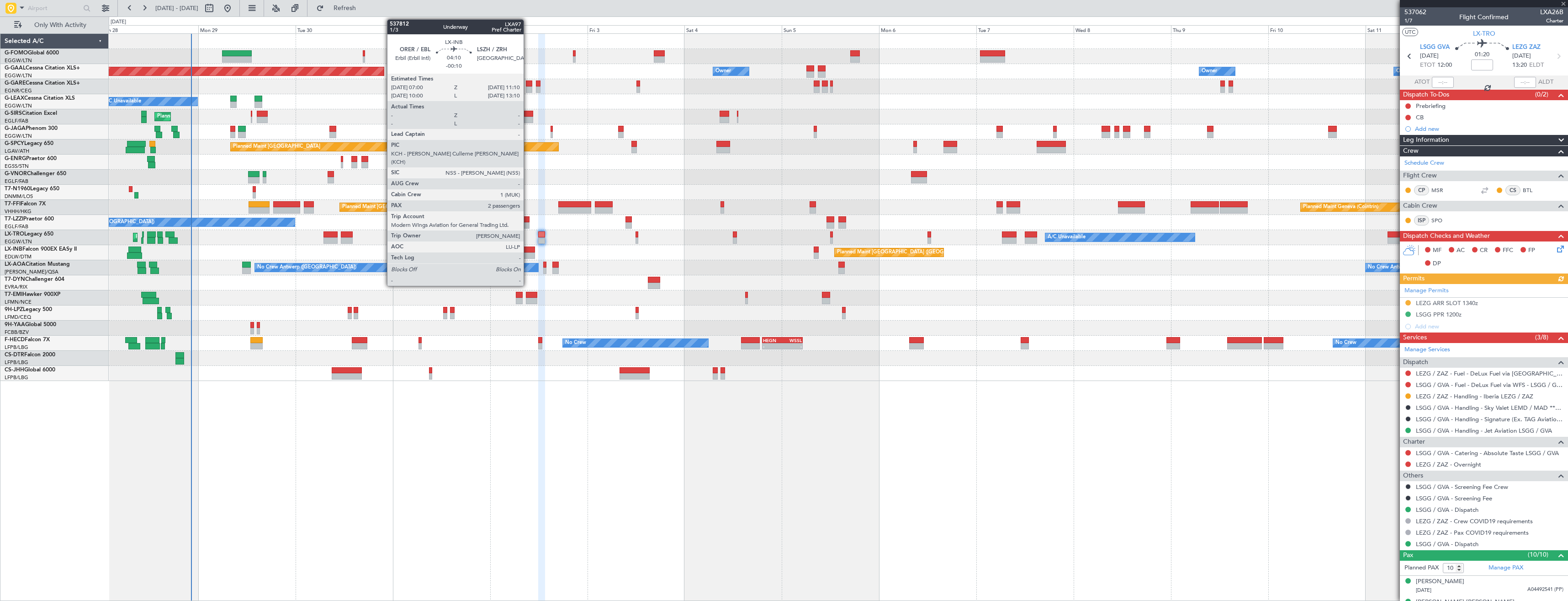
click at [528, 253] on div at bounding box center [527, 255] width 17 height 6
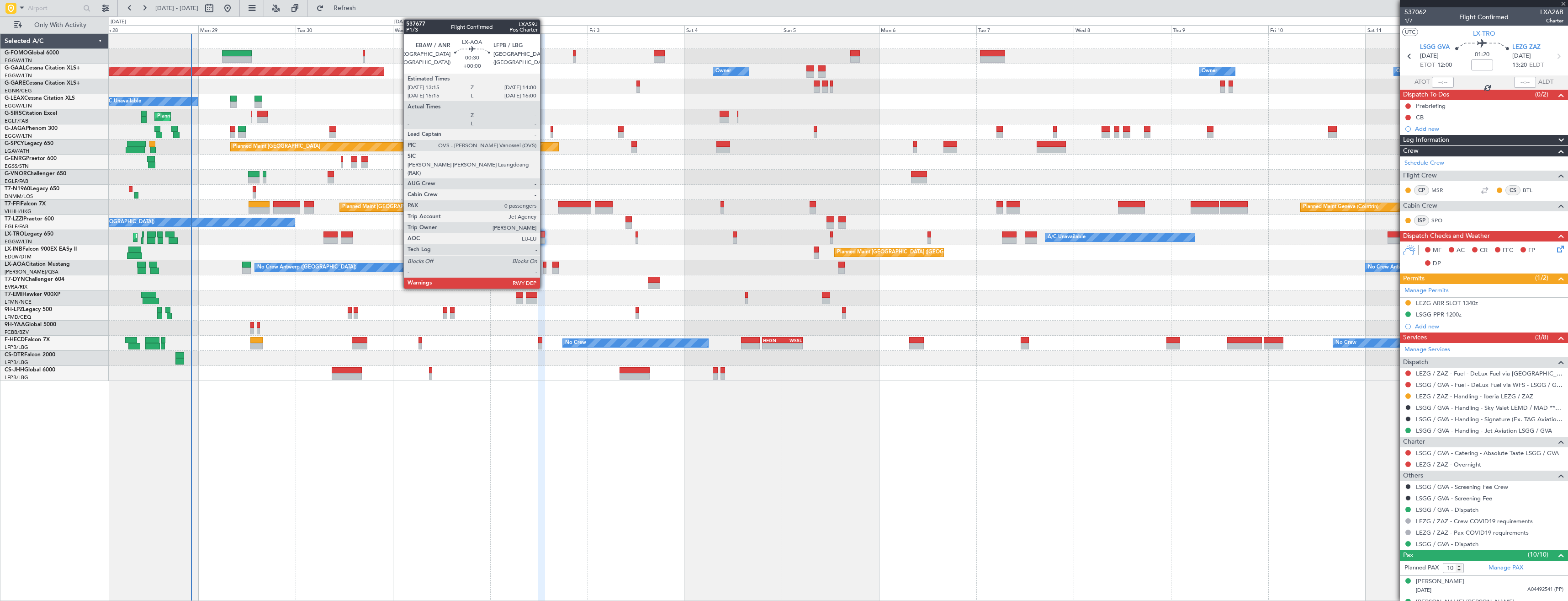
type input "-00:10"
type input "2"
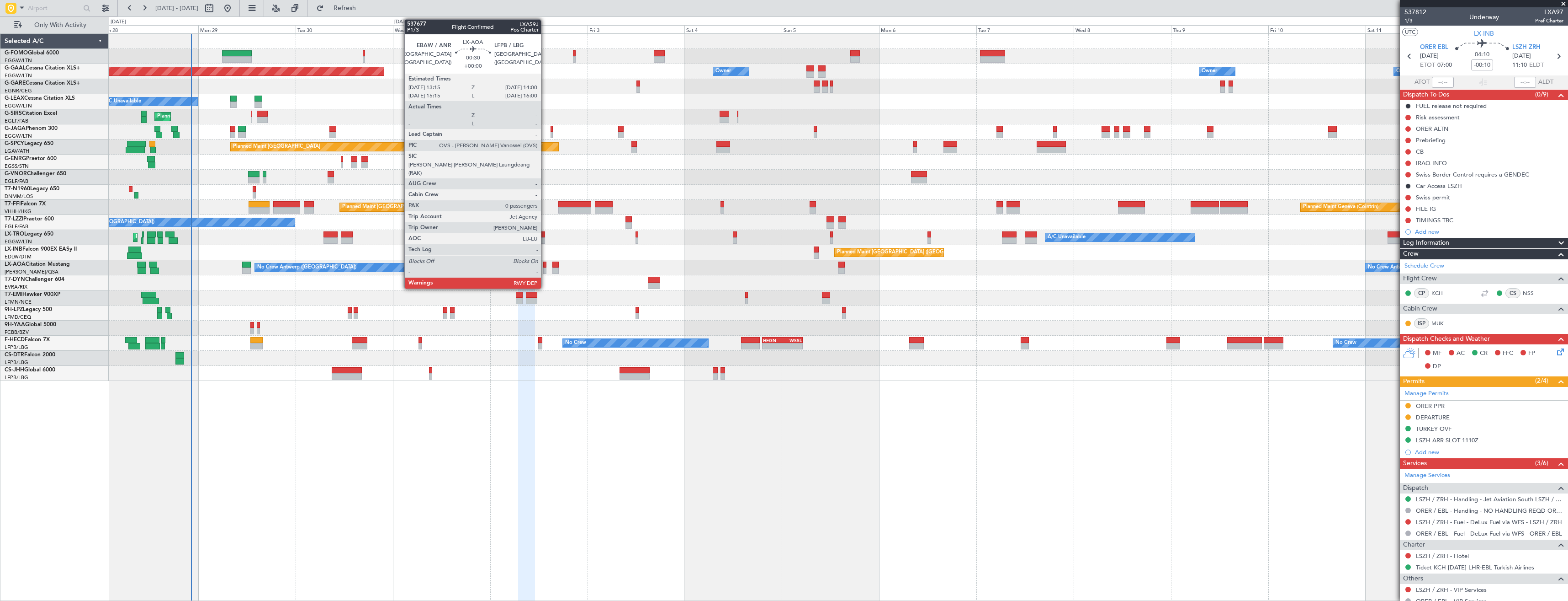
click at [545, 268] on div at bounding box center [545, 270] width 3 height 6
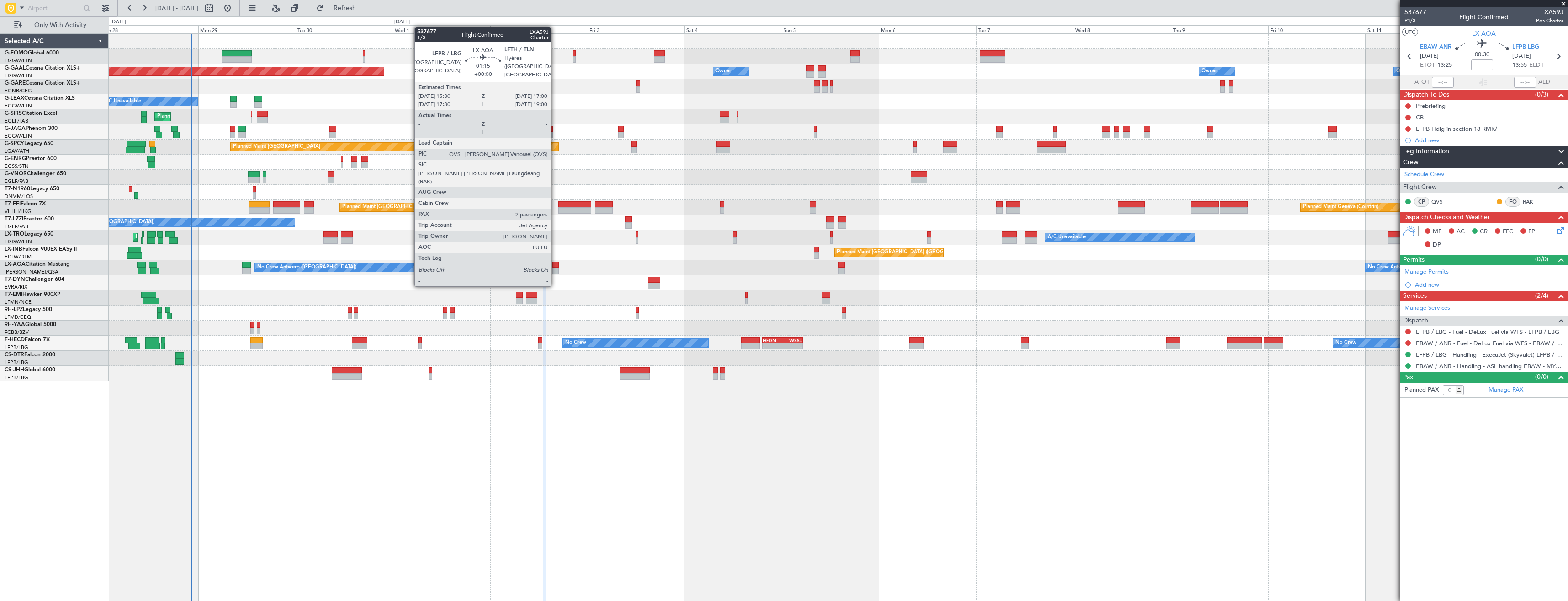
click at [555, 268] on div at bounding box center [555, 270] width 6 height 6
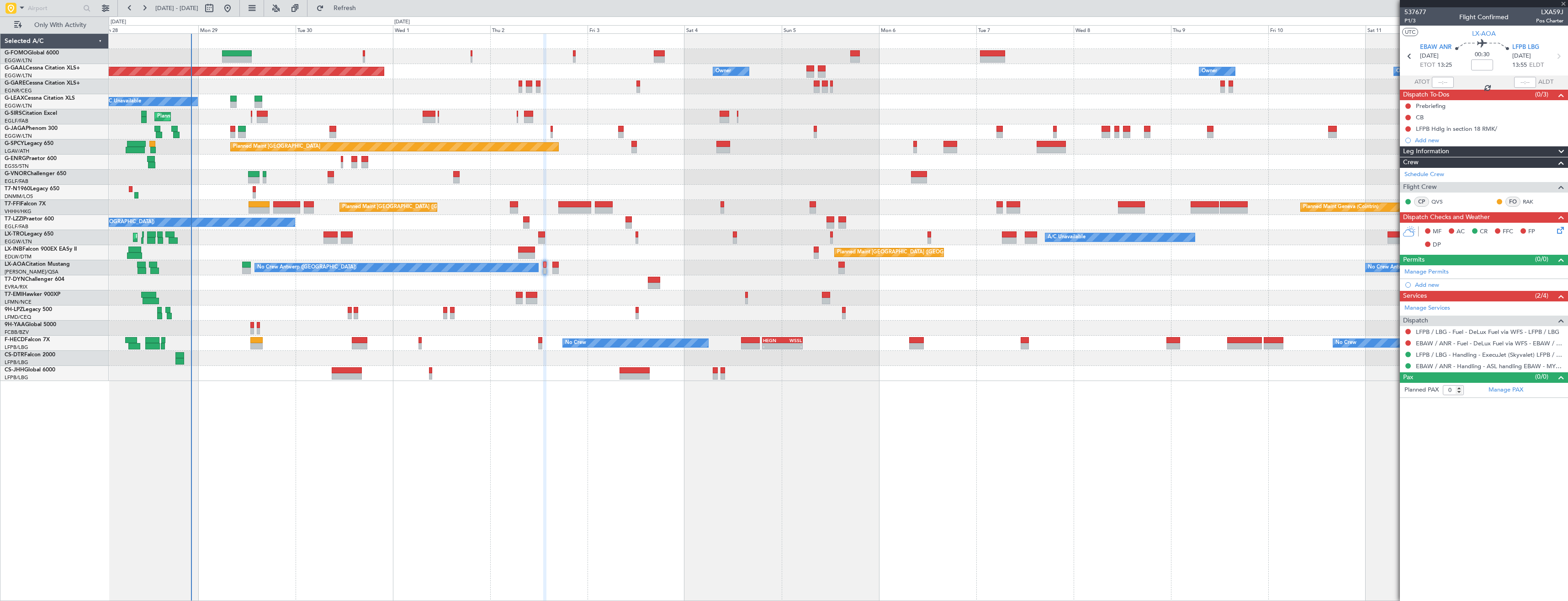
type input "2"
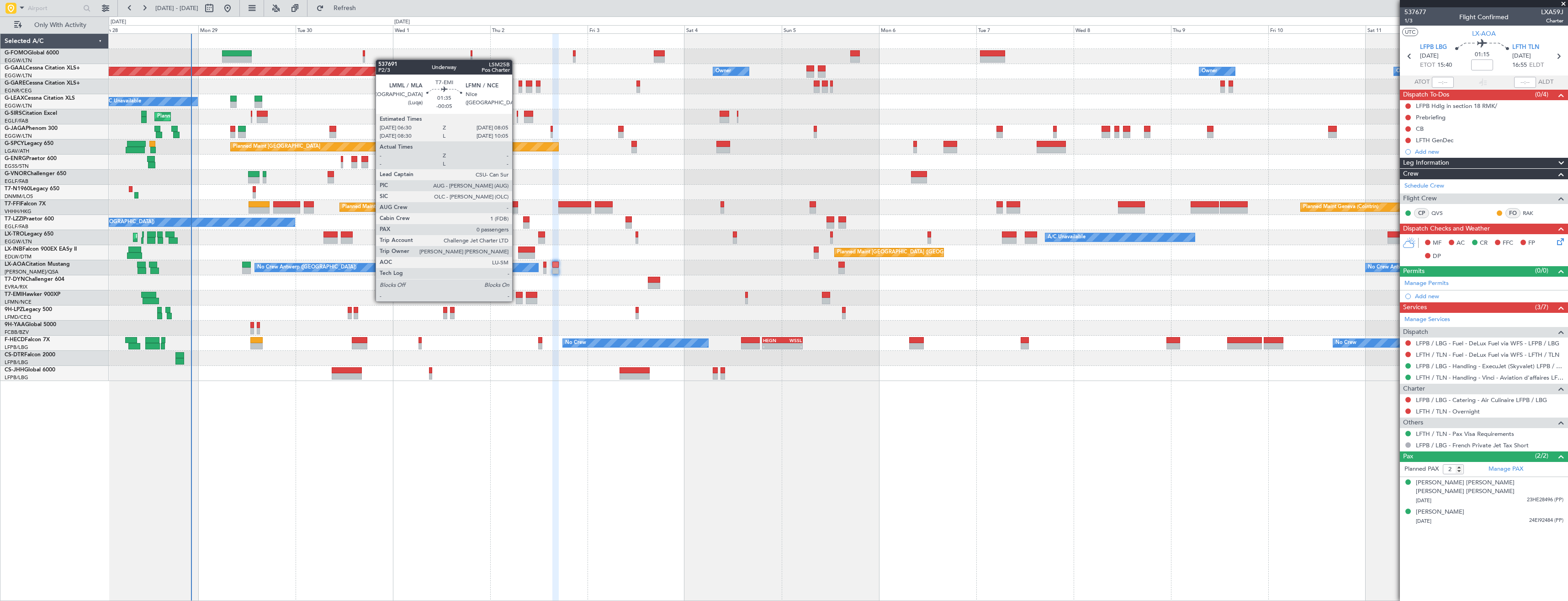
click at [516, 300] on div at bounding box center [519, 300] width 7 height 6
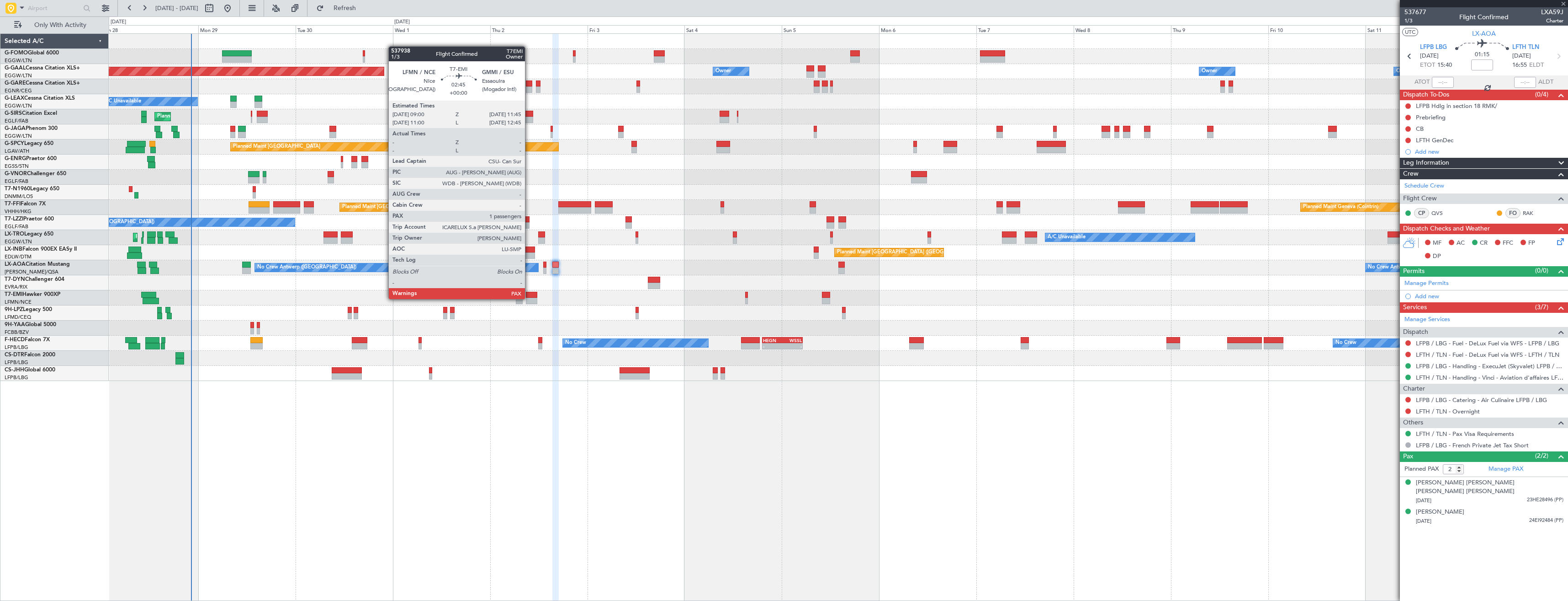
type input "-00:05"
type input "0"
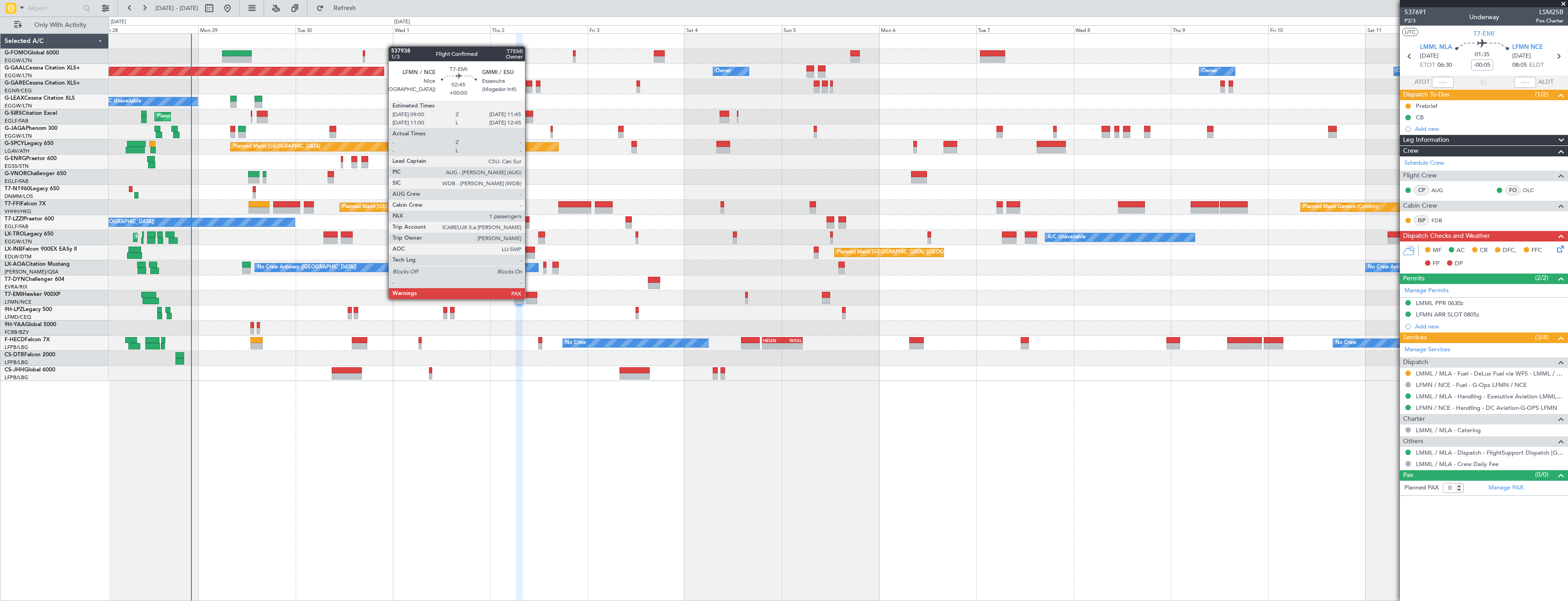
click at [529, 298] on div at bounding box center [532, 300] width 11 height 6
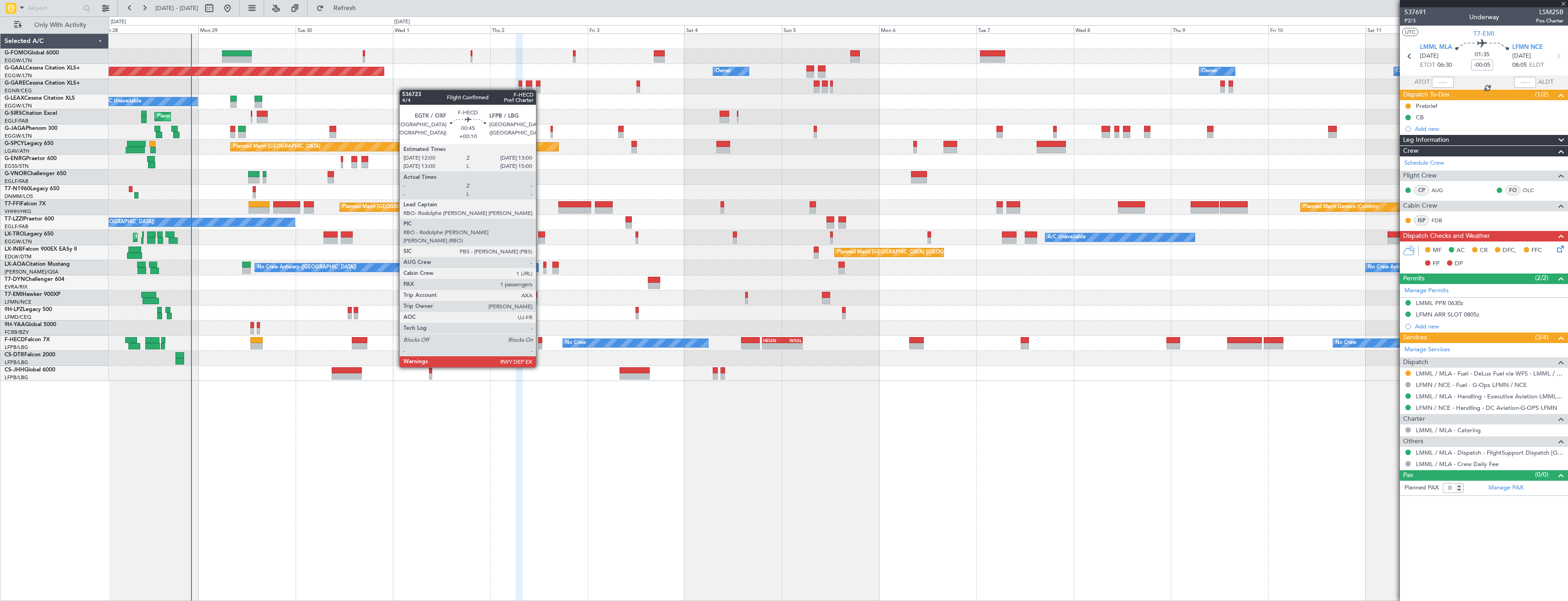
type input "1"
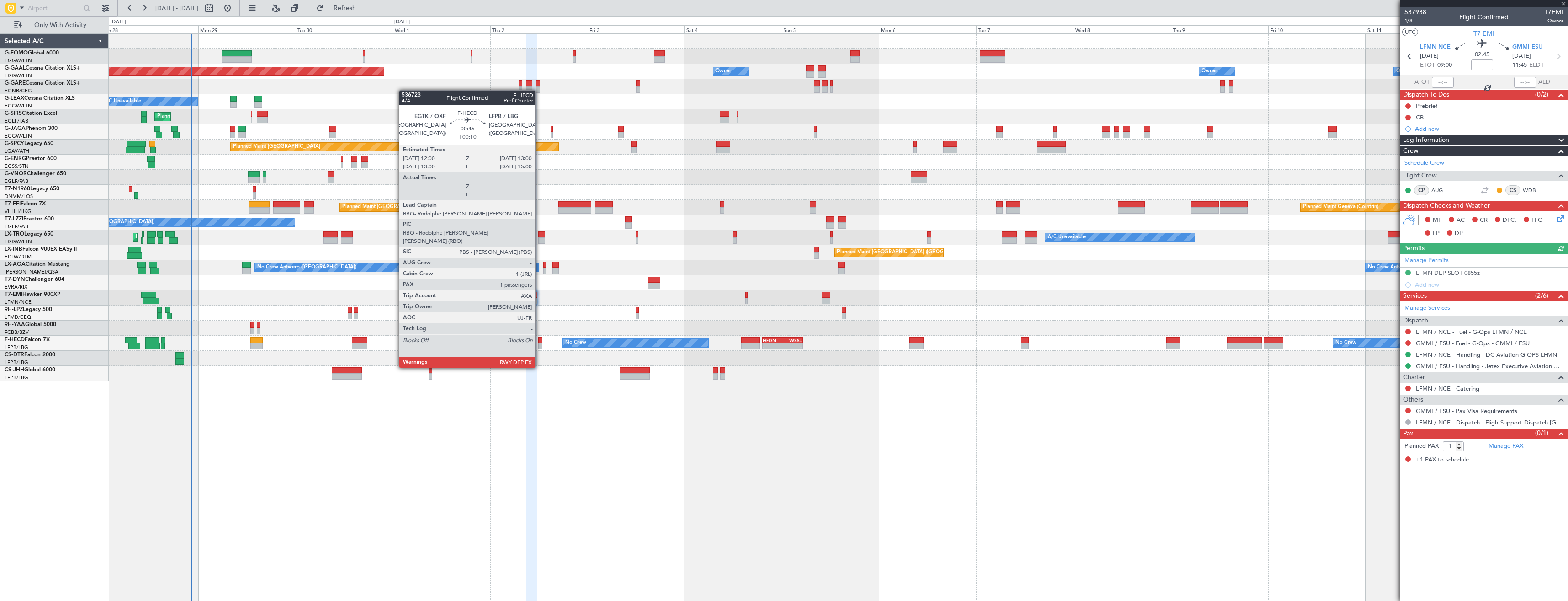
click at [539, 342] on div at bounding box center [540, 340] width 4 height 6
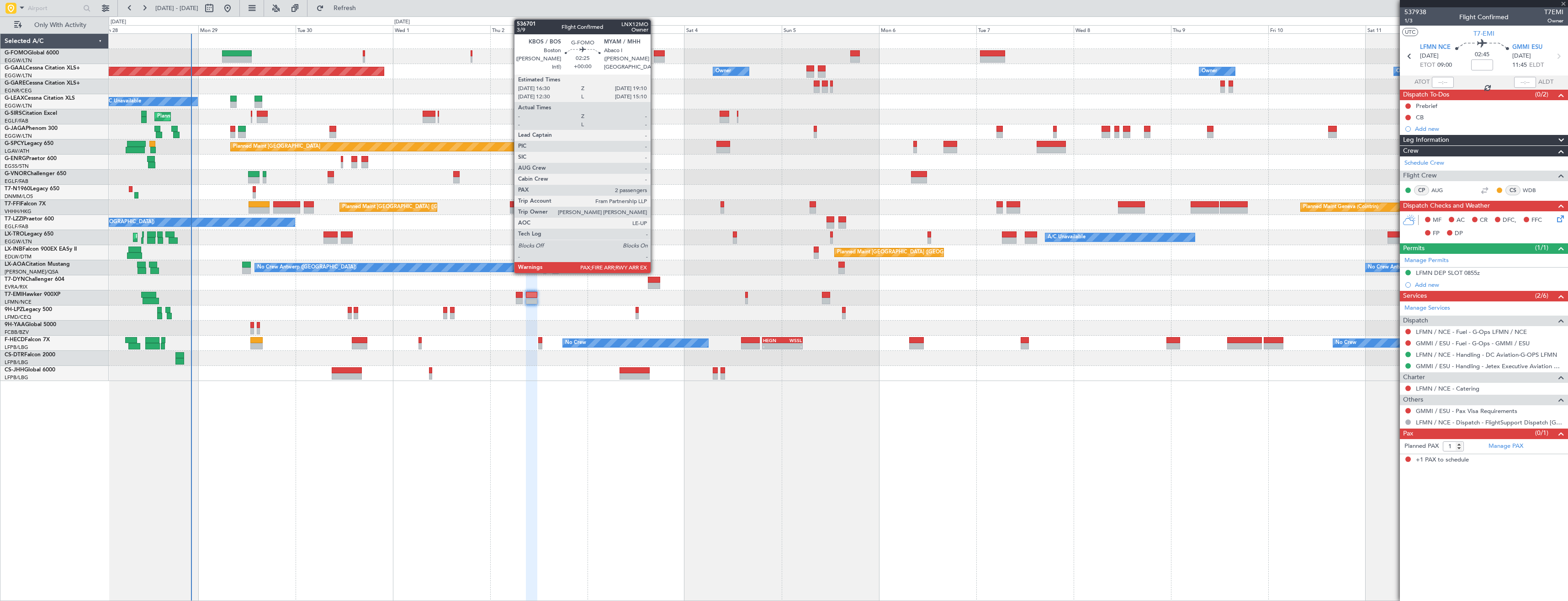
type input "+00:10"
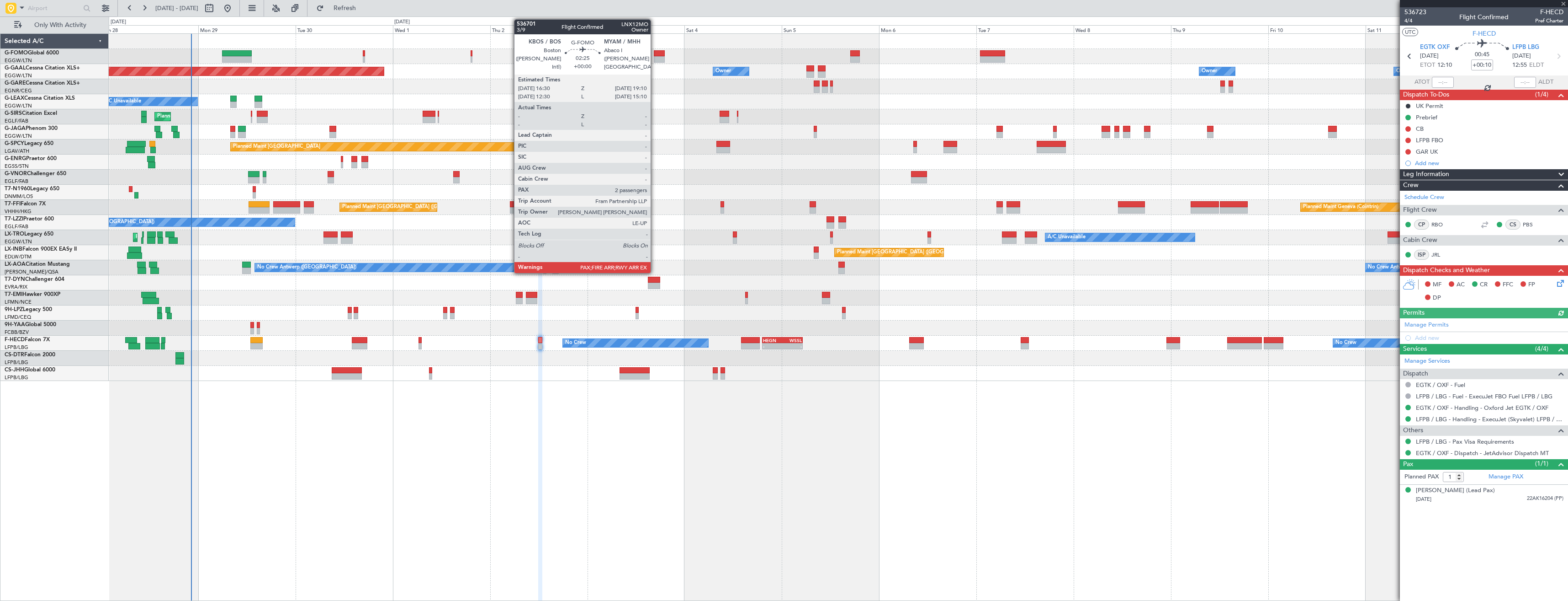
click at [655, 58] on div at bounding box center [659, 59] width 11 height 6
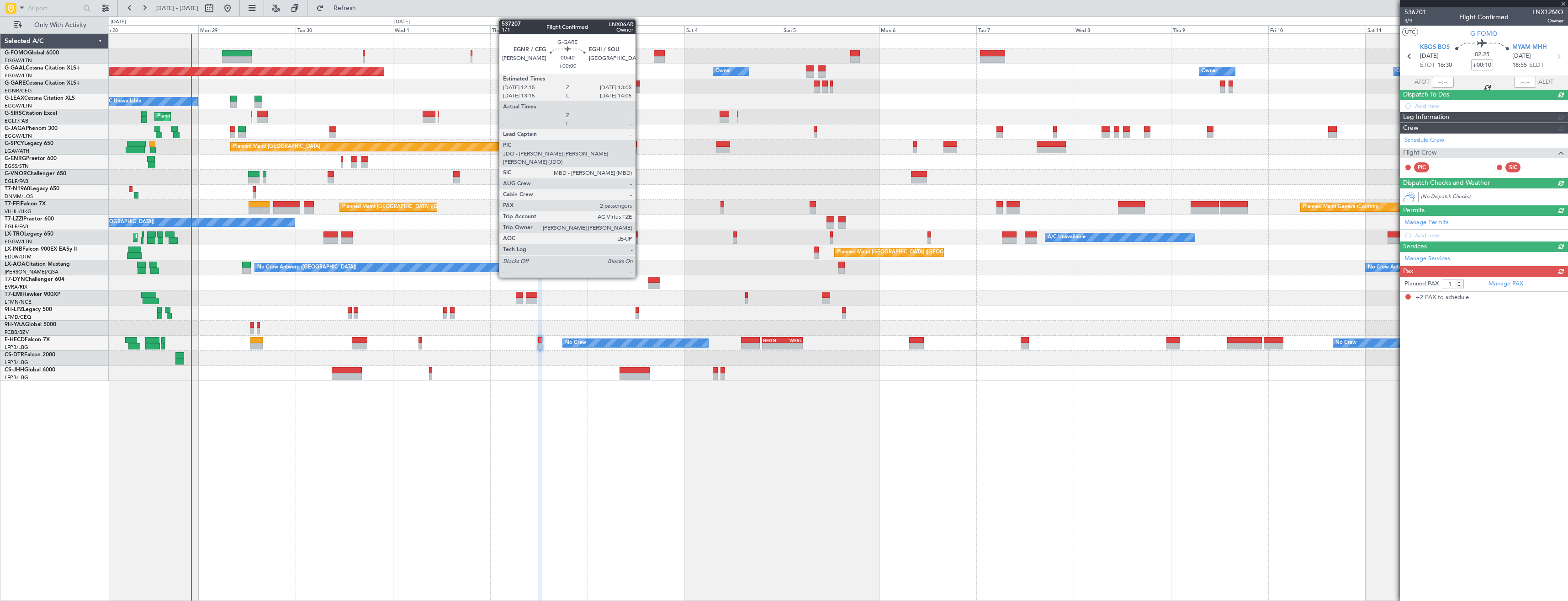
type input "2"
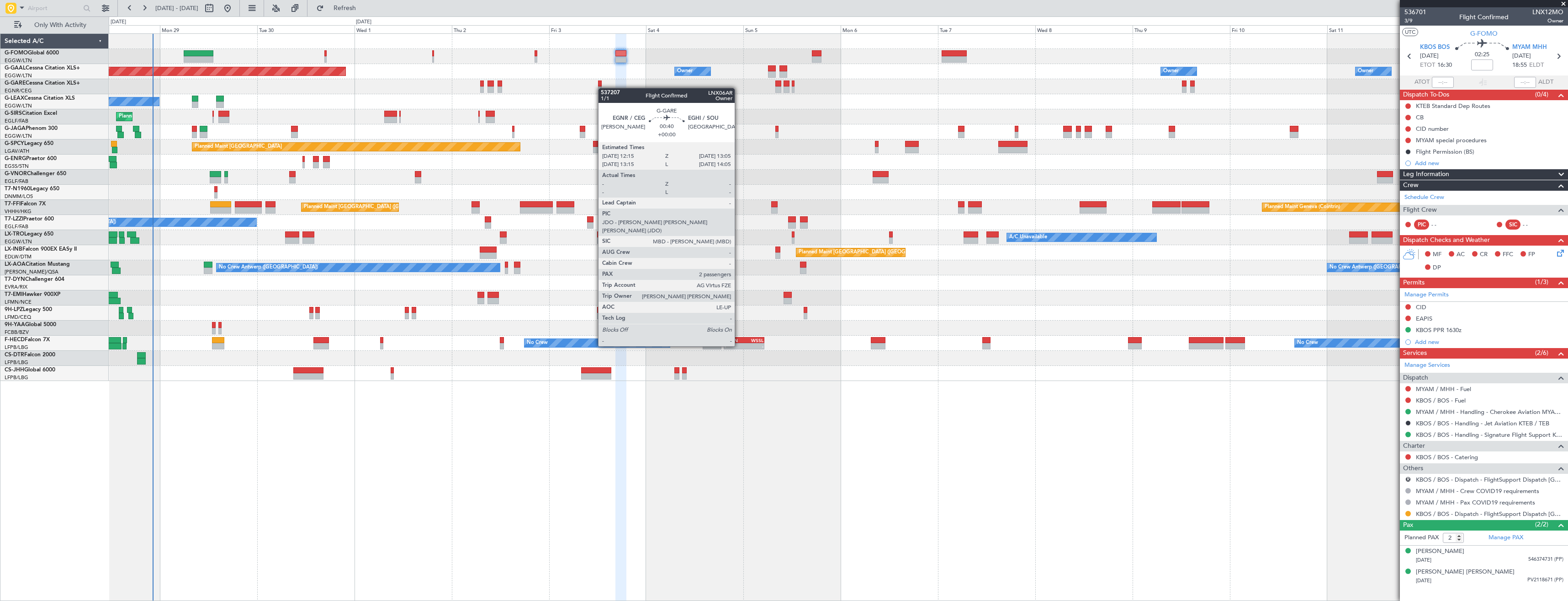
click at [601, 88] on div at bounding box center [599, 89] width 3 height 6
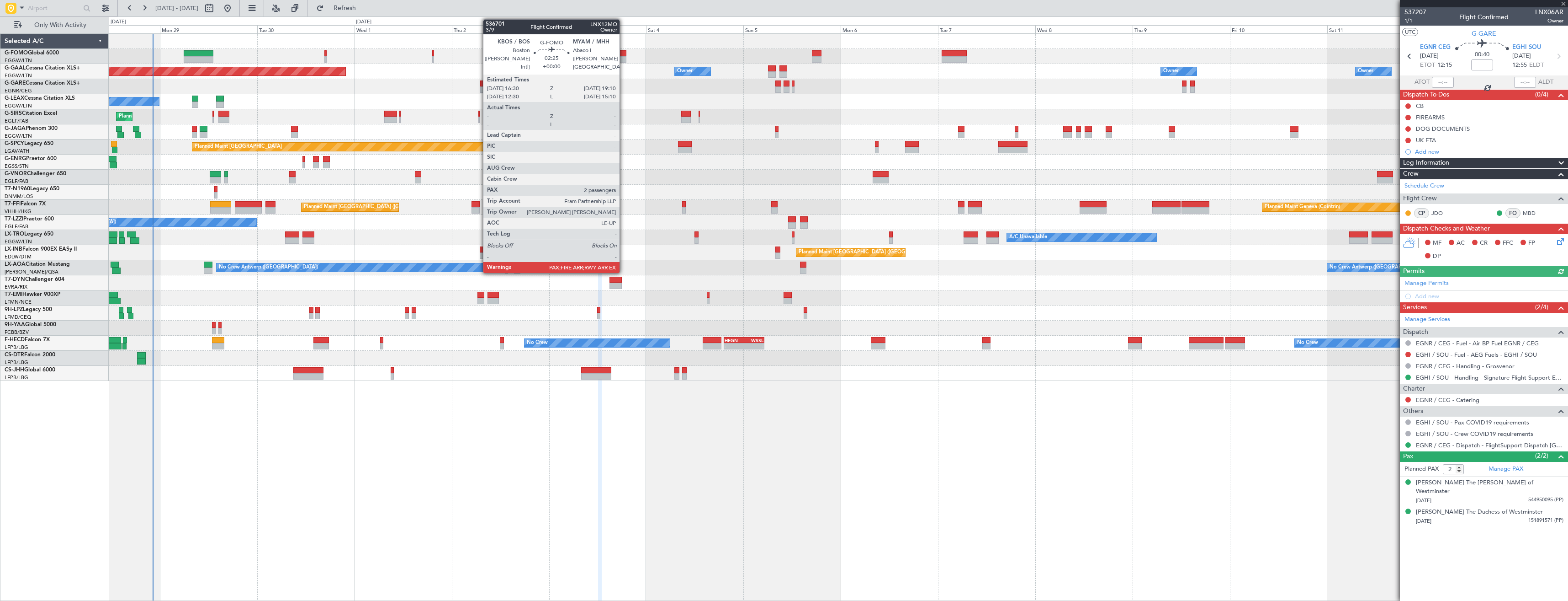
click at [624, 57] on div at bounding box center [621, 59] width 11 height 6
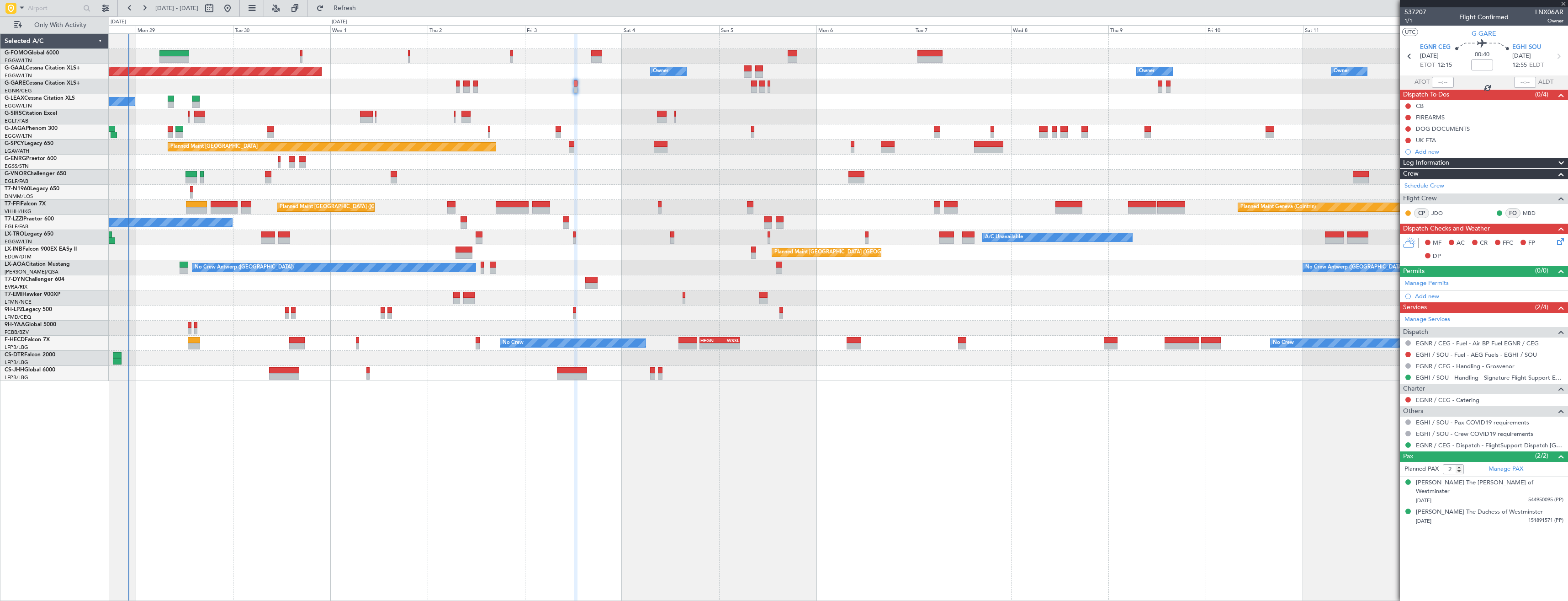
click at [617, 100] on div "A/C Unavailable" at bounding box center [838, 102] width 1459 height 15
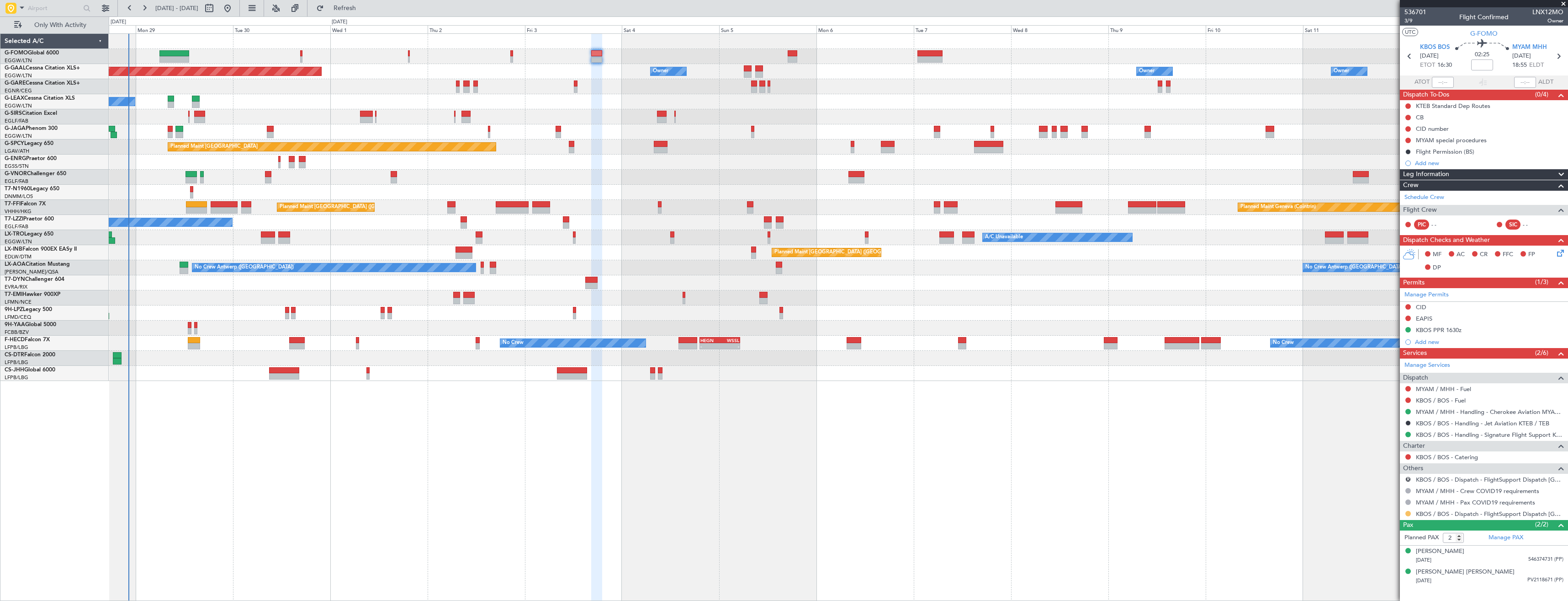
drag, startPoint x: 1411, startPoint y: 512, endPoint x: 1406, endPoint y: 515, distance: 5.8
click at [1411, 512] on div at bounding box center [1408, 513] width 8 height 8
click at [1411, 515] on div at bounding box center [1408, 513] width 8 height 8
click at [1407, 511] on button at bounding box center [1408, 513] width 6 height 6
click at [1385, 502] on span "Confirmed" at bounding box center [1382, 499] width 29 height 9
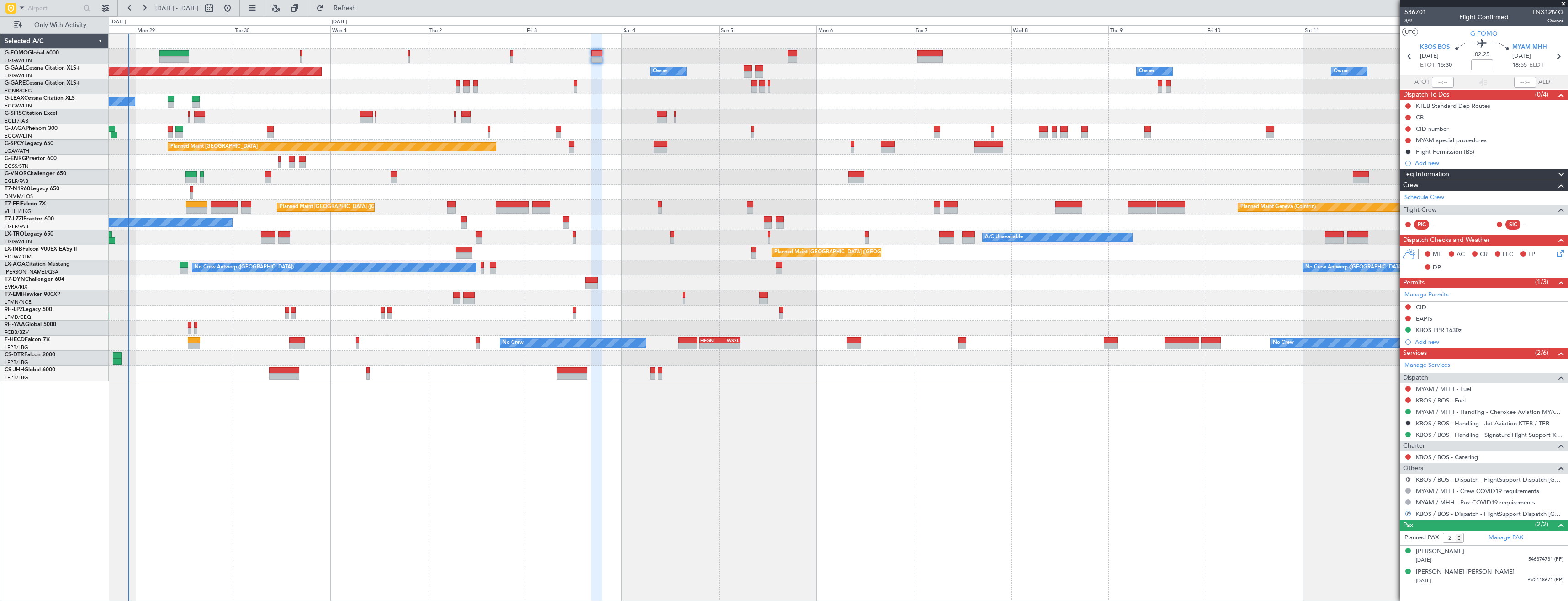
click at [1409, 478] on button "R" at bounding box center [1408, 479] width 6 height 6
click at [1384, 588] on span "Confirmed" at bounding box center [1382, 588] width 29 height 9
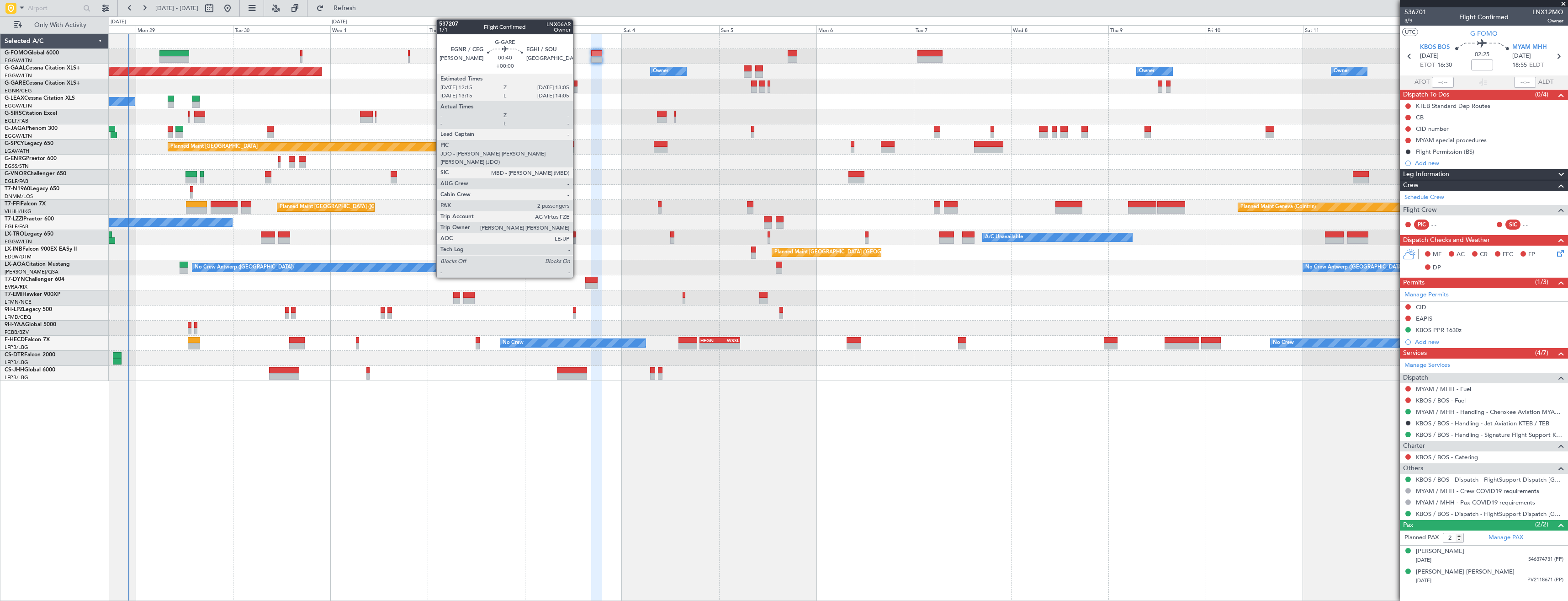
click at [577, 90] on div at bounding box center [576, 89] width 3 height 6
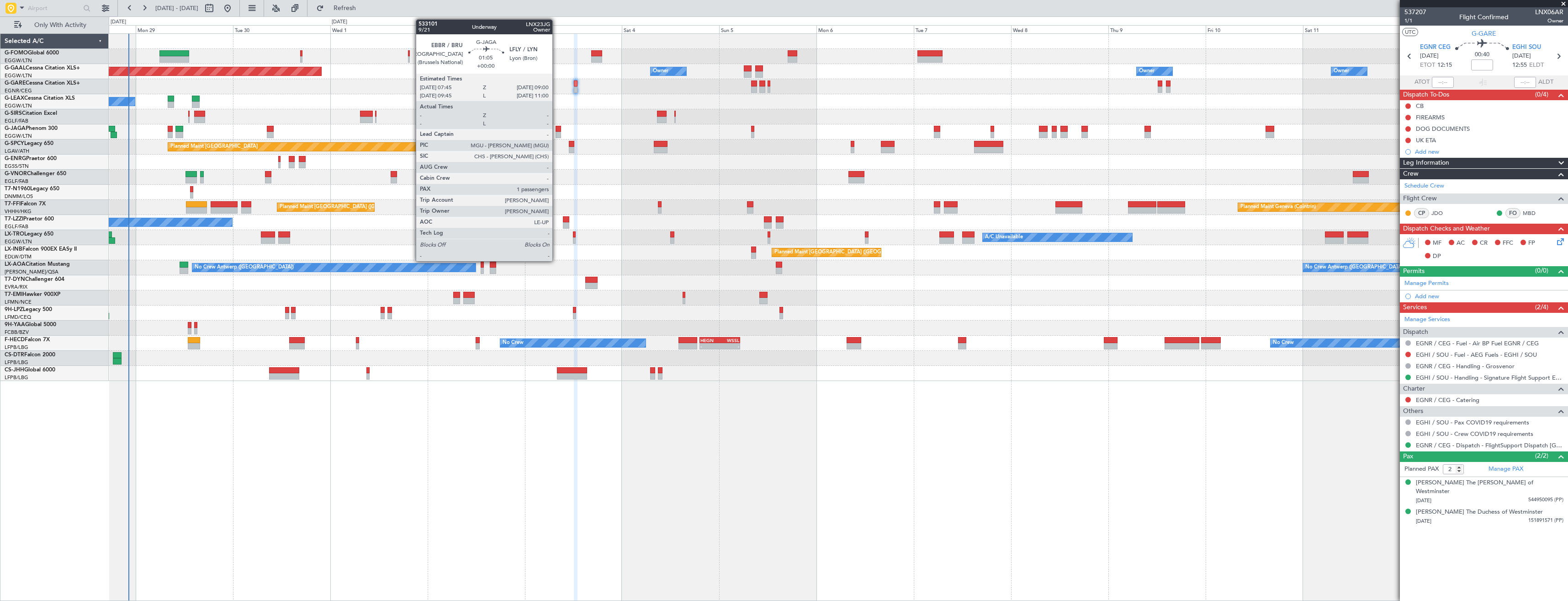
click at [557, 132] on div at bounding box center [558, 134] width 6 height 6
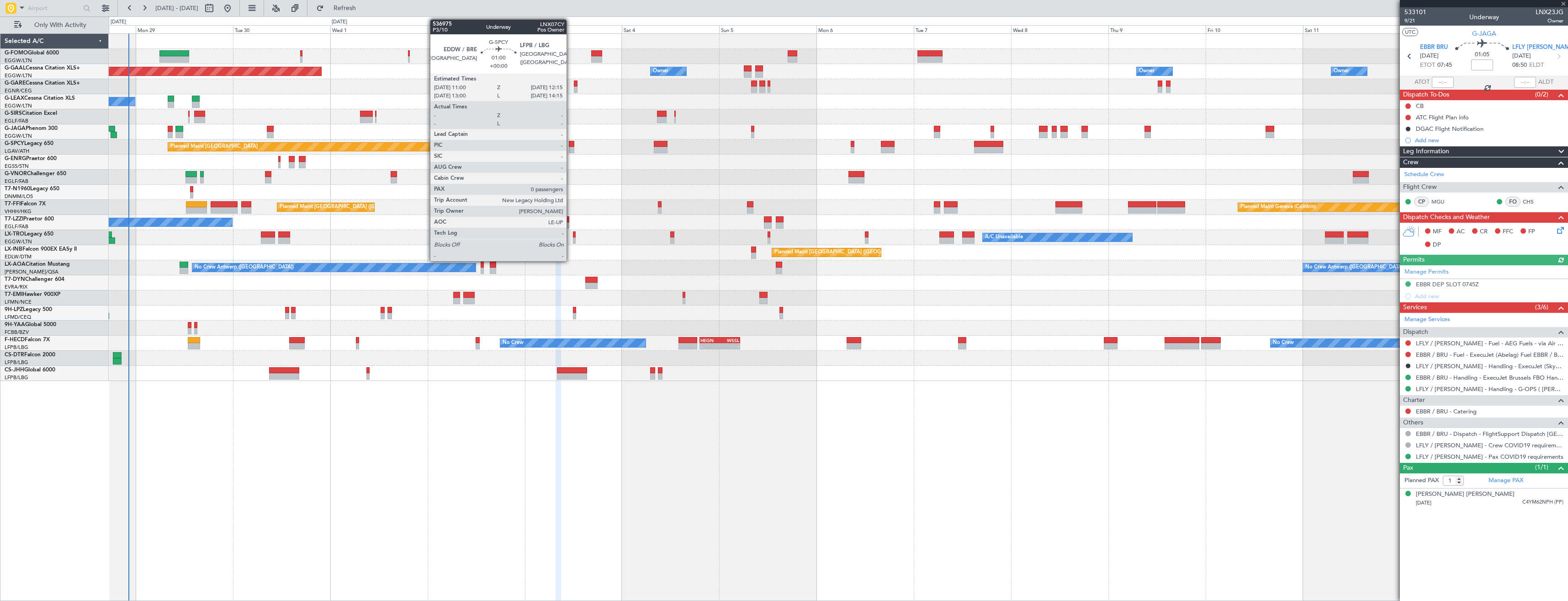
click at [571, 147] on div at bounding box center [571, 150] width 6 height 6
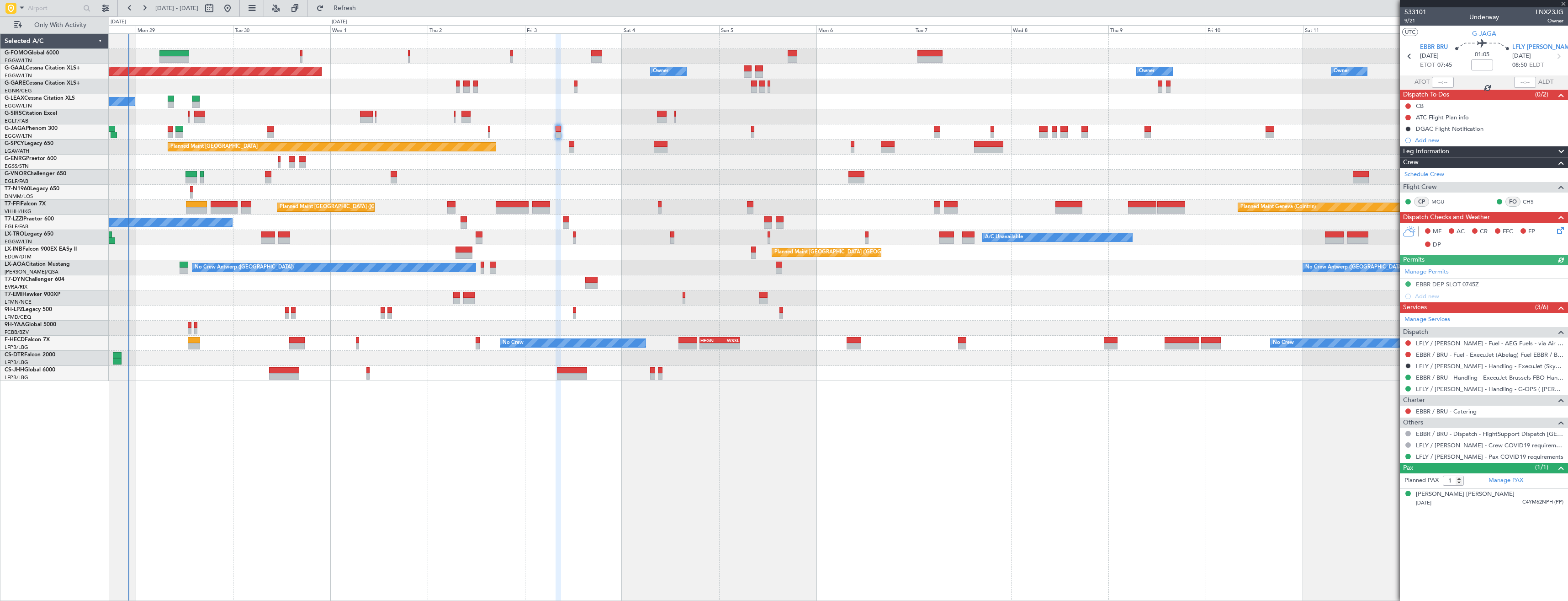
type input "0"
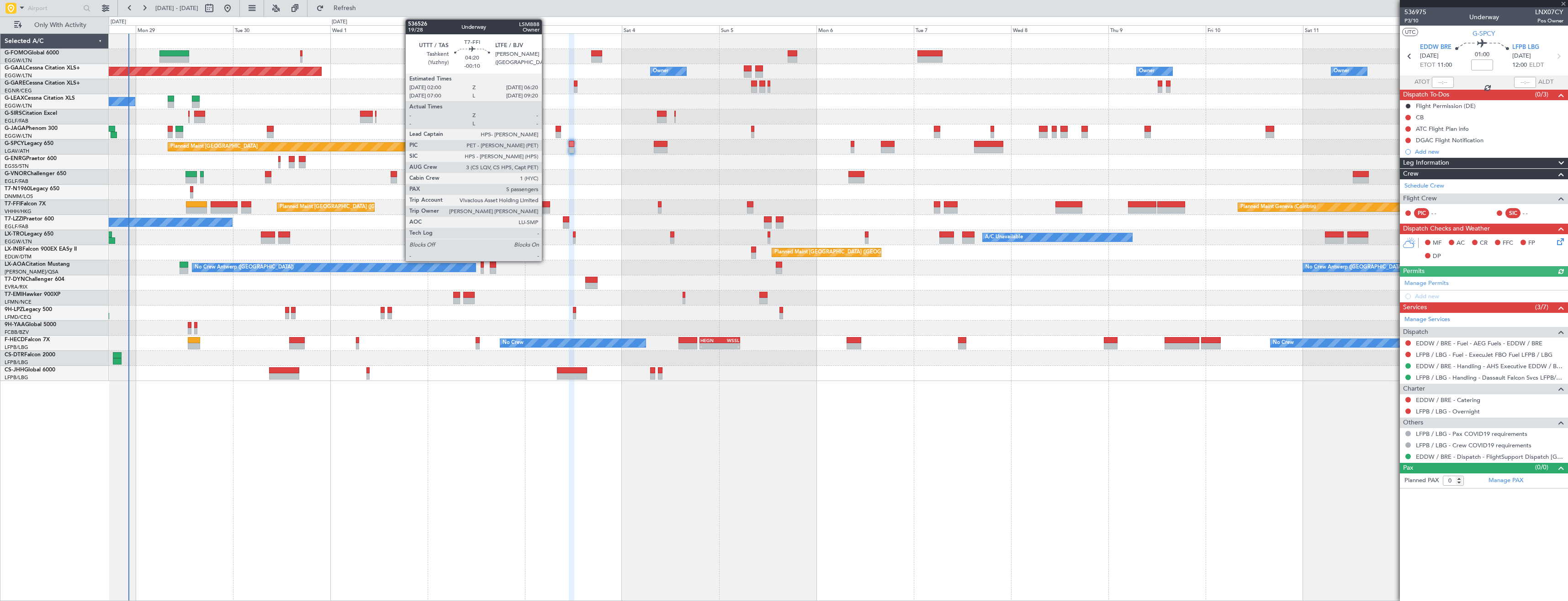
click at [546, 213] on div at bounding box center [541, 210] width 18 height 6
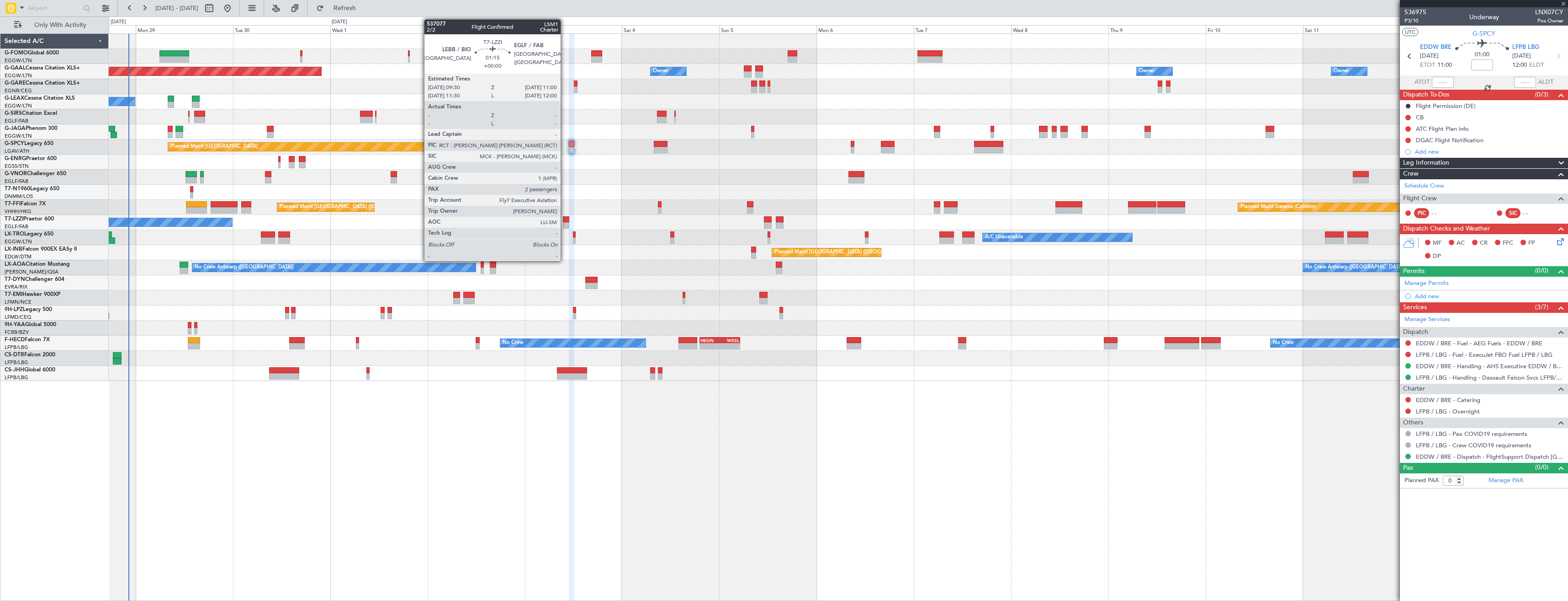
type input "-00:10"
type input "5"
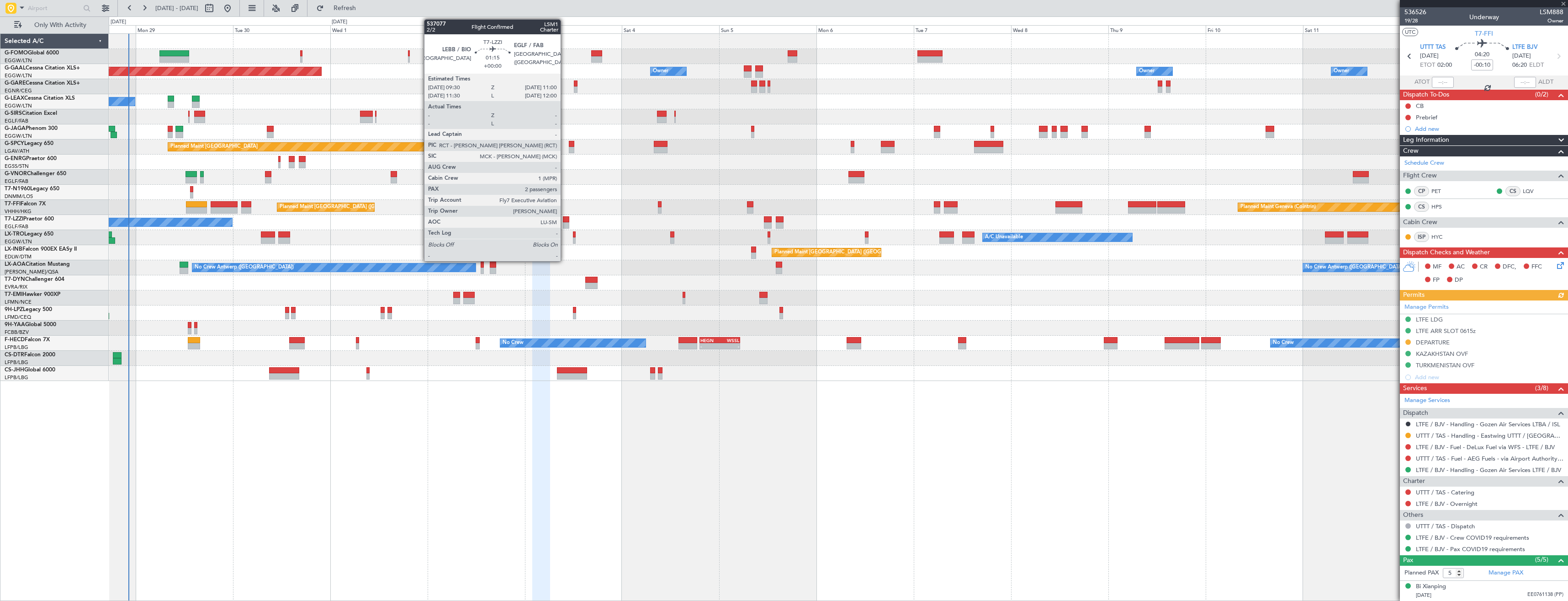
click at [564, 221] on div at bounding box center [566, 219] width 6 height 6
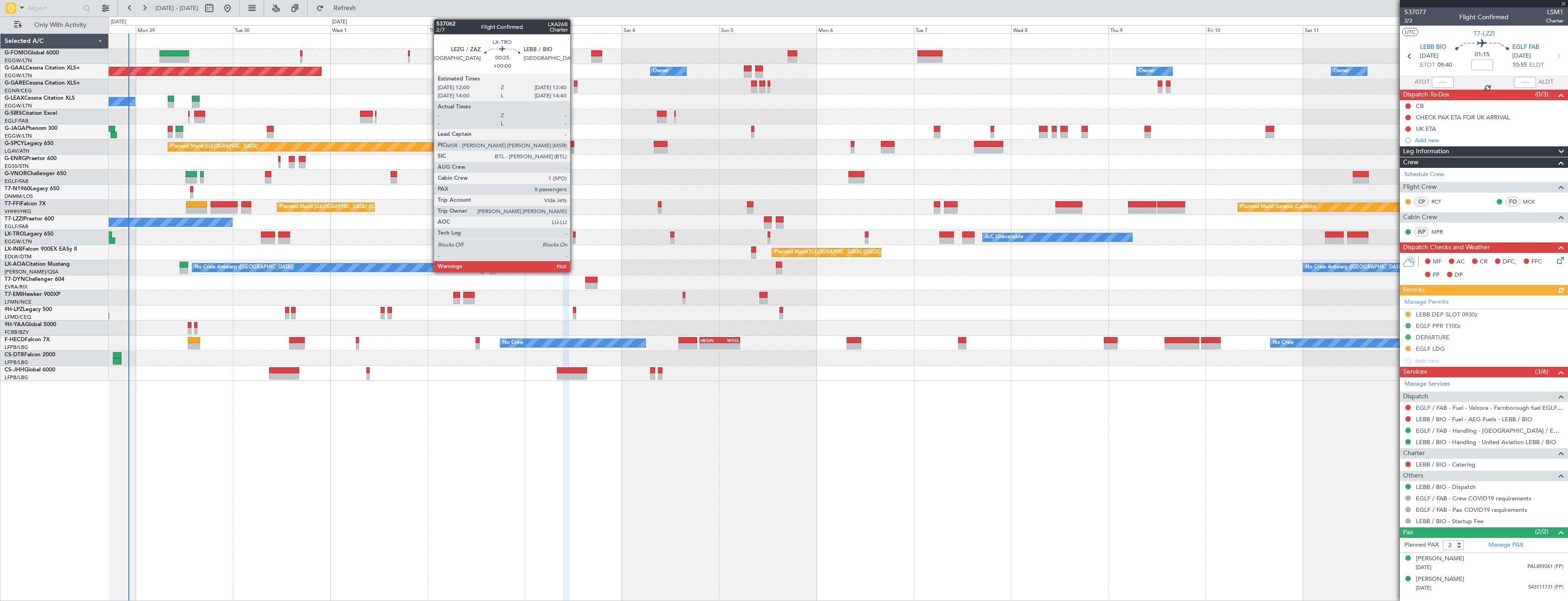
click at [574, 236] on div at bounding box center [574, 234] width 3 height 6
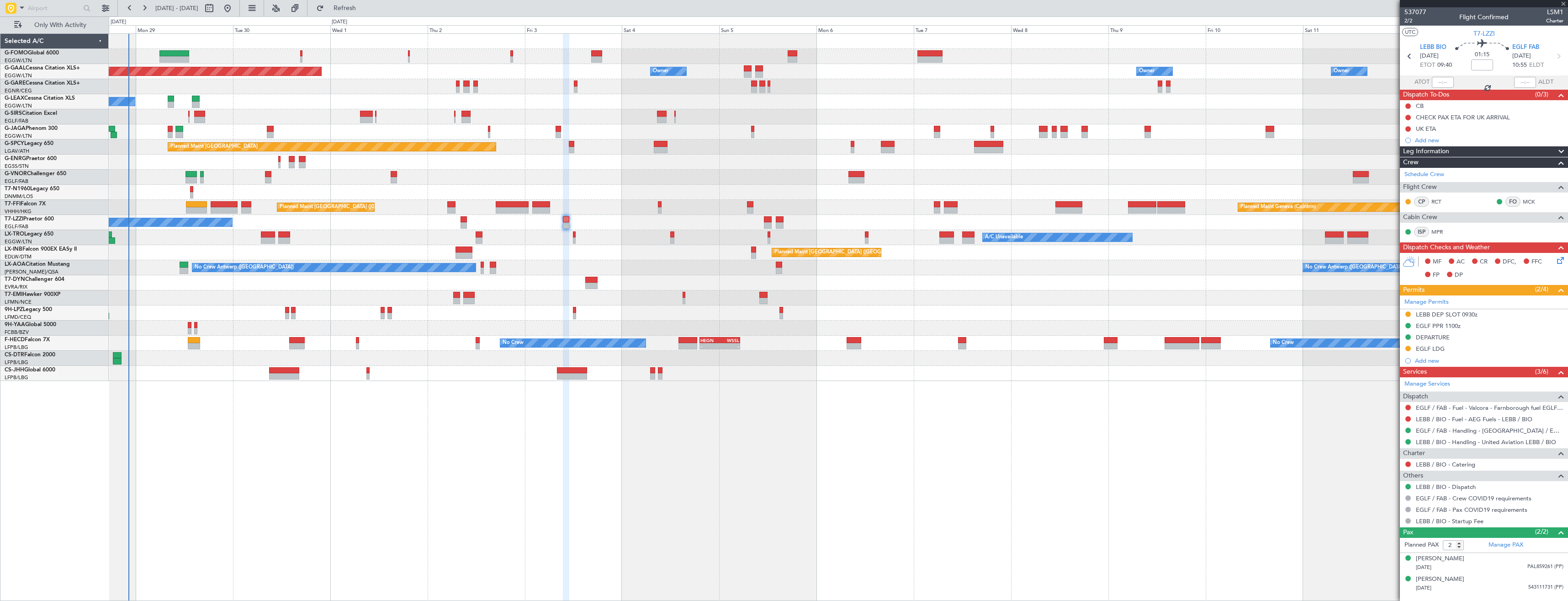
type input "8"
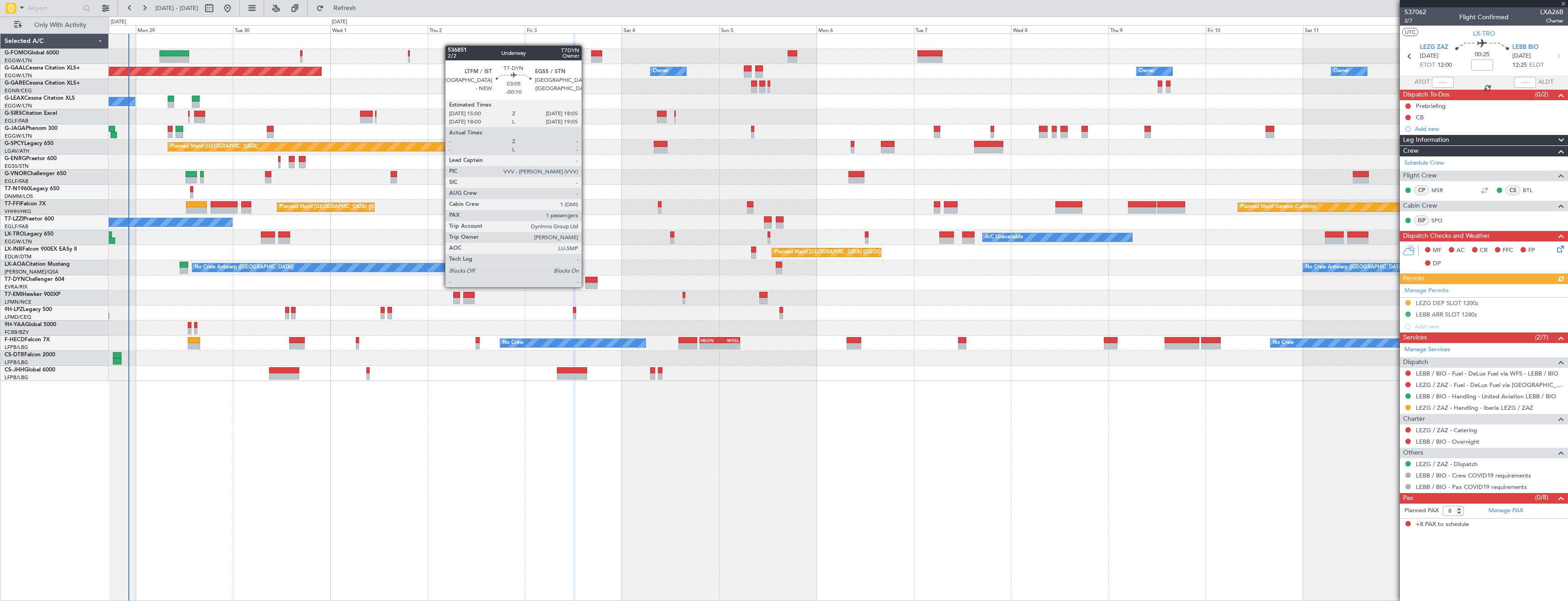
click at [586, 286] on div at bounding box center [592, 286] width 13 height 6
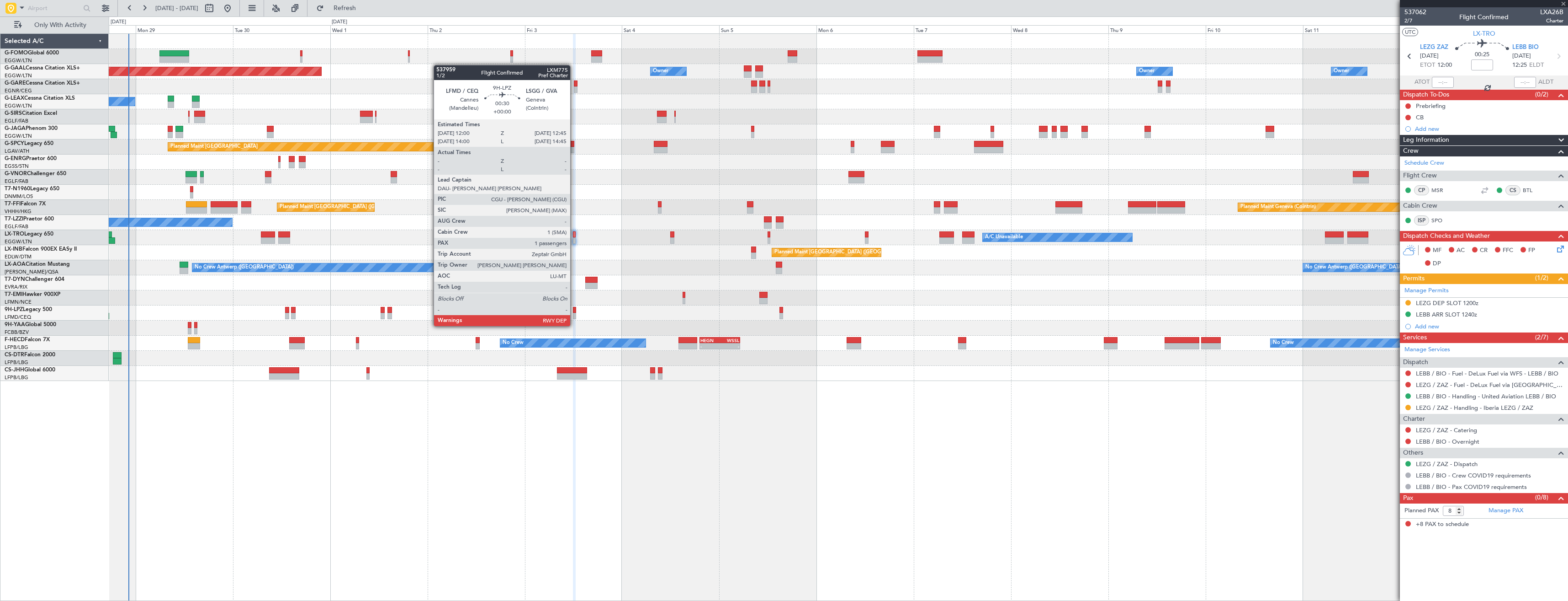
type input "-00:10"
type input "1"
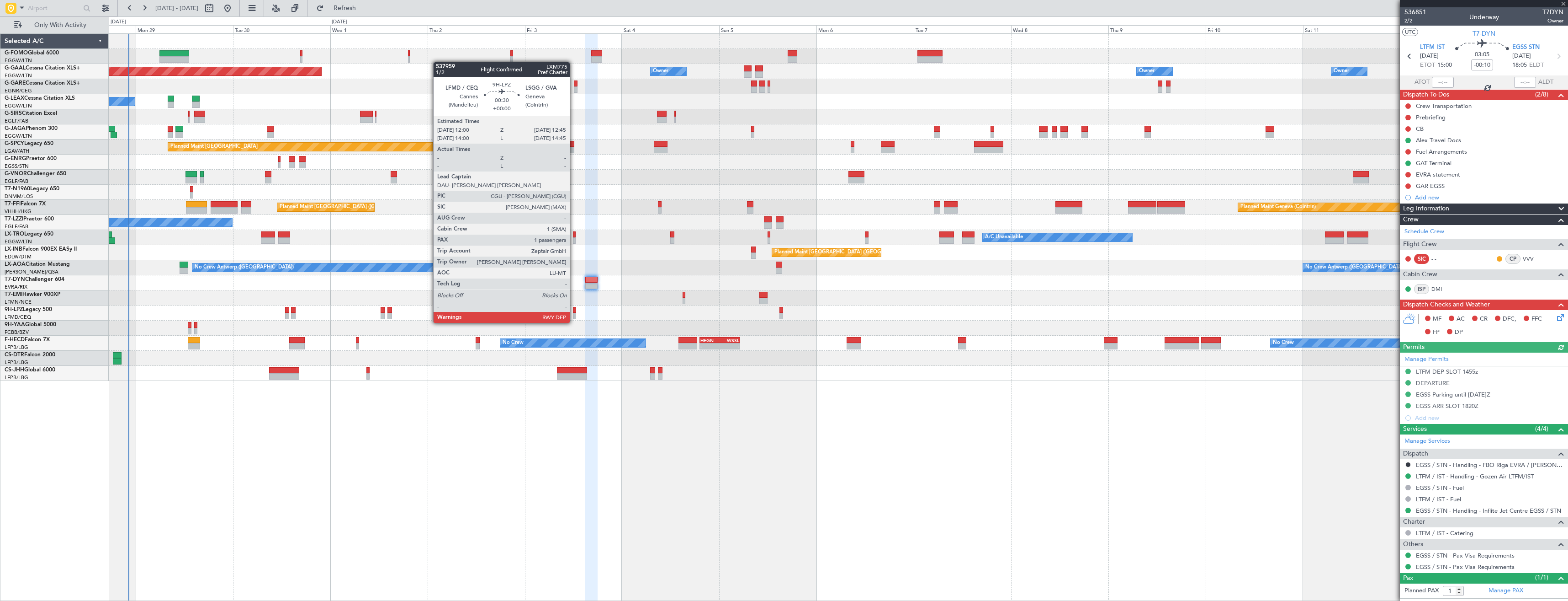
click at [574, 313] on div at bounding box center [574, 315] width 3 height 6
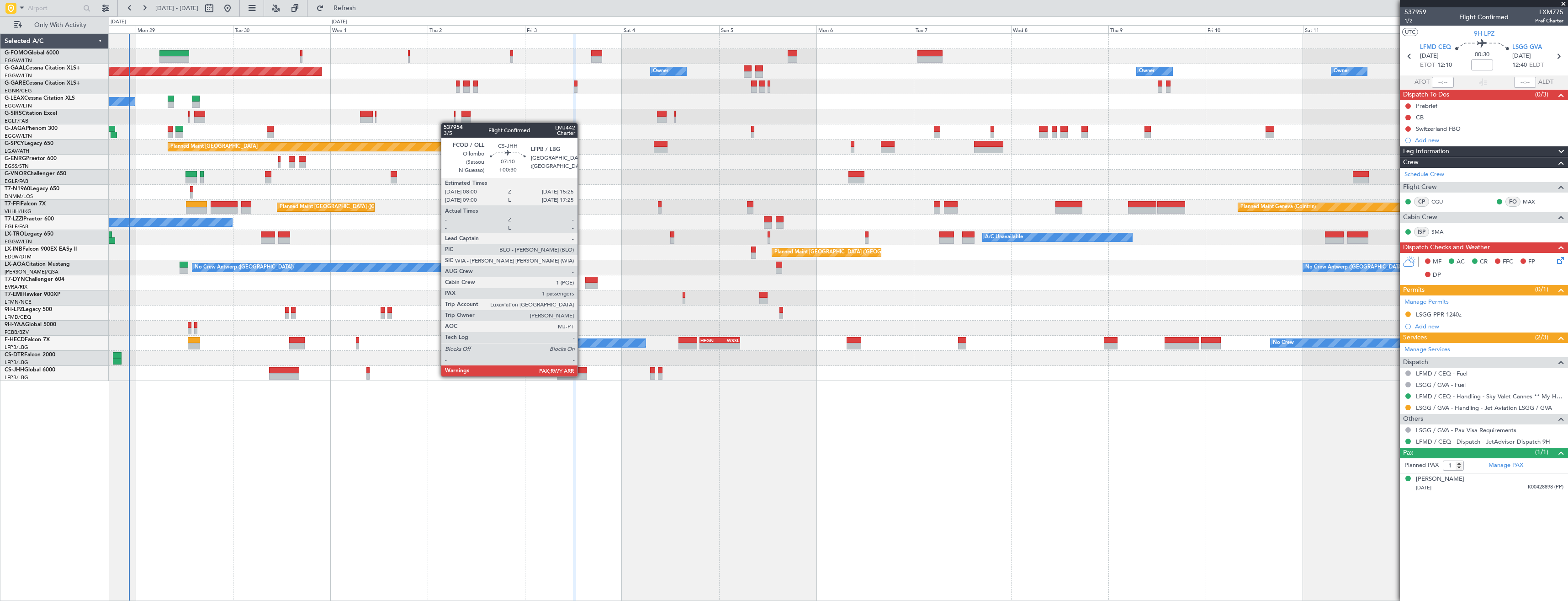
click at [582, 375] on div at bounding box center [571, 376] width 30 height 6
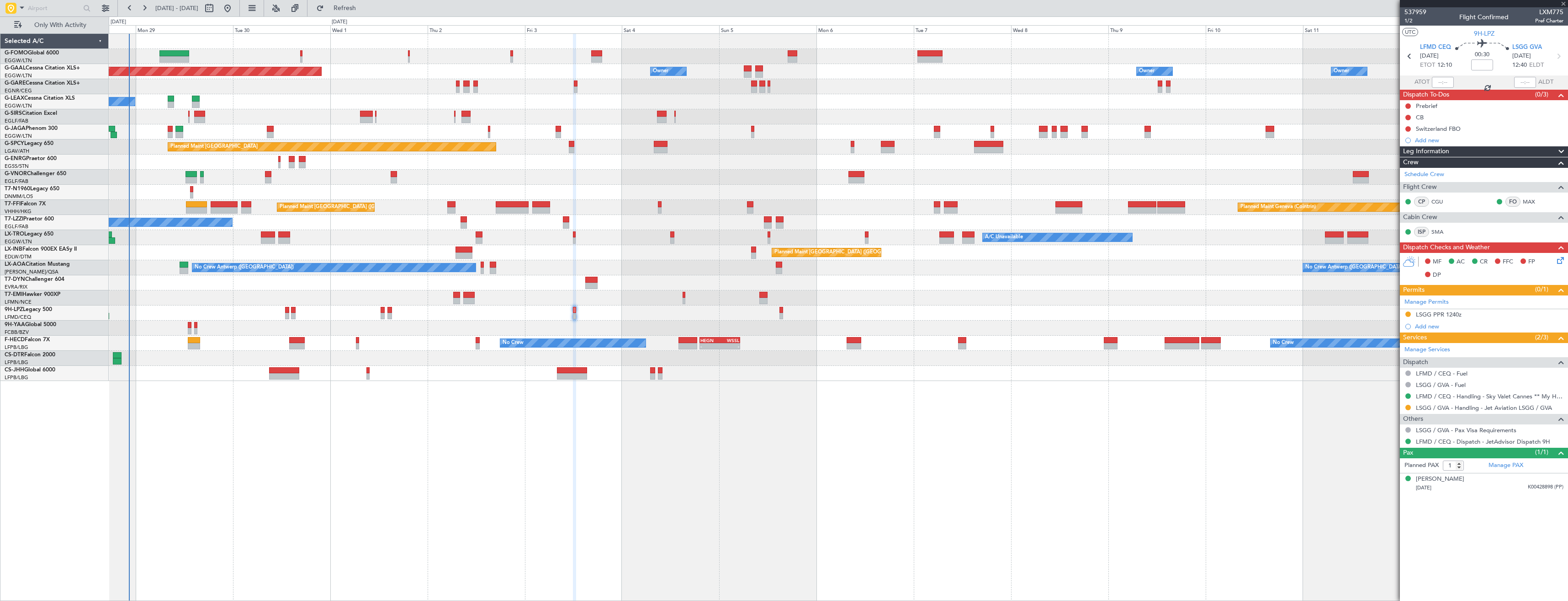
type input "+00:30"
type input "5"
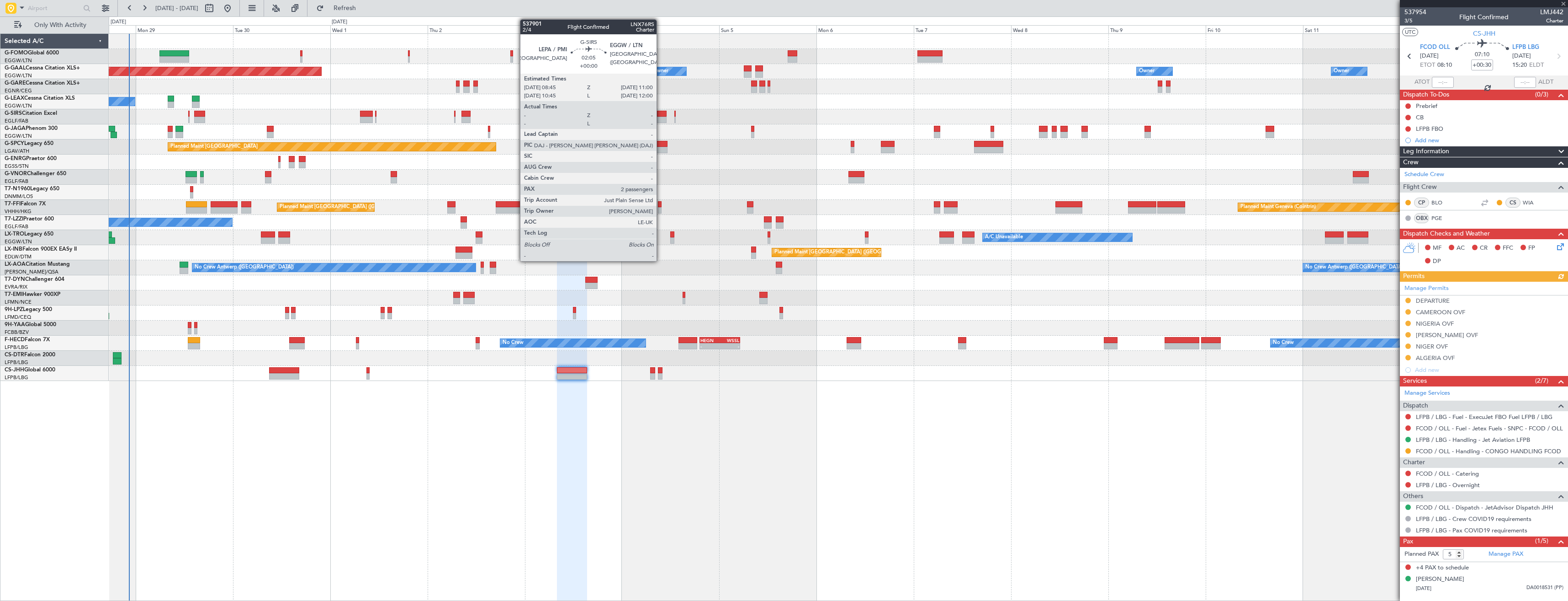
click at [660, 119] on div at bounding box center [661, 119] width 9 height 6
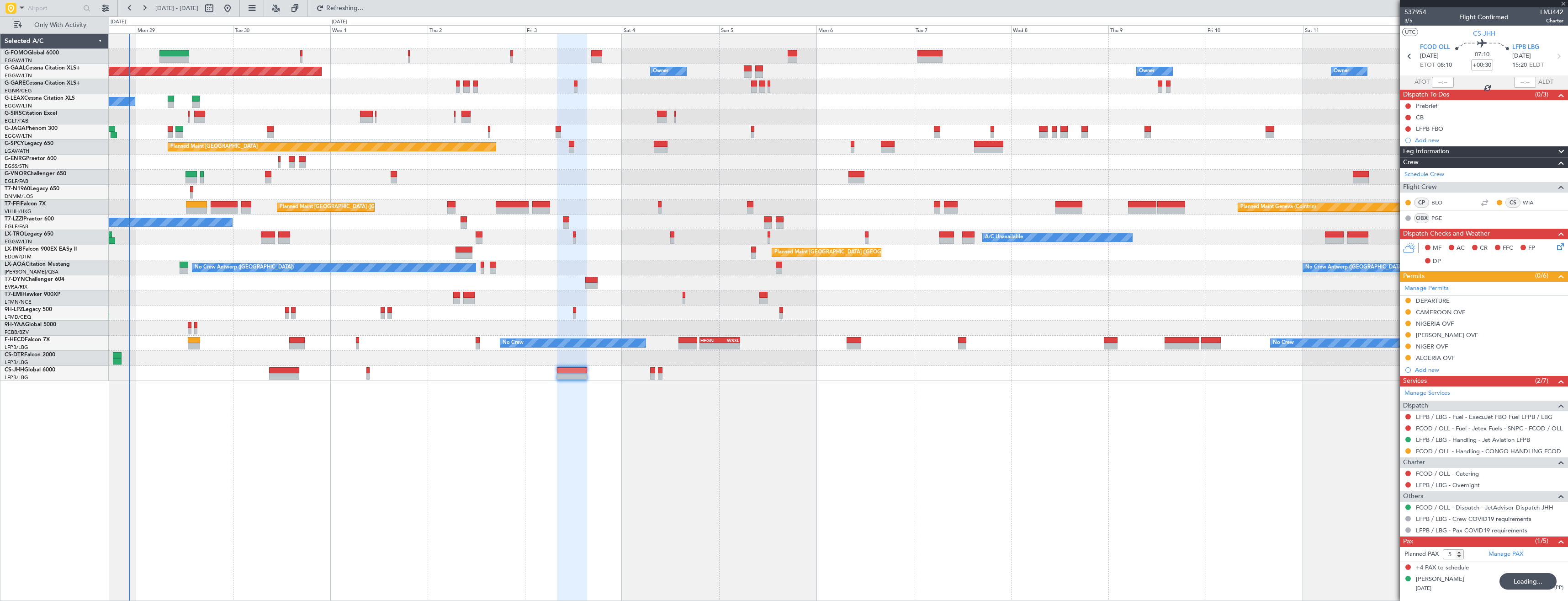
type input "2"
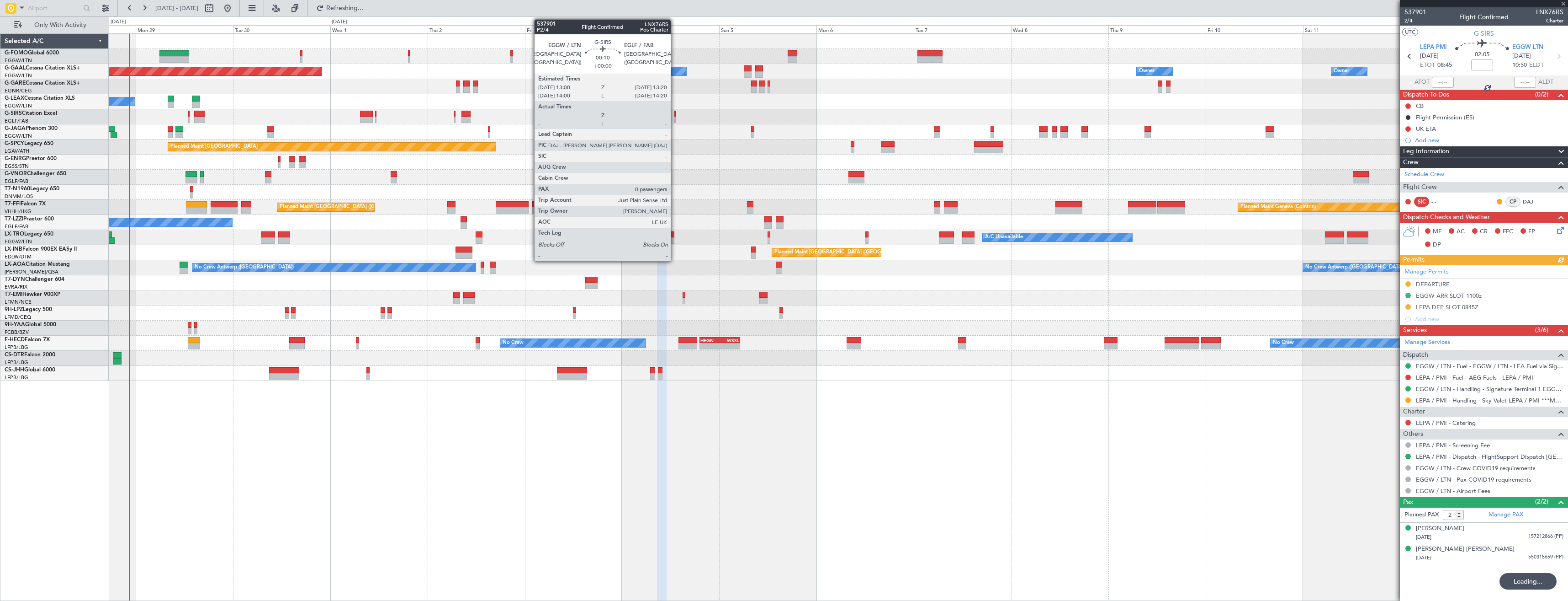
type input "+00:30"
type input "5"
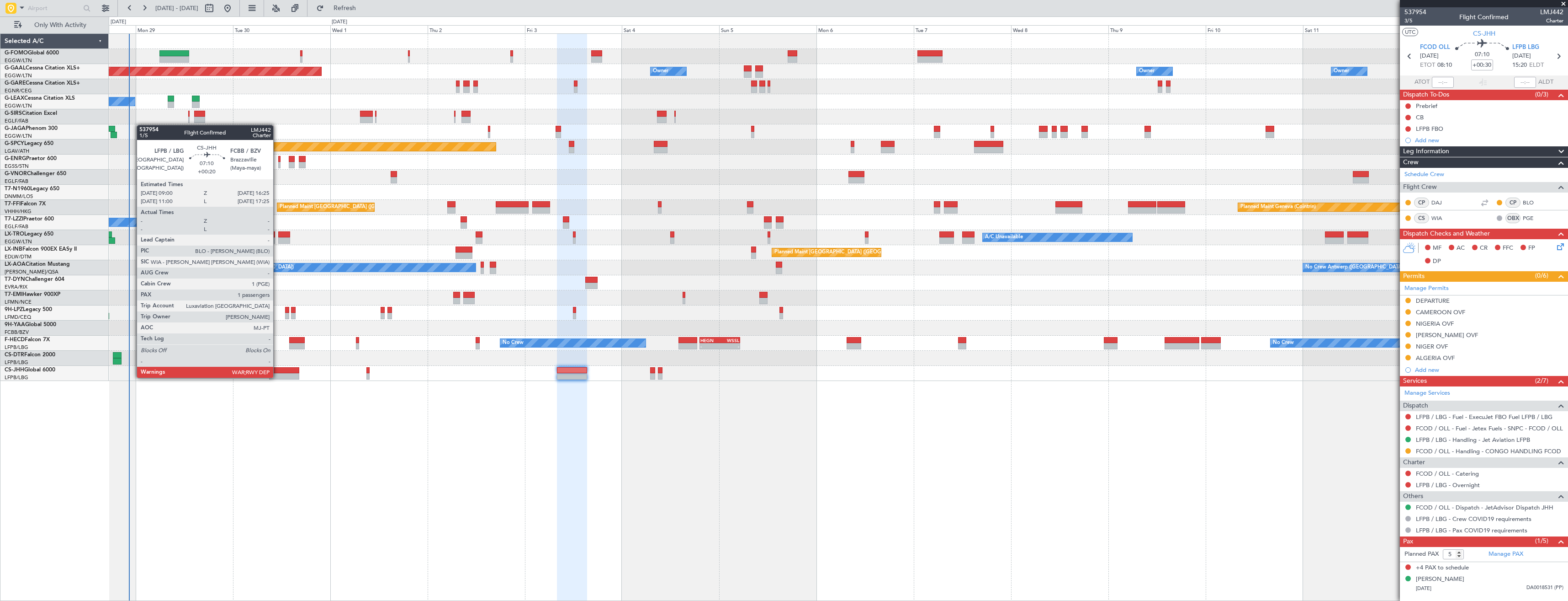
click at [281, 375] on div at bounding box center [284, 376] width 30 height 6
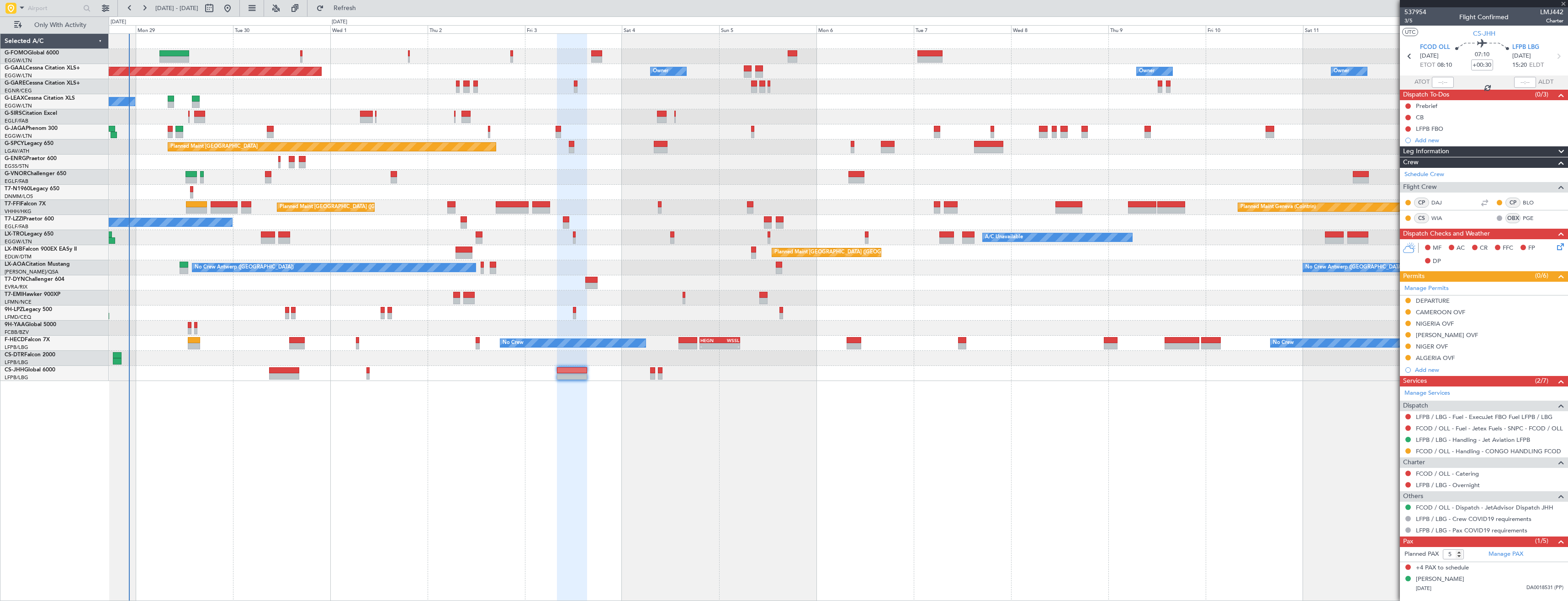
type input "+00:20"
type input "1"
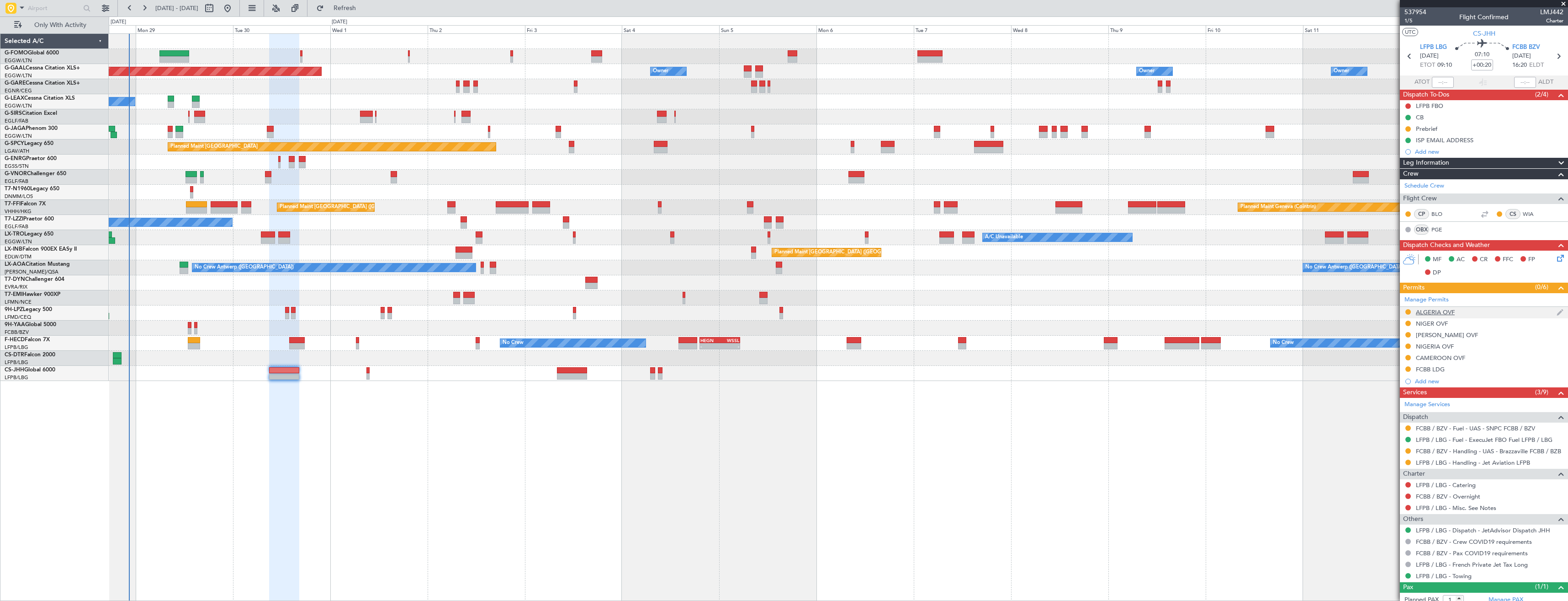
click at [1472, 309] on div "ALGERIA OVF" at bounding box center [1484, 313] width 168 height 11
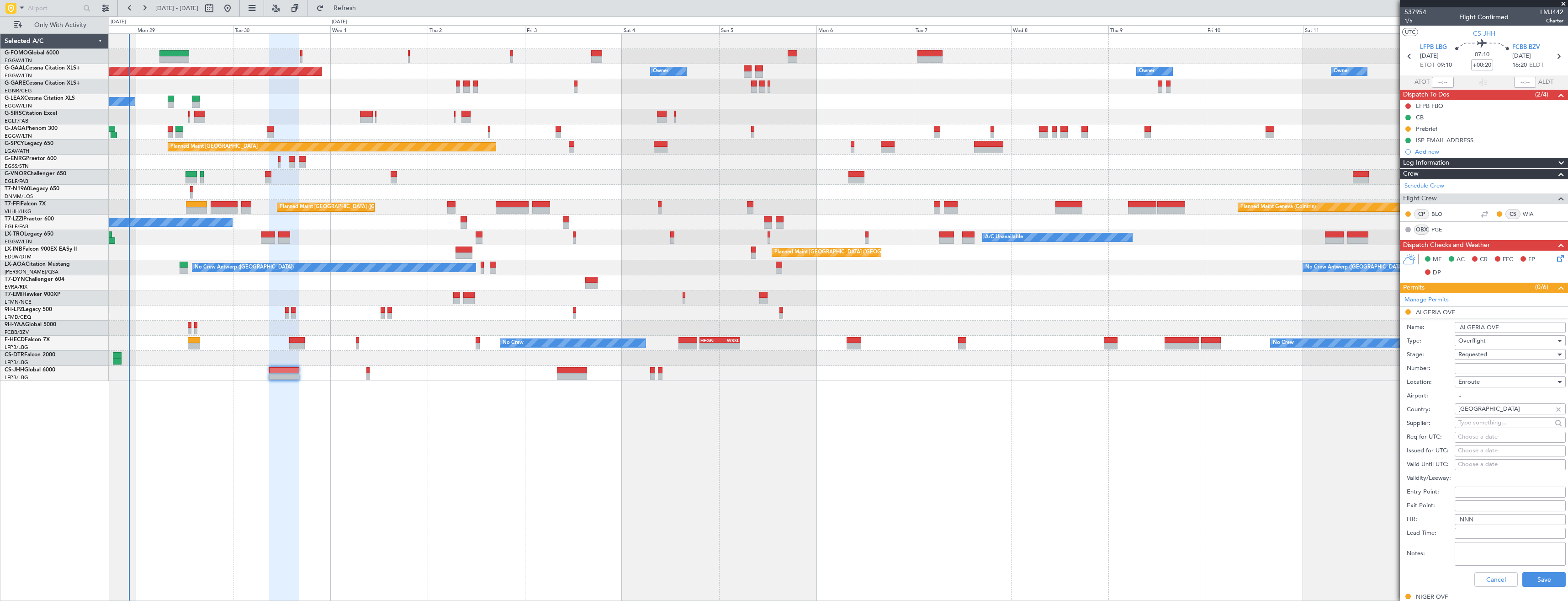
click at [1482, 363] on input "Number:" at bounding box center [1510, 368] width 111 height 11
paste input "NR 8463/ANAC/BS/2025"
type input "NR 8463/ANAC/BS/2025"
drag, startPoint x: 1481, startPoint y: 363, endPoint x: 1481, endPoint y: 354, distance: 9.0
click at [1481, 354] on span "Requested" at bounding box center [1473, 354] width 29 height 8
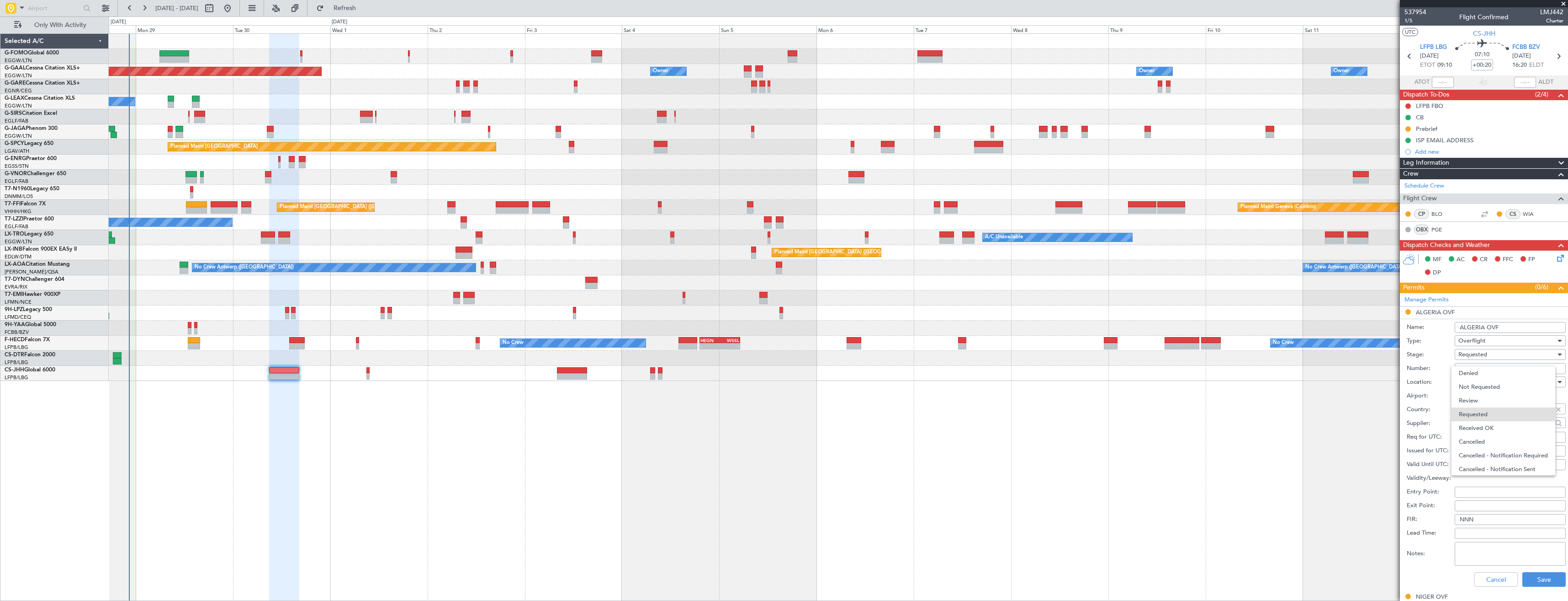
scroll to position [4, 0]
click at [1487, 423] on span "Received OK" at bounding box center [1507, 424] width 96 height 14
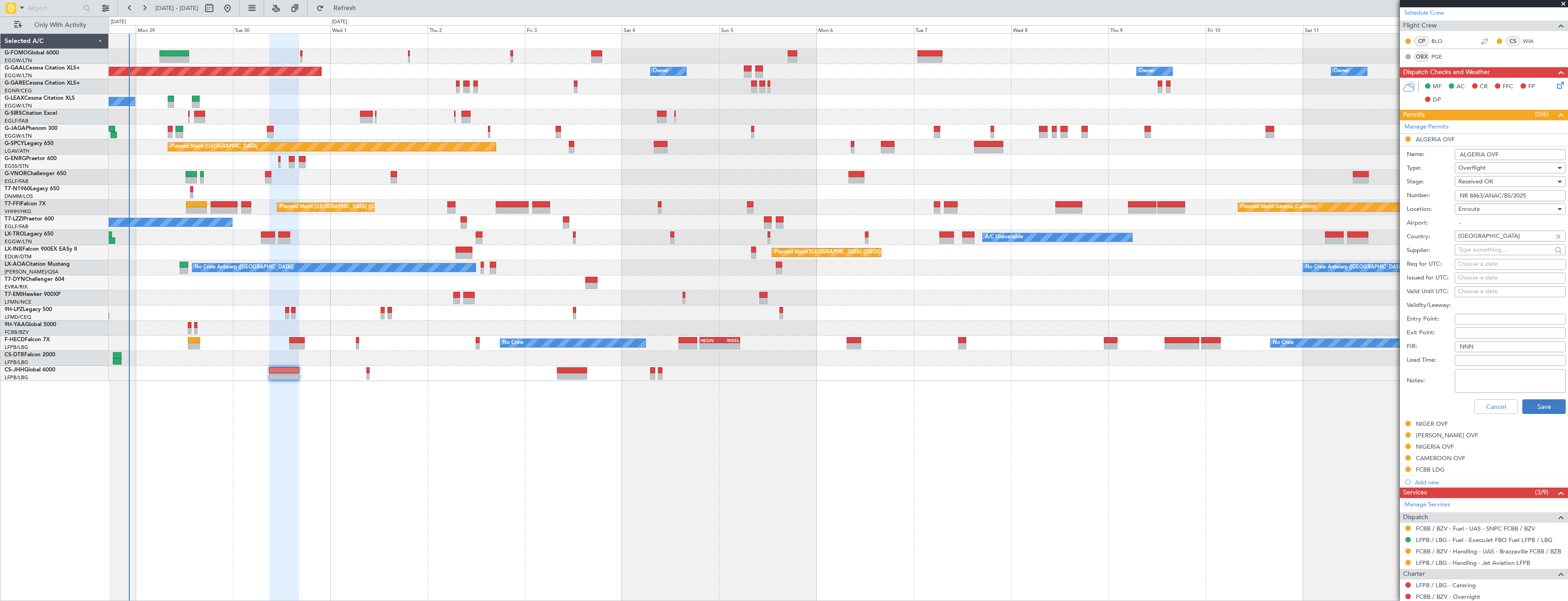
scroll to position [183, 0]
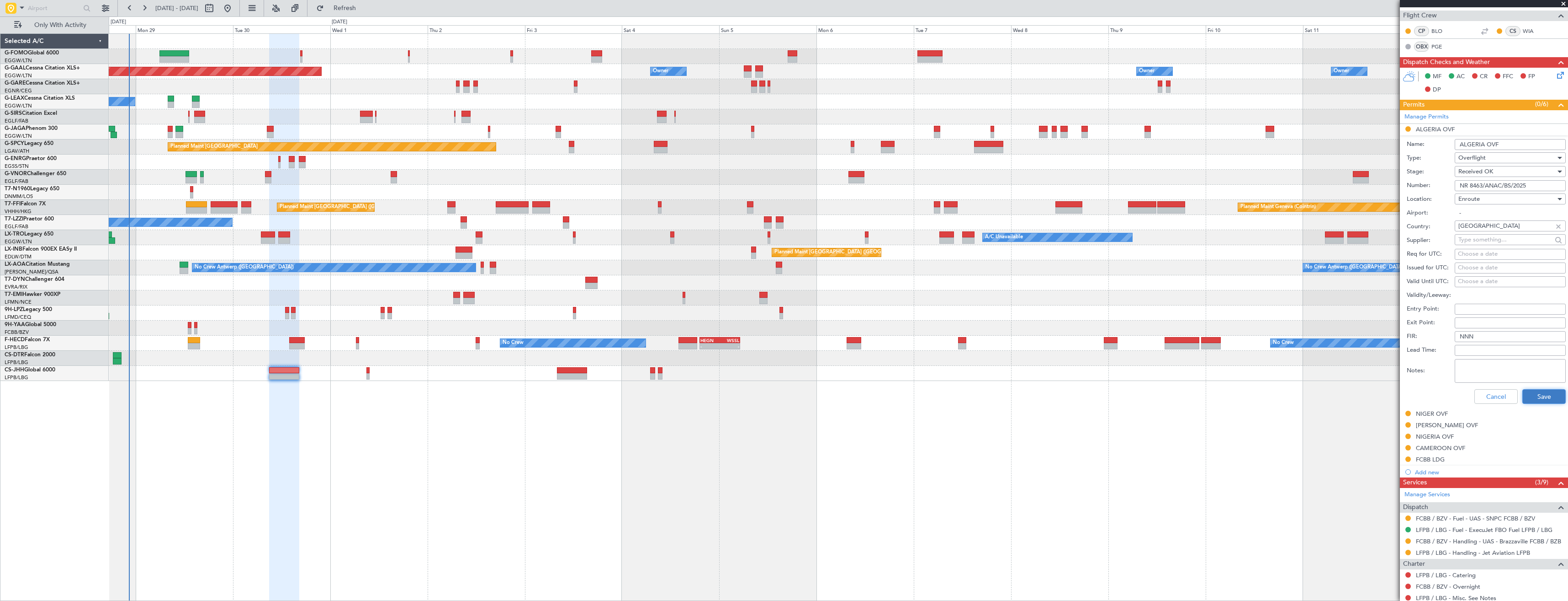
click at [1523, 393] on button "Save" at bounding box center [1544, 396] width 43 height 15
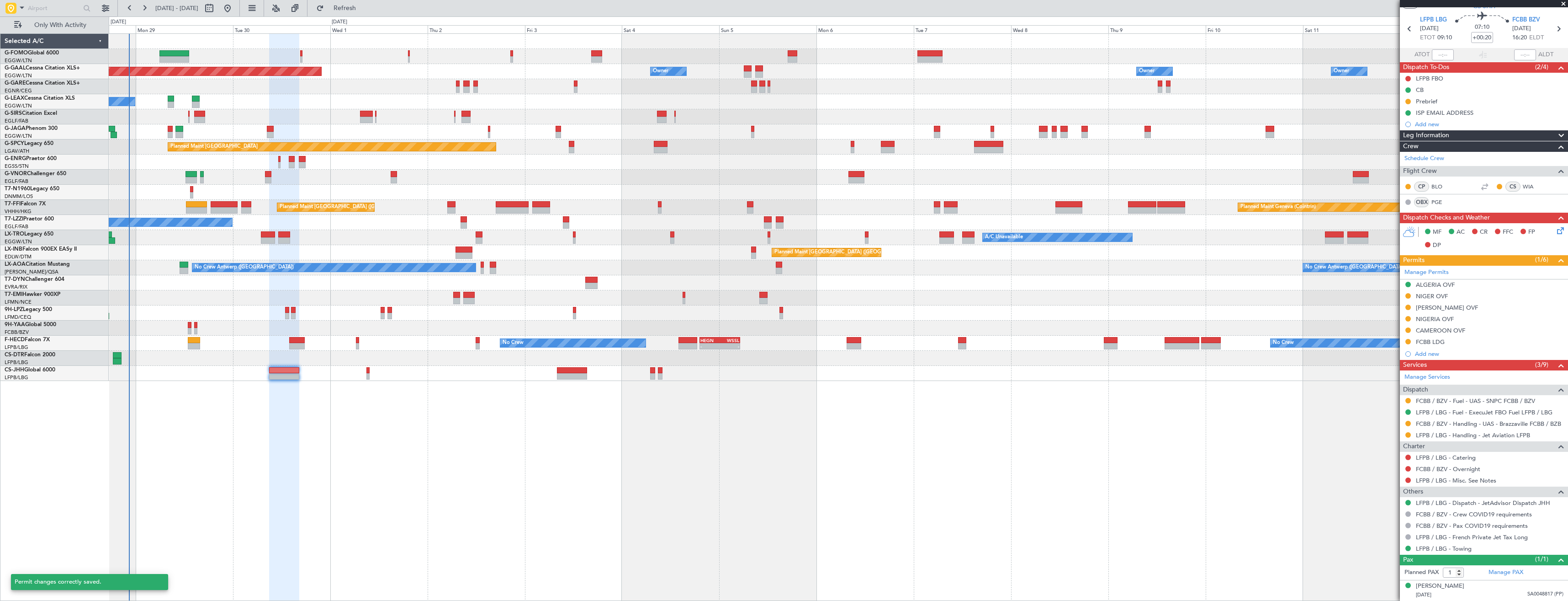
scroll to position [27, 0]
click at [1469, 296] on div "NIGER OVF" at bounding box center [1484, 297] width 168 height 11
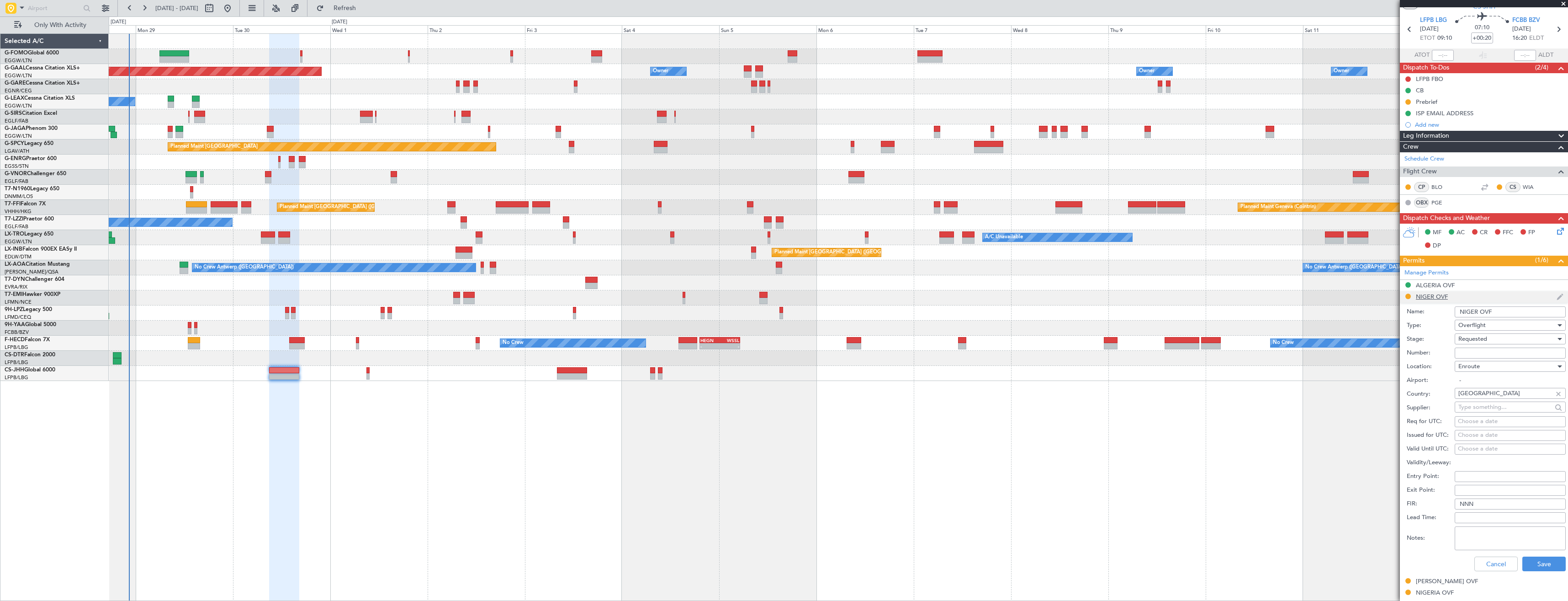
scroll to position [183, 0]
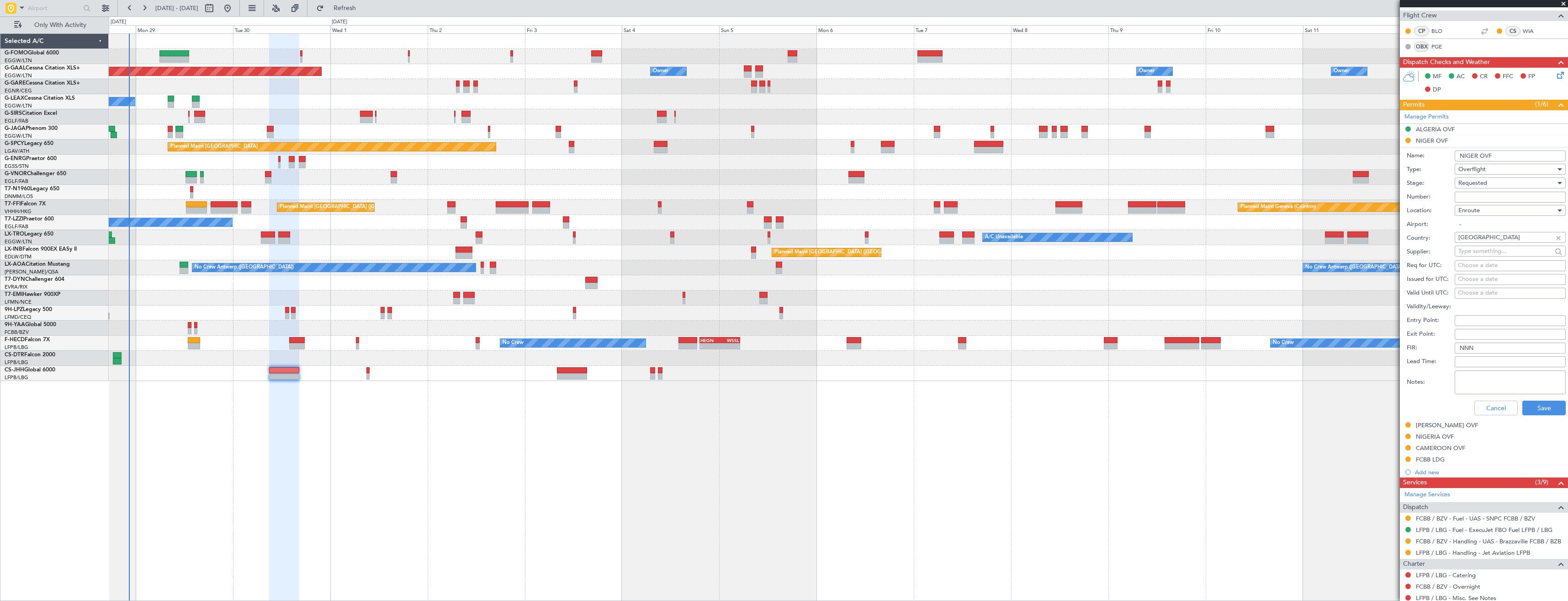
click at [1471, 198] on input "Number:" at bounding box center [1510, 197] width 111 height 11
paste input "NE-V255840U"
type input "NE-V255840U"
click at [1475, 183] on span "Requested" at bounding box center [1473, 183] width 29 height 8
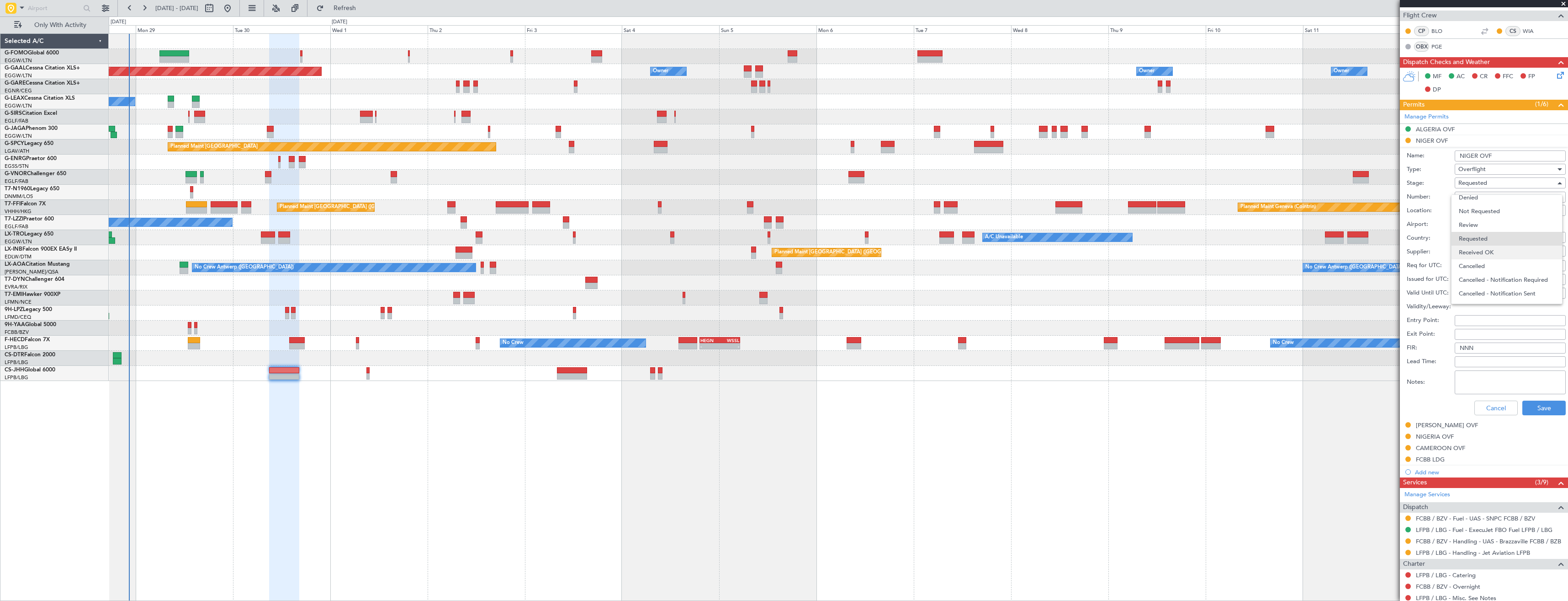
click at [1485, 247] on span "Received OK" at bounding box center [1507, 253] width 96 height 14
click at [1538, 409] on button "Save" at bounding box center [1544, 407] width 43 height 15
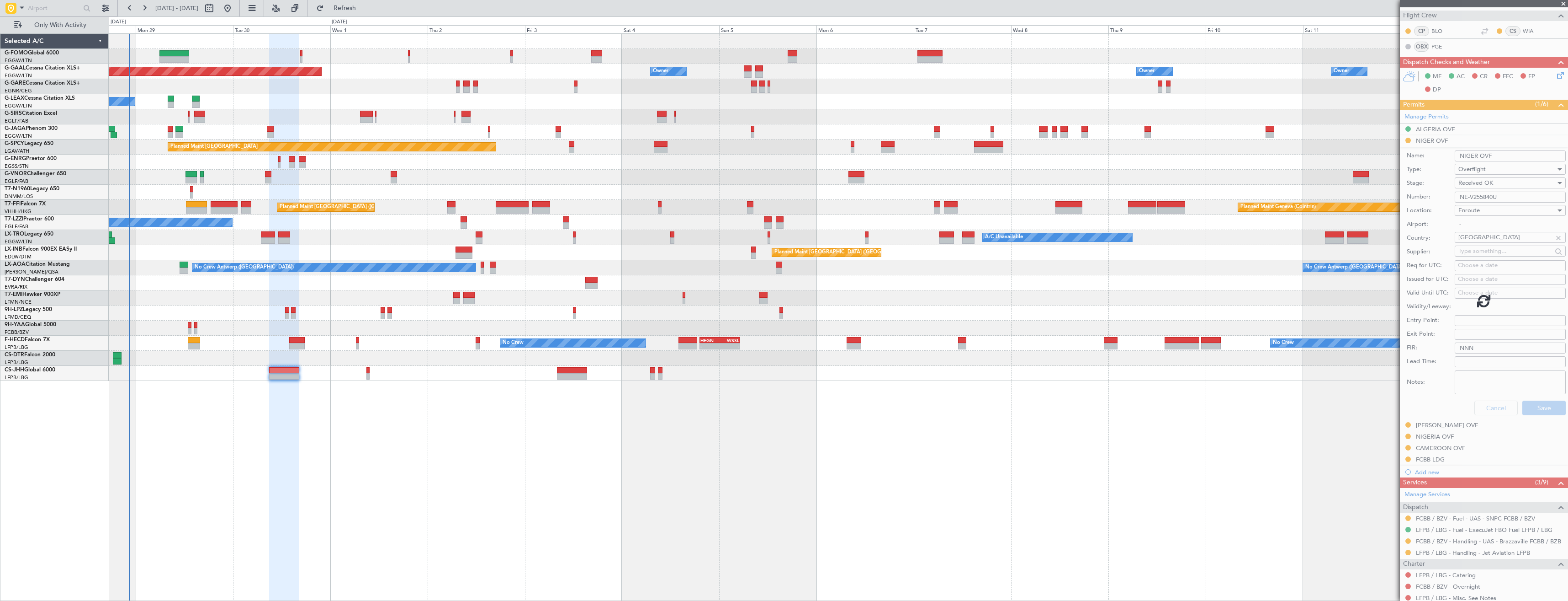
scroll to position [27, 0]
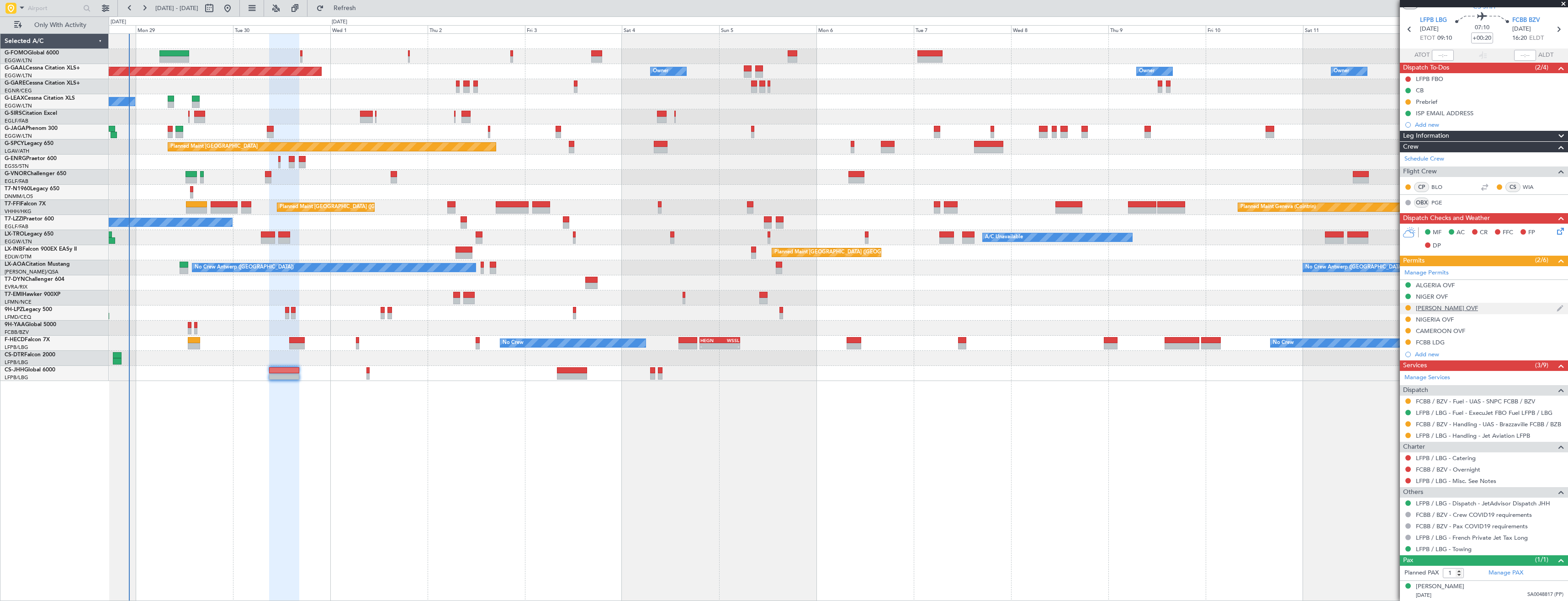
click at [1462, 309] on div "[PERSON_NAME] OVF" at bounding box center [1484, 309] width 168 height 11
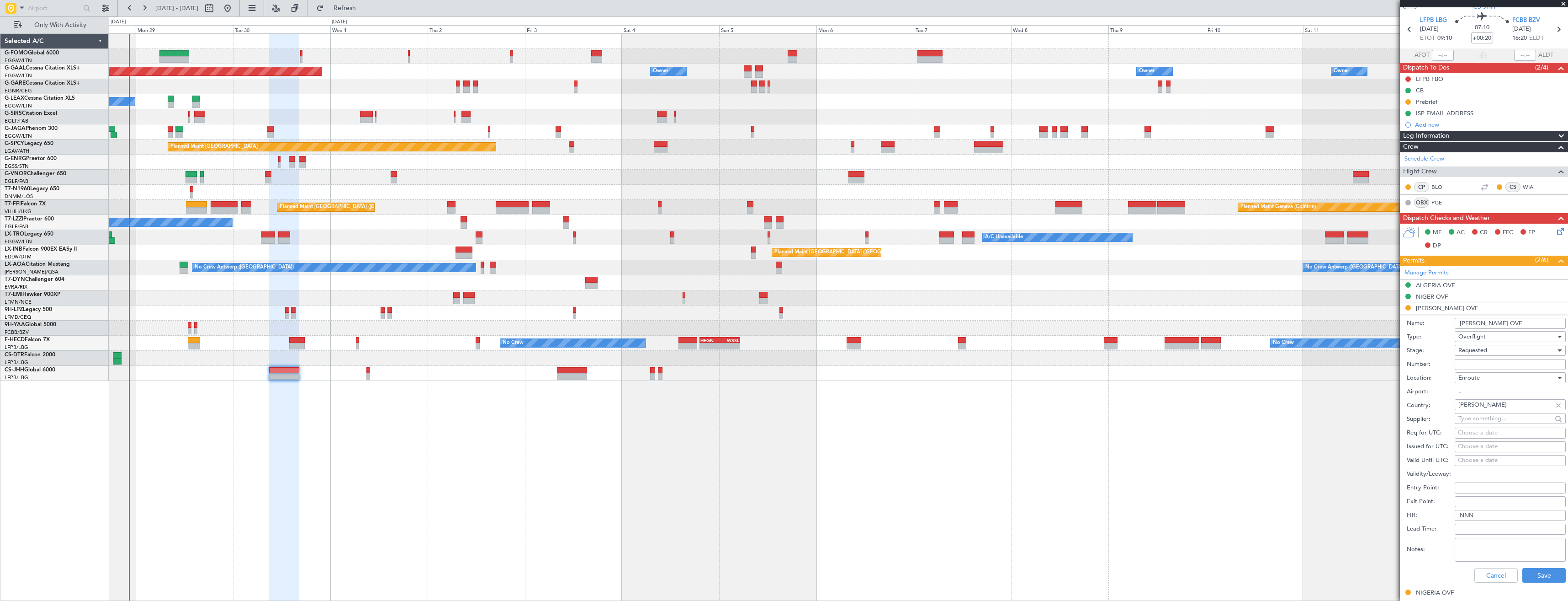
scroll to position [183, 0]
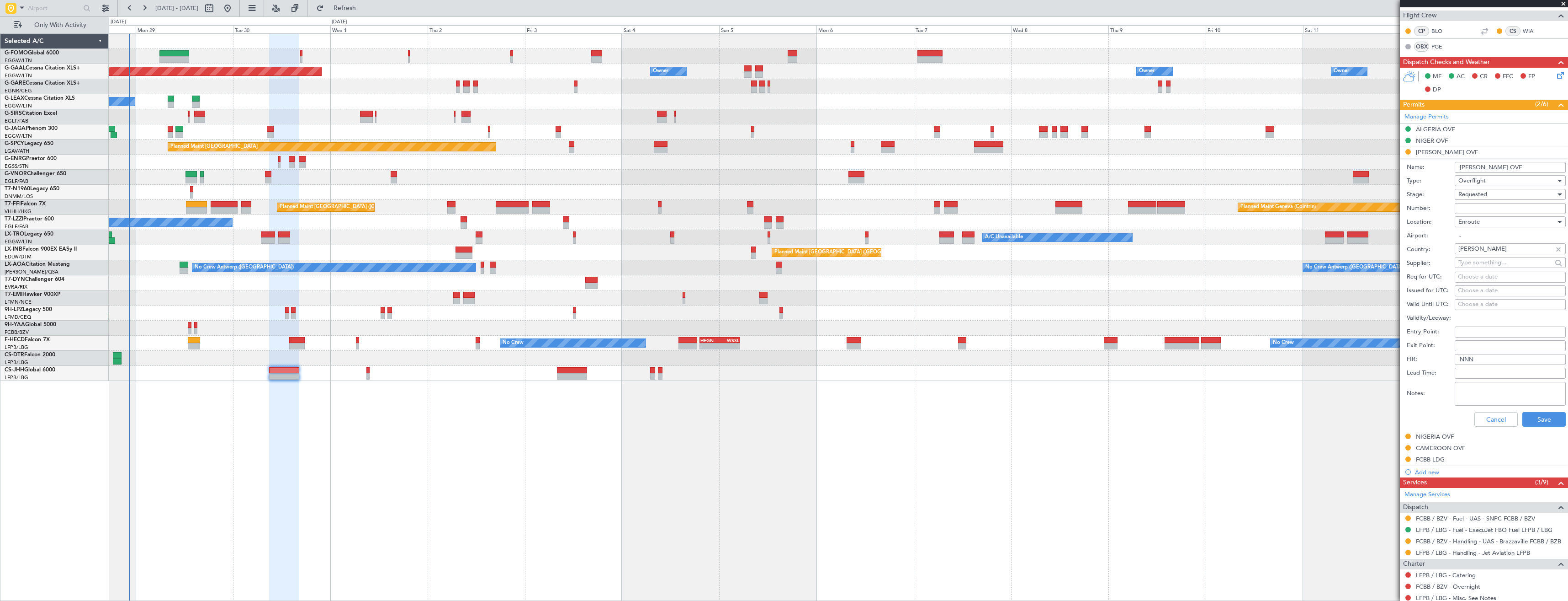
click at [1469, 208] on input "Number:" at bounding box center [1510, 208] width 111 height 11
paste input "2025/CCAA/DG/0810"
type input "2025/CCAA/DG/0810"
click at [1471, 195] on span "Requested" at bounding box center [1473, 194] width 29 height 8
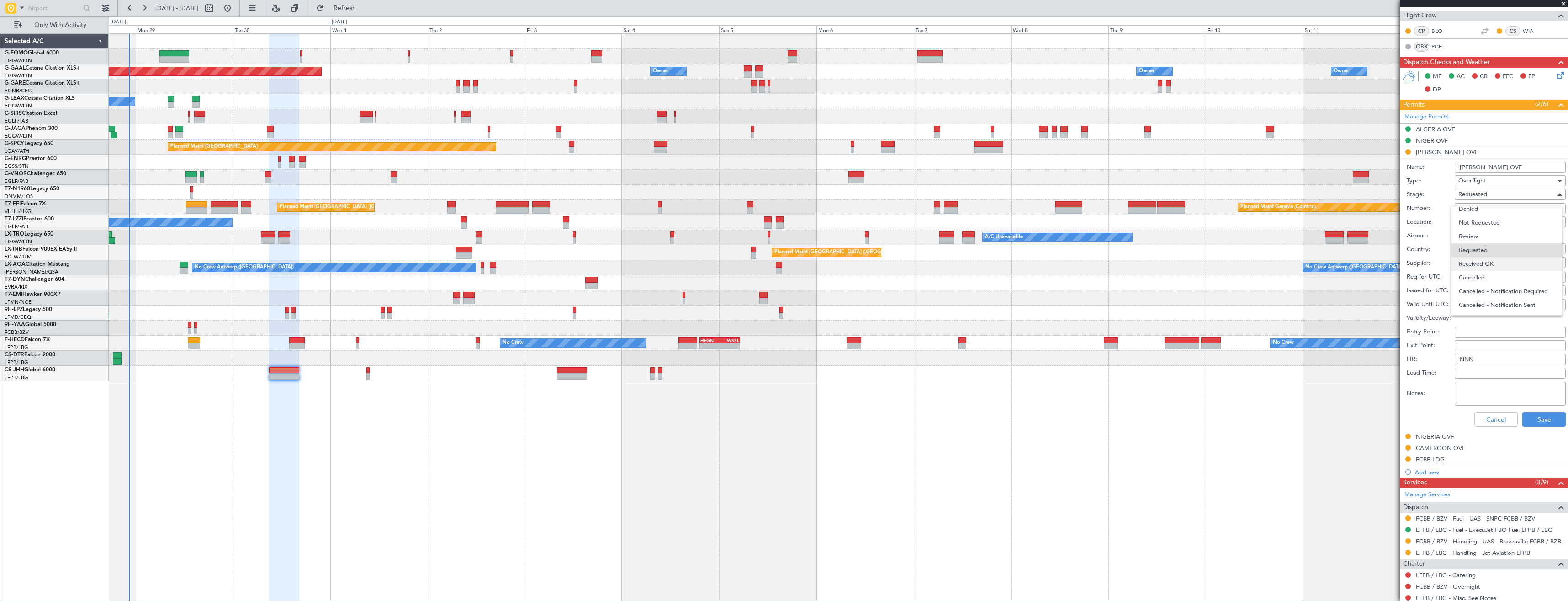
click at [1468, 260] on span "Received OK" at bounding box center [1507, 264] width 96 height 14
click at [1526, 420] on button "Save" at bounding box center [1544, 419] width 43 height 15
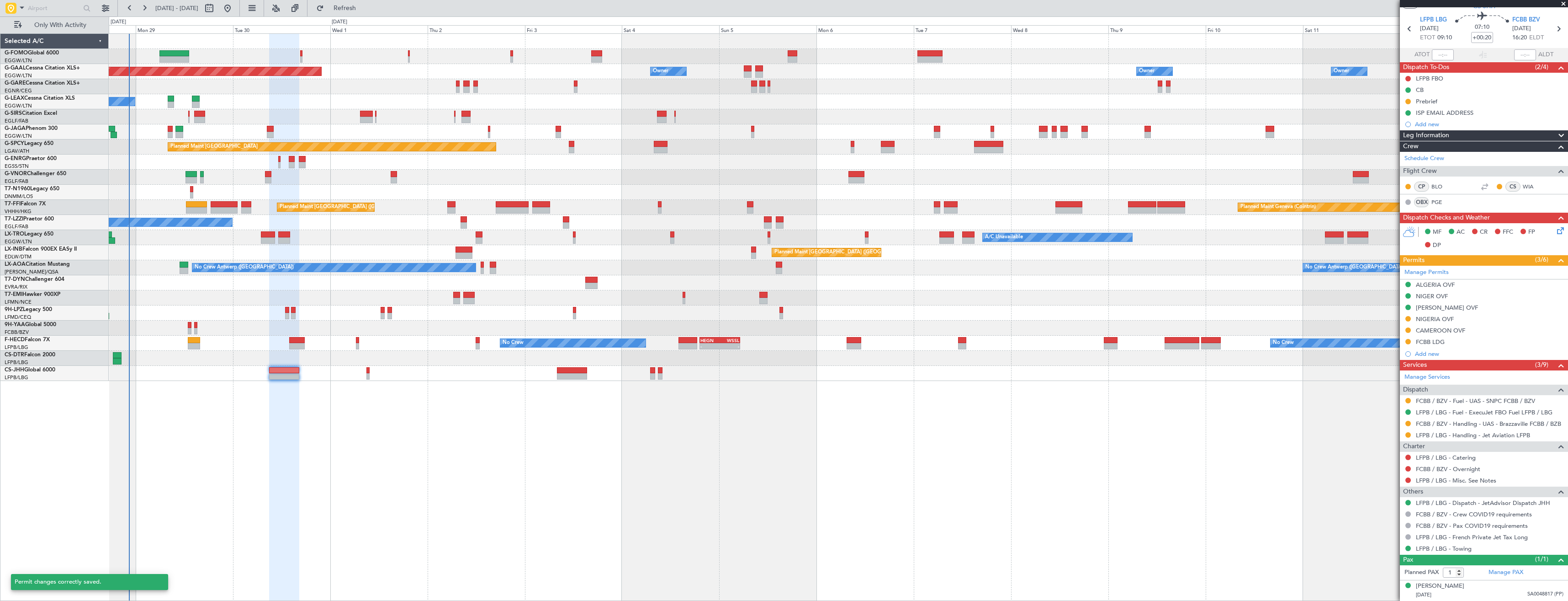
scroll to position [27, 0]
click at [1488, 321] on div "NIGERIA OVF" at bounding box center [1484, 320] width 168 height 11
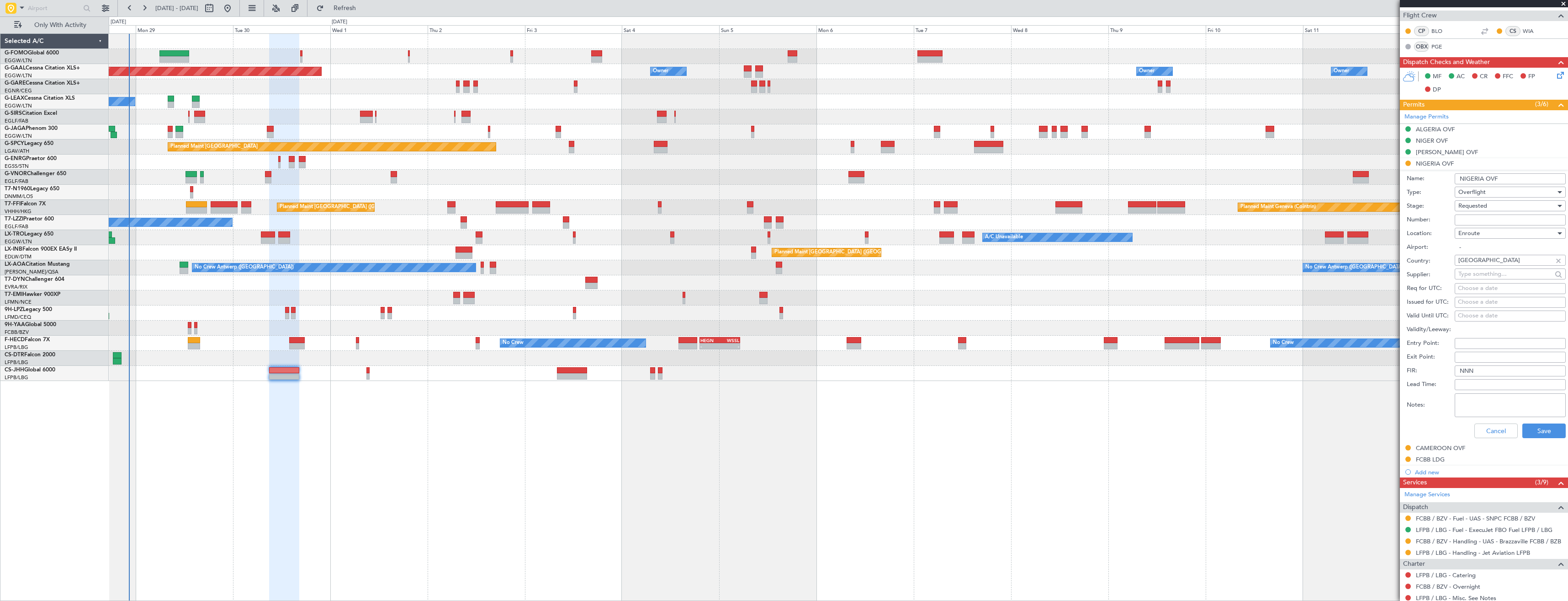
click at [1475, 220] on input "Number:" at bounding box center [1510, 220] width 111 height 11
paste input "AA0002/28090715"
type input "AA0002/28090715"
drag, startPoint x: 1475, startPoint y: 220, endPoint x: 1473, endPoint y: 205, distance: 15.1
click at [1473, 205] on span "Requested" at bounding box center [1473, 206] width 29 height 8
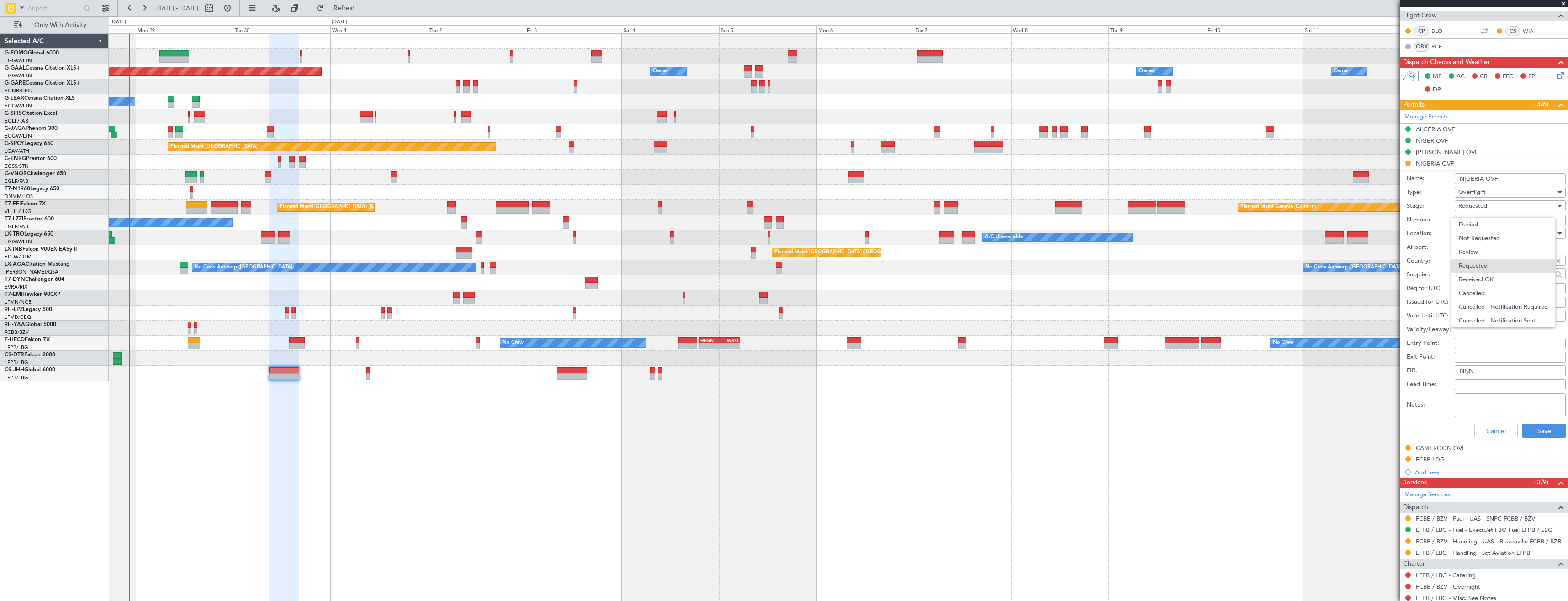
scroll to position [4, 0]
click at [1492, 272] on span "Received OK" at bounding box center [1507, 275] width 96 height 14
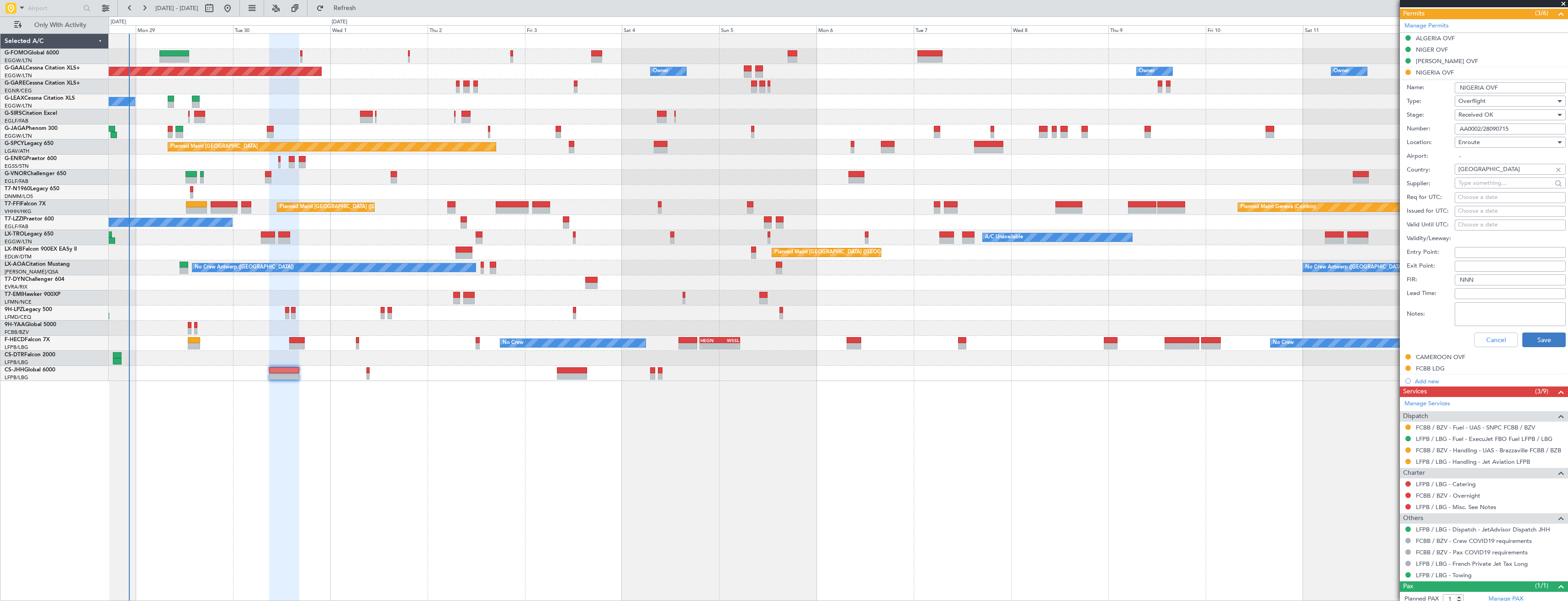
scroll to position [274, 0]
click at [1533, 343] on button "Save" at bounding box center [1544, 339] width 43 height 15
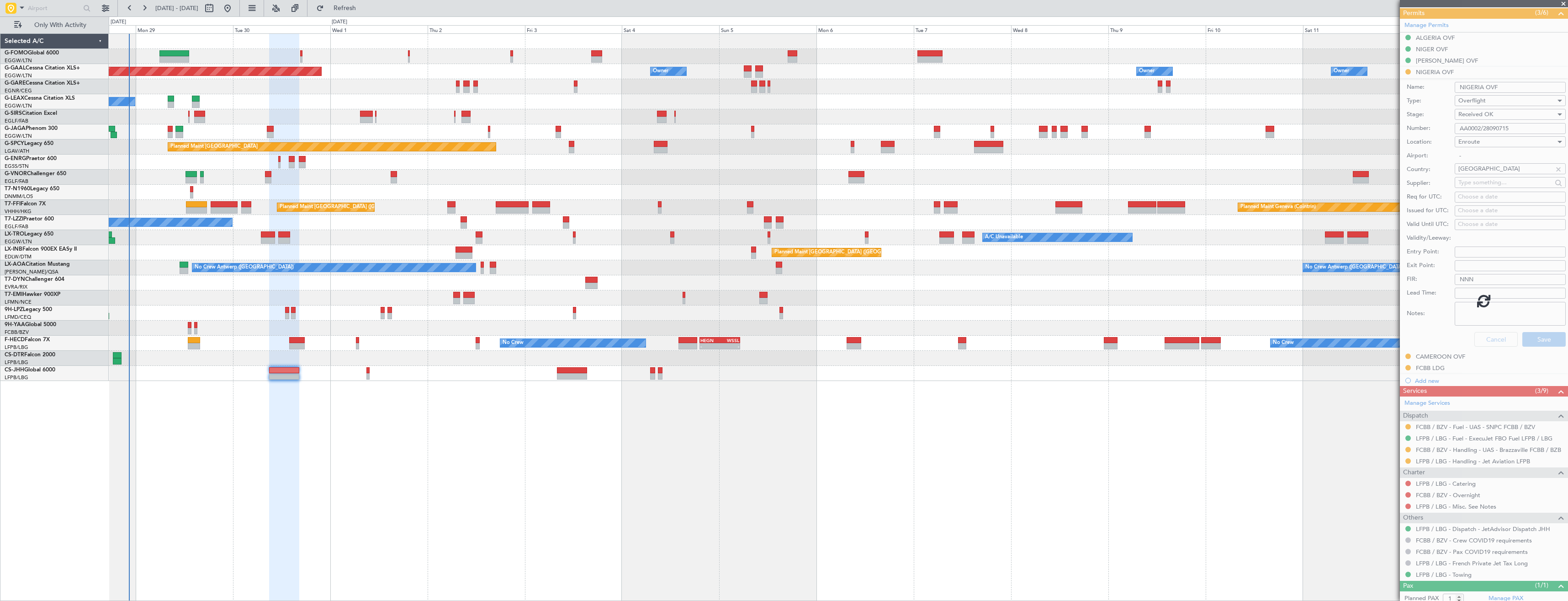
scroll to position [27, 0]
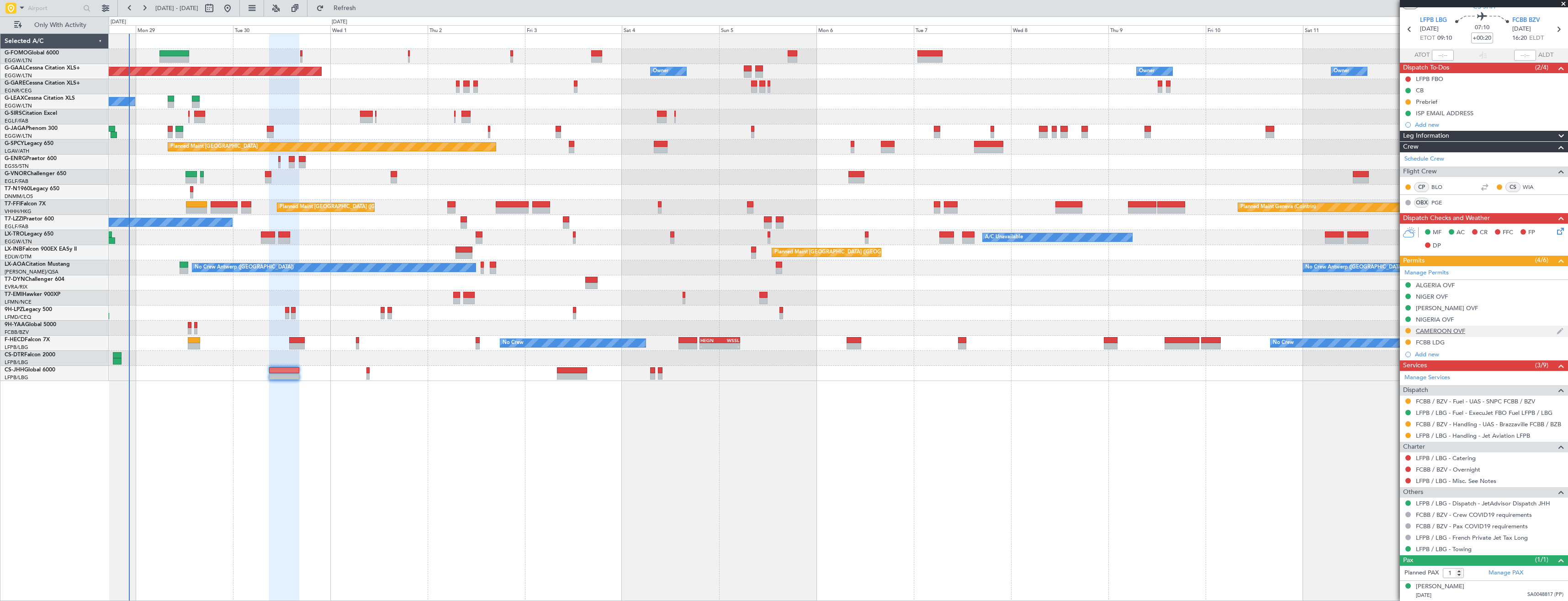
click at [1503, 334] on div "CAMEROON OVF" at bounding box center [1484, 331] width 168 height 11
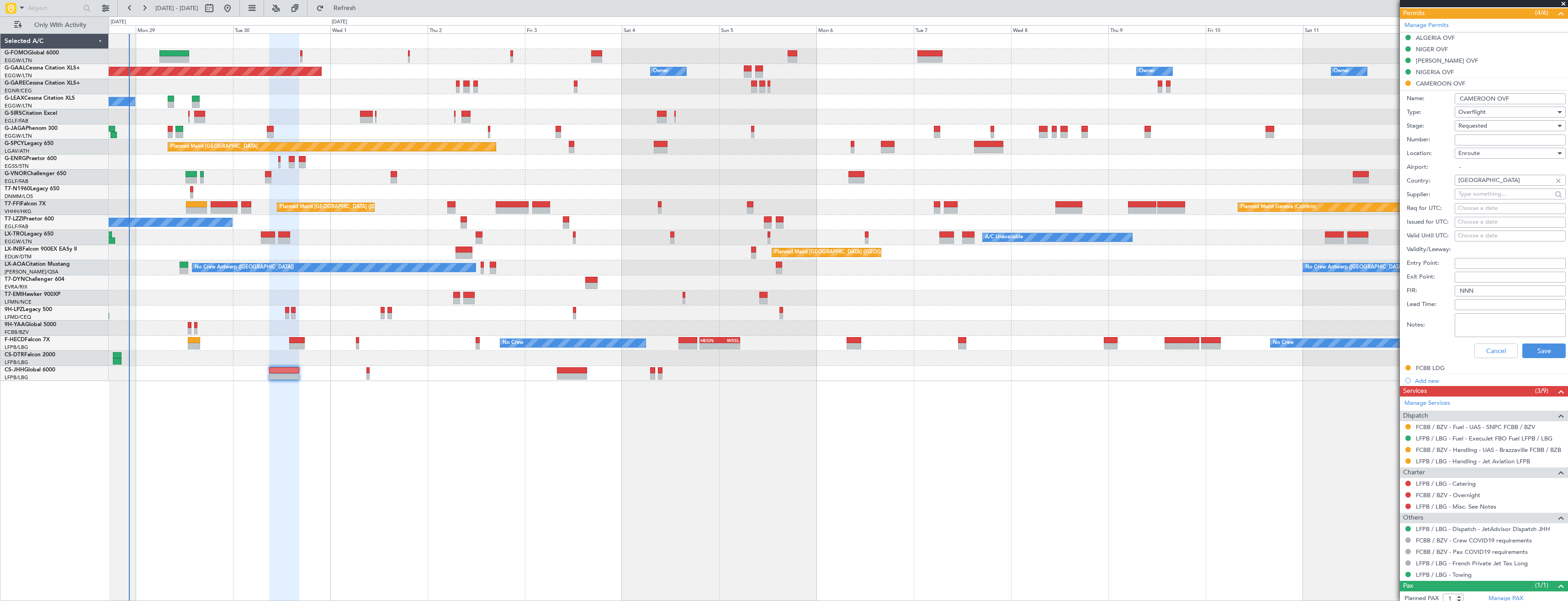
click at [1473, 137] on input "Number:" at bounding box center [1510, 140] width 111 height 11
paste input "2265/CCAA/DG/SEGC"
type input "2265/CCAA/DG/SEGC"
click at [1467, 123] on span "Requested" at bounding box center [1473, 126] width 29 height 8
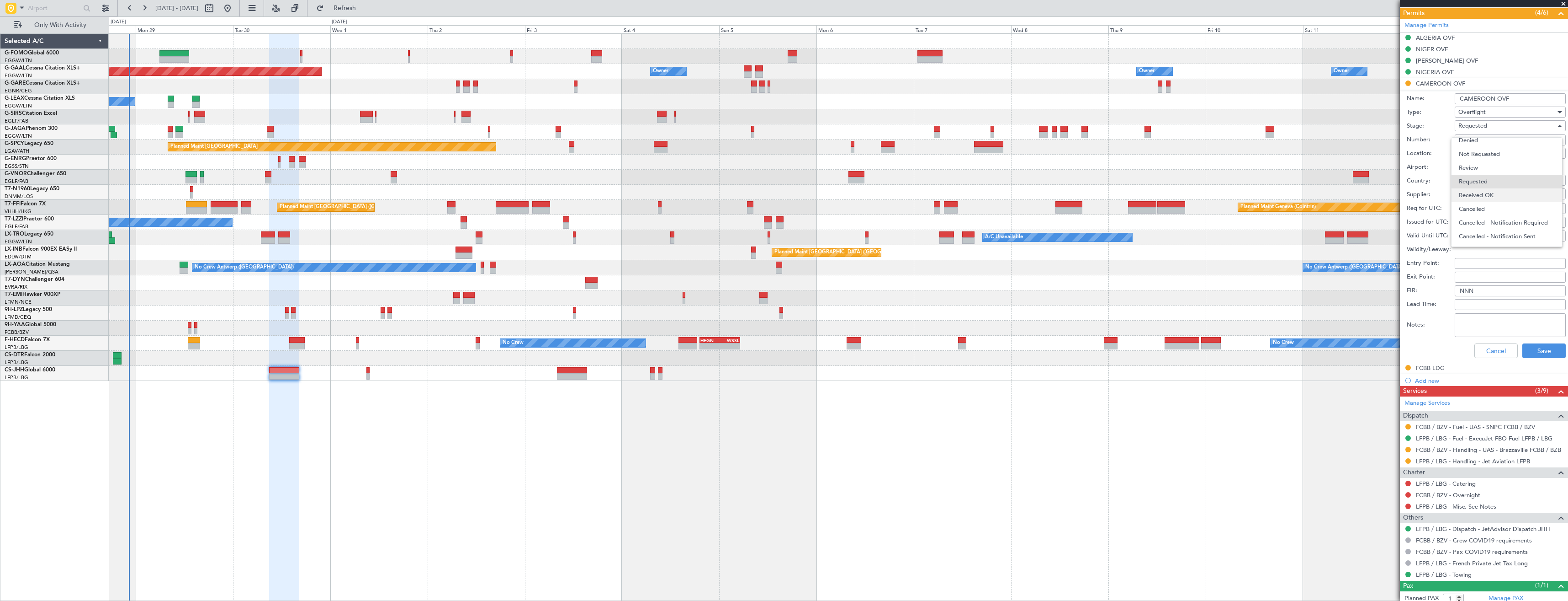
click at [1478, 189] on span "Received OK" at bounding box center [1507, 195] width 96 height 14
click at [1526, 352] on button "Save" at bounding box center [1544, 350] width 43 height 15
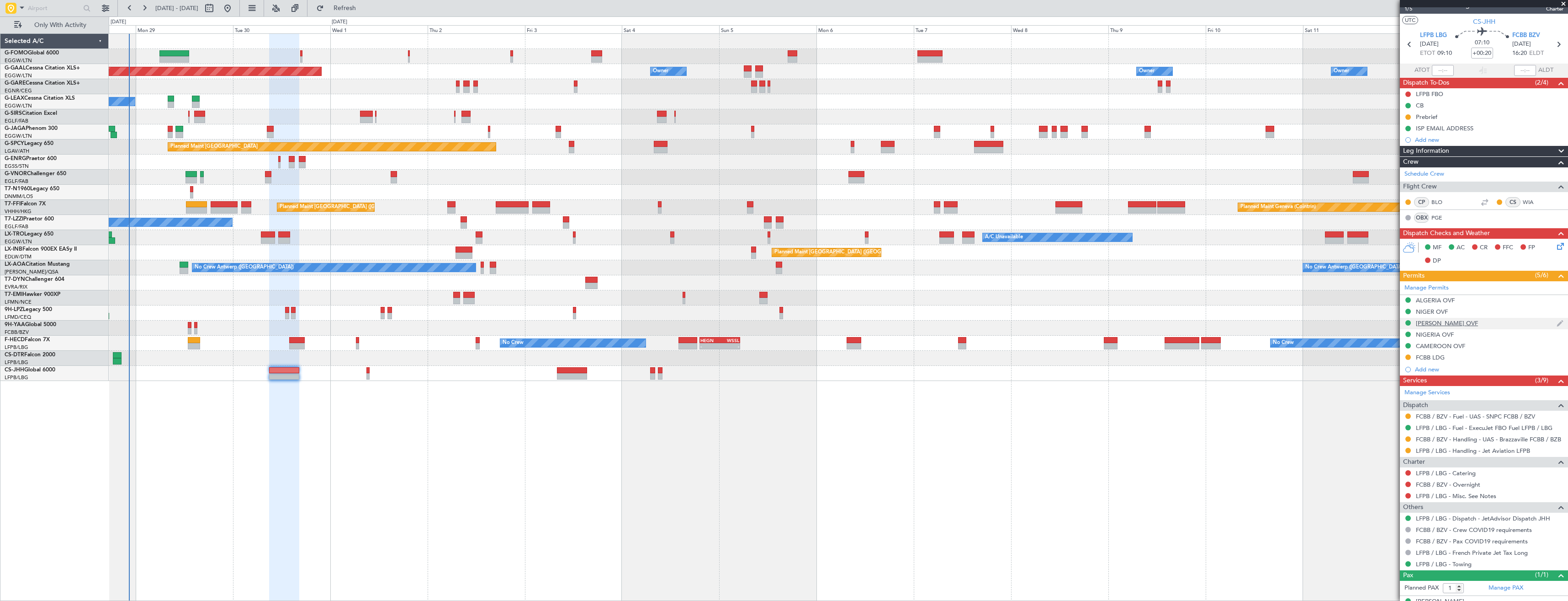
scroll to position [0, 0]
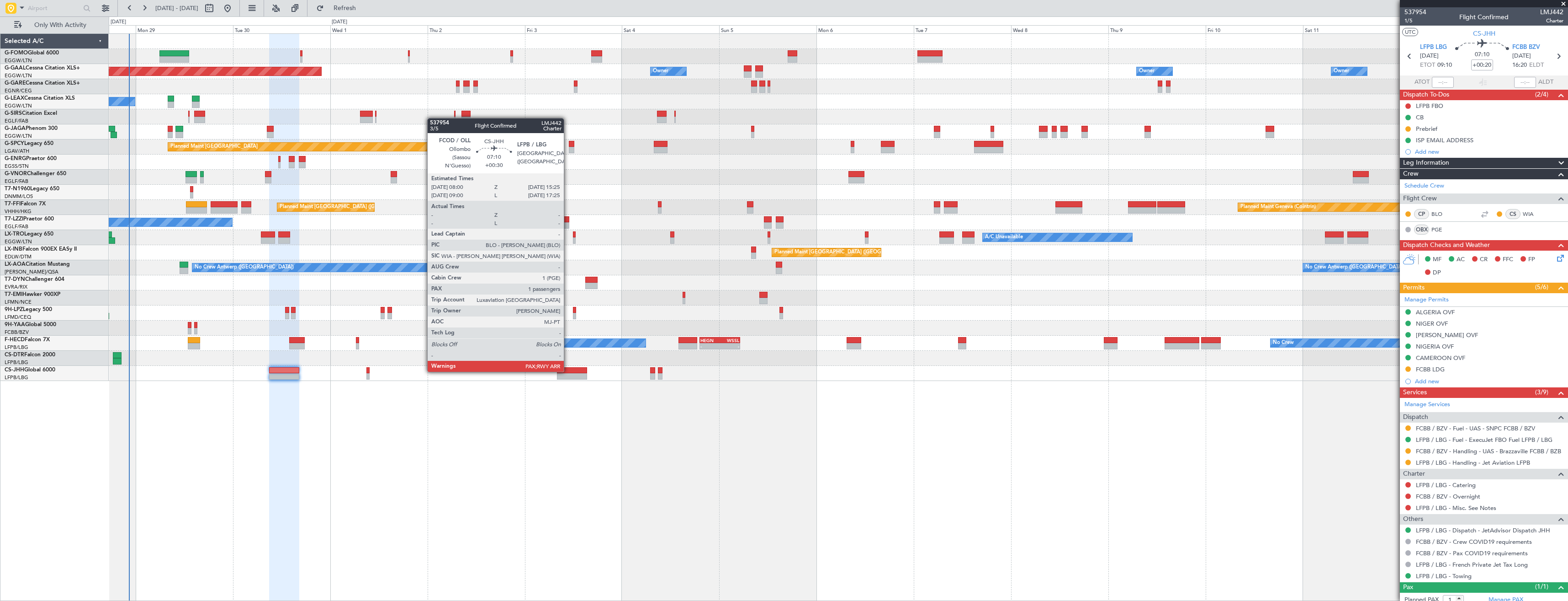
click at [568, 370] on div at bounding box center [571, 370] width 30 height 6
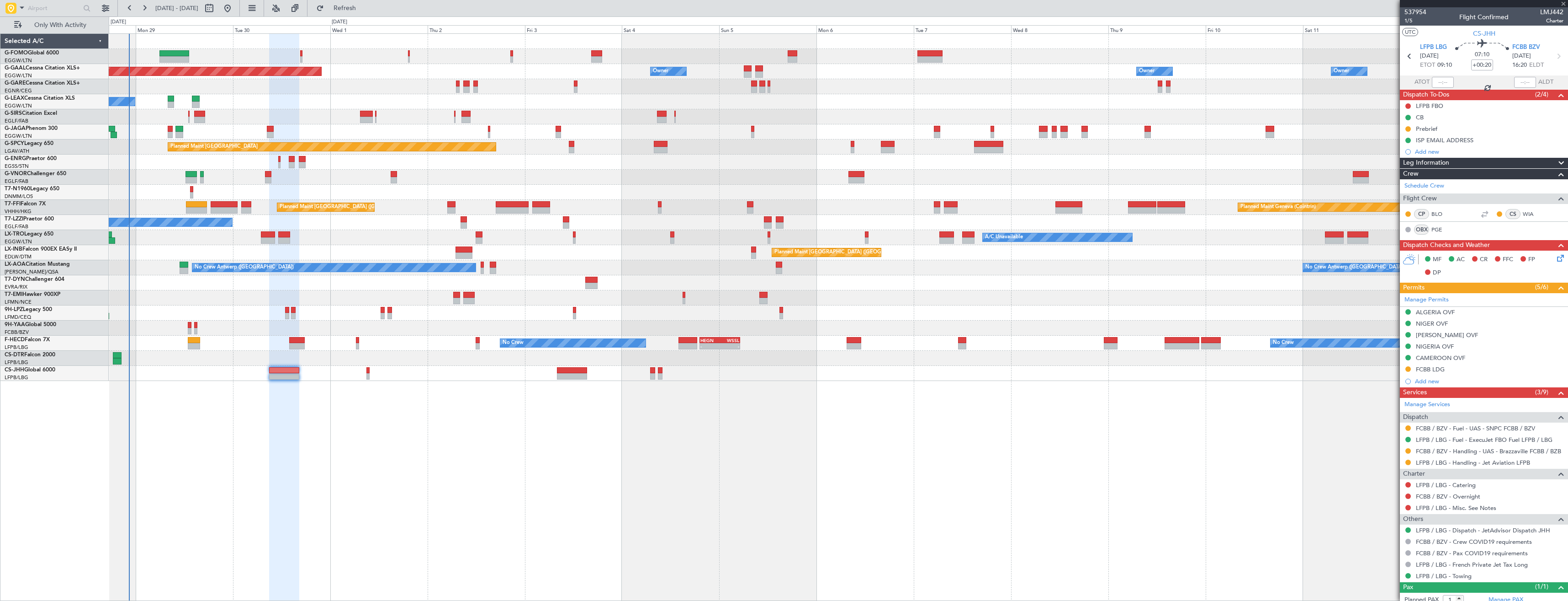
type input "+00:30"
type input "5"
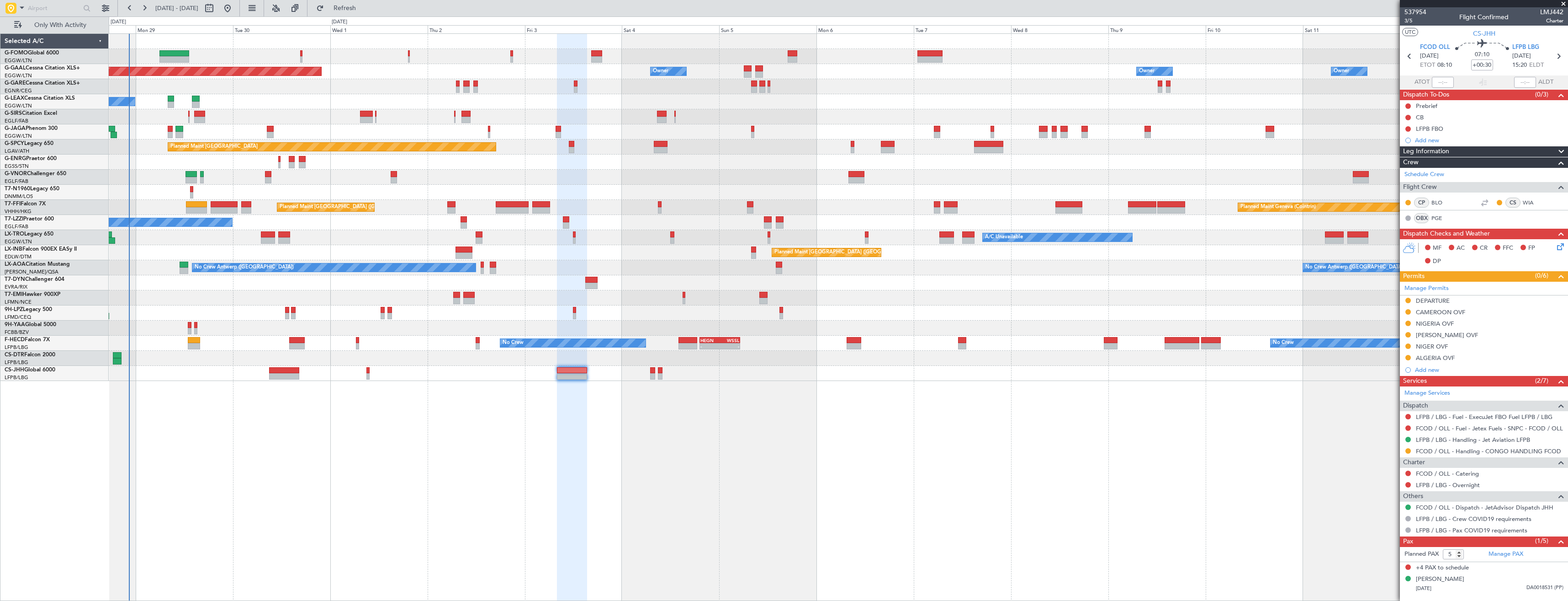
click at [1484, 313] on div "CAMEROON OVF" at bounding box center [1484, 313] width 168 height 11
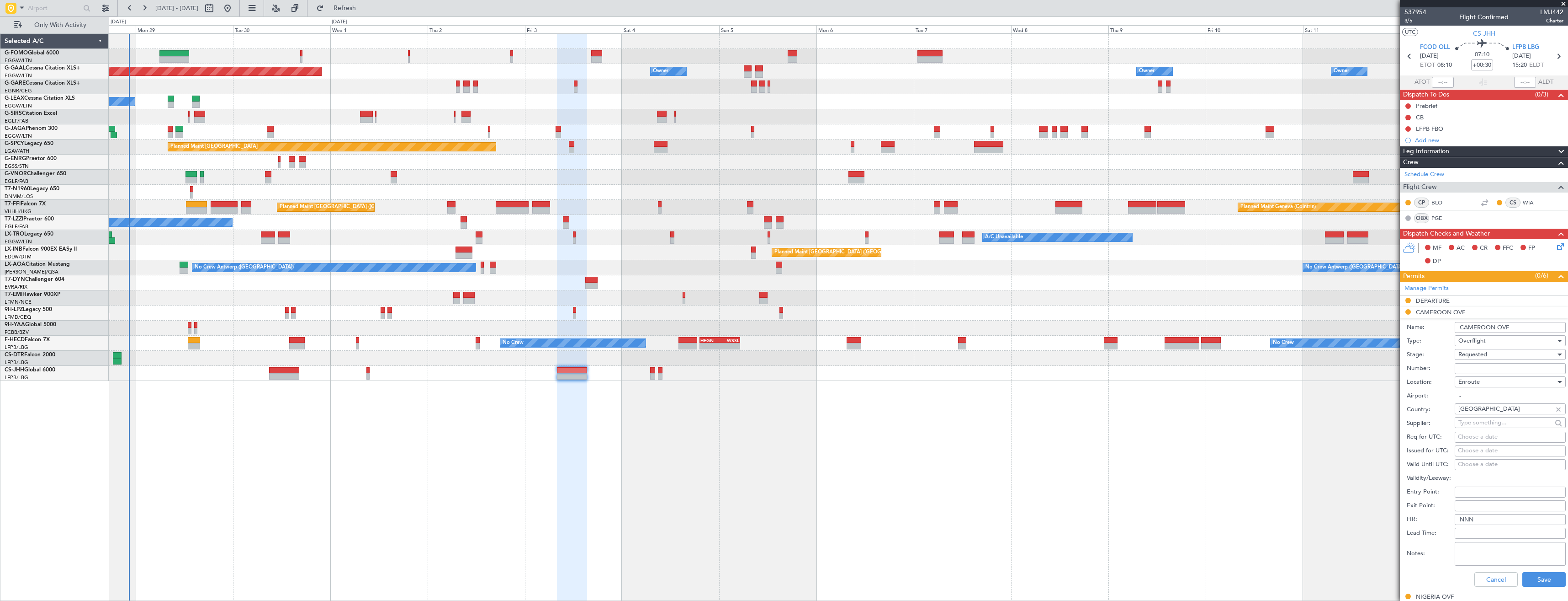
click at [1491, 366] on input "Number:" at bounding box center [1510, 368] width 111 height 11
paste input "2265/CCAA/DG/SEGC"
type input "2265/CCAA/DG/SEGC"
click at [1482, 354] on span "Requested" at bounding box center [1473, 354] width 29 height 8
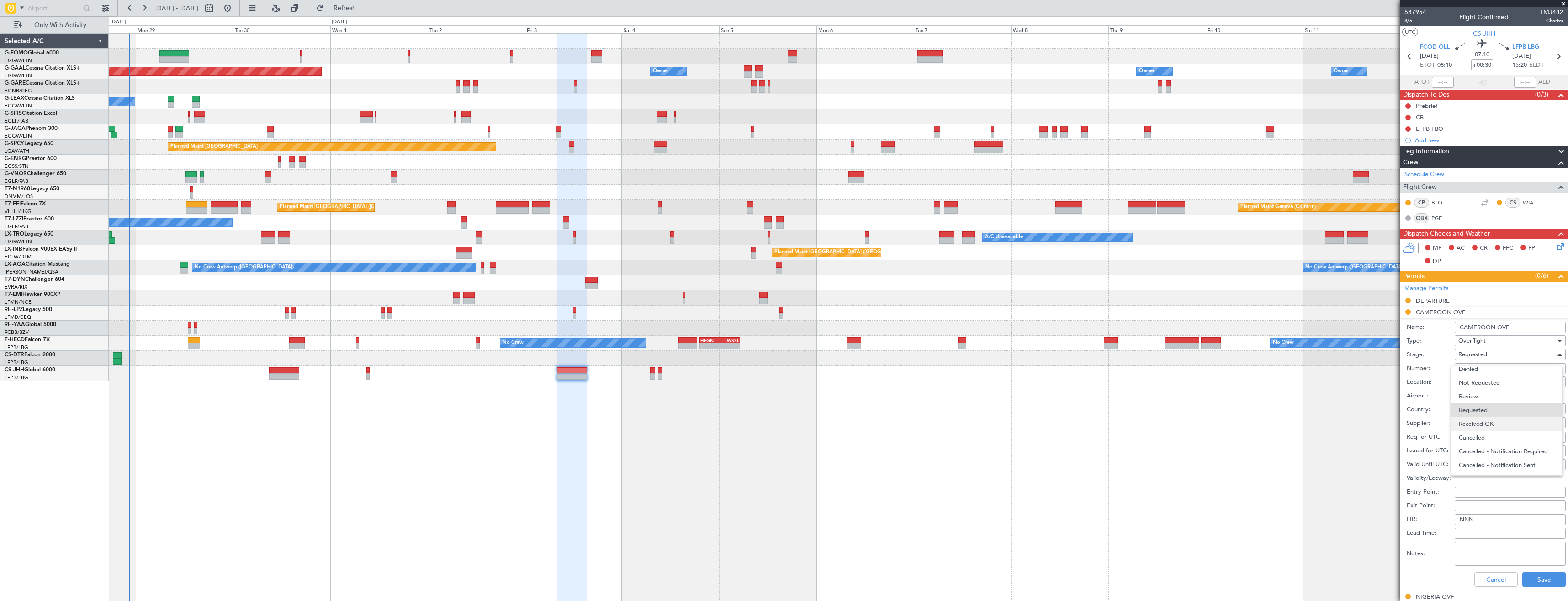
click at [1484, 429] on span "Received OK" at bounding box center [1507, 424] width 96 height 14
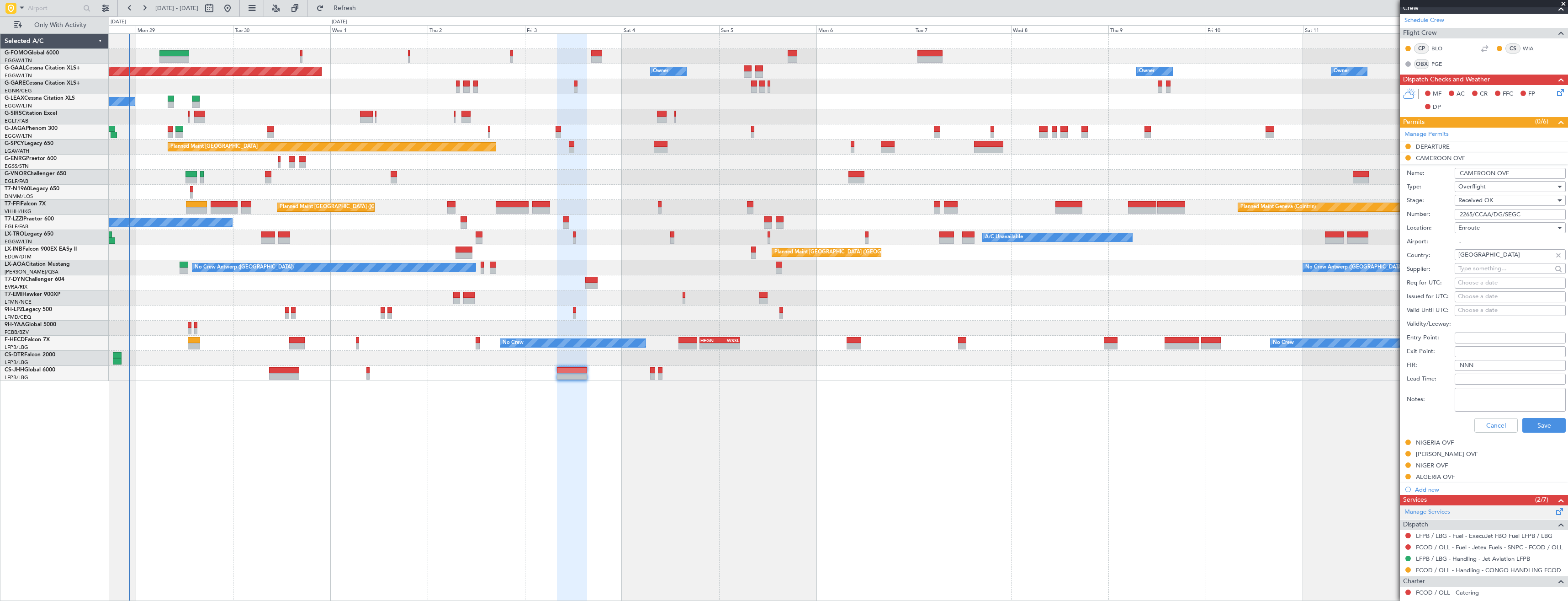
scroll to position [265, 0]
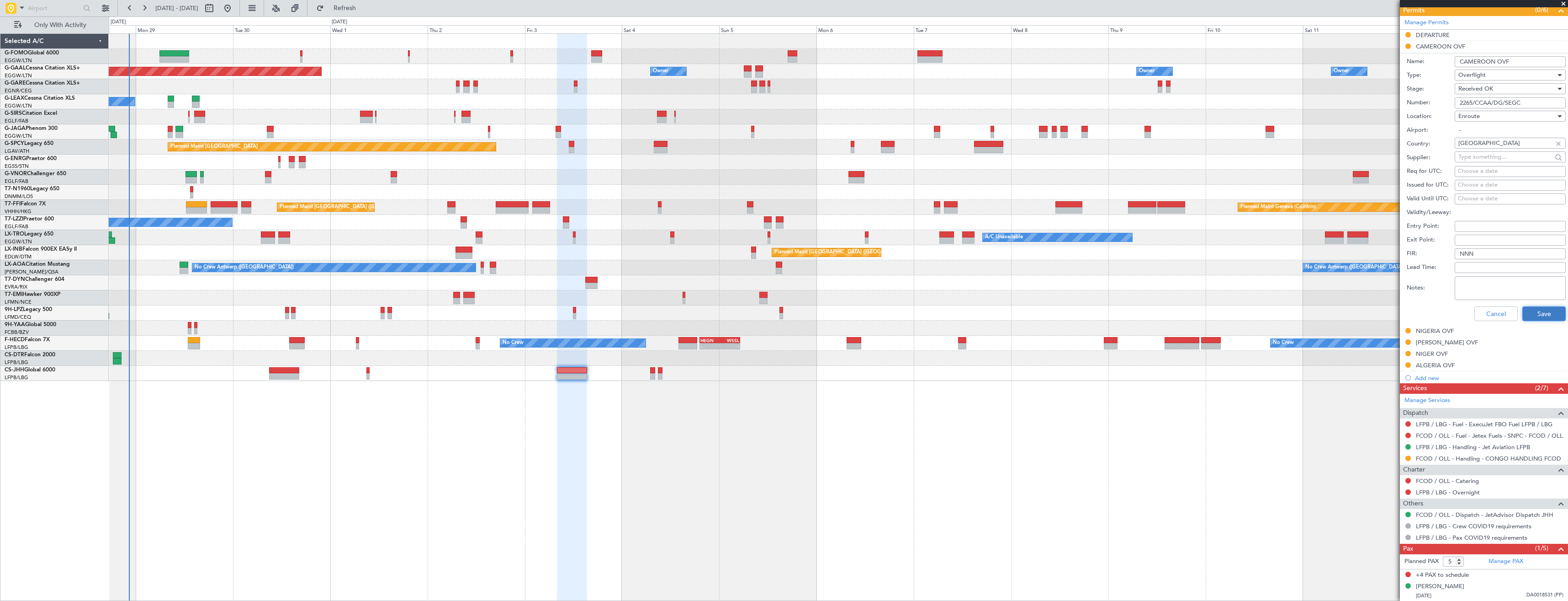
click at [1539, 309] on button "Save" at bounding box center [1544, 313] width 43 height 15
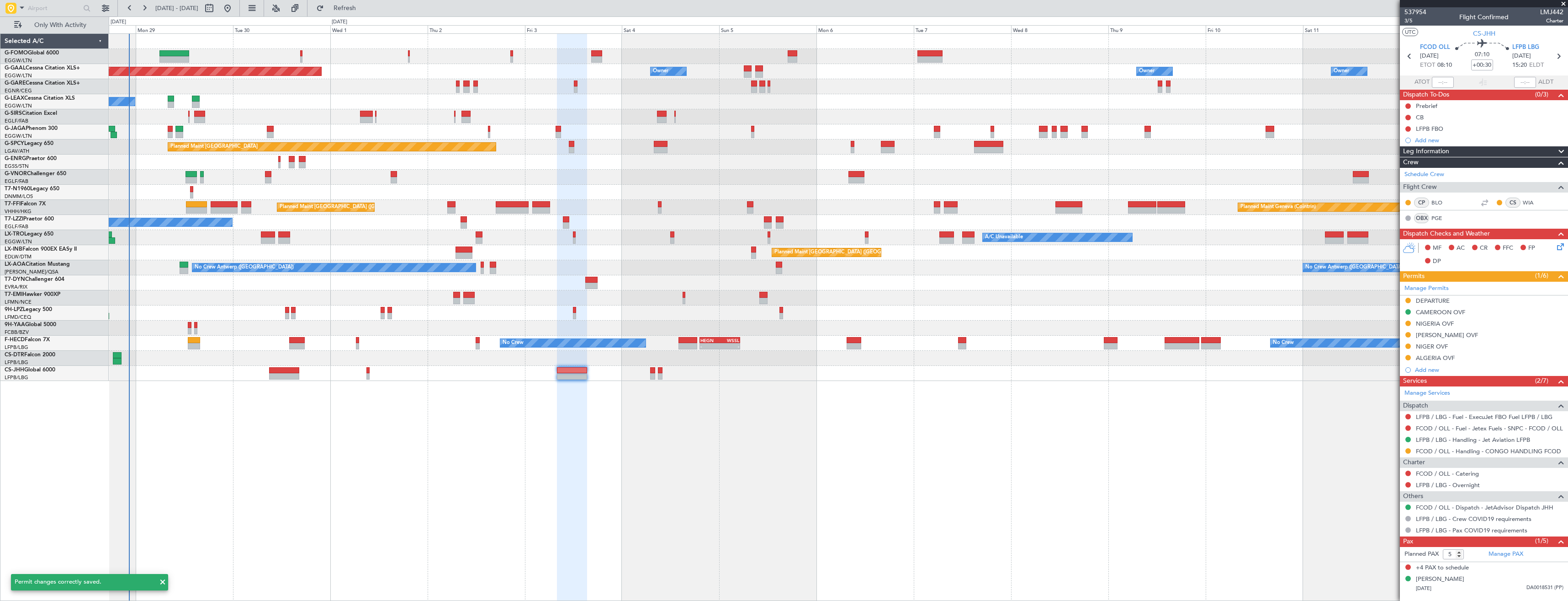
scroll to position [0, 0]
click at [1471, 329] on div "NIGERIA OVF" at bounding box center [1484, 324] width 168 height 11
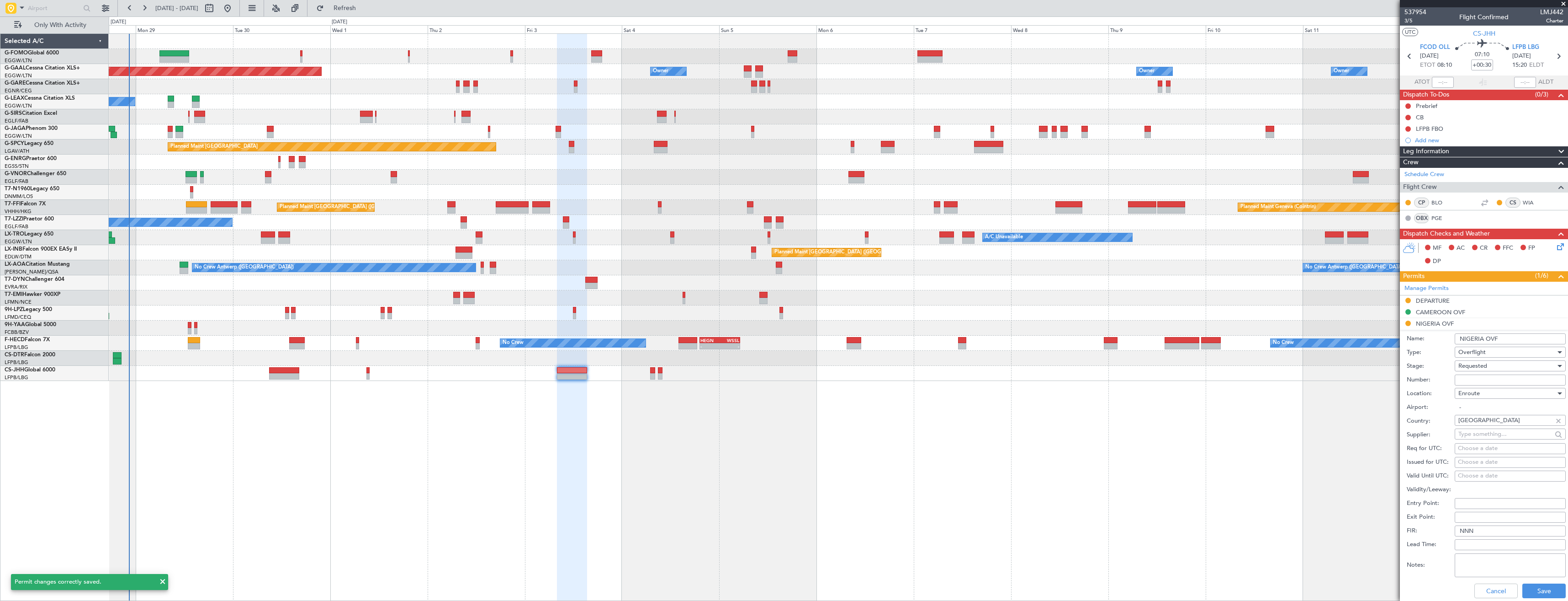
click at [1479, 380] on input "Number:" at bounding box center [1510, 380] width 111 height 11
paste input "AA0002/28090715"
type input "AA0002/28090715"
click at [1478, 364] on span "Requested" at bounding box center [1473, 366] width 29 height 8
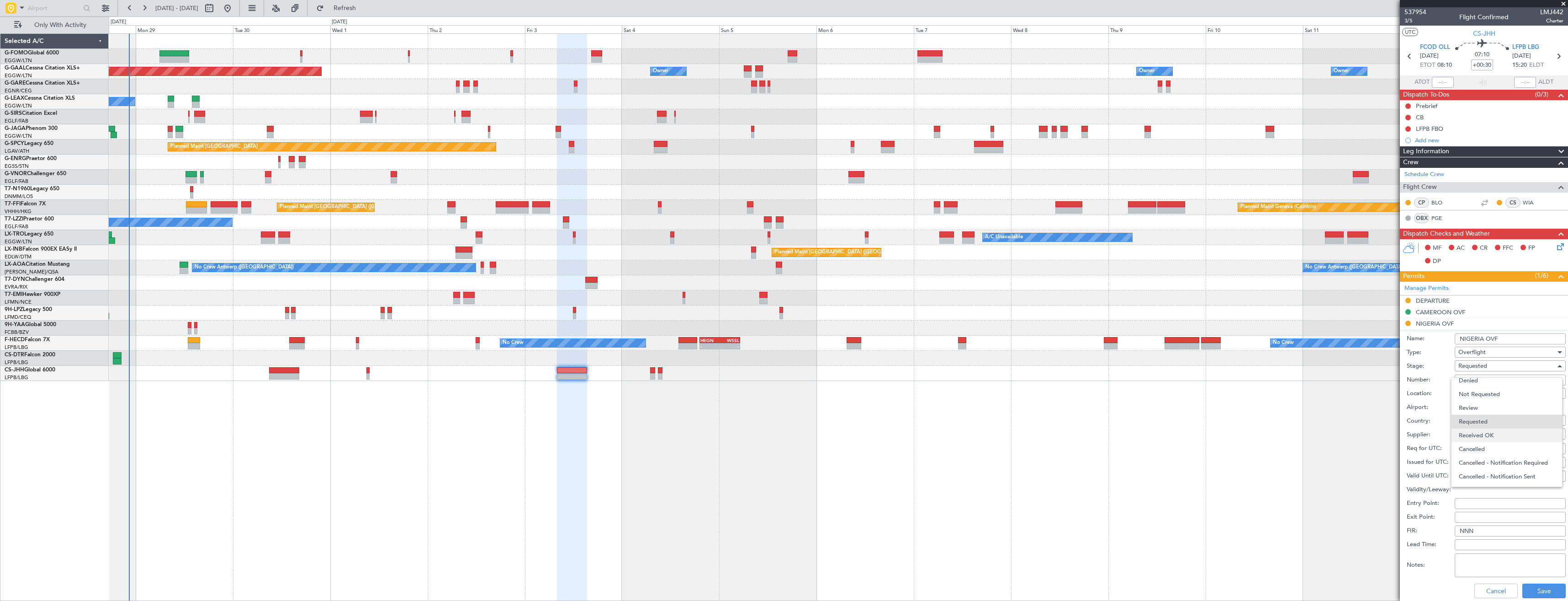
click at [1484, 437] on span "Received OK" at bounding box center [1507, 435] width 96 height 14
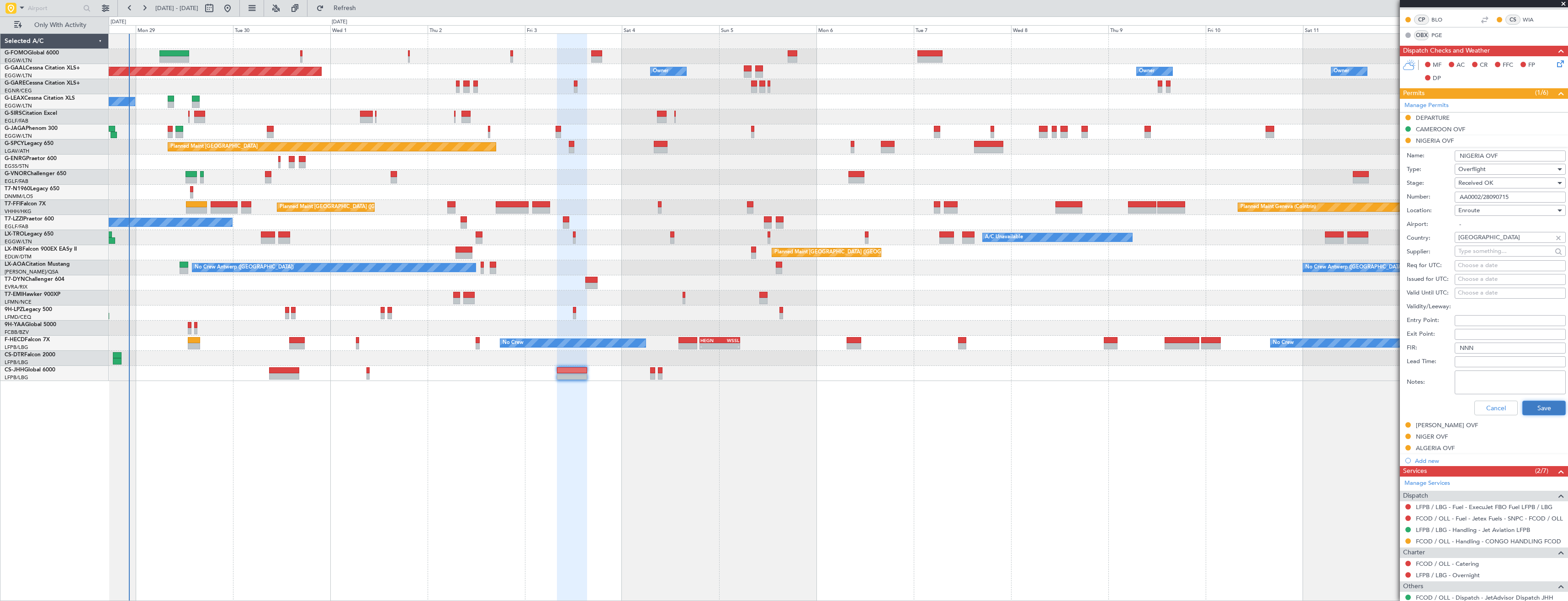
click at [1523, 405] on button "Save" at bounding box center [1544, 407] width 43 height 15
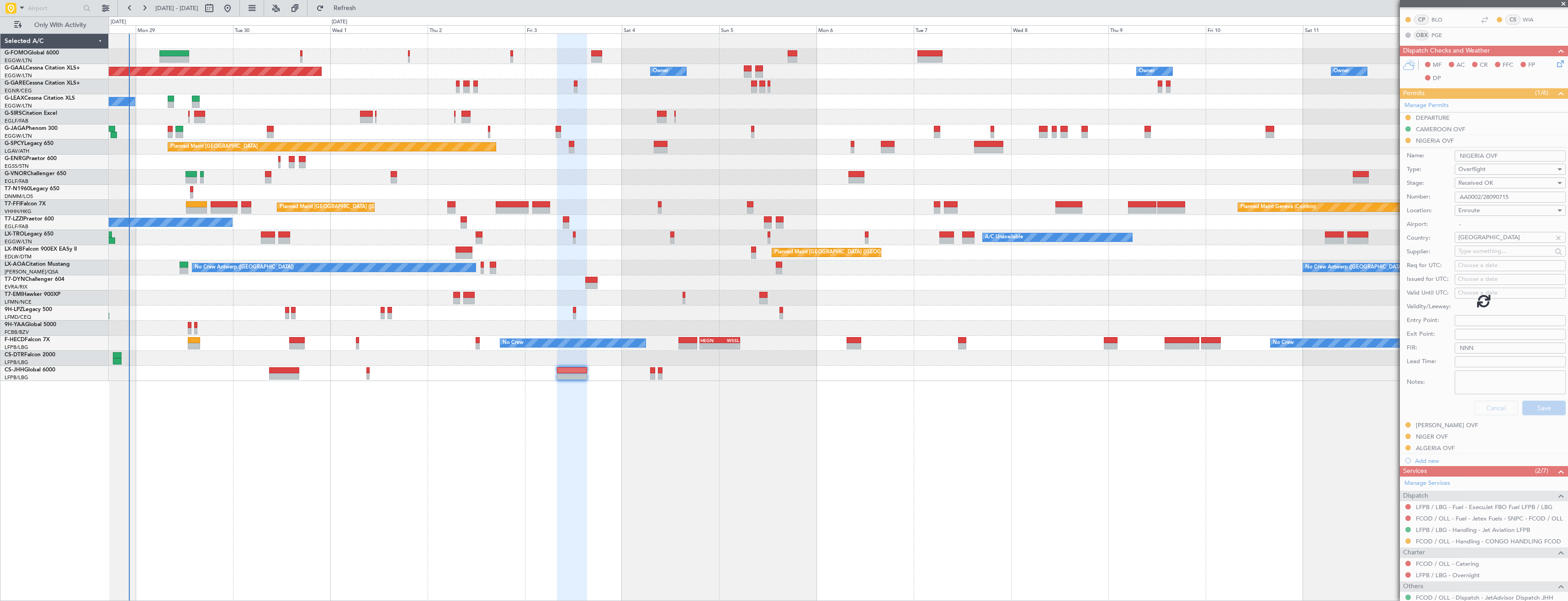
scroll to position [0, 0]
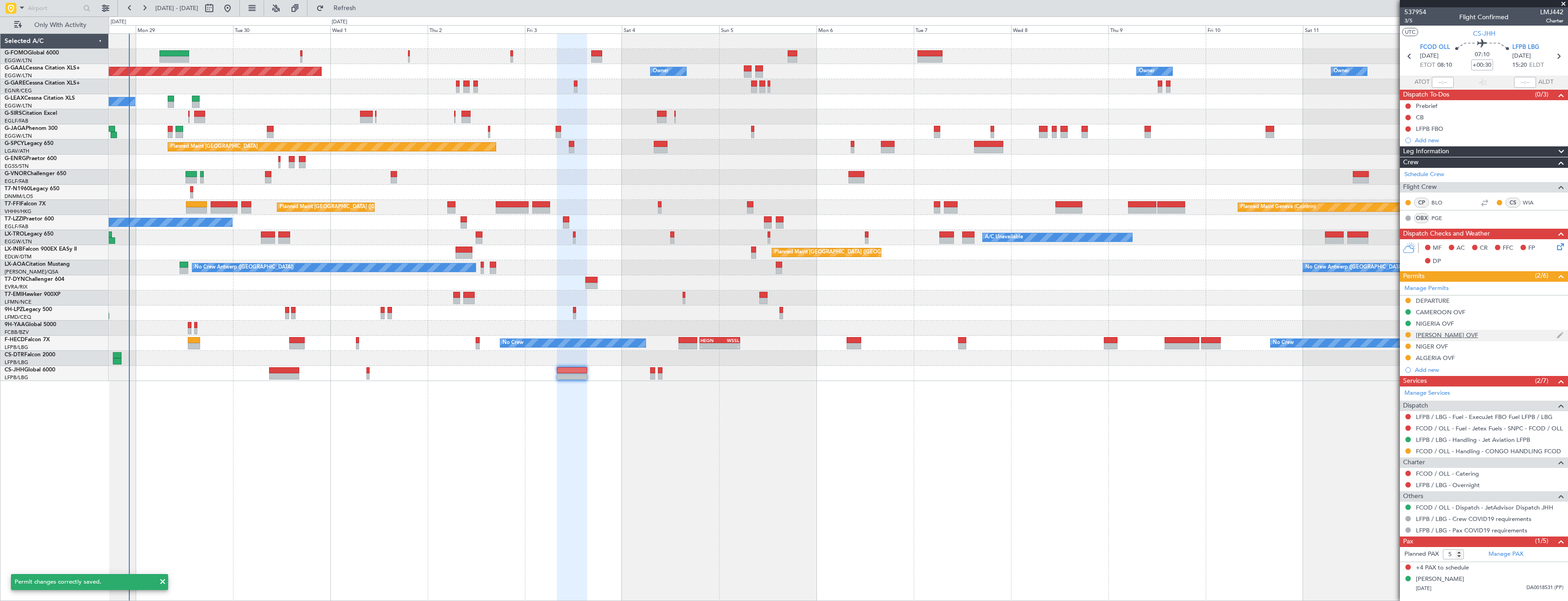
click at [1481, 336] on div "CHAD OVF" at bounding box center [1484, 335] width 168 height 11
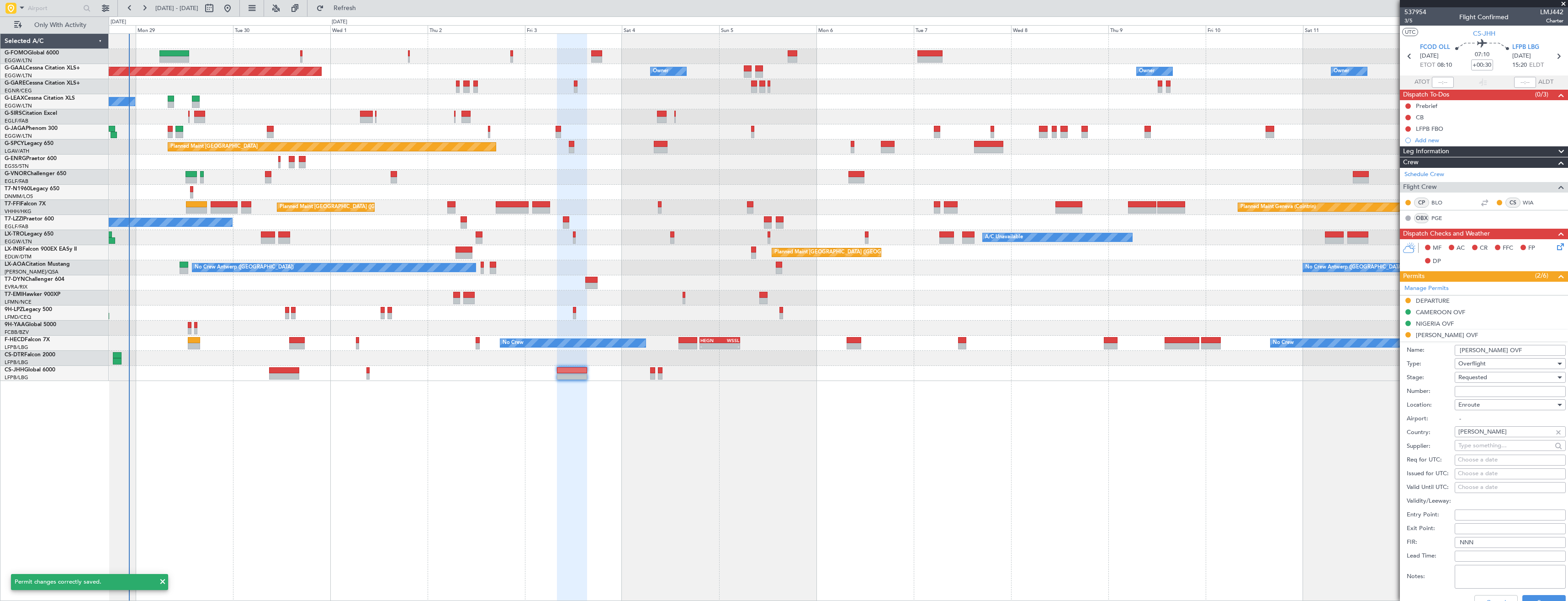
click at [1485, 389] on input "Number:" at bounding box center [1510, 391] width 111 height 11
paste input "2025/CCAA/DG/0810"
type input "2025/CCAA/DG/0810"
click at [1478, 377] on span "Requested" at bounding box center [1473, 377] width 29 height 8
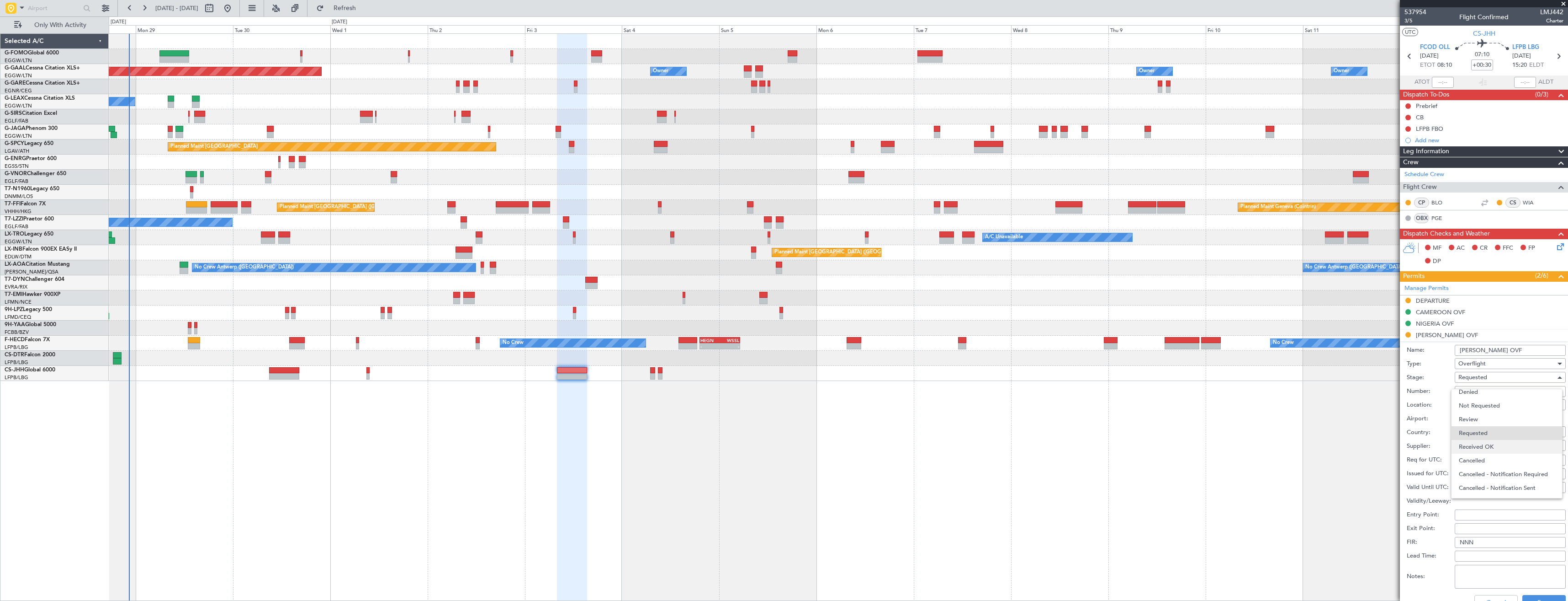
click at [1473, 444] on span "Received OK" at bounding box center [1507, 447] width 96 height 14
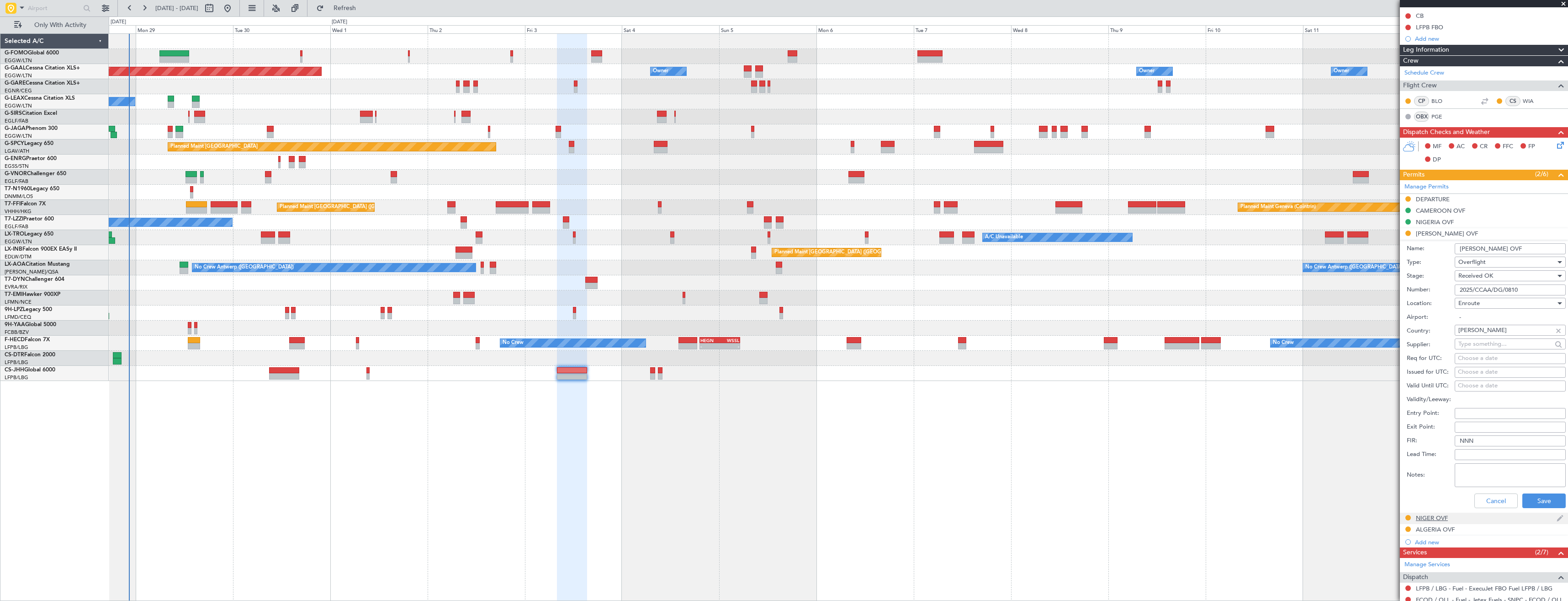
scroll to position [183, 0]
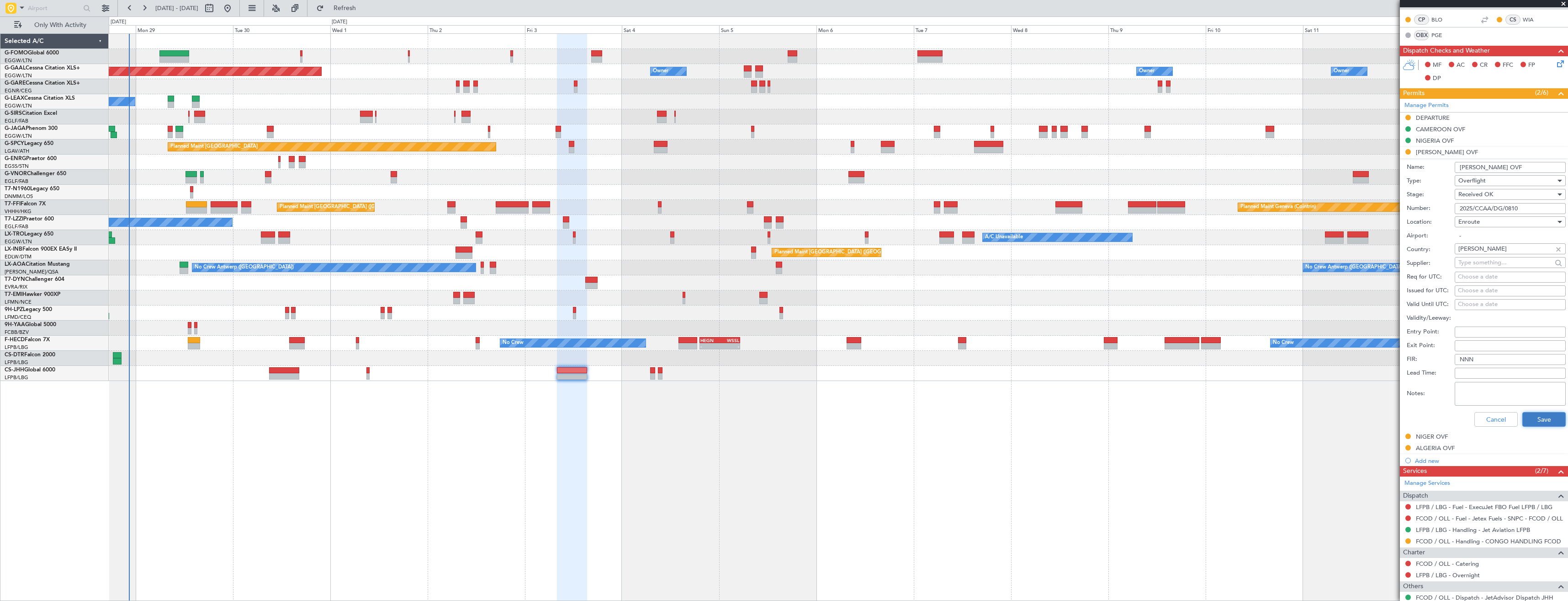
click at [1526, 420] on button "Save" at bounding box center [1544, 419] width 43 height 15
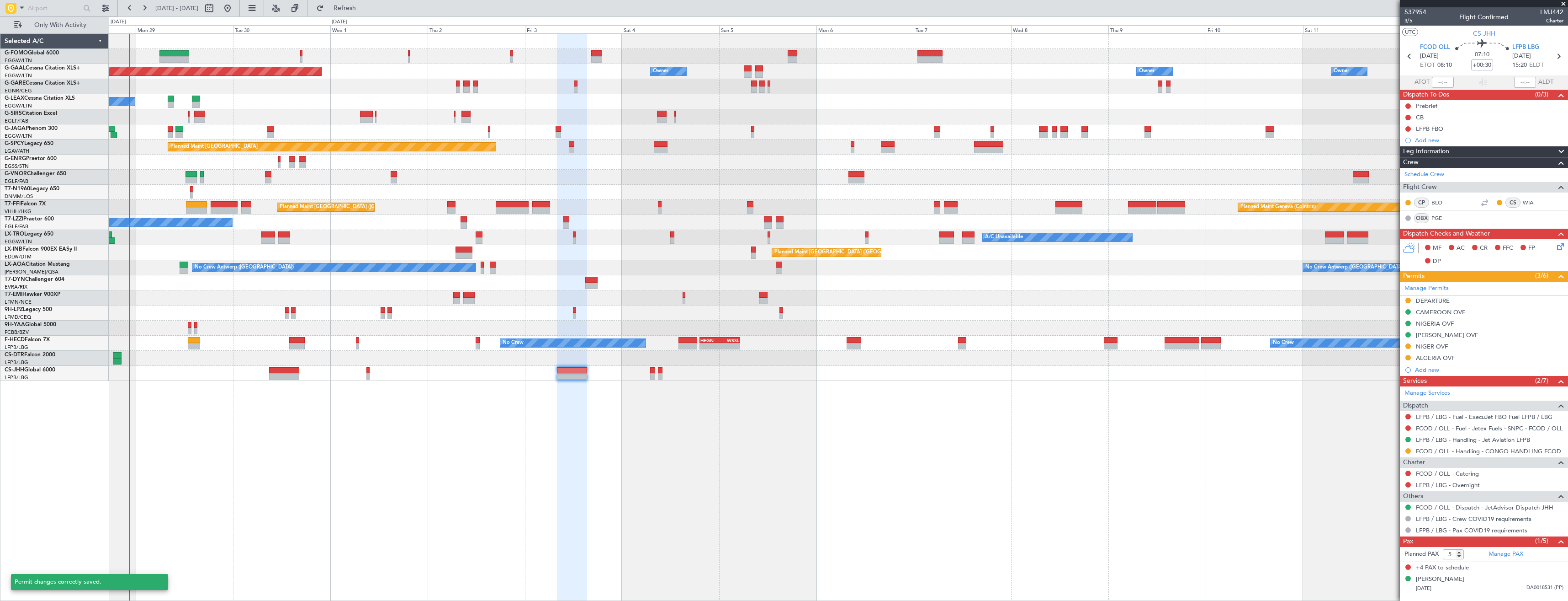
scroll to position [0, 0]
click at [1460, 348] on div "NIGER OVF" at bounding box center [1484, 347] width 168 height 11
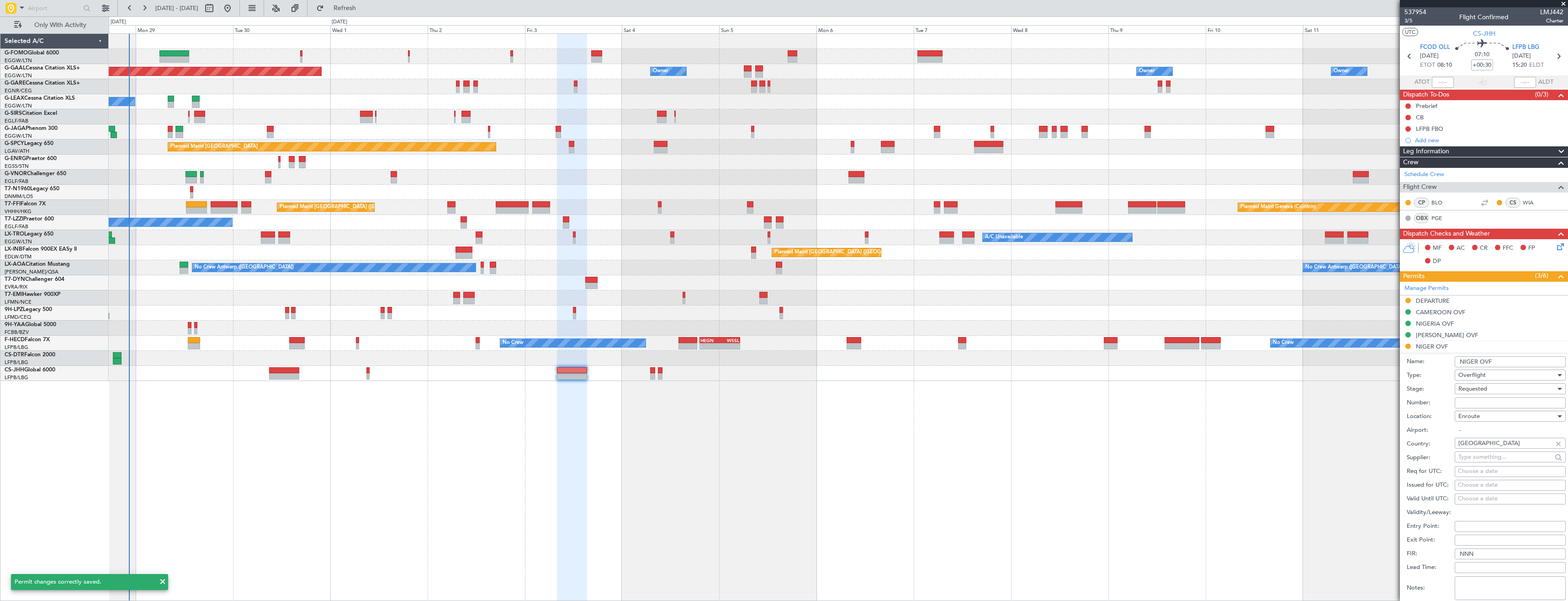
click at [1479, 404] on input "Number:" at bounding box center [1510, 403] width 111 height 11
paste input "NE-V255841U"
type input "NE-V255841U"
click at [1478, 393] on div "Requested" at bounding box center [1507, 389] width 97 height 14
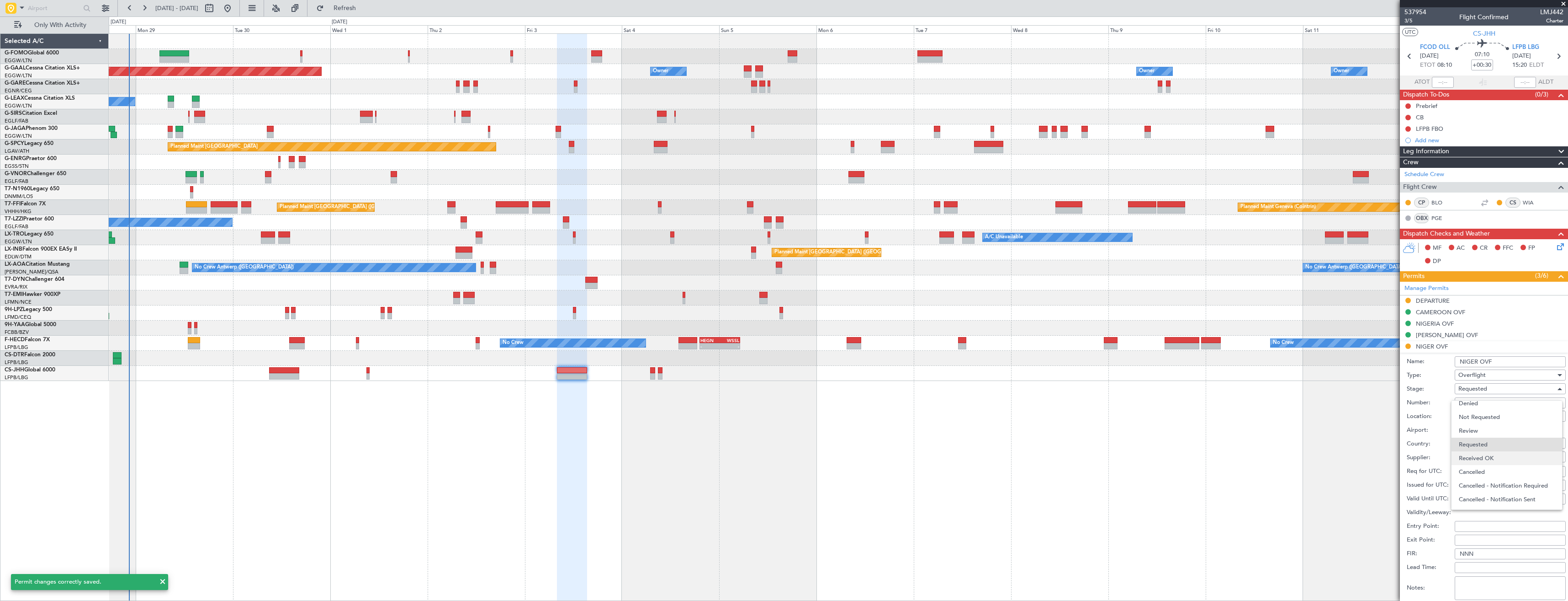
click at [1492, 453] on span "Received OK" at bounding box center [1507, 458] width 96 height 14
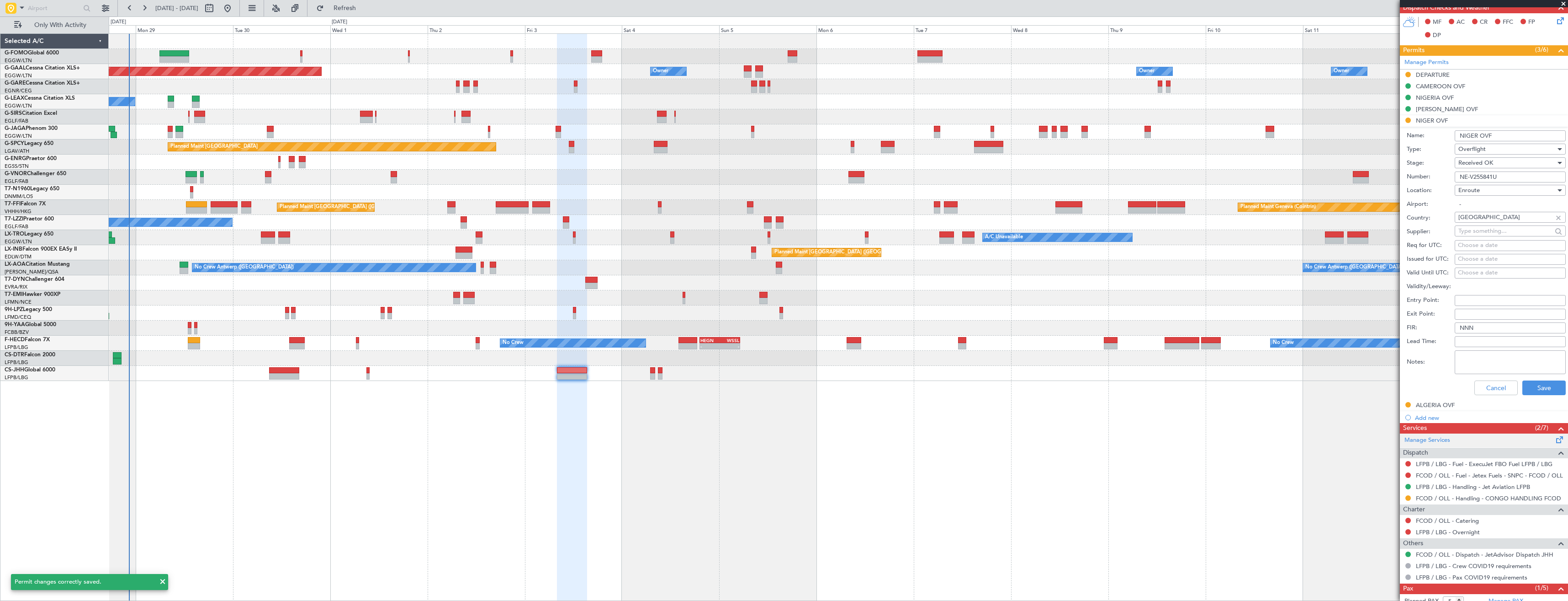
scroll to position [228, 0]
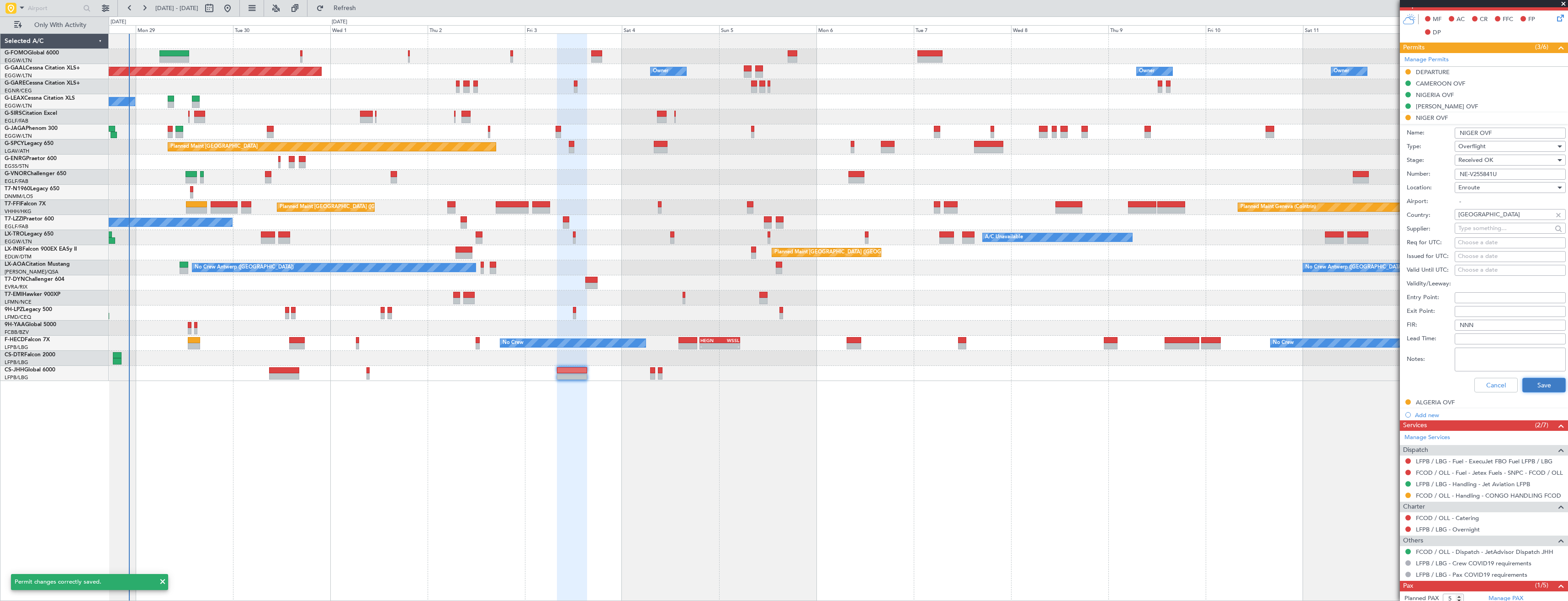
click at [1528, 388] on button "Save" at bounding box center [1544, 384] width 43 height 15
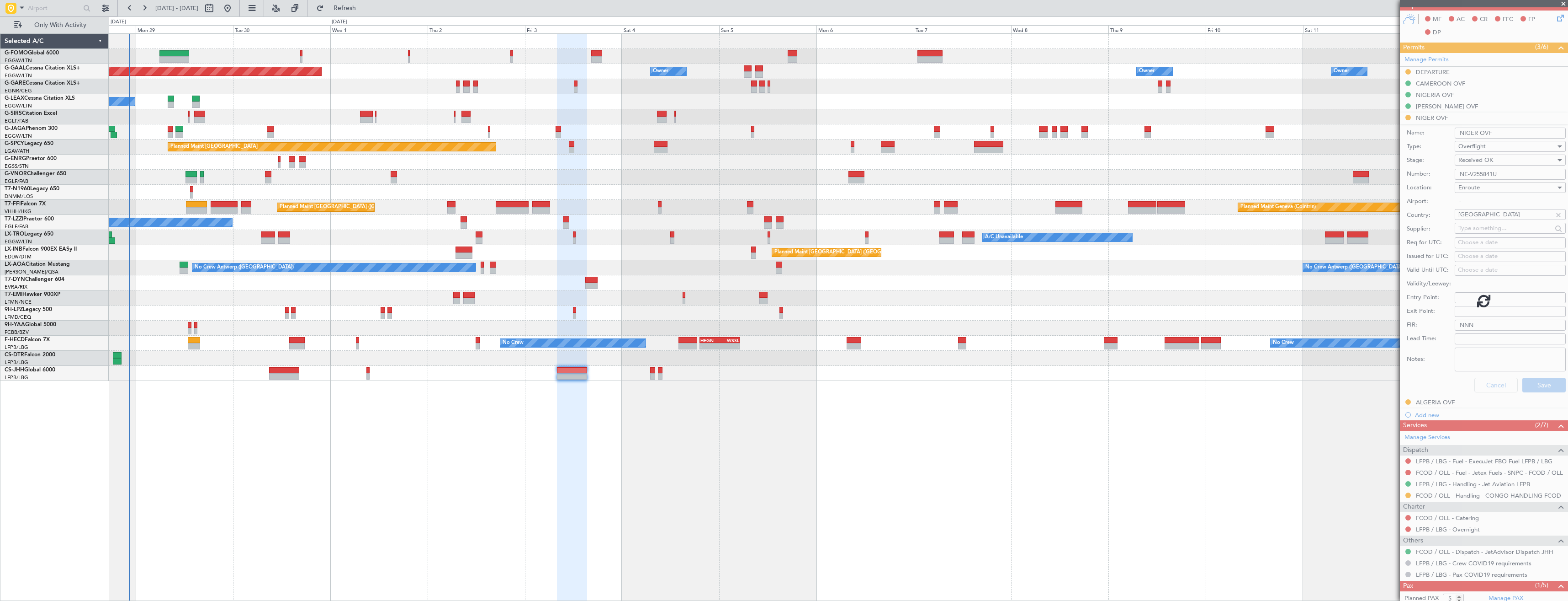
scroll to position [0, 0]
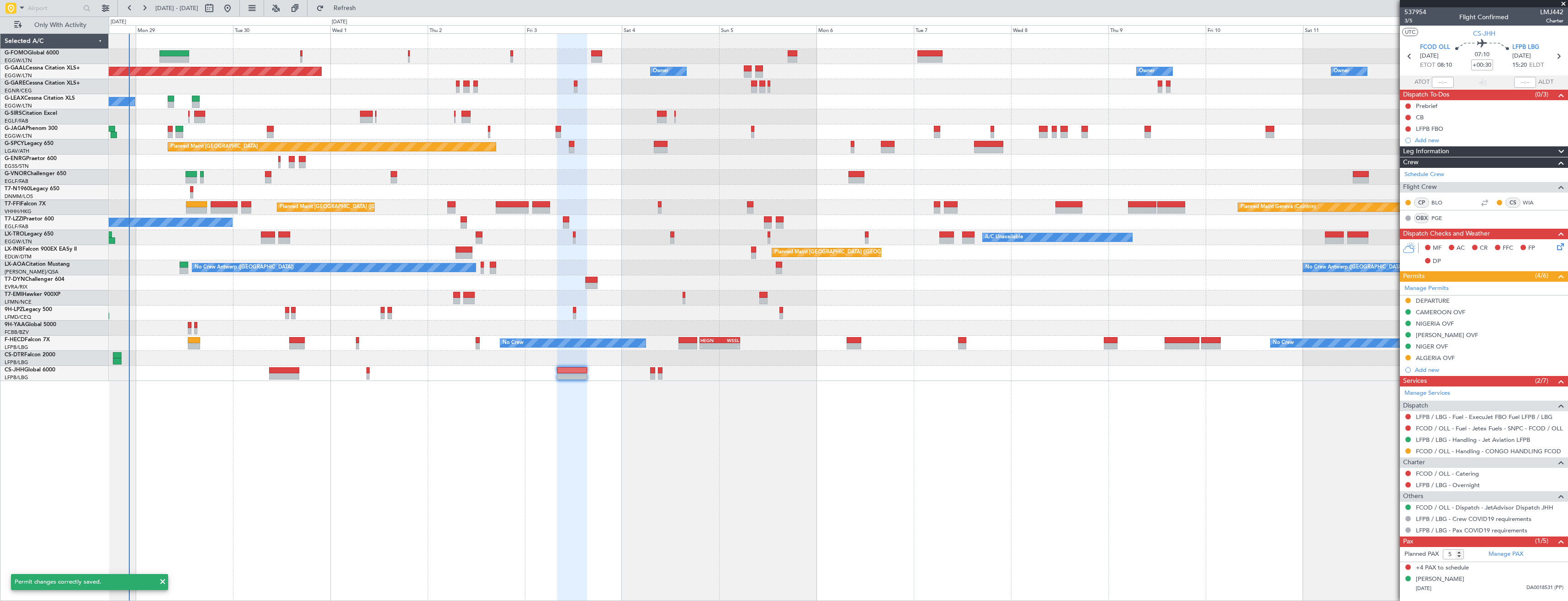
drag, startPoint x: 1496, startPoint y: 357, endPoint x: 1495, endPoint y: 362, distance: 5.1
click at [1496, 357] on div "ALGERIA OVF" at bounding box center [1484, 358] width 168 height 11
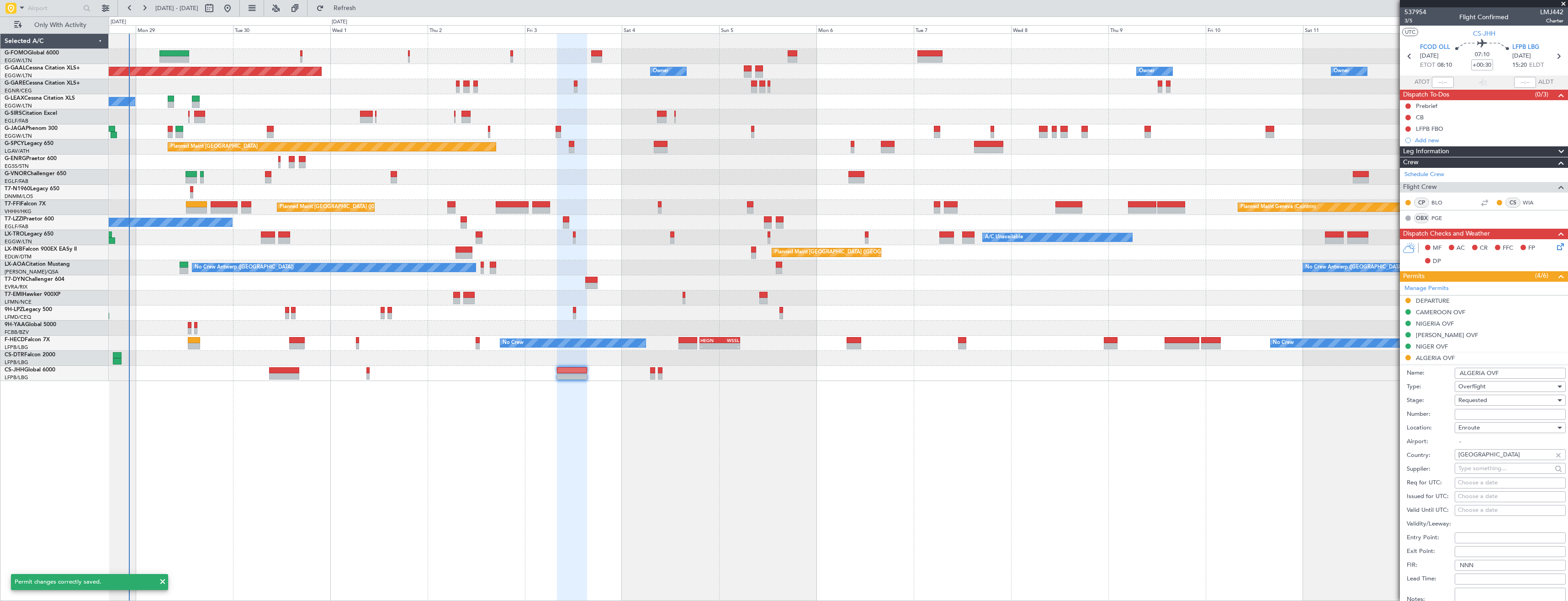
click at [1493, 411] on input "Number:" at bounding box center [1510, 414] width 111 height 11
paste input "NR 8463/ANAC/BS/2025"
type input "NR 8463/ANAC/BS/2025"
click at [1487, 398] on span "Requested" at bounding box center [1473, 400] width 29 height 8
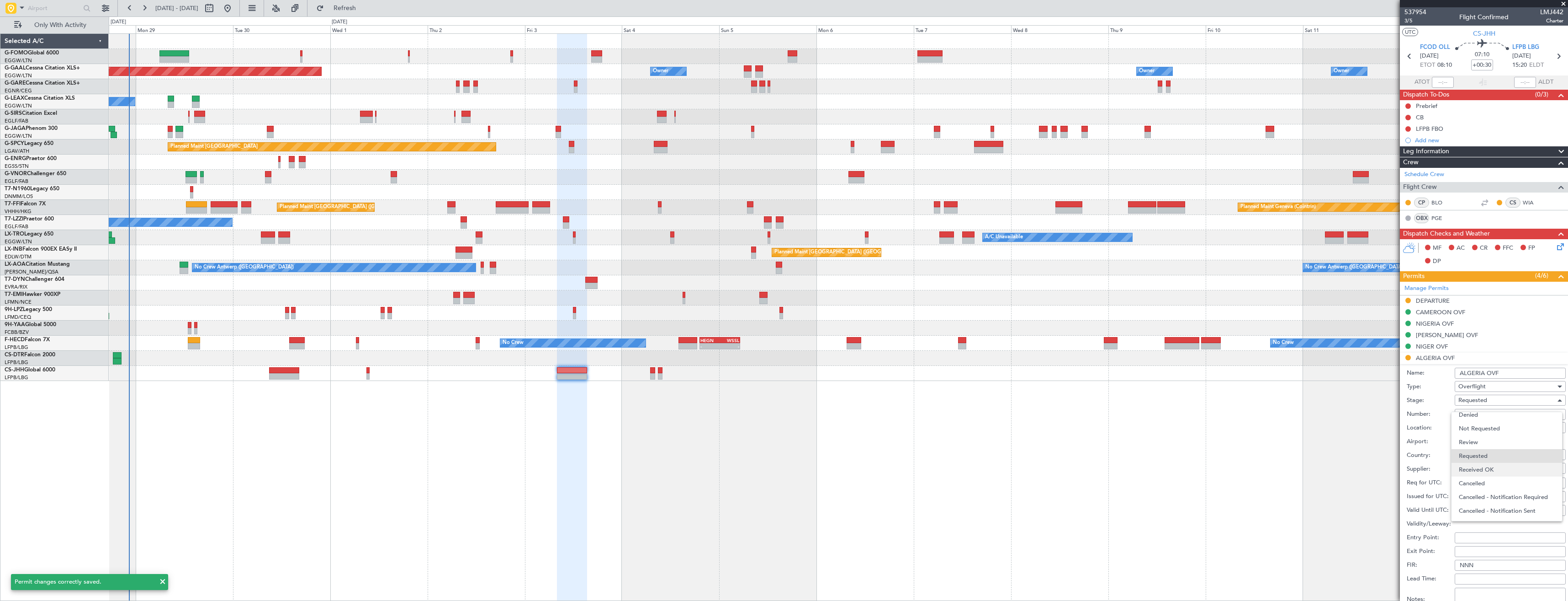
click at [1507, 469] on span "Received OK" at bounding box center [1507, 469] width 96 height 14
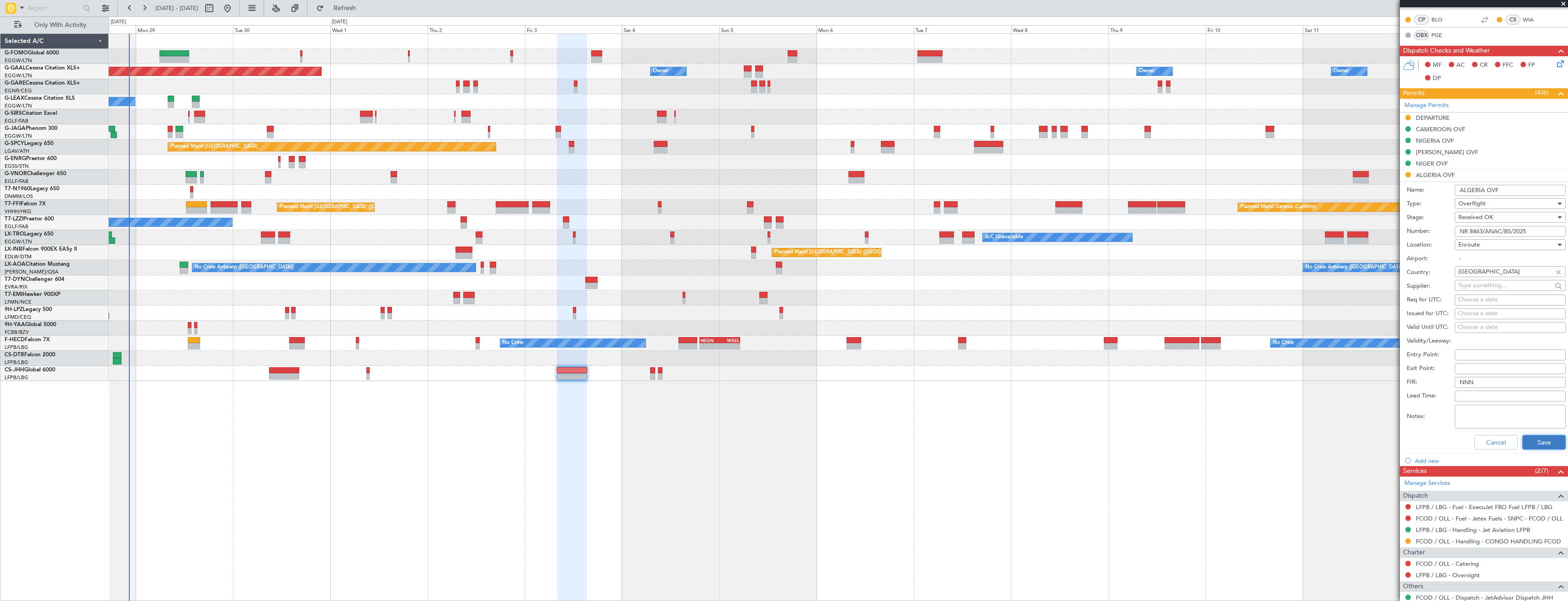
click at [1528, 442] on button "Save" at bounding box center [1544, 442] width 43 height 15
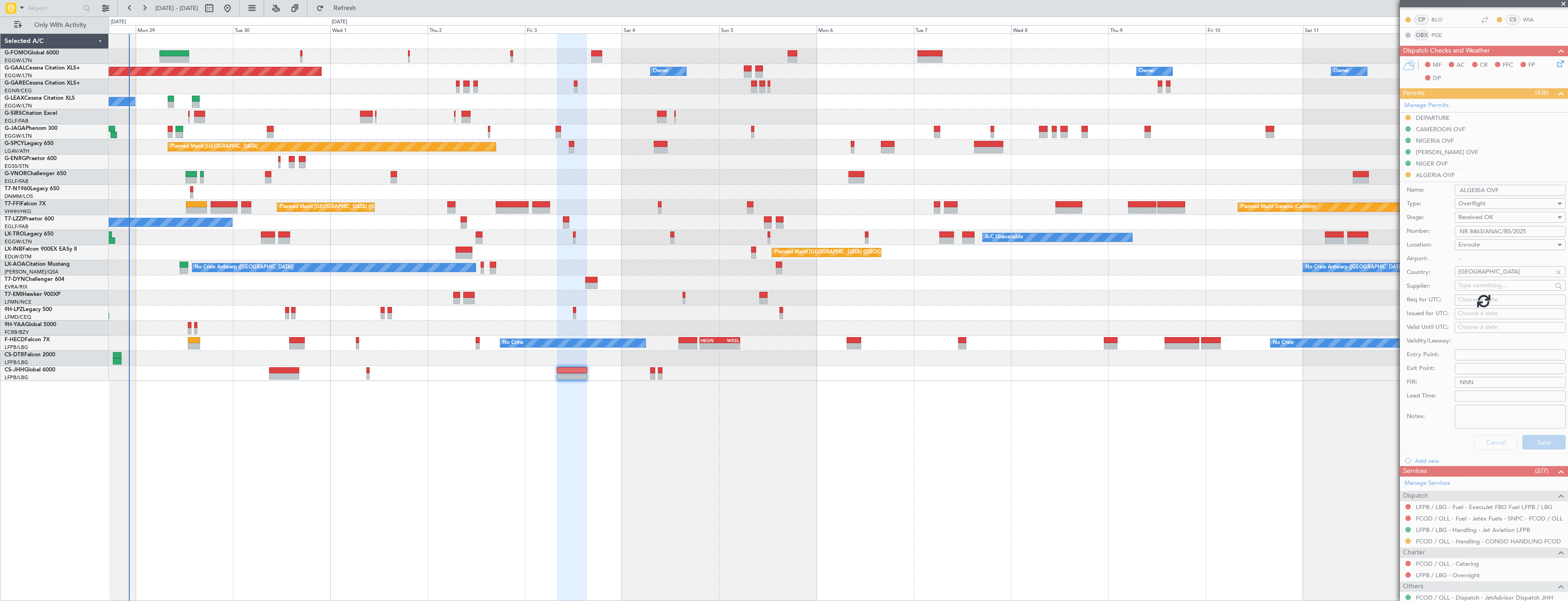
scroll to position [0, 0]
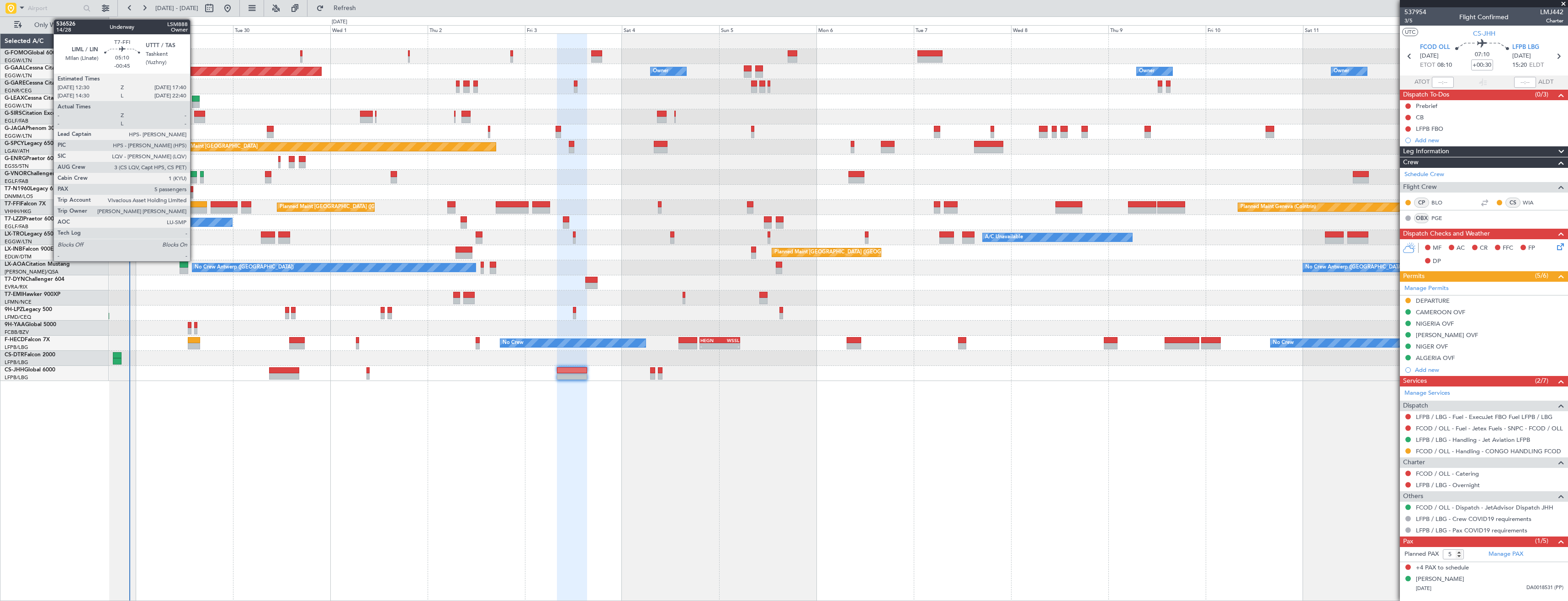
click at [194, 210] on div at bounding box center [196, 210] width 21 height 6
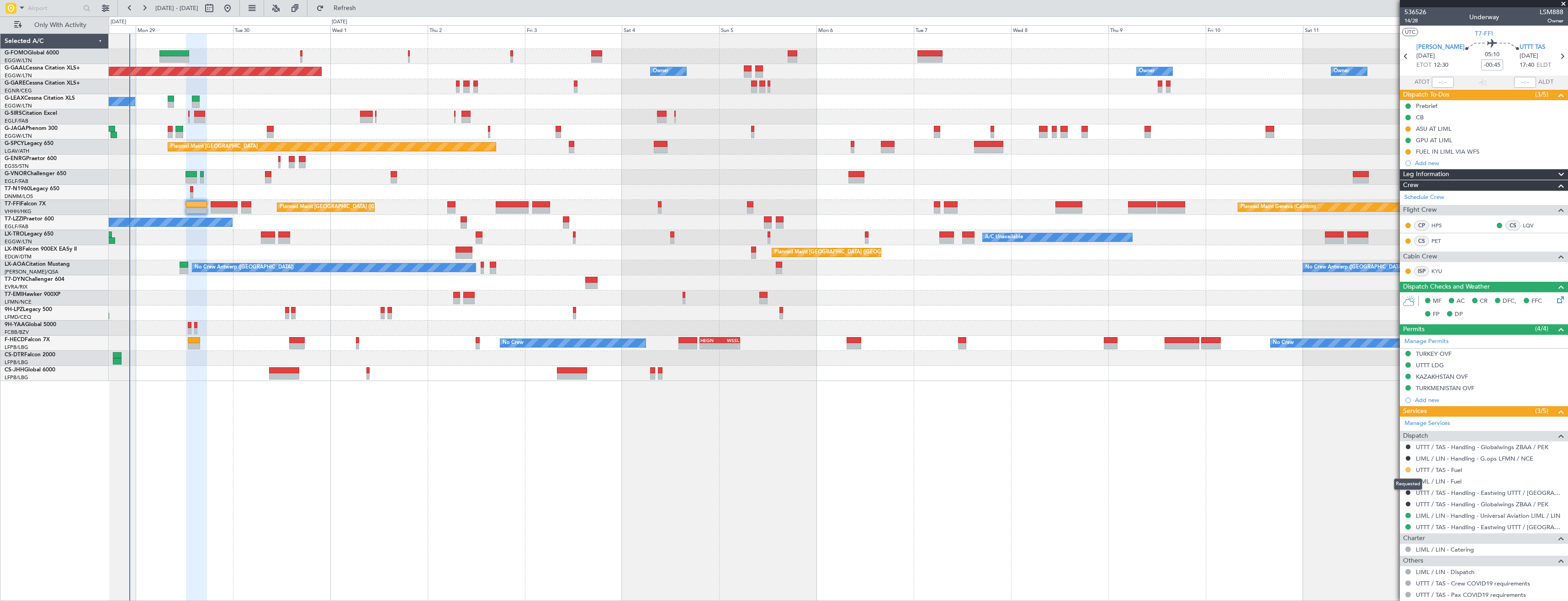
click at [1407, 468] on button at bounding box center [1408, 469] width 6 height 6
click at [1388, 579] on span "Confirmed" at bounding box center [1382, 578] width 29 height 9
click at [1556, 56] on icon at bounding box center [1562, 56] width 12 height 12
type input "-00:25"
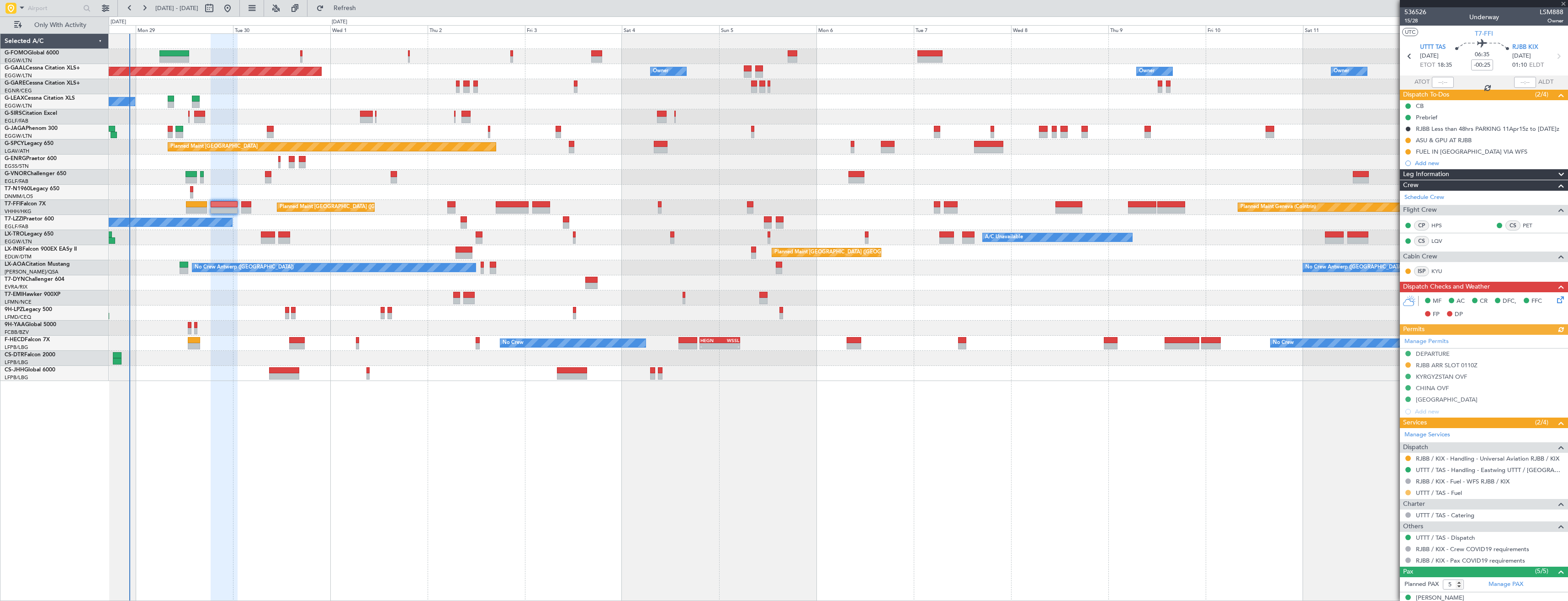
click at [1408, 494] on button at bounding box center [1408, 492] width 6 height 6
click at [1400, 481] on li "Confirmed" at bounding box center [1408, 479] width 106 height 14
click at [1407, 151] on button at bounding box center [1408, 152] width 6 height 6
click at [1402, 192] on span "Completed" at bounding box center [1411, 192] width 30 height 9
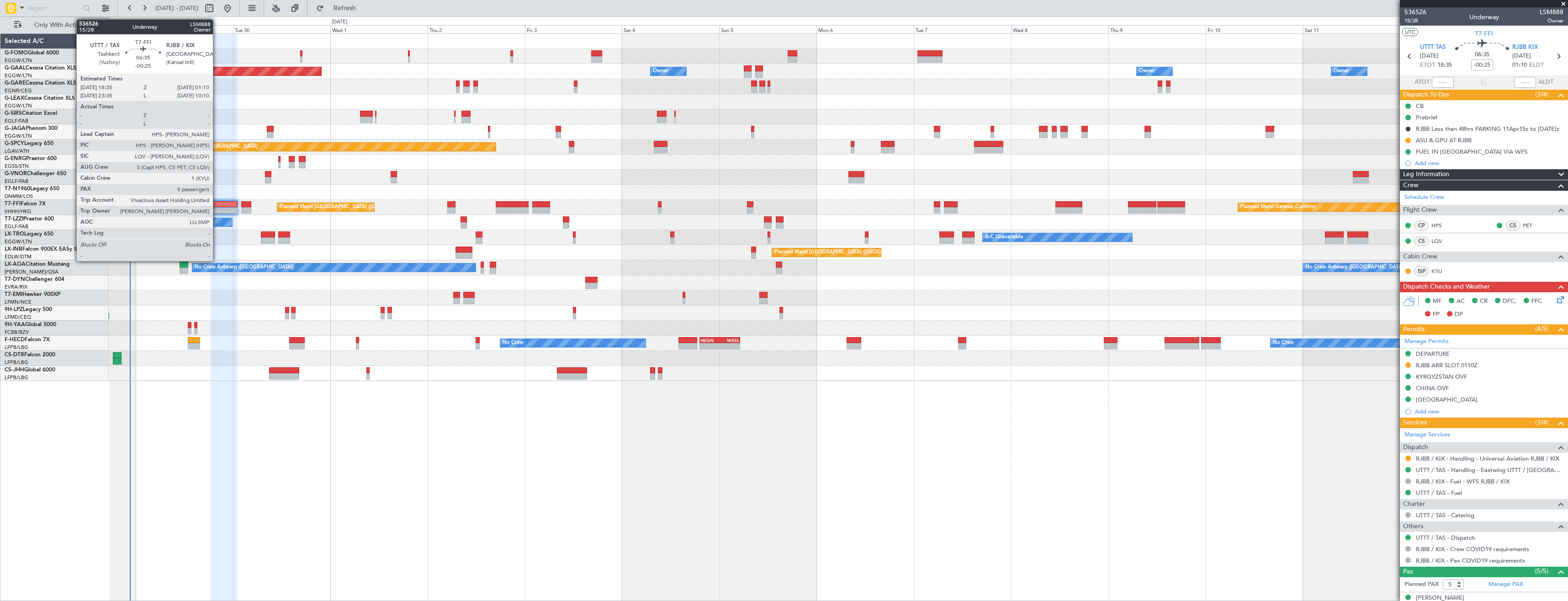
click at [217, 209] on div at bounding box center [224, 210] width 27 height 6
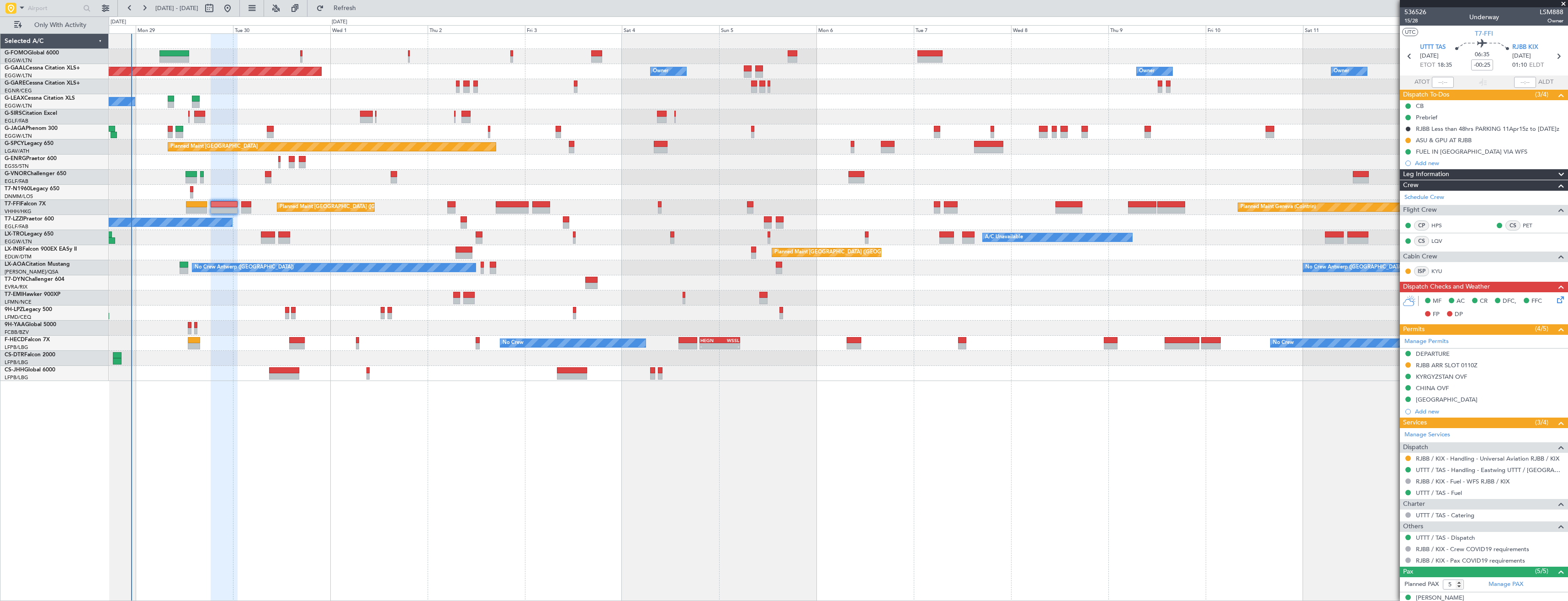
click at [1480, 464] on div "UTTT / TAS - Handling - Eastwing UTTT / [GEOGRAPHIC_DATA]" at bounding box center [1484, 469] width 168 height 11
click at [1472, 462] on mat-tooltip-component "RJBB / KIX - Handling - Universal Aviation RJBB / KIX" at bounding box center [1487, 474] width 138 height 24
click at [1471, 460] on link "RJBB / KIX - Handling - Universal Aviation RJBB / KIX" at bounding box center [1488, 458] width 143 height 8
